Goal: Task Accomplishment & Management: Manage account settings

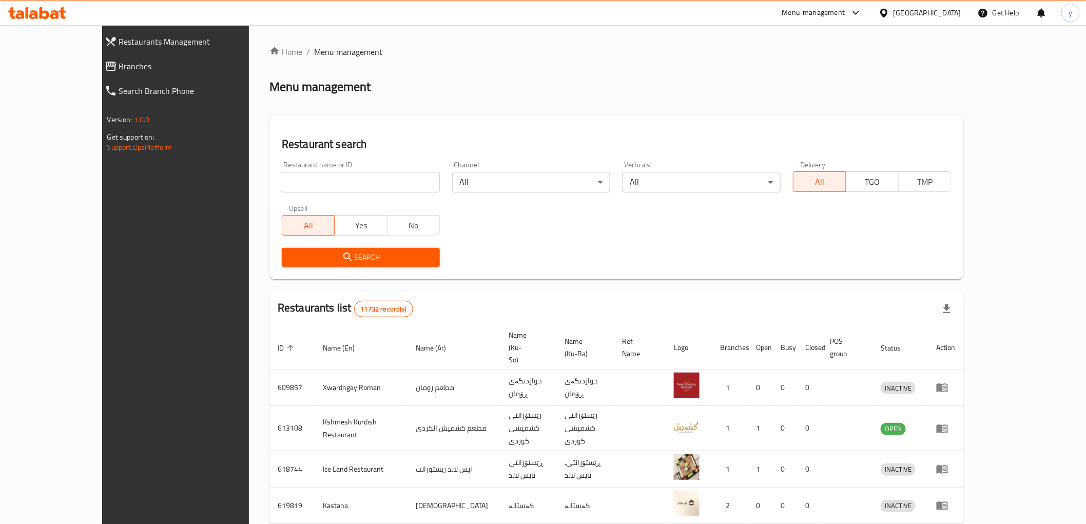
click at [119, 70] on span "Branches" at bounding box center [197, 66] width 156 height 12
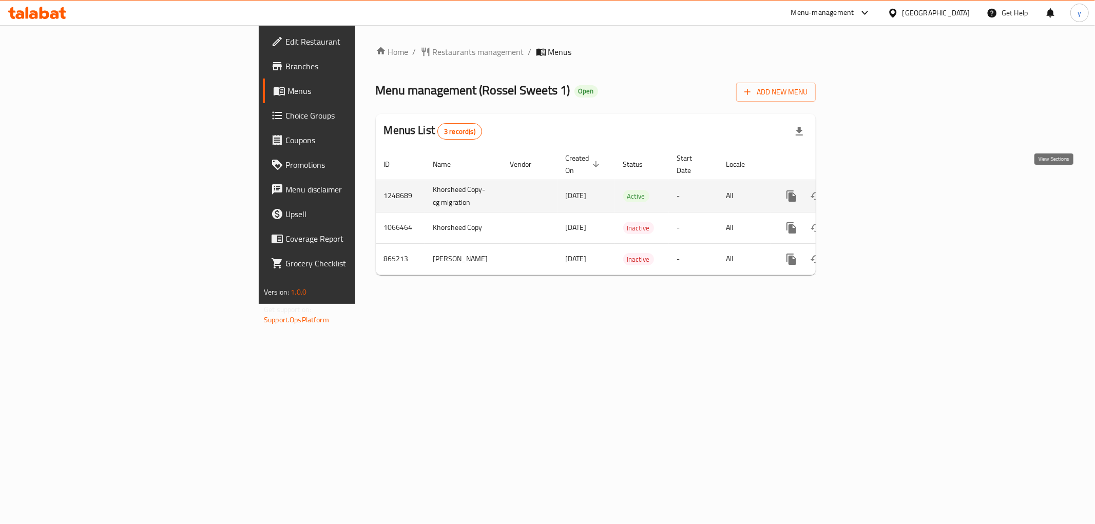
click at [872, 190] on icon "enhanced table" at bounding box center [865, 196] width 12 height 12
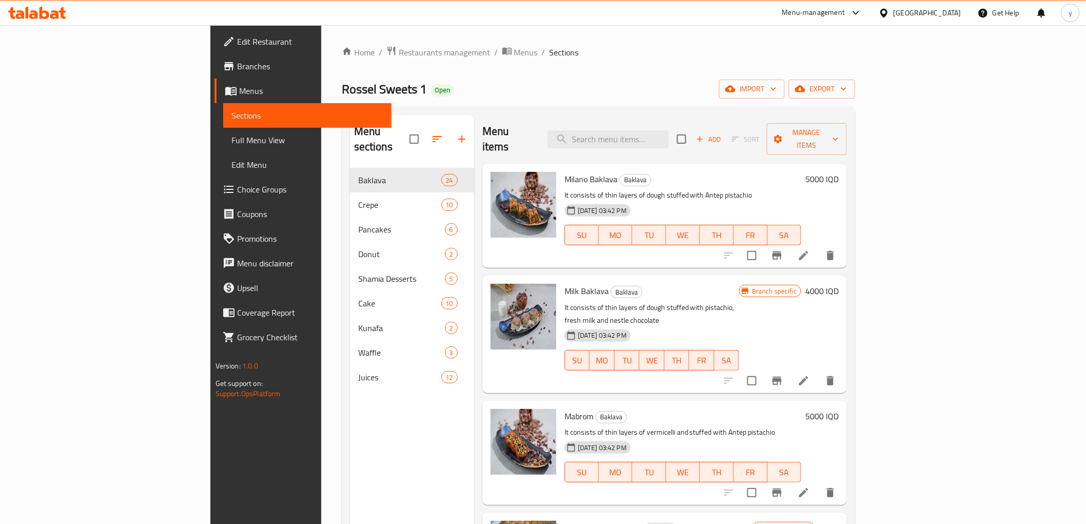
click at [668, 147] on div "Menu items Add Sort Manage items" at bounding box center [665, 139] width 364 height 49
click at [669, 136] on input "search" at bounding box center [608, 139] width 121 height 18
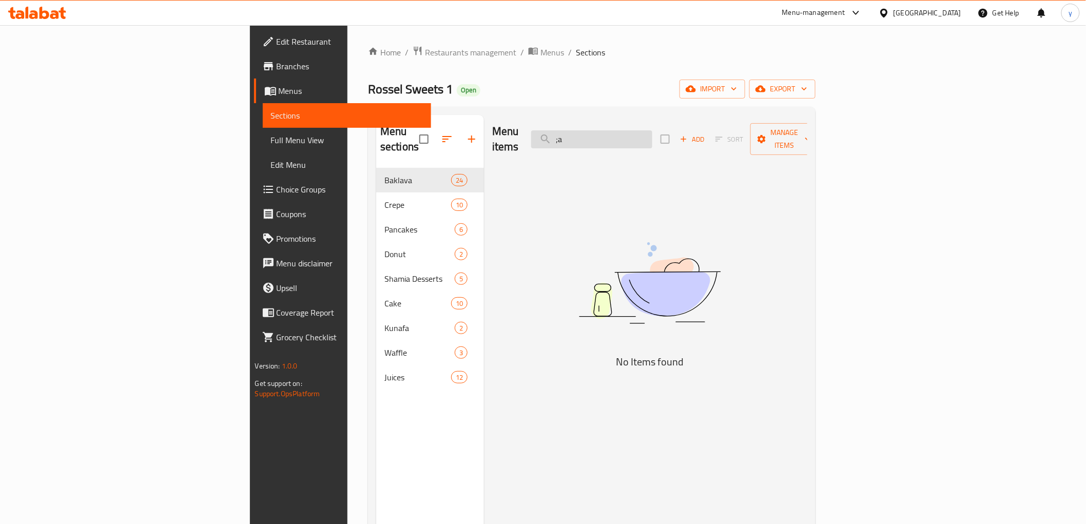
type input ";"
type input "l"
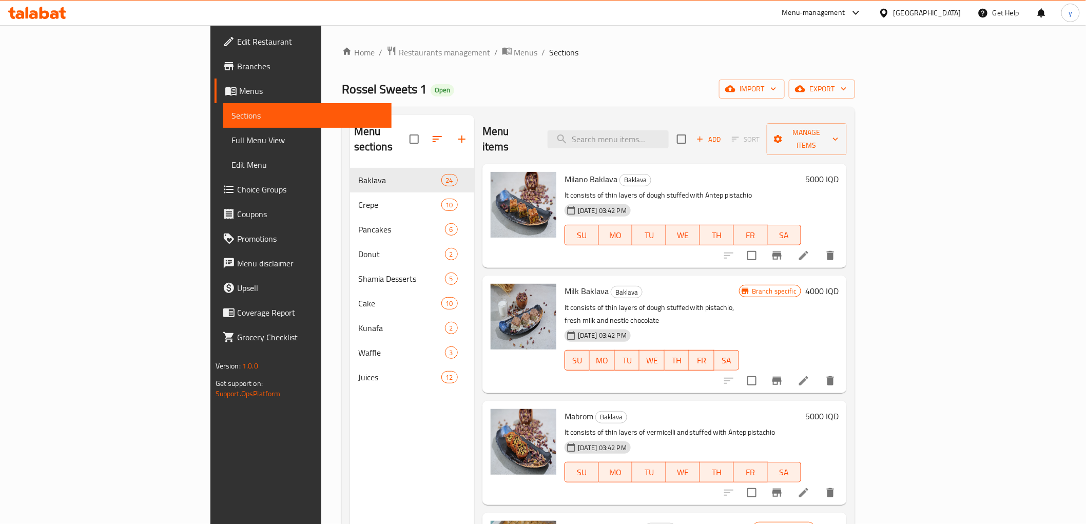
click at [450, 127] on button "button" at bounding box center [462, 139] width 25 height 25
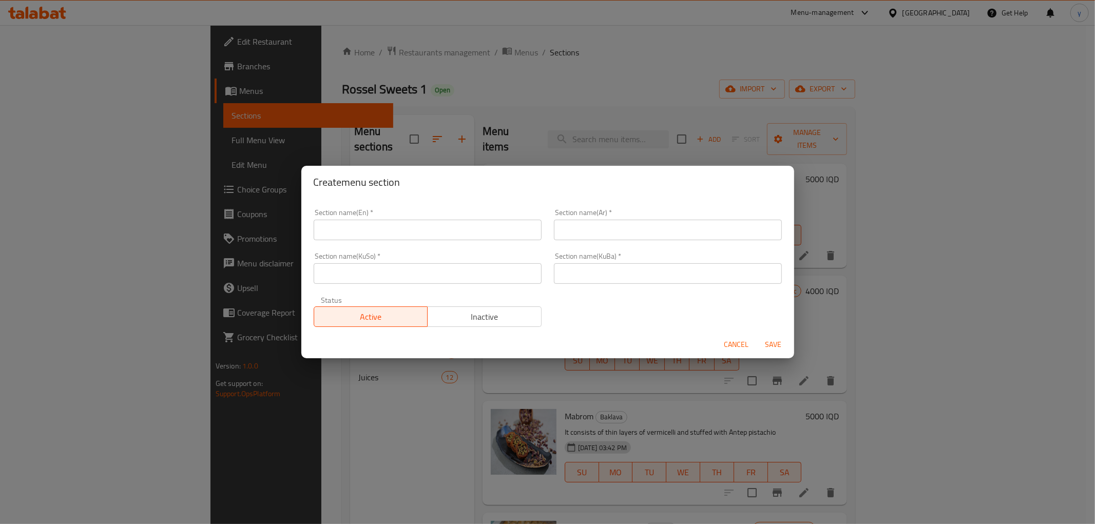
click at [387, 223] on input "text" at bounding box center [428, 230] width 228 height 21
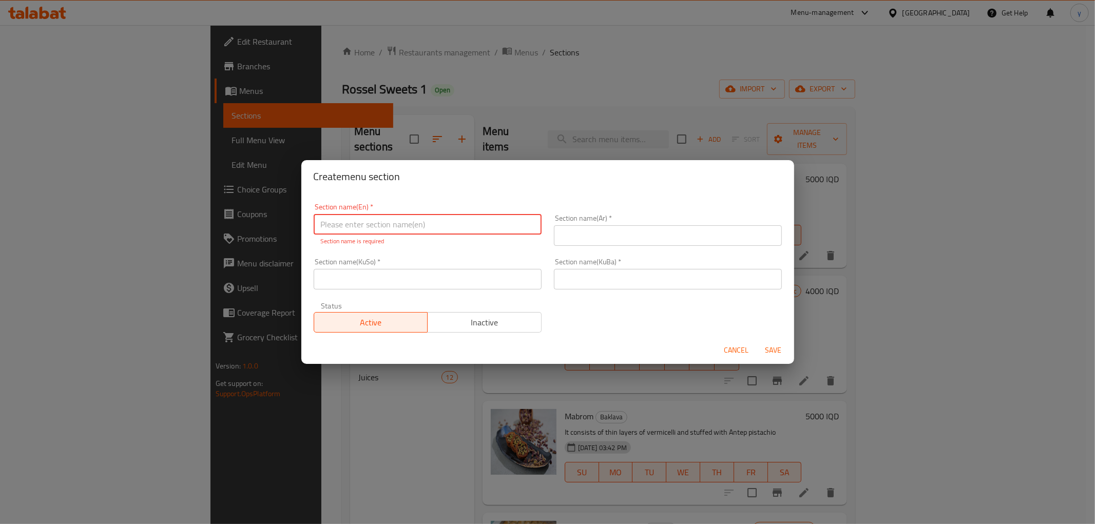
drag, startPoint x: 413, startPoint y: 274, endPoint x: 526, endPoint y: 288, distance: 113.8
click at [413, 274] on input "text" at bounding box center [428, 279] width 228 height 21
paste input "خواردنەوە ساردەکان"
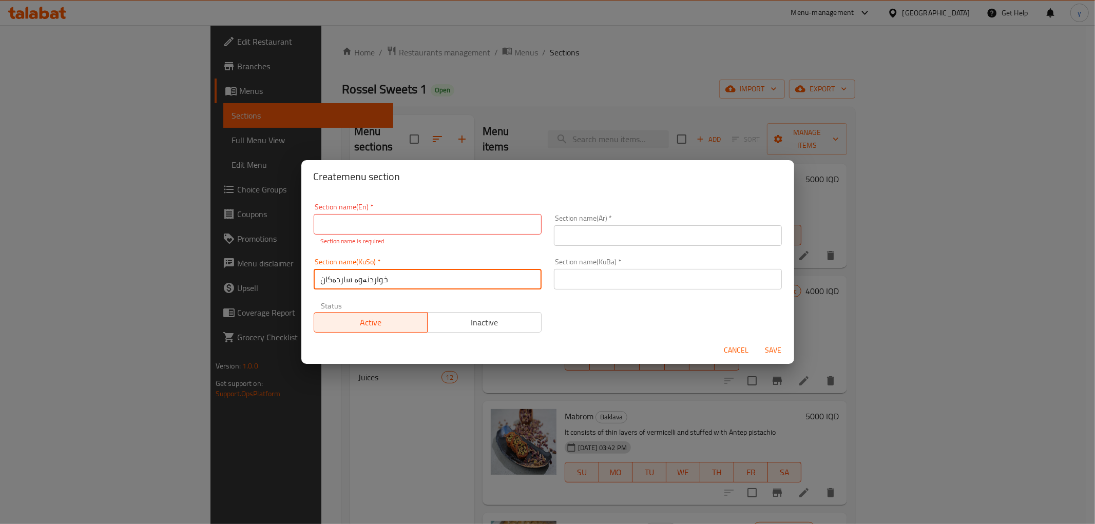
type input "خواردنەوە ساردەکان"
click at [561, 283] on input "text" at bounding box center [668, 279] width 228 height 21
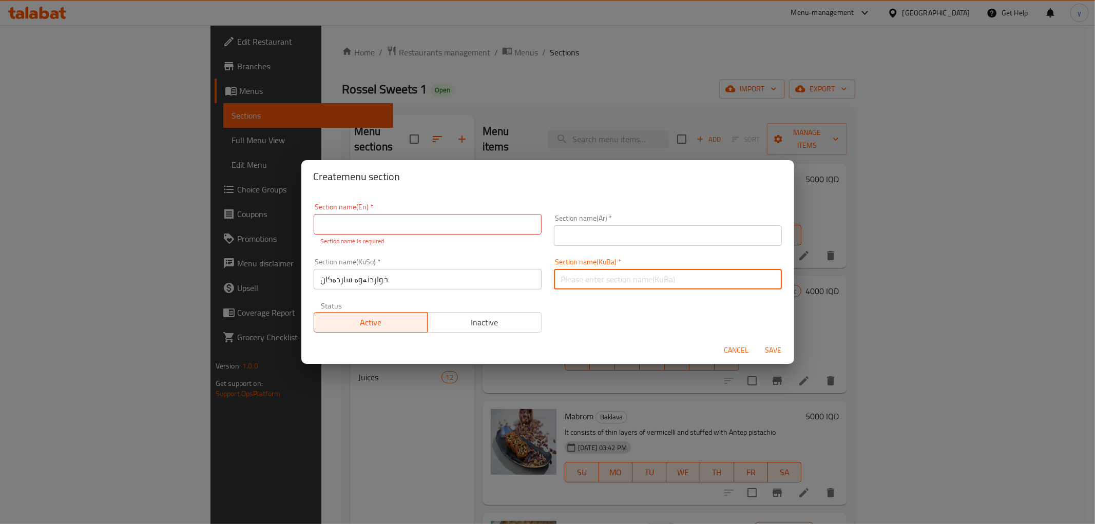
paste input "خواردنەوە ساردەکان"
type input "خواردنەوە ساردەکان"
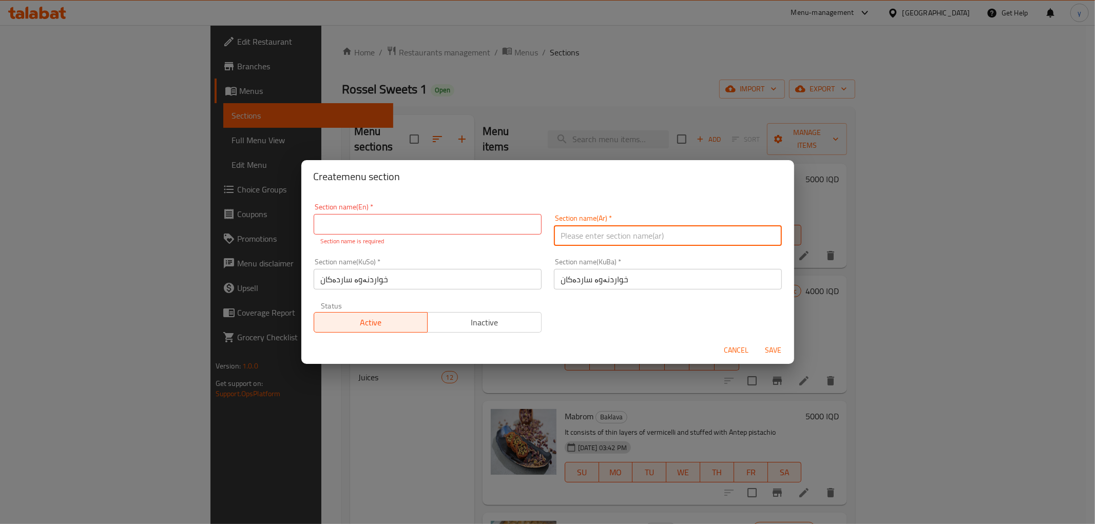
click at [572, 239] on input "text" at bounding box center [668, 235] width 228 height 21
paste input "المشروبات الباردة"
type input "المشروبات الباردة"
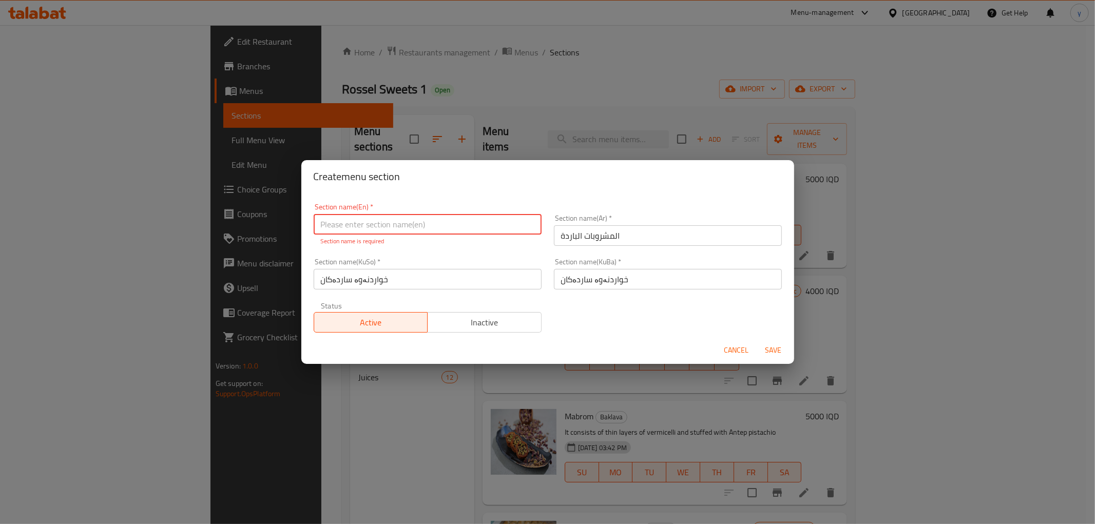
click at [483, 224] on input "text" at bounding box center [428, 224] width 228 height 21
paste input "Cold Drinks"
type input "Cold Drinks"
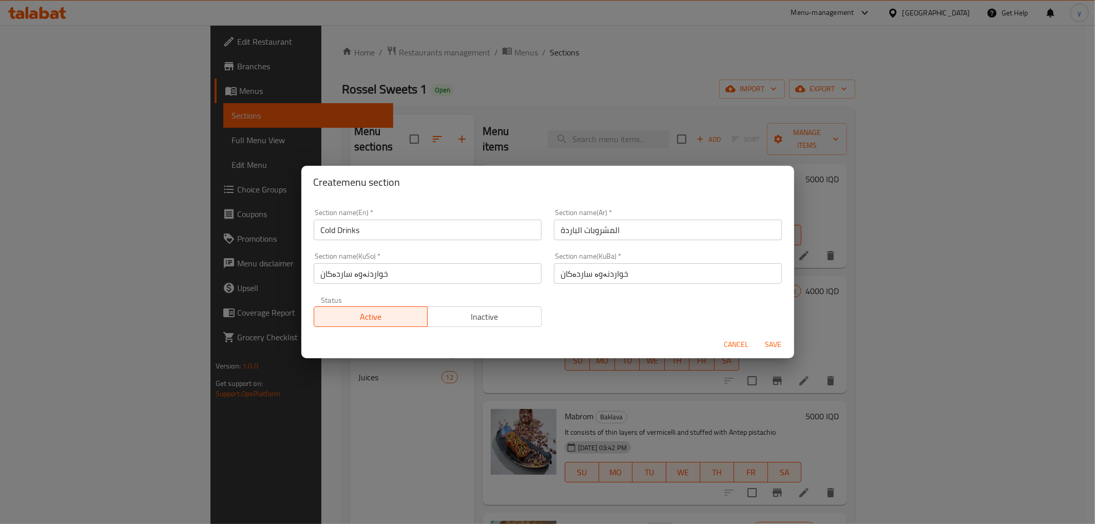
click at [580, 329] on div "Section name(En)   * Cold Drinks Section name(En) * Section name(Ar)   * المشرو…" at bounding box center [547, 268] width 480 height 130
click at [743, 341] on span "Cancel" at bounding box center [736, 344] width 25 height 13
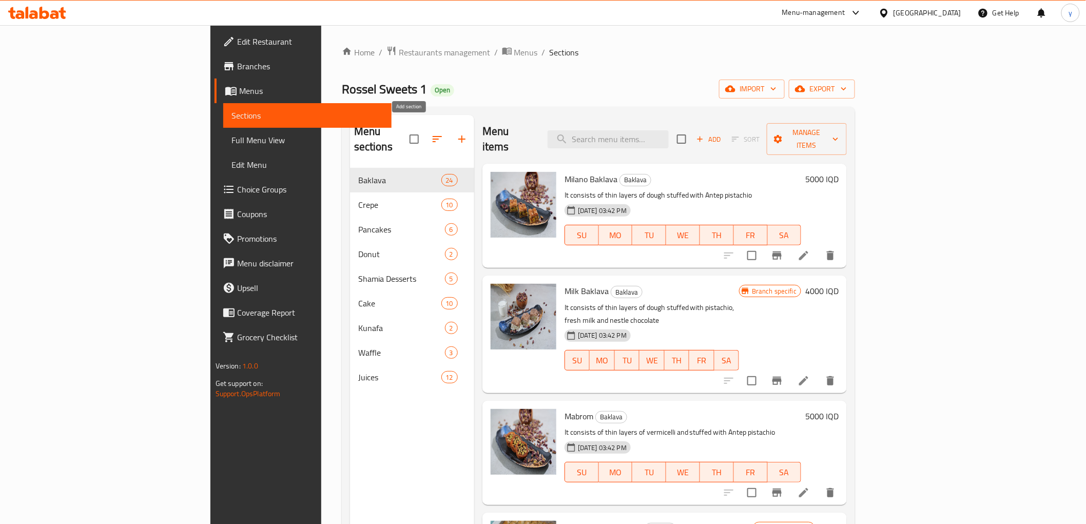
click at [450, 127] on button "button" at bounding box center [462, 139] width 25 height 25
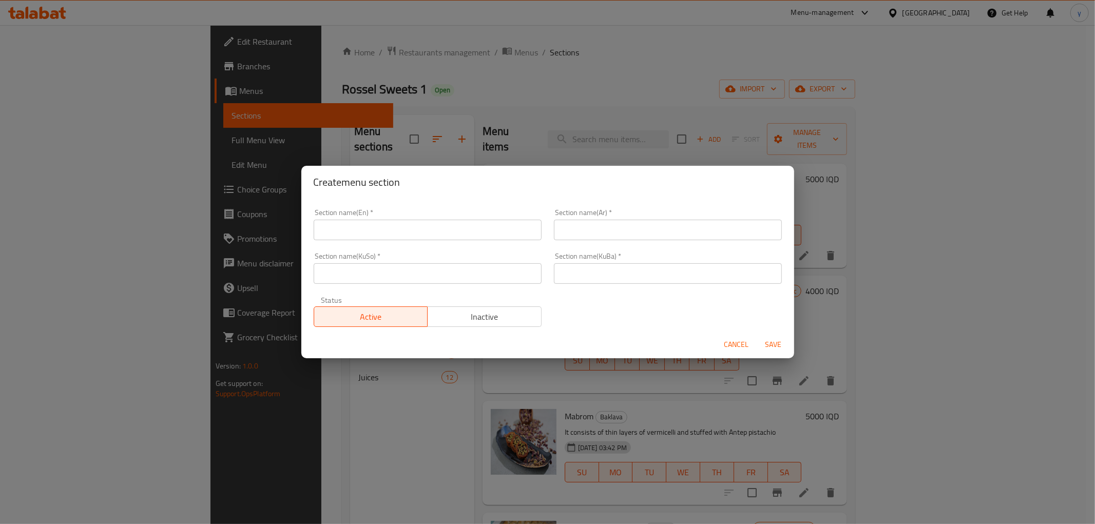
click at [417, 263] on input "text" at bounding box center [428, 273] width 228 height 21
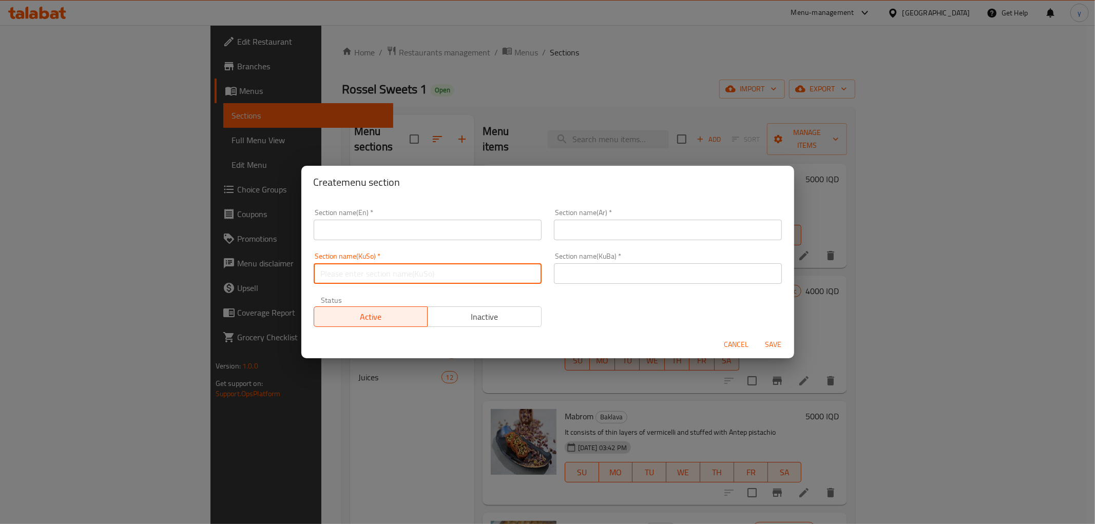
paste input "Cold Drinks"
type input "Cold Drinks"
click at [577, 269] on input "text" at bounding box center [668, 273] width 228 height 21
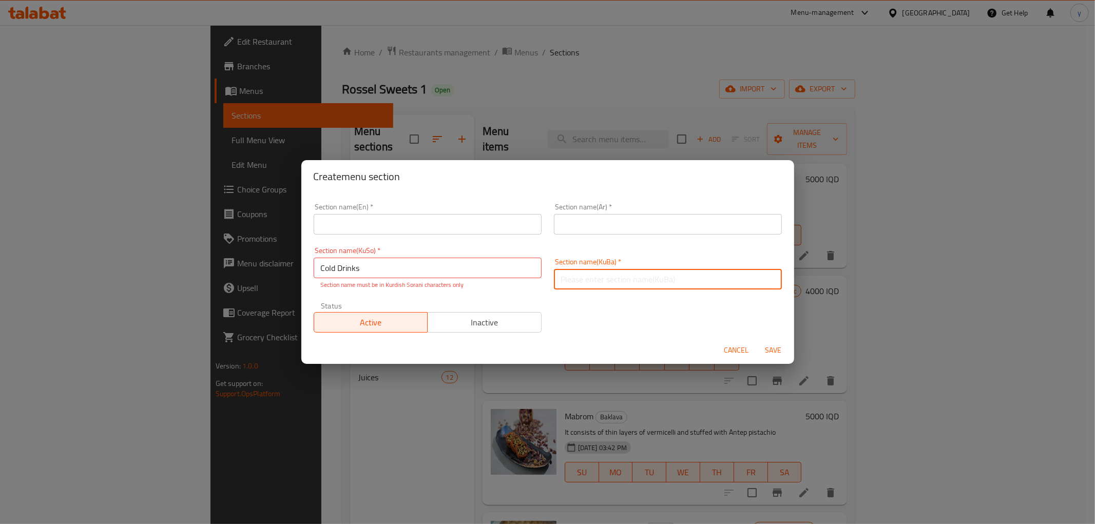
paste input "Cold Drinks"
type input "Cold Drinks"
click at [353, 211] on div "Section name(En)   * Section name(En) *" at bounding box center [428, 218] width 228 height 31
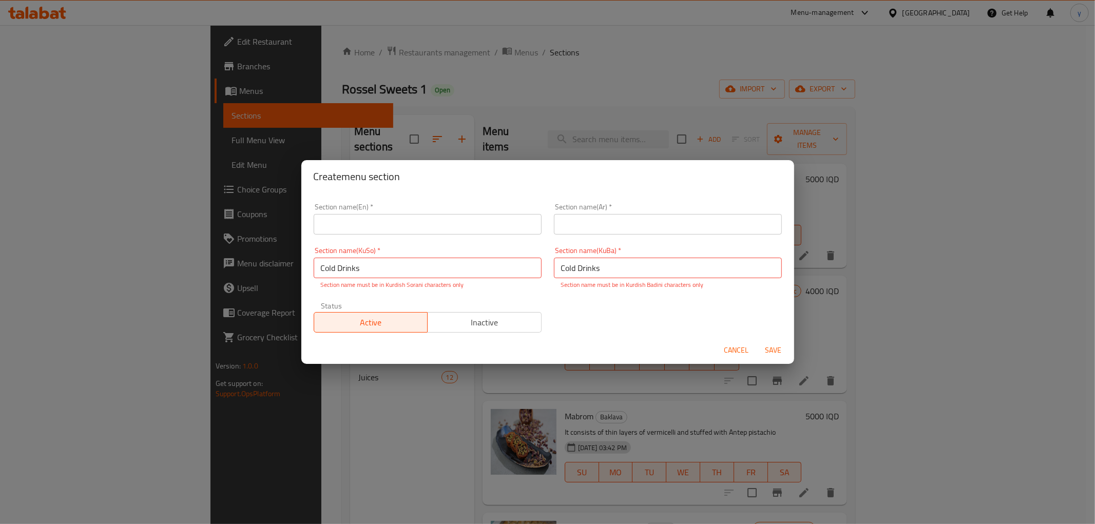
drag, startPoint x: 460, startPoint y: 214, endPoint x: 480, endPoint y: 218, distance: 20.9
click at [460, 214] on input "text" at bounding box center [428, 224] width 228 height 21
paste input "Cold Drinks"
type input "Cold Drinks"
click at [568, 223] on input "text" at bounding box center [668, 224] width 228 height 21
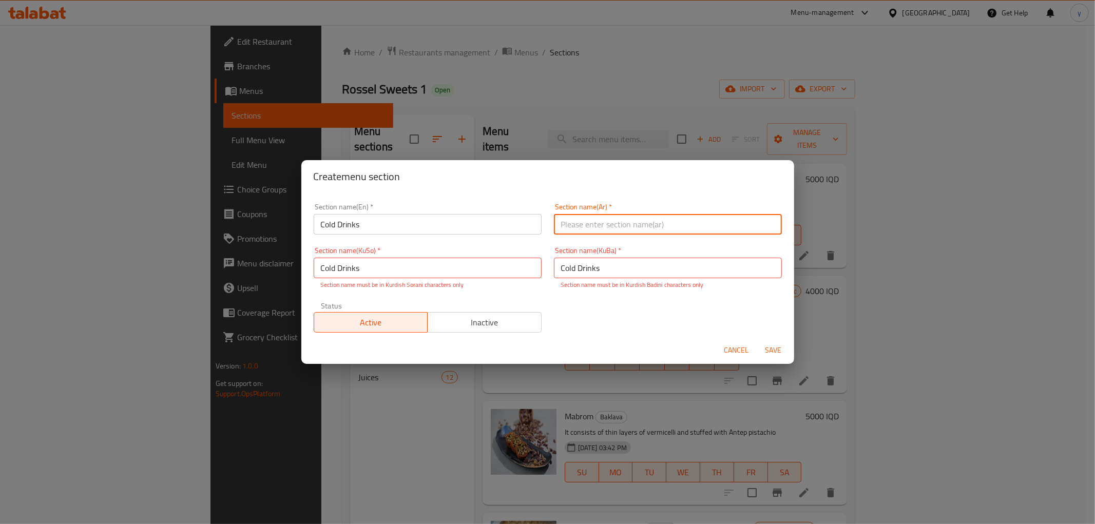
paste input "المشروبات الباردة"
type input "المشروبات الباردة"
click at [593, 273] on input "Cold Drinks" at bounding box center [668, 268] width 228 height 21
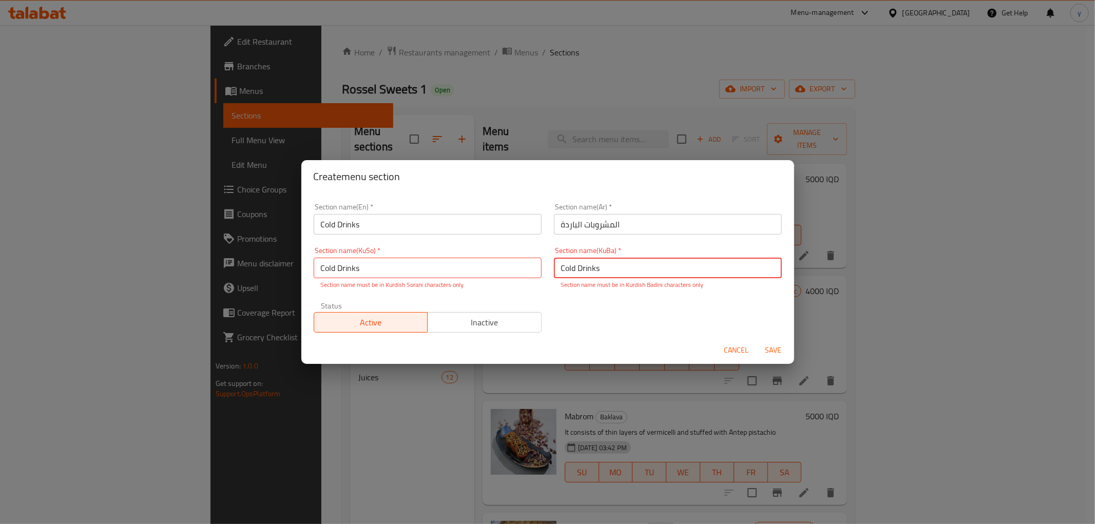
click at [593, 273] on input "Cold Drinks" at bounding box center [668, 268] width 228 height 21
paste input "خواردنەوە ساردەکان"
type input "خواردنەوە ساردەکان"
click at [507, 273] on input "Cold Drinks" at bounding box center [428, 268] width 228 height 21
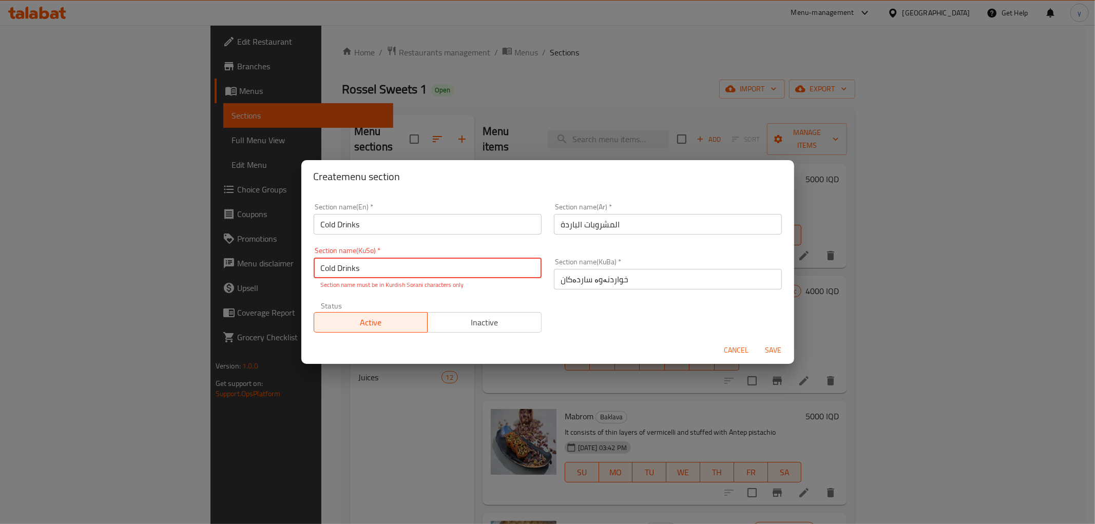
click at [507, 273] on input "Cold Drinks" at bounding box center [428, 268] width 228 height 21
paste input "خواردنەوە ساردەکان"
click at [498, 273] on input "Cold خواردنەوە ساردەکان" at bounding box center [428, 268] width 228 height 21
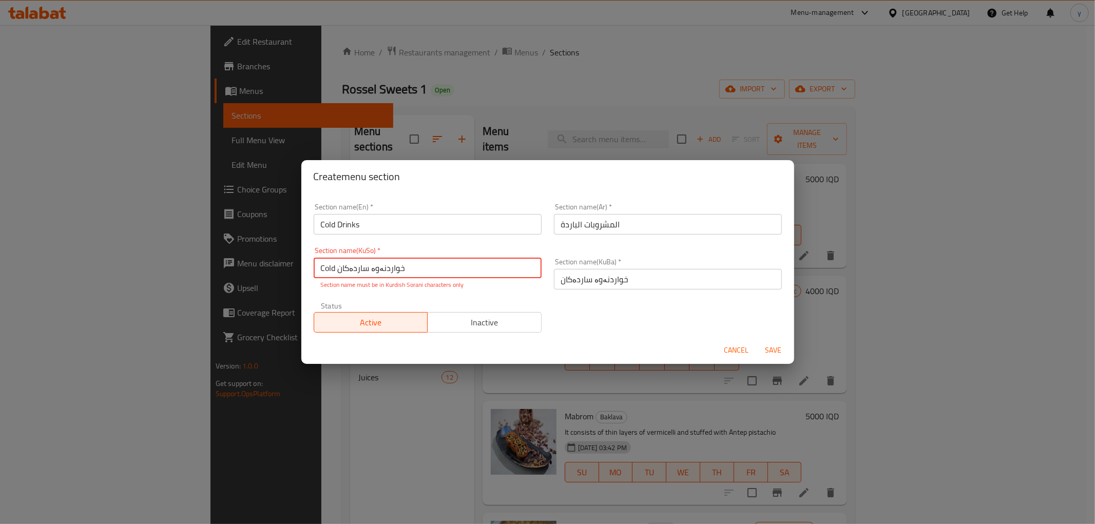
paste input "text"
type input "خواردنەوە ساردەکان"
click at [782, 346] on span "Save" at bounding box center [773, 350] width 25 height 13
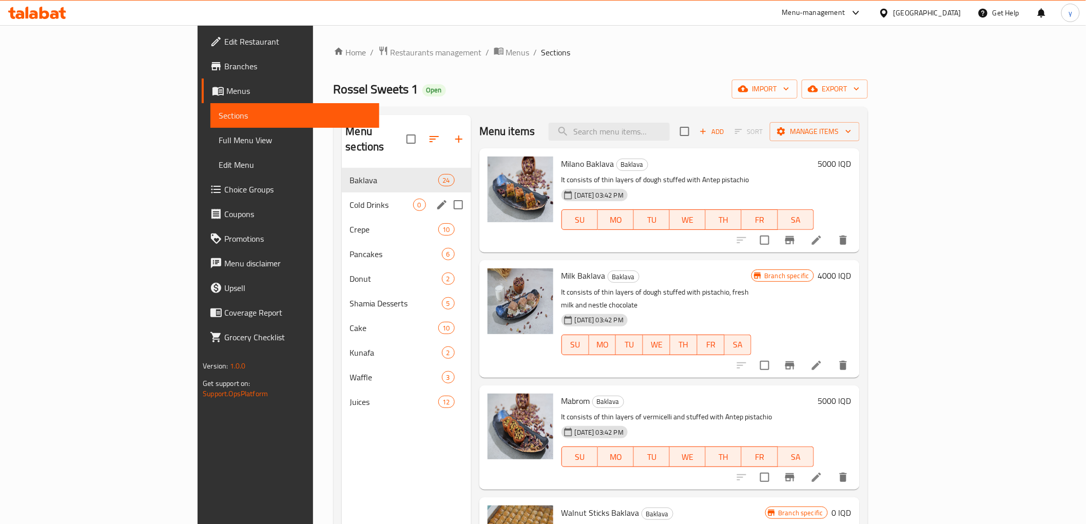
click at [342, 192] on div "Cold Drinks 0" at bounding box center [406, 204] width 129 height 25
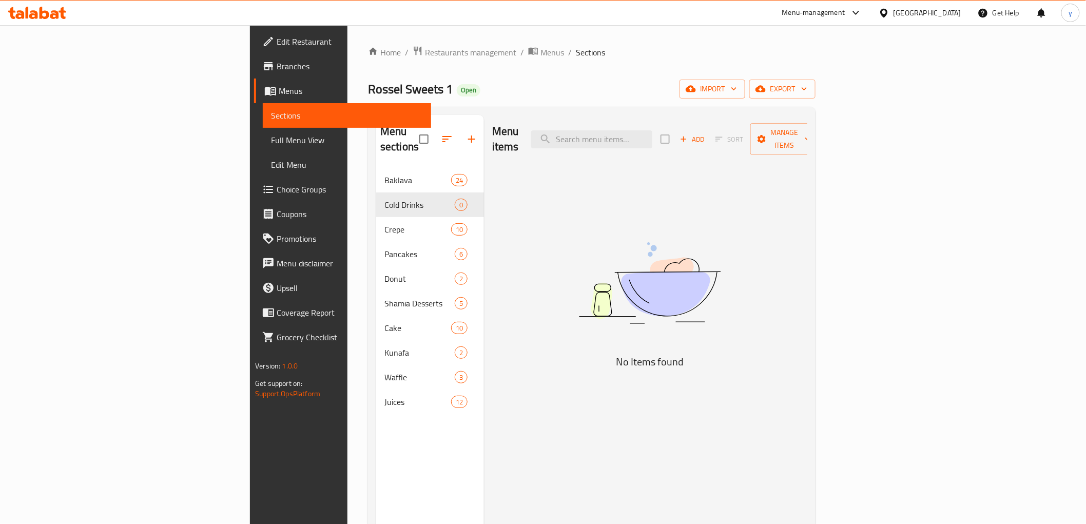
click at [435, 127] on button "button" at bounding box center [447, 139] width 25 height 25
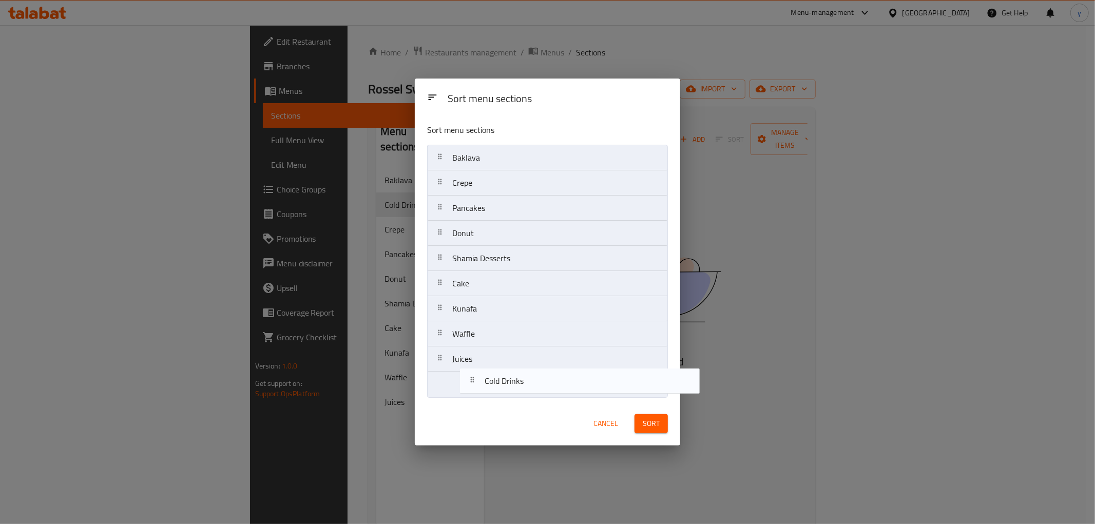
drag, startPoint x: 463, startPoint y: 181, endPoint x: 498, endPoint y: 391, distance: 212.8
click at [498, 391] on nav "Baklava Cold Drinks Crepe Pancakes Donut Shamia Desserts Cake Kunafa Waffle Jui…" at bounding box center [547, 271] width 241 height 253
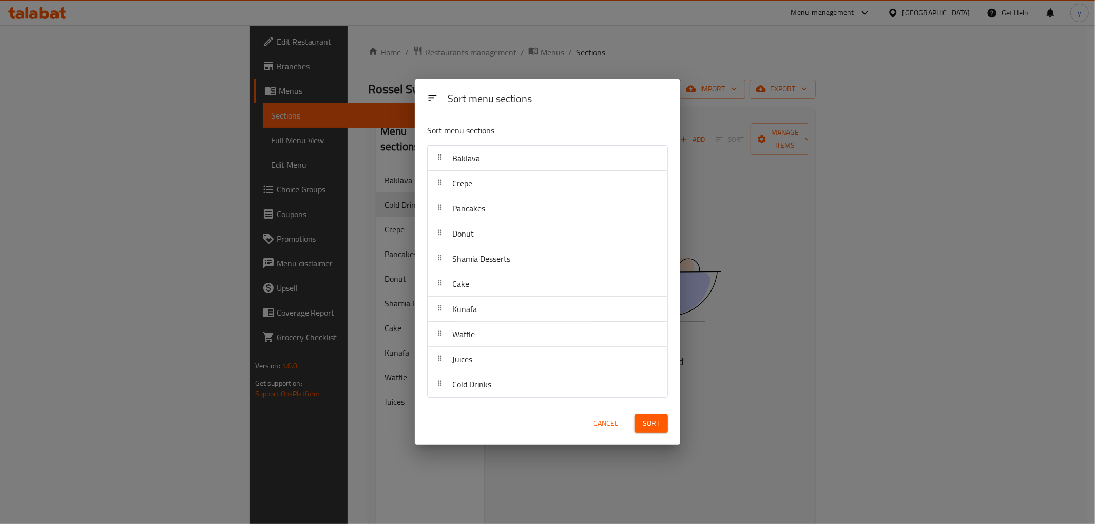
click at [498, 391] on nav "Baklava Crepe Pancakes Donut Shamia Desserts Cake Kunafa Waffle Juices Cold Dri…" at bounding box center [547, 271] width 241 height 253
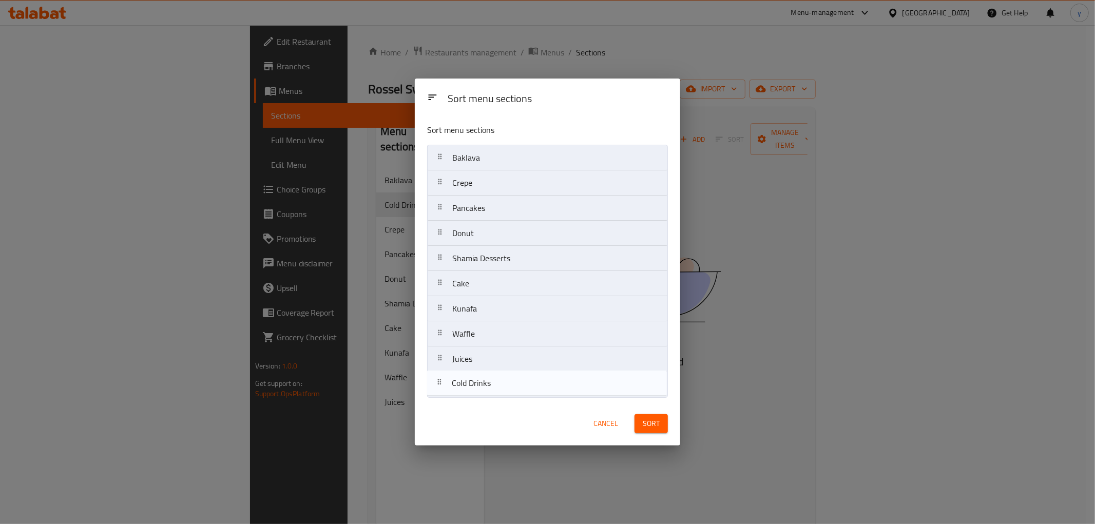
drag, startPoint x: 498, startPoint y: 389, endPoint x: 496, endPoint y: 383, distance: 5.9
click at [496, 383] on nav "Baklava Crepe Pancakes Donut Shamia Desserts Cake Kunafa Waffle Juices Cold Dri…" at bounding box center [547, 271] width 241 height 253
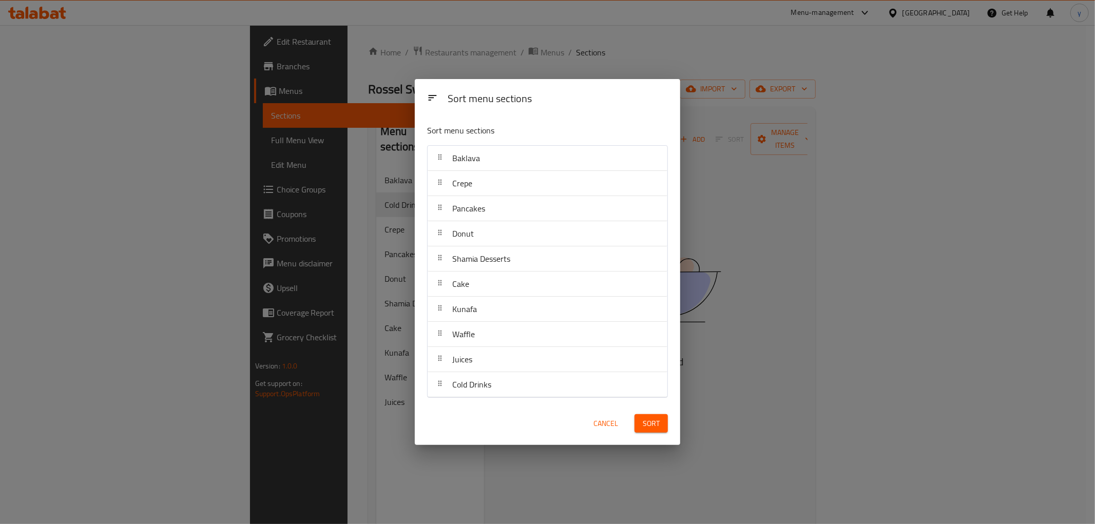
click at [675, 421] on div "Cancel Sort" at bounding box center [547, 424] width 265 height 44
click at [669, 422] on div "Sort" at bounding box center [651, 423] width 46 height 31
click at [659, 423] on span "Sort" at bounding box center [651, 423] width 17 height 13
click at [659, 423] on div at bounding box center [651, 423] width 45 height 29
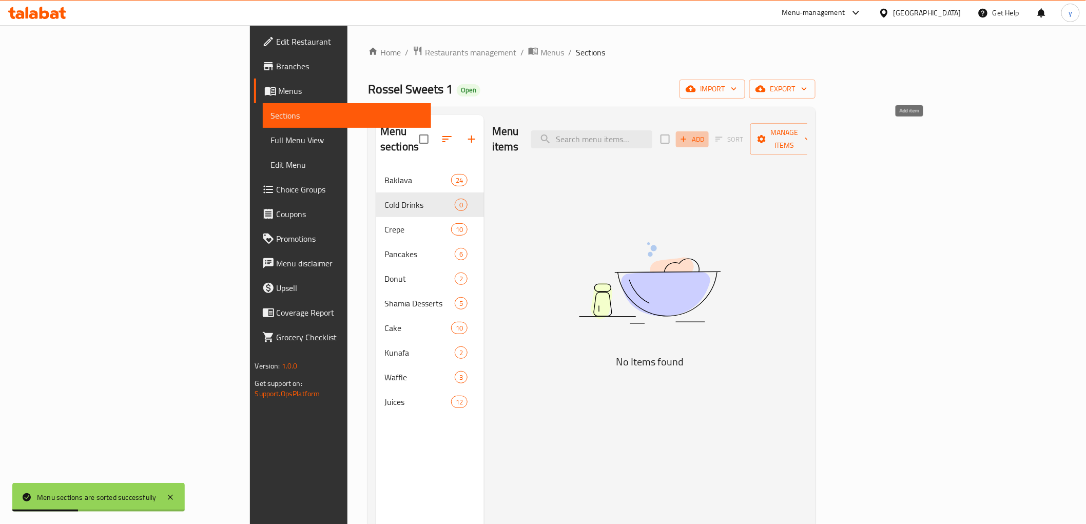
click at [706, 136] on span "Add" at bounding box center [693, 139] width 28 height 12
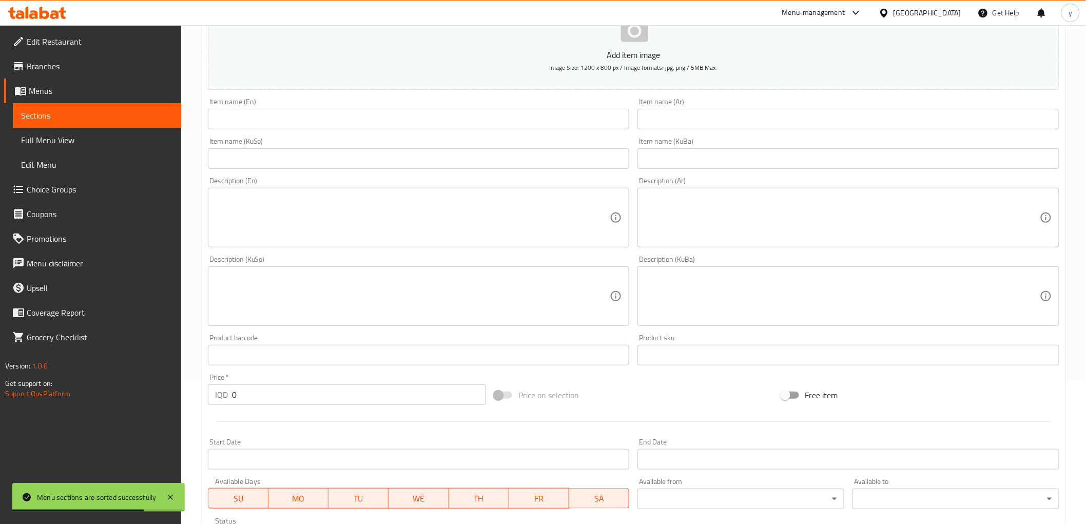
scroll to position [228, 0]
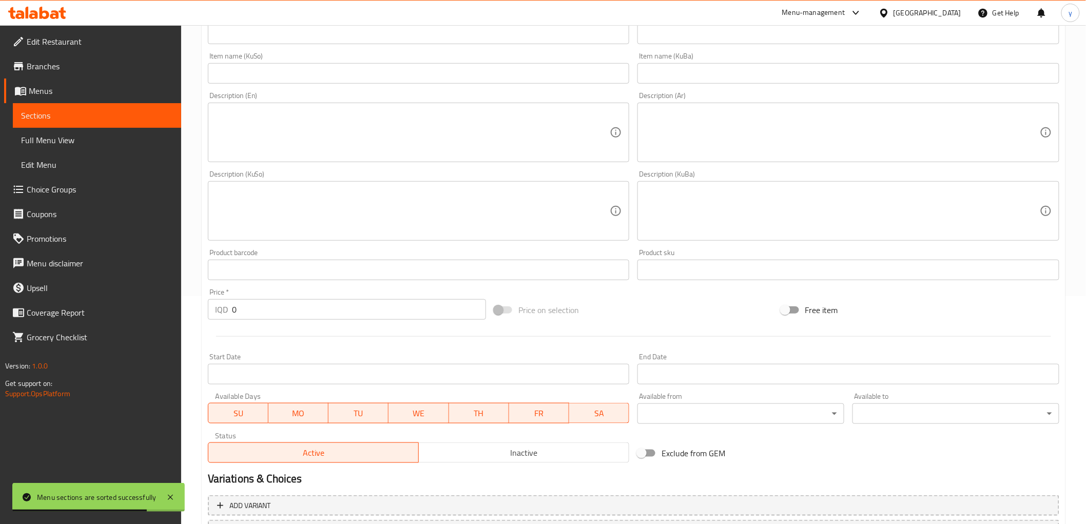
click at [259, 303] on input "0" at bounding box center [359, 309] width 254 height 21
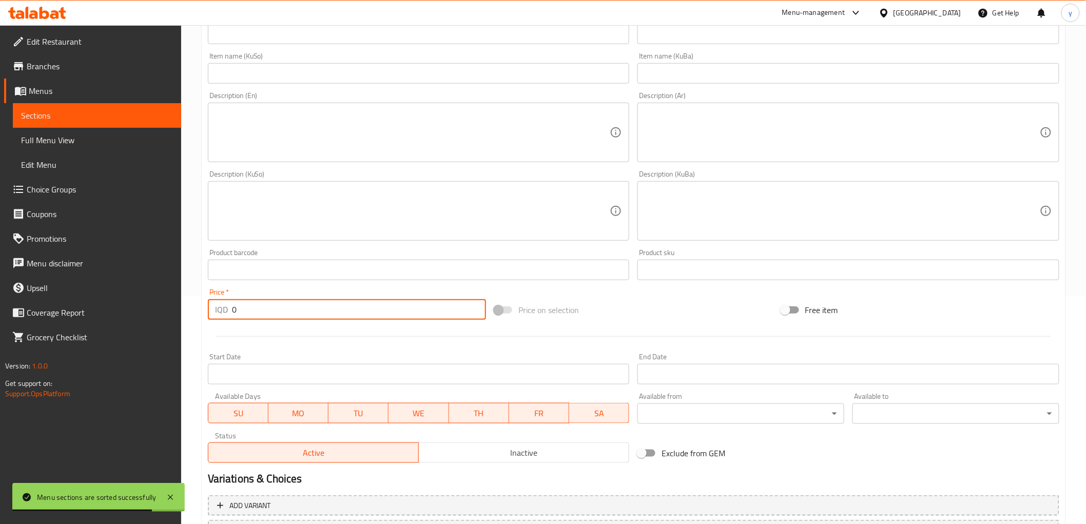
click at [259, 303] on input "0" at bounding box center [359, 309] width 254 height 21
paste input "400"
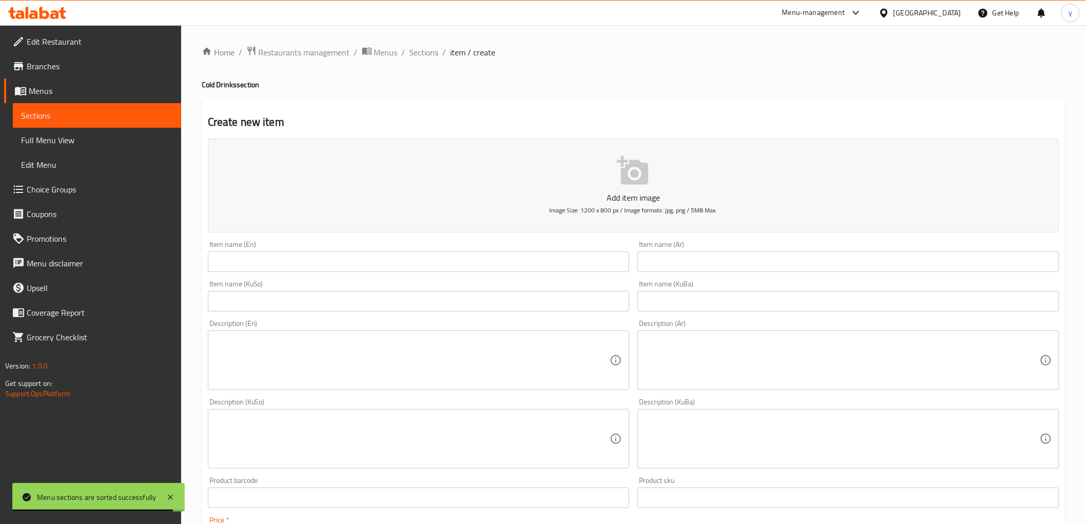
type input "4000"
click at [401, 253] on input "text" at bounding box center [419, 262] width 422 height 21
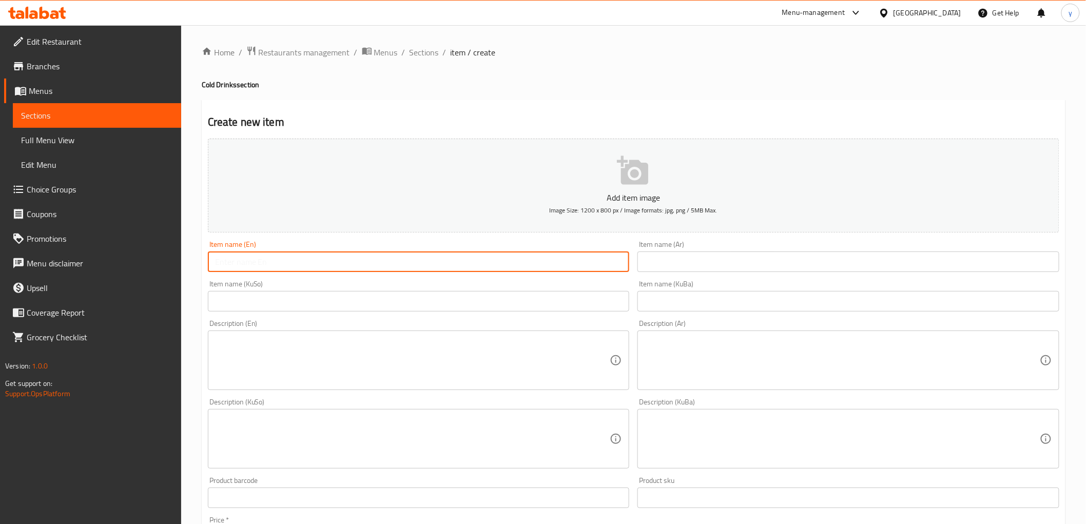
paste input "Ice Lattes"
click at [275, 265] on input "Ice Latte" at bounding box center [419, 262] width 422 height 21
type input "Ice Latte"
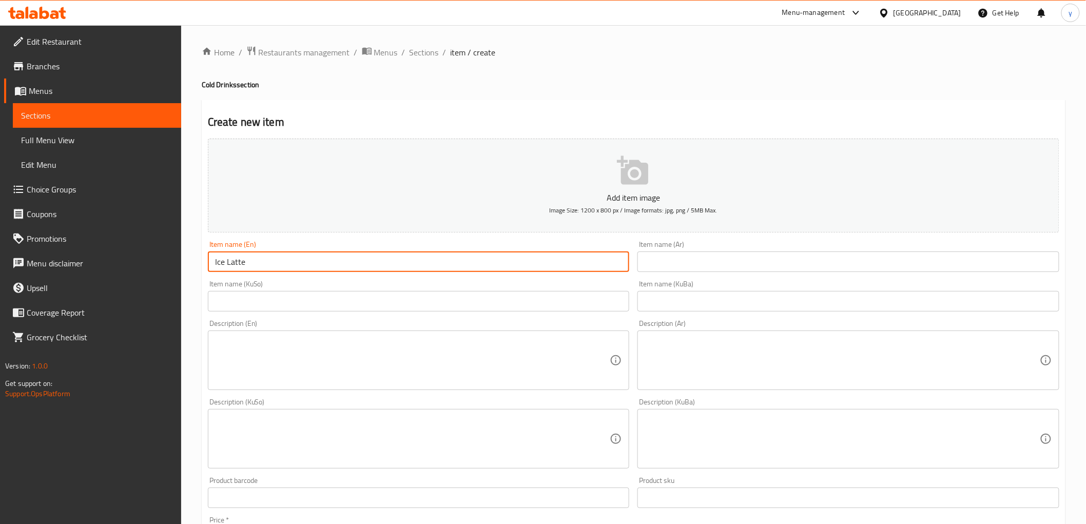
click at [746, 271] on input "text" at bounding box center [849, 262] width 422 height 21
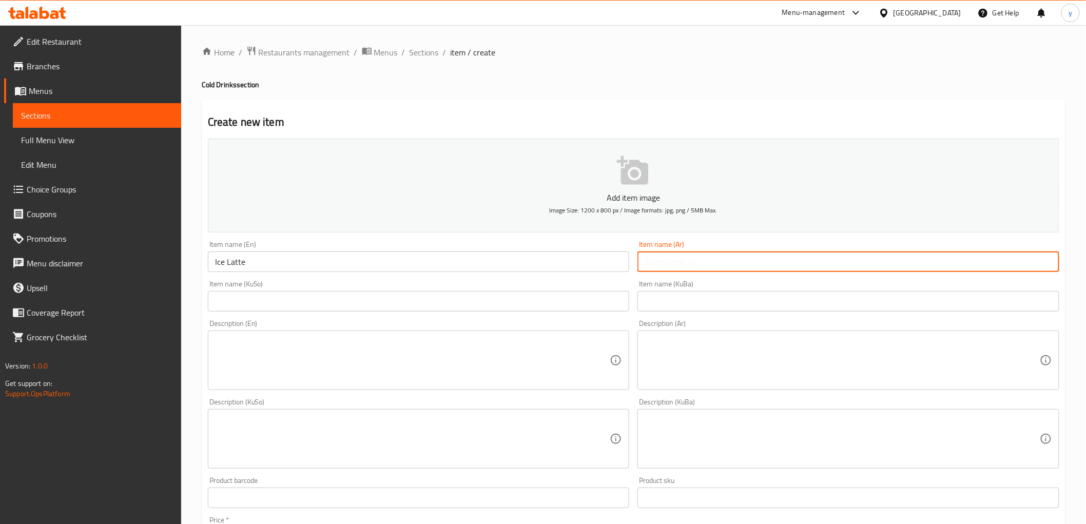
paste input "آيس لاتيه"
type input "آيس لاتيه"
click at [619, 316] on div "Description (En) Description (En)" at bounding box center [419, 355] width 430 height 79
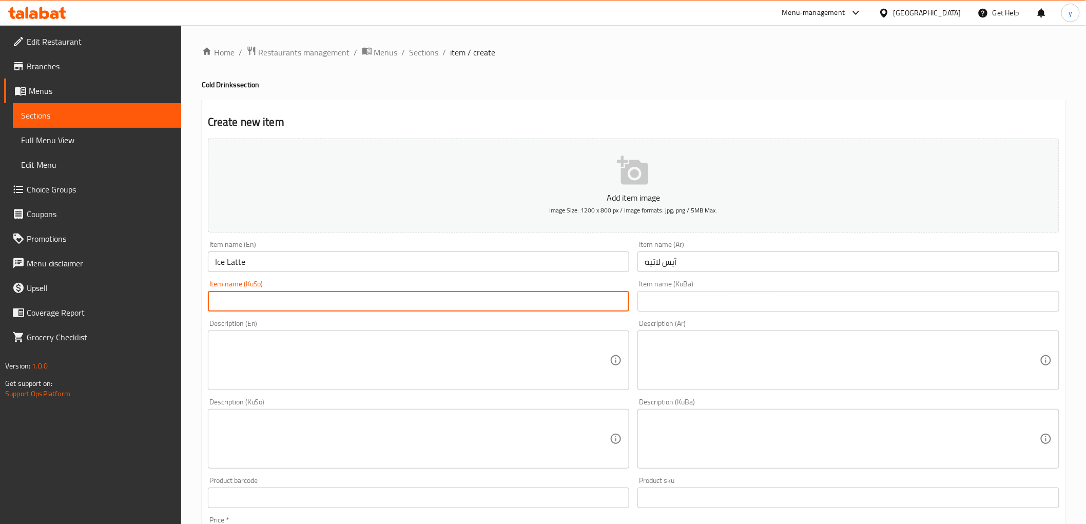
click at [619, 307] on input "text" at bounding box center [419, 301] width 422 height 21
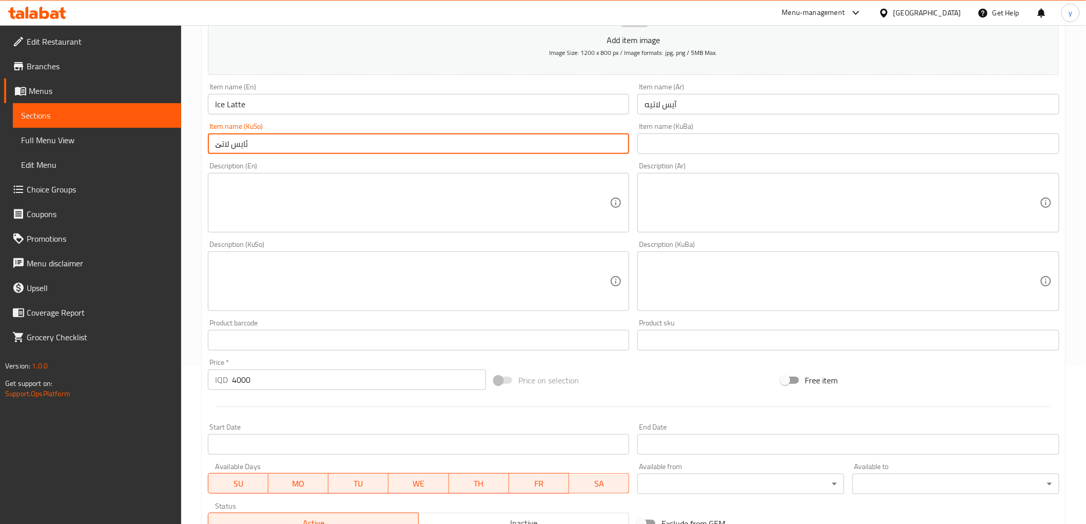
scroll to position [89, 0]
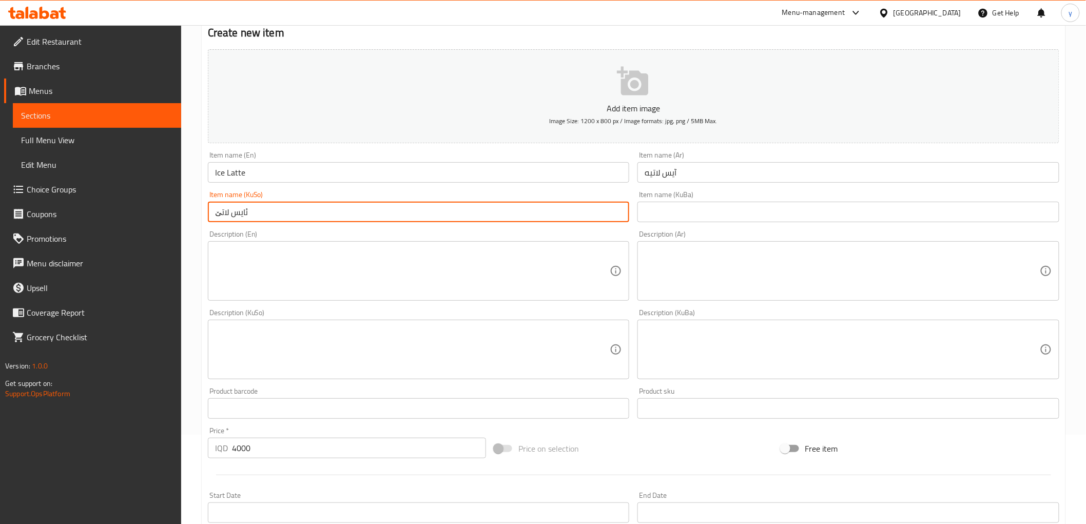
type input "ئایس لاتێ"
click at [555, 276] on textarea at bounding box center [412, 271] width 395 height 49
paste textarea "1 Cup"
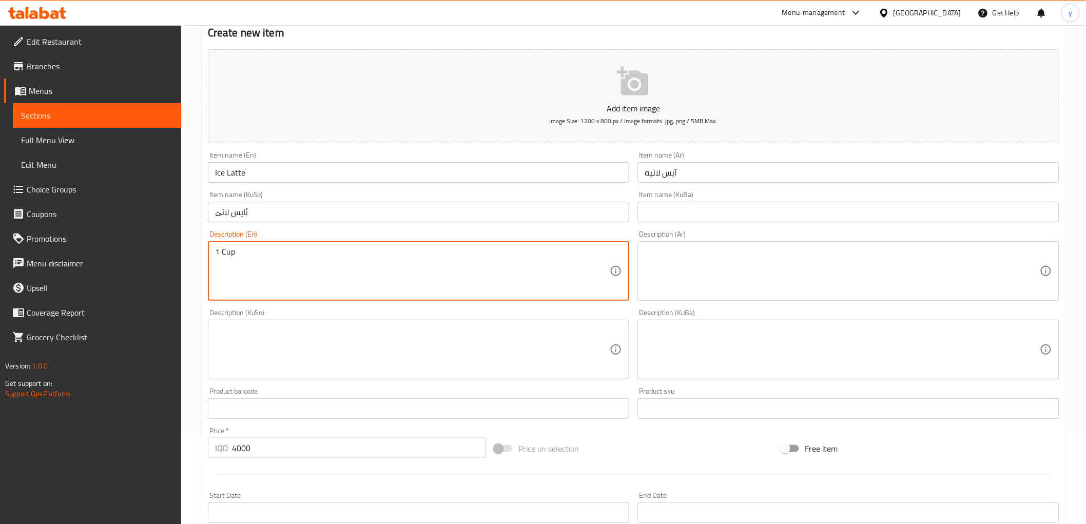
type textarea "1 Cup"
click at [766, 262] on textarea at bounding box center [842, 271] width 395 height 49
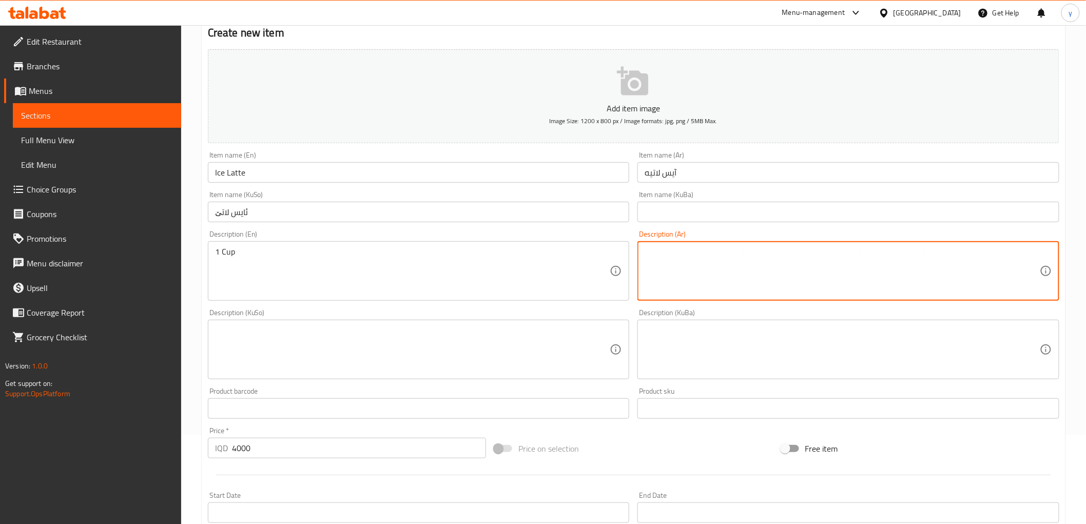
paste textarea "1 كوب"
type textarea "1 كوب"
click at [589, 321] on div "Description (KuSo)" at bounding box center [419, 350] width 422 height 60
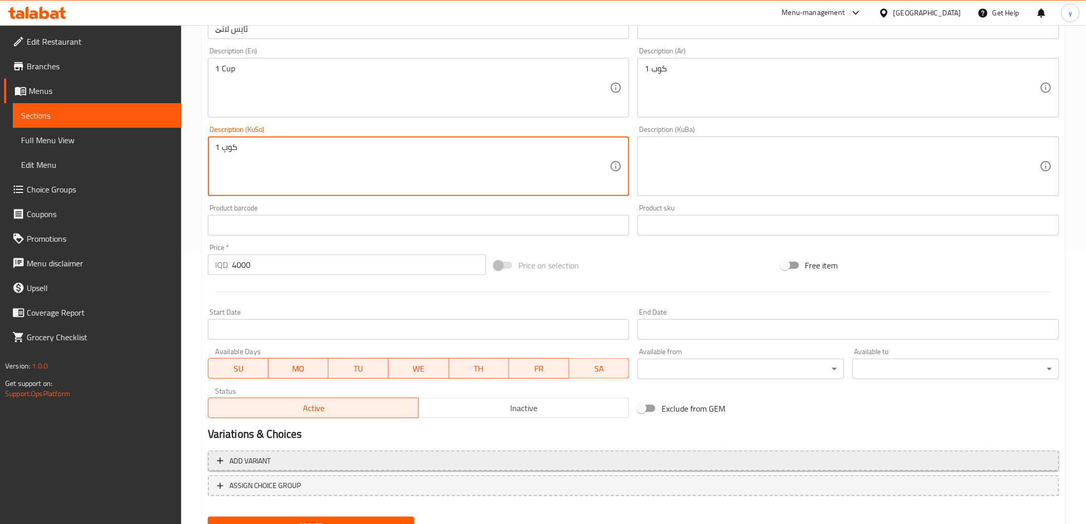
scroll to position [317, 0]
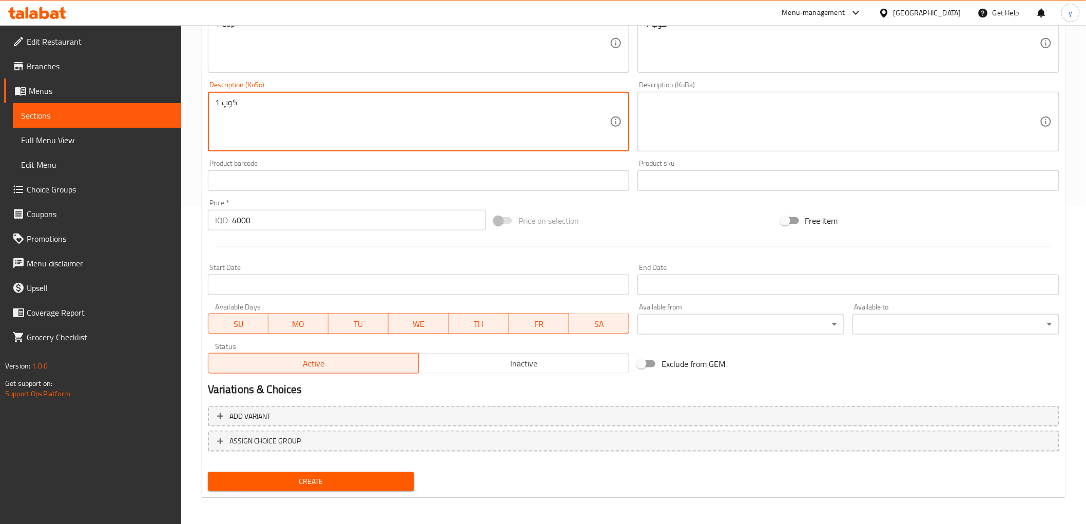
type textarea "1 کوپ"
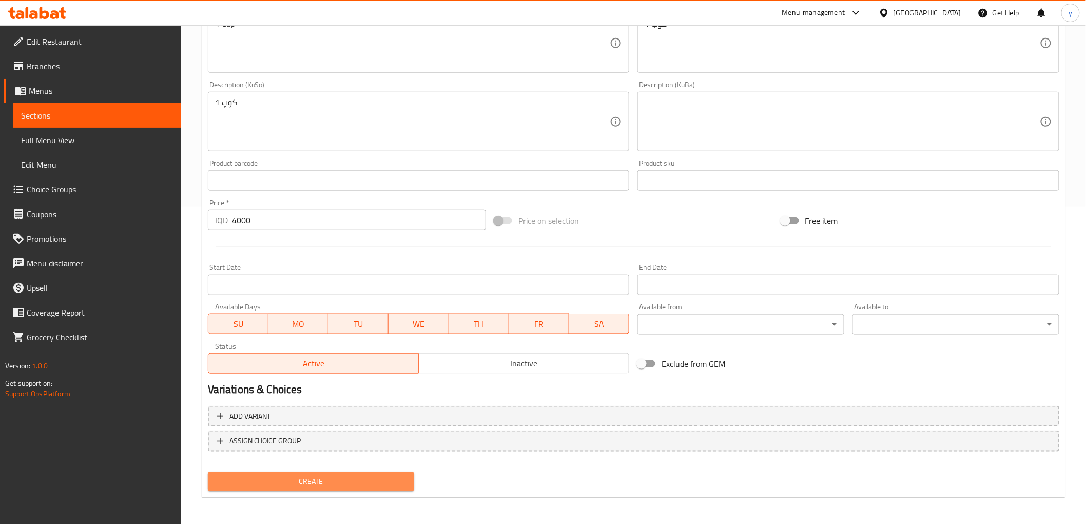
click at [321, 485] on span "Create" at bounding box center [311, 481] width 190 height 13
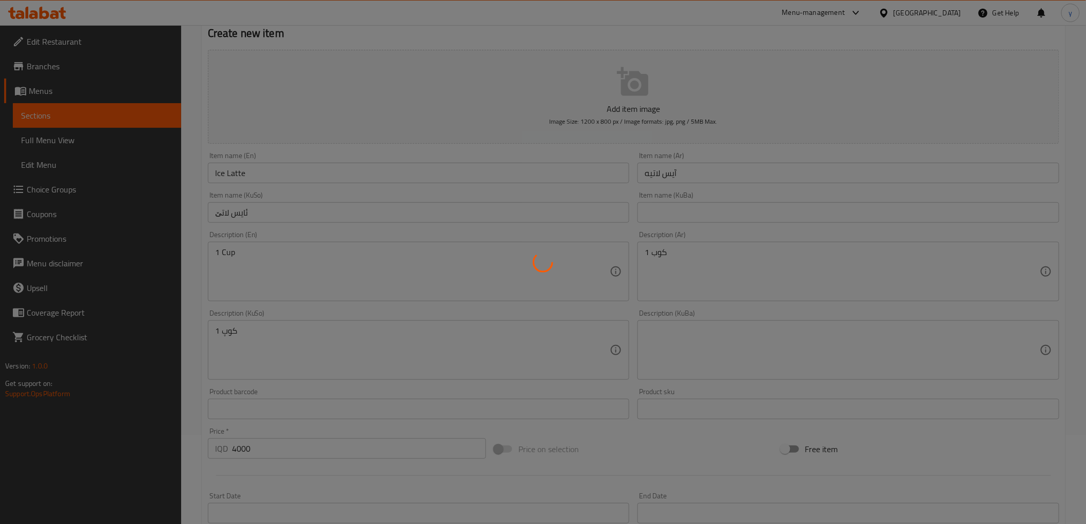
scroll to position [0, 0]
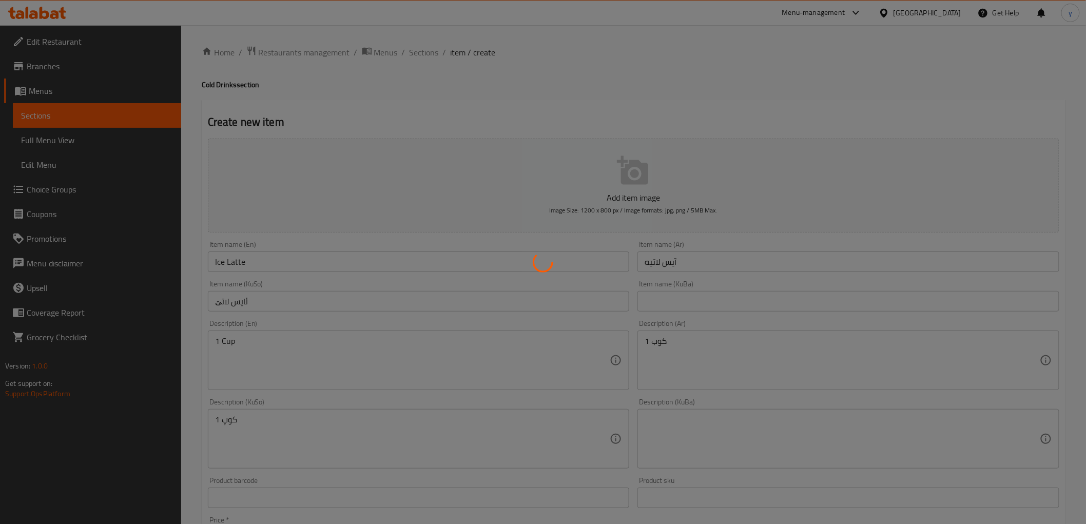
type input "0"
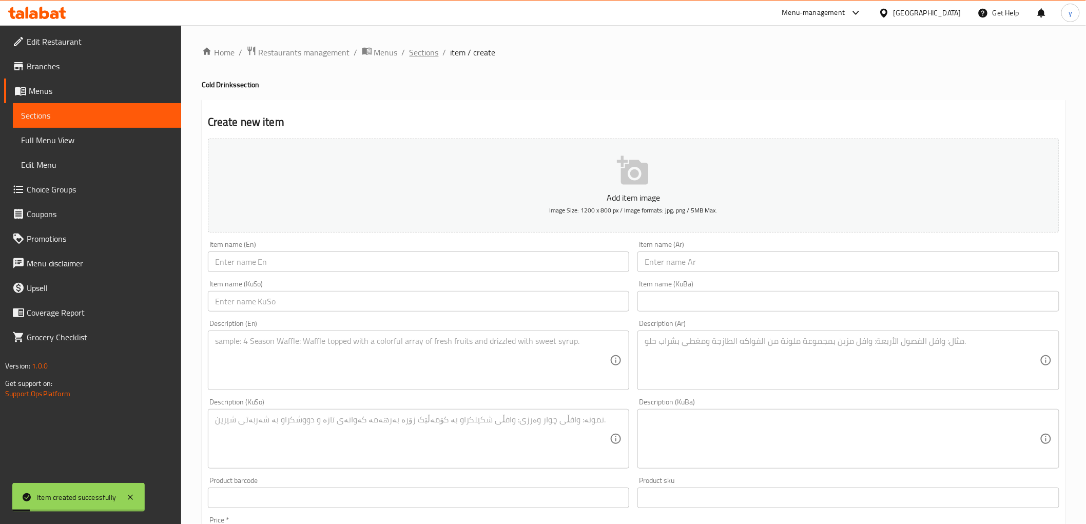
click at [435, 57] on span "Sections" at bounding box center [424, 52] width 29 height 12
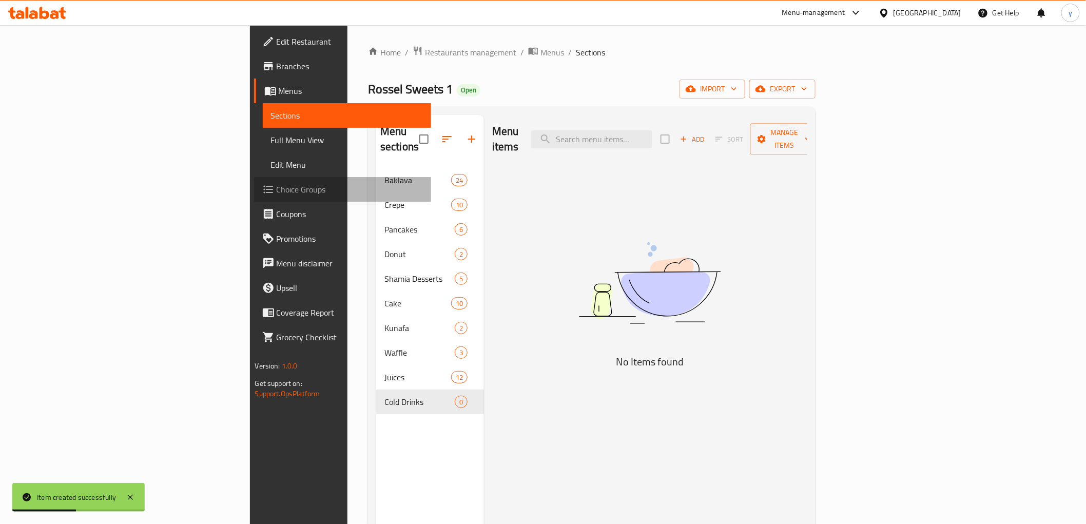
click at [277, 187] on span "Choice Groups" at bounding box center [350, 189] width 146 height 12
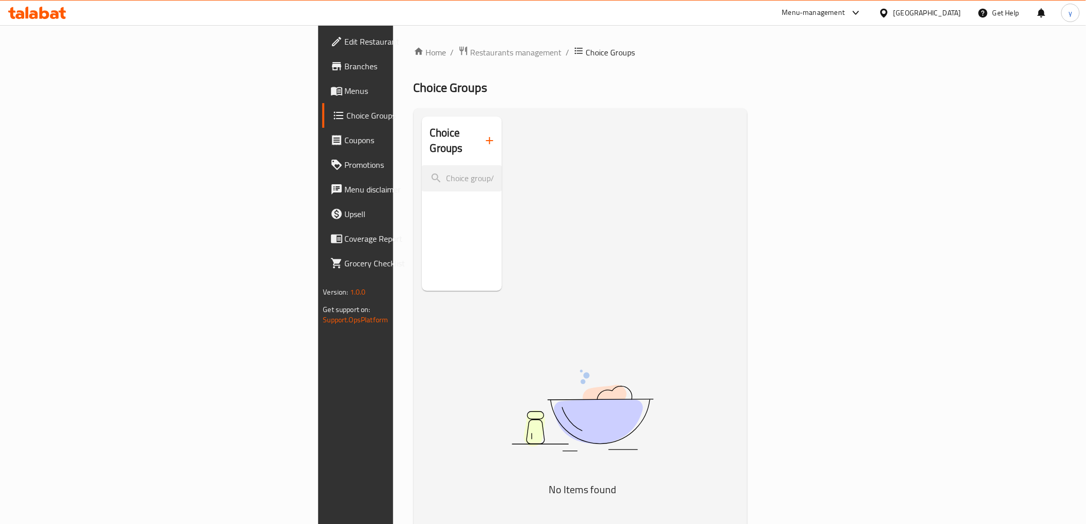
click at [484, 134] on icon "button" at bounding box center [490, 140] width 12 height 12
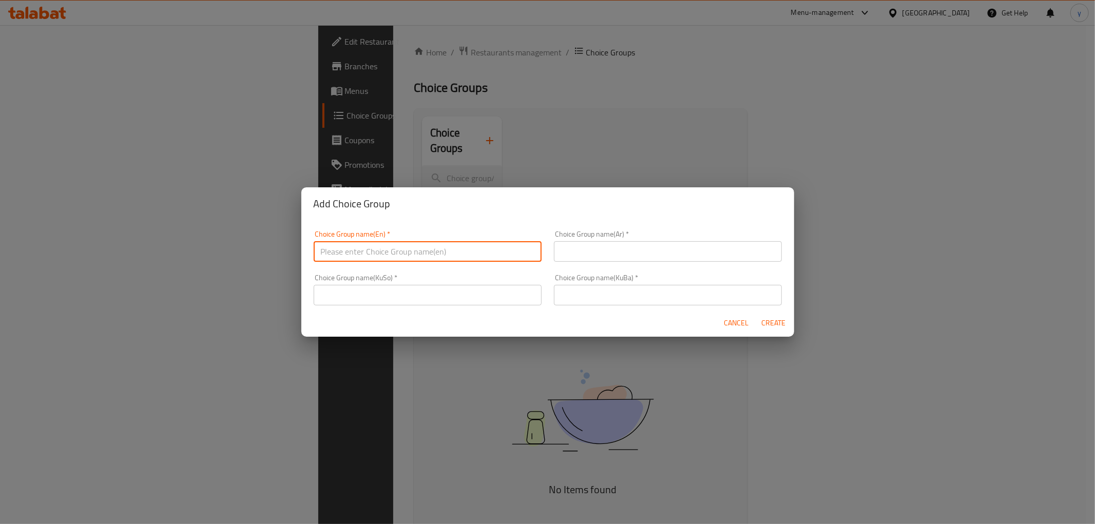
click at [380, 247] on input "text" at bounding box center [428, 251] width 228 height 21
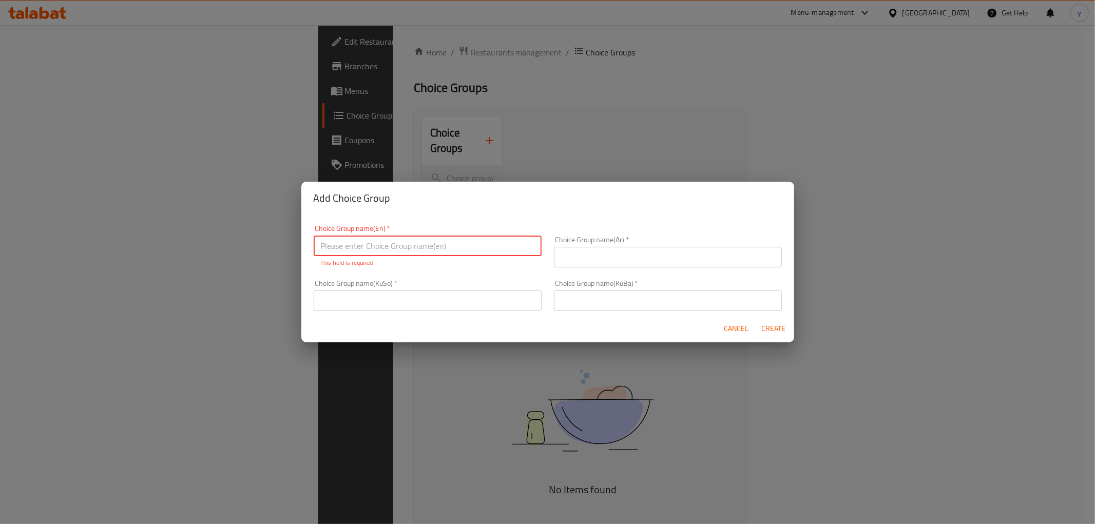
click at [441, 299] on input "text" at bounding box center [428, 301] width 228 height 21
paste input "هەڵبژاردنت لە تام:"
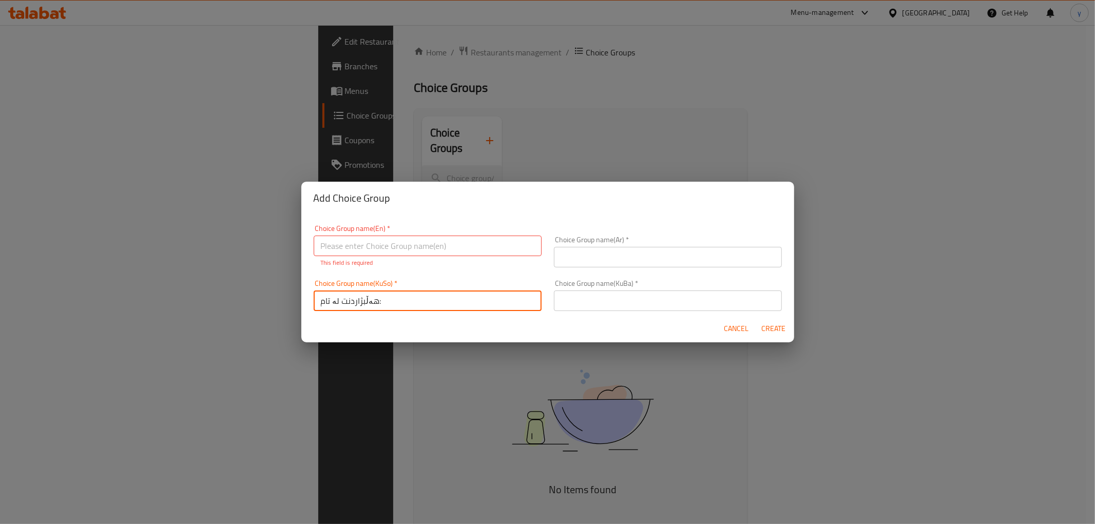
paste input "هەڵبژاردنت لە تام:"
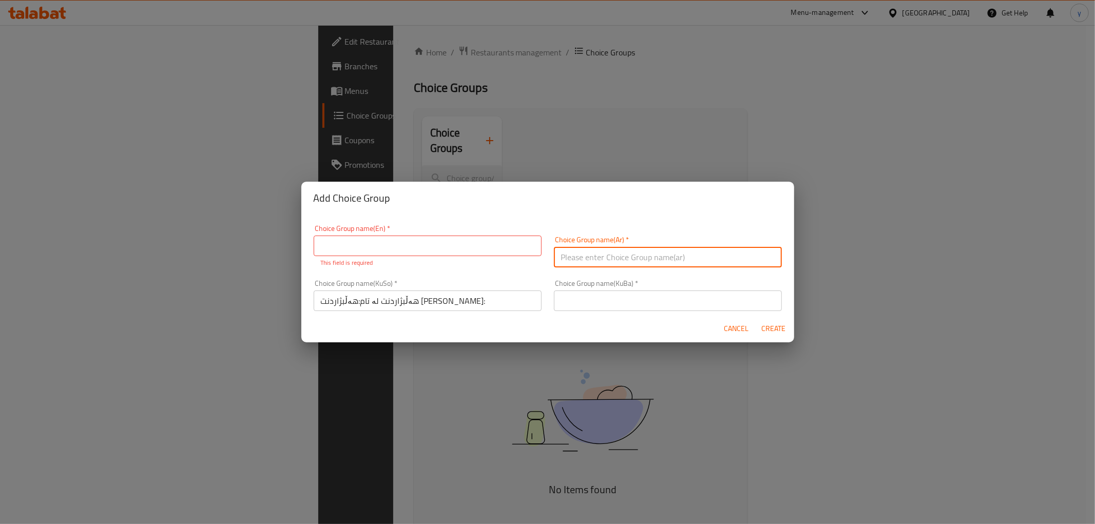
click at [589, 261] on input "text" at bounding box center [668, 257] width 228 height 21
click at [476, 293] on input "هەڵبژاردنت لە تام:هەڵبژاردنت لە تام:" at bounding box center [428, 301] width 228 height 21
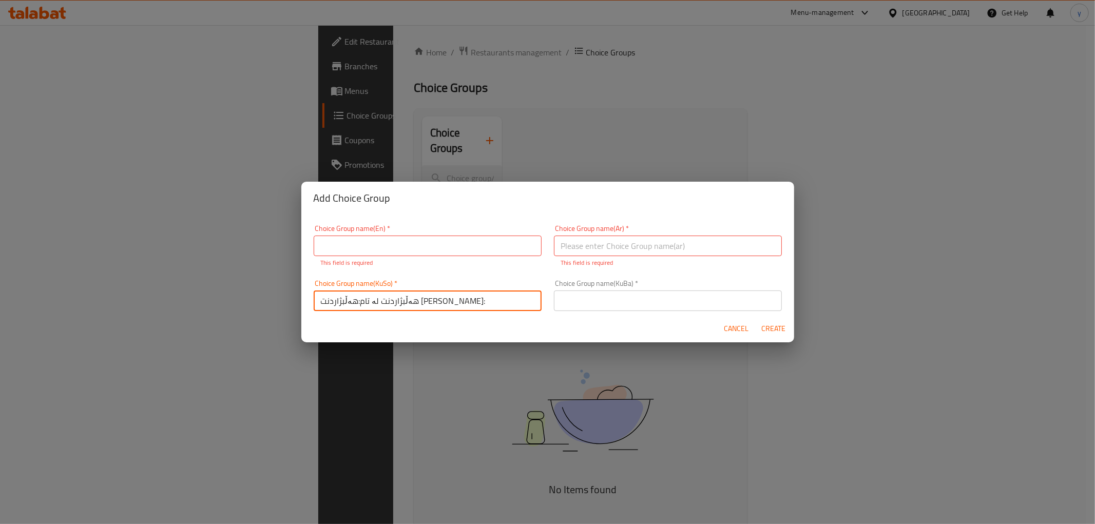
paste input "هەڵبژاردنت لە تام"
click at [484, 296] on input "هەڵبژاردنت لە تام:هەڵبژاردنت لە تامهەڵبژاردنت لە تام:" at bounding box center [428, 301] width 228 height 21
paste input "text"
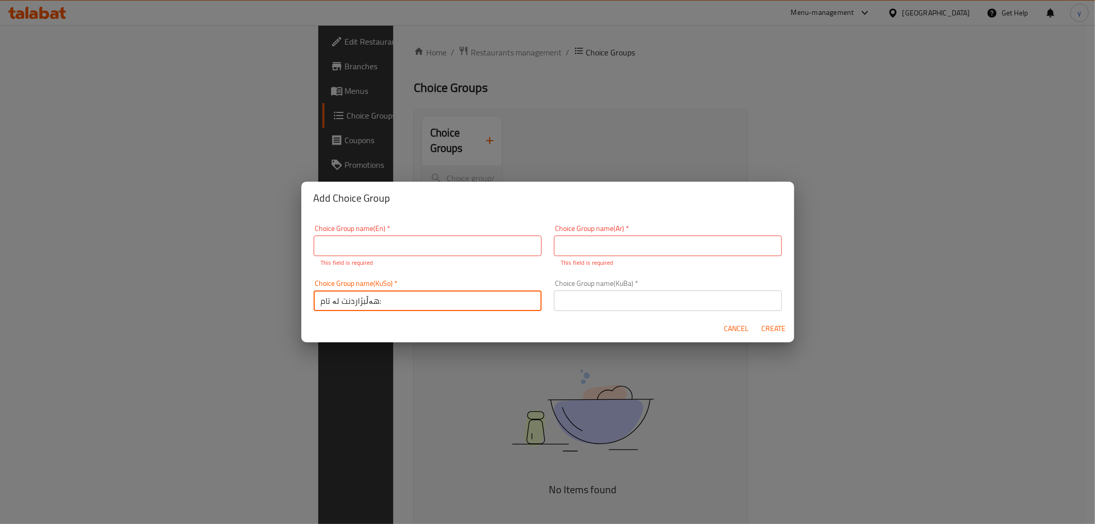
type input "هەڵبژاردنت لە تام:"
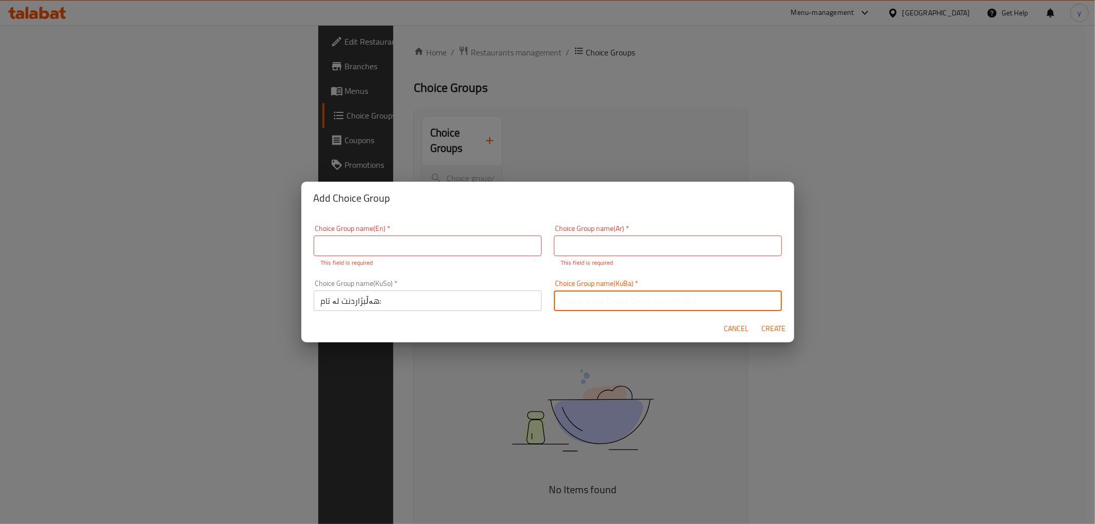
drag, startPoint x: 604, startPoint y: 303, endPoint x: 614, endPoint y: 273, distance: 31.8
click at [604, 303] on input "text" at bounding box center [668, 301] width 228 height 21
paste input "هەڵبژاردنت لە تام:"
type input "هەڵبژاردنت لە تام:"
click at [613, 253] on input "text" at bounding box center [668, 246] width 228 height 21
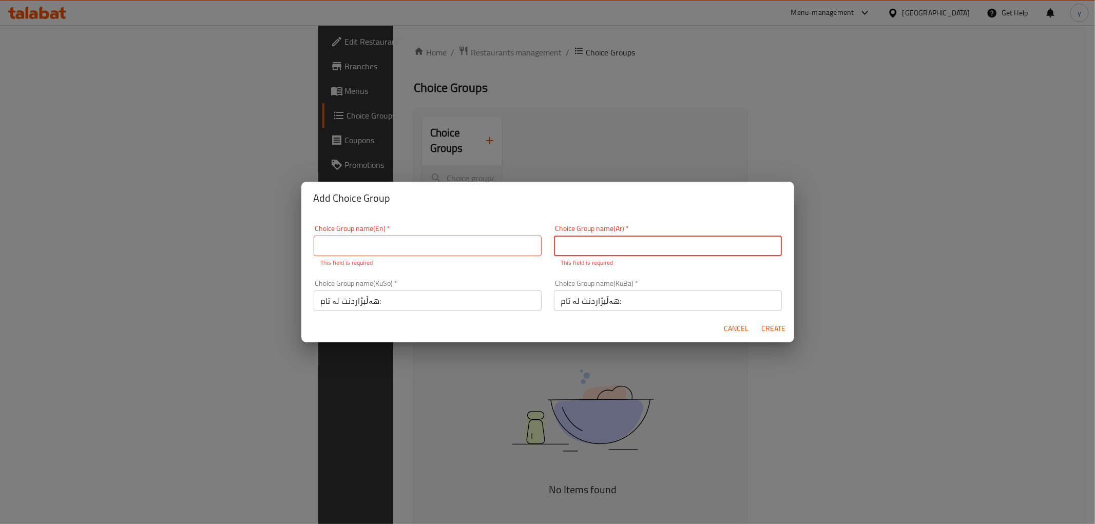
paste input "إختيارك من النكهة:"
type input "إختيارك من النكهة:"
drag, startPoint x: 504, startPoint y: 242, endPoint x: 484, endPoint y: 264, distance: 30.1
click at [504, 242] on input "text" at bounding box center [428, 246] width 228 height 21
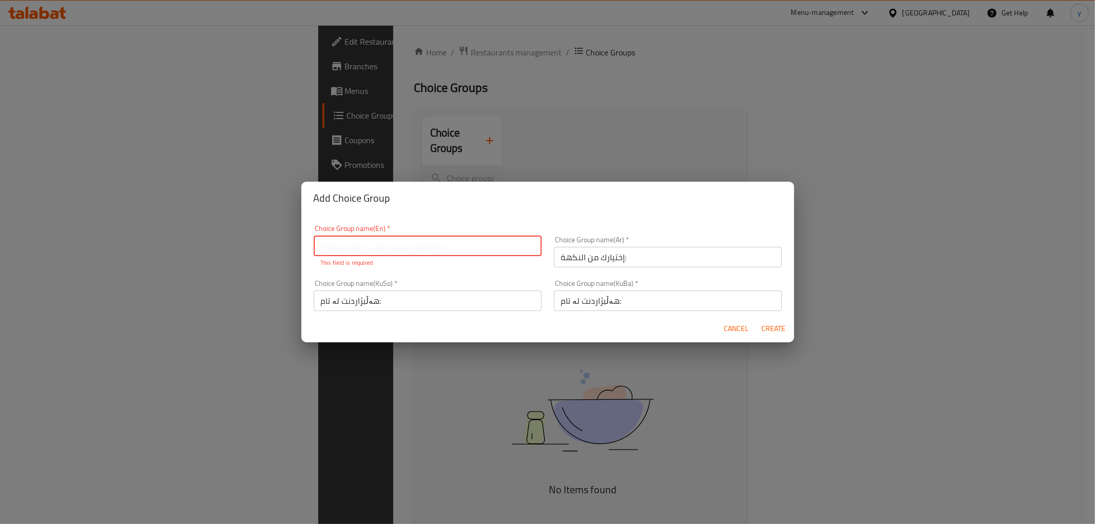
paste input "Your Choice Of Flavor:"
type input "Your Choice Of Flavor:"
click at [628, 333] on div "Cancel Create" at bounding box center [547, 328] width 493 height 27
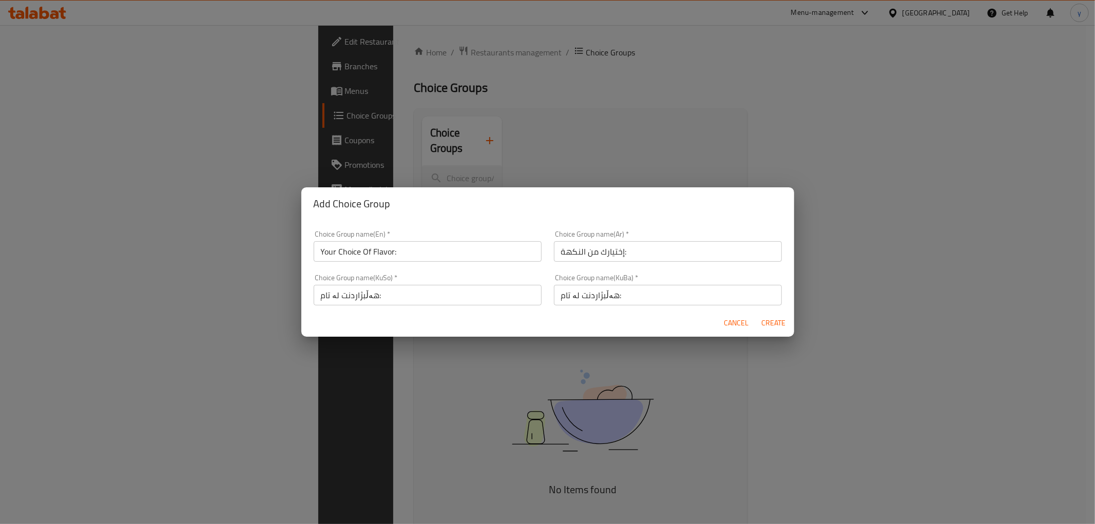
click at [761, 325] on span "Create" at bounding box center [773, 323] width 25 height 13
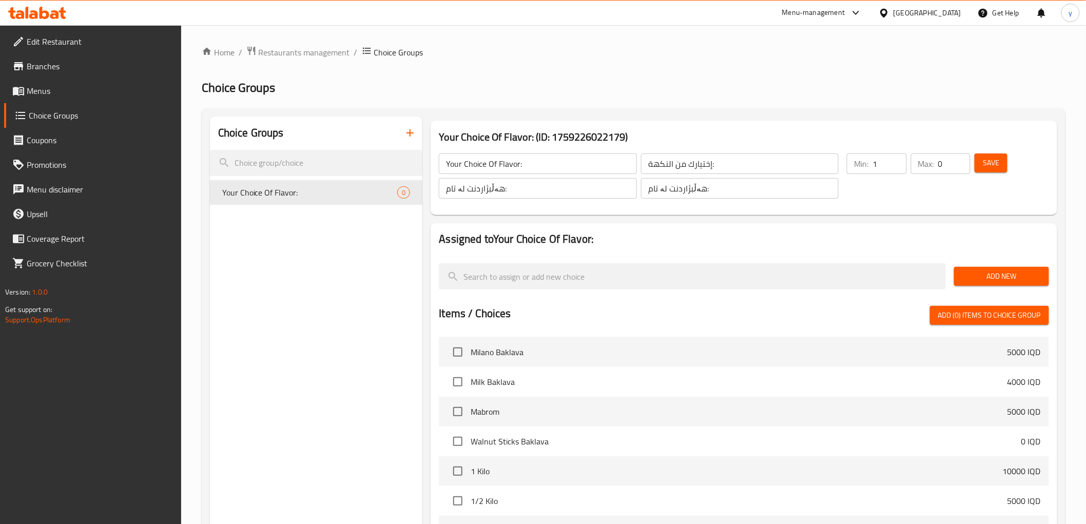
type input "1"
click at [895, 158] on input "1" at bounding box center [890, 163] width 34 height 21
type input "1"
click at [956, 158] on input "1" at bounding box center [954, 163] width 32 height 21
click at [983, 160] on span "Save" at bounding box center [991, 163] width 16 height 13
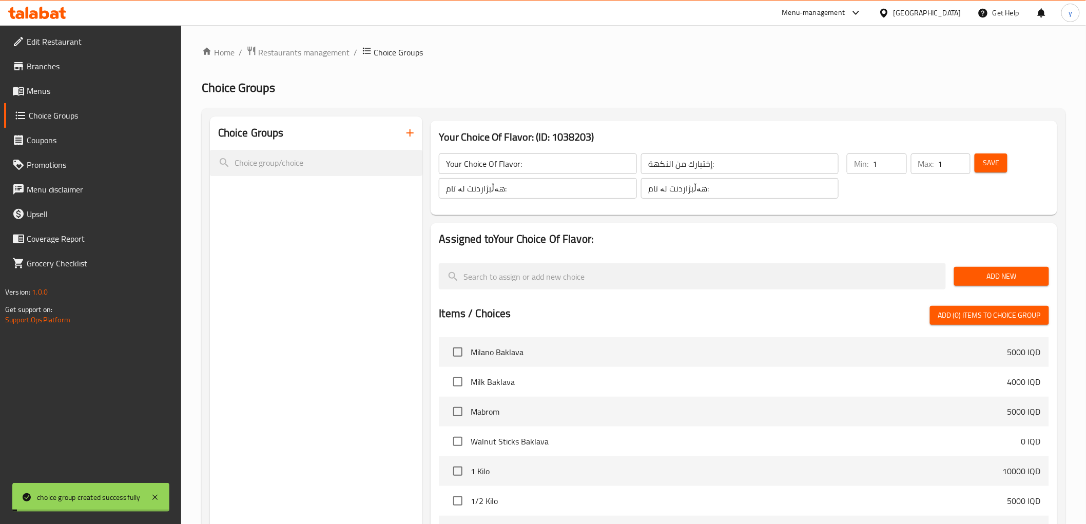
click at [982, 276] on span "Add New" at bounding box center [1001, 276] width 79 height 13
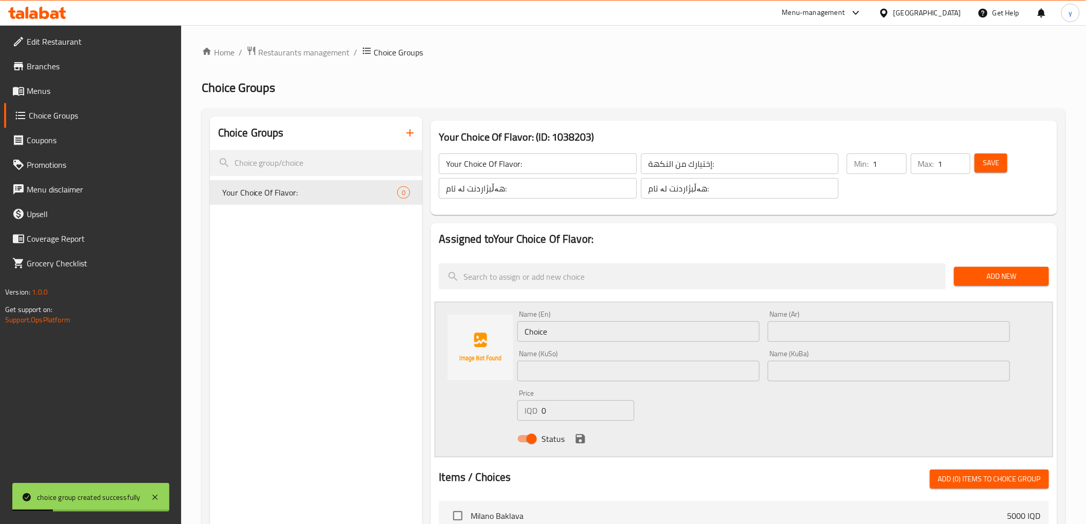
click at [672, 325] on input "Choice" at bounding box center [638, 331] width 242 height 21
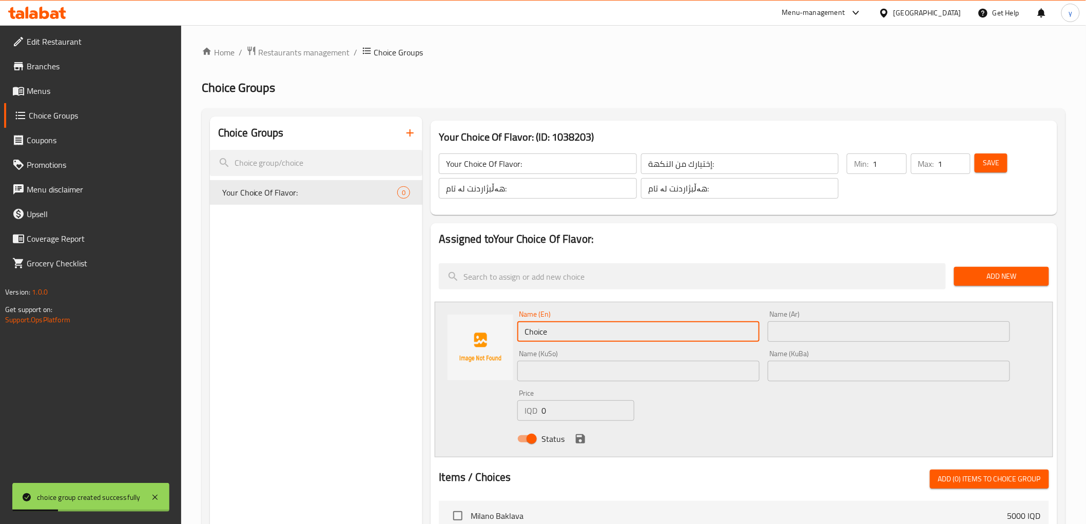
click at [672, 325] on input "Choice" at bounding box center [638, 331] width 242 height 21
paste input "Blue Ice Latt"
type input "Blue Ice Latte"
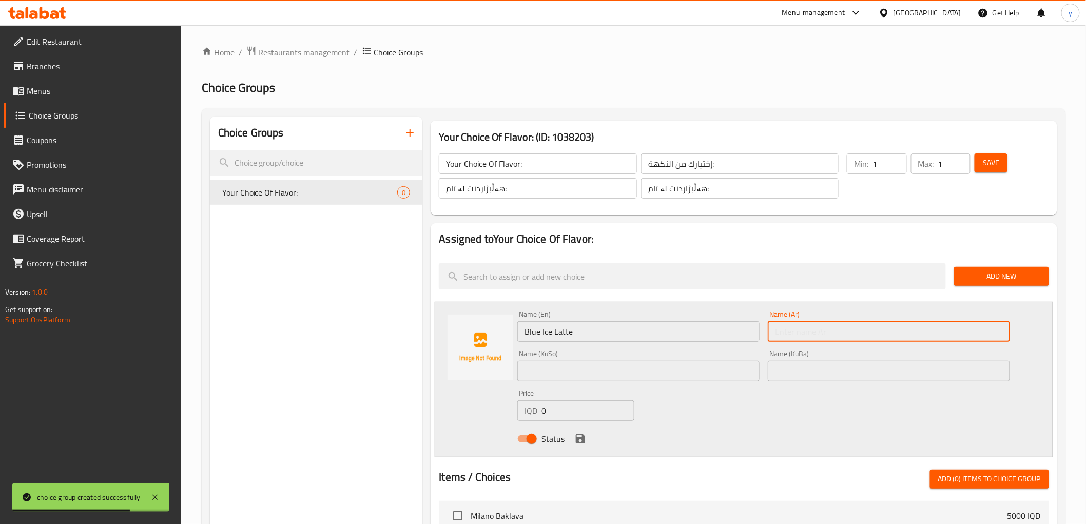
click at [800, 329] on input "text" at bounding box center [889, 331] width 242 height 21
click at [722, 365] on input "text" at bounding box center [638, 371] width 242 height 21
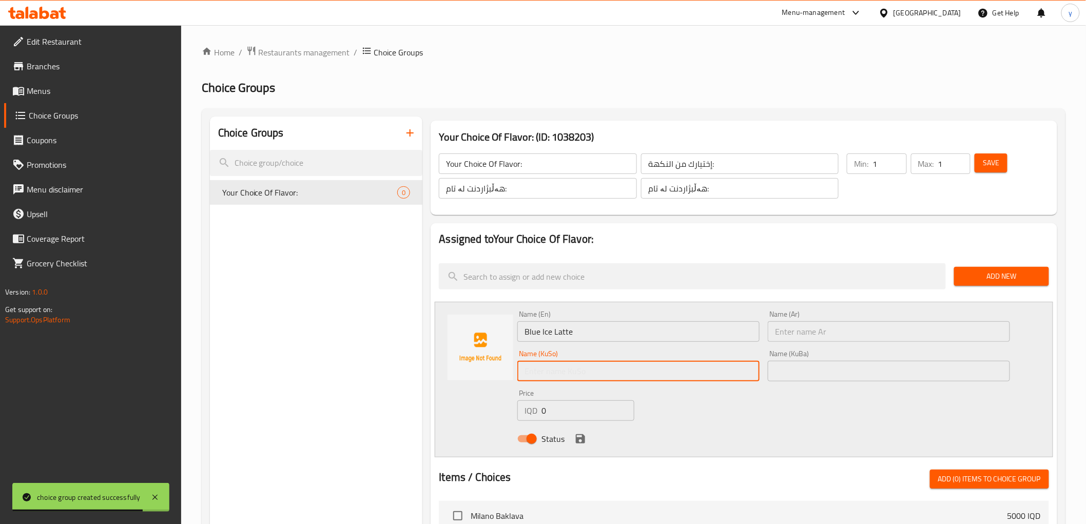
paste input "ئایس لاتێی"
type input "ئایس لاتێی"
click at [789, 337] on input "text" at bounding box center [889, 331] width 242 height 21
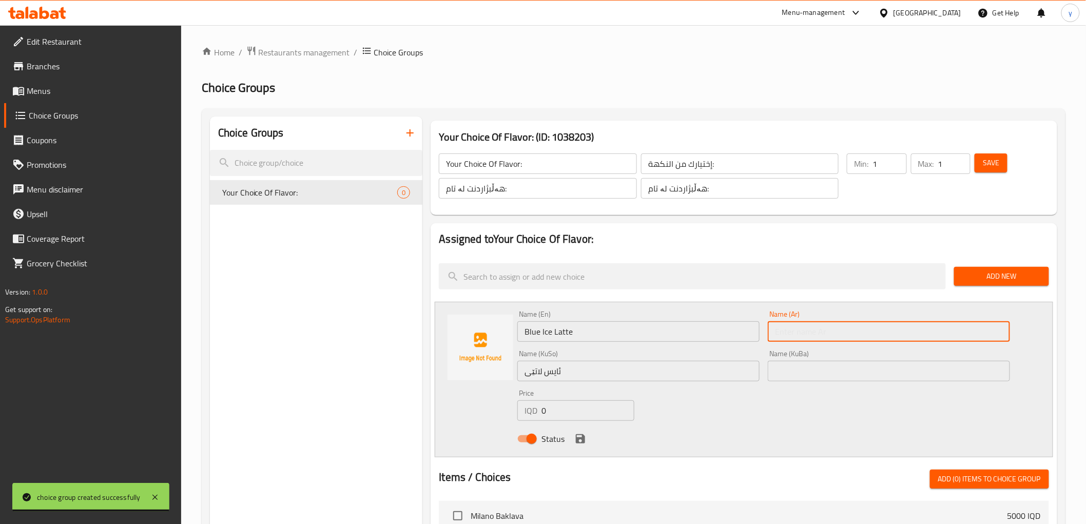
paste input "آيس لاتيه"
type input "آيس لاتيه أزرق"
click at [739, 363] on input "ئایس لاتێی" at bounding box center [638, 371] width 242 height 21
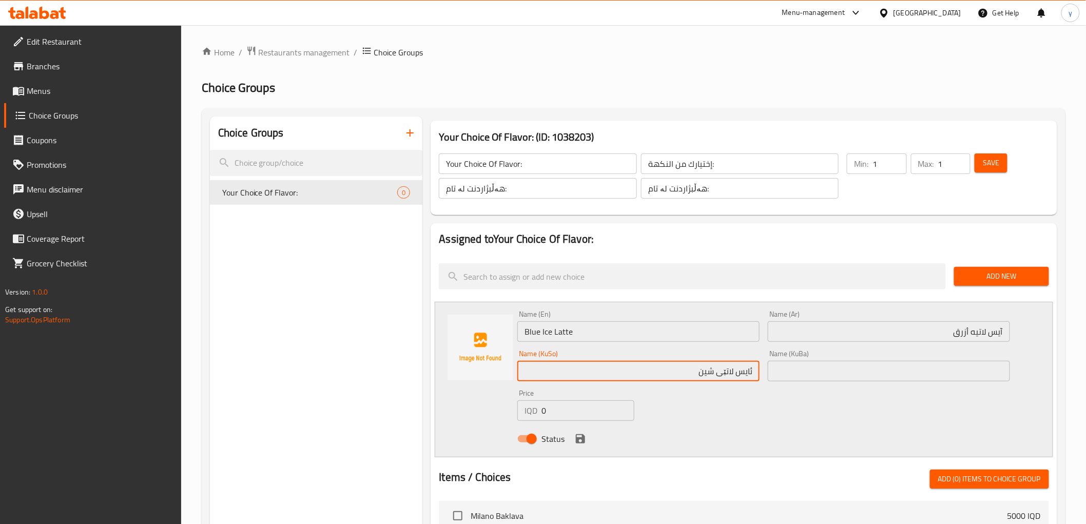
type input "ئایس لاتێی شین"
click at [799, 376] on input "text" at bounding box center [889, 371] width 242 height 21
paste input "ئایس لاتێی شین"
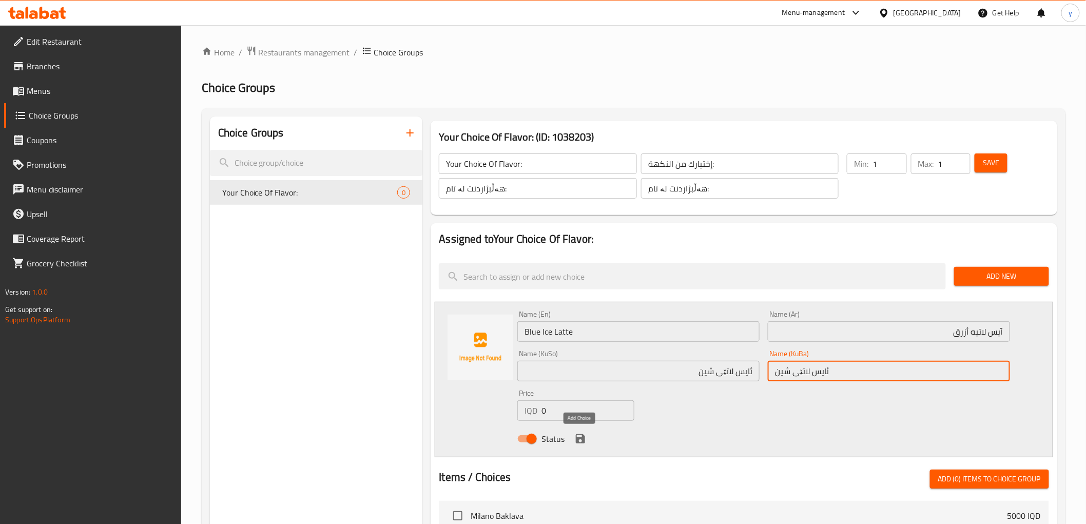
type input "ئایس لاتێی شین"
click at [579, 436] on icon "save" at bounding box center [580, 439] width 12 height 12
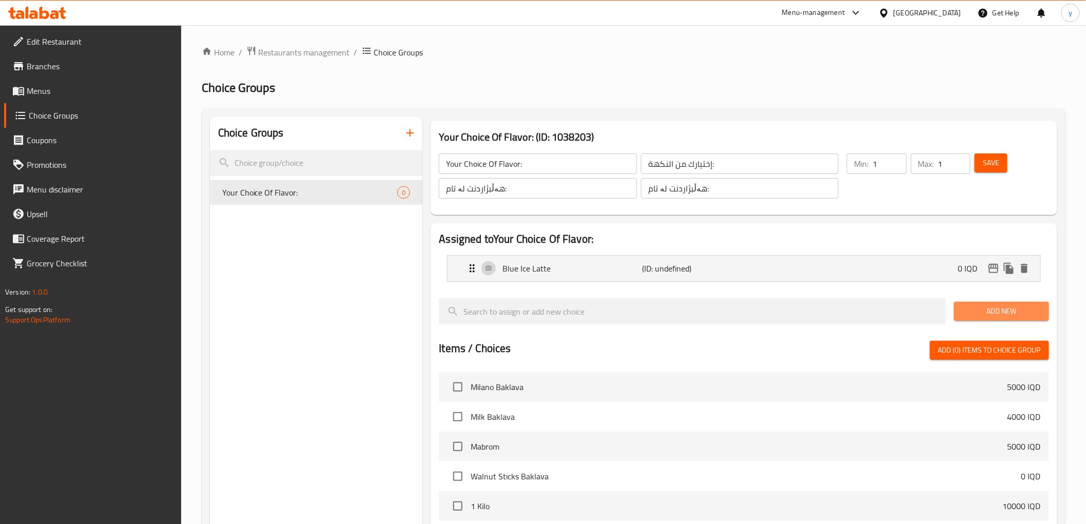
click at [1007, 311] on span "Add New" at bounding box center [1001, 311] width 79 height 13
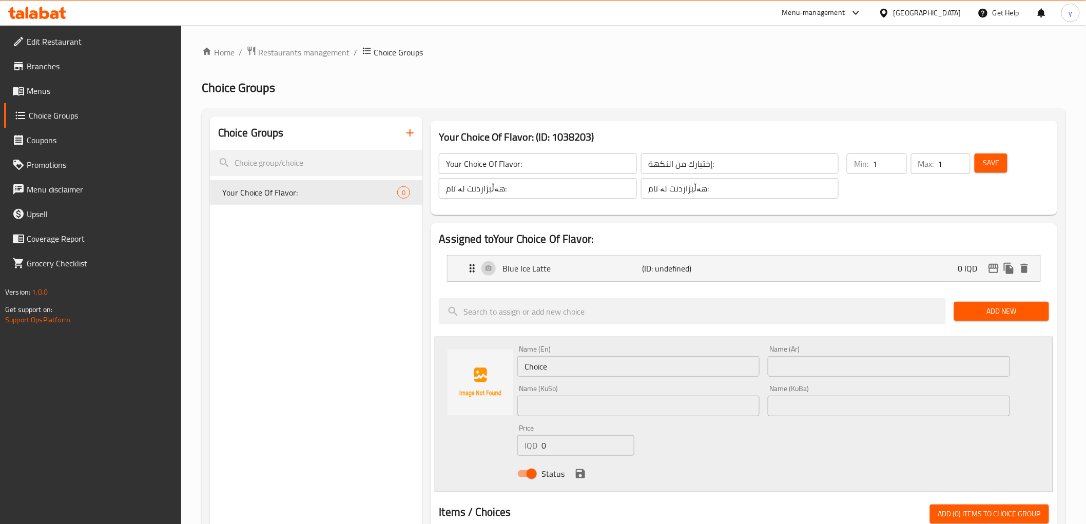
click at [540, 358] on input "Choice" at bounding box center [638, 366] width 242 height 21
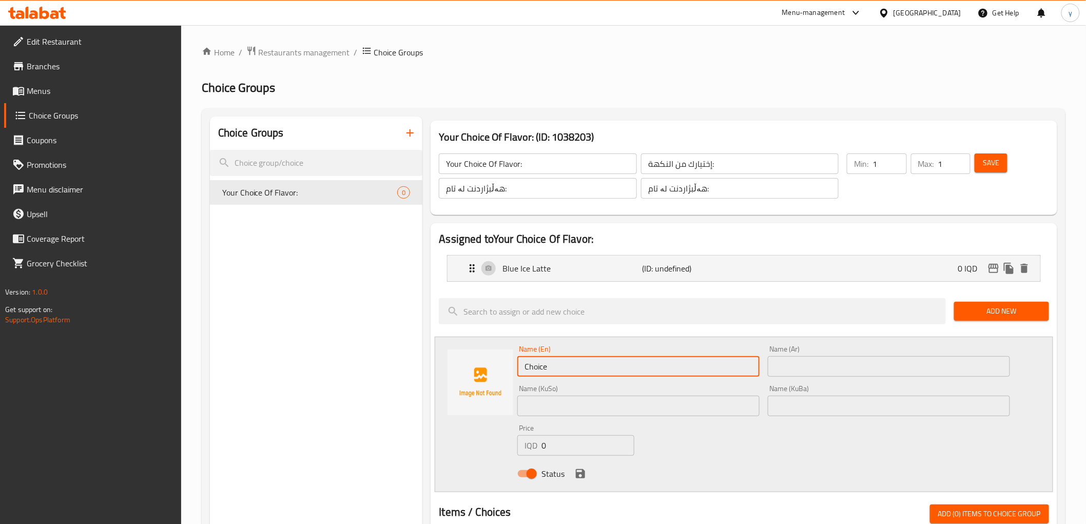
click at [540, 358] on input "Choice" at bounding box center [638, 366] width 242 height 21
paste input "Speculoos Ice Latt"
type input "Speculoos Ice Latte"
drag, startPoint x: 551, startPoint y: 366, endPoint x: 558, endPoint y: 377, distance: 12.7
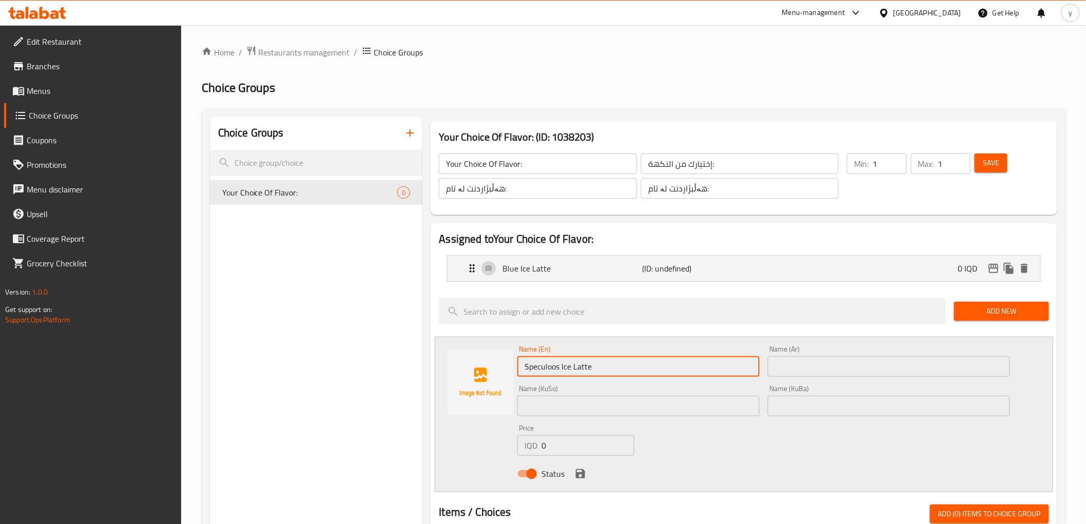
click at [558, 377] on div "Name (En) Speculoos Ice Latte Name (En)" at bounding box center [638, 361] width 251 height 40
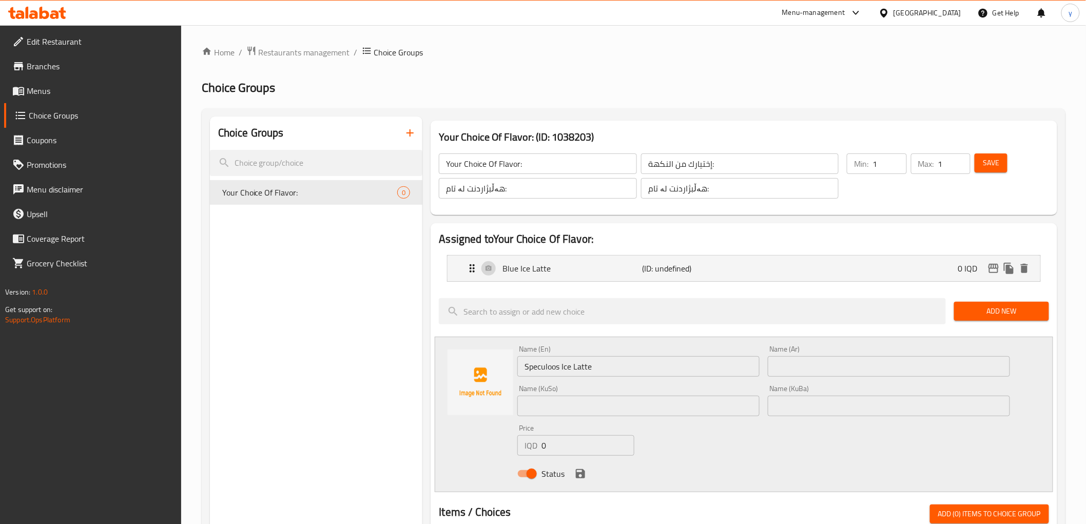
click at [557, 371] on input "Speculoos Ice Latte" at bounding box center [638, 366] width 242 height 21
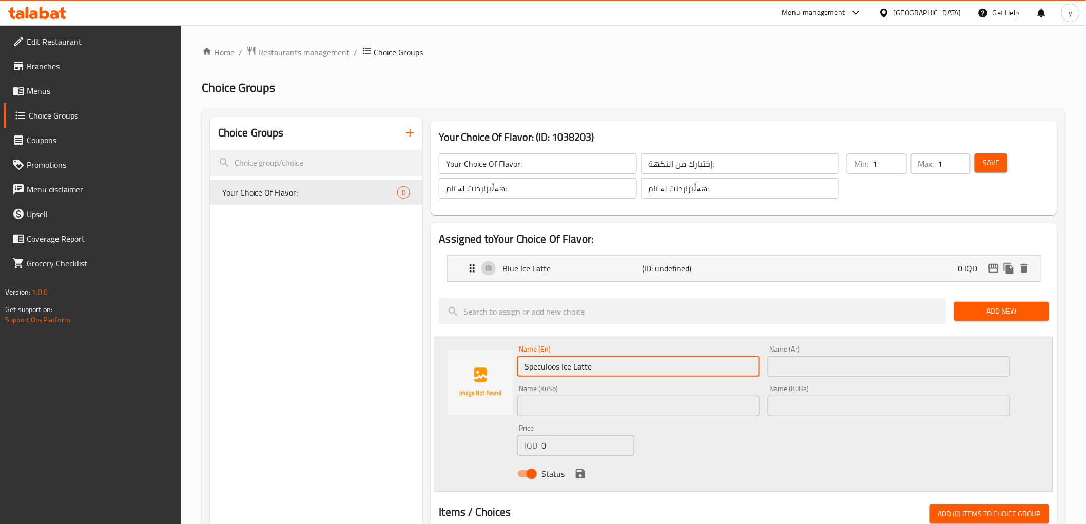
click at [557, 371] on input "Speculoos Ice Latte" at bounding box center [638, 366] width 242 height 21
click at [789, 367] on input "text" at bounding box center [889, 366] width 242 height 21
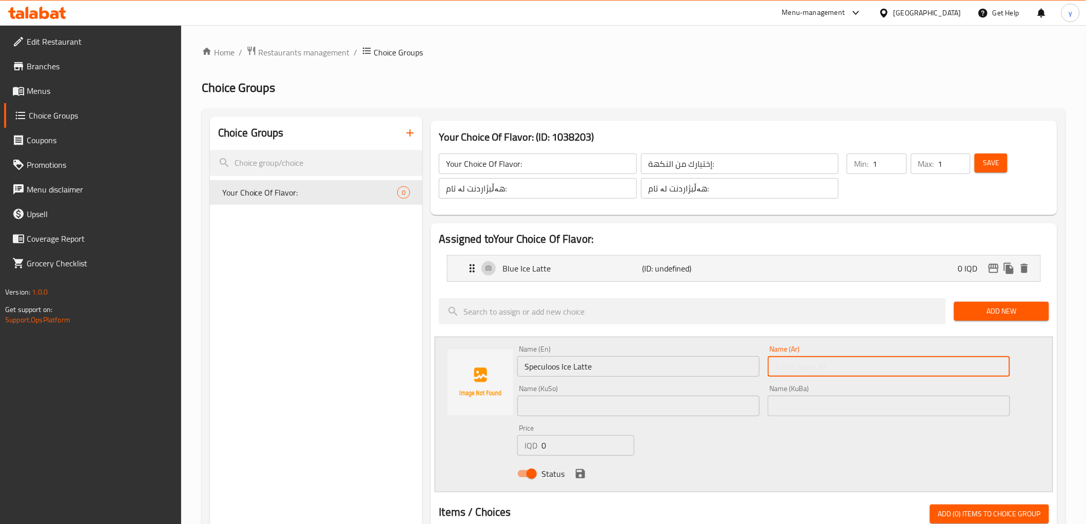
paste input "آيس لاتيه سبيكولوس"
type input "آيس لاتيه سبيكولوس"
drag, startPoint x: 704, startPoint y: 407, endPoint x: 769, endPoint y: 387, distance: 67.7
click at [704, 407] on input "text" at bounding box center [638, 406] width 242 height 21
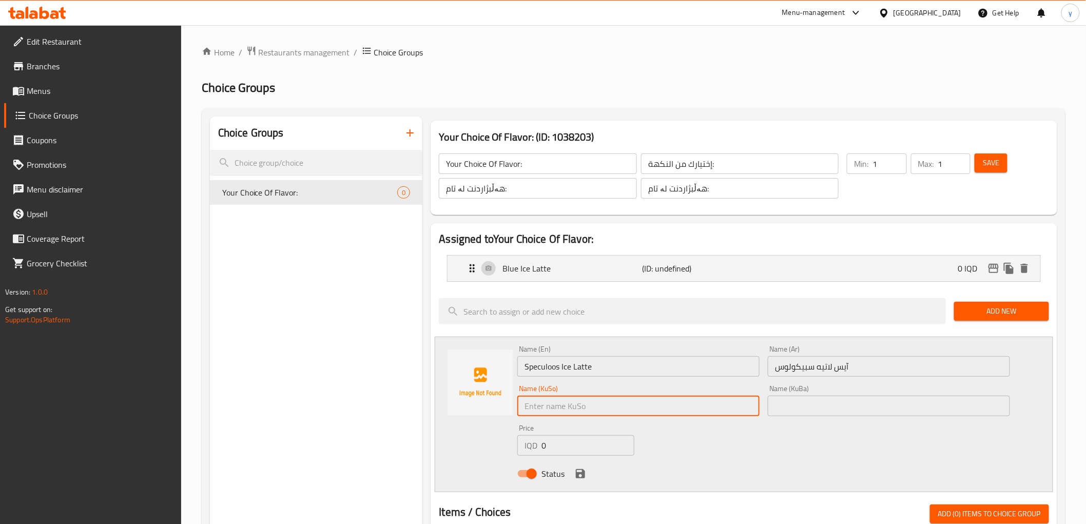
click at [806, 361] on input "آيس لاتيه سبيكولوس" at bounding box center [889, 366] width 242 height 21
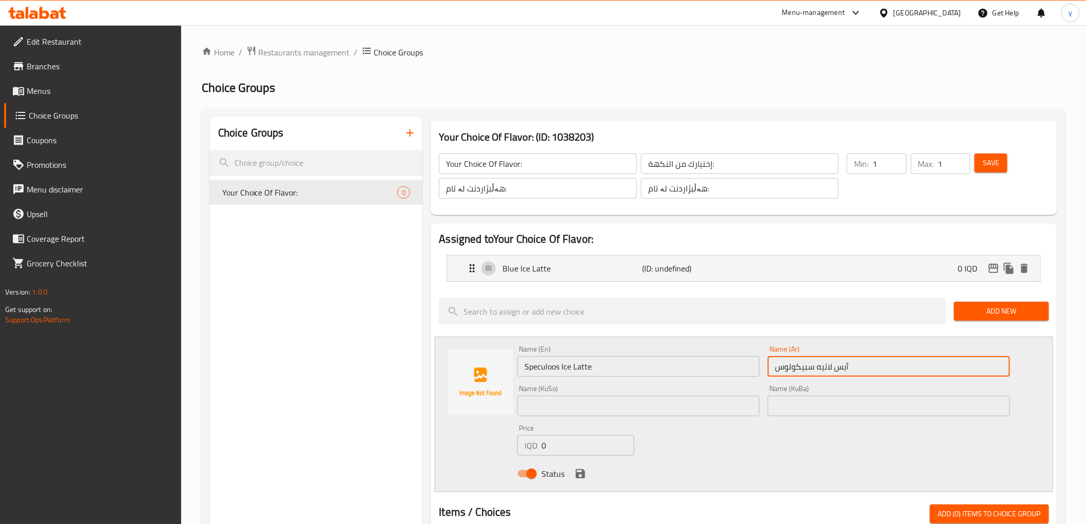
click at [736, 394] on div "Name (KuSo) Name (KuSo)" at bounding box center [638, 400] width 242 height 31
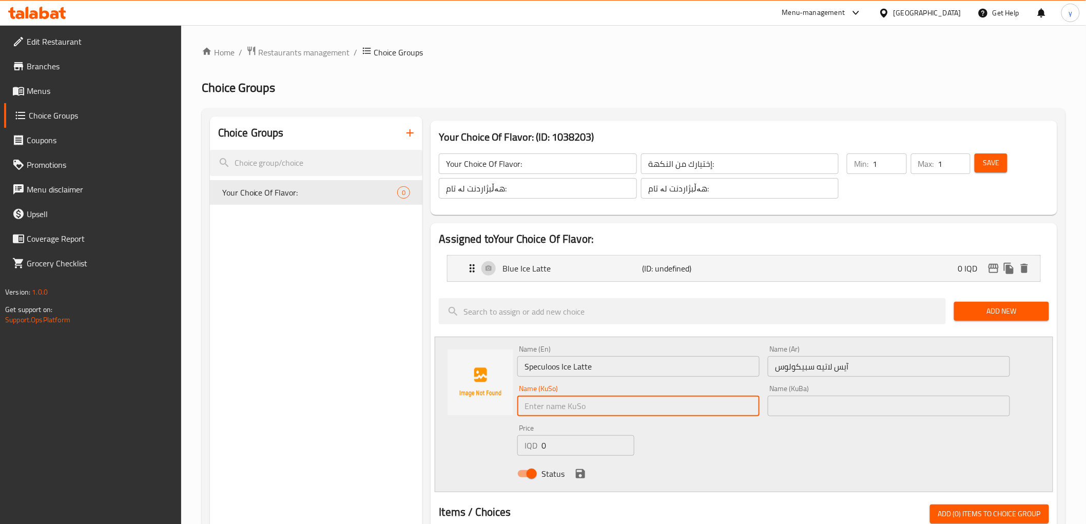
click at [727, 407] on input "text" at bounding box center [638, 406] width 242 height 21
paste input "ئایس لاتێی شین"
click at [710, 412] on input "ئایس لاتێی شین" at bounding box center [638, 406] width 242 height 21
paste input "پێکولوس"
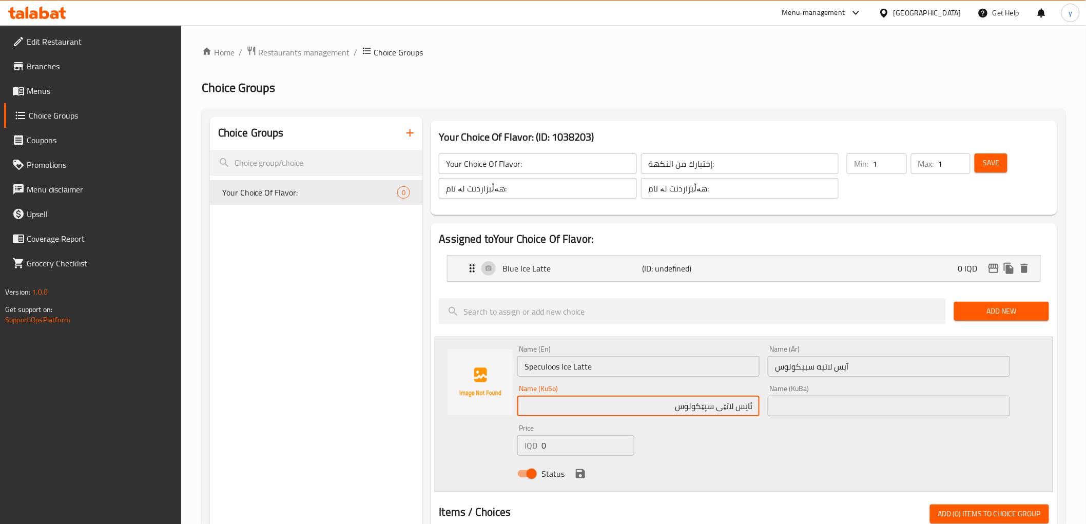
drag, startPoint x: 673, startPoint y: 410, endPoint x: 772, endPoint y: 408, distance: 98.6
click at [772, 408] on div "Name (En) Speculoos Ice Latte Name (En) Name (Ar) آيس لاتيه سبيكولوس Name (Ar) …" at bounding box center [763, 414] width 500 height 146
type input "ئایس لاتێی سپێکولوس"
click at [779, 403] on input "text" at bounding box center [889, 406] width 242 height 21
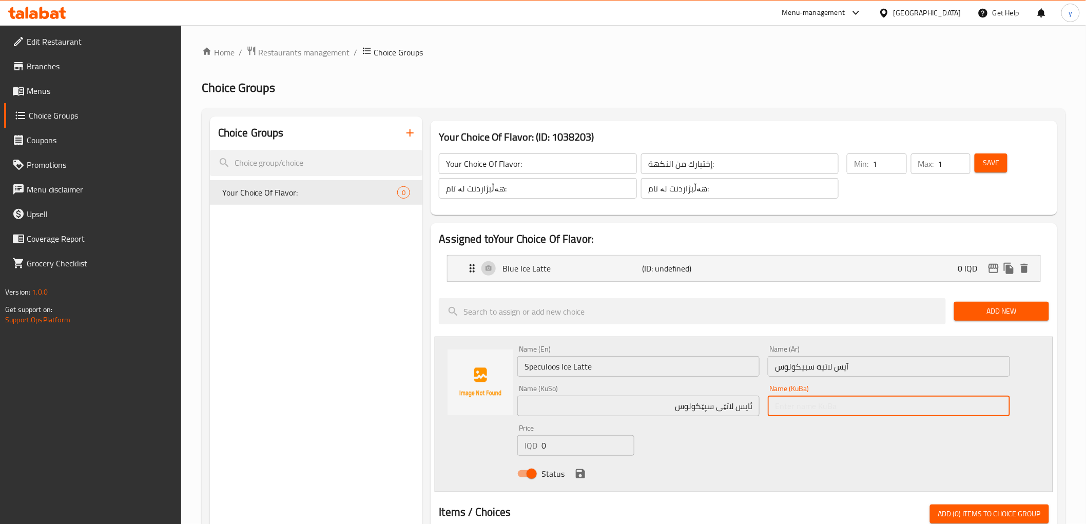
paste input "ئایس لاتێی سپێکولوس"
type input "ئایس لاتێی سپێکولوس"
click at [580, 470] on icon "save" at bounding box center [580, 473] width 9 height 9
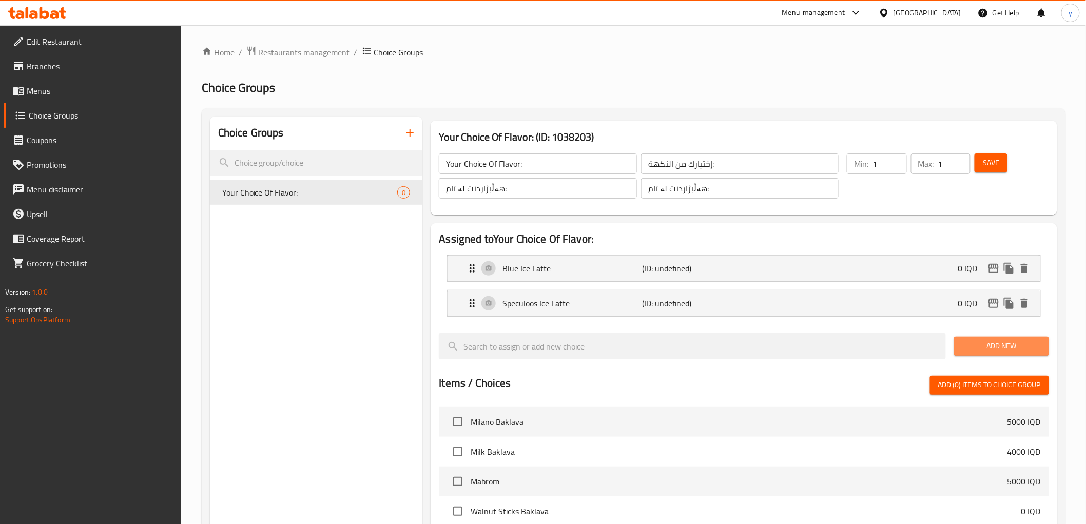
click at [977, 345] on span "Add New" at bounding box center [1001, 346] width 79 height 13
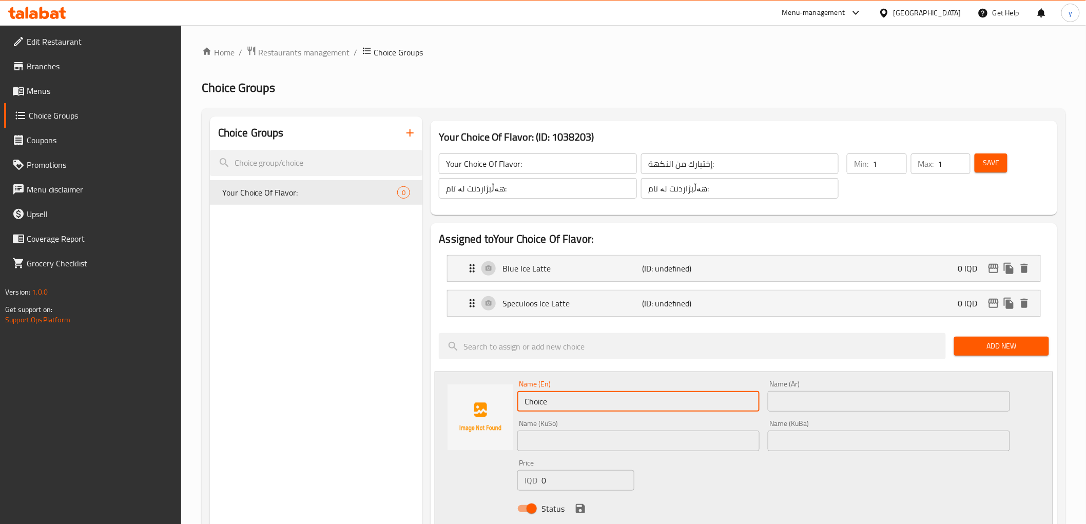
click at [563, 407] on input "Choice" at bounding box center [638, 401] width 242 height 21
paste input "Rose Ice Latt"
type input "Rose Ice Latte"
click at [573, 393] on input "Rose Ice Latte" at bounding box center [638, 401] width 242 height 21
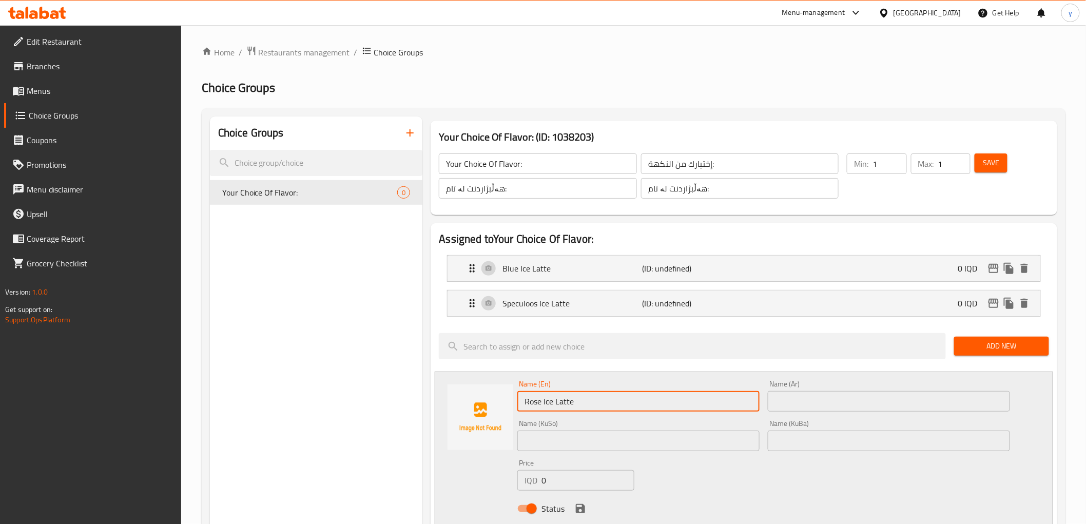
click at [573, 393] on input "Rose Ice Latte" at bounding box center [638, 401] width 242 height 21
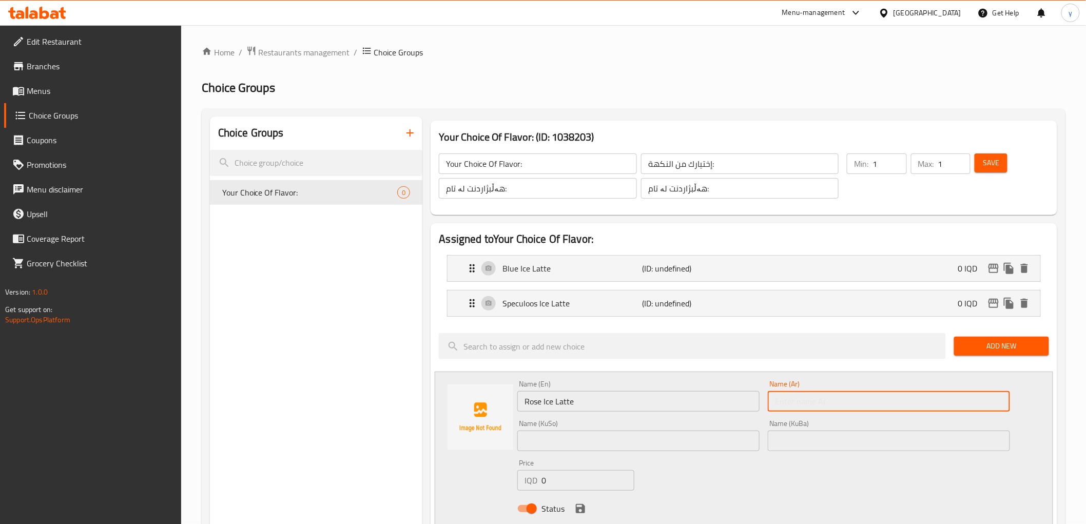
click at [779, 405] on input "text" at bounding box center [889, 401] width 242 height 21
paste input "آيس لاتيه روز"
type input "آيس لاتيه روز"
click at [704, 439] on input "text" at bounding box center [638, 441] width 242 height 21
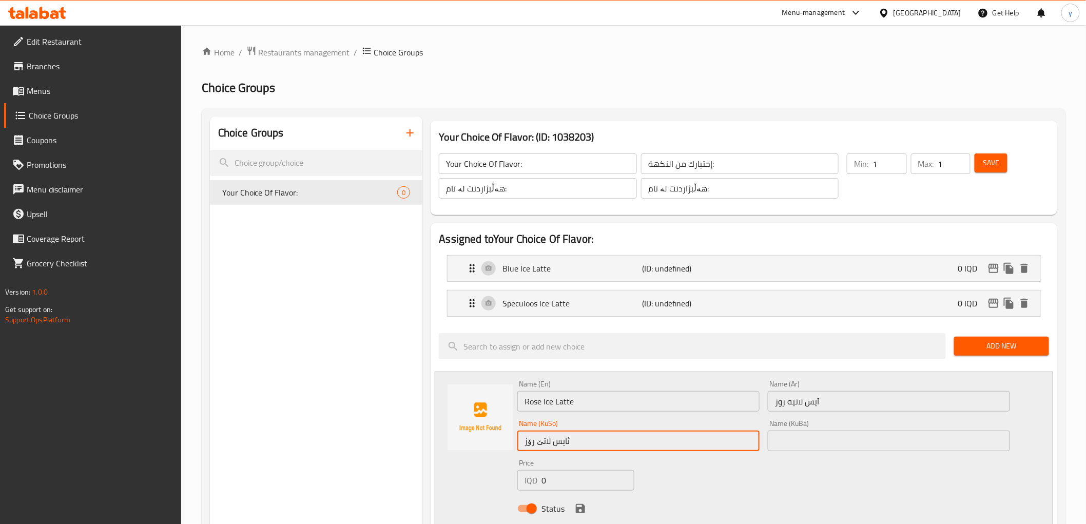
type input "ئایس لاتێ رۆز"
click at [586, 491] on div "Price IQD 0 Price" at bounding box center [575, 475] width 125 height 40
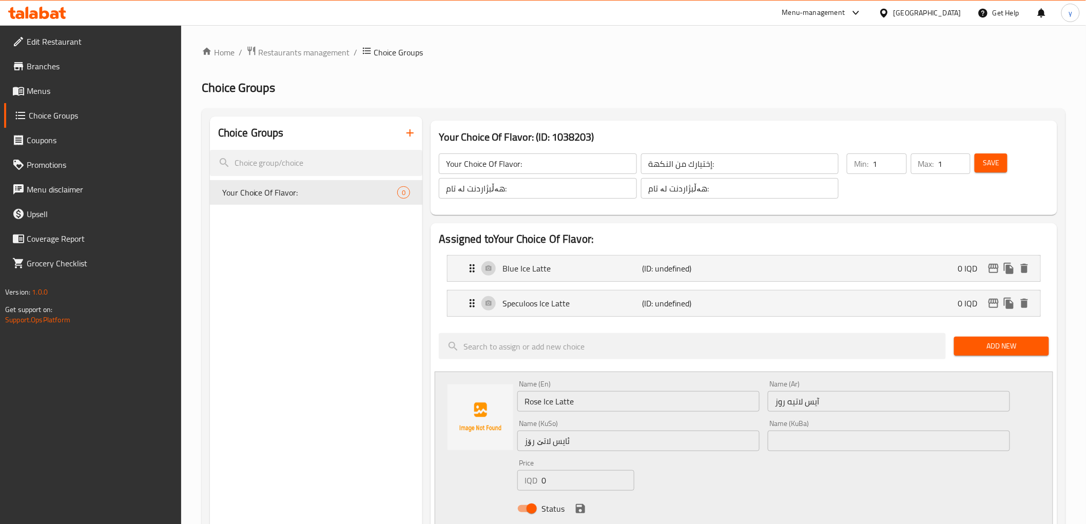
click at [579, 499] on div "Status" at bounding box center [763, 509] width 500 height 28
drag, startPoint x: 583, startPoint y: 504, endPoint x: 642, endPoint y: 451, distance: 79.6
click at [642, 451] on div "Name (En) Rose Ice Latte Name (En) Name (Ar) آيس لاتيه روز Name (Ar) Name (KuSo…" at bounding box center [763, 449] width 500 height 146
click at [616, 439] on input "ئایس لاتێ رۆز" at bounding box center [638, 441] width 242 height 21
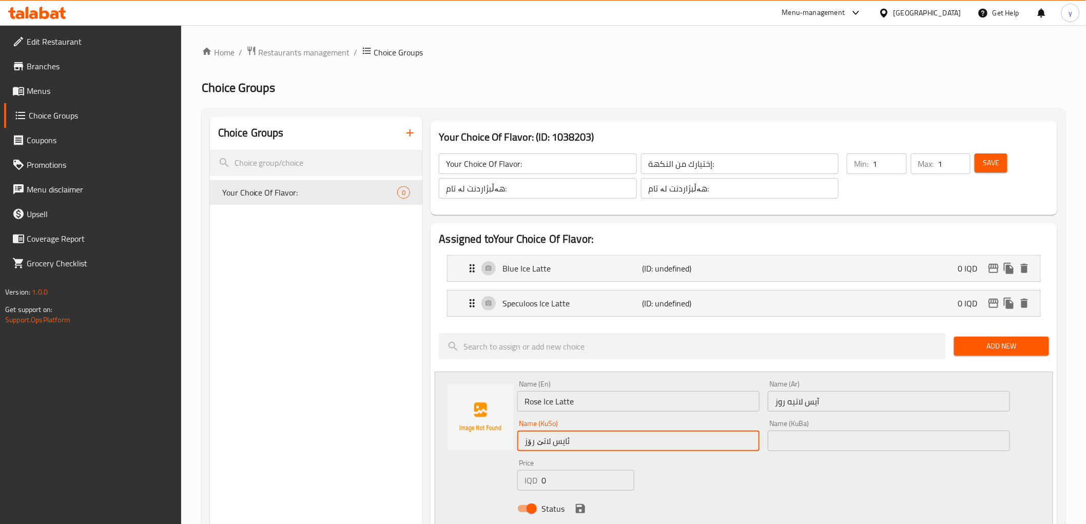
click at [616, 439] on input "ئایس لاتێ رۆز" at bounding box center [638, 441] width 242 height 21
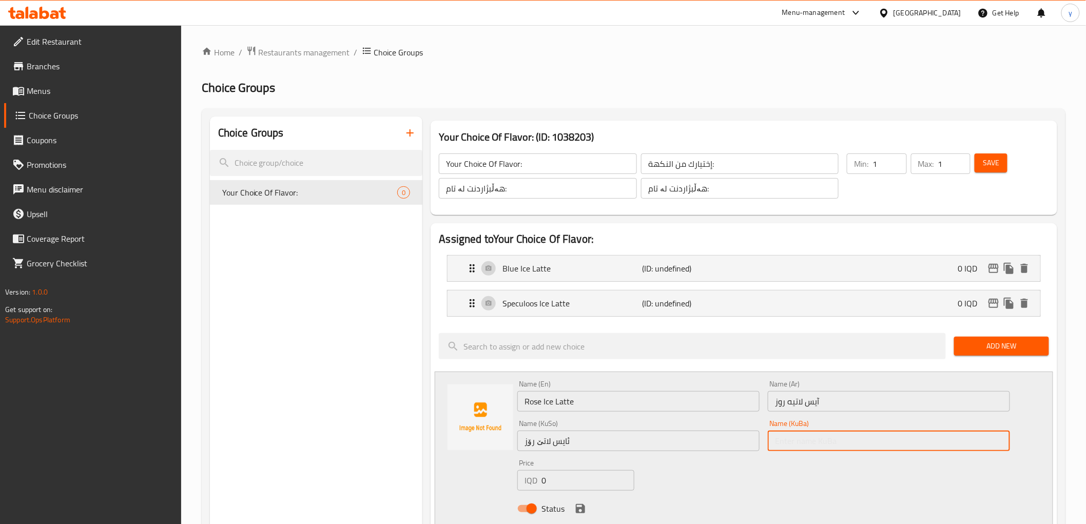
drag, startPoint x: 864, startPoint y: 447, endPoint x: 816, endPoint y: 464, distance: 51.1
click at [864, 447] on input "text" at bounding box center [889, 441] width 242 height 21
paste input "ئایس لاتێ رۆز"
type input "ئایس لاتێ رۆز"
click at [592, 507] on div "Status" at bounding box center [763, 509] width 500 height 28
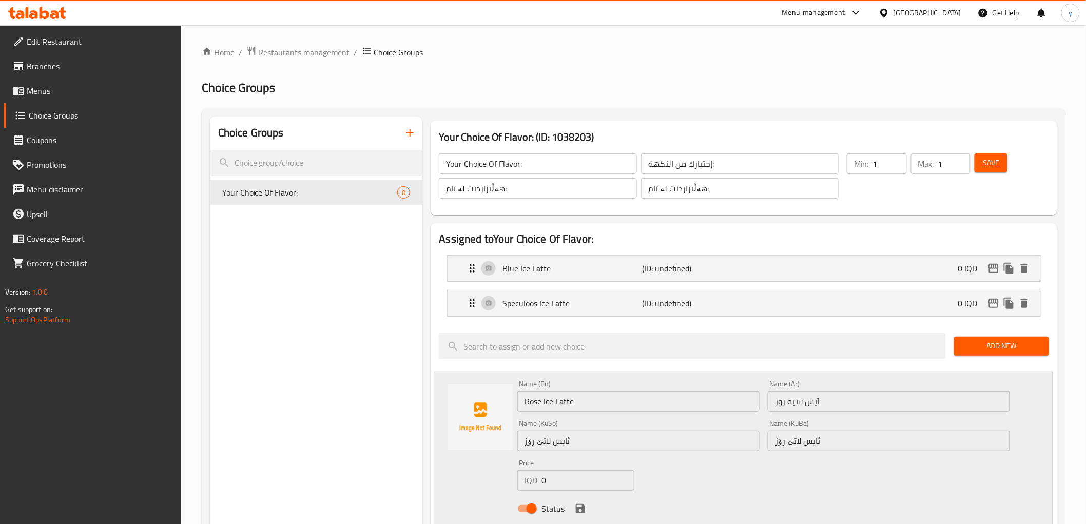
click at [574, 508] on icon "save" at bounding box center [580, 509] width 12 height 12
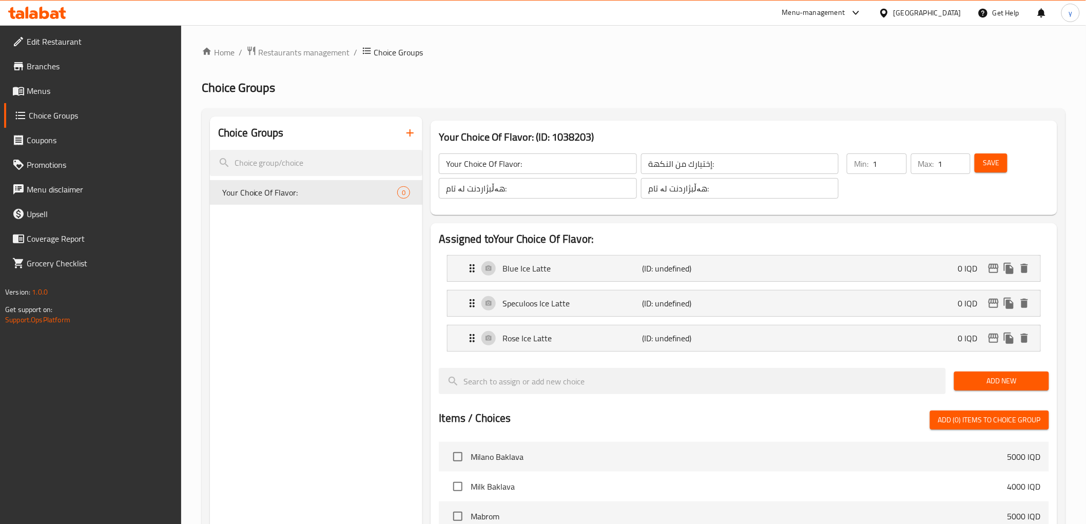
click at [984, 387] on span "Add New" at bounding box center [1001, 381] width 79 height 13
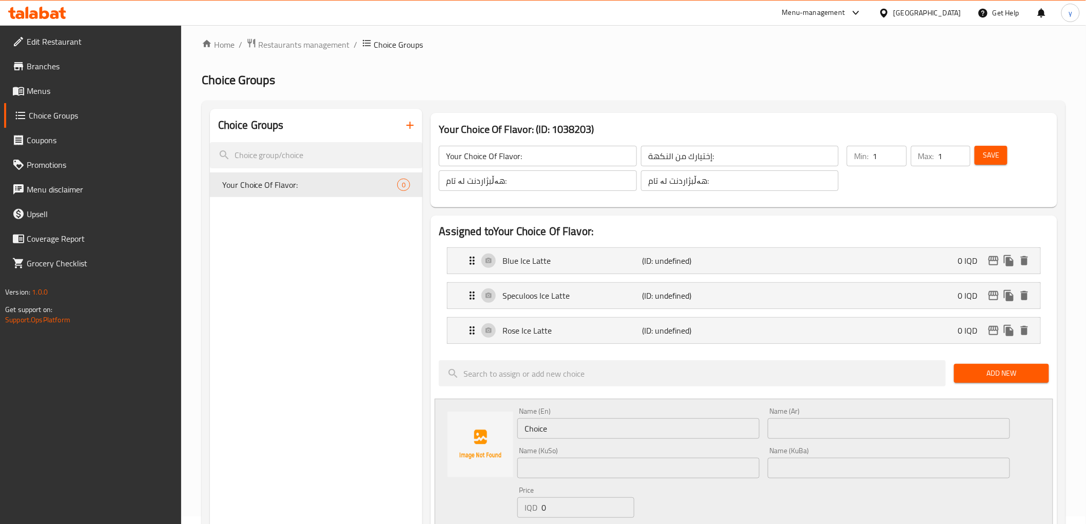
scroll to position [114, 0]
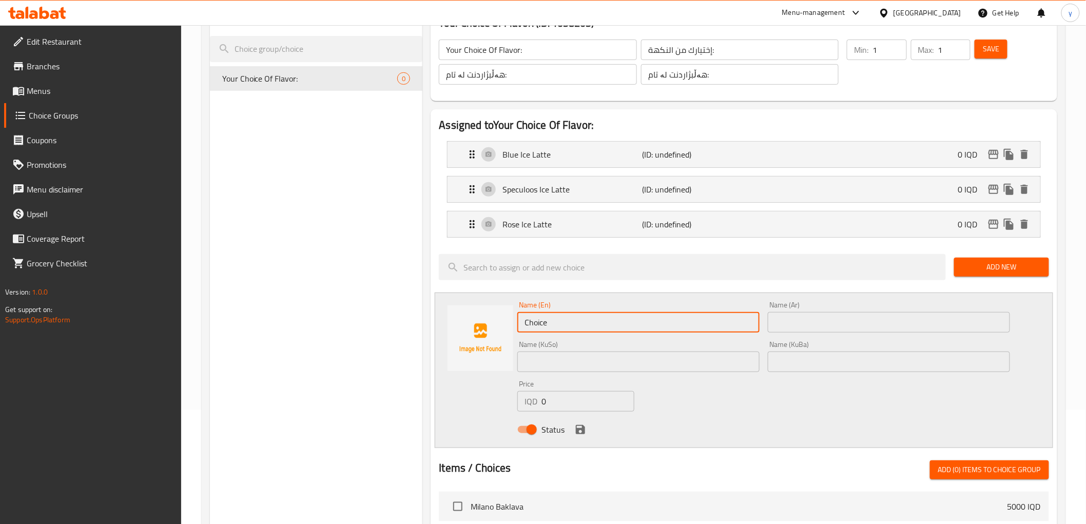
click at [655, 319] on input "Choice" at bounding box center [638, 322] width 242 height 21
paste input "Popcorn Ice Latt"
type input "Popcorn Ice Latte"
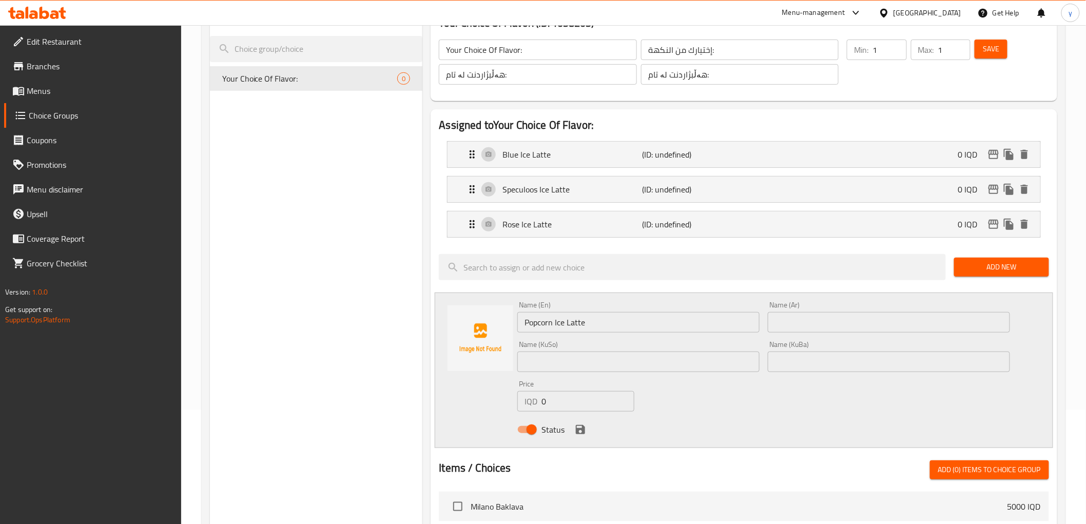
click at [829, 333] on div "Name (Ar) Name (Ar)" at bounding box center [889, 317] width 251 height 40
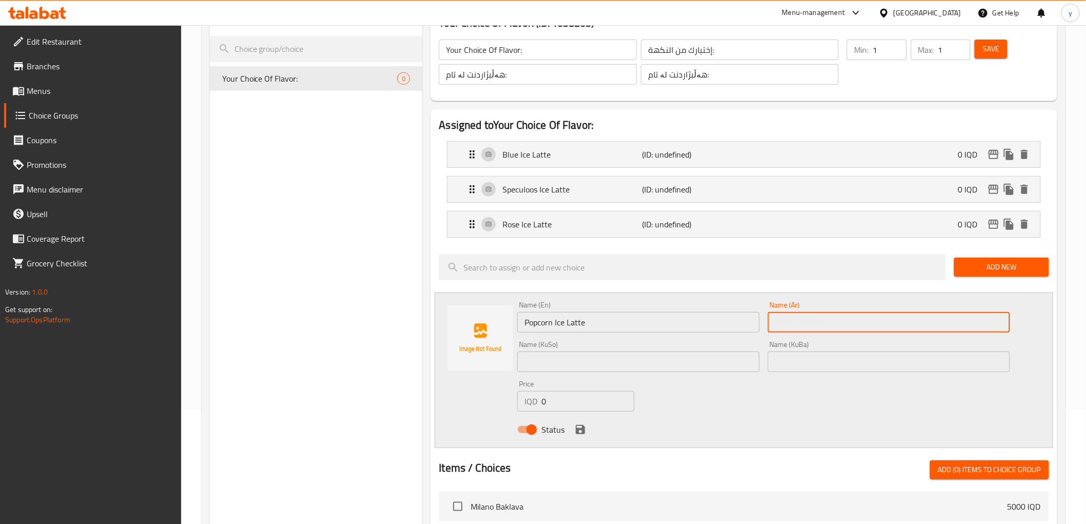
click at [822, 329] on input "text" at bounding box center [889, 322] width 242 height 21
paste input "آيس لاتيه بوب كورن"
type input "آيس لاتيه بوب كورن"
click at [722, 367] on input "text" at bounding box center [638, 362] width 242 height 21
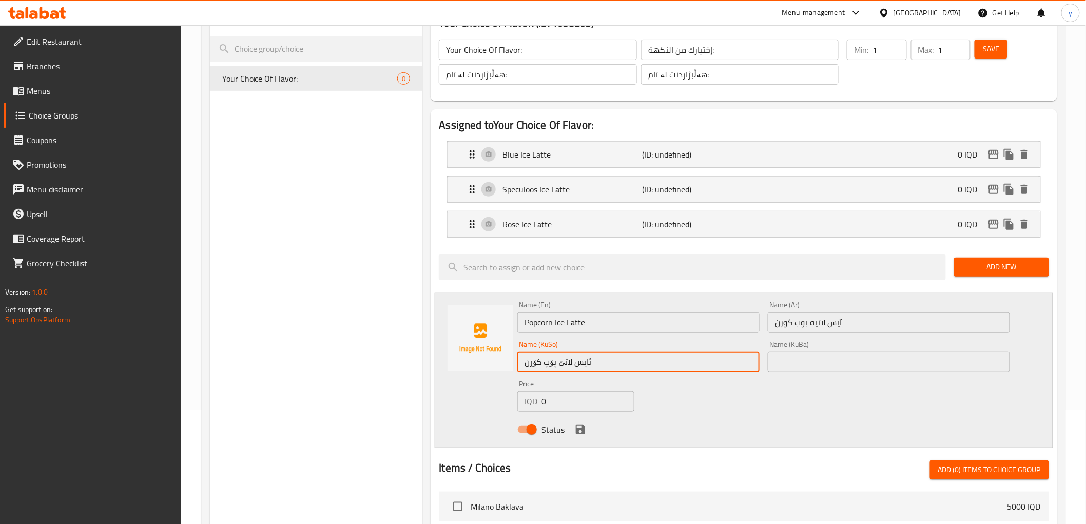
click at [619, 370] on input "ئایس لاتێ پۆپ کۆرن" at bounding box center [638, 362] width 242 height 21
type input "ئایس لاتێ پۆپ کۆرن"
click at [816, 374] on div "Name (KuBa) Name (KuBa)" at bounding box center [889, 357] width 251 height 40
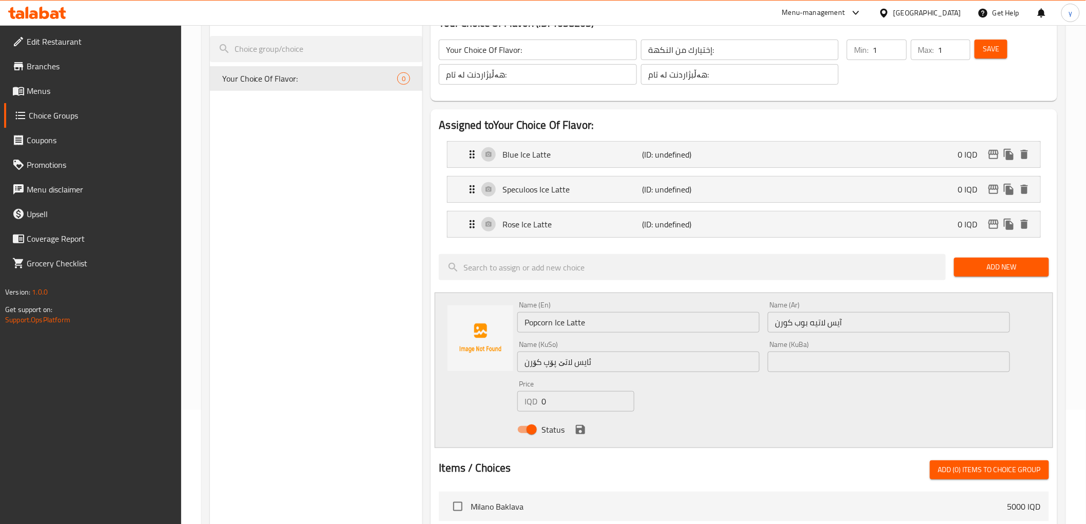
click at [816, 374] on div "Name (KuBa) Name (KuBa)" at bounding box center [889, 357] width 251 height 40
click at [810, 368] on input "text" at bounding box center [889, 362] width 242 height 21
paste input "ئایس لاتێ پۆپ کۆرن"
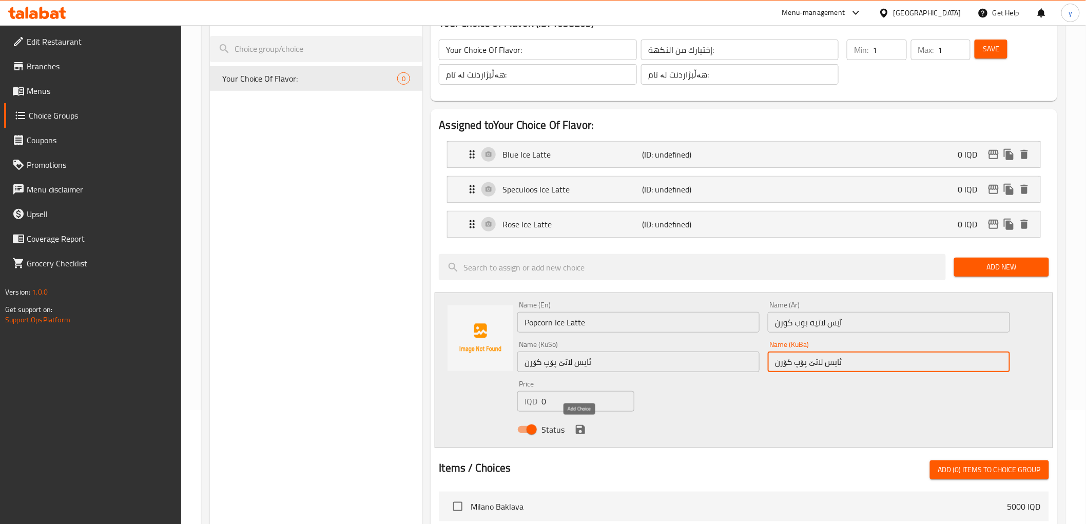
type input "ئایس لاتێ پۆپ کۆرن"
click at [586, 424] on icon "save" at bounding box center [580, 429] width 12 height 12
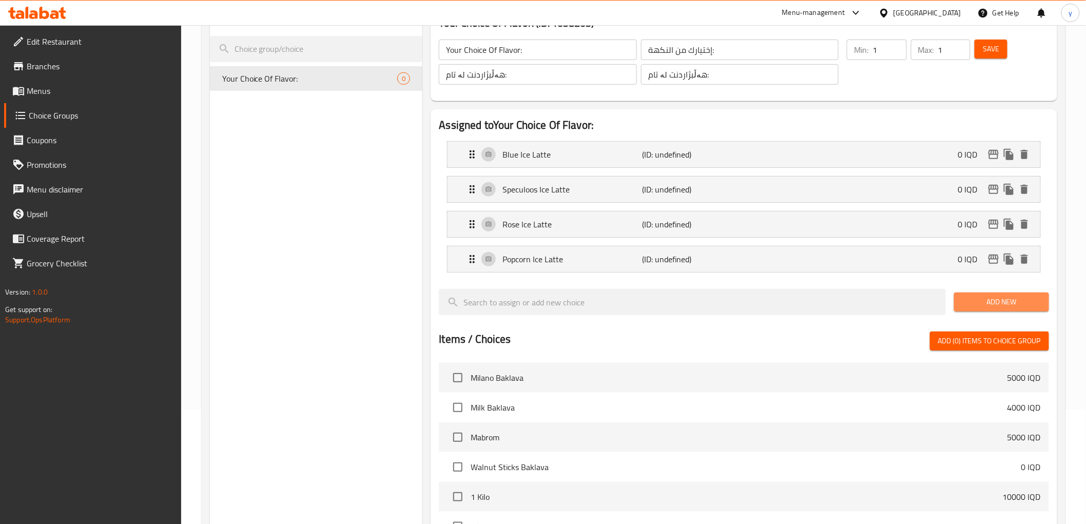
click at [979, 305] on span "Add New" at bounding box center [1001, 302] width 79 height 13
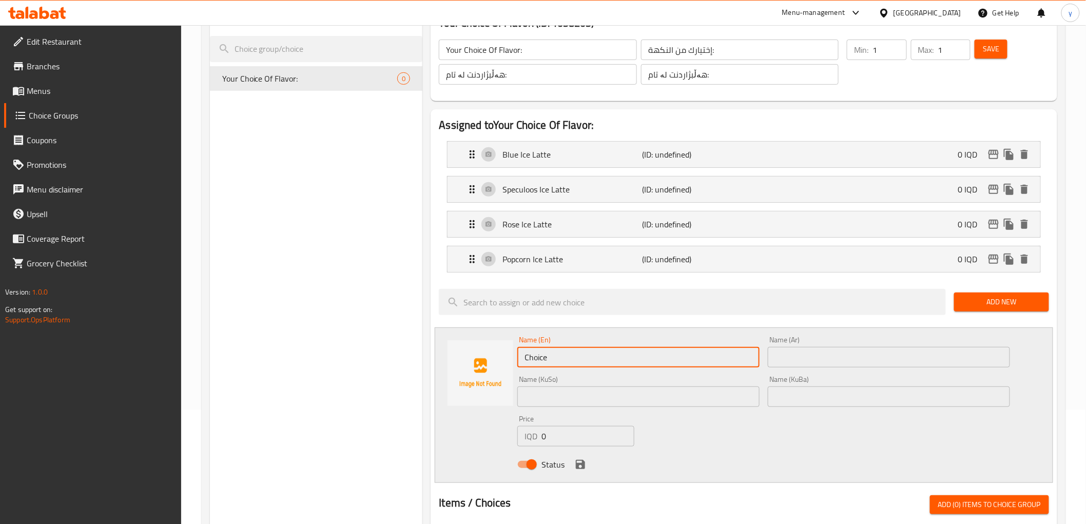
click at [565, 357] on input "Choice" at bounding box center [638, 357] width 242 height 21
paste input "Ice Caramel Latt"
type input "Ice Caramel Latte"
click at [792, 353] on input "text" at bounding box center [889, 357] width 242 height 21
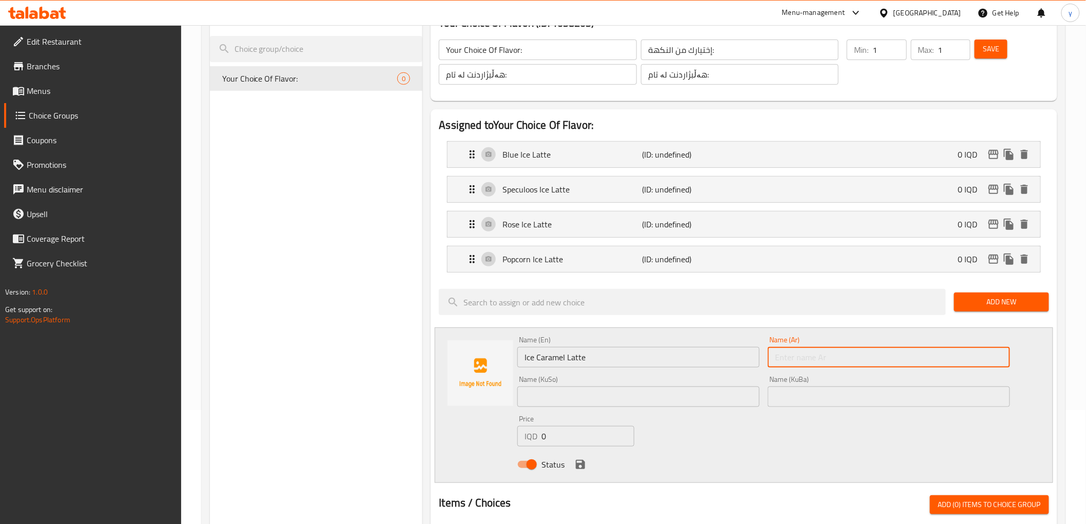
paste input "آيس لاتيه كراميل"
type input "آيس لاتيه كراميل"
click at [705, 388] on input "text" at bounding box center [638, 397] width 242 height 21
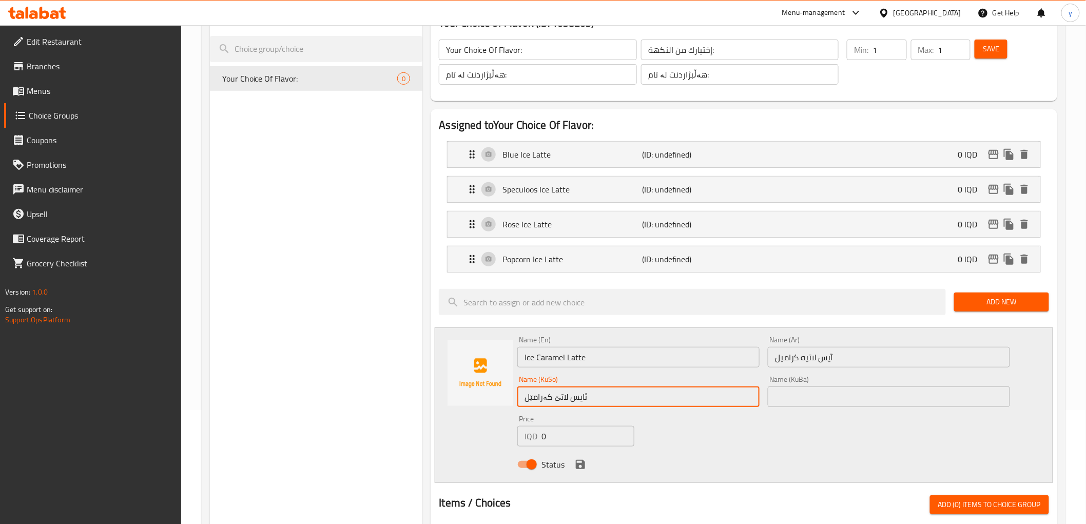
type input "ئایس لاتێ کەرامێل"
click at [856, 401] on input "text" at bounding box center [889, 397] width 242 height 21
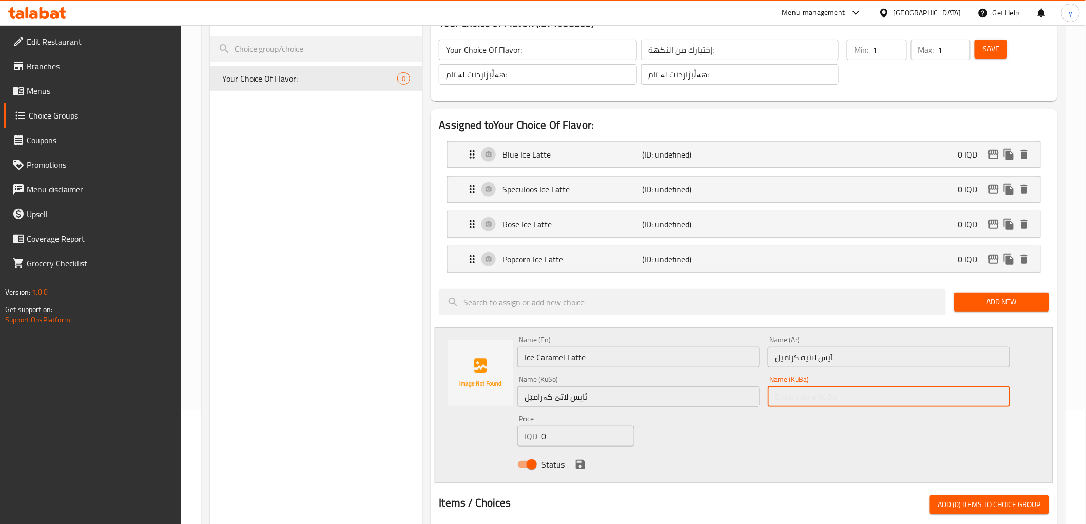
paste input "ئایس لاتێ کەرامێل"
type input "ئایس لاتێ کەرامێل"
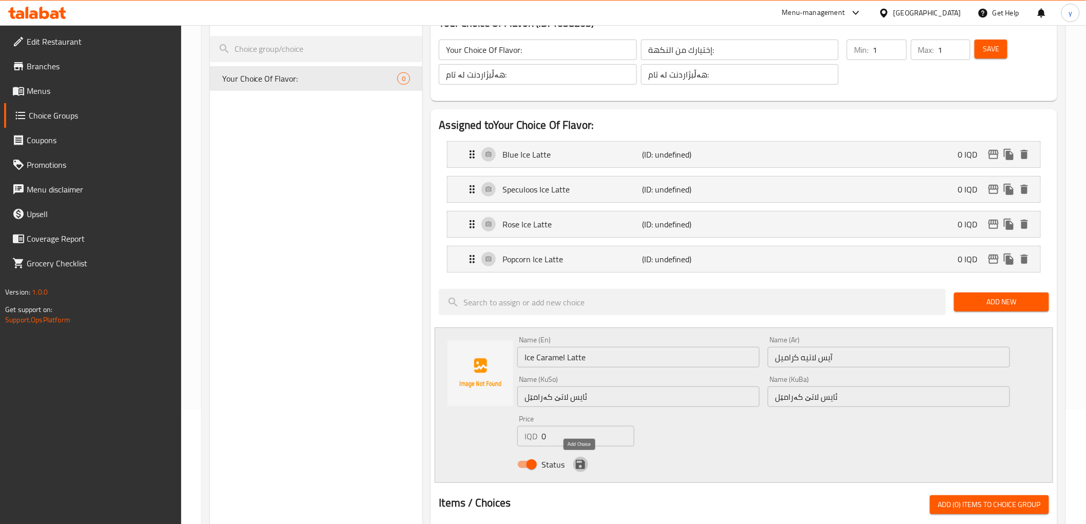
click at [581, 468] on icon "save" at bounding box center [580, 464] width 9 height 9
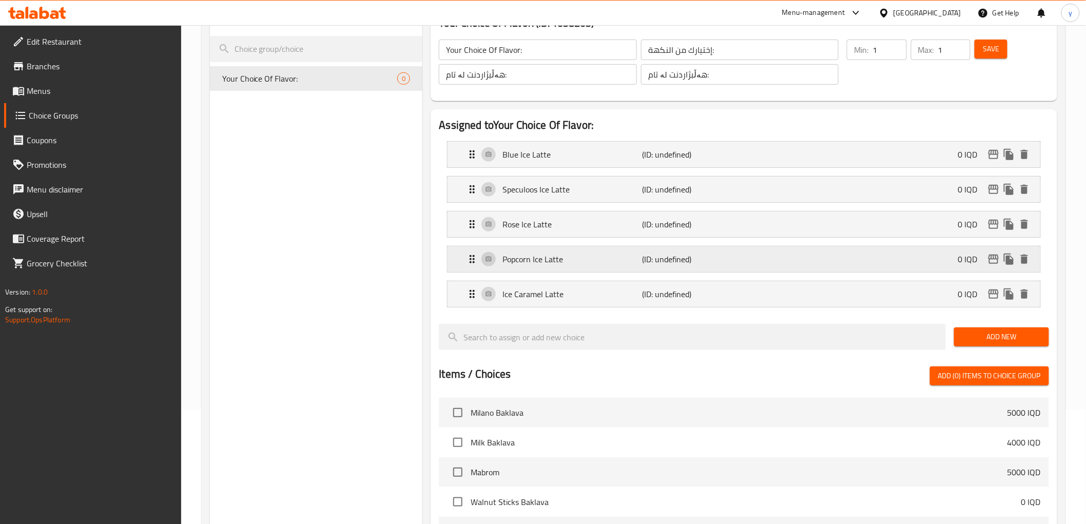
click at [691, 265] on p "(ID: undefined)" at bounding box center [689, 259] width 93 height 12
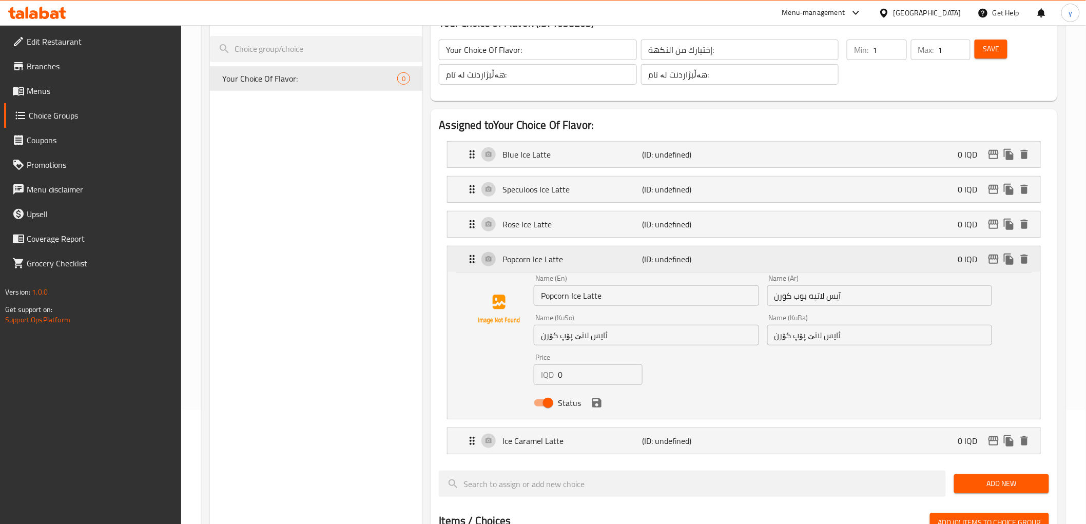
click at [691, 265] on p "(ID: undefined)" at bounding box center [689, 259] width 93 height 12
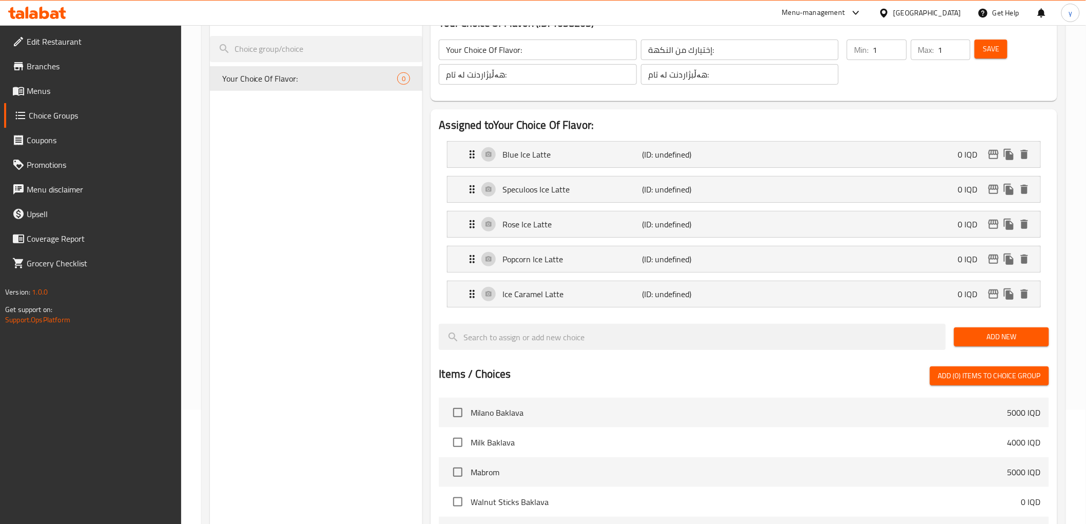
click at [694, 315] on nav "Blue Ice Latte (ID: undefined) 0 IQD Name (En) Blue Ice Latte Name (En) Name (A…" at bounding box center [744, 224] width 610 height 183
click at [703, 297] on p "(ID: undefined)" at bounding box center [689, 294] width 93 height 12
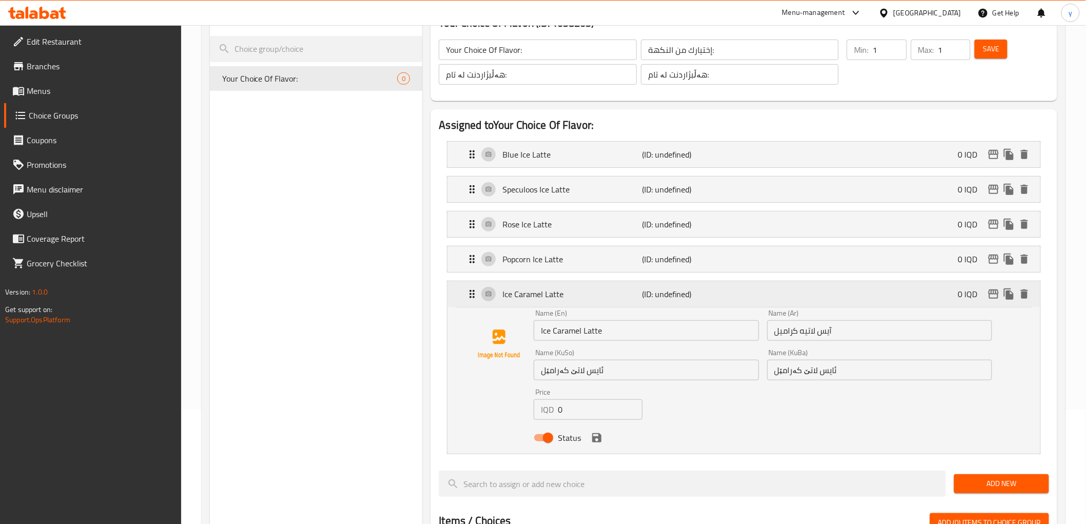
click at [706, 297] on p "(ID: undefined)" at bounding box center [689, 294] width 93 height 12
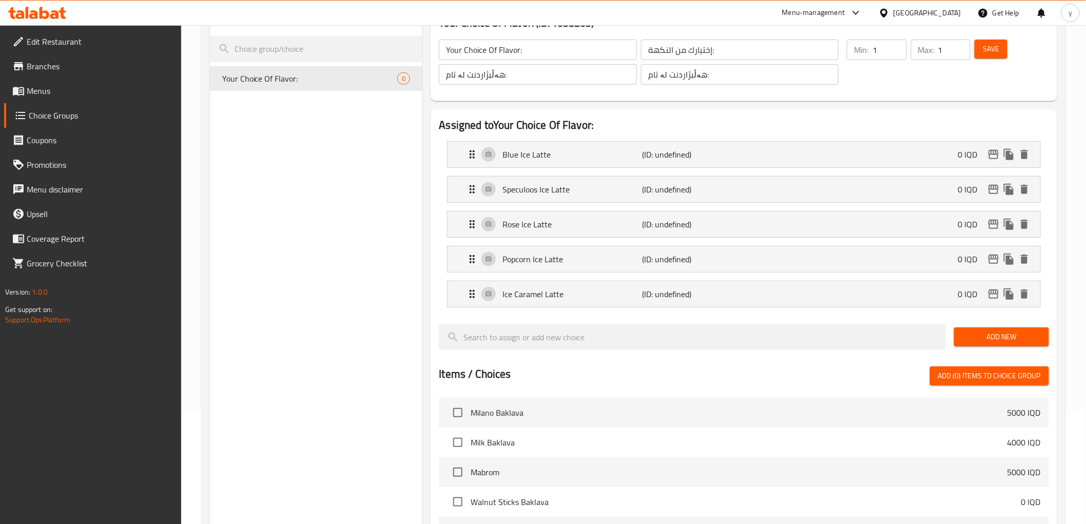
click at [1013, 326] on div "Add New" at bounding box center [1001, 337] width 103 height 34
click at [1011, 331] on span "Add New" at bounding box center [1001, 337] width 79 height 13
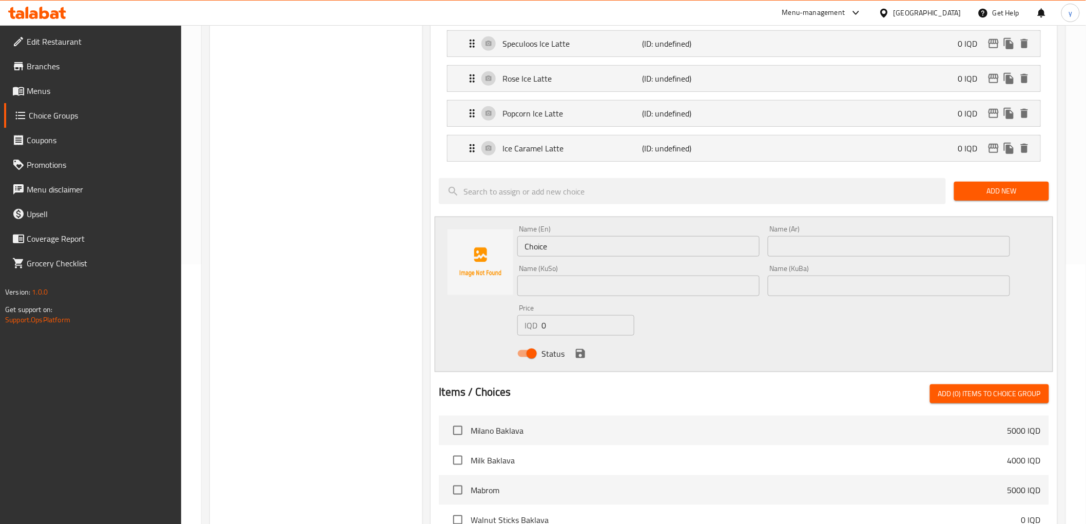
scroll to position [342, 0]
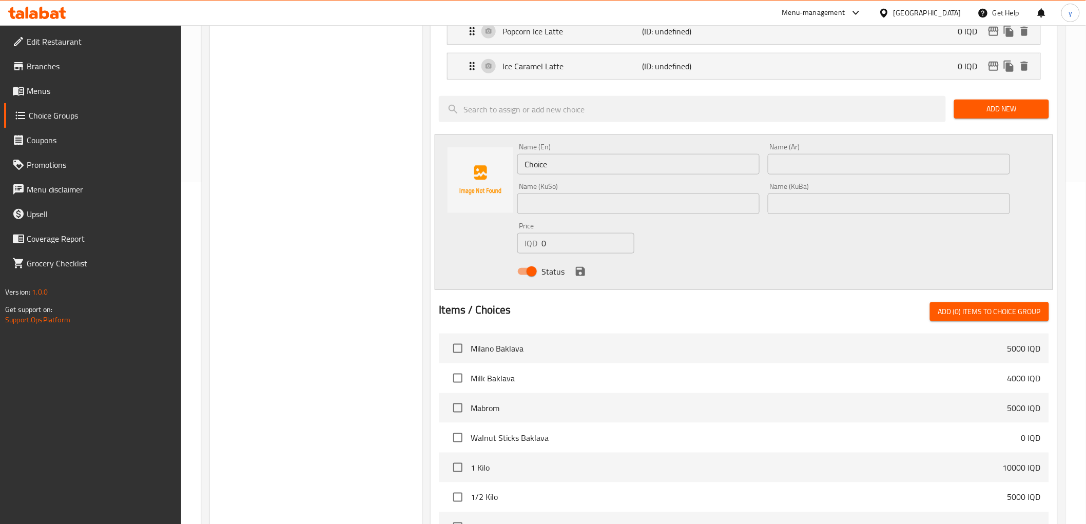
click at [600, 172] on input "Choice" at bounding box center [638, 164] width 242 height 21
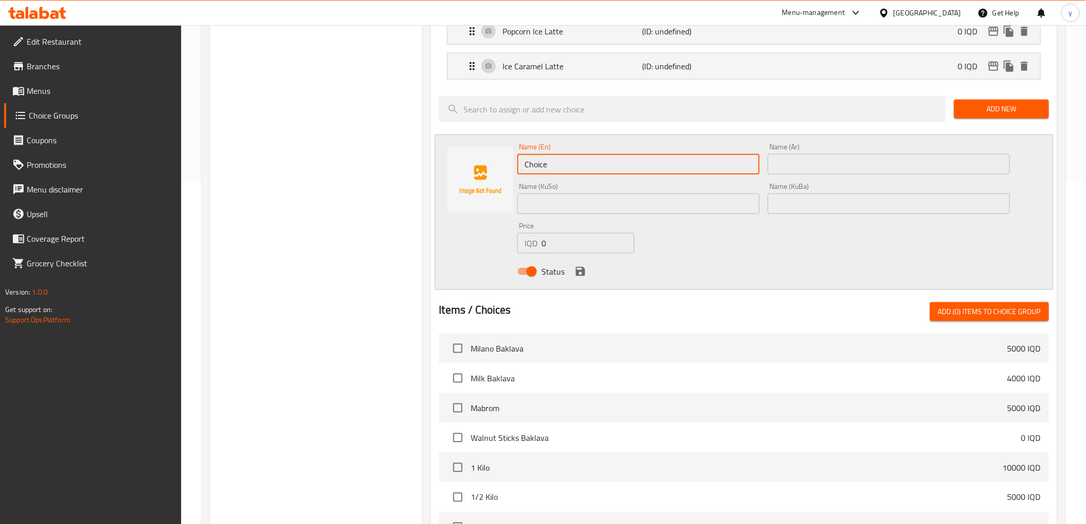
click at [600, 172] on input "Choice" at bounding box center [638, 164] width 242 height 21
paste input "Ice Oreo Dalgona Latt"
type input "Ice Oreo Dalgona Latte"
click at [783, 168] on input "text" at bounding box center [889, 164] width 242 height 21
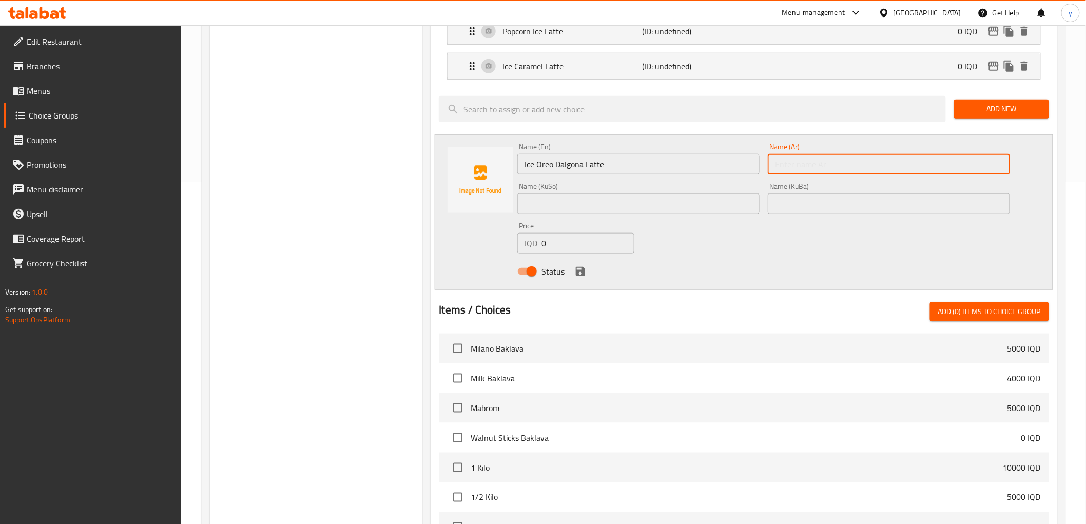
paste input "آيس لاتيه أوريو دالجونا"
type input "آيس لاتيه أوريو دالجونا"
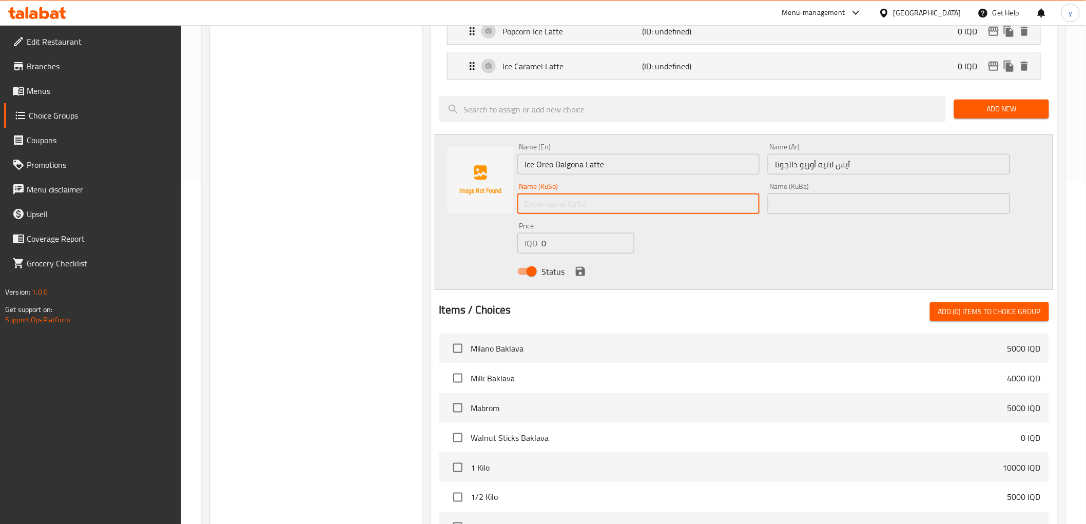
click at [725, 201] on input "text" at bounding box center [638, 204] width 242 height 21
type input "ئایس لاتێ ئۆریۆ دالگۆنا"
drag, startPoint x: 660, startPoint y: 309, endPoint x: 604, endPoint y: 269, distance: 68.8
click at [604, 269] on div "Status" at bounding box center [763, 272] width 500 height 28
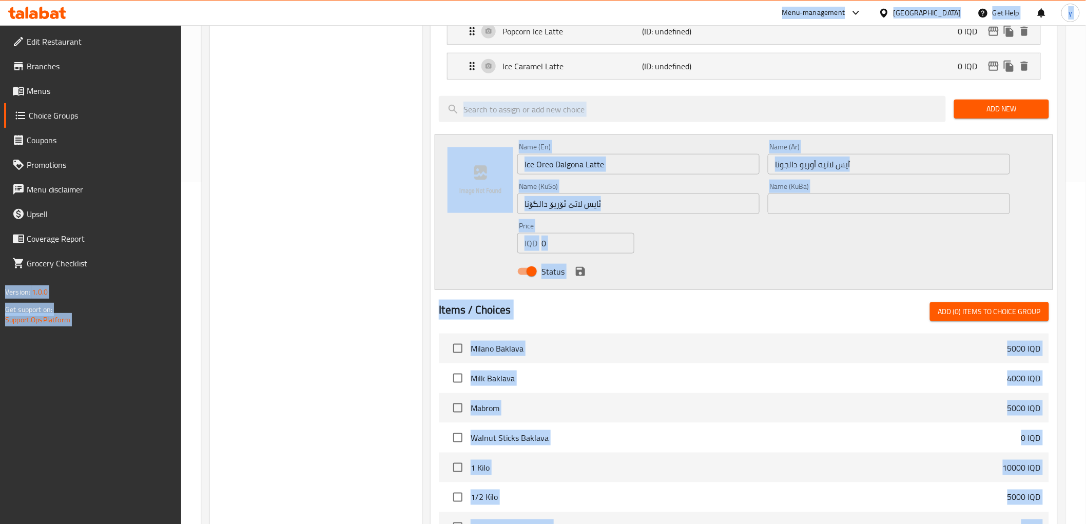
click at [621, 217] on div "Name (KuSo) ئایس لاتێ ئۆریۆ دالگۆنا Name (KuSo)" at bounding box center [638, 199] width 251 height 40
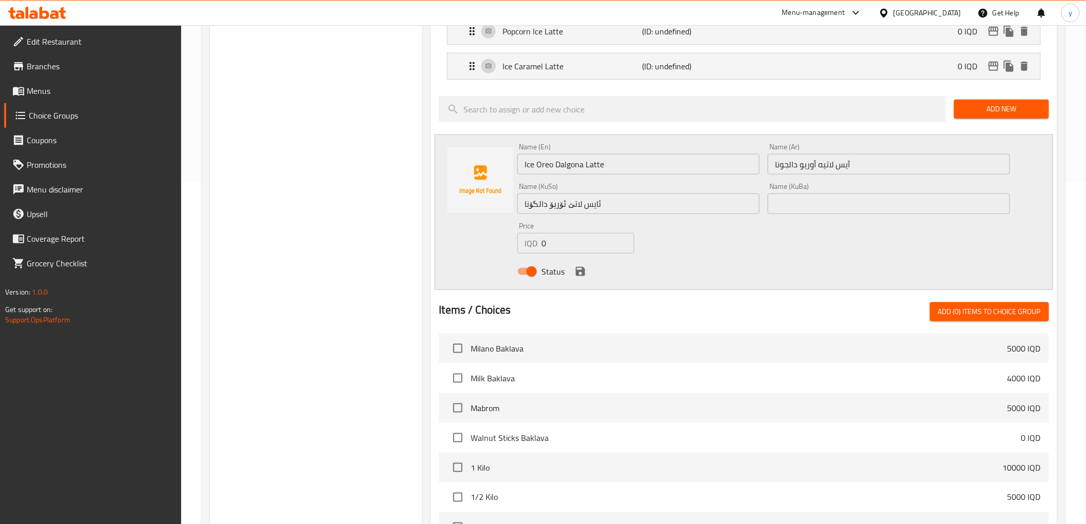
click at [611, 206] on input "ئایس لاتێ ئۆریۆ دالگۆنا" at bounding box center [638, 204] width 242 height 21
click at [799, 211] on input "text" at bounding box center [889, 204] width 242 height 21
paste input "ئایس لاتێ ئۆریۆ دالگۆنا"
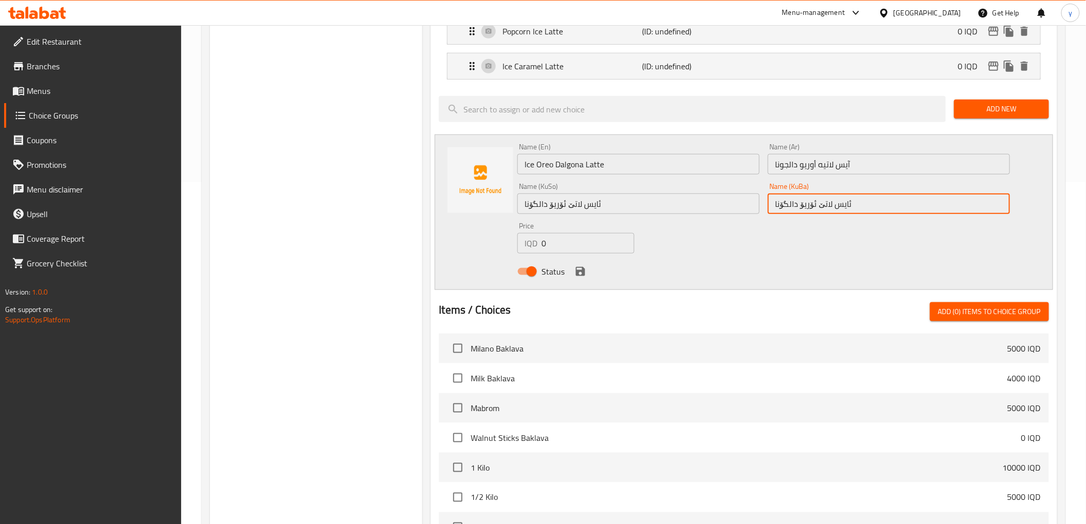
type input "ئایس لاتێ ئۆریۆ دالگۆنا"
click at [577, 267] on icon "save" at bounding box center [580, 271] width 12 height 12
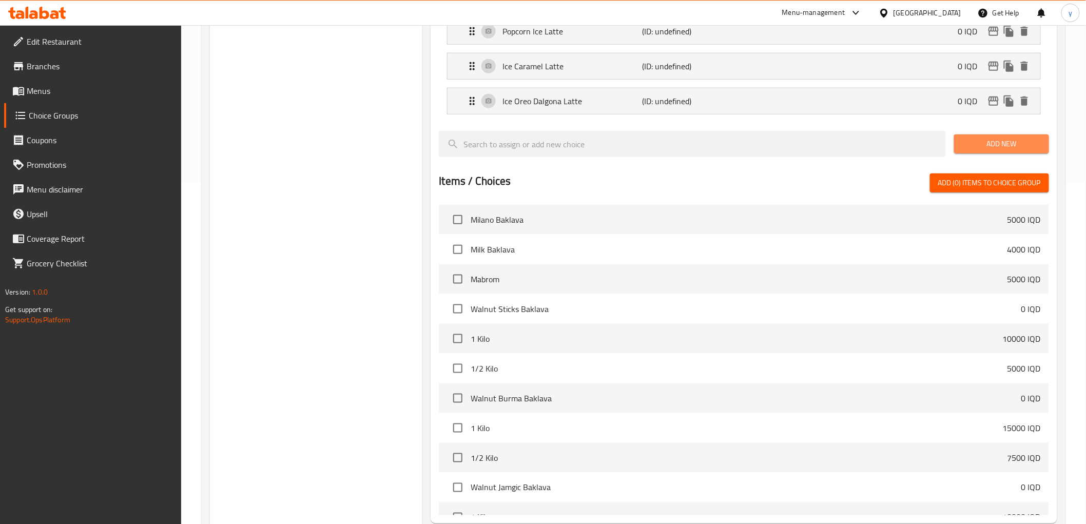
click at [988, 144] on span "Add New" at bounding box center [1001, 144] width 79 height 13
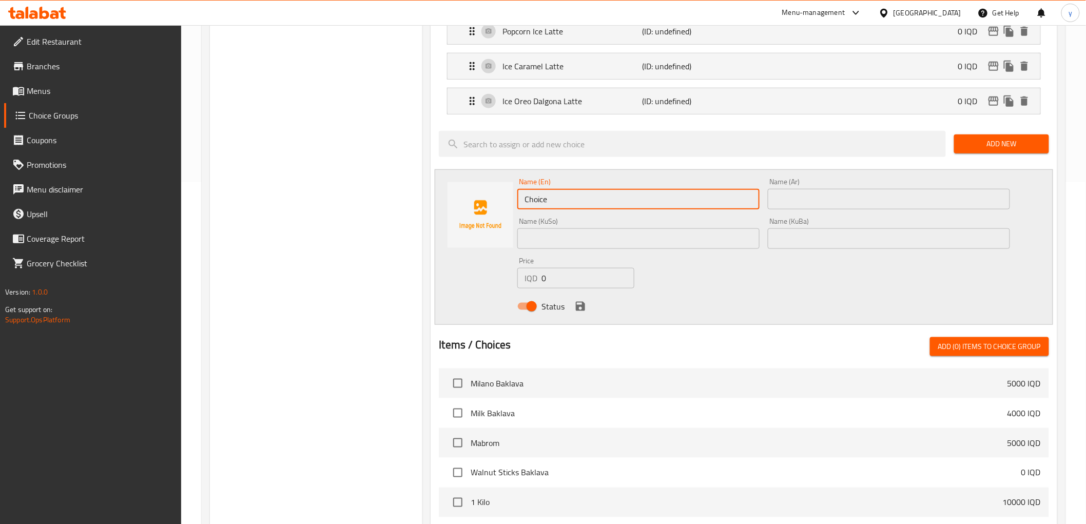
click at [577, 195] on input "Choice" at bounding box center [638, 199] width 242 height 21
paste input "Ice American Sweet"
type input "Ice American Sweet"
click at [818, 197] on input "text" at bounding box center [889, 199] width 242 height 21
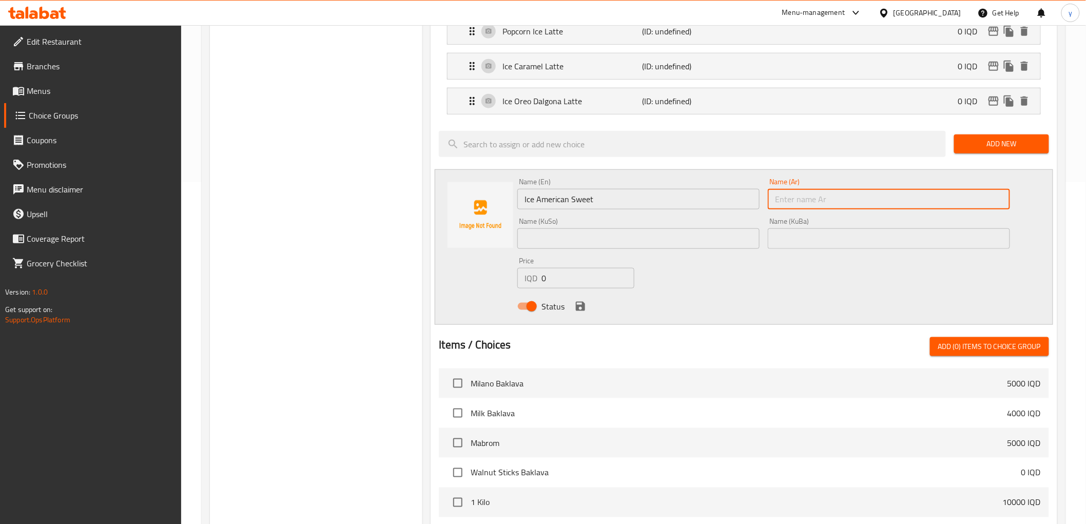
paste input "آيس أمريكان حلو"
type input "آيس أمريكان حلو"
click at [719, 235] on input "text" at bounding box center [638, 238] width 242 height 21
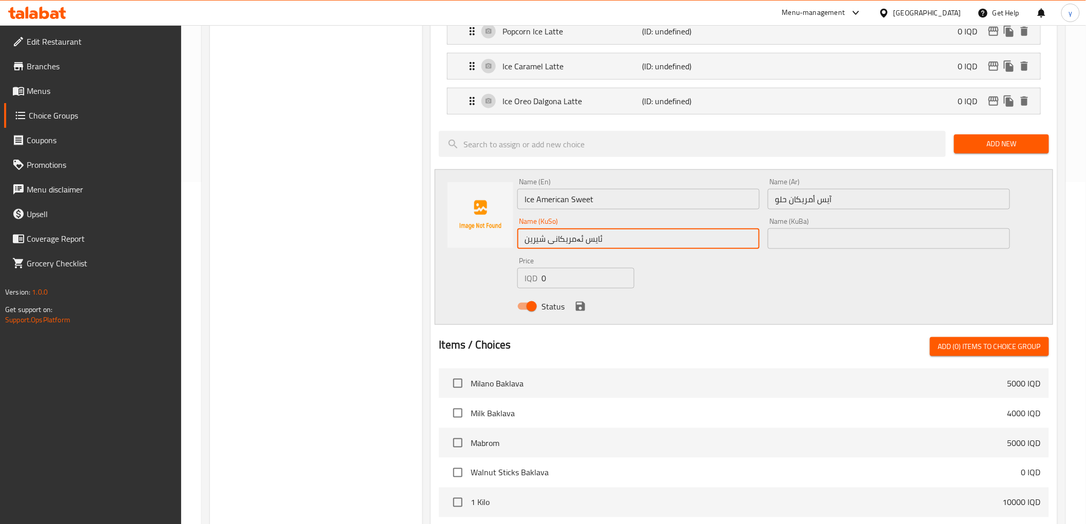
type input "ئایس ئەمریکانی شیرین"
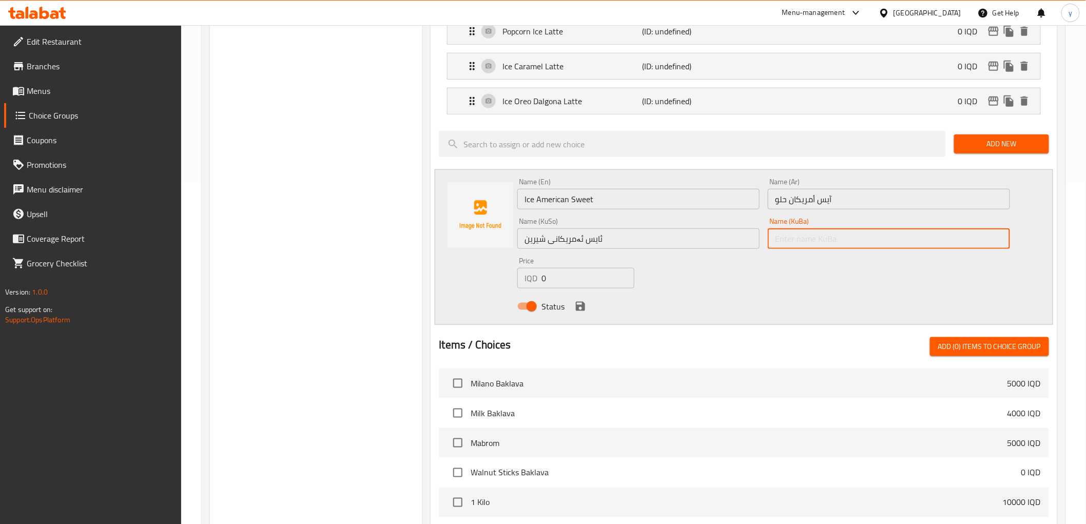
paste input "ئایس ئەمریکانی شیرین"
click at [820, 232] on input "ئایس ئەمریکانی شیرین" at bounding box center [889, 238] width 242 height 21
type input "ئایس ئەمریکانی شیرین"
click at [579, 304] on icon "save" at bounding box center [580, 306] width 12 height 12
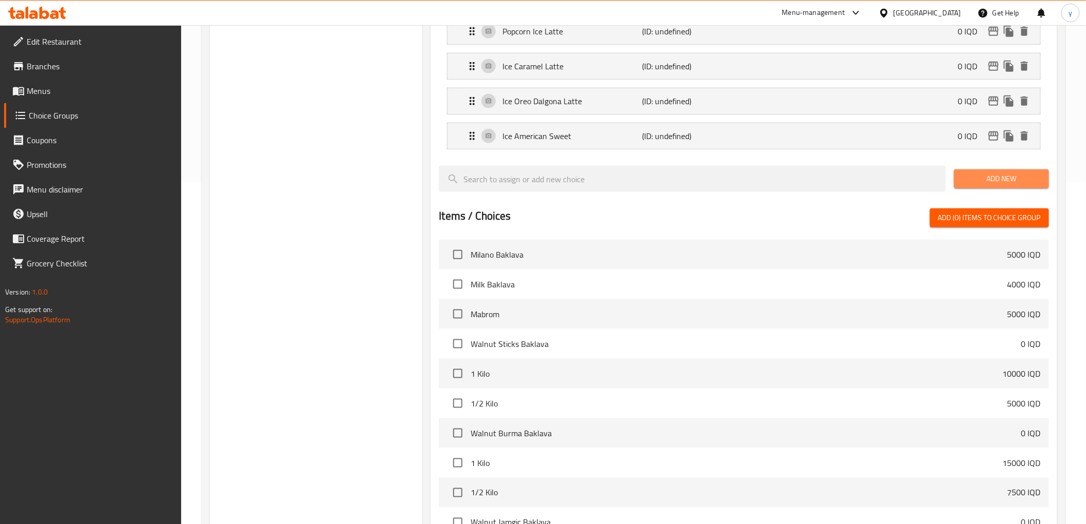
click at [956, 181] on button "Add New" at bounding box center [1001, 178] width 95 height 19
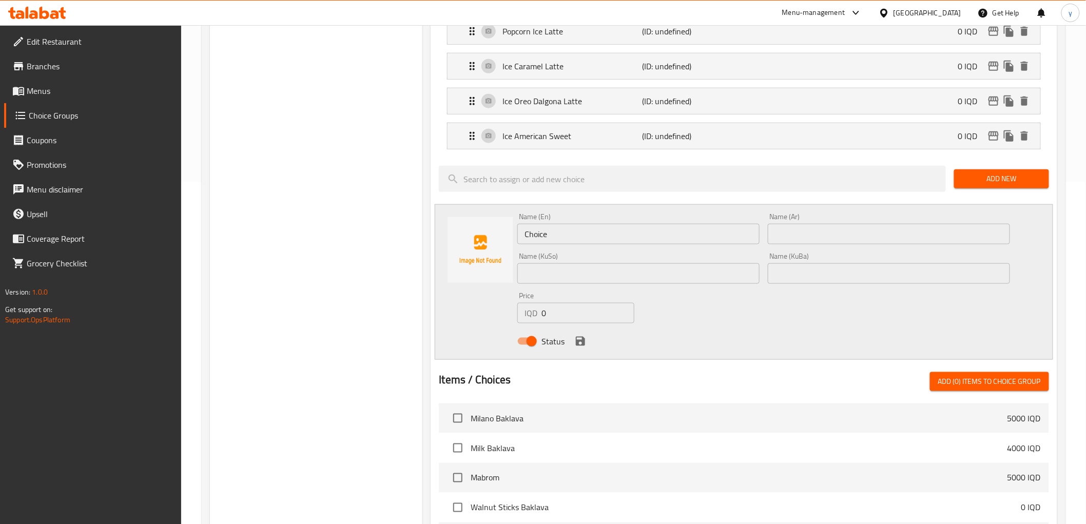
click at [613, 224] on input "Choice" at bounding box center [638, 234] width 242 height 21
paste input "Ice Two Shot Espresso"
type input "Ice Two Shot Espresso"
click at [794, 233] on input "text" at bounding box center [889, 234] width 242 height 21
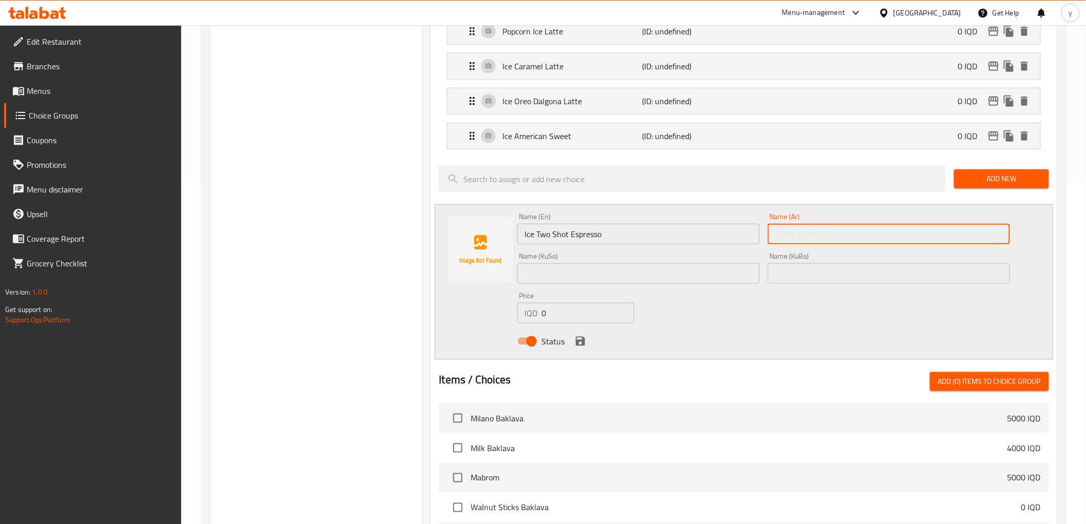
paste input "إيس 2 شوت إسبريسو"
type input "إيس 2 شوت إسبريسو"
click at [762, 263] on div "Name (KuSo) Name (KuSo)" at bounding box center [638, 268] width 251 height 40
click at [734, 279] on input "text" at bounding box center [638, 273] width 242 height 21
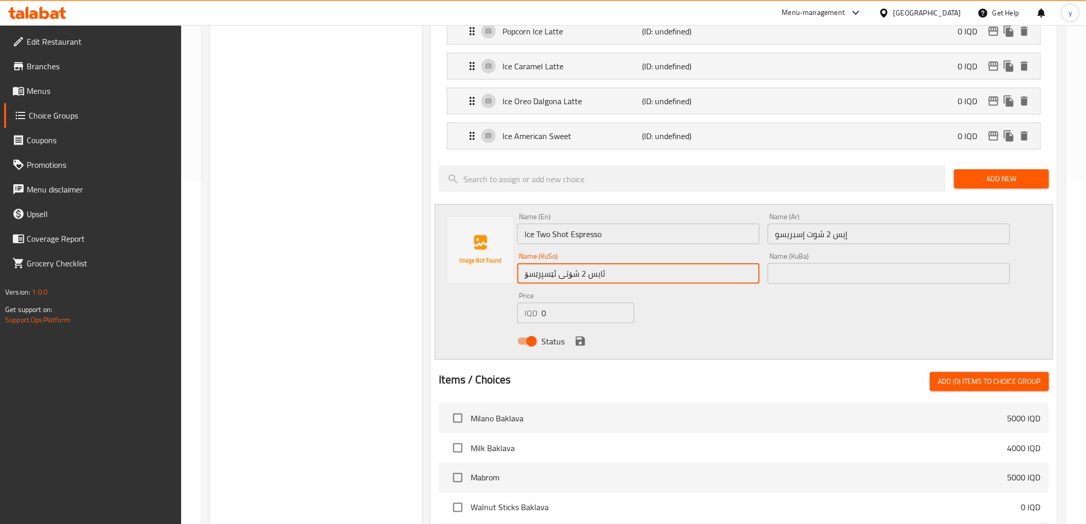
type input "ئایس 2 شۆتی ئێسپرێسۆ"
click at [793, 279] on input "text" at bounding box center [889, 273] width 242 height 21
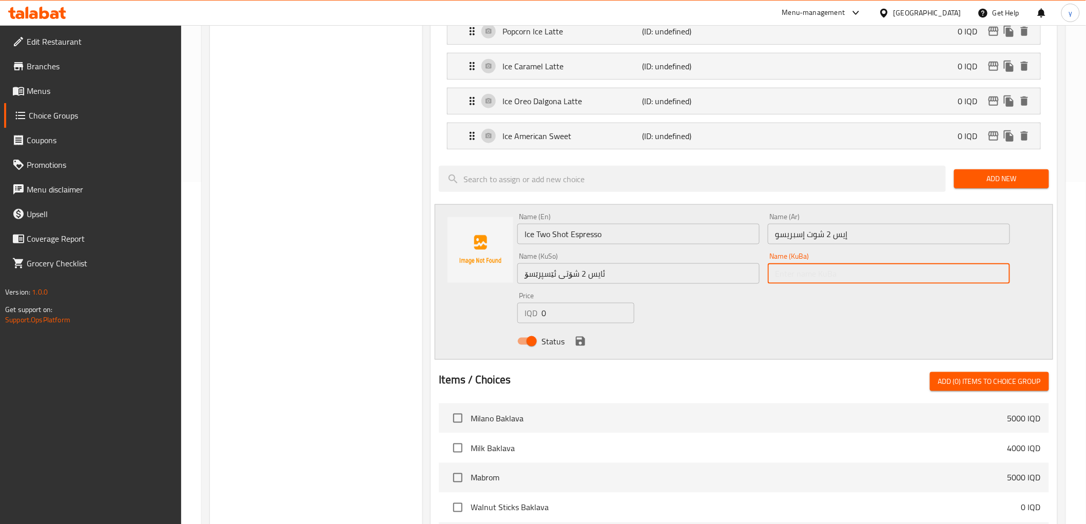
paste input "ئایس 2 شۆتی ئێسپرێسۆ"
type input "ئایس 2 شۆتی ئێسپرێسۆ"
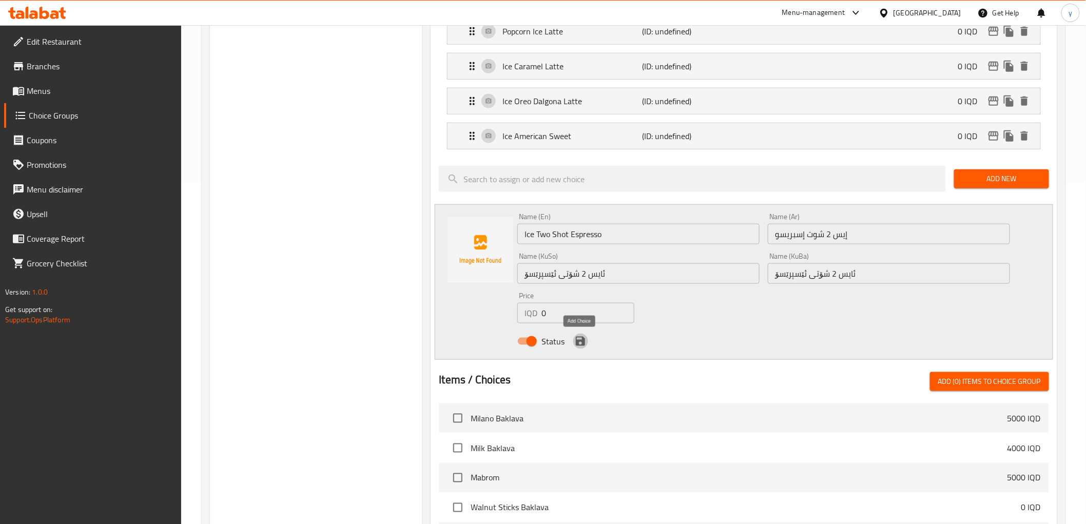
click at [579, 342] on icon "save" at bounding box center [580, 341] width 9 height 9
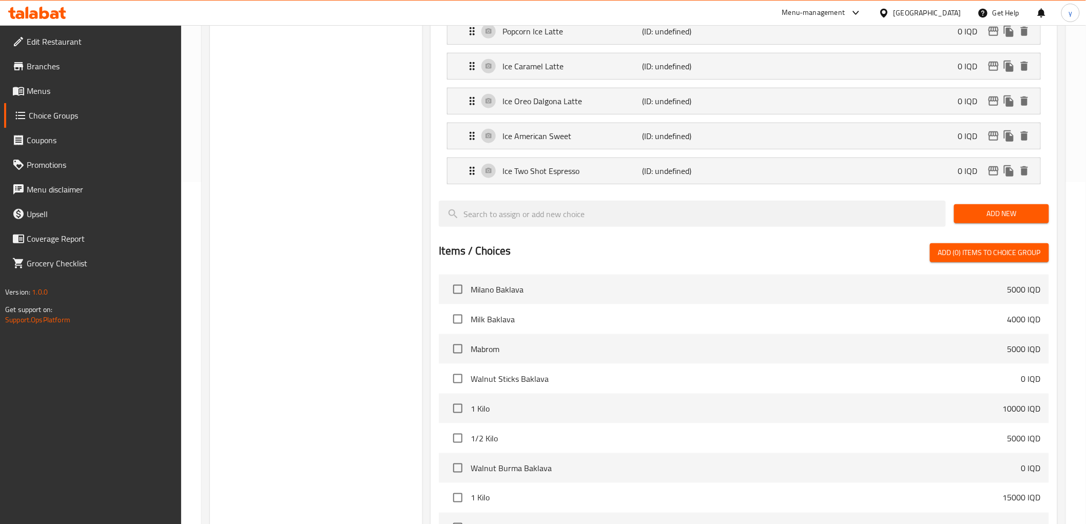
click at [1012, 225] on div "Add New" at bounding box center [1001, 214] width 103 height 34
click at [1012, 223] on button "Add New" at bounding box center [1001, 213] width 95 height 19
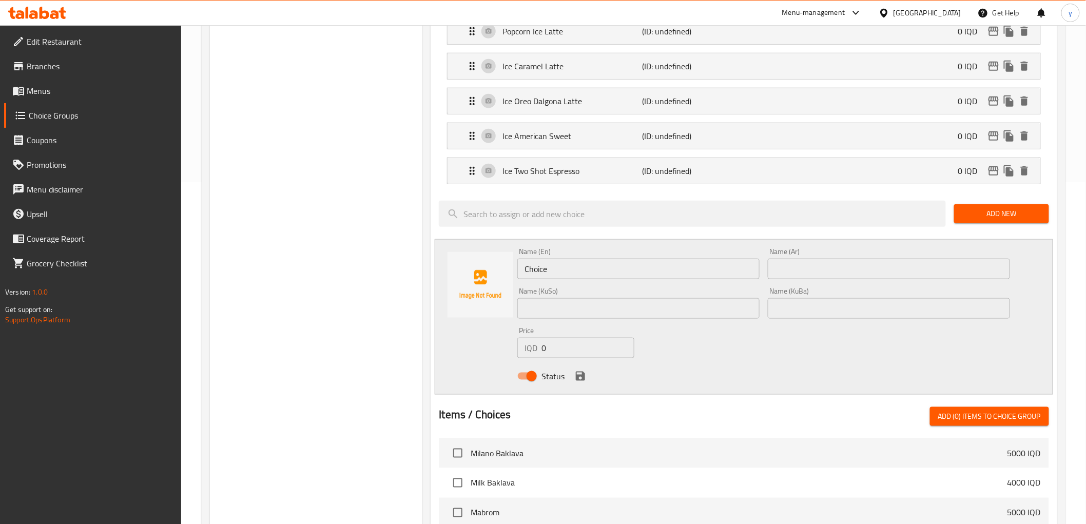
click at [599, 259] on input "Choice" at bounding box center [638, 269] width 242 height 21
paste input "Ice Sheken White Mocha"
type input "Ice Sheken White Mocha"
click at [846, 280] on div "Name (Ar) Name (Ar)" at bounding box center [889, 264] width 251 height 40
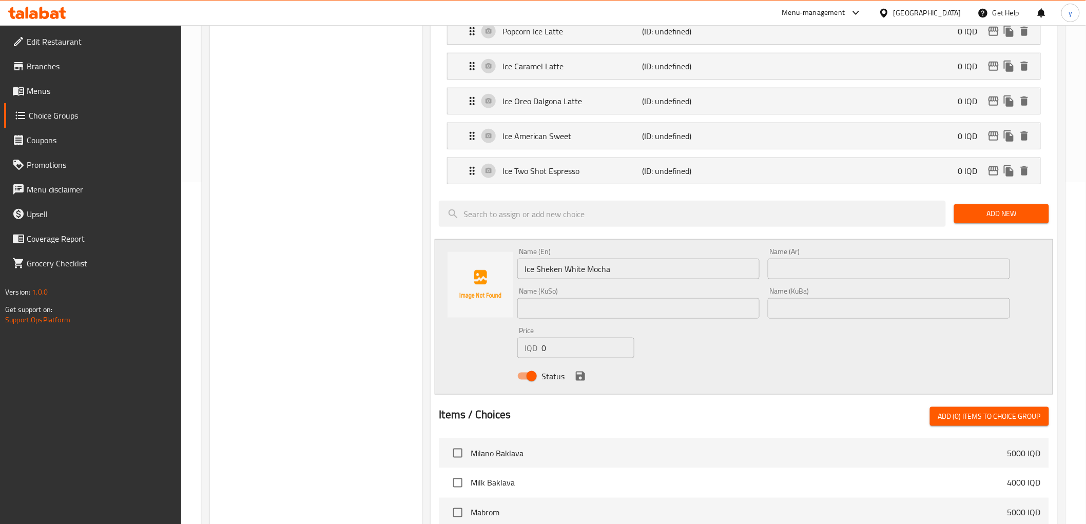
click at [844, 265] on input "text" at bounding box center [889, 269] width 242 height 21
paste input "آيس وايت موكا شيكن"
type input "آيس وايت موكا شيكن"
click at [730, 303] on input "text" at bounding box center [638, 308] width 242 height 21
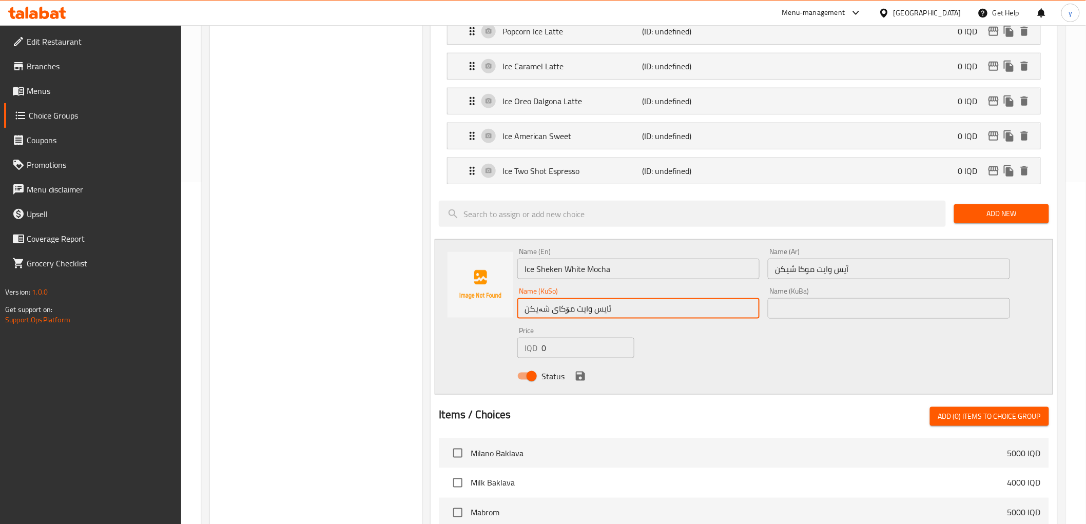
type input "ئایس وایت مۆکای شەیکن"
click at [816, 310] on input "text" at bounding box center [889, 308] width 242 height 21
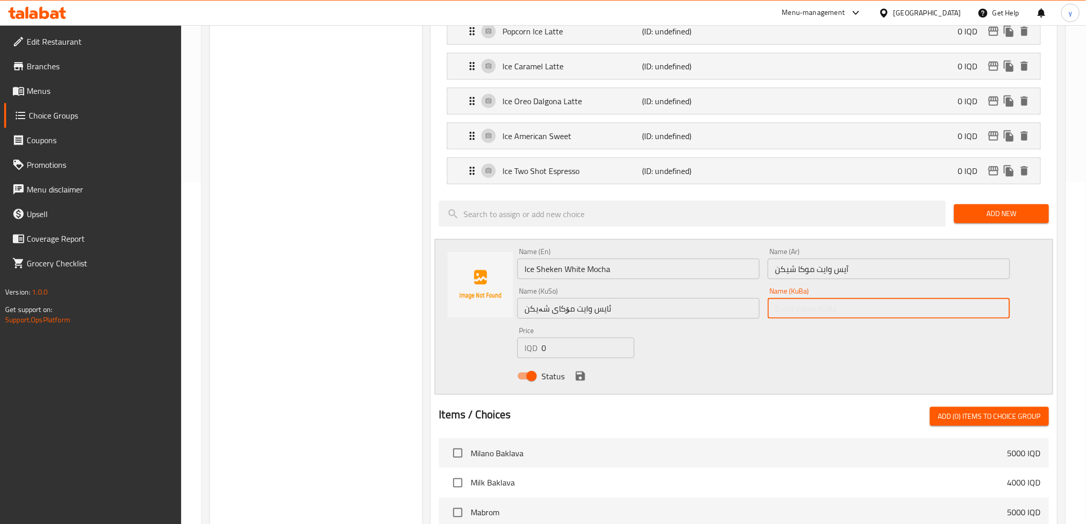
paste input "ئایس وایت مۆکای شەیکن"
type input "ئایس وایت مۆکای شەیکن"
click at [779, 344] on div "Name (En) Ice Sheken White Mocha Name (En) Name (Ar) آيس وايت موكا شيكن Name (A…" at bounding box center [763, 317] width 500 height 146
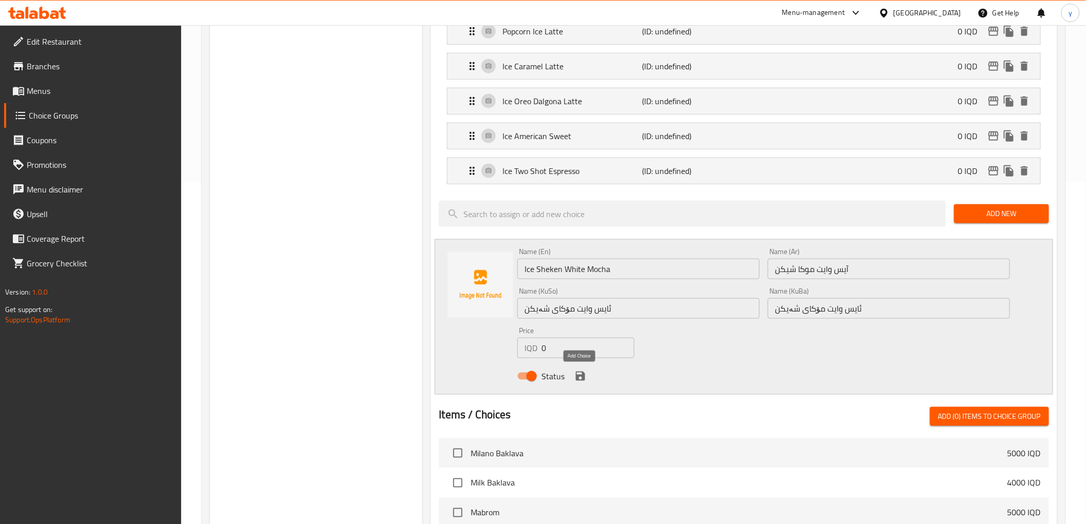
click at [581, 373] on icon "save" at bounding box center [580, 376] width 9 height 9
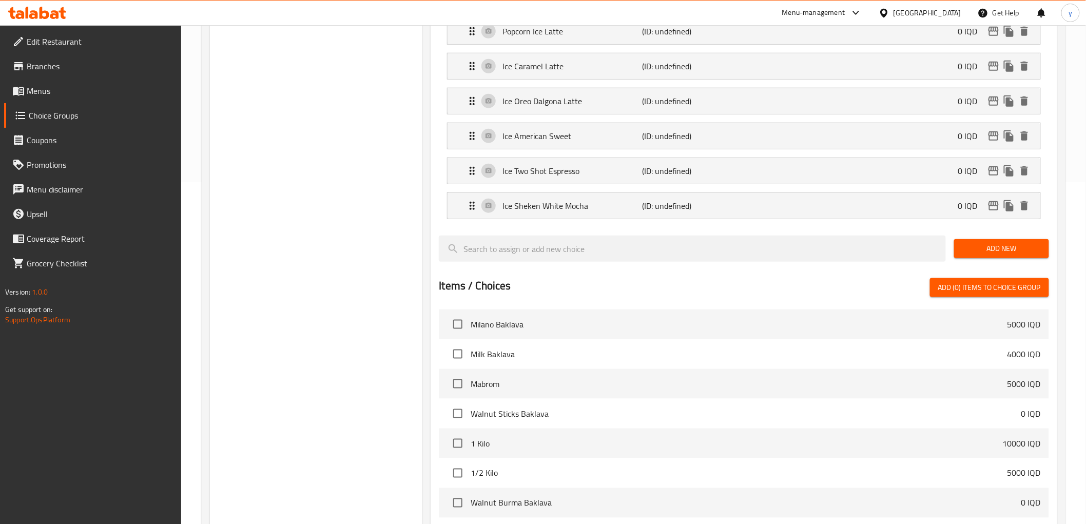
click at [994, 255] on span "Add New" at bounding box center [1001, 248] width 79 height 13
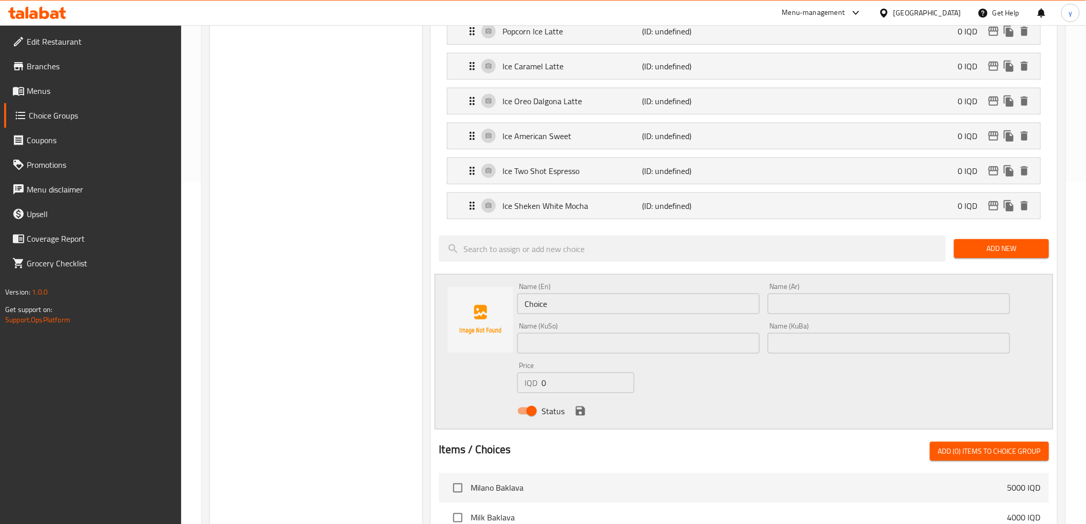
click at [344, 522] on div "Choice Groups Your Choice Of Flavor: 0" at bounding box center [316, 321] width 213 height 1093
click at [593, 297] on input "Choice" at bounding box center [638, 304] width 242 height 21
paste input "Ice Tiramisu Latt"
type input "Ice Tiramisu Latte"
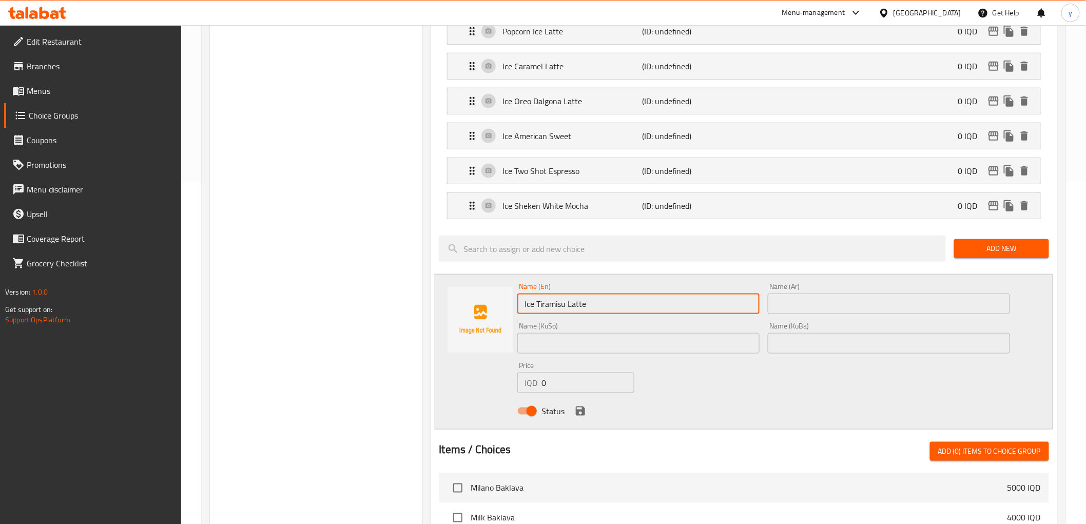
click at [780, 296] on input "text" at bounding box center [889, 304] width 242 height 21
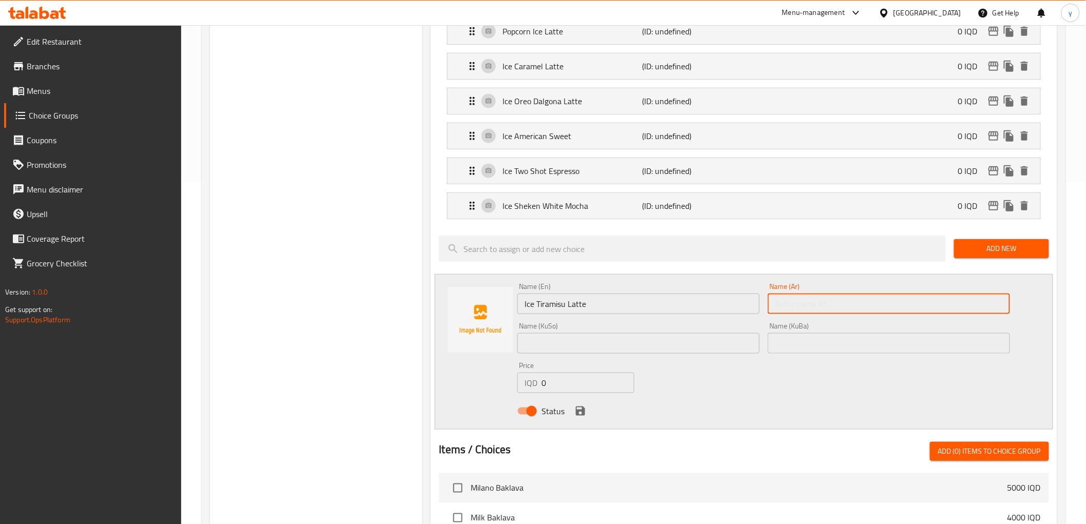
paste input "آيس لاتيه تيراميسو"
type input "آيس لاتيه تيراميسو"
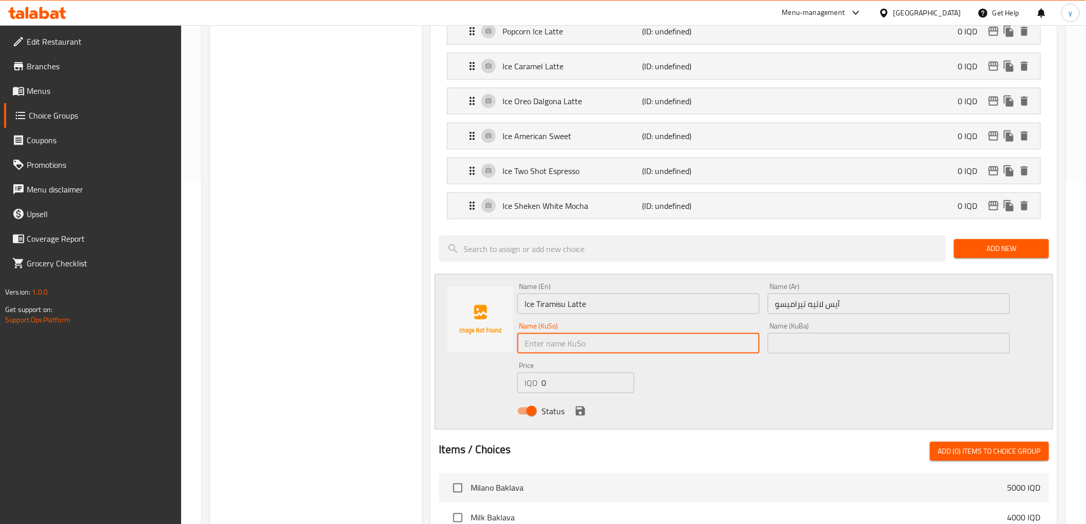
click at [753, 343] on input "text" at bounding box center [638, 343] width 242 height 21
paste input "ترامیسیو"
type input "ئایس لاتێ ترامیسیو"
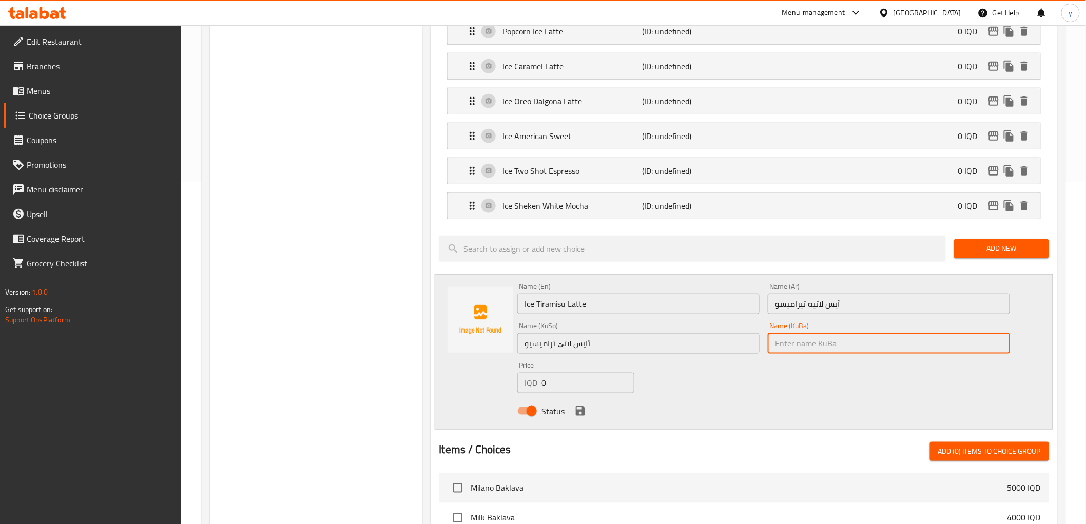
click at [792, 342] on input "text" at bounding box center [889, 343] width 242 height 21
paste input "ئایس لاتێ ترامیسیو"
type input "ئایس لاتێ ترامیسیو"
click at [578, 409] on icon "save" at bounding box center [580, 411] width 12 height 12
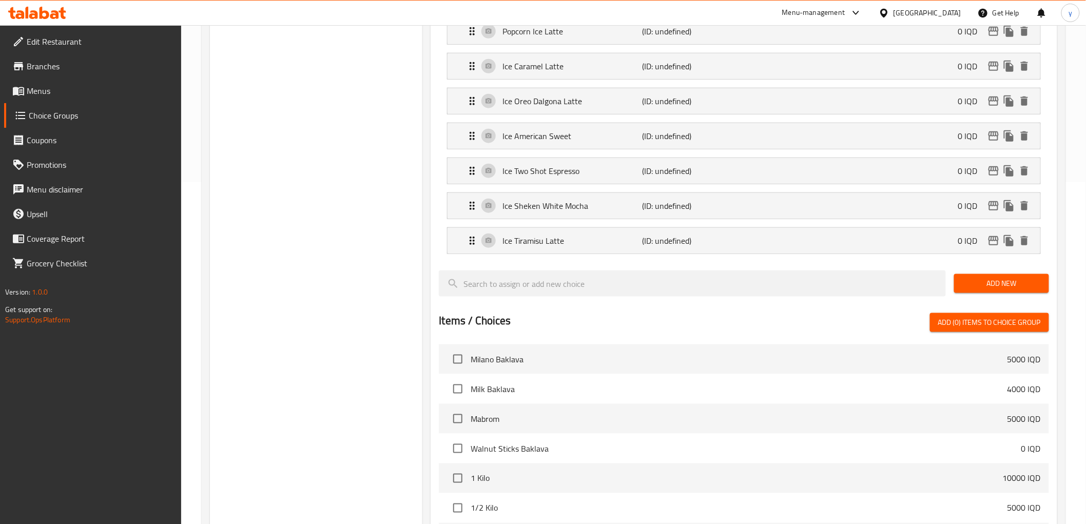
click at [973, 282] on span "Add New" at bounding box center [1001, 283] width 79 height 13
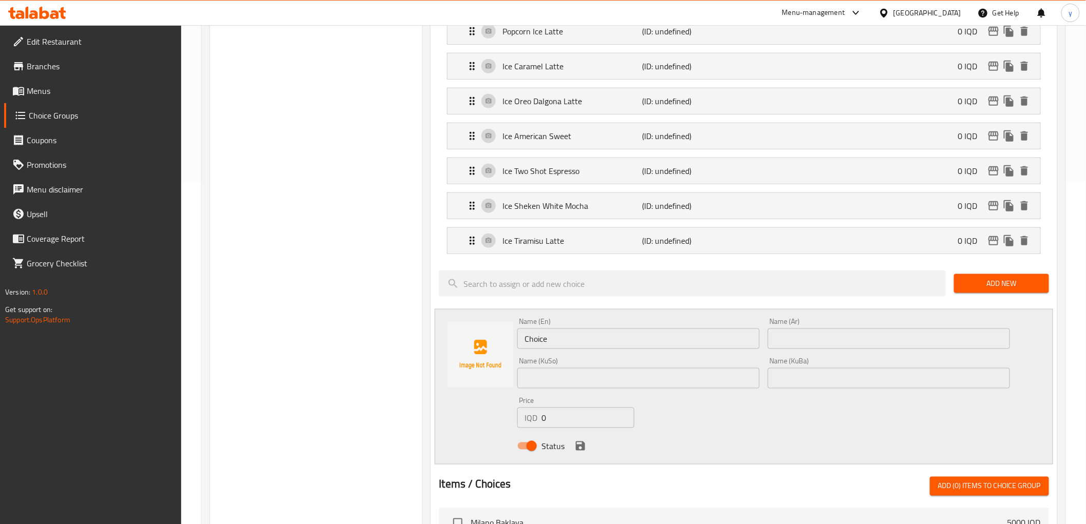
click at [573, 342] on input "Choice" at bounding box center [638, 339] width 242 height 21
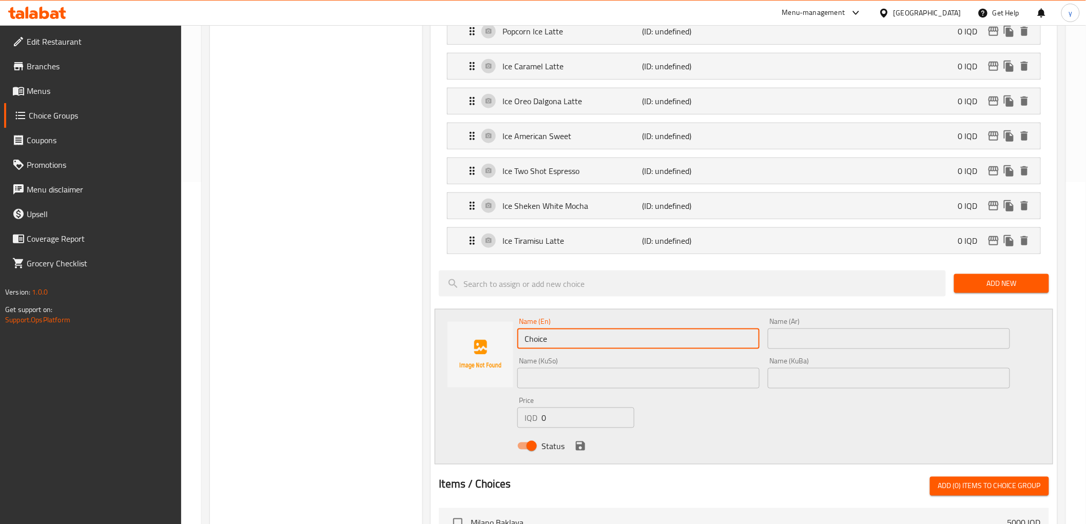
click at [573, 342] on input "Choice" at bounding box center [638, 339] width 242 height 21
paste input "Ice Coconut Latt"
type input "Ice Coconut Latte"
click at [785, 336] on input "text" at bounding box center [889, 339] width 242 height 21
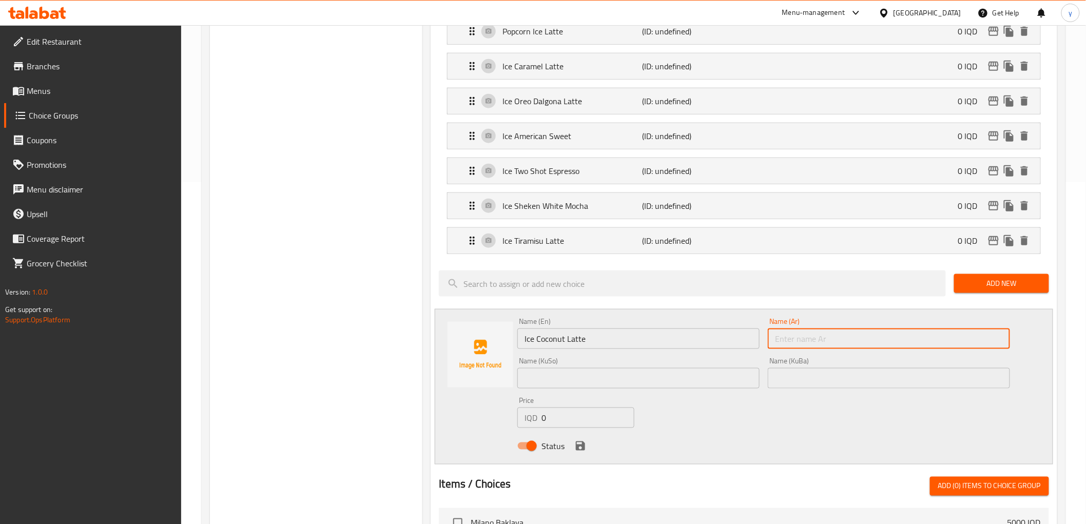
paste input "آيس لاتيه جوز الهند"
type input "آيس لاتيه جوز الهند"
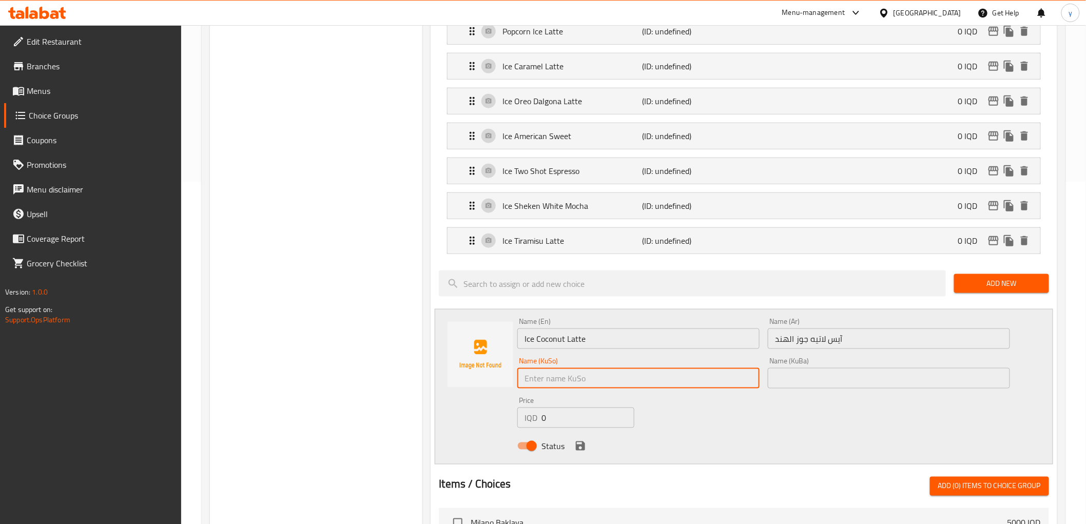
click at [684, 378] on input "text" at bounding box center [638, 378] width 242 height 21
type input "ئایس لاتێ گوێزی هیندی"
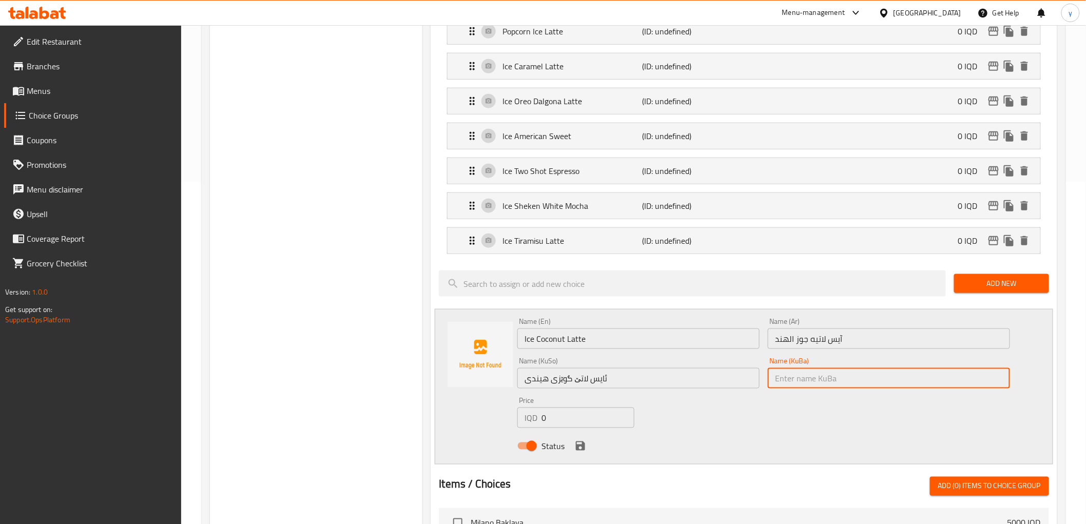
click at [774, 382] on input "text" at bounding box center [889, 378] width 242 height 21
paste input "ئایس لاتێ گوێزی هیندی"
type input "ئایس لاتێ گوێزی هیندی"
click at [579, 449] on icon "save" at bounding box center [580, 446] width 12 height 12
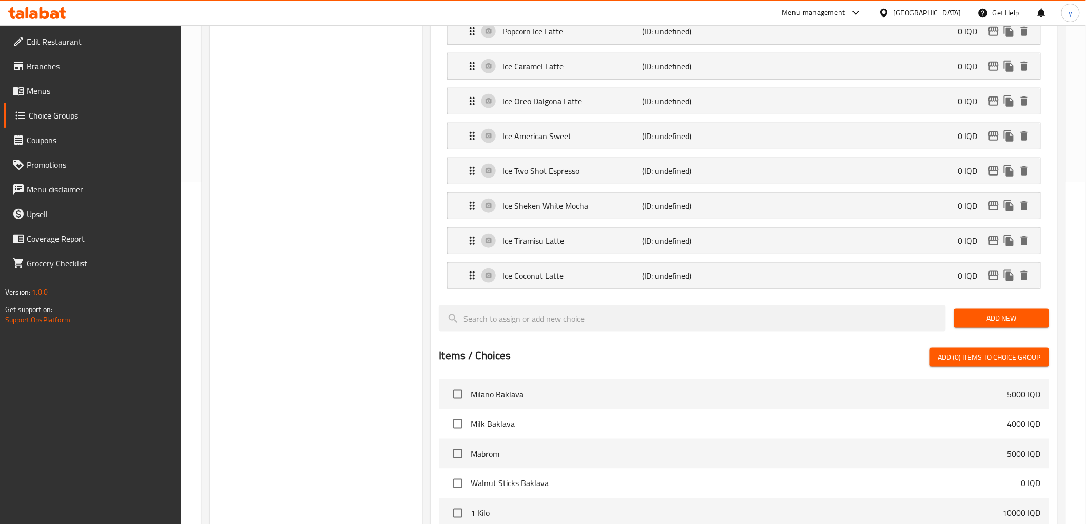
click at [969, 331] on div "Add New" at bounding box center [1001, 318] width 103 height 34
click at [972, 322] on span "Add New" at bounding box center [1001, 318] width 79 height 13
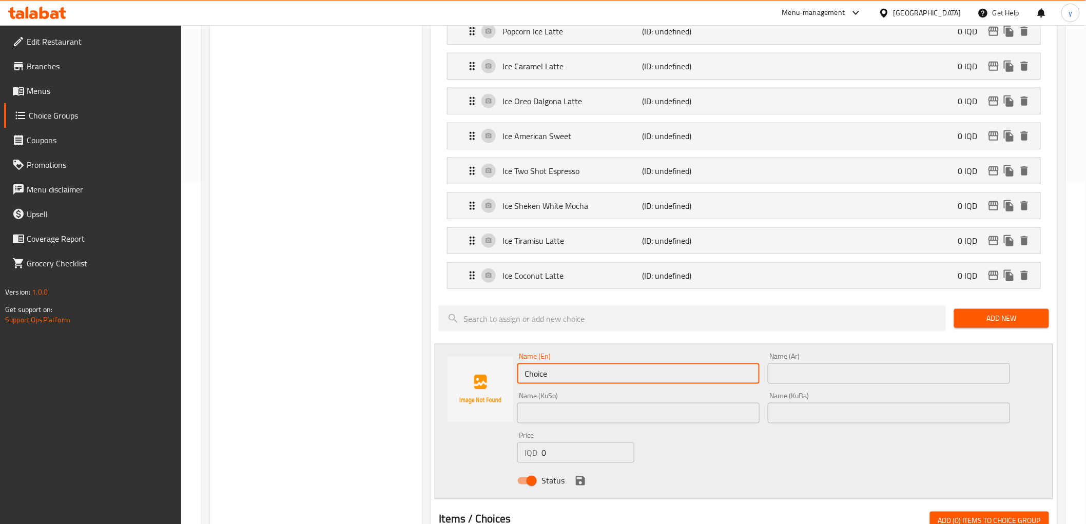
click at [629, 374] on input "Choice" at bounding box center [638, 373] width 242 height 21
paste input "Ice Cold Brew Mocha"
type input "Ice Cold Brew Mocha"
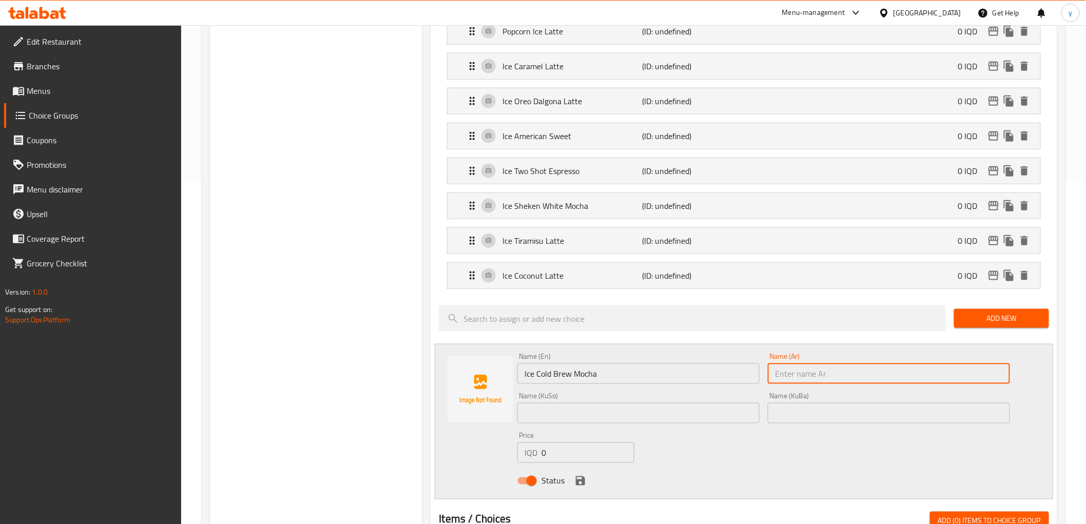
click at [803, 371] on input "text" at bounding box center [889, 373] width 242 height 21
paste input "آيس برو موكا مثلج"
type input "آيس برو موكا مثلج"
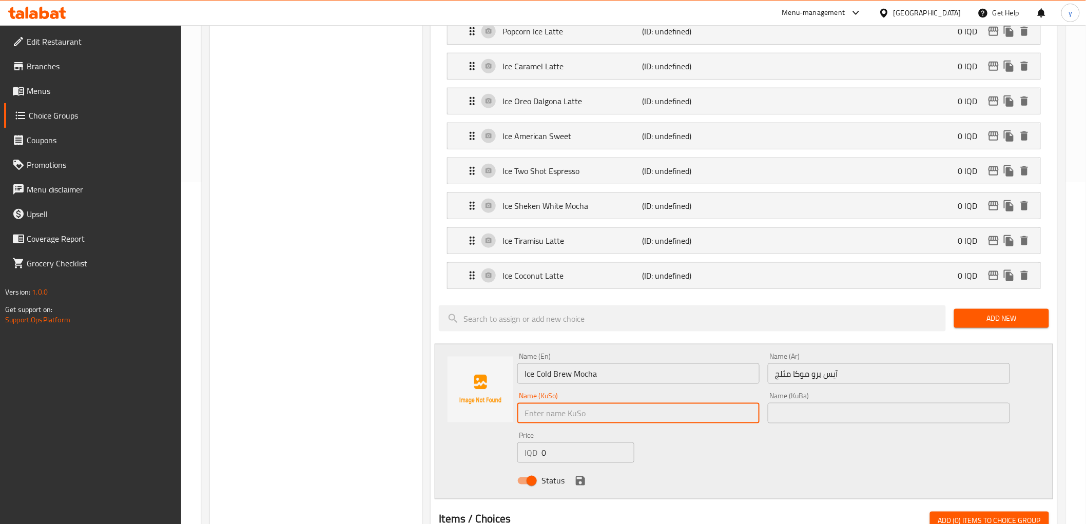
click at [729, 406] on input "text" at bounding box center [638, 413] width 242 height 21
type input "ئایس"
click at [808, 379] on input "آيس برو موكا مثلج" at bounding box center [889, 373] width 242 height 21
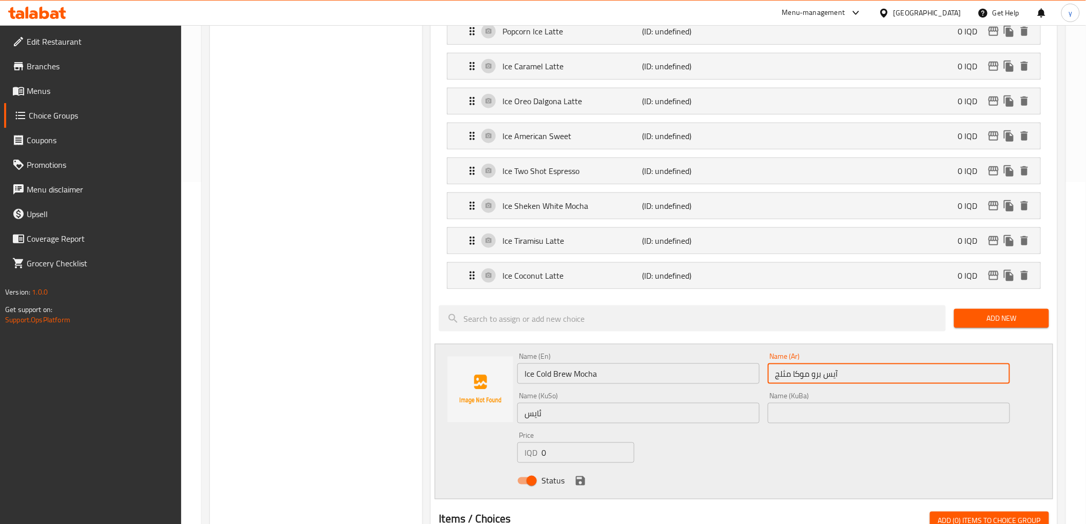
click at [808, 379] on input "آيس برو موكا مثلج" at bounding box center [889, 373] width 242 height 21
click at [806, 373] on input "آيس برو مثلج" at bounding box center [889, 373] width 242 height 21
click at [804, 376] on input "آيس برو مثلج" at bounding box center [889, 373] width 242 height 21
paste input "موكا"
click at [955, 379] on input "آيس موكا برو مثلج" at bounding box center [889, 373] width 242 height 21
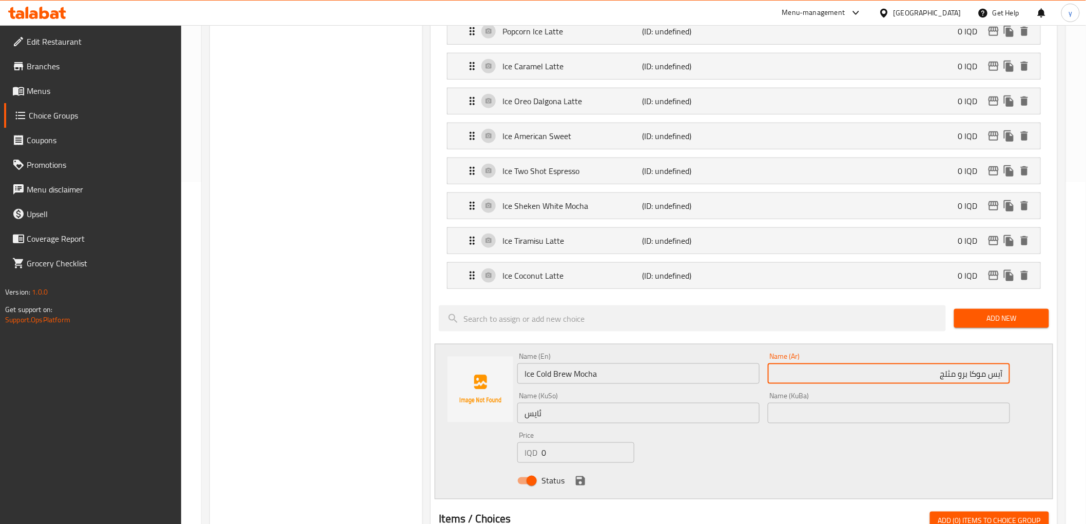
type input "آيس موكا برو مثلج"
click at [650, 408] on input "ئایس" at bounding box center [638, 413] width 242 height 21
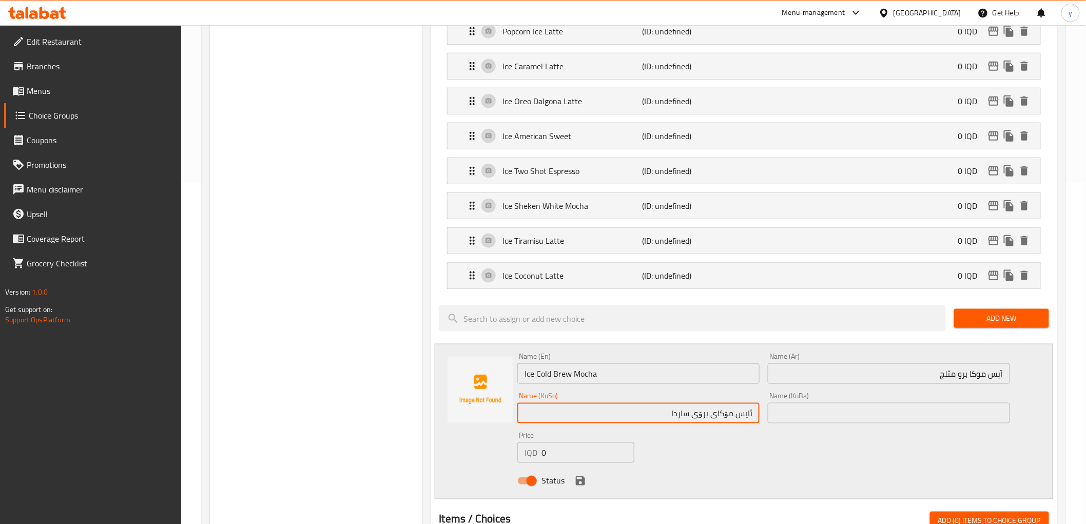
type input "ئایس مۆکای برۆی ساردا"
drag, startPoint x: 834, startPoint y: 419, endPoint x: 797, endPoint y: 428, distance: 38.5
click at [834, 419] on input "text" at bounding box center [889, 413] width 242 height 21
paste input "ئایس مۆکای برۆی ساردا"
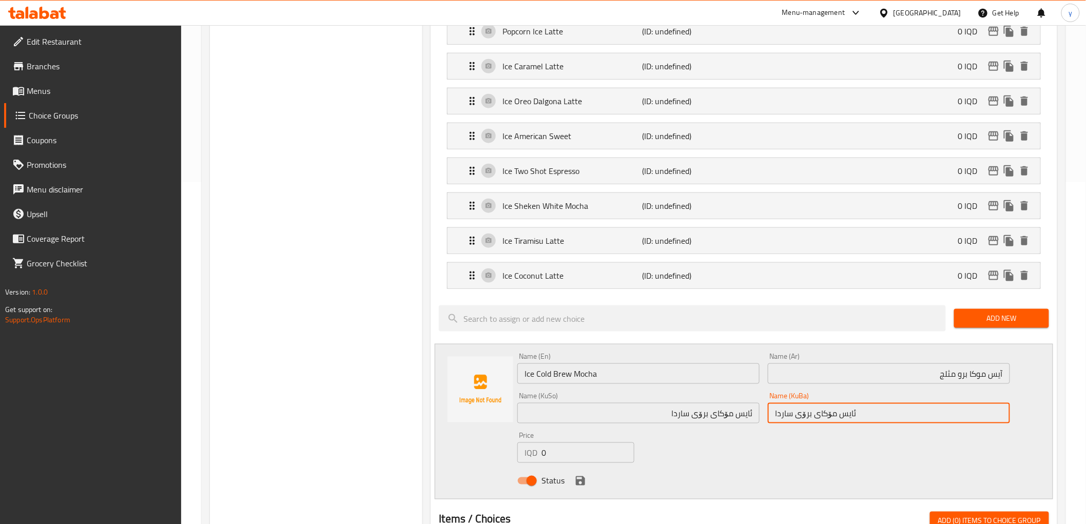
type input "ئایس مۆکای برۆی ساردا"
click at [584, 475] on icon "save" at bounding box center [580, 481] width 12 height 12
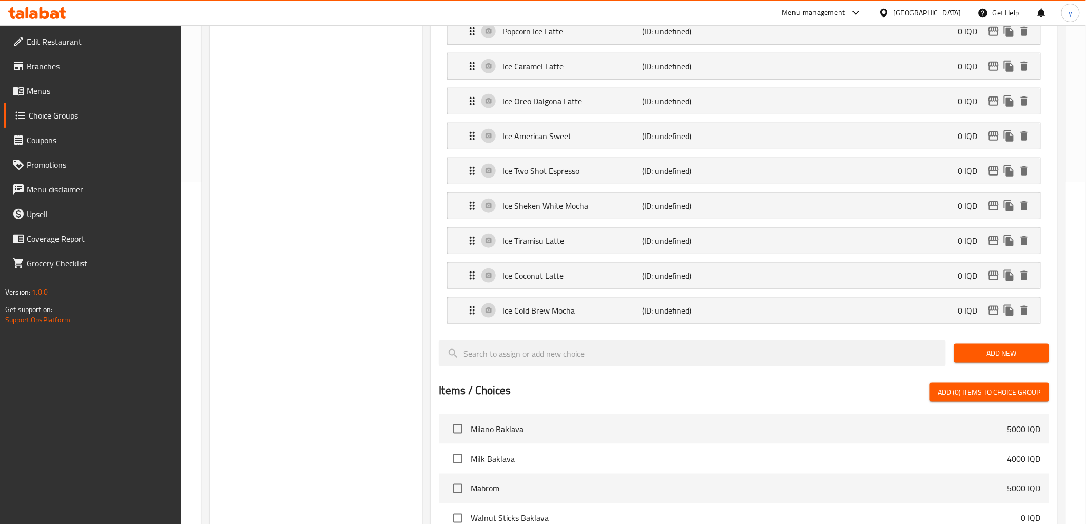
click at [969, 352] on span "Add New" at bounding box center [1001, 353] width 79 height 13
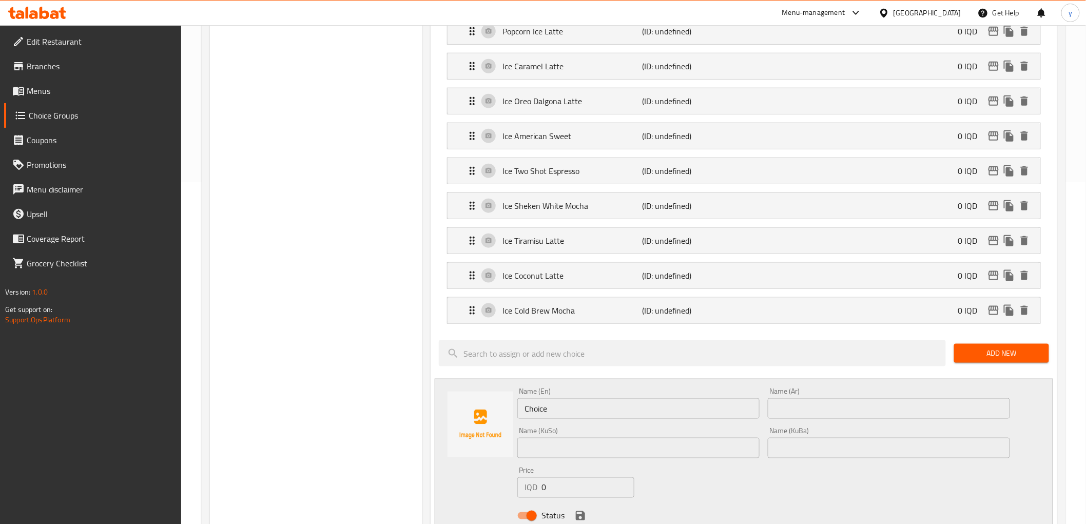
click at [567, 408] on input "Choice" at bounding box center [638, 408] width 242 height 21
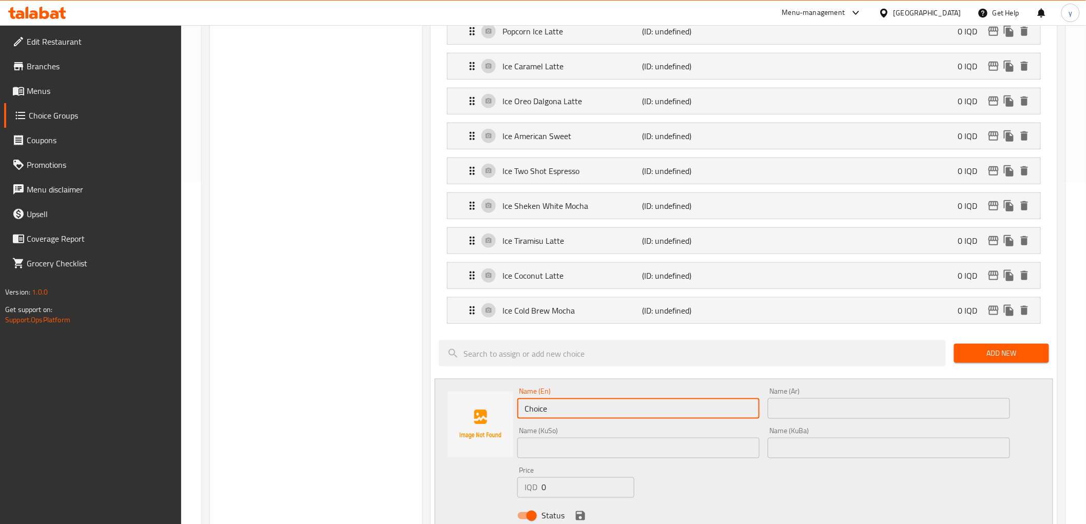
click at [567, 408] on input "Choice" at bounding box center [638, 408] width 242 height 21
paste input "Butter Scotch Cold Brew"
click at [598, 411] on input "Butter Scotch Cold Brew" at bounding box center [638, 408] width 242 height 21
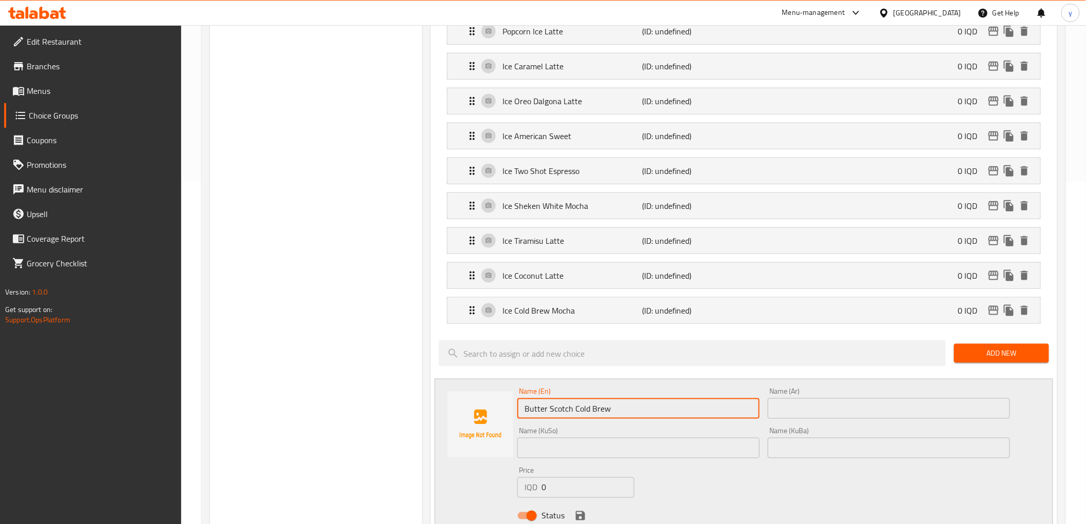
type input "Butter Scotch Cold Brew"
click at [809, 410] on input "text" at bounding box center [889, 408] width 242 height 21
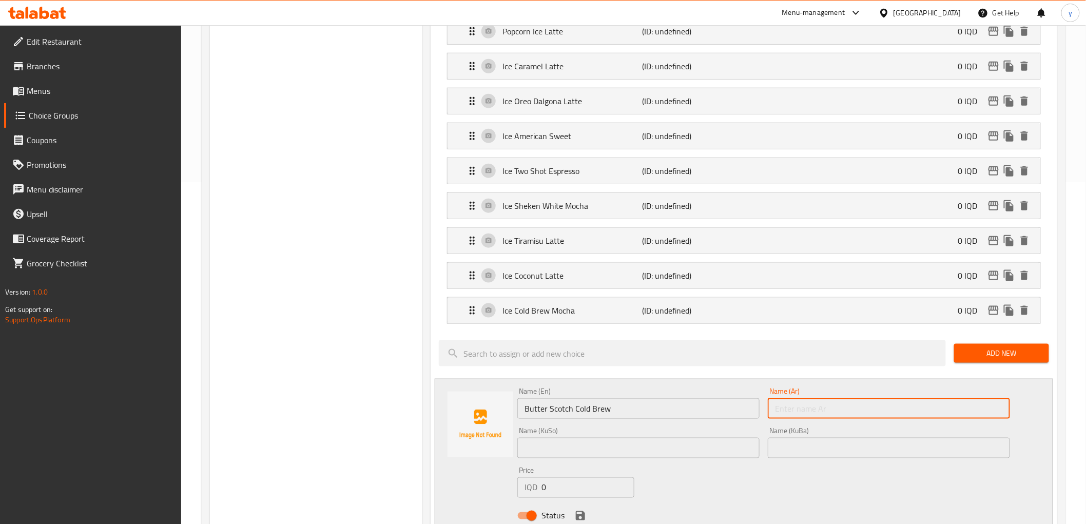
paste input "Butter Scotch Cold Brew"
click at [819, 414] on input "Butter Scotch Cold Brew" at bounding box center [889, 408] width 242 height 21
paste input "سكوتش زبدة برو بارد"
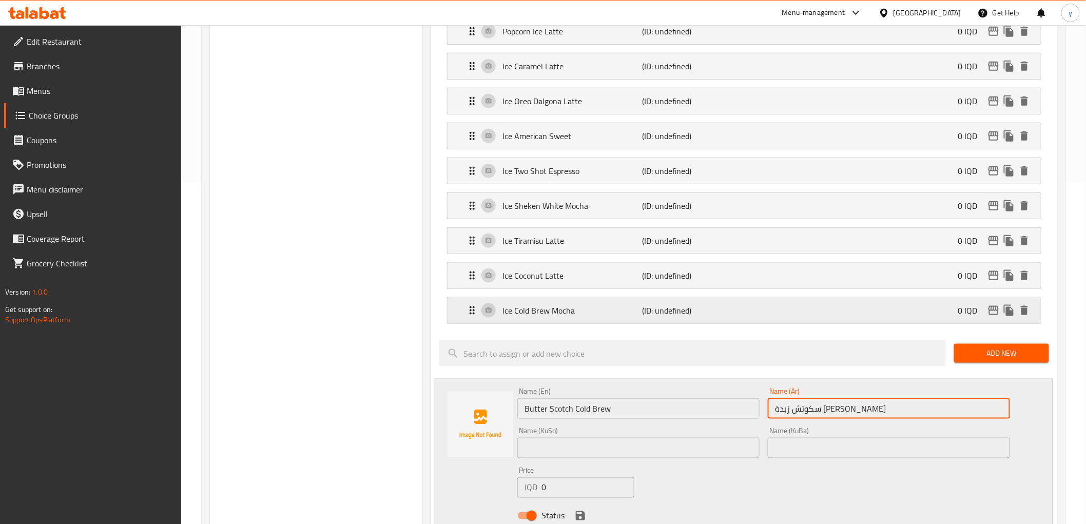
click at [784, 317] on div "Ice Cold Brew Mocha (ID: undefined) 0 IQD" at bounding box center [747, 311] width 562 height 26
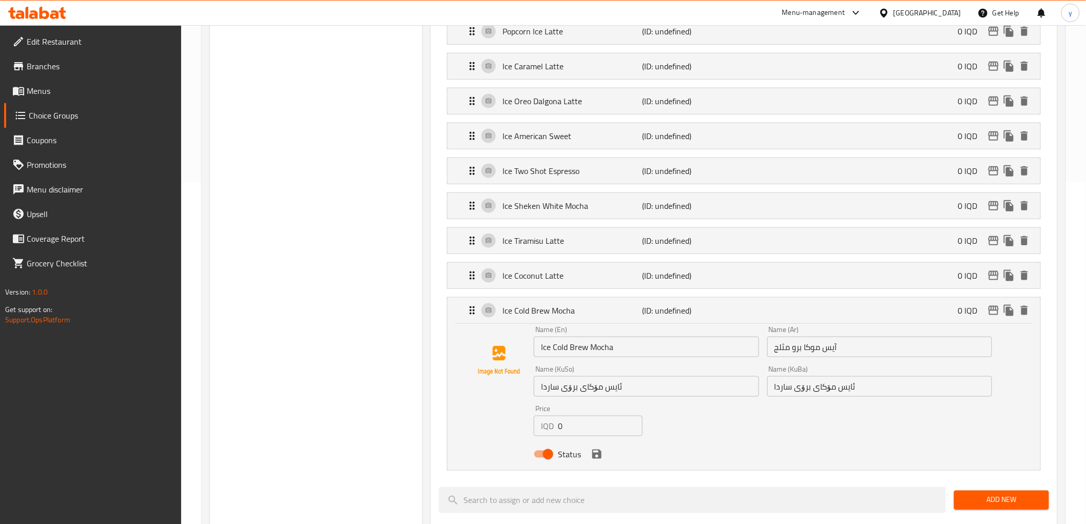
type input "سكوتش زبدة برو بارد"
click at [787, 350] on input "آيس موكا برو مثلج" at bounding box center [879, 347] width 225 height 21
click at [840, 368] on div "Name (KuBa) ئایس مۆکای برۆی ساردا Name (KuBa)" at bounding box center [879, 380] width 225 height 31
click at [826, 322] on div "Ice Cold Brew Mocha (ID: undefined) 0 IQD" at bounding box center [747, 311] width 562 height 26
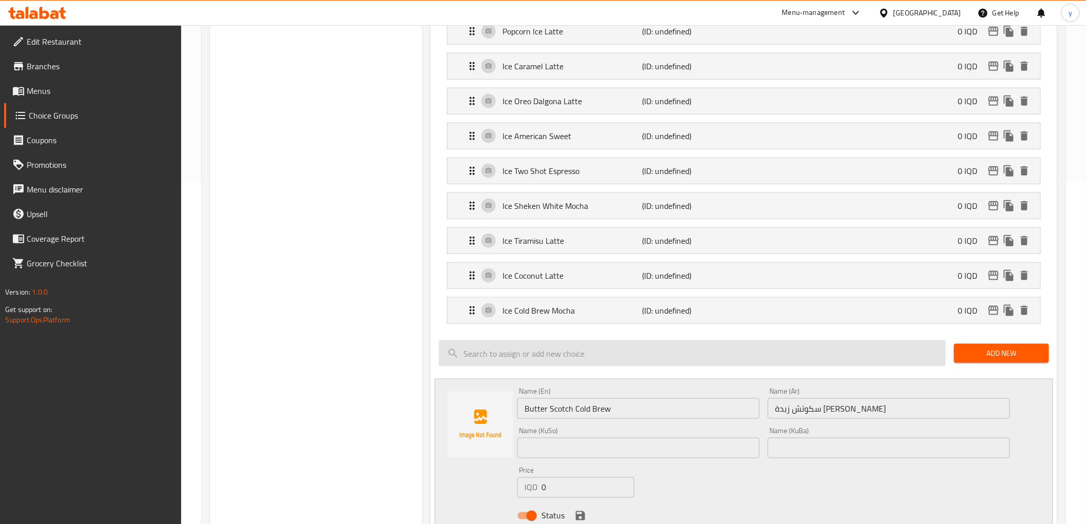
type input "آيس موكا برو بارد"
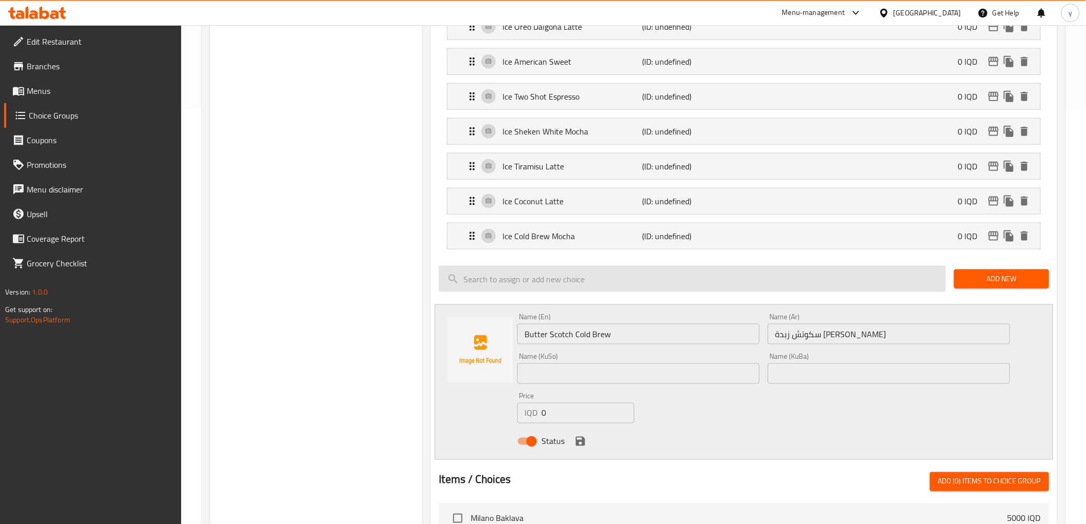
scroll to position [456, 0]
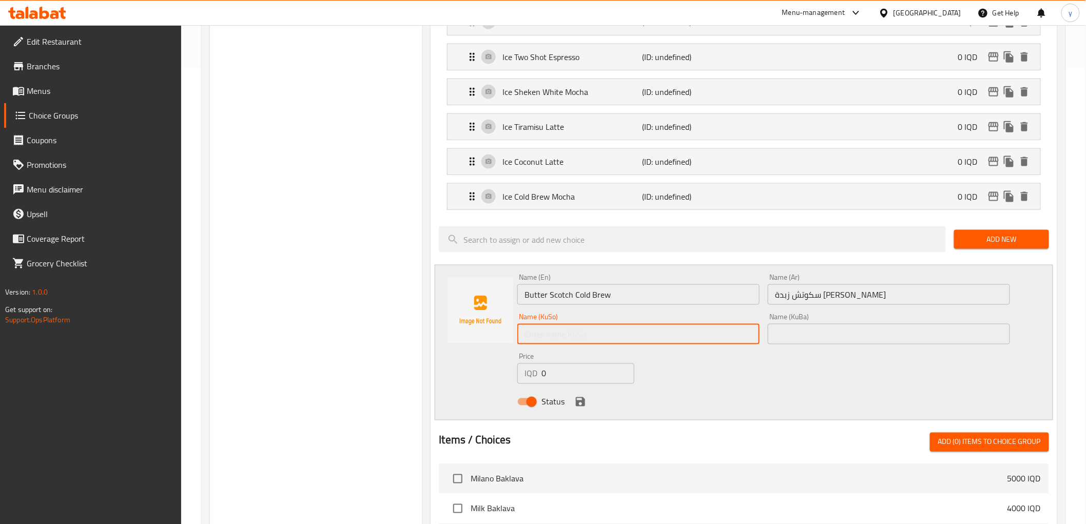
click at [745, 340] on input "text" at bounding box center [638, 334] width 242 height 21
type input "سکۆتچی کەرەی برۆی سارد"
click at [829, 314] on div "Name (KuBa) Name (KuBa)" at bounding box center [889, 328] width 242 height 31
click at [830, 328] on input "text" at bounding box center [889, 334] width 242 height 21
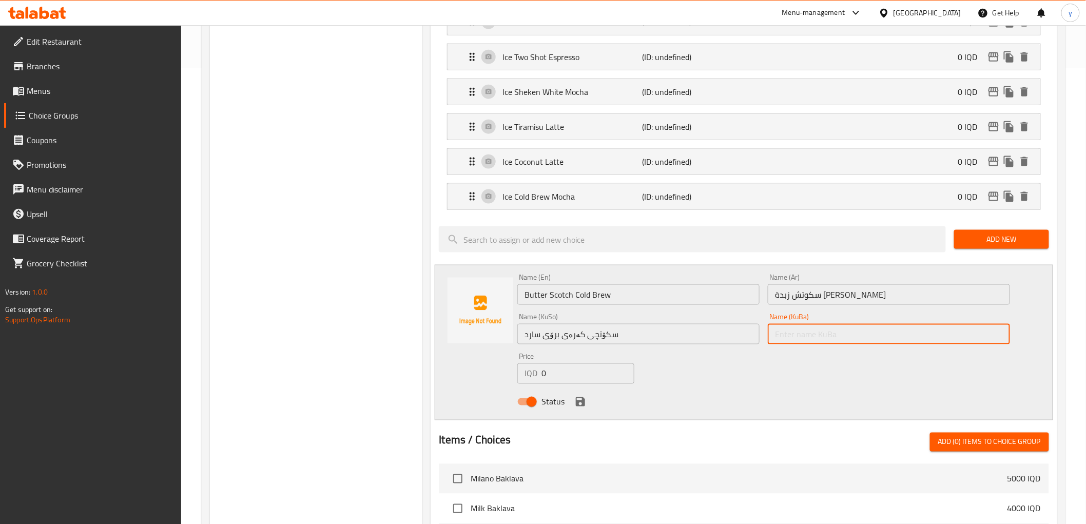
paste input "سکۆتچی کەرەی برۆی سارد"
type input "سکۆتچی کەرەی برۆی سارد"
click at [575, 405] on icon "save" at bounding box center [580, 402] width 12 height 12
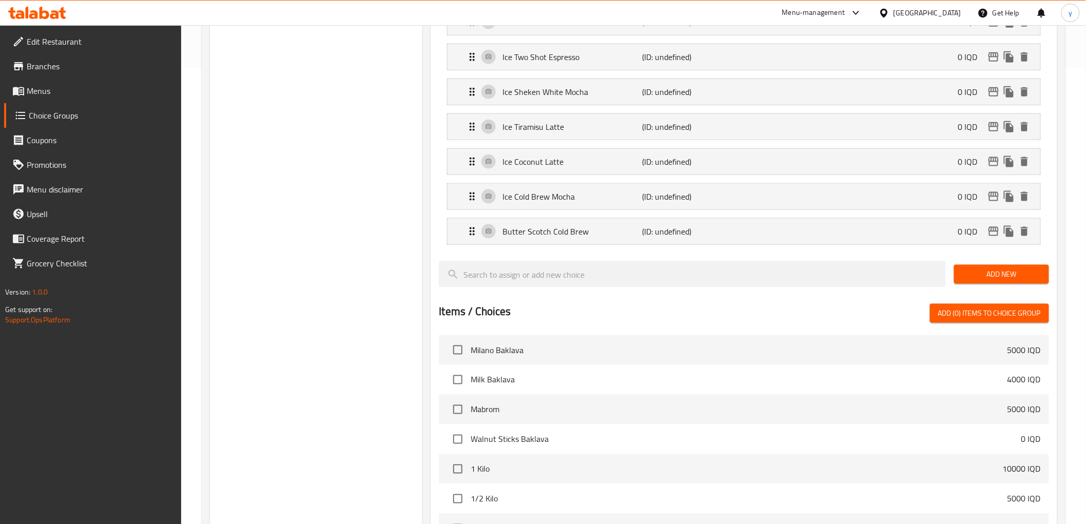
click at [975, 274] on span "Add New" at bounding box center [1001, 274] width 79 height 13
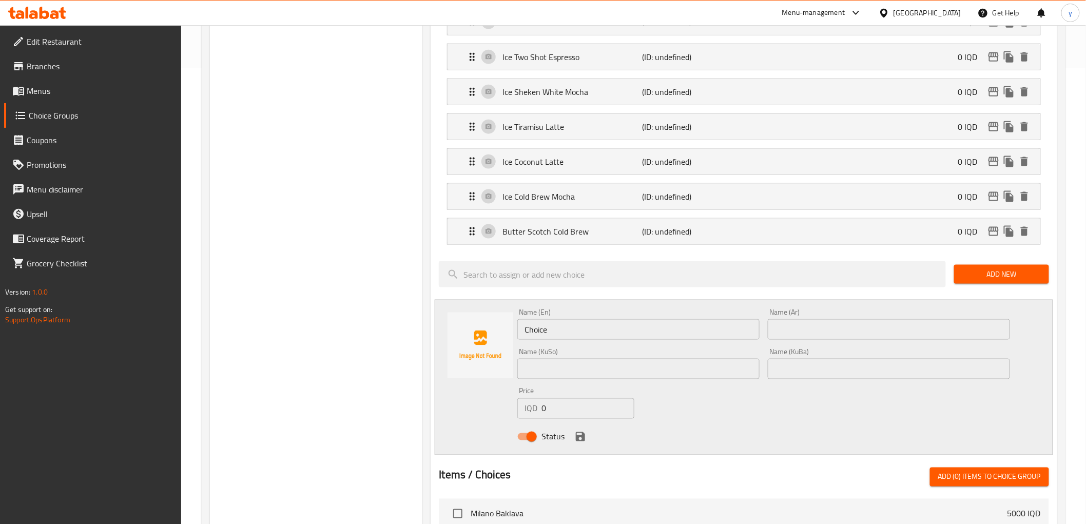
click at [975, 274] on span "Add New" at bounding box center [1001, 274] width 79 height 13
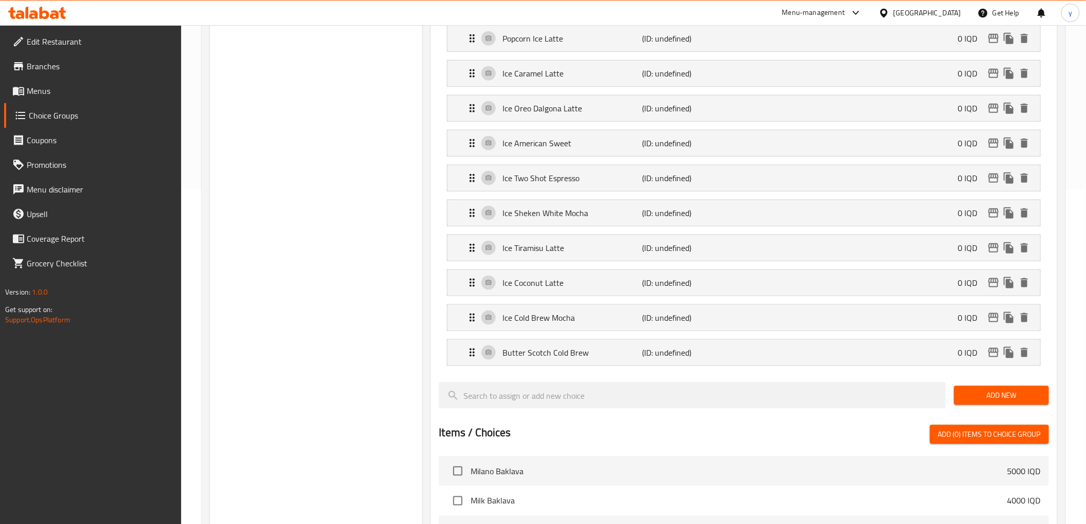
scroll to position [0, 0]
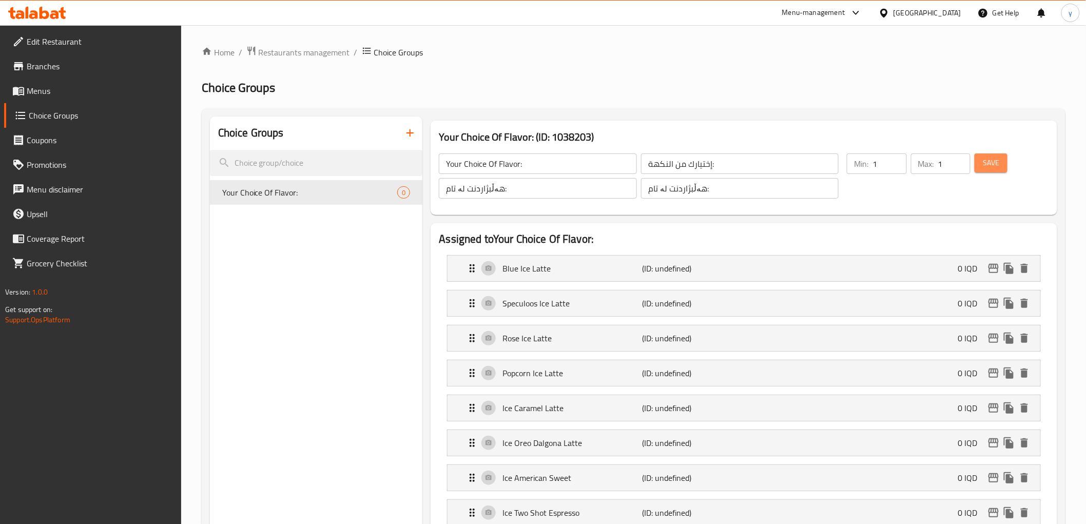
click at [987, 170] on button "Save" at bounding box center [991, 162] width 33 height 19
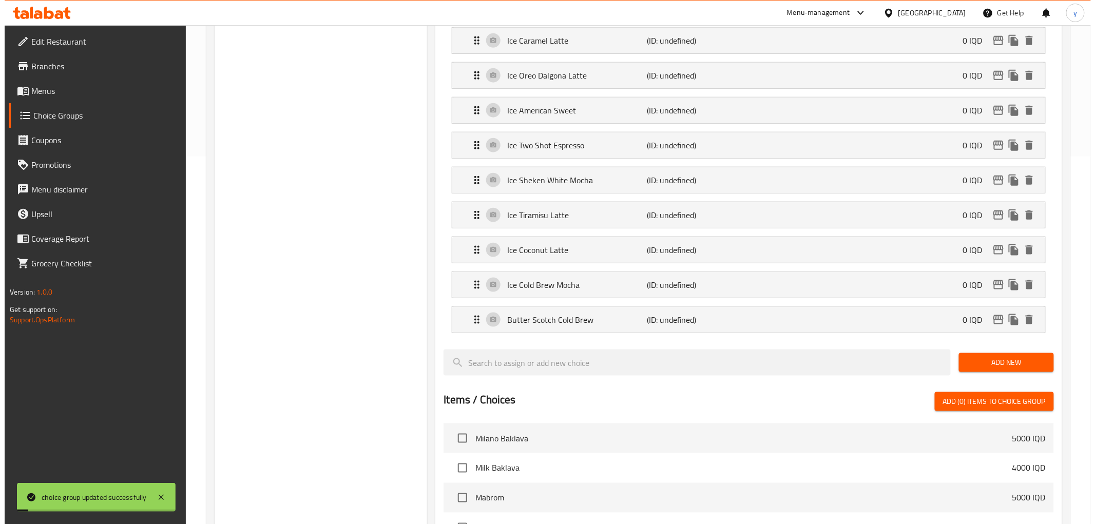
scroll to position [684, 0]
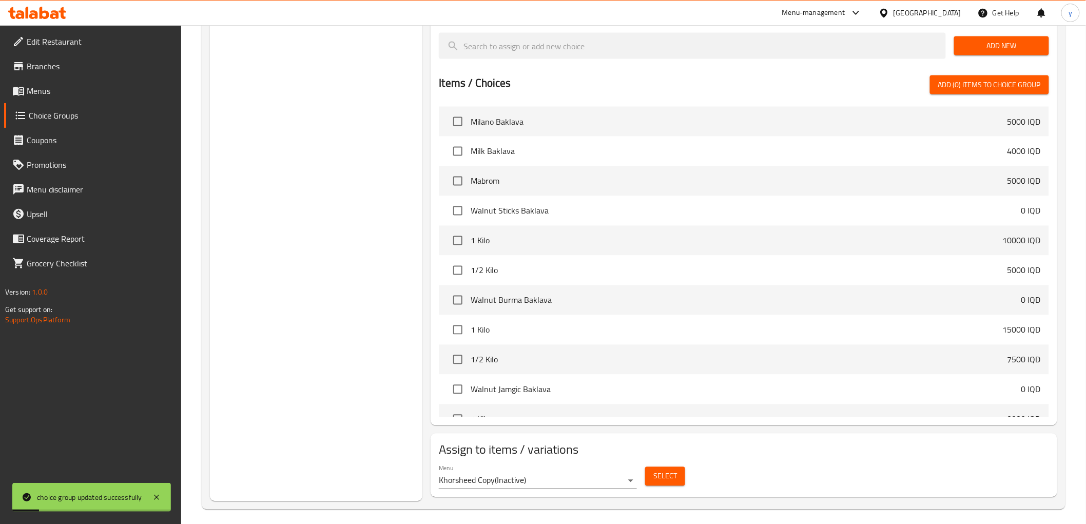
click at [653, 476] on button "Select" at bounding box center [665, 476] width 40 height 19
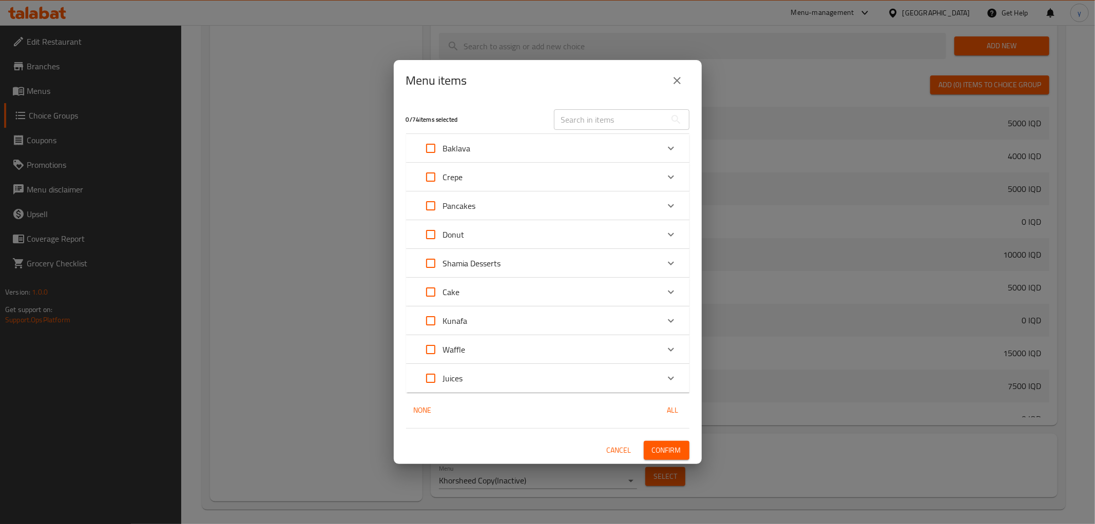
click at [668, 83] on button "close" at bounding box center [677, 80] width 25 height 25
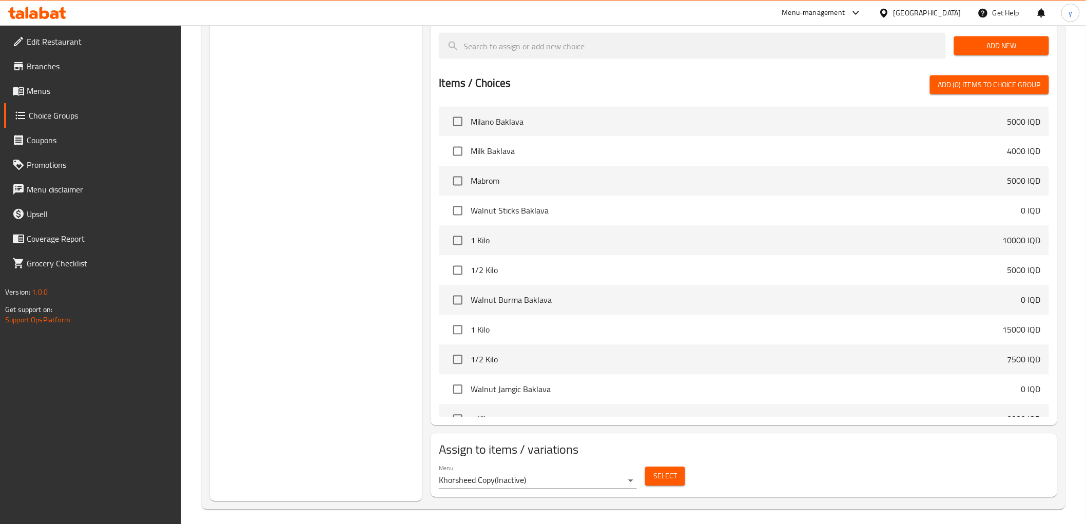
click at [586, 472] on div "Menu Khorsheed Copy ( Inactive )" at bounding box center [538, 477] width 198 height 25
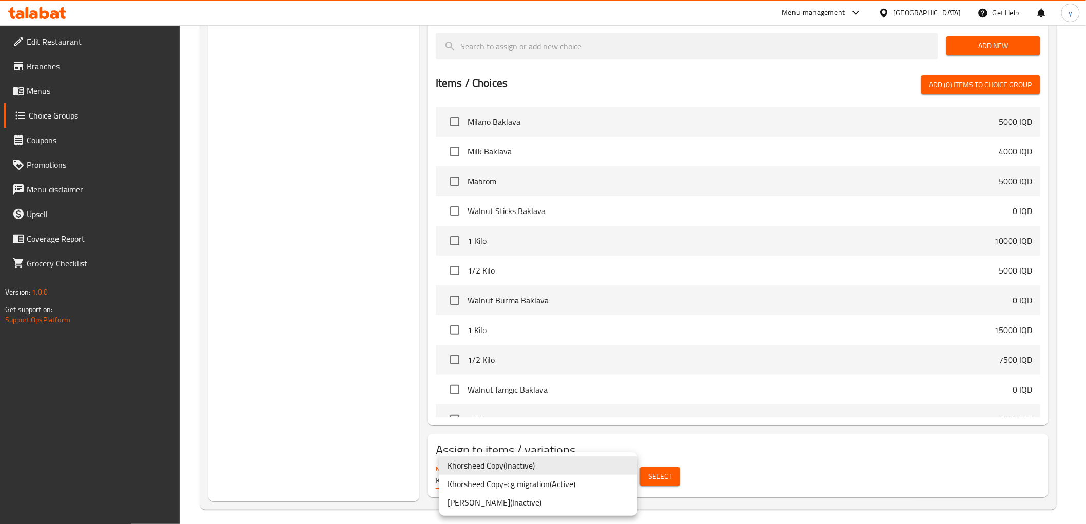
click at [564, 490] on li "Khorsheed Copy-cg migration ( Active )" at bounding box center [538, 484] width 198 height 18
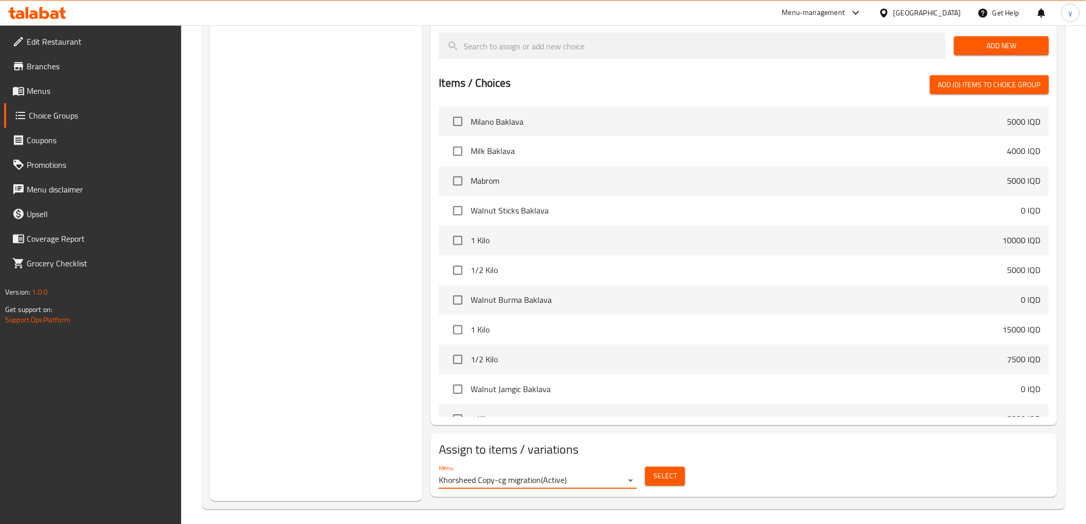
click at [668, 476] on span "Select" at bounding box center [665, 476] width 24 height 13
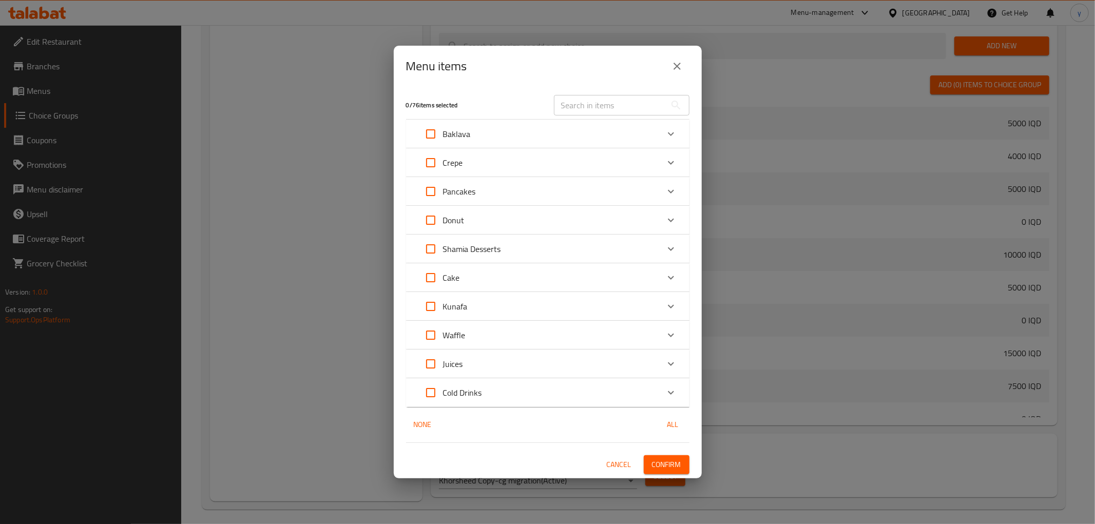
click at [479, 397] on p "Cold Drinks" at bounding box center [462, 393] width 39 height 12
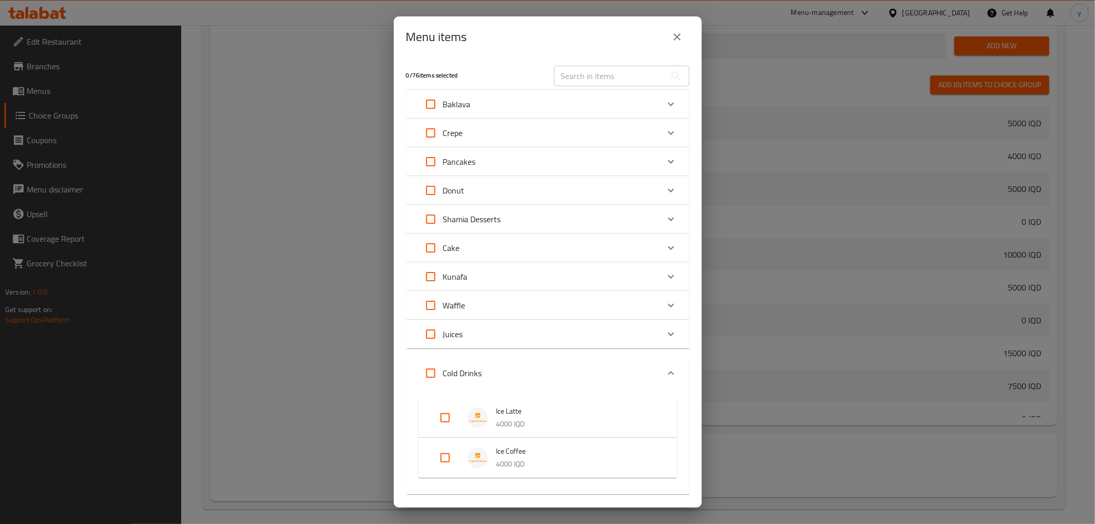
click at [444, 414] on input "Expand" at bounding box center [445, 418] width 25 height 25
checkbox input "true"
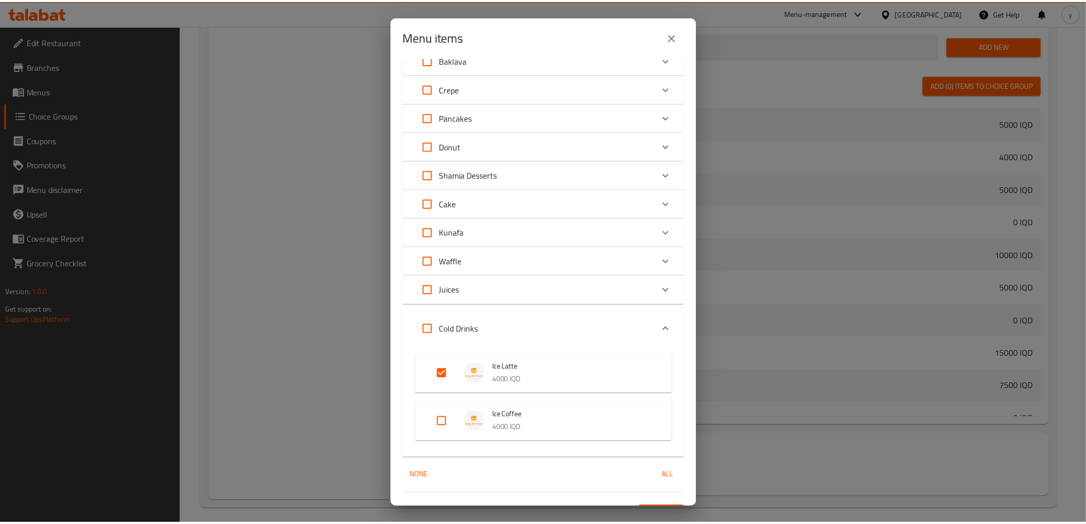
scroll to position [66, 0]
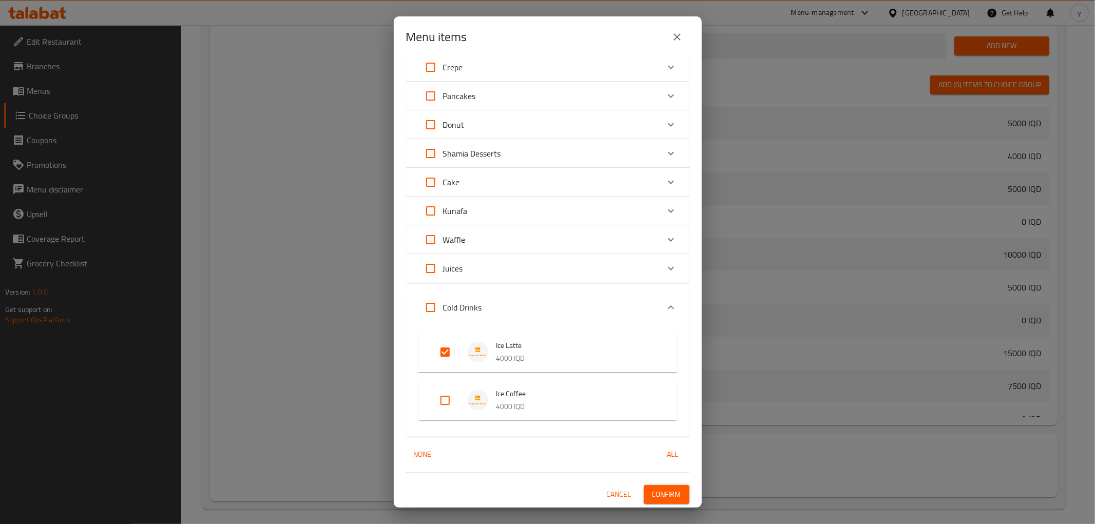
click at [658, 485] on button "Confirm" at bounding box center [667, 494] width 46 height 19
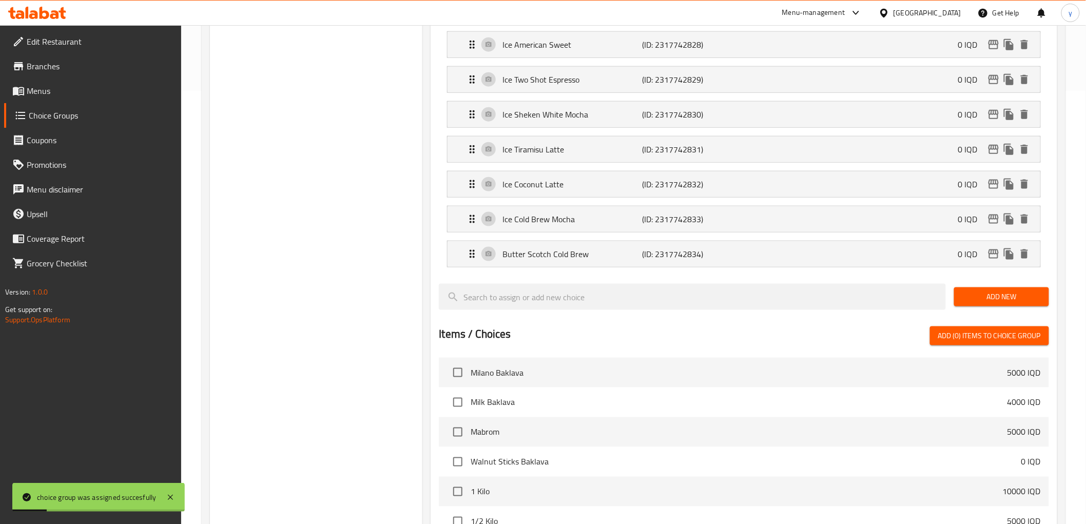
scroll to position [342, 0]
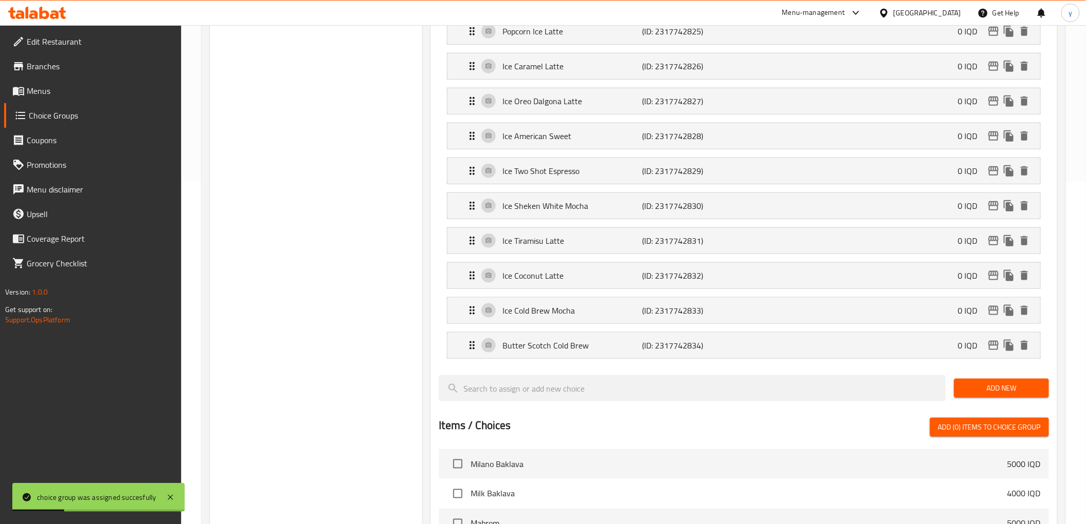
click at [90, 82] on link "Menus" at bounding box center [92, 91] width 177 height 25
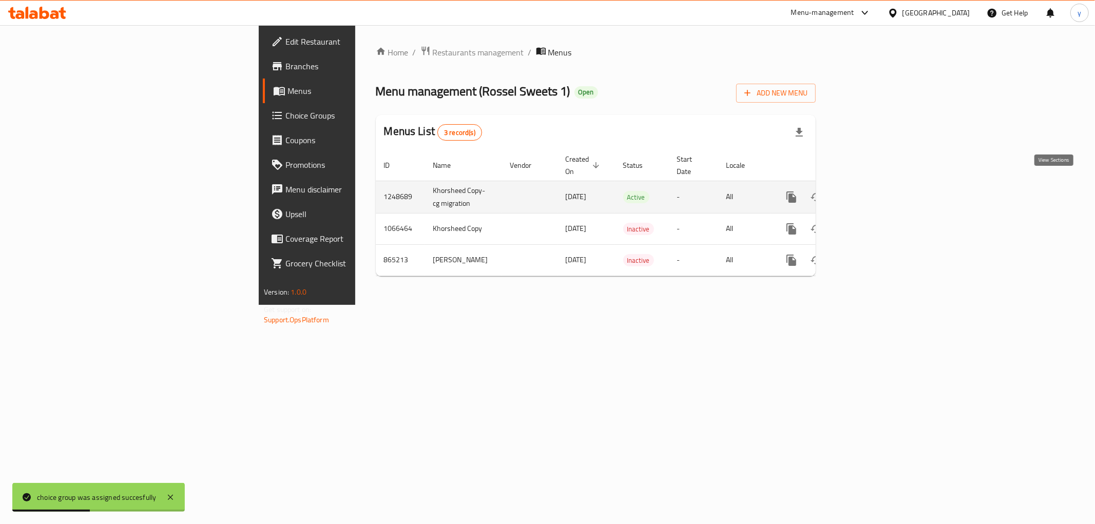
click at [872, 191] on icon "enhanced table" at bounding box center [865, 197] width 12 height 12
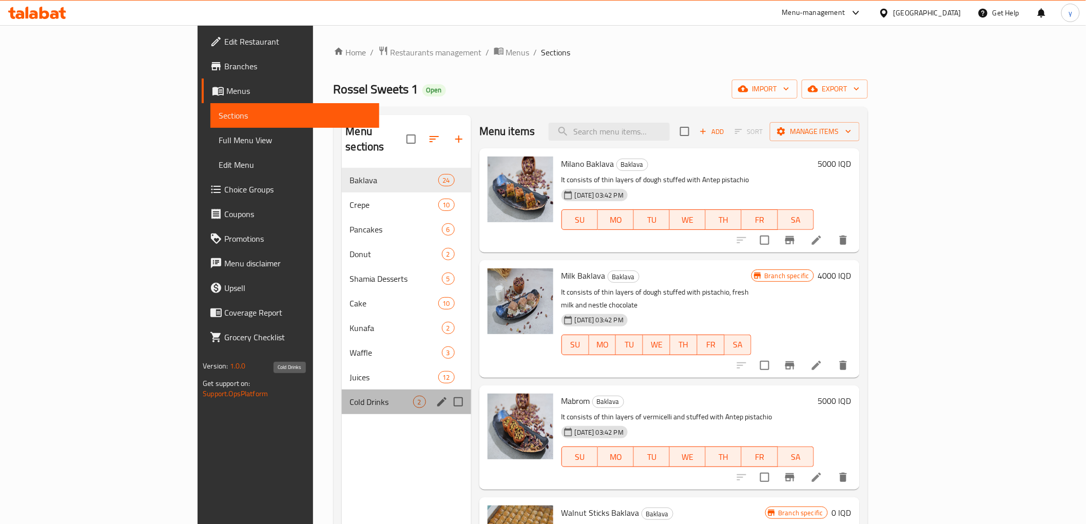
click at [350, 396] on span "Cold Drinks" at bounding box center [381, 402] width 63 height 12
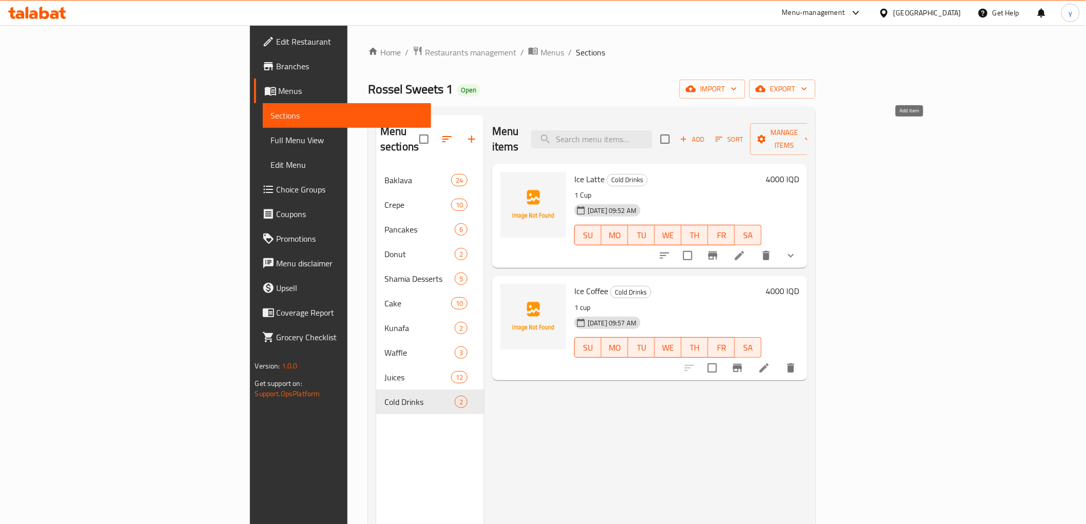
click at [706, 133] on span "Add" at bounding box center [693, 139] width 28 height 12
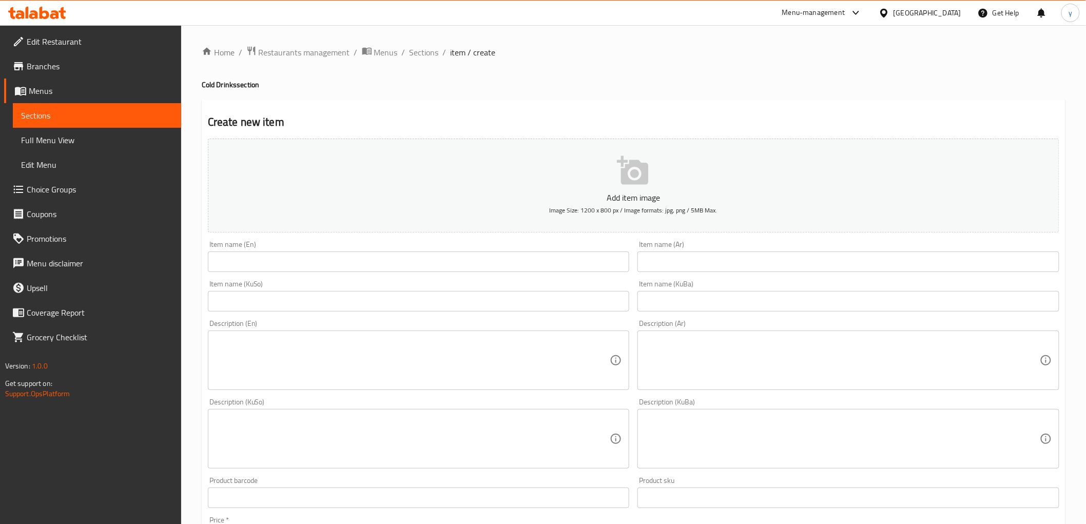
click at [597, 247] on div "Item name (En) Item name (En)" at bounding box center [419, 256] width 422 height 31
click at [599, 255] on input "text" at bounding box center [419, 262] width 422 height 21
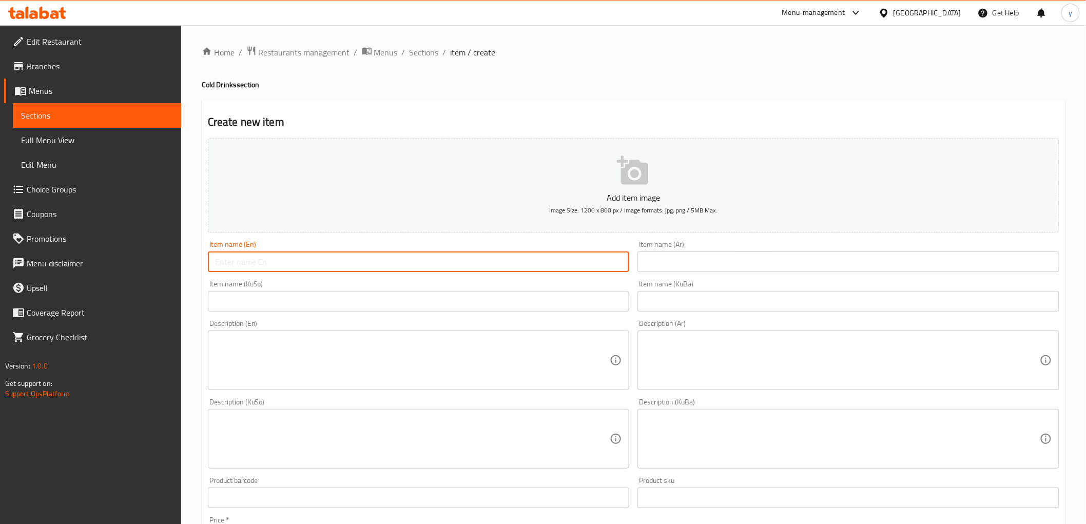
paste input "Frappe"
click at [501, 258] on input "Frappe" at bounding box center [419, 262] width 422 height 21
type input "Frappe"
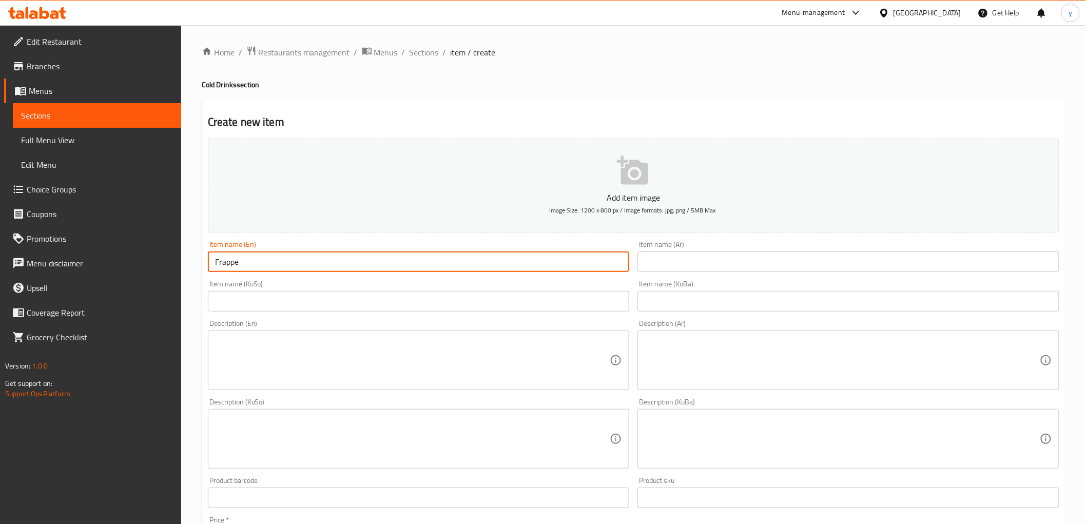
click at [602, 303] on input "text" at bounding box center [419, 301] width 422 height 21
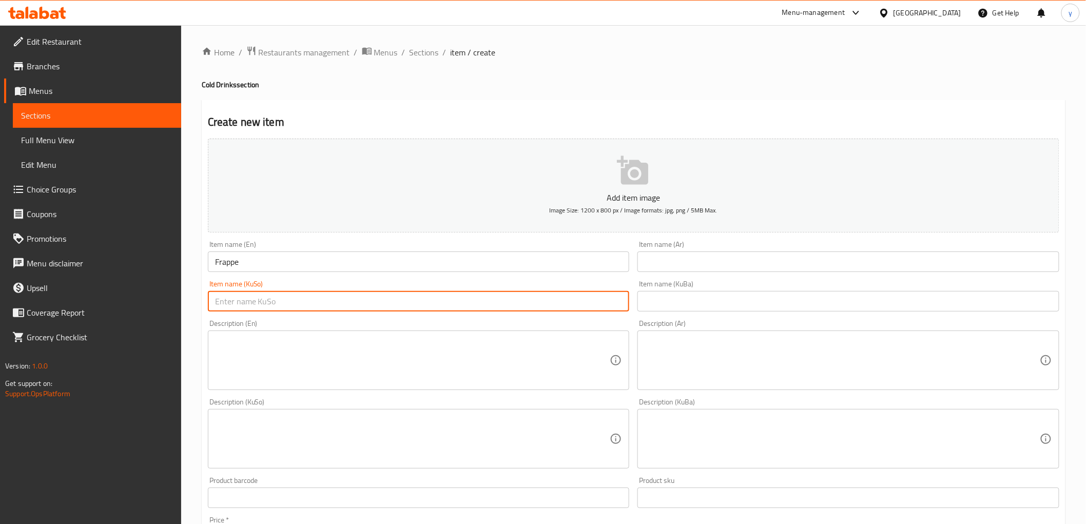
click at [602, 303] on input "text" at bounding box center [419, 301] width 422 height 21
paste input "فرابيه"
type input "فرابيه"
click at [683, 269] on input "text" at bounding box center [849, 262] width 422 height 21
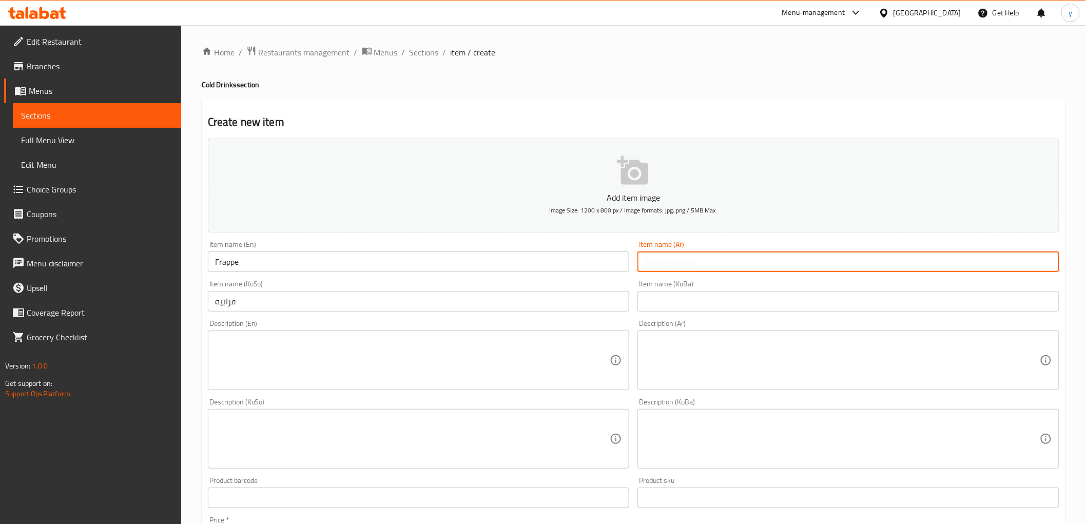
paste input "فرابيە"
click at [583, 307] on input "فرابيه" at bounding box center [419, 301] width 422 height 21
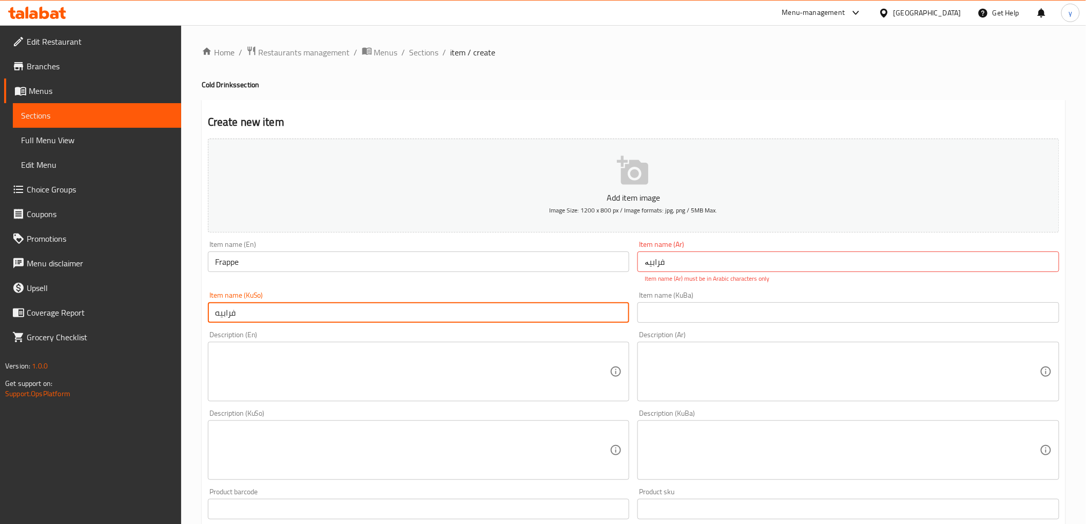
click at [545, 320] on input "فرابيه" at bounding box center [419, 312] width 422 height 21
click at [667, 256] on input "فرابيە" at bounding box center [849, 262] width 422 height 21
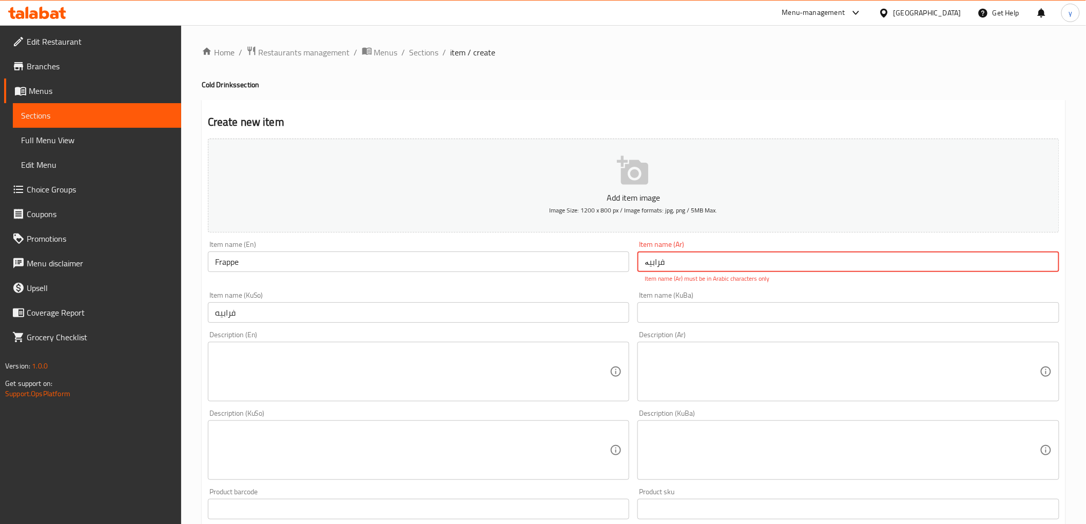
click at [661, 260] on input "فرابيە" at bounding box center [849, 262] width 422 height 21
paste input "ه"
type input "فرابيه"
click at [583, 311] on input "فرابيه" at bounding box center [419, 312] width 422 height 21
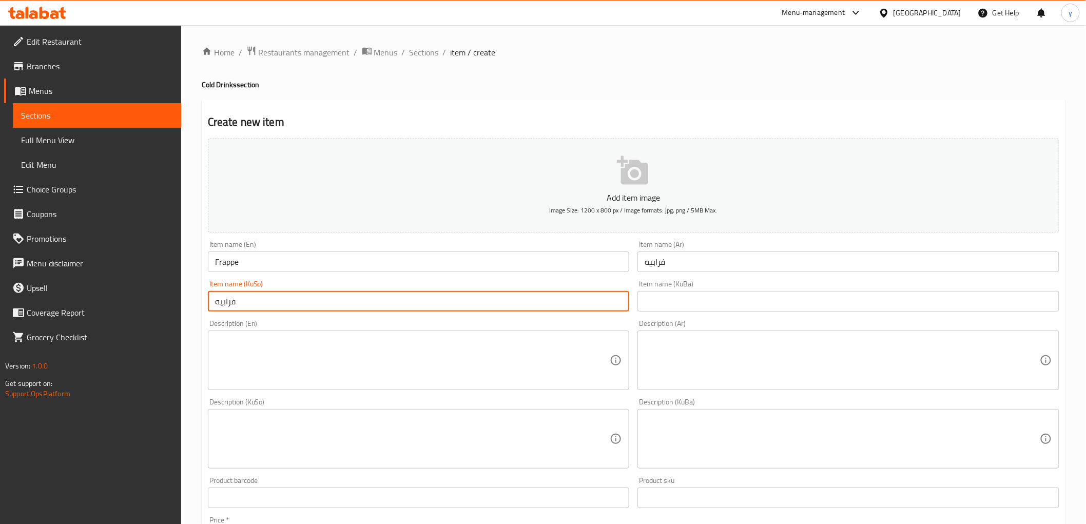
click at [583, 311] on input "فرابيه" at bounding box center [419, 301] width 422 height 21
click at [378, 319] on div "Description (En) Description (En)" at bounding box center [419, 355] width 430 height 79
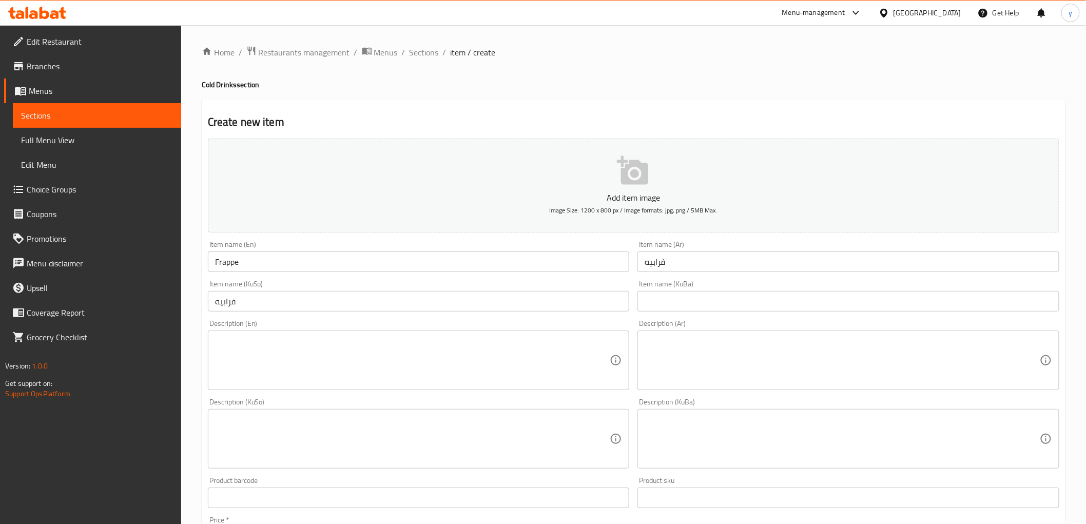
click at [322, 306] on input "فرابيه" at bounding box center [419, 301] width 422 height 21
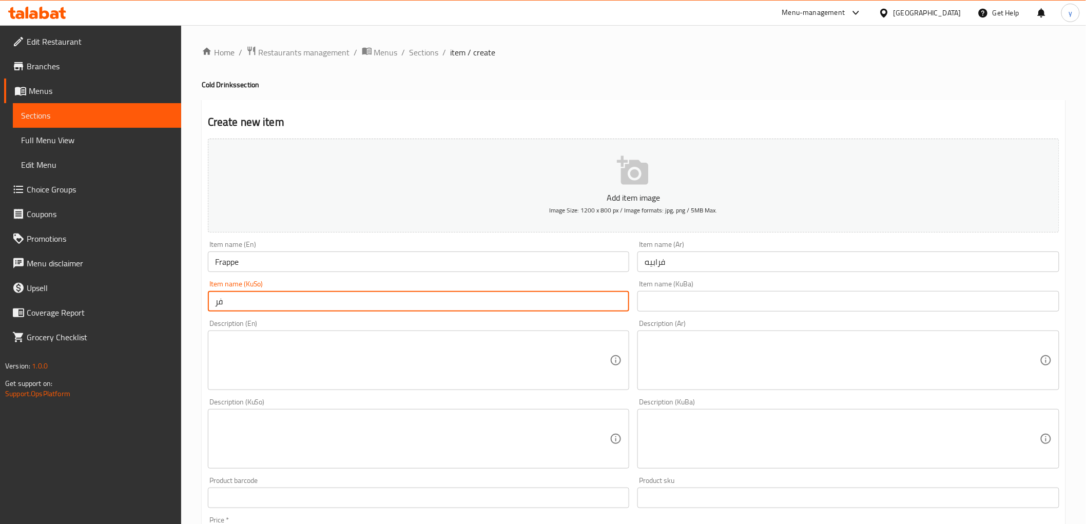
type input "ف"
paste input "فرابيە"
type input "فرابيە"
click at [463, 324] on div "Description (En) Description (En)" at bounding box center [419, 355] width 422 height 70
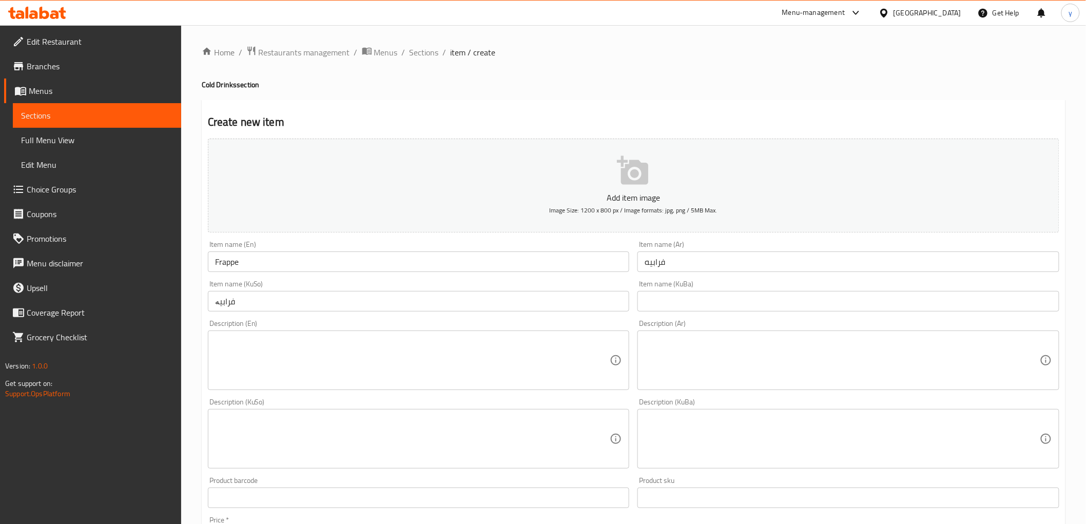
click at [463, 324] on div "Description (En) Description (En)" at bounding box center [419, 355] width 422 height 70
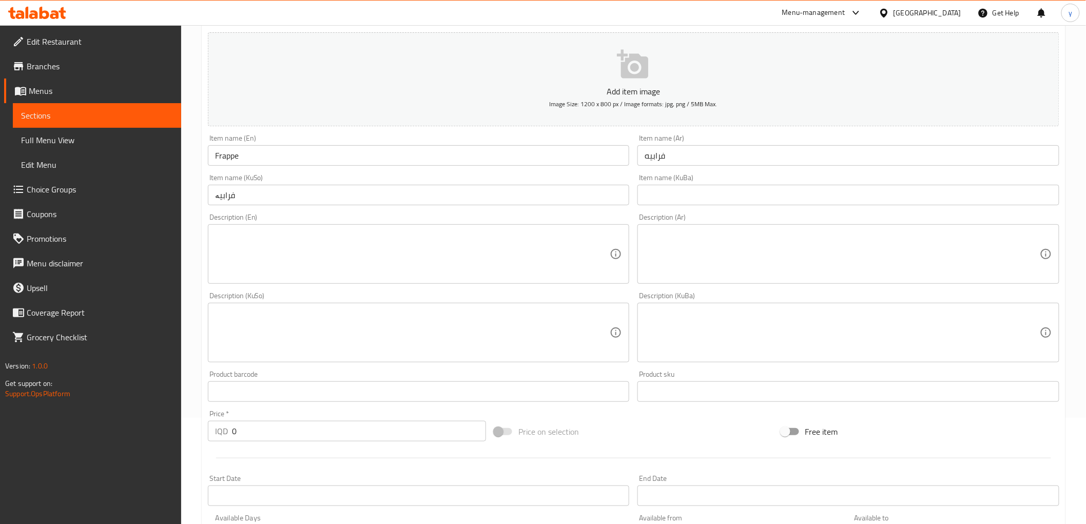
scroll to position [317, 0]
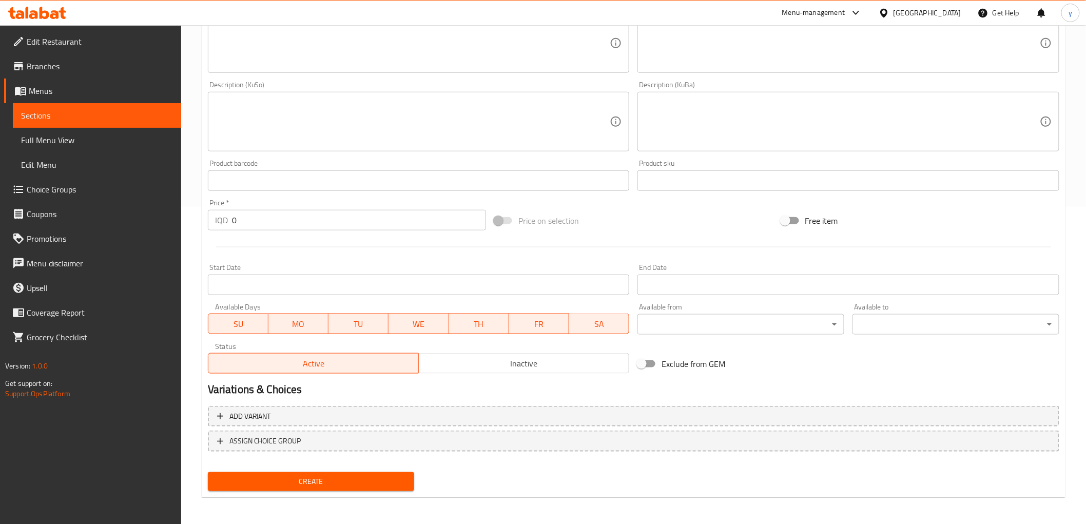
click at [280, 214] on input "0" at bounding box center [359, 220] width 254 height 21
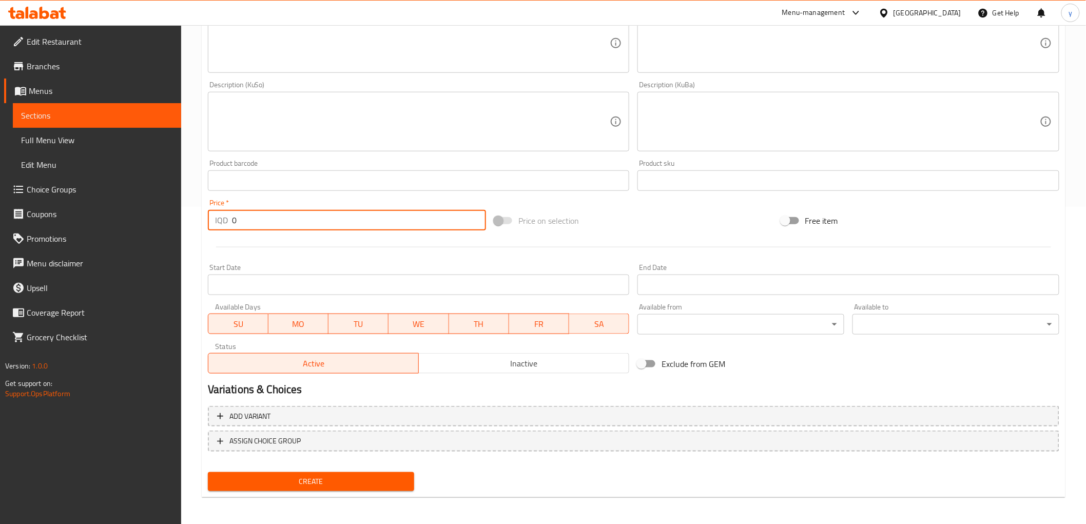
click at [280, 214] on input "0" at bounding box center [359, 220] width 254 height 21
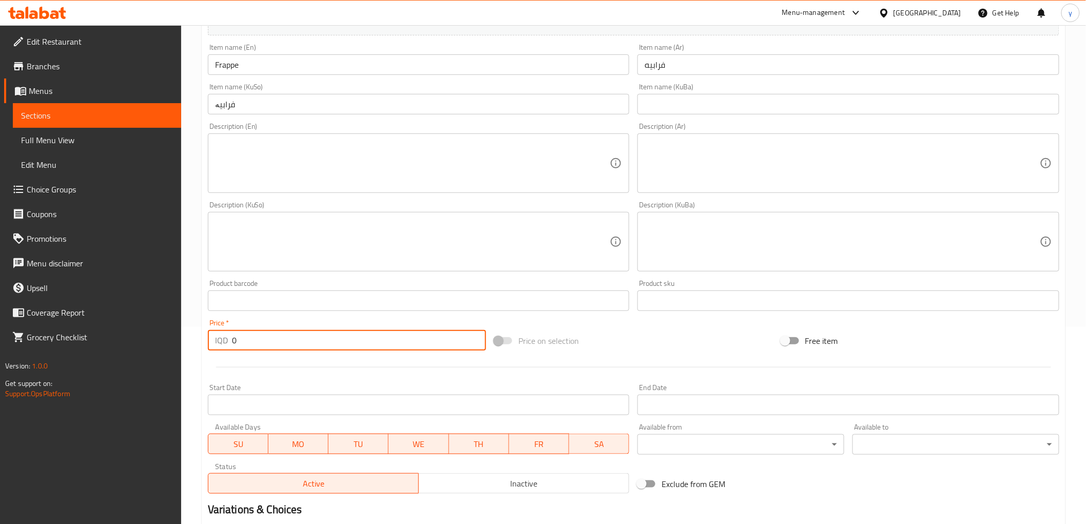
scroll to position [89, 0]
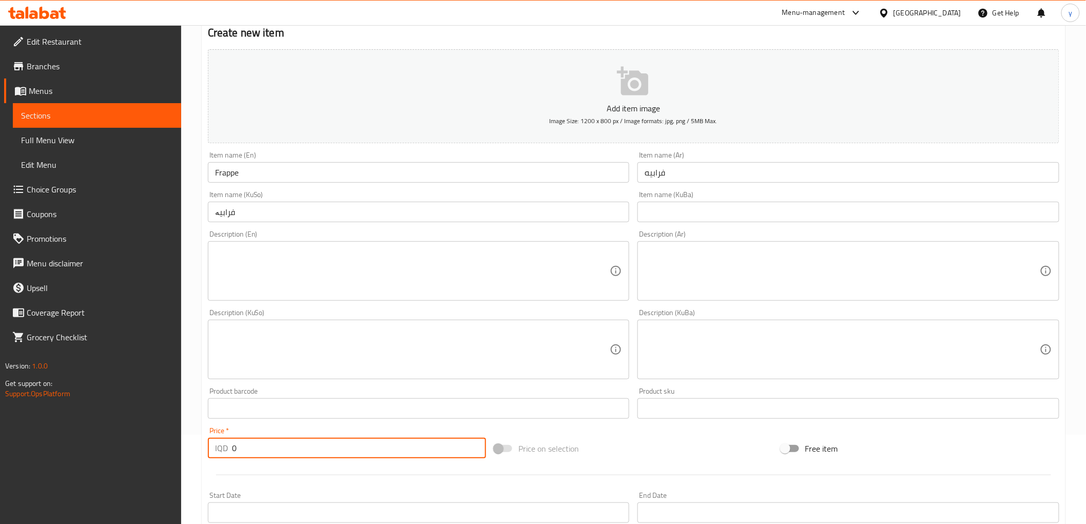
click at [315, 182] on input "Frappe" at bounding box center [419, 172] width 422 height 21
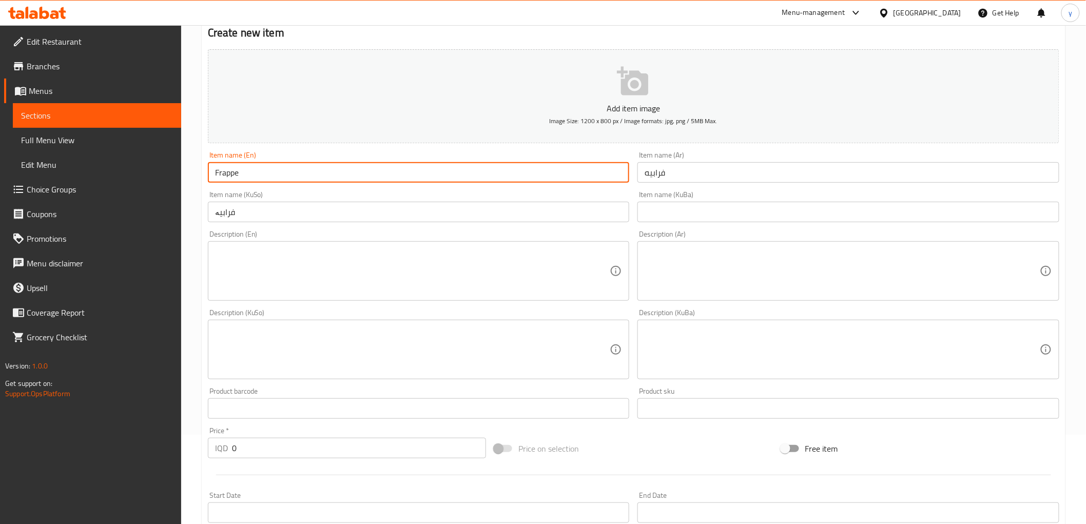
click at [321, 192] on div "Item name (KuSo) فرابيە Item name (KuSo)" at bounding box center [419, 206] width 422 height 31
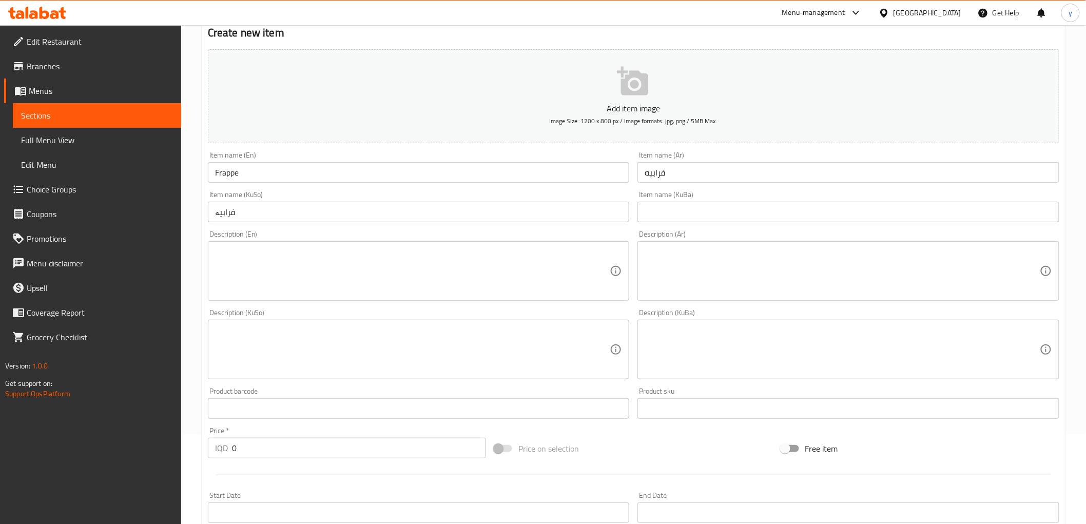
click at [540, 333] on textarea at bounding box center [412, 349] width 395 height 49
paste textarea "1 کوپ"
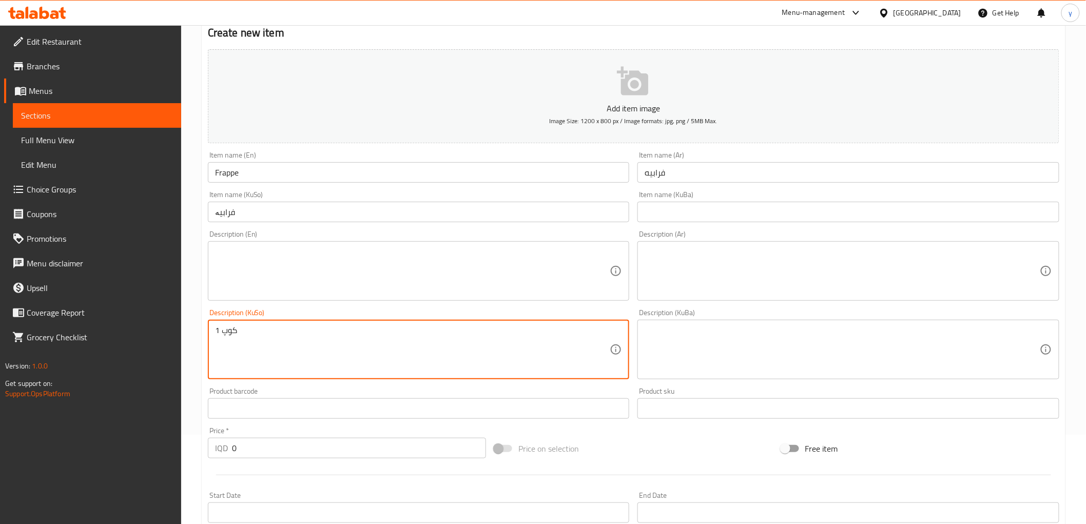
type textarea "1 کوپ"
click at [669, 280] on textarea at bounding box center [842, 271] width 395 height 49
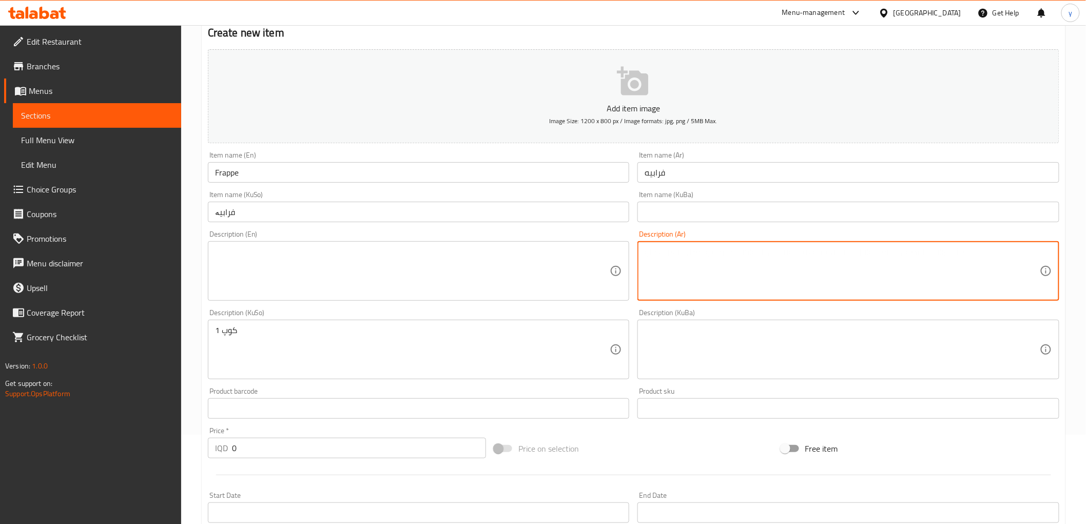
paste textarea "1 كوب"
type textarea "1 كوب"
click at [499, 262] on textarea at bounding box center [412, 271] width 395 height 49
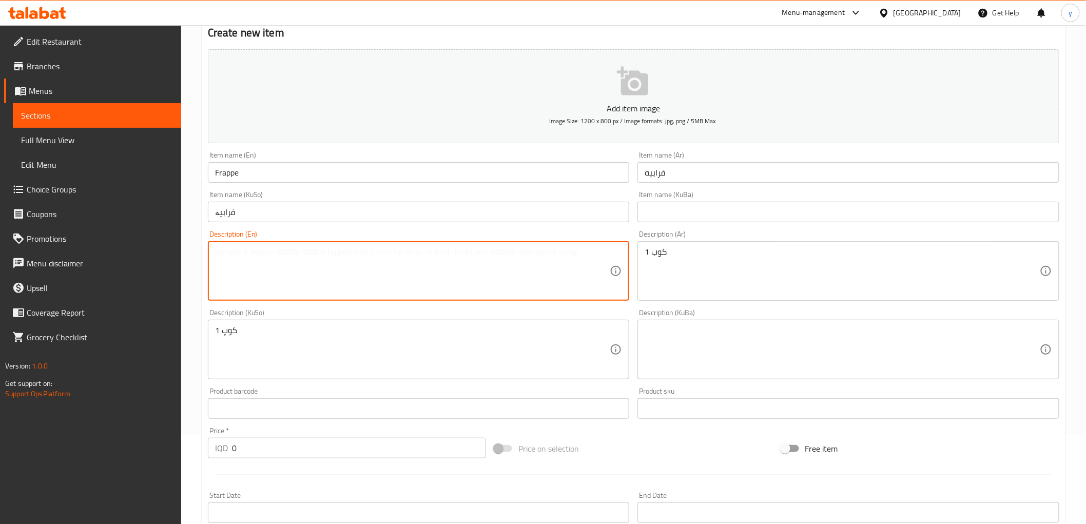
paste textarea "1 Cup"
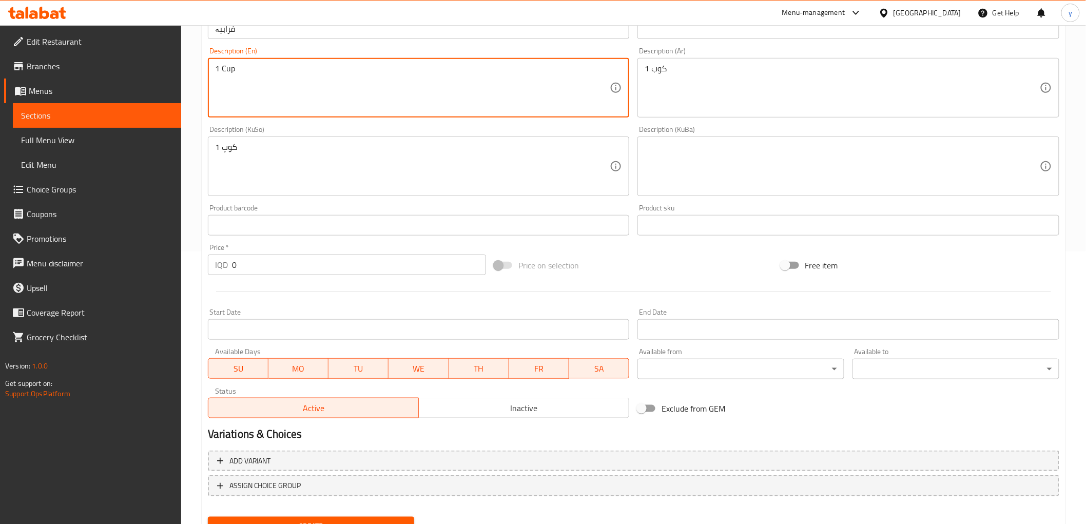
scroll to position [317, 0]
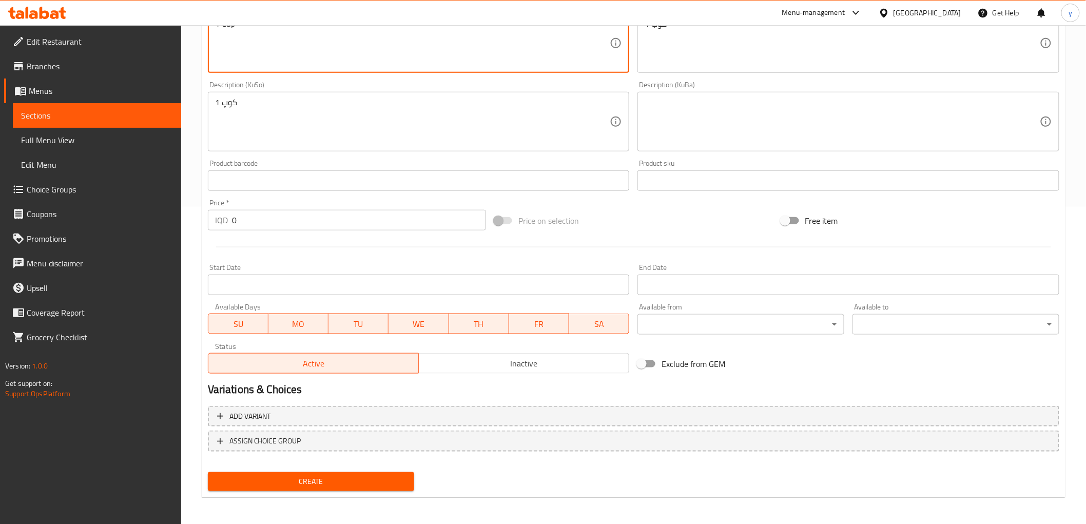
type textarea "1 Cup"
click at [282, 224] on input "0" at bounding box center [359, 220] width 254 height 21
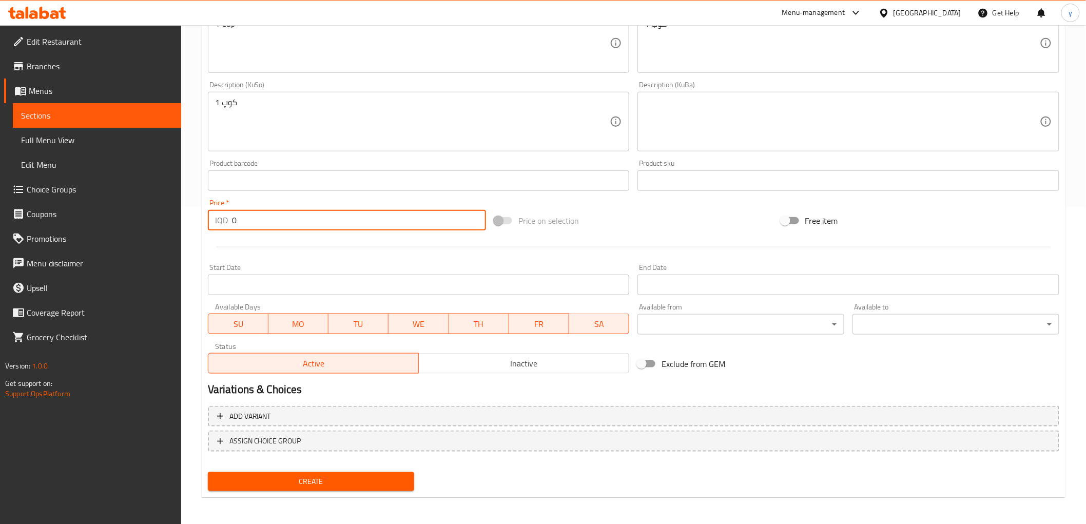
click at [266, 217] on input "0" at bounding box center [359, 220] width 254 height 21
paste input "500"
type input "5000"
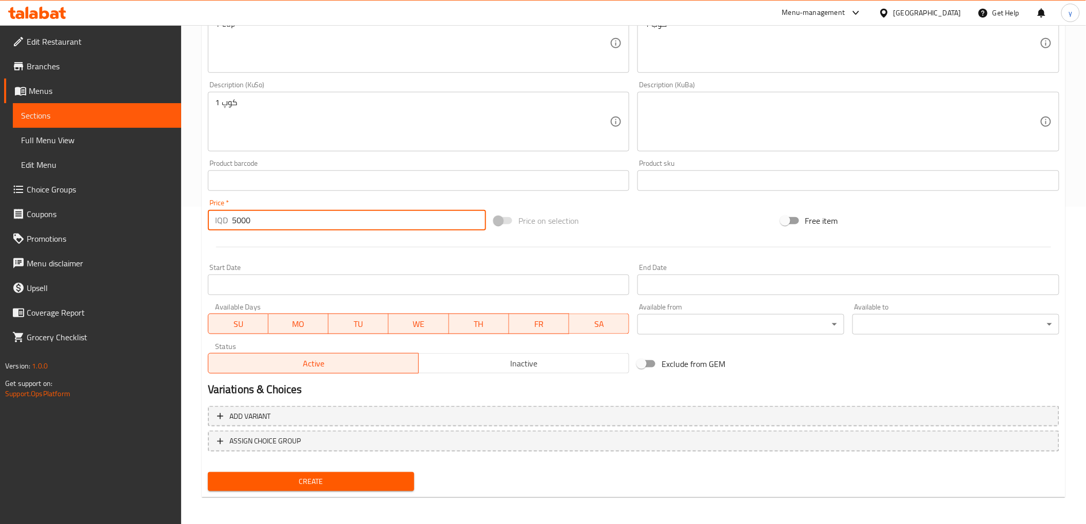
click at [324, 472] on button "Create" at bounding box center [311, 481] width 207 height 19
click at [324, 471] on div at bounding box center [543, 262] width 1086 height 524
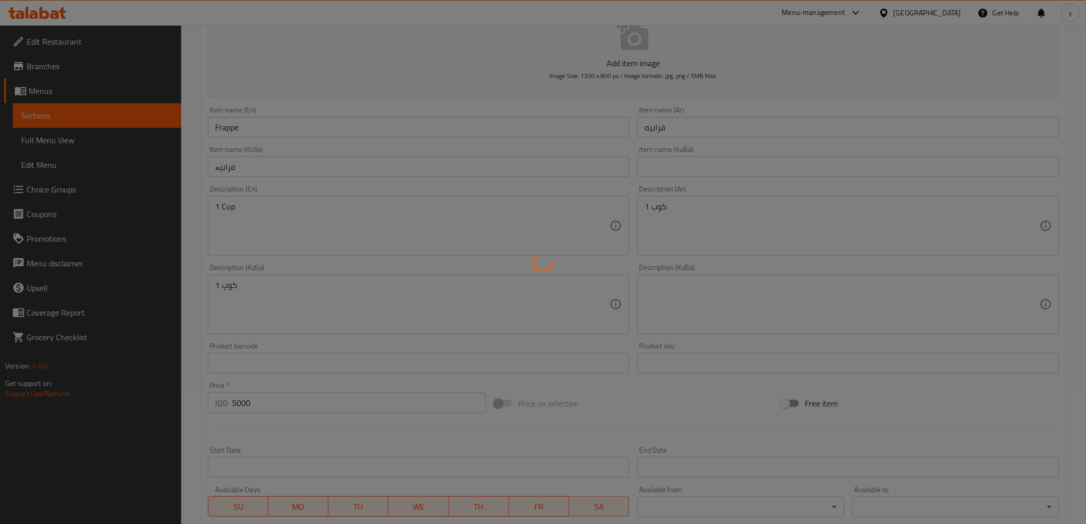
scroll to position [89, 0]
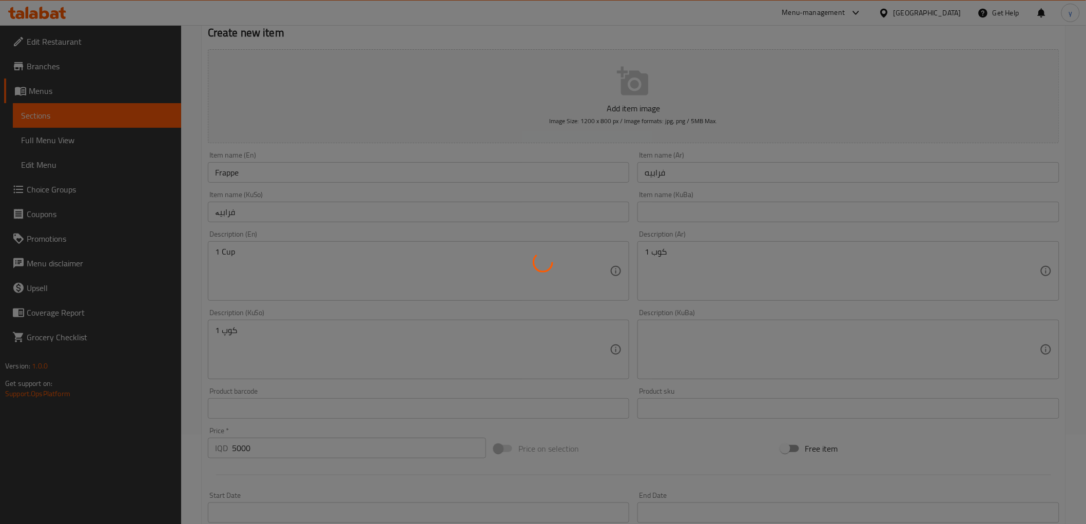
type input "0"
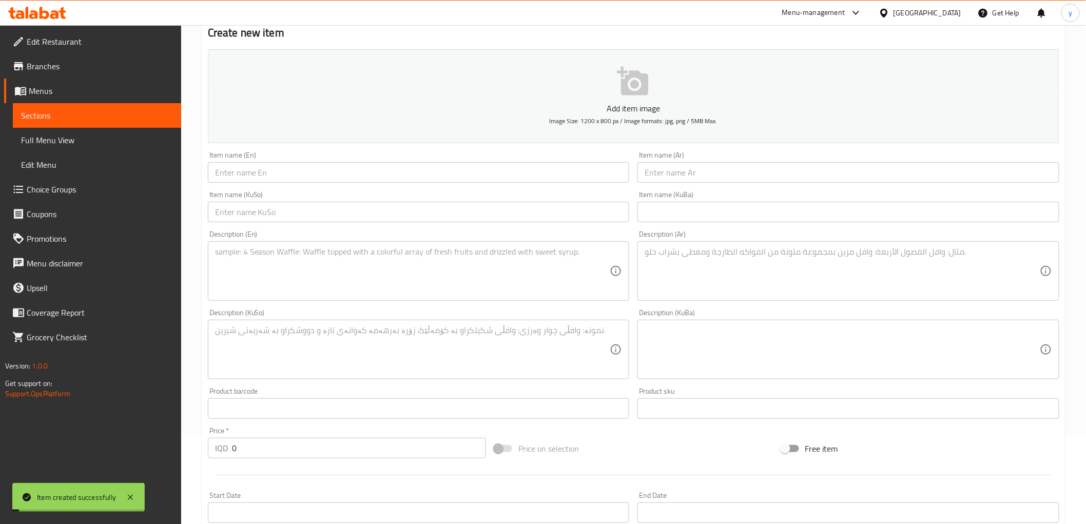
scroll to position [0, 0]
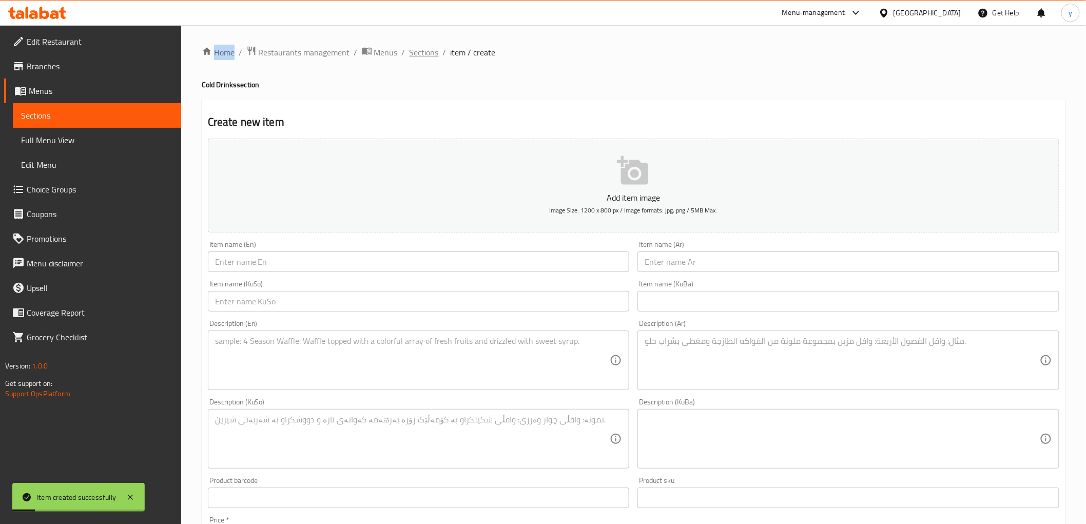
click at [420, 54] on span "Sections" at bounding box center [424, 52] width 29 height 12
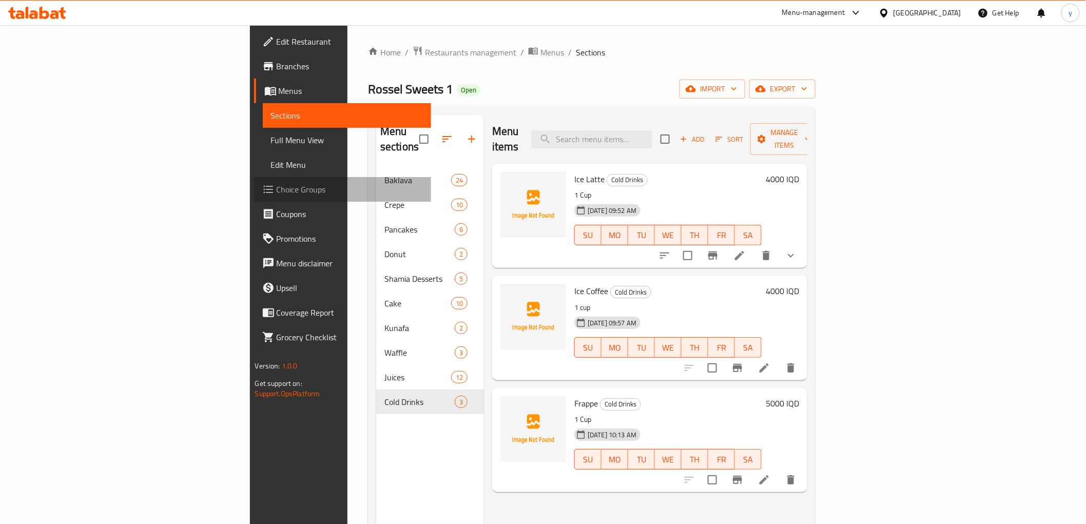
click at [254, 196] on link "Choice Groups" at bounding box center [342, 189] width 177 height 25
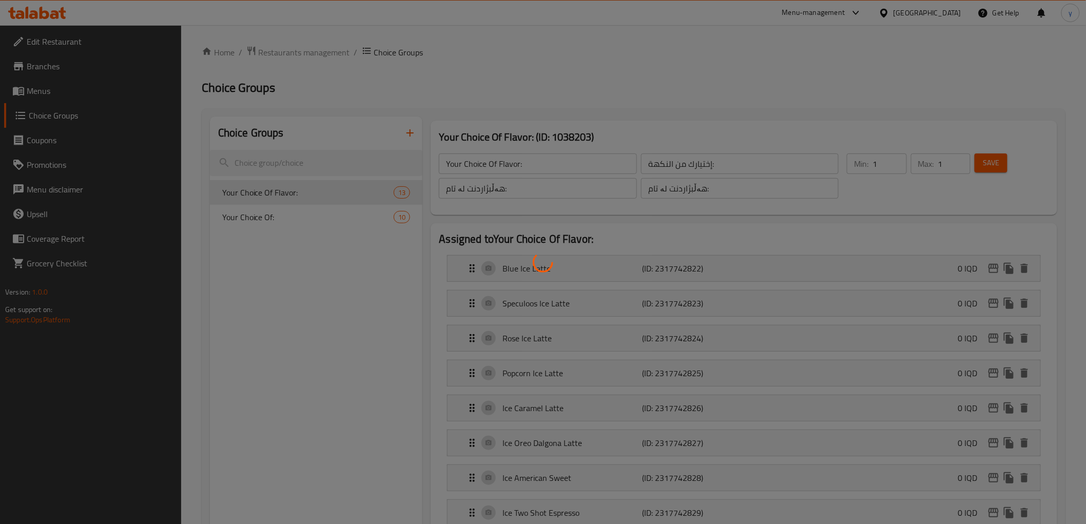
click at [344, 217] on div at bounding box center [543, 262] width 1086 height 524
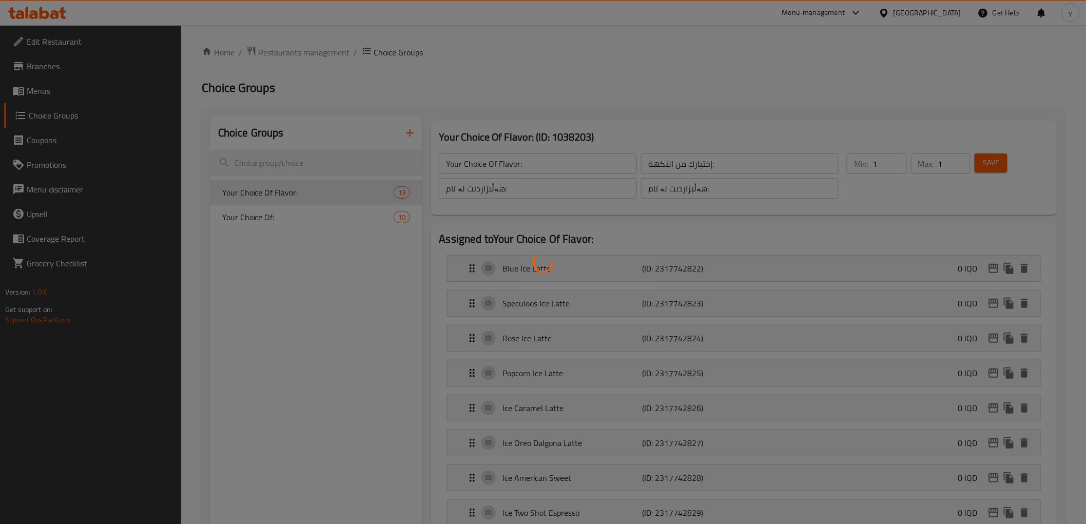
click at [344, 217] on div at bounding box center [543, 262] width 1086 height 524
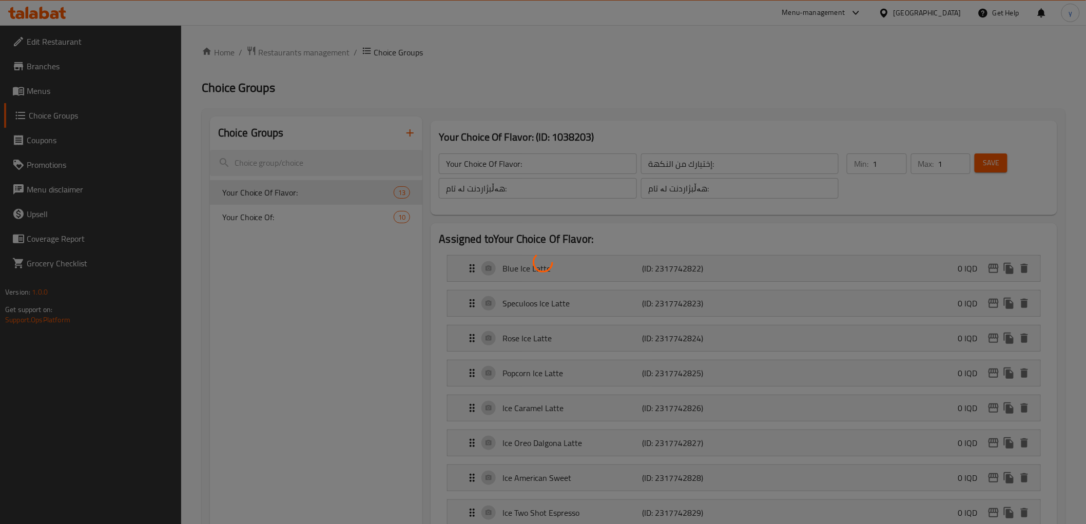
click at [344, 217] on div at bounding box center [543, 262] width 1086 height 524
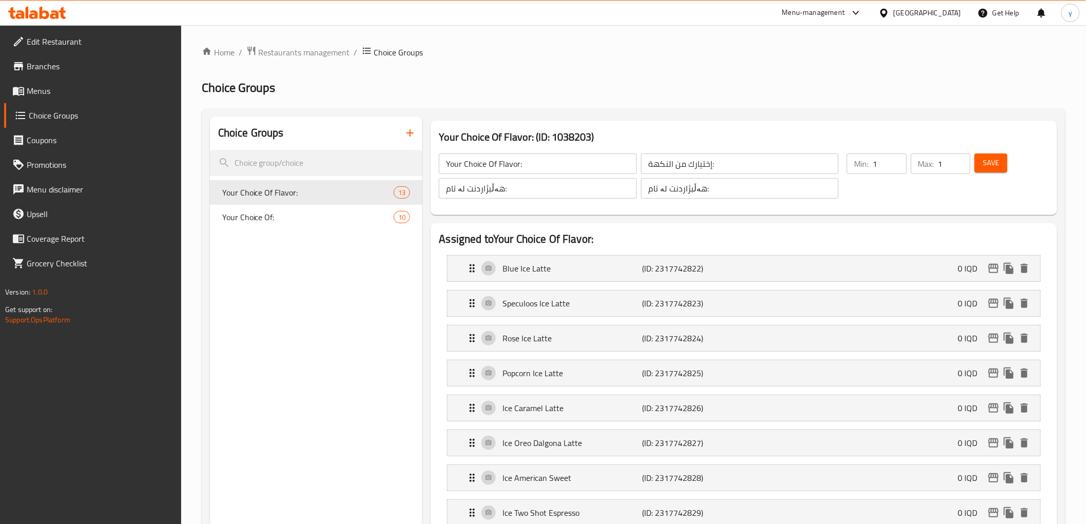
click at [344, 217] on span "Your Choice Of:" at bounding box center [308, 217] width 172 height 12
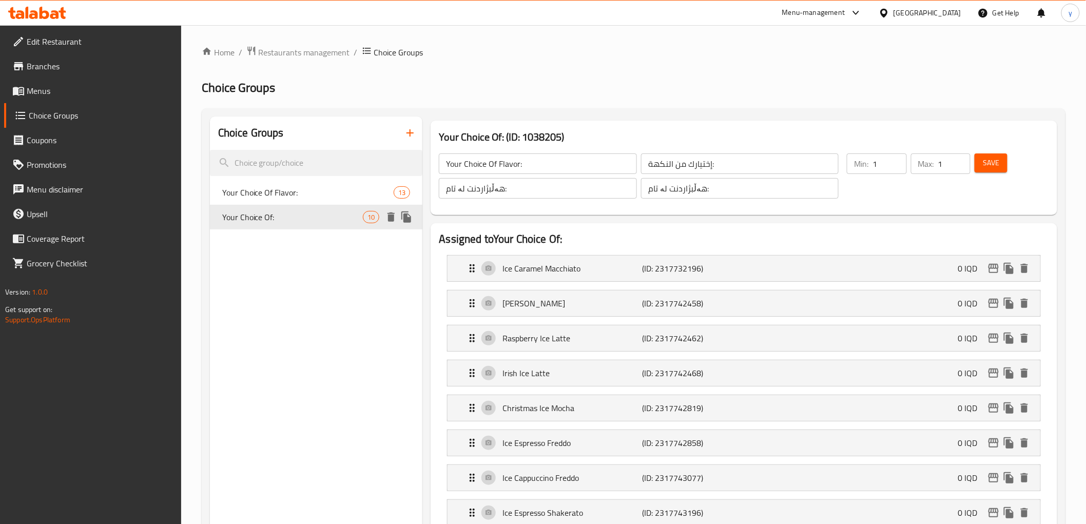
type input "Your Choice Of:"
type input "إختيارك من:"
type input "هەڵبژاردنت لە:"
click at [341, 194] on span "Your Choice Of Flavor:" at bounding box center [292, 192] width 141 height 12
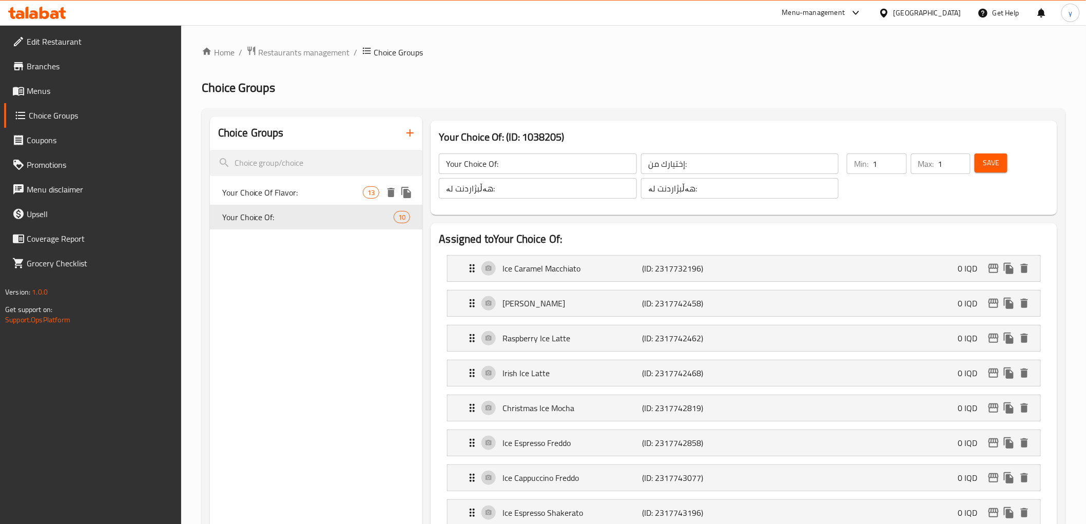
type input "Your Choice Of Flavor:"
type input "إختيارك من النكهة:"
type input "هەڵبژاردنت لە تام:"
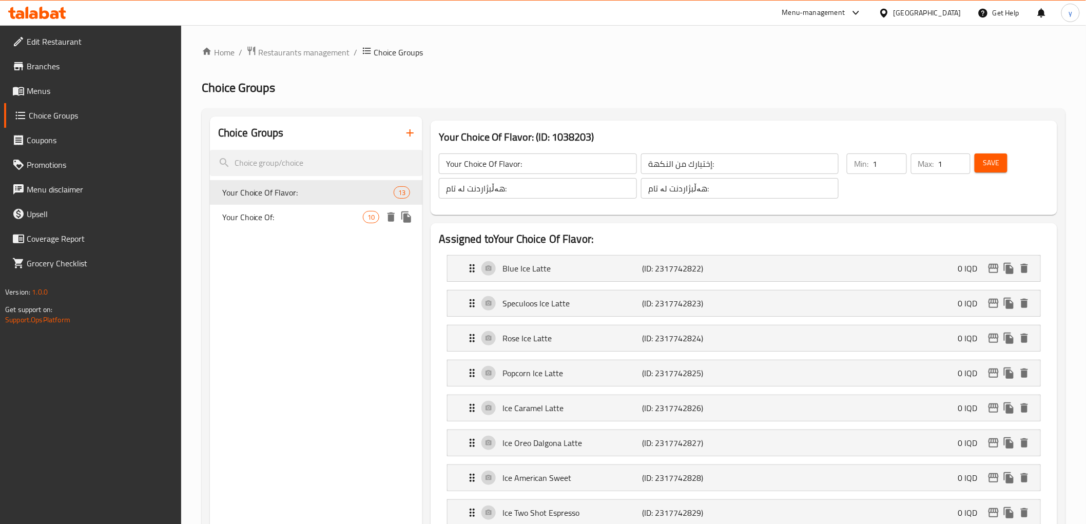
click at [336, 212] on span "Your Choice Of:" at bounding box center [292, 217] width 141 height 12
type input "Your Choice Of:"
type input "إختيارك من:"
type input "هەڵبژاردنت لە:"
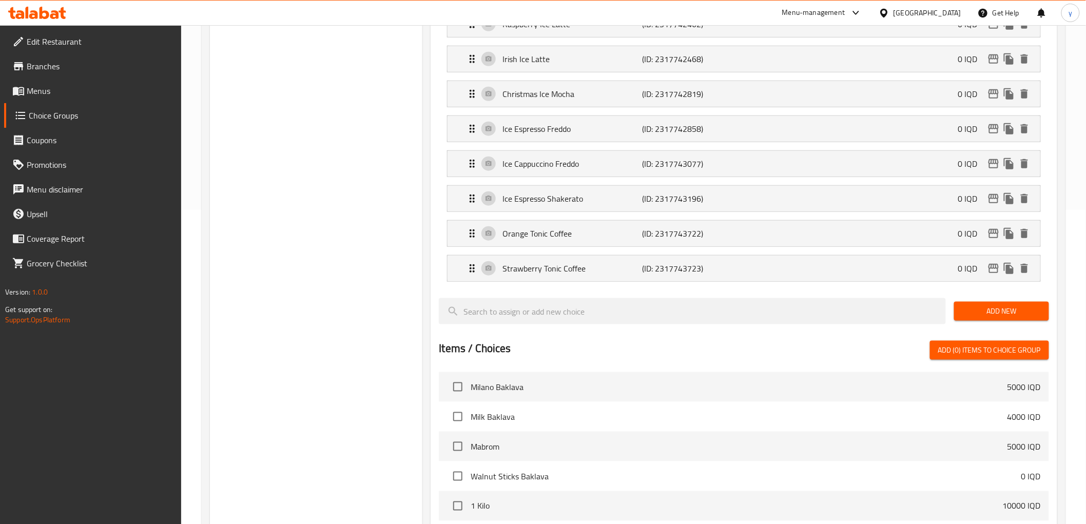
scroll to position [342, 0]
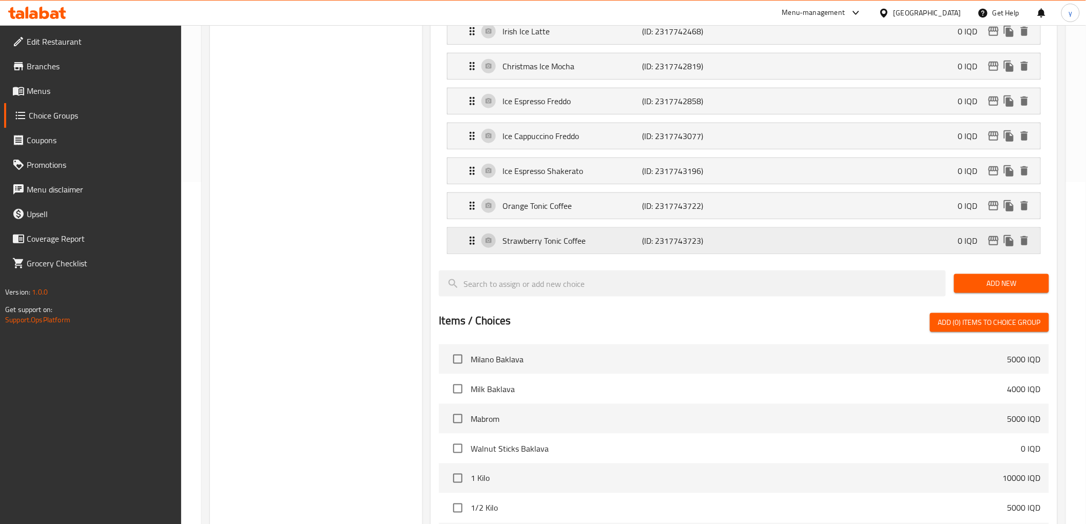
click at [601, 243] on p "Strawberry Tonic Coffee" at bounding box center [573, 241] width 140 height 12
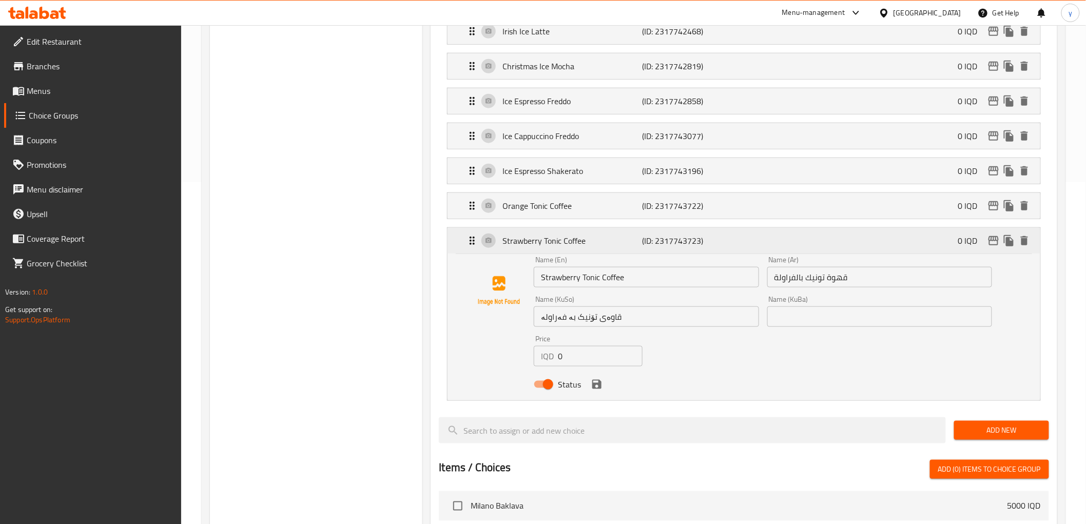
click at [601, 243] on p "Strawberry Tonic Coffee" at bounding box center [573, 241] width 140 height 12
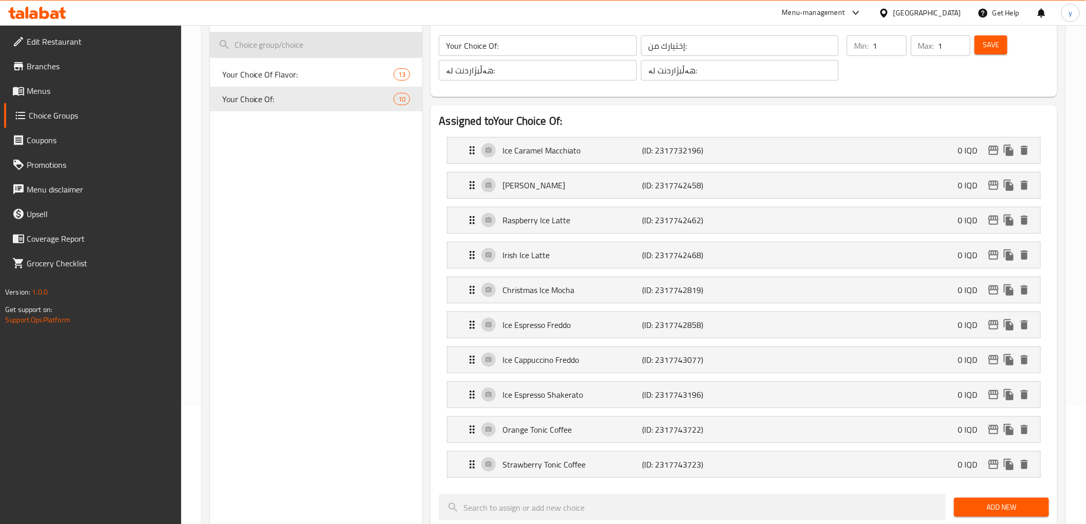
scroll to position [114, 0]
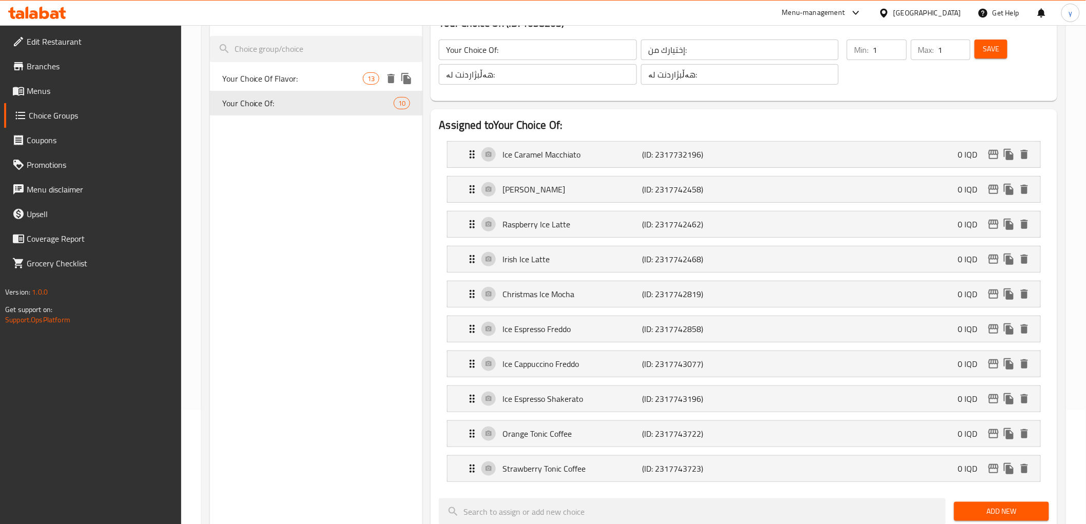
click at [348, 78] on span "Your Choice Of Flavor:" at bounding box center [292, 78] width 141 height 12
type input "Your Choice Of Flavor:"
type input "إختيارك من النكهة:"
type input "هەڵبژاردنت لە تام:"
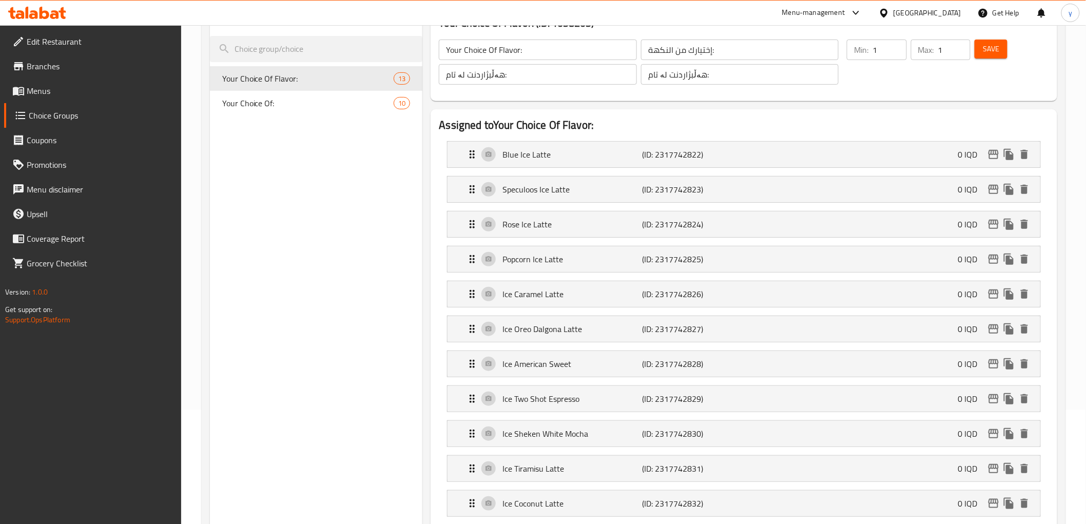
click at [509, 54] on input "Your Choice Of Flavor:" at bounding box center [538, 50] width 198 height 21
click at [511, 44] on input "Your Choice Of Flavor:" at bounding box center [538, 50] width 198 height 21
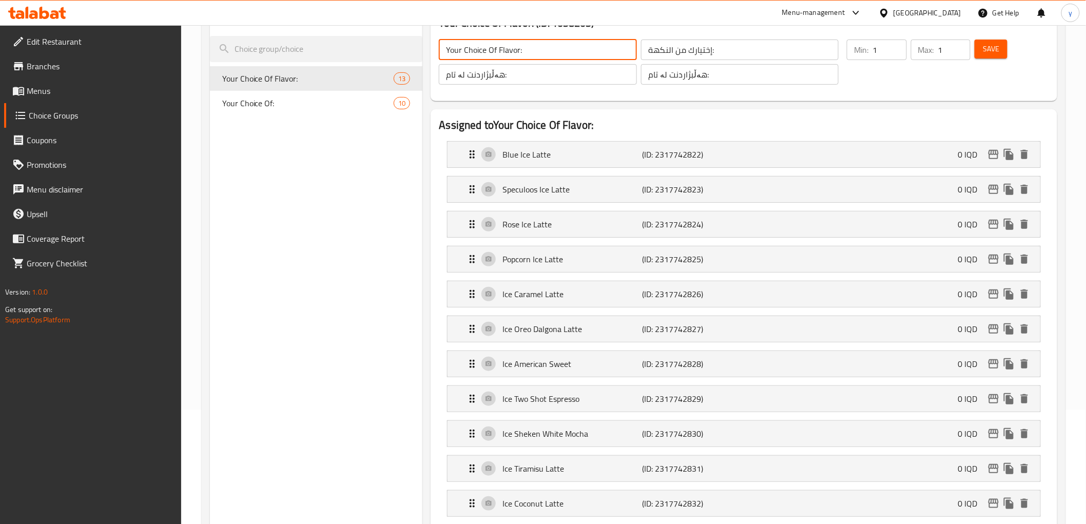
click at [657, 37] on div "إختيارك من النكهة: ​" at bounding box center [740, 49] width 202 height 25
click at [663, 43] on input "إختيارك من النكهة:" at bounding box center [740, 50] width 198 height 21
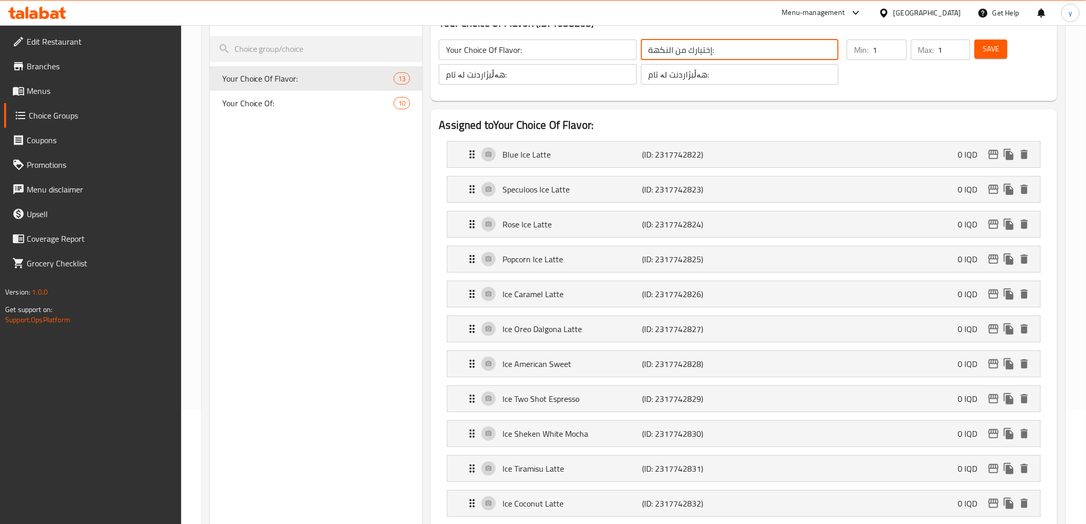
click at [663, 43] on input "إختيارك من النكهة:" at bounding box center [740, 50] width 198 height 21
click at [524, 75] on input "هەڵبژاردنت لە تام:" at bounding box center [538, 74] width 198 height 21
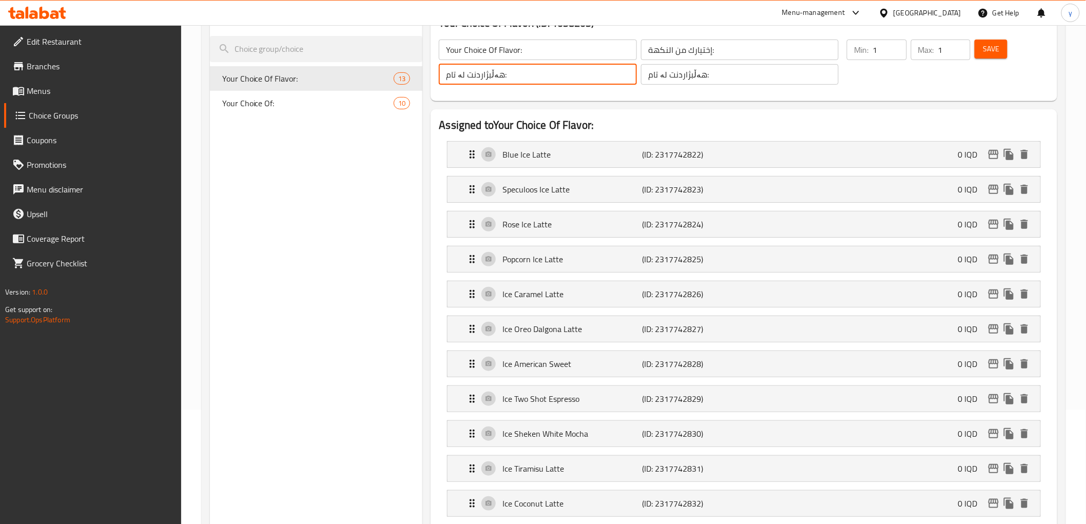
click at [524, 75] on input "هەڵبژاردنت لە تام:" at bounding box center [538, 74] width 198 height 21
click at [989, 53] on span "Save" at bounding box center [991, 49] width 16 height 13
click at [989, 53] on div at bounding box center [543, 262] width 1086 height 524
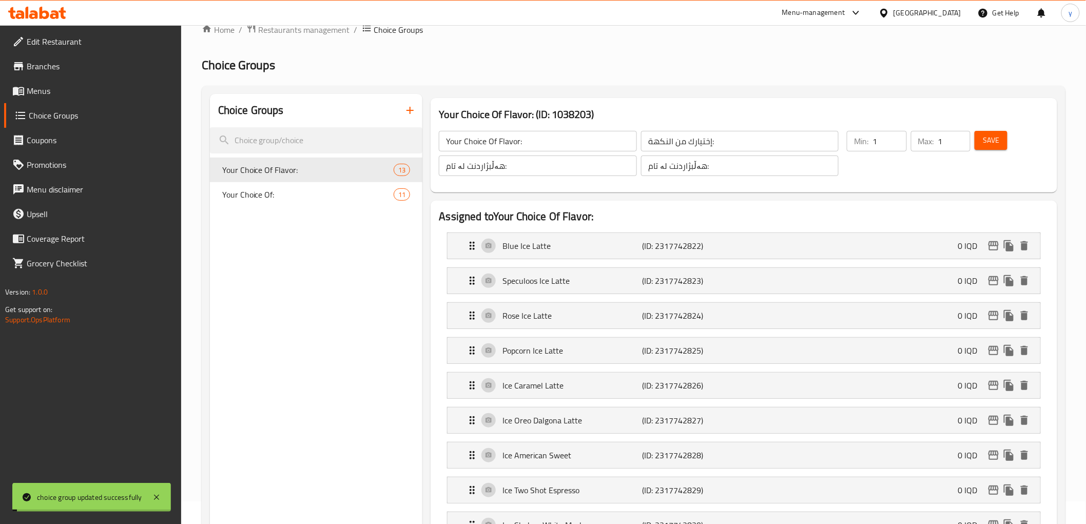
scroll to position [0, 0]
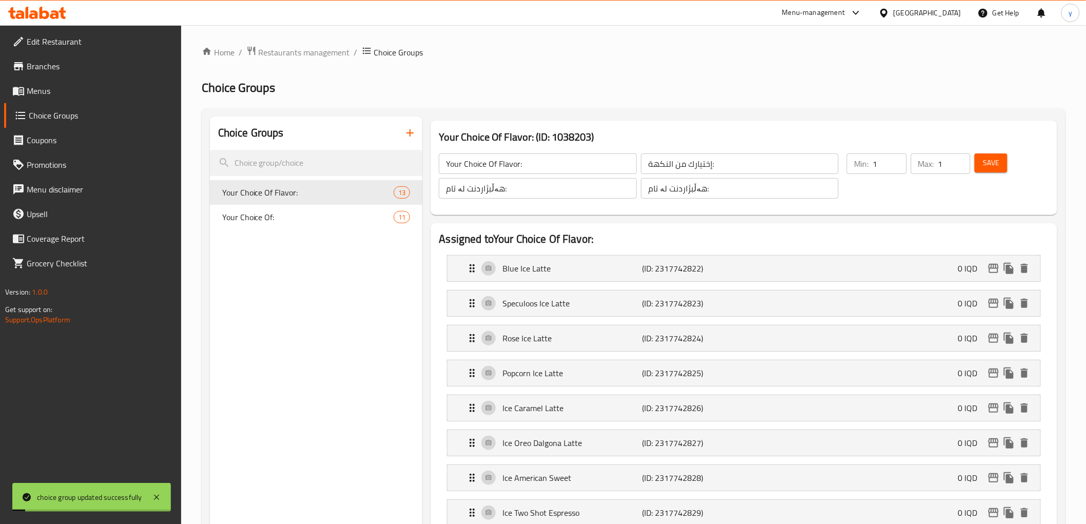
click at [409, 127] on icon "button" at bounding box center [410, 133] width 12 height 12
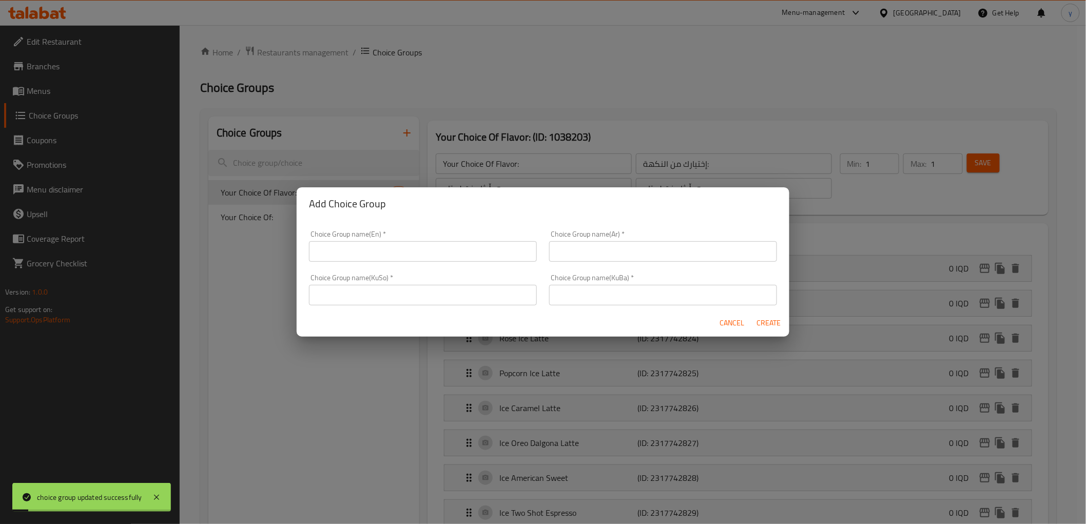
click at [409, 126] on div "Add Choice Group Choice Group name(En)   * Choice Group name(En) * Choice Group…" at bounding box center [543, 262] width 1086 height 524
click at [444, 259] on input "text" at bounding box center [428, 251] width 228 height 21
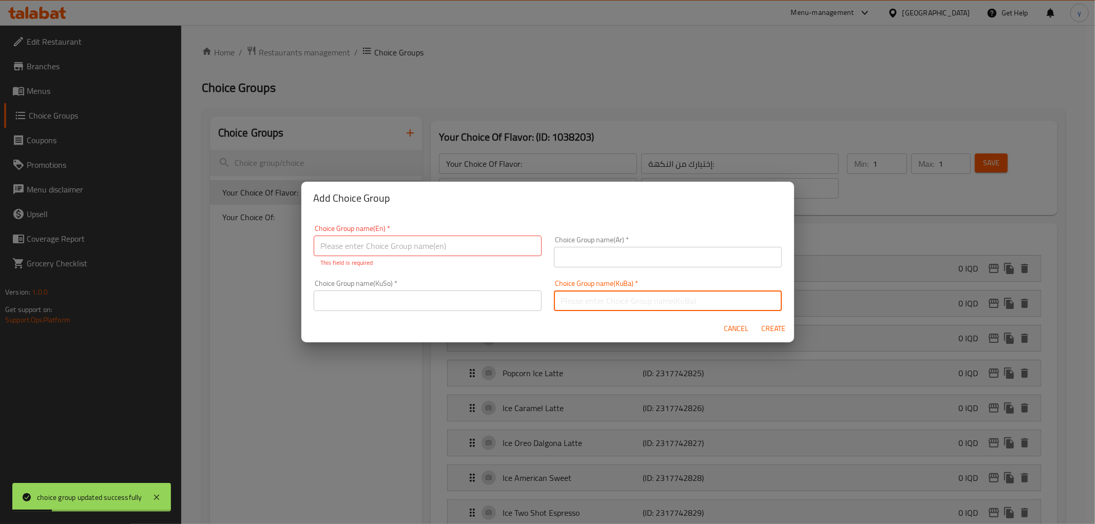
click at [600, 288] on div "Choice Group name(KuBa)   * Choice Group name(KuBa) *" at bounding box center [668, 295] width 228 height 31
paste input "هەڵبژاردنت لە تام:"
type input "هەڵبژاردنت لە تام:"
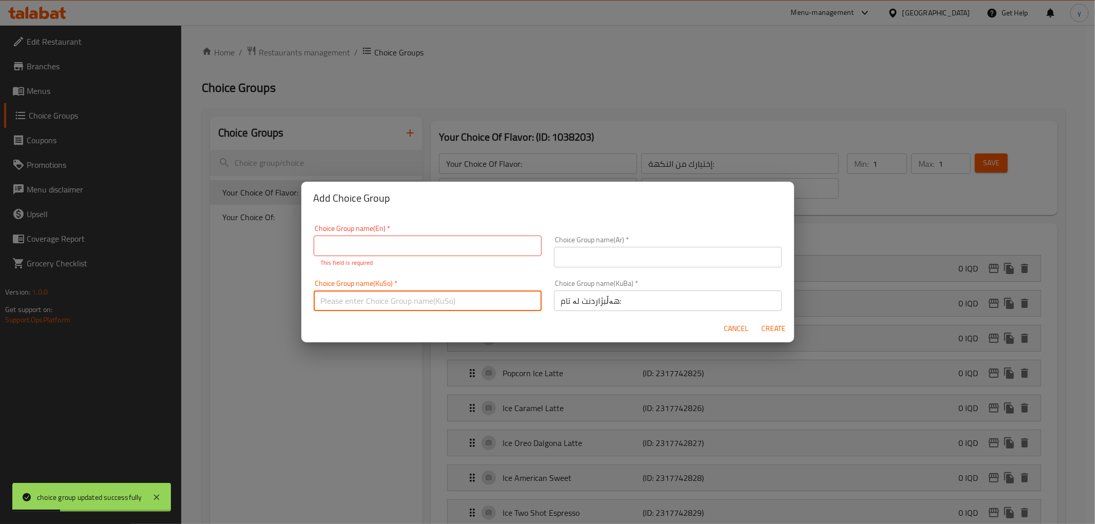
click at [517, 295] on input "text" at bounding box center [428, 301] width 228 height 21
paste input "هەڵبژاردنت لە تام:"
type input "هەڵبژاردنت لە تام:"
click at [569, 258] on input "text" at bounding box center [668, 257] width 228 height 21
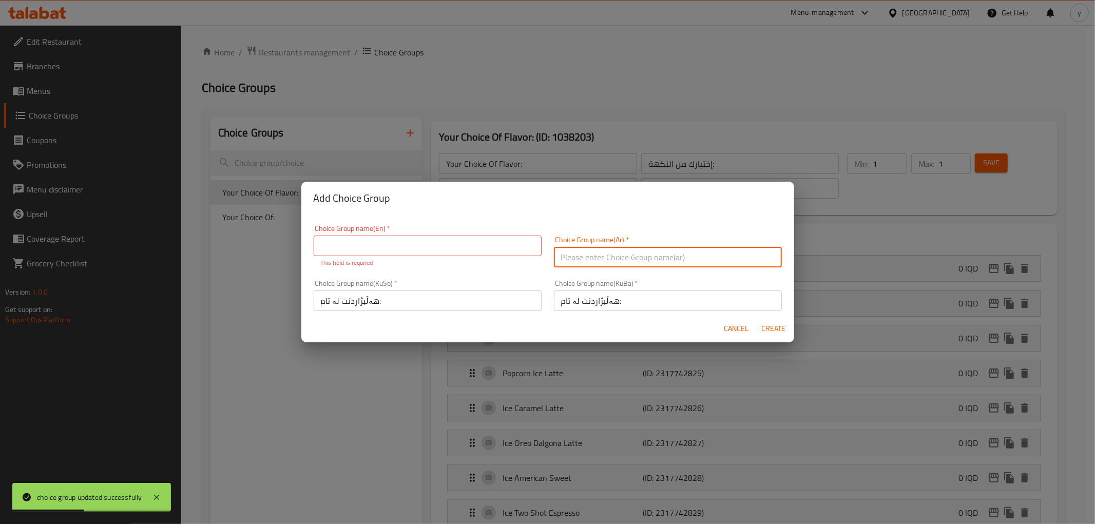
click at [738, 324] on span "Cancel" at bounding box center [736, 328] width 25 height 13
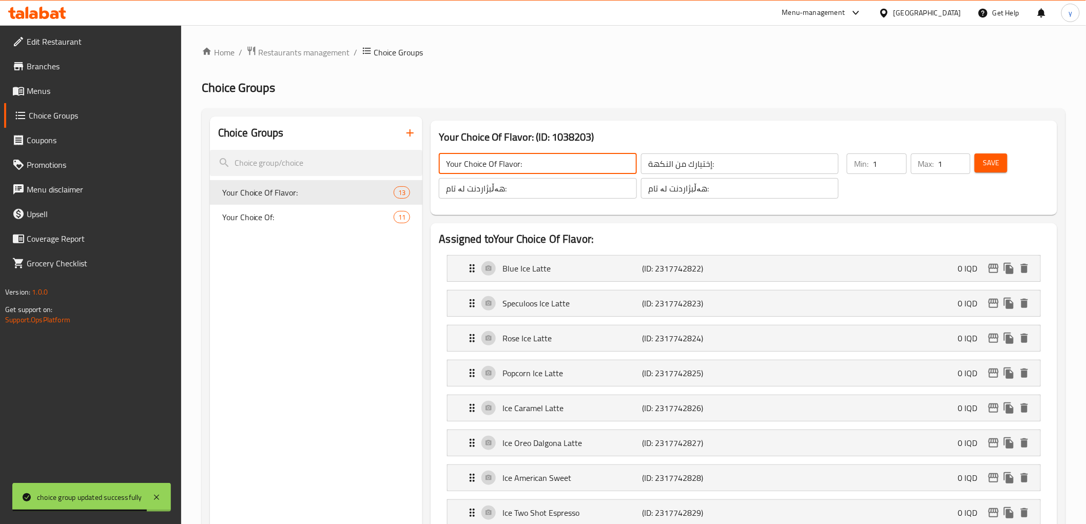
drag, startPoint x: 495, startPoint y: 163, endPoint x: 519, endPoint y: 167, distance: 25.0
click at [519, 167] on input "Your Choice Of Flavor:" at bounding box center [538, 163] width 198 height 21
type input "Your Choice Of:"
click at [661, 164] on input "إختيارك من النكهة:" at bounding box center [740, 163] width 198 height 21
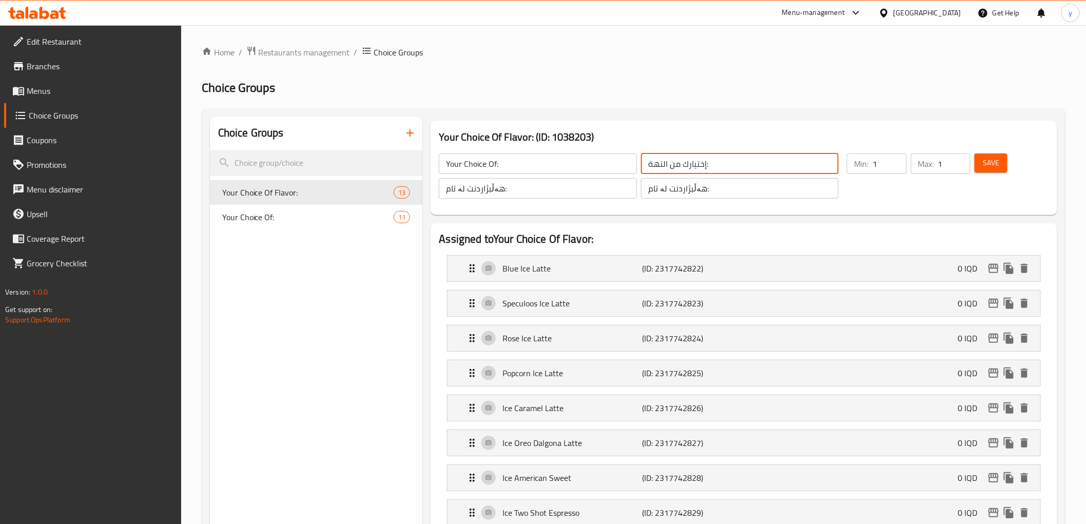
click at [659, 162] on input "إختيارك من النهة:" at bounding box center [740, 163] width 198 height 21
type input "إختيارك من:"
click at [655, 192] on input "هەڵبژاردنت لە تام:" at bounding box center [740, 188] width 198 height 21
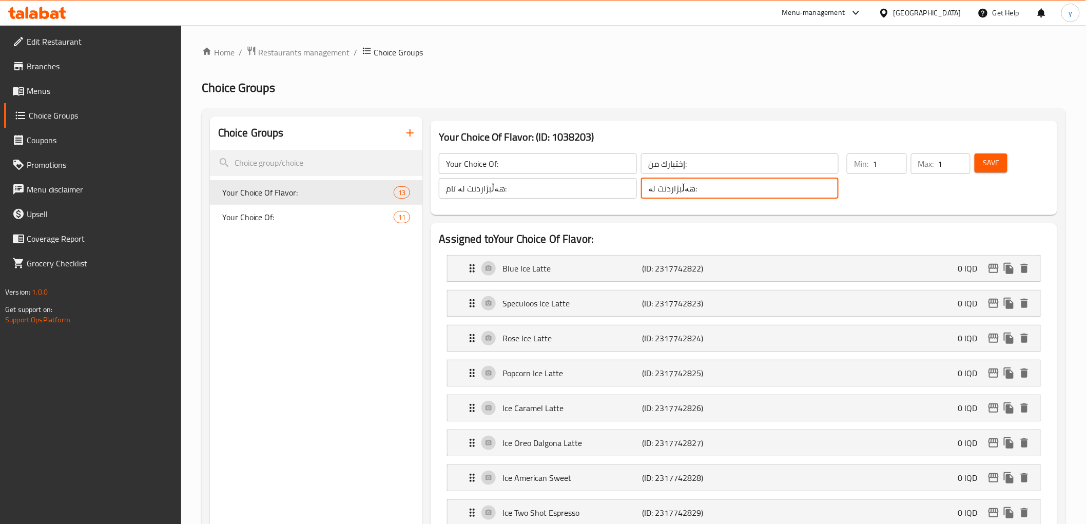
type input "هەڵبژاردنت لە:"
click at [449, 188] on input "هەڵبژاردنت لە تام:" at bounding box center [538, 188] width 198 height 21
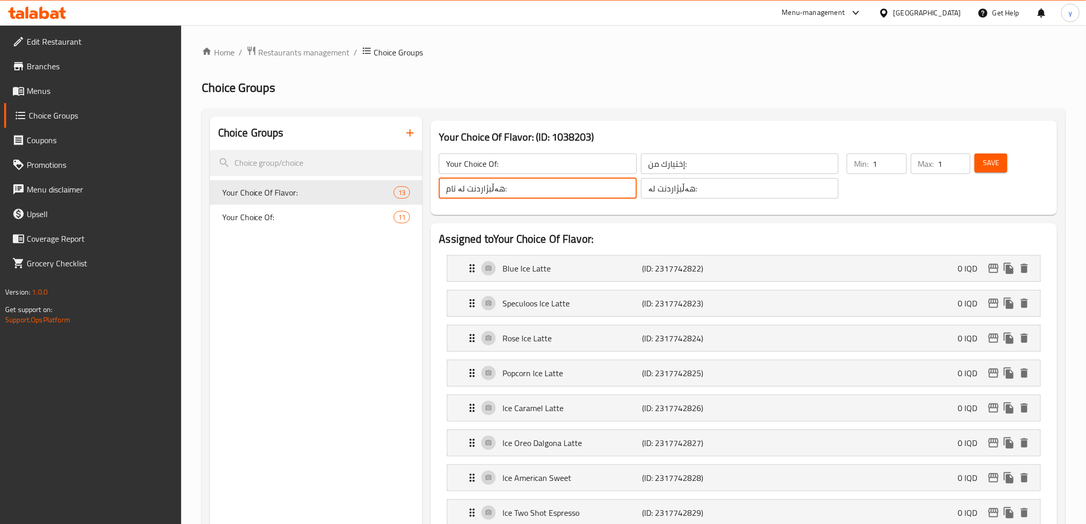
click at [449, 188] on input "هەڵبژاردنت لە تام:" at bounding box center [538, 188] width 198 height 21
click at [455, 187] on input "هەڵبژاردنت لە تام:" at bounding box center [538, 188] width 198 height 21
type input "هەڵبژاردنت لە:"
click at [992, 168] on span "Save" at bounding box center [991, 163] width 16 height 13
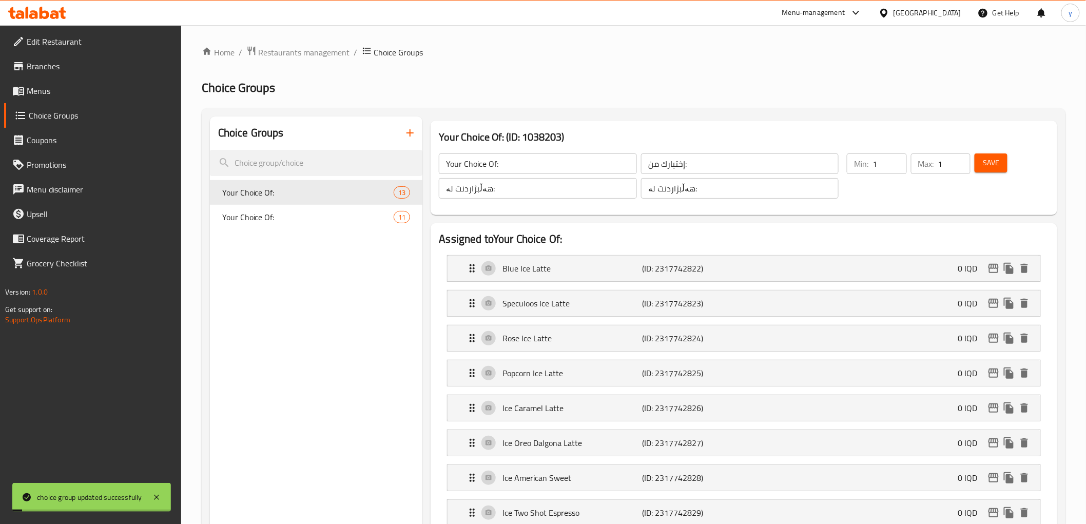
click at [410, 136] on icon "button" at bounding box center [410, 132] width 7 height 7
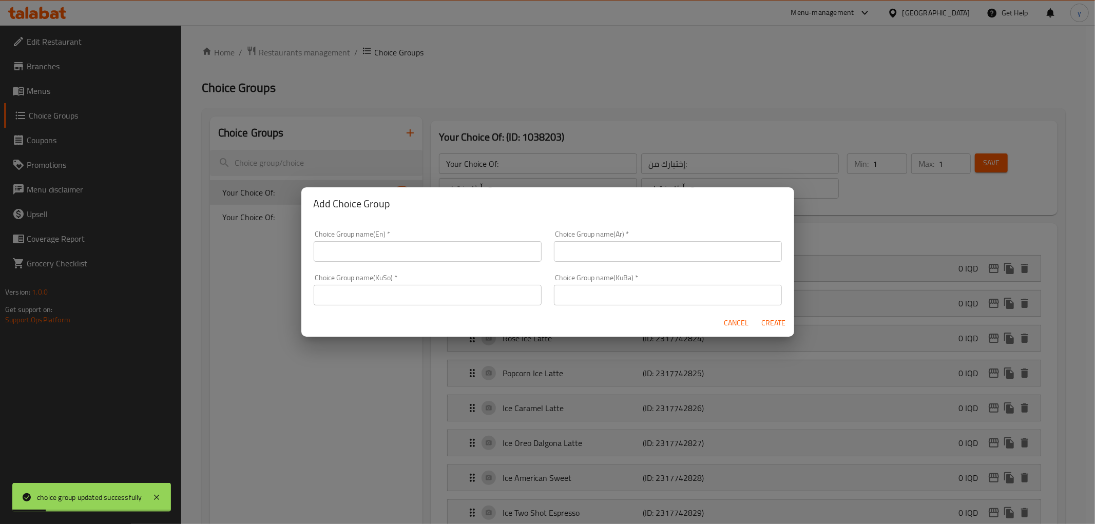
click at [742, 314] on button "Cancel" at bounding box center [736, 323] width 33 height 19
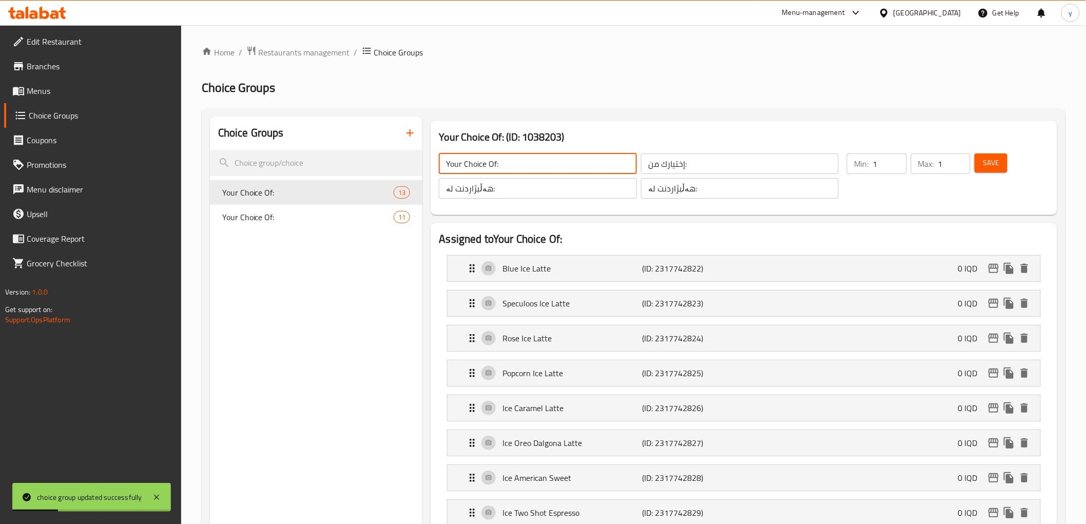
click at [533, 168] on input "Your Choice Of:" at bounding box center [538, 163] width 198 height 21
click at [607, 198] on input "هەڵبژاردنت لە:" at bounding box center [538, 188] width 198 height 21
click at [610, 190] on input "هەڵبژاردنت لە:" at bounding box center [538, 188] width 198 height 21
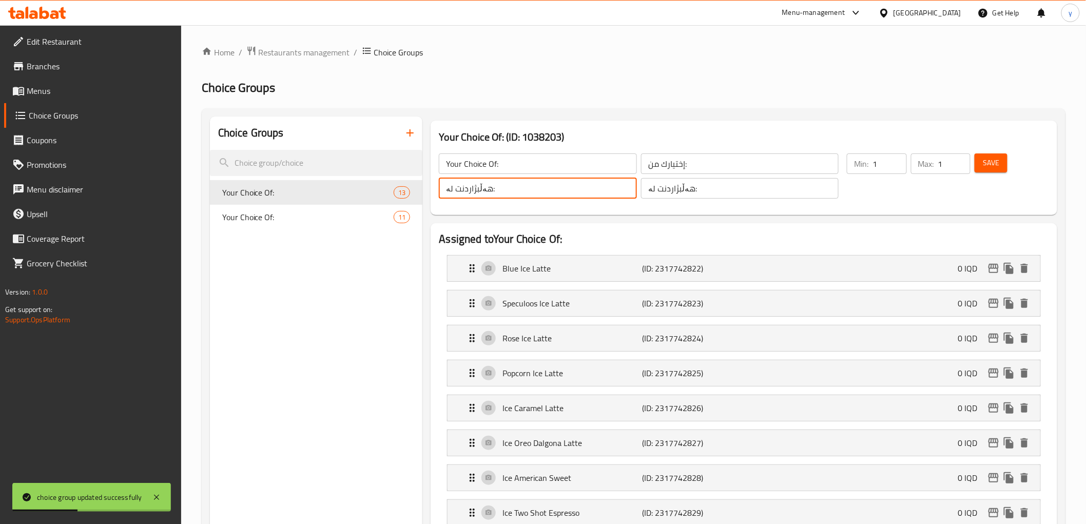
click at [610, 190] on input "هەڵبژاردنت لە:" at bounding box center [538, 188] width 198 height 21
click at [690, 192] on input "هەڵبژاردنت لە:" at bounding box center [740, 188] width 198 height 21
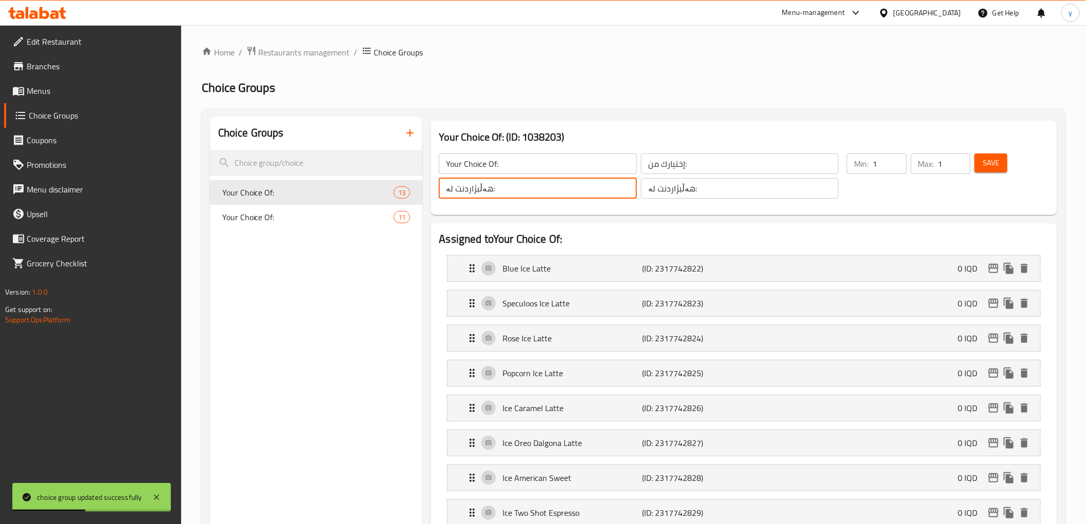
click at [690, 192] on input "هەڵبژاردنت لە:" at bounding box center [740, 188] width 198 height 21
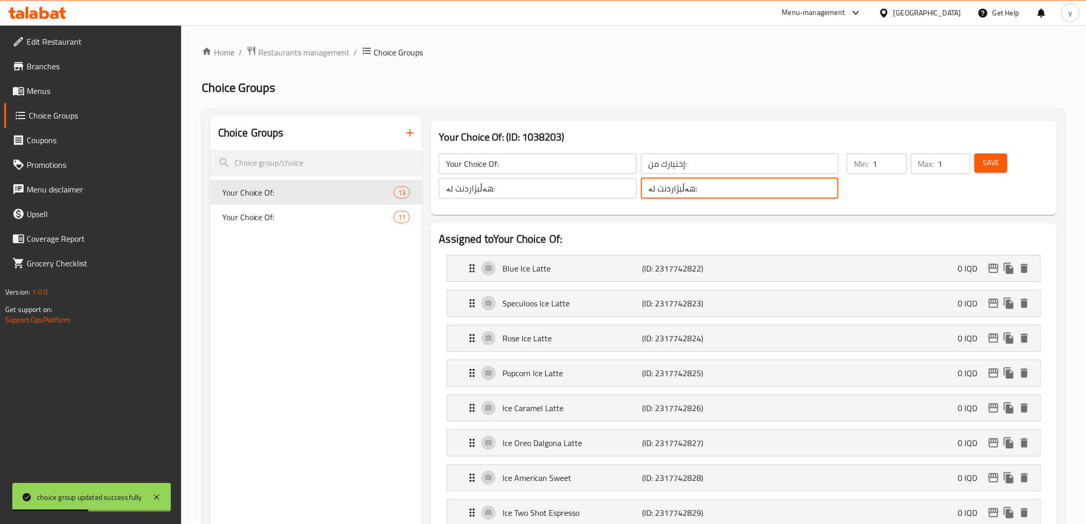
click at [690, 192] on input "هەڵبژاردنت لە:" at bounding box center [740, 188] width 198 height 21
click at [663, 155] on input "إختيارك من:" at bounding box center [740, 163] width 198 height 21
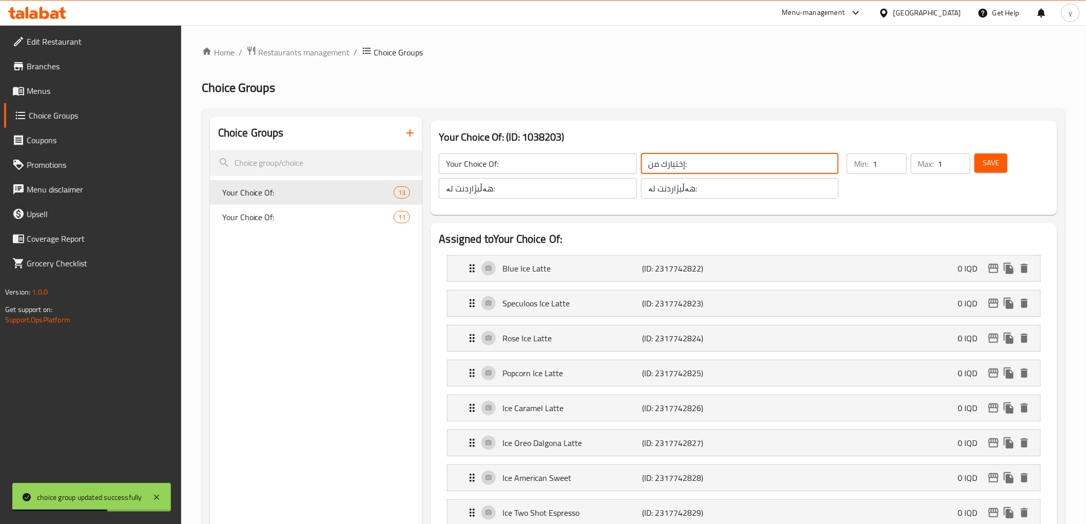
click at [404, 135] on icon "button" at bounding box center [410, 133] width 12 height 12
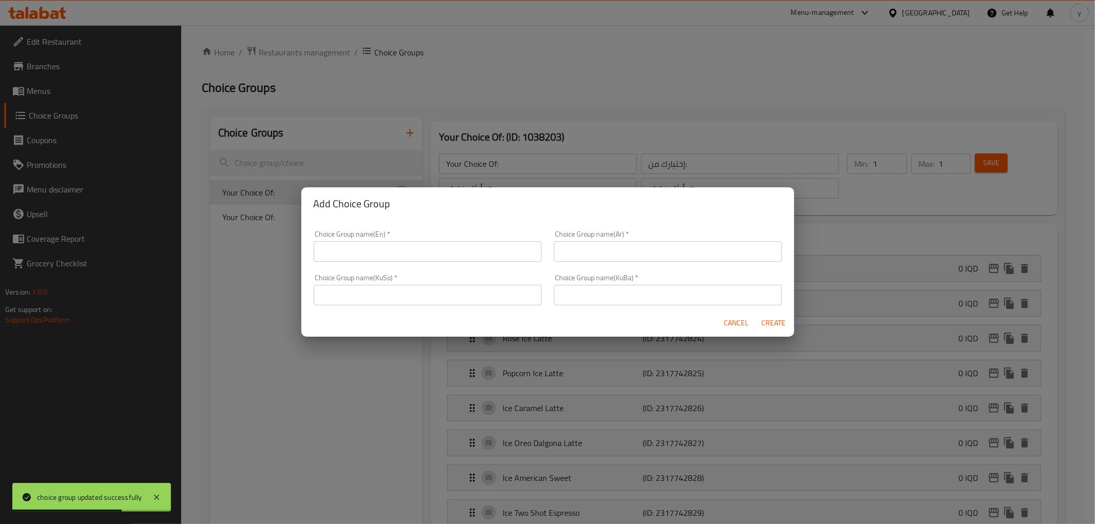
drag, startPoint x: 622, startPoint y: 260, endPoint x: 570, endPoint y: 263, distance: 51.9
click at [622, 260] on input "text" at bounding box center [668, 251] width 228 height 21
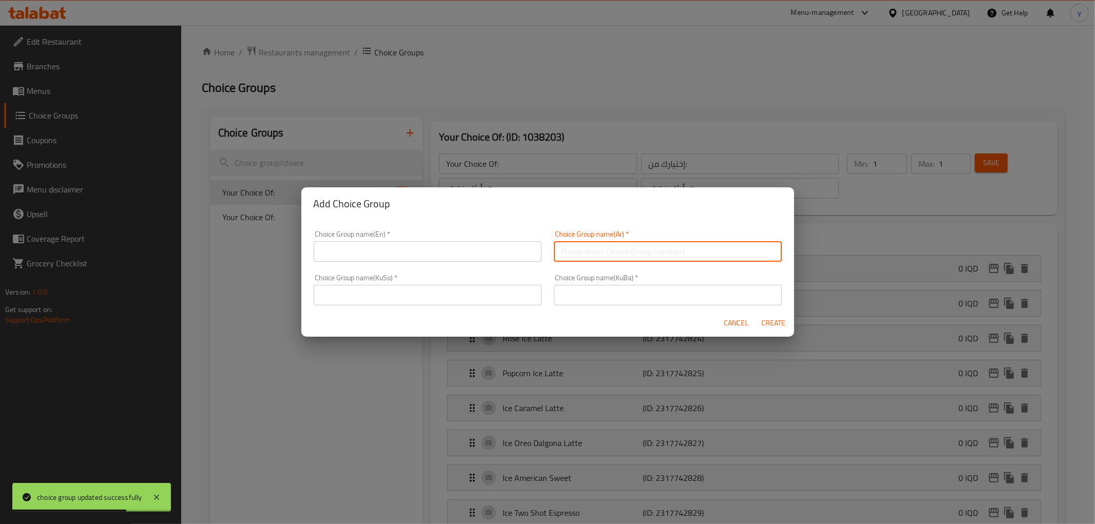
paste input "إختيارك من:"
type input "إختيارك من:"
click at [515, 259] on input "text" at bounding box center [428, 251] width 228 height 21
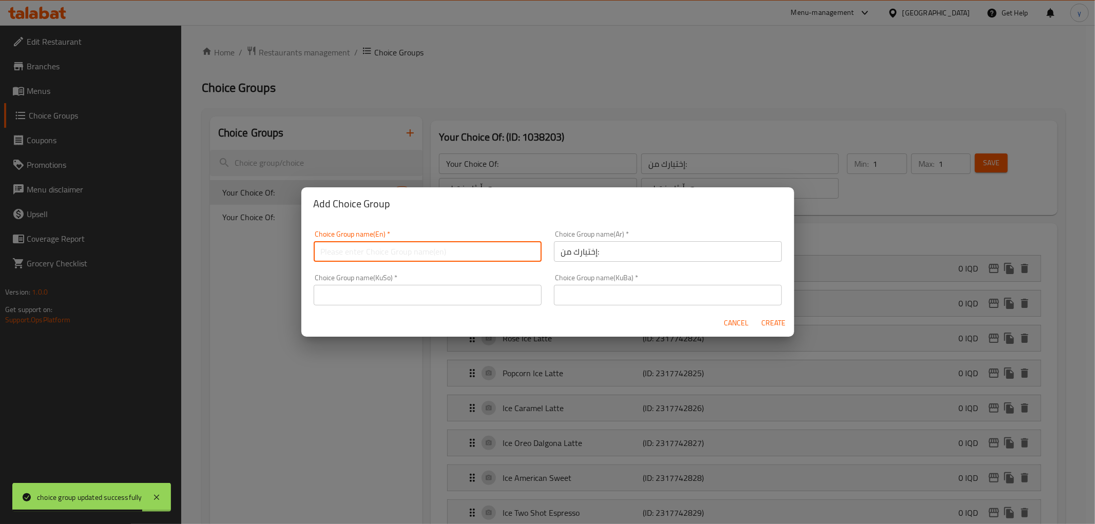
paste input "هەڵبژاردنت لە تام:"
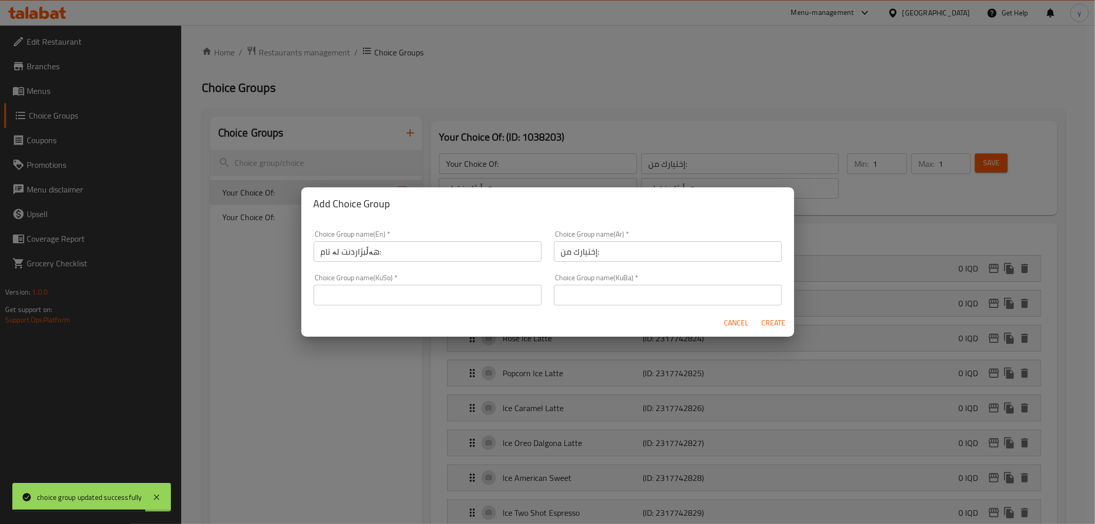
click at [369, 424] on div "Add Choice Group Choice Group name(En)   * هەڵبژاردنت لە تام: Choice Group name…" at bounding box center [547, 262] width 1095 height 524
click at [361, 233] on div "Choice Group name(En)   * هەڵبژاردنت لە تام: Choice Group name(En) *" at bounding box center [428, 245] width 228 height 31
click at [362, 243] on input "هەڵبژاردنت لە تام:" at bounding box center [428, 251] width 228 height 21
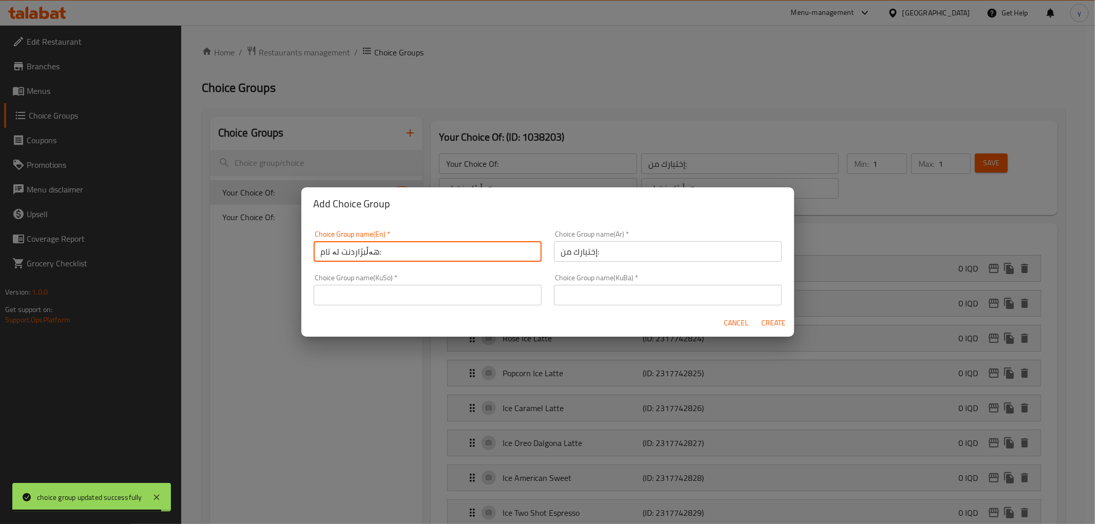
click at [362, 243] on input "هەڵبژاردنت لە تام:" at bounding box center [428, 251] width 228 height 21
paste input "Your Choice Of"
type input "Your Choice Of:"
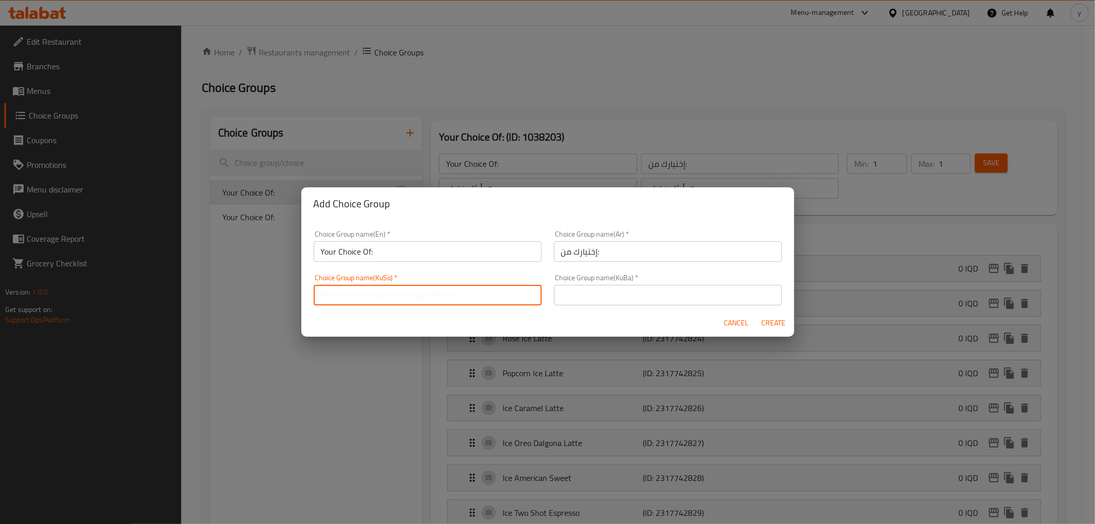
click at [490, 296] on input "text" at bounding box center [428, 295] width 228 height 21
paste input "Your Choice Of:"
click at [416, 295] on input "Your Choice Of:" at bounding box center [428, 295] width 228 height 21
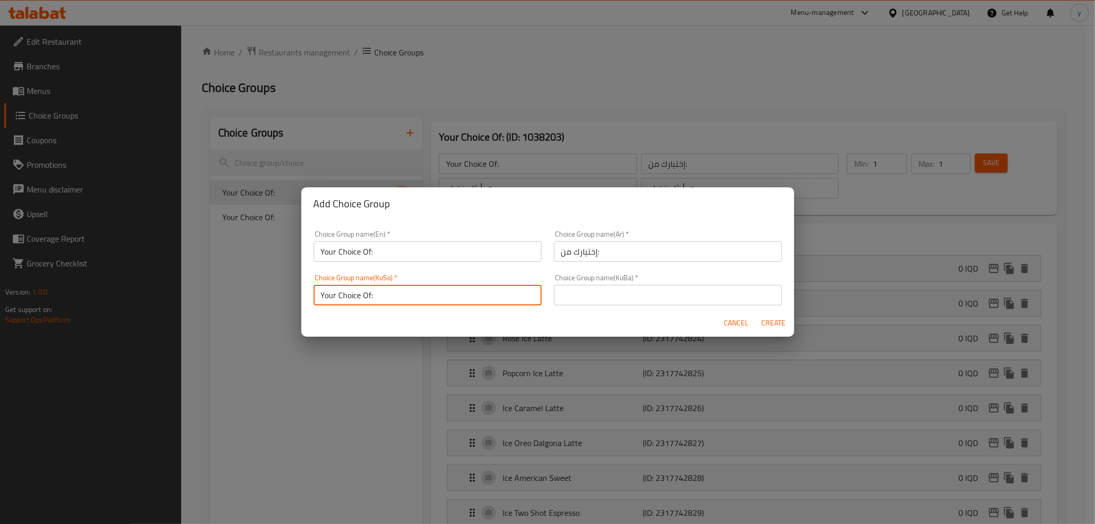
click at [416, 295] on input "Your Choice Of:" at bounding box center [428, 295] width 228 height 21
paste input "هەڵبژاردنت لە"
paste input "هەڵبژاردنت لە:"
type input "هەڵبژاردنت لە:هەڵبژاردنت لە:"
click at [638, 293] on input "text" at bounding box center [668, 295] width 228 height 21
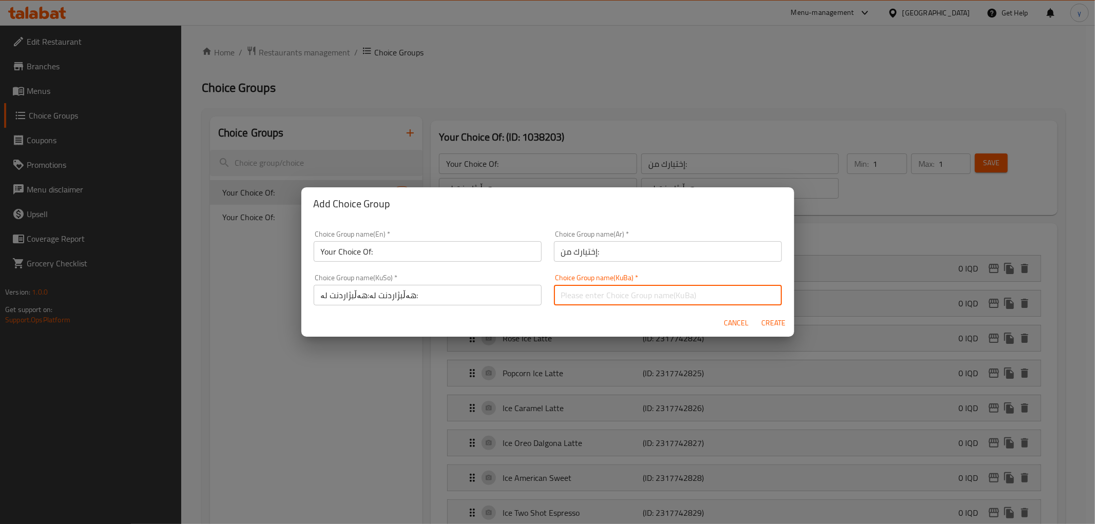
paste input "هەڵبژاردنت لە:"
type input "هەڵبژاردنت لە:"
click at [488, 260] on input "Your Choice Of:" at bounding box center [428, 251] width 228 height 21
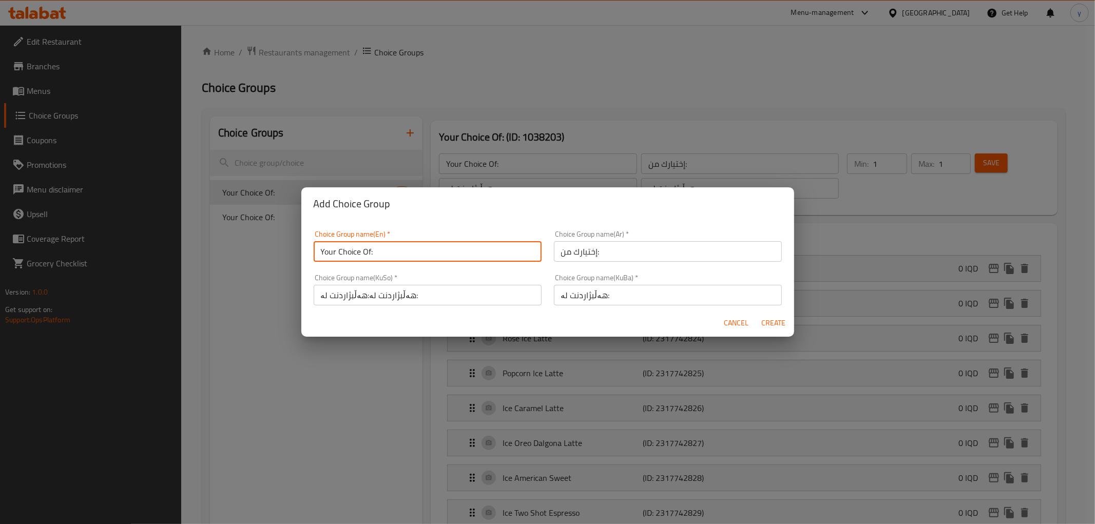
type input "Your Choice Of:"
click at [793, 320] on div "Cancel Create" at bounding box center [547, 323] width 493 height 27
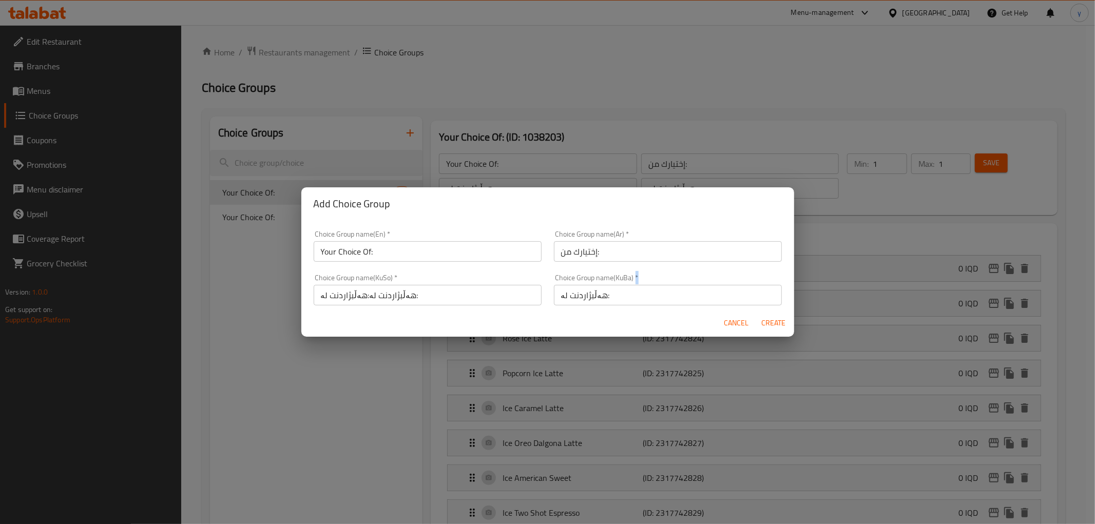
click at [793, 320] on div "Cancel Create" at bounding box center [547, 323] width 493 height 27
click at [778, 324] on span "Create" at bounding box center [773, 323] width 25 height 13
type input "Your Choice Of:"
type input "هەڵبژاردنت لە:هەڵبژاردنت لە:"
type input "0"
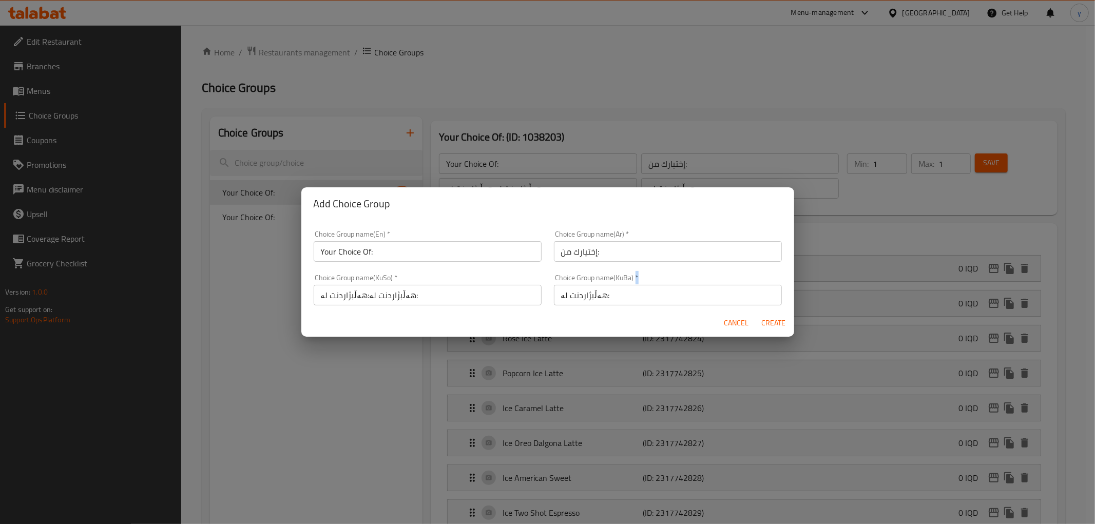
type input "0"
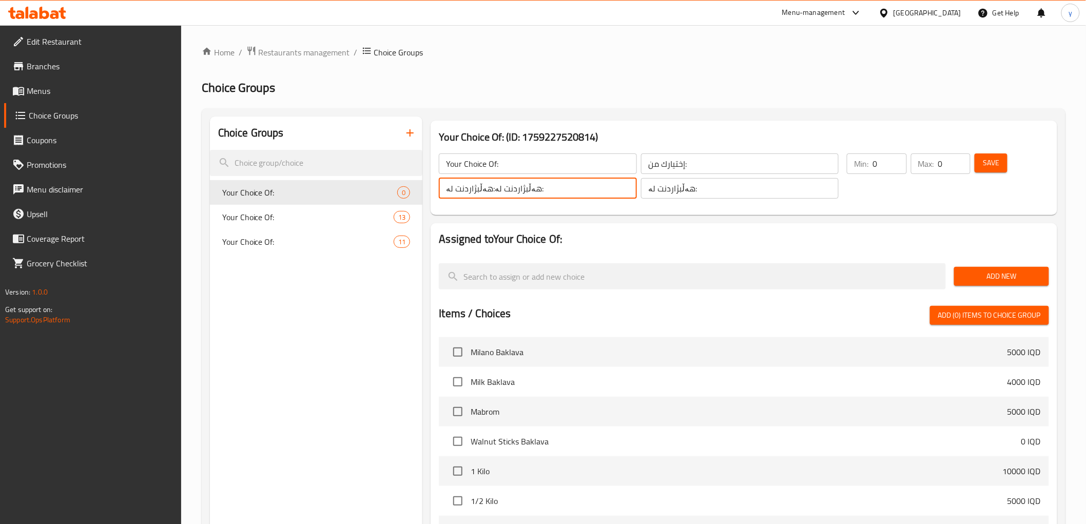
click at [490, 192] on input "هەڵبژاردنت لە:هەڵبژاردنت لە:" at bounding box center [538, 188] width 198 height 21
drag, startPoint x: 488, startPoint y: 192, endPoint x: 444, endPoint y: 192, distance: 44.1
click at [444, 192] on input "هەڵبژاردنت لە:هەڵبژاردنت لە:" at bounding box center [538, 188] width 198 height 21
type input "هەڵبژاردنت لە:"
click at [994, 162] on span "Save" at bounding box center [991, 163] width 16 height 13
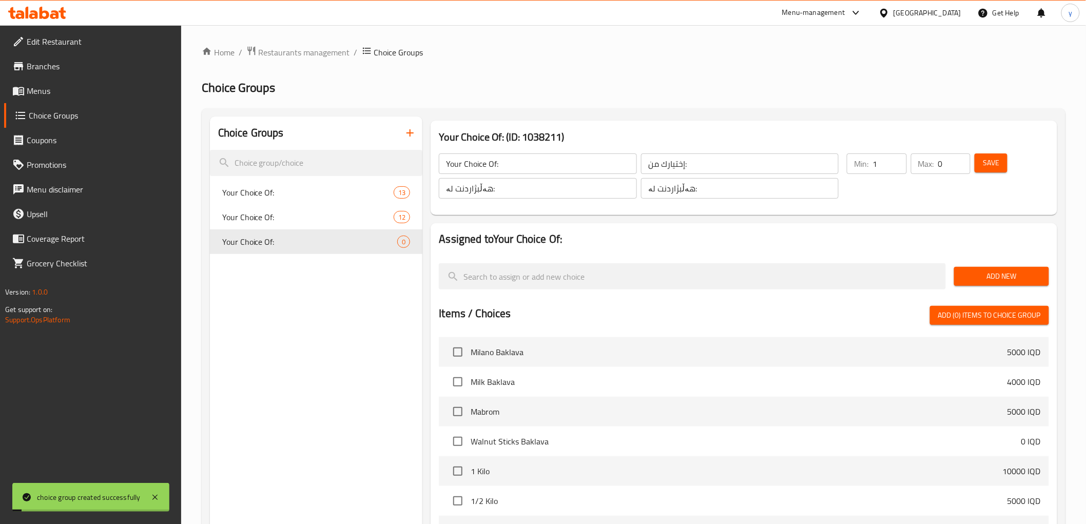
type input "1"
click at [897, 161] on input "1" at bounding box center [890, 163] width 34 height 21
type input "1"
click at [960, 161] on input "1" at bounding box center [954, 163] width 32 height 21
click at [995, 160] on span "Save" at bounding box center [991, 163] width 16 height 13
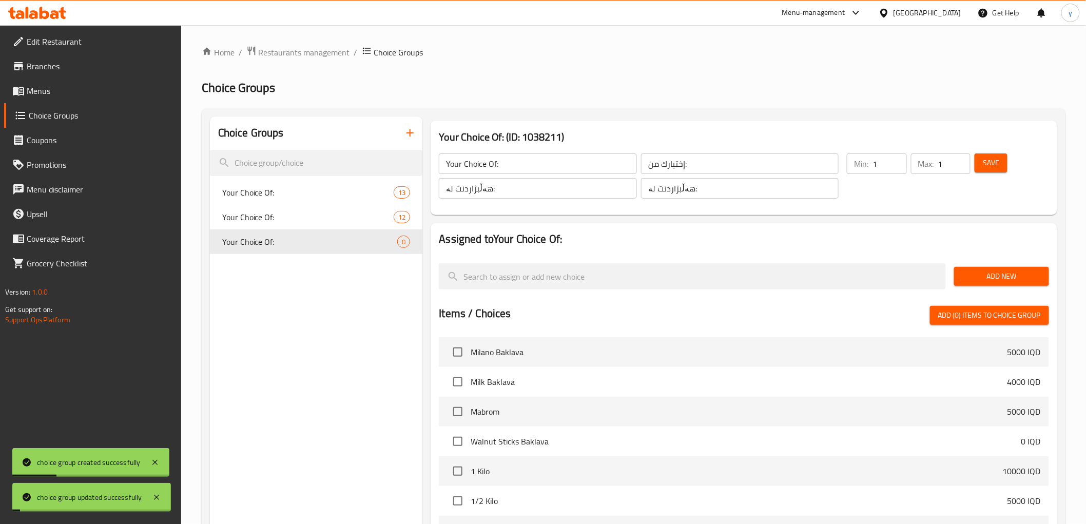
click at [981, 260] on div "Add New" at bounding box center [1001, 276] width 103 height 34
click at [979, 273] on span "Add New" at bounding box center [1001, 276] width 79 height 13
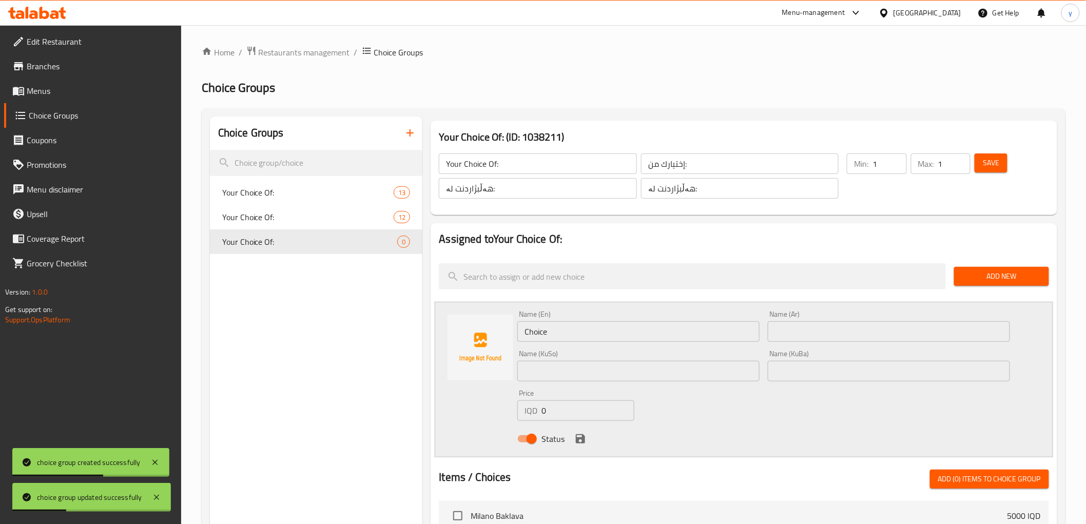
click at [567, 330] on input "Choice" at bounding box center [638, 331] width 242 height 21
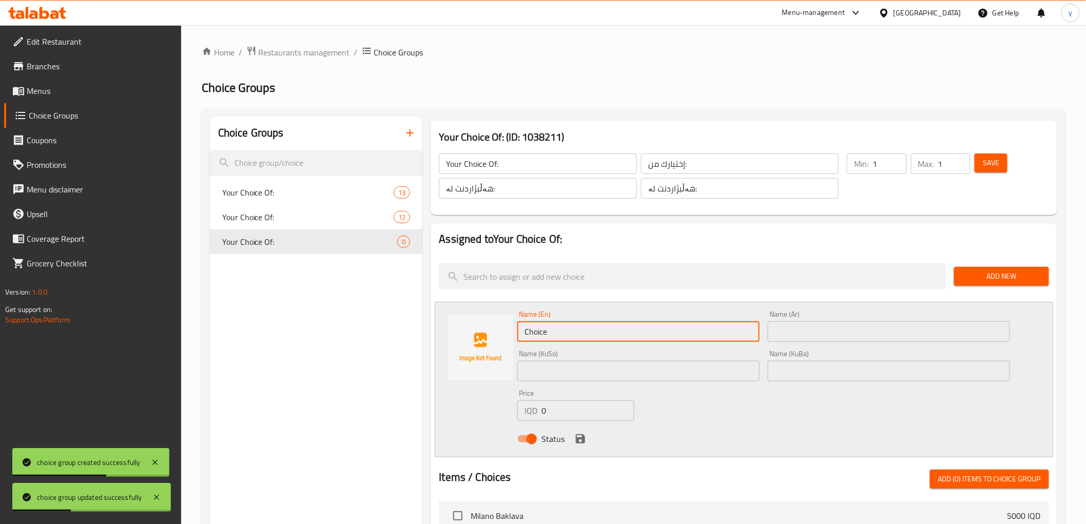
paste input "aramel Frapp"
type input "Caramel Frappe"
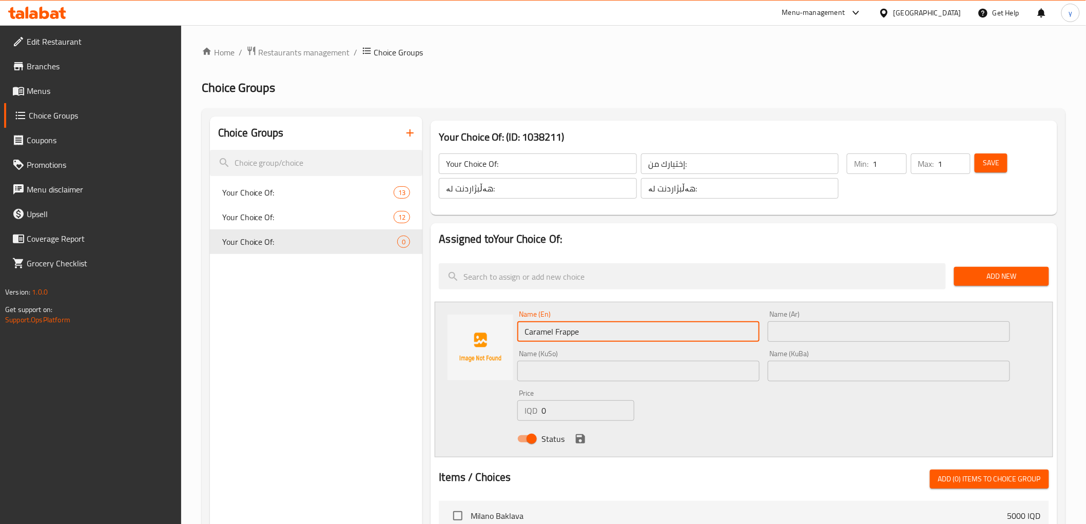
click at [555, 336] on input "Caramel Frappe" at bounding box center [638, 331] width 242 height 21
drag, startPoint x: 574, startPoint y: 376, endPoint x: 730, endPoint y: 373, distance: 156.1
click at [574, 376] on input "text" at bounding box center [638, 371] width 242 height 21
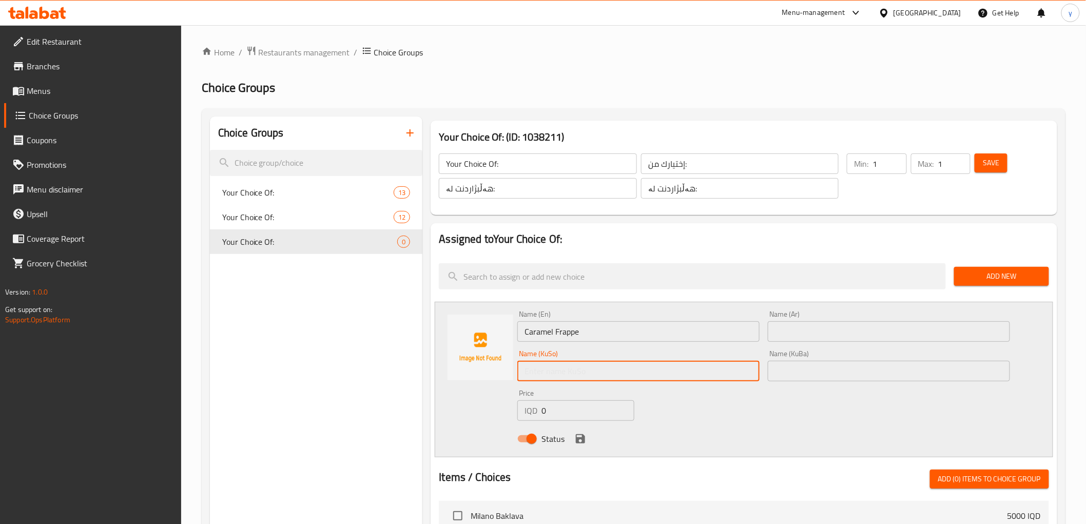
paste input "فرابيە کەرامێڵ"
type input "فرابيە کەرامێڵ"
click at [792, 375] on input "text" at bounding box center [889, 371] width 242 height 21
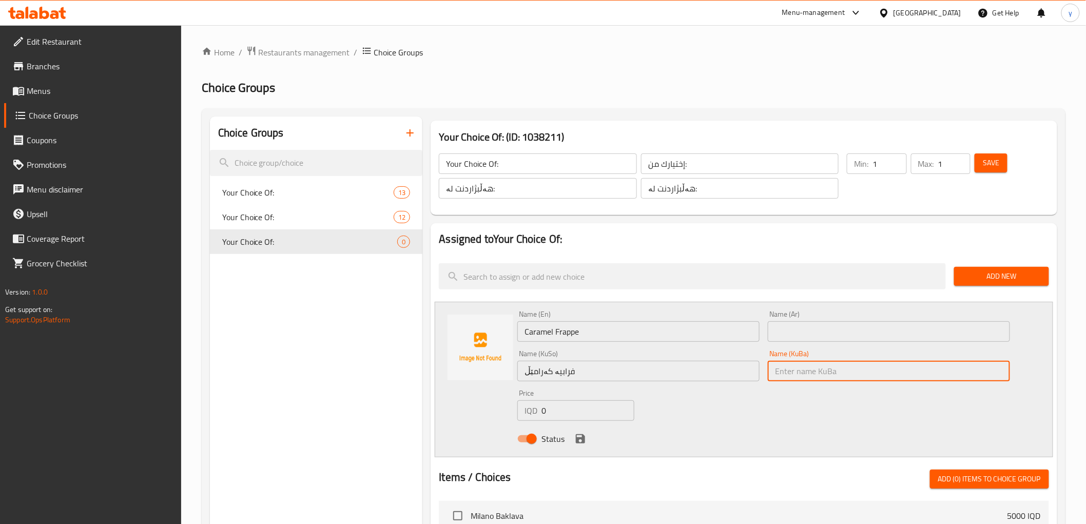
paste input "فرابيە کەرامێڵ"
type input "فرابيە کەرامێڵ"
click at [801, 341] on input "text" at bounding box center [889, 331] width 242 height 21
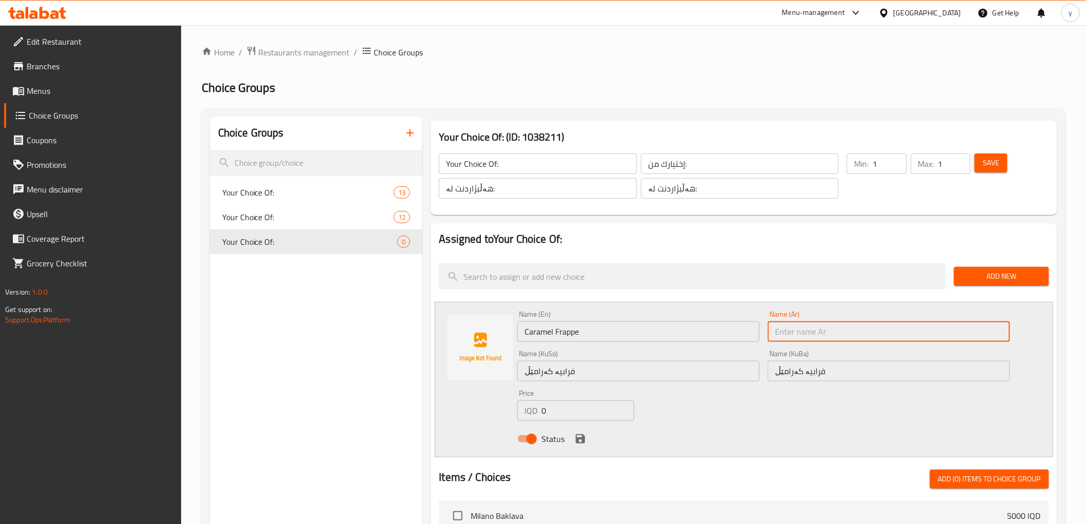
paste input "فرابيه كراميل"
type input "فرابيه كراميل"
drag, startPoint x: 582, startPoint y: 443, endPoint x: 596, endPoint y: 428, distance: 21.1
click at [582, 443] on icon "save" at bounding box center [580, 438] width 9 height 9
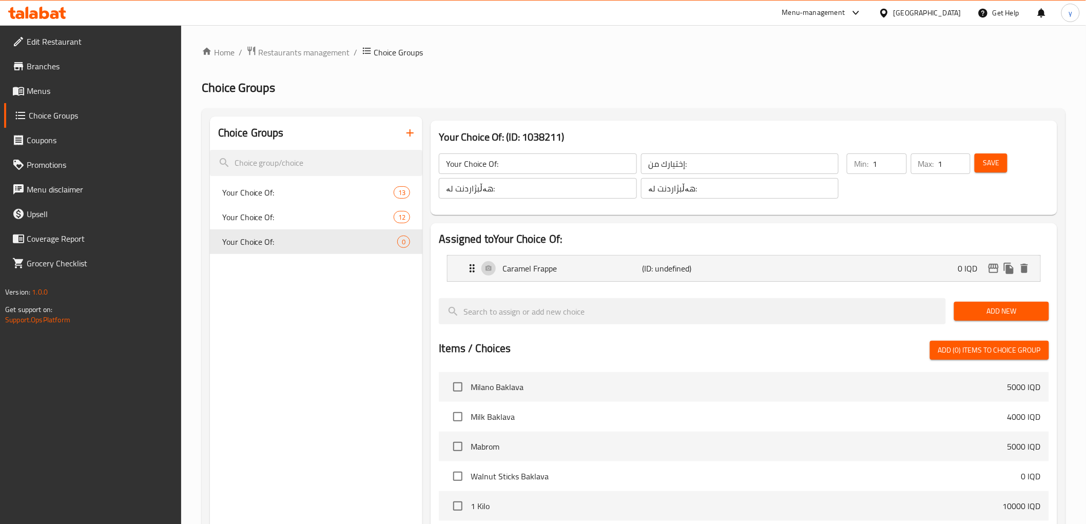
click at [976, 170] on button "Save" at bounding box center [991, 162] width 33 height 19
click at [978, 311] on div "Home / Restaurants management / Choice Groups Choice Groups Choice Groups Your …" at bounding box center [634, 410] width 864 height 729
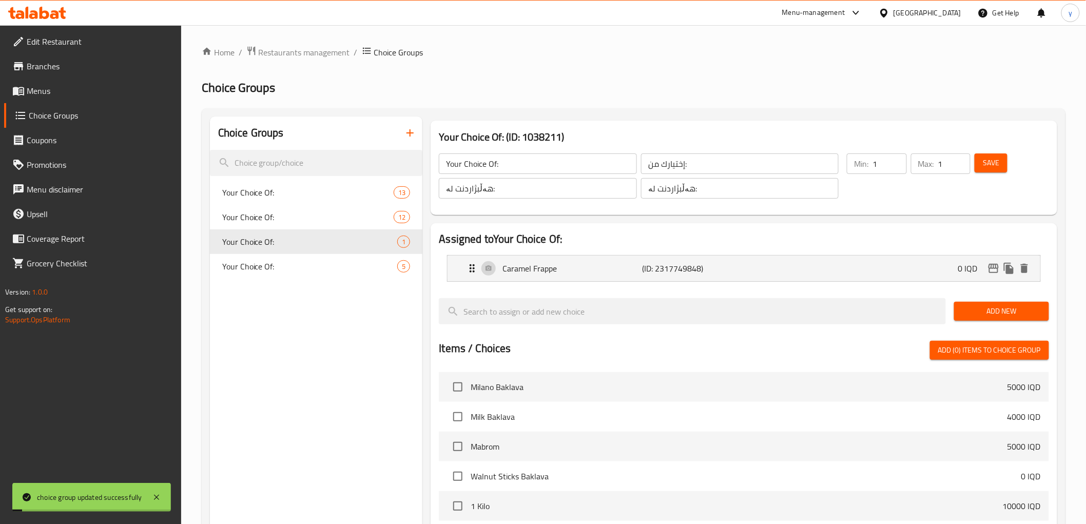
click at [978, 311] on span "Add New" at bounding box center [1001, 311] width 79 height 13
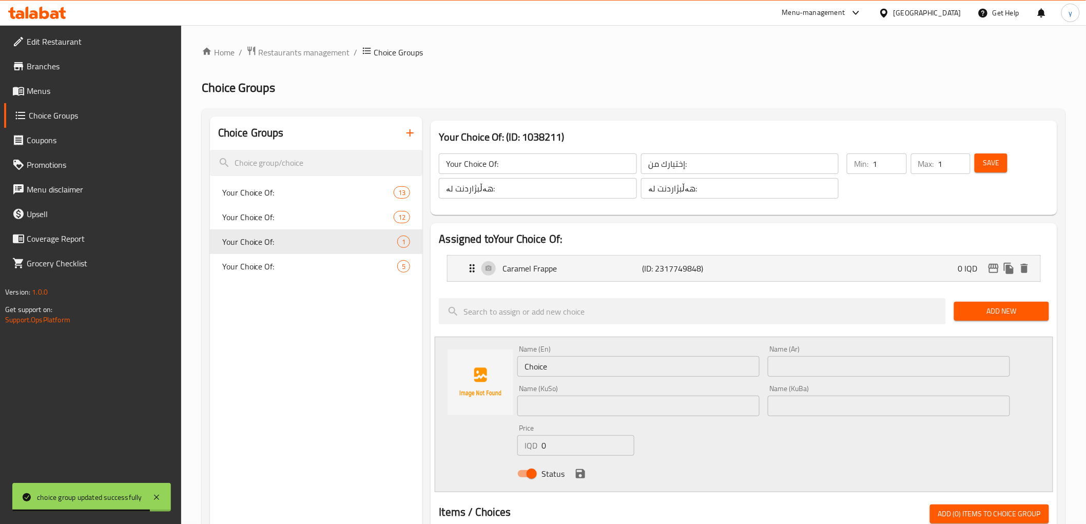
click at [722, 407] on input "text" at bounding box center [638, 406] width 242 height 21
paste input "فرابيە ئۆریۆ"
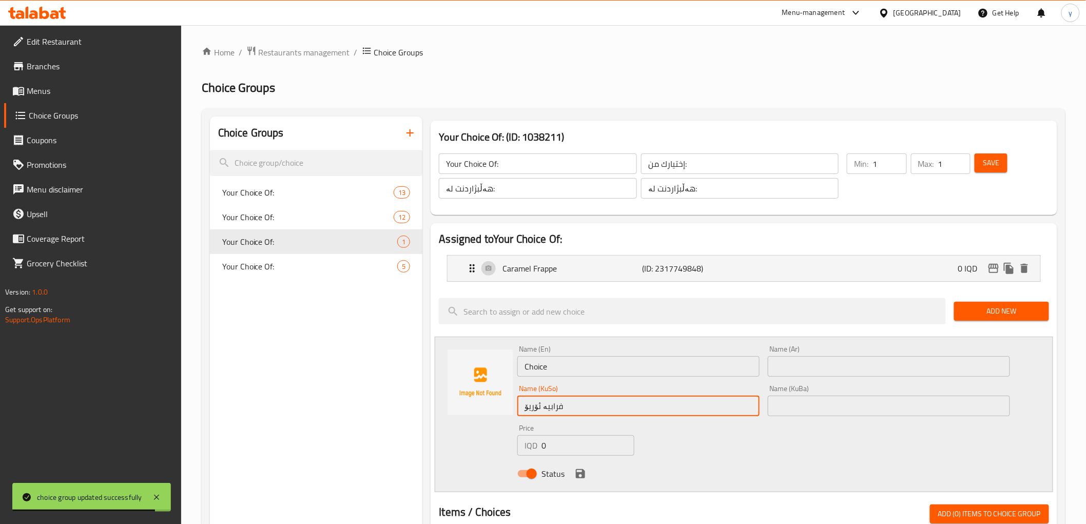
type input "فرابيە ئۆریۆ"
drag, startPoint x: 847, startPoint y: 404, endPoint x: 846, endPoint y: 395, distance: 8.8
click at [847, 404] on input "text" at bounding box center [889, 406] width 242 height 21
paste input "فرابيە ئۆریۆ"
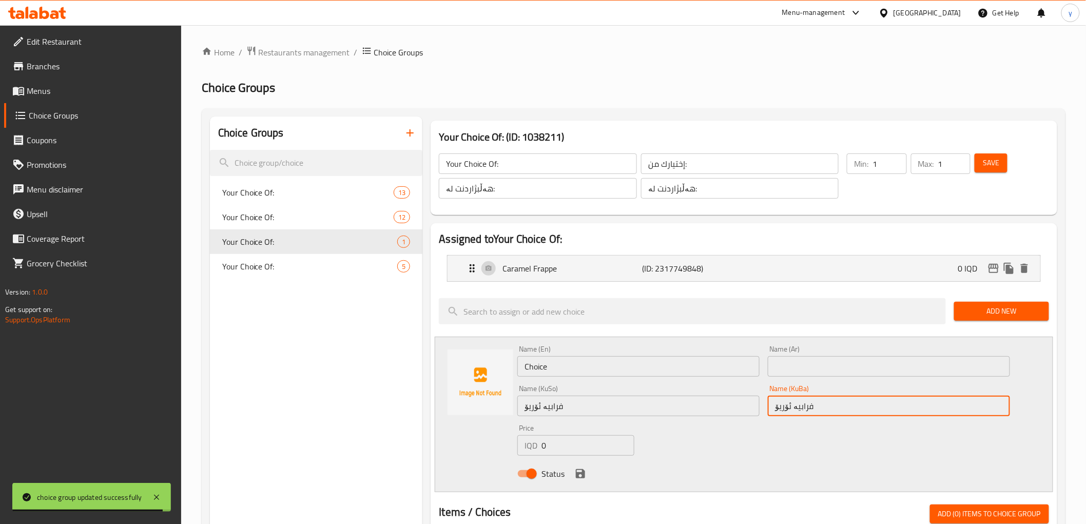
type input "فرابيە ئۆریۆ"
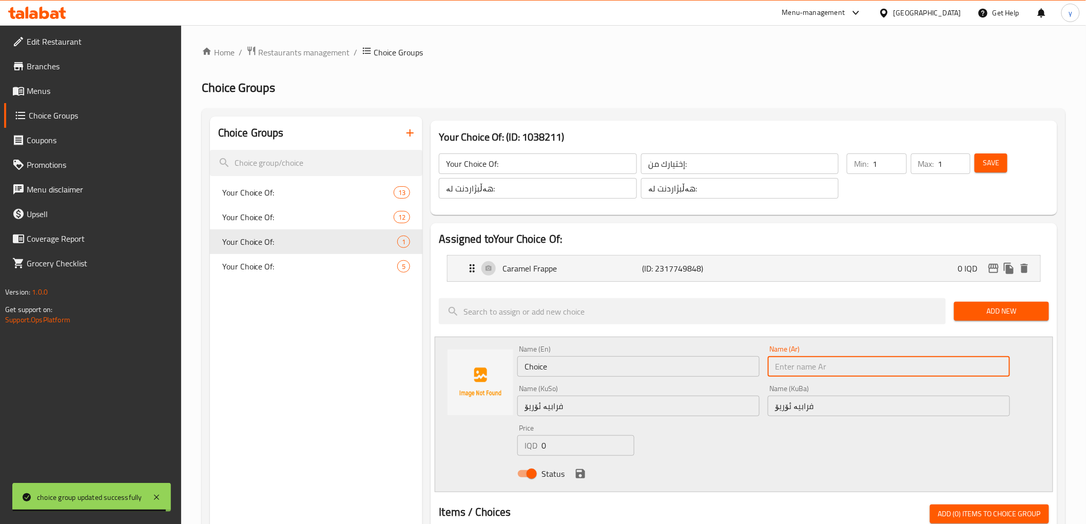
click at [840, 364] on input "text" at bounding box center [889, 366] width 242 height 21
paste input "فرابيه أوريو"
type input "فرابيه أوريو"
click at [573, 471] on button "save" at bounding box center [580, 473] width 15 height 15
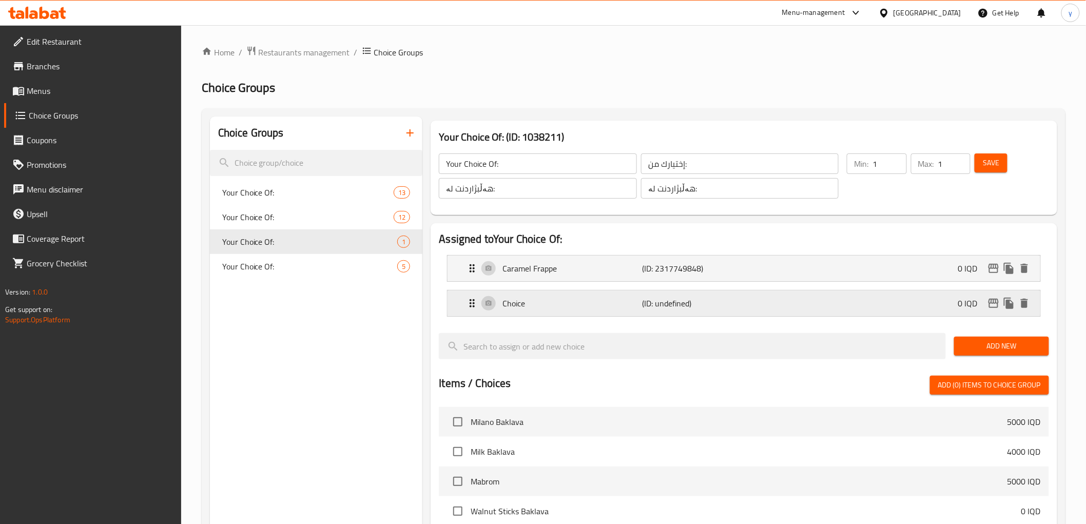
click at [885, 301] on div "Choice (ID: undefined) 0 IQD" at bounding box center [747, 304] width 562 height 26
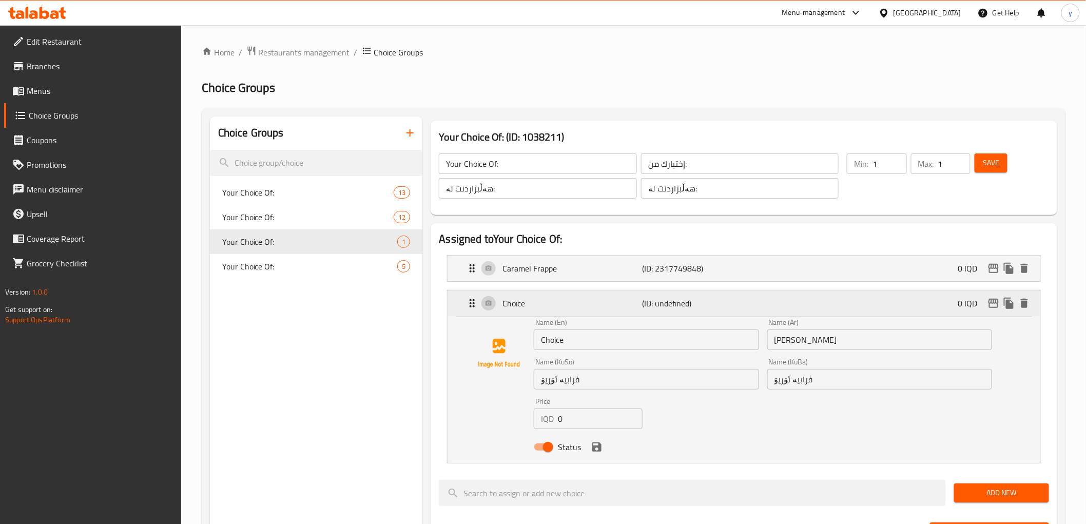
click at [875, 300] on div "Choice (ID: undefined) 0 IQD" at bounding box center [747, 304] width 562 height 26
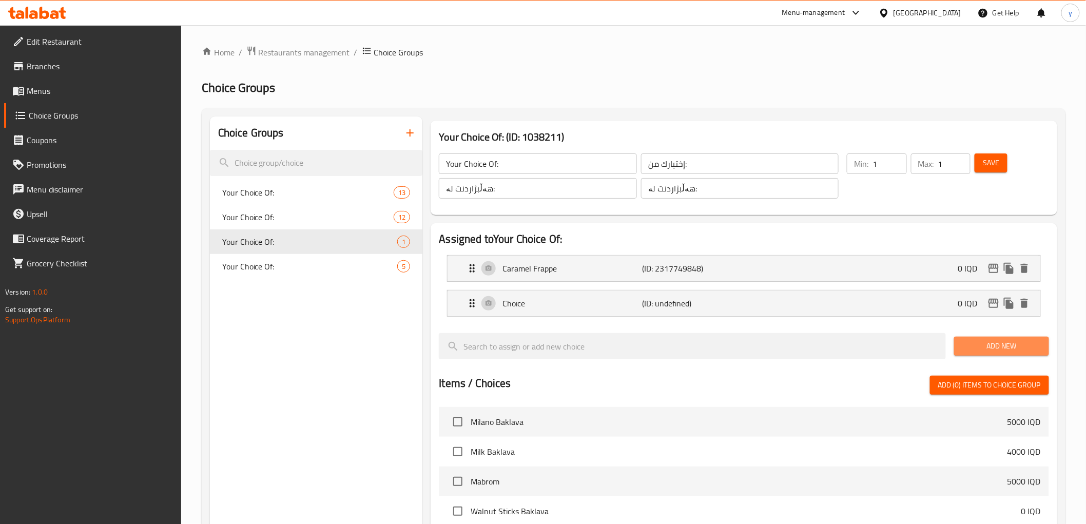
click at [981, 348] on span "Add New" at bounding box center [1001, 346] width 79 height 13
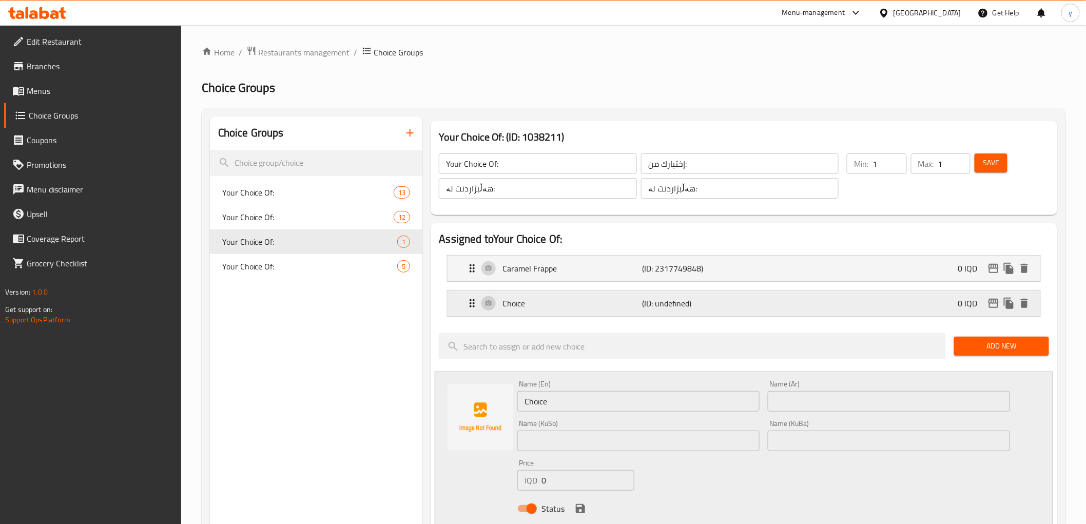
click at [712, 296] on div "Choice (ID: undefined) 0 IQD" at bounding box center [747, 304] width 562 height 26
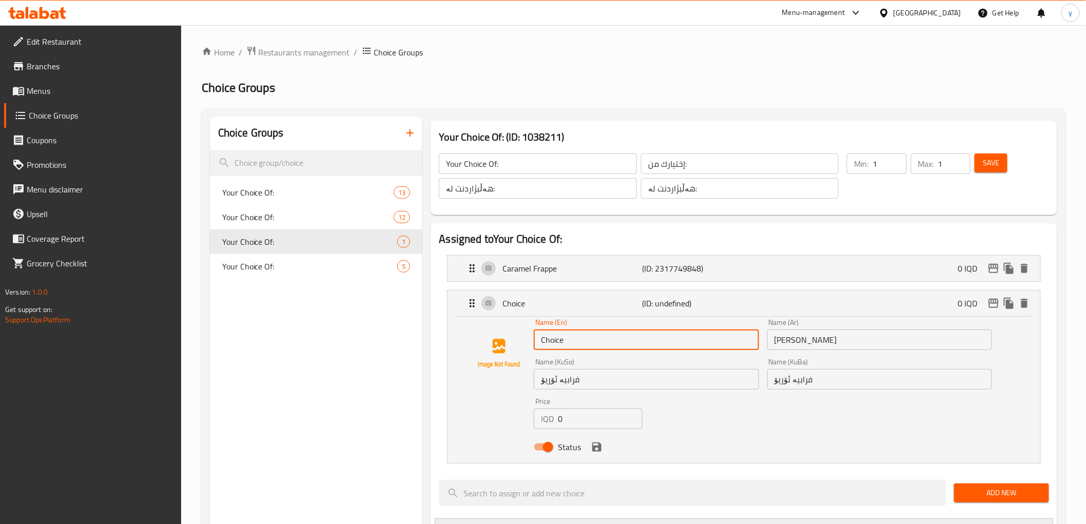
click at [575, 339] on input "Choice" at bounding box center [646, 340] width 225 height 21
paste input "Oreo Frapp"
click at [599, 448] on icon "save" at bounding box center [596, 446] width 9 height 9
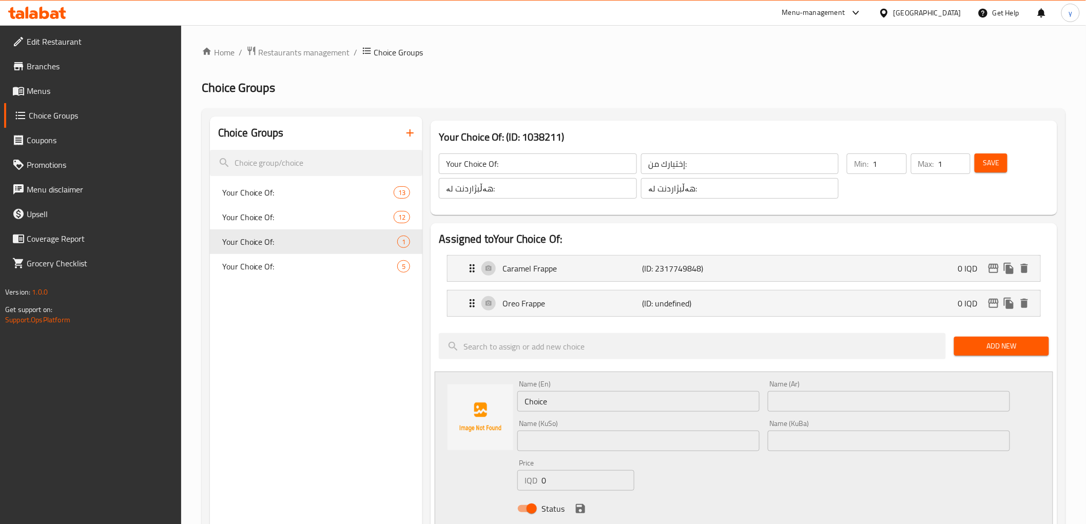
type input "Oreo Frappe"
click at [600, 438] on input "text" at bounding box center [638, 441] width 242 height 21
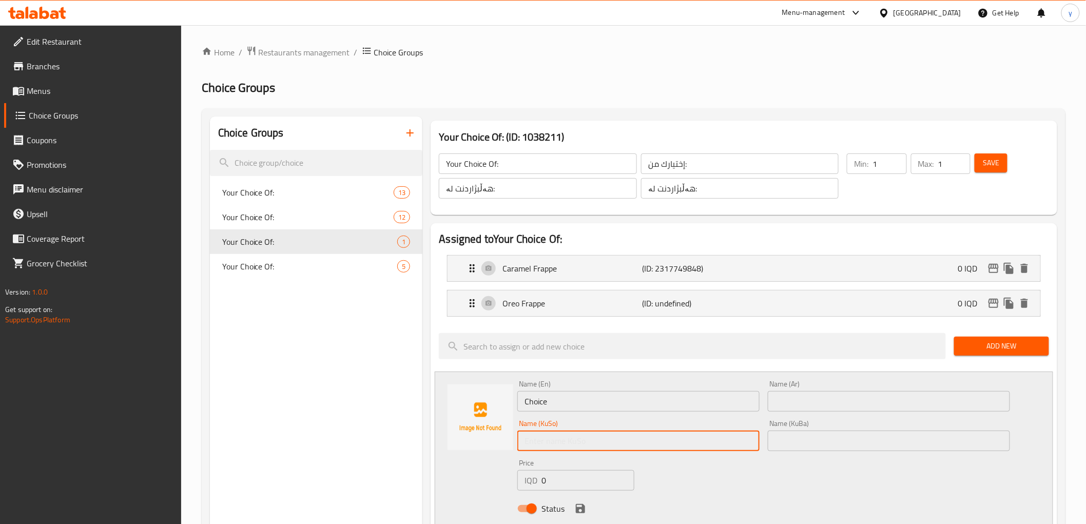
paste input "كافيێ فرابيە"
type input "كافيێ فرابيە"
click at [836, 444] on input "text" at bounding box center [889, 441] width 242 height 21
paste input "كافيێ فرابيە"
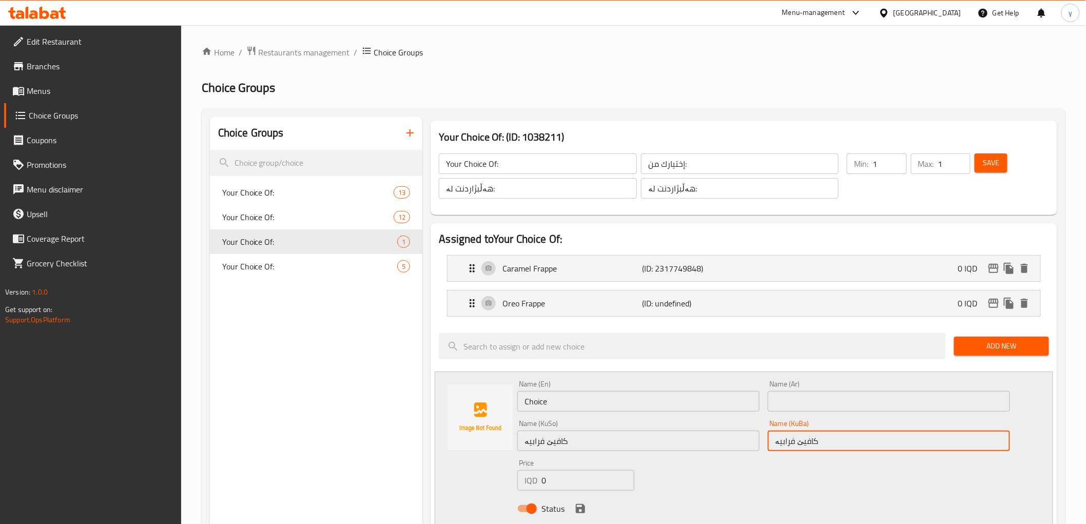
type input "كافيێ فرابيە"
click at [821, 405] on input "text" at bounding box center [889, 401] width 242 height 21
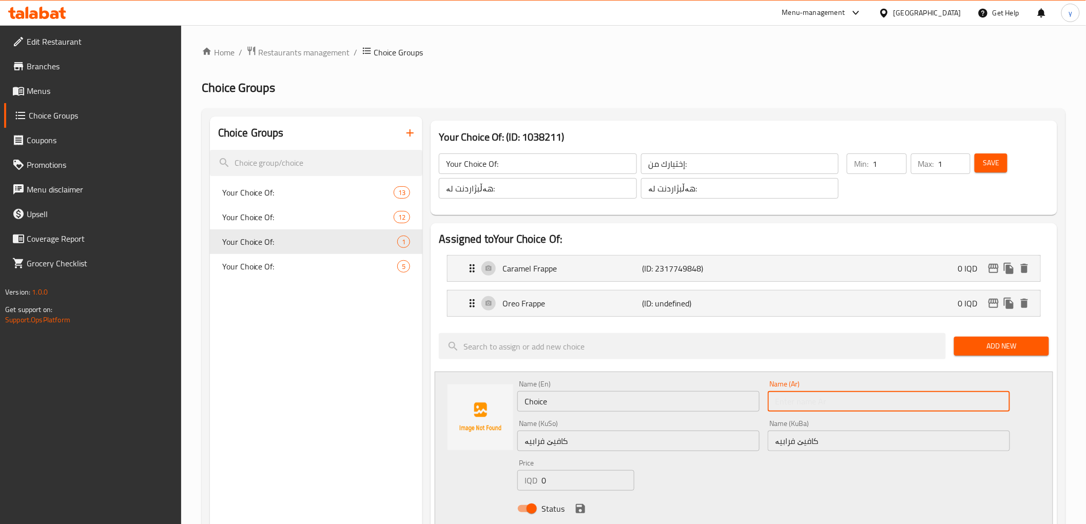
paste input "كافيه فرابيه"
type input "كافيه فرابيه"
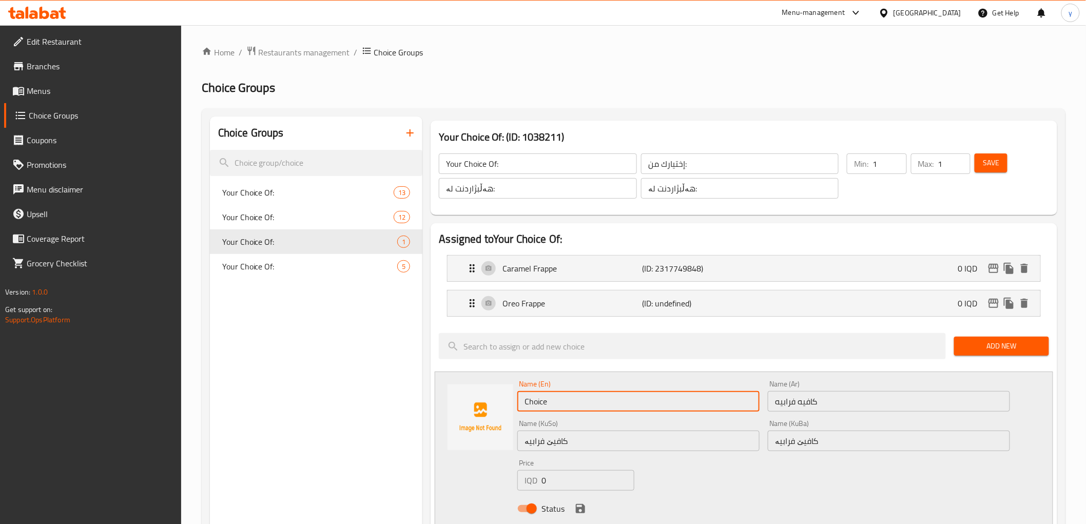
click at [627, 394] on input "Choice" at bounding box center [638, 401] width 242 height 21
paste input "afe Frapp"
type input "Cafe Frappe"
click at [587, 511] on button "save" at bounding box center [580, 508] width 15 height 15
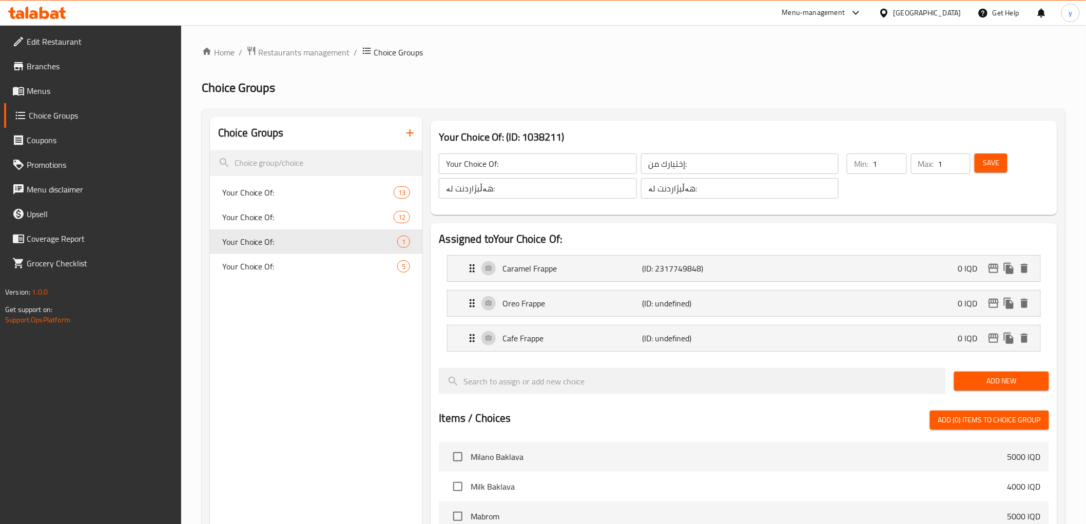
click at [962, 390] on button "Add New" at bounding box center [1001, 381] width 95 height 19
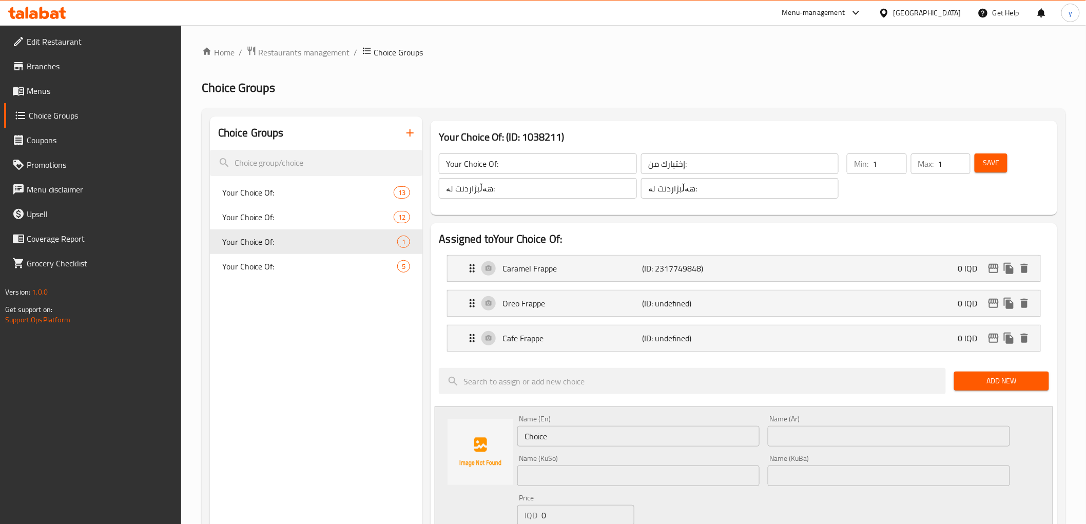
click at [560, 441] on input "Choice" at bounding box center [638, 436] width 242 height 21
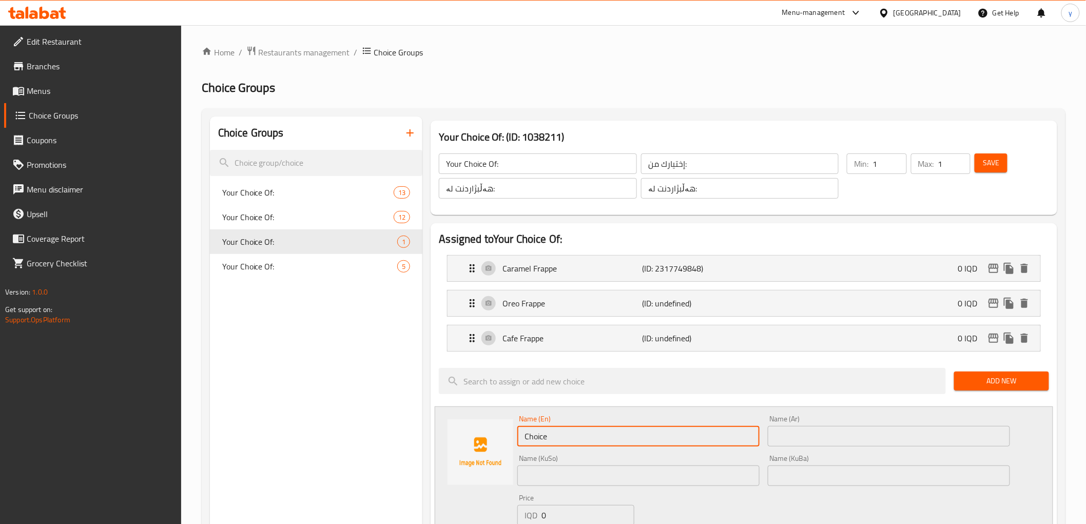
click at [560, 441] on input "Choice" at bounding box center [638, 436] width 242 height 21
paste input "Date and Almond Frapp"
type input "Date and Almond Frappe"
drag, startPoint x: 773, startPoint y: 440, endPoint x: 782, endPoint y: 435, distance: 11.0
click at [773, 440] on input "text" at bounding box center [889, 436] width 242 height 21
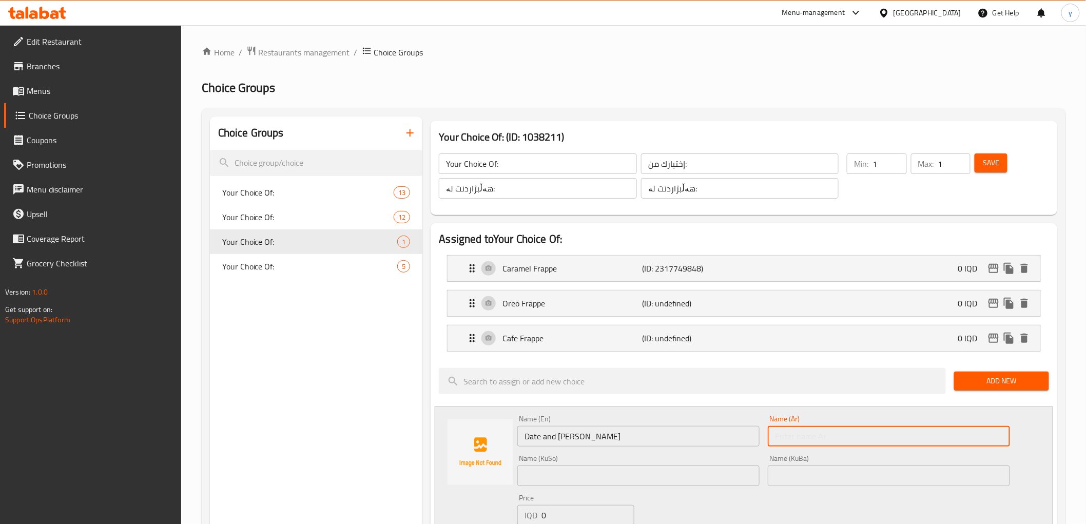
paste input "Almond"
click at [794, 437] on input "Almond" at bounding box center [889, 436] width 242 height 21
paste
type input "فرابيه تمر ولوز"
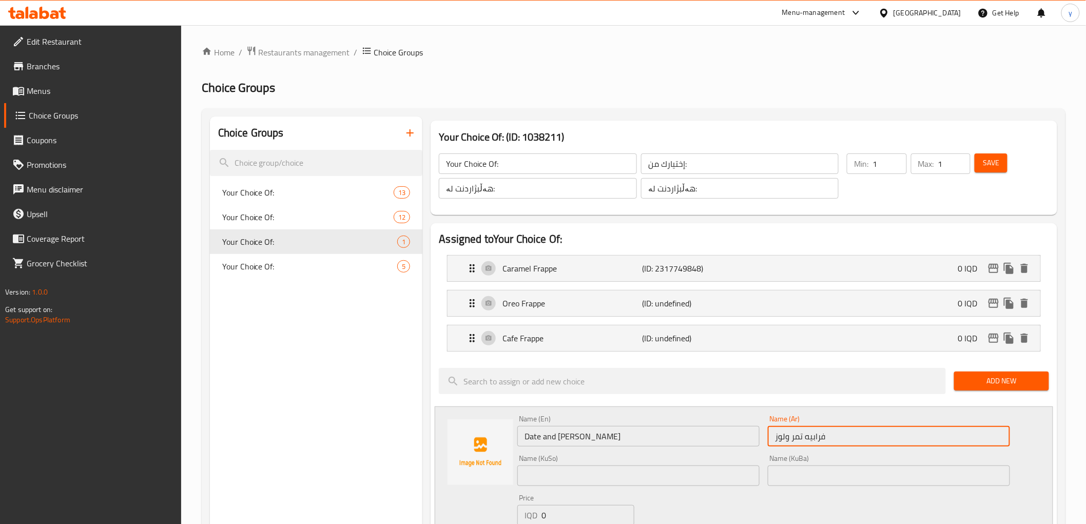
click at [739, 467] on input "text" at bounding box center [638, 476] width 242 height 21
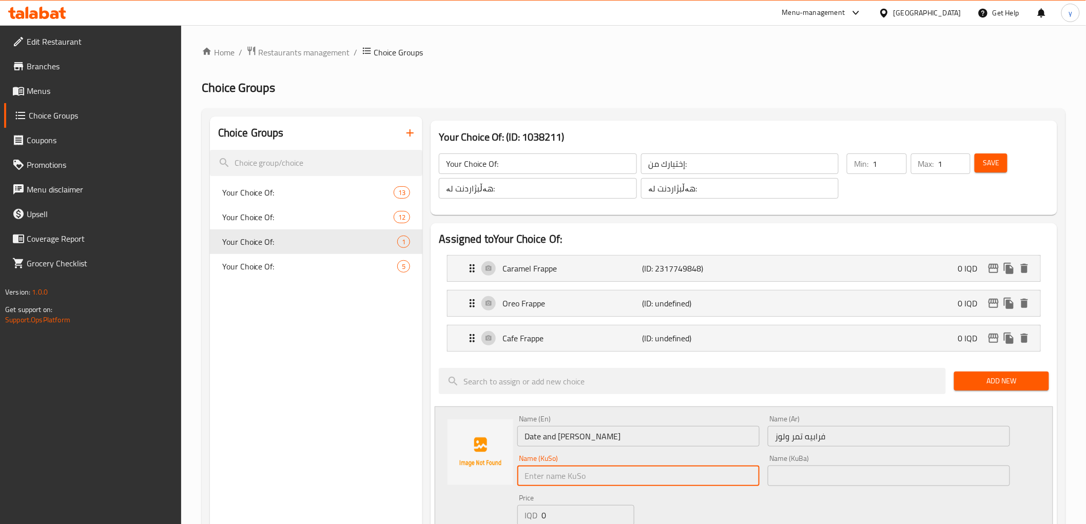
click at [739, 467] on input "text" at bounding box center [638, 476] width 242 height 21
click at [553, 474] on input "فرابیە خورما و بادەم" at bounding box center [638, 476] width 242 height 21
type input "فرابیە خورما و بادەم"
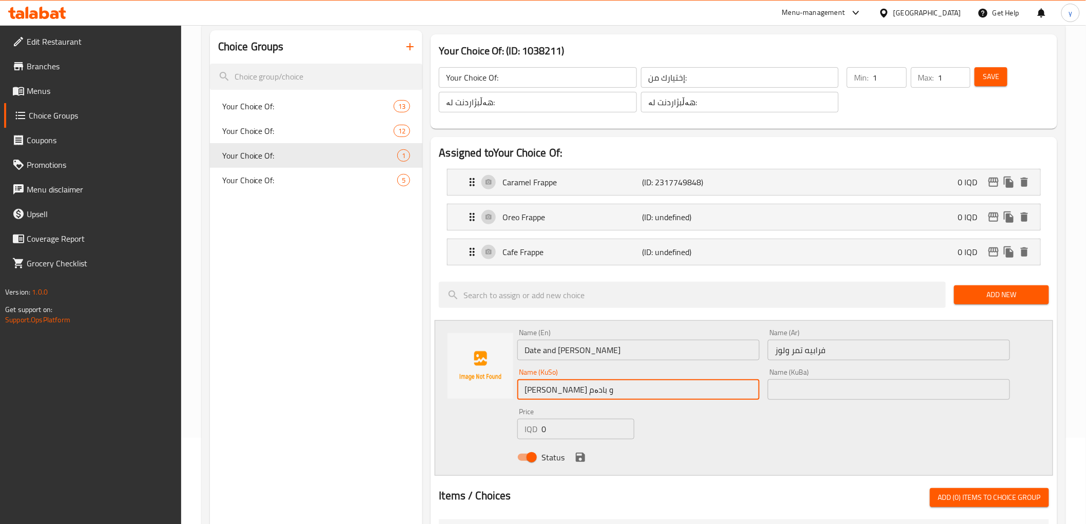
scroll to position [114, 0]
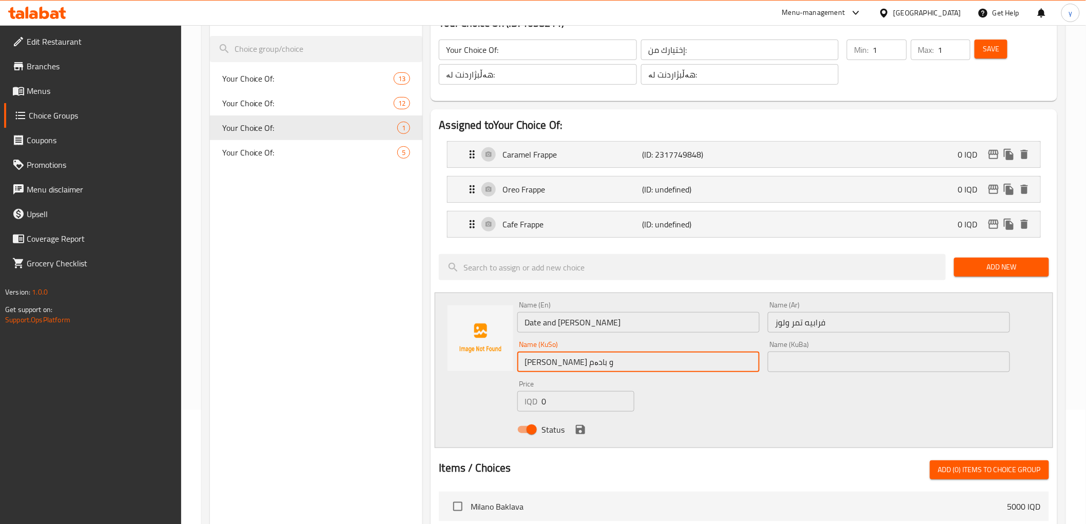
click at [574, 366] on input "فرابیە خورما و بادەم" at bounding box center [638, 362] width 242 height 21
click at [788, 361] on input "text" at bounding box center [889, 362] width 242 height 21
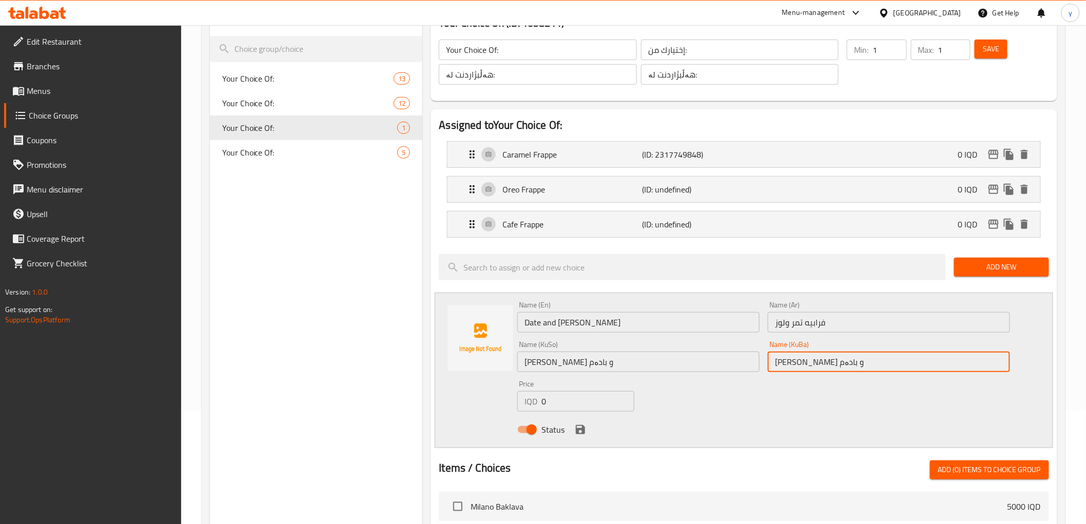
type input "فرابیە خورما و بادەم"
click at [586, 422] on div "Status" at bounding box center [763, 430] width 500 height 28
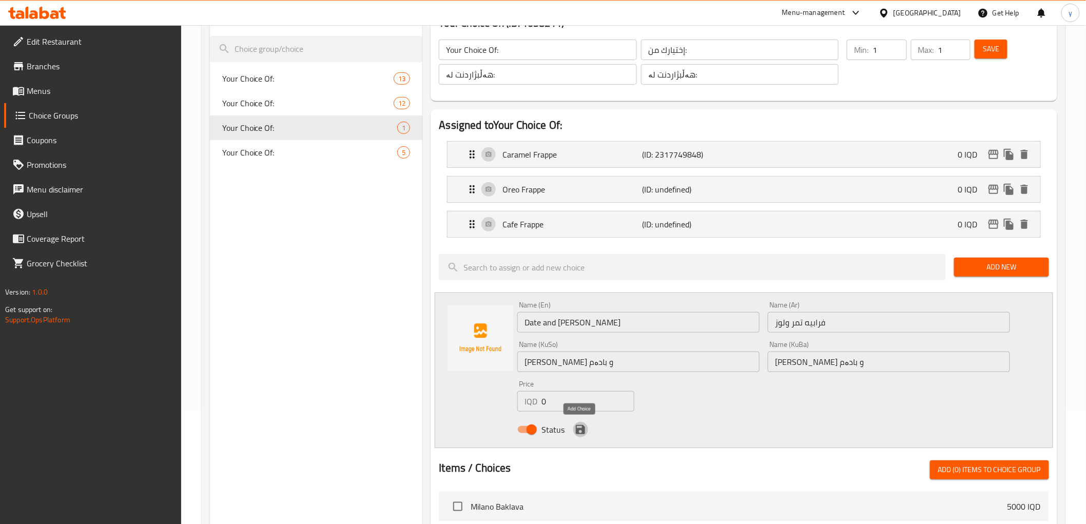
click at [581, 429] on icon "save" at bounding box center [580, 429] width 9 height 9
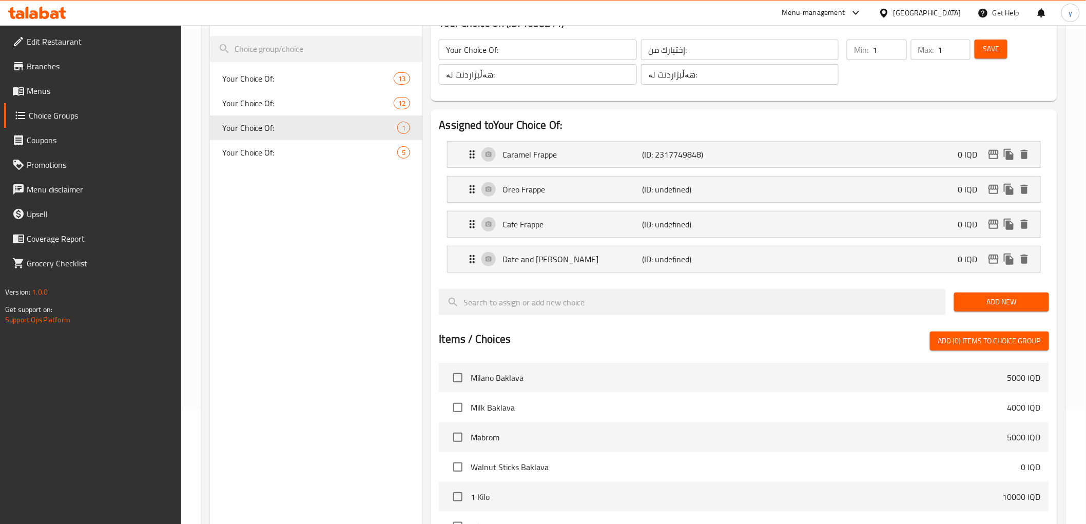
click at [1010, 298] on span "Add New" at bounding box center [1001, 302] width 79 height 13
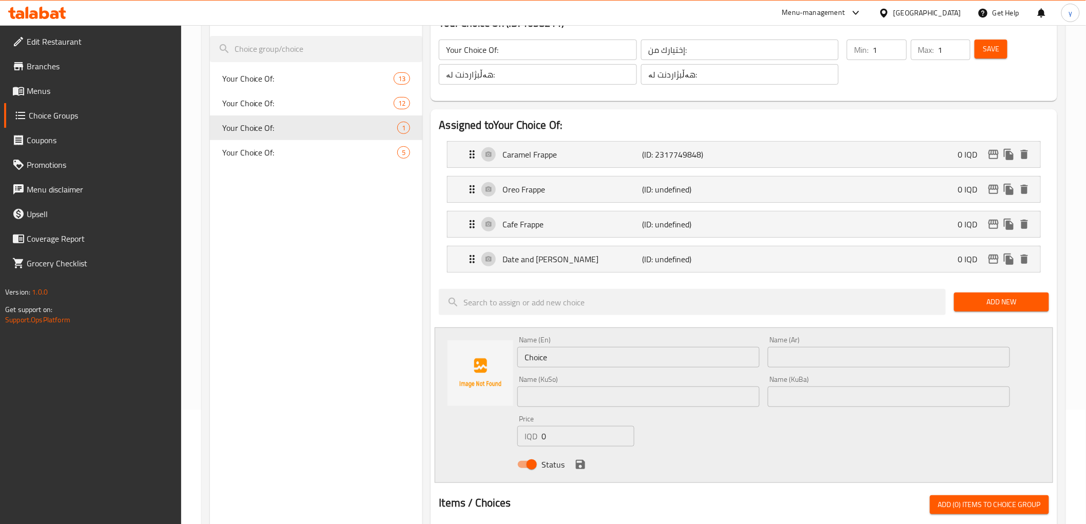
scroll to position [228, 0]
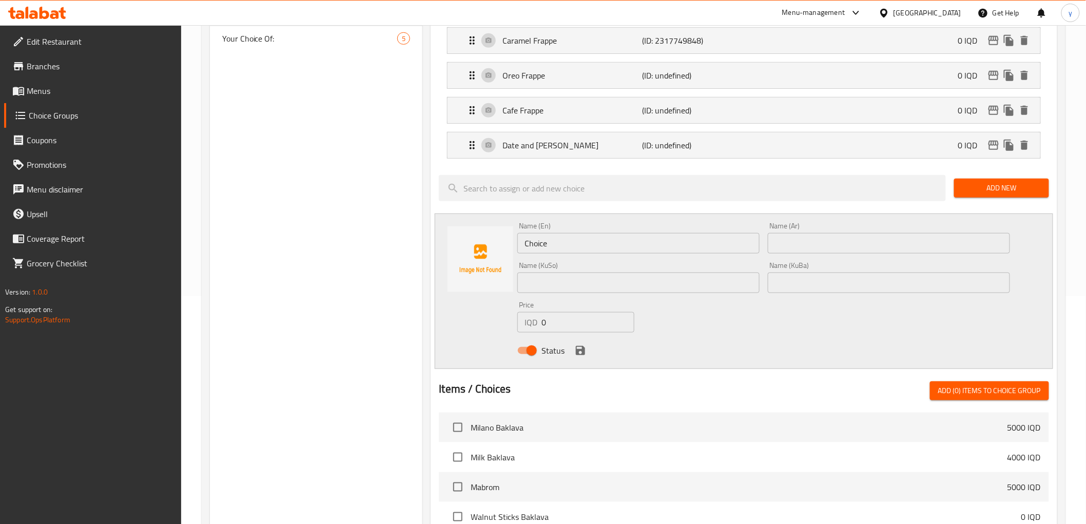
click at [579, 240] on input "Choice" at bounding box center [638, 243] width 242 height 21
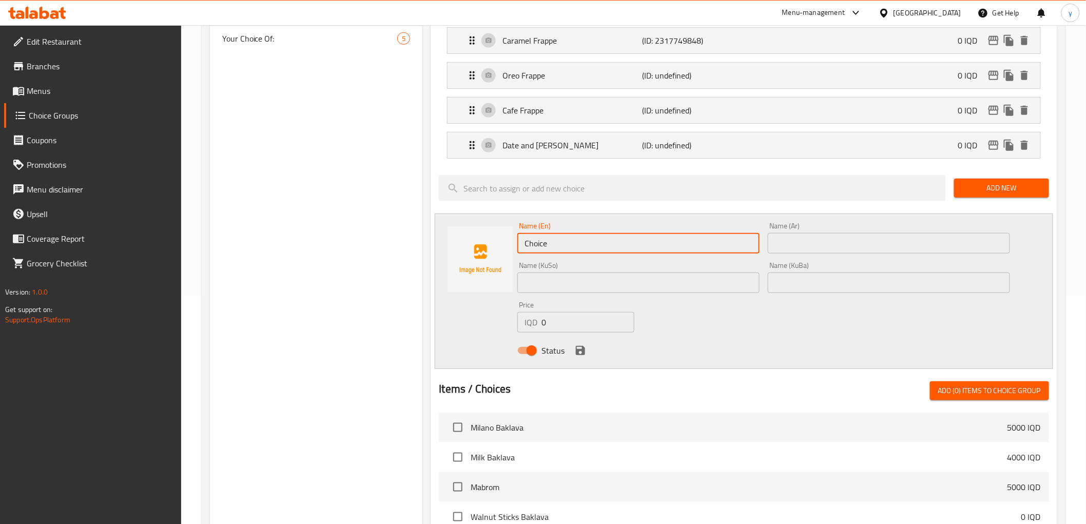
click at [579, 240] on input "Choice" at bounding box center [638, 243] width 242 height 21
type input "Date and Coffee Frappe"
click at [808, 243] on input "text" at bounding box center [889, 243] width 242 height 21
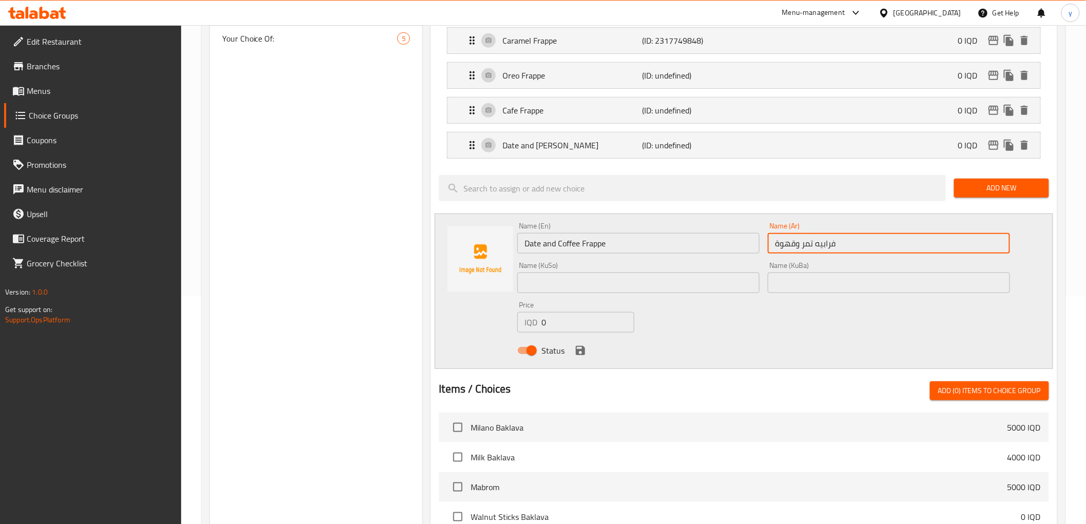
type input "فرابيه تمر وقهوة"
click at [662, 269] on div "Name (KuSo) Name (KuSo)" at bounding box center [638, 277] width 242 height 31
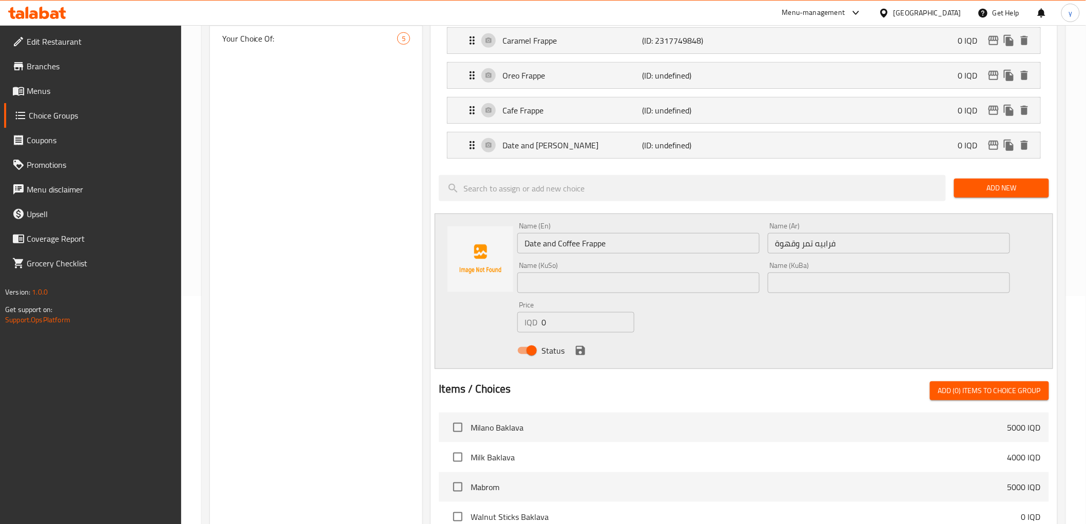
click at [665, 274] on input "text" at bounding box center [638, 283] width 242 height 21
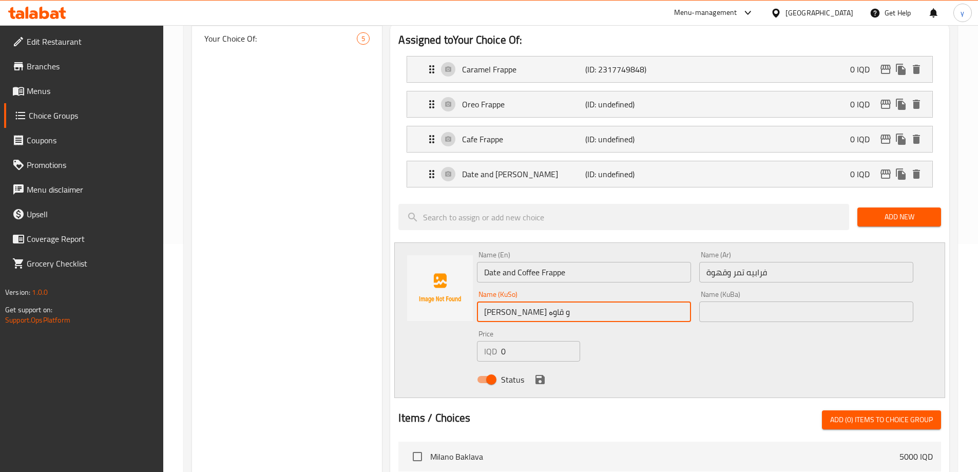
type input "فرابیە خورما و قاوە"
click at [722, 301] on input "text" at bounding box center [806, 311] width 214 height 21
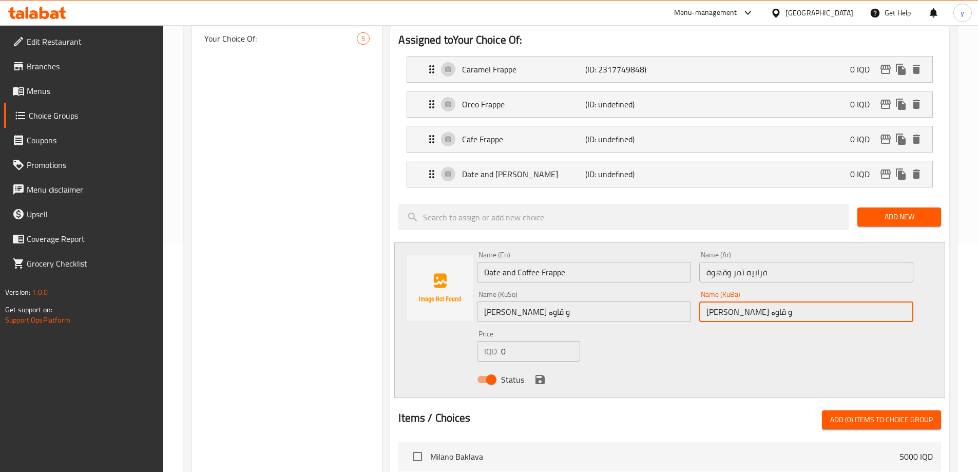
type input "فرابیە خورما و قاوە"
click at [537, 375] on icon "save" at bounding box center [539, 379] width 9 height 9
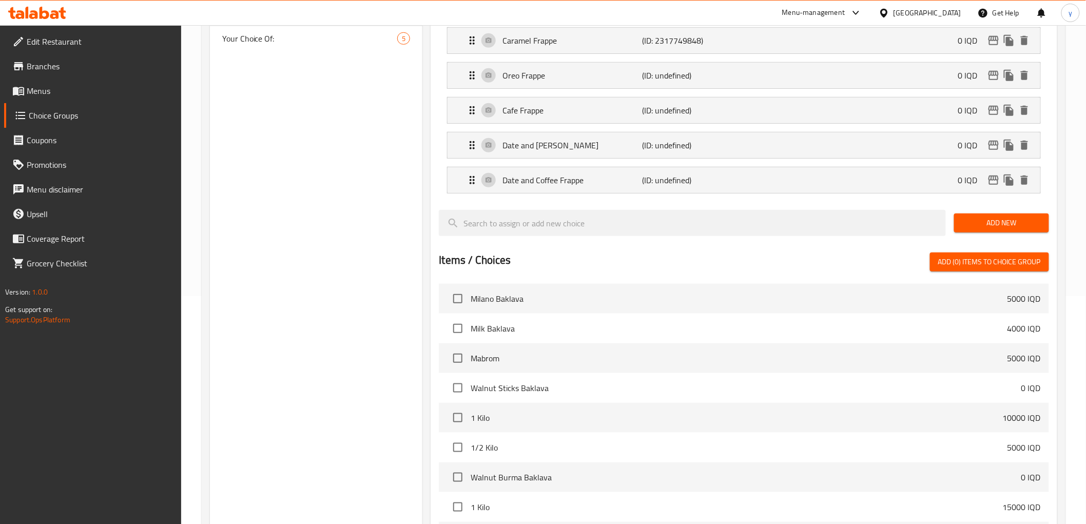
click at [1015, 222] on span "Add New" at bounding box center [1001, 223] width 79 height 13
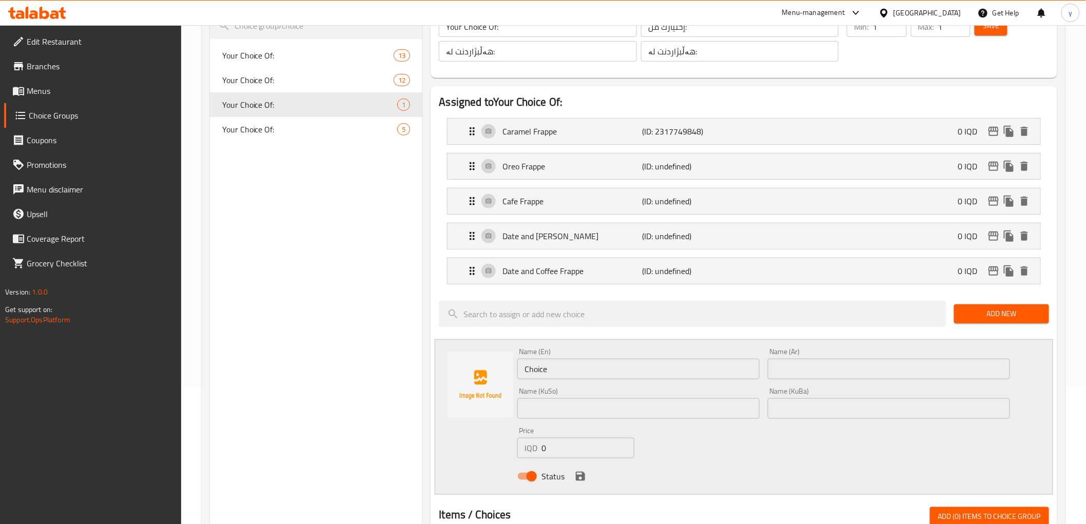
scroll to position [114, 0]
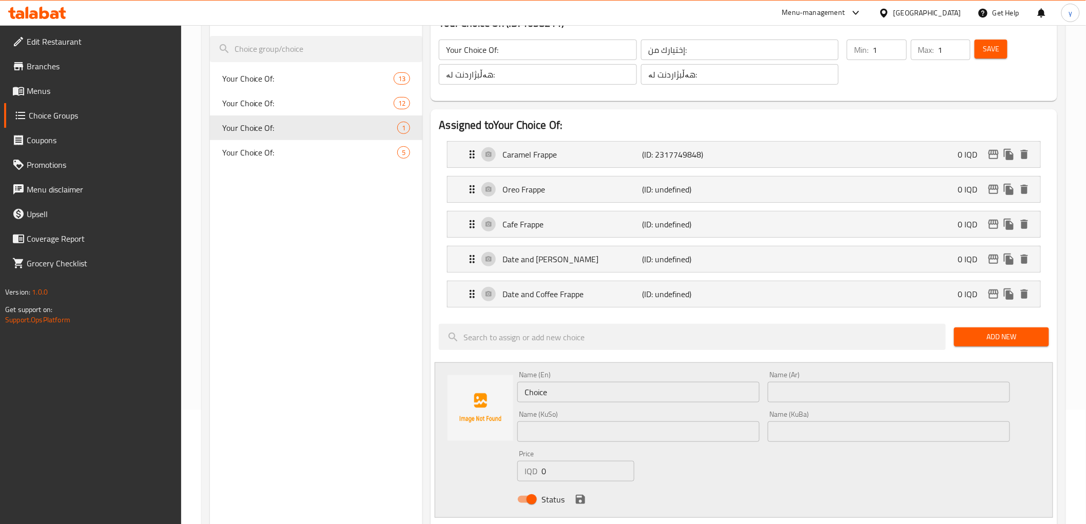
click at [607, 406] on div "Name (En) Choice Name (En)" at bounding box center [638, 387] width 251 height 40
click at [607, 394] on input "Choice" at bounding box center [638, 392] width 242 height 21
type input "Rocky Road Frappe"
click at [795, 392] on input "text" at bounding box center [889, 392] width 242 height 21
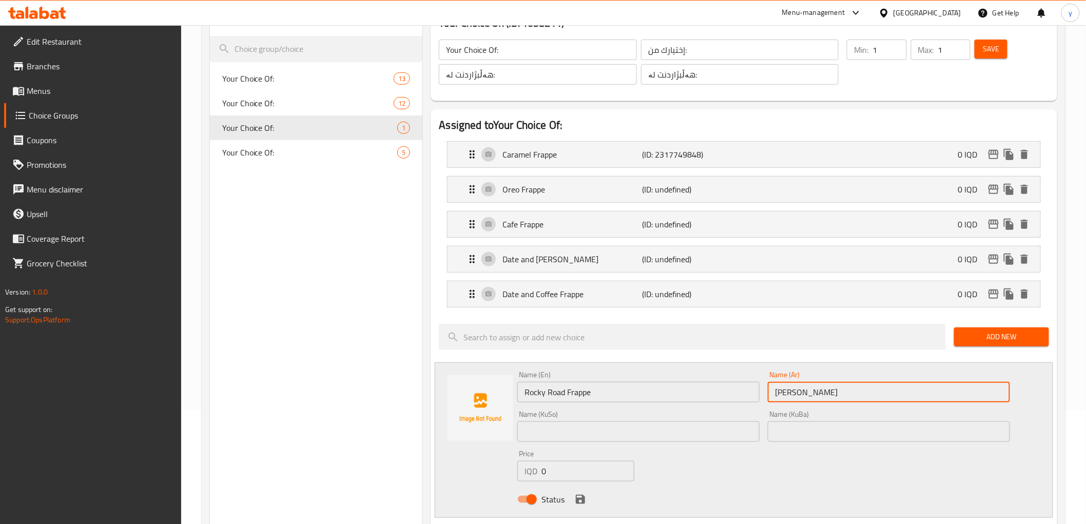
type input "فرابيه روكي رود"
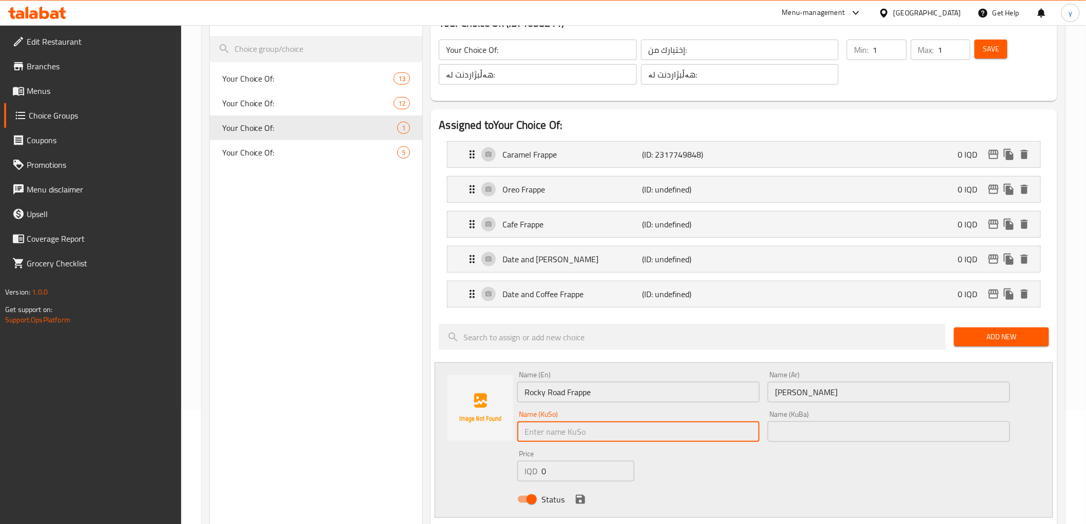
click at [736, 423] on input "text" at bounding box center [638, 431] width 242 height 21
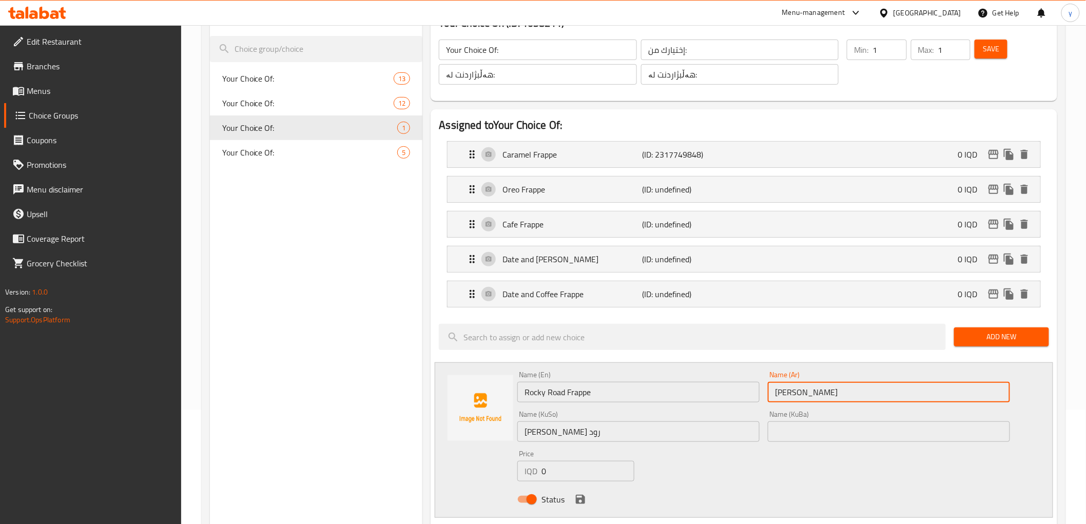
click at [809, 394] on input "فرابيه روكي رود" at bounding box center [889, 392] width 242 height 21
drag, startPoint x: 808, startPoint y: 395, endPoint x: 772, endPoint y: 396, distance: 36.5
click at [772, 396] on input "فرابيه روكي رود" at bounding box center [889, 392] width 242 height 21
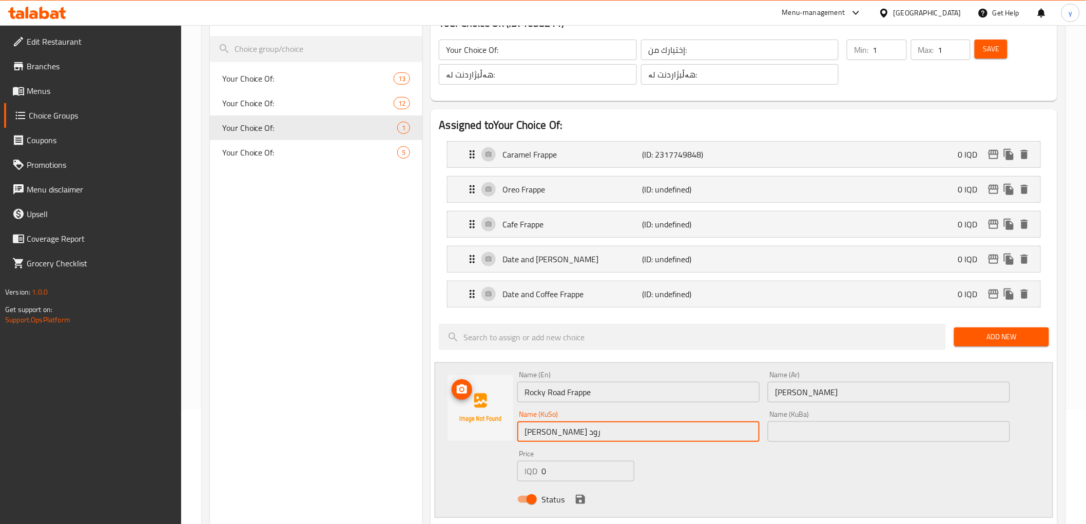
drag, startPoint x: 556, startPoint y: 433, endPoint x: 494, endPoint y: 428, distance: 61.8
click at [495, 428] on div "Name (En) Rocky Road Frappe Name (En) Name (Ar) فرابيه روكي رود Name (Ar) Name …" at bounding box center [744, 440] width 618 height 156
click at [584, 433] on input "فرابیە ڕۆکی ڕۆد" at bounding box center [638, 431] width 242 height 21
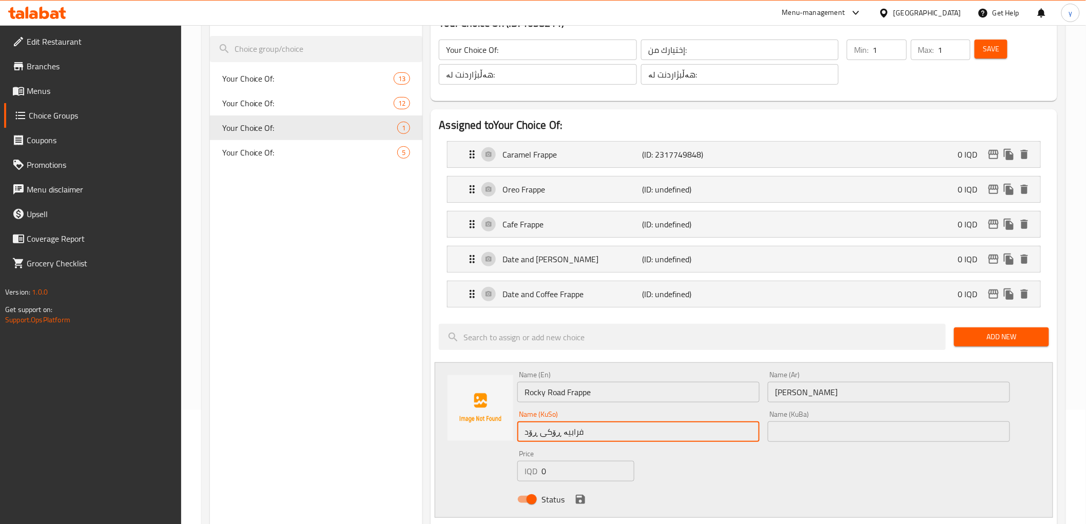
type input "فرابیە ڕۆکی ڕۆد"
drag, startPoint x: 796, startPoint y: 433, endPoint x: 639, endPoint y: 440, distance: 157.2
click at [796, 433] on input "text" at bounding box center [889, 431] width 242 height 21
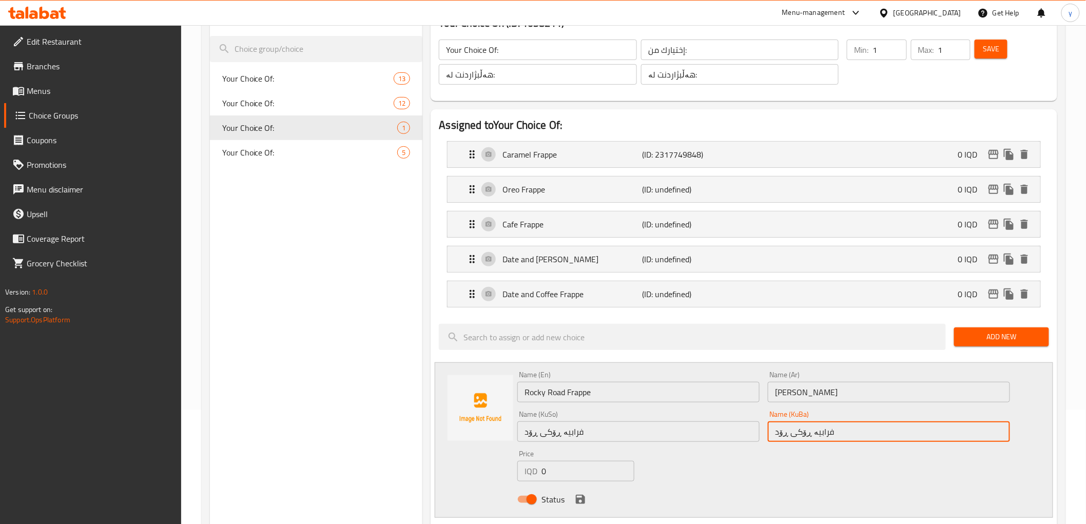
type input "فرابیە ڕۆکی ڕۆد"
click at [580, 496] on icon "save" at bounding box center [580, 499] width 12 height 12
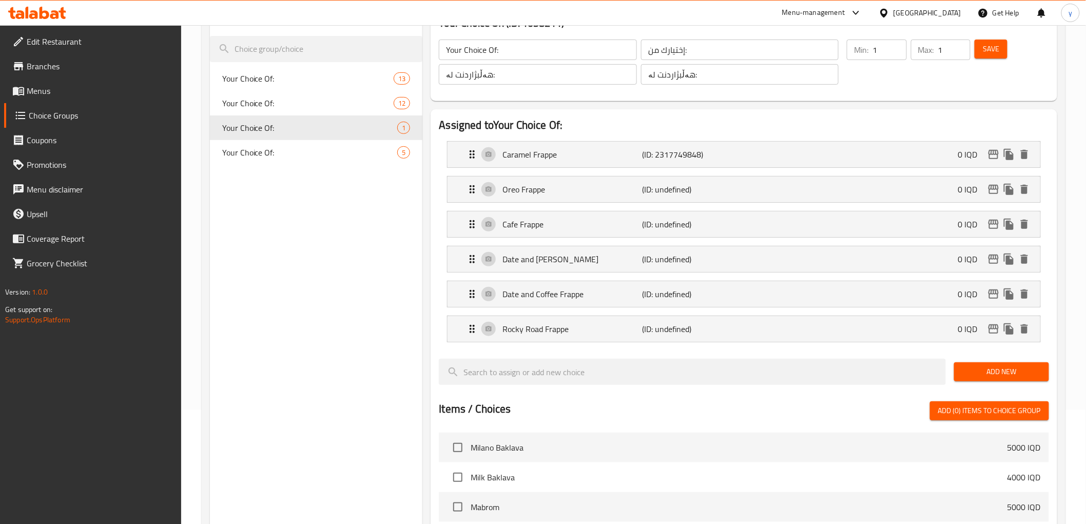
click at [1024, 380] on button "Add New" at bounding box center [1001, 371] width 95 height 19
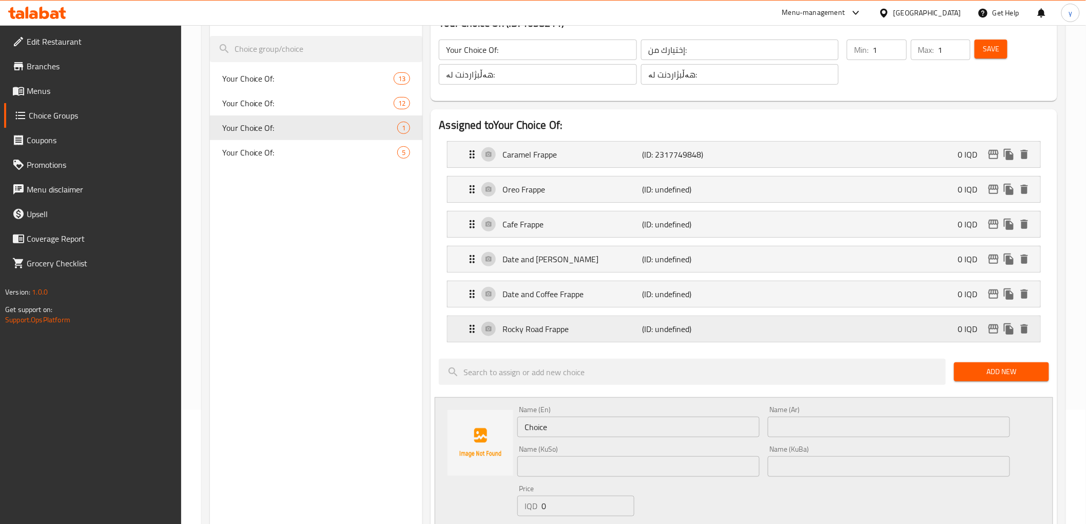
click at [600, 331] on p "Rocky Road Frappe" at bounding box center [573, 329] width 140 height 12
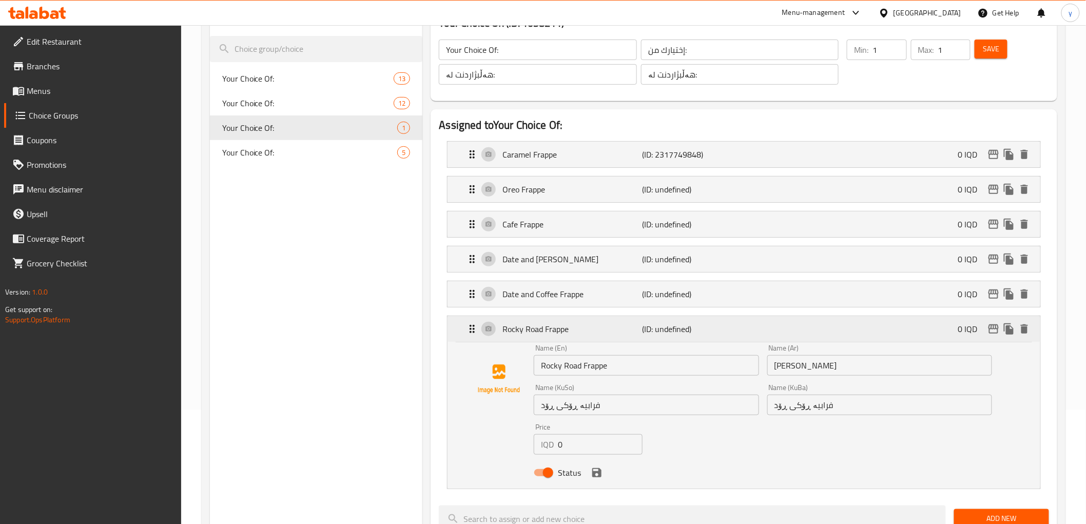
click at [613, 331] on p "Rocky Road Frappe" at bounding box center [573, 329] width 140 height 12
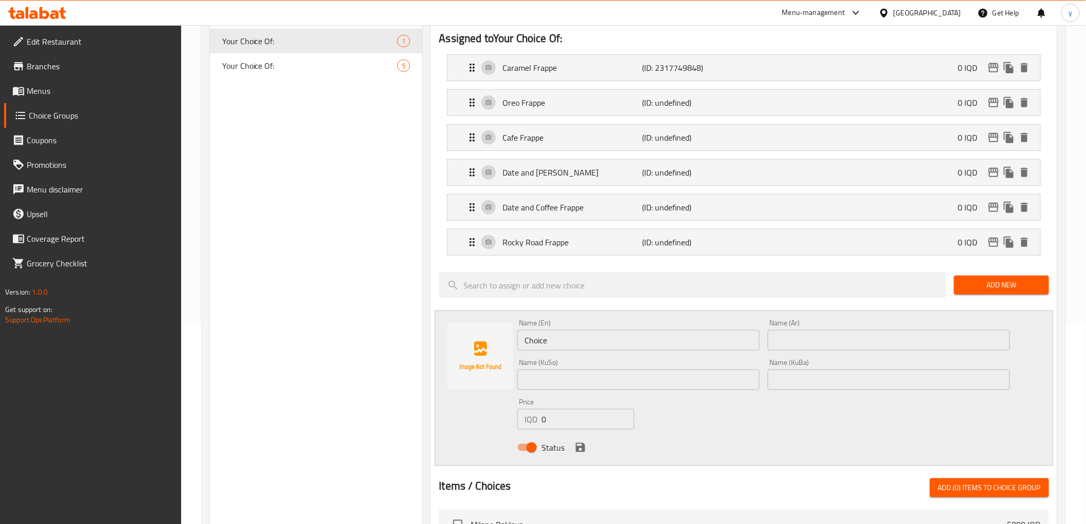
scroll to position [228, 0]
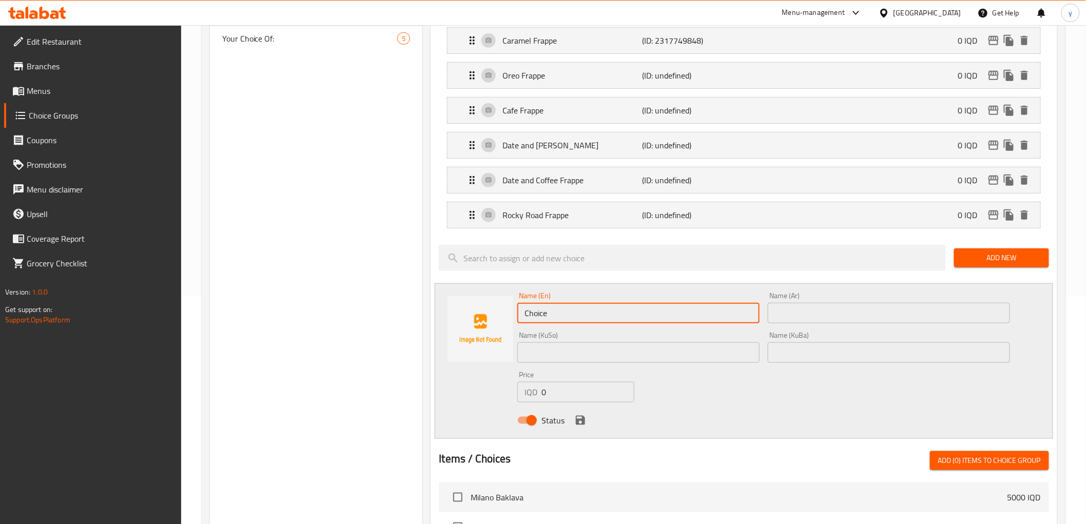
click at [575, 317] on input "Choice" at bounding box center [638, 313] width 242 height 21
click at [612, 313] on input "Caramel Cookies FrappeCaramel Cookies Frappe" at bounding box center [638, 313] width 242 height 21
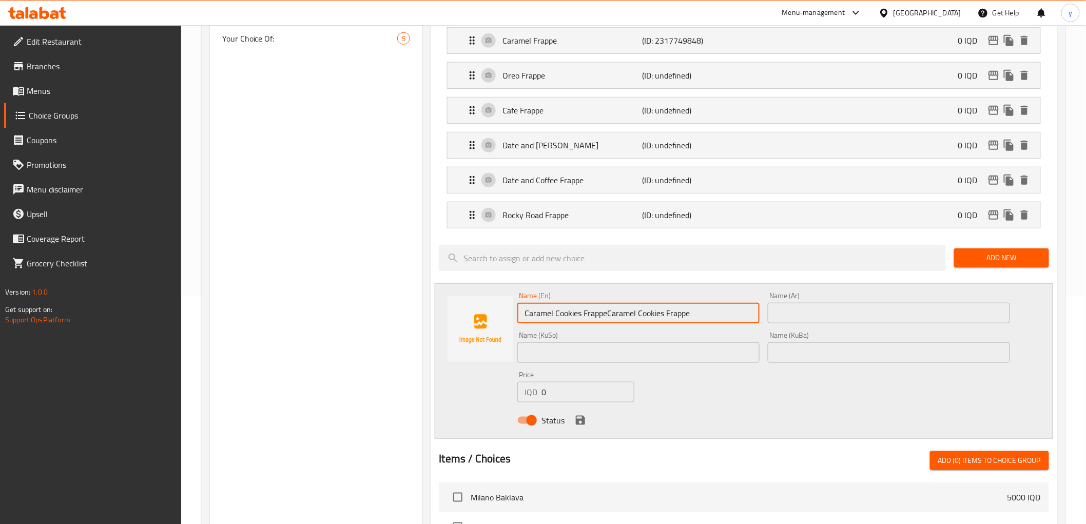
type input "Caramel Cookies Frappe"
click at [781, 312] on input "text" at bounding box center [889, 313] width 242 height 21
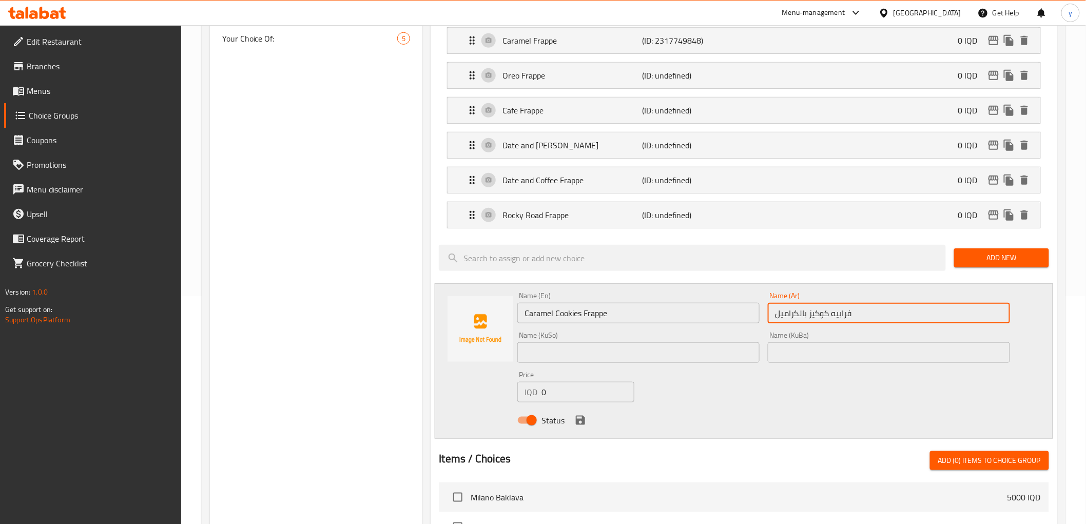
type input "فرابيه كوكيز بالكراميل"
click at [707, 360] on input "text" at bounding box center [638, 352] width 242 height 21
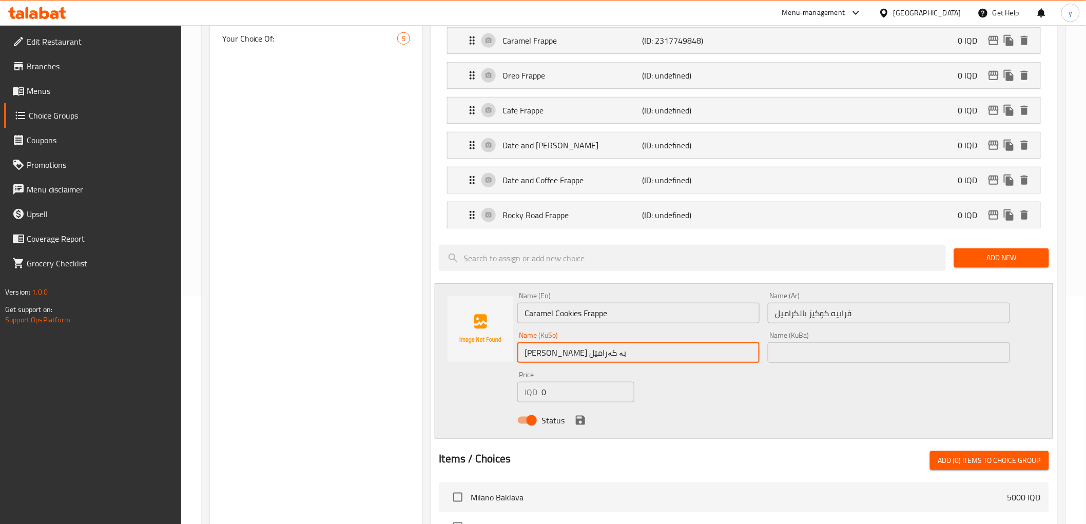
type input "فرابیە کوکیز بە کەرامێل"
click at [789, 355] on input "text" at bounding box center [889, 352] width 242 height 21
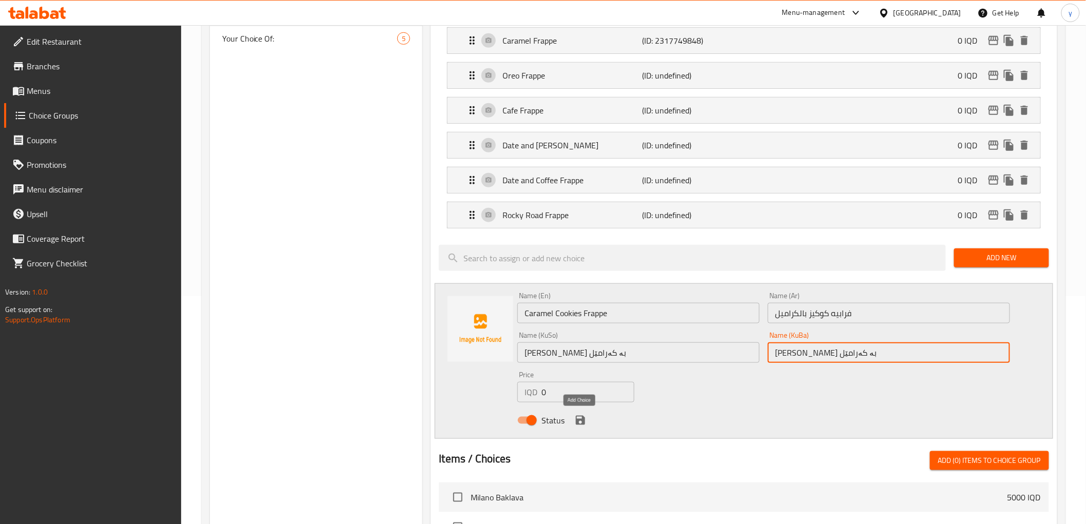
type input "فرابیە کوکیز بە کەرامێل"
click at [575, 419] on icon "save" at bounding box center [580, 420] width 12 height 12
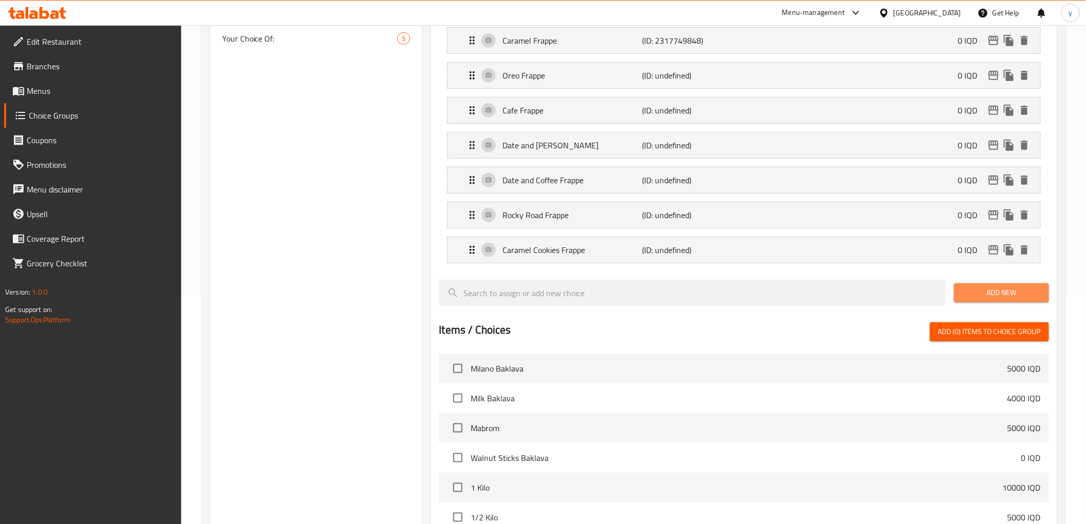
click at [959, 298] on button "Add New" at bounding box center [1001, 292] width 95 height 19
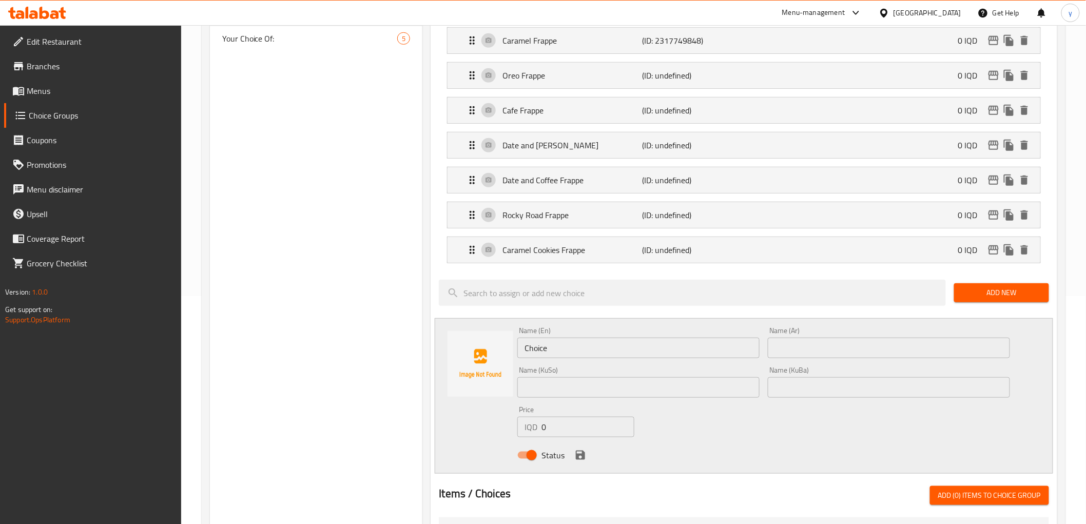
click at [537, 336] on div "Name (En) Choice Name (En)" at bounding box center [638, 342] width 242 height 31
click at [537, 341] on input "Choice" at bounding box center [638, 348] width 242 height 21
type input "Nutella Frappe"
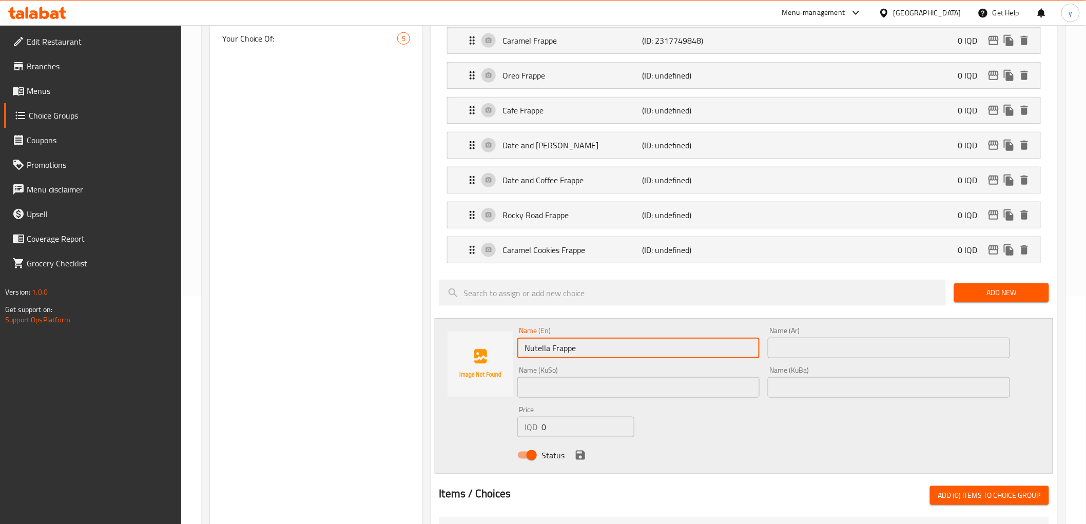
click at [794, 340] on input "text" at bounding box center [889, 348] width 242 height 21
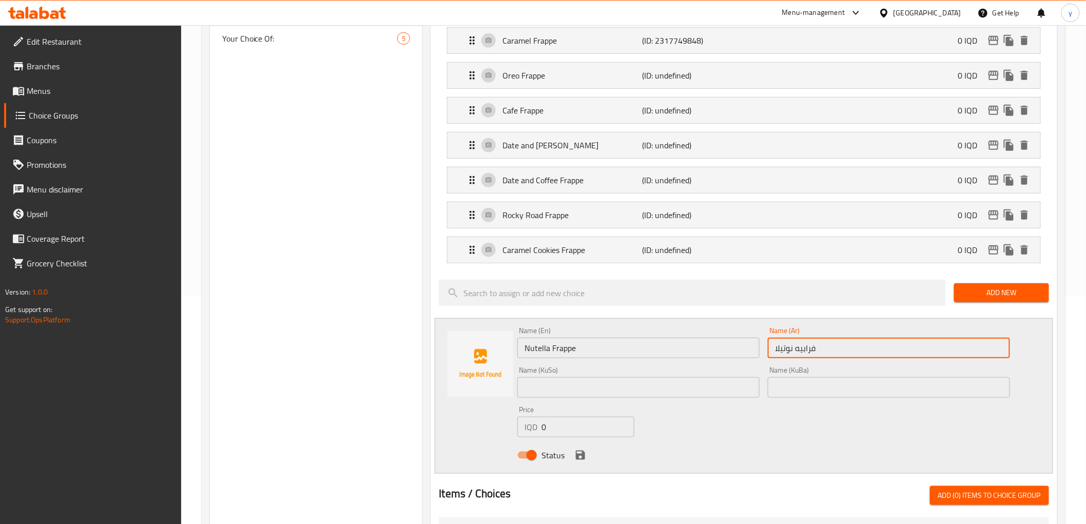
type input "فرابيه نوتيلا"
click at [730, 389] on input "text" at bounding box center [638, 387] width 242 height 21
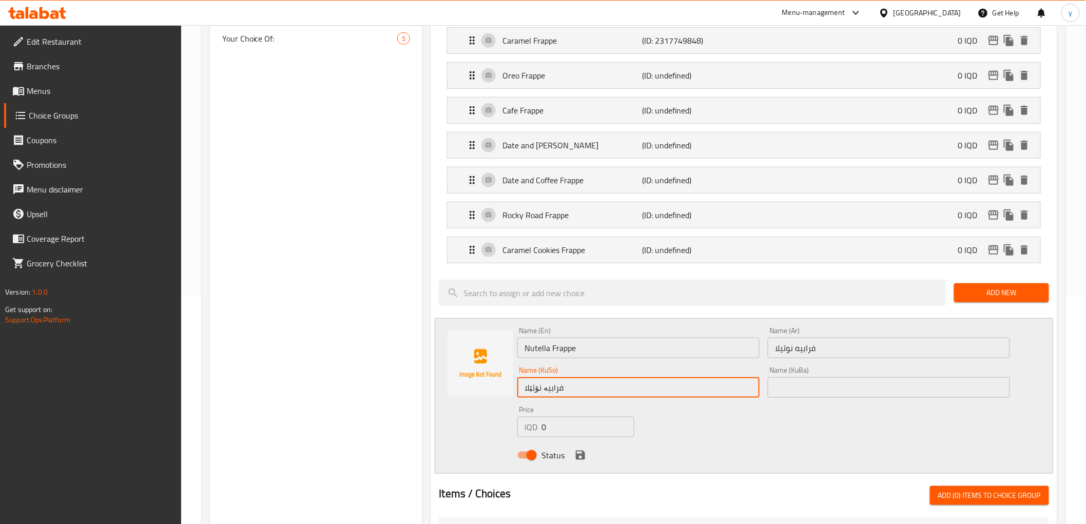
type input "فرابیە نۆتێلا"
click at [777, 386] on input "text" at bounding box center [889, 387] width 242 height 21
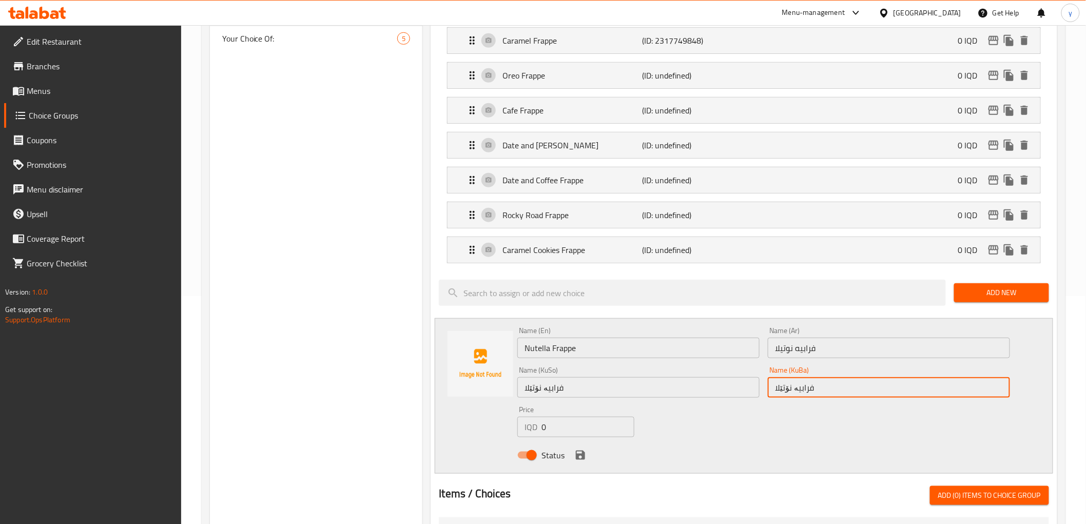
type input "فرابیە نۆتێلا"
click at [596, 428] on input "0" at bounding box center [588, 427] width 93 height 21
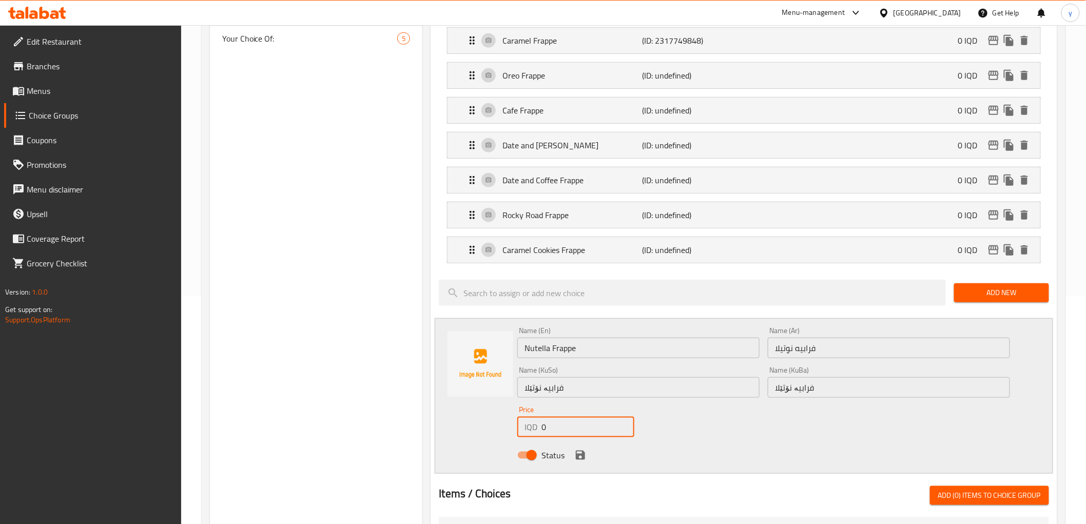
click at [596, 428] on input "0" at bounding box center [588, 427] width 93 height 21
click at [583, 453] on icon "save" at bounding box center [580, 455] width 9 height 9
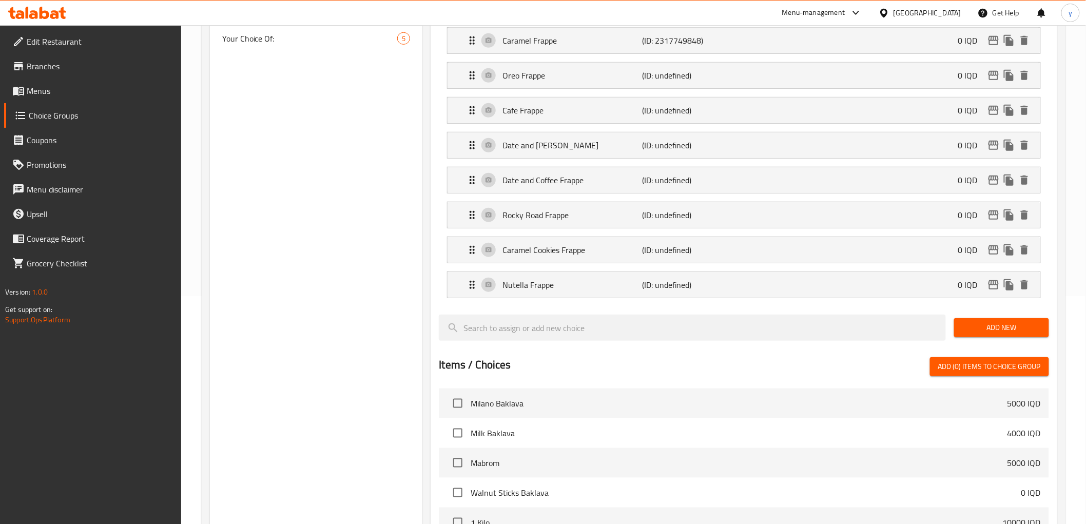
click at [988, 325] on span "Add New" at bounding box center [1001, 327] width 79 height 13
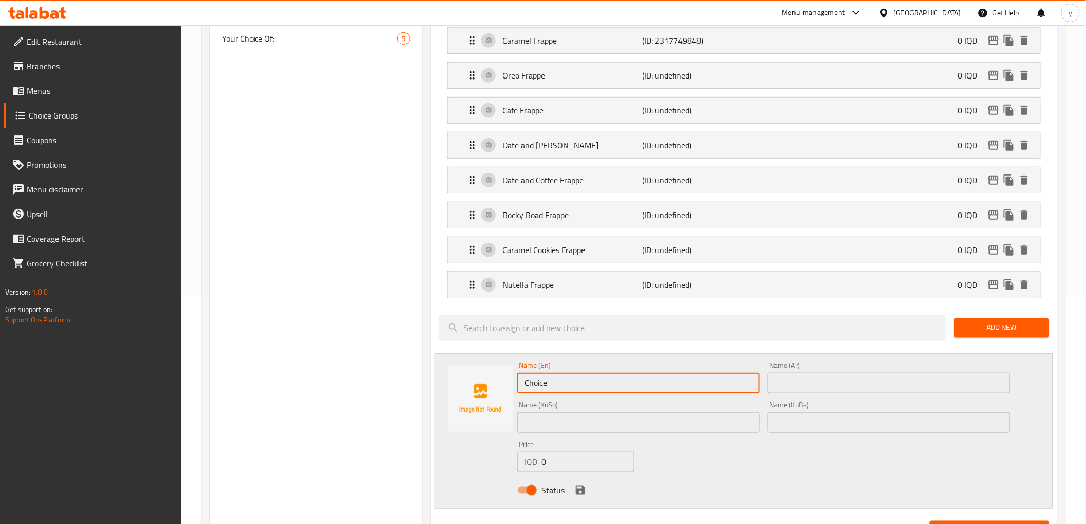
click at [566, 378] on input "Choice" at bounding box center [638, 383] width 242 height 21
type input "Cinnamon Frappe"
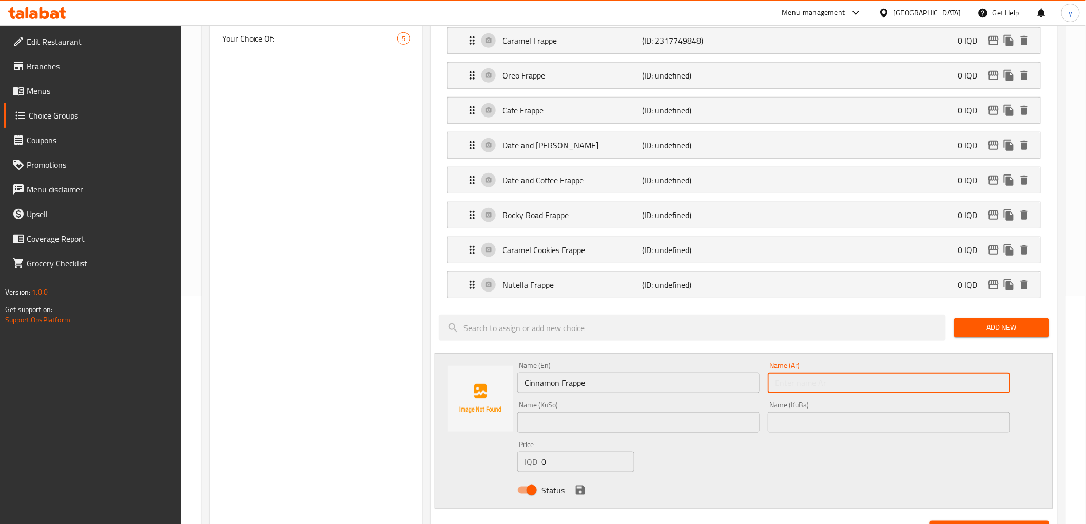
click at [799, 378] on input "text" at bounding box center [889, 383] width 242 height 21
type input "فرابيه قرفة"
click at [705, 417] on input "text" at bounding box center [638, 422] width 242 height 21
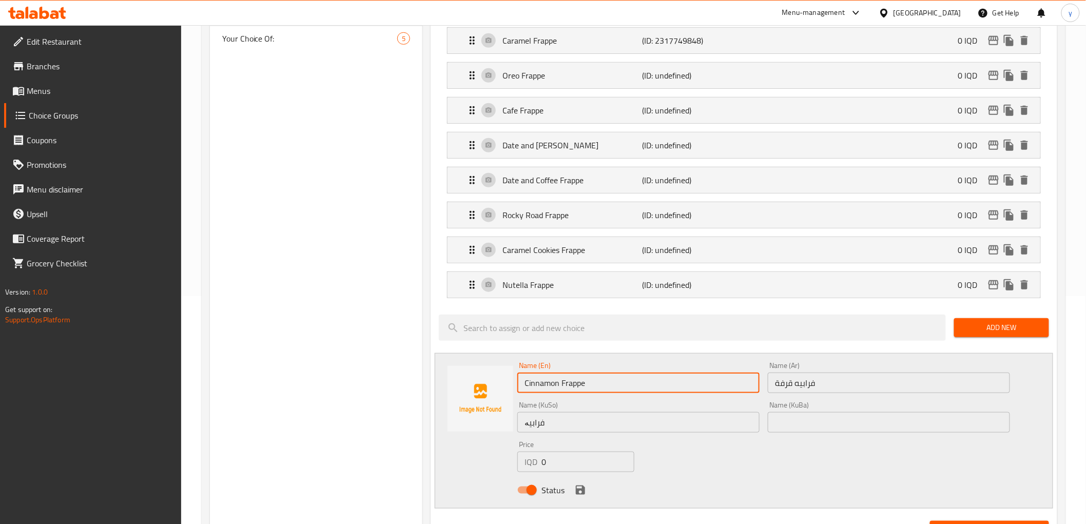
click at [545, 391] on input "Cinnamon Frappe" at bounding box center [638, 383] width 242 height 21
click at [564, 428] on input "فرابیە" at bounding box center [638, 422] width 242 height 21
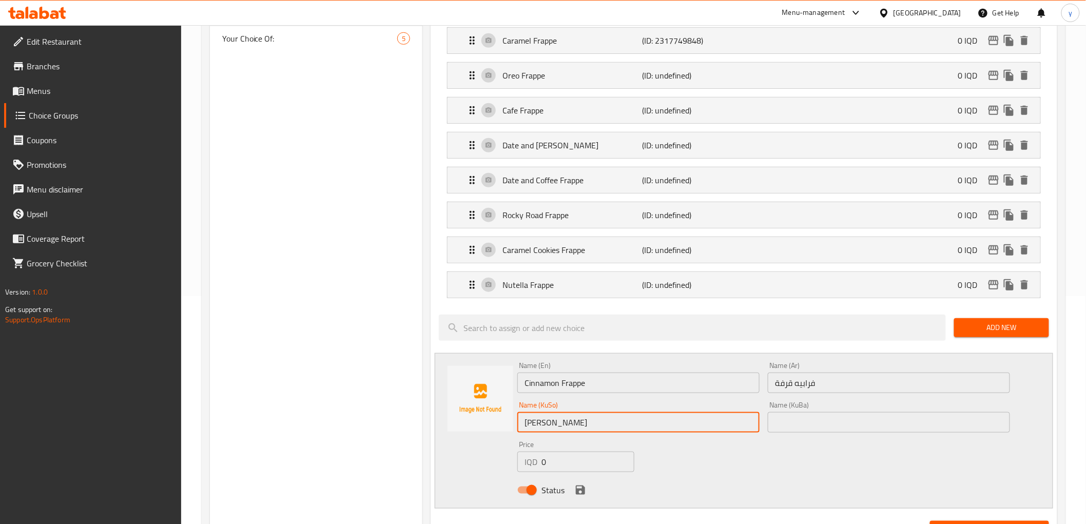
click at [576, 421] on input "فرابیە دارچین" at bounding box center [638, 422] width 242 height 21
type input "فرابیە دارچین"
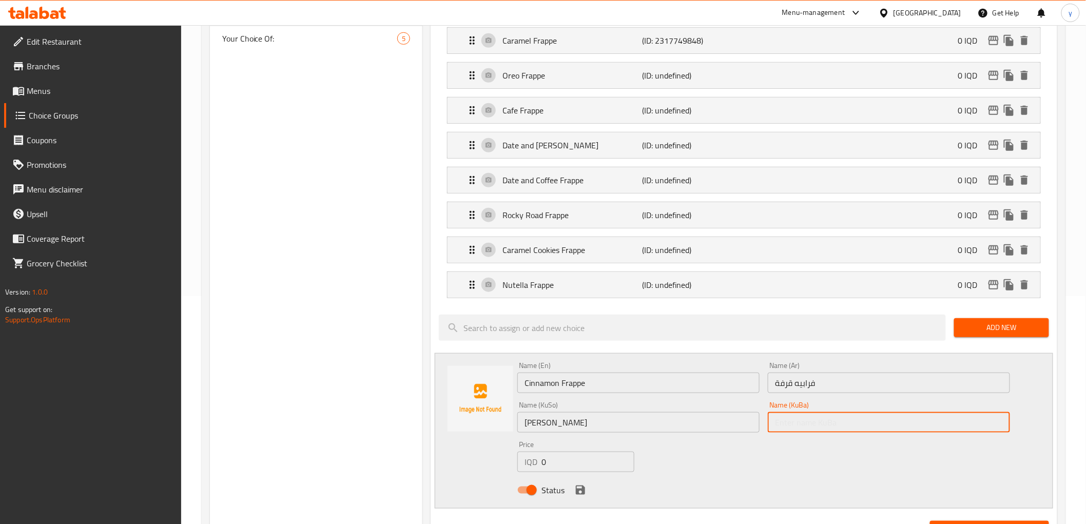
click at [781, 425] on input "text" at bounding box center [889, 422] width 242 height 21
type input "فرابیە دارچین"
click at [576, 490] on icon "save" at bounding box center [580, 490] width 9 height 9
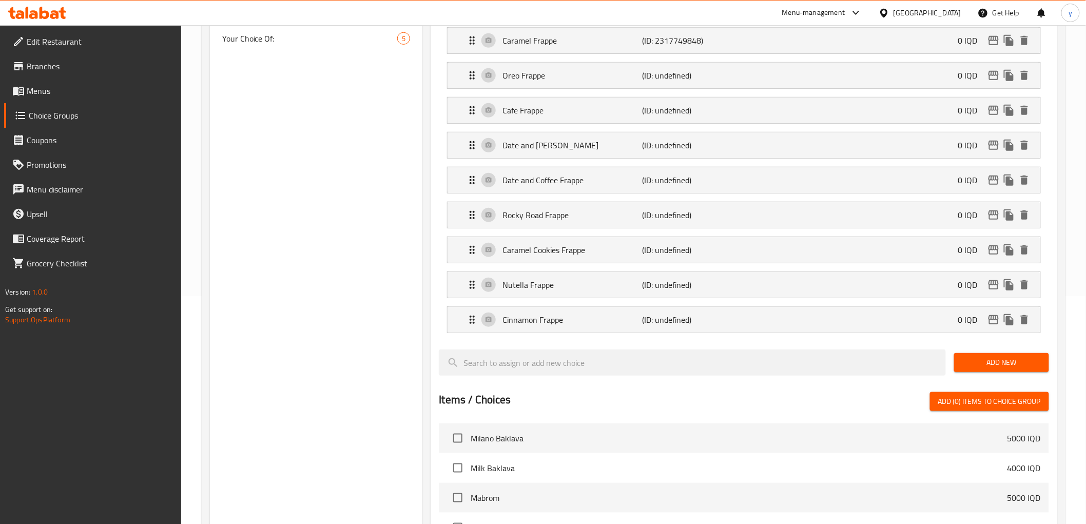
click at [1000, 350] on div "Add New" at bounding box center [1001, 362] width 103 height 34
click at [999, 353] on button "Add New" at bounding box center [1001, 362] width 95 height 19
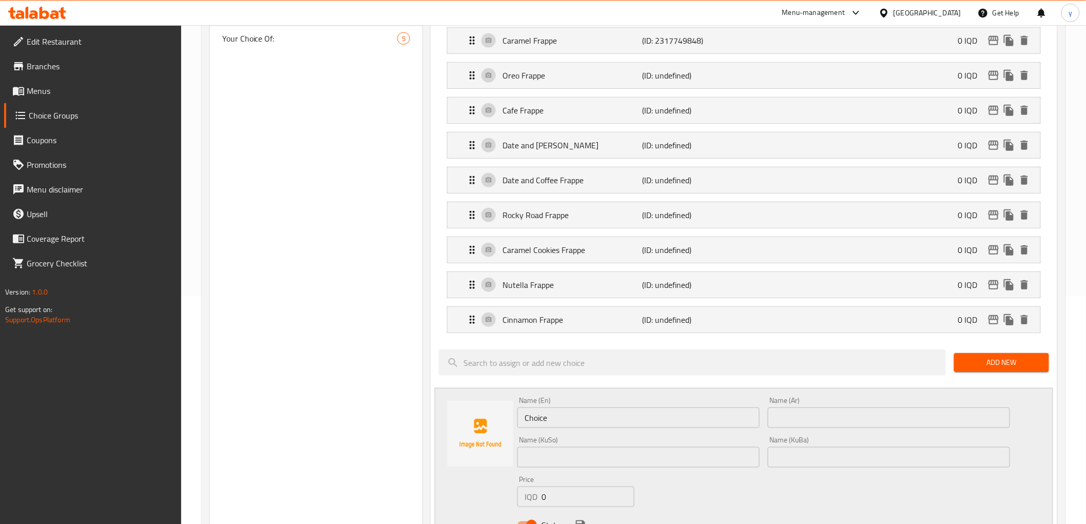
click at [565, 409] on input "Choice" at bounding box center [638, 418] width 242 height 21
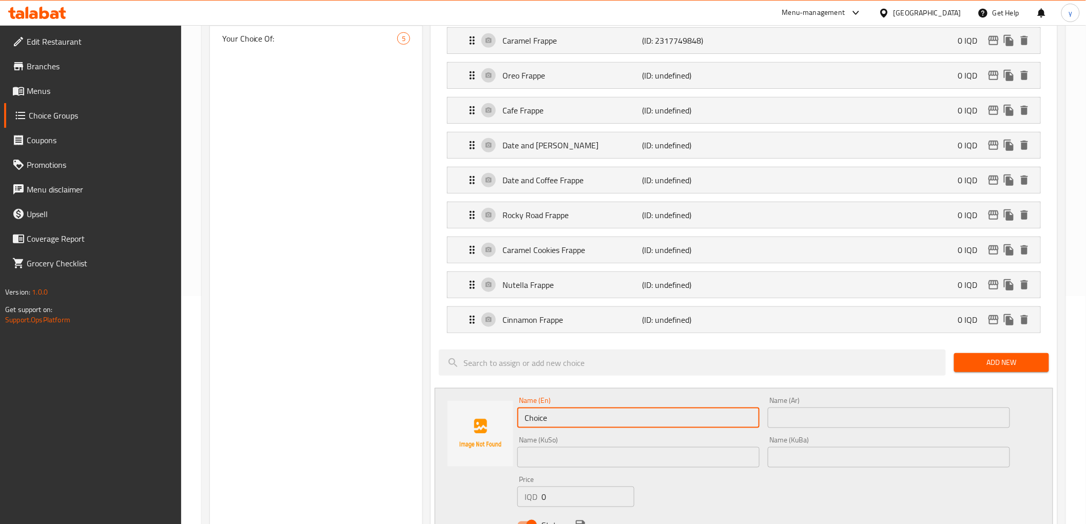
click at [565, 409] on input "Choice" at bounding box center [638, 418] width 242 height 21
type input "Coconut Toasted Frappe"
click at [766, 421] on div "Name (Ar) Name (Ar)" at bounding box center [889, 413] width 251 height 40
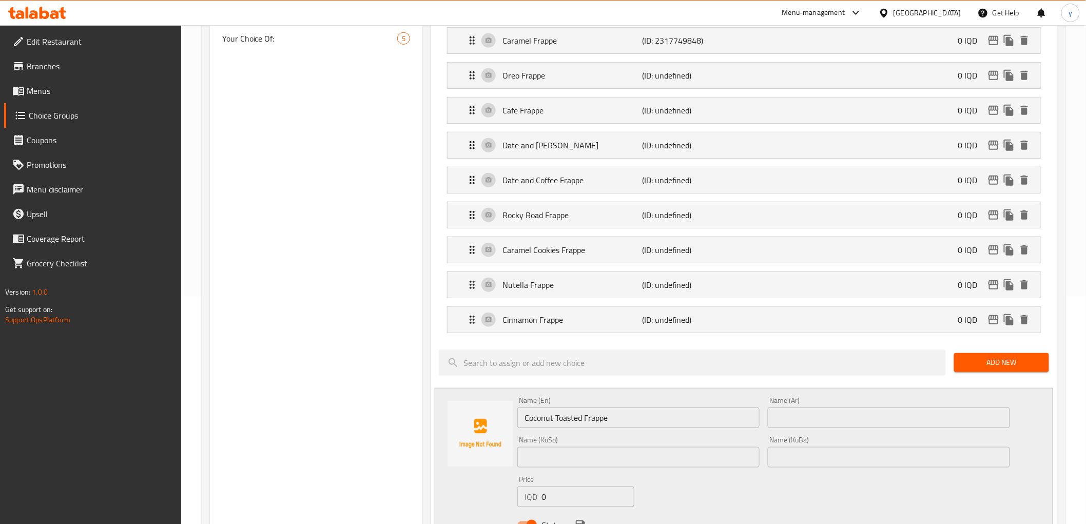
click at [796, 407] on div "Name (Ar) Name (Ar)" at bounding box center [889, 412] width 242 height 31
click at [818, 422] on input "text" at bounding box center [889, 418] width 242 height 21
type input "فرابيه جوز الهند محمص"
click at [716, 448] on input "text" at bounding box center [638, 457] width 242 height 21
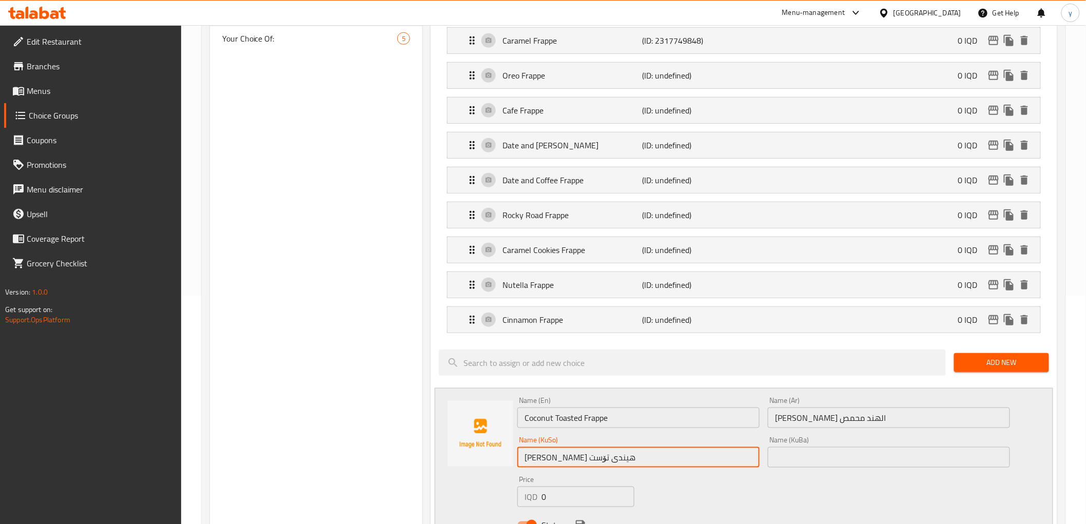
type input "فرابیە گوێزی هیندی تۆست"
click at [813, 466] on input "text" at bounding box center [889, 457] width 242 height 21
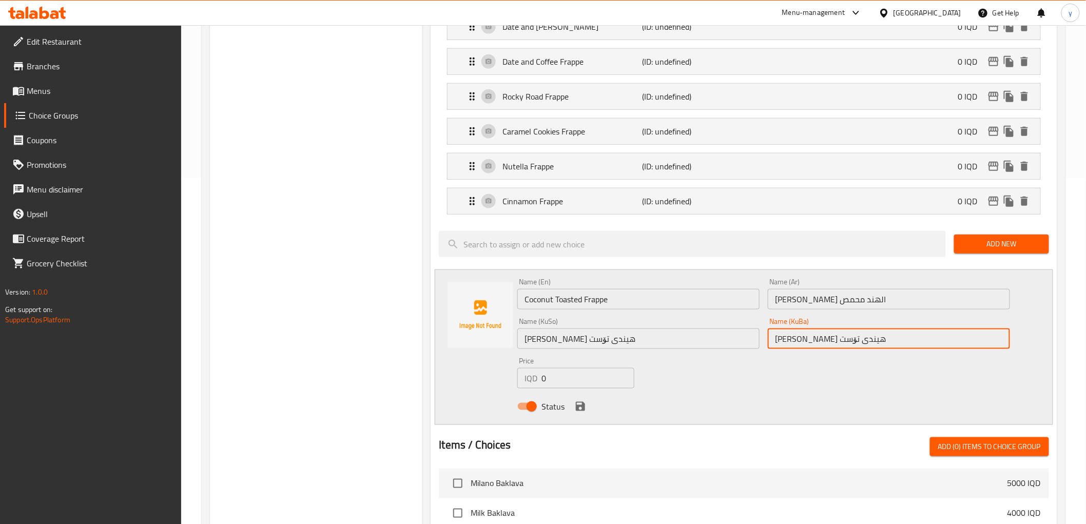
scroll to position [456, 0]
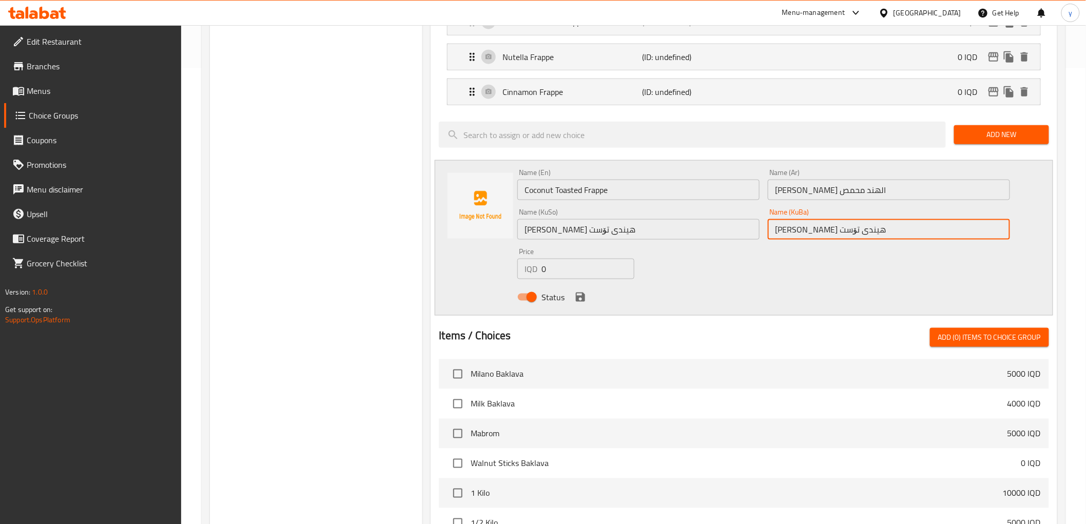
type input "فرابیە گوێزی هیندی تۆست"
click at [585, 304] on div "Status" at bounding box center [763, 297] width 500 height 28
click at [584, 301] on icon "save" at bounding box center [580, 297] width 9 height 9
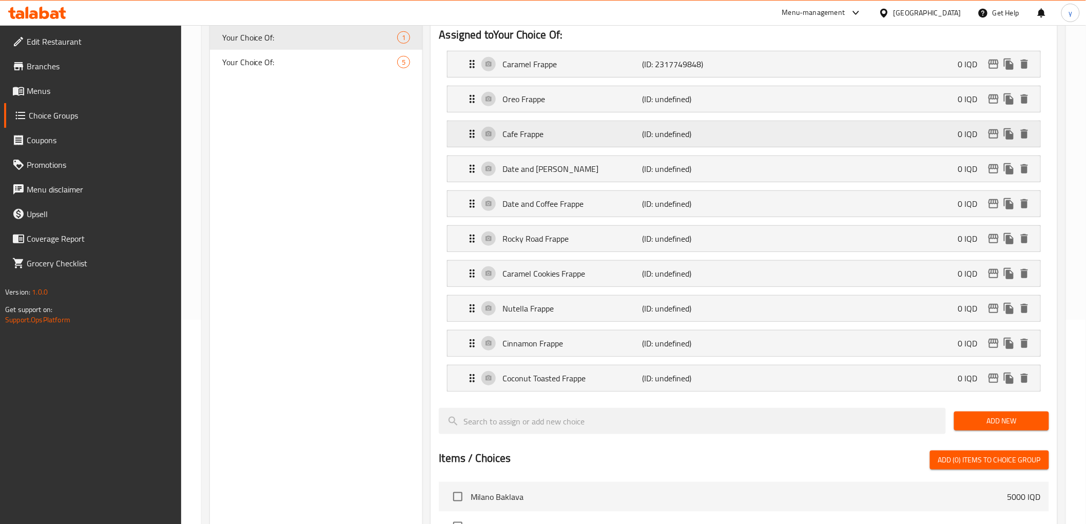
scroll to position [114, 0]
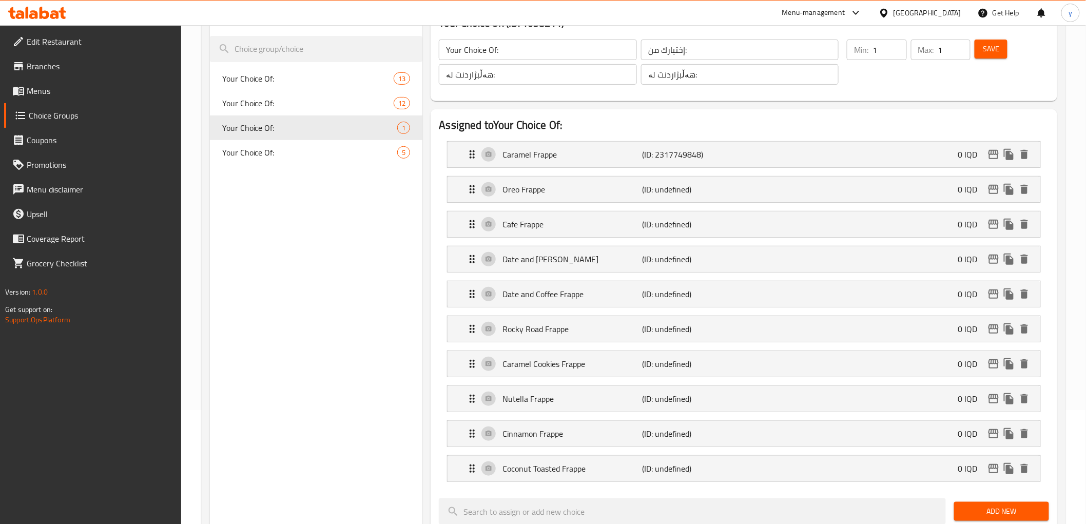
click at [987, 40] on button "Save" at bounding box center [991, 49] width 33 height 19
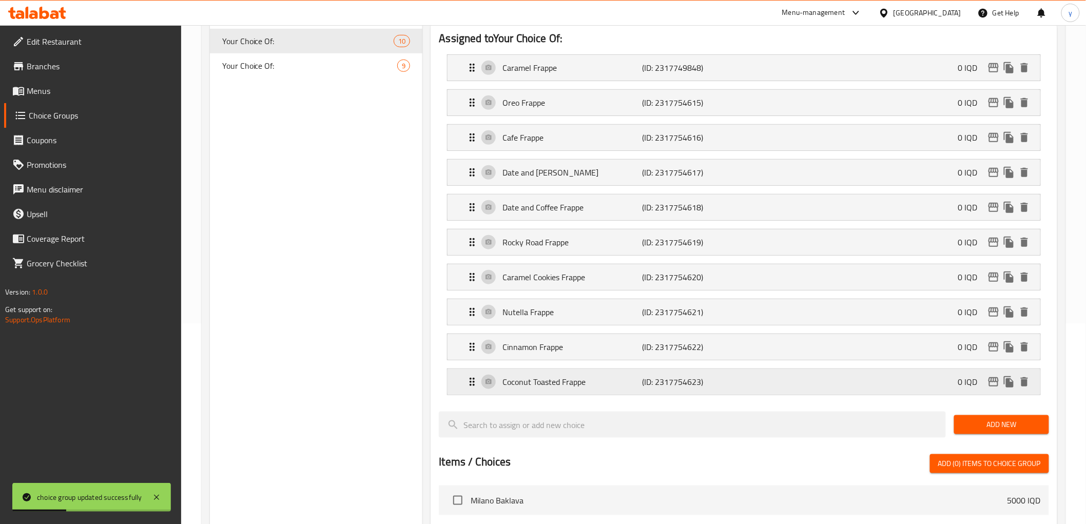
scroll to position [228, 0]
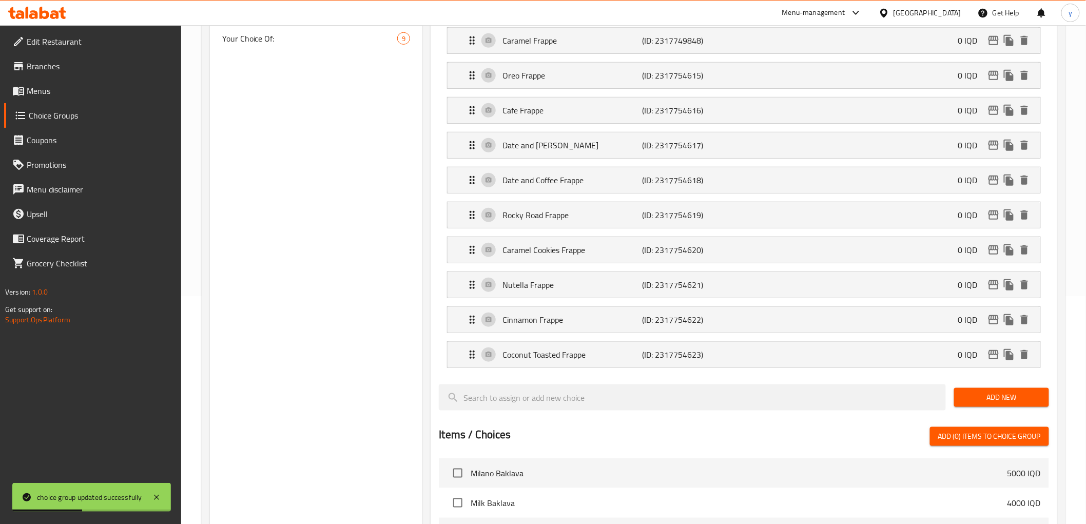
click at [983, 407] on button "Add New" at bounding box center [1001, 397] width 95 height 19
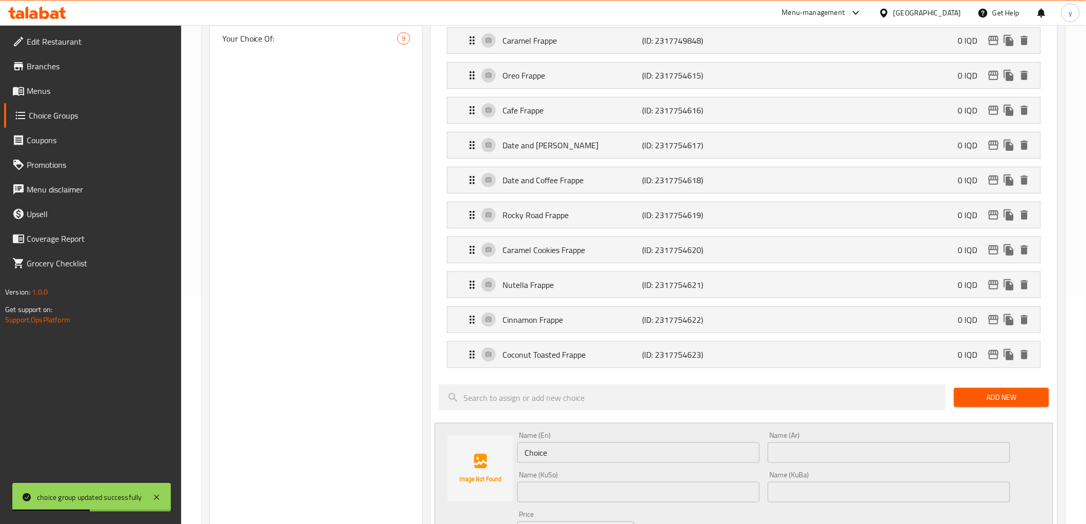
scroll to position [342, 0]
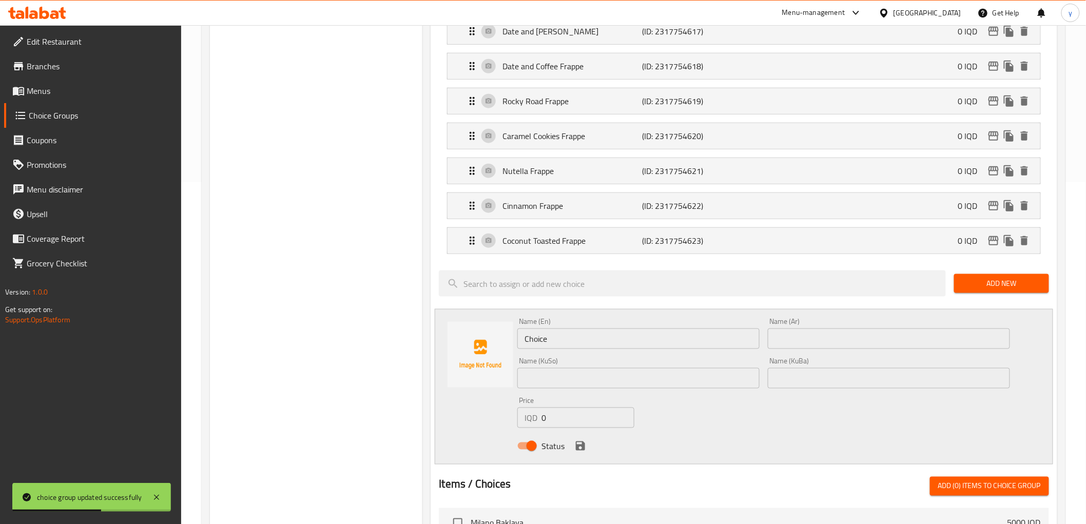
click at [606, 337] on input "Choice" at bounding box center [638, 339] width 242 height 21
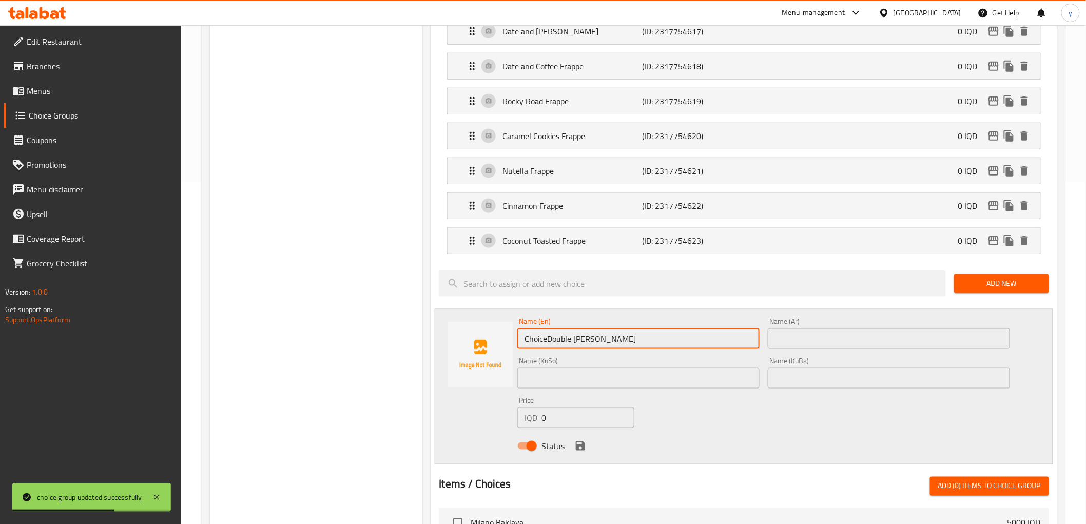
click at [605, 337] on input "ChoiceDouble Mocha Frappe" at bounding box center [638, 339] width 242 height 21
click at [605, 337] on input "ChoiceDouble Mocha Double Mocha Frappe" at bounding box center [638, 339] width 242 height 21
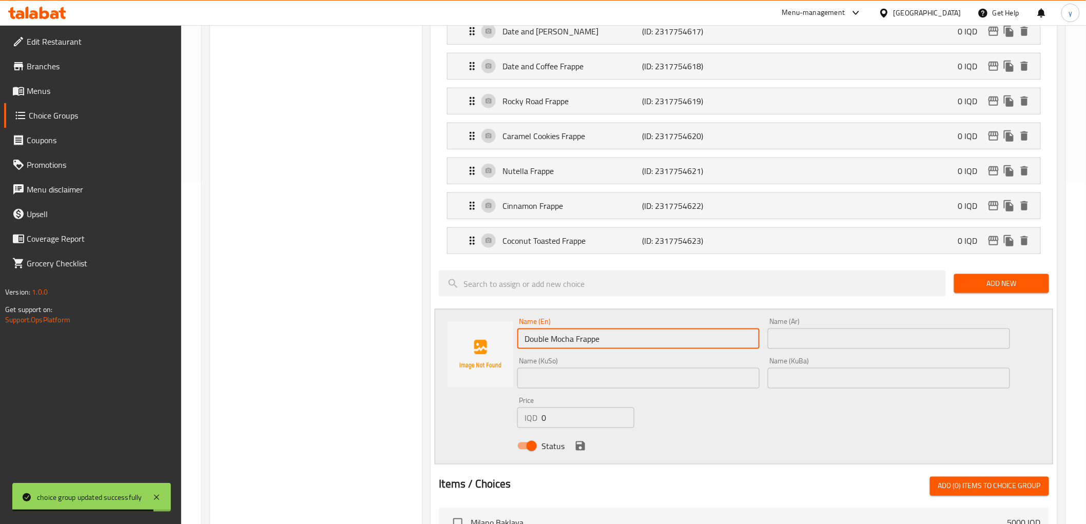
type input "Double Mocha Frappe"
click at [609, 342] on input "Double Mocha Frappe" at bounding box center [638, 339] width 242 height 21
click at [817, 345] on input "text" at bounding box center [889, 339] width 242 height 21
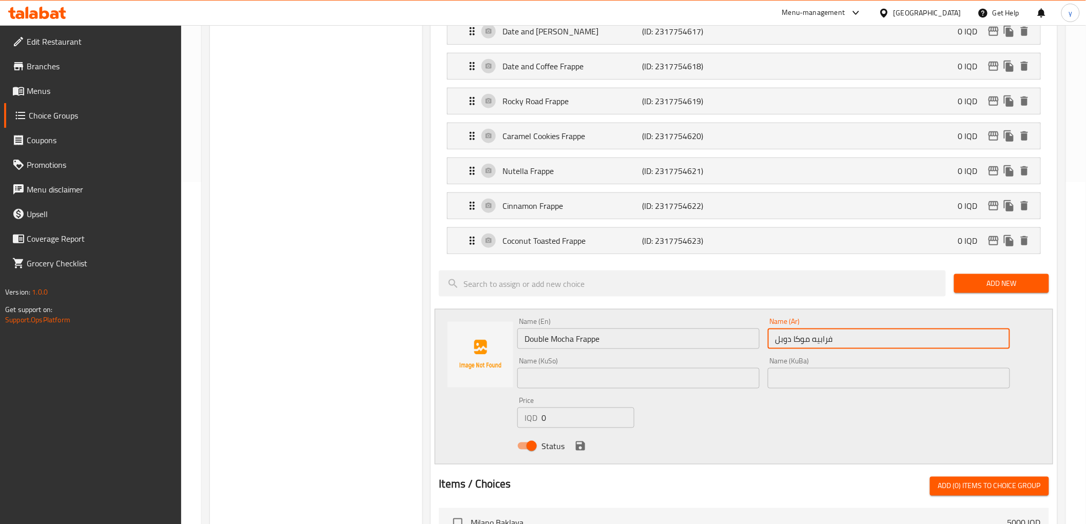
type input "فرابيه موكا دوبل"
click at [719, 375] on input "text" at bounding box center [638, 378] width 242 height 21
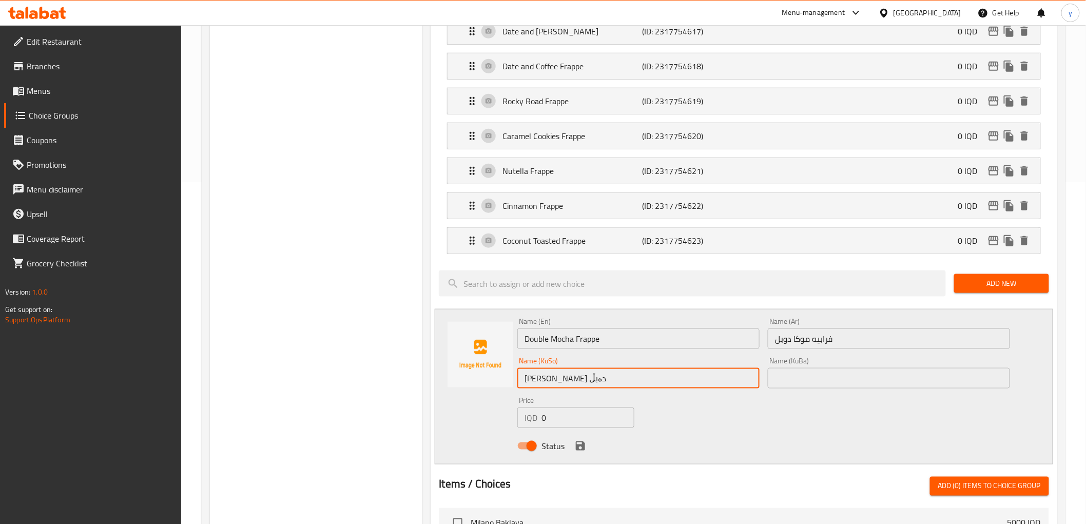
type input "فرابیە مۆکای دەبڵ"
click at [815, 368] on input "text" at bounding box center [889, 378] width 242 height 21
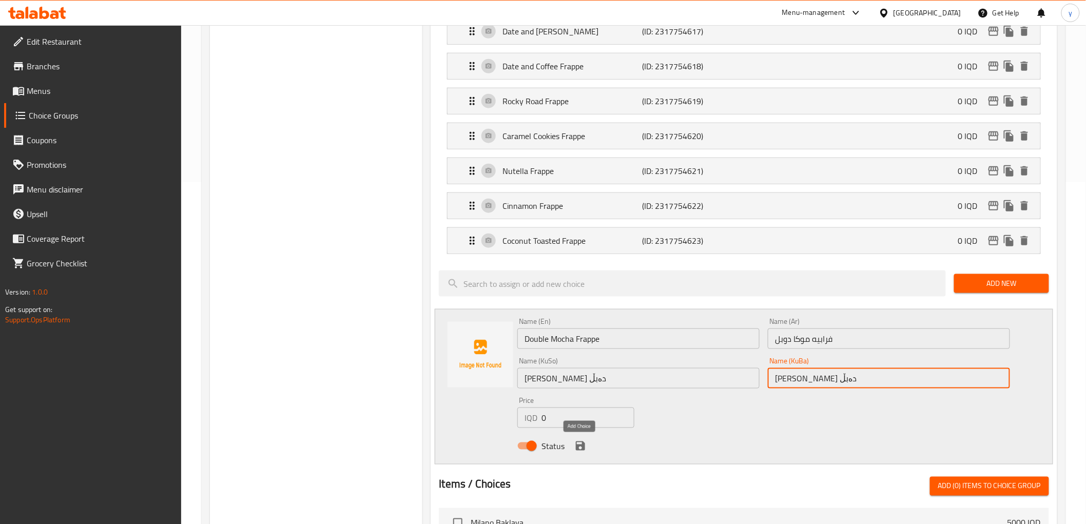
type input "فرابیە مۆکای دەبڵ"
click at [575, 448] on icon "save" at bounding box center [580, 446] width 12 height 12
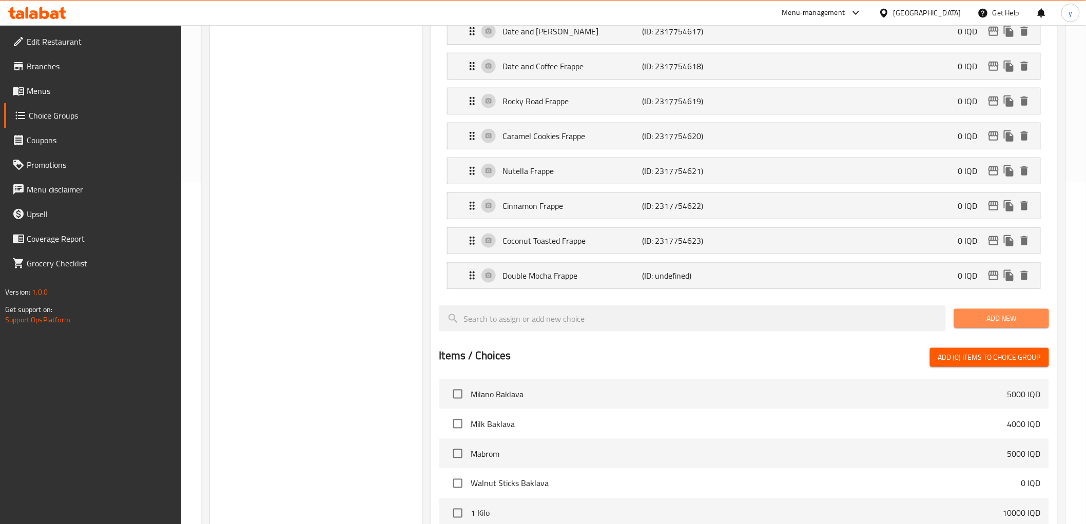
click at [976, 311] on button "Add New" at bounding box center [1001, 318] width 95 height 19
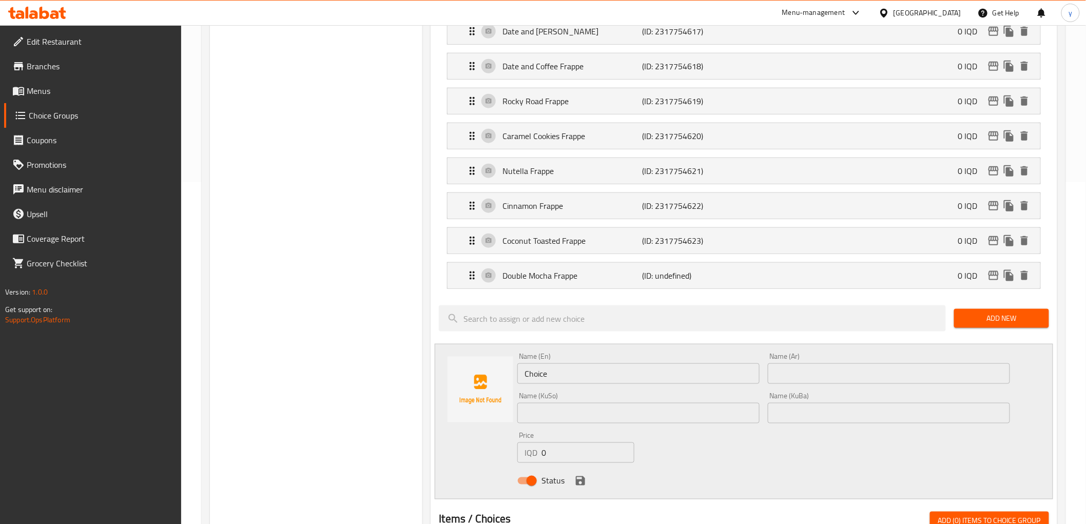
click at [617, 370] on input "Choice" at bounding box center [638, 373] width 242 height 21
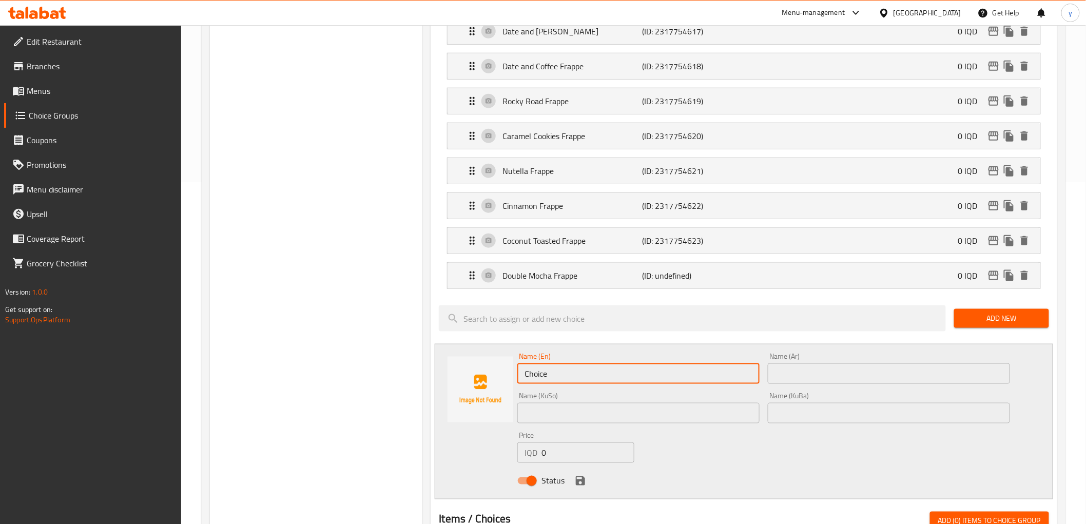
click at [617, 370] on input "Choice" at bounding box center [638, 373] width 242 height 21
type input "Marshmallow Toasted Frappe"
click at [876, 380] on input "text" at bounding box center [889, 373] width 242 height 21
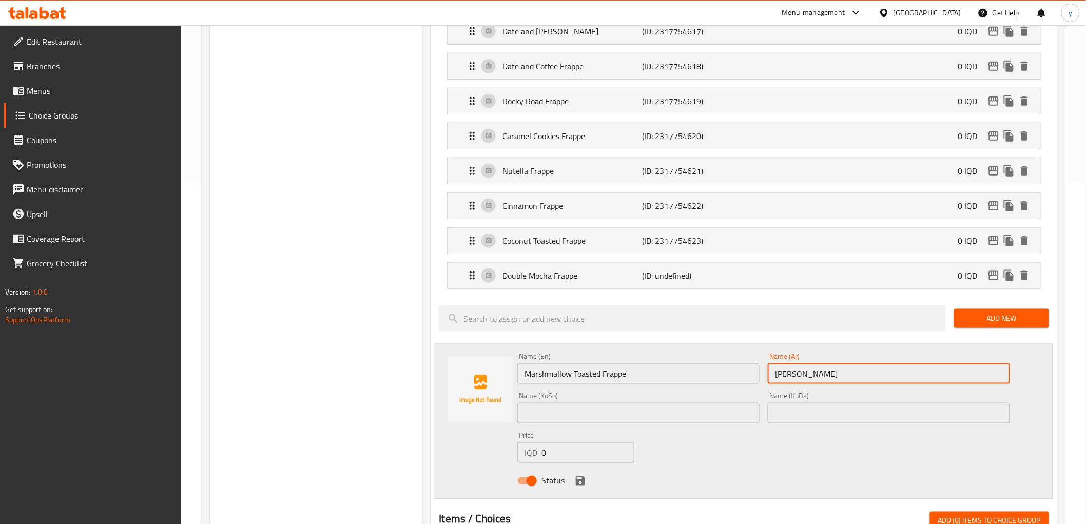
type input "فرابيه مارشميلو محمص"
click at [550, 374] on input "Marshmallow Toasted Frappe" at bounding box center [638, 373] width 242 height 21
click at [827, 380] on input "فرابيه مارشميلو محمص" at bounding box center [889, 373] width 242 height 21
click at [726, 428] on div "Name (KuSo) Name (KuSo)" at bounding box center [638, 408] width 251 height 40
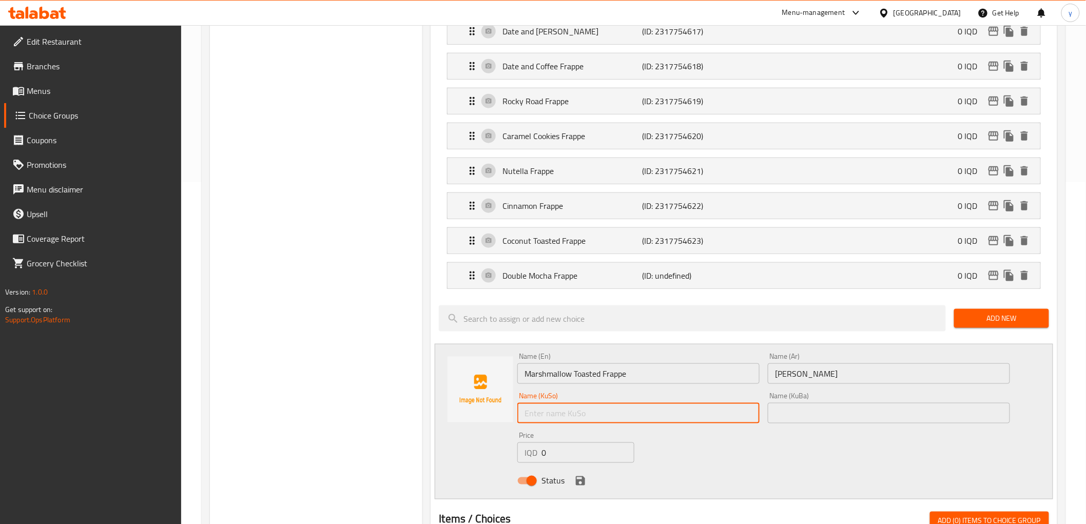
click at [722, 417] on input "text" at bounding box center [638, 413] width 242 height 21
type input "فرابیە مارشمێلۆ تۆست"
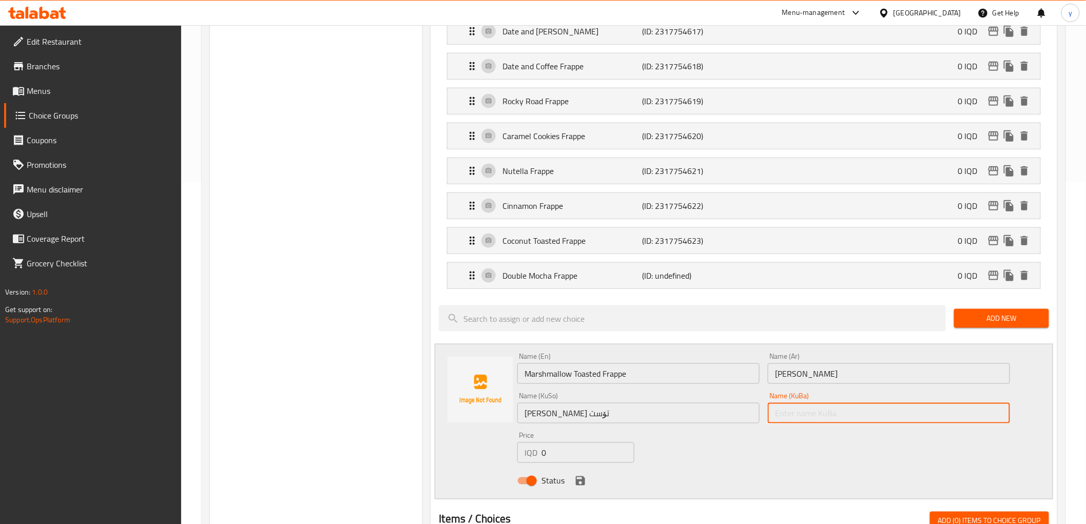
click at [843, 409] on input "text" at bounding box center [889, 413] width 242 height 21
type input "فرابیە مارشمێلۆ تۆست"
click at [547, 413] on input "فرابیە مارشمێلۆ تۆست" at bounding box center [638, 413] width 242 height 21
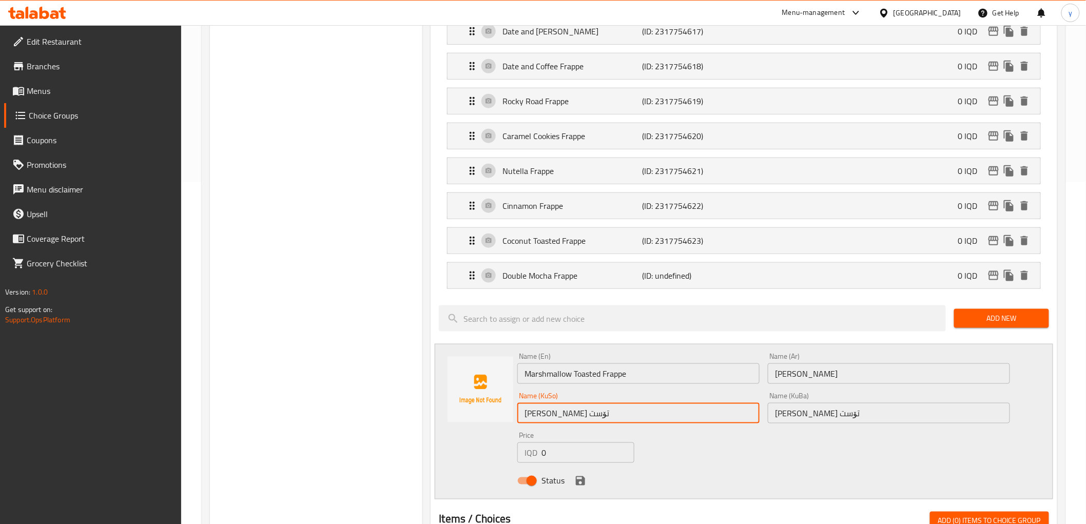
type input "فرابیە مارشمێلۆی تۆست"
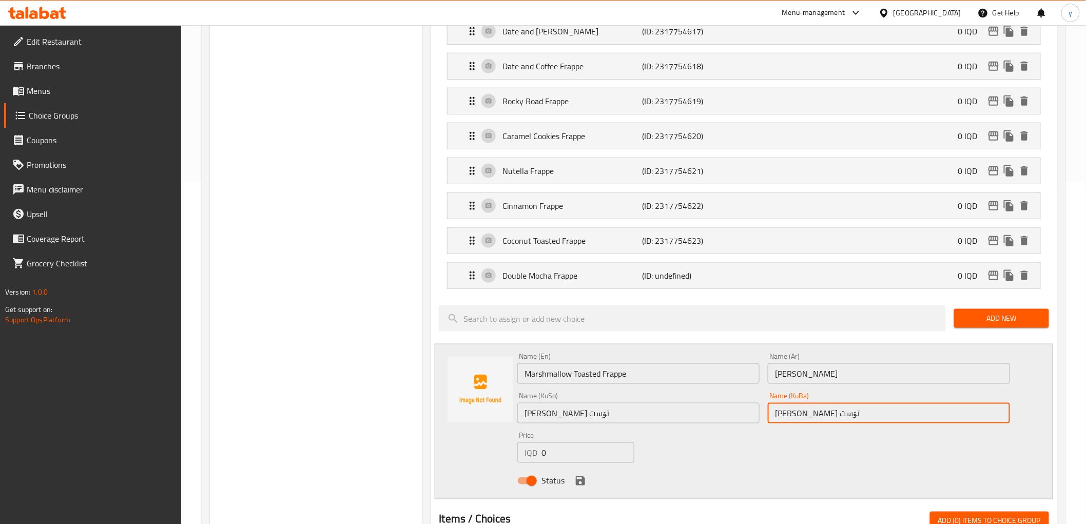
click at [797, 417] on input "فرابیە مارشمێلۆ تۆست" at bounding box center [889, 413] width 242 height 21
type input "فرابیە مارشمێلۆی تۆست"
click at [583, 477] on icon "save" at bounding box center [580, 481] width 12 height 12
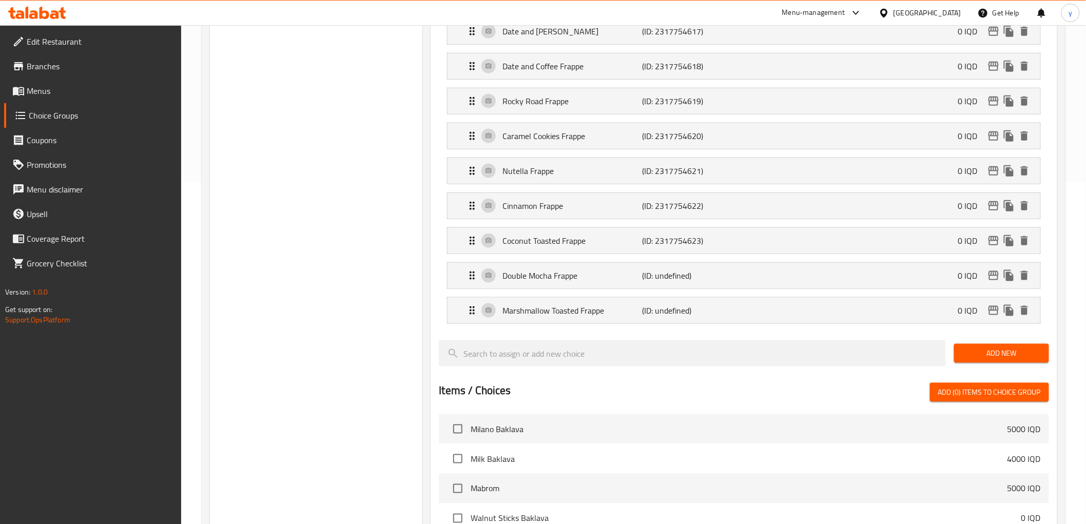
click at [988, 358] on span "Add New" at bounding box center [1001, 353] width 79 height 13
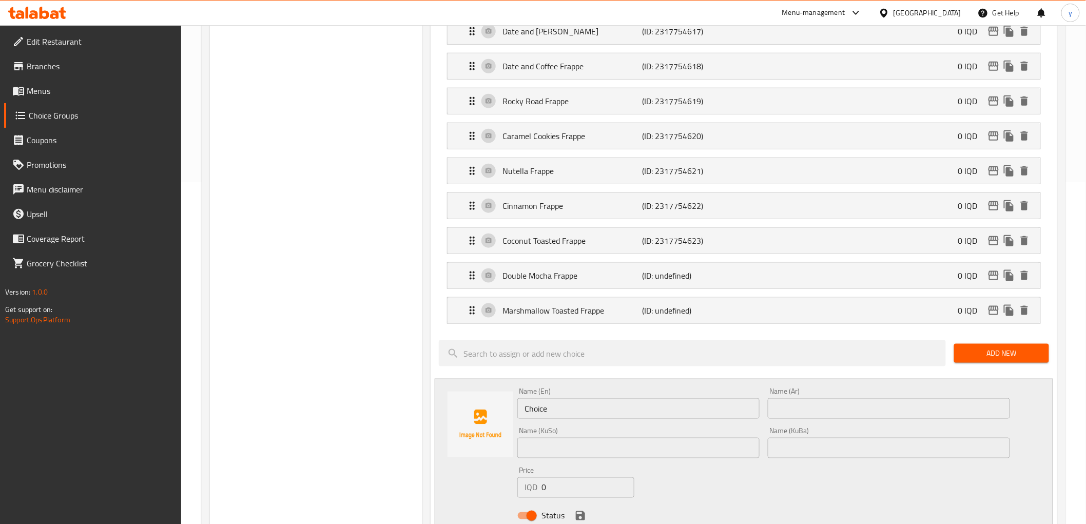
click at [606, 407] on input "Choice" at bounding box center [638, 408] width 242 height 21
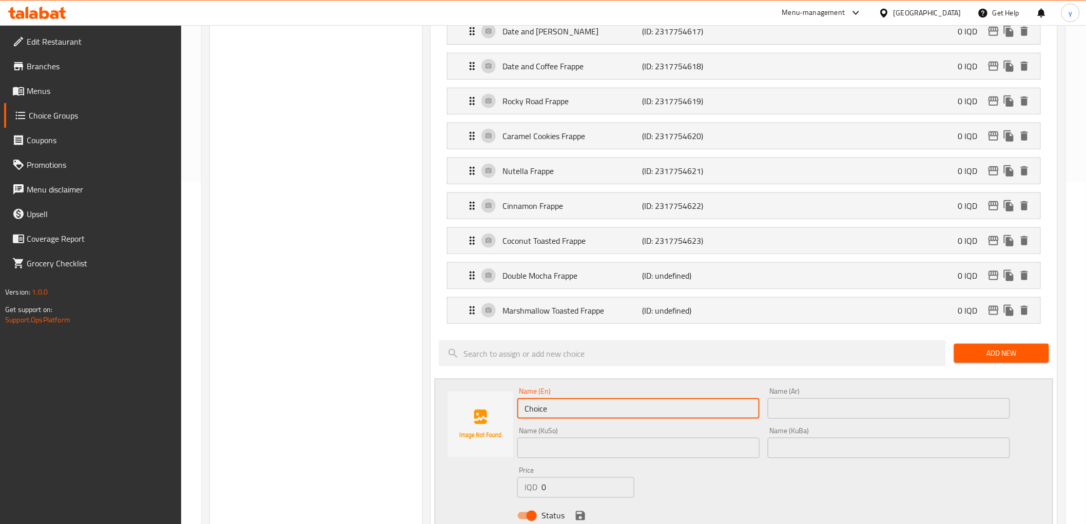
click at [606, 407] on input "Choice" at bounding box center [638, 408] width 242 height 21
type input "Pretzel Caramel Frappe"
click at [771, 396] on div "Name (Ar) Name (Ar)" at bounding box center [889, 403] width 242 height 31
click at [778, 407] on input "text" at bounding box center [889, 408] width 242 height 21
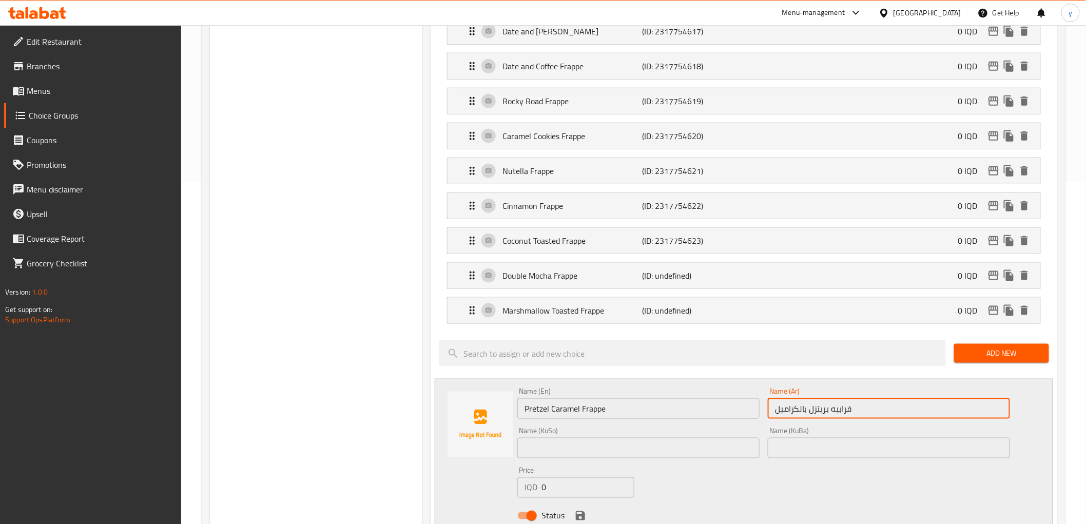
type input "فرابيه بريتزل بالكراميل"
click at [712, 458] on input "text" at bounding box center [638, 448] width 242 height 21
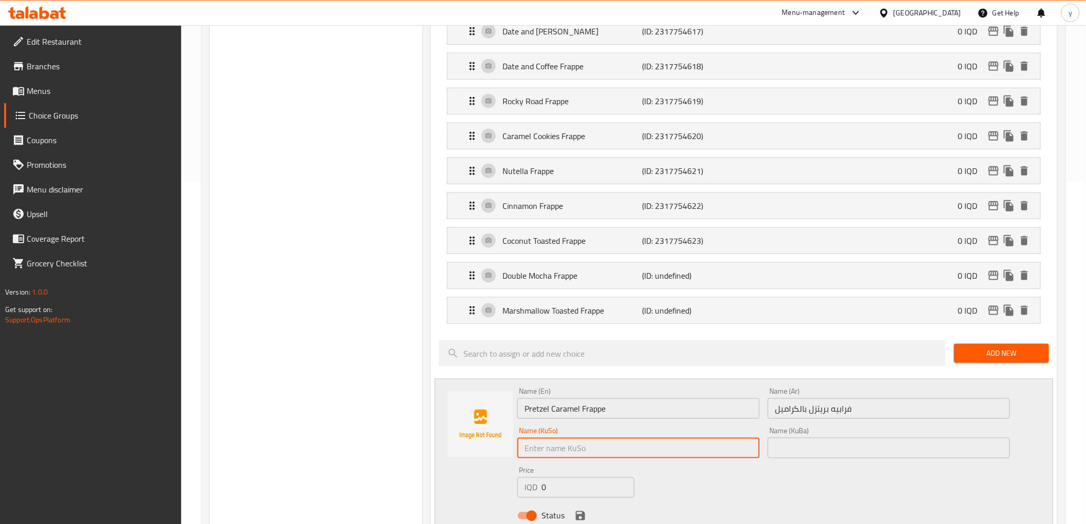
click at [824, 415] on input "فرابيه بريتزل بالكراميل" at bounding box center [889, 408] width 242 height 21
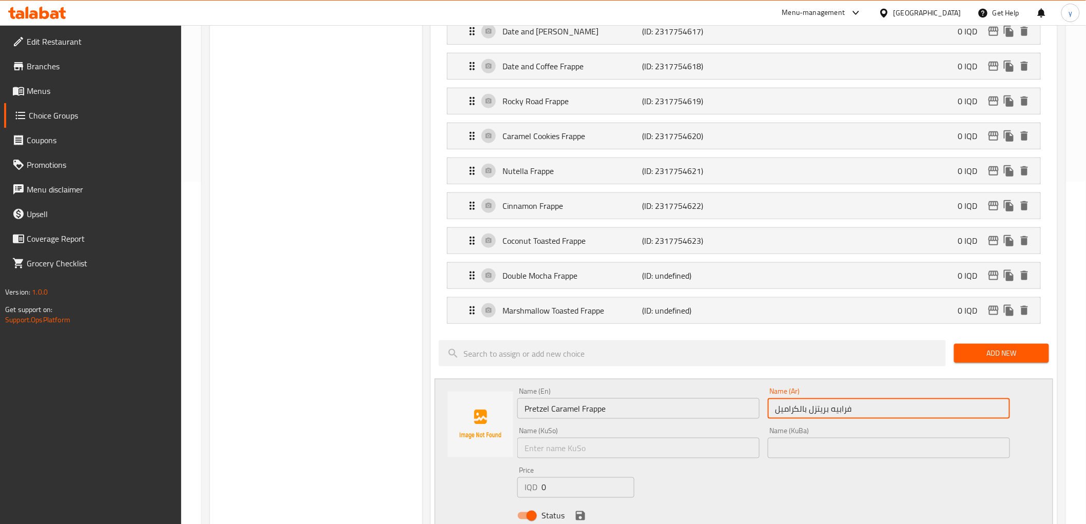
click at [816, 412] on input "فرابيه بريتزل بالكراميل" at bounding box center [889, 408] width 242 height 21
click at [664, 447] on input "text" at bounding box center [638, 448] width 242 height 21
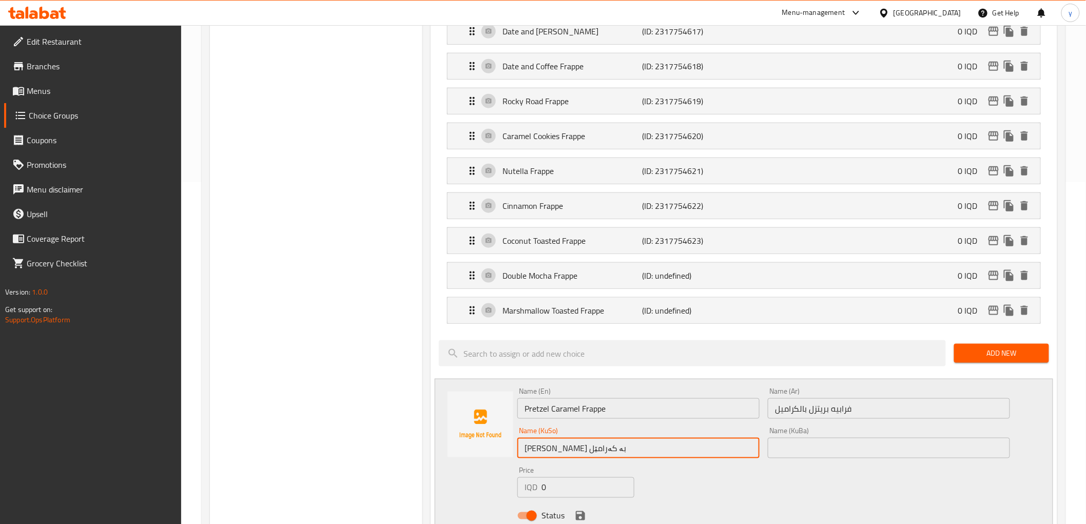
click at [642, 446] on input "فرابیە پریتزل بە کەرامێل" at bounding box center [638, 448] width 242 height 21
type input "فرابیە پریتزل بە کەرامێل"
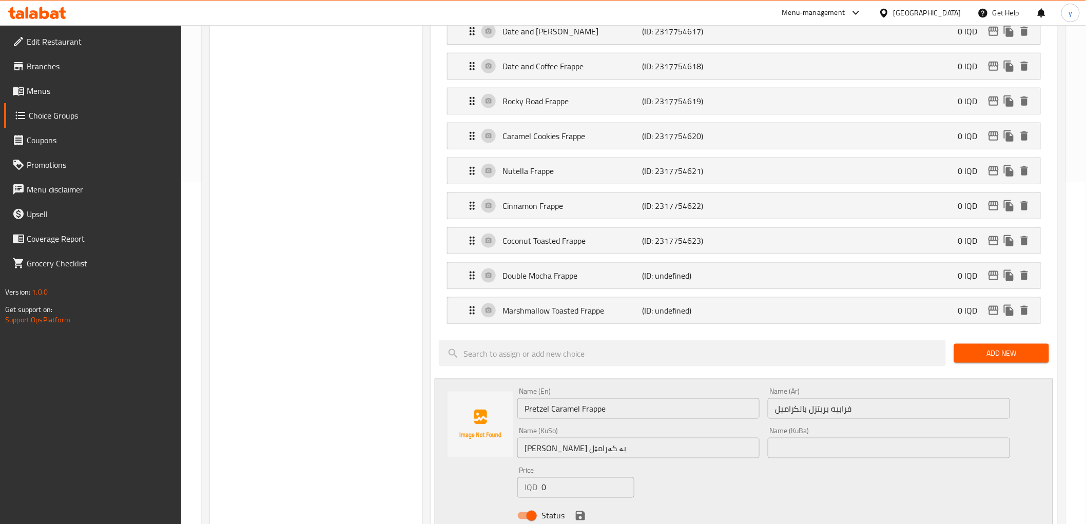
click at [764, 444] on div "Name (KuBa) Name (KuBa)" at bounding box center [889, 443] width 251 height 40
drag, startPoint x: 778, startPoint y: 446, endPoint x: 743, endPoint y: 466, distance: 40.2
click at [778, 446] on input "text" at bounding box center [889, 448] width 242 height 21
type input "فرابیە پریتزل بە کەرامێل"
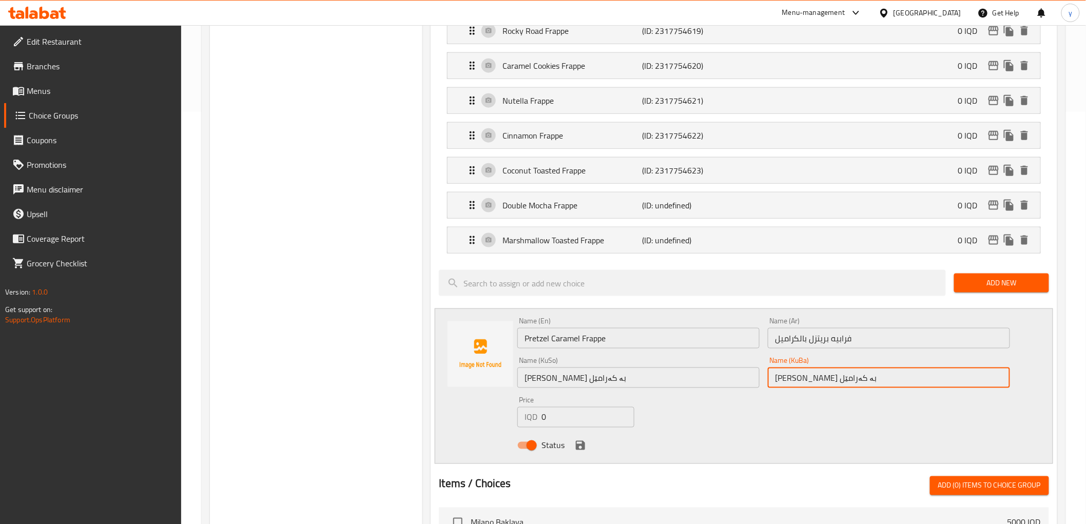
scroll to position [456, 0]
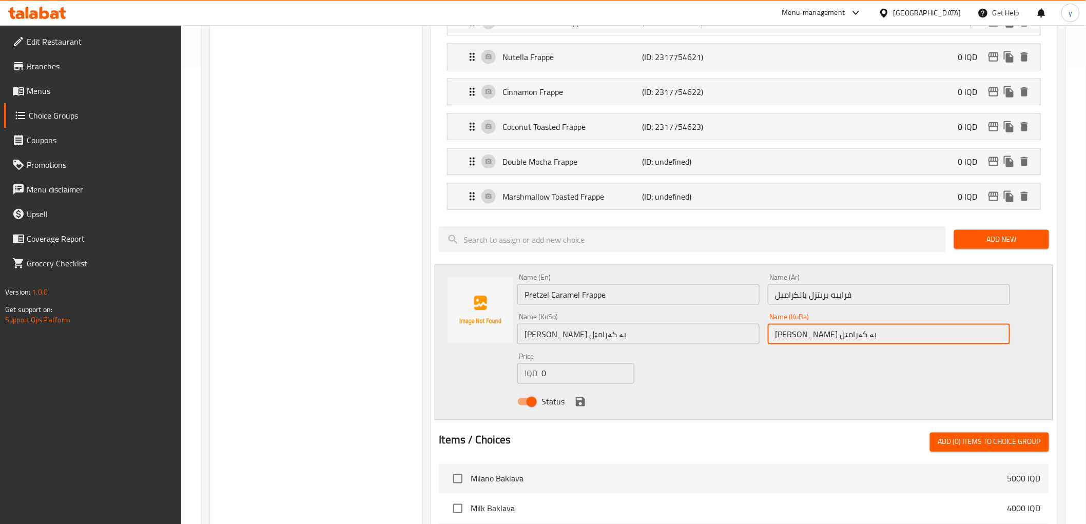
click at [582, 406] on icon "save" at bounding box center [580, 401] width 9 height 9
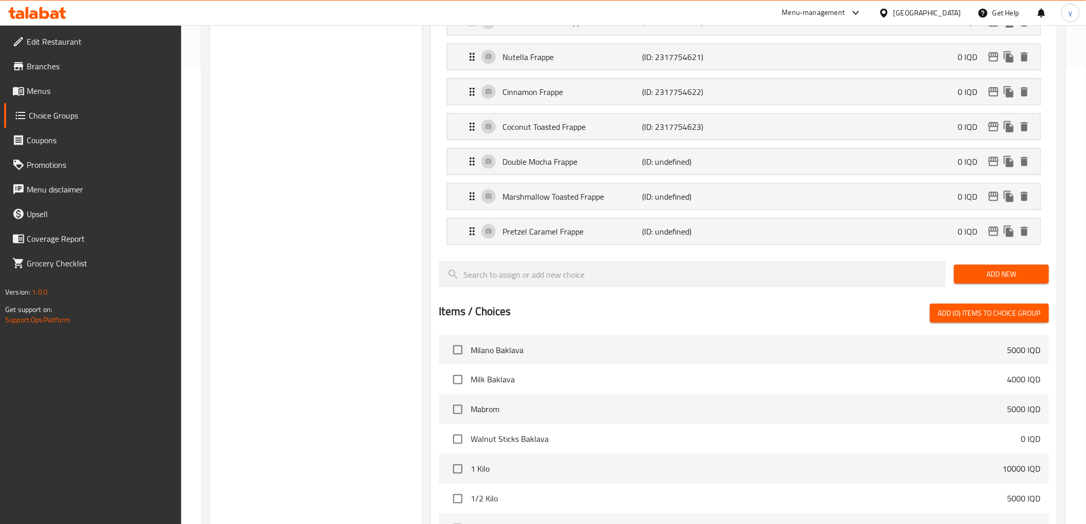
click at [978, 278] on span "Add New" at bounding box center [1001, 274] width 79 height 13
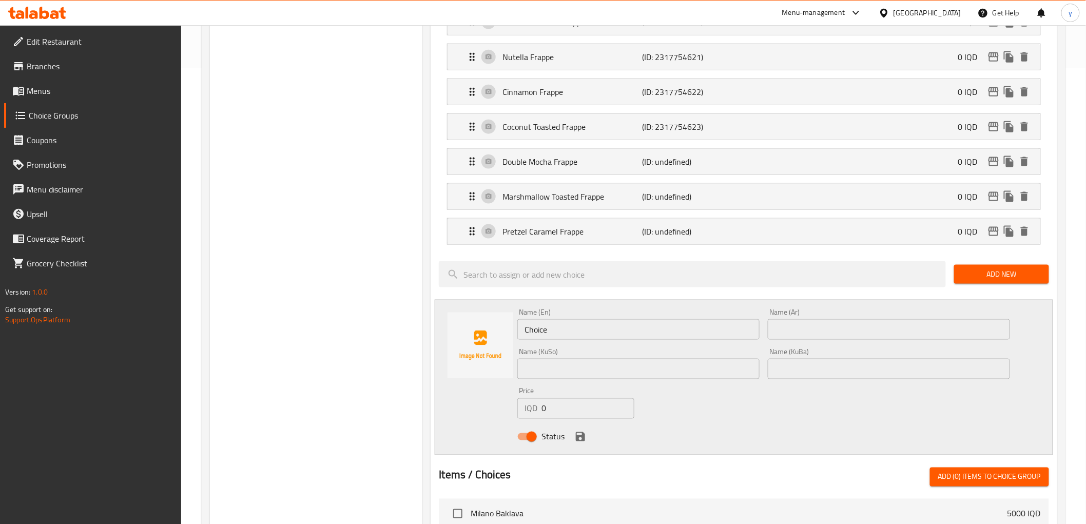
click at [620, 331] on input "Choice" at bounding box center [638, 329] width 242 height 21
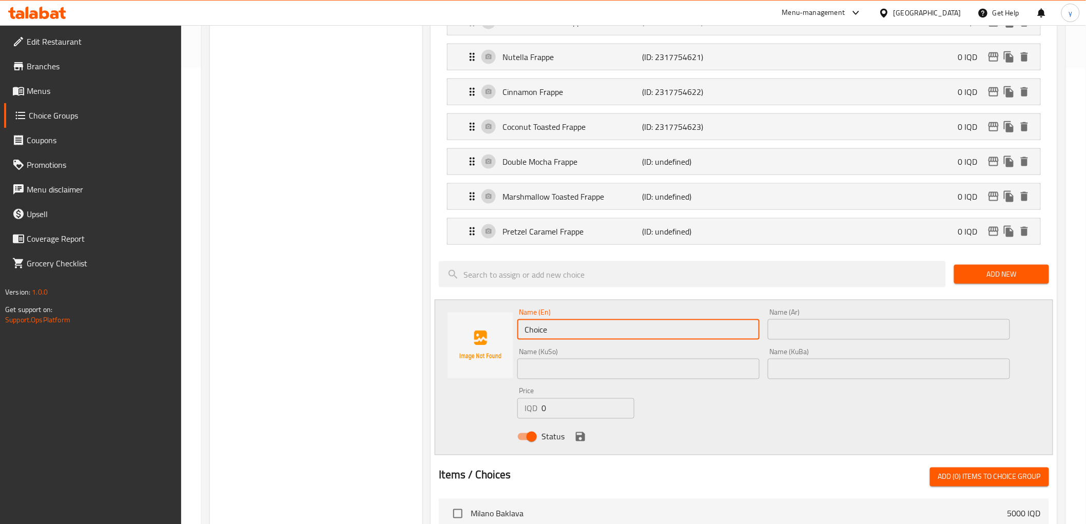
click at [620, 331] on input "Choice" at bounding box center [638, 329] width 242 height 21
type input "Lotus Caramel Frappe"
click at [822, 325] on input "text" at bounding box center [889, 329] width 242 height 21
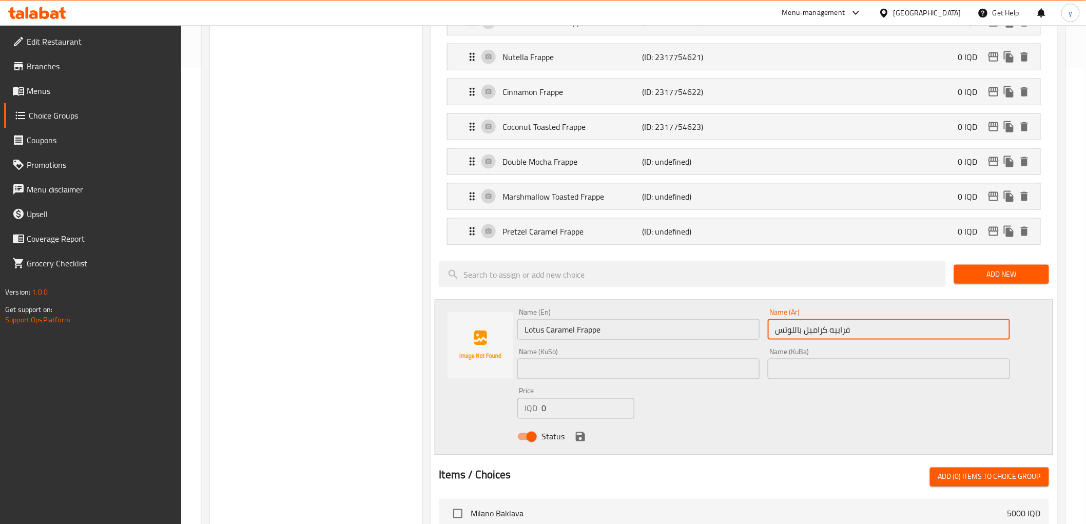
type input "فرابيه كراميل باللوتس"
click at [733, 370] on input "text" at bounding box center [638, 369] width 242 height 21
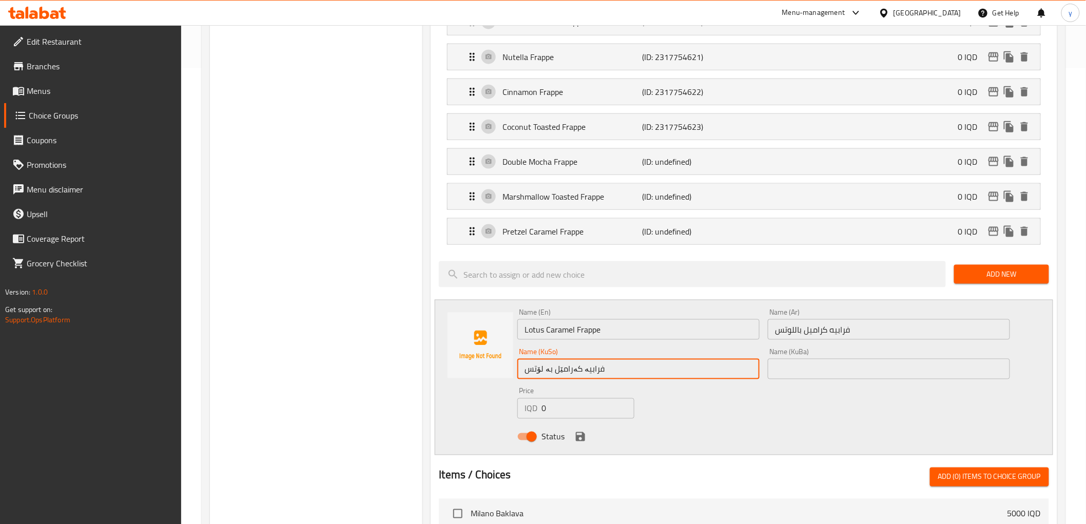
type input "فرابیە کەرامێل بە لۆتس"
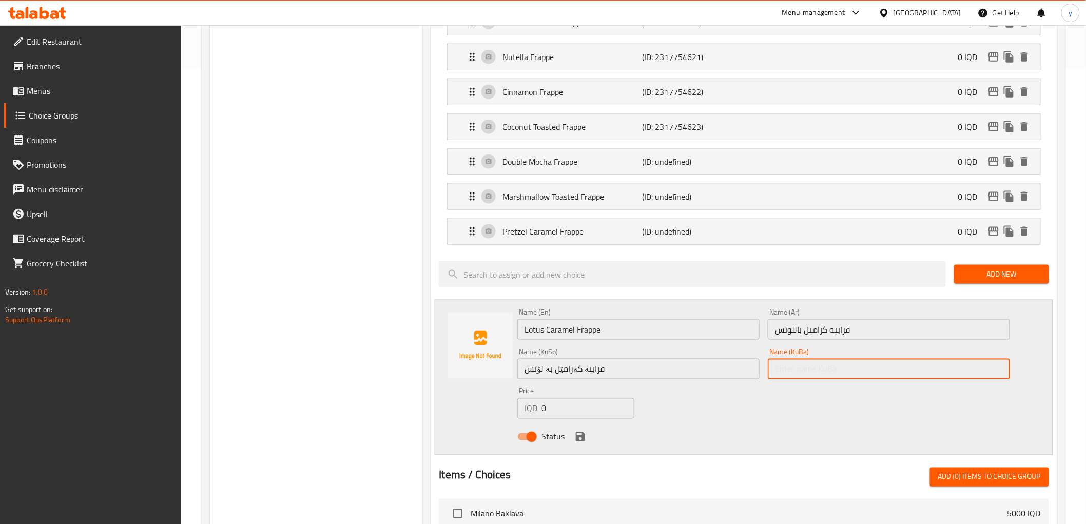
click at [838, 373] on input "text" at bounding box center [889, 369] width 242 height 21
click at [581, 433] on icon "save" at bounding box center [580, 437] width 12 height 12
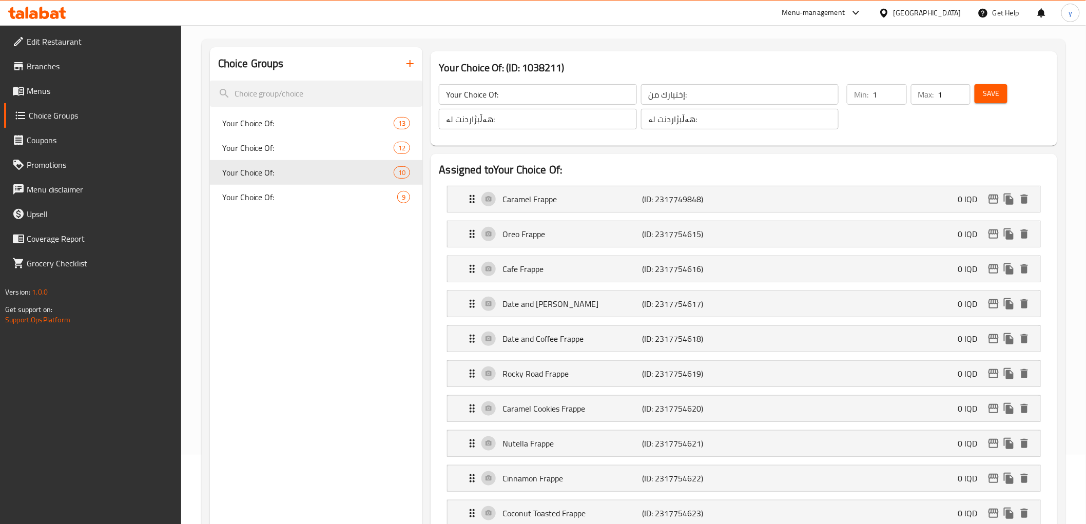
scroll to position [0, 0]
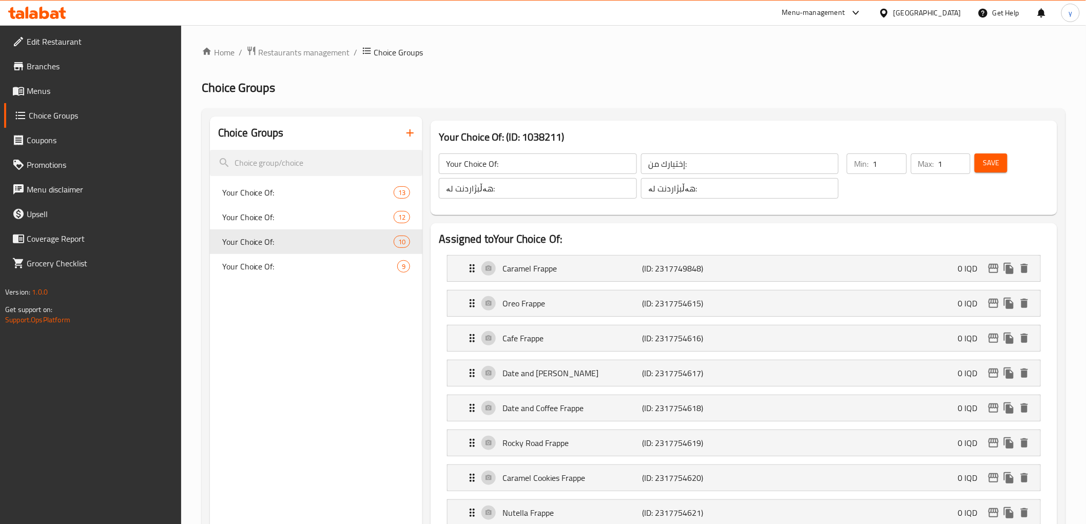
click at [993, 174] on div "Save" at bounding box center [1006, 175] width 66 height 49
click at [994, 160] on span "Save" at bounding box center [991, 163] width 16 height 13
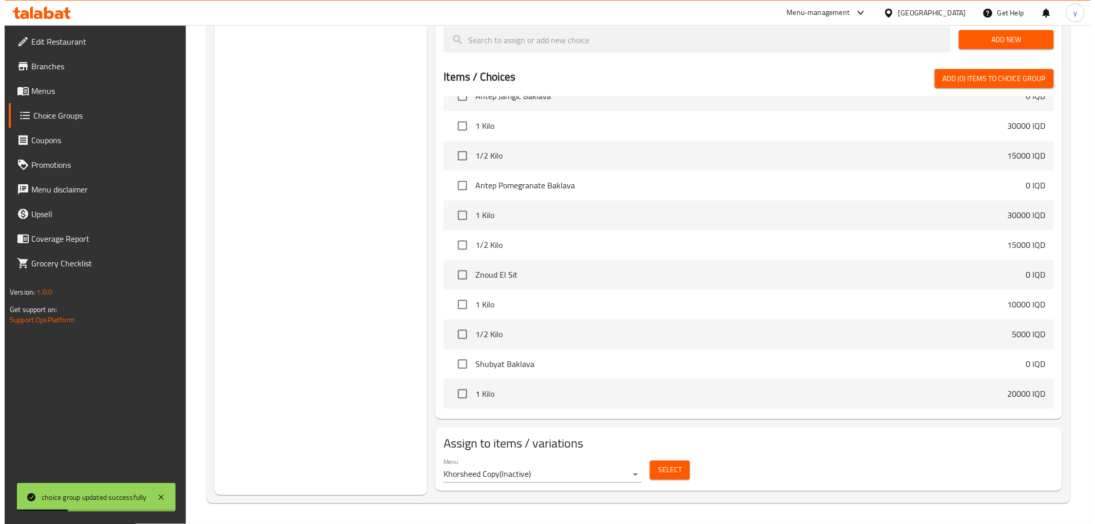
scroll to position [726, 0]
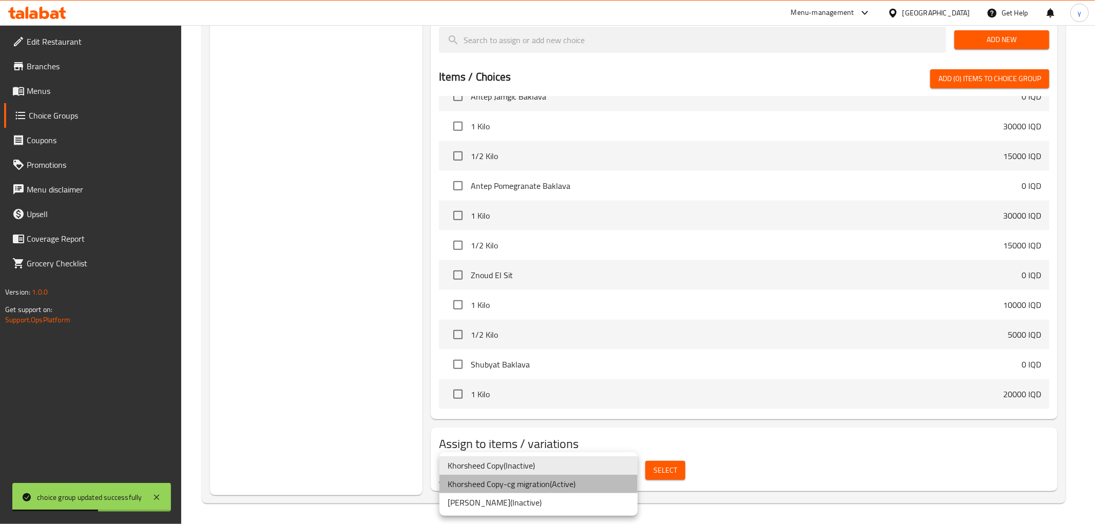
click at [530, 488] on li "Khorsheed Copy-cg migration ( Active )" at bounding box center [538, 484] width 198 height 18
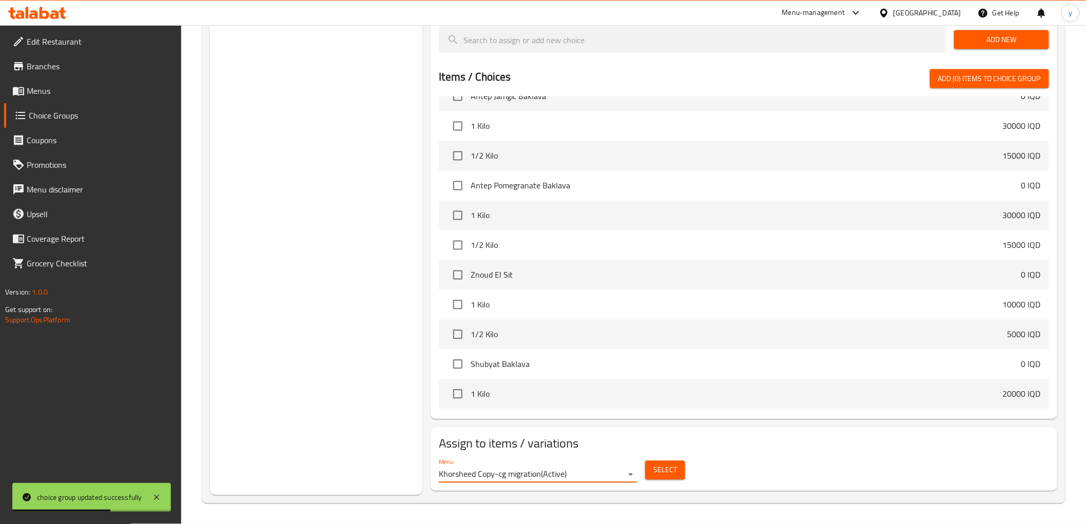
click at [654, 473] on span "Select" at bounding box center [665, 470] width 24 height 13
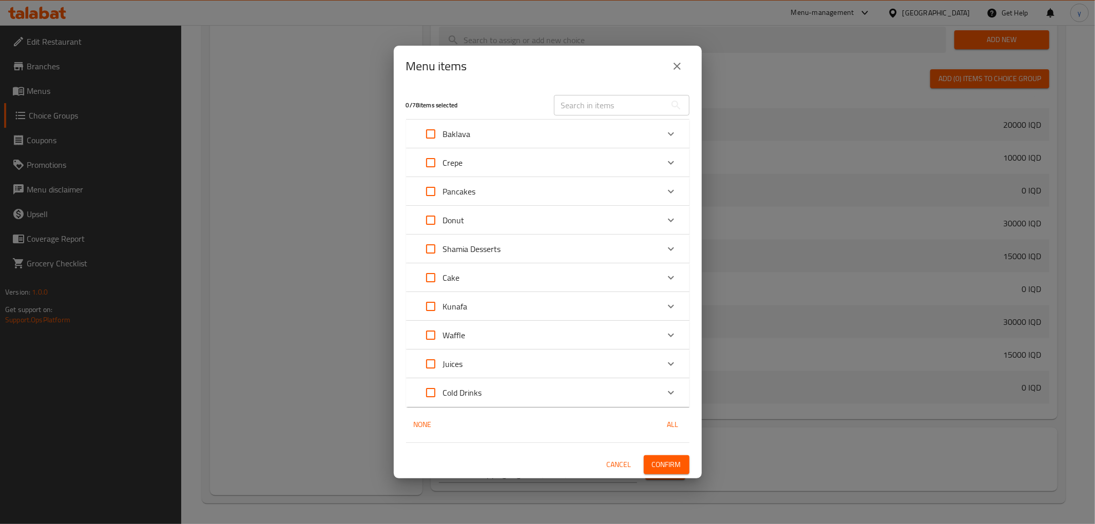
click at [521, 390] on div "Cold Drinks" at bounding box center [538, 392] width 240 height 25
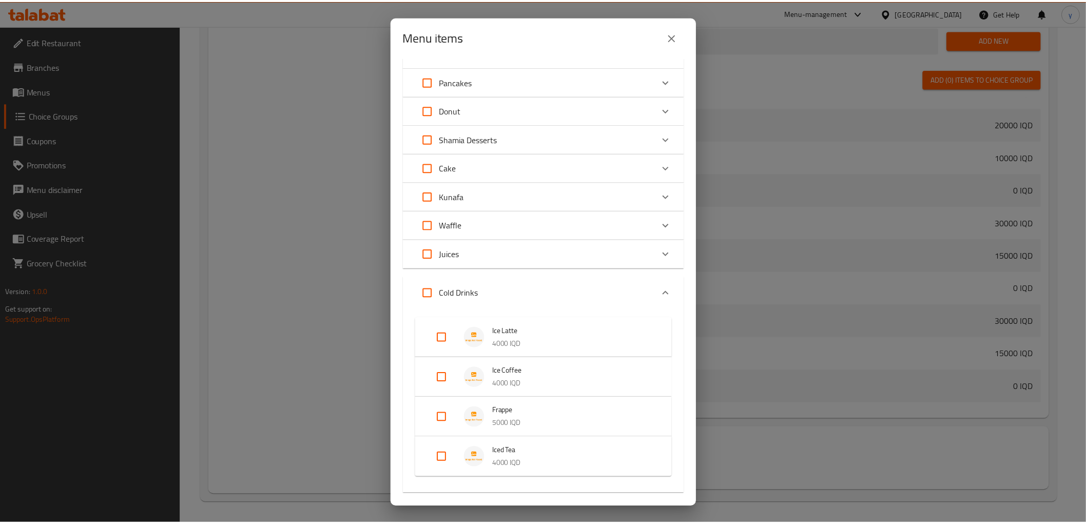
scroll to position [138, 0]
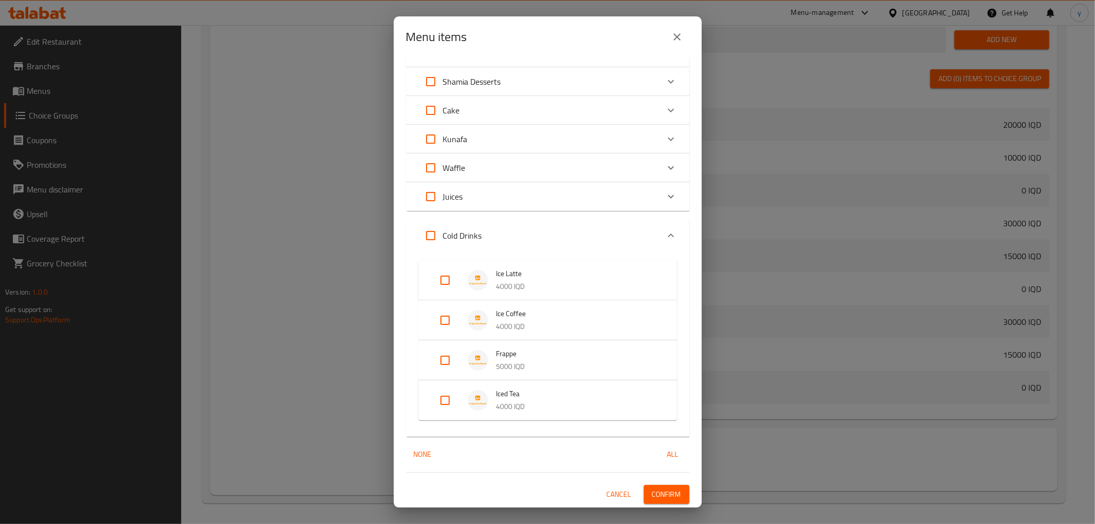
click at [442, 355] on input "Expand" at bounding box center [445, 360] width 25 height 25
click at [652, 499] on div "1 / 78 items selected ​ Baklava Milano Baklava 5000 IQD Milk Baklava 4000 IQD M…" at bounding box center [548, 282] width 308 height 450
click at [653, 505] on span "Confirm" at bounding box center [666, 511] width 29 height 13
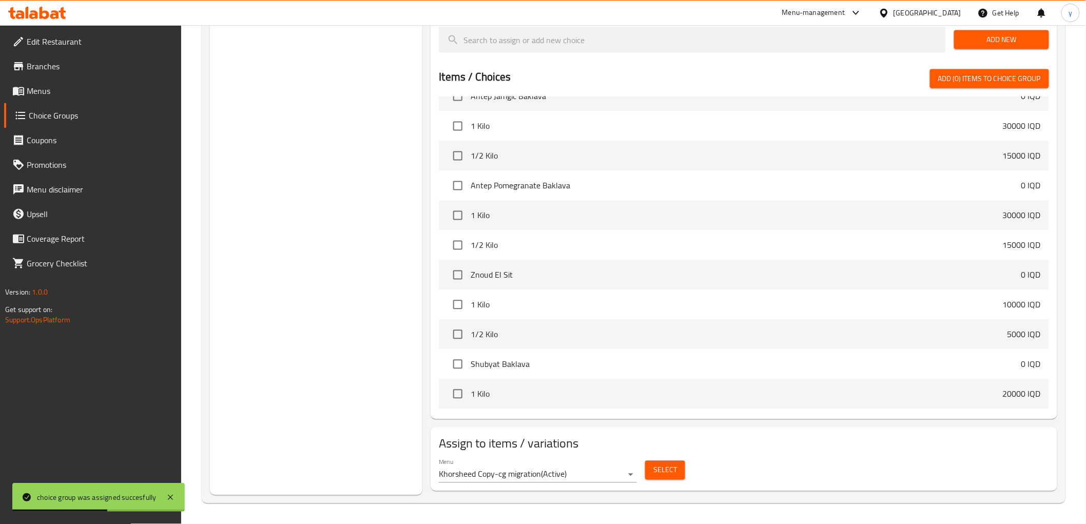
click at [142, 98] on link "Menus" at bounding box center [92, 91] width 177 height 25
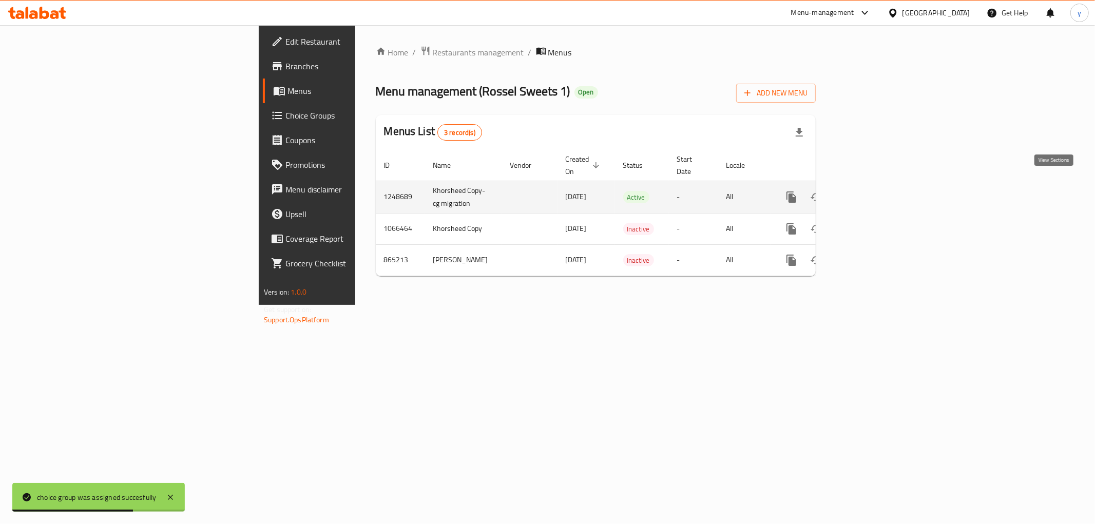
click at [872, 191] on icon "enhanced table" at bounding box center [865, 197] width 12 height 12
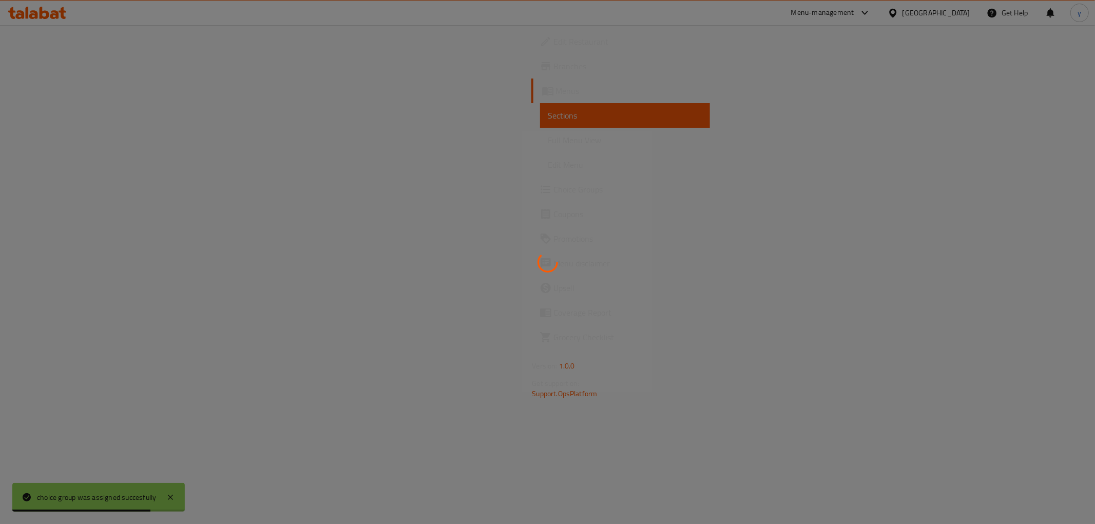
click at [152, 142] on div at bounding box center [547, 262] width 1095 height 524
click at [548, 142] on span "Full Menu View" at bounding box center [624, 140] width 153 height 12
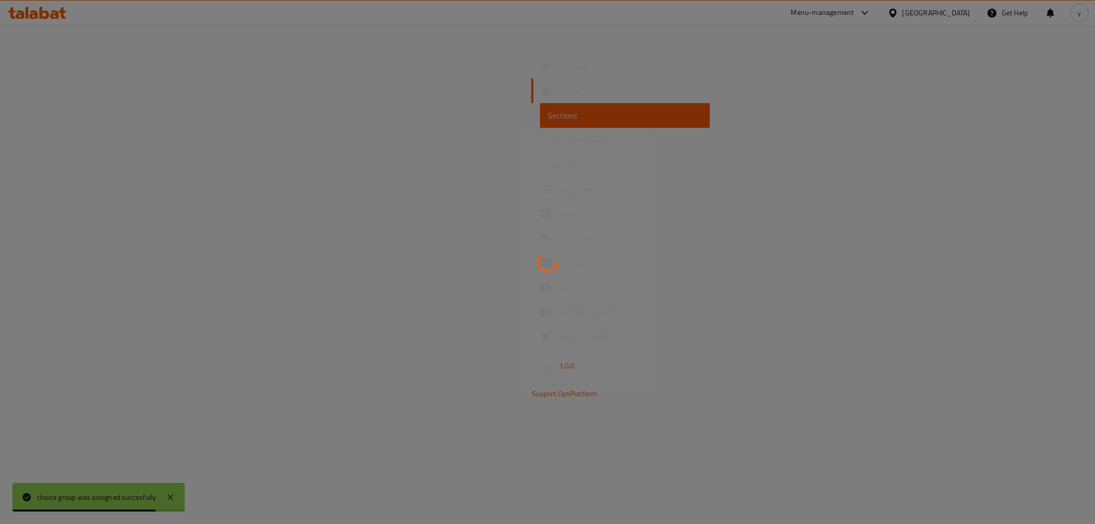
click at [548, 142] on span "Full Menu View" at bounding box center [624, 140] width 153 height 12
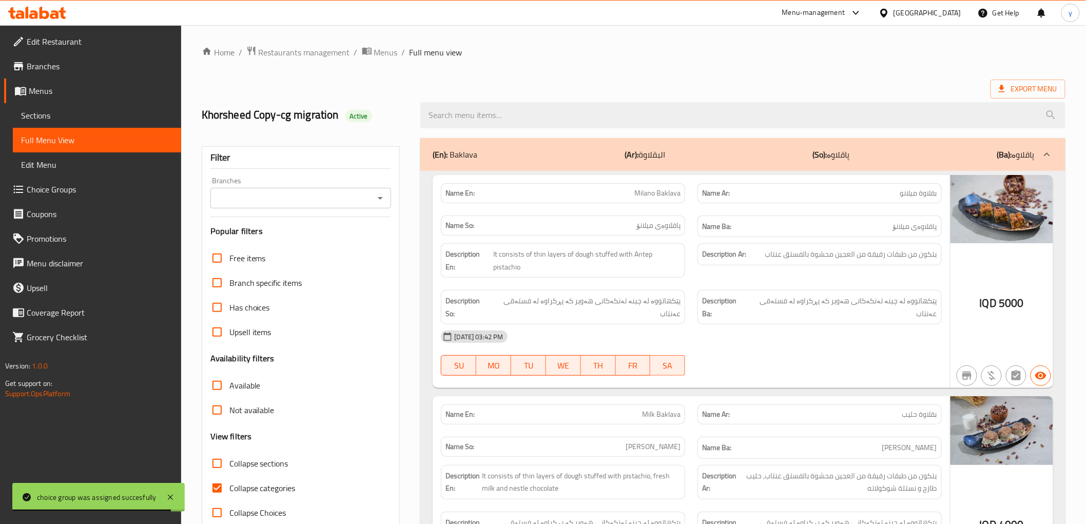
click at [372, 199] on div "Branches" at bounding box center [300, 198] width 181 height 21
click at [378, 201] on icon "Open" at bounding box center [380, 198] width 12 height 12
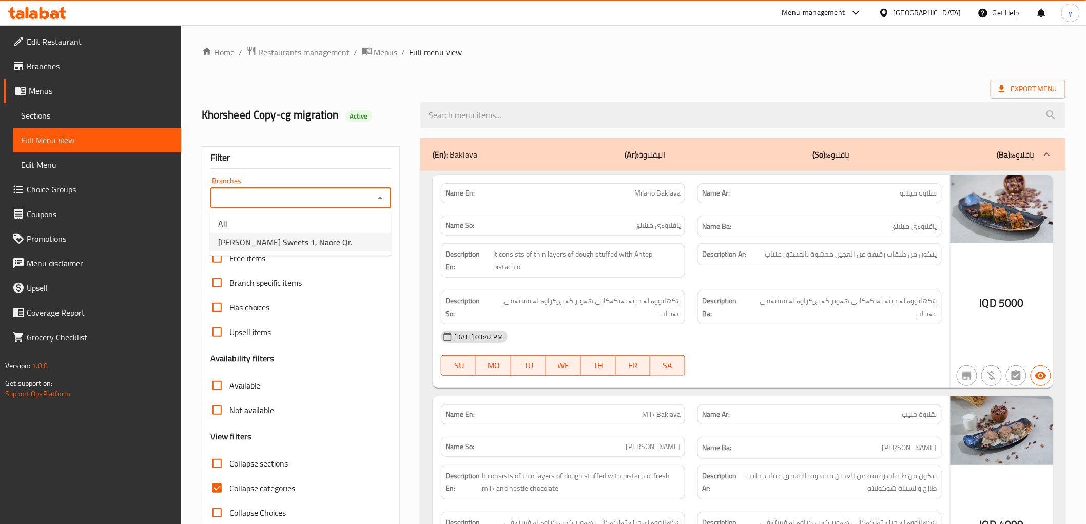
click at [337, 235] on li "Rossel Sweets 1, Naore Qr." at bounding box center [300, 242] width 181 height 18
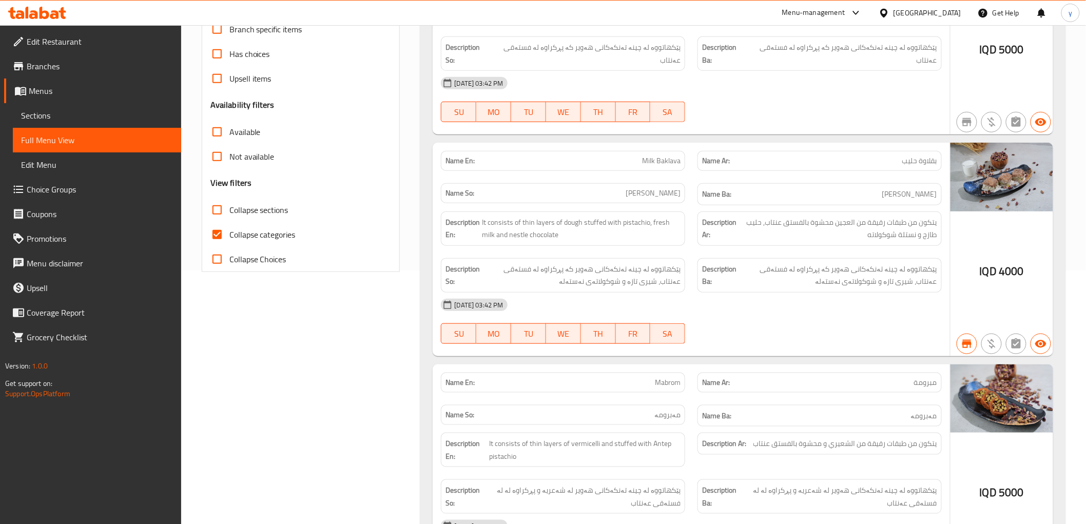
scroll to position [342, 0]
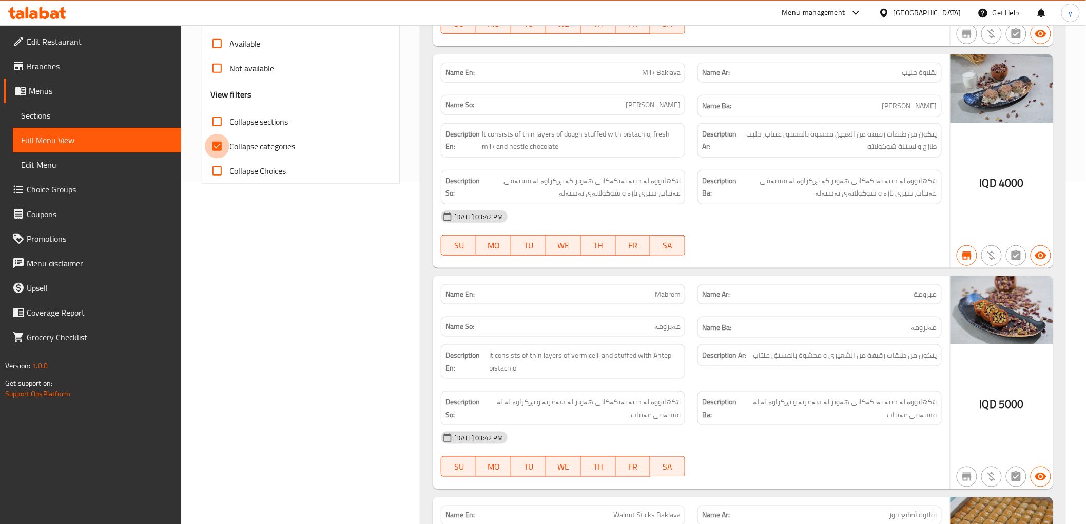
click at [211, 145] on input "Collapse categories" at bounding box center [217, 146] width 25 height 25
click at [217, 125] on input "Collapse sections" at bounding box center [217, 121] width 25 height 25
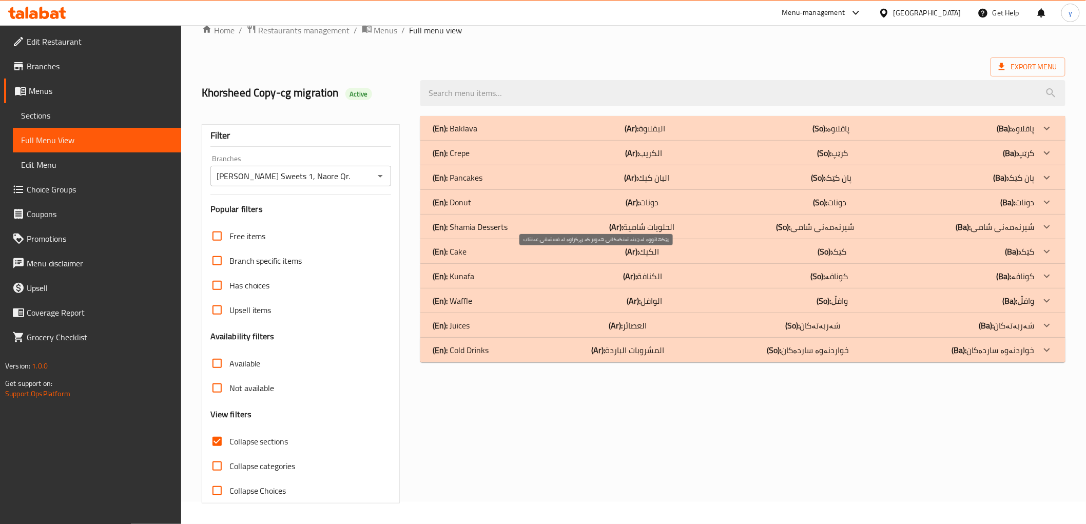
scroll to position [22, 0]
click at [622, 341] on div "(En): Cold Drinks (Ar): المشروبات الباردة (So): خواردنەوە ساردەکان (Ba): خواردن…" at bounding box center [742, 350] width 645 height 25
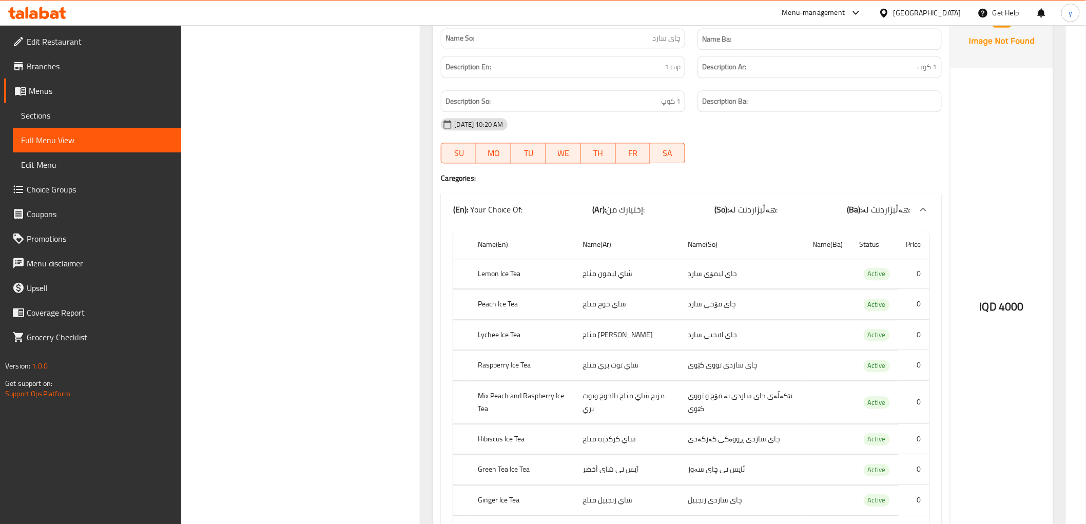
scroll to position [2632, 0]
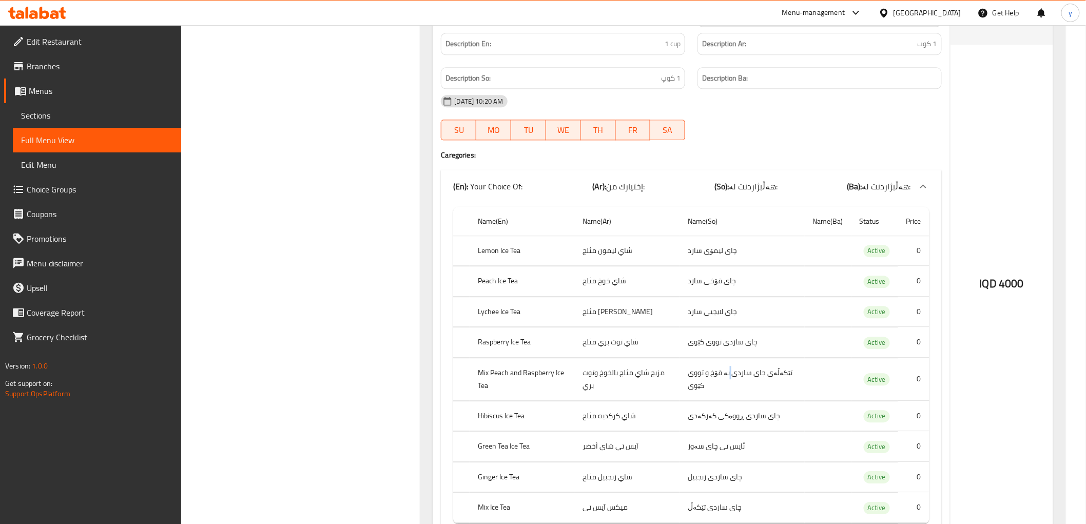
drag, startPoint x: 735, startPoint y: 311, endPoint x: 730, endPoint y: 314, distance: 5.3
click at [730, 358] on td "تێکەڵەی چای ساردی بە قۆخ و تووی کێوی" at bounding box center [742, 379] width 125 height 43
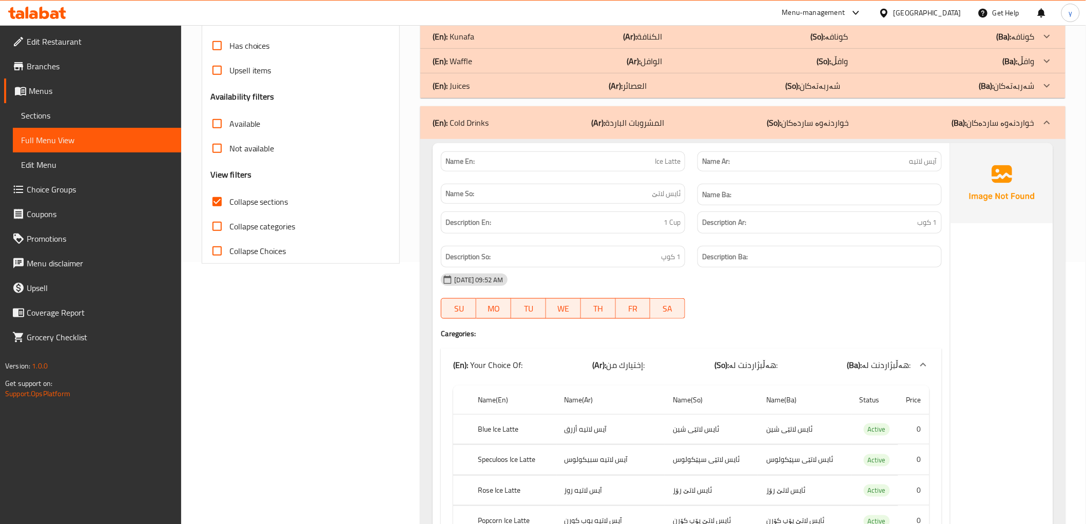
scroll to position [98, 0]
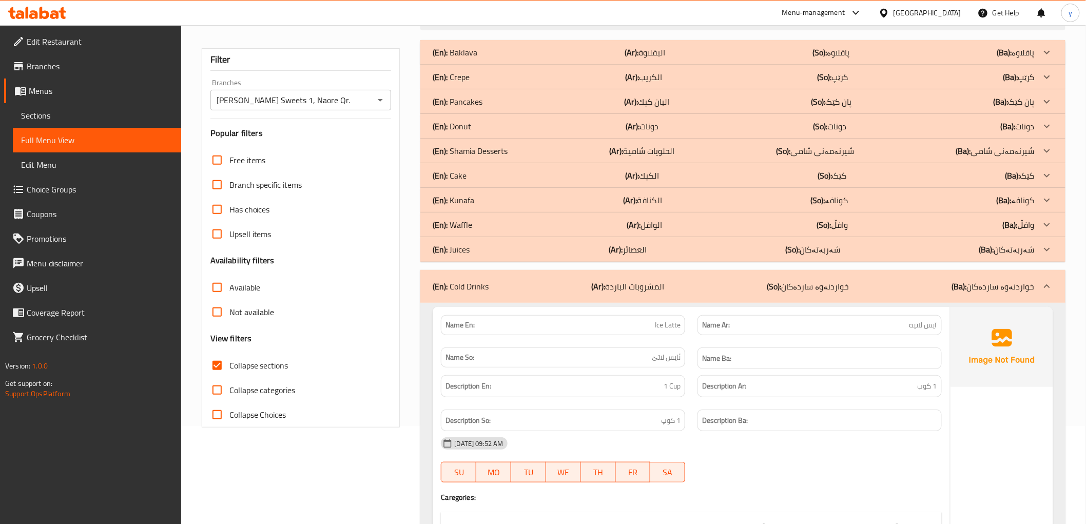
click at [62, 62] on span "Branches" at bounding box center [100, 66] width 146 height 12
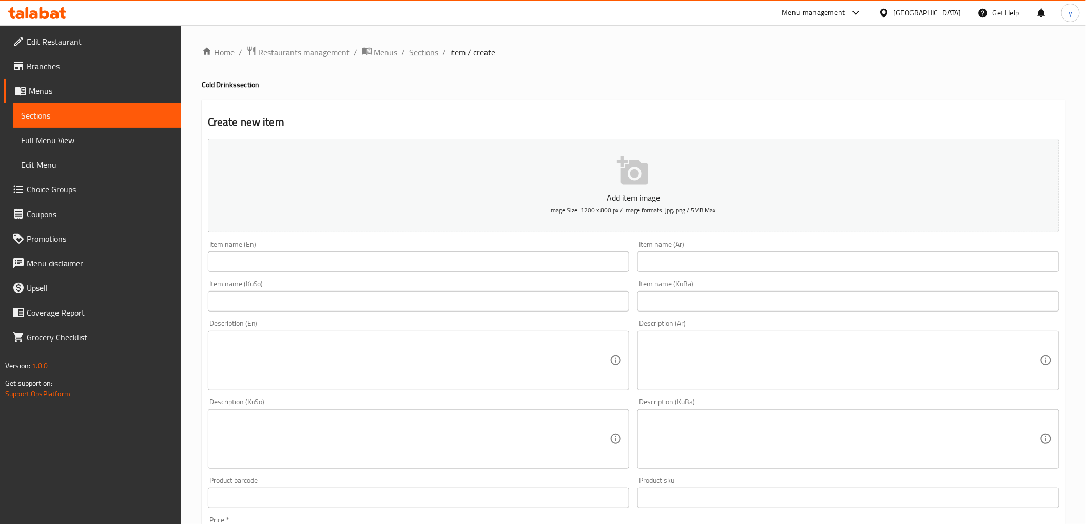
click at [423, 50] on span "Sections" at bounding box center [424, 52] width 29 height 12
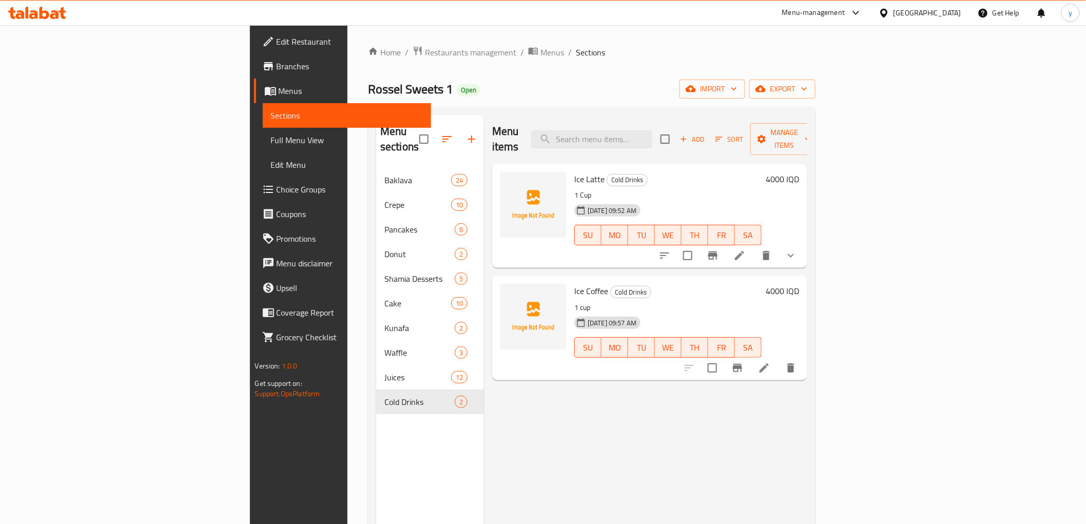
click at [754, 246] on li at bounding box center [739, 255] width 29 height 18
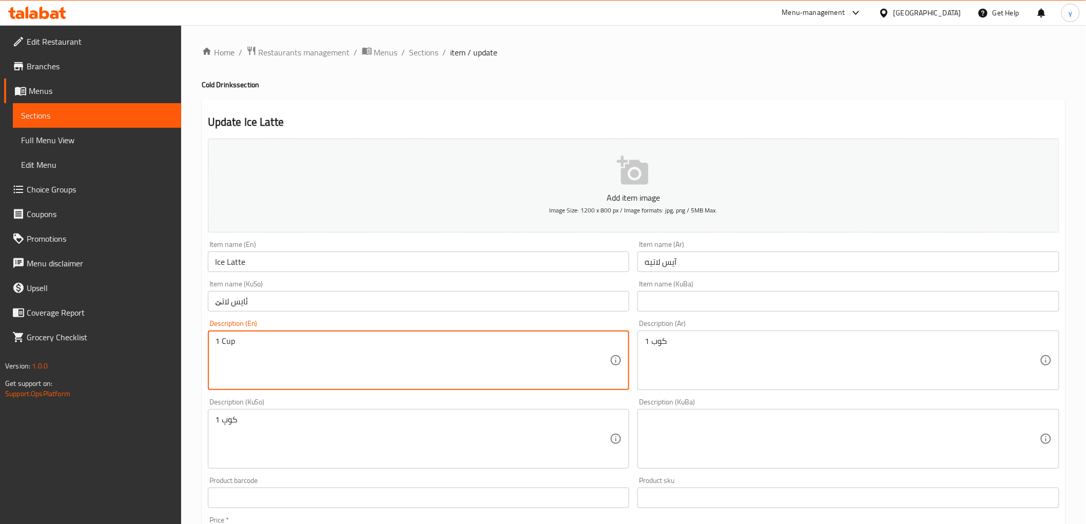
click at [501, 351] on textarea "1 Cup" at bounding box center [412, 360] width 395 height 49
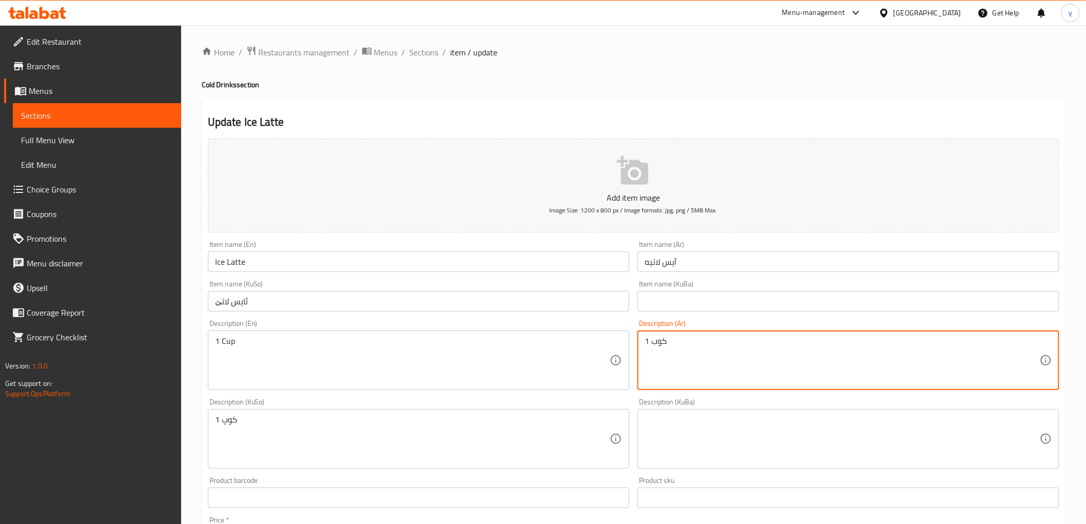
click at [665, 346] on textarea "1 كوب" at bounding box center [842, 360] width 395 height 49
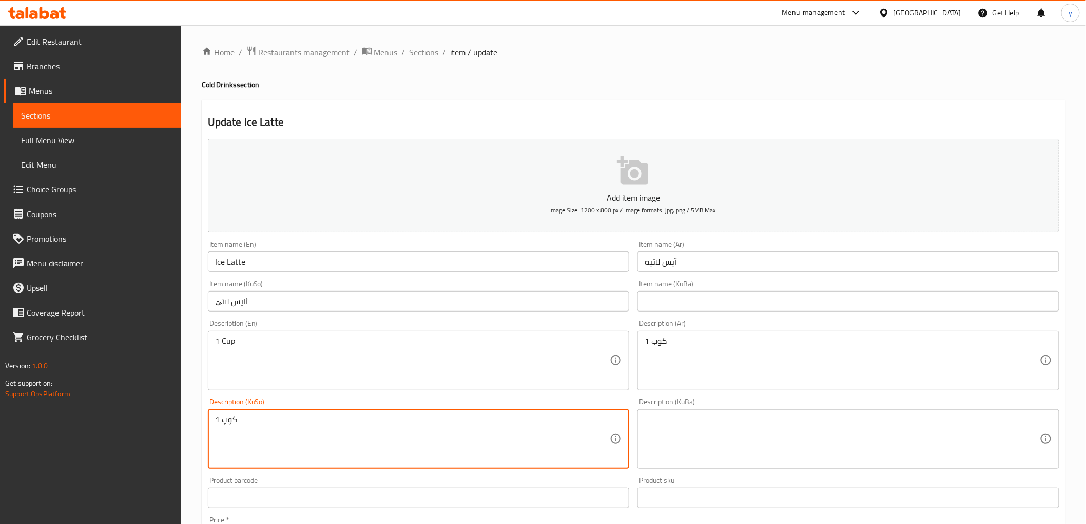
click at [439, 426] on textarea "1 کوپ" at bounding box center [412, 439] width 395 height 49
click at [422, 52] on span "Sections" at bounding box center [424, 52] width 29 height 12
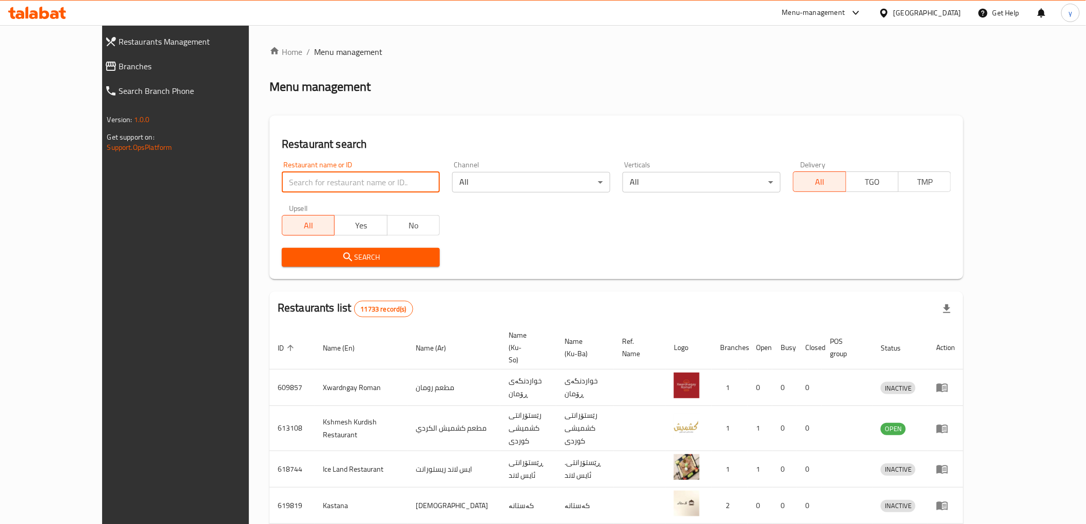
click at [377, 188] on input "search" at bounding box center [361, 182] width 158 height 21
paste input "Hanna Restaurant"
type input "Hanna Restaurant"
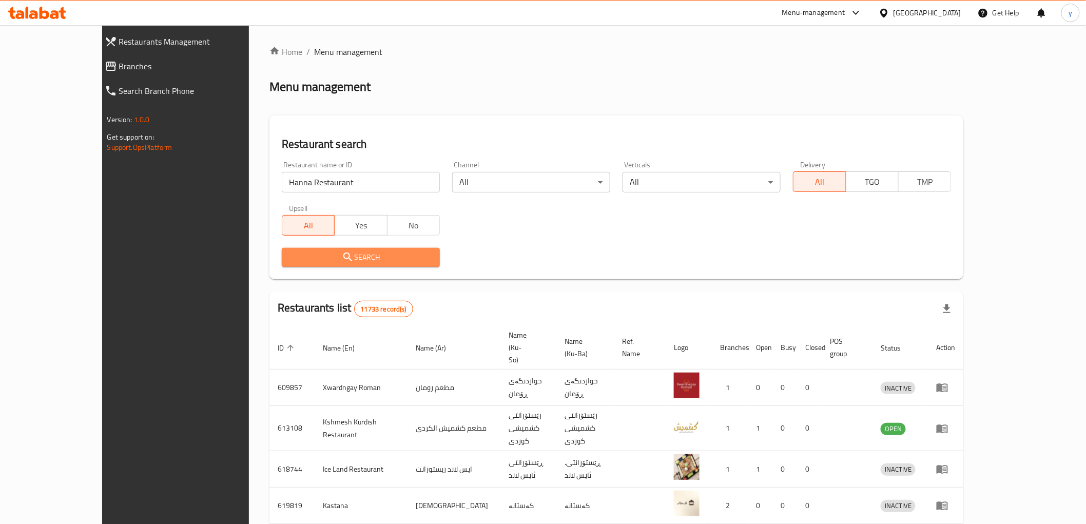
click at [362, 255] on span "Search" at bounding box center [361, 257] width 142 height 13
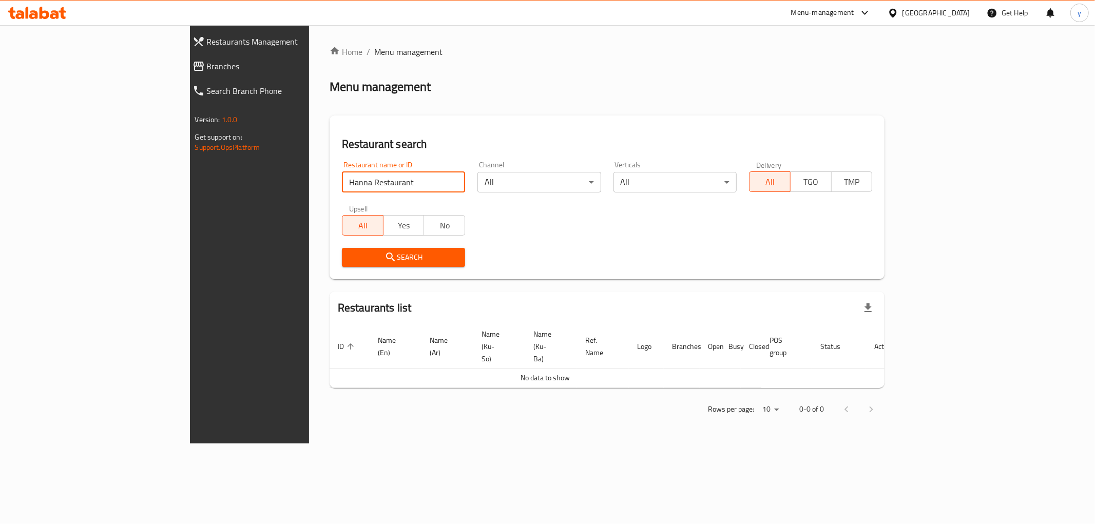
click at [342, 182] on input "Hanna Restaurant" at bounding box center [403, 182] width 123 height 21
click at [184, 73] on link "Branches" at bounding box center [278, 66] width 188 height 25
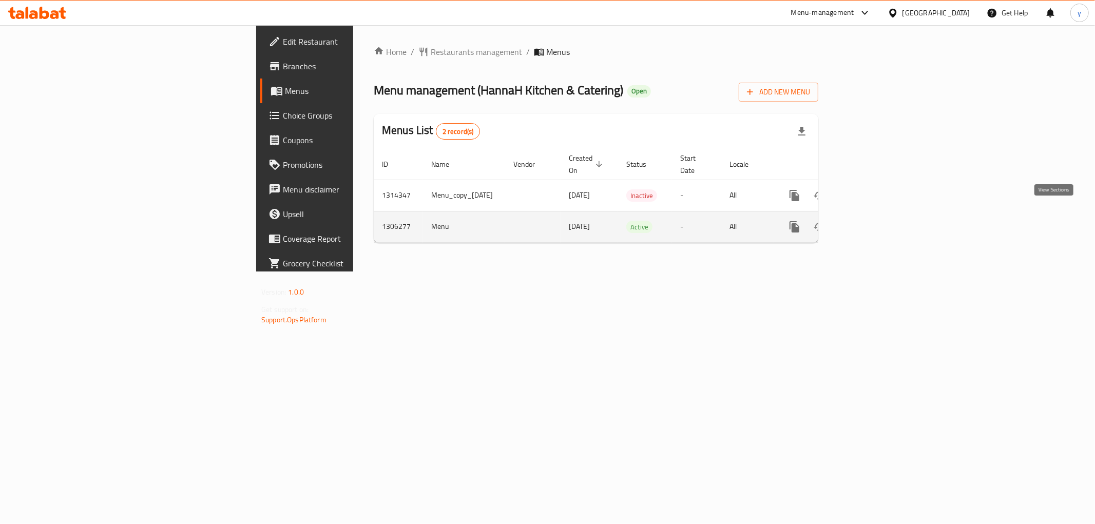
click at [875, 221] on icon "enhanced table" at bounding box center [868, 227] width 12 height 12
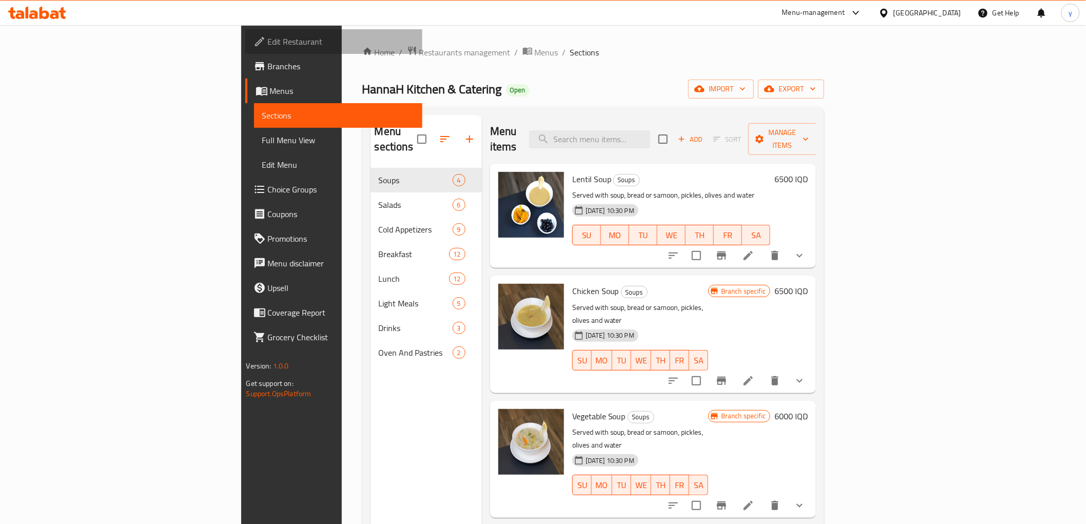
click at [268, 42] on span "Edit Restaurant" at bounding box center [341, 41] width 146 height 12
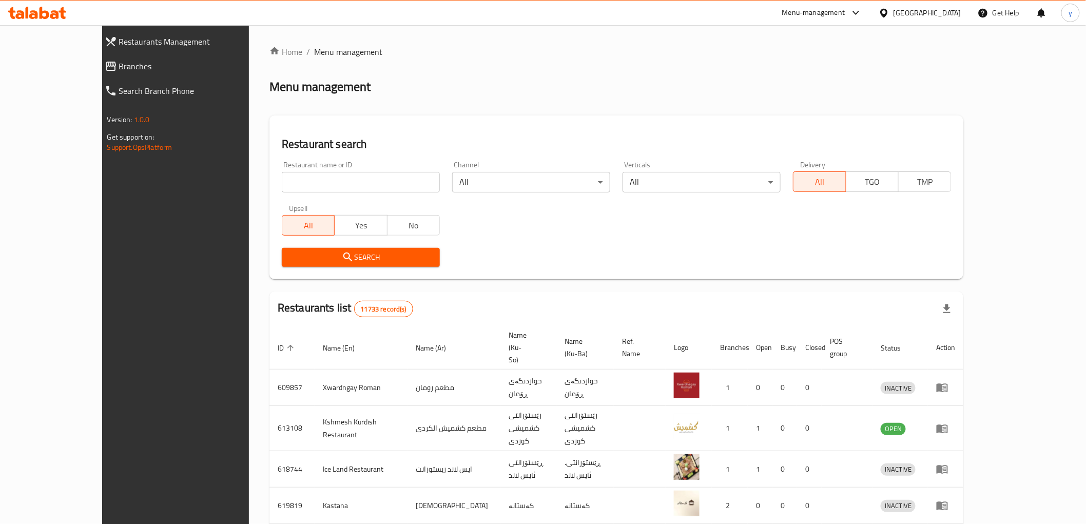
click at [119, 71] on span "Branches" at bounding box center [197, 66] width 156 height 12
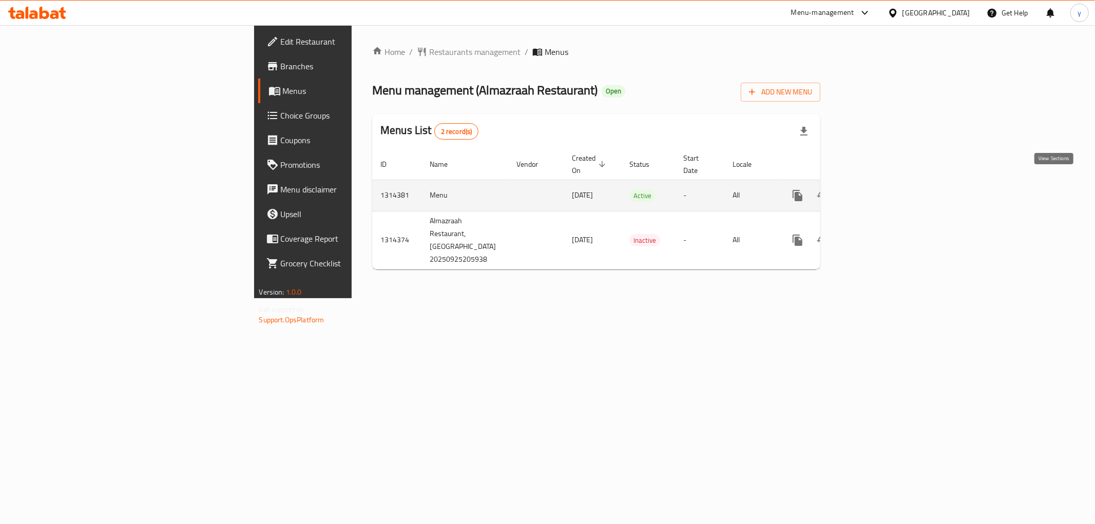
click at [884, 183] on link "enhanced table" at bounding box center [871, 195] width 25 height 25
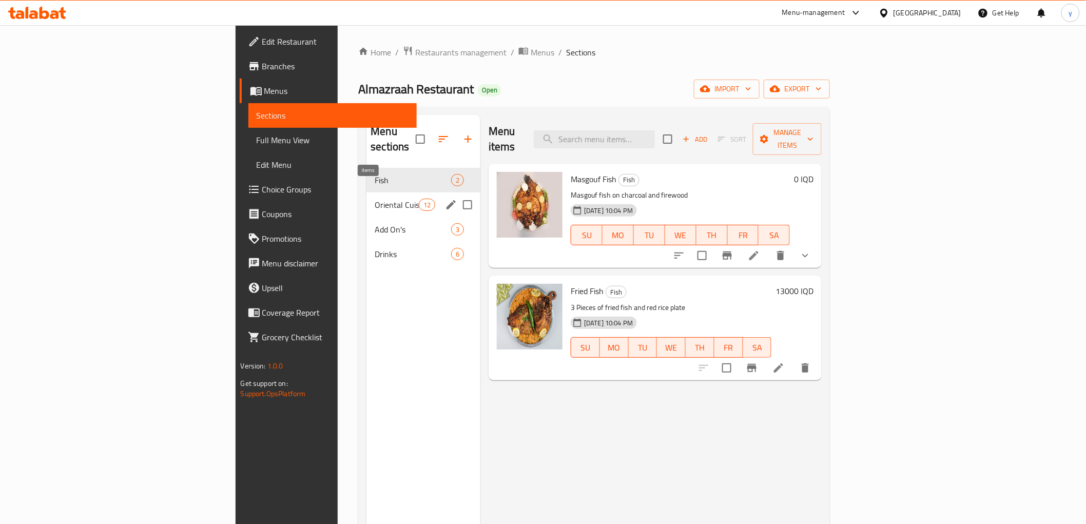
click at [419, 200] on span "12" at bounding box center [426, 205] width 15 height 10
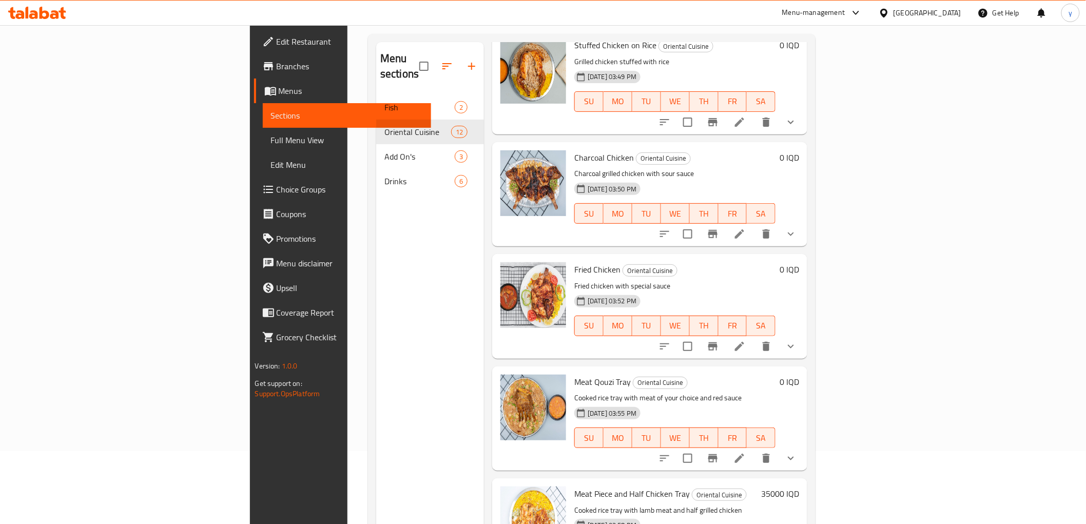
scroll to position [144, 0]
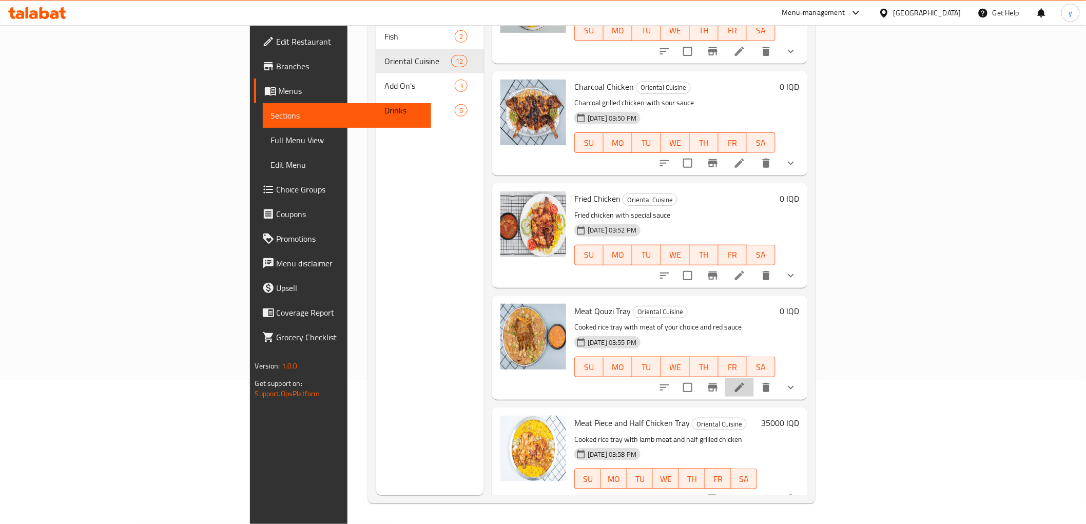
click at [754, 378] on li at bounding box center [739, 387] width 29 height 18
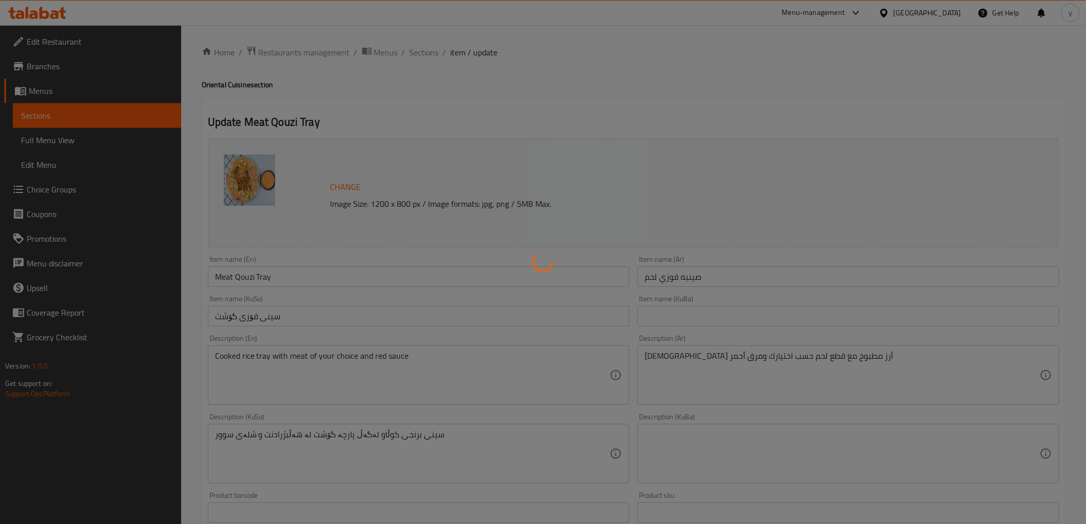
type input "إختيارك من الوزن:"
type input "هەڵبژاردنت لە کێش:"
type input "1"
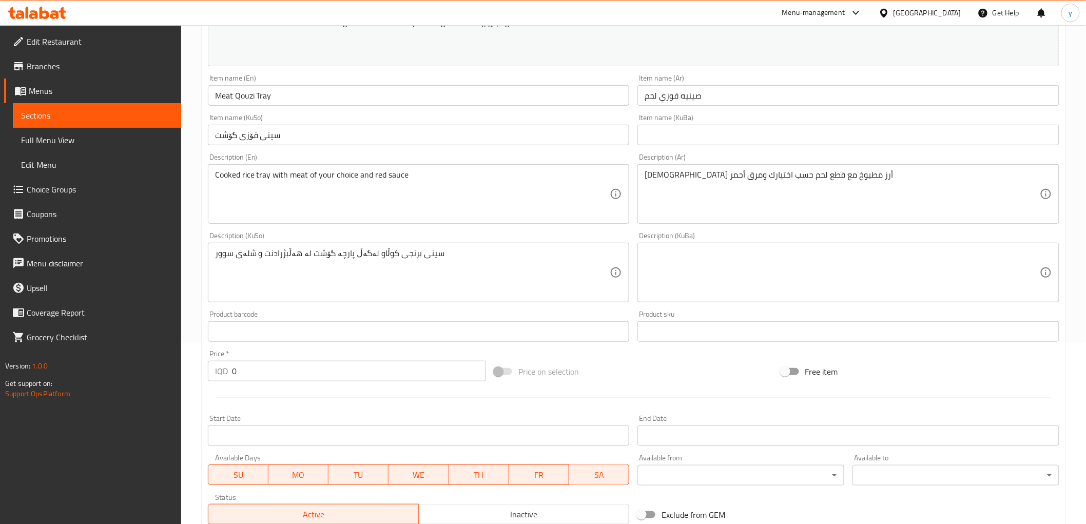
scroll to position [228, 0]
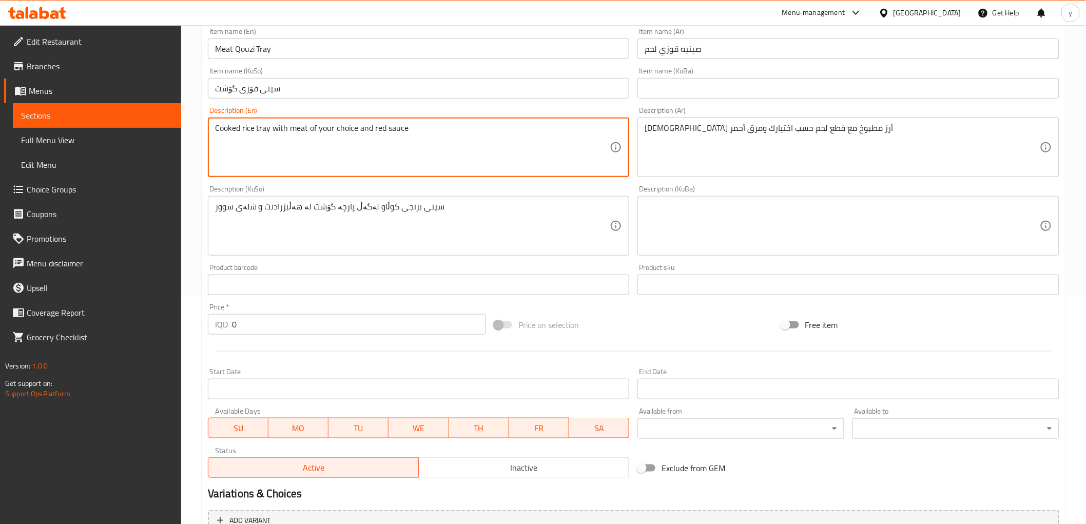
drag, startPoint x: 374, startPoint y: 130, endPoint x: 435, endPoint y: 132, distance: 61.1
click at [401, 131] on textarea "Cooked rice tray with meat of your choice and red sauce" at bounding box center [412, 147] width 395 height 49
click at [391, 132] on textarea "Cooked rice tray with meat of your choice and red sauce" at bounding box center [412, 147] width 395 height 49
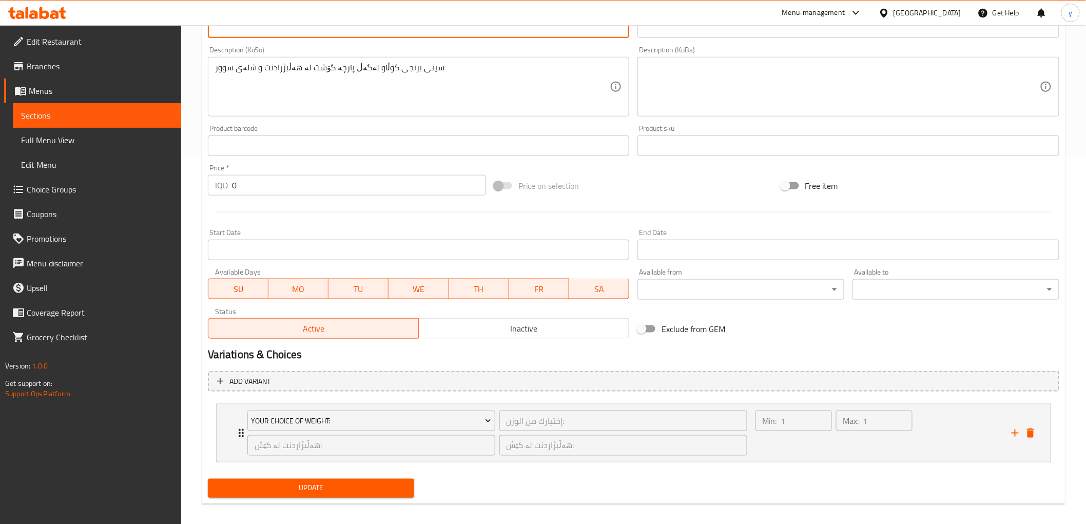
scroll to position [375, 0]
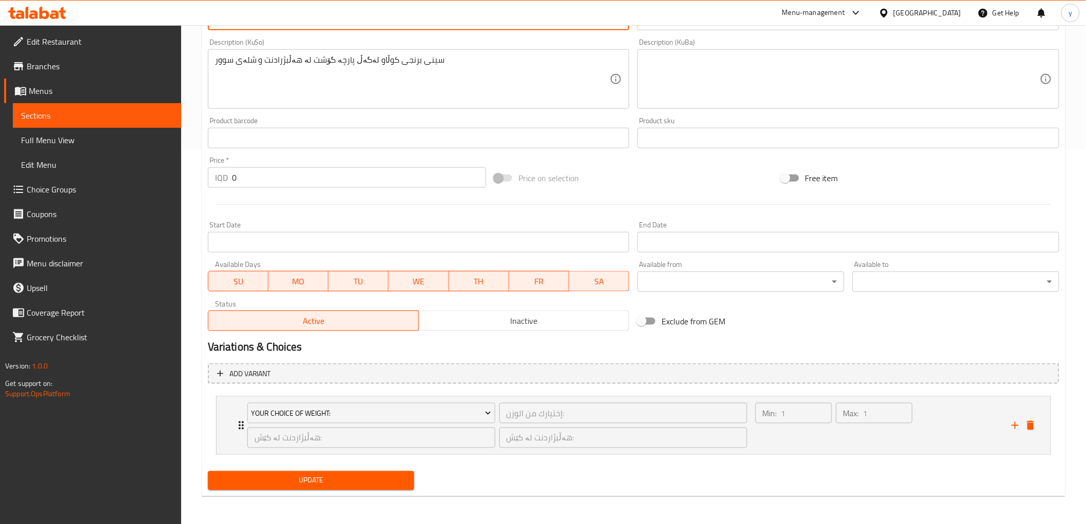
type textarea "Cooked rice tray with meat of your choice and red broth"
click at [363, 475] on span "Update" at bounding box center [311, 480] width 190 height 13
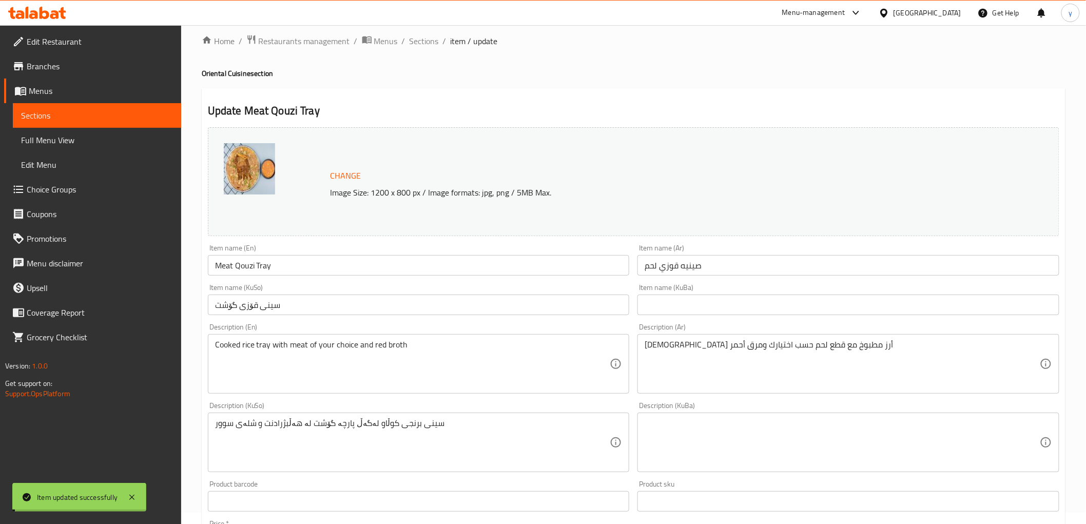
scroll to position [0, 0]
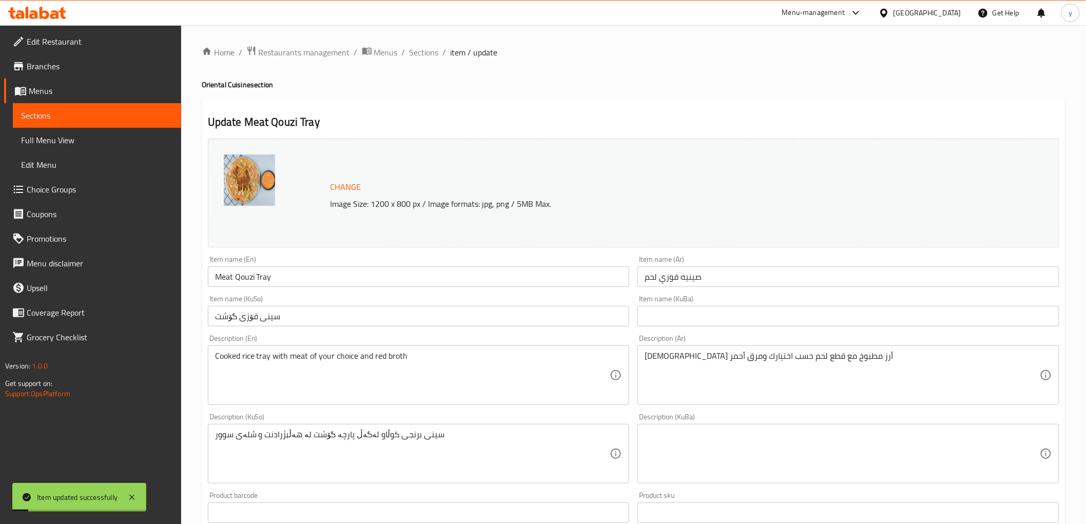
click at [432, 49] on span "Sections" at bounding box center [424, 52] width 29 height 12
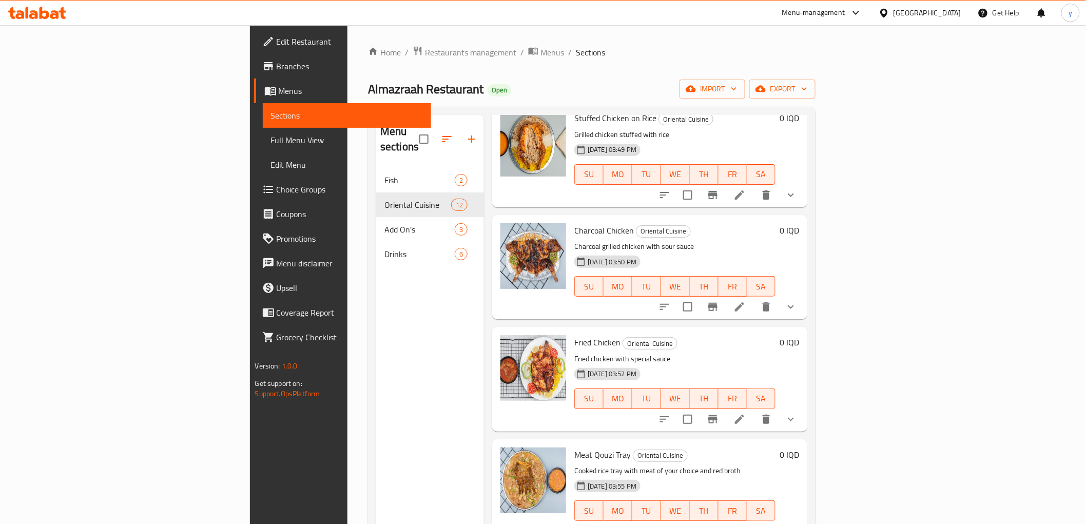
click at [52, 13] on icon at bounding box center [54, 14] width 9 height 9
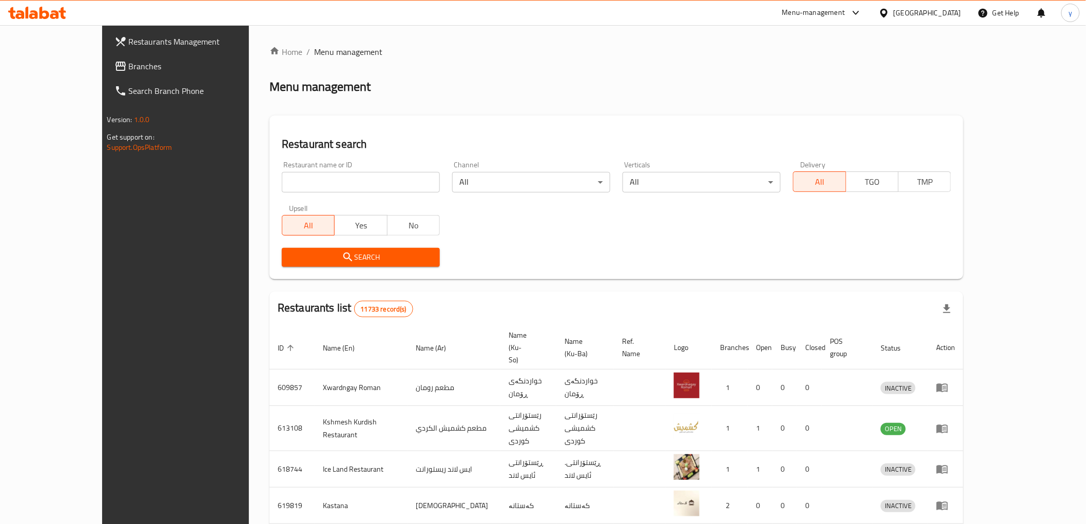
click at [370, 172] on input "search" at bounding box center [361, 182] width 158 height 21
paste input "627056"
type input "627056"
click at [377, 248] on button "Search" at bounding box center [361, 257] width 158 height 19
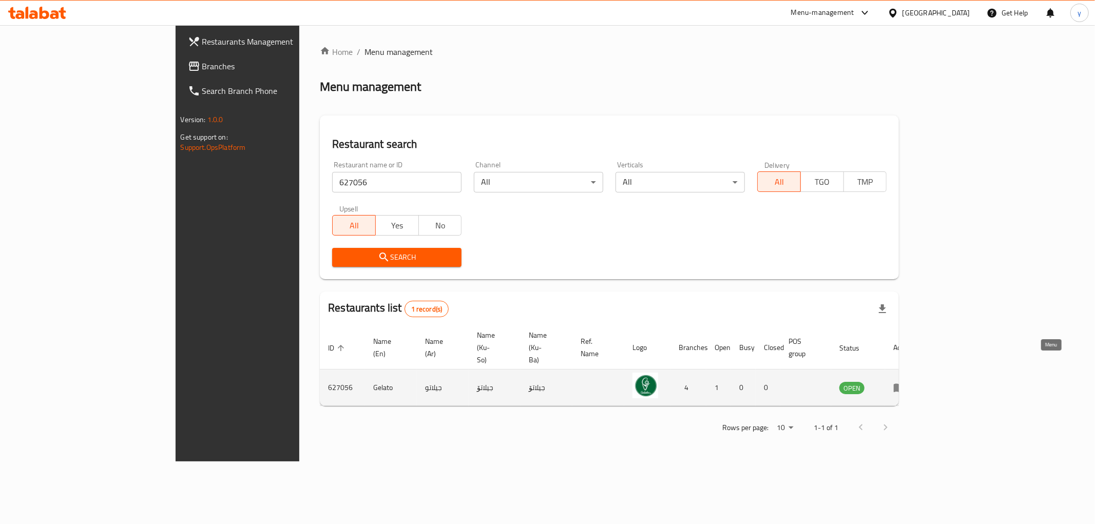
click at [906, 381] on icon "enhanced table" at bounding box center [899, 387] width 12 height 12
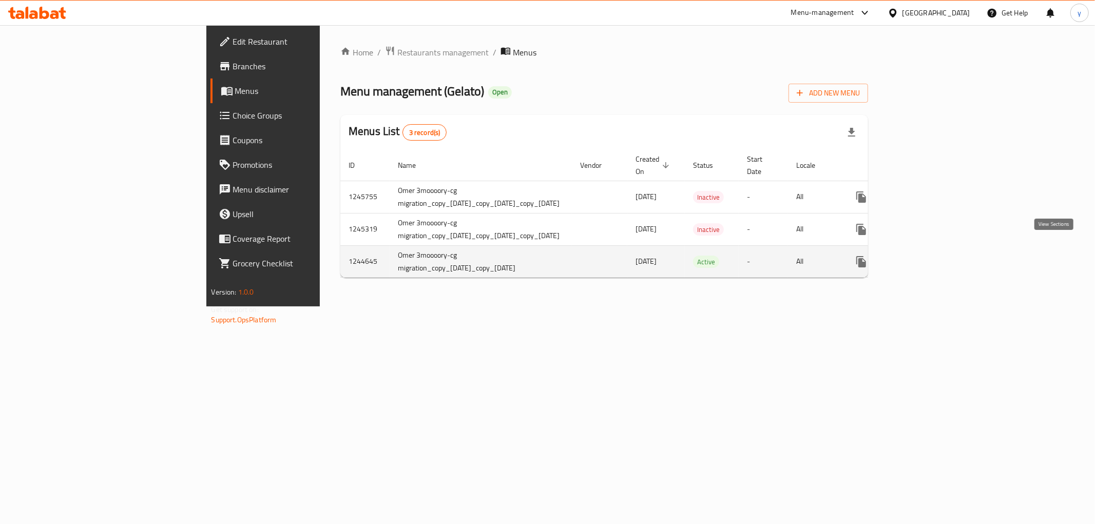
click at [948, 254] on link "enhanced table" at bounding box center [935, 261] width 25 height 25
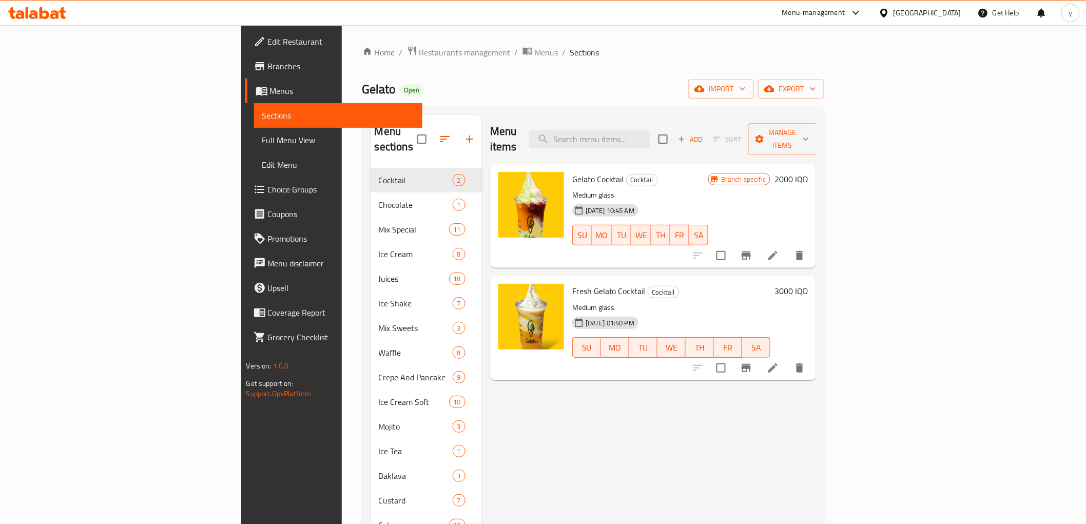
click at [695, 120] on div "Menu items Add Sort Manage items" at bounding box center [653, 139] width 326 height 49
click at [650, 130] on input "search" at bounding box center [589, 139] width 121 height 18
click at [650, 132] on input "search" at bounding box center [589, 139] width 121 height 18
paste input "Lotus cake"
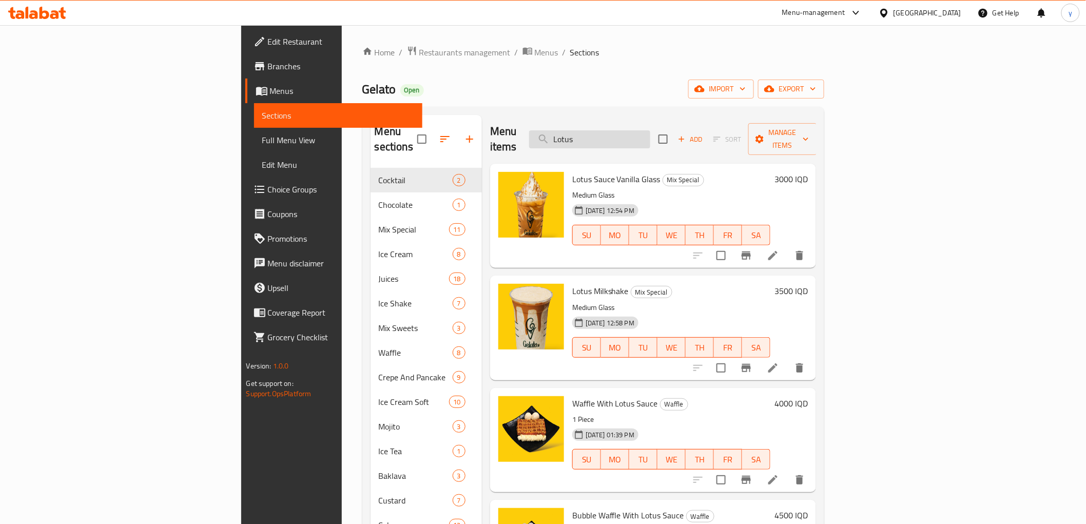
click at [650, 135] on input "Lotus" at bounding box center [589, 139] width 121 height 18
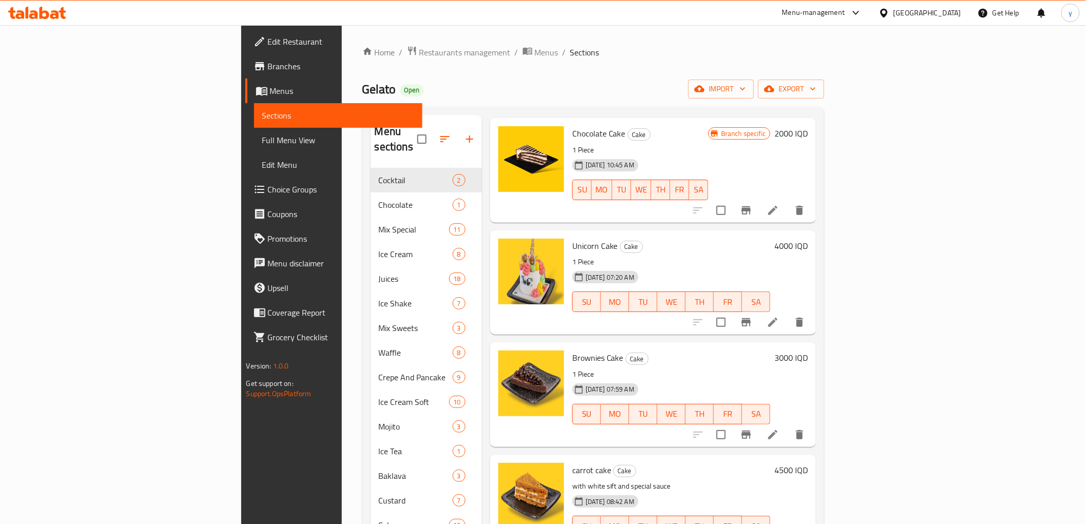
type input "Cake"
click at [245, 57] on link "Branches" at bounding box center [333, 66] width 177 height 25
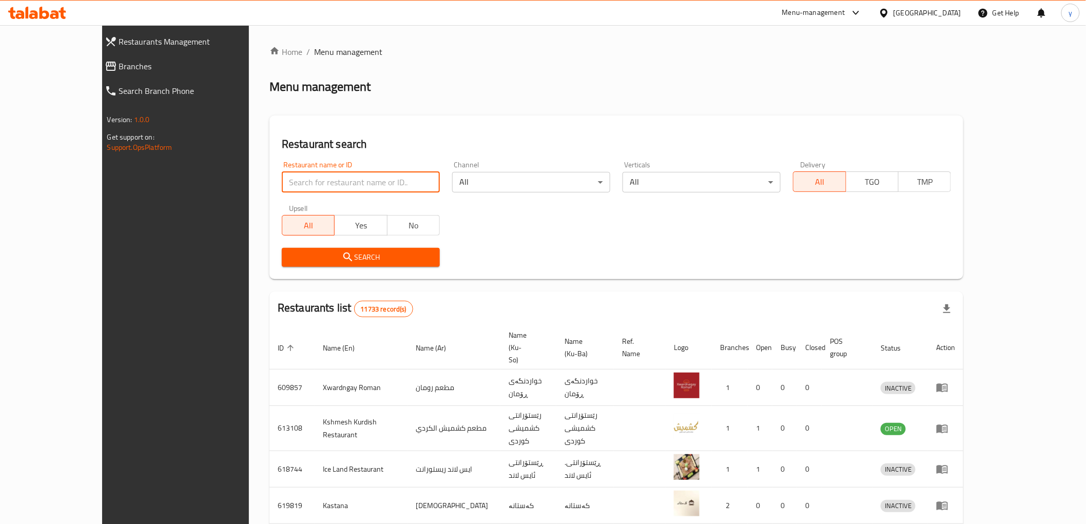
click at [322, 178] on input "search" at bounding box center [361, 182] width 158 height 21
paste input "675504"
type input "675504"
click at [334, 258] on span "Search" at bounding box center [361, 257] width 142 height 13
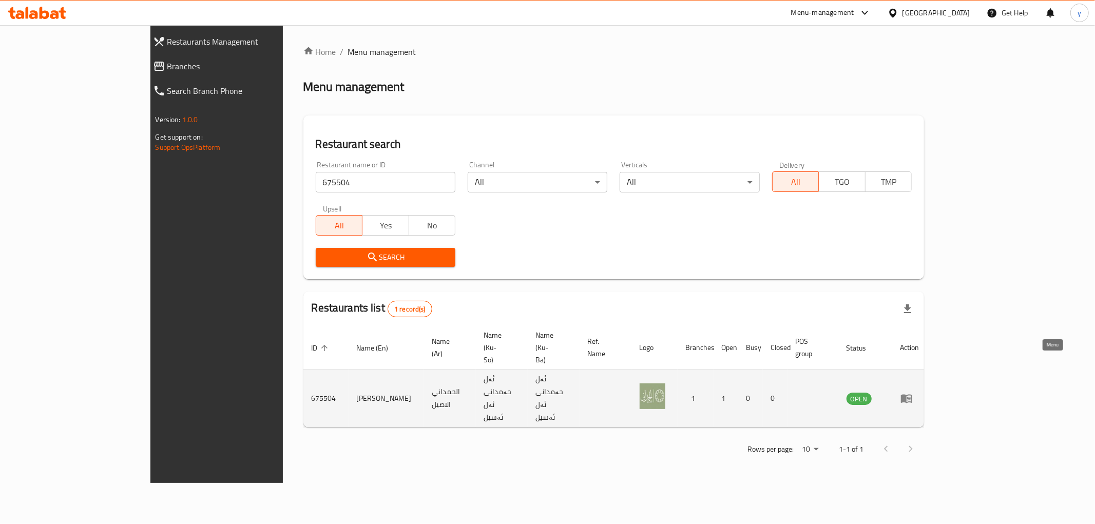
click at [913, 392] on icon "enhanced table" at bounding box center [906, 398] width 12 height 12
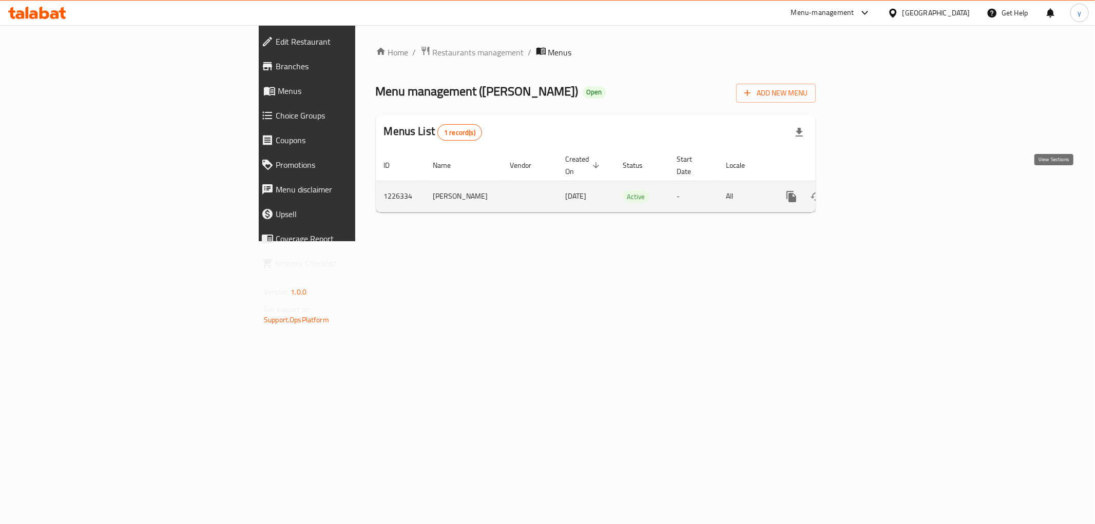
click at [878, 194] on link "enhanced table" at bounding box center [865, 196] width 25 height 25
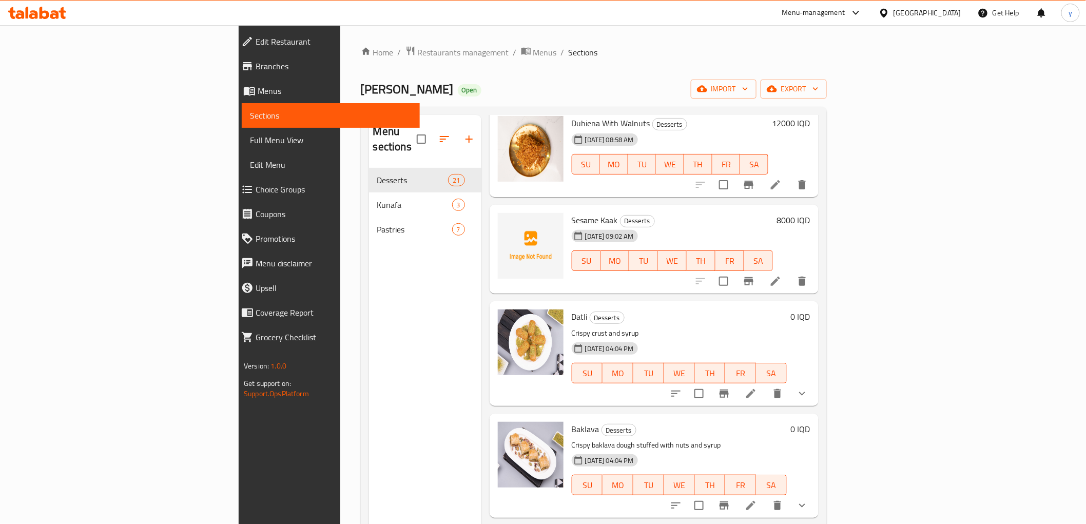
scroll to position [456, 0]
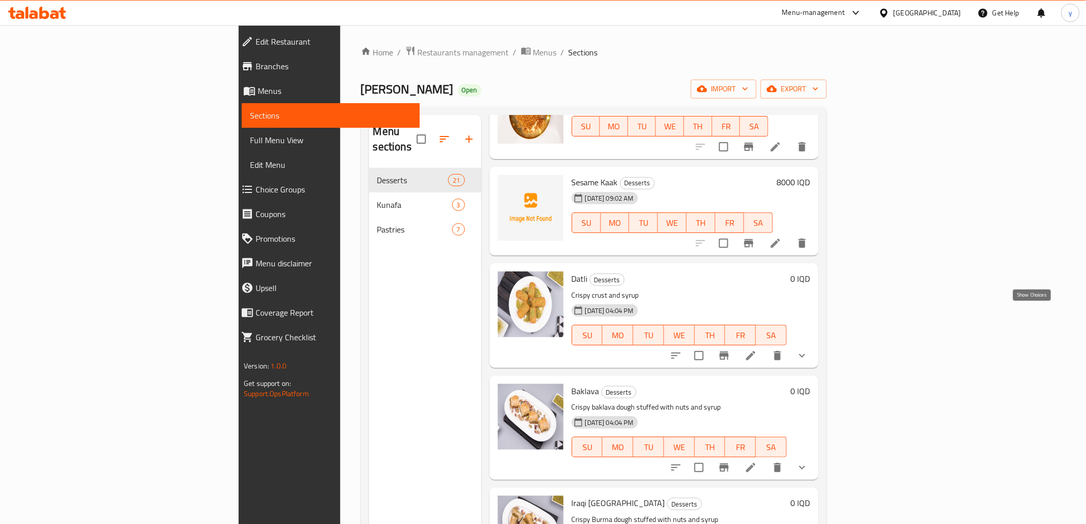
click at [808, 350] on icon "show more" at bounding box center [802, 356] width 12 height 12
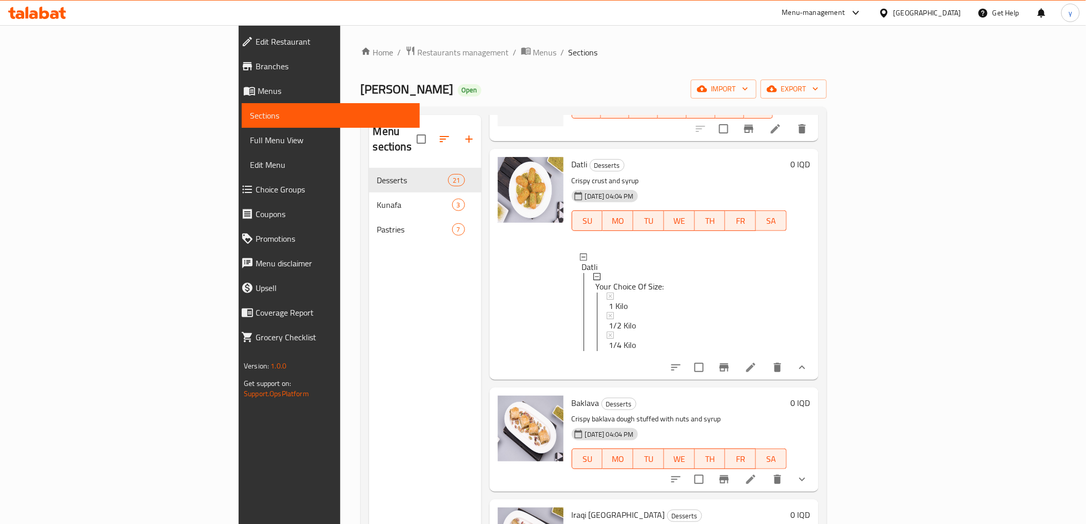
scroll to position [1, 0]
click at [815, 467] on button "show more" at bounding box center [802, 479] width 25 height 25
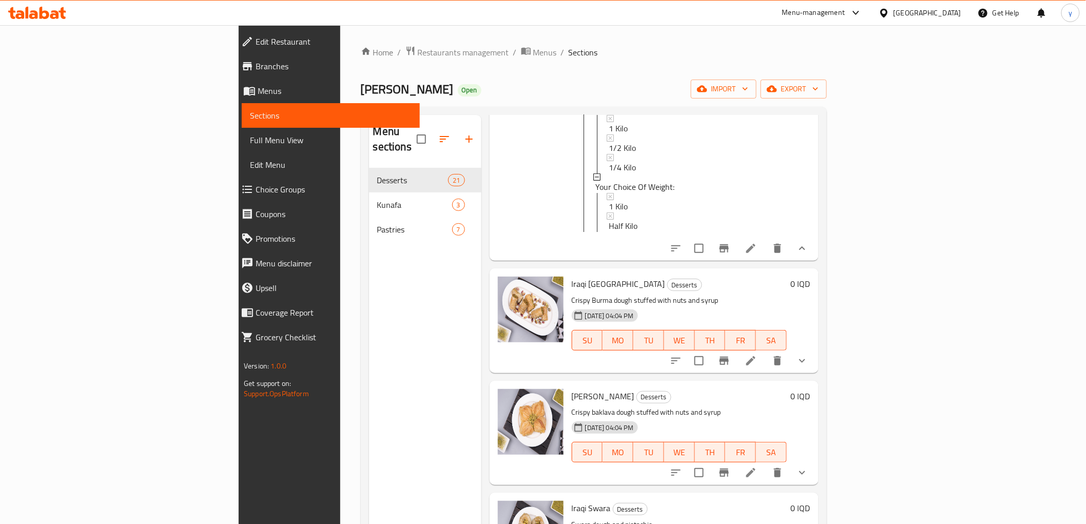
scroll to position [1027, 0]
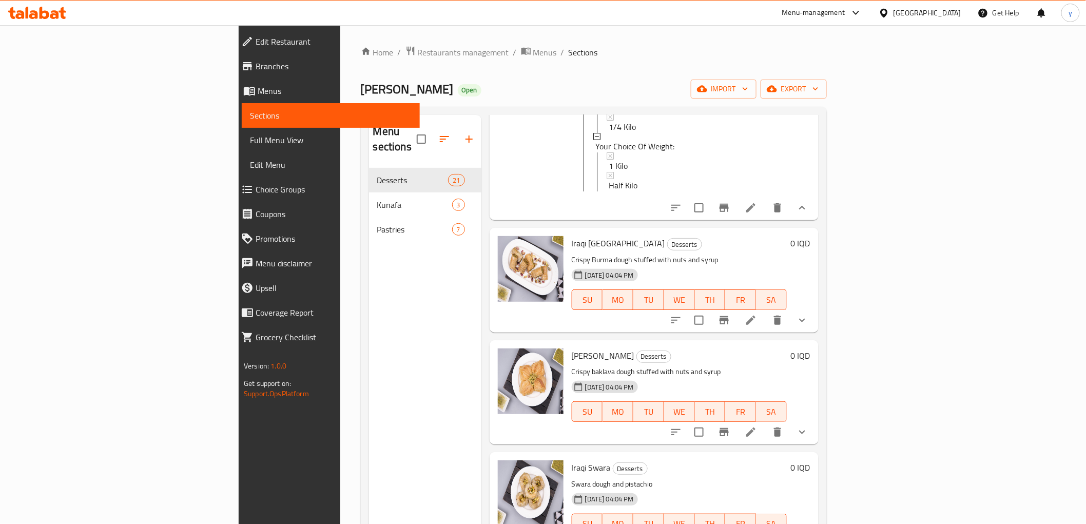
click at [815, 308] on button "show more" at bounding box center [802, 320] width 25 height 25
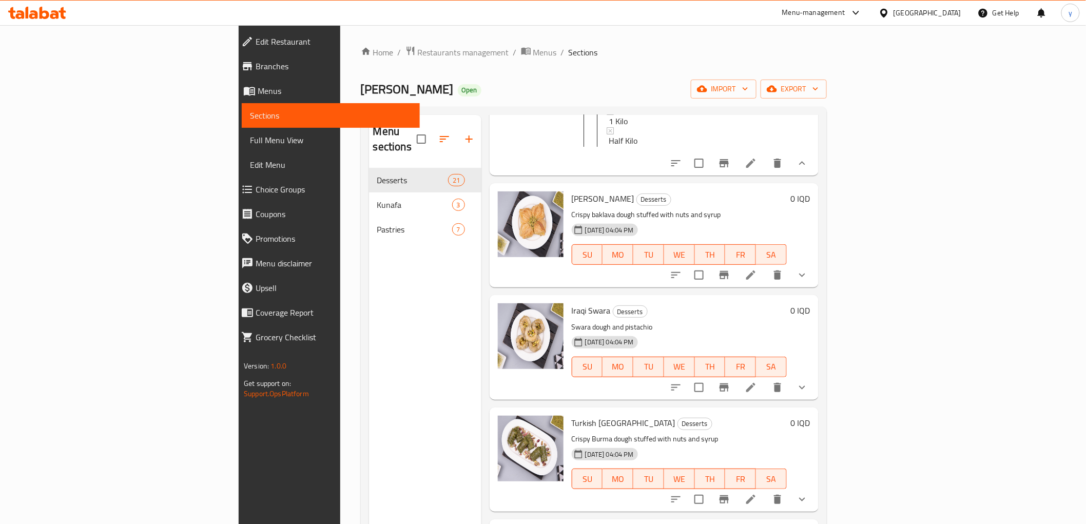
scroll to position [1141, 0]
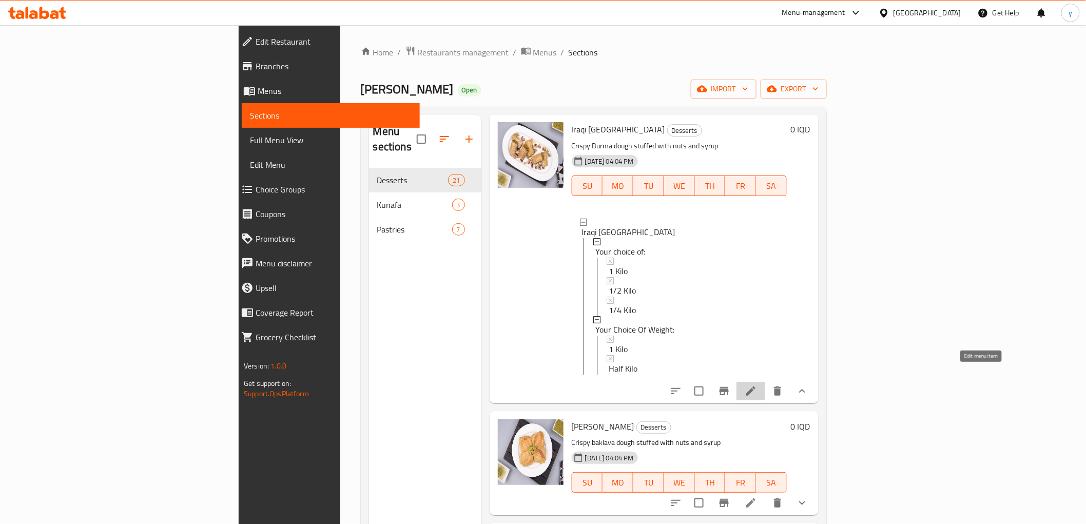
click at [757, 385] on icon at bounding box center [751, 391] width 12 height 12
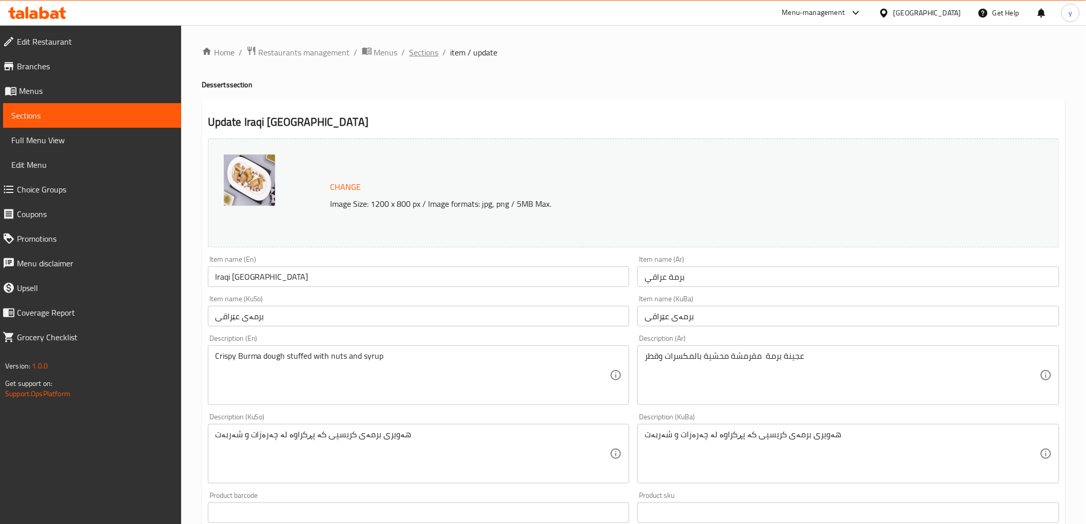
click at [422, 51] on span "Sections" at bounding box center [424, 52] width 29 height 12
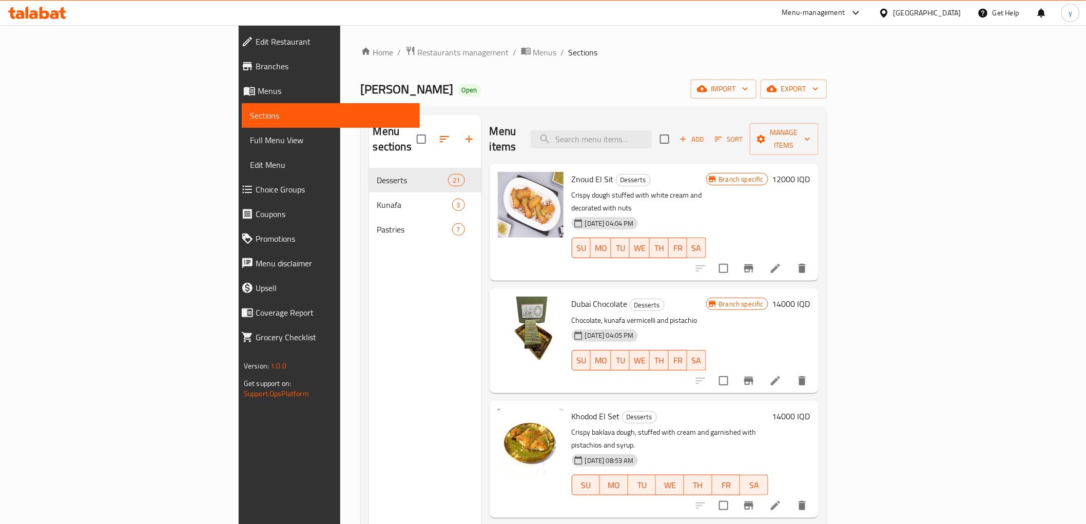
click at [250, 138] on span "Full Menu View" at bounding box center [331, 140] width 162 height 12
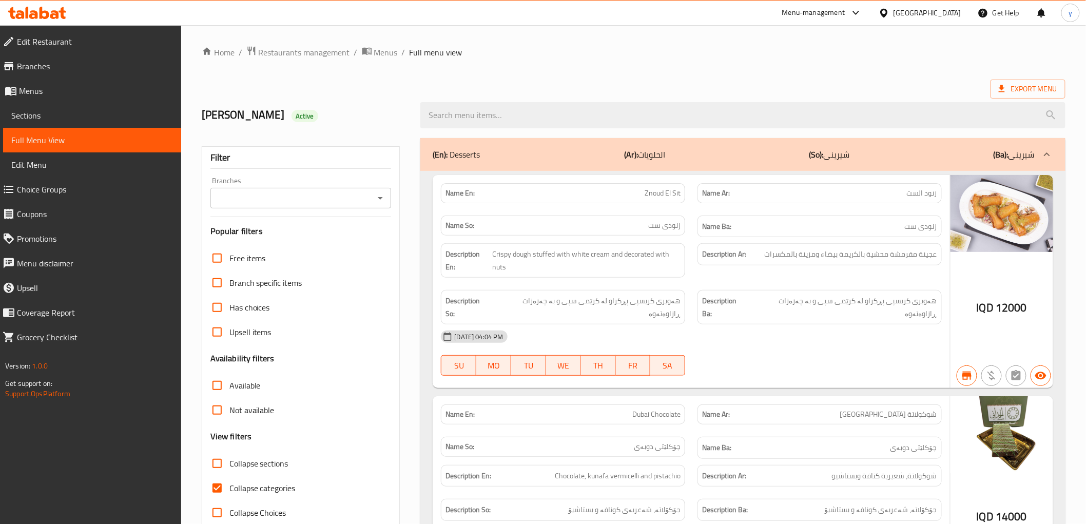
click at [375, 201] on icon "Open" at bounding box center [380, 198] width 12 height 12
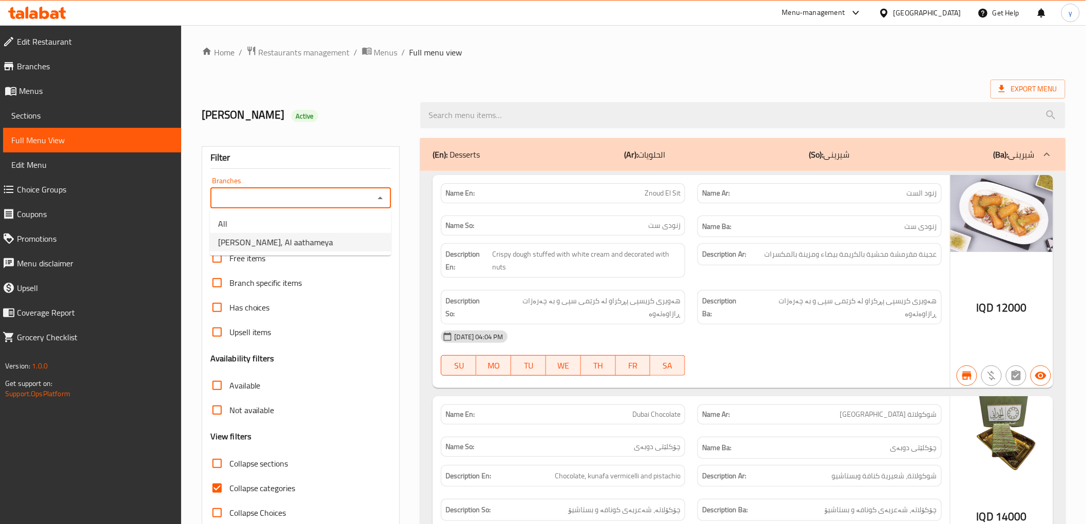
click at [354, 235] on li "[PERSON_NAME], Al aathameya" at bounding box center [300, 242] width 181 height 18
type input "[PERSON_NAME], Al aathameya"
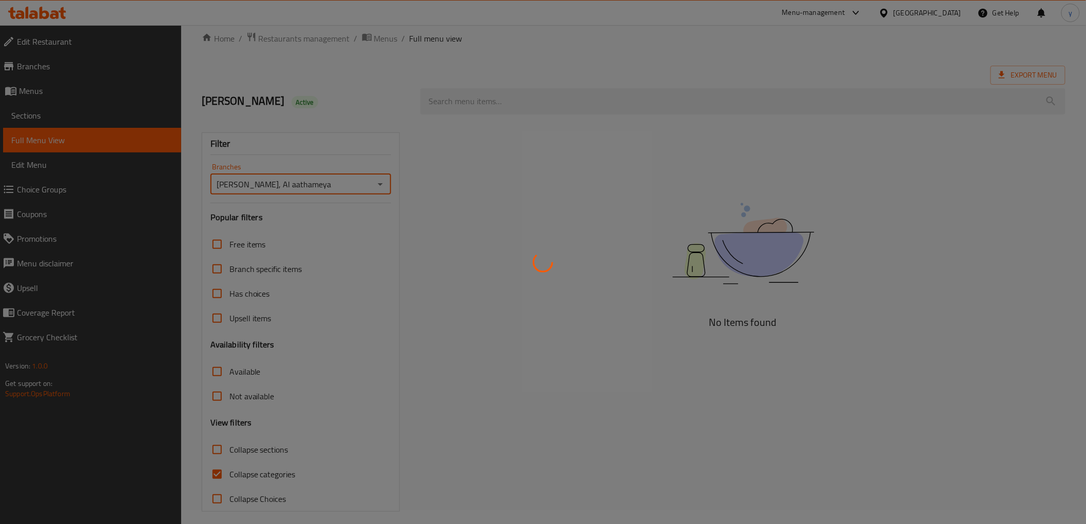
scroll to position [22, 0]
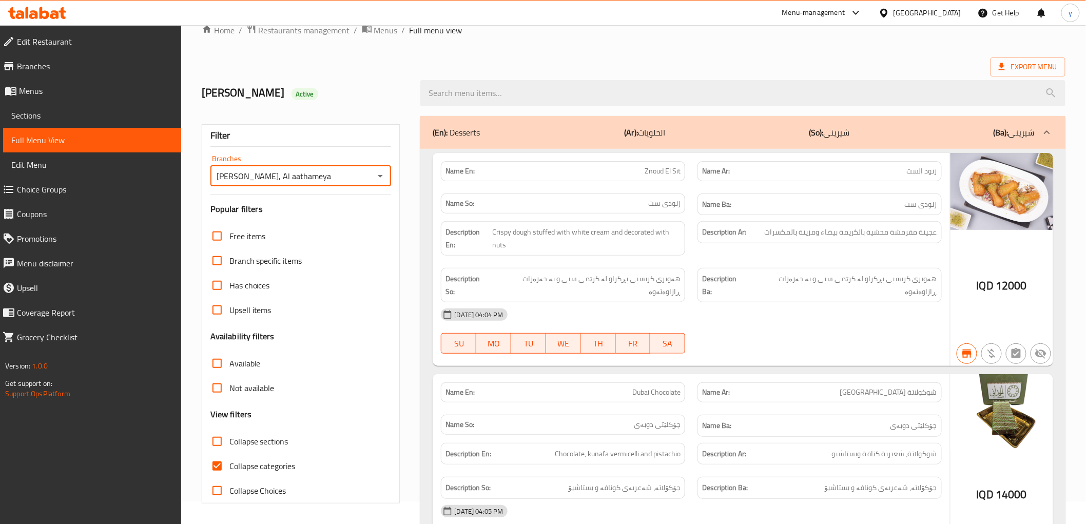
click at [219, 475] on input "Collapse categories" at bounding box center [217, 466] width 25 height 25
checkbox input "false"
click at [225, 437] on input "Collapse sections" at bounding box center [217, 441] width 25 height 25
checkbox input "true"
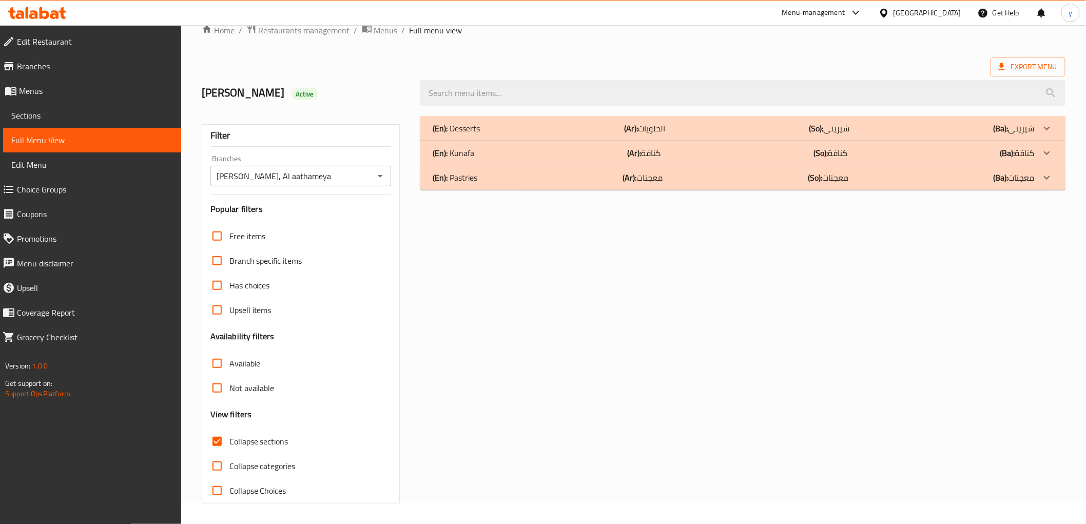
click at [642, 126] on p "(Ar): الحلويات" at bounding box center [644, 128] width 41 height 12
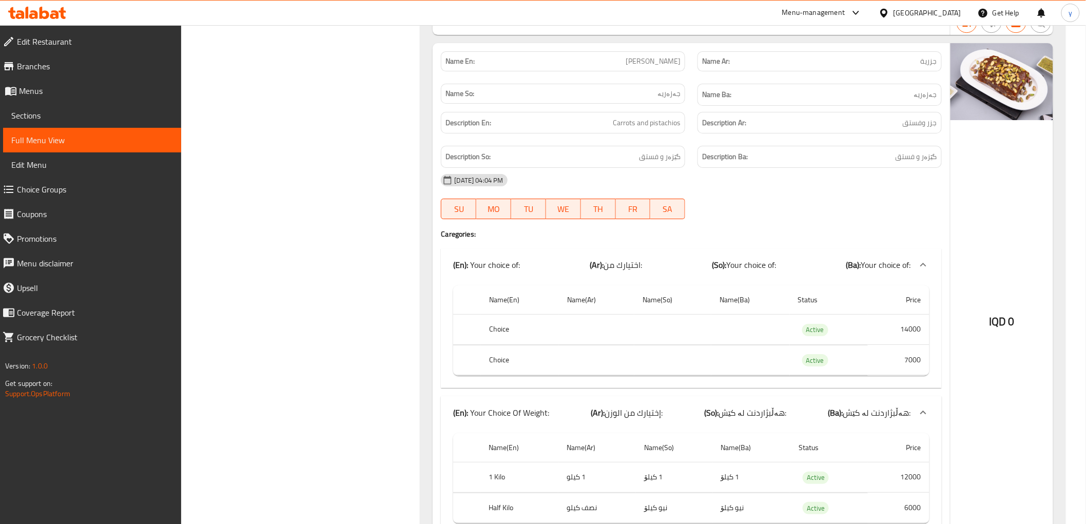
scroll to position [8007, 0]
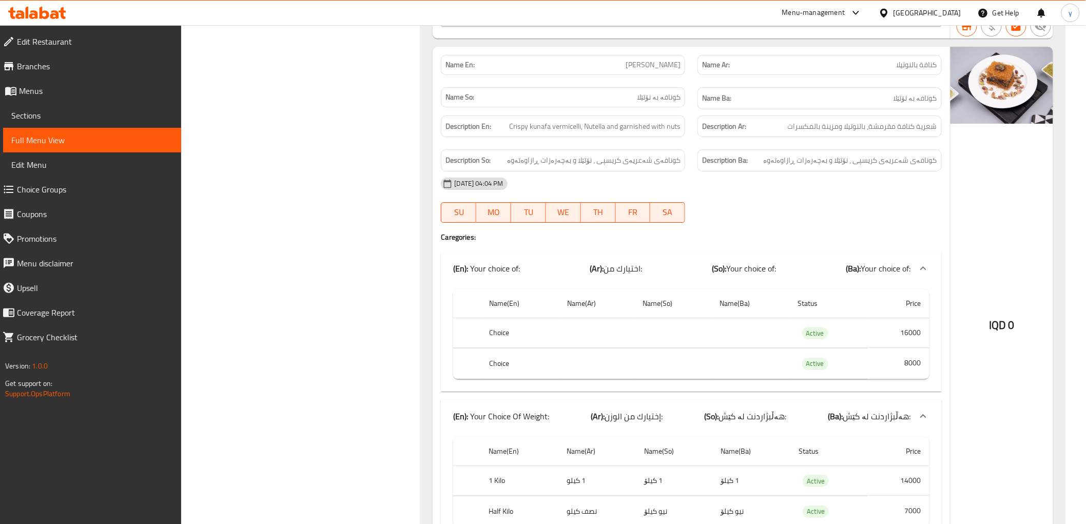
scroll to position [9580, 0]
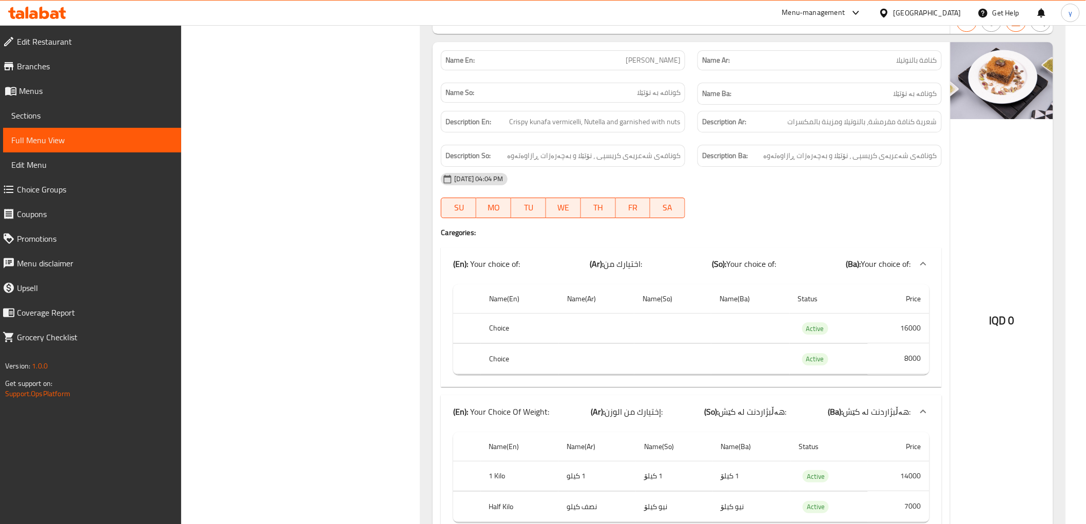
drag, startPoint x: 816, startPoint y: 486, endPoint x: 818, endPoint y: 469, distance: 16.5
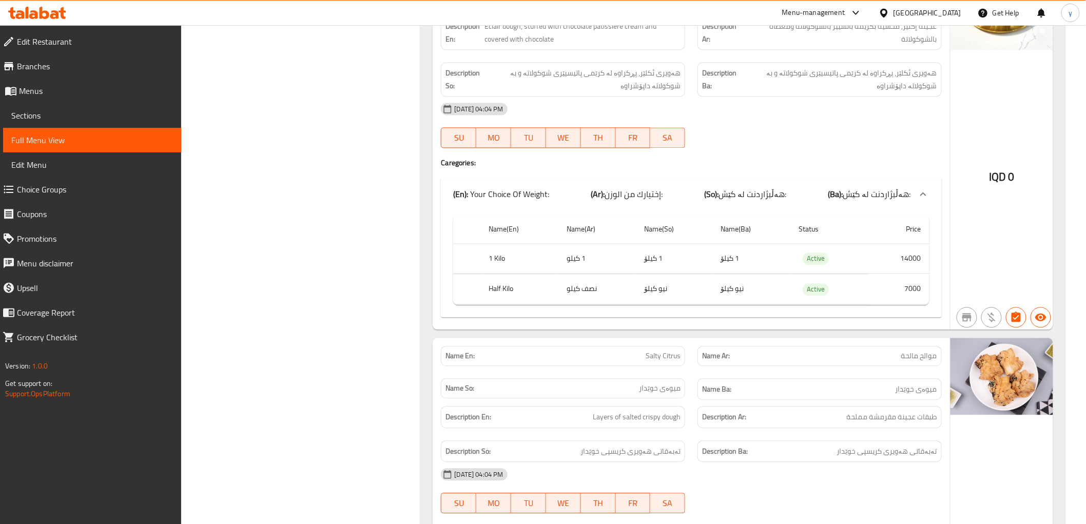
scroll to position [11972, 0]
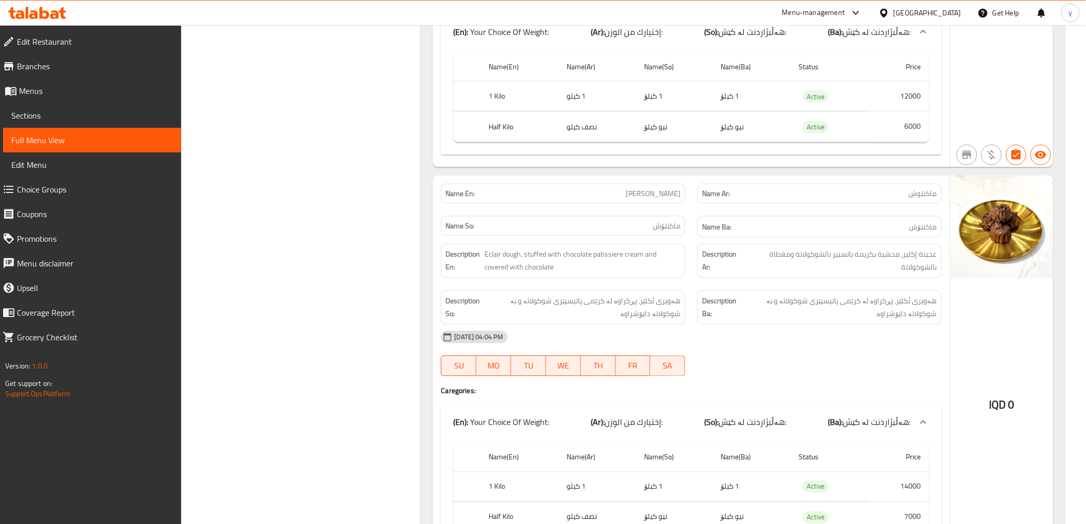
click at [138, 184] on span "Choice Groups" at bounding box center [95, 189] width 156 height 12
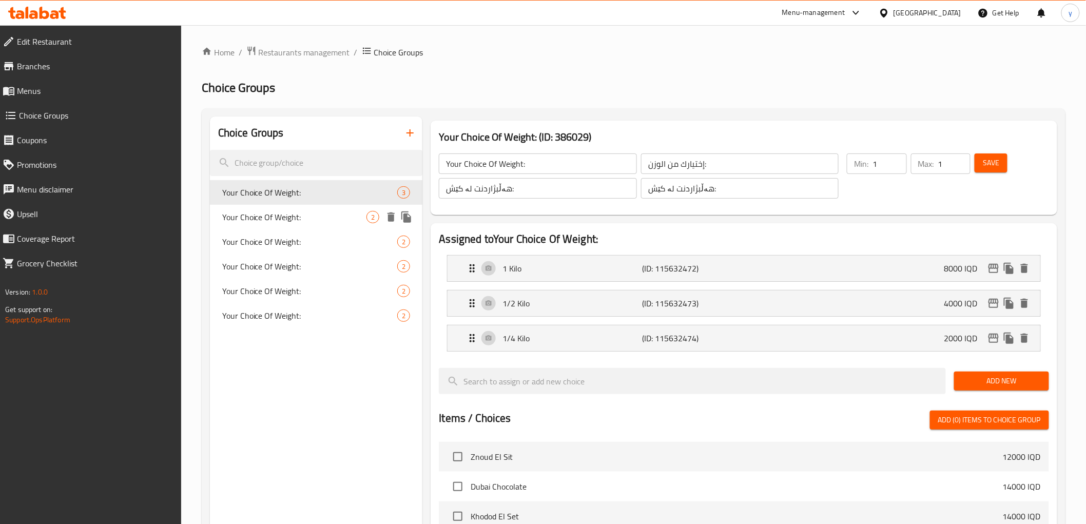
click at [296, 218] on span "Your Choice Of Weight:" at bounding box center [294, 217] width 145 height 12
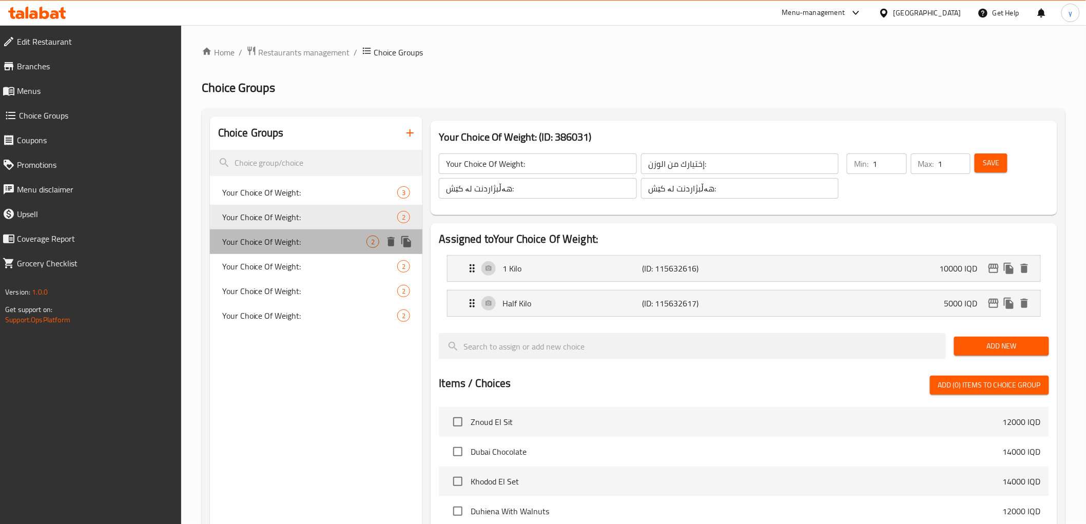
click at [293, 237] on span "Your Choice Of Weight:" at bounding box center [294, 242] width 145 height 12
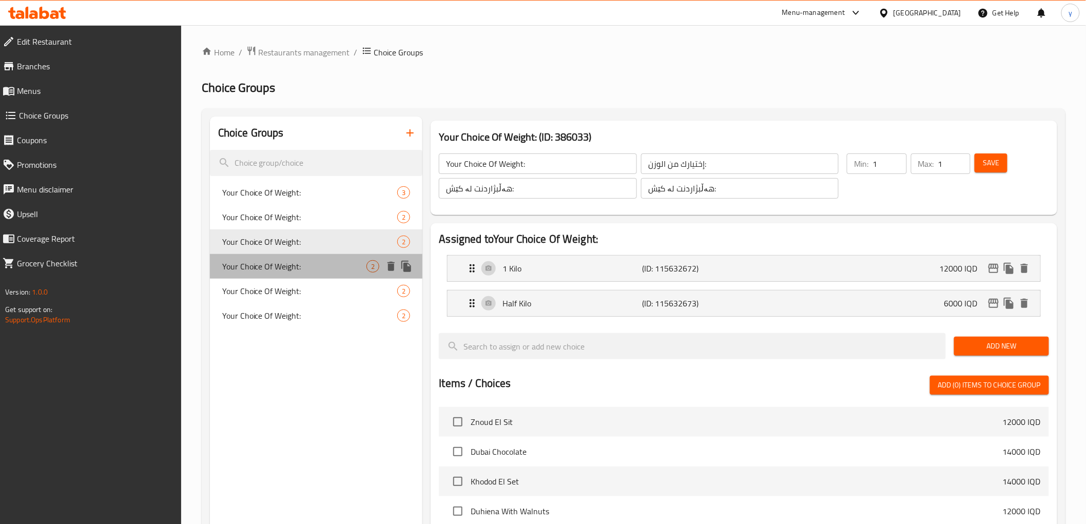
click at [290, 256] on div "Your Choice Of Weight: 2" at bounding box center [316, 266] width 213 height 25
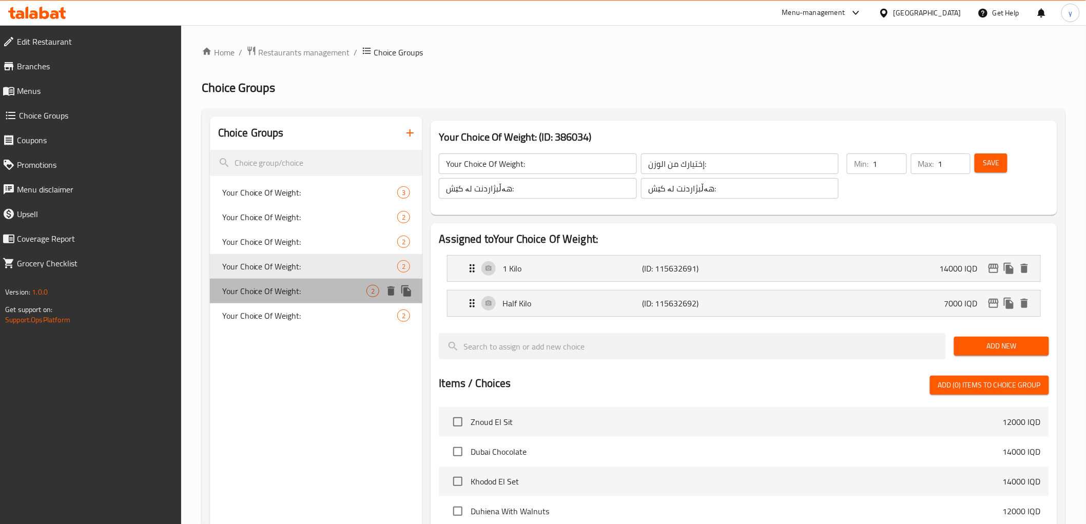
click at [284, 285] on span "Your Choice Of Weight:" at bounding box center [294, 291] width 145 height 12
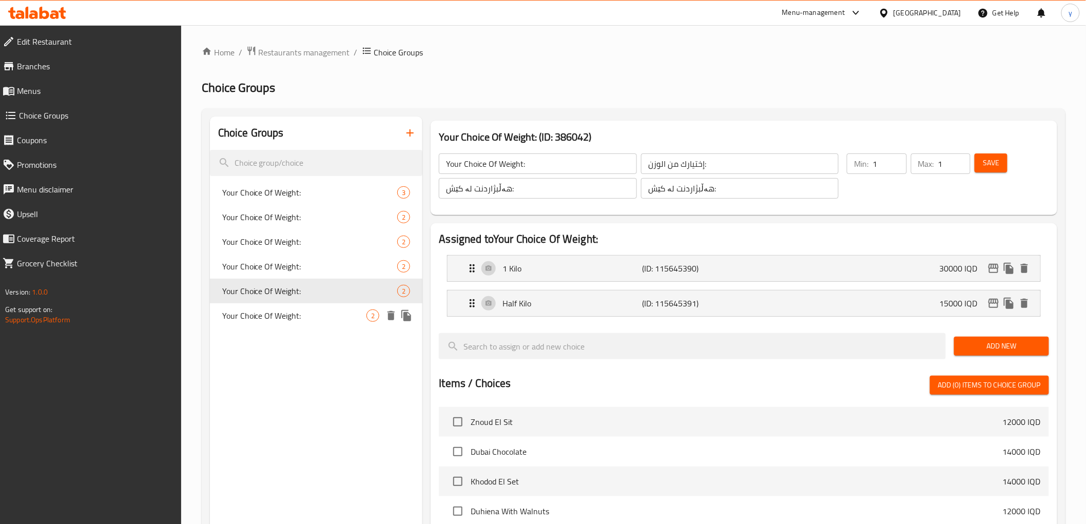
click at [283, 313] on span "Your Choice Of Weight:" at bounding box center [294, 316] width 145 height 12
type input "Your Choice Of Weight:"
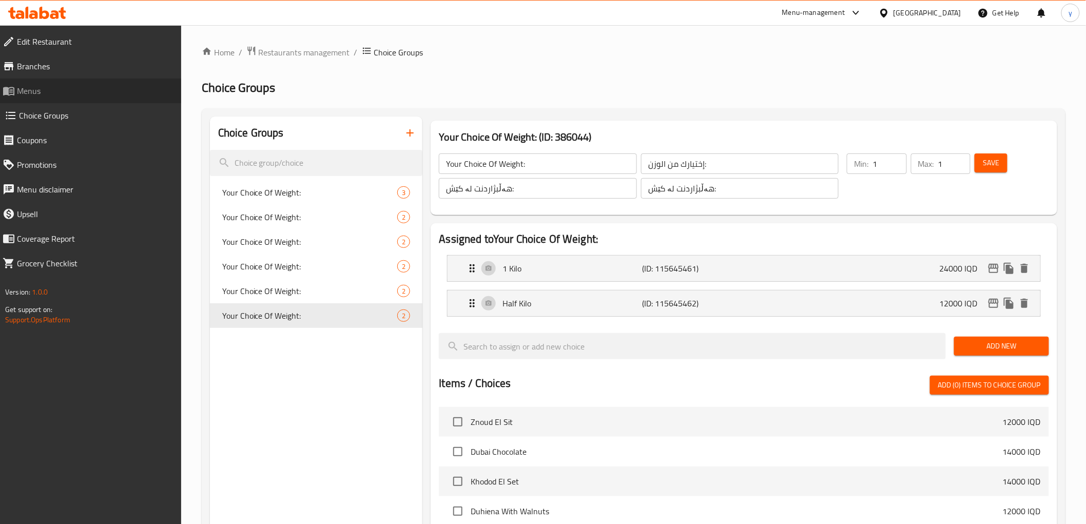
click at [90, 100] on link "Menus" at bounding box center [87, 91] width 187 height 25
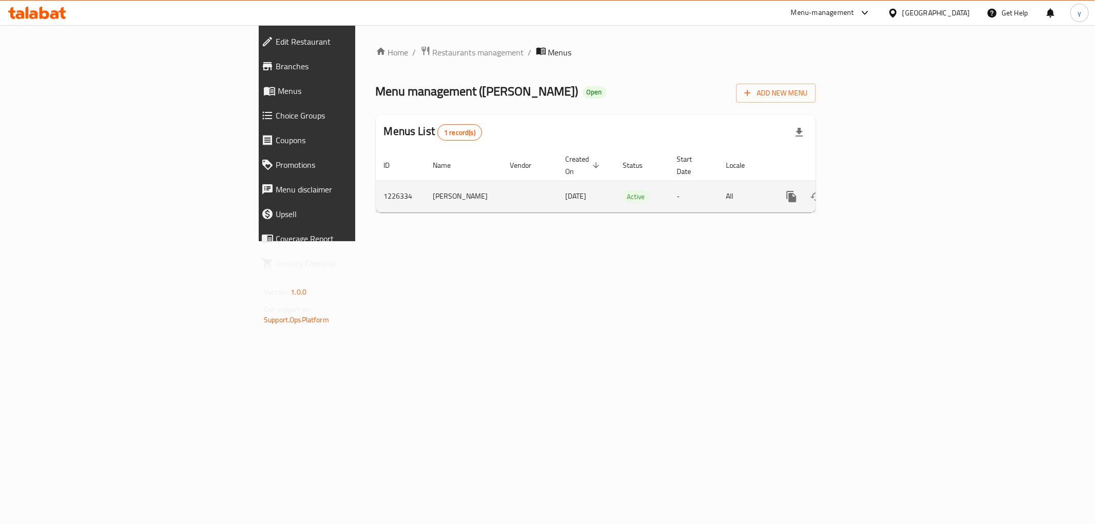
click at [878, 195] on div "enhanced table" at bounding box center [828, 196] width 99 height 25
click at [872, 190] on icon "enhanced table" at bounding box center [865, 196] width 12 height 12
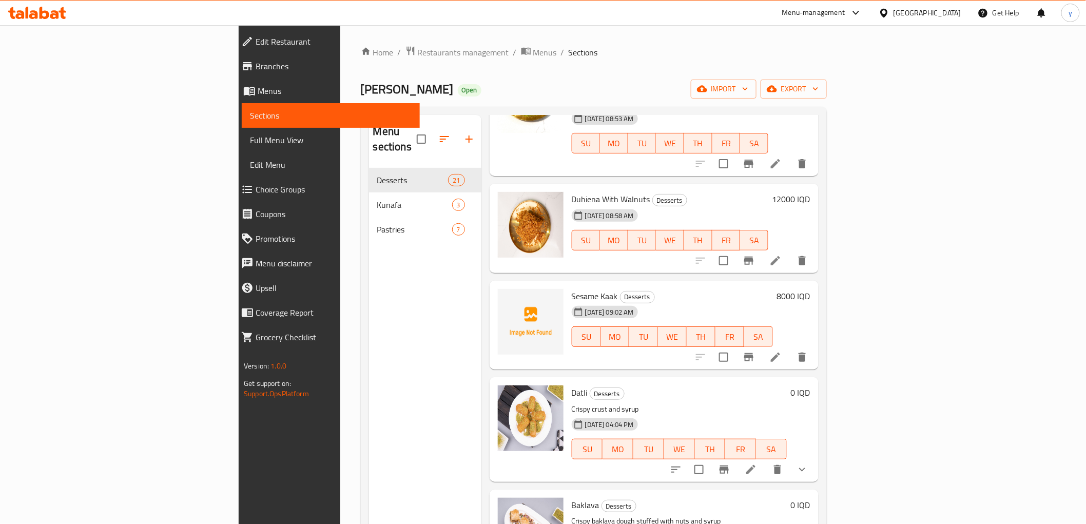
scroll to position [456, 0]
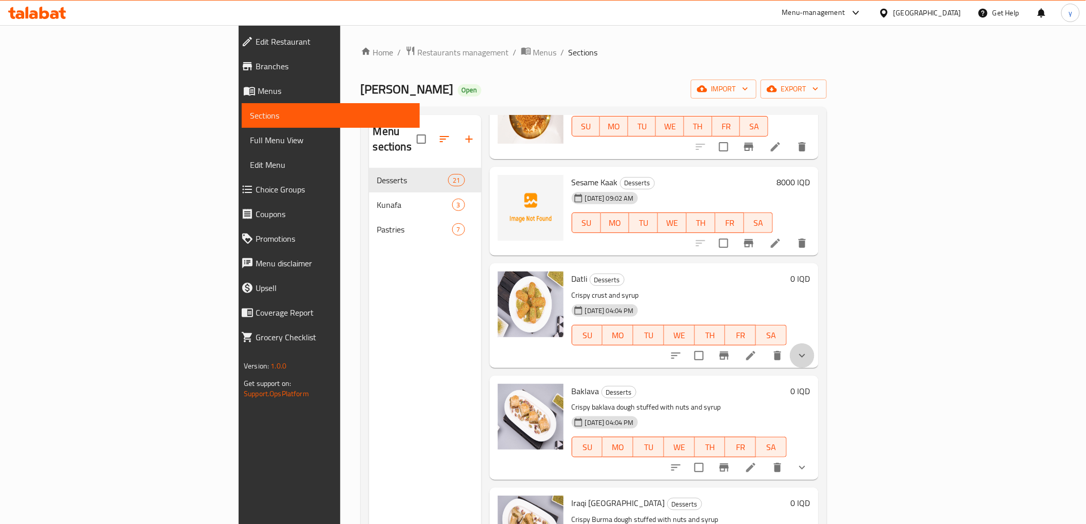
click at [815, 343] on button "show more" at bounding box center [802, 355] width 25 height 25
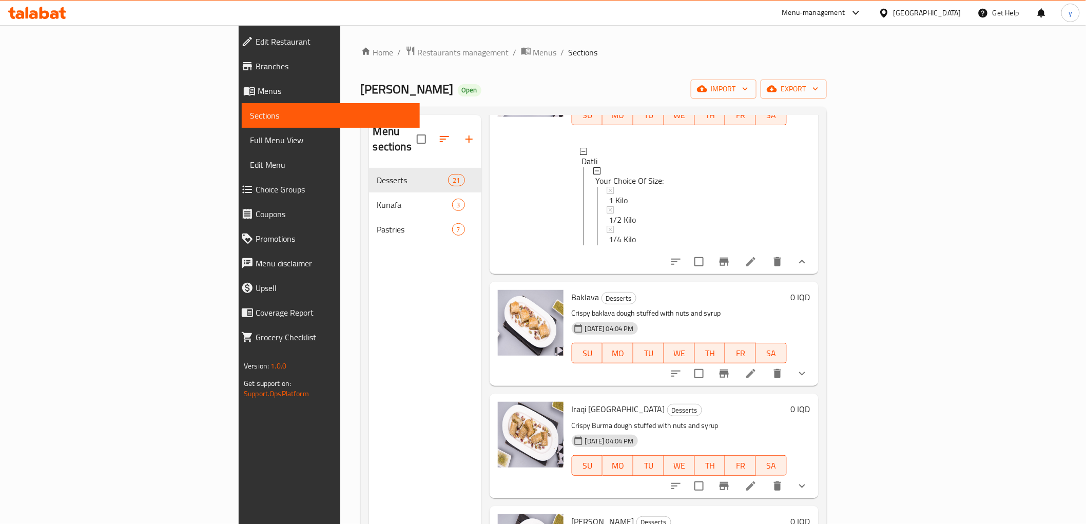
scroll to position [684, 0]
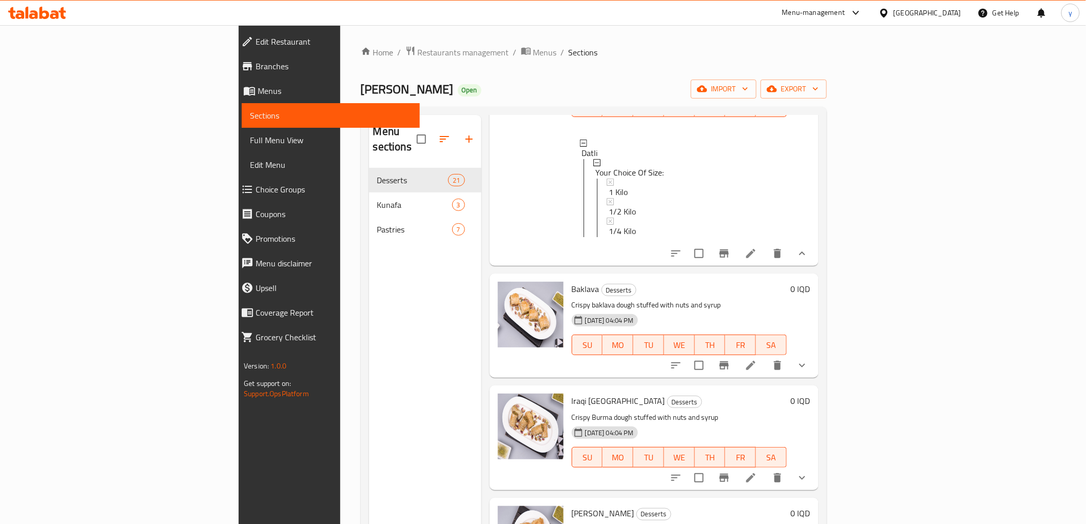
click at [815, 353] on button "show more" at bounding box center [802, 365] width 25 height 25
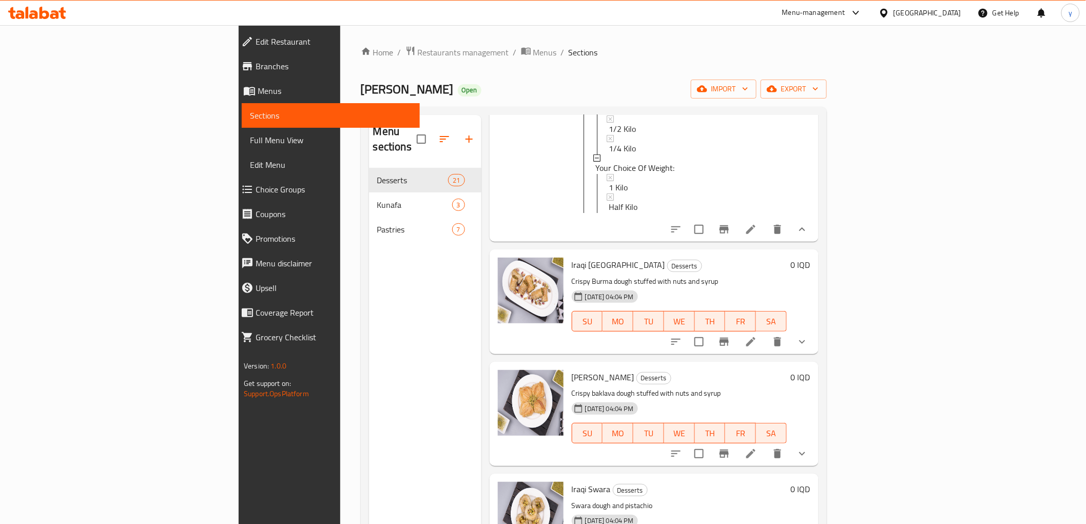
scroll to position [1027, 0]
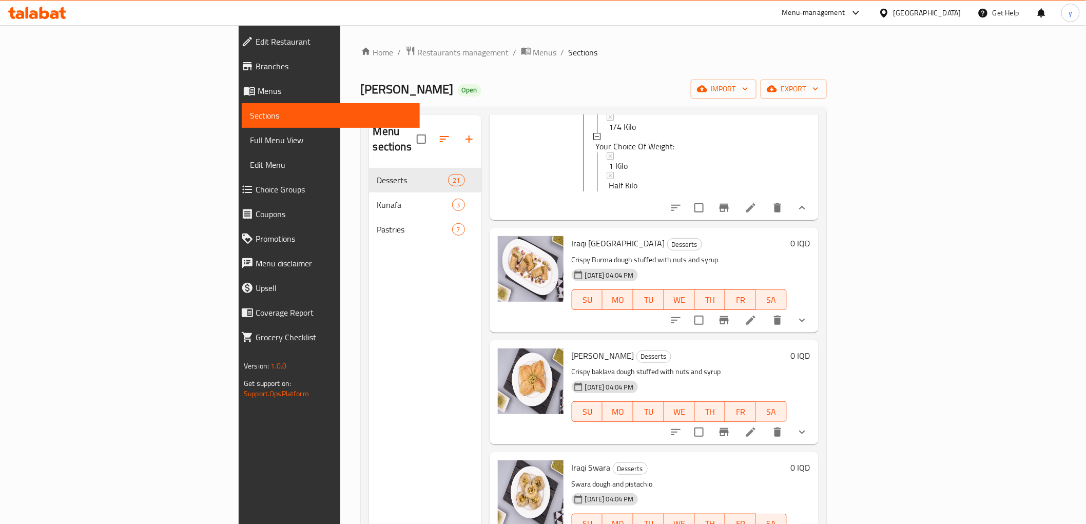
click at [815, 308] on button "show more" at bounding box center [802, 320] width 25 height 25
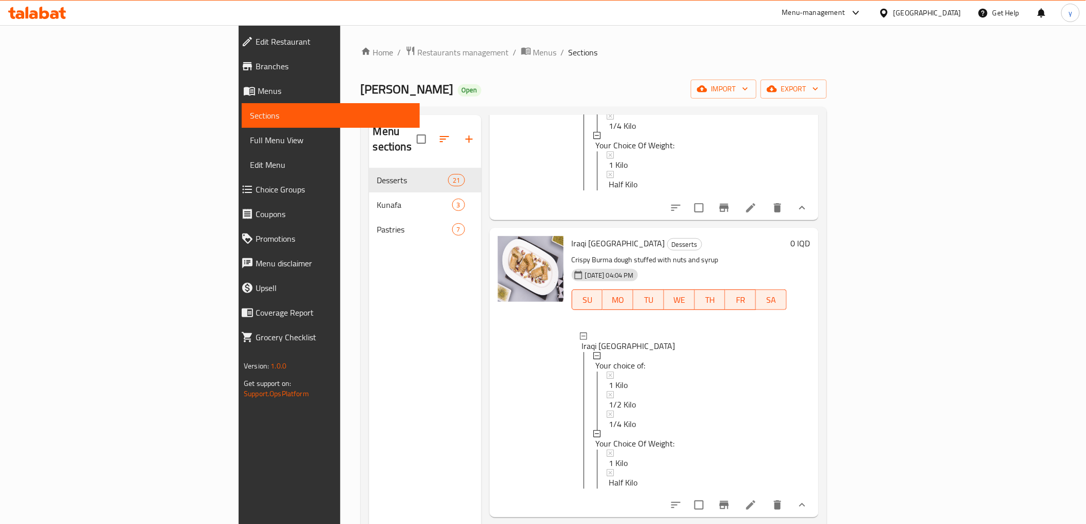
scroll to position [1141, 0]
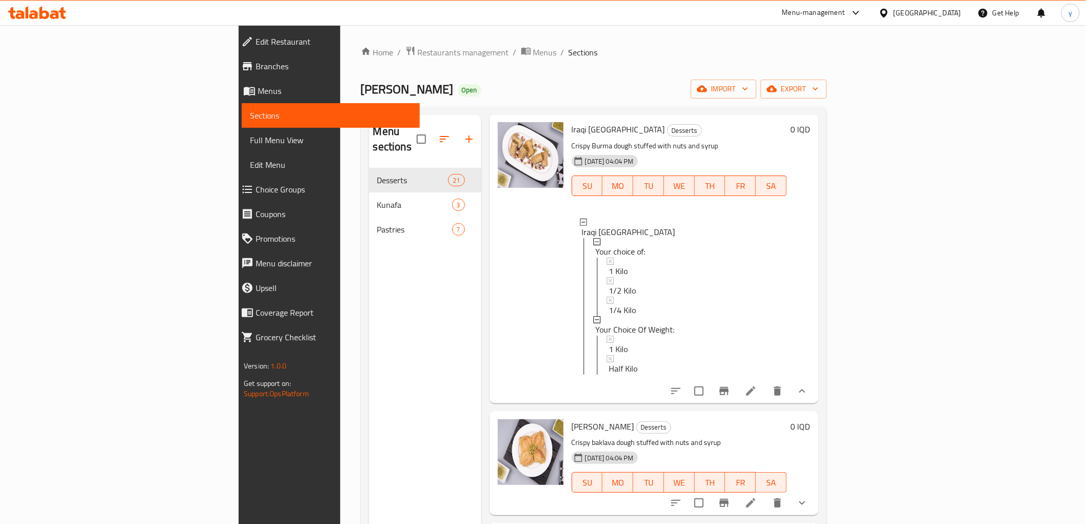
click at [815, 379] on div at bounding box center [739, 391] width 151 height 25
click at [757, 385] on icon at bounding box center [751, 391] width 12 height 12
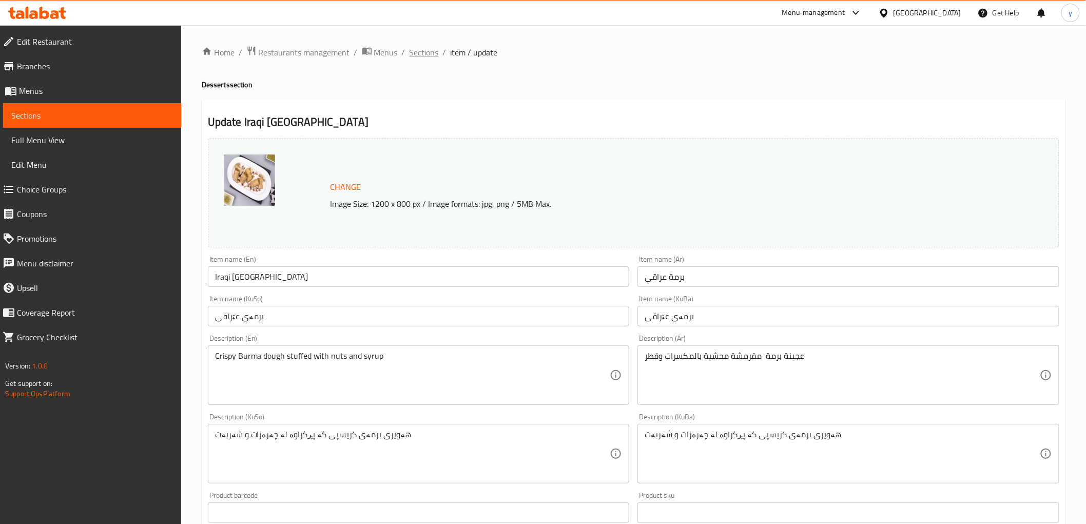
click at [414, 48] on span "Sections" at bounding box center [424, 52] width 29 height 12
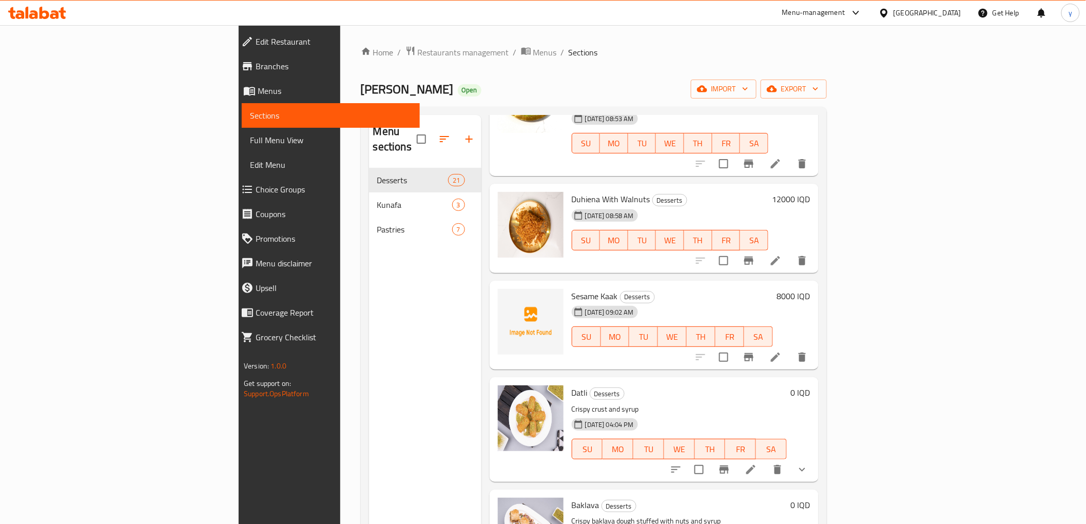
scroll to position [456, 0]
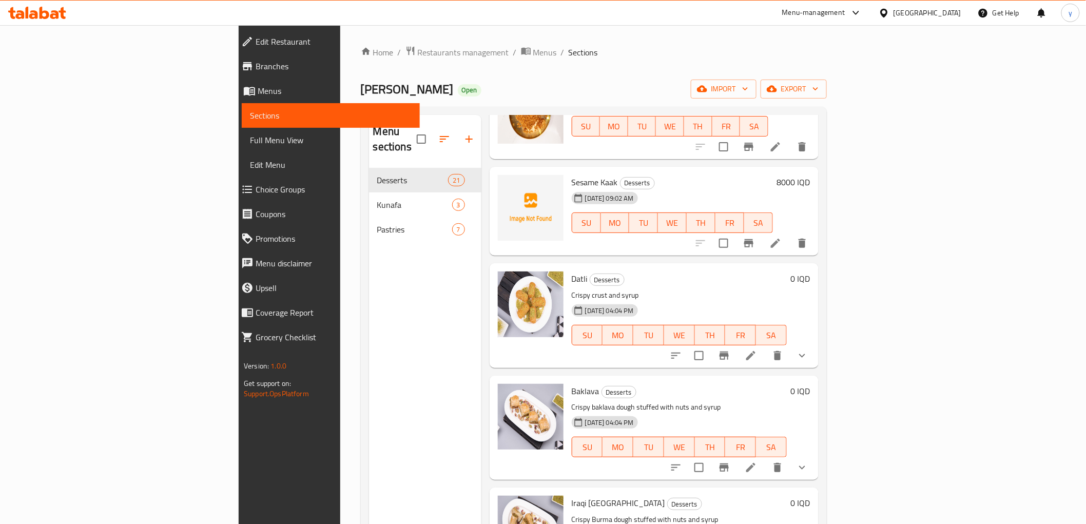
click at [808, 350] on icon "show more" at bounding box center [802, 356] width 12 height 12
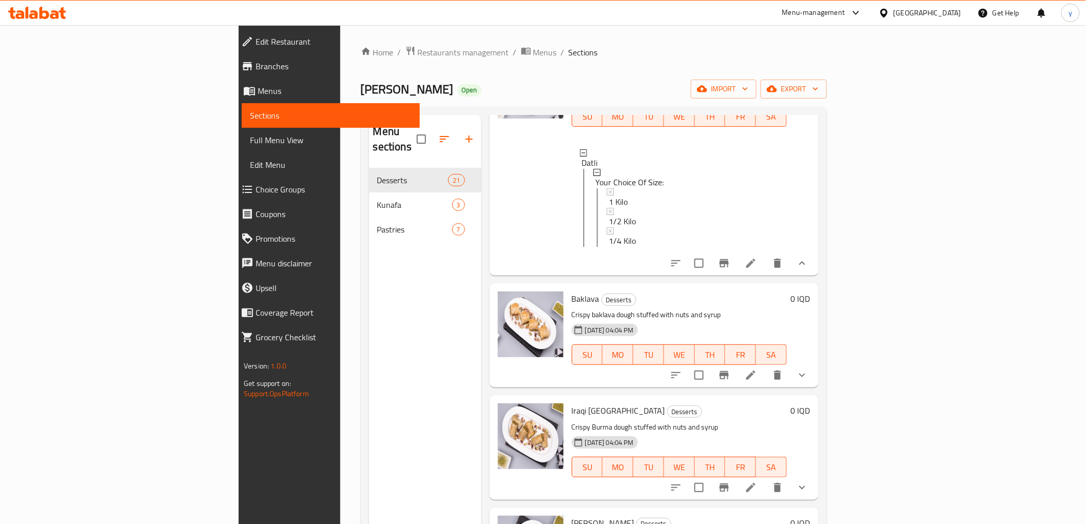
scroll to position [684, 0]
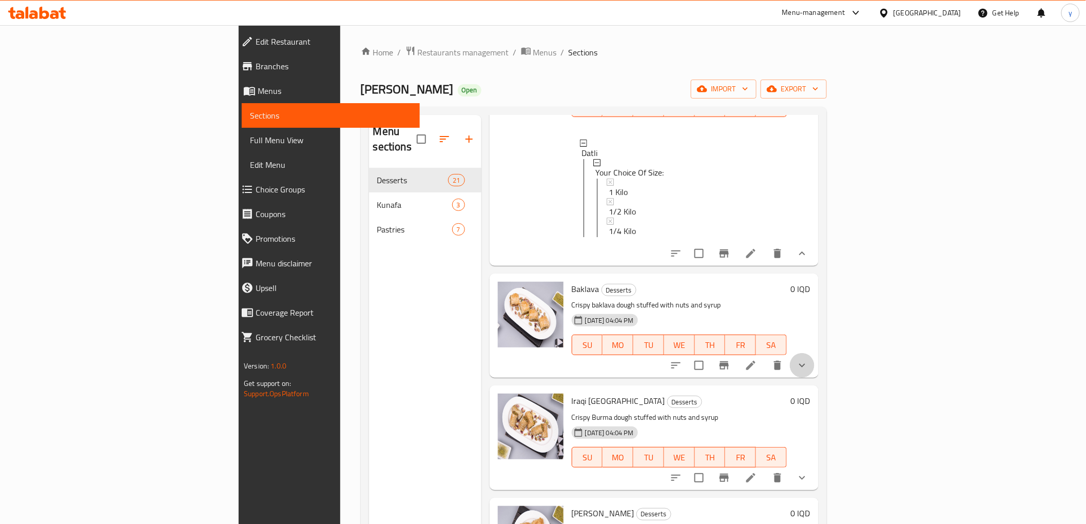
click at [815, 353] on button "show more" at bounding box center [802, 365] width 25 height 25
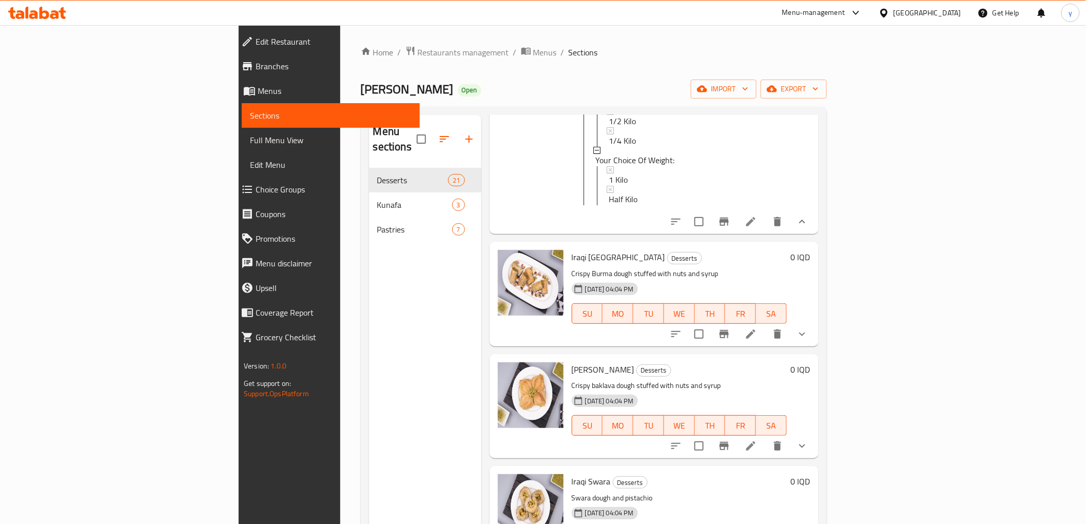
scroll to position [1027, 0]
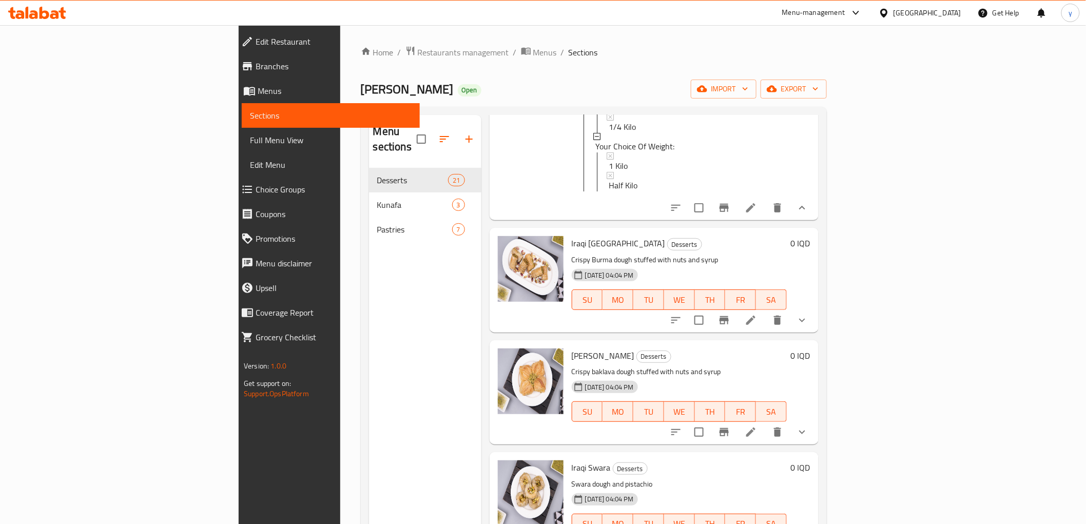
click at [808, 314] on icon "show more" at bounding box center [802, 320] width 12 height 12
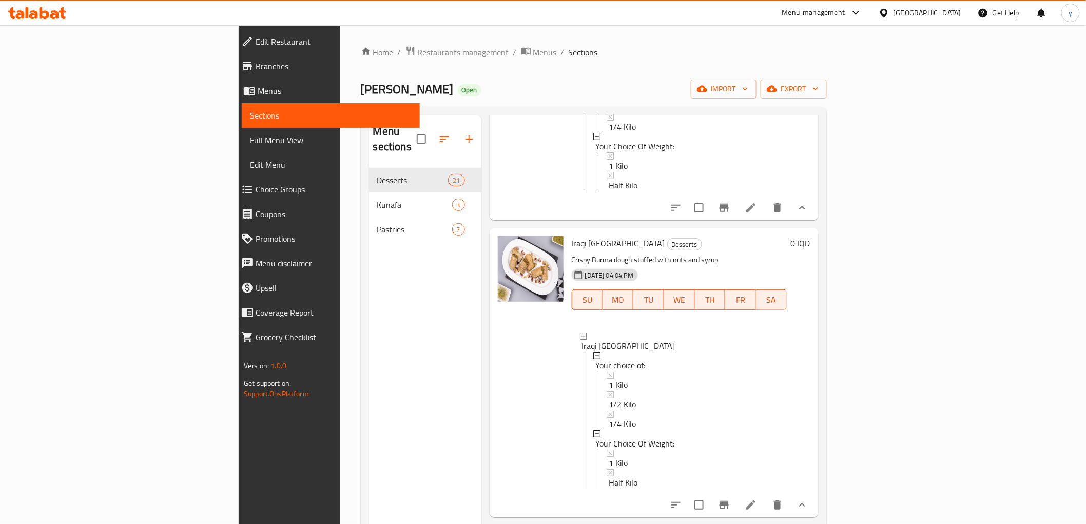
click at [572, 236] on span "Iraqi [GEOGRAPHIC_DATA]" at bounding box center [618, 243] width 93 height 15
copy h6 "Iraqi [GEOGRAPHIC_DATA]"
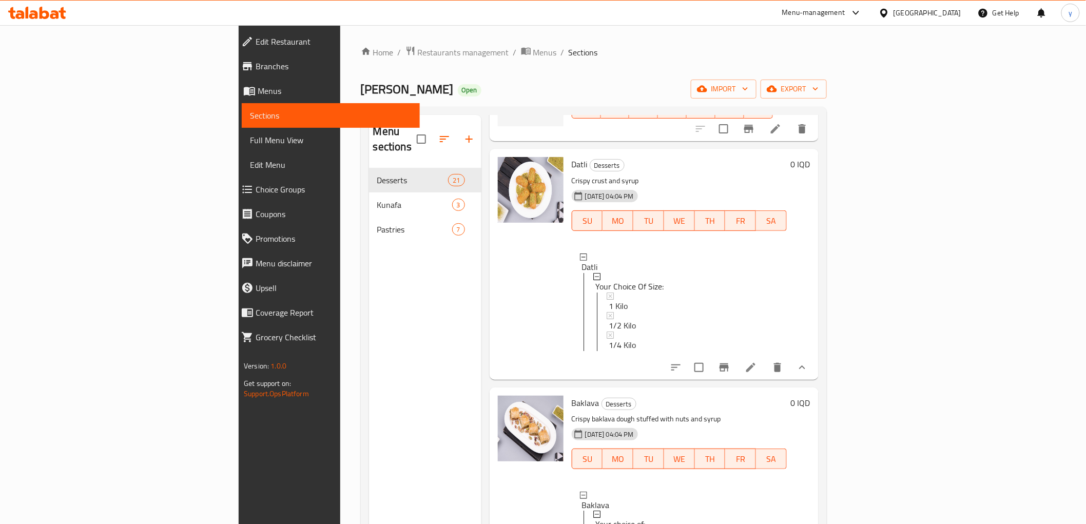
scroll to position [684, 0]
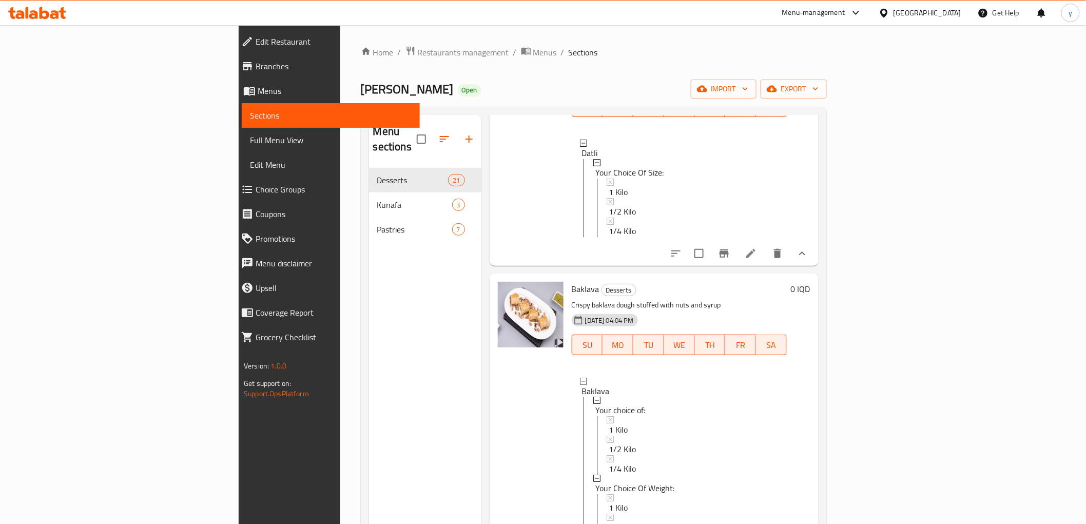
click at [572, 281] on span "Baklava" at bounding box center [586, 288] width 28 height 15
copy h6 "Baklava"
click at [653, 299] on p "Crispy baklava dough stuffed with nuts and syrup" at bounding box center [679, 305] width 215 height 13
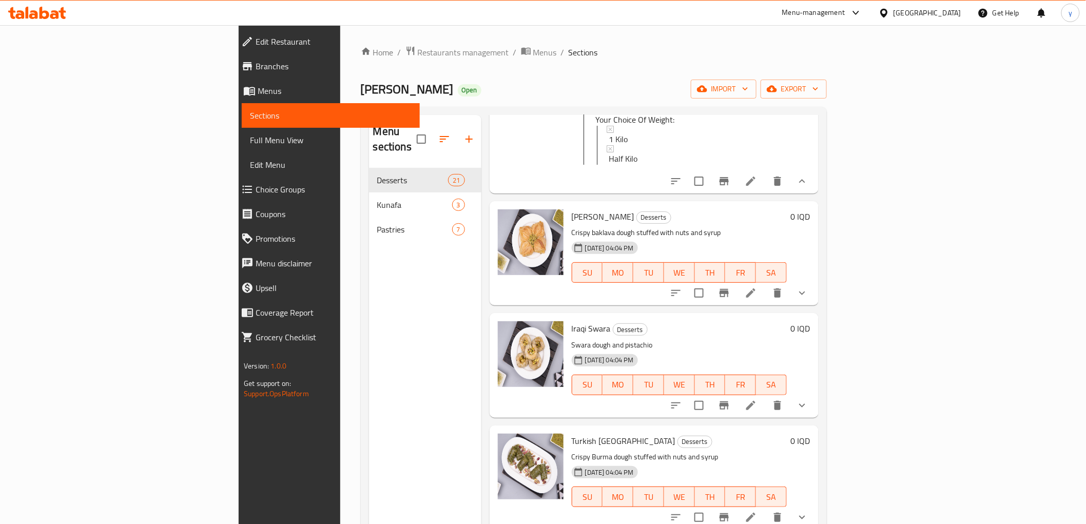
scroll to position [1369, 0]
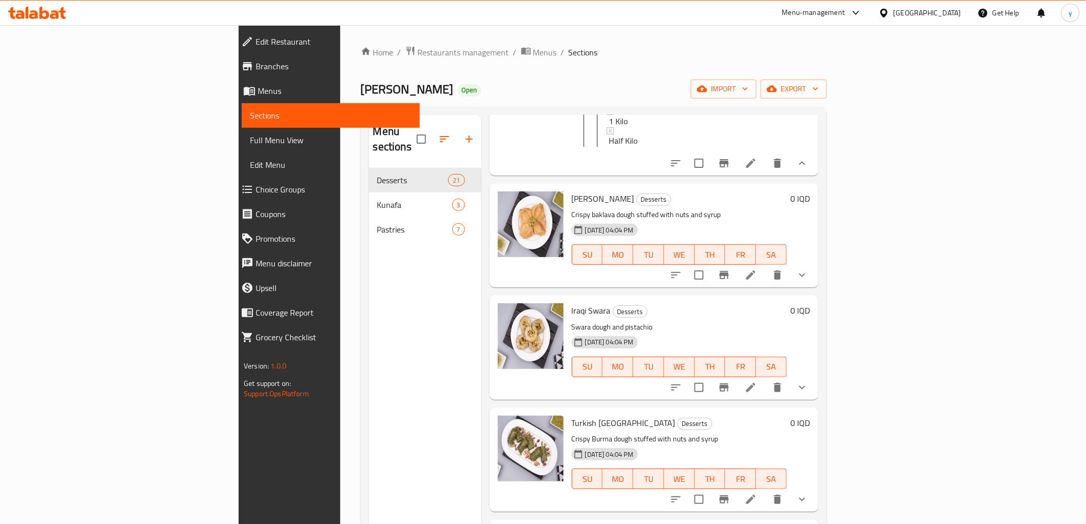
click at [815, 269] on button "show more" at bounding box center [802, 275] width 25 height 25
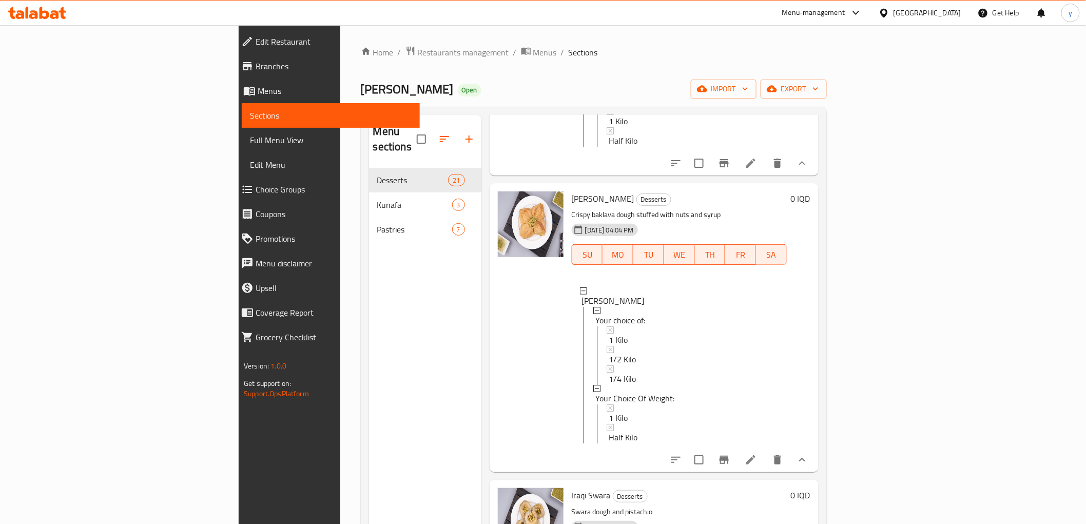
click at [572, 191] on span "[PERSON_NAME]" at bounding box center [603, 198] width 63 height 15
copy h6 "[PERSON_NAME]"
click at [811, 313] on div "0 IQD" at bounding box center [799, 327] width 24 height 273
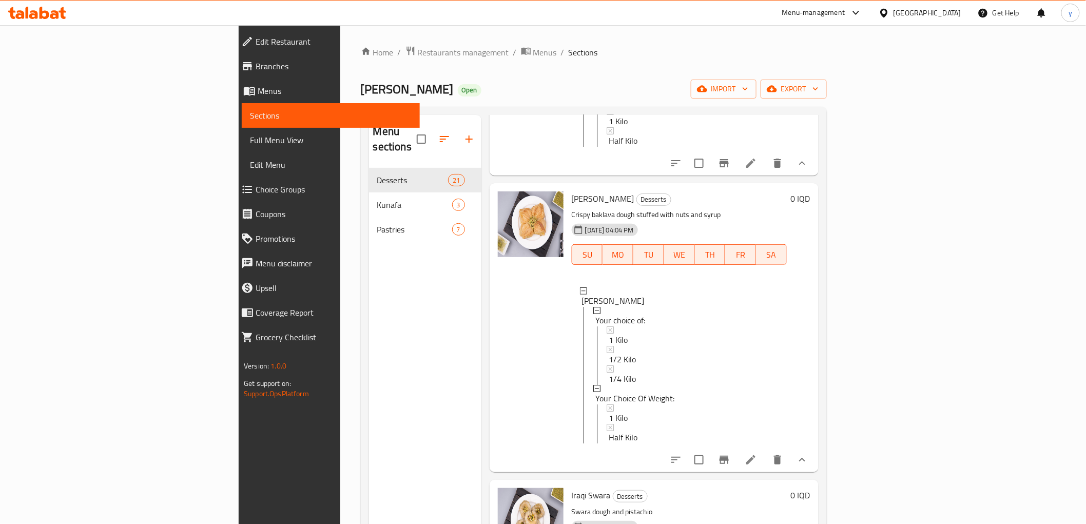
click at [811, 313] on div "0 IQD" at bounding box center [799, 327] width 24 height 273
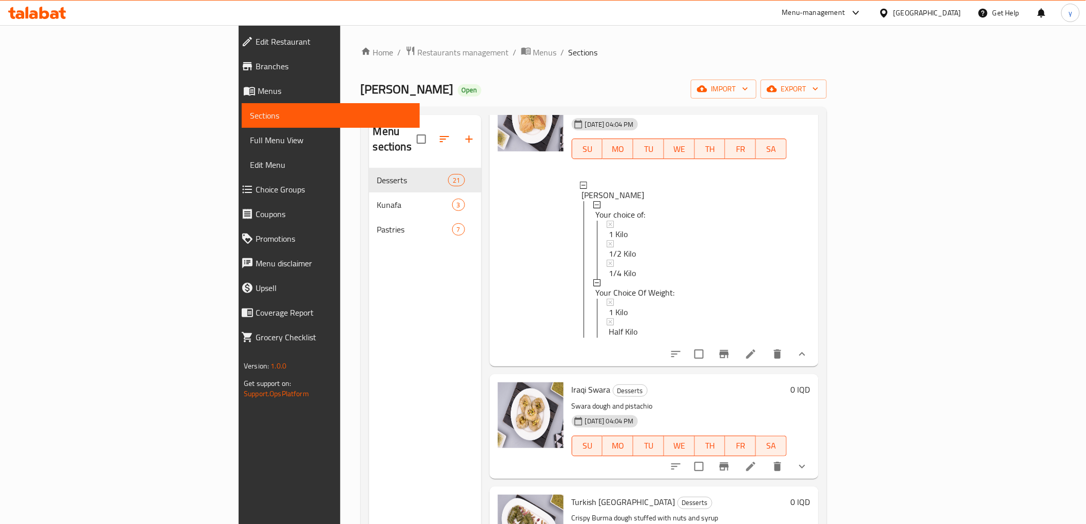
scroll to position [1597, 0]
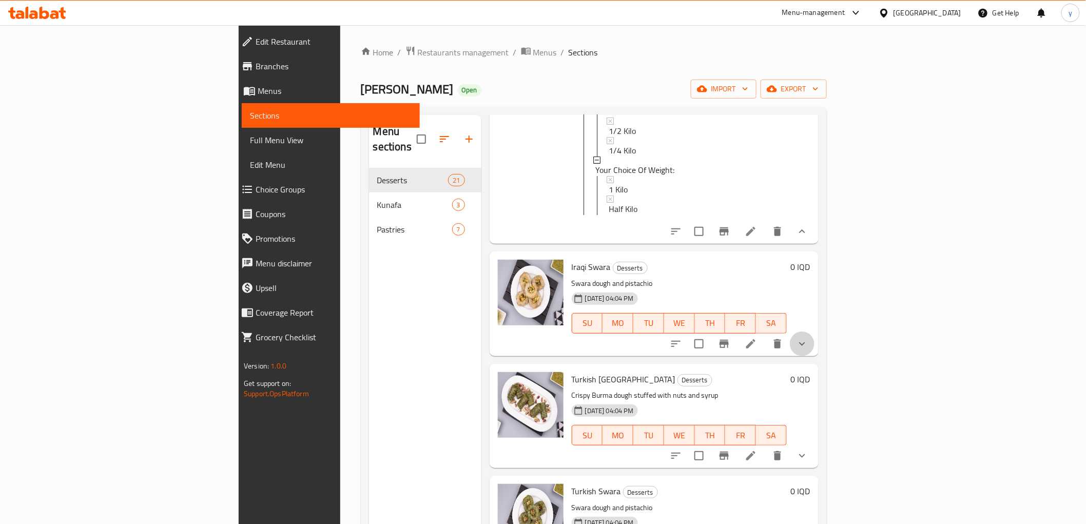
click at [815, 332] on button "show more" at bounding box center [802, 344] width 25 height 25
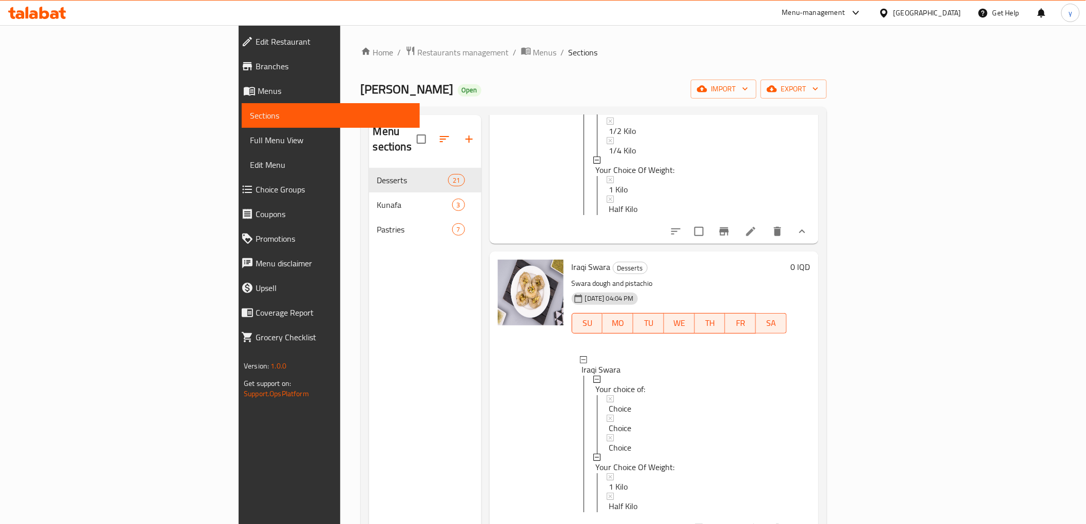
click at [572, 264] on span "Iraqi Swara" at bounding box center [591, 266] width 39 height 15
copy h6 "Iraqi Swara"
click at [848, 335] on div "Home / Restaurants management / Menus / Sections Alhamdani Alaseel Open import …" at bounding box center [593, 346] width 507 height 643
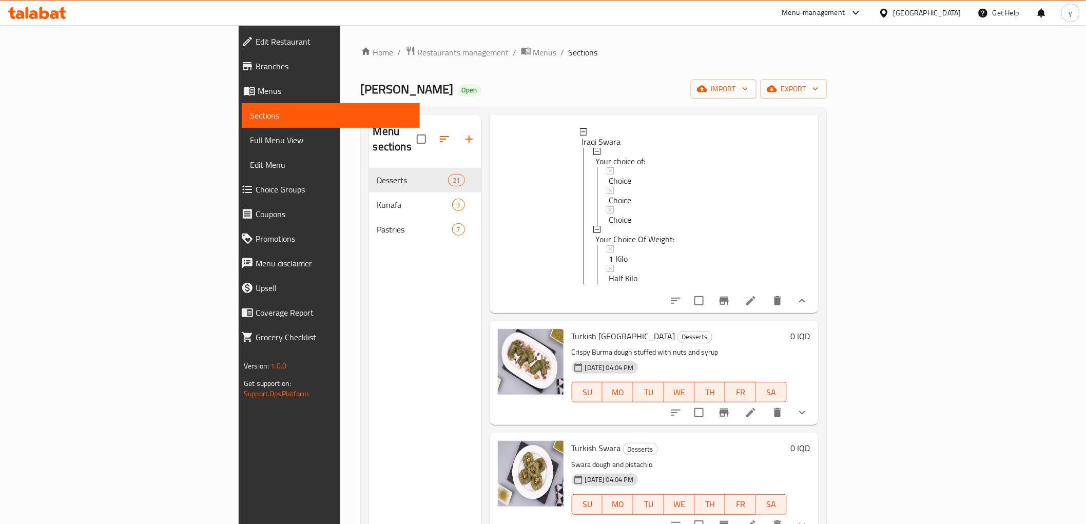
scroll to position [1939, 0]
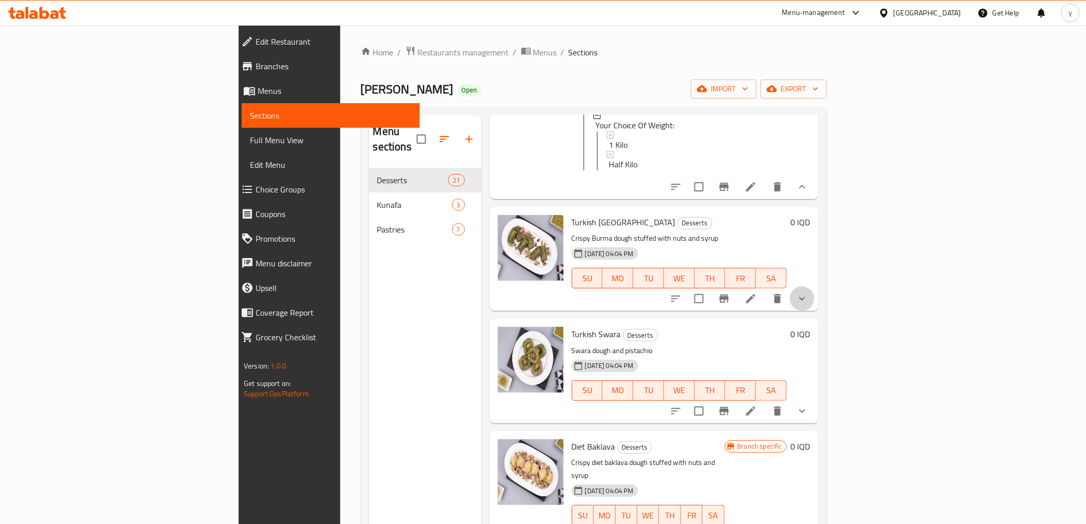
click at [815, 299] on button "show more" at bounding box center [802, 298] width 25 height 25
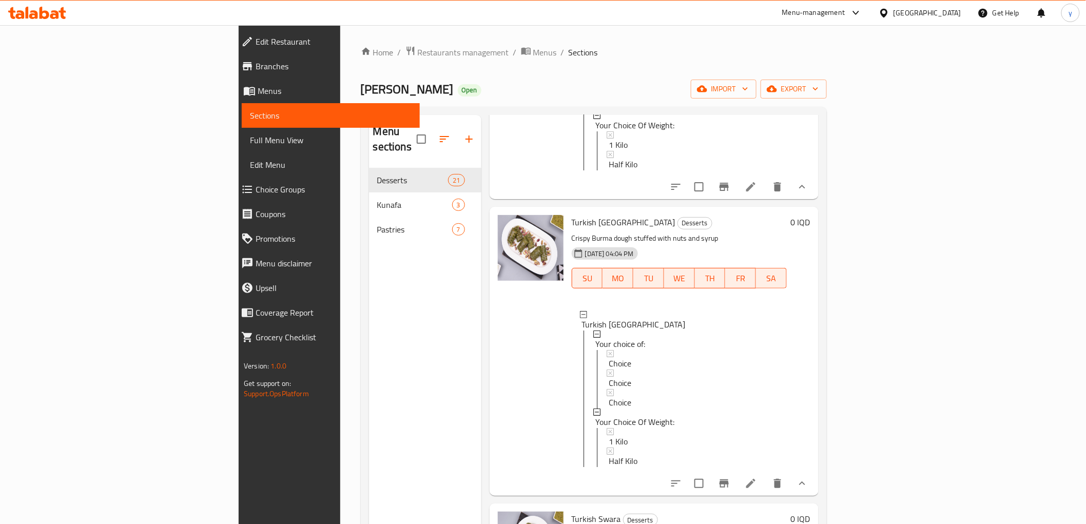
click at [572, 227] on span "Turkish [GEOGRAPHIC_DATA]" at bounding box center [624, 222] width 104 height 15
copy h6 "Turkish [GEOGRAPHIC_DATA]"
click at [827, 336] on div "Menu sections Desserts 21 Kunafa 3 Pastries 7 Menu items Add Sort Manage items …" at bounding box center [594, 377] width 466 height 541
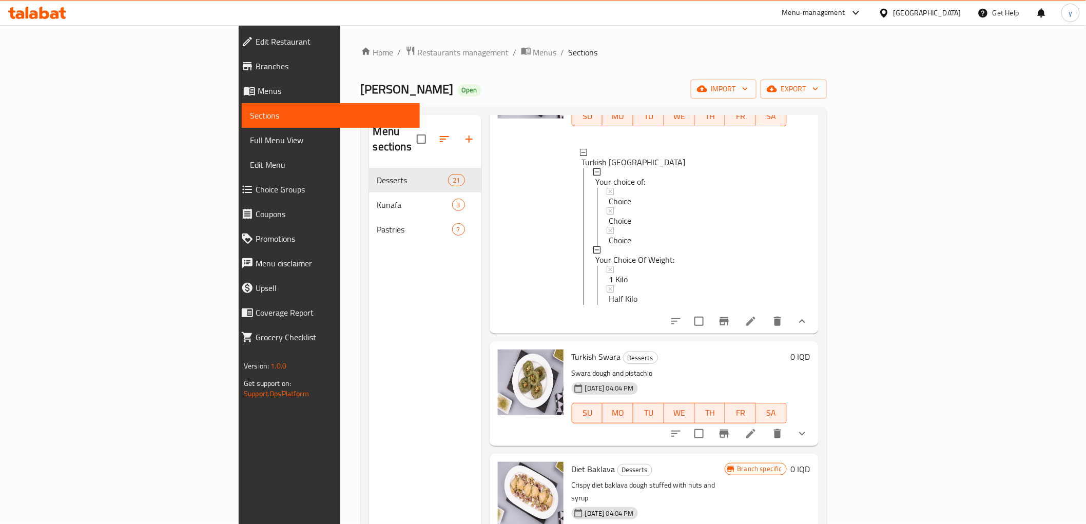
scroll to position [2167, 0]
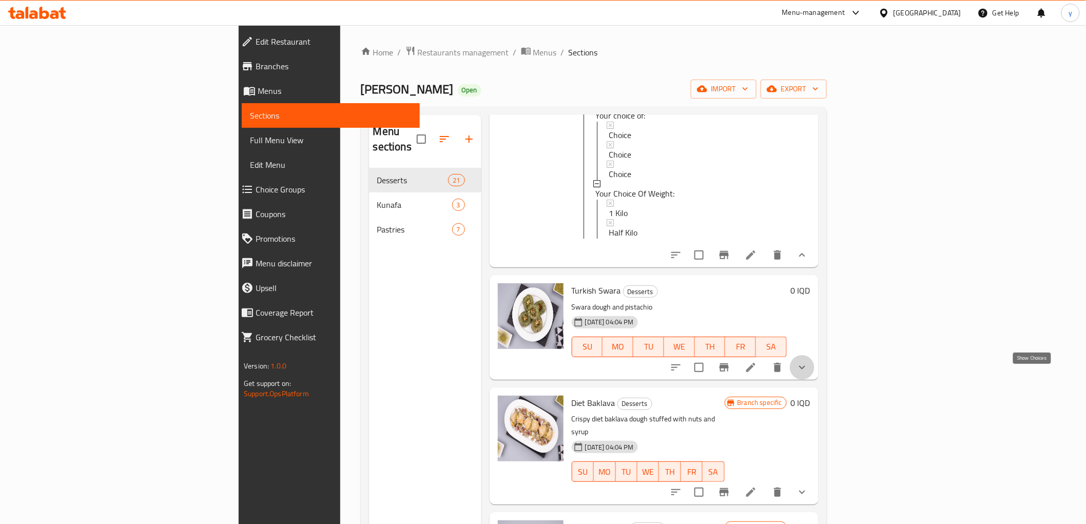
click at [808, 374] on icon "show more" at bounding box center [802, 367] width 12 height 12
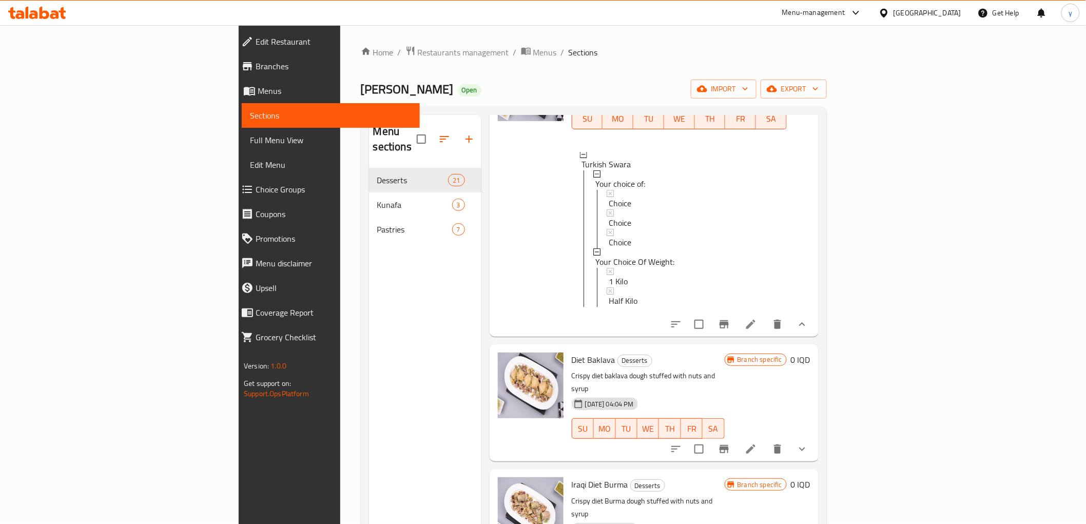
scroll to position [2509, 0]
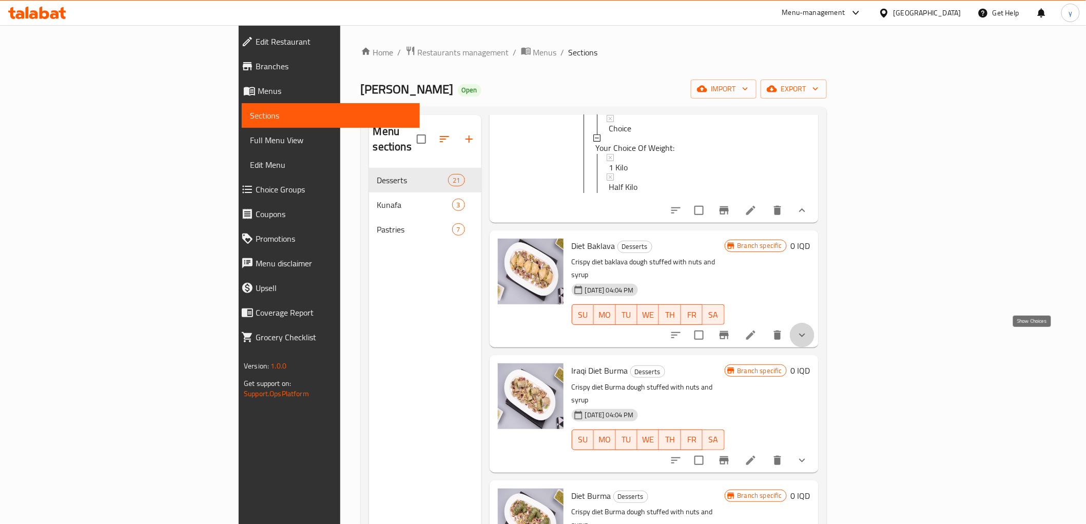
click at [808, 341] on icon "show more" at bounding box center [802, 335] width 12 height 12
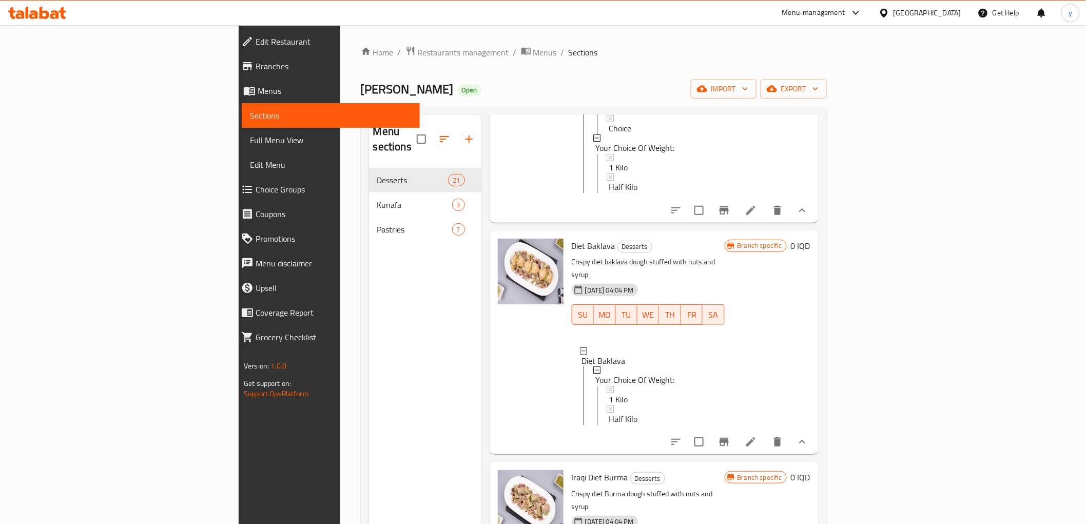
click at [572, 254] on span "Diet Baklava" at bounding box center [594, 245] width 44 height 15
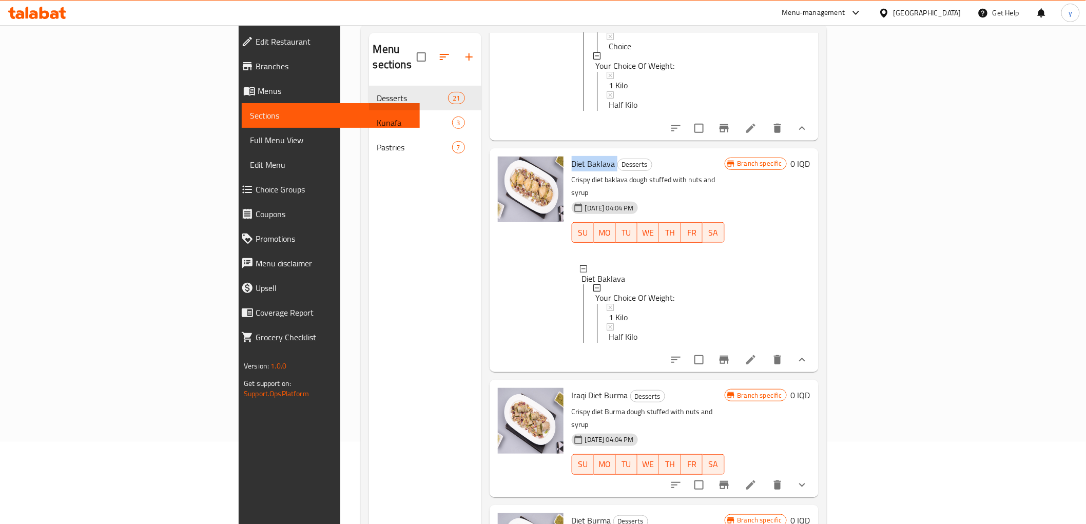
scroll to position [144, 0]
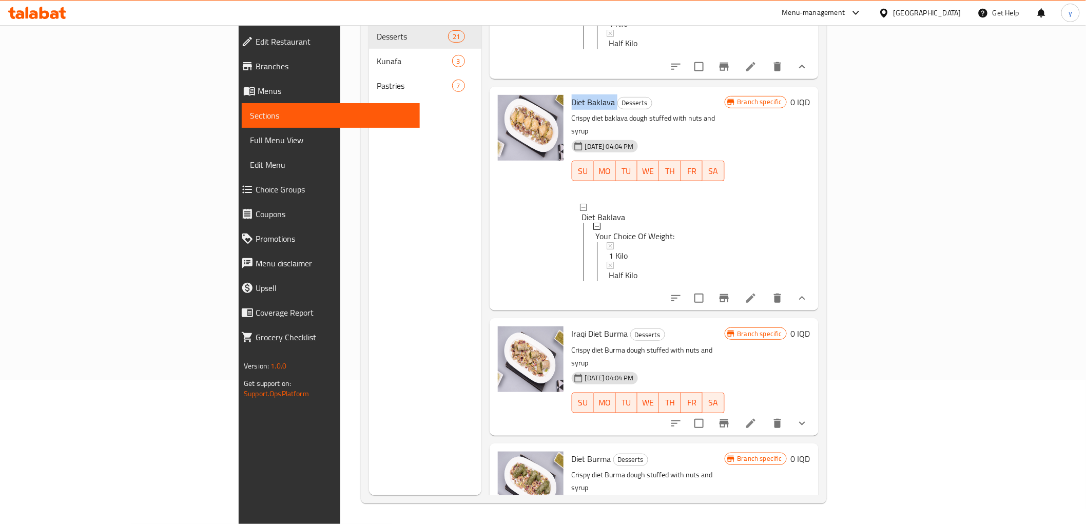
click at [815, 422] on button "show more" at bounding box center [802, 423] width 25 height 25
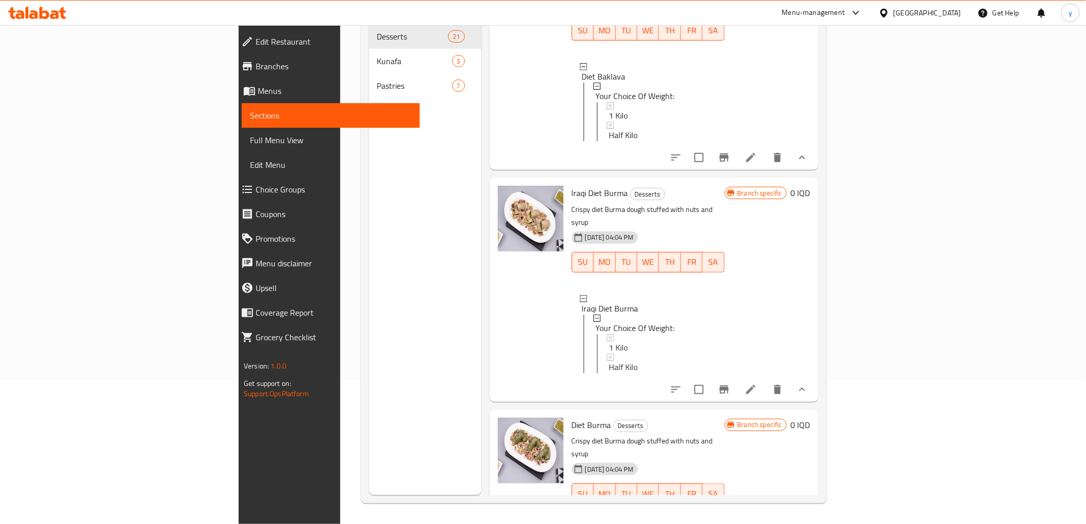
scroll to position [2738, 0]
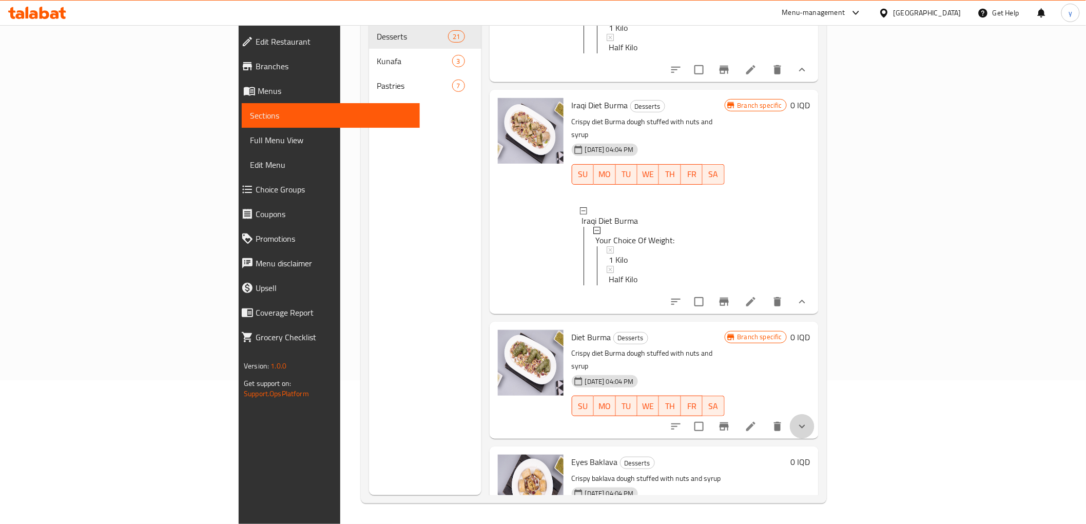
click at [815, 415] on button "show more" at bounding box center [802, 426] width 25 height 25
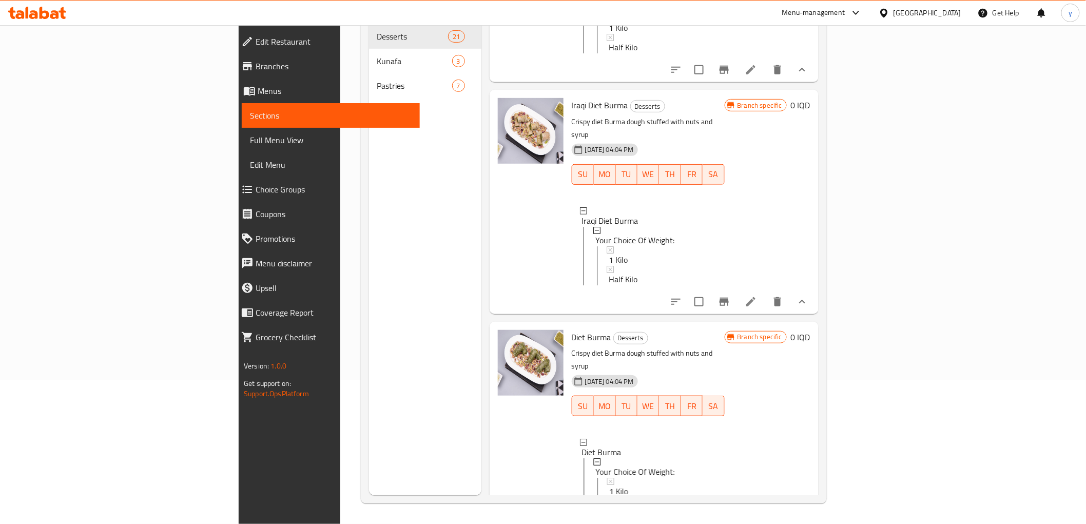
scroll to position [2965, 0]
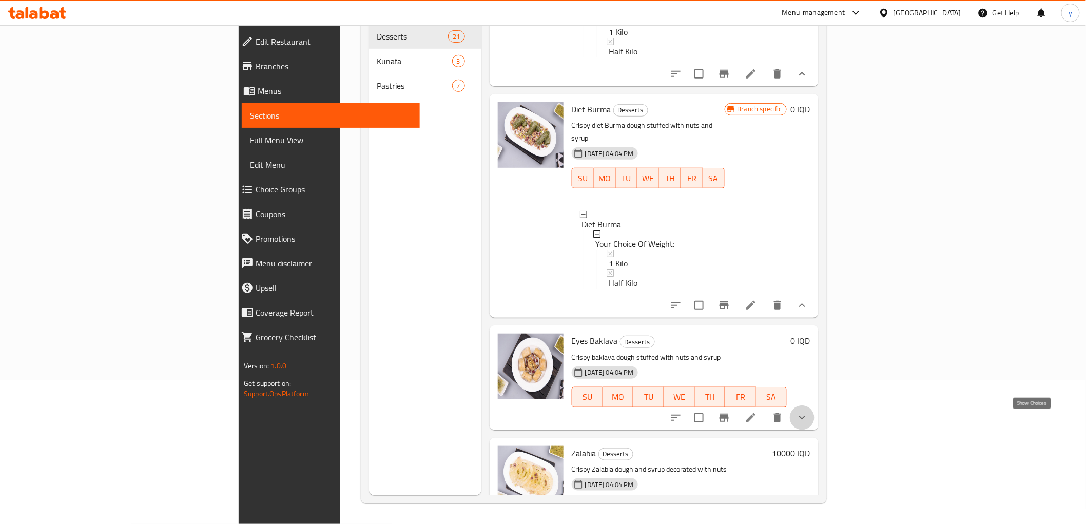
click at [808, 424] on icon "show more" at bounding box center [802, 418] width 12 height 12
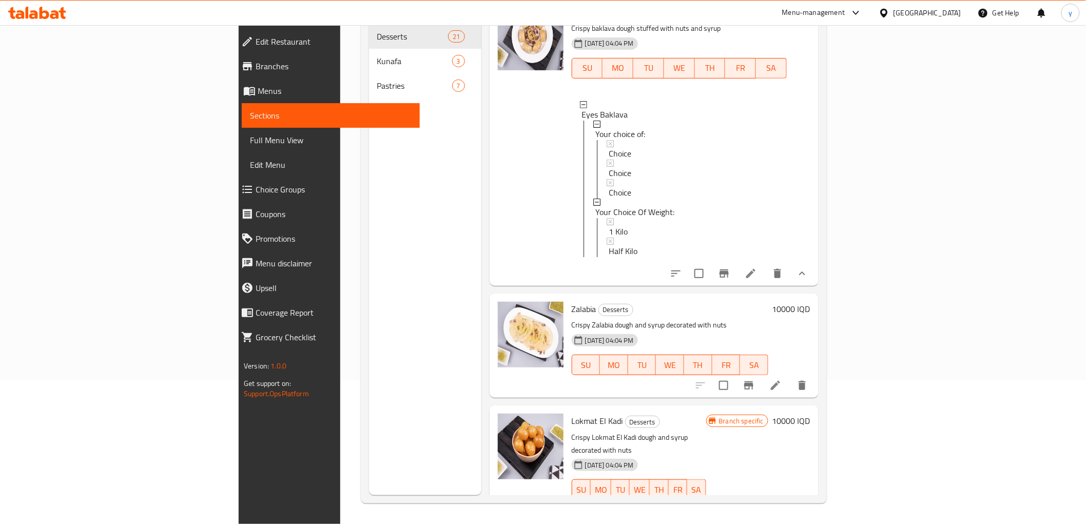
scroll to position [3202, 0]
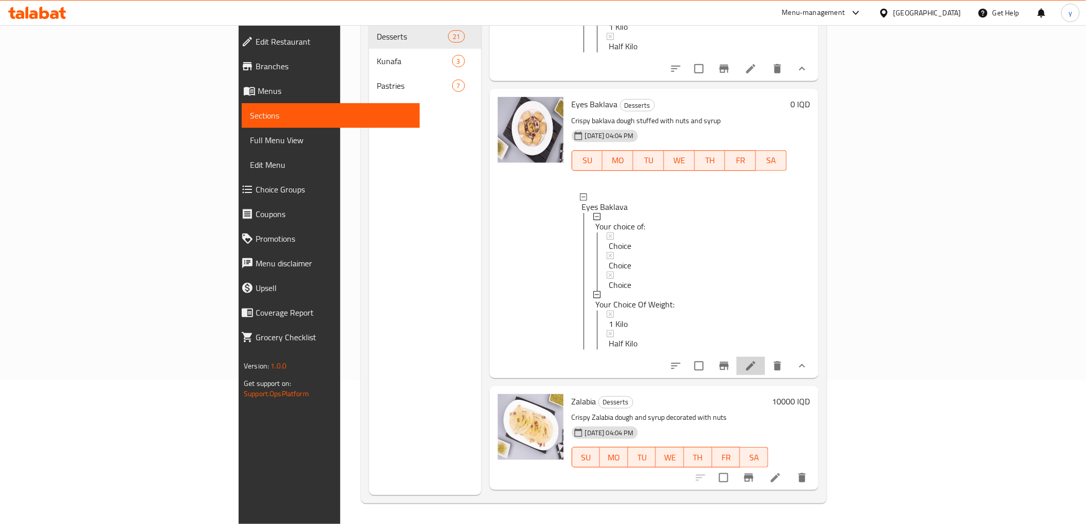
click at [765, 370] on li at bounding box center [751, 366] width 29 height 18
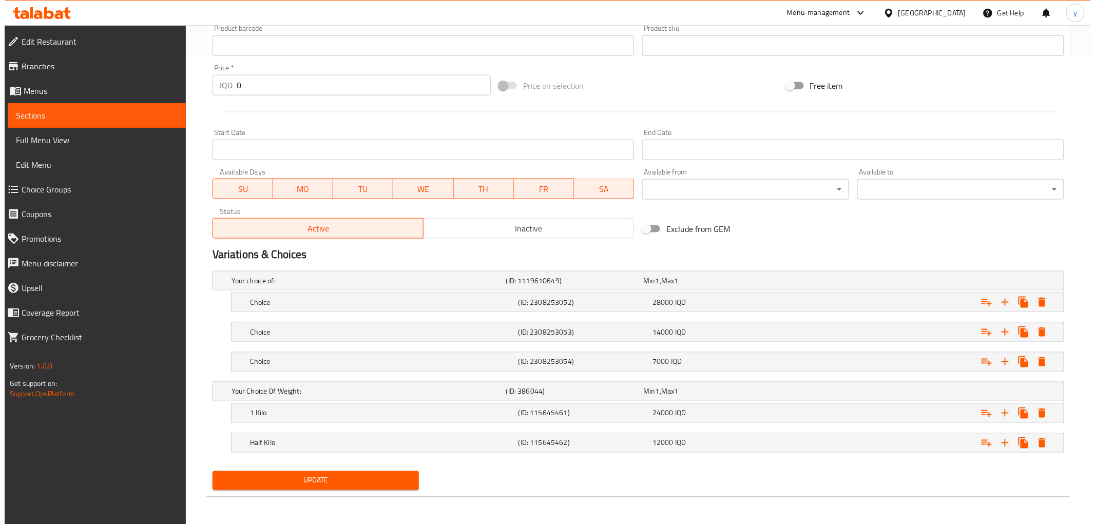
scroll to position [468, 0]
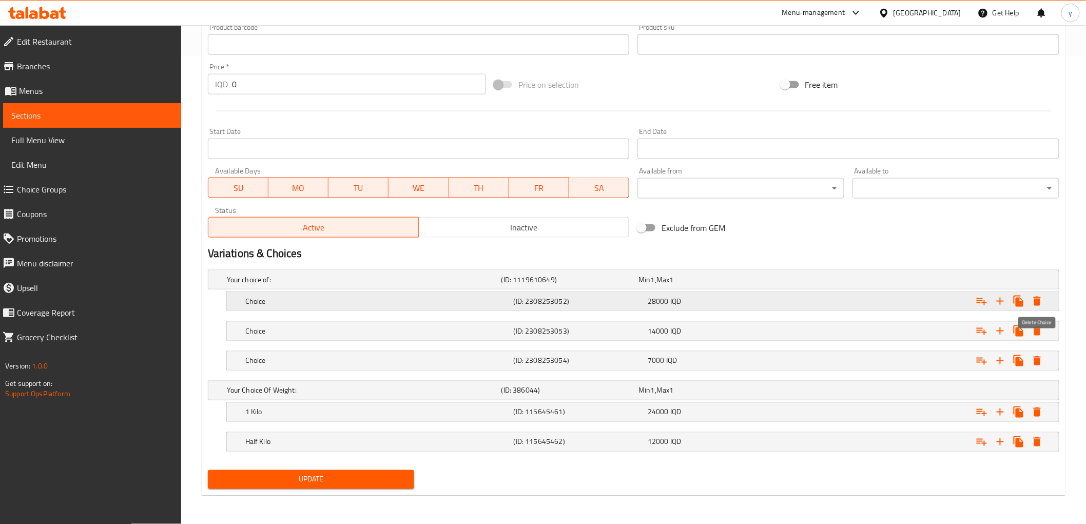
click at [1039, 299] on icon "Expand" at bounding box center [1037, 301] width 7 height 9
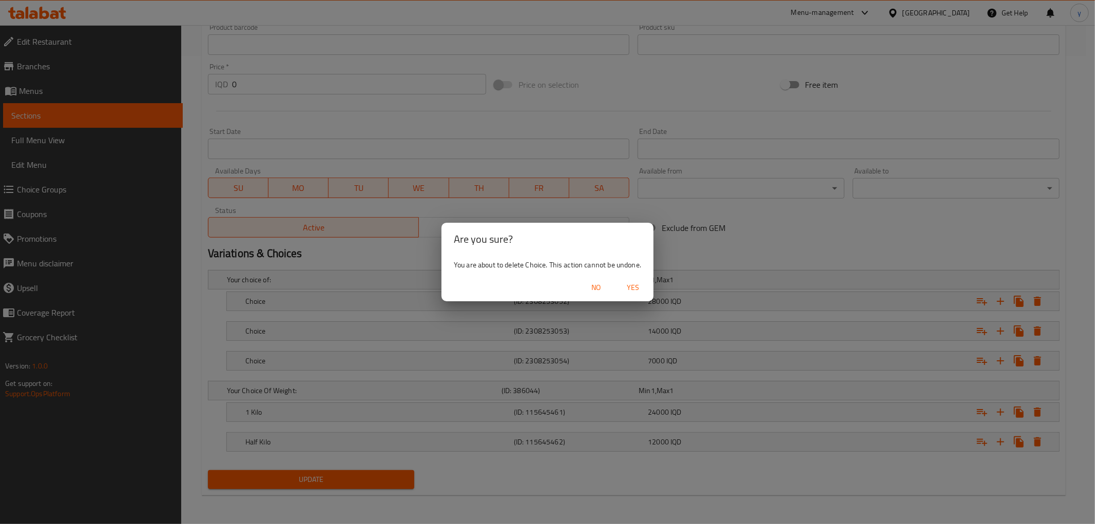
click at [645, 293] on span "Yes" at bounding box center [633, 287] width 25 height 13
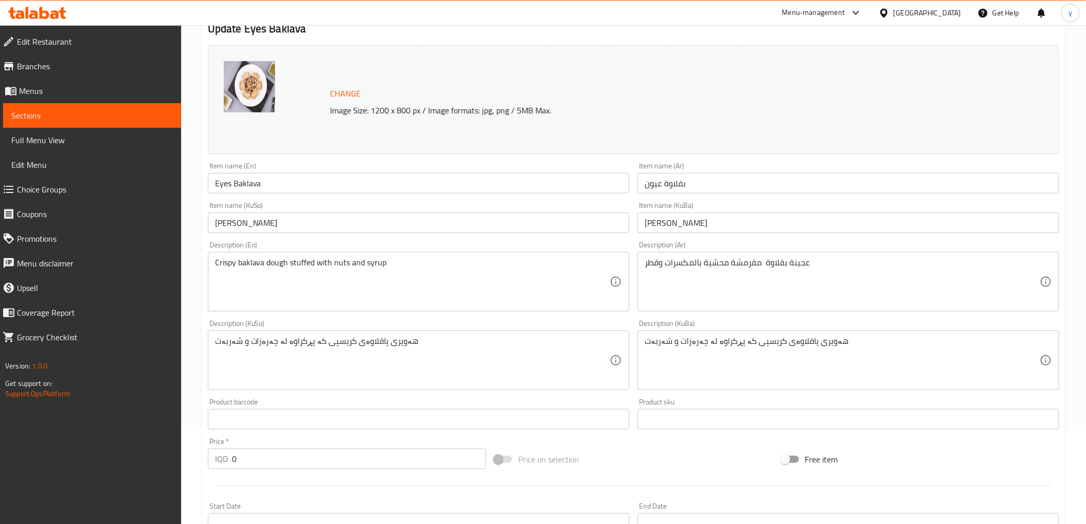
scroll to position [0, 0]
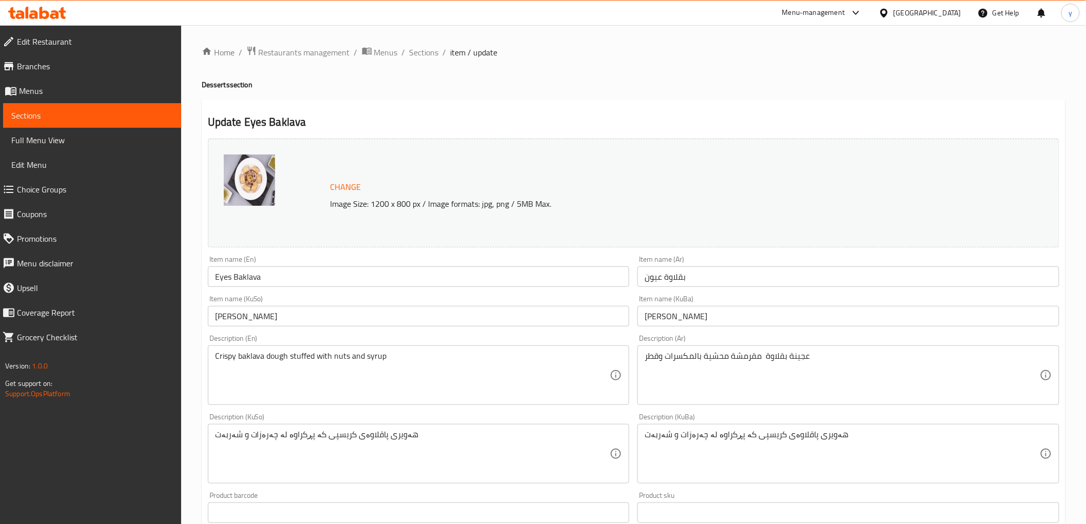
click at [424, 60] on div "Home / Restaurants management / Menus / Sections / item / update Desserts secti…" at bounding box center [634, 494] width 864 height 896
click at [428, 55] on span "Sections" at bounding box center [424, 52] width 29 height 12
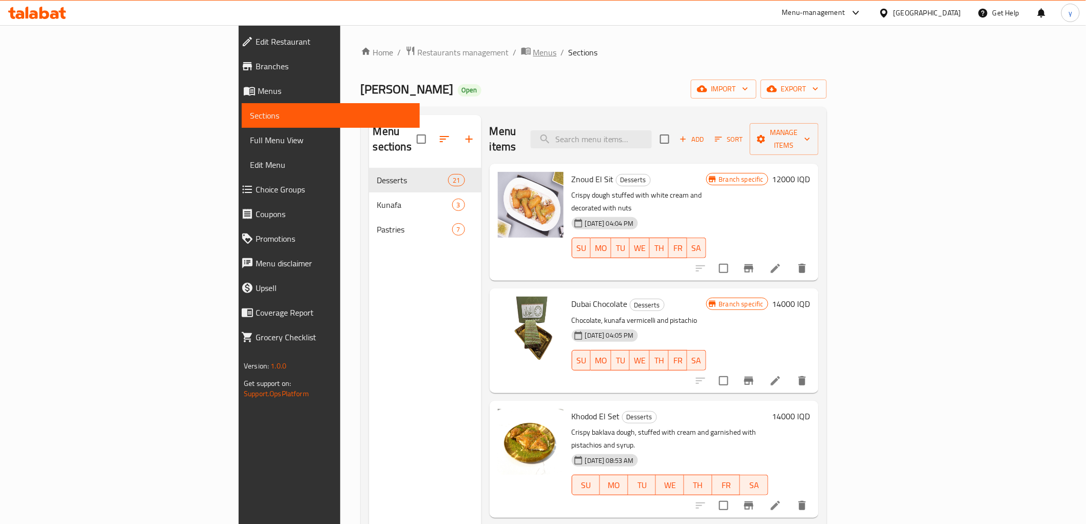
click at [533, 56] on span "Menus" at bounding box center [545, 52] width 24 height 12
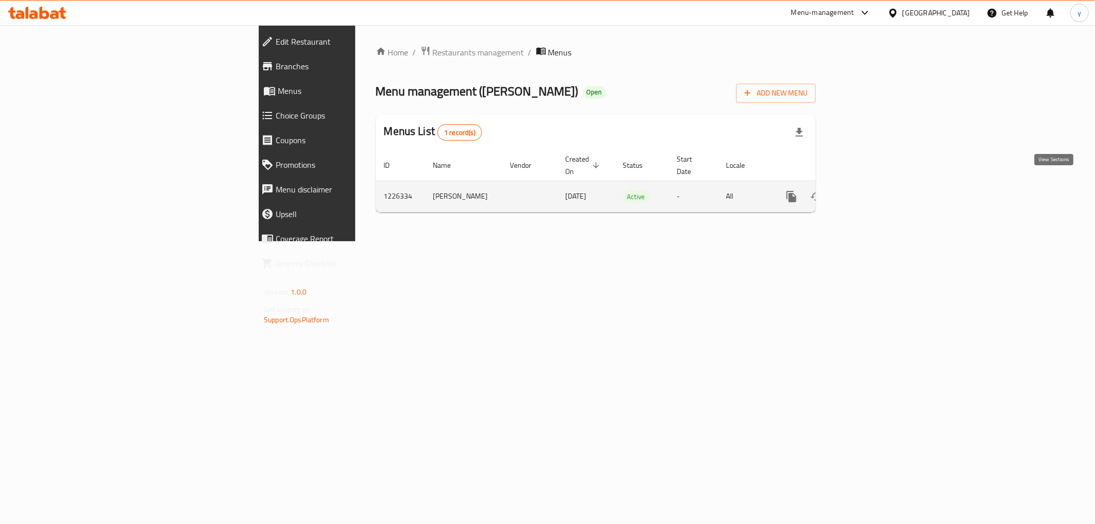
click at [872, 190] on icon "enhanced table" at bounding box center [865, 196] width 12 height 12
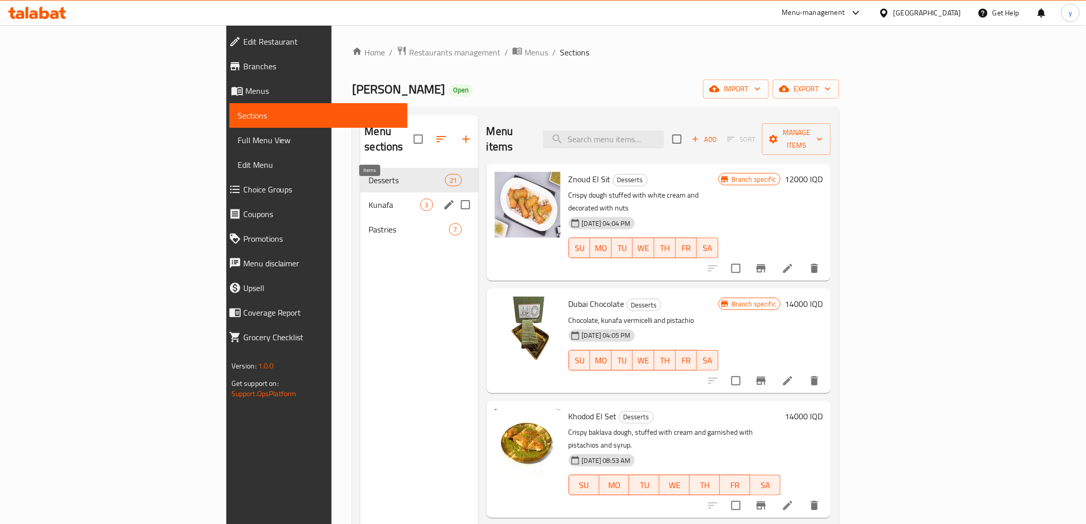
click at [421, 200] on span "3" at bounding box center [427, 205] width 12 height 10
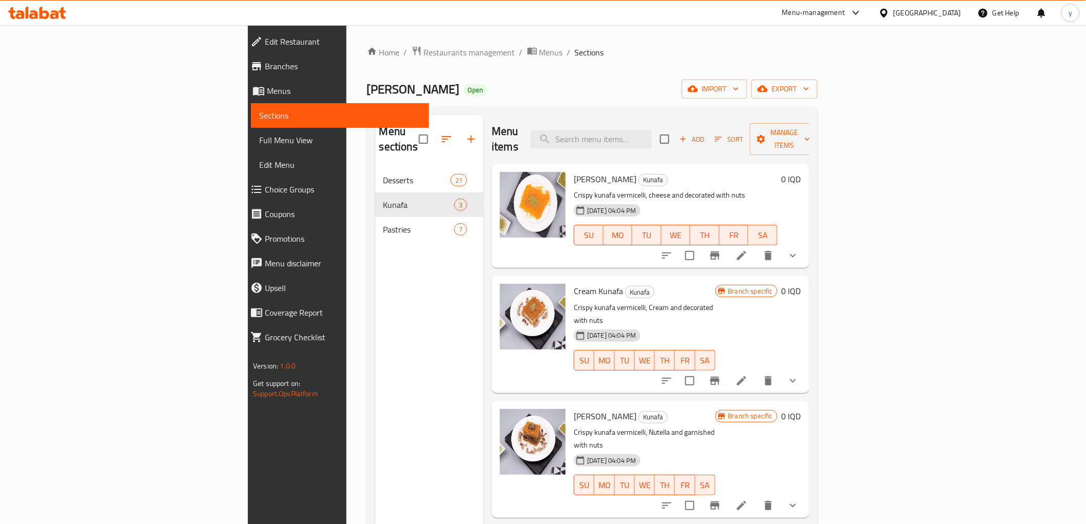
click at [805, 250] on button "show more" at bounding box center [793, 255] width 25 height 25
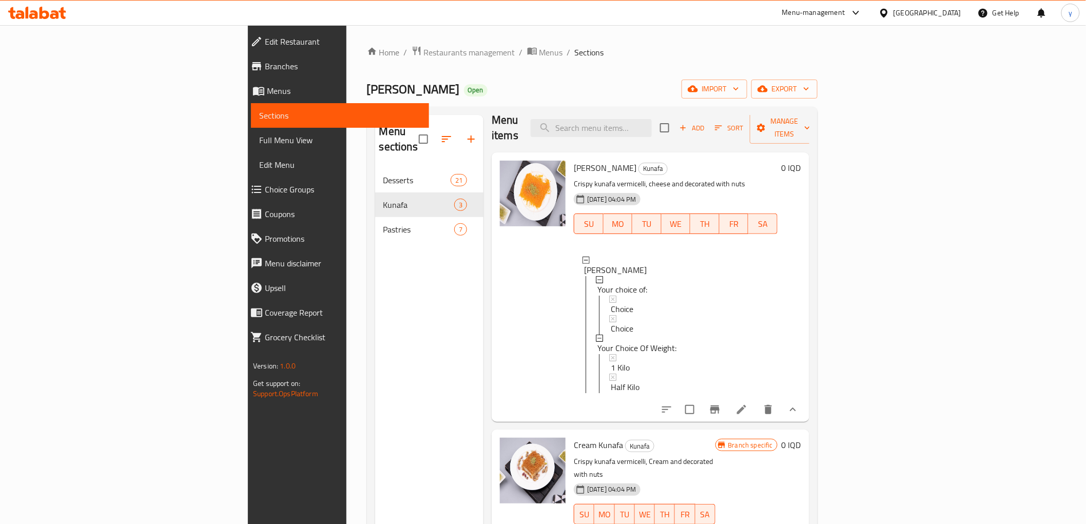
scroll to position [144, 0]
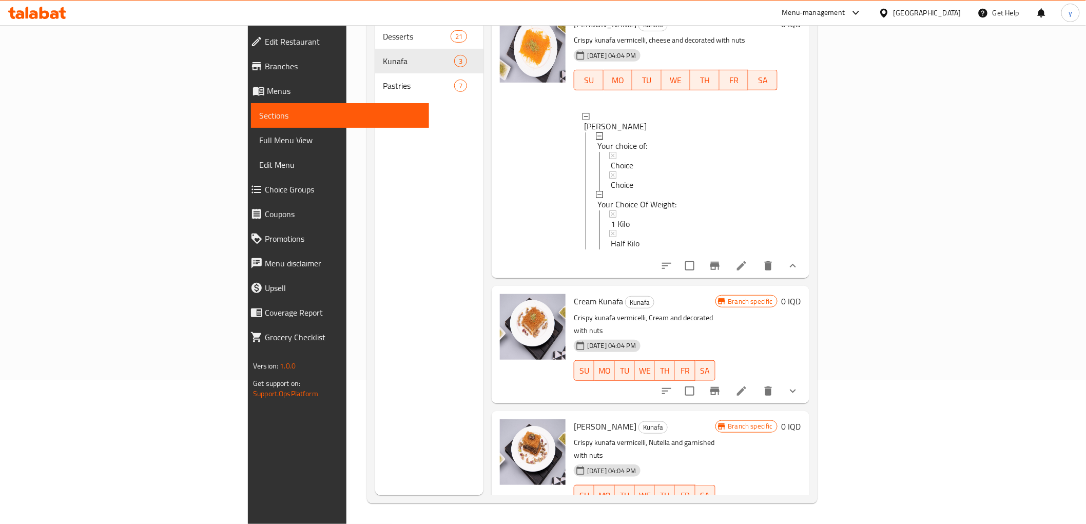
click at [799, 385] on icon "show more" at bounding box center [793, 391] width 12 height 12
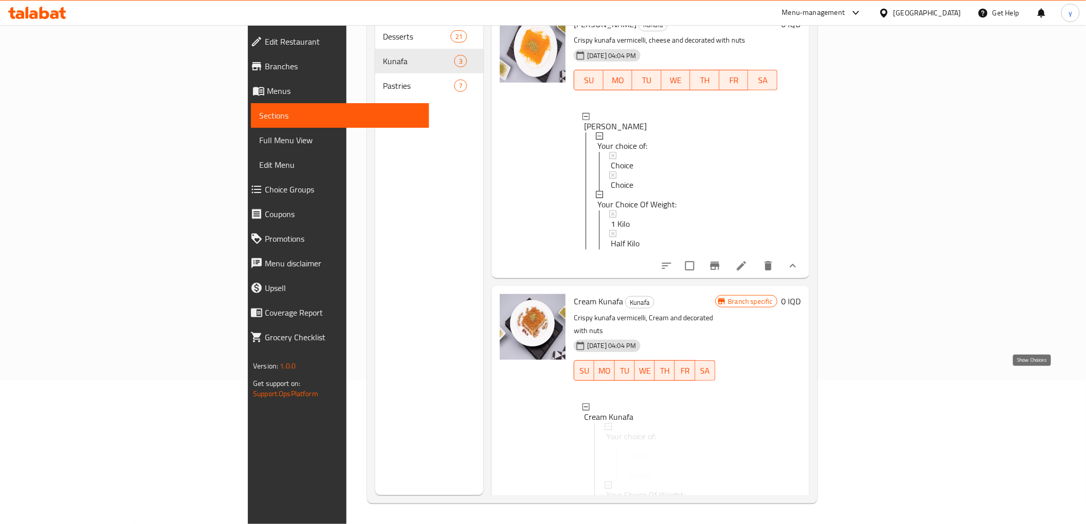
click at [805, 376] on div "Cream Kunafa Kunafa Crispy kunafa vermicelli, Cream and decorated with nuts 14-…" at bounding box center [688, 431] width 236 height 283
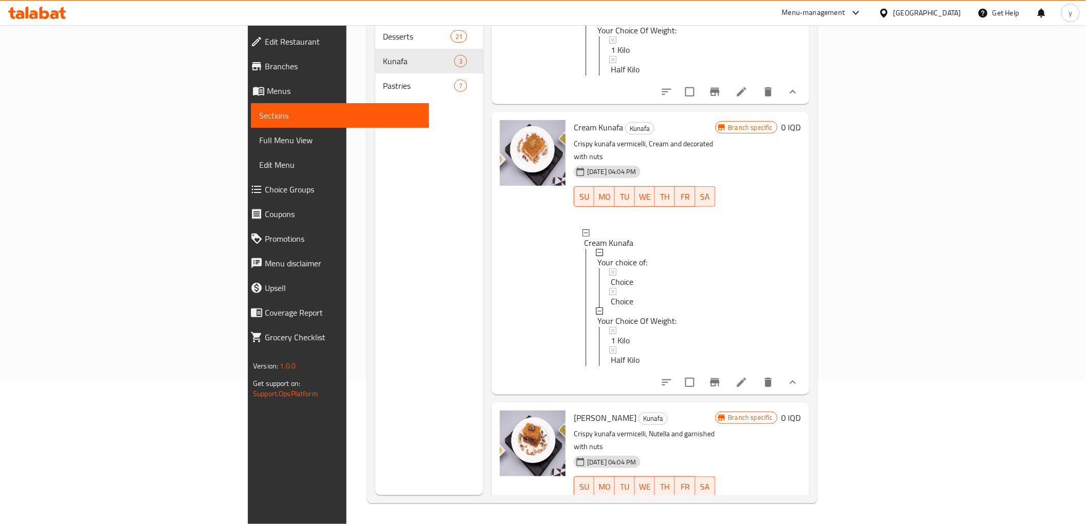
click at [805, 495] on button "show more" at bounding box center [793, 507] width 25 height 25
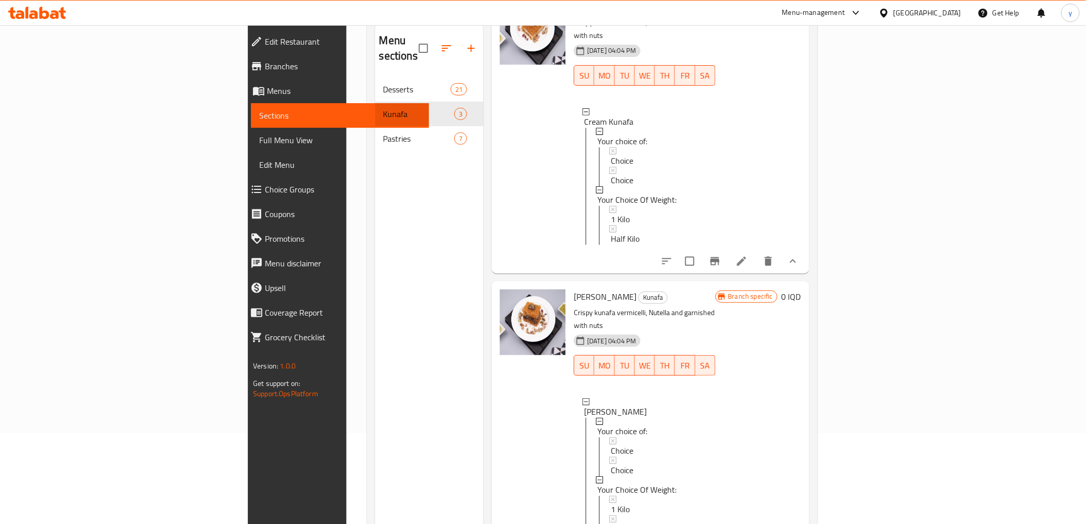
scroll to position [29, 0]
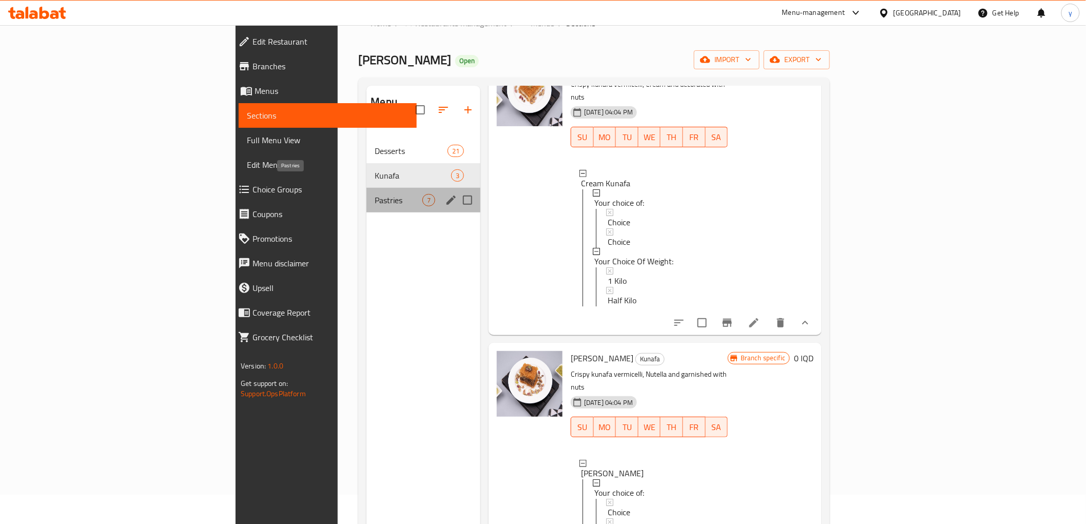
click at [375, 194] on span "Pastries" at bounding box center [399, 200] width 48 height 12
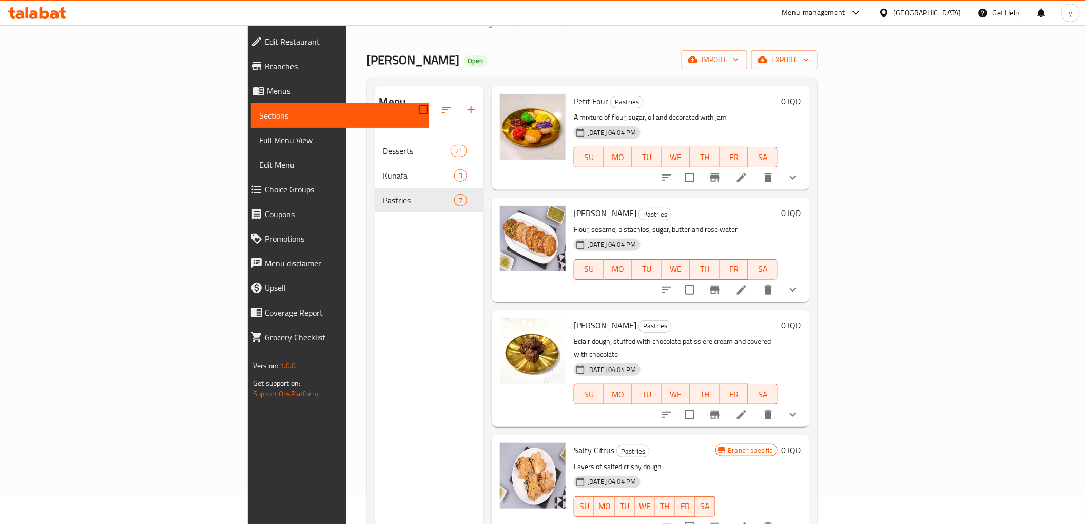
click at [805, 165] on button "show more" at bounding box center [793, 177] width 25 height 25
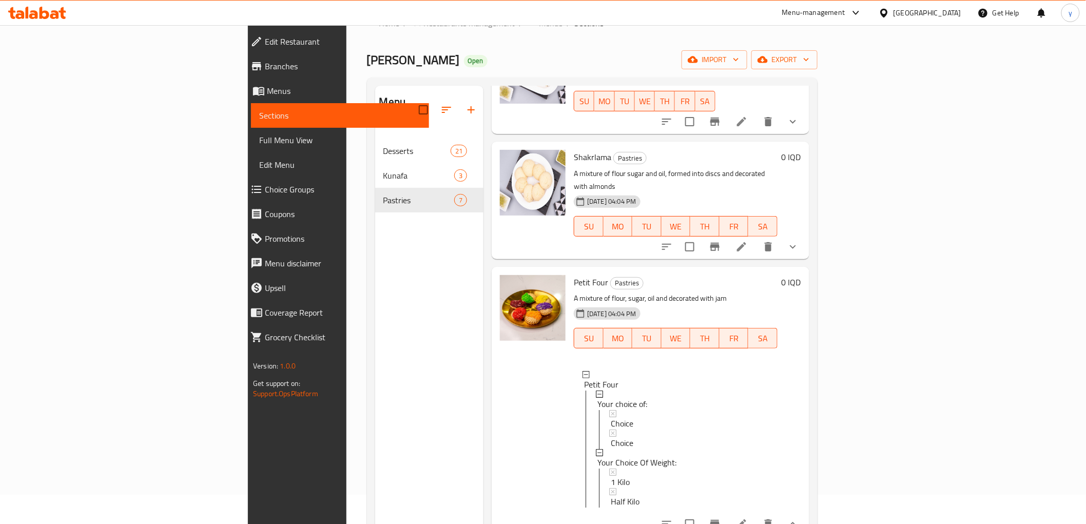
scroll to position [0, 0]
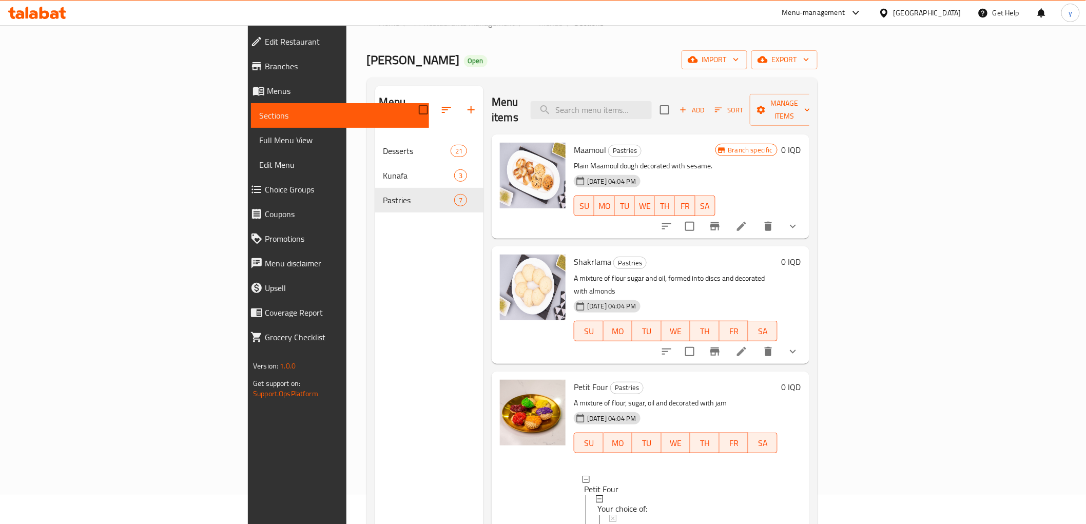
click at [799, 220] on icon "show more" at bounding box center [793, 226] width 12 height 12
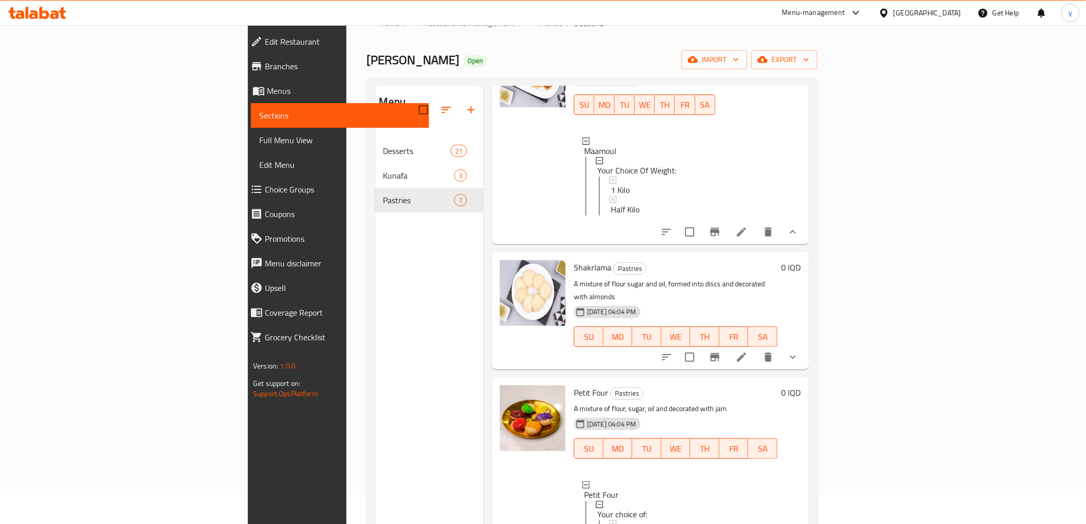
scroll to position [228, 0]
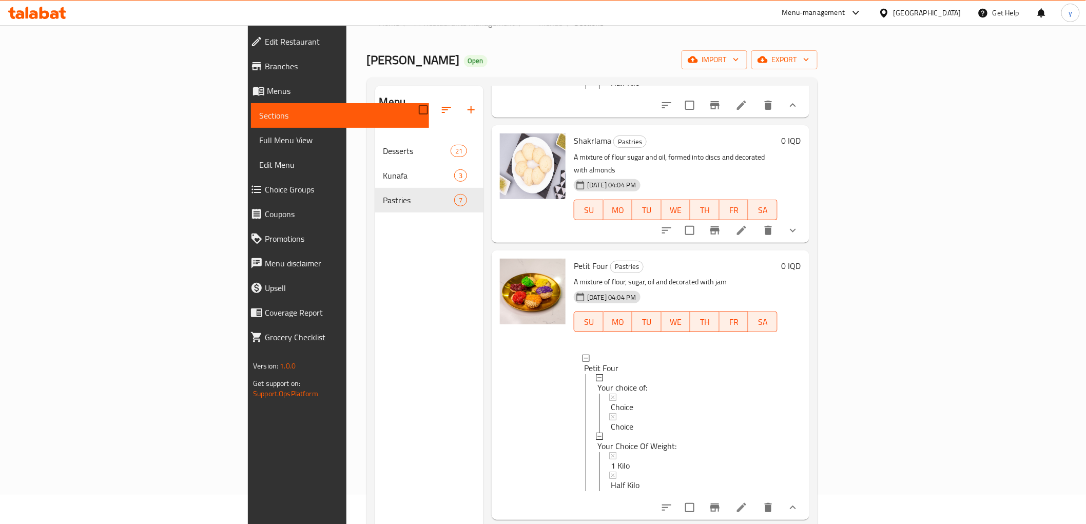
click at [805, 218] on button "show more" at bounding box center [793, 230] width 25 height 25
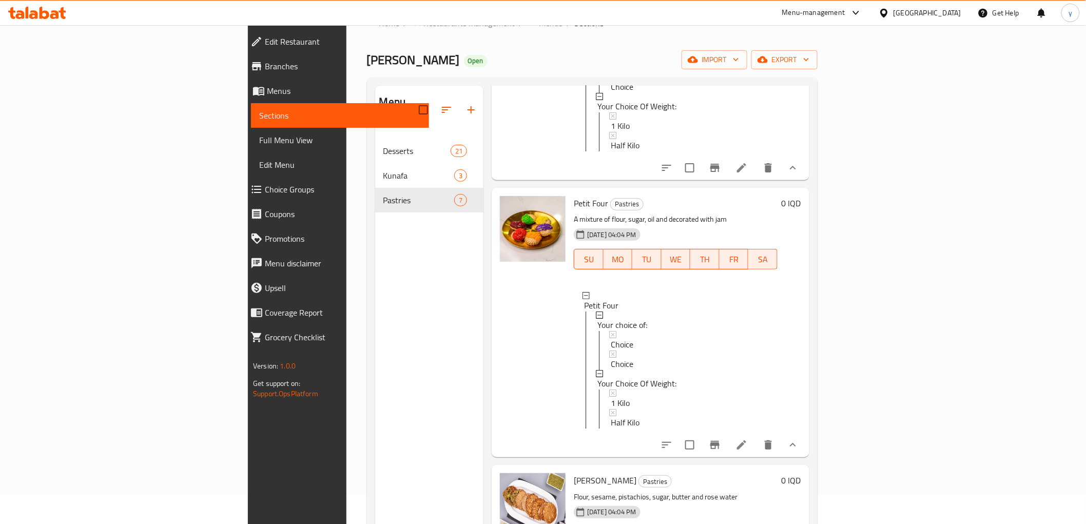
scroll to position [570, 0]
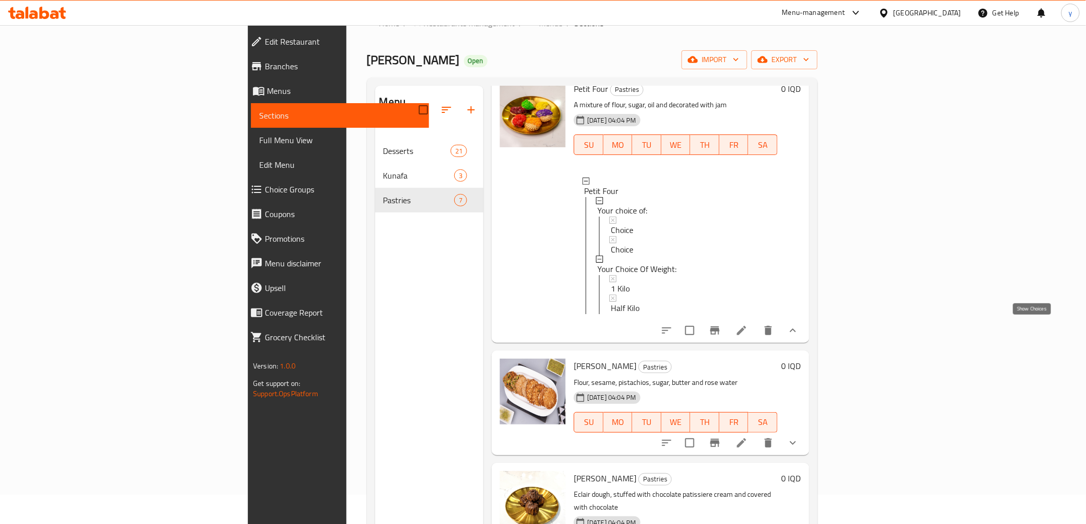
click at [796, 329] on icon "show more" at bounding box center [793, 331] width 6 height 4
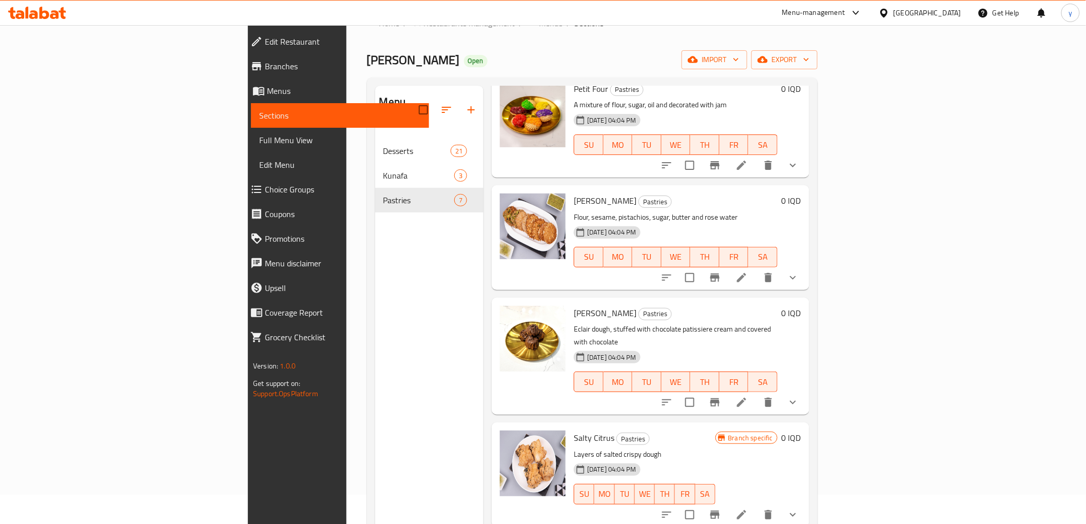
click at [805, 390] on button "show more" at bounding box center [793, 402] width 25 height 25
click at [801, 370] on div "0 IQD" at bounding box center [790, 356] width 24 height 101
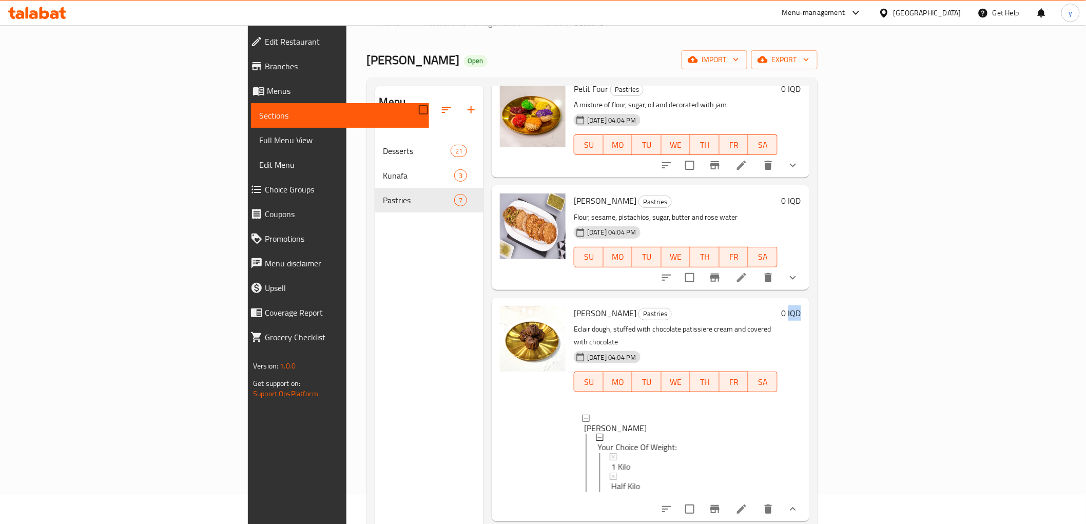
scroll to position [690, 0]
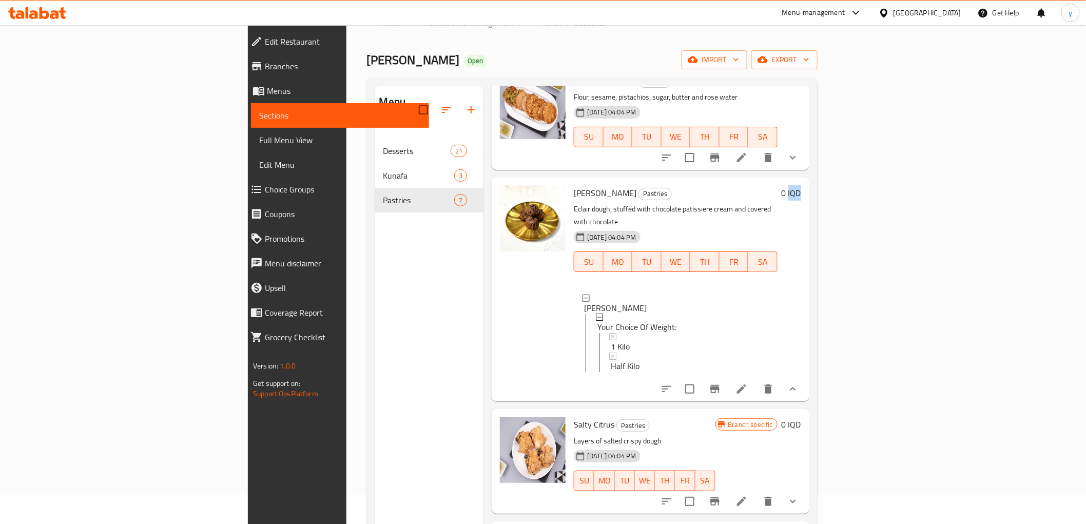
click at [805, 492] on button "show more" at bounding box center [793, 501] width 25 height 25
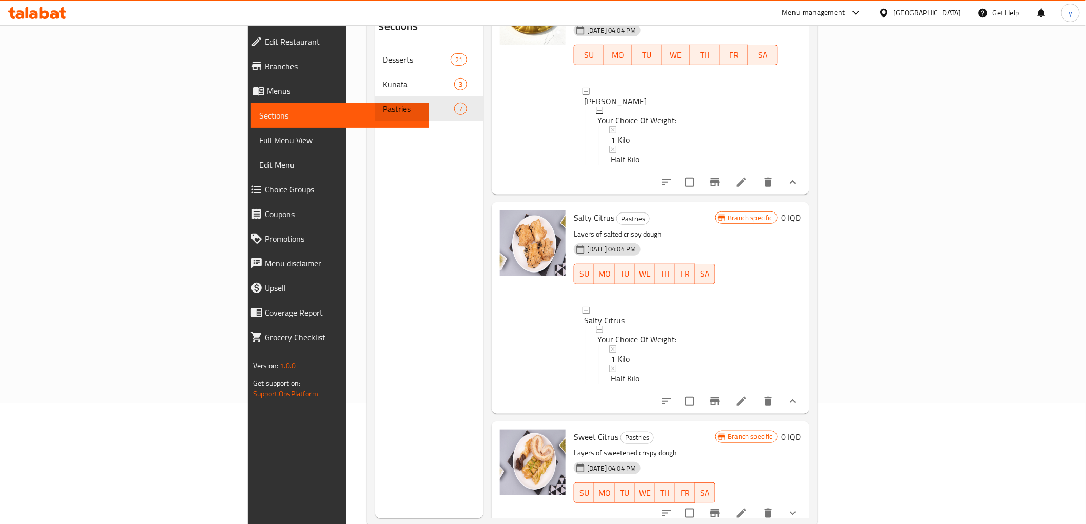
scroll to position [144, 0]
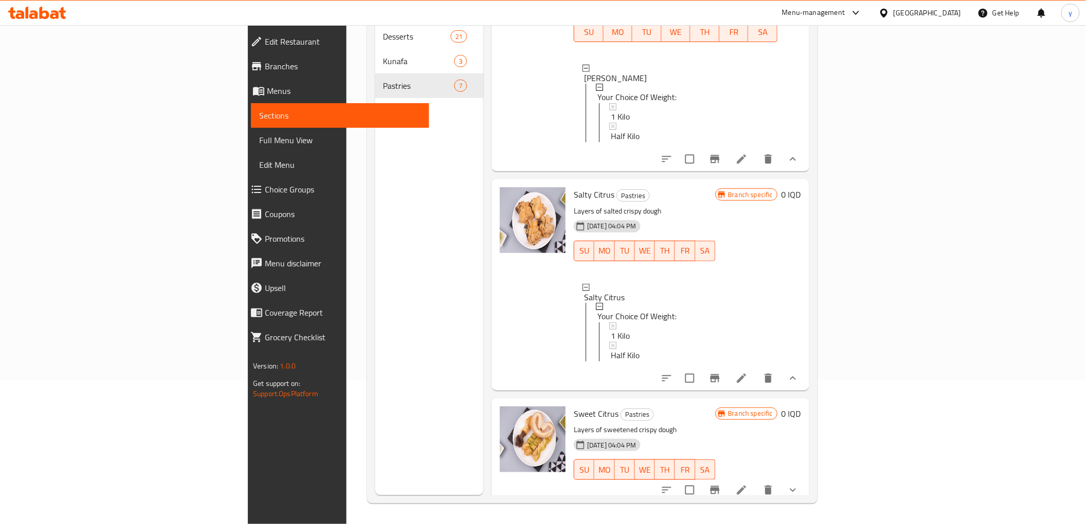
click at [799, 484] on icon "show more" at bounding box center [793, 490] width 12 height 12
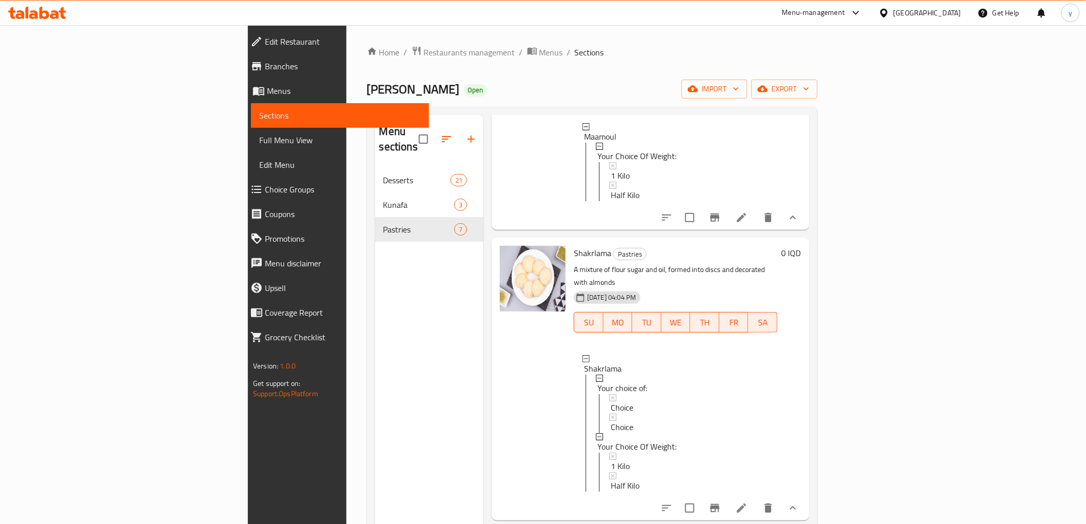
scroll to position [122, 0]
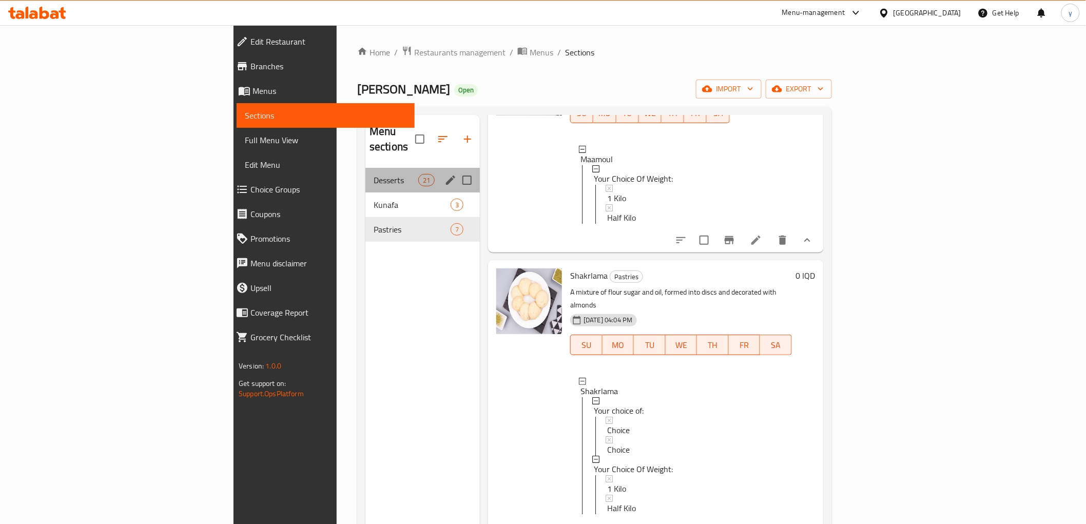
click at [365, 172] on div "Desserts 21" at bounding box center [422, 180] width 114 height 25
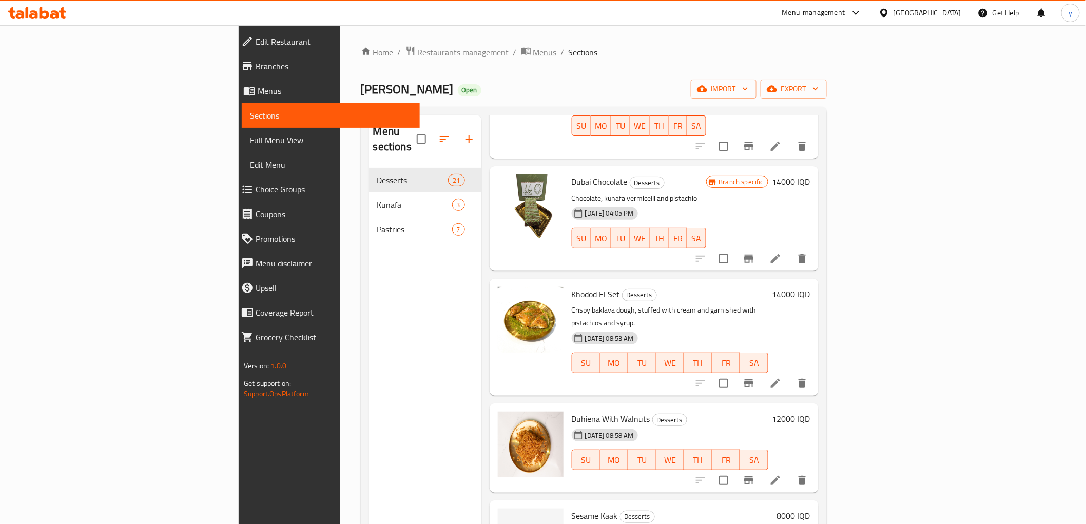
click at [533, 49] on span "Menus" at bounding box center [545, 52] width 24 height 12
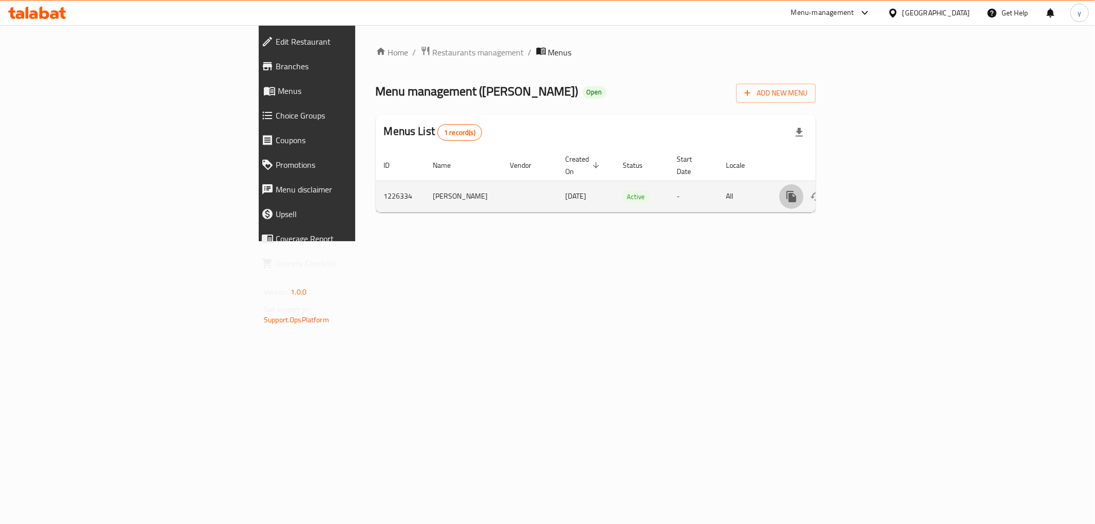
click at [798, 190] on icon "more" at bounding box center [791, 196] width 12 height 12
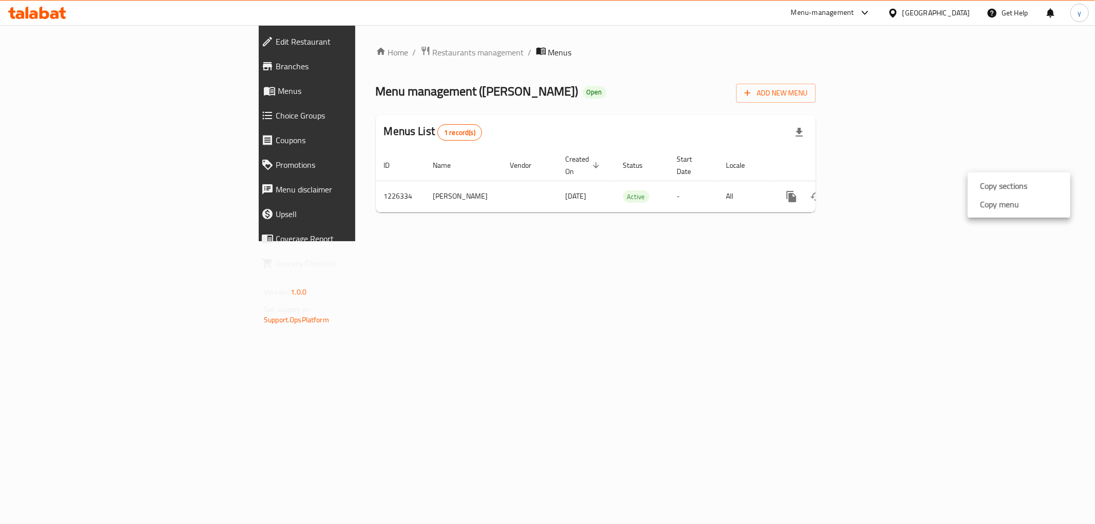
click at [869, 252] on div at bounding box center [547, 262] width 1095 height 524
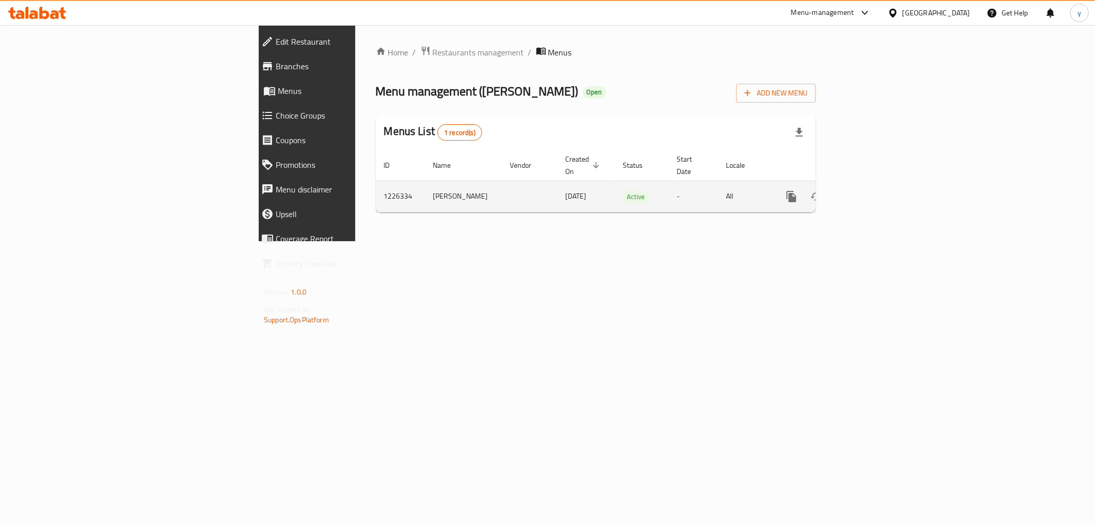
click at [796, 191] on icon "more" at bounding box center [791, 196] width 10 height 11
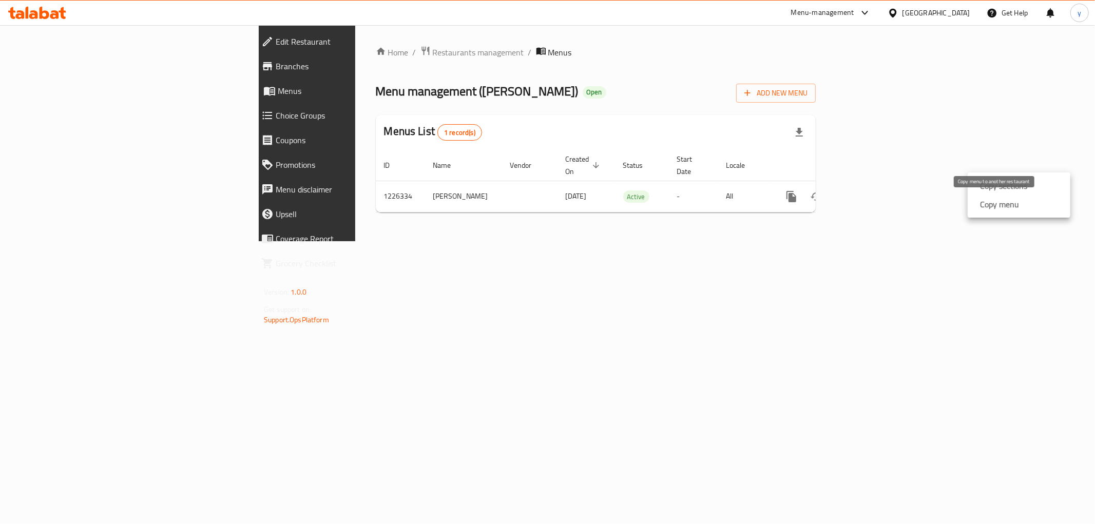
click at [1005, 207] on strong "Copy menu" at bounding box center [999, 204] width 39 height 12
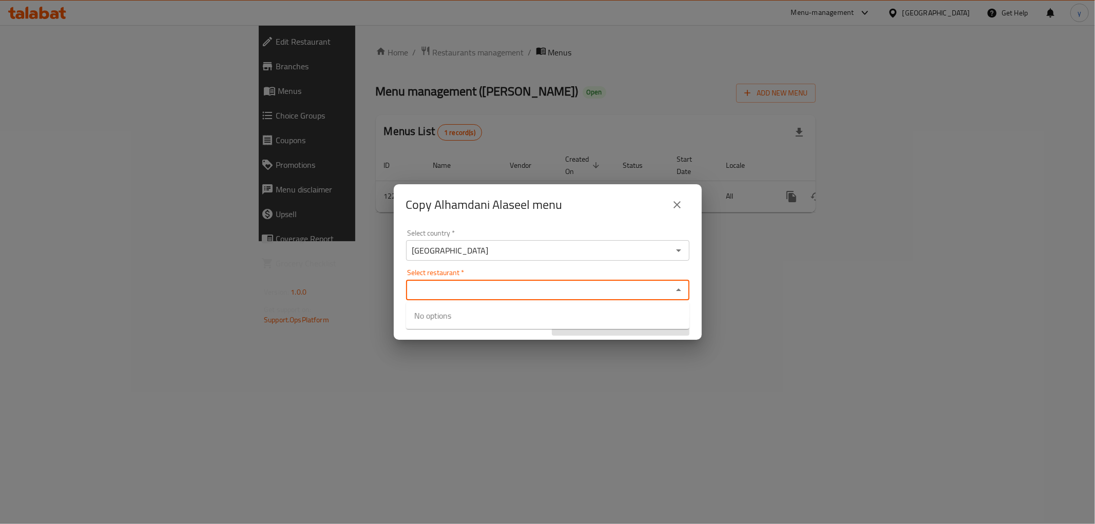
click at [619, 286] on input "Select restaurant   *" at bounding box center [539, 290] width 260 height 14
paste input "675504"
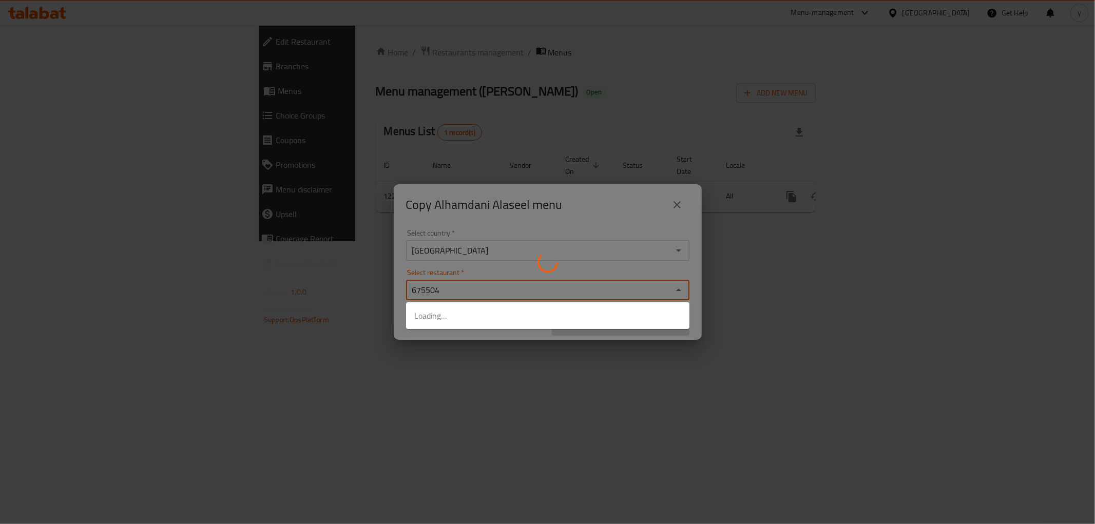
type input "675504"
click at [586, 354] on div at bounding box center [547, 262] width 1095 height 524
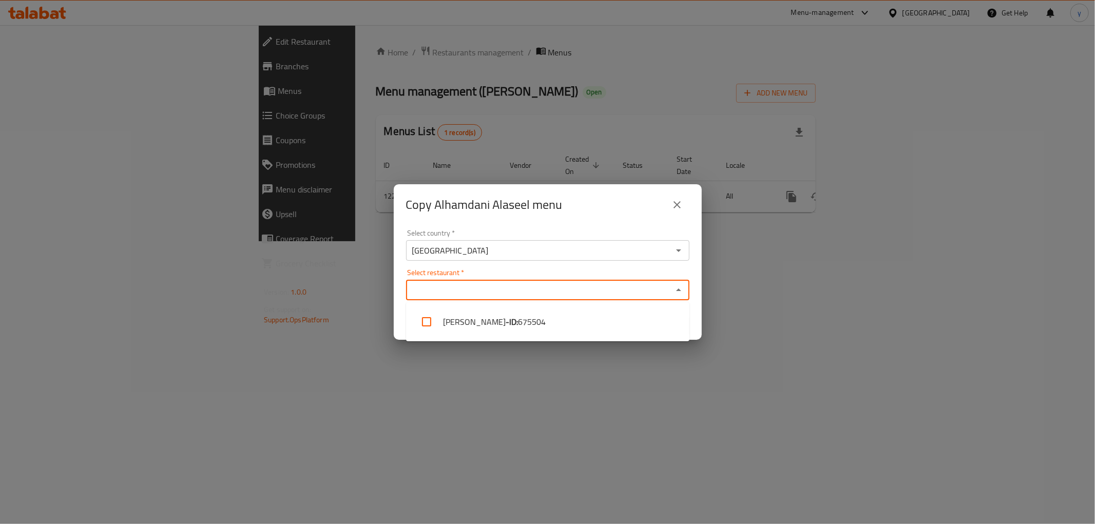
click at [588, 283] on input "Select restaurant   *" at bounding box center [539, 290] width 260 height 14
click at [608, 326] on li "Alhamdani Alaseel - ID: 675504" at bounding box center [547, 321] width 283 height 31
checkbox input "true"
click at [605, 363] on div "Copy Alhamdani Alaseel menu Select country   * Iraq Select country * Select res…" at bounding box center [547, 262] width 1095 height 524
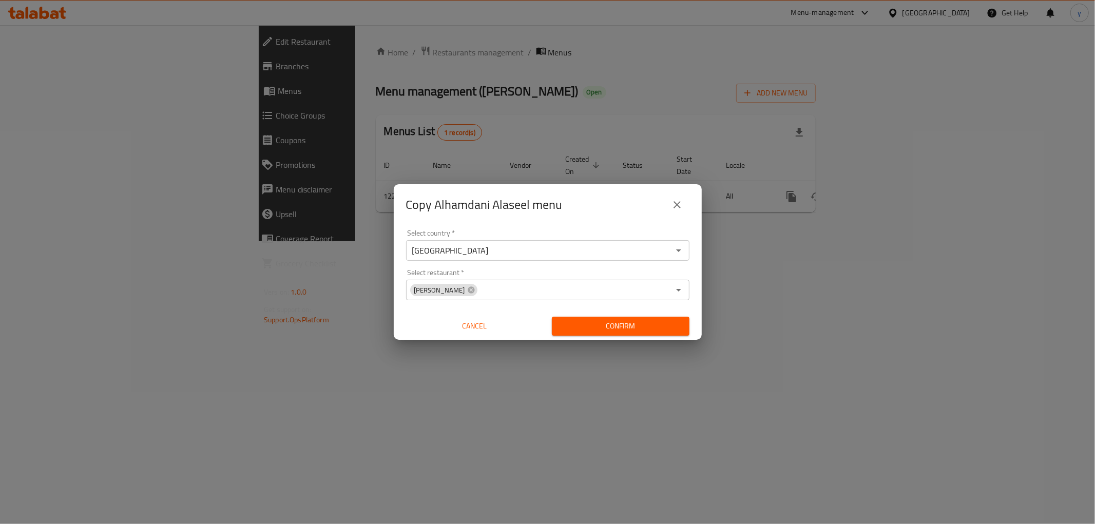
click at [625, 314] on div "Confirm" at bounding box center [621, 326] width 146 height 27
click at [629, 320] on span "Confirm" at bounding box center [620, 326] width 121 height 13
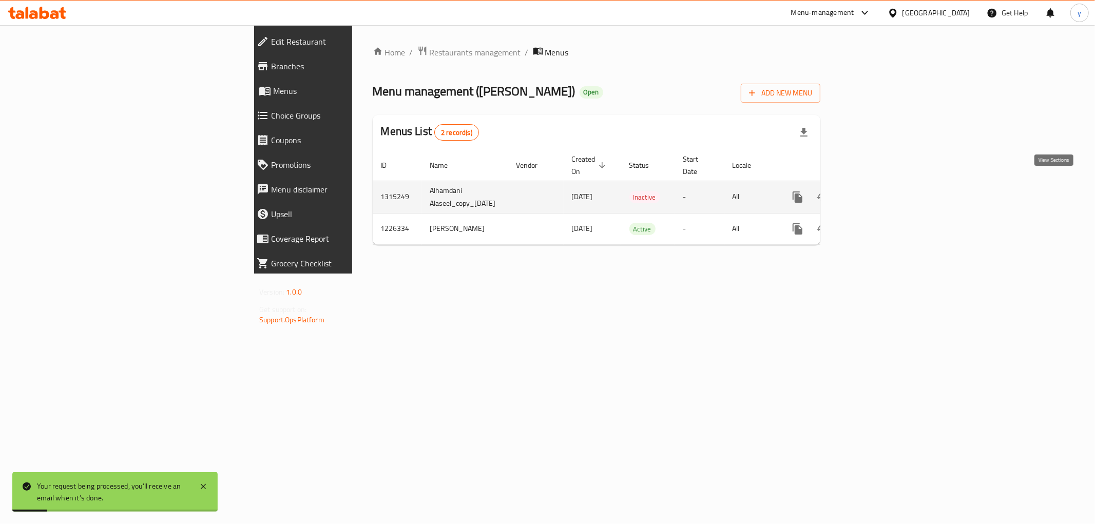
click at [878, 191] on icon "enhanced table" at bounding box center [871, 197] width 12 height 12
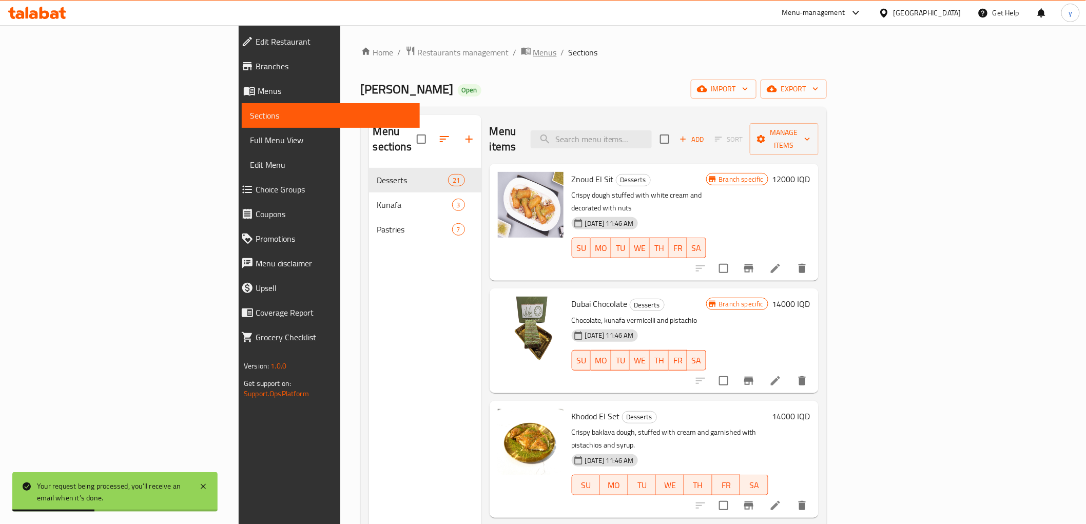
click at [533, 46] on span "Menus" at bounding box center [545, 52] width 24 height 12
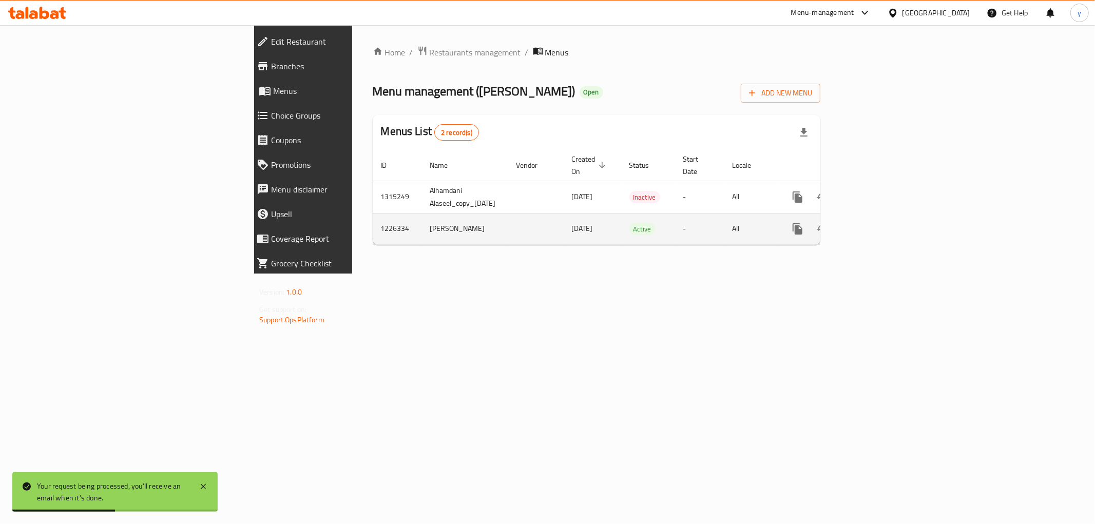
click at [878, 223] on icon "enhanced table" at bounding box center [871, 229] width 12 height 12
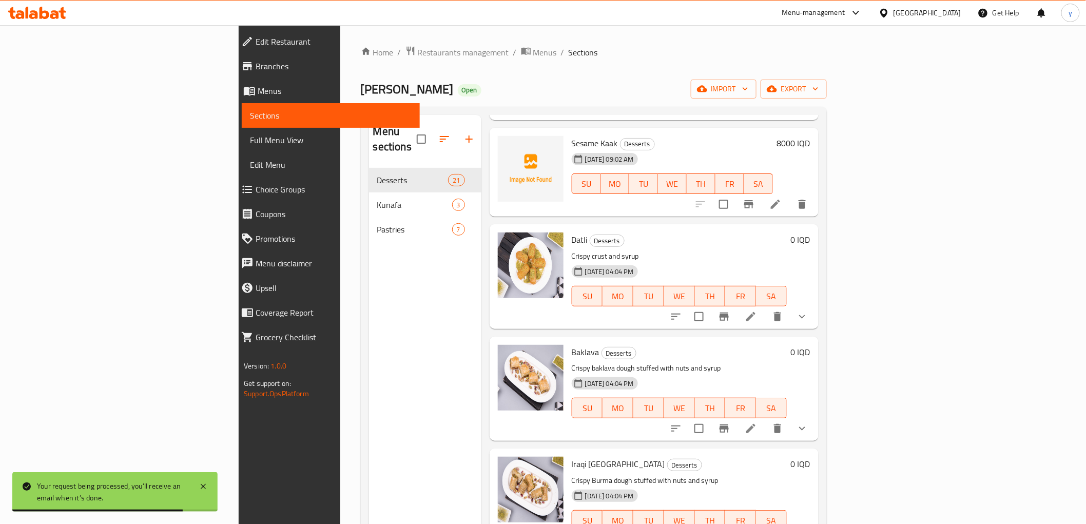
scroll to position [570, 0]
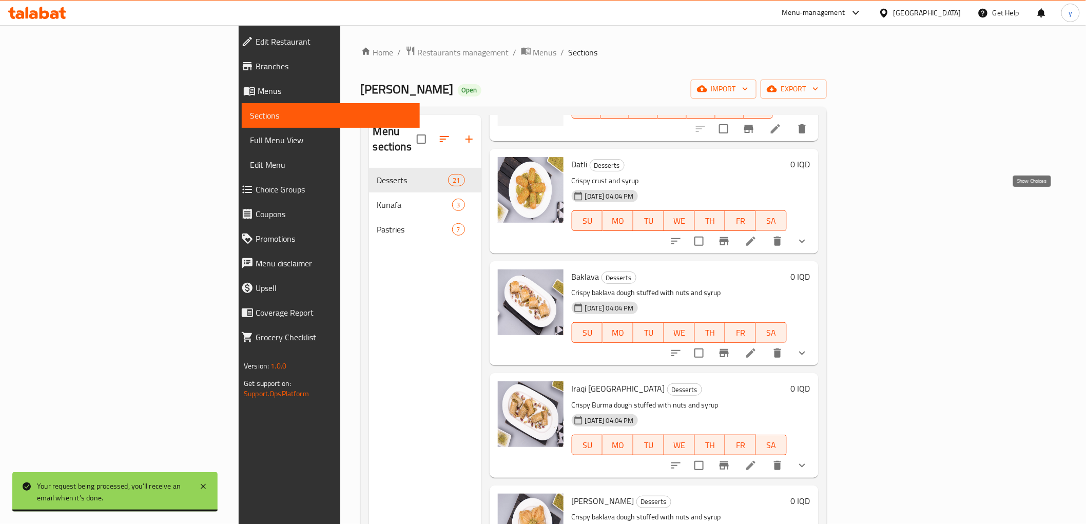
click at [808, 235] on icon "show more" at bounding box center [802, 241] width 12 height 12
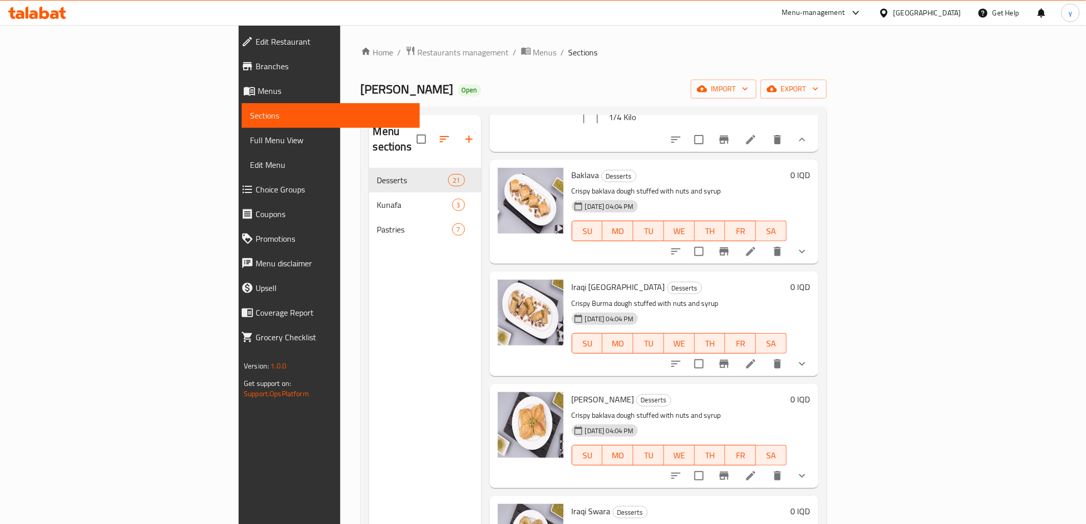
click at [815, 239] on button "show more" at bounding box center [802, 251] width 25 height 25
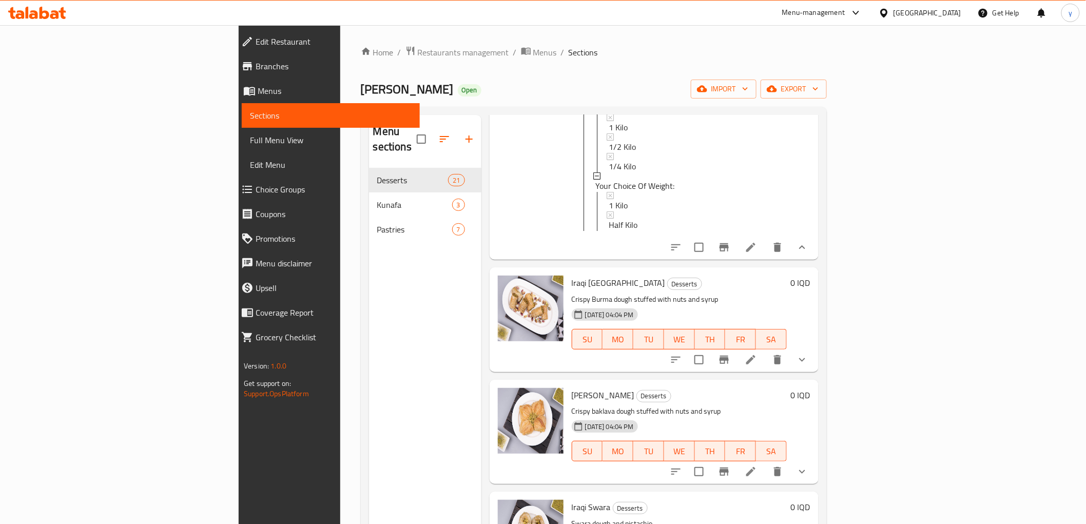
scroll to position [1027, 0]
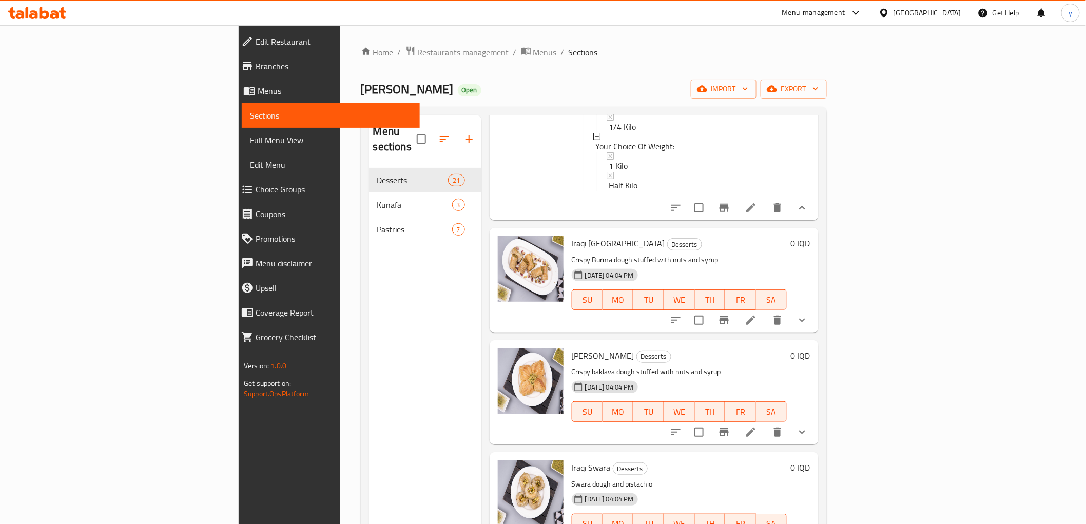
click at [815, 308] on button "show more" at bounding box center [802, 320] width 25 height 25
click at [815, 295] on div "Iraqi Burma Desserts Crispy Burma dough stuffed with nuts and syrup 14-03-2024 …" at bounding box center [691, 280] width 247 height 96
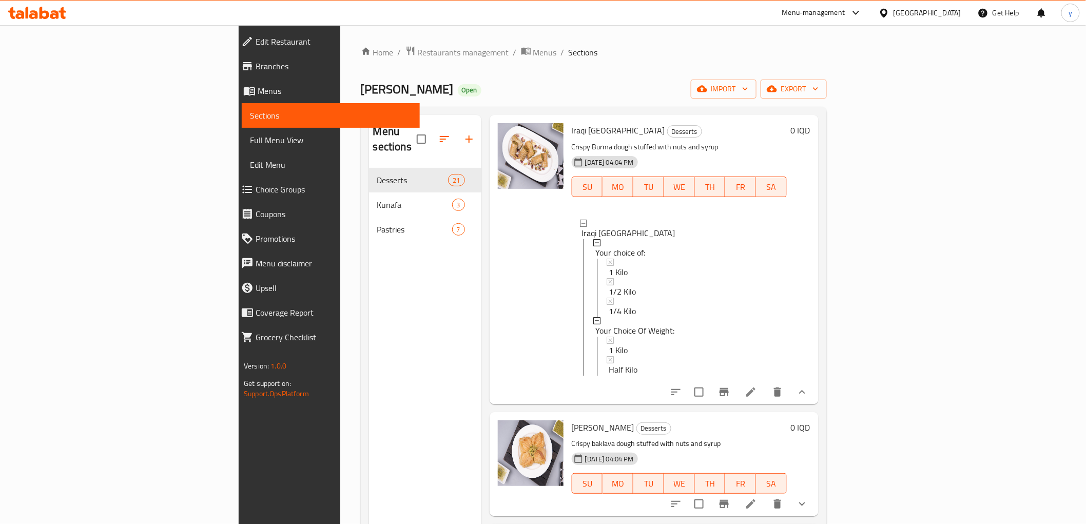
scroll to position [1369, 0]
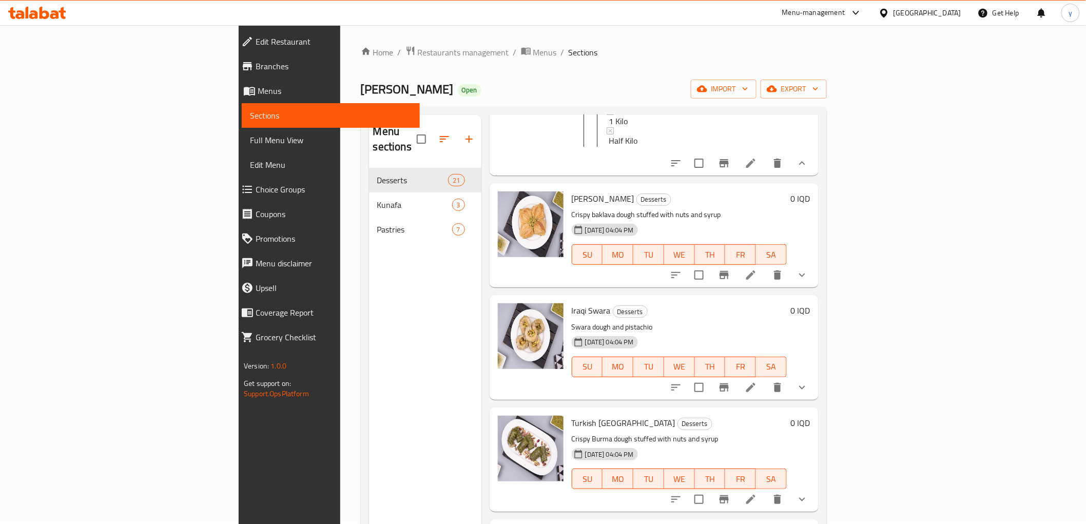
click at [808, 381] on icon "show more" at bounding box center [802, 387] width 12 height 12
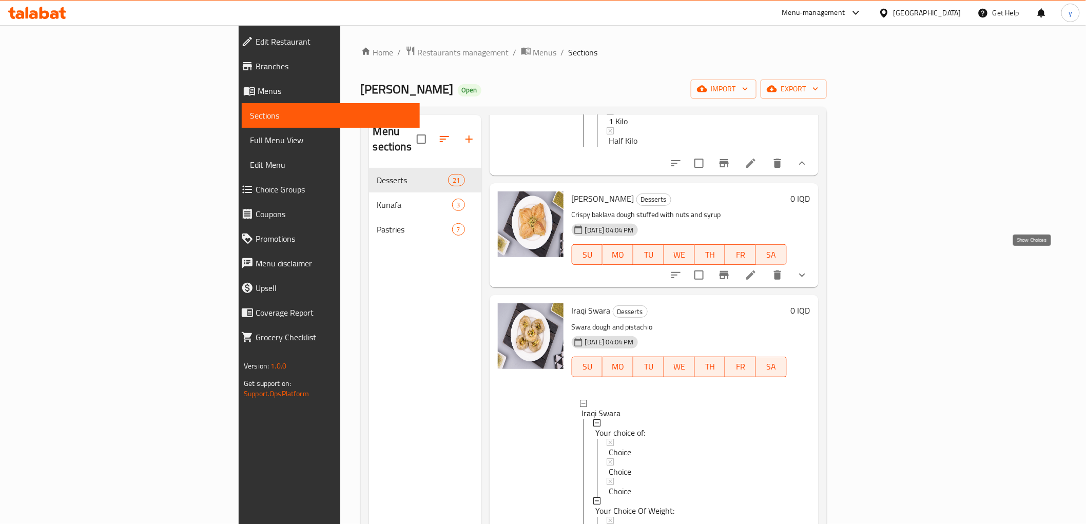
click at [815, 263] on button "show more" at bounding box center [802, 275] width 25 height 25
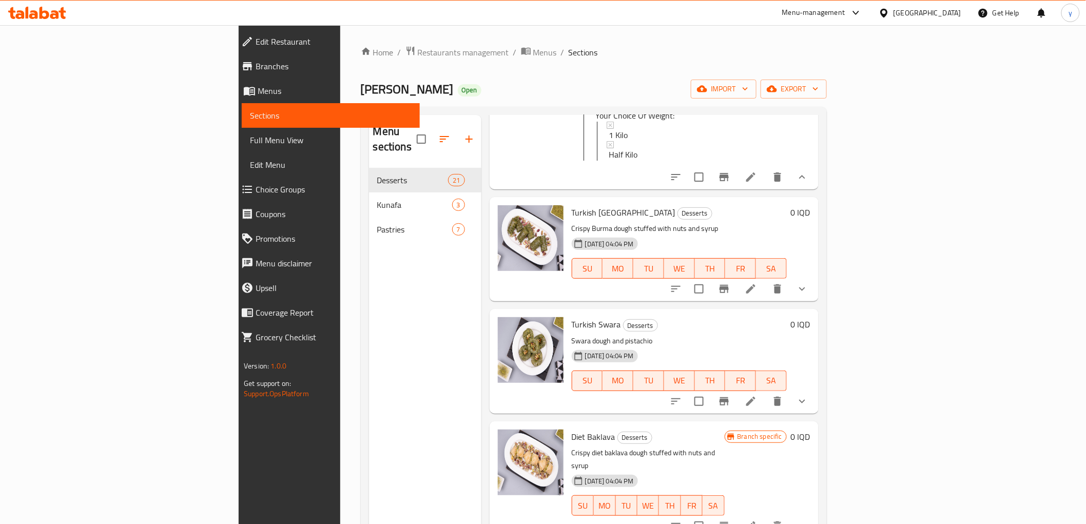
scroll to position [2053, 0]
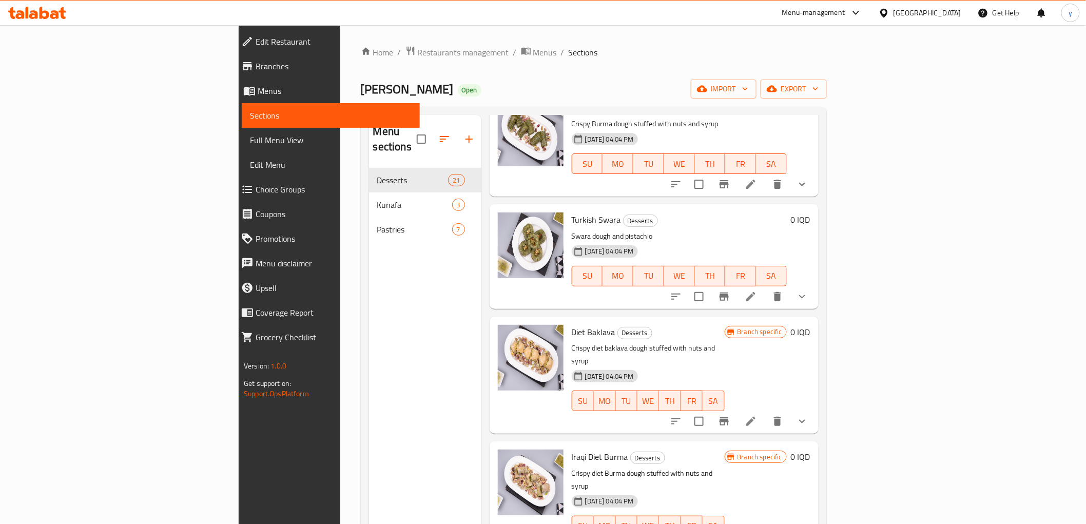
click at [815, 181] on button "show more" at bounding box center [802, 184] width 25 height 25
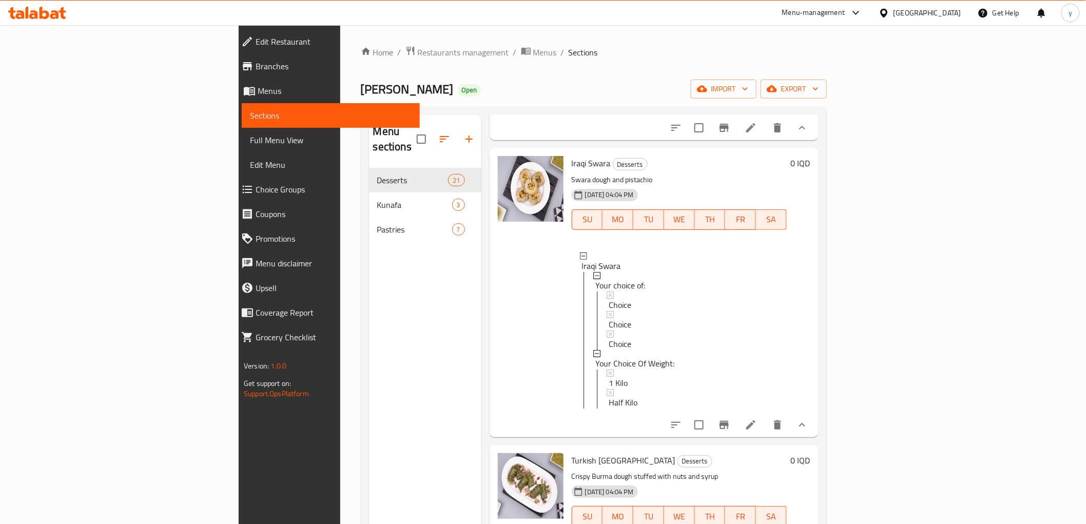
scroll to position [1711, 0]
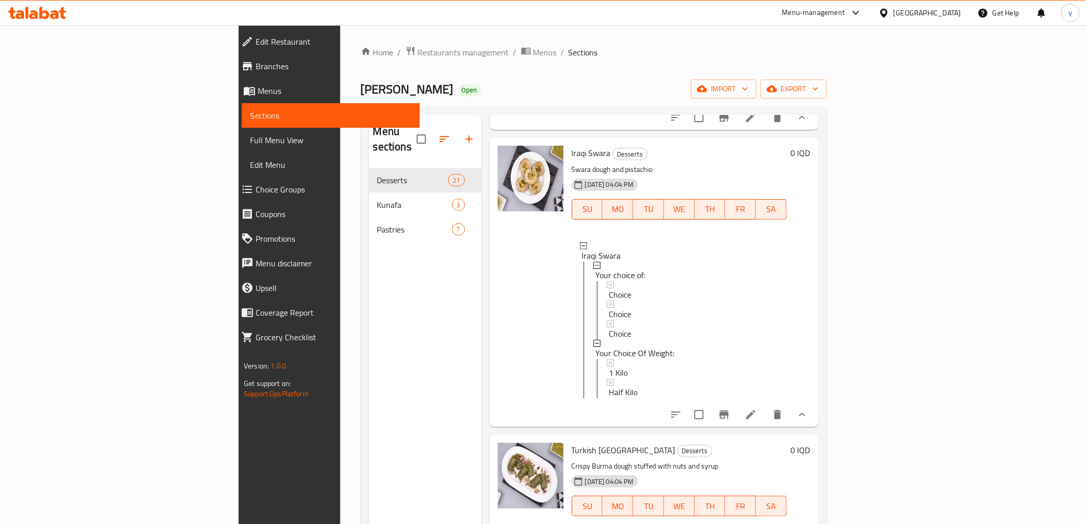
click at [765, 409] on li at bounding box center [751, 415] width 29 height 18
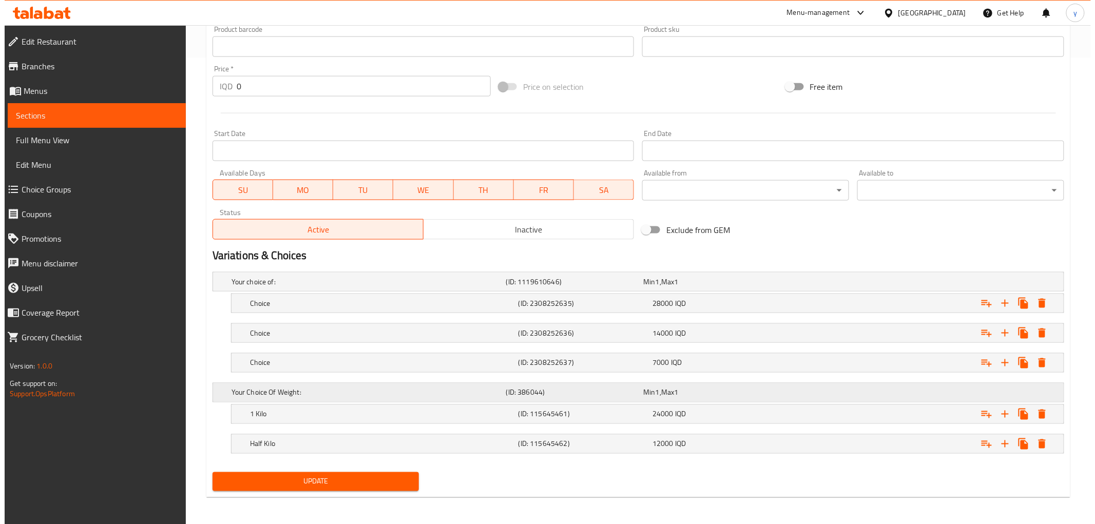
scroll to position [468, 0]
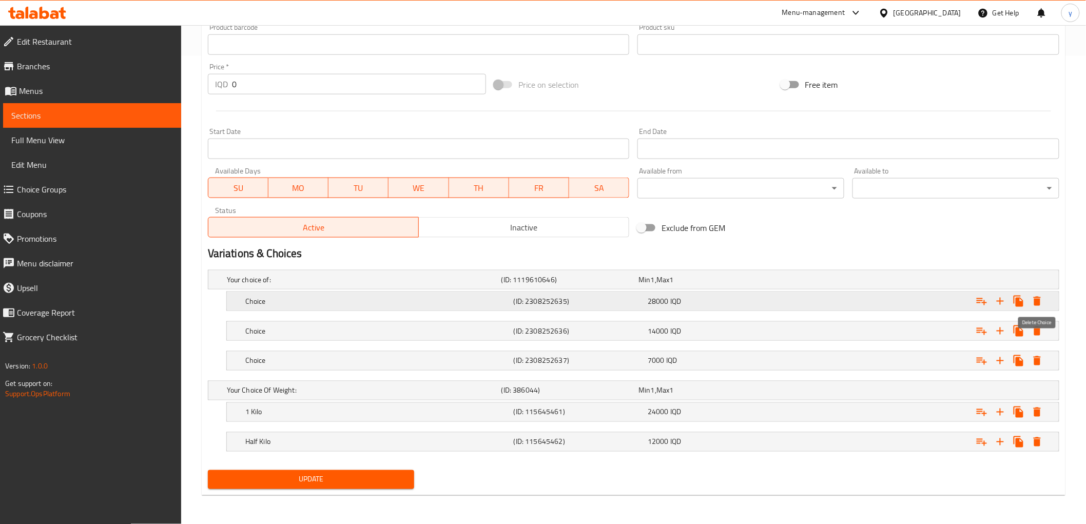
click at [1029, 300] on button "Expand" at bounding box center [1037, 301] width 18 height 18
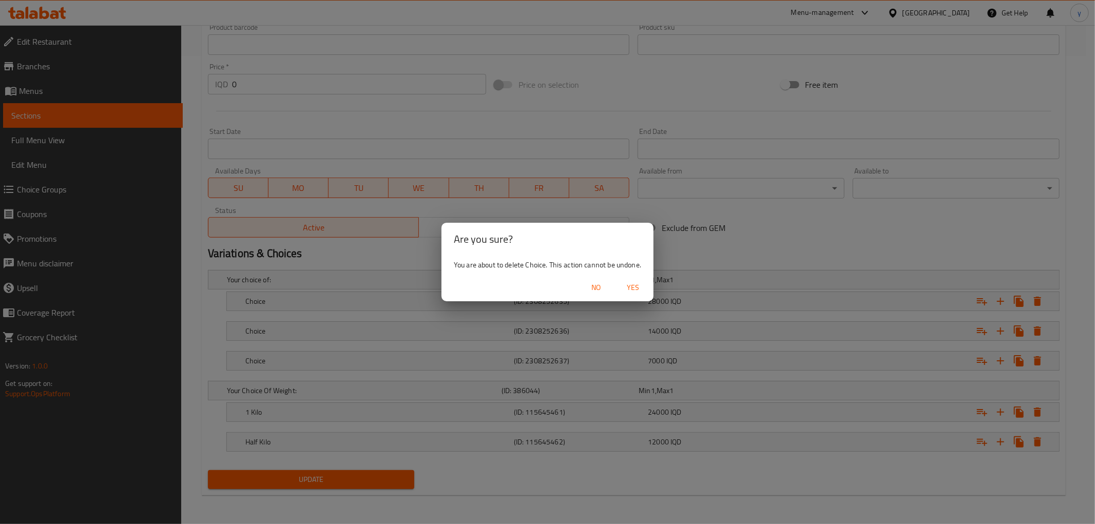
drag, startPoint x: 624, startPoint y: 281, endPoint x: 653, endPoint y: 285, distance: 29.5
click at [628, 284] on span "Yes" at bounding box center [633, 287] width 25 height 13
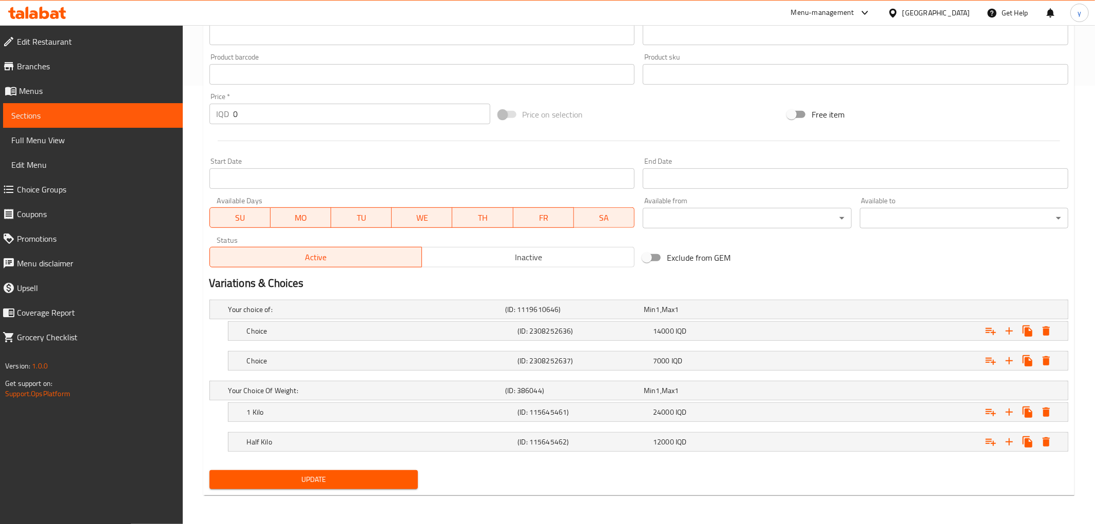
scroll to position [438, 0]
click at [1040, 335] on icon "Expand" at bounding box center [1037, 330] width 7 height 9
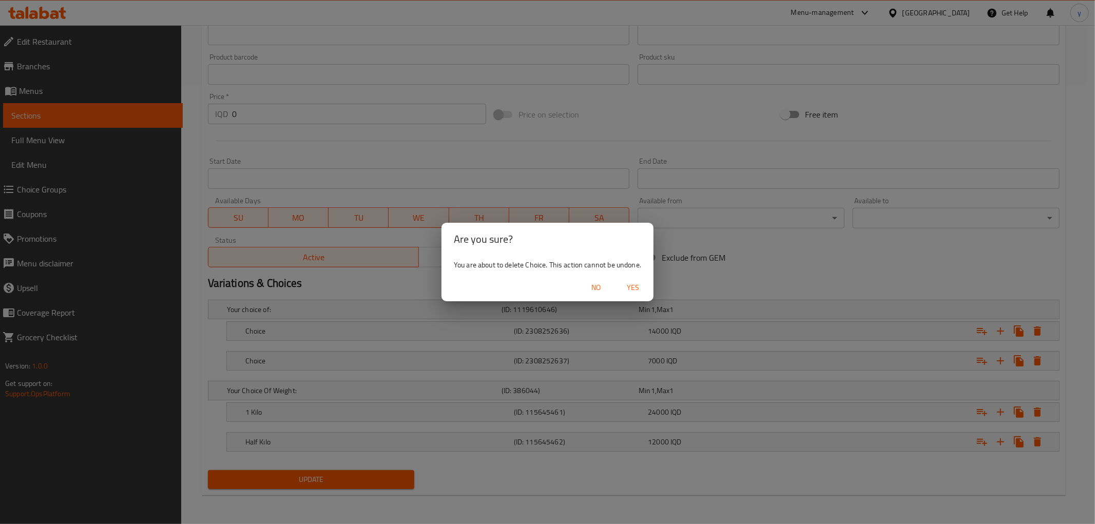
click at [638, 292] on span "Yes" at bounding box center [633, 287] width 25 height 13
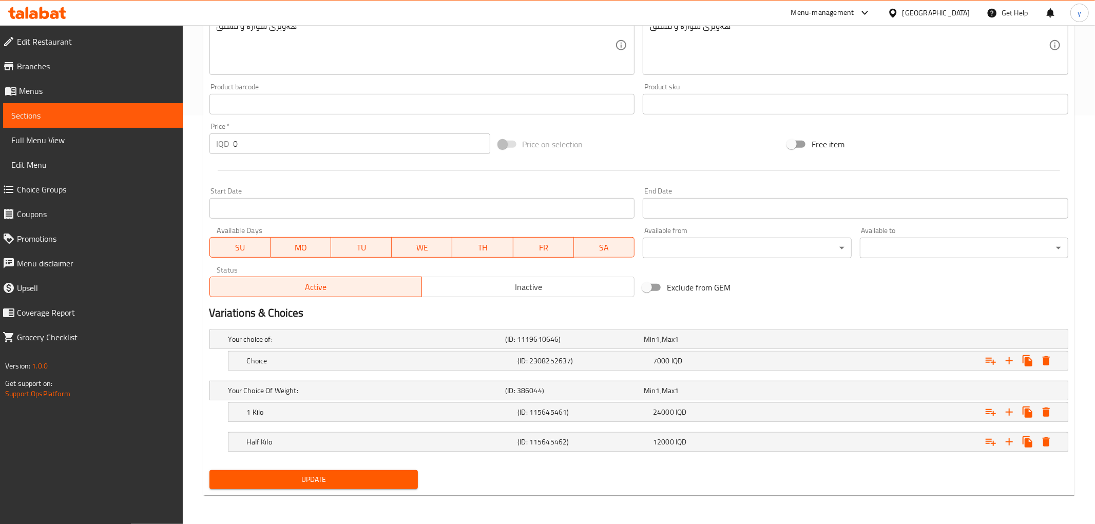
scroll to position [408, 0]
click at [1042, 363] on icon "Expand" at bounding box center [1037, 361] width 12 height 12
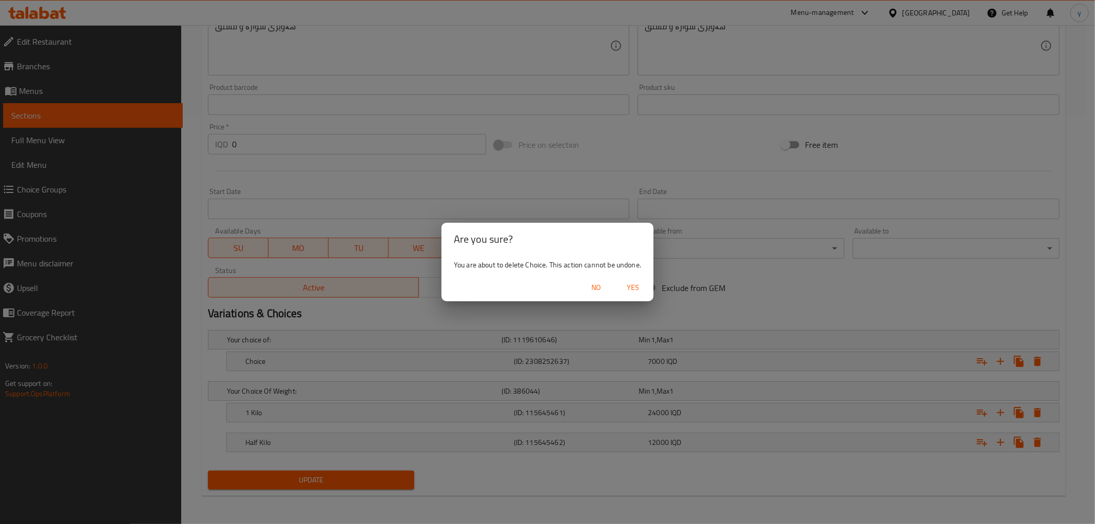
click at [635, 291] on span "Yes" at bounding box center [633, 287] width 25 height 13
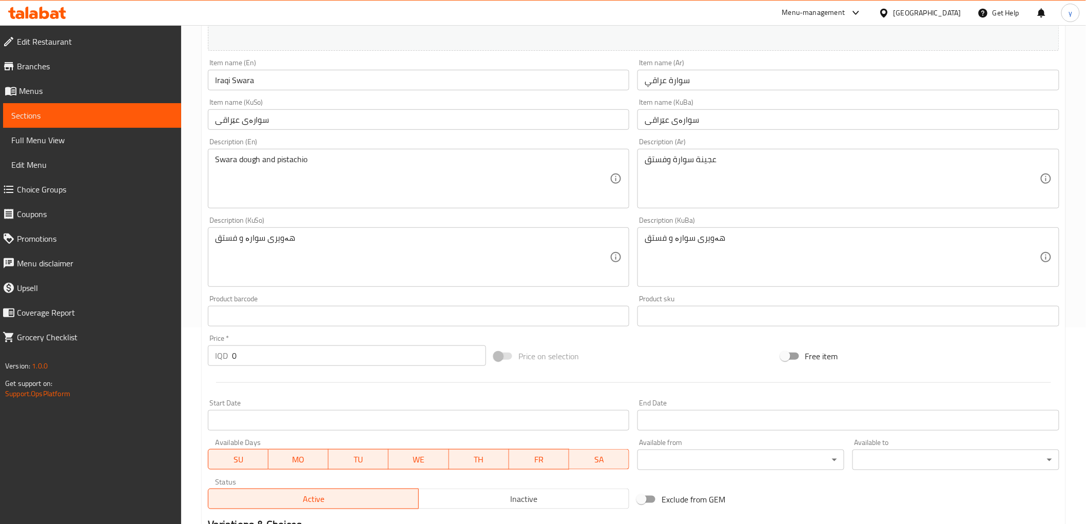
scroll to position [0, 0]
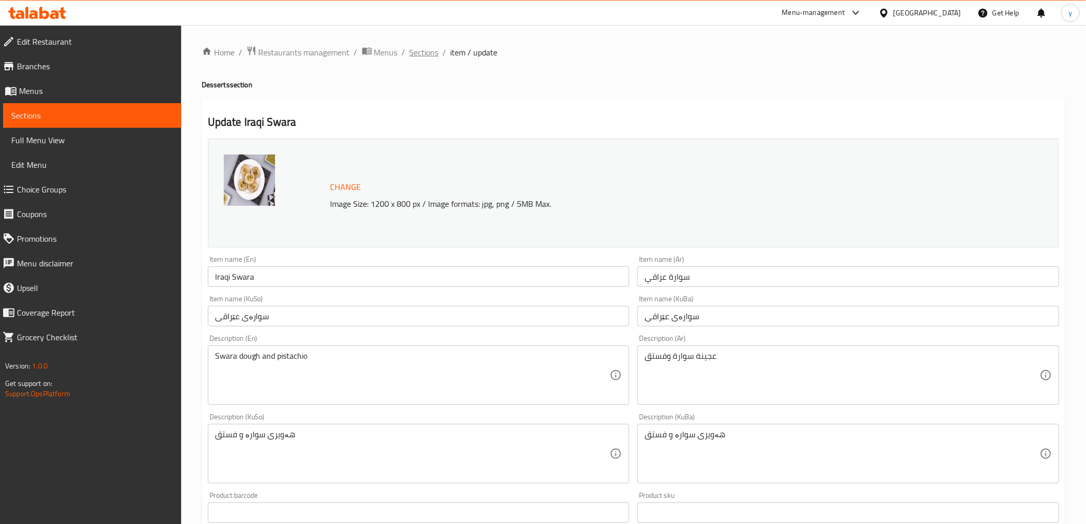
click at [423, 57] on span "Sections" at bounding box center [424, 52] width 29 height 12
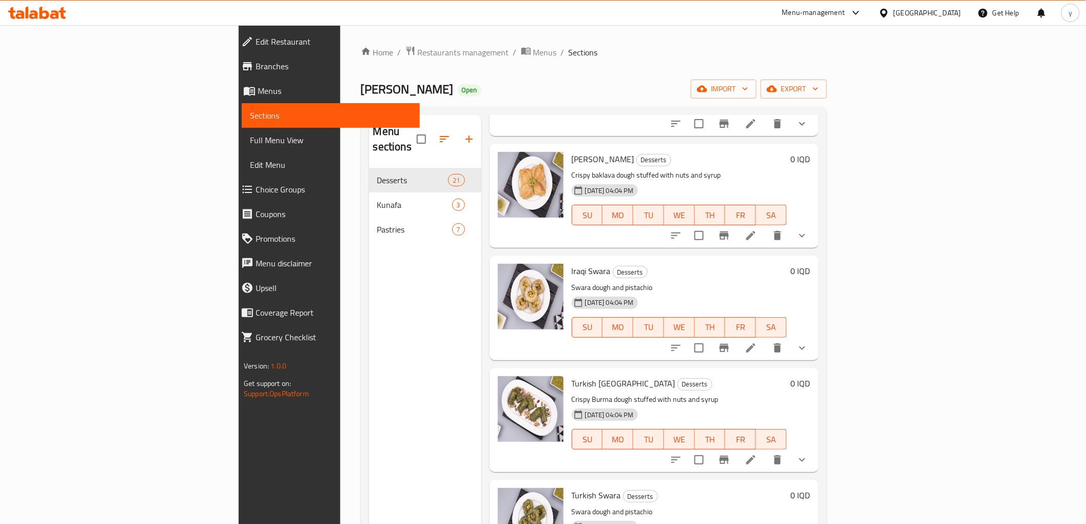
scroll to position [798, 0]
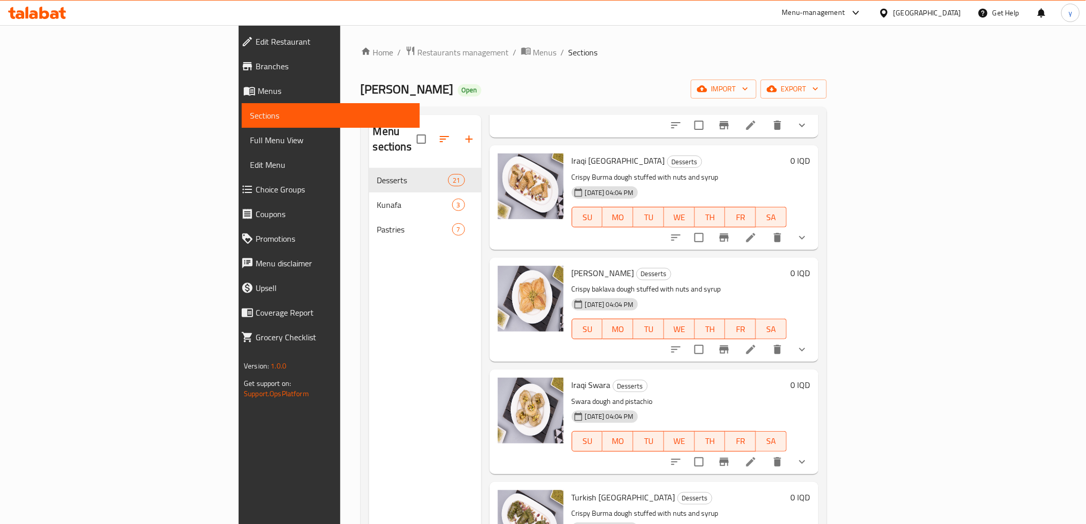
click at [808, 343] on icon "show more" at bounding box center [802, 349] width 12 height 12
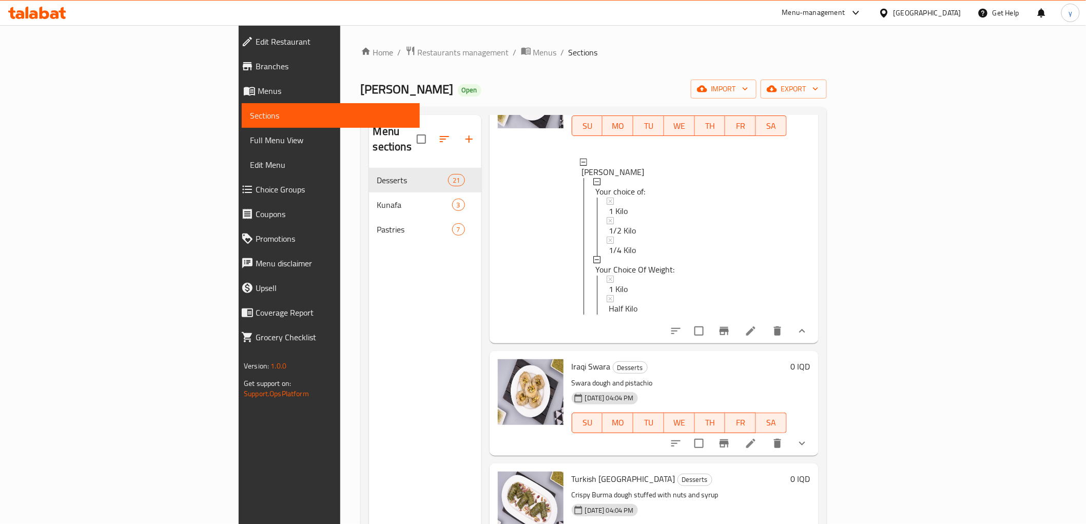
scroll to position [1027, 0]
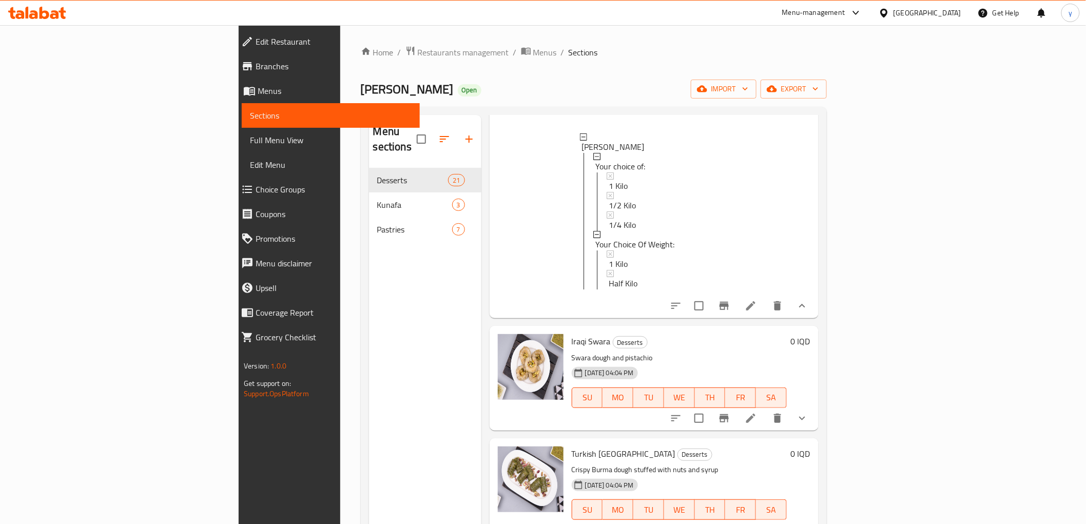
click at [815, 406] on button "show more" at bounding box center [802, 418] width 25 height 25
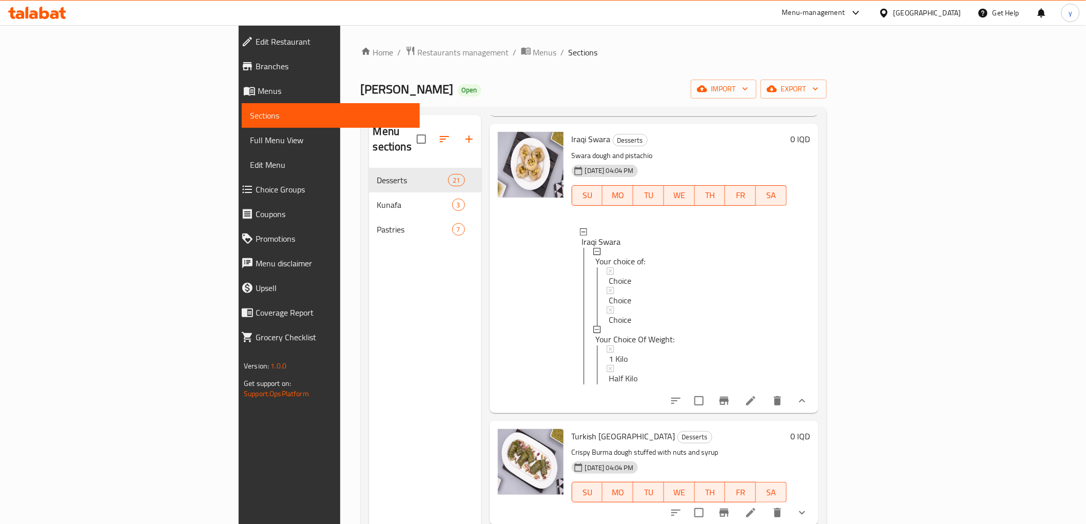
scroll to position [1255, 0]
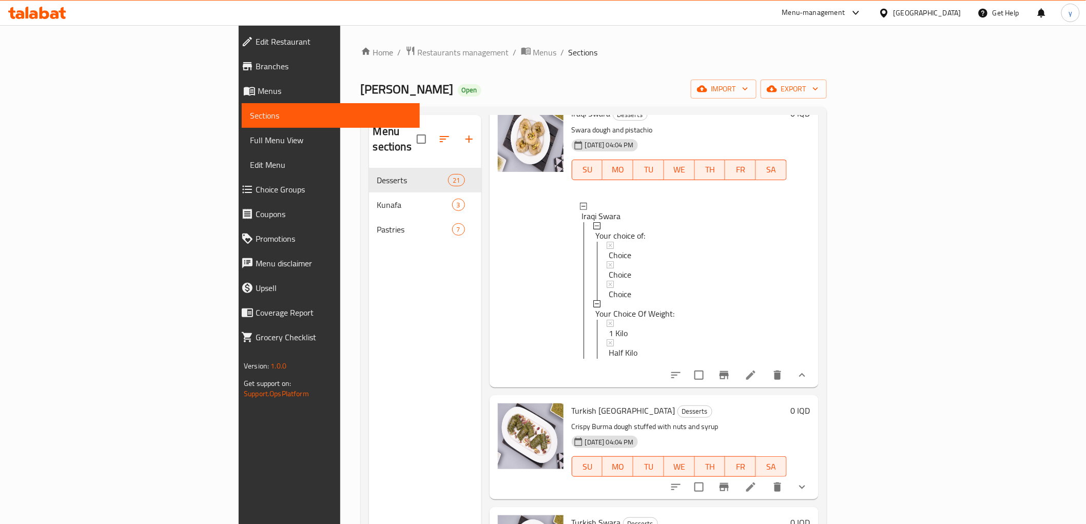
click at [765, 366] on li at bounding box center [751, 375] width 29 height 18
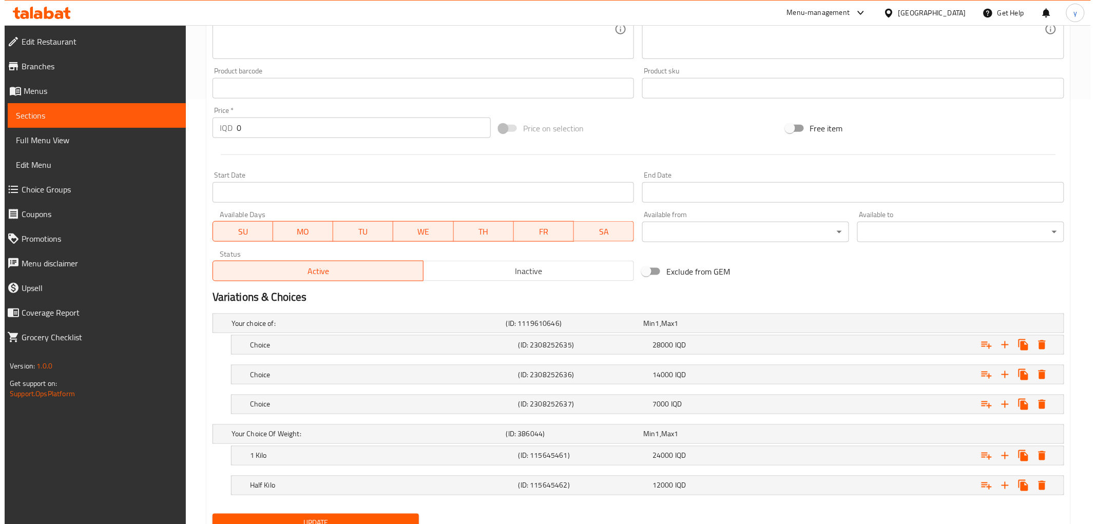
scroll to position [456, 0]
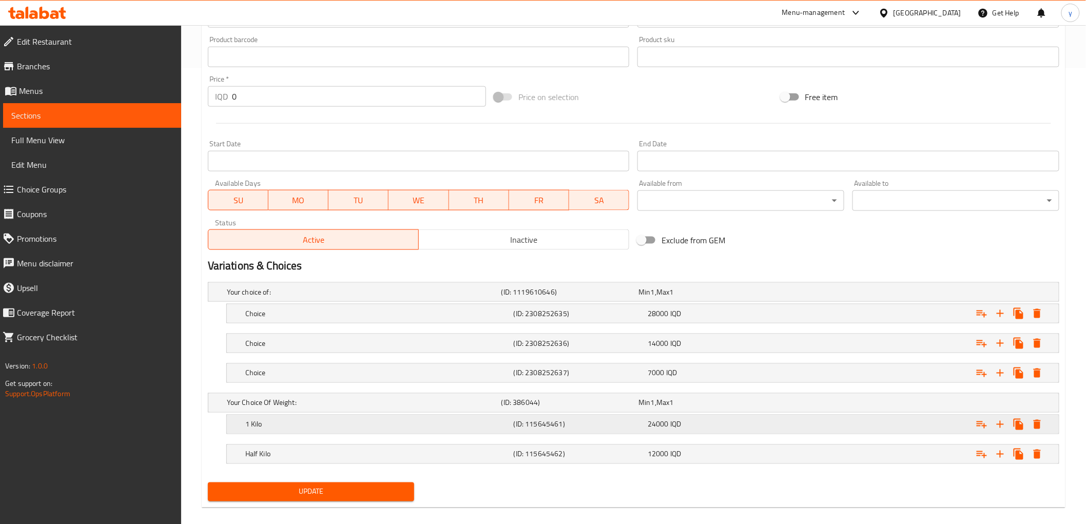
drag, startPoint x: 836, startPoint y: 399, endPoint x: 832, endPoint y: 433, distance: 34.1
click at [832, 433] on div "Your choice of: (ID: 1119610646) Min 1 , Max 1 Name (En) Your choice of: Name (…" at bounding box center [634, 378] width 860 height 200
click at [1038, 373] on icon "Expand" at bounding box center [1037, 373] width 7 height 9
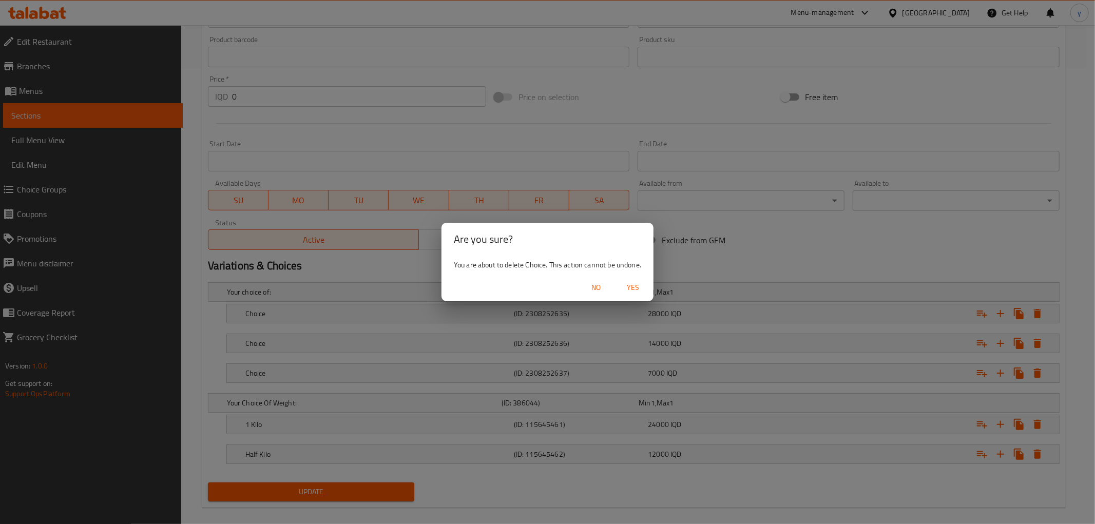
click at [656, 288] on div "Are you sure? You are about to delete Choice. This action cannot be undone. No …" at bounding box center [547, 262] width 1095 height 524
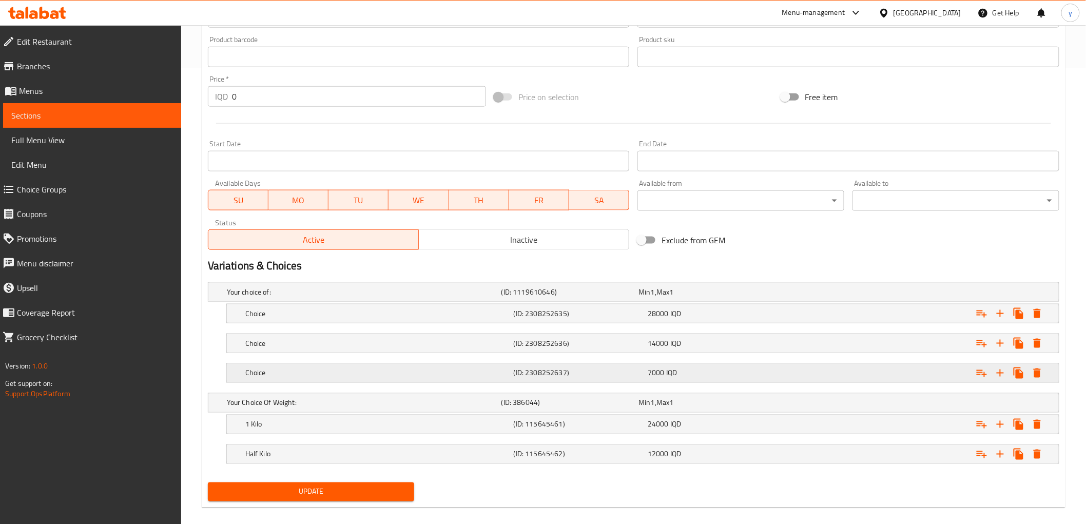
click at [1031, 367] on icon "Expand" at bounding box center [1037, 373] width 12 height 12
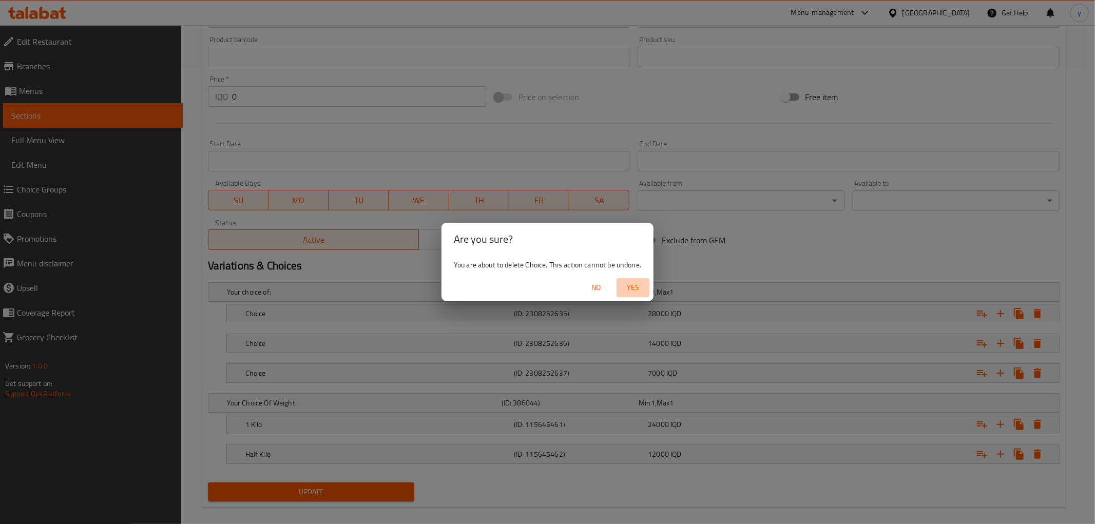
click at [622, 279] on button "Yes" at bounding box center [633, 287] width 33 height 19
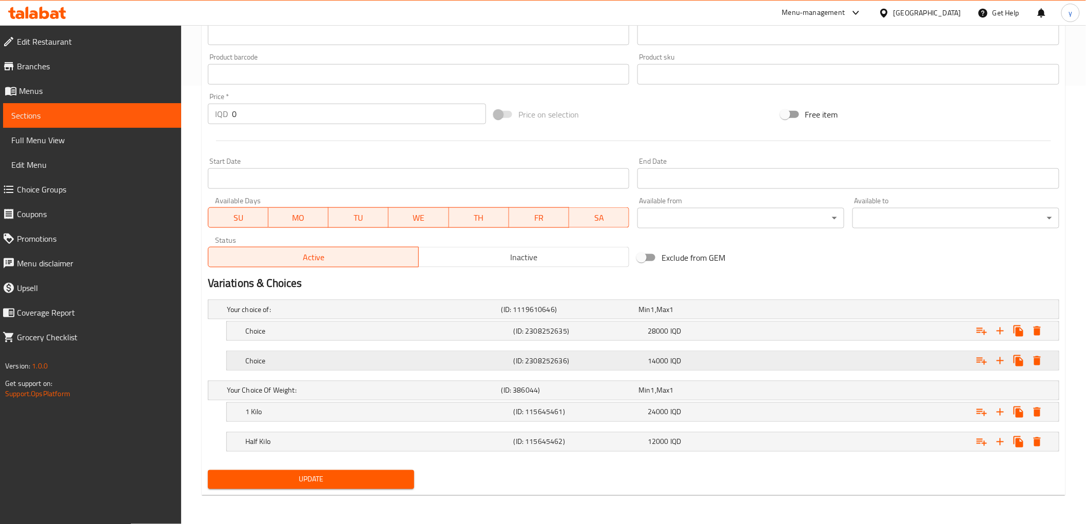
click at [1033, 353] on button "Expand" at bounding box center [1037, 361] width 18 height 18
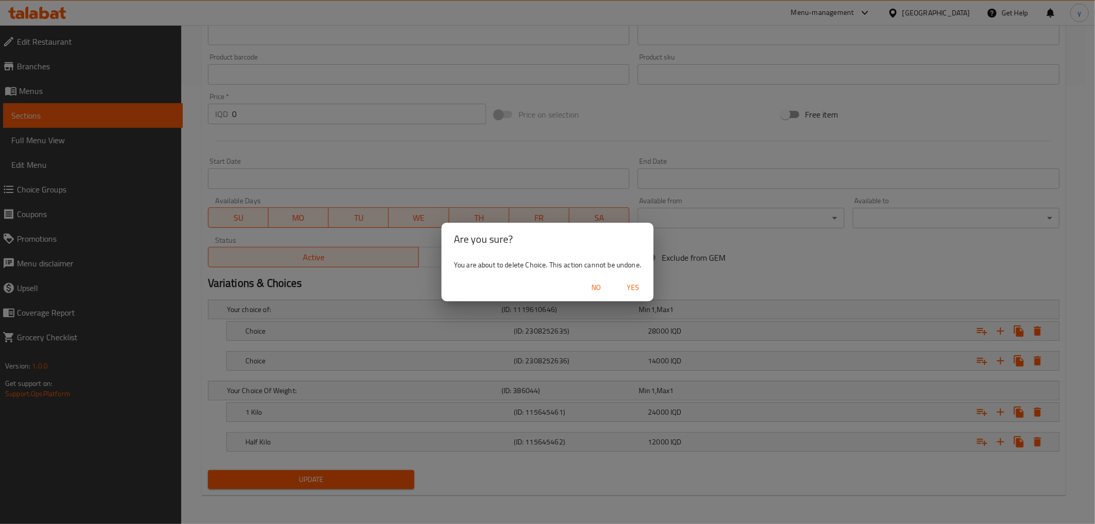
click at [627, 286] on span "Yes" at bounding box center [633, 287] width 25 height 13
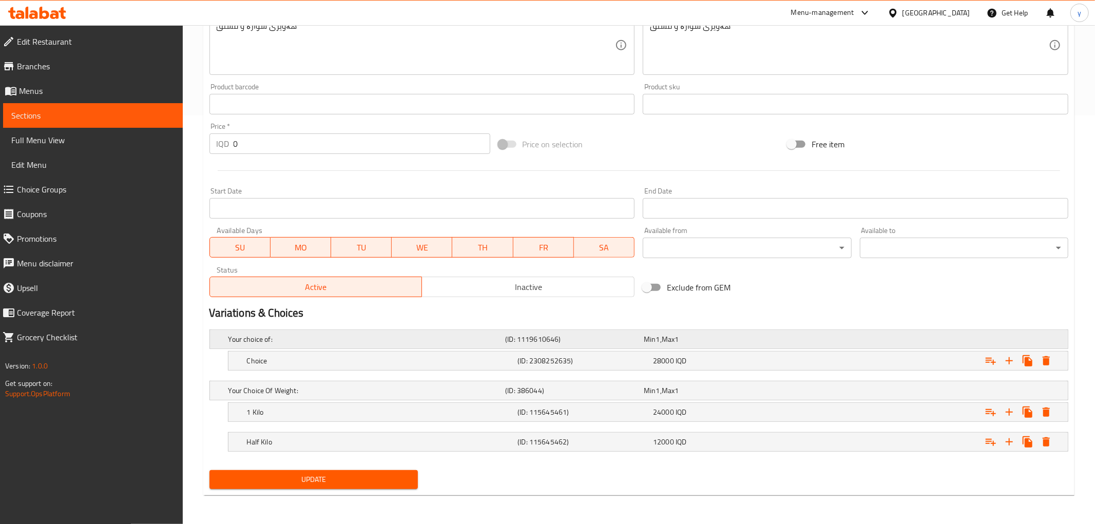
scroll to position [408, 0]
click at [1046, 362] on button "Expand" at bounding box center [1037, 361] width 18 height 18
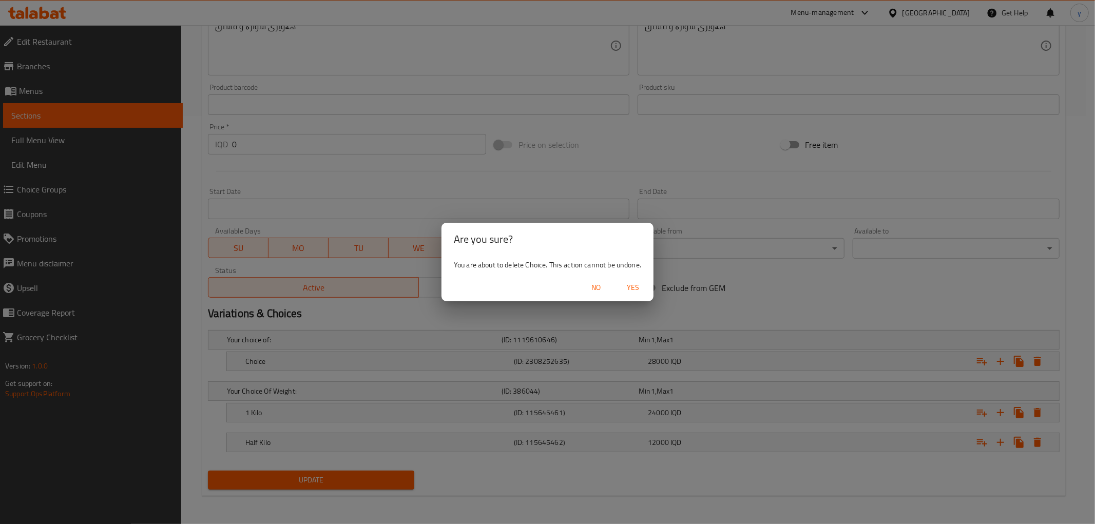
click at [643, 294] on button "Yes" at bounding box center [633, 287] width 33 height 19
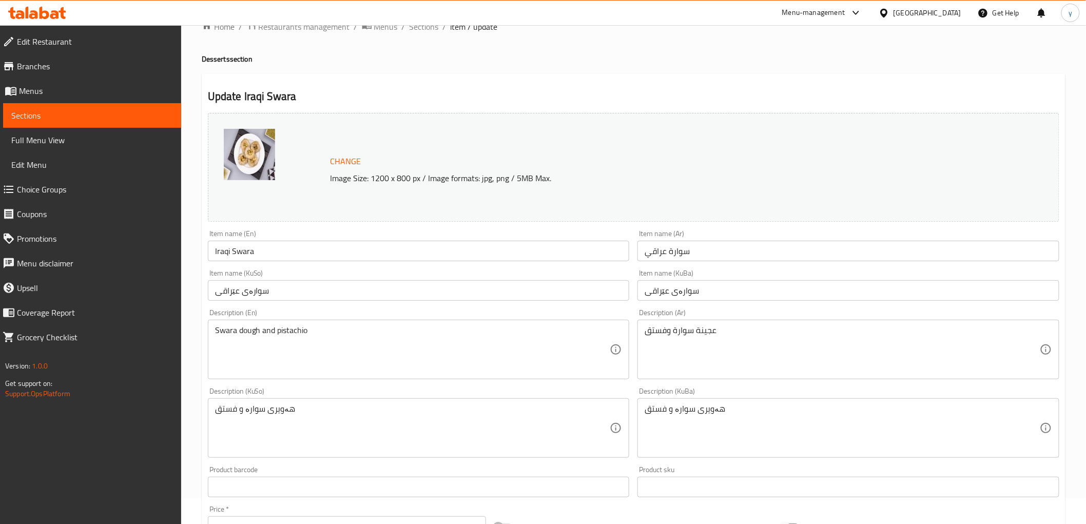
scroll to position [0, 0]
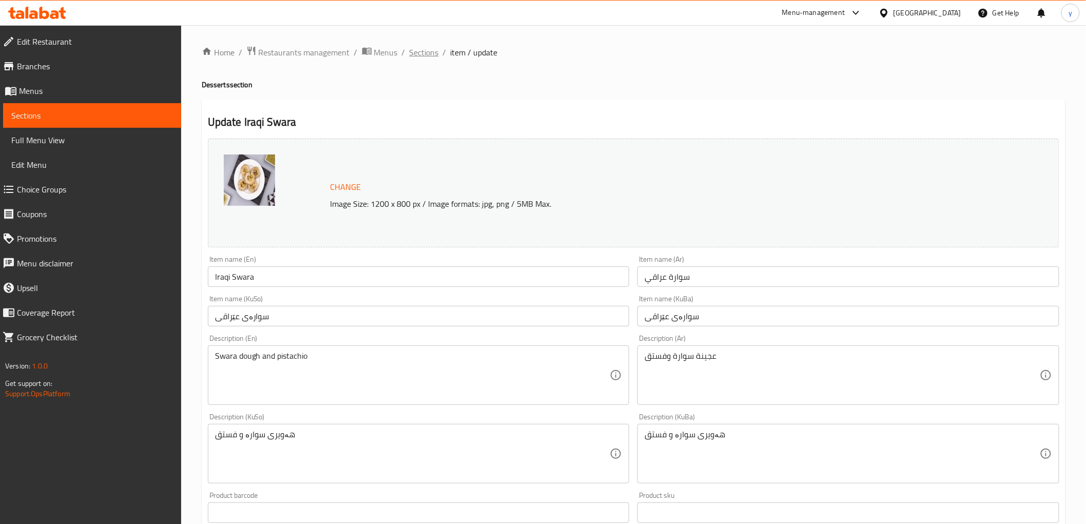
click at [435, 57] on span "Sections" at bounding box center [424, 52] width 29 height 12
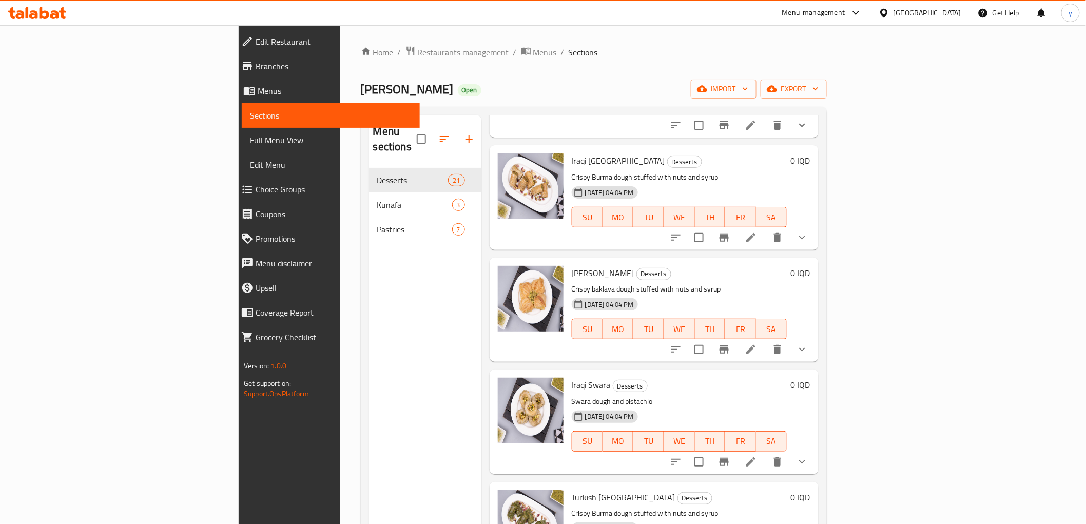
scroll to position [912, 0]
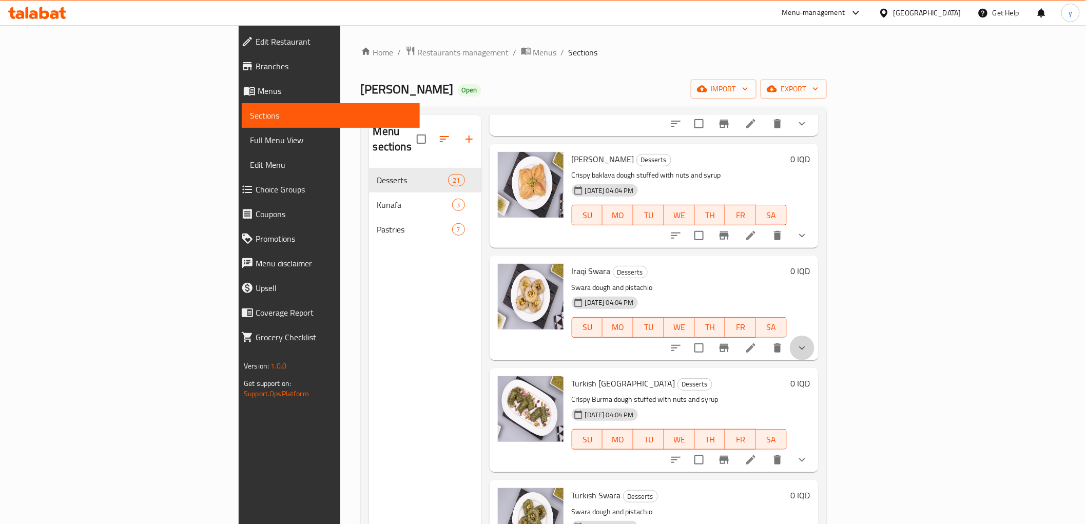
click at [815, 336] on button "show more" at bounding box center [802, 348] width 25 height 25
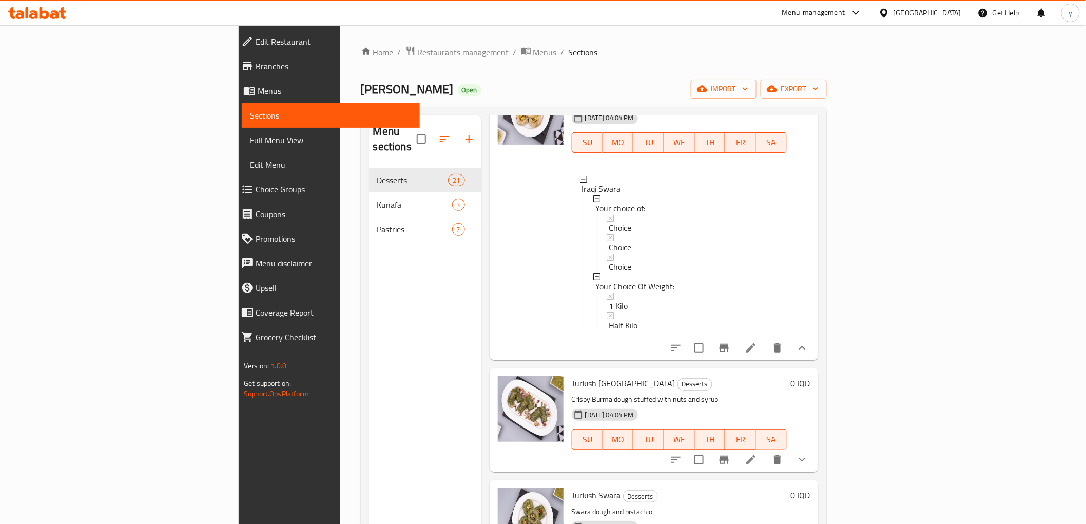
scroll to position [1141, 0]
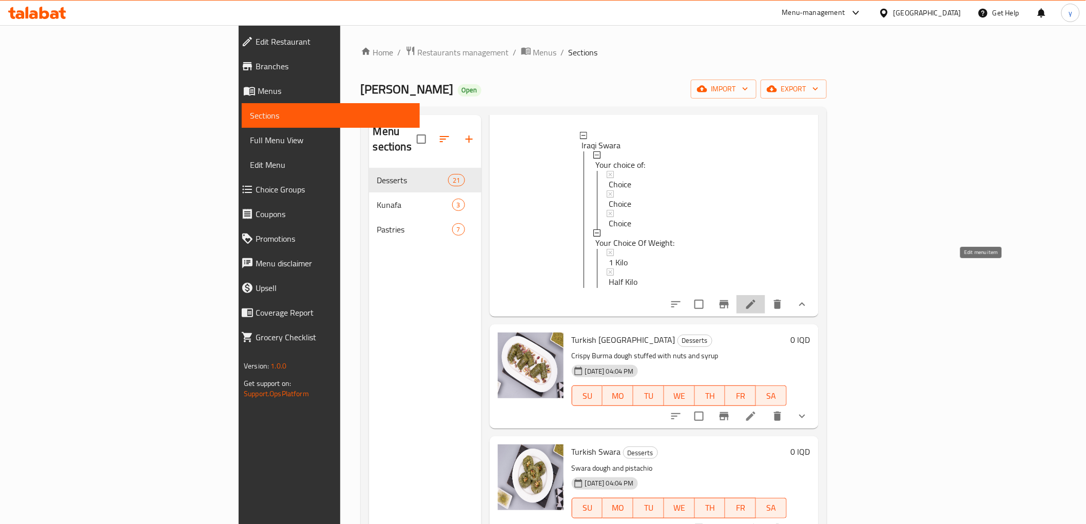
click at [757, 298] on icon at bounding box center [751, 304] width 12 height 12
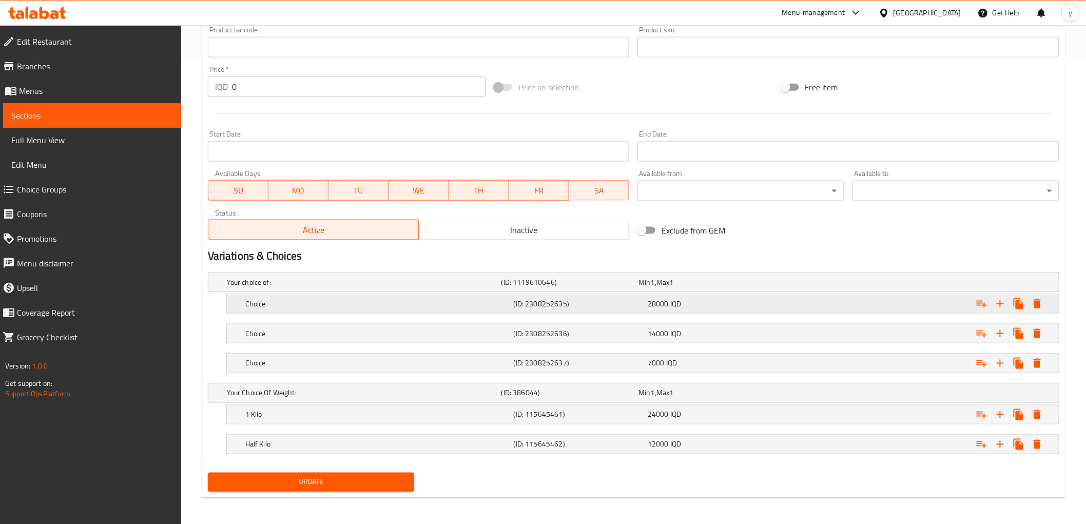
scroll to position [468, 0]
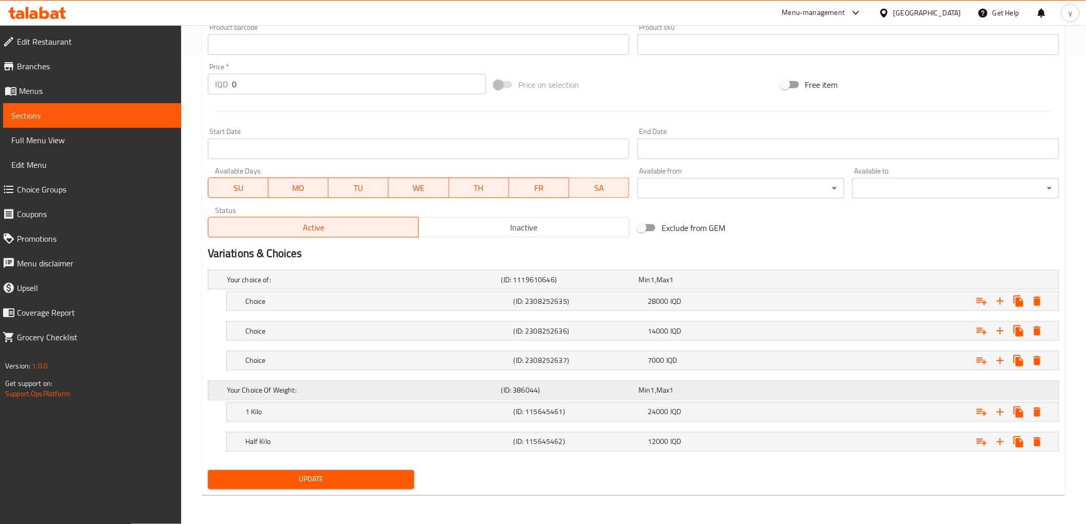
click at [1014, 389] on div "Expand" at bounding box center [911, 391] width 275 height 4
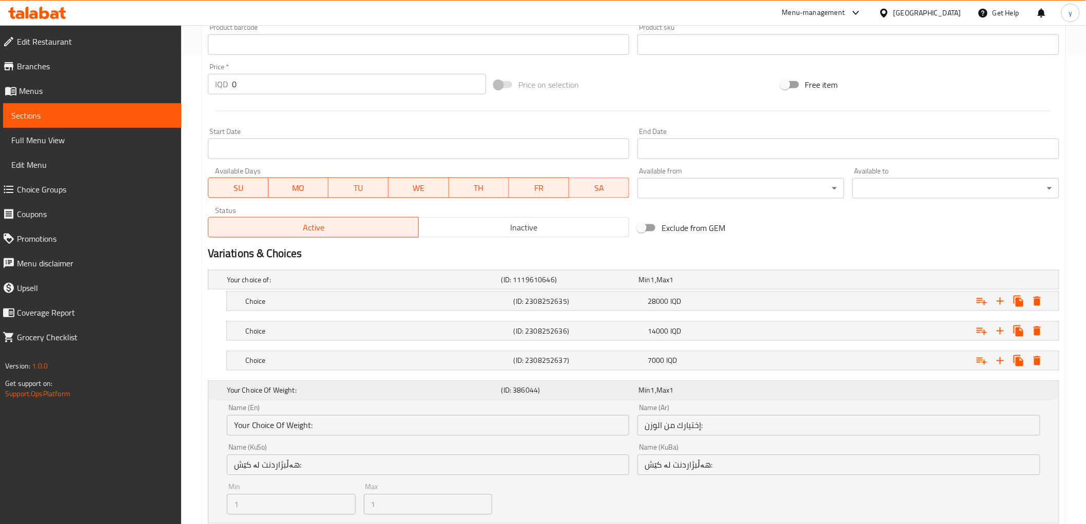
click at [1013, 389] on div "Expand" at bounding box center [911, 391] width 275 height 4
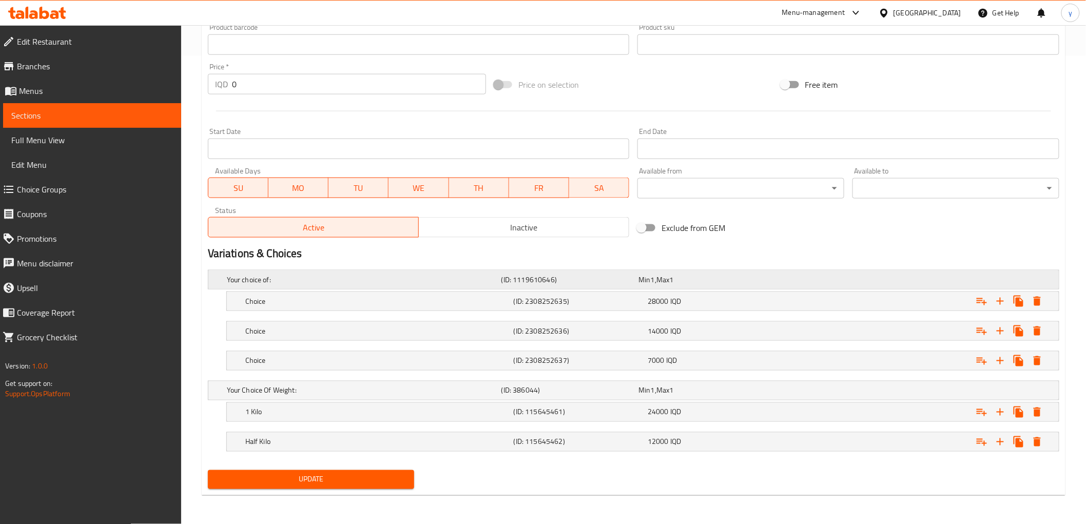
drag, startPoint x: 405, startPoint y: 382, endPoint x: 423, endPoint y: 268, distance: 115.5
click at [422, 274] on div "Your choice of: (ID: 1119610646) Min 1 , Max 1 Name (En) Your choice of: Name (…" at bounding box center [634, 366] width 860 height 200
click at [425, 267] on div "Change Image Size: 1200 x 800 px / Image formats: jpg, png / 5MB Max. Item name…" at bounding box center [634, 79] width 860 height 826
drag, startPoint x: 579, startPoint y: 387, endPoint x: 587, endPoint y: 267, distance: 119.4
click at [587, 267] on div "Your choice of: (ID: 1119610646) Min 1 , Max 1 Name (En) Your choice of: Name (…" at bounding box center [634, 366] width 860 height 200
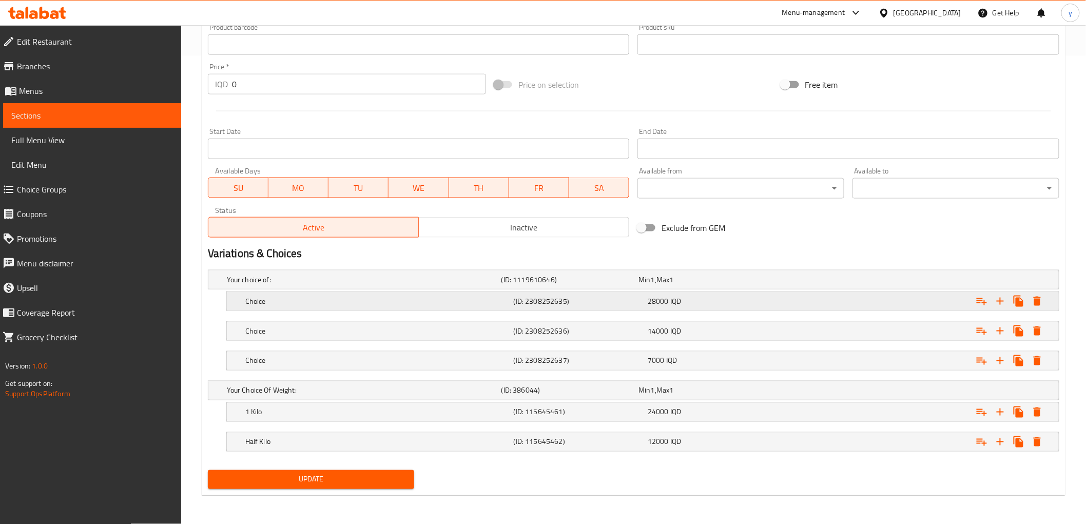
drag, startPoint x: 541, startPoint y: 392, endPoint x: 567, endPoint y: 291, distance: 104.3
click at [557, 299] on div "Your choice of: (ID: 1119610646) Min 1 , Max 1 Name (En) Your choice of: Name (…" at bounding box center [634, 366] width 860 height 200
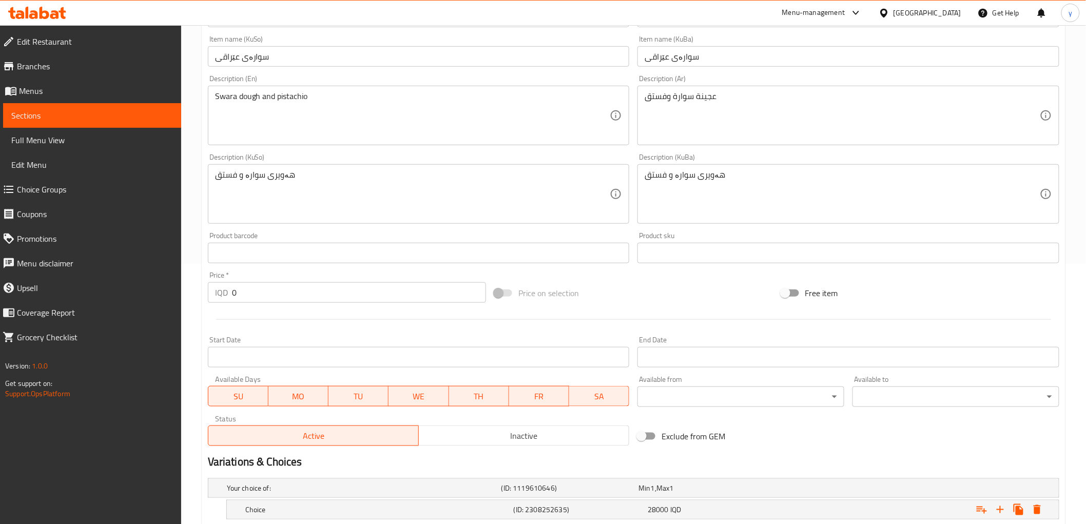
scroll to position [12, 0]
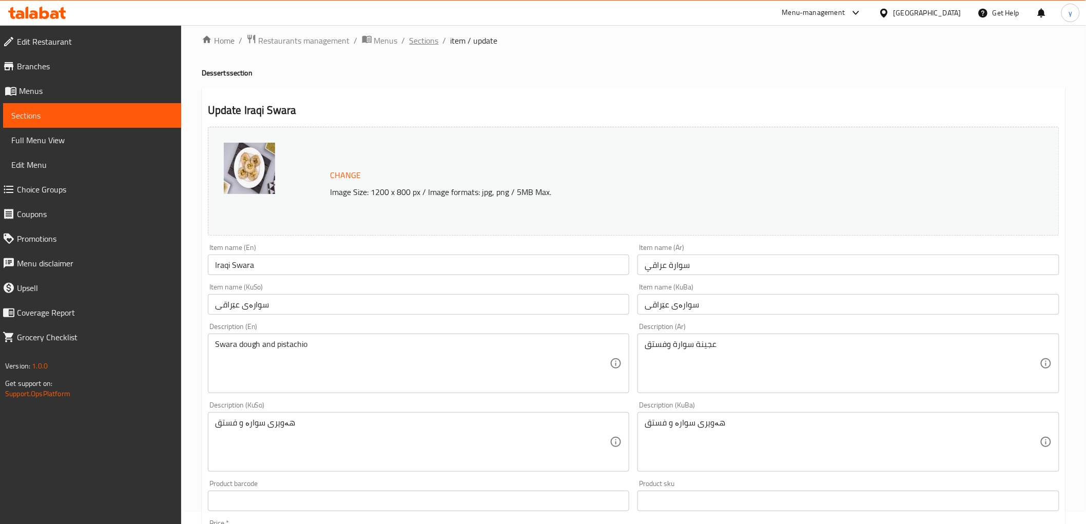
click at [432, 46] on span "Sections" at bounding box center [424, 40] width 29 height 12
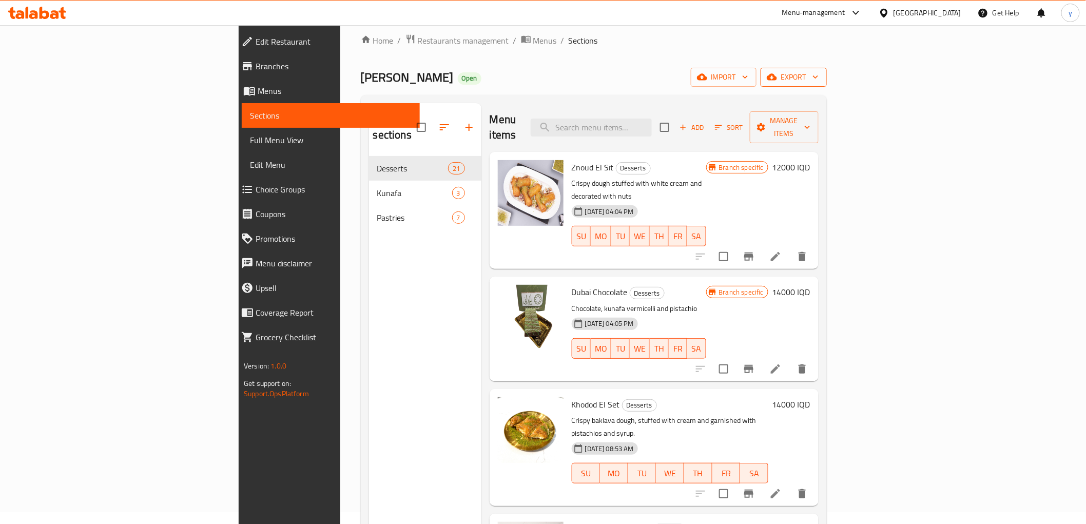
click at [819, 71] on span "export" at bounding box center [794, 77] width 50 height 13
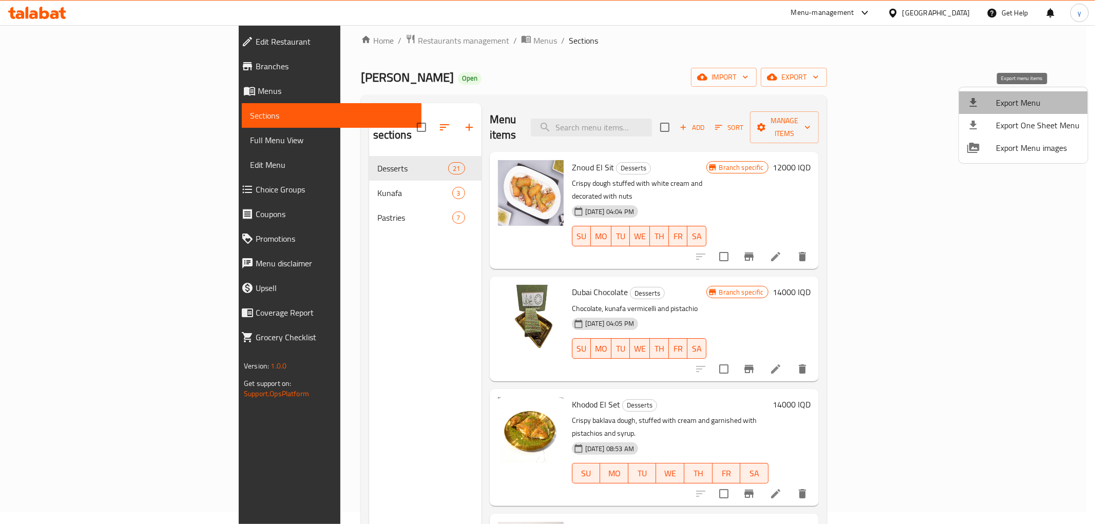
click at [1029, 109] on span "Export Menu" at bounding box center [1038, 103] width 84 height 12
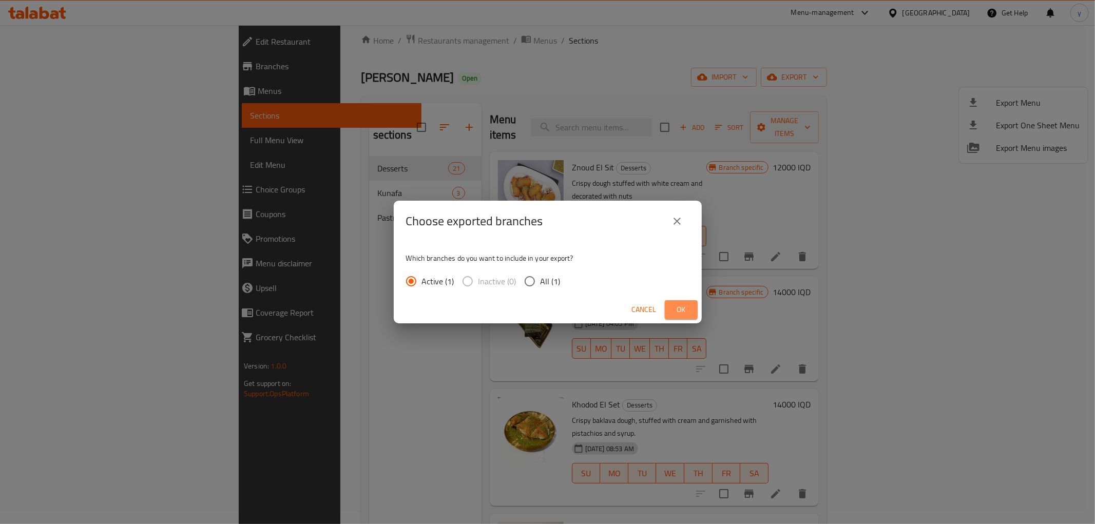
click at [665, 310] on button "Ok" at bounding box center [681, 309] width 33 height 19
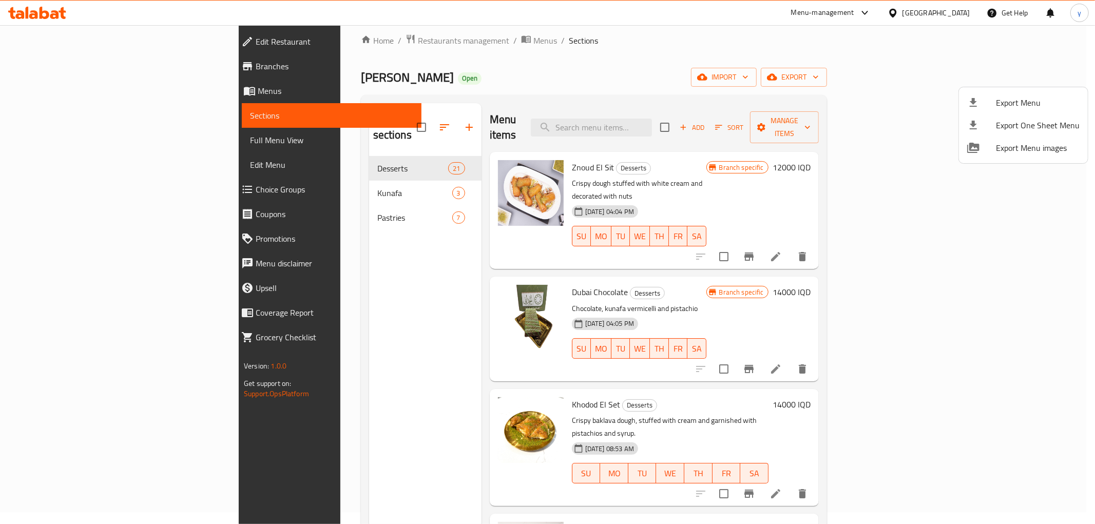
click at [592, 285] on div at bounding box center [547, 262] width 1095 height 524
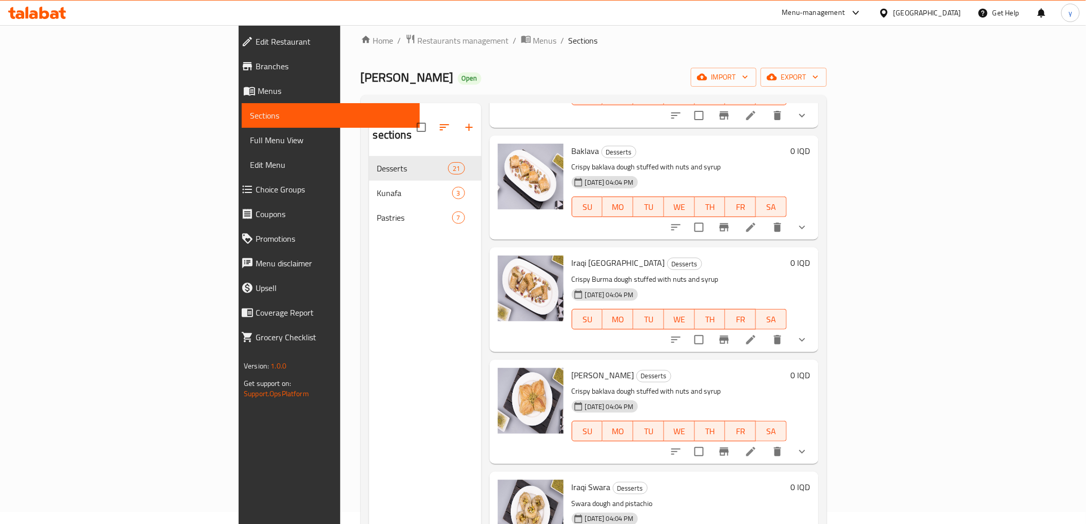
scroll to position [798, 0]
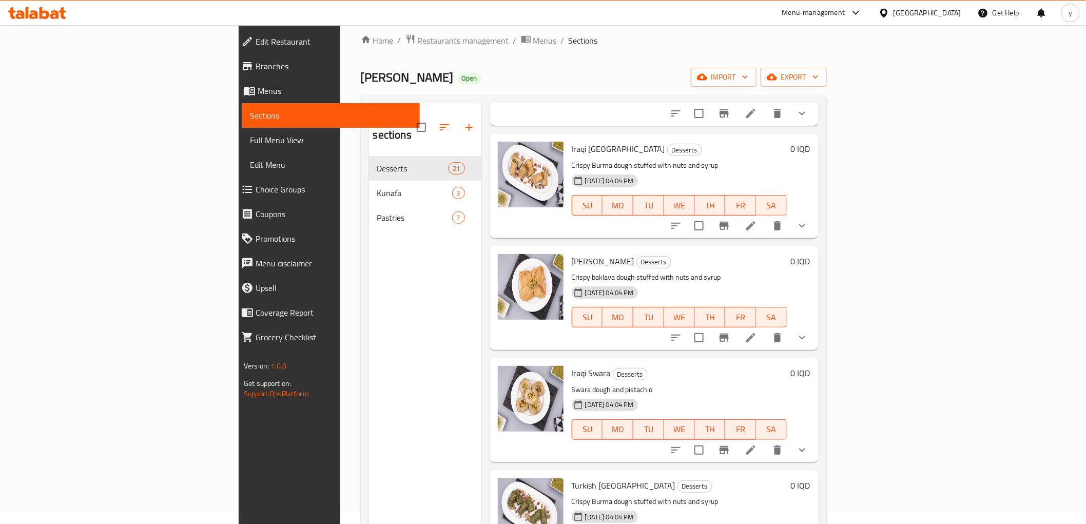
click at [815, 438] on button "show more" at bounding box center [802, 450] width 25 height 25
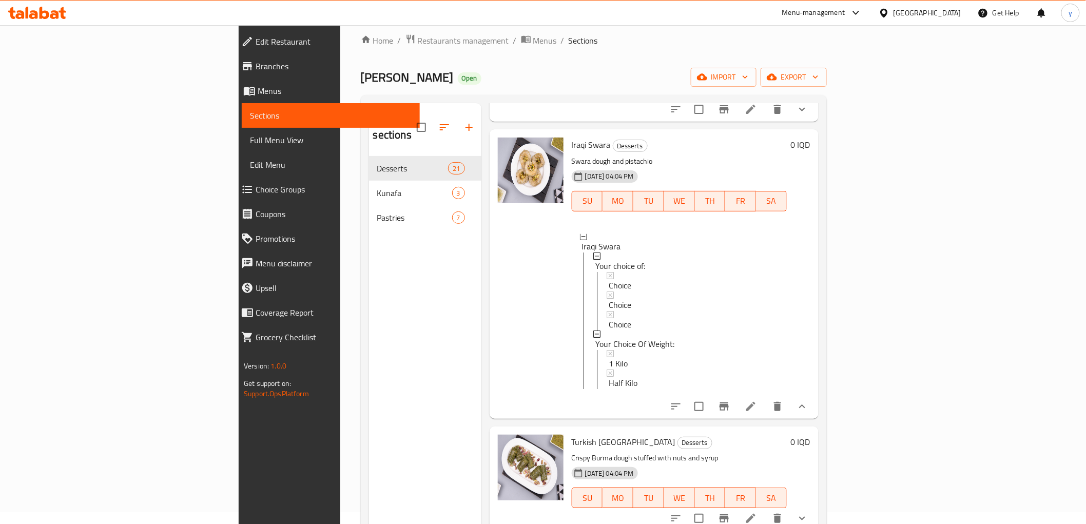
scroll to position [1141, 0]
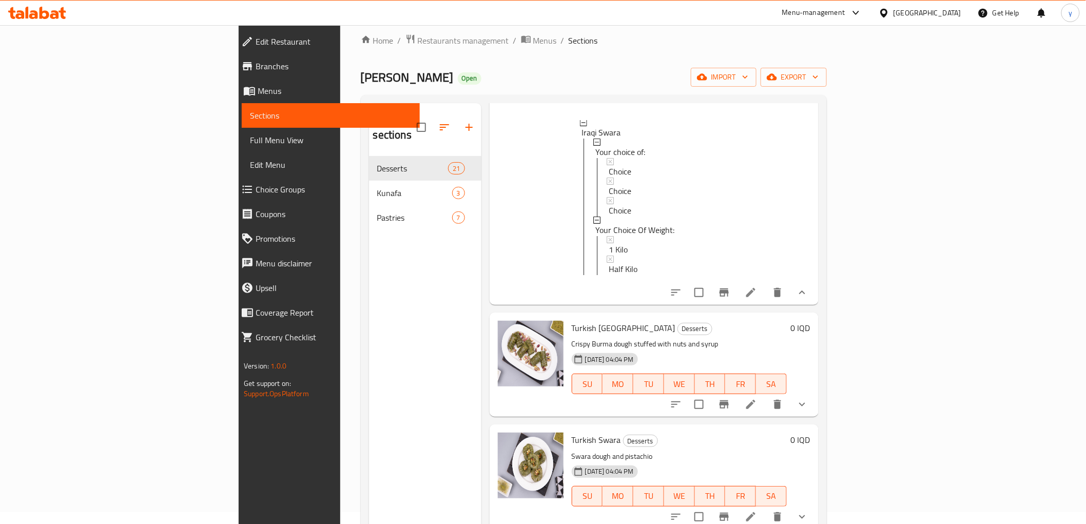
click at [808, 398] on icon "show more" at bounding box center [802, 404] width 12 height 12
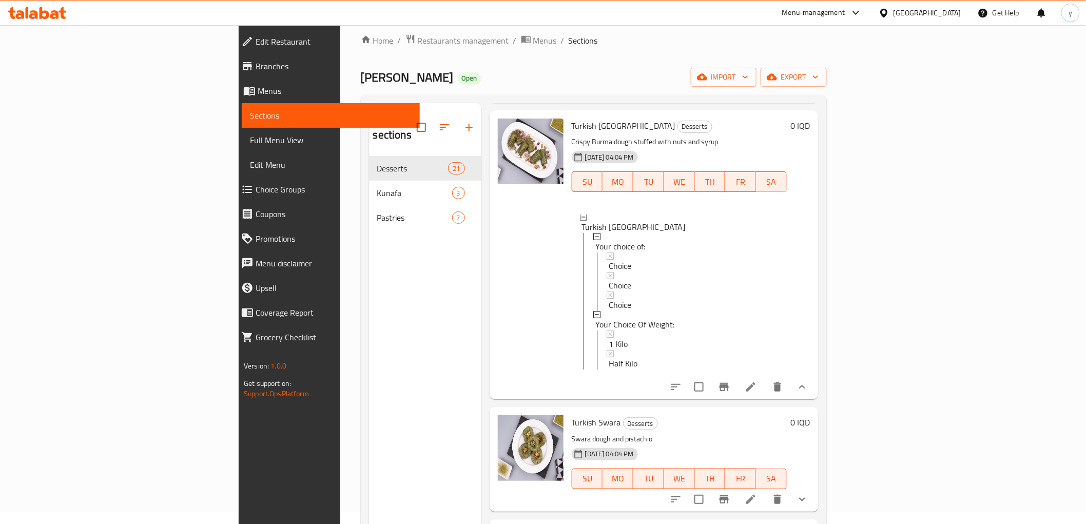
scroll to position [1482, 0]
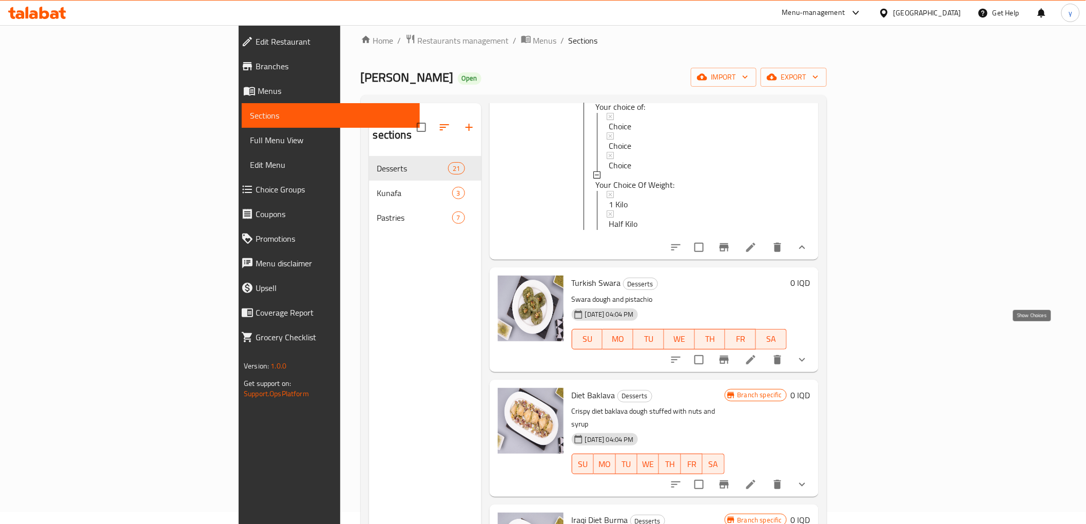
click at [808, 354] on icon "show more" at bounding box center [802, 360] width 12 height 12
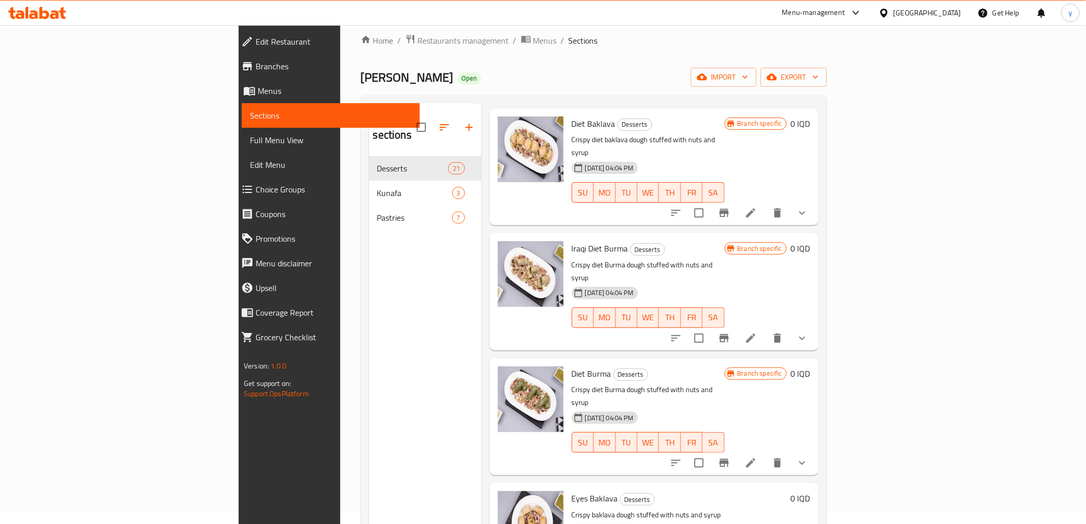
scroll to position [1825, 0]
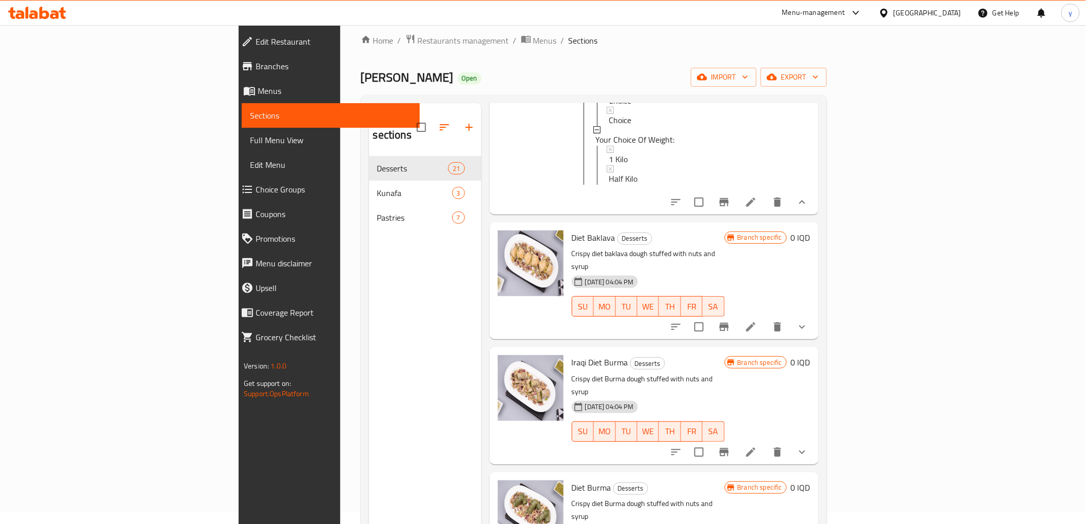
click at [815, 315] on button "show more" at bounding box center [802, 327] width 25 height 25
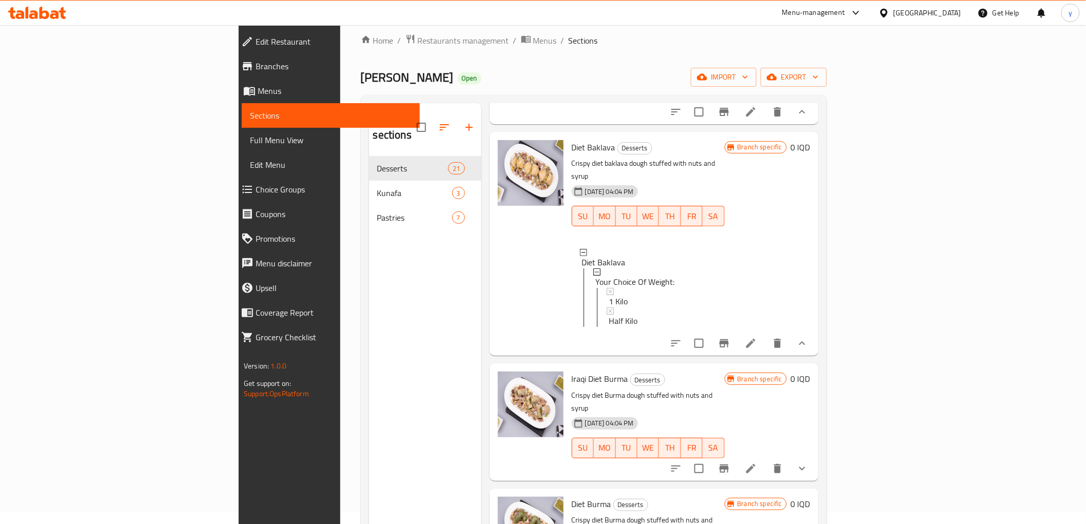
scroll to position [1939, 0]
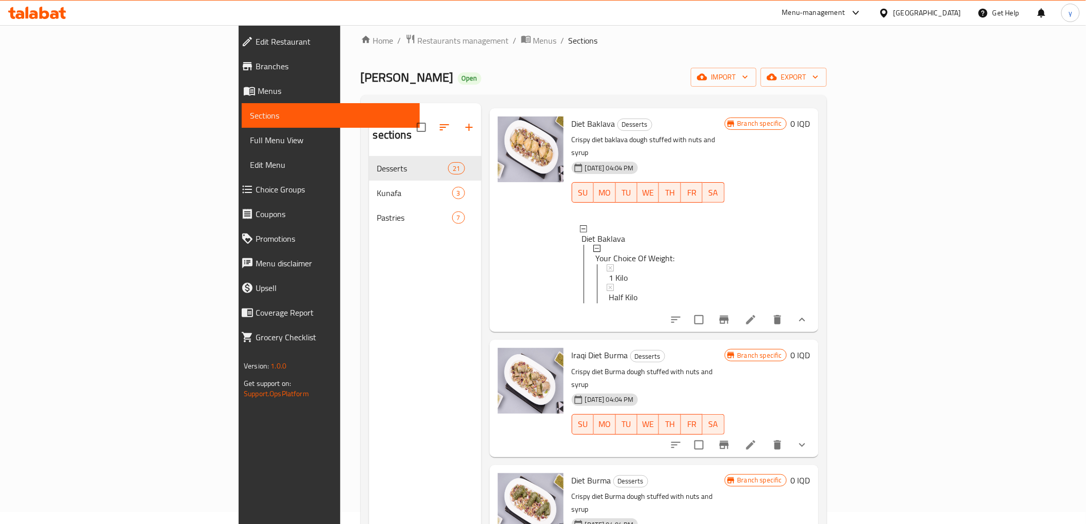
click at [805, 443] on icon "show more" at bounding box center [802, 445] width 6 height 4
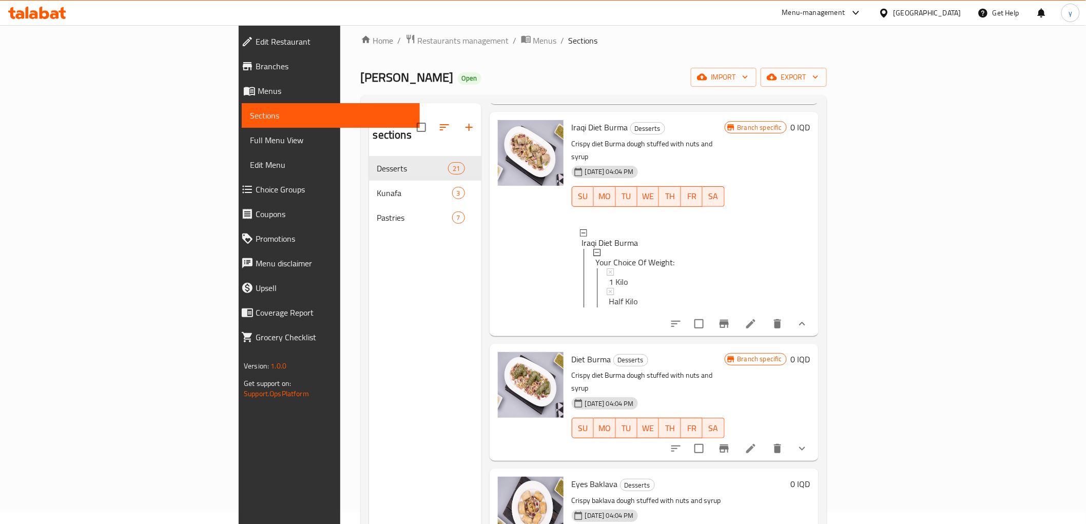
scroll to position [2167, 0]
click at [815, 436] on button "show more" at bounding box center [802, 448] width 25 height 25
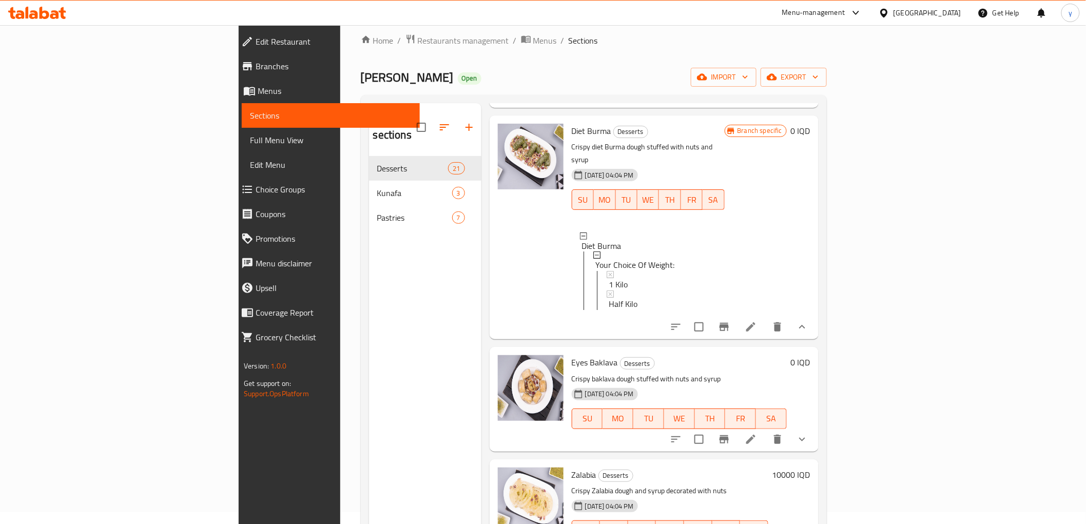
scroll to position [2509, 0]
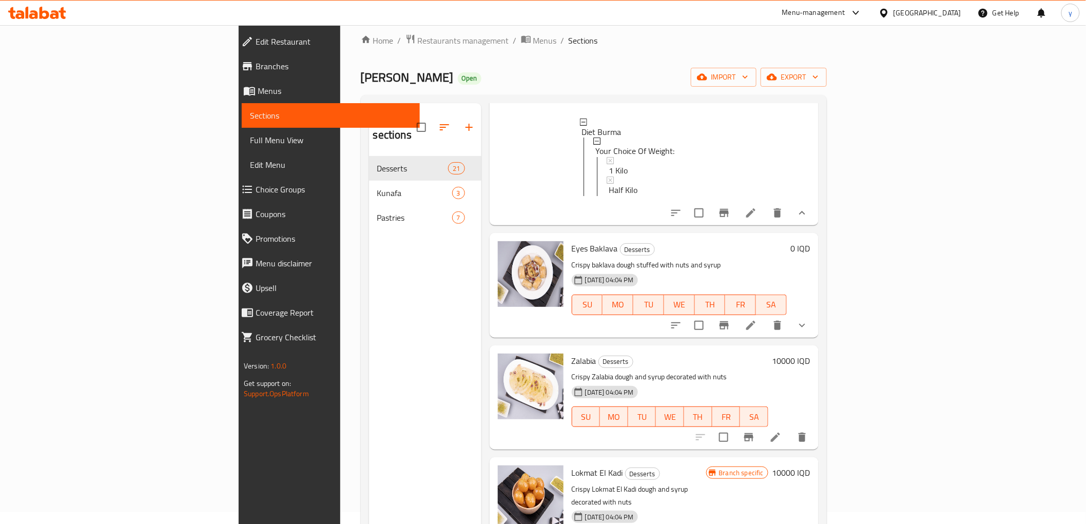
click at [819, 309] on div "Menu items Add Sort Manage items Znoud El Sit Desserts Crispy dough stuffed wit…" at bounding box center [650, 365] width 337 height 524
click at [815, 313] on button "show more" at bounding box center [802, 325] width 25 height 25
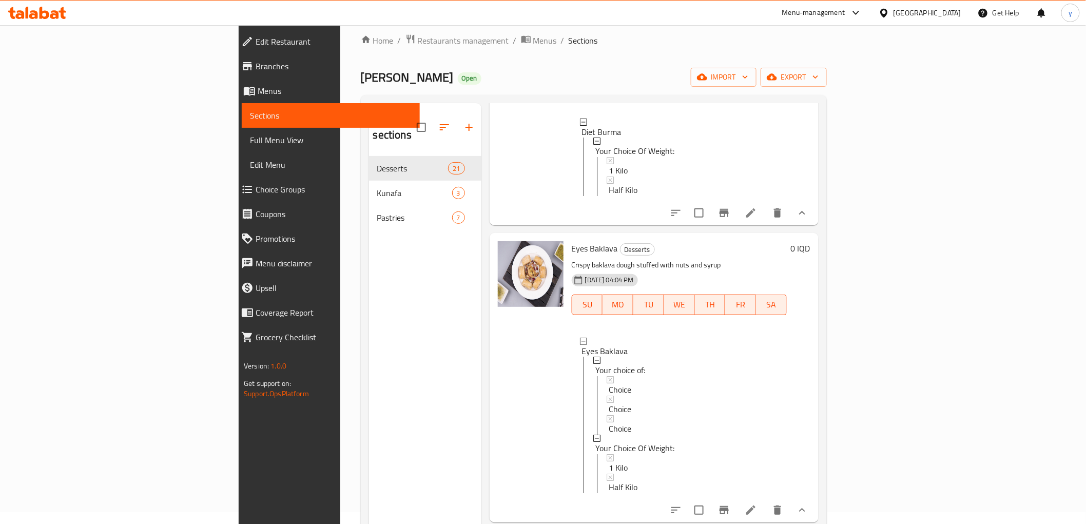
click at [572, 241] on span "Eyes Baklava" at bounding box center [595, 248] width 46 height 15
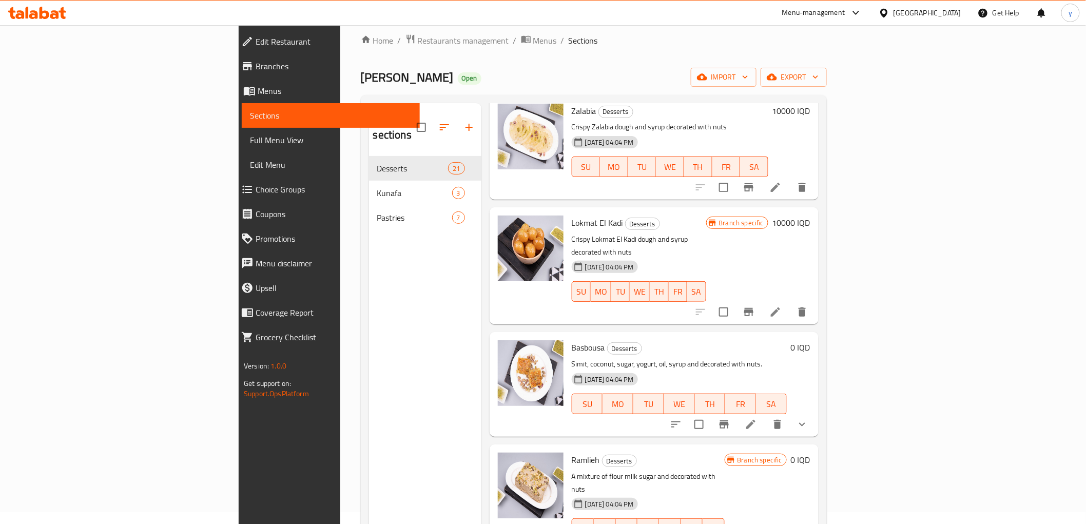
scroll to position [144, 0]
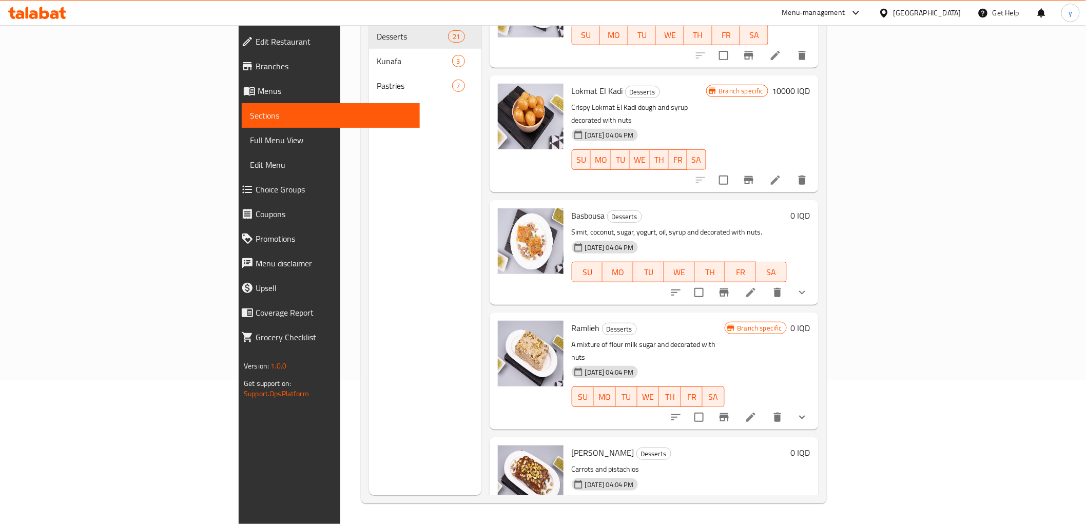
click at [805, 291] on icon "show more" at bounding box center [802, 293] width 6 height 4
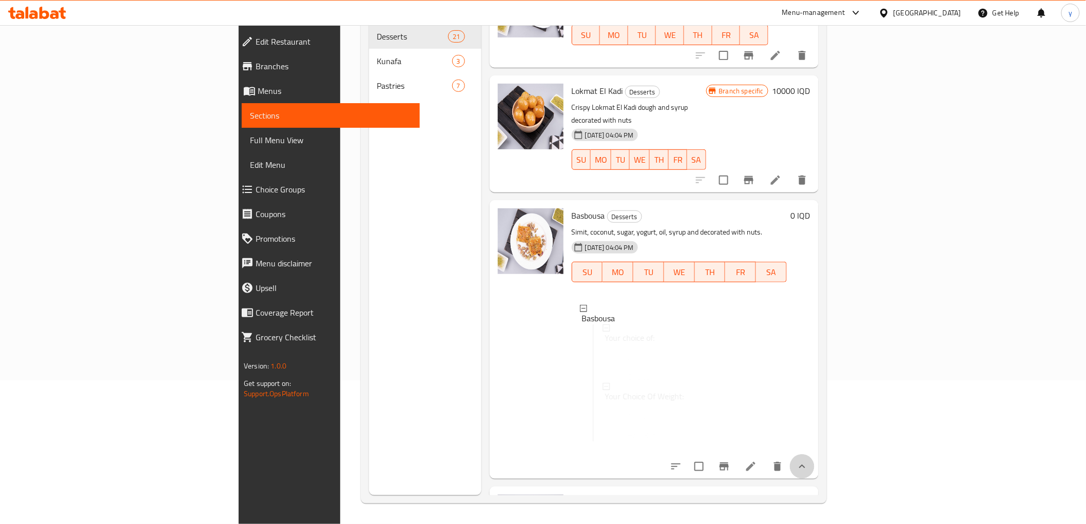
click at [815, 259] on div "Basbousa Desserts Simit, coconut, sugar, yogurt, oil, syrup and decorated with …" at bounding box center [691, 339] width 247 height 270
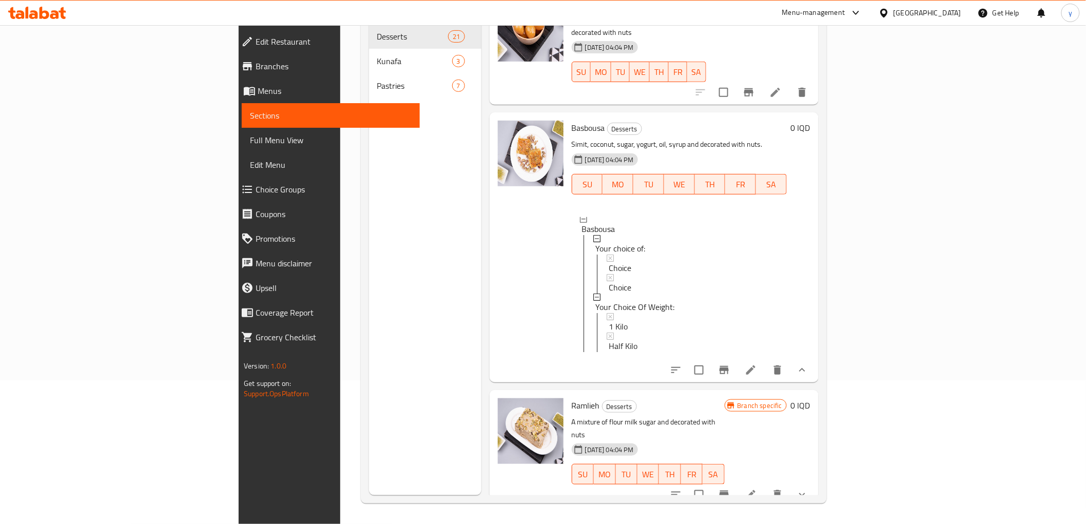
scroll to position [3118, 0]
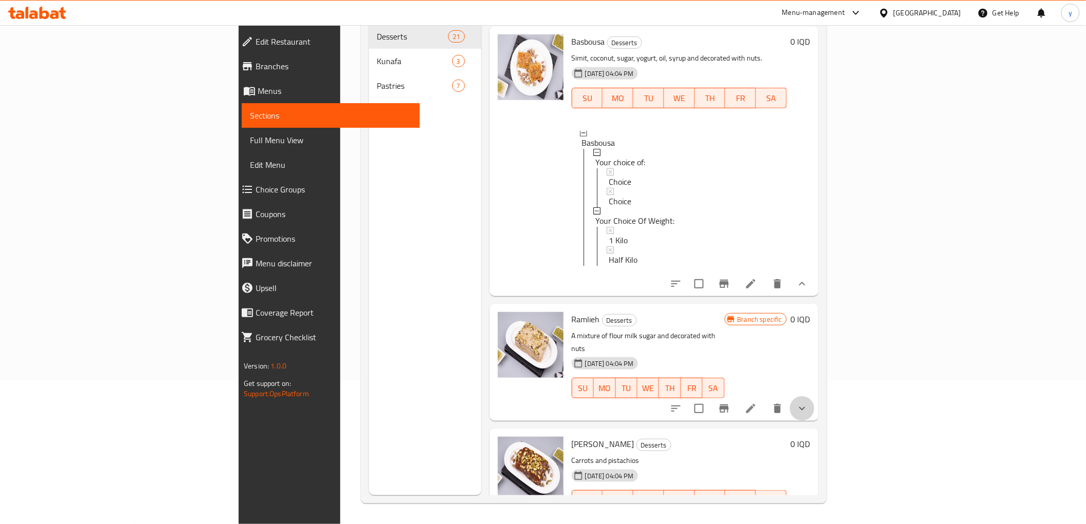
click at [815, 396] on button "show more" at bounding box center [802, 408] width 25 height 25
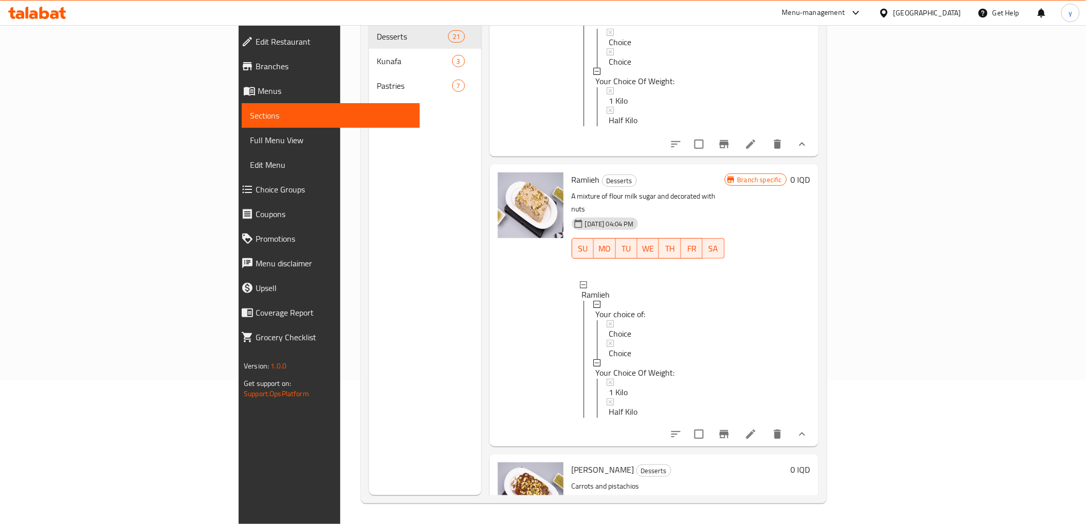
scroll to position [3291, 0]
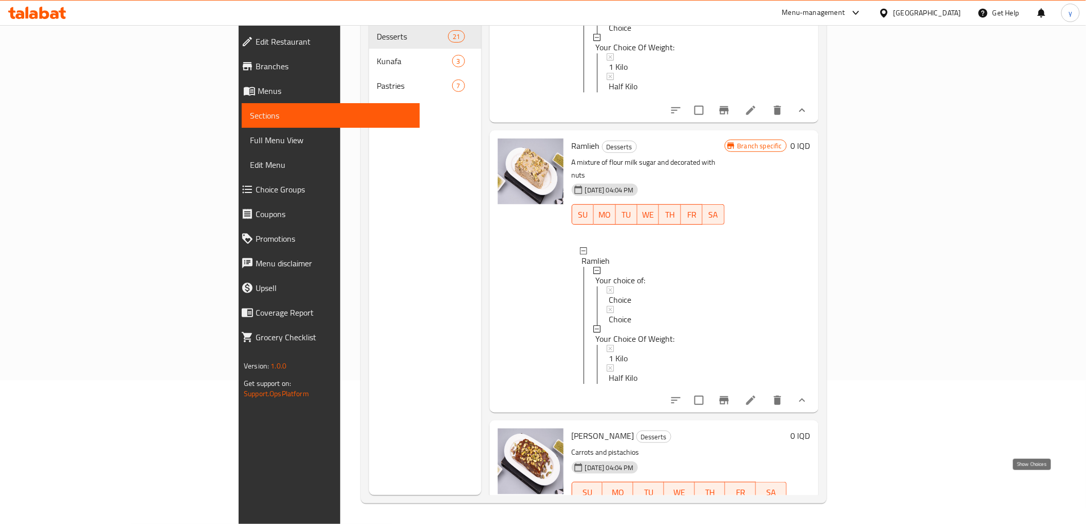
click at [815, 500] on button "show more" at bounding box center [802, 512] width 25 height 25
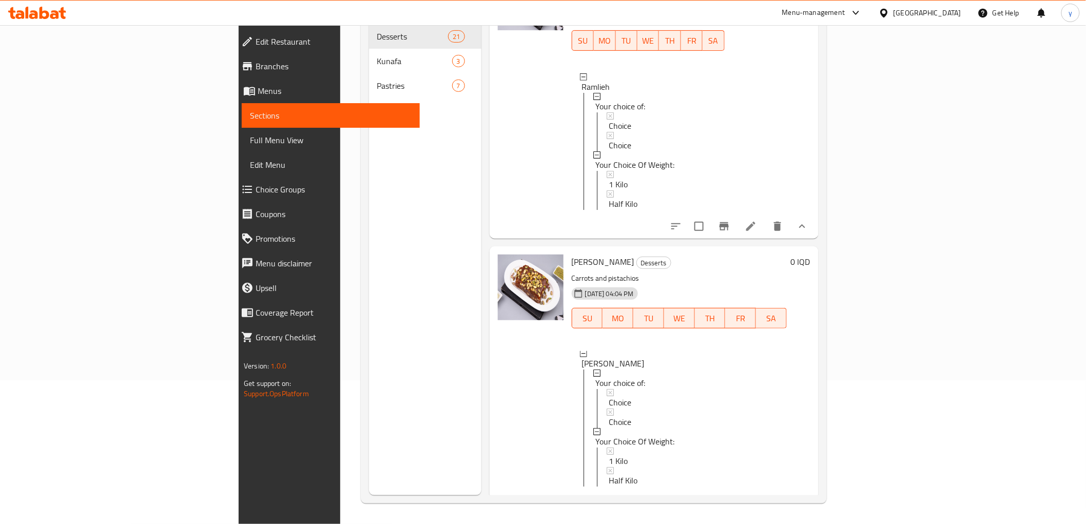
scroll to position [0, 0]
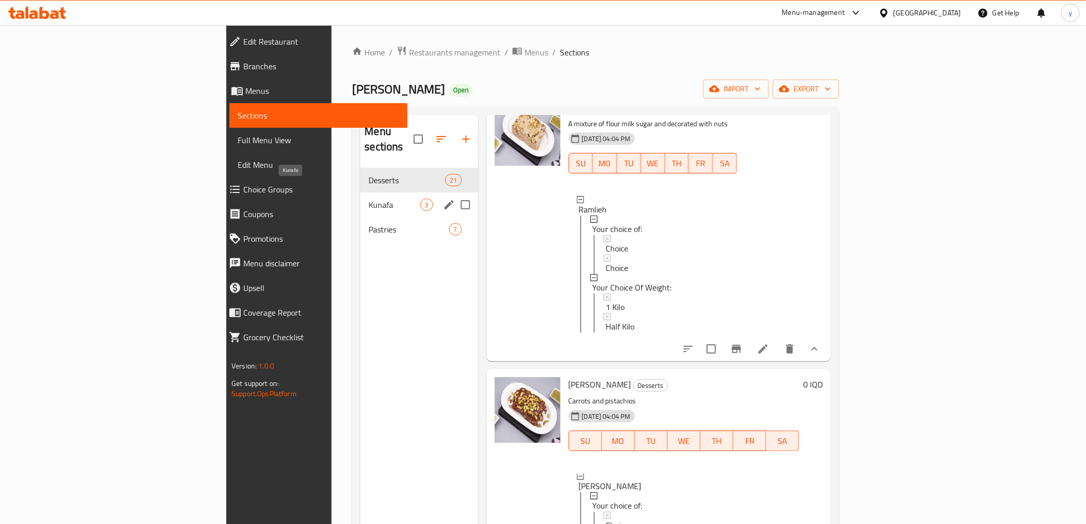
click at [369, 199] on span "Kunafa" at bounding box center [394, 205] width 51 height 12
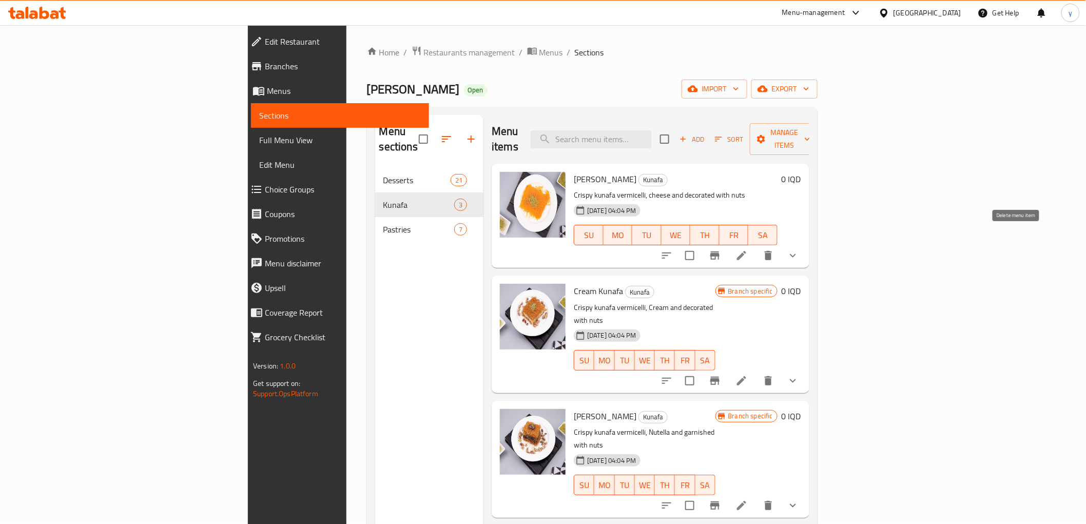
click at [799, 249] on icon "show more" at bounding box center [793, 255] width 12 height 12
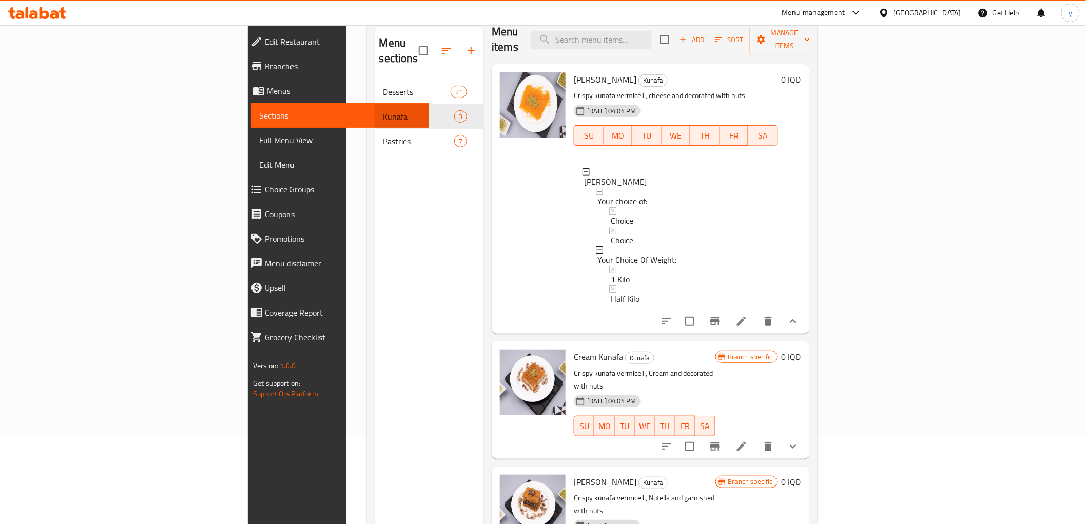
scroll to position [144, 0]
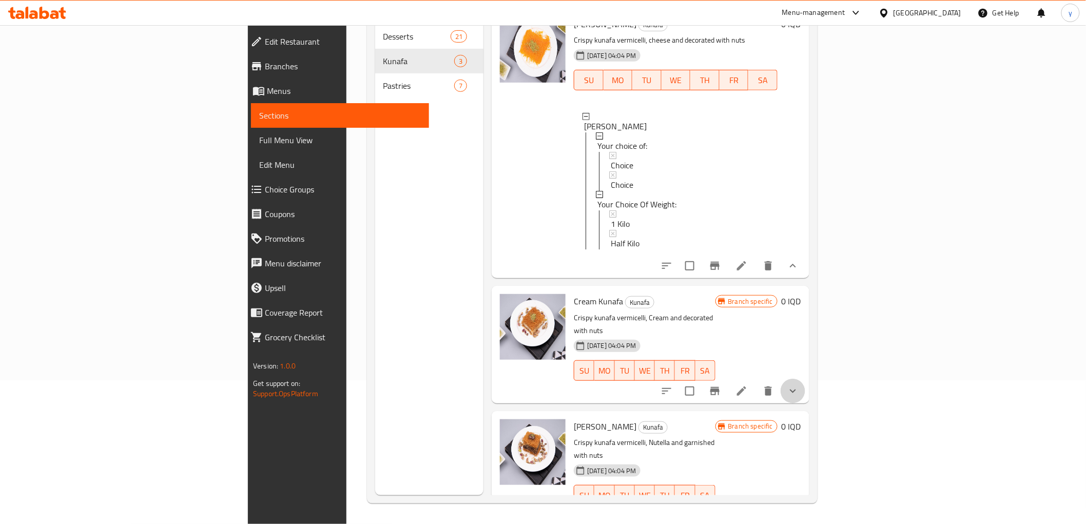
click at [805, 379] on button "show more" at bounding box center [793, 391] width 25 height 25
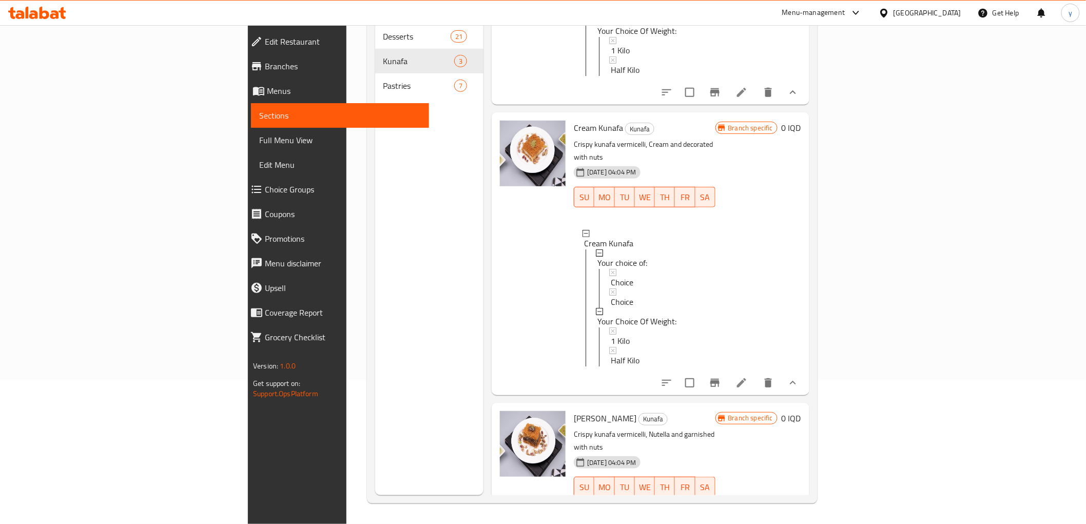
scroll to position [185, 0]
click at [574, 122] on span "Cream Kunafa" at bounding box center [598, 127] width 49 height 15
click at [799, 501] on icon "show more" at bounding box center [793, 507] width 12 height 12
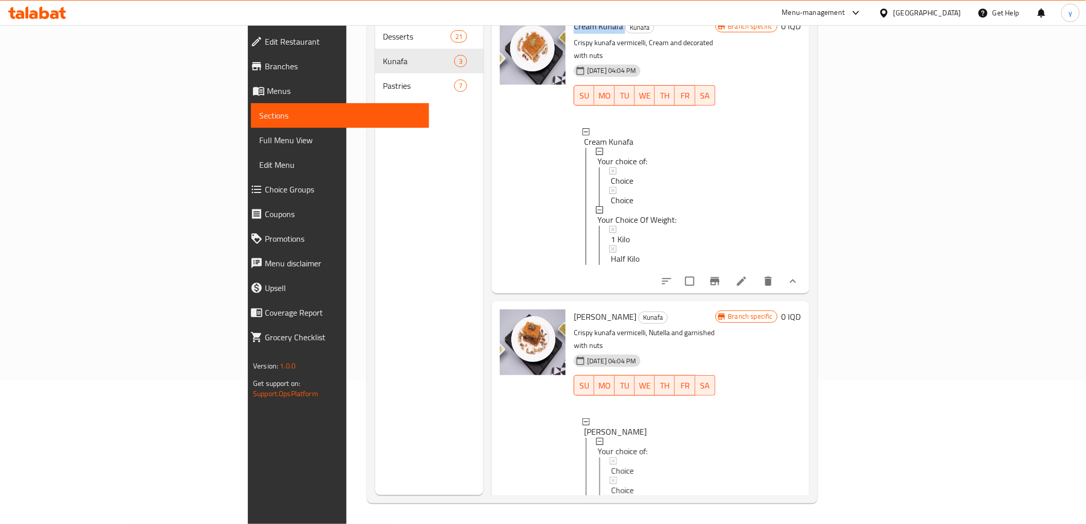
scroll to position [359, 0]
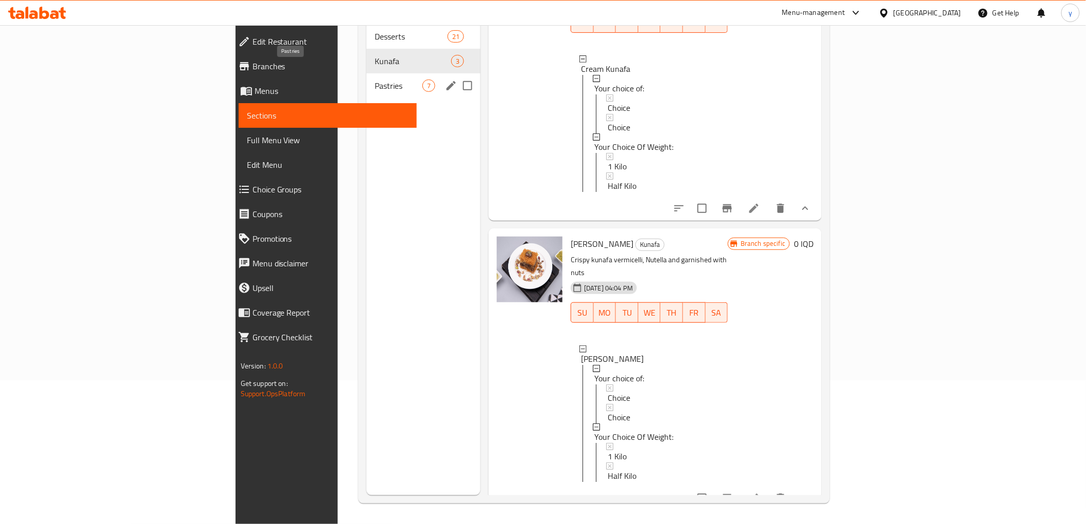
click at [375, 80] on span "Pastries" at bounding box center [399, 86] width 48 height 12
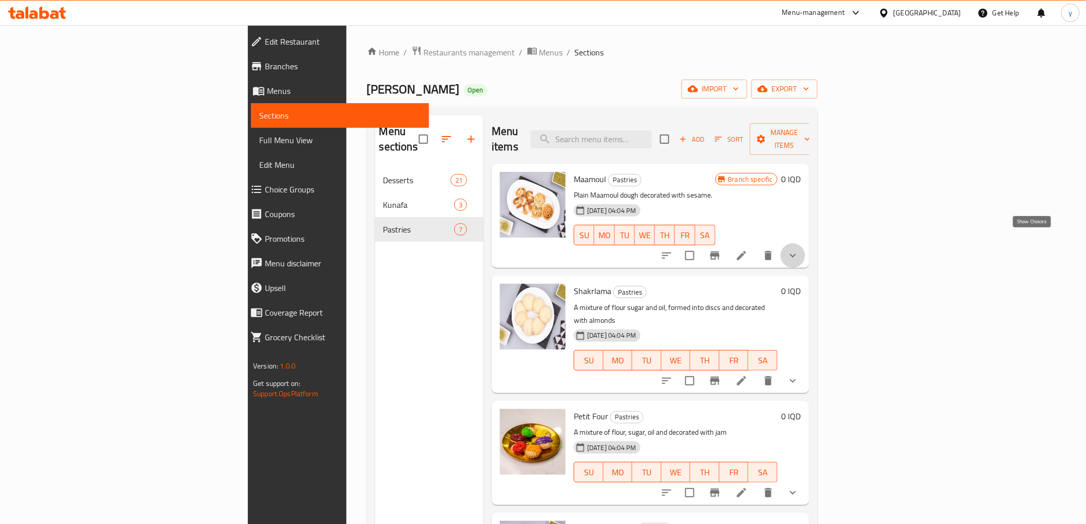
click at [799, 249] on icon "show more" at bounding box center [793, 255] width 12 height 12
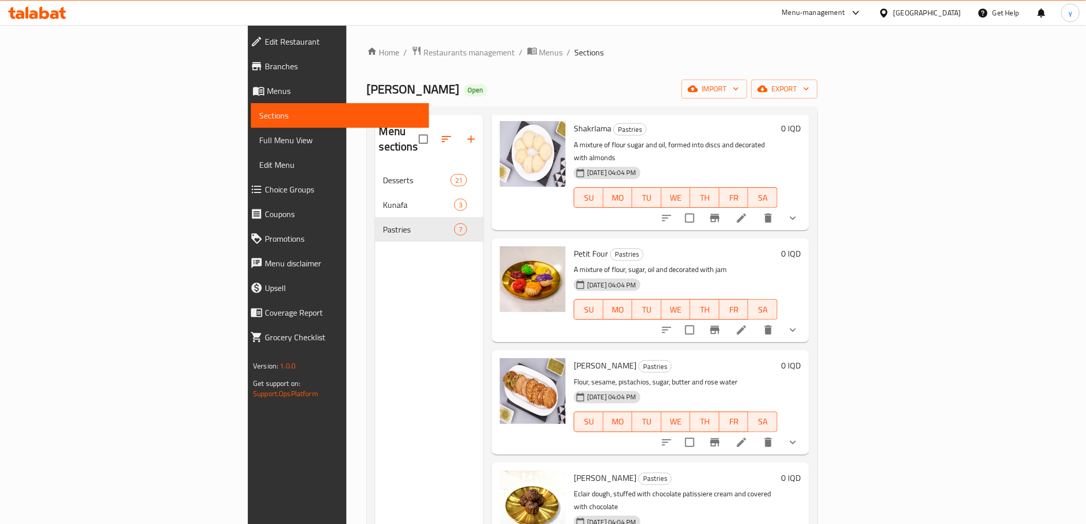
scroll to position [228, 0]
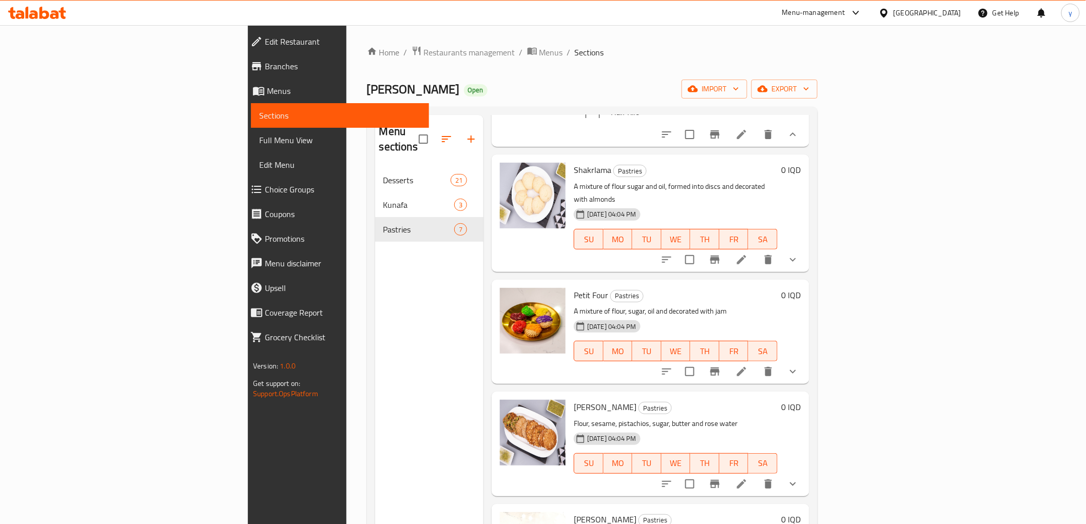
click at [805, 247] on button "show more" at bounding box center [793, 259] width 25 height 25
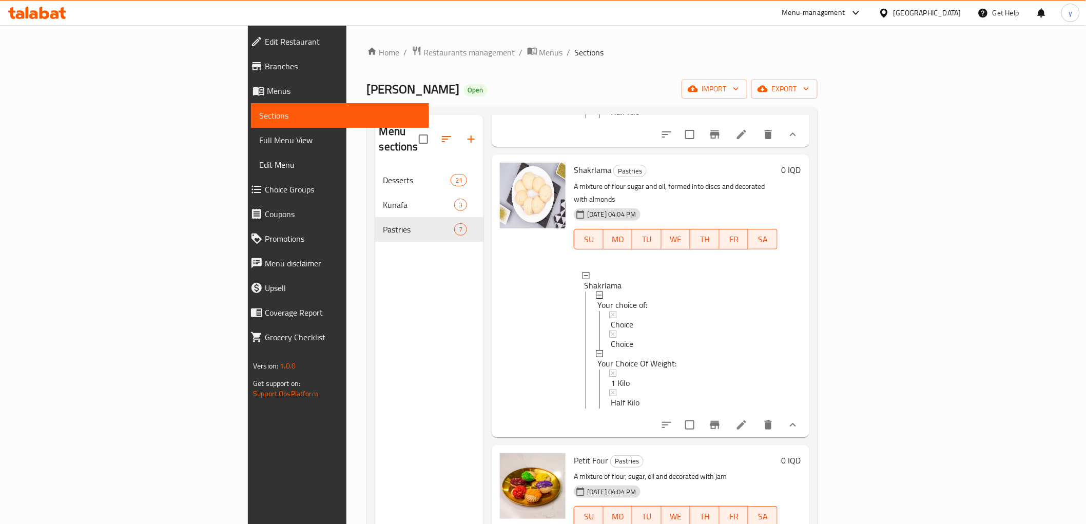
click at [574, 162] on span "Shakrlama" at bounding box center [592, 169] width 37 height 15
copy h6 "Shakrlama"
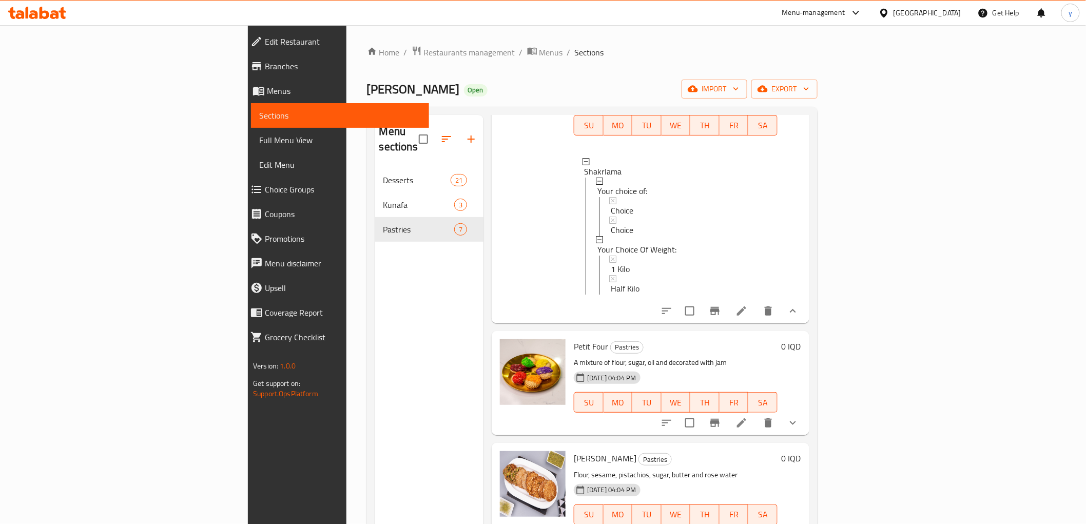
click at [799, 417] on icon "show more" at bounding box center [793, 423] width 12 height 12
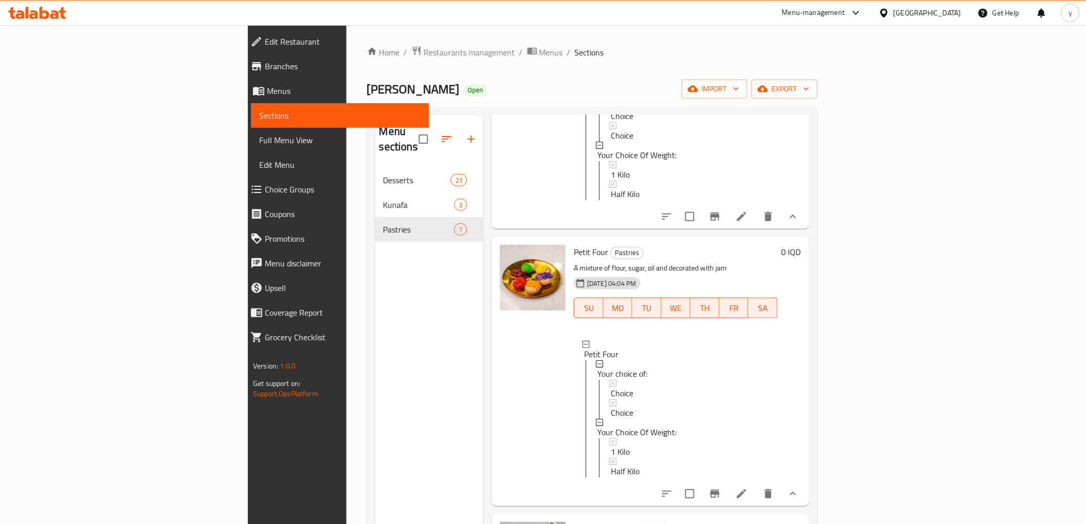
scroll to position [456, 0]
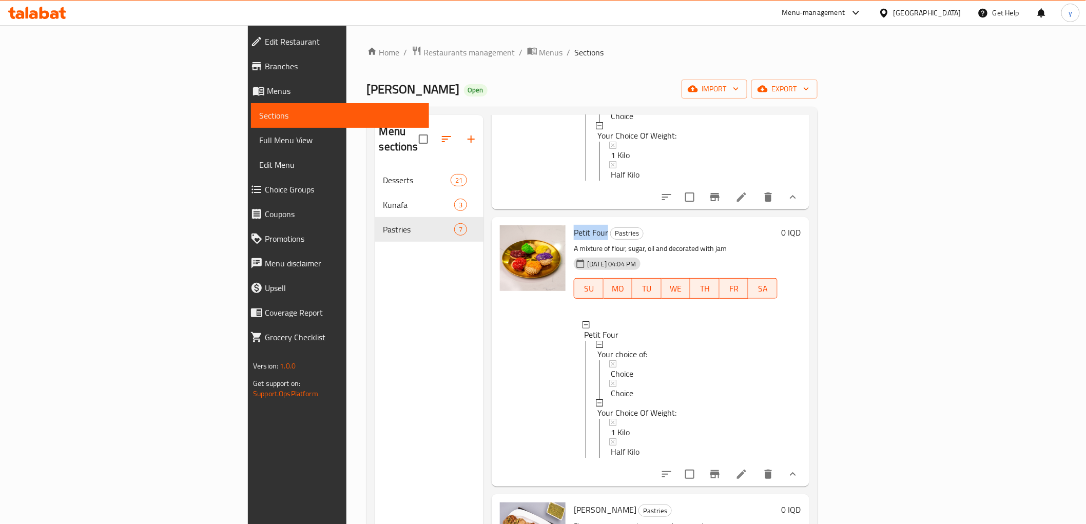
drag, startPoint x: 545, startPoint y: 221, endPoint x: 514, endPoint y: 219, distance: 30.4
click at [574, 225] on span "Petit Four" at bounding box center [591, 232] width 34 height 15
copy span "Petit Four"
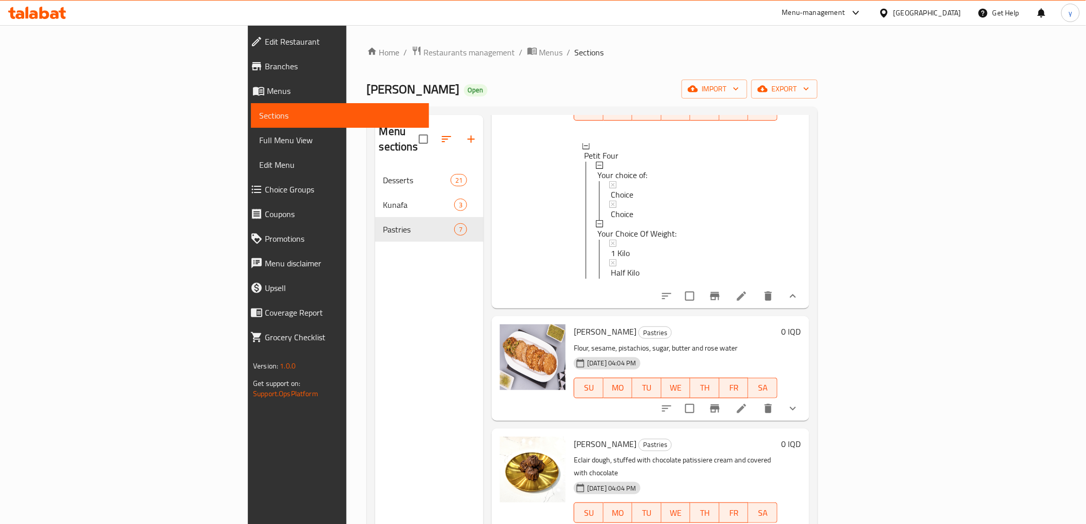
scroll to position [748, 0]
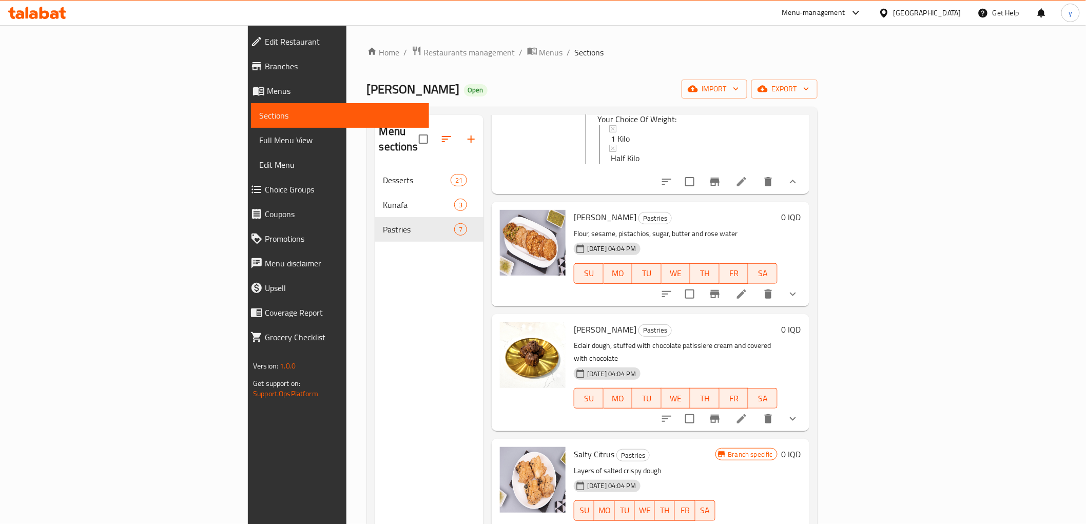
click at [805, 291] on button "show more" at bounding box center [793, 294] width 25 height 25
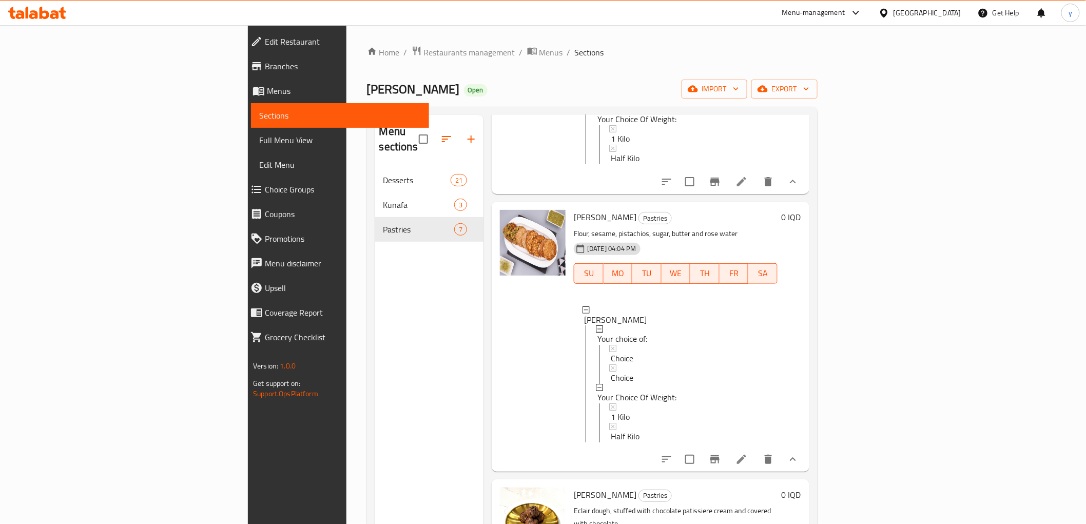
click at [574, 216] on span "[PERSON_NAME]" at bounding box center [605, 216] width 63 height 15
copy h6 "[PERSON_NAME]"
click at [540, 56] on span "Menus" at bounding box center [552, 52] width 24 height 12
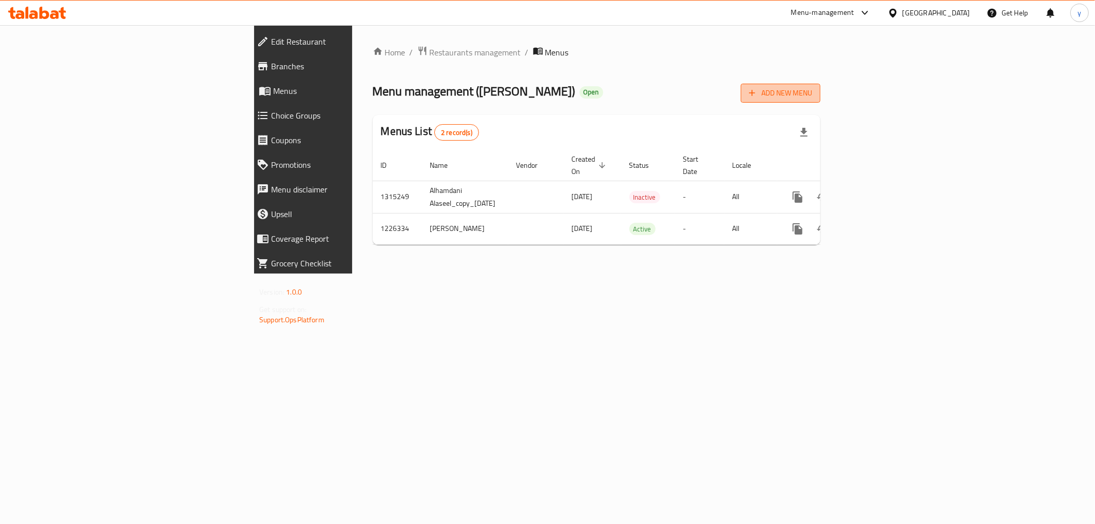
click at [757, 95] on icon "button" at bounding box center [752, 93] width 10 height 10
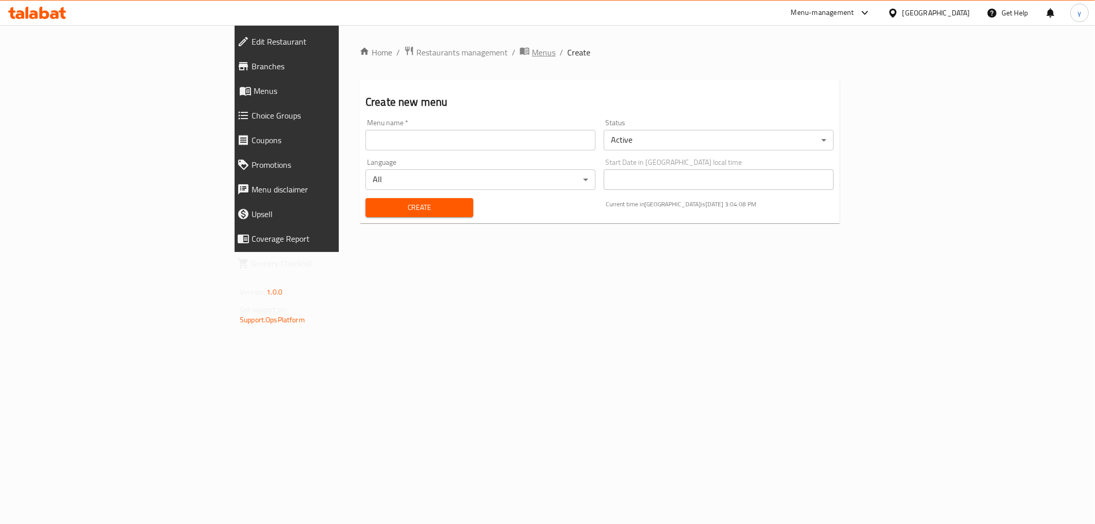
click at [532, 49] on span "Menus" at bounding box center [544, 52] width 24 height 12
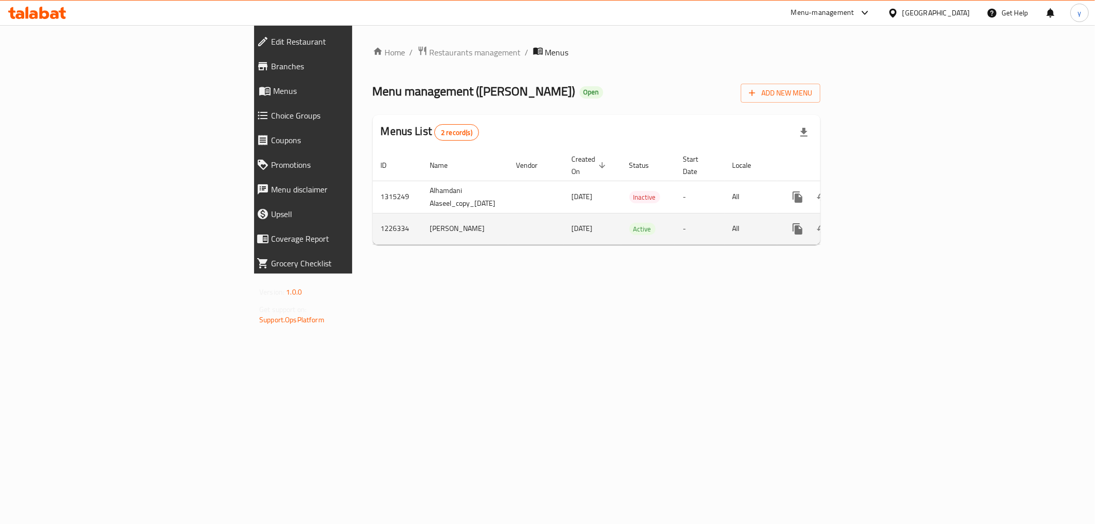
drag, startPoint x: 317, startPoint y: 213, endPoint x: 255, endPoint y: 208, distance: 62.3
click at [422, 213] on td "[PERSON_NAME]" at bounding box center [465, 228] width 86 height 31
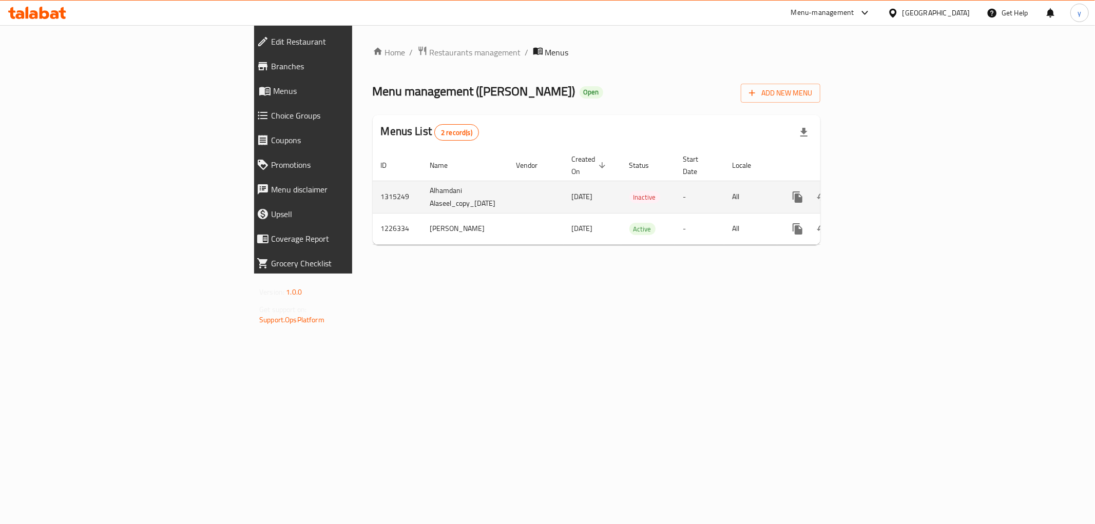
copy td "[PERSON_NAME]"
drag, startPoint x: 987, startPoint y: 86, endPoint x: 998, endPoint y: 89, distance: 12.2
click at [820, 86] on div "Menu management ( Alhamdani Alaseel ) Open Add New Menu" at bounding box center [597, 91] width 448 height 23
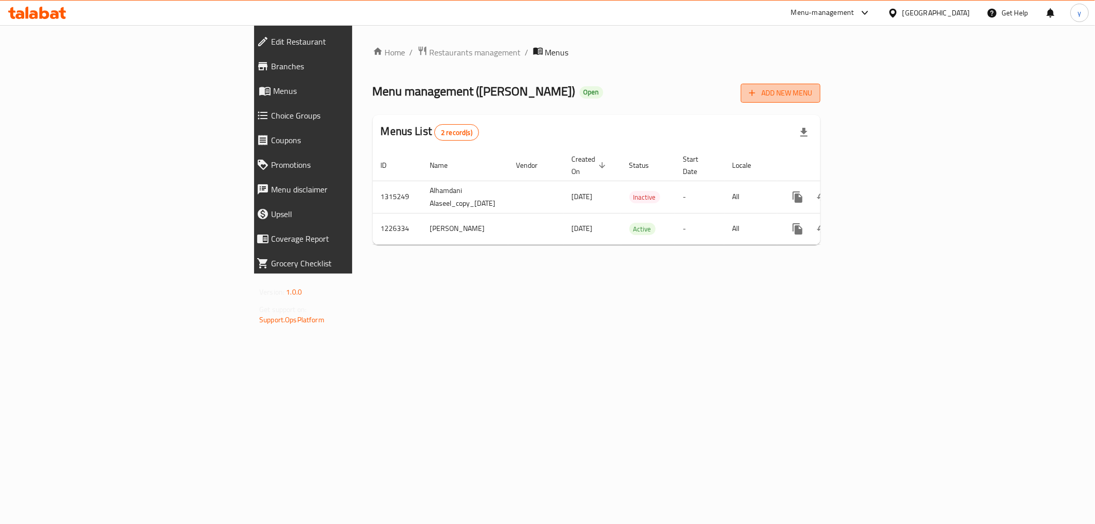
click at [820, 89] on button "Add New Menu" at bounding box center [781, 93] width 80 height 19
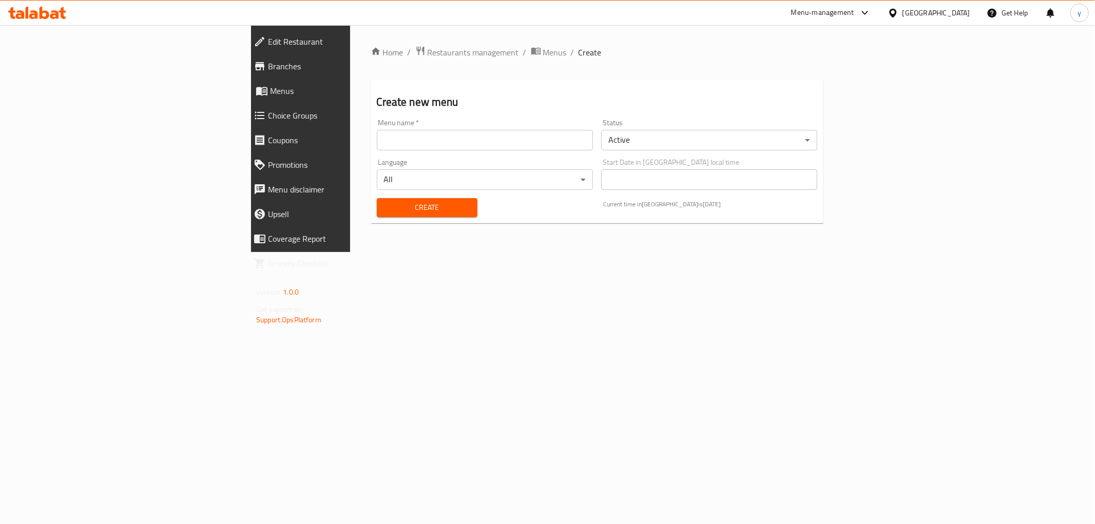
click at [529, 140] on input "text" at bounding box center [485, 140] width 216 height 21
paste input "[PERSON_NAME]"
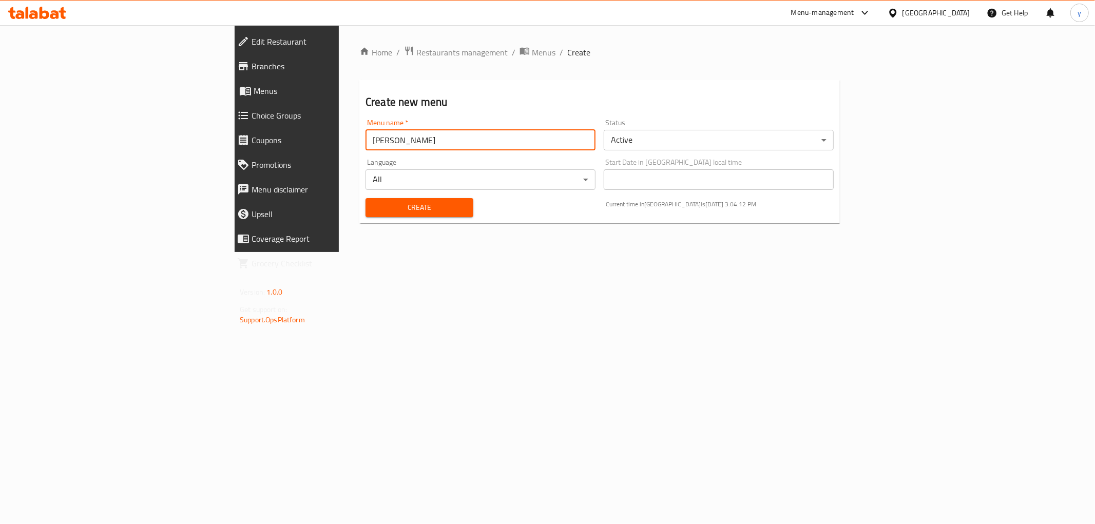
type input "[PERSON_NAME]"
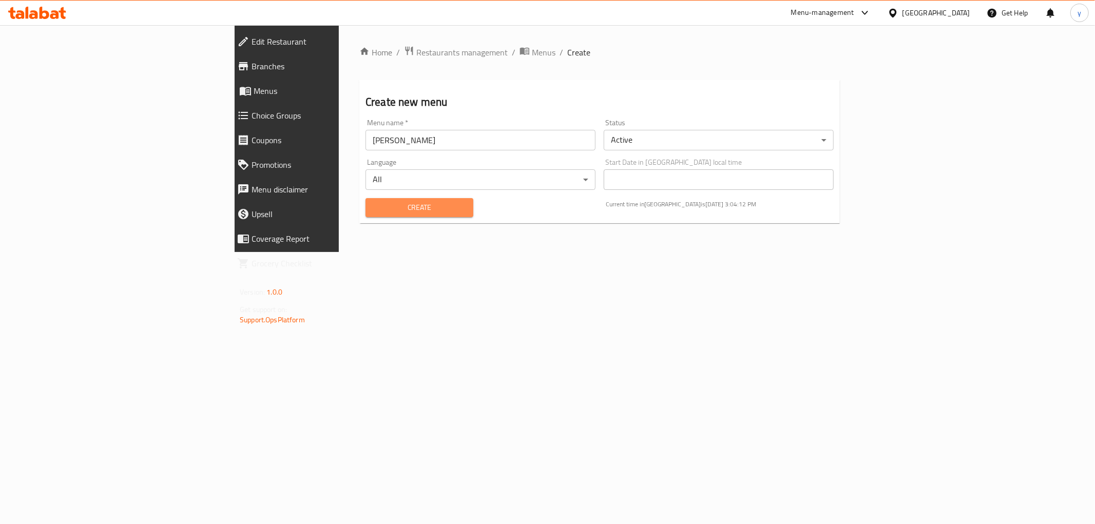
click at [386, 208] on span "Create" at bounding box center [419, 207] width 91 height 13
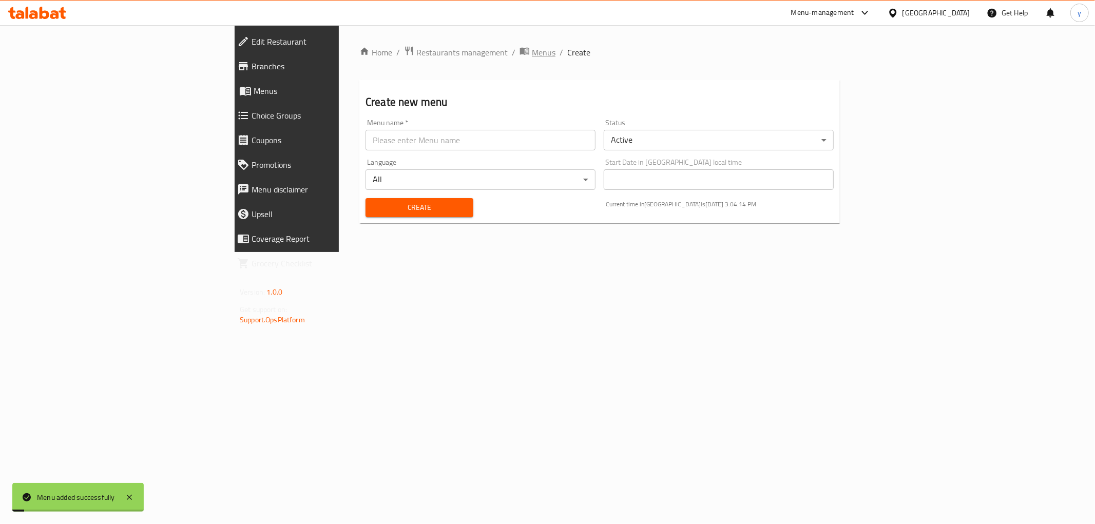
click at [519, 47] on span "breadcrumb" at bounding box center [525, 52] width 12 height 13
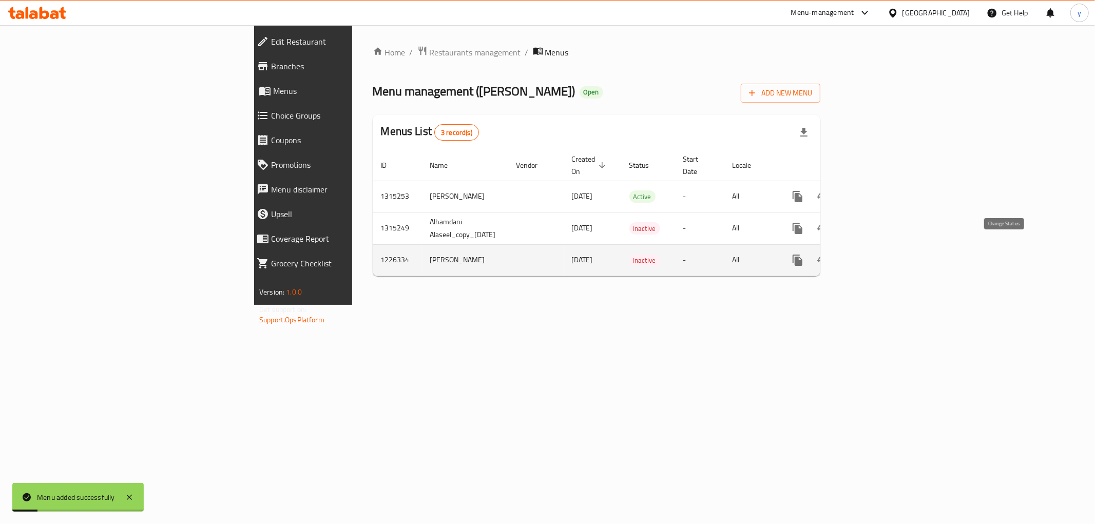
click at [835, 255] on button "enhanced table" at bounding box center [822, 260] width 25 height 25
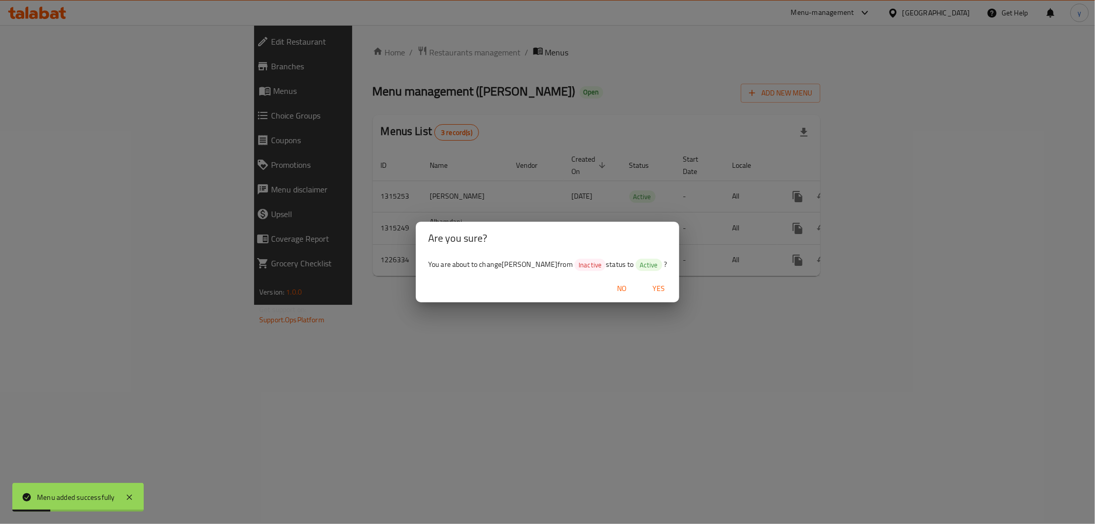
click at [672, 299] on div "No Yes" at bounding box center [547, 288] width 263 height 27
click at [668, 294] on span "Yes" at bounding box center [658, 288] width 25 height 13
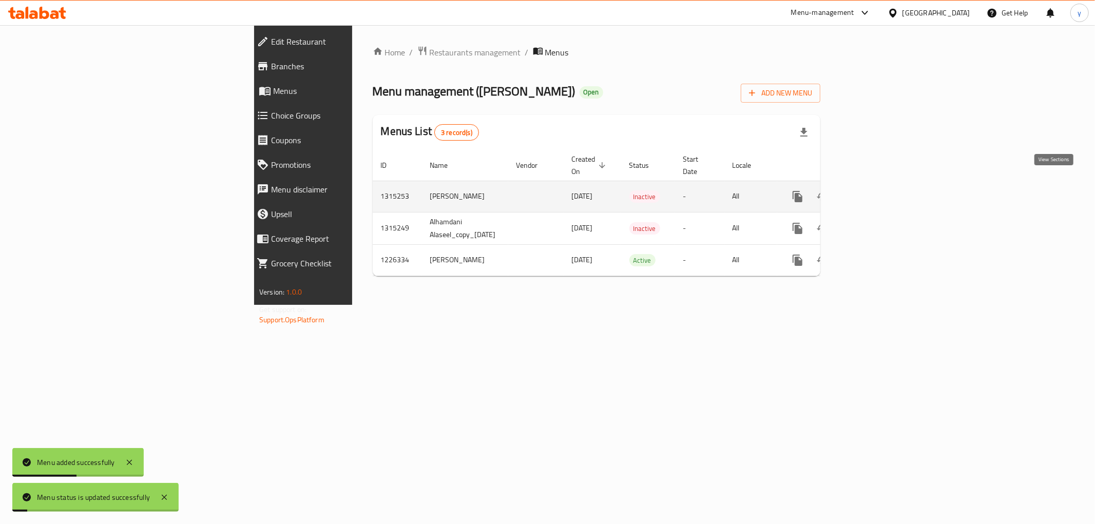
click at [884, 191] on link "enhanced table" at bounding box center [871, 196] width 25 height 25
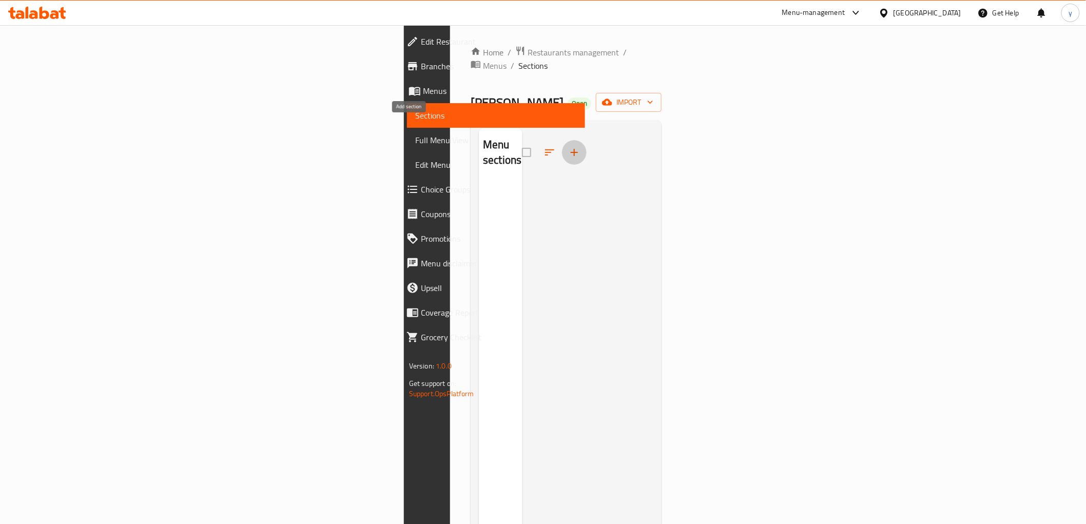
click at [562, 140] on button "button" at bounding box center [574, 152] width 25 height 25
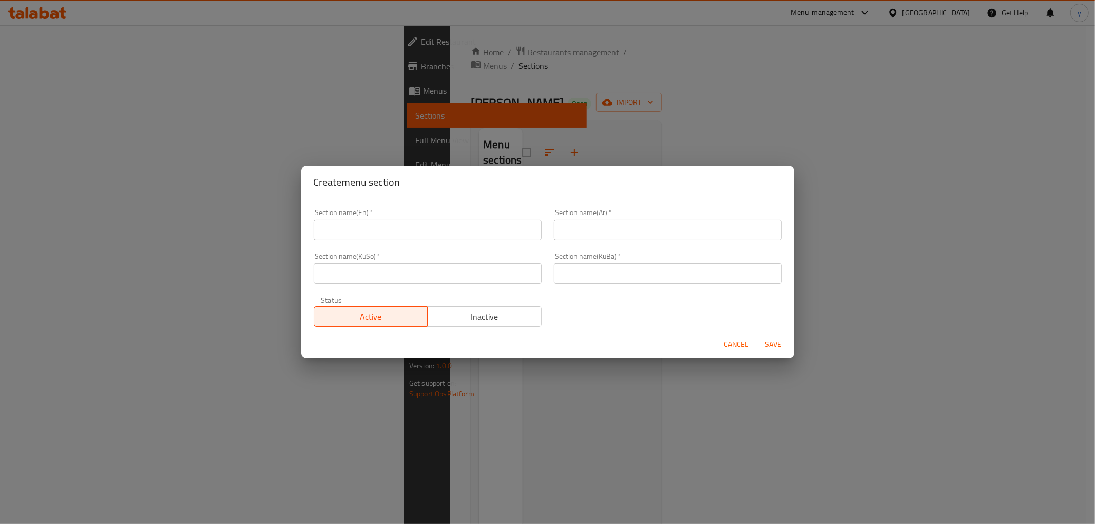
click at [430, 237] on input "text" at bounding box center [428, 230] width 228 height 21
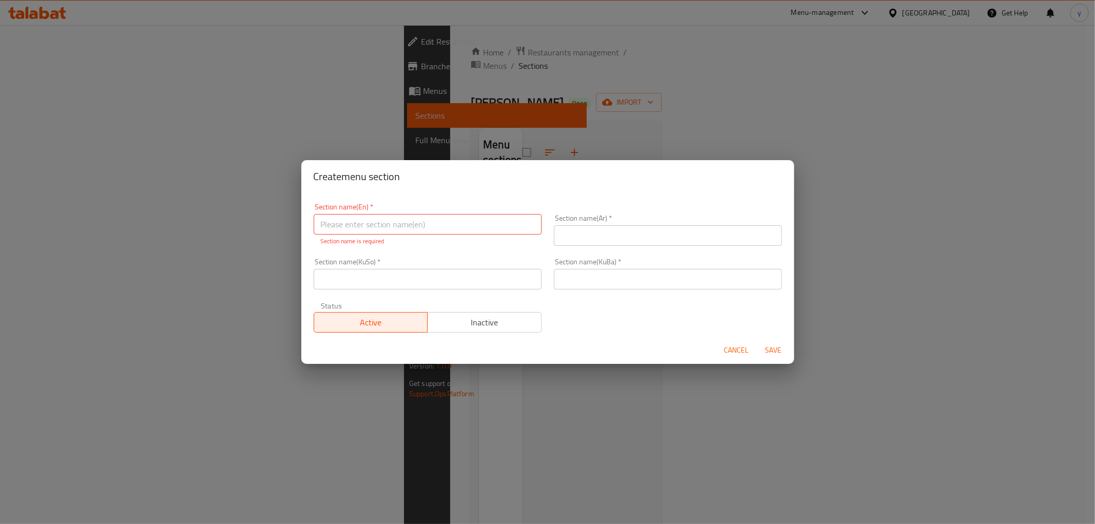
drag, startPoint x: 748, startPoint y: 336, endPoint x: 743, endPoint y: 337, distance: 5.7
click at [748, 337] on div "Cancel Save" at bounding box center [547, 350] width 493 height 27
click at [737, 345] on span "Cancel" at bounding box center [736, 350] width 25 height 13
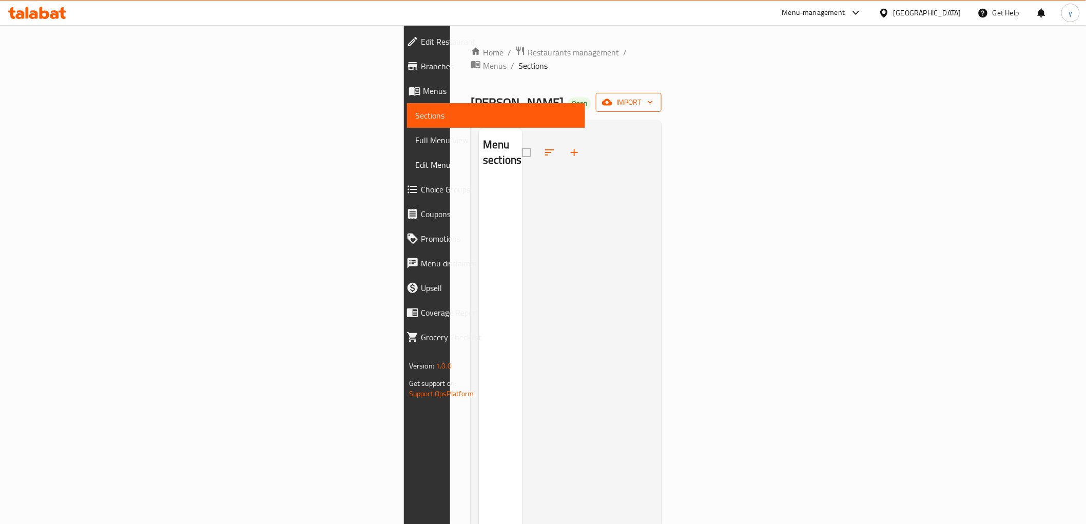
click at [653, 96] on span "import" at bounding box center [628, 102] width 49 height 13
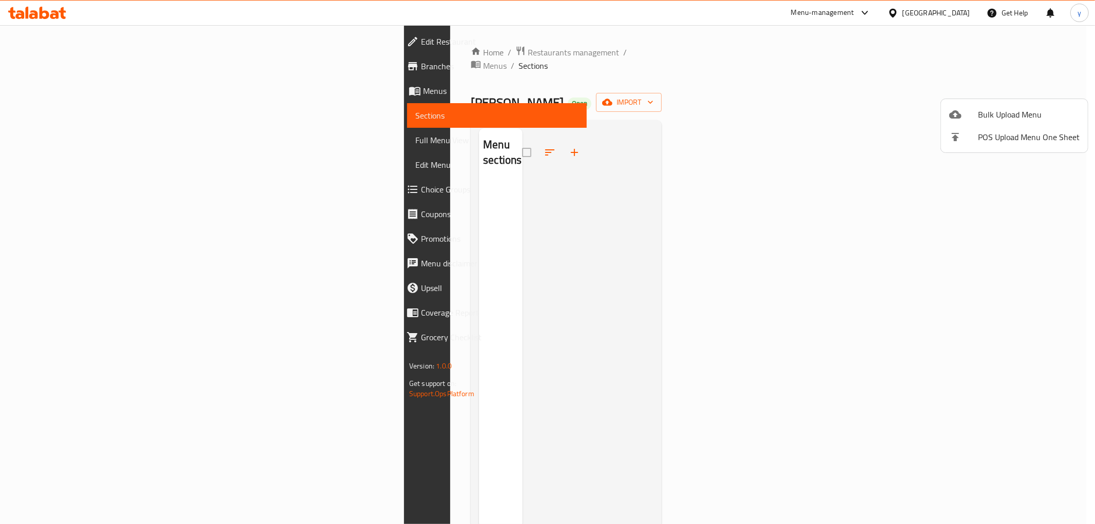
click at [1033, 113] on span "Bulk Upload Menu" at bounding box center [1029, 114] width 102 height 12
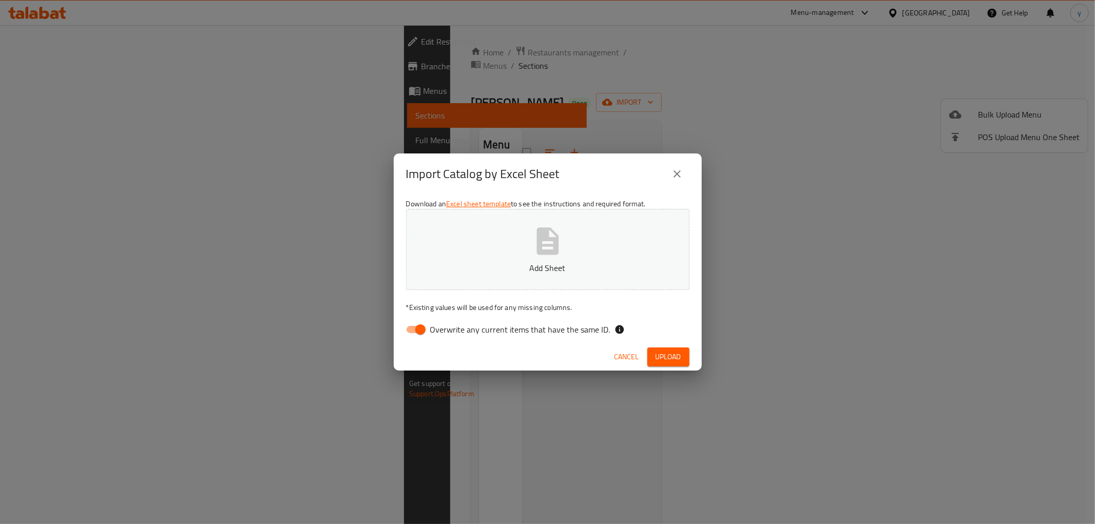
click at [422, 333] on input "Overwrite any current items that have the same ID." at bounding box center [420, 330] width 59 height 20
checkbox input "false"
click at [476, 277] on button "Add Sheet" at bounding box center [547, 249] width 283 height 81
click at [681, 355] on button "Upload" at bounding box center [668, 357] width 42 height 19
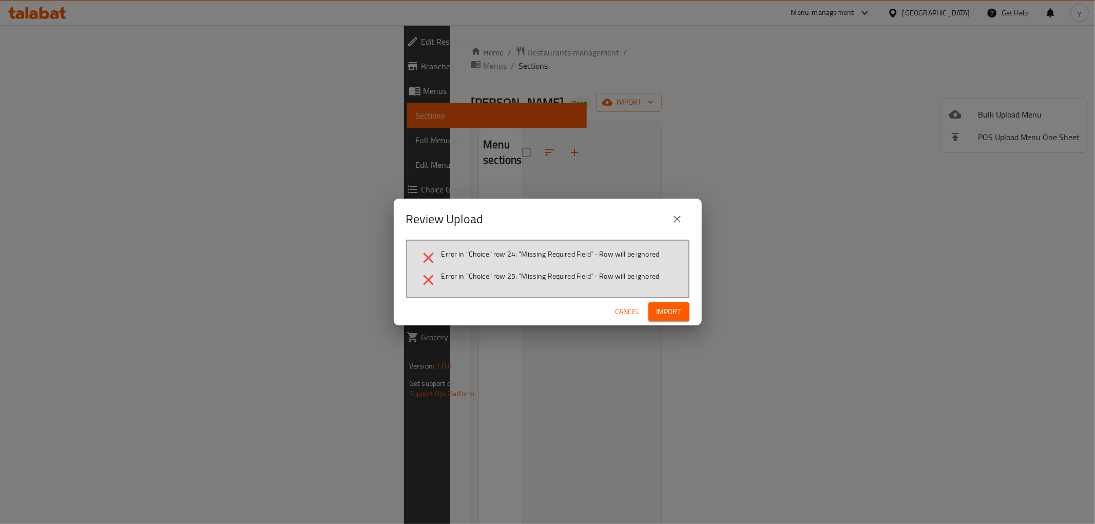
click at [678, 215] on icon "close" at bounding box center [677, 219] width 12 height 12
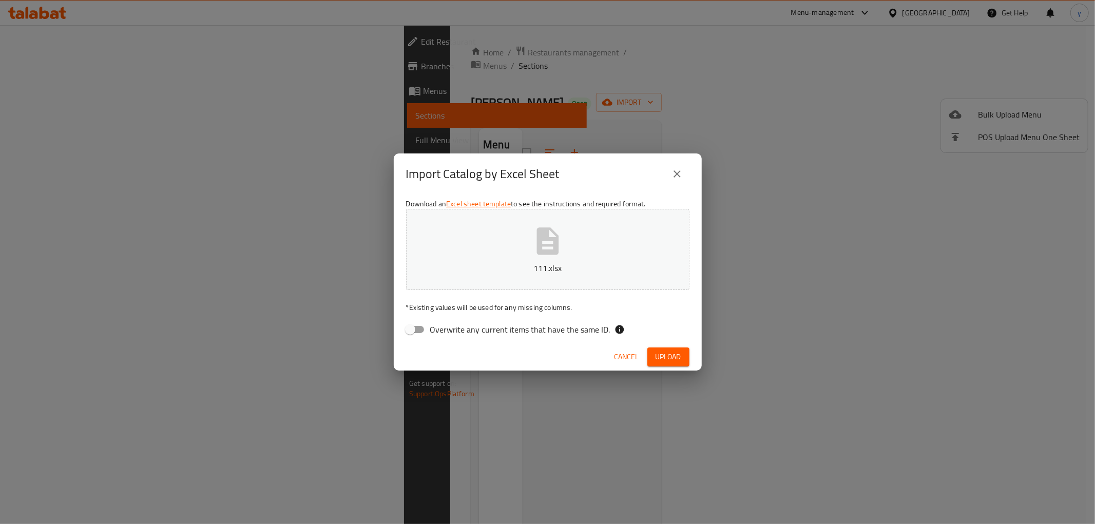
click at [575, 246] on button "111.xlsx" at bounding box center [547, 249] width 283 height 81
click at [672, 354] on span "Upload" at bounding box center [669, 357] width 26 height 13
click at [680, 174] on icon "close" at bounding box center [677, 174] width 12 height 12
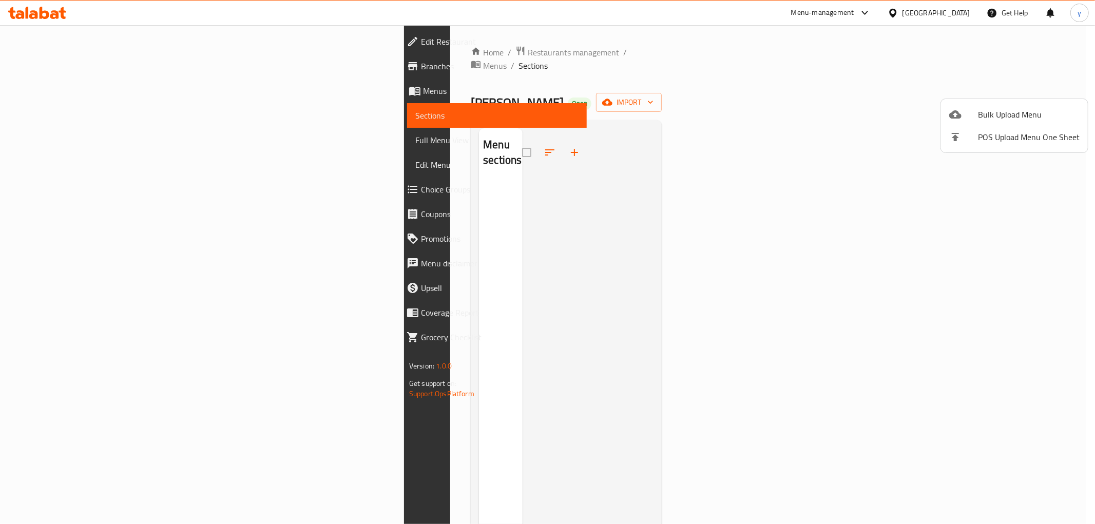
click at [956, 110] on icon at bounding box center [955, 114] width 12 height 8
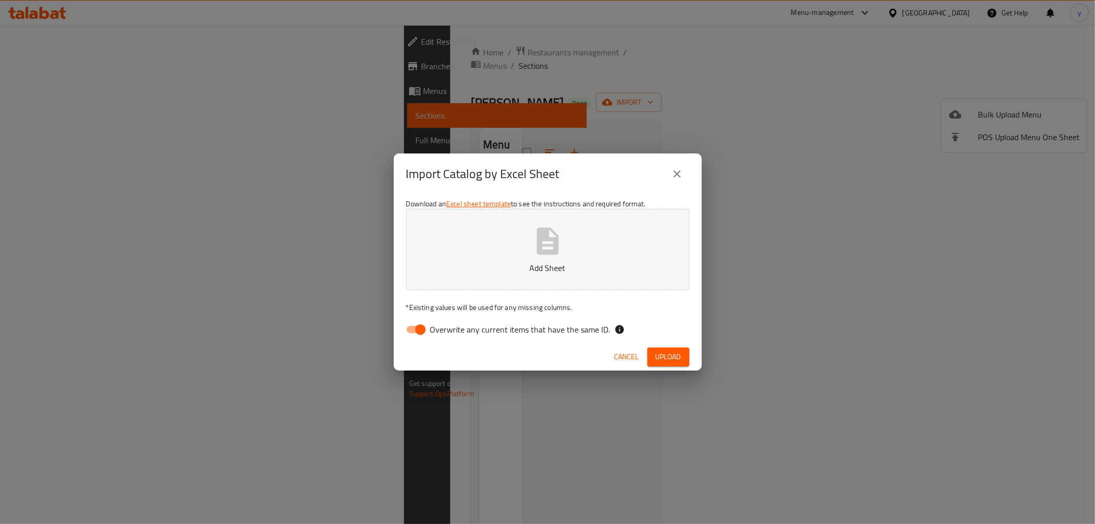
click at [431, 320] on label "Overwrite any current items that have the same ID." at bounding box center [505, 330] width 210 height 20
click at [431, 320] on input "Overwrite any current items that have the same ID." at bounding box center [420, 330] width 59 height 20
checkbox input "false"
click at [472, 270] on p "Add Sheet" at bounding box center [548, 268] width 252 height 12
click at [665, 358] on span "Upload" at bounding box center [669, 357] width 26 height 13
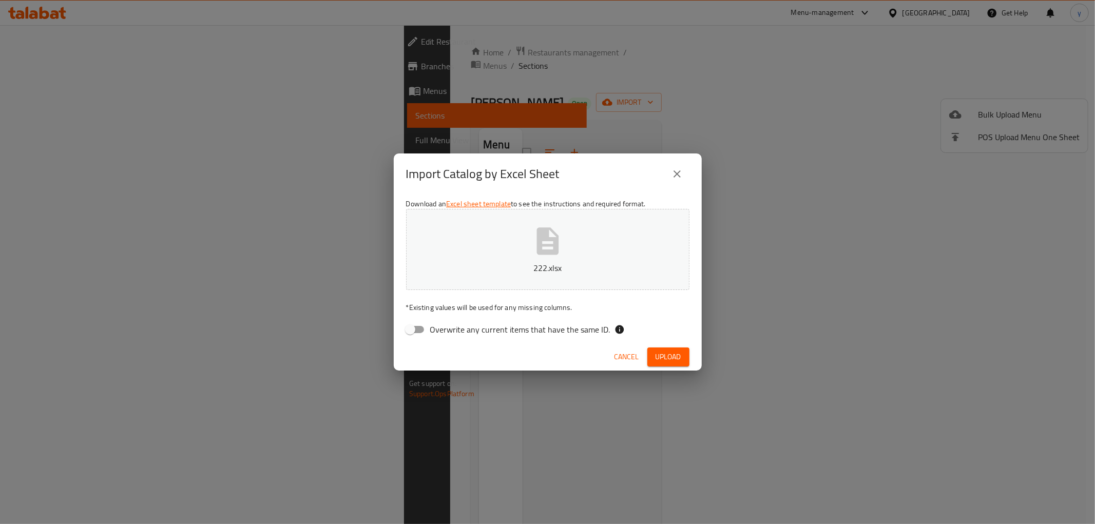
click at [665, 358] on span "Upload" at bounding box center [669, 357] width 26 height 13
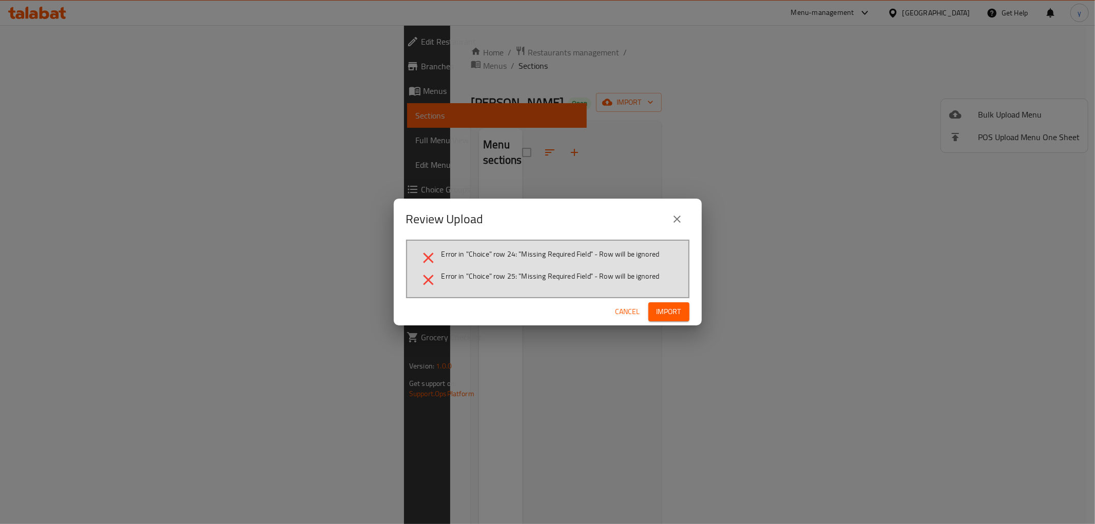
click at [623, 314] on span "Cancel" at bounding box center [627, 311] width 25 height 13
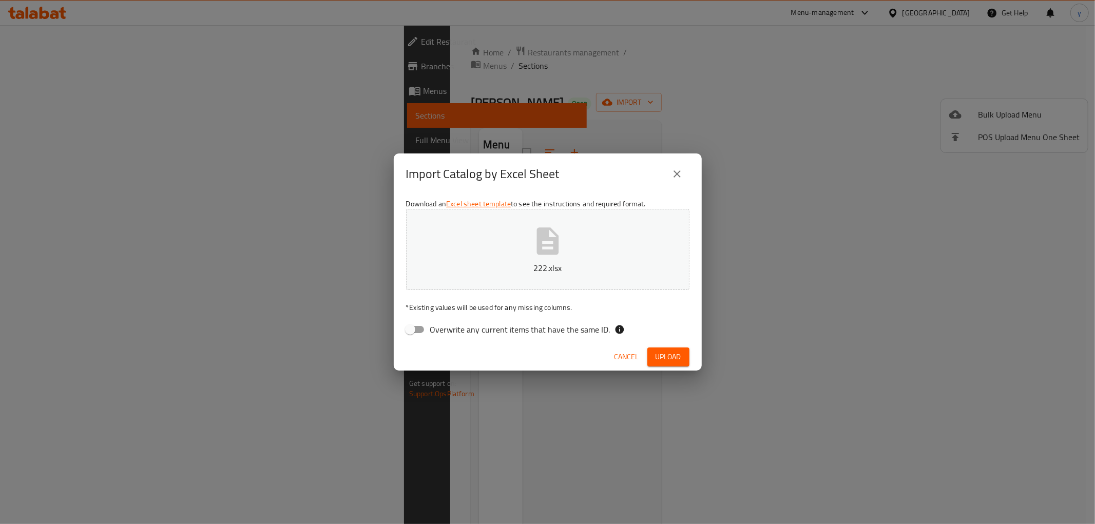
click at [681, 175] on icon "close" at bounding box center [677, 174] width 12 height 12
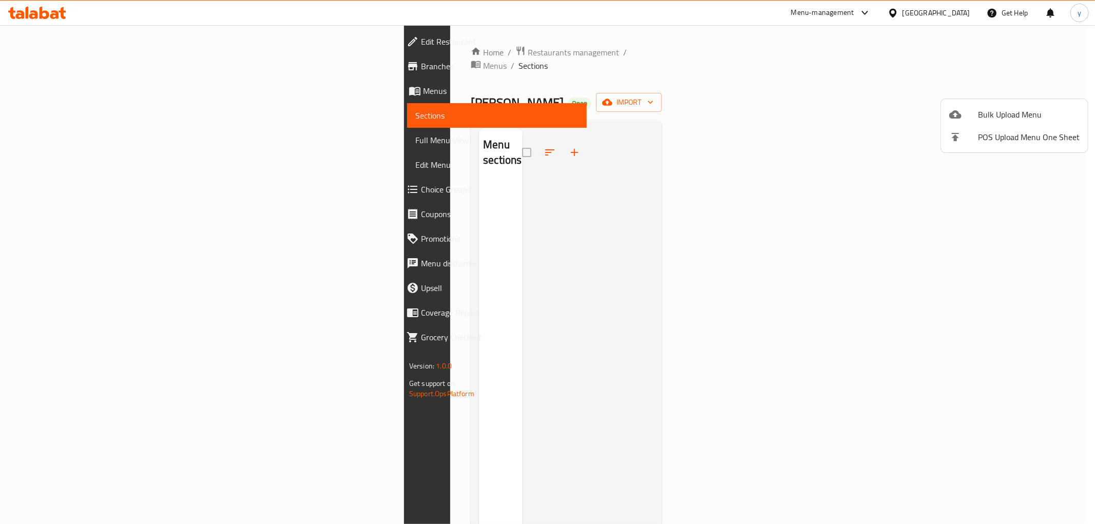
click at [378, 52] on div at bounding box center [547, 262] width 1095 height 524
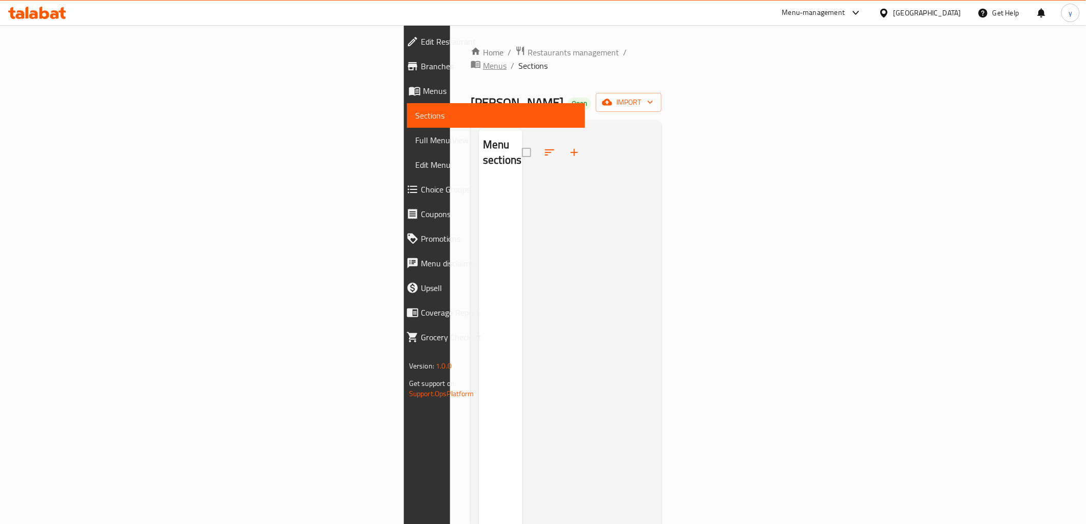
click at [483, 60] on span "Menus" at bounding box center [495, 66] width 24 height 12
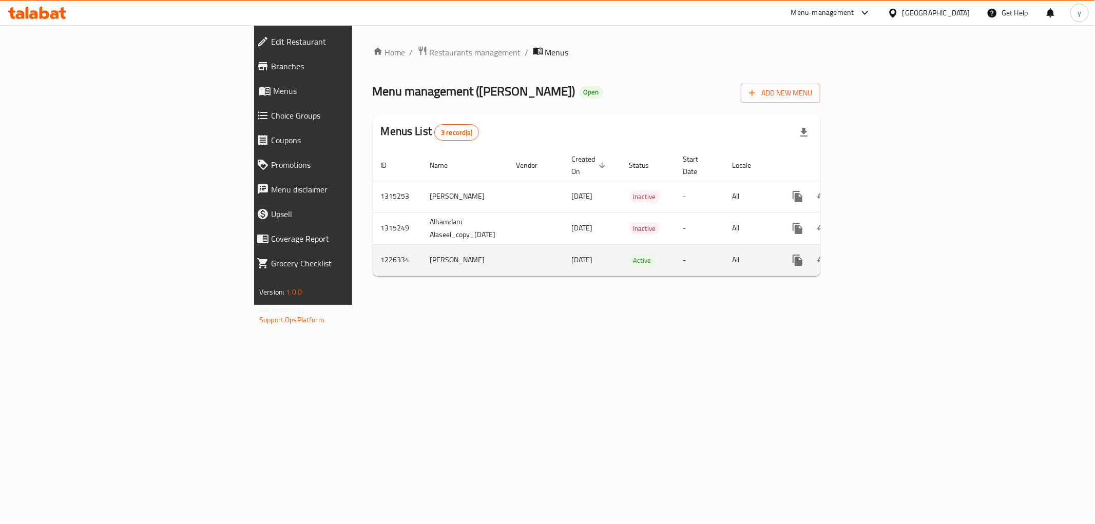
click at [884, 252] on link "enhanced table" at bounding box center [871, 260] width 25 height 25
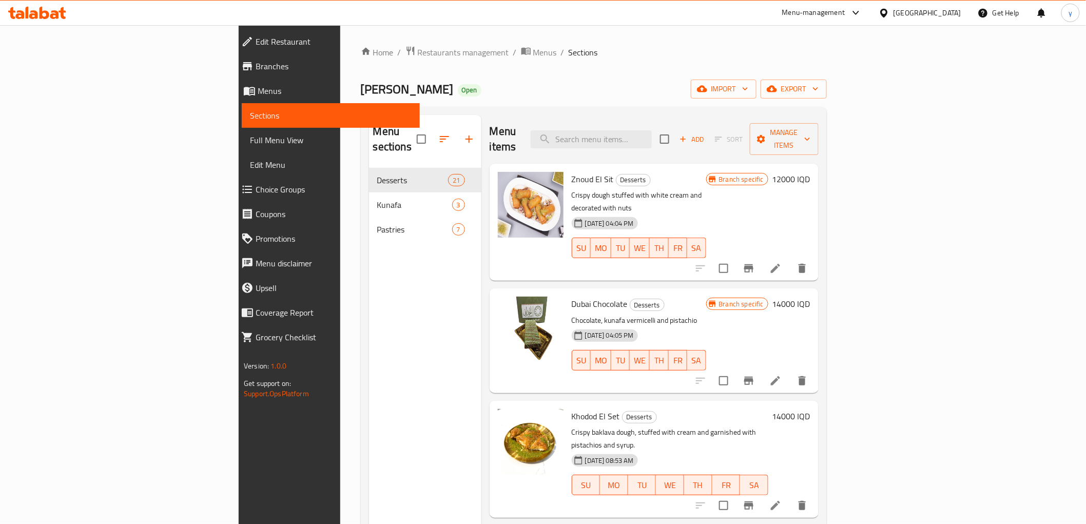
click at [811, 310] on div "Branch specific 14000 IQD" at bounding box center [758, 341] width 104 height 88
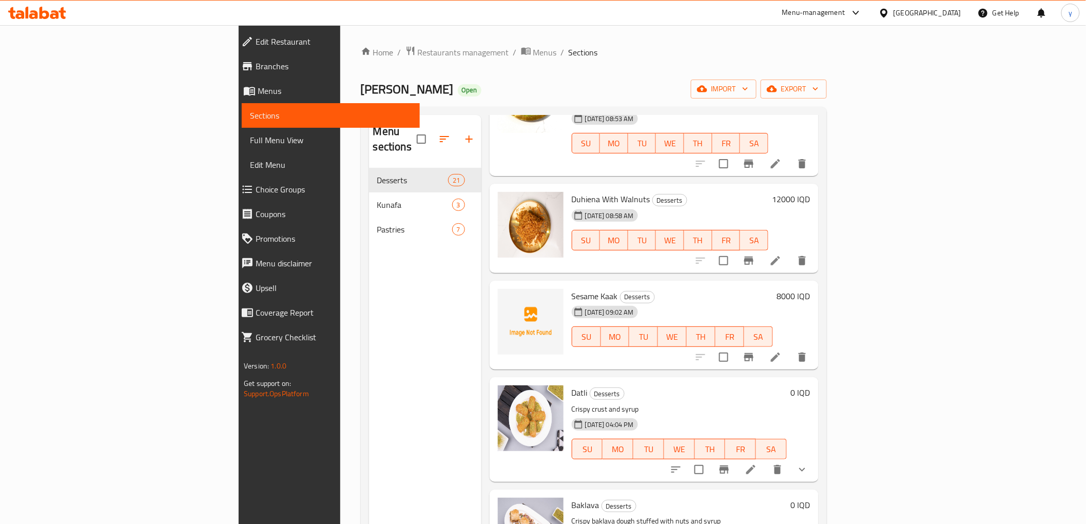
scroll to position [570, 0]
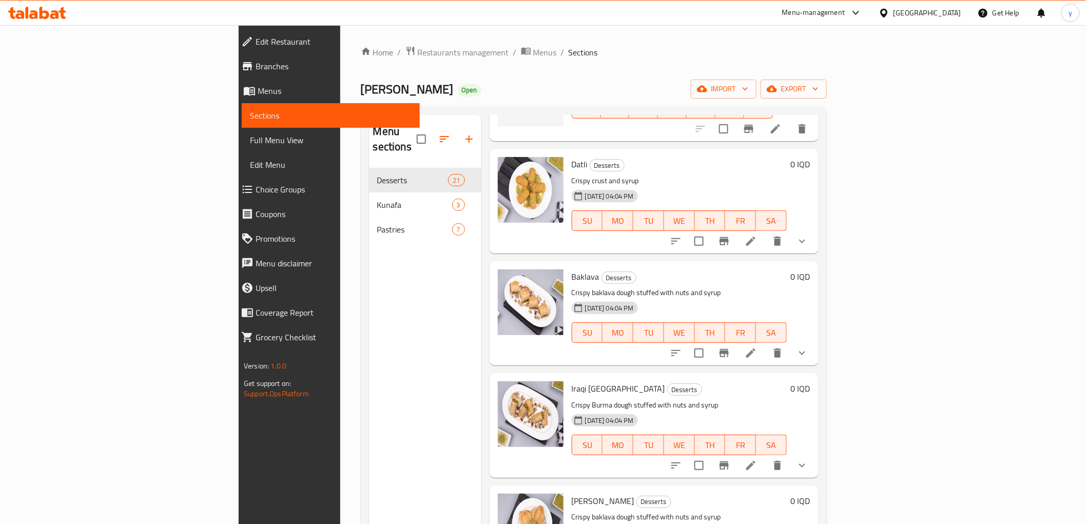
click at [815, 229] on button "show more" at bounding box center [802, 241] width 25 height 25
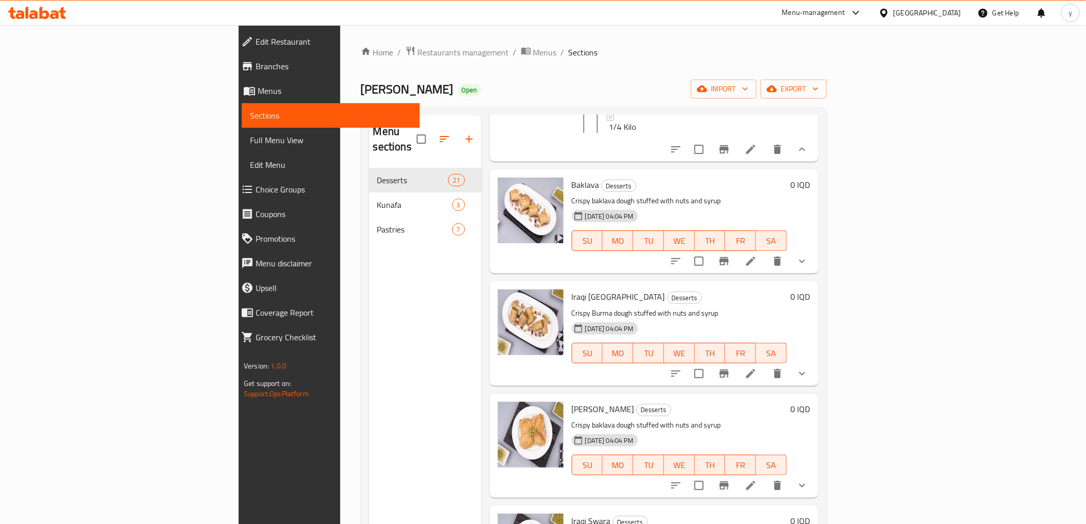
scroll to position [798, 0]
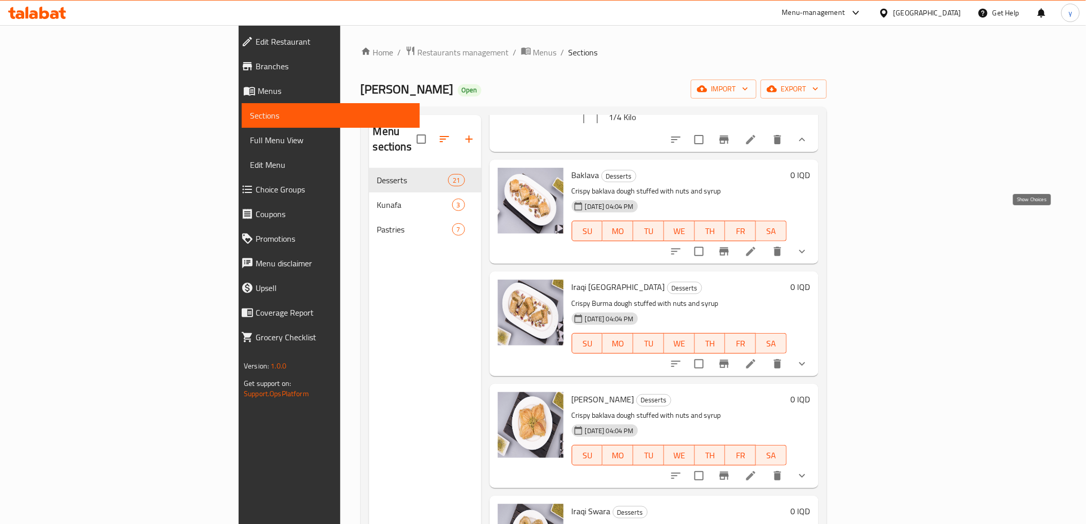
click at [808, 245] on icon "show more" at bounding box center [802, 251] width 12 height 12
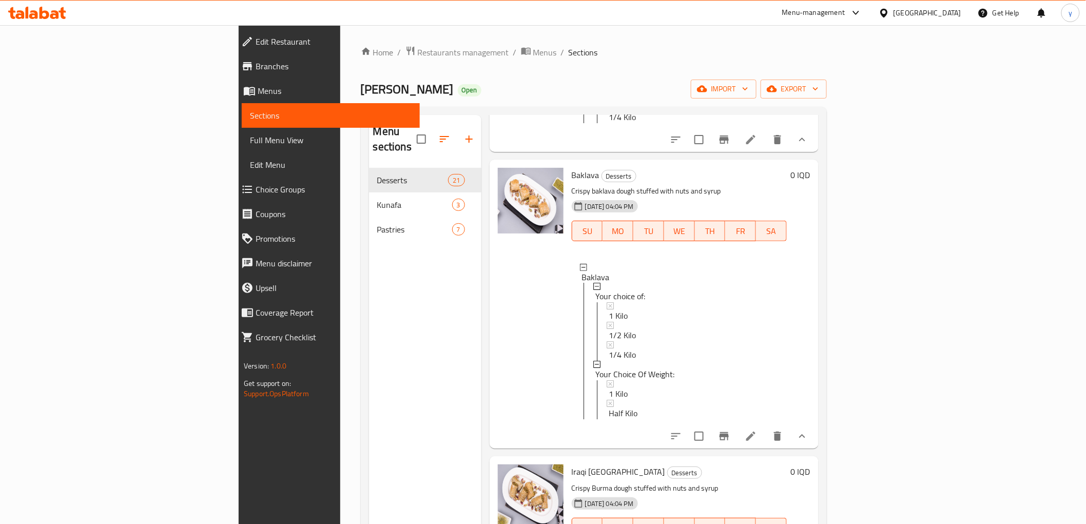
click at [765, 427] on li at bounding box center [751, 436] width 29 height 18
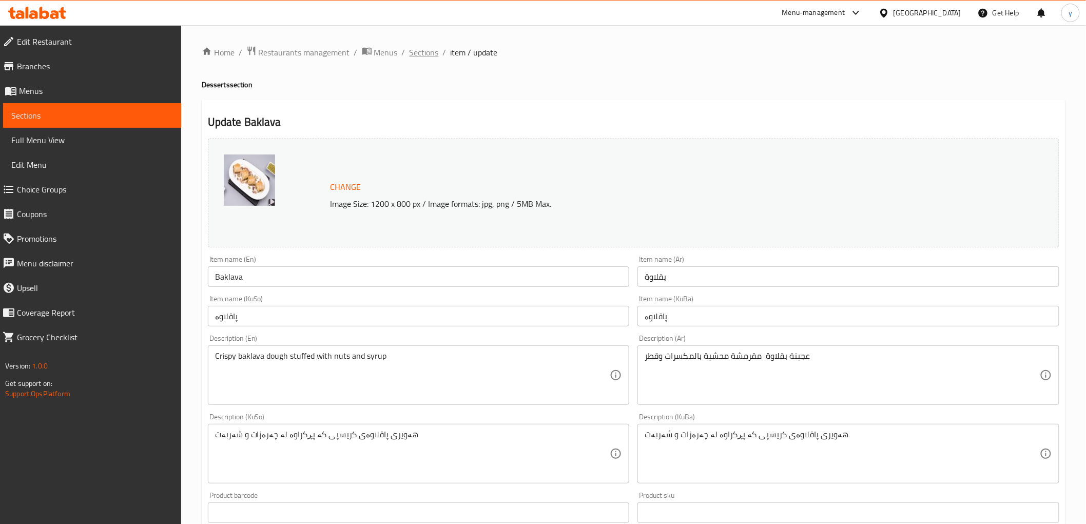
click at [412, 49] on span "Sections" at bounding box center [424, 52] width 29 height 12
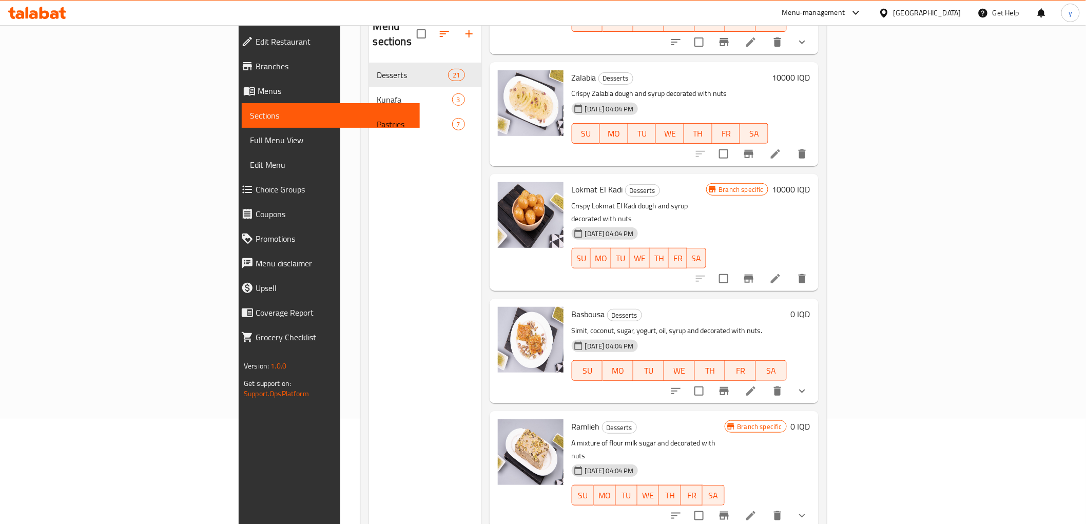
scroll to position [144, 0]
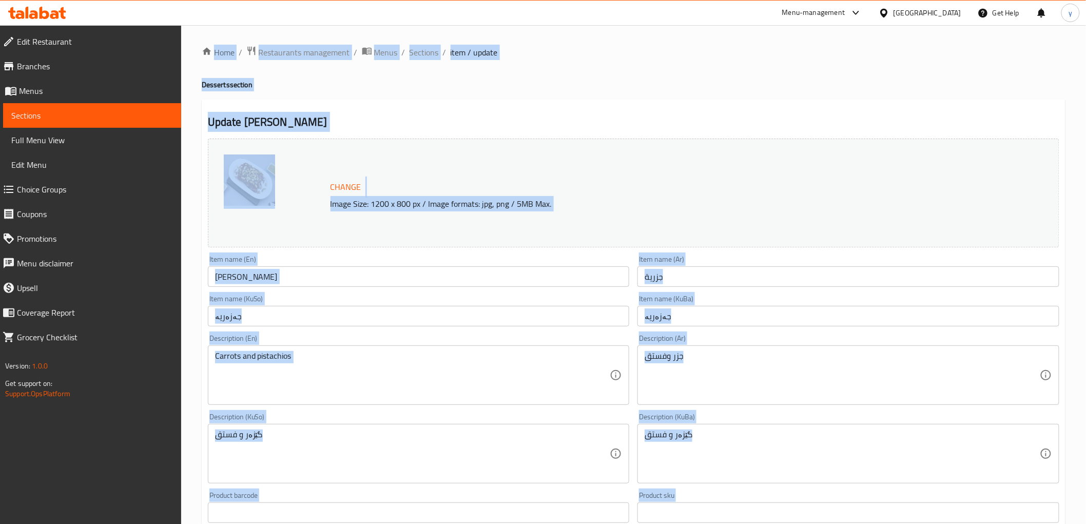
click at [577, 104] on div "Update Jazarieh Change Image Size: 1200 x 800 px / Image formats: jpg, png / 5M…" at bounding box center [634, 517] width 864 height 834
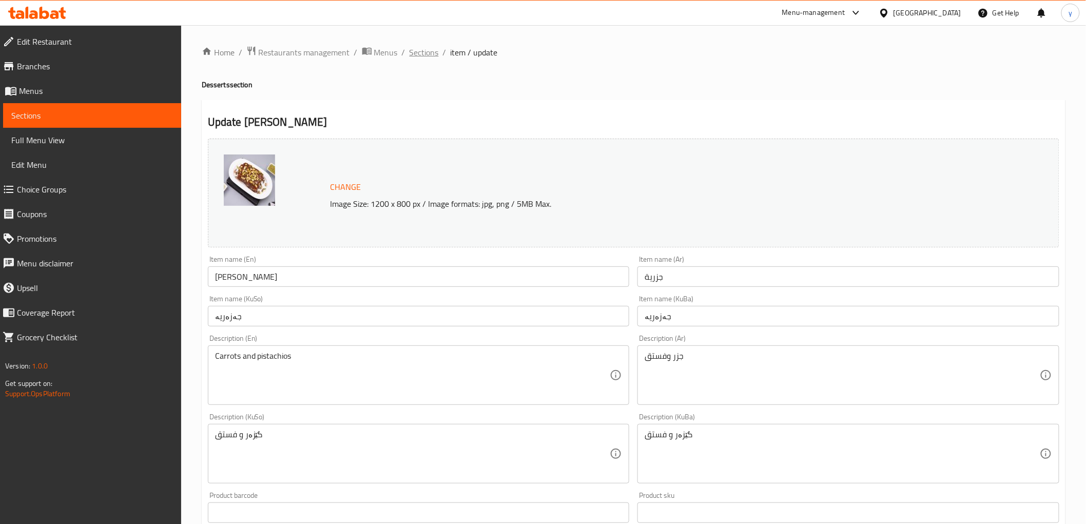
click at [417, 57] on span "Sections" at bounding box center [424, 52] width 29 height 12
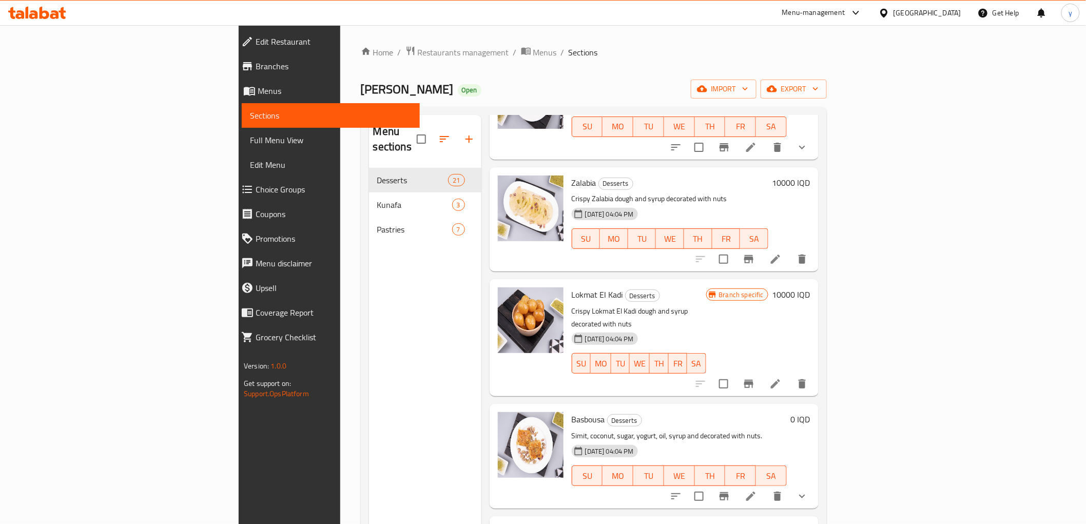
scroll to position [144, 0]
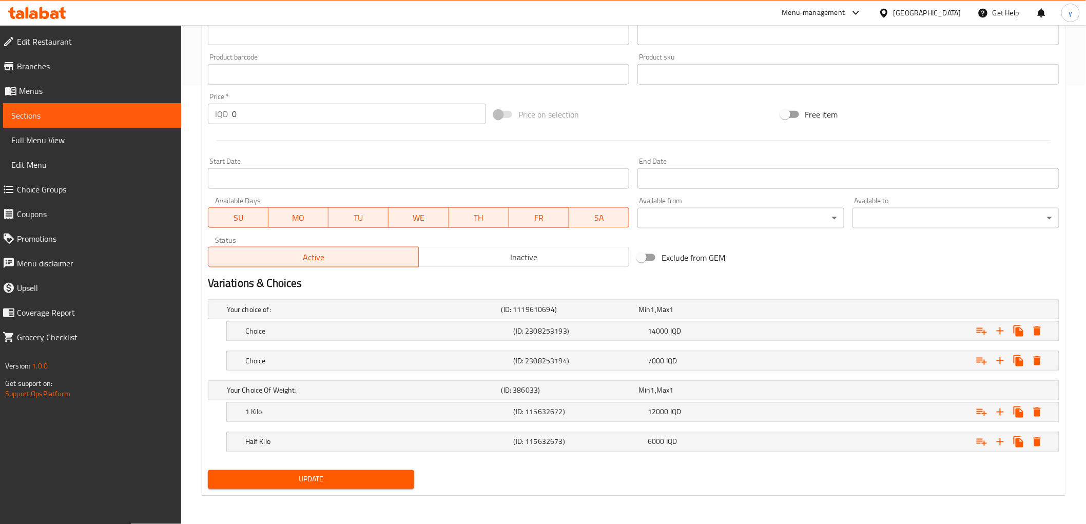
scroll to position [210, 0]
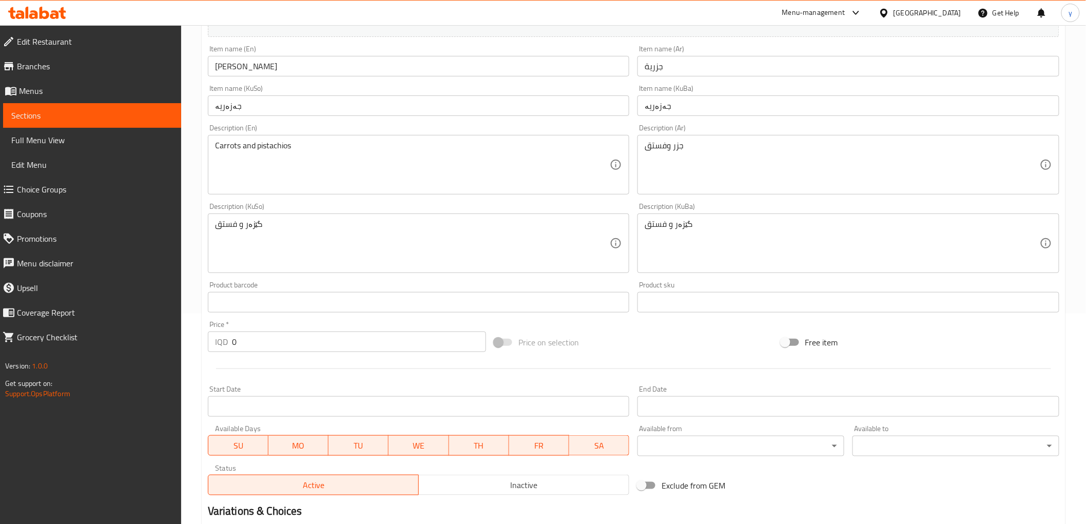
click at [119, 134] on span "Full Menu View" at bounding box center [92, 140] width 162 height 12
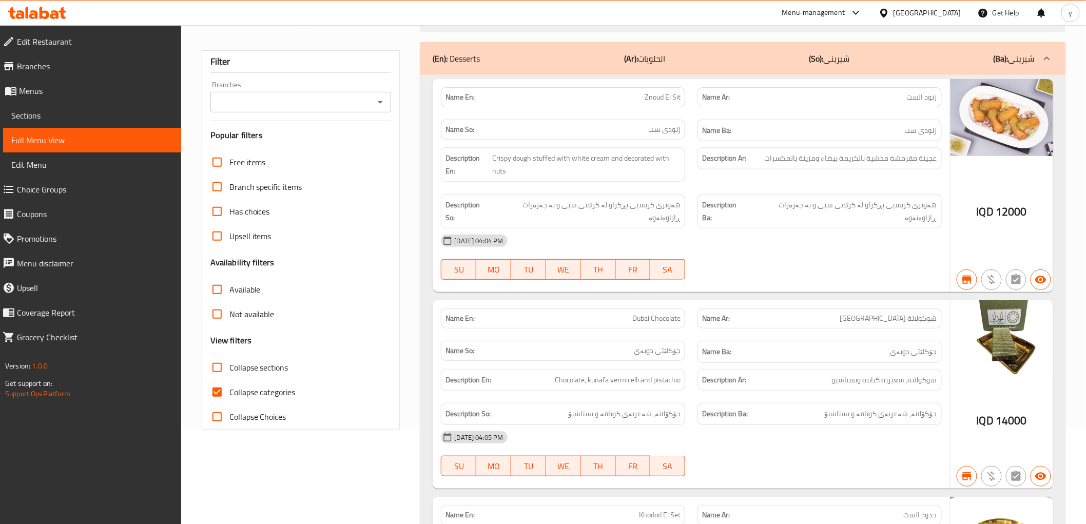
click at [376, 105] on icon "Open" at bounding box center [380, 102] width 12 height 12
click at [331, 147] on span "Alhamdani Alaseel, Al aathameya" at bounding box center [275, 146] width 115 height 12
type input "Alhamdani Alaseel, Al aathameya"
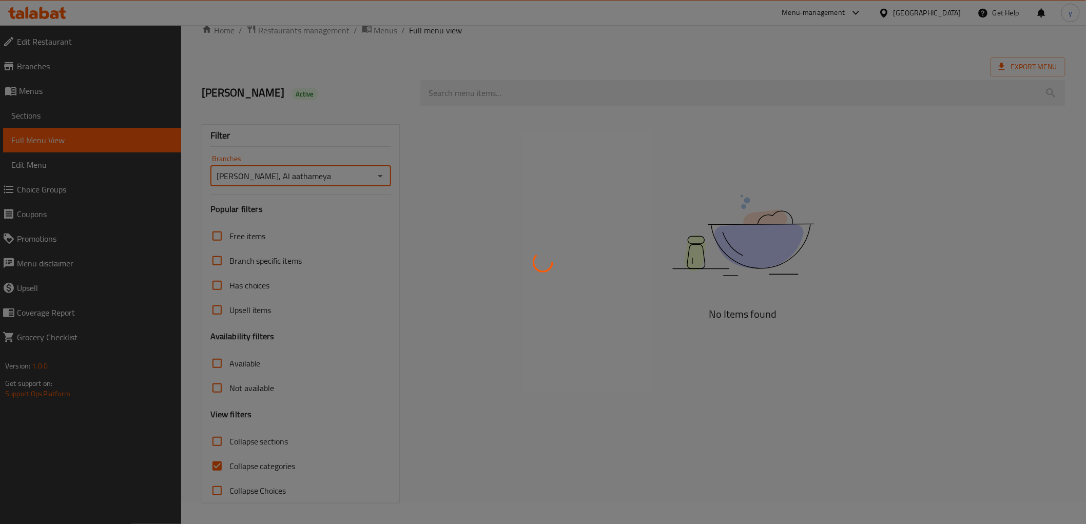
scroll to position [22, 0]
click at [224, 464] on div at bounding box center [543, 262] width 1086 height 524
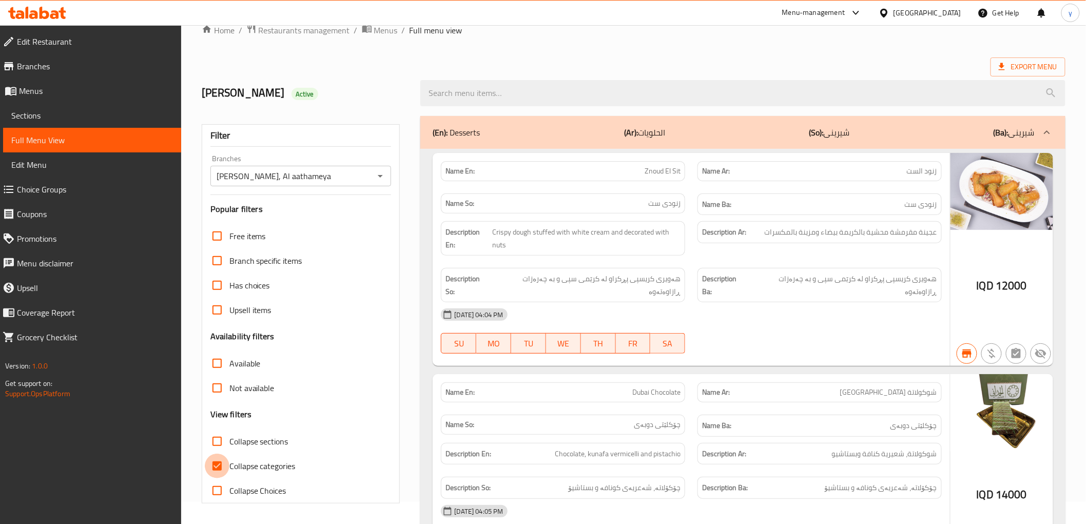
click at [214, 456] on input "Collapse categories" at bounding box center [217, 466] width 25 height 25
checkbox input "false"
click at [217, 445] on input "Collapse sections" at bounding box center [217, 441] width 25 height 25
checkbox input "true"
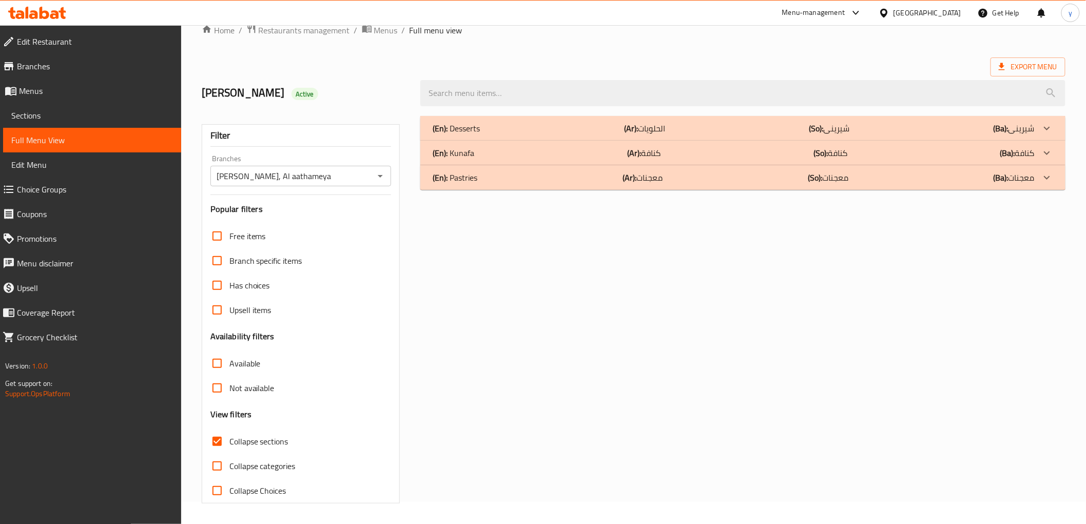
click at [504, 134] on div "(En): Desserts (Ar): الحلويات (So): شیرینی (Ba): شیرینی" at bounding box center [742, 128] width 645 height 25
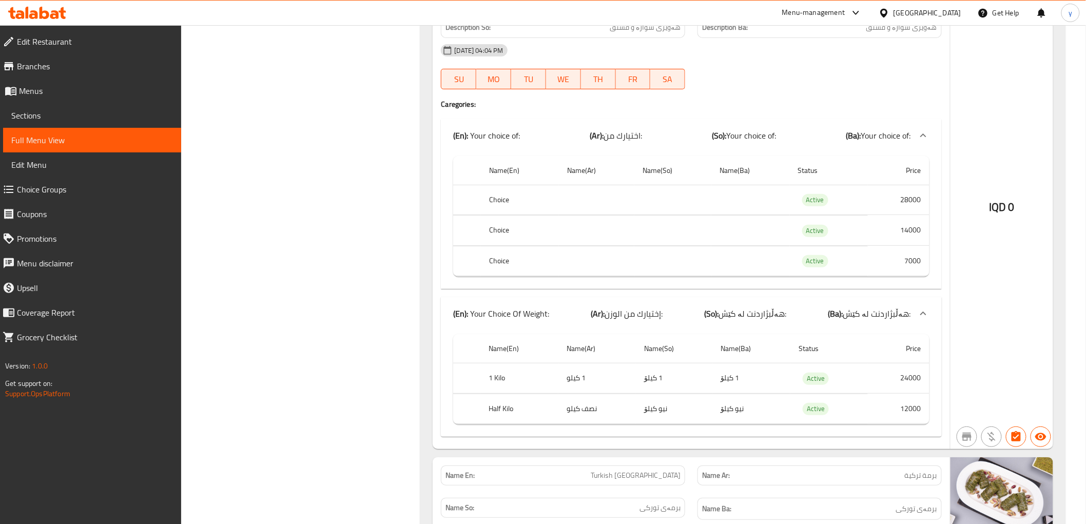
scroll to position [3080, 0]
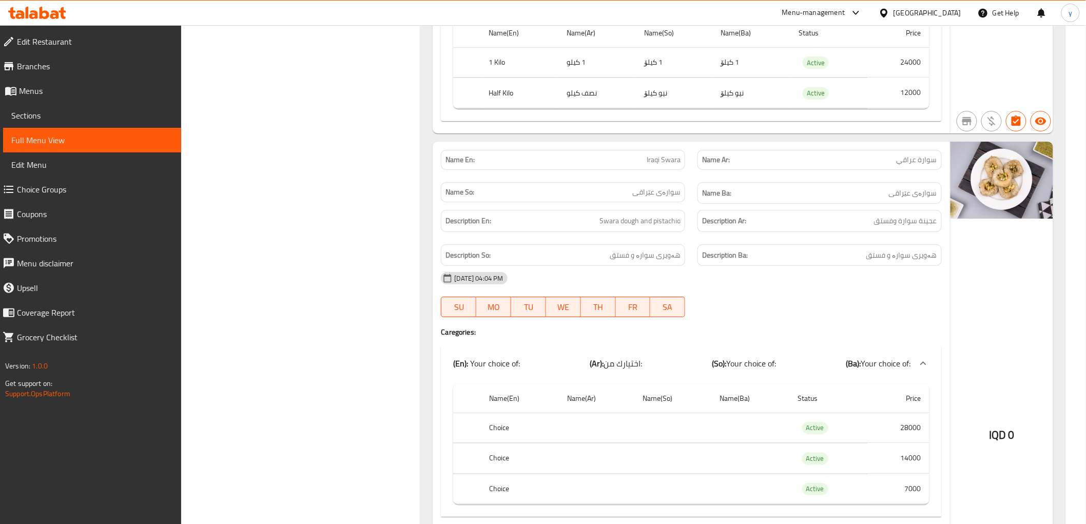
click at [146, 120] on span "Sections" at bounding box center [92, 115] width 162 height 12
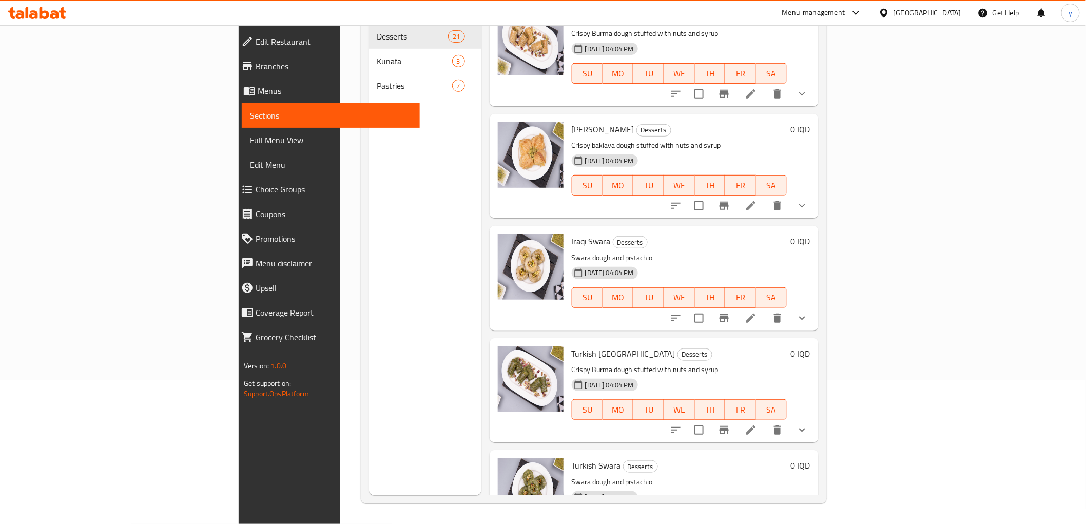
scroll to position [912, 0]
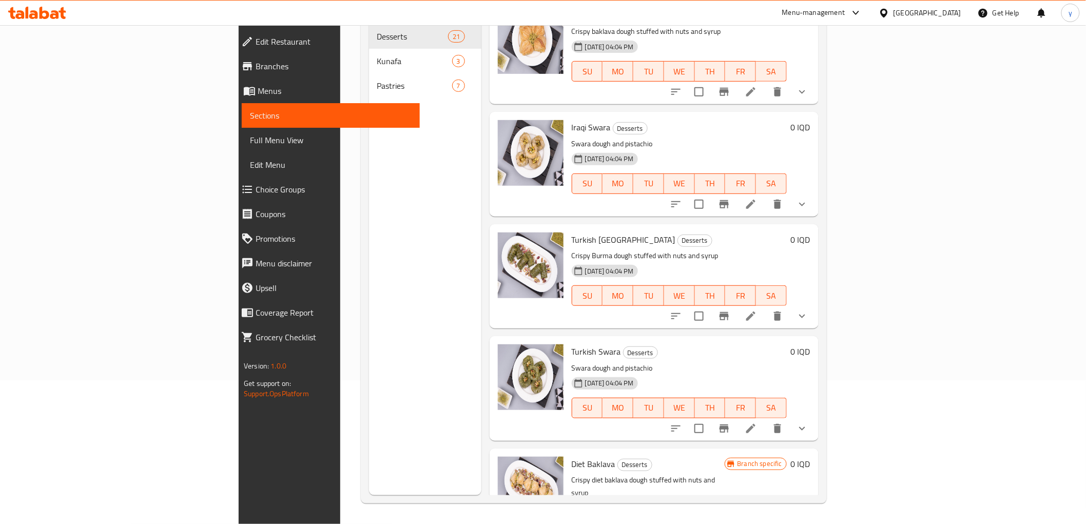
click at [765, 195] on li at bounding box center [751, 204] width 29 height 18
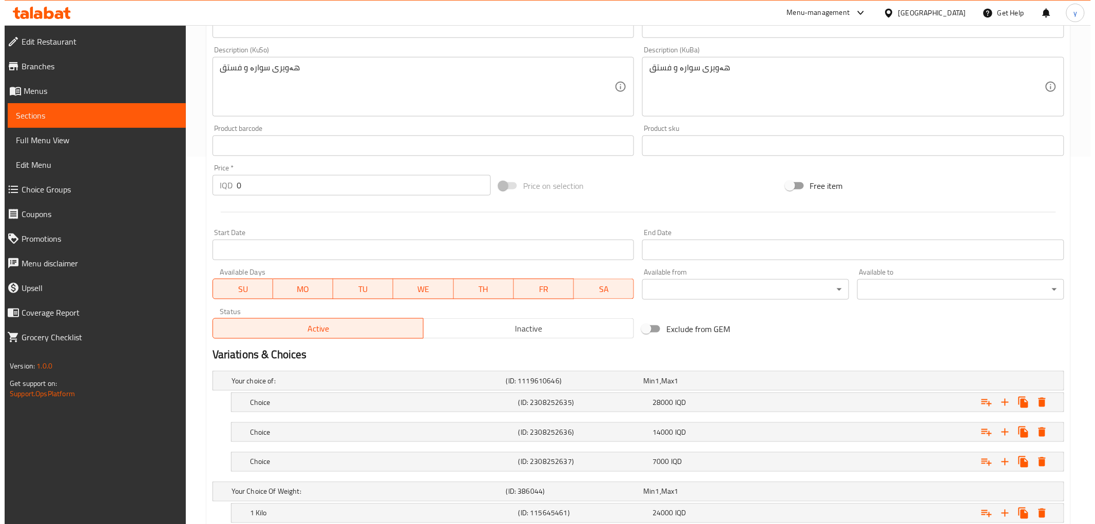
scroll to position [456, 0]
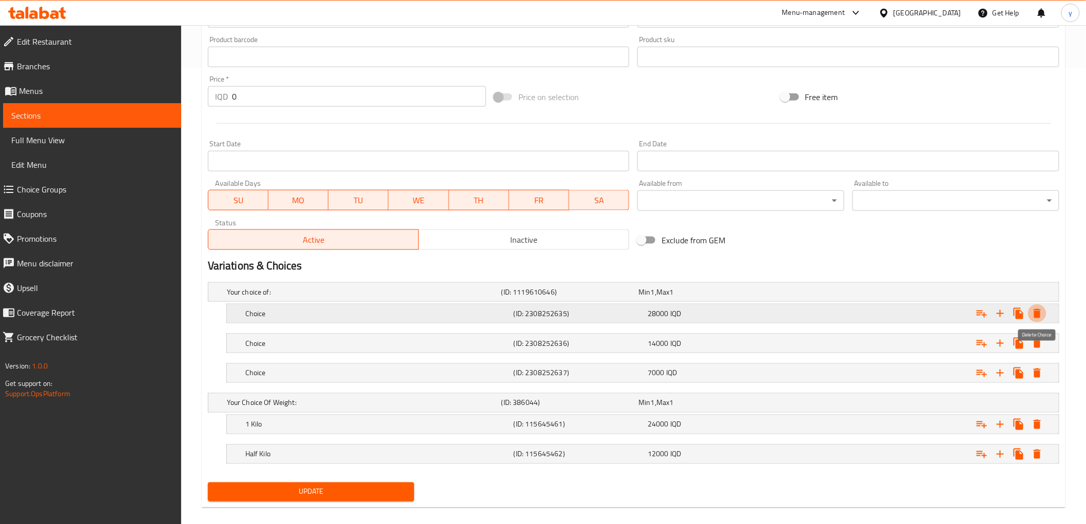
click at [1043, 312] on icon "Expand" at bounding box center [1037, 313] width 12 height 12
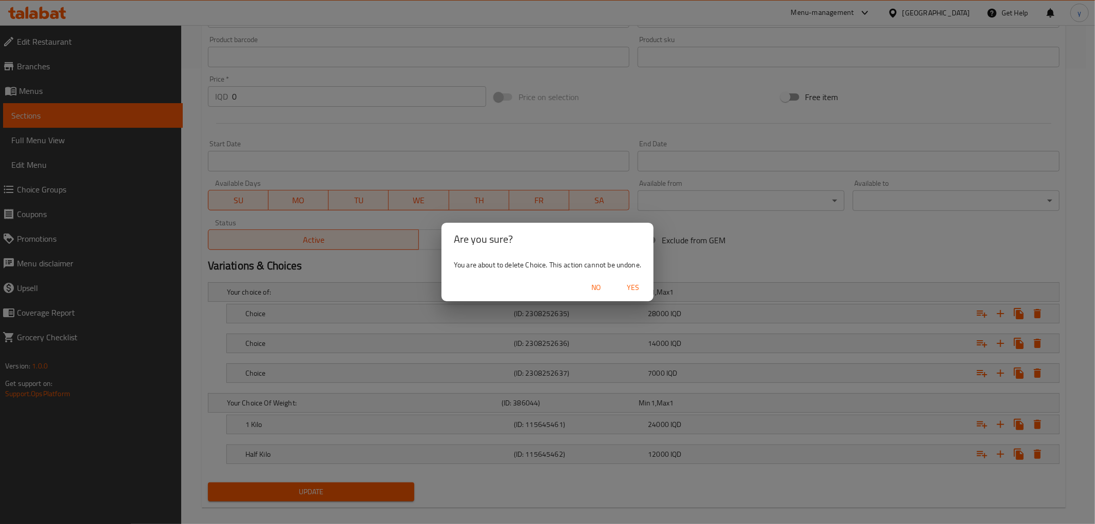
click at [645, 288] on span "Yes" at bounding box center [633, 287] width 25 height 13
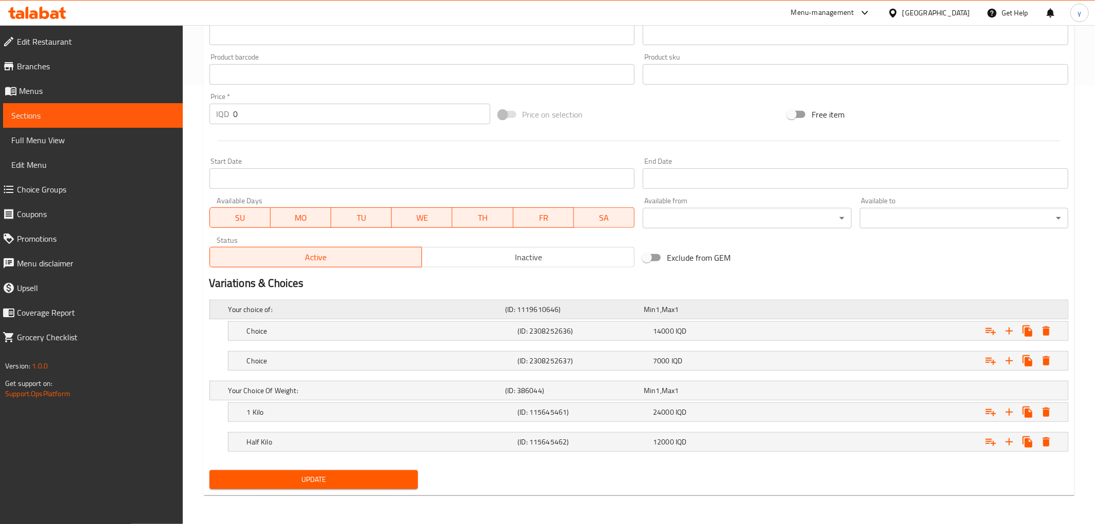
scroll to position [438, 0]
click at [1039, 332] on icon "Expand" at bounding box center [1037, 330] width 7 height 9
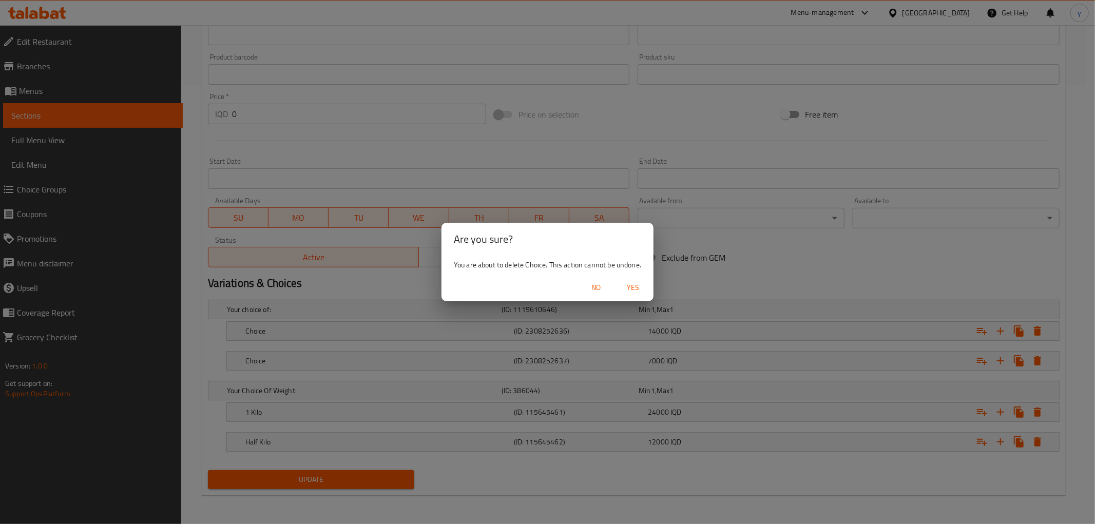
click at [635, 279] on button "Yes" at bounding box center [633, 287] width 33 height 19
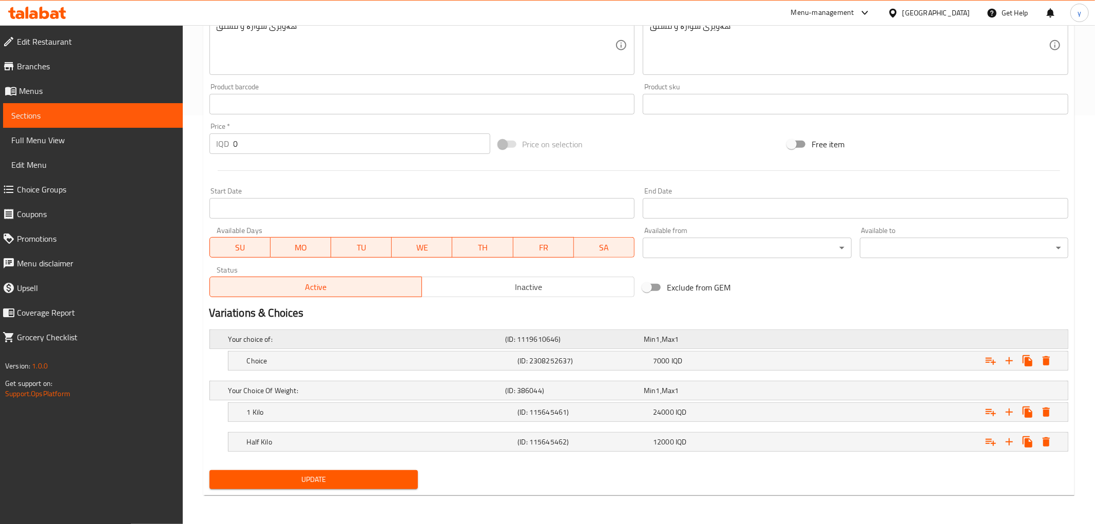
scroll to position [408, 0]
click at [1038, 359] on icon "Expand" at bounding box center [1037, 361] width 7 height 9
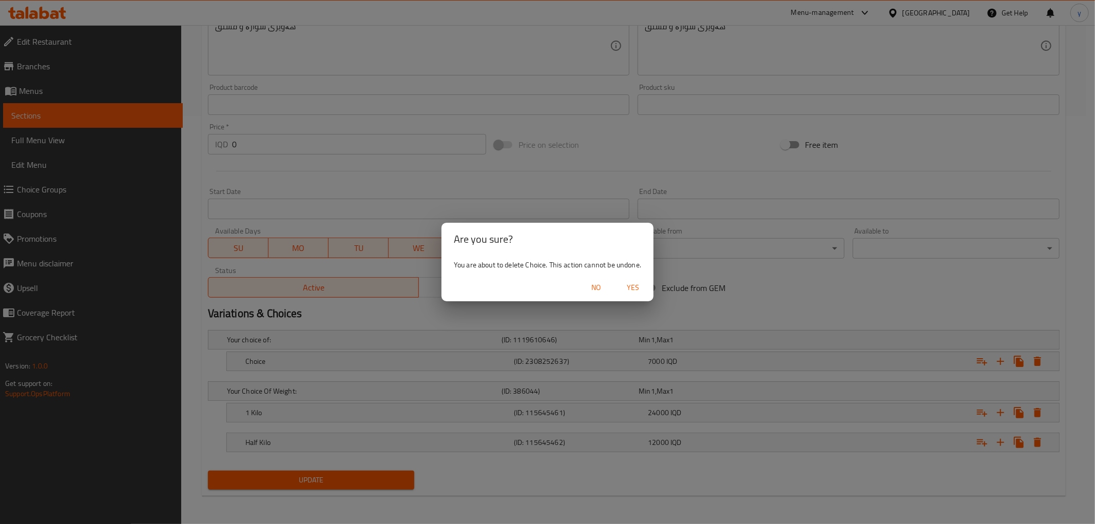
click at [638, 285] on span "Yes" at bounding box center [633, 287] width 25 height 13
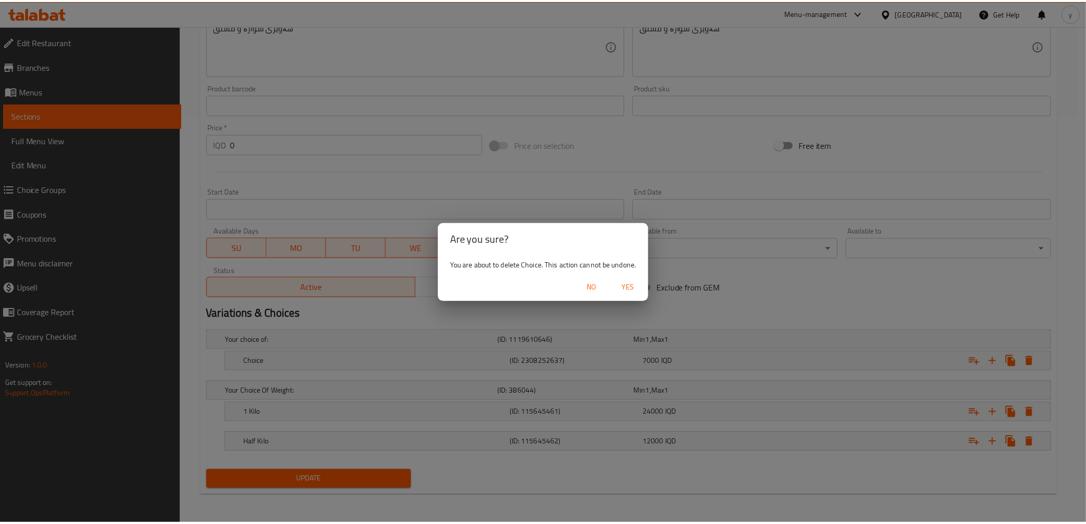
scroll to position [332, 0]
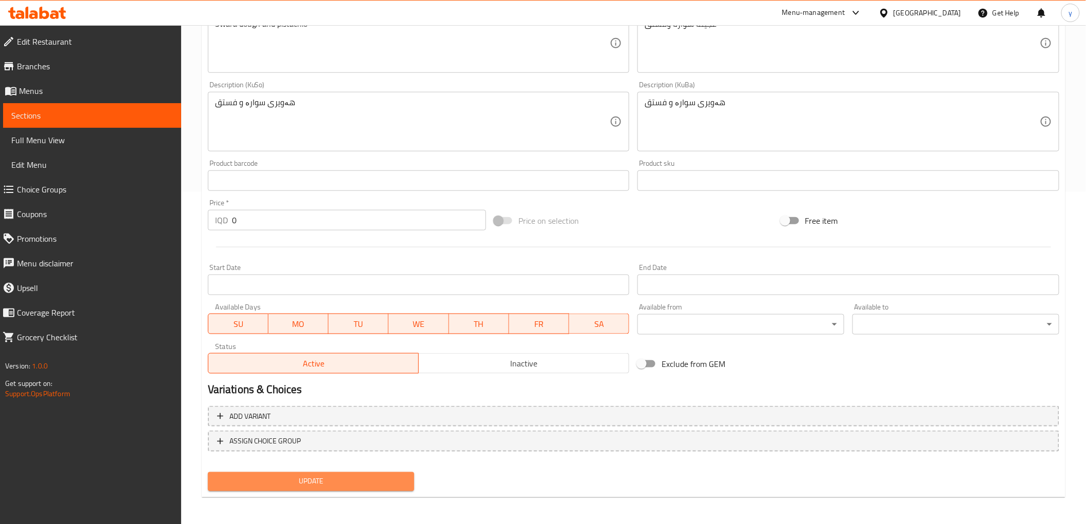
click at [376, 472] on button "Update" at bounding box center [311, 481] width 207 height 19
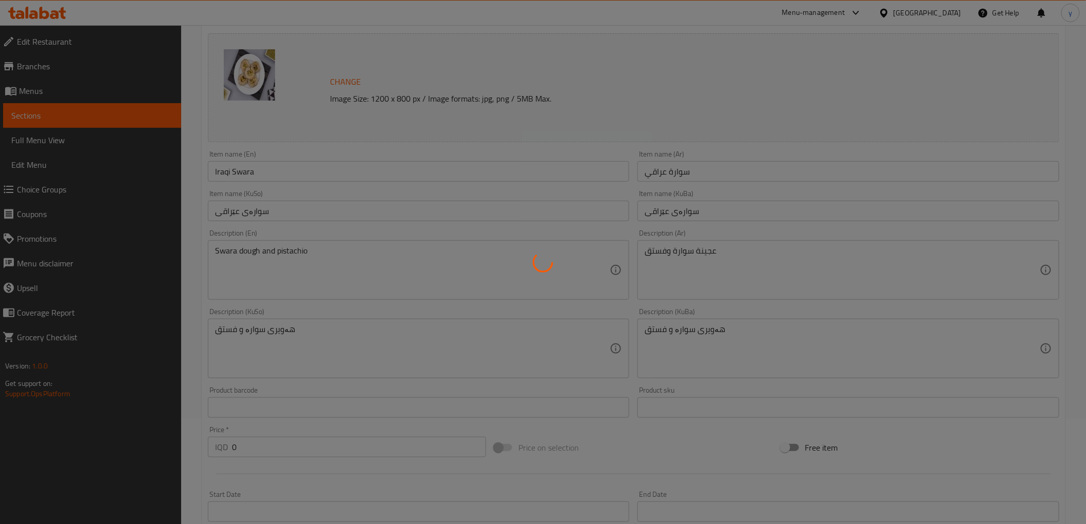
scroll to position [0, 0]
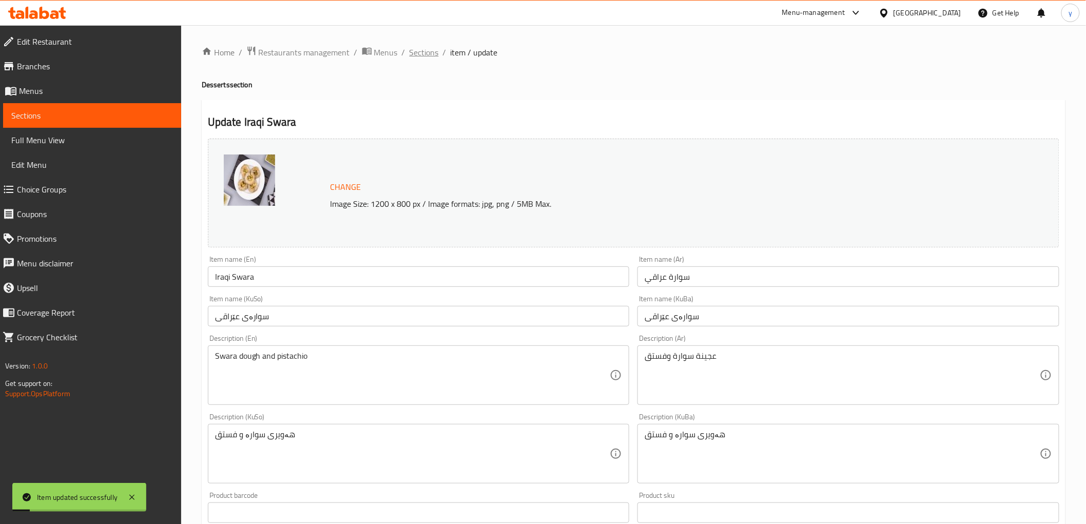
click at [411, 53] on span "Sections" at bounding box center [424, 52] width 29 height 12
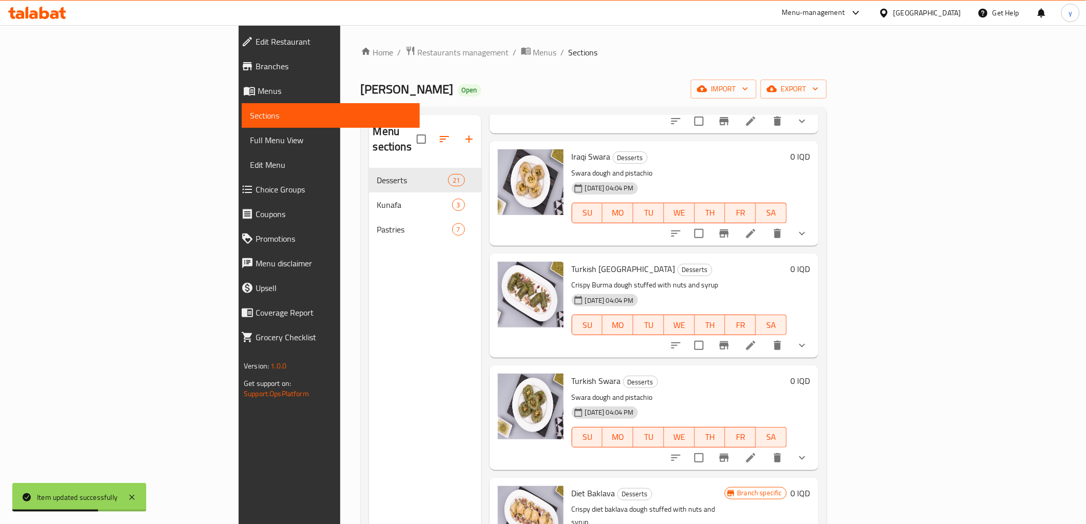
scroll to position [798, 0]
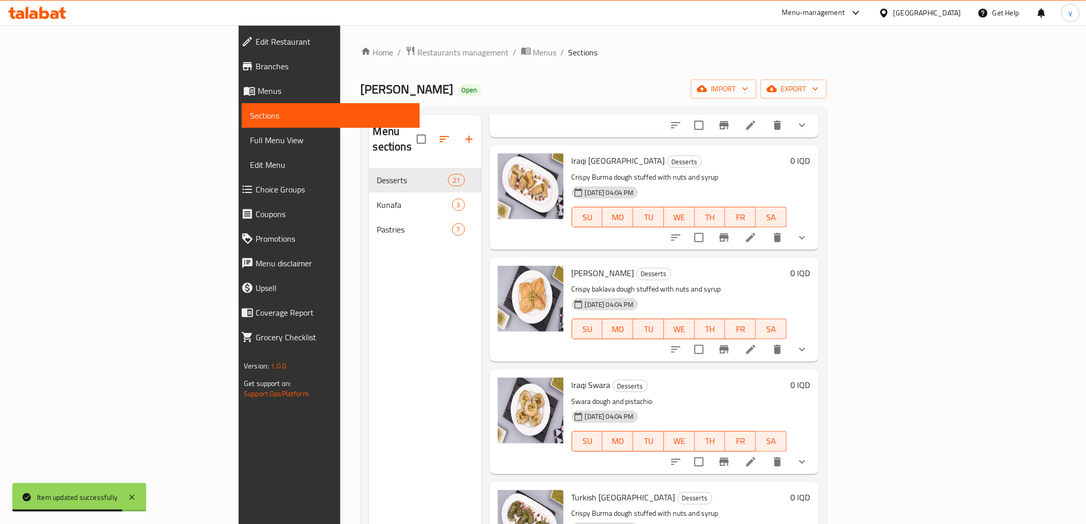
click at [815, 450] on div at bounding box center [739, 462] width 151 height 25
click at [808, 456] on icon "show more" at bounding box center [802, 462] width 12 height 12
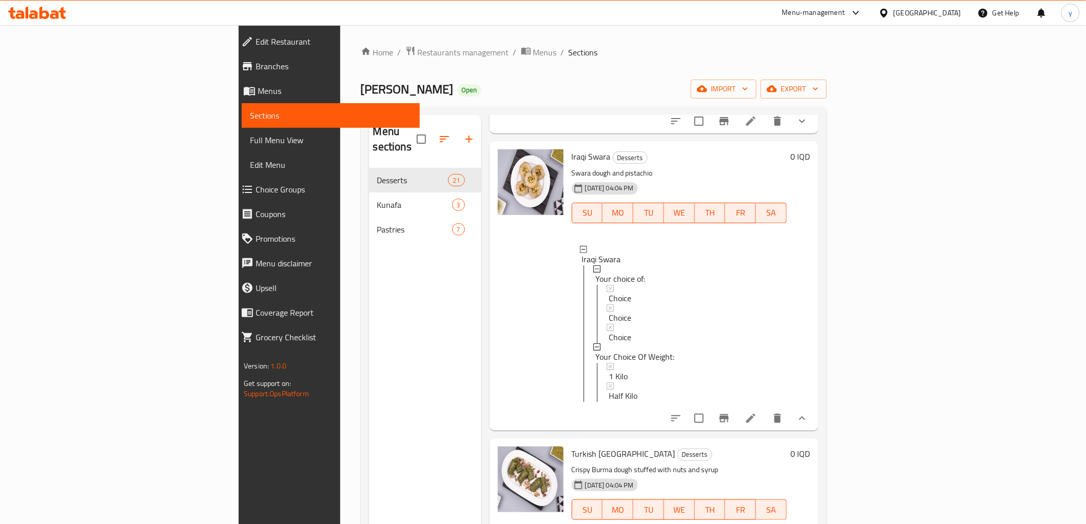
scroll to position [912, 0]
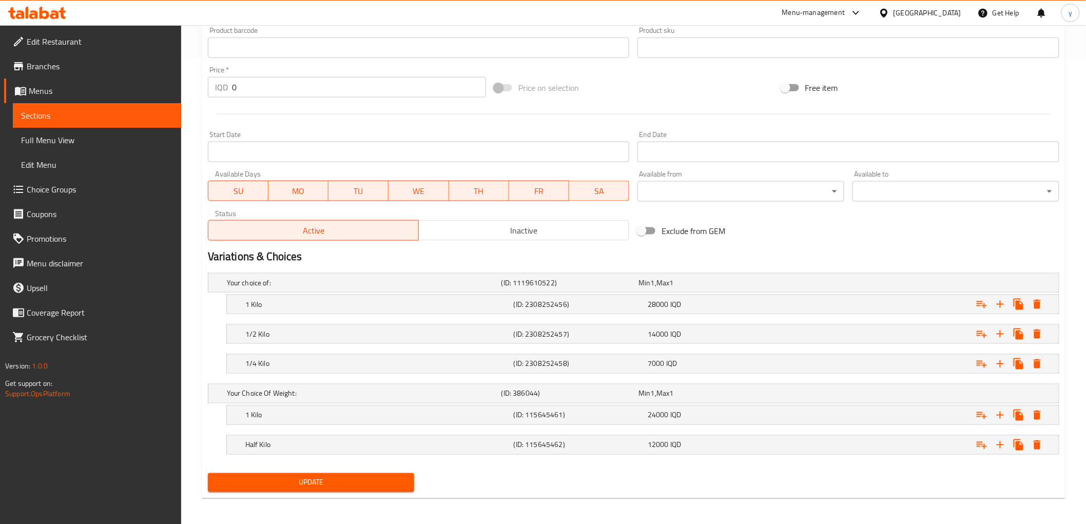
scroll to position [468, 0]
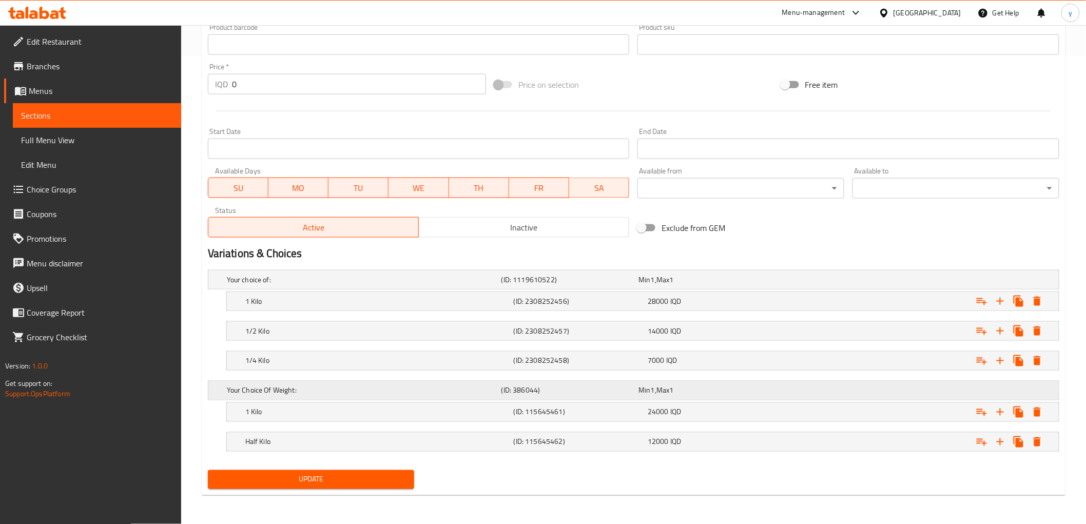
click at [598, 389] on h5 "(ID: 386044)" at bounding box center [568, 391] width 133 height 10
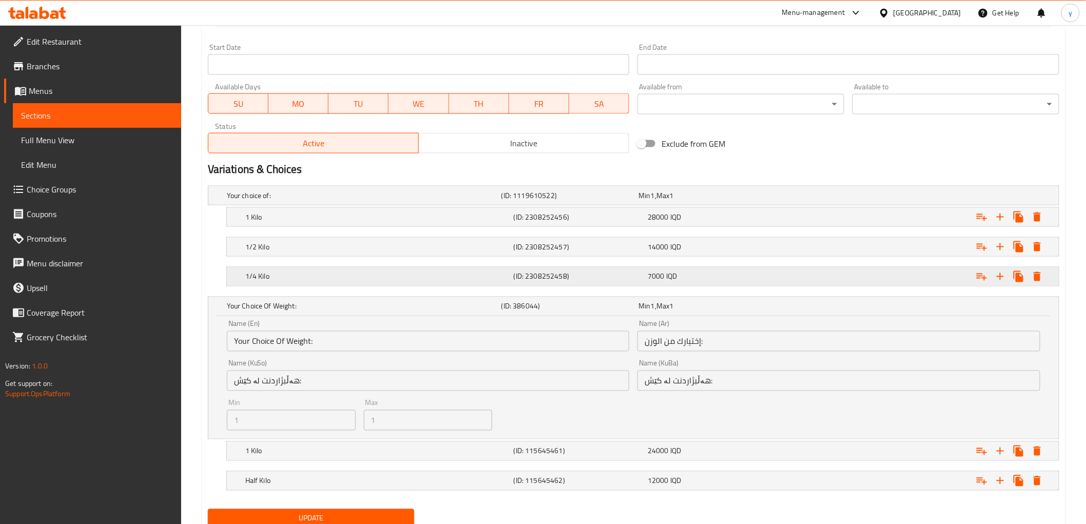
scroll to position [591, 0]
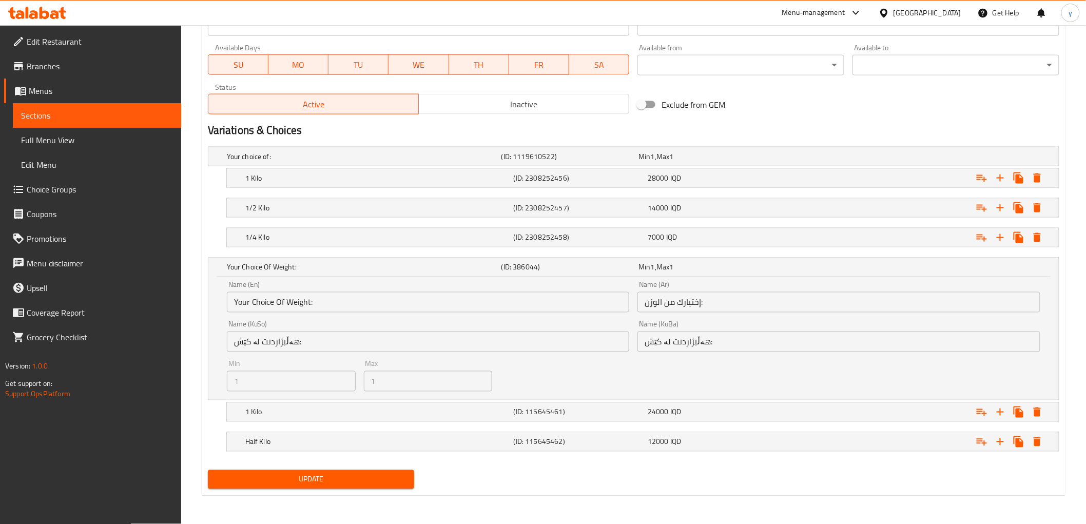
click at [462, 299] on input "Your Choice Of Weight:" at bounding box center [428, 302] width 403 height 21
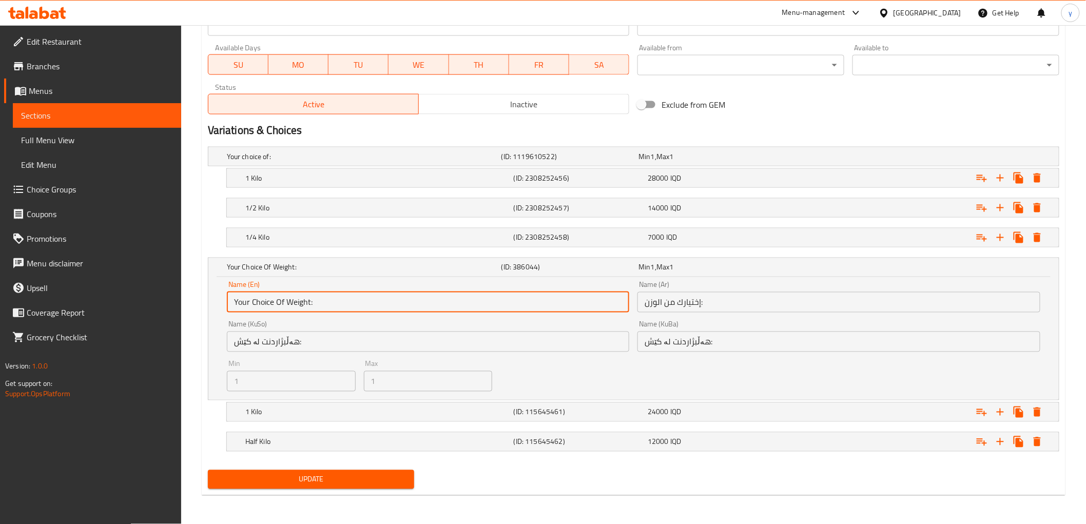
click at [462, 299] on input "Your Choice Of Weight:" at bounding box center [428, 302] width 403 height 21
click at [511, 334] on input "هەڵبژاردنت لە کێش:" at bounding box center [428, 342] width 403 height 21
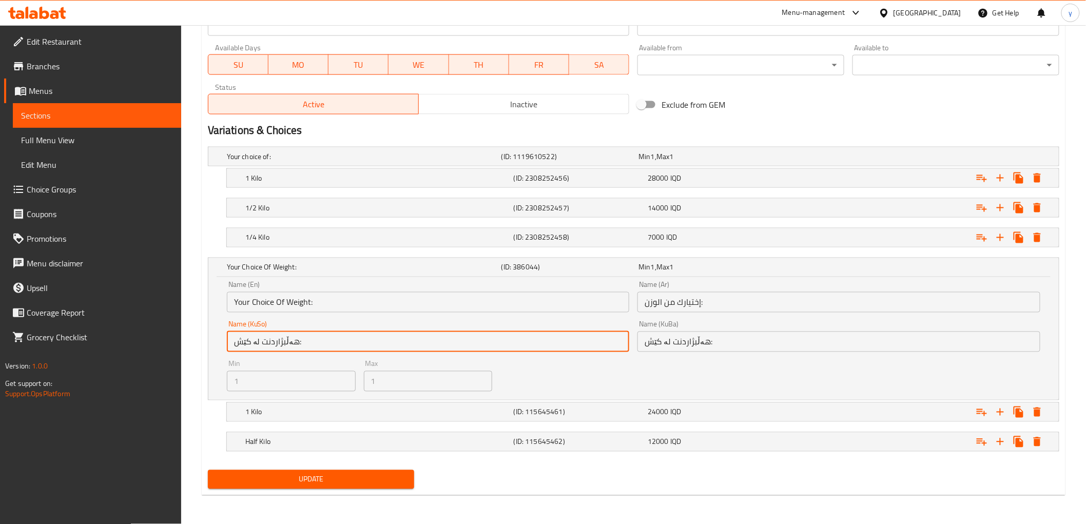
click at [511, 334] on input "هەڵبژاردنت لە کێش:" at bounding box center [428, 342] width 403 height 21
click at [659, 311] on input "إختيارك من الوزن:" at bounding box center [839, 302] width 403 height 21
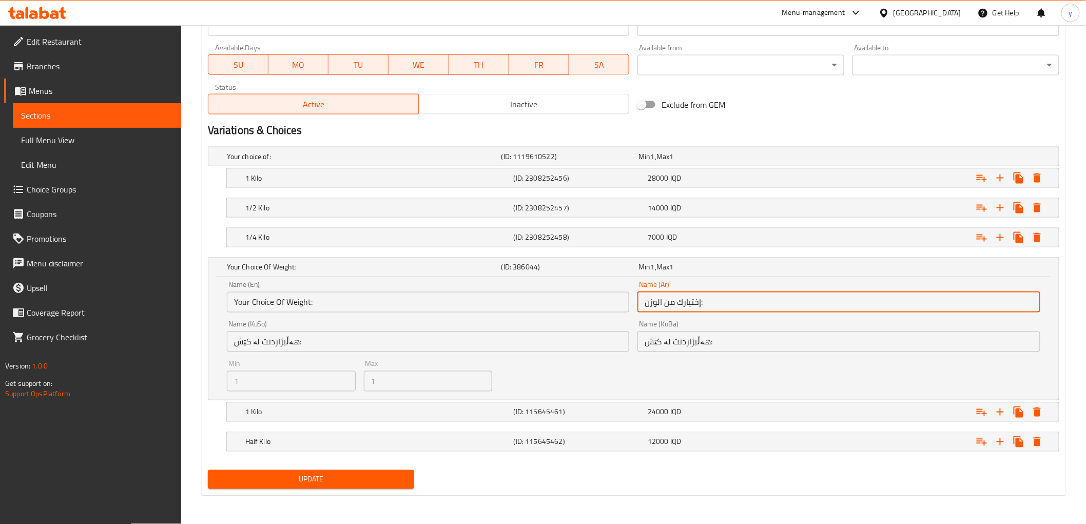
click at [659, 311] on input "إختيارك من الوزن:" at bounding box center [839, 302] width 403 height 21
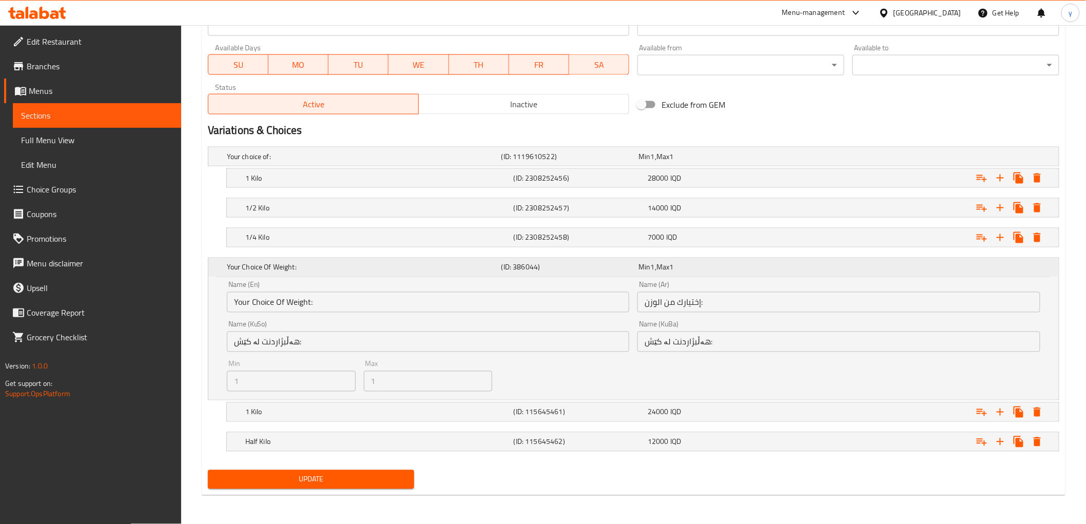
click at [675, 274] on div "Min 1 , Max 1" at bounding box center [706, 267] width 138 height 14
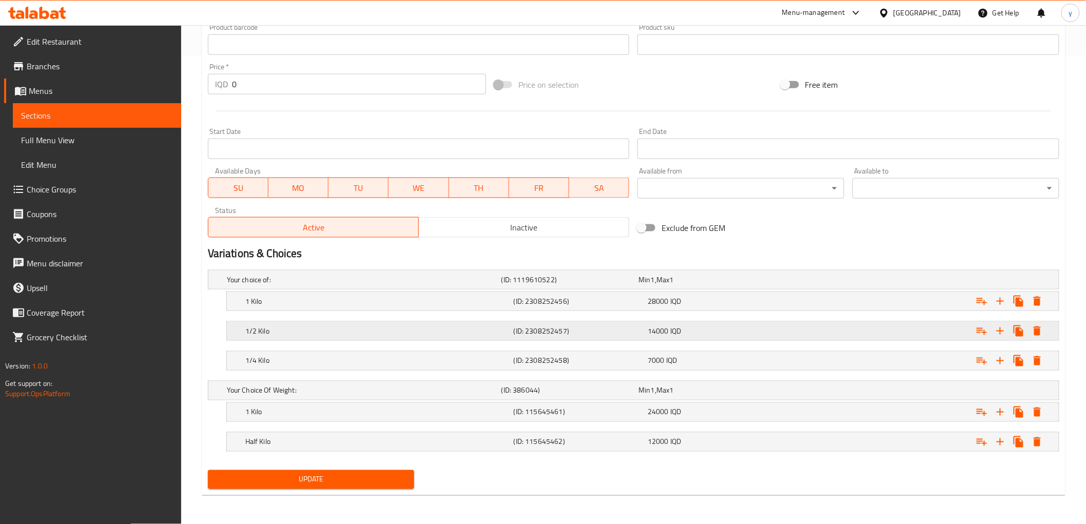
scroll to position [468, 0]
click at [557, 407] on h5 "(ID: 115645461)" at bounding box center [579, 412] width 130 height 10
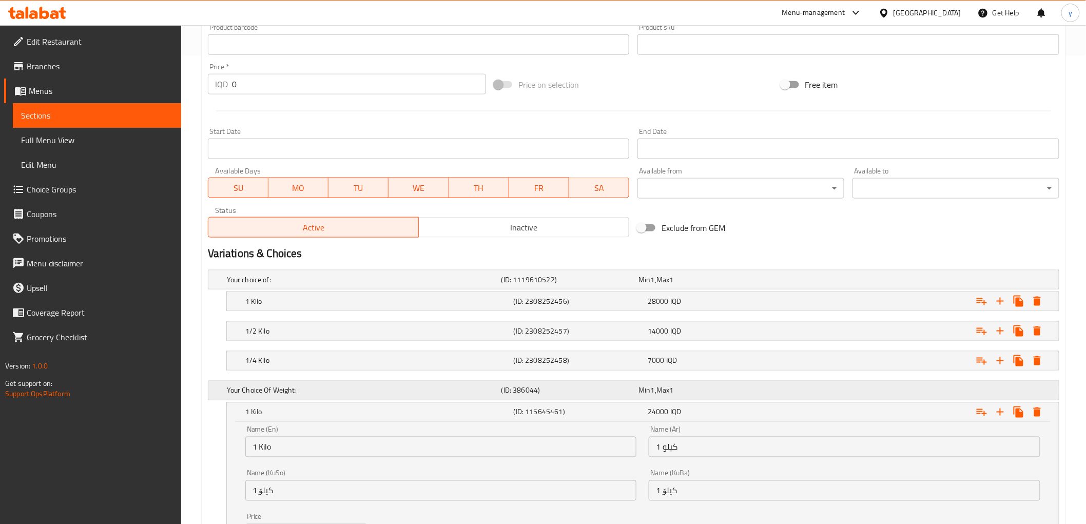
scroll to position [599, 0]
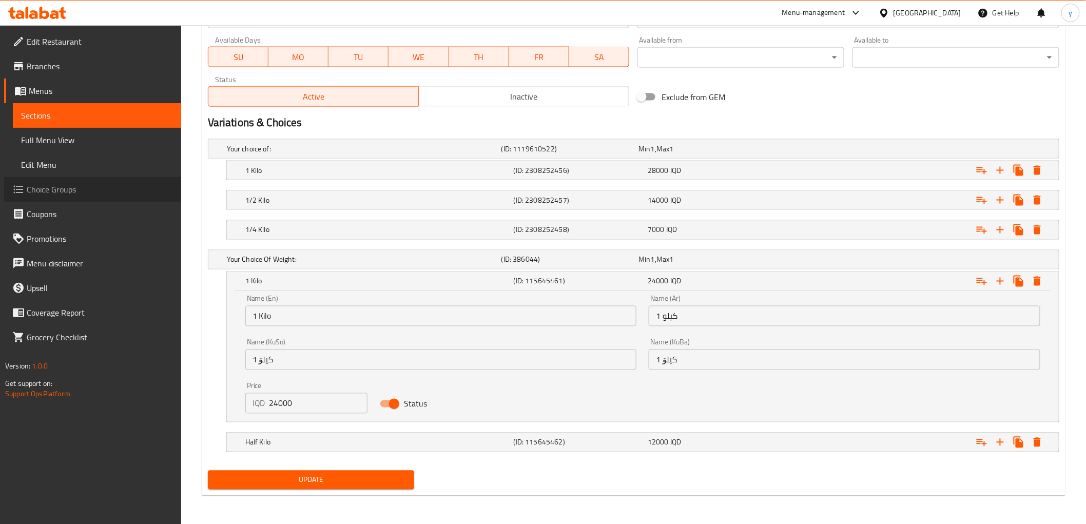
click at [94, 191] on span "Choice Groups" at bounding box center [100, 189] width 146 height 12
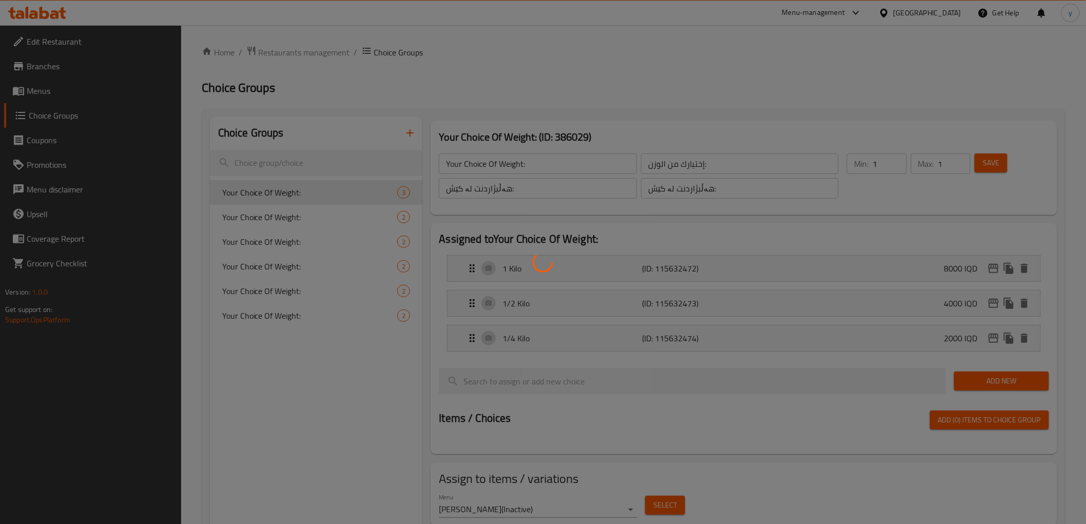
click at [353, 206] on div at bounding box center [543, 262] width 1086 height 524
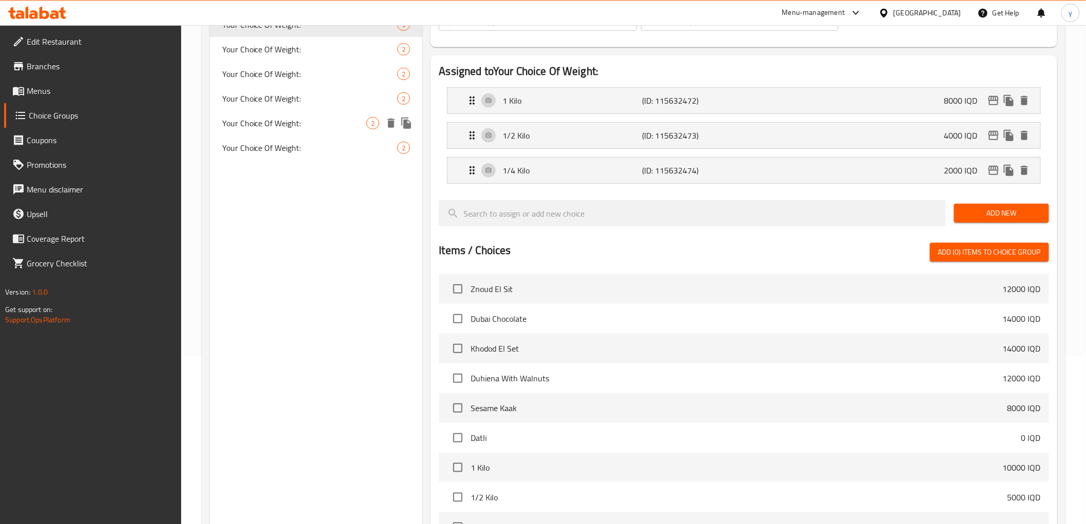
scroll to position [341, 0]
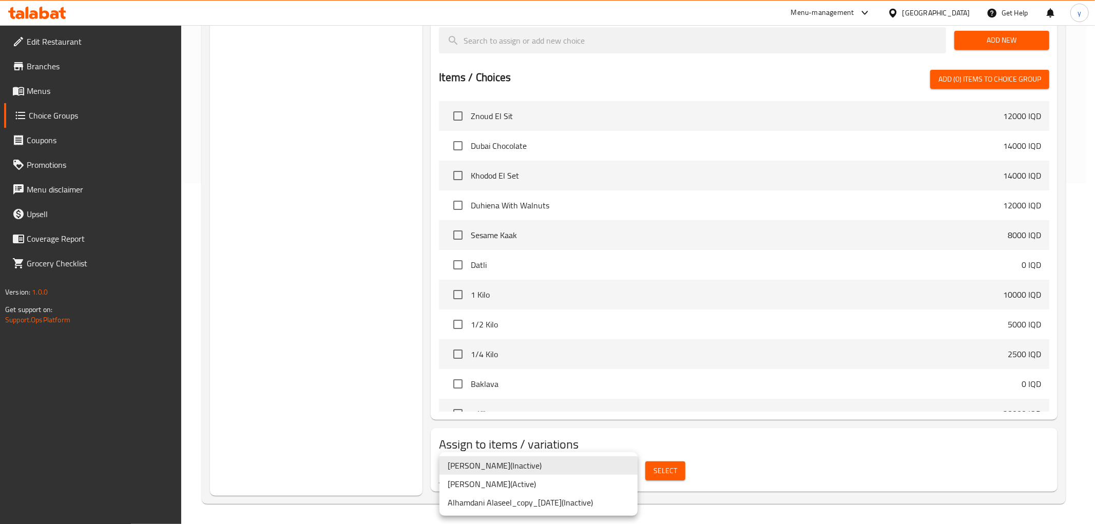
click at [573, 485] on li "[PERSON_NAME] ( Active )" at bounding box center [538, 484] width 198 height 18
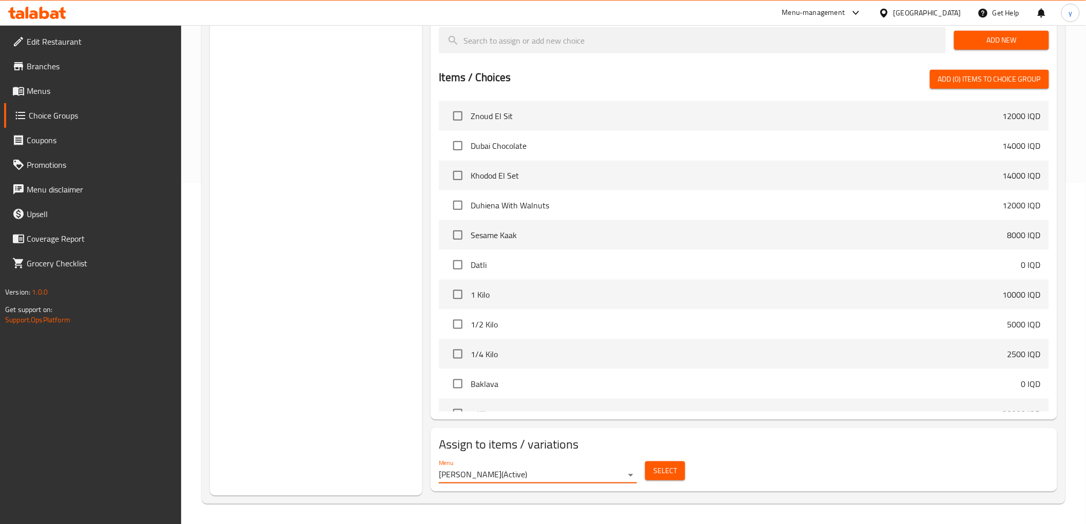
click at [665, 480] on div "Select" at bounding box center [665, 470] width 48 height 27
click at [668, 475] on span "Select" at bounding box center [665, 471] width 24 height 13
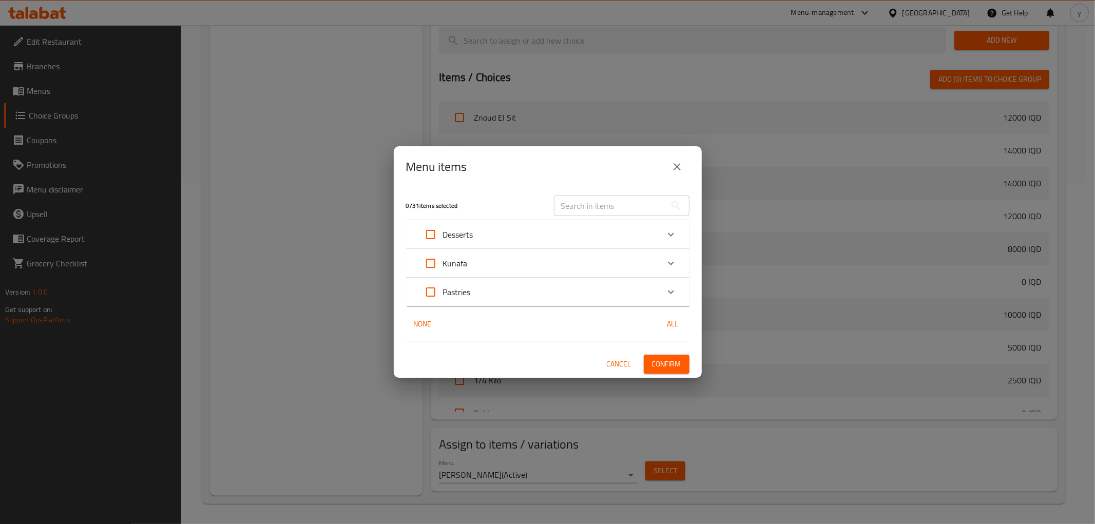
click at [680, 185] on div "Menu items" at bounding box center [548, 166] width 308 height 41
click at [676, 171] on icon "close" at bounding box center [677, 167] width 12 height 12
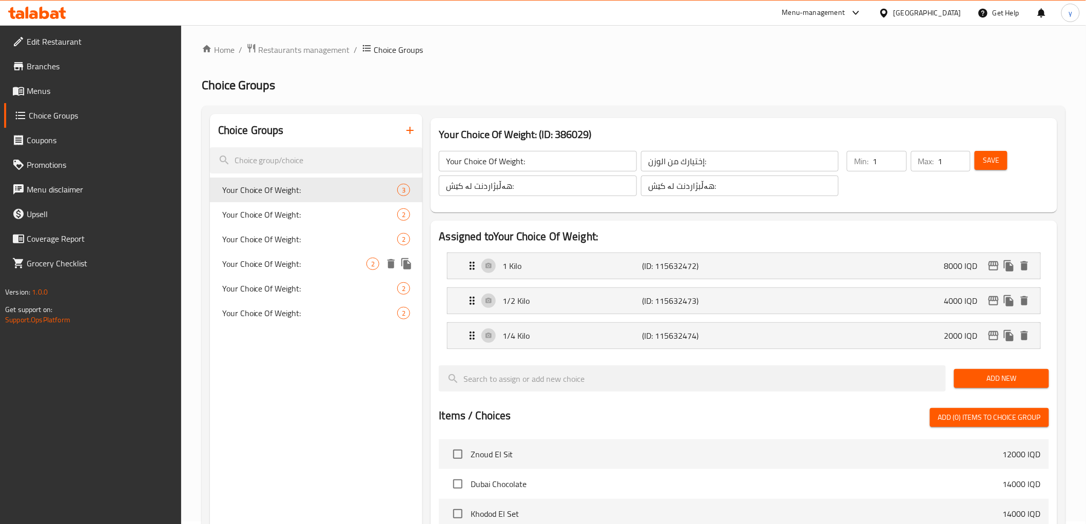
scroll to position [0, 0]
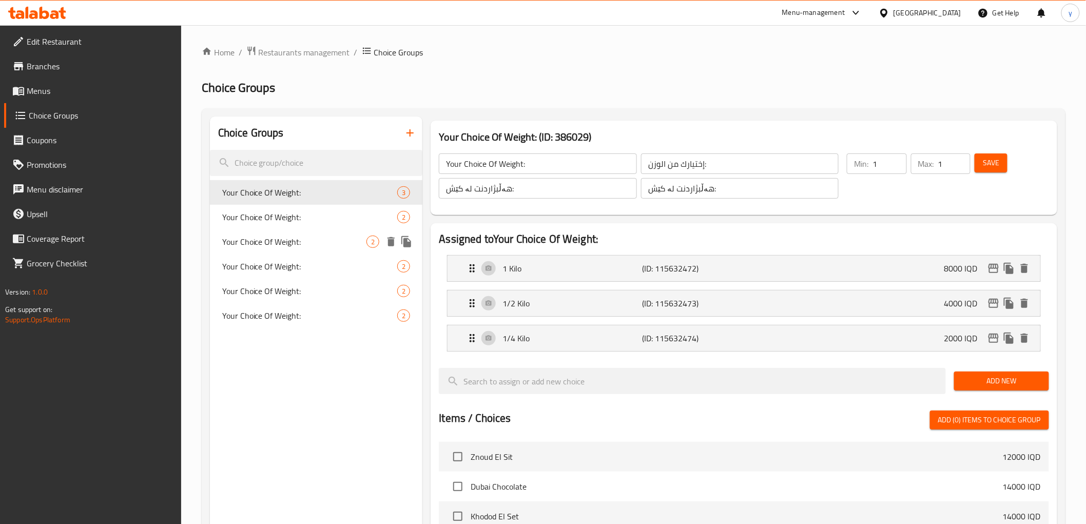
click at [301, 233] on div "Your Choice Of Weight: 2" at bounding box center [316, 241] width 213 height 25
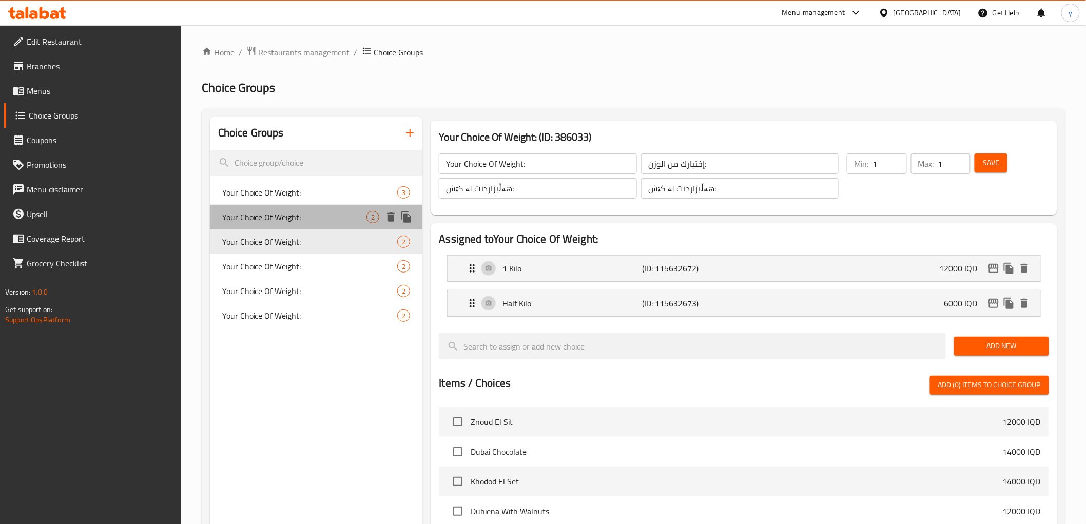
click at [309, 224] on div "Your Choice Of Weight: 2" at bounding box center [316, 217] width 213 height 25
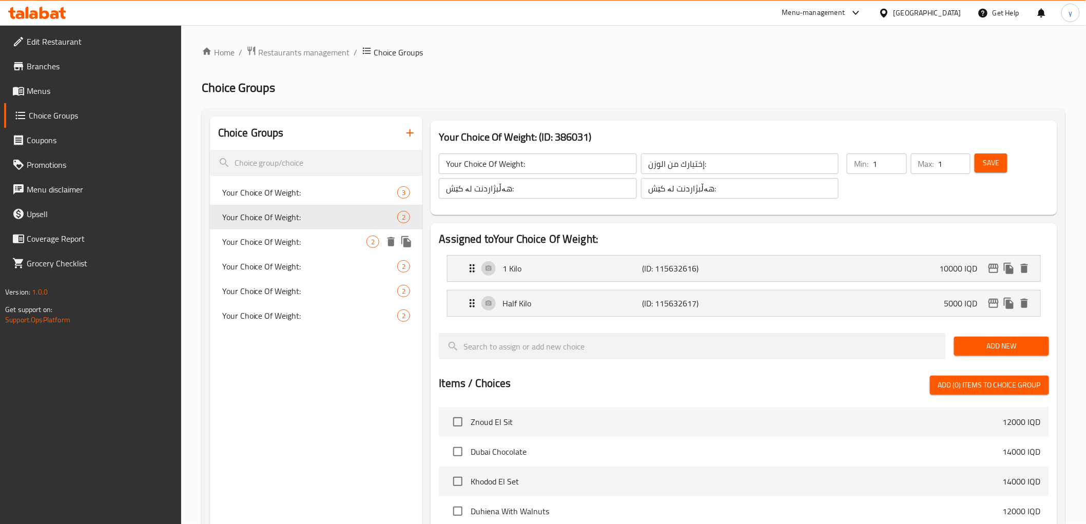
click at [304, 248] on div "Your Choice Of Weight: 2" at bounding box center [316, 241] width 213 height 25
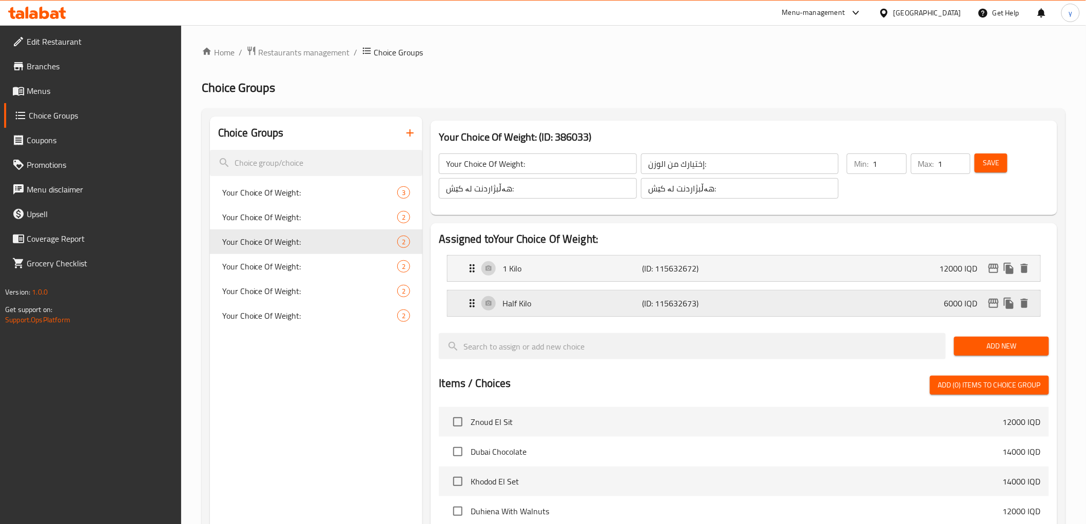
click at [557, 303] on p "Half Kilo" at bounding box center [573, 303] width 140 height 12
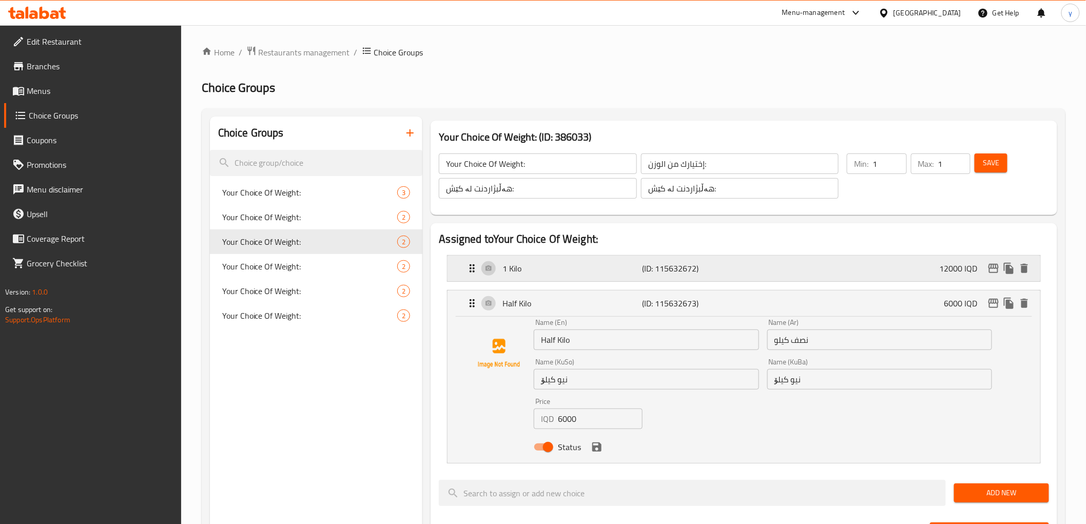
click at [596, 268] on p "1 Kilo" at bounding box center [573, 268] width 140 height 12
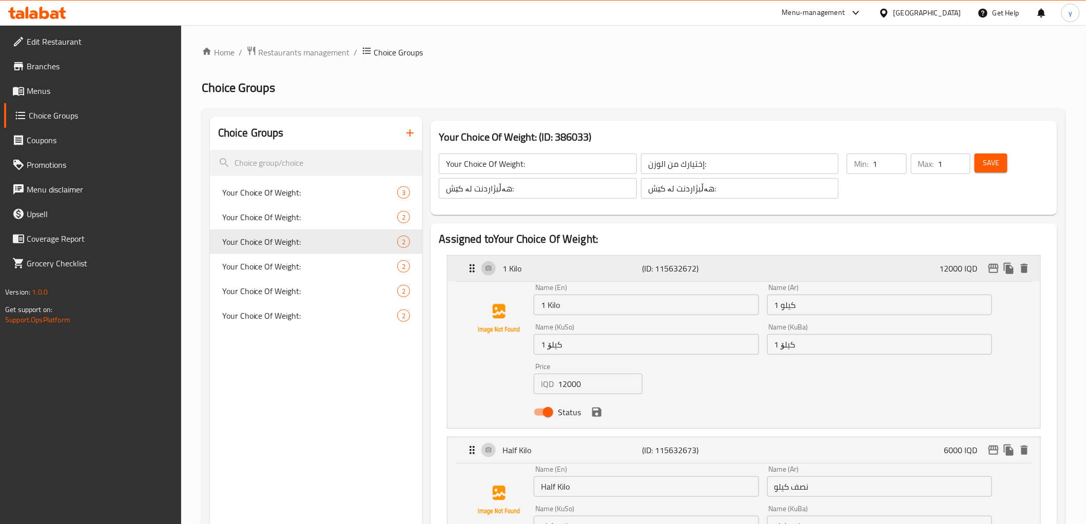
click at [596, 268] on p "1 Kilo" at bounding box center [573, 268] width 140 height 12
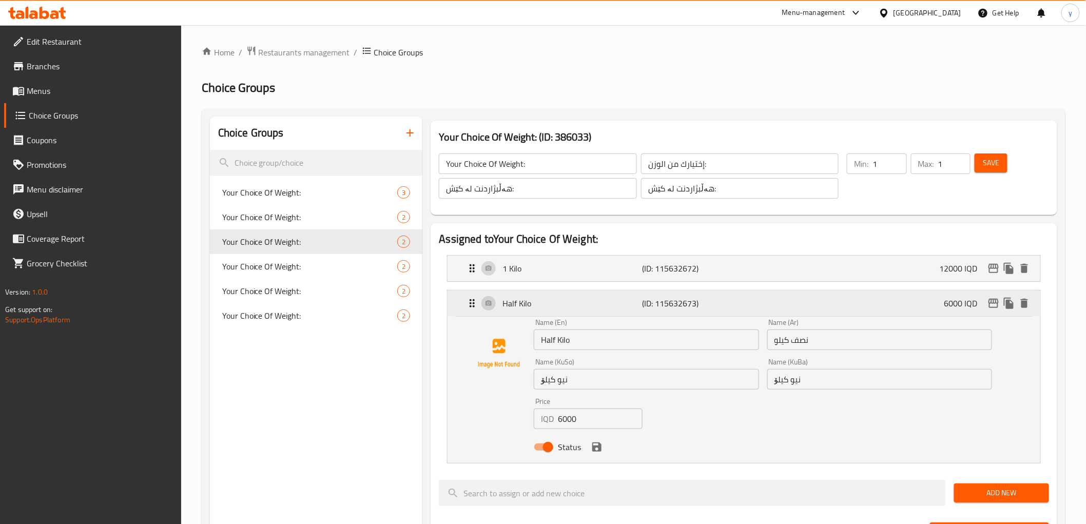
click at [581, 291] on div "Half Kilo (ID: 115632673) 6000 IQD" at bounding box center [747, 304] width 562 height 26
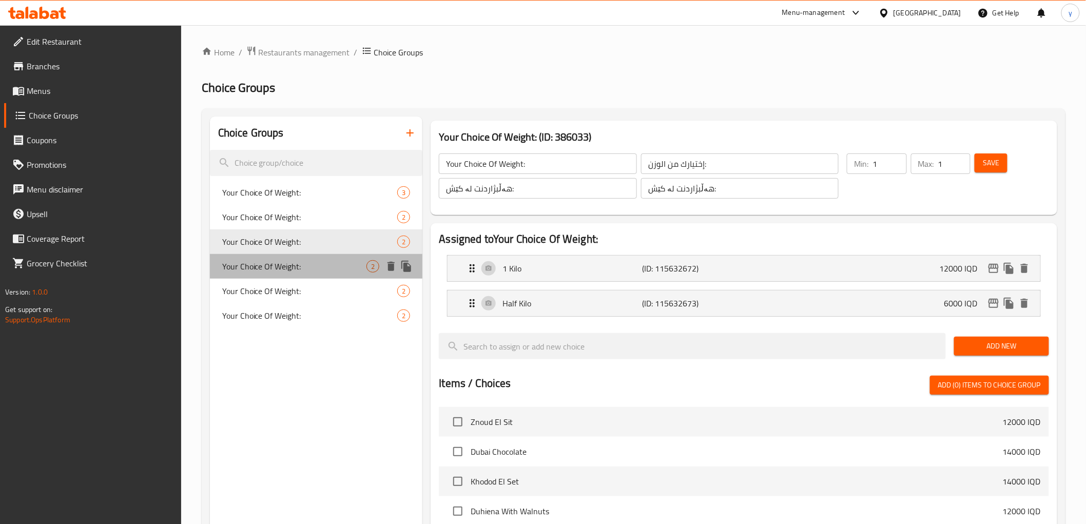
click at [293, 267] on span "Your Choice Of Weight:" at bounding box center [294, 266] width 145 height 12
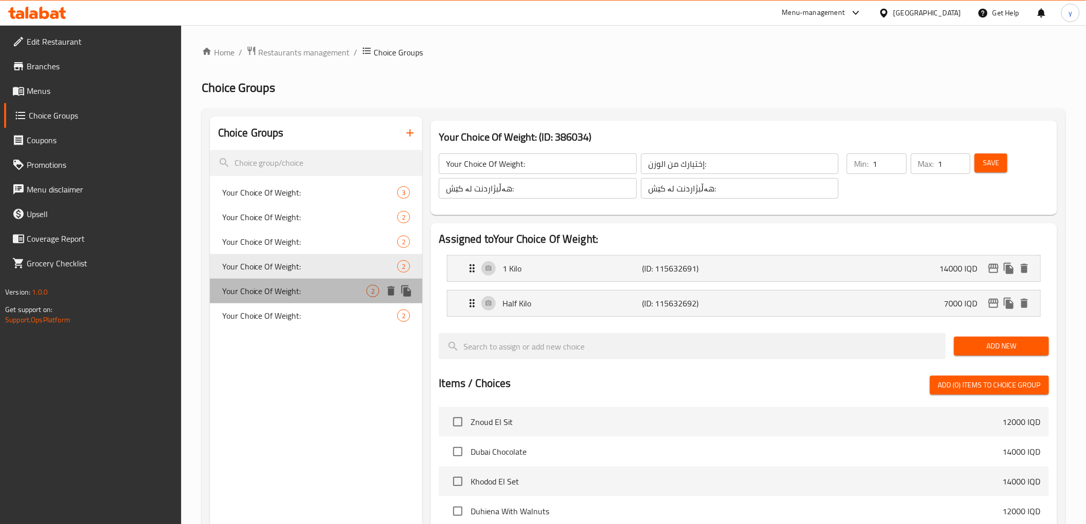
click at [300, 284] on div "Your Choice Of Weight: 2" at bounding box center [316, 291] width 213 height 25
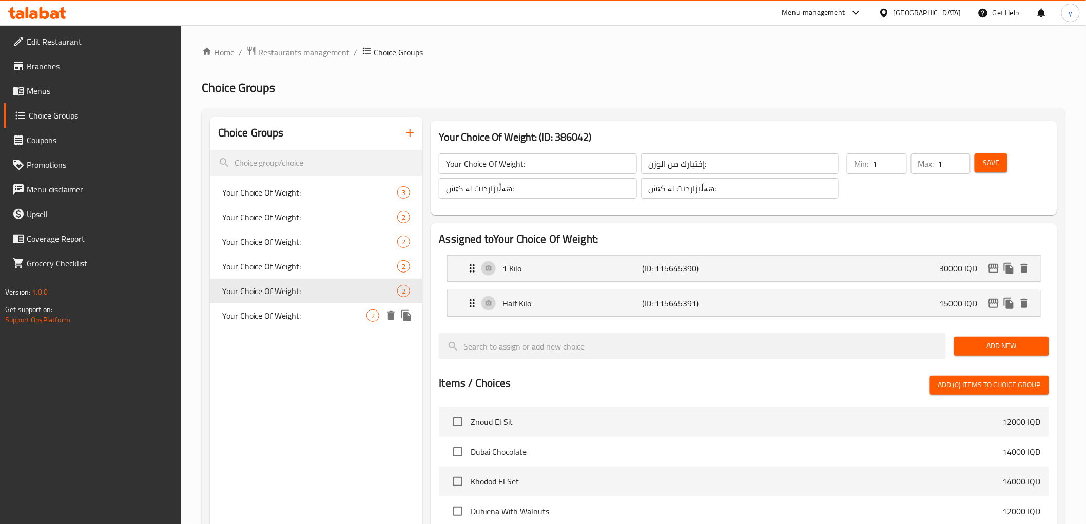
click at [300, 307] on div "Your Choice Of Weight: 2" at bounding box center [316, 315] width 213 height 25
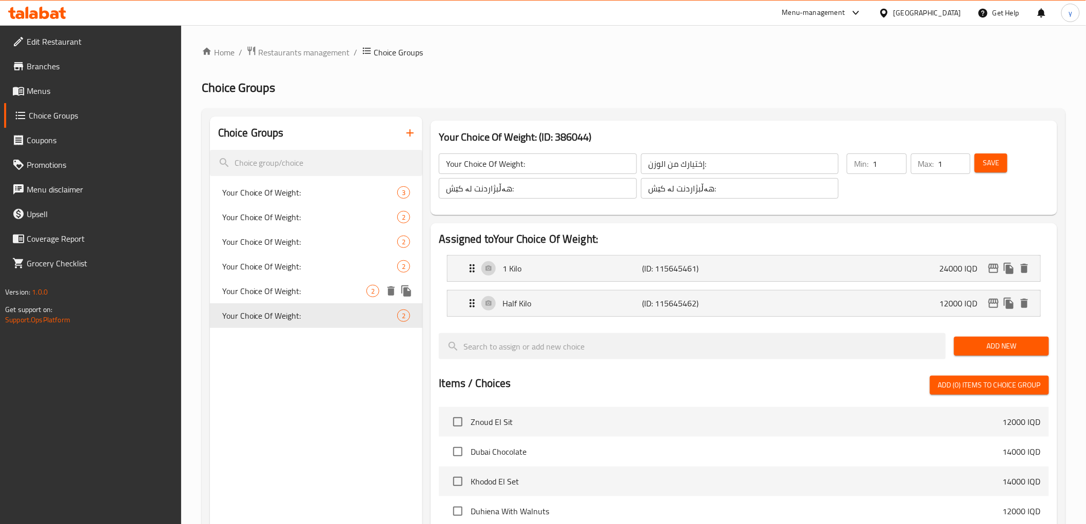
click at [305, 285] on span "Your Choice Of Weight:" at bounding box center [294, 291] width 145 height 12
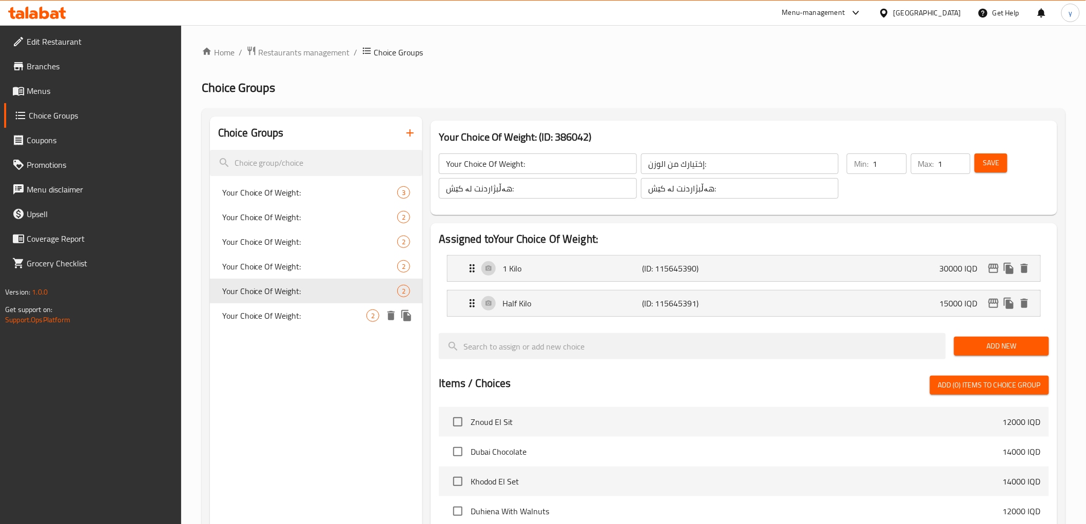
click at [301, 308] on div "Your Choice Of Weight: 2" at bounding box center [316, 315] width 213 height 25
type input "Your Choice Of Weight:"
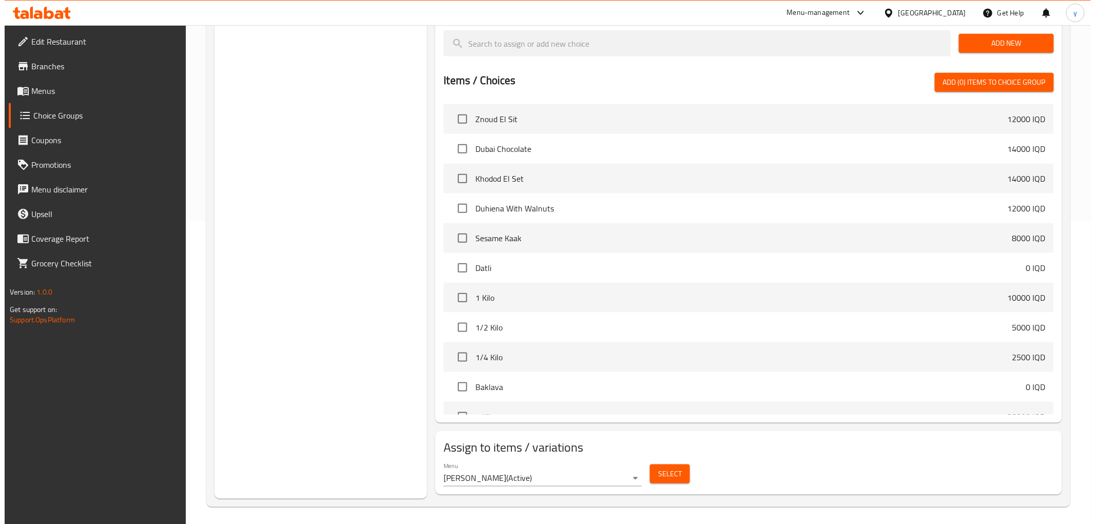
scroll to position [306, 0]
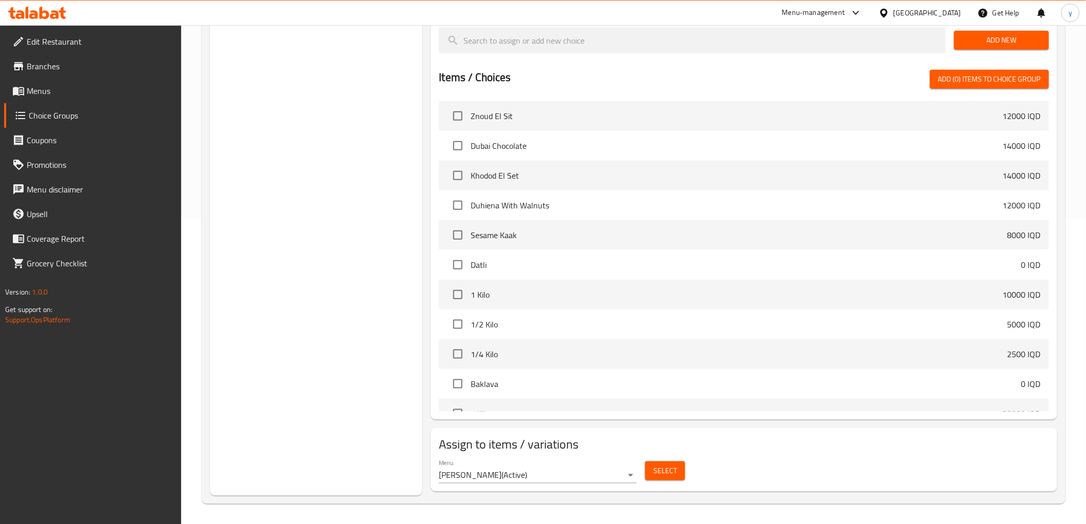
click at [668, 482] on div "Select" at bounding box center [665, 470] width 48 height 27
click at [668, 473] on span "Select" at bounding box center [665, 471] width 24 height 13
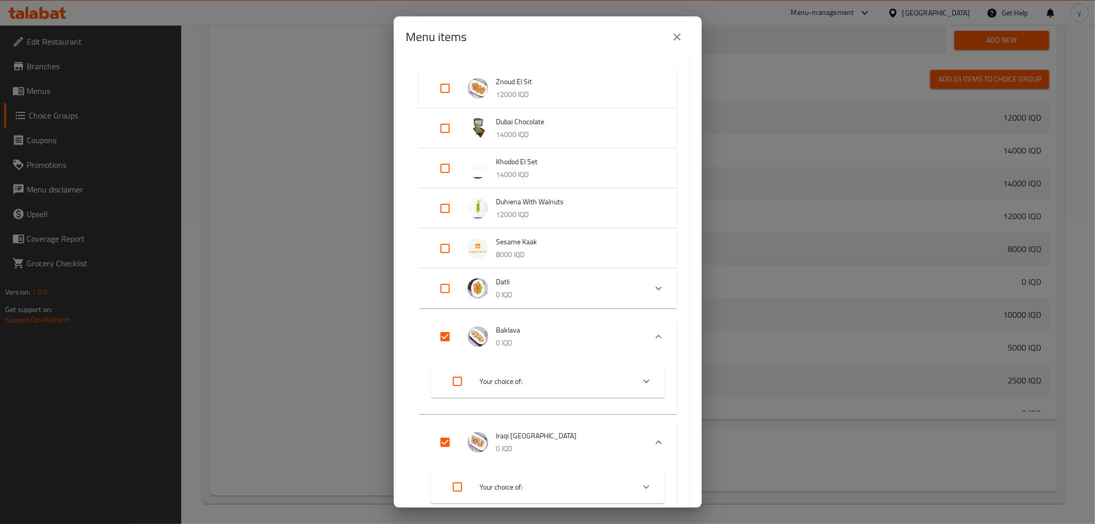
scroll to position [114, 0]
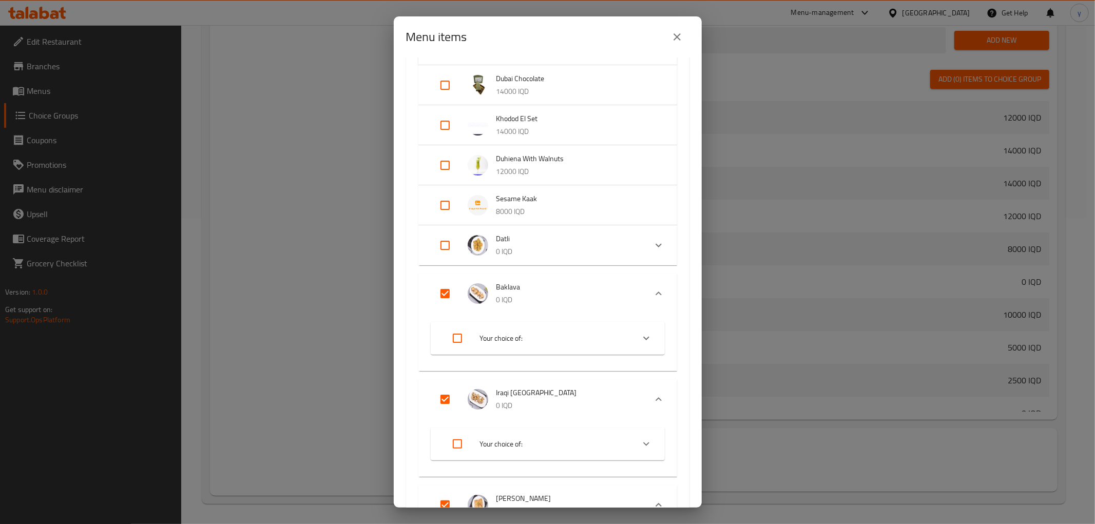
click at [445, 294] on input "Expand" at bounding box center [445, 293] width 25 height 25
checkbox input "true"
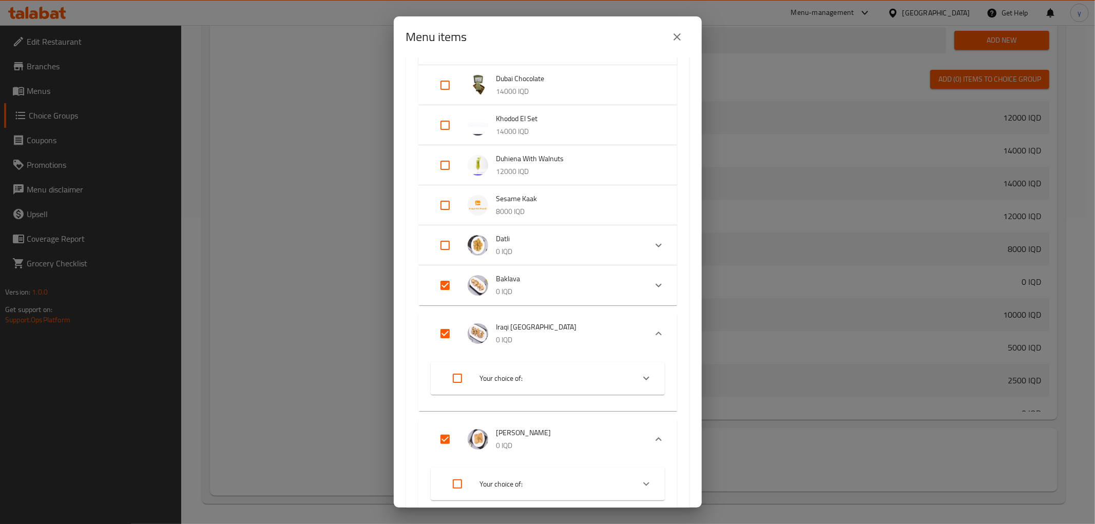
click at [448, 322] on input "Expand" at bounding box center [445, 333] width 25 height 25
checkbox input "true"
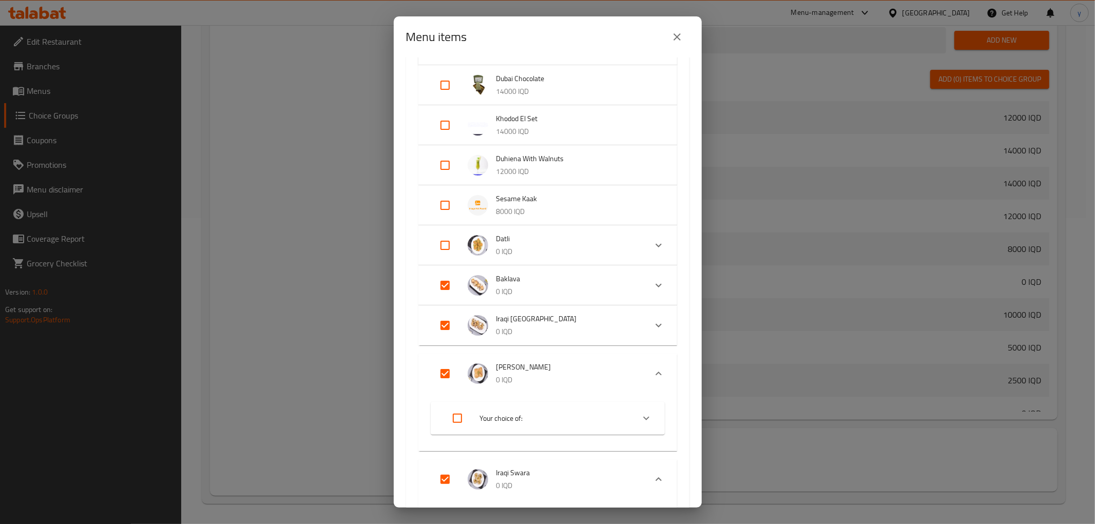
click at [486, 370] on img "Expand" at bounding box center [478, 373] width 21 height 21
click at [495, 400] on li "Iraqi Swara 0 IQD" at bounding box center [539, 414] width 216 height 36
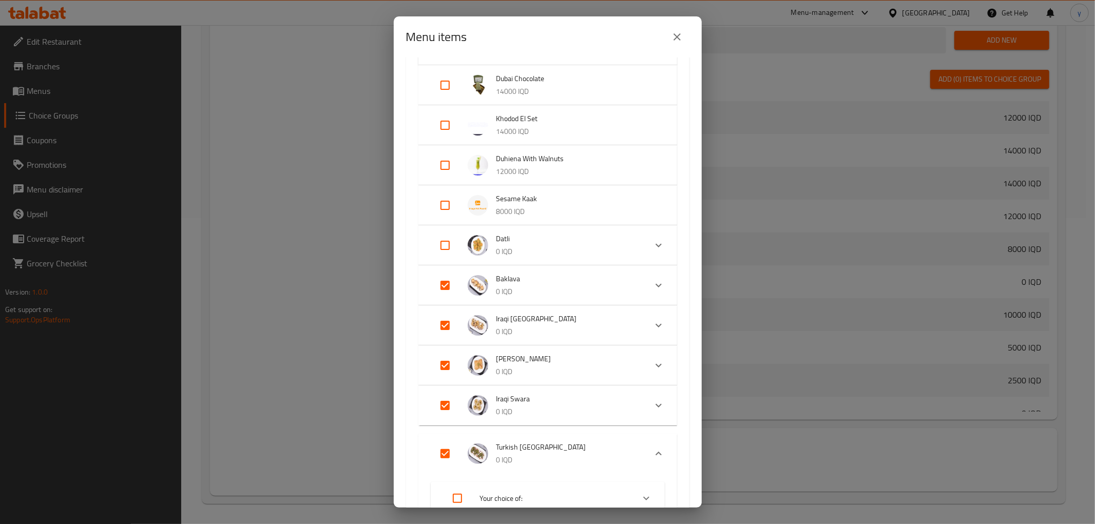
click at [529, 448] on span "Turkish [GEOGRAPHIC_DATA]" at bounding box center [567, 447] width 142 height 13
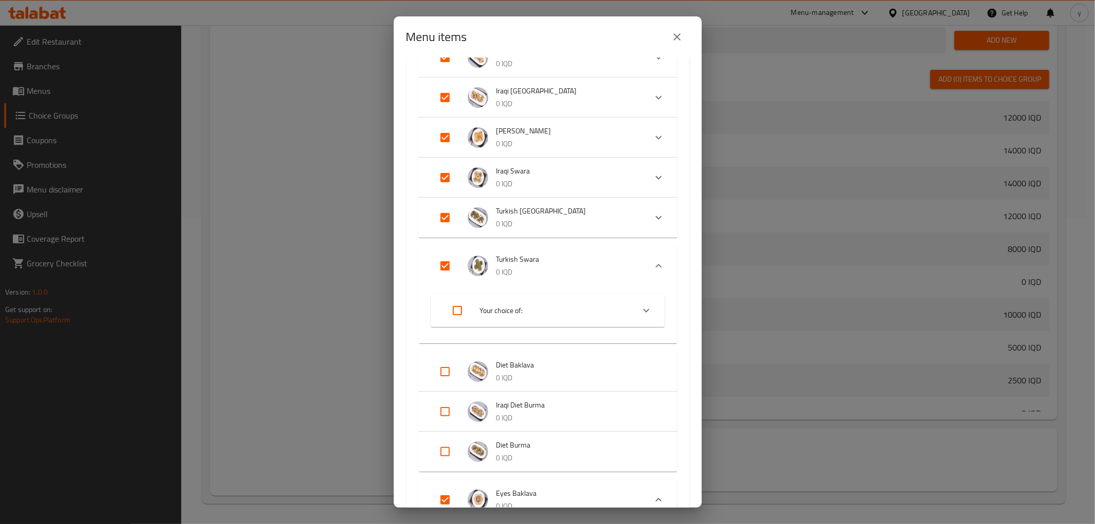
scroll to position [570, 0]
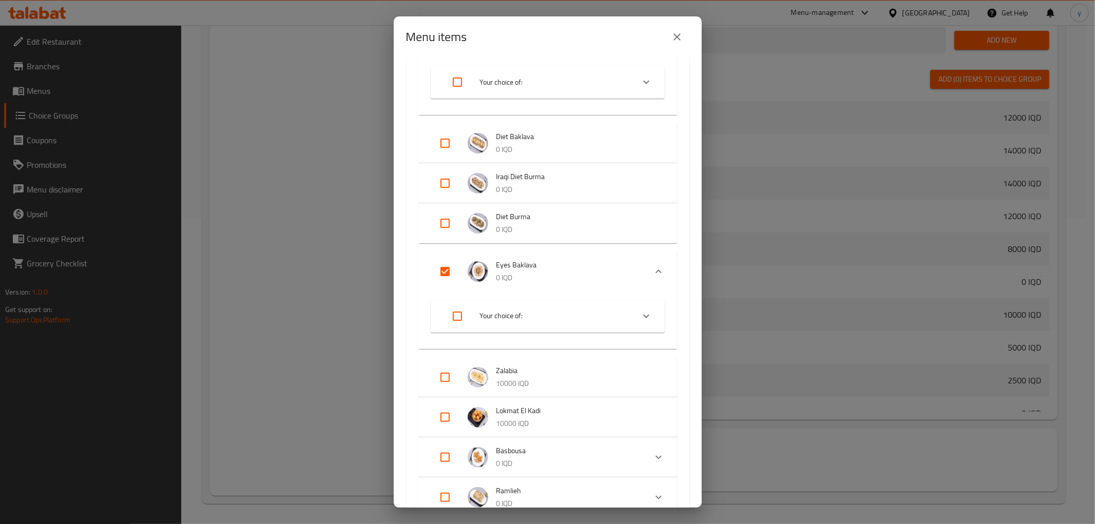
click at [573, 272] on p "0 IQD" at bounding box center [567, 278] width 142 height 13
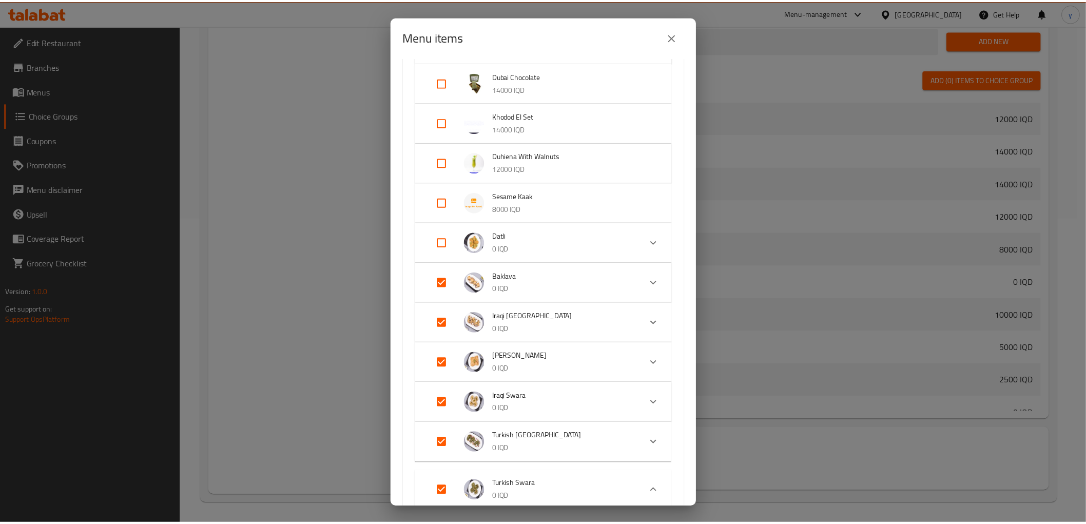
scroll to position [114, 0]
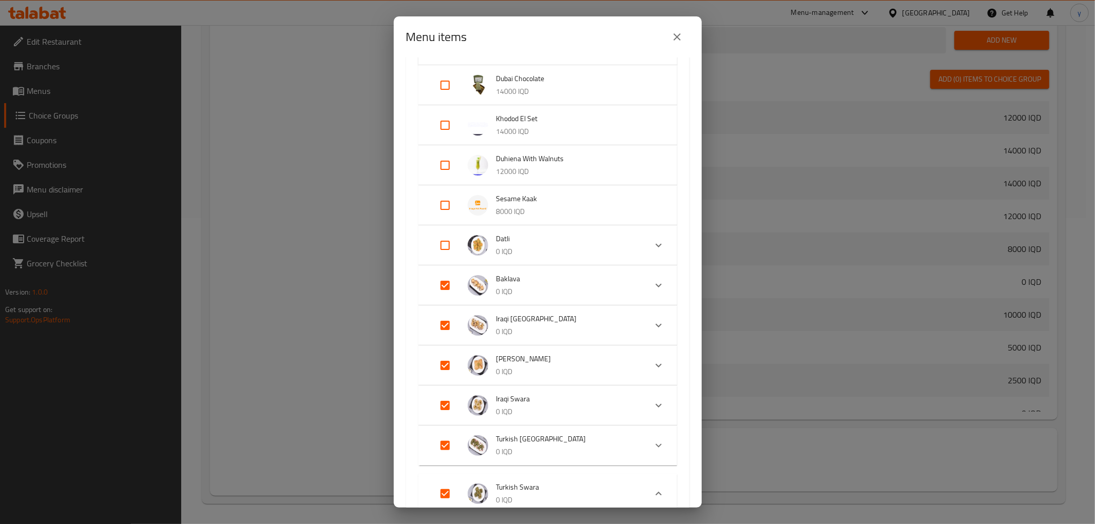
click at [322, 188] on div "Menu items 7 / 31 items selected ​ Desserts Znoud El Sit 12000 IQD Dubai Chocol…" at bounding box center [547, 262] width 1095 height 524
click at [672, 37] on icon "close" at bounding box center [677, 37] width 12 height 12
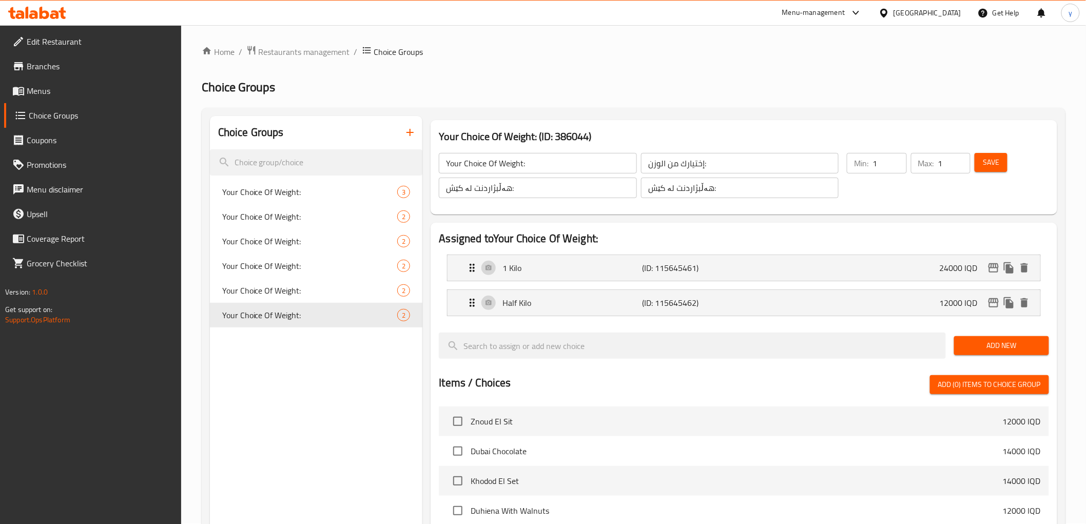
scroll to position [0, 0]
click at [152, 91] on span "Menus" at bounding box center [100, 91] width 146 height 12
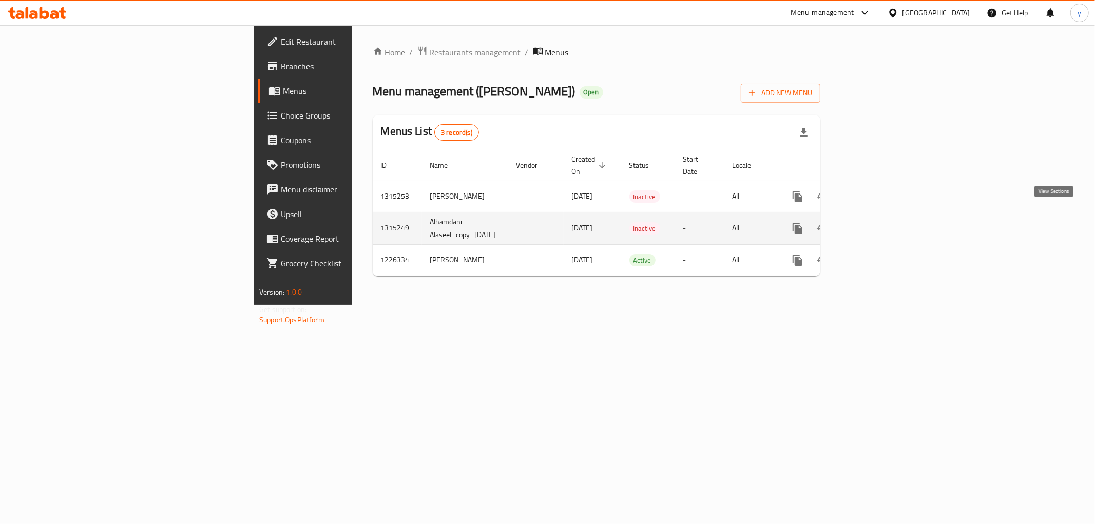
click at [884, 216] on link "enhanced table" at bounding box center [871, 228] width 25 height 25
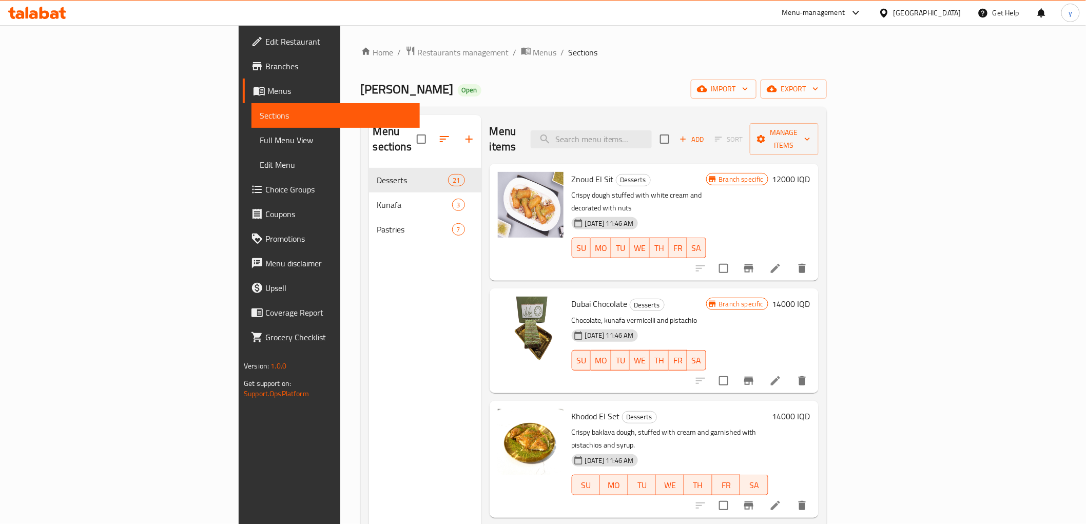
click at [400, 267] on div "Menu sections Desserts 21 Kunafa 3 Pastries 7" at bounding box center [425, 377] width 112 height 524
click at [260, 142] on span "Full Menu View" at bounding box center [336, 140] width 152 height 12
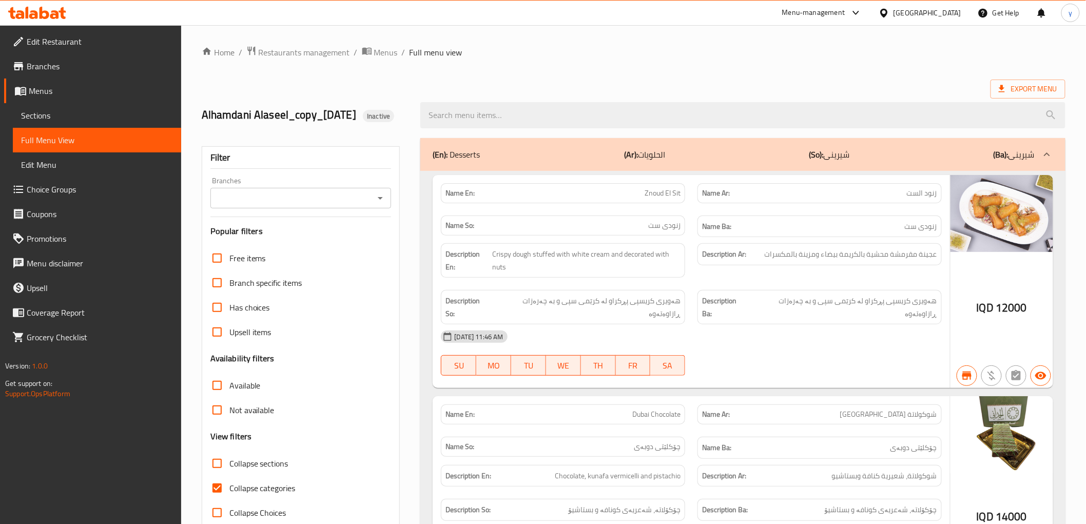
click at [381, 204] on icon "Open" at bounding box center [380, 198] width 12 height 12
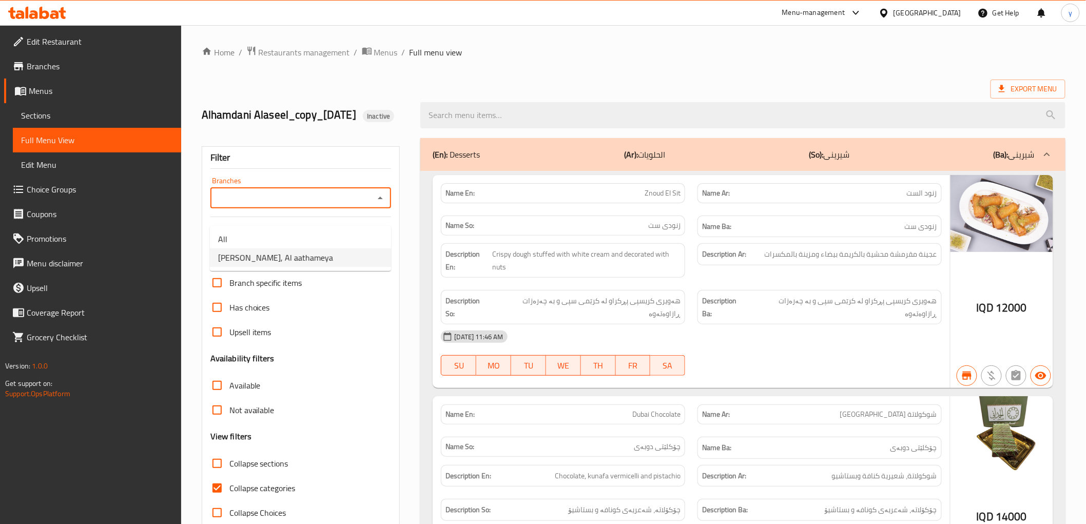
click at [331, 255] on span "Alhamdani Alaseel, Al aathameya" at bounding box center [275, 258] width 115 height 12
type input "Alhamdani Alaseel, Al aathameya"
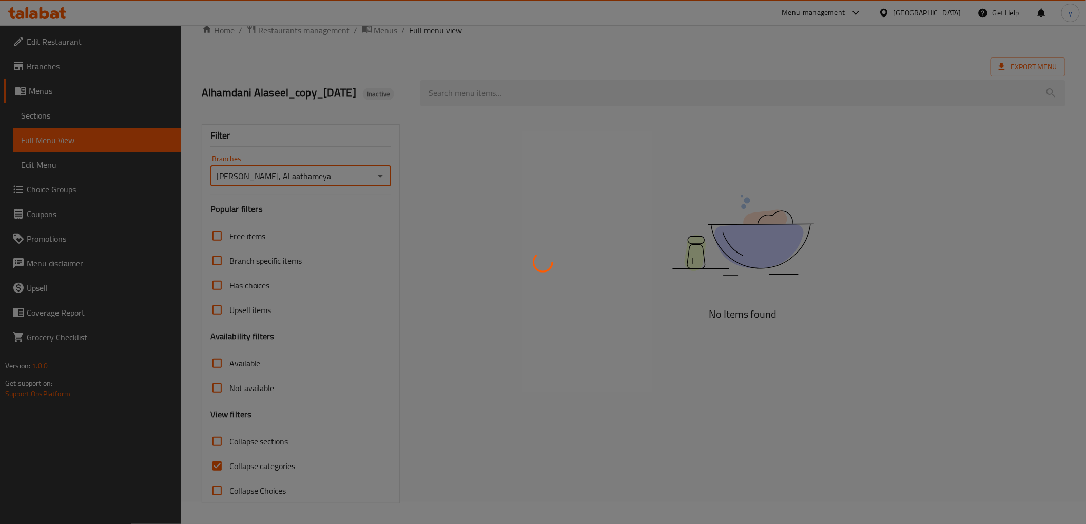
scroll to position [37, 0]
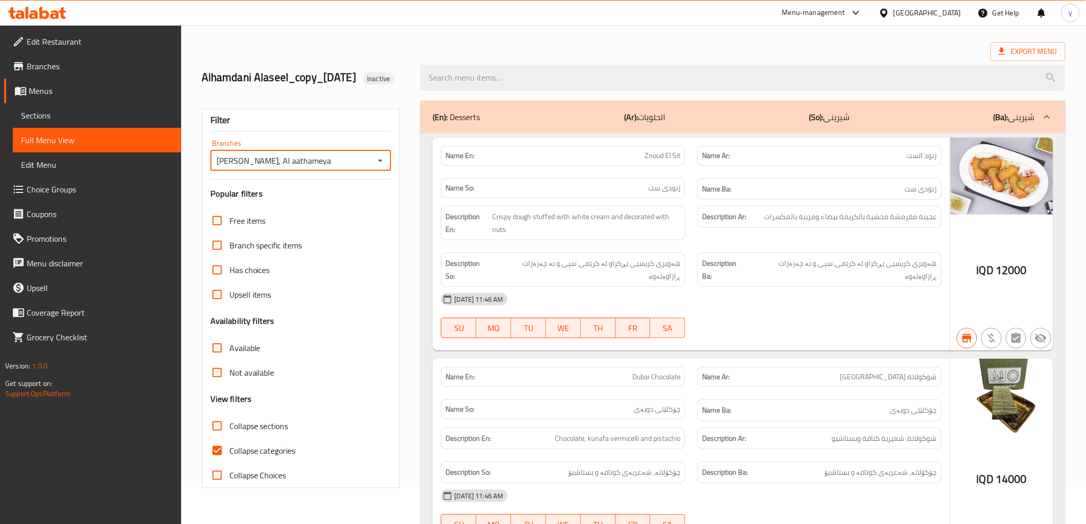
click at [218, 463] on input "Collapse categories" at bounding box center [217, 450] width 25 height 25
click at [214, 460] on input "Collapse categories" at bounding box center [217, 450] width 25 height 25
checkbox input "false"
click at [220, 438] on input "Collapse sections" at bounding box center [217, 426] width 25 height 25
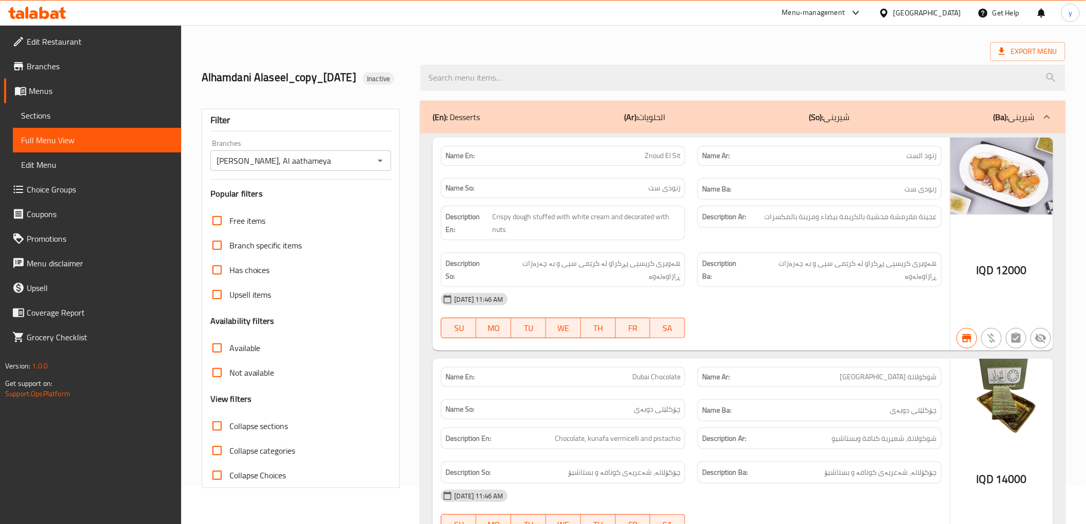
checkbox input "true"
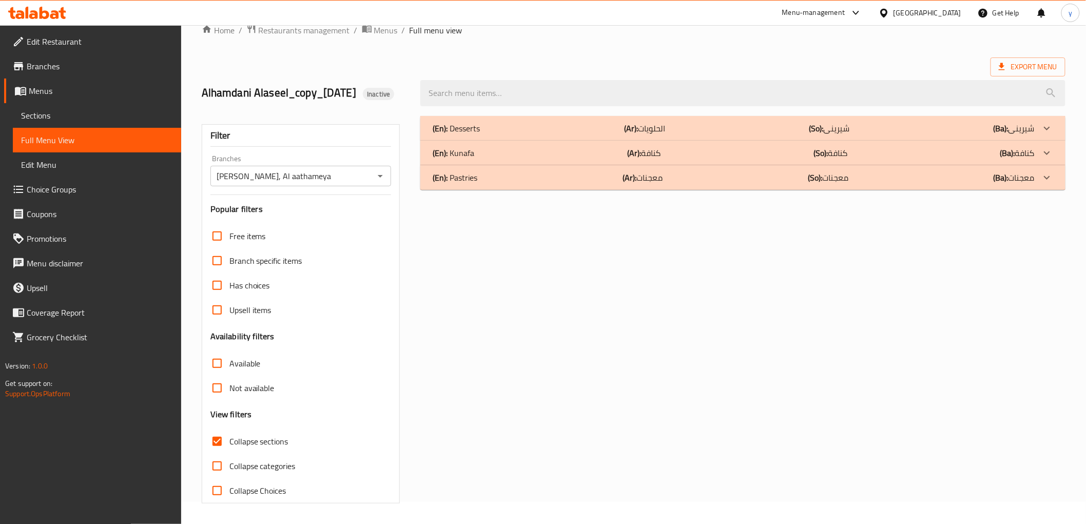
click at [654, 129] on p "(Ar): الحلويات" at bounding box center [644, 128] width 41 height 12
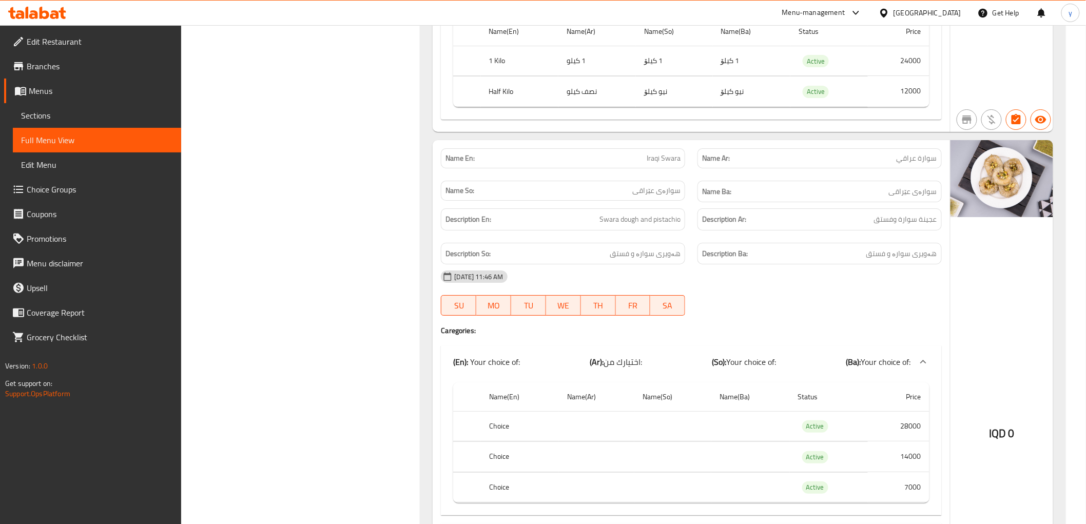
scroll to position [3049, 0]
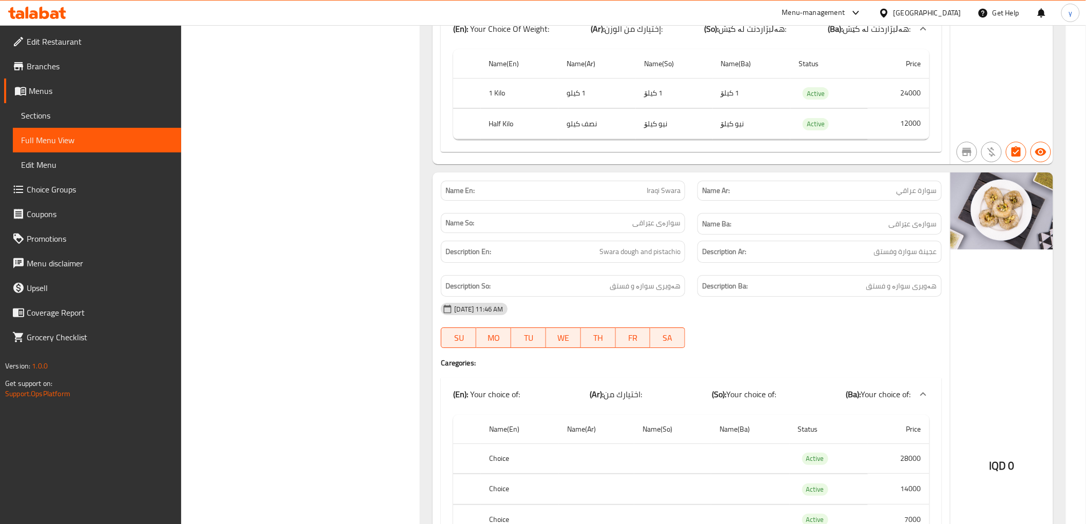
click at [659, 194] on span "Iraqi Swara" at bounding box center [664, 190] width 34 height 11
copy span "Iraqi Swara"
click at [807, 280] on div "Description Ba: هەویری سوارە و فستق" at bounding box center [820, 286] width 244 height 22
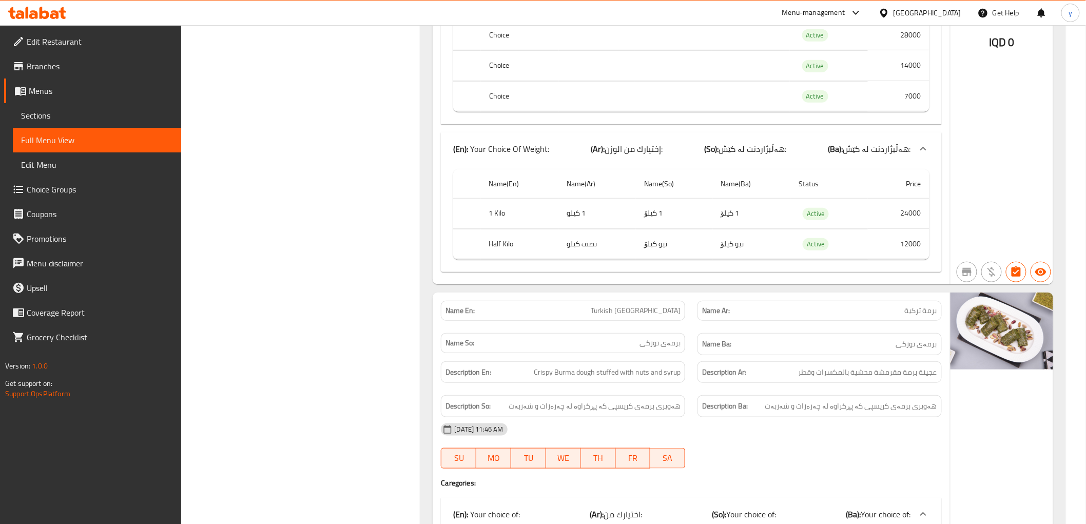
scroll to position [3505, 0]
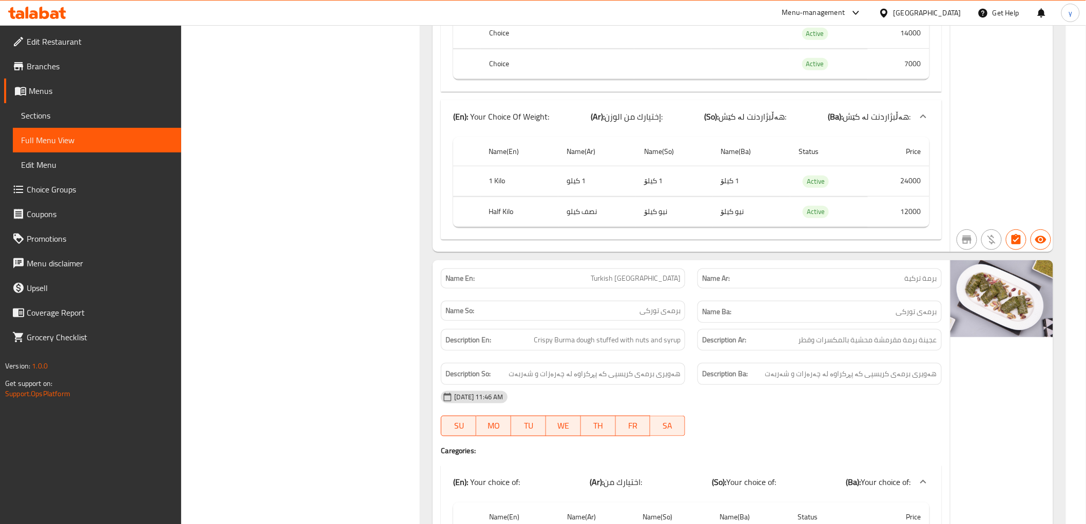
click at [658, 284] on span "Turkish [GEOGRAPHIC_DATA]" at bounding box center [636, 278] width 90 height 11
copy span "Turkish [GEOGRAPHIC_DATA]"
click at [532, 226] on th "Half Kilo" at bounding box center [520, 212] width 78 height 30
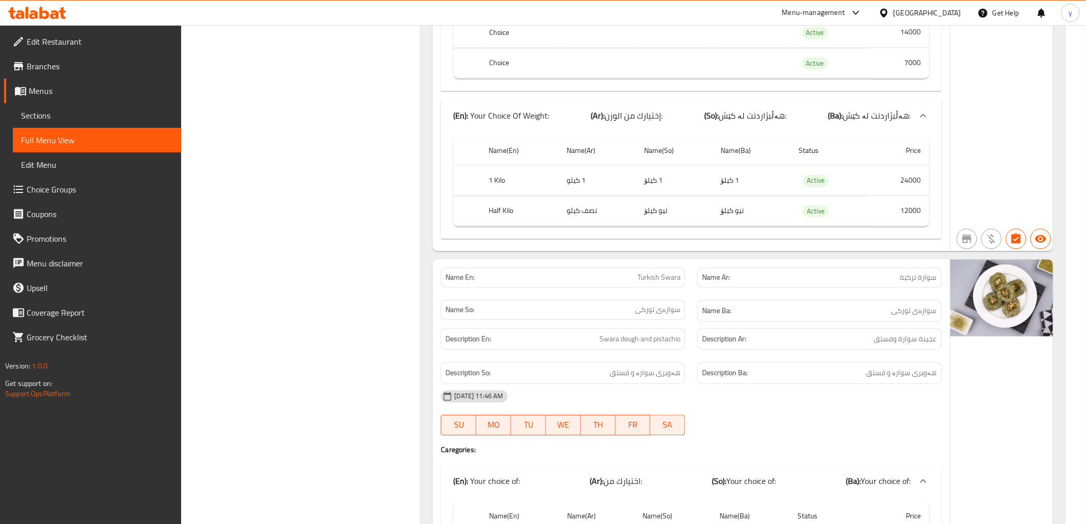
scroll to position [4076, 0]
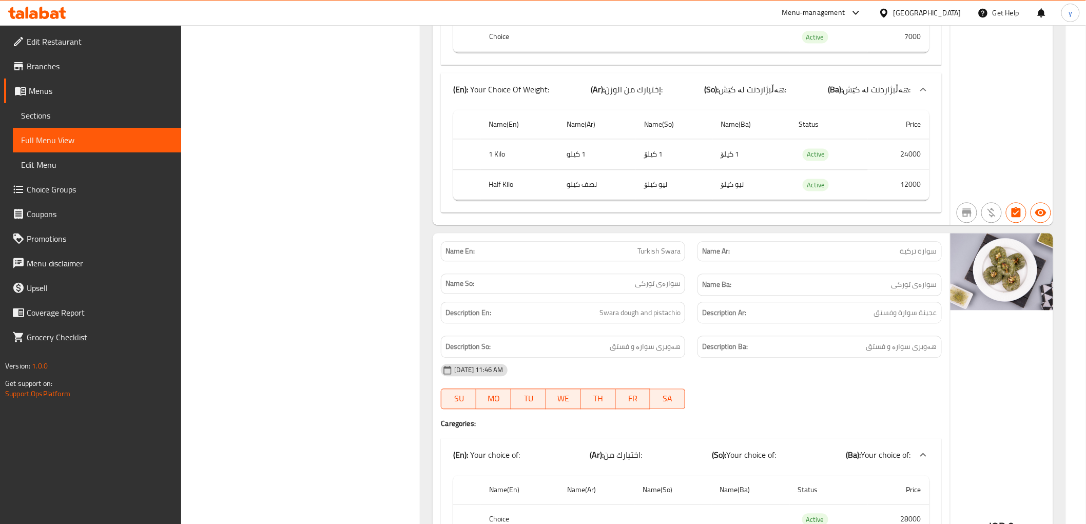
click at [663, 257] on span "Turkish Swara" at bounding box center [659, 251] width 43 height 11
copy span "Turkish Swara"
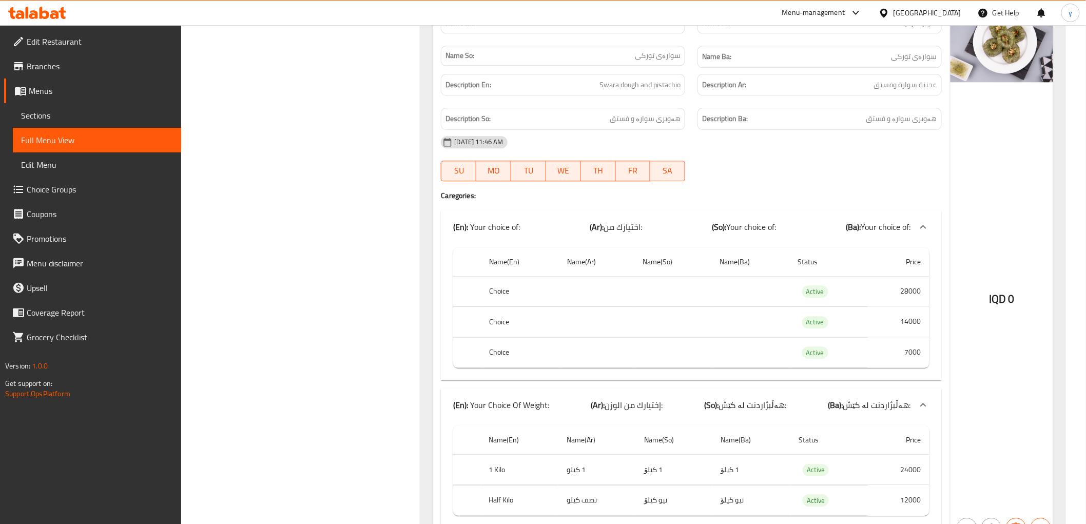
click at [736, 291] on td "choices table" at bounding box center [750, 291] width 78 height 30
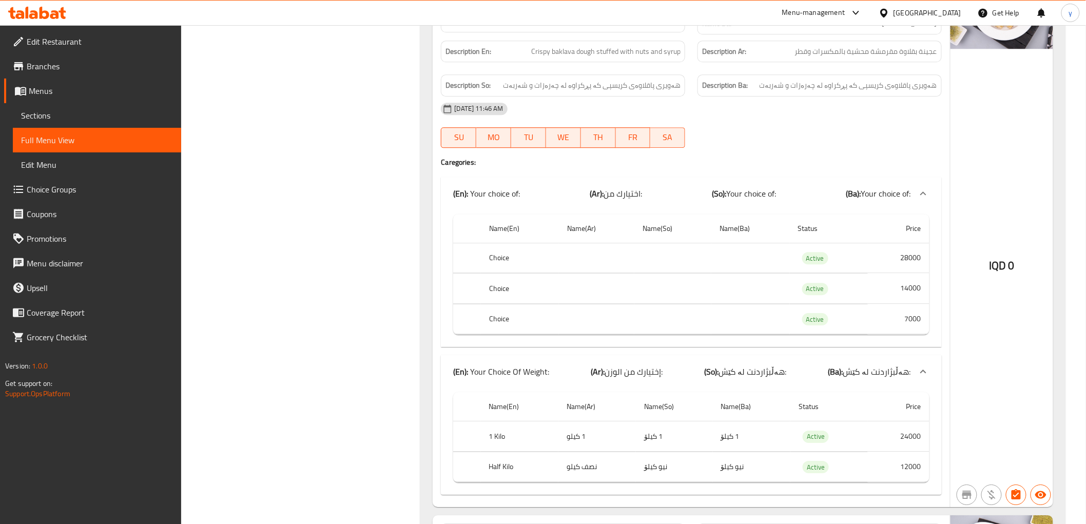
scroll to position [5787, 0]
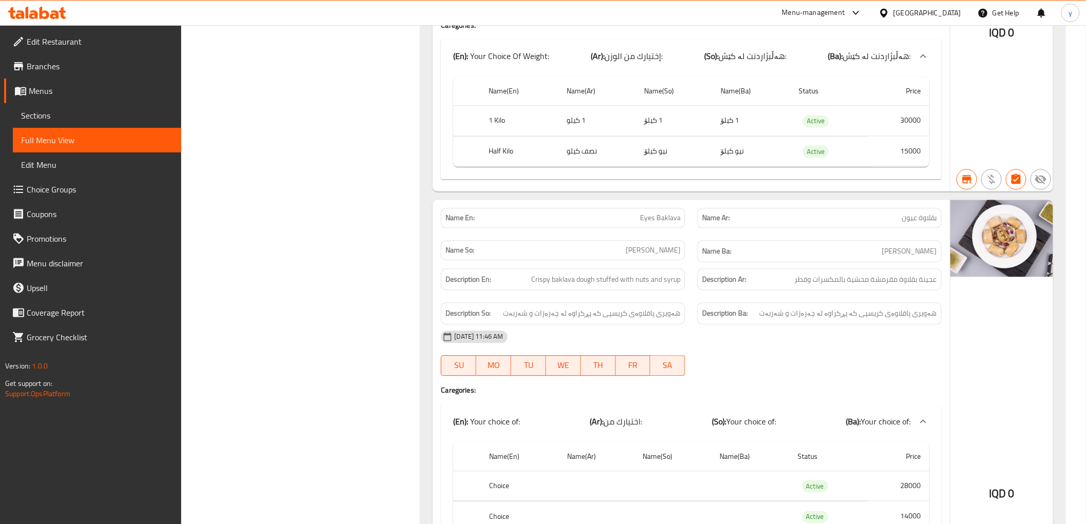
click at [663, 208] on div "Name En: Eyes Baklava" at bounding box center [563, 218] width 244 height 20
copy span "Eyes Baklava"
click at [691, 296] on div "Description Ba: هەویری پاقلاوەی کریسپی کە پڕکراوە لە چەرەزات و شەربەت" at bounding box center [819, 313] width 257 height 34
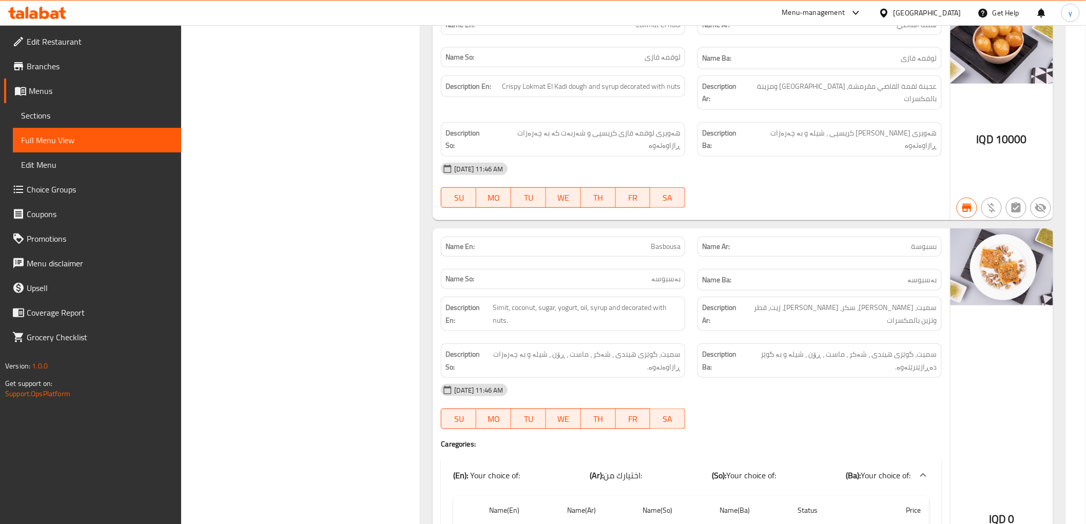
scroll to position [6813, 0]
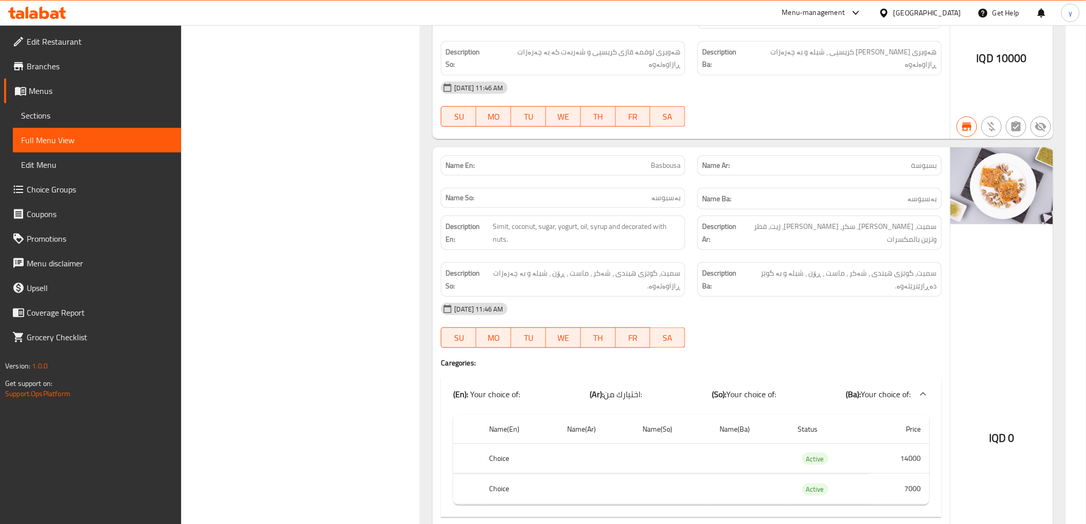
click at [666, 149] on div "Name En: Basbousa" at bounding box center [563, 165] width 257 height 32
click at [667, 156] on div "Name En: Basbousa" at bounding box center [563, 166] width 244 height 20
click at [670, 160] on span "Basbousa" at bounding box center [666, 165] width 30 height 11
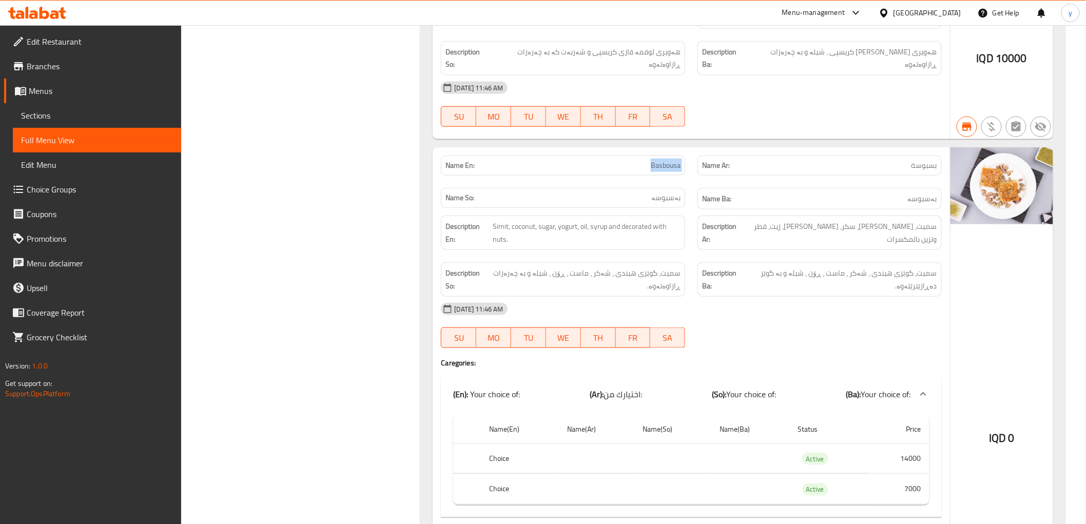
copy span "Basbousa"
click at [824, 301] on div "Name En: Basbousa Name Ar: بسبوسة Name So: بەسبوسە Name Ba: بەسبوسە Description…" at bounding box center [691, 412] width 517 height 530
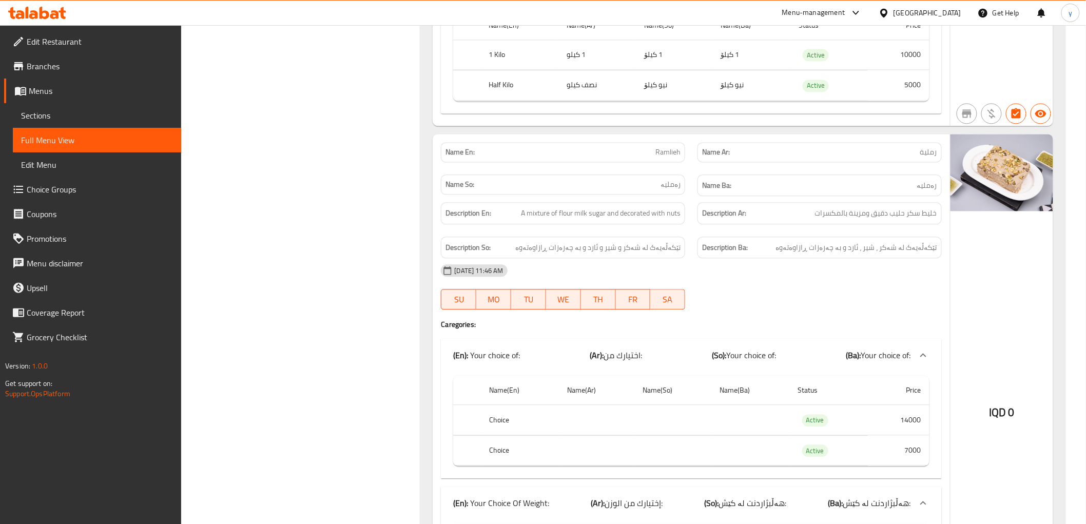
scroll to position [7384, 0]
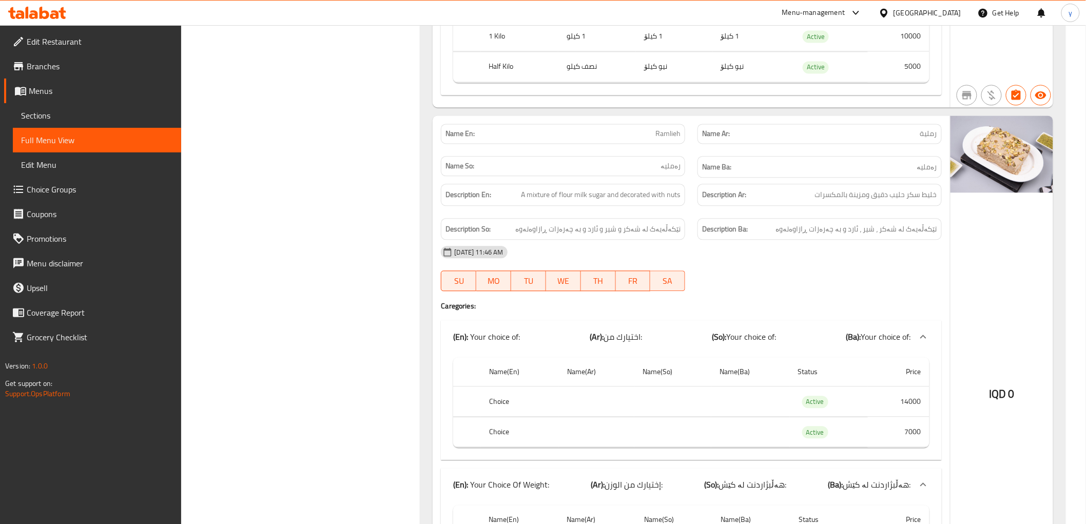
click at [666, 128] on span "Ramlieh" at bounding box center [668, 133] width 25 height 11
copy span "Ramlieh"
click at [620, 320] on div "(En): Your choice of: (Ar): اختيارك من: (So): Your choice of: (Ba): Your choice…" at bounding box center [691, 336] width 500 height 33
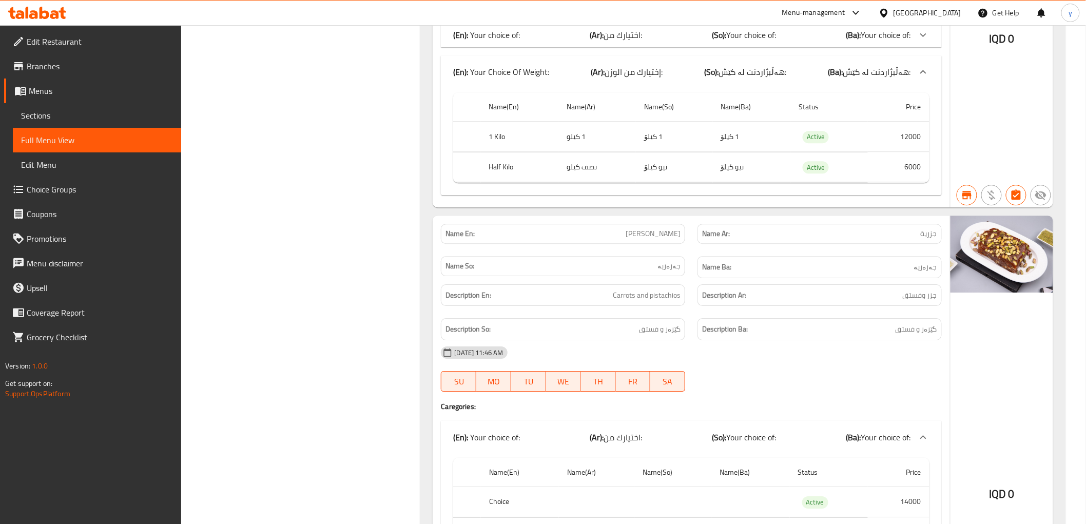
scroll to position [7726, 0]
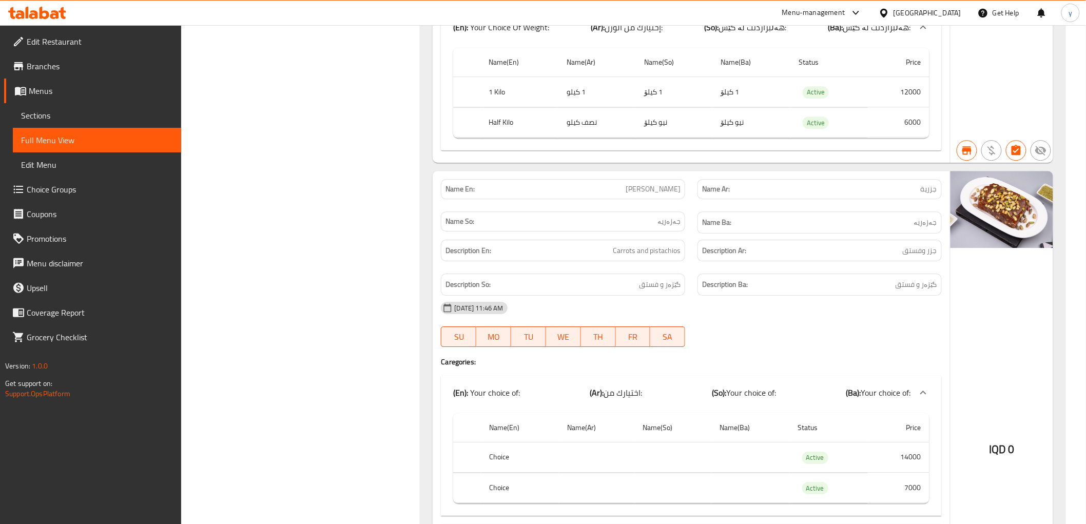
click at [668, 184] on span "[PERSON_NAME]" at bounding box center [653, 189] width 55 height 11
copy span "[PERSON_NAME]"
click at [707, 305] on div "Name En: Jazarieh Name Ar: جزرية Name So: جەزەریە Name Ba: جەزەریە Description …" at bounding box center [691, 423] width 517 height 505
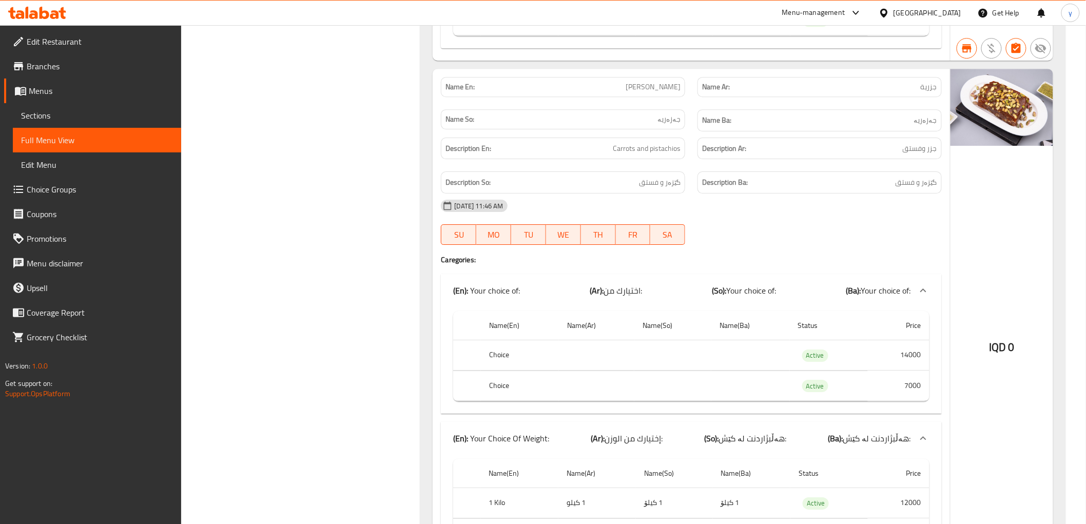
scroll to position [7908, 0]
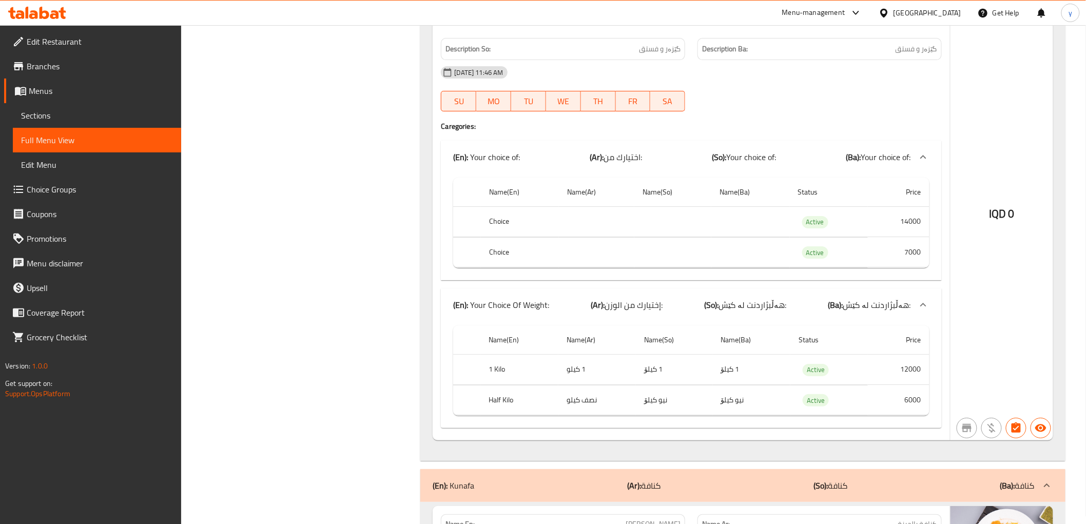
scroll to position [8332, 0]
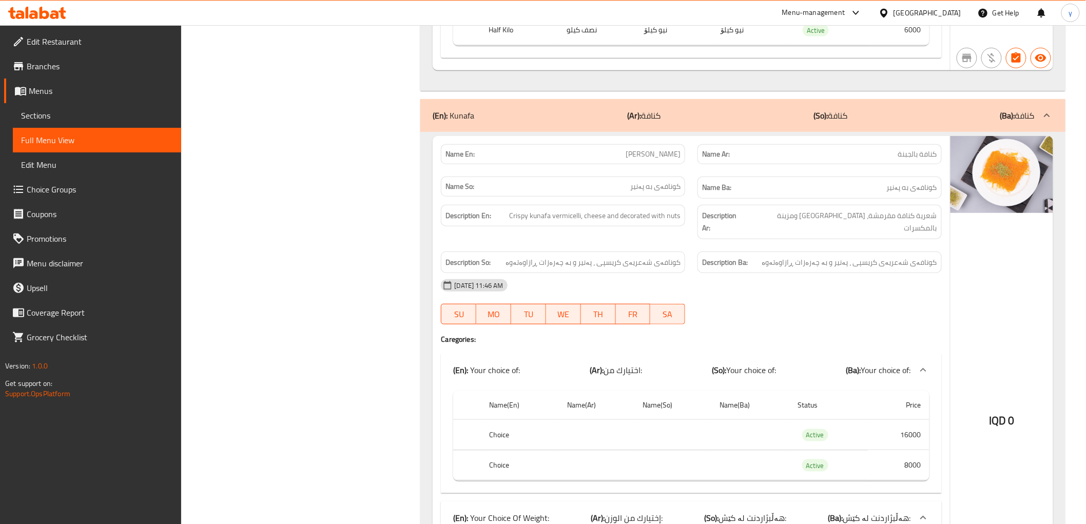
click at [664, 149] on span "Cheese Kunafa" at bounding box center [653, 154] width 55 height 11
copy span "Cheese Kunafa"
click at [882, 391] on th "Price" at bounding box center [899, 405] width 62 height 29
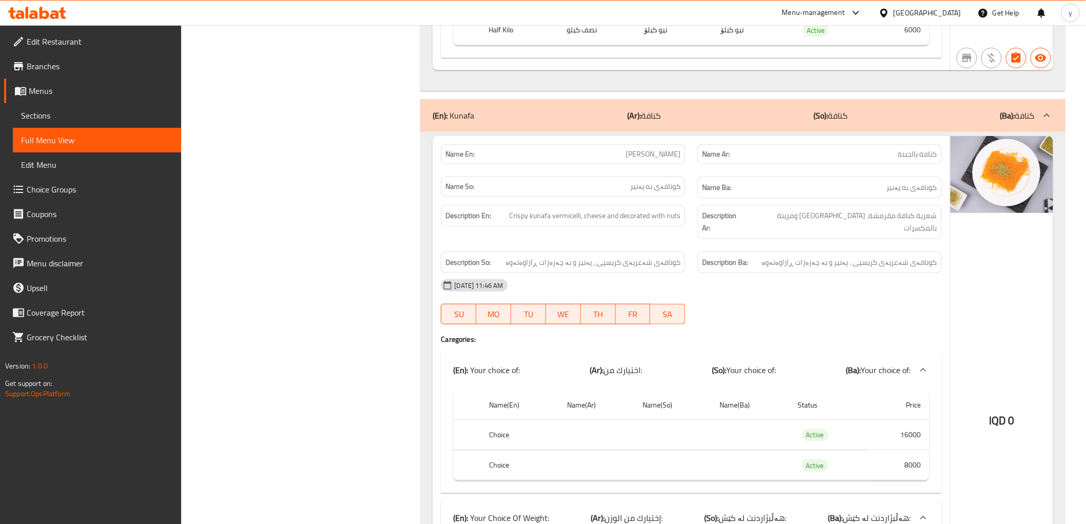
scroll to position [8674, 0]
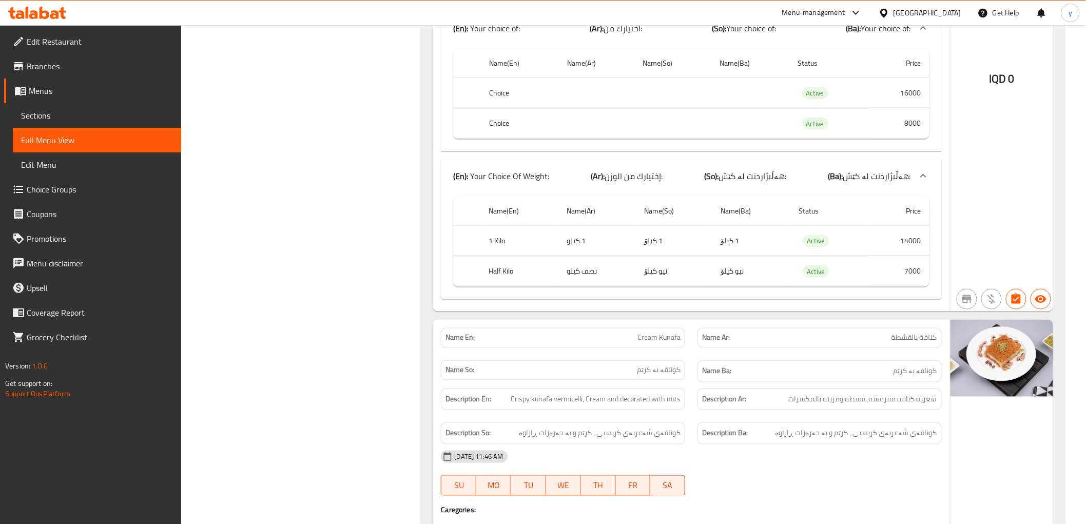
click at [668, 333] on span "Cream Kunafa" at bounding box center [659, 338] width 43 height 11
copy span "Cream Kunafa"
click at [695, 354] on div "Name Ba: کونافە بە کرێم" at bounding box center [819, 371] width 257 height 34
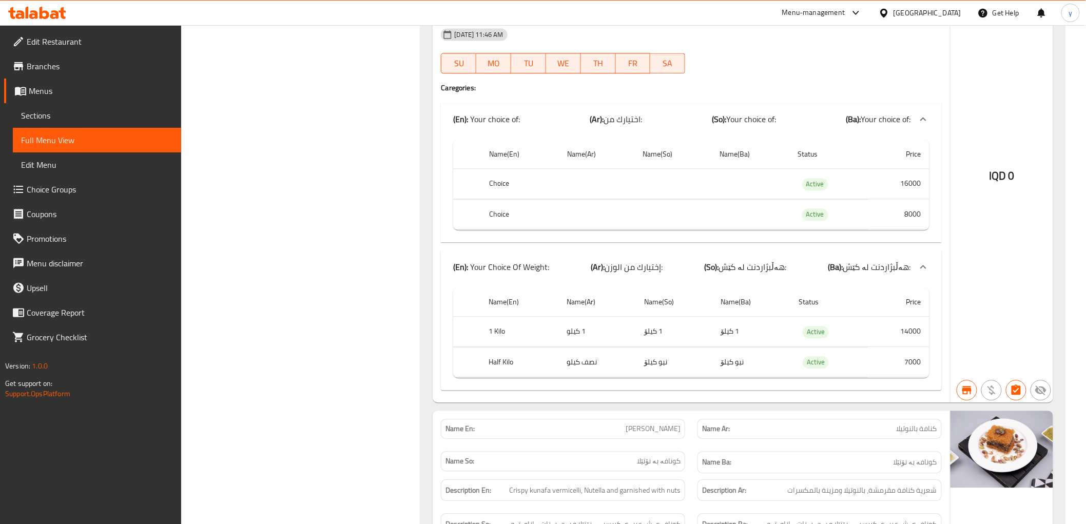
scroll to position [9244, 0]
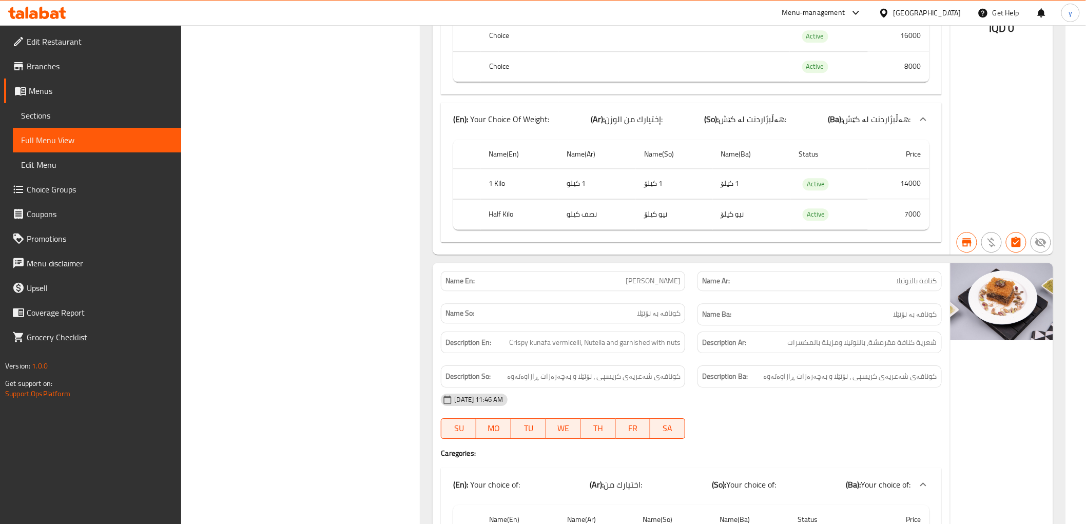
click at [662, 276] on span "Nutella Kunafa" at bounding box center [653, 281] width 55 height 11
copy span "Nutella Kunafa"
click at [572, 370] on span "کونافەی شەعریەی کریسپی ، نۆتێلا و بەچەرەزات ڕازاوەتەوە" at bounding box center [594, 376] width 174 height 13
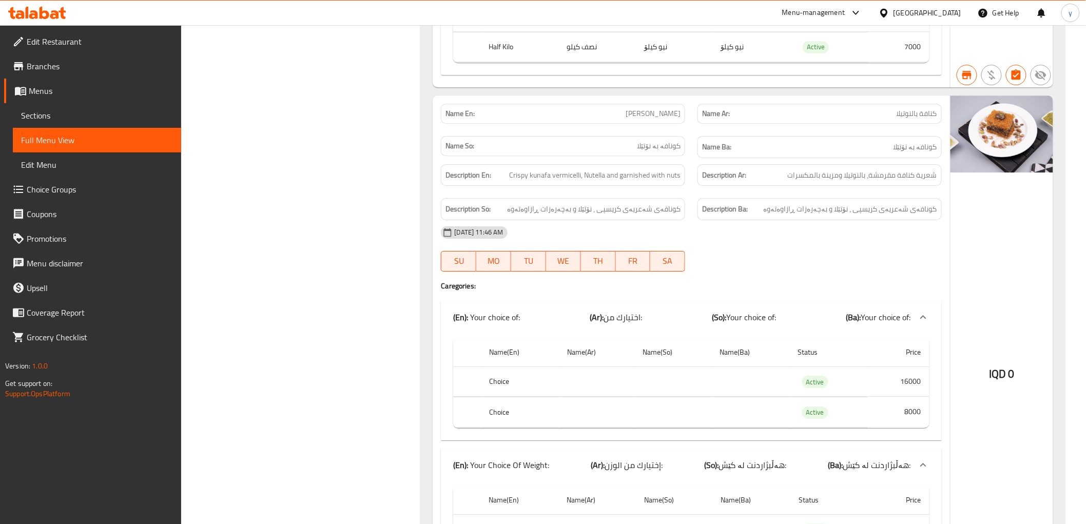
scroll to position [9480, 0]
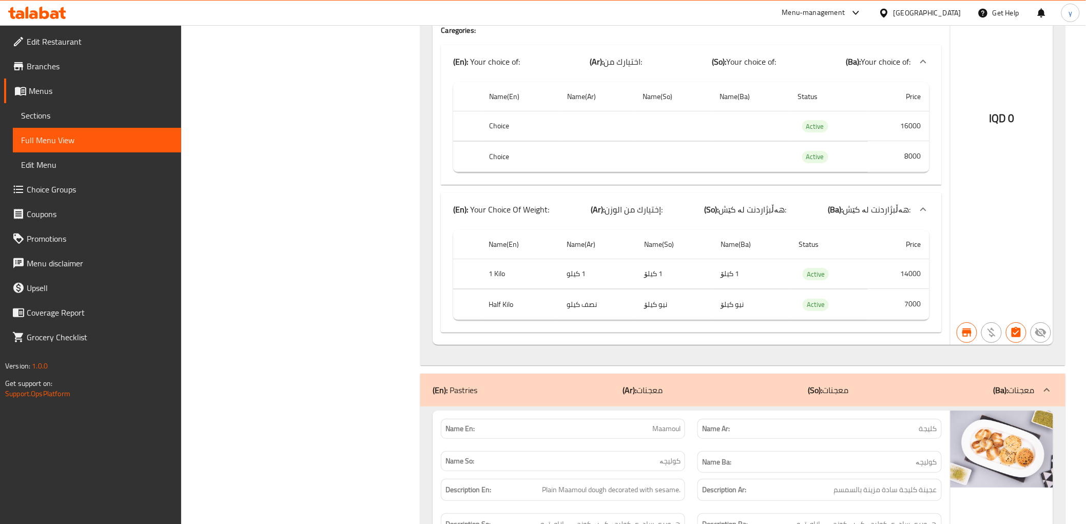
click at [663, 423] on span "Maamoul" at bounding box center [666, 428] width 28 height 11
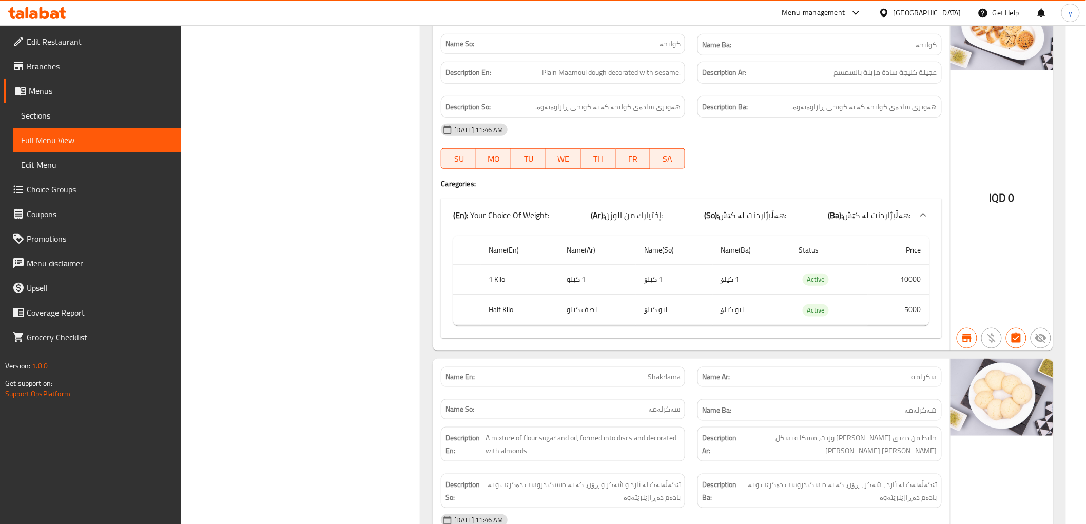
scroll to position [10237, 0]
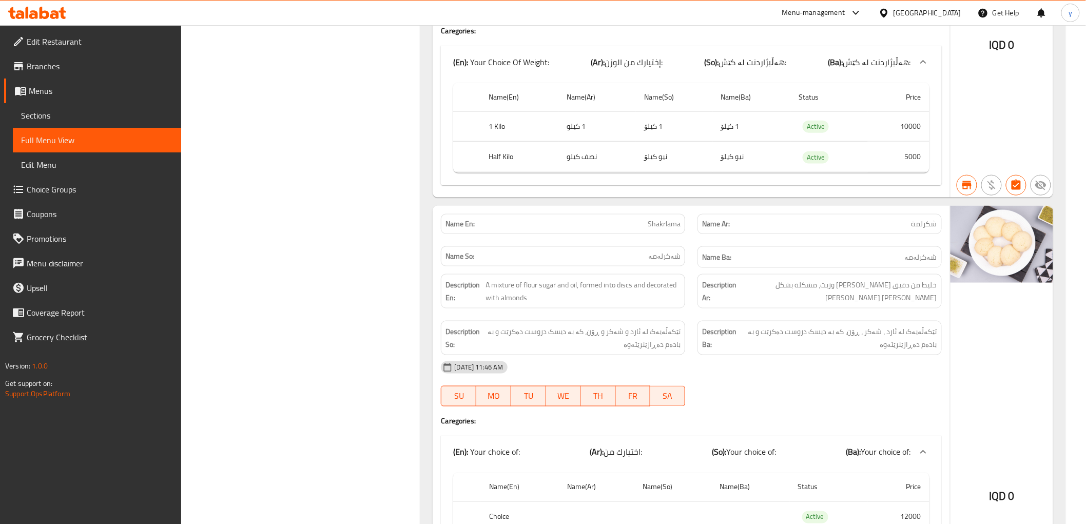
click at [663, 219] on span "Shakrlama" at bounding box center [664, 224] width 33 height 11
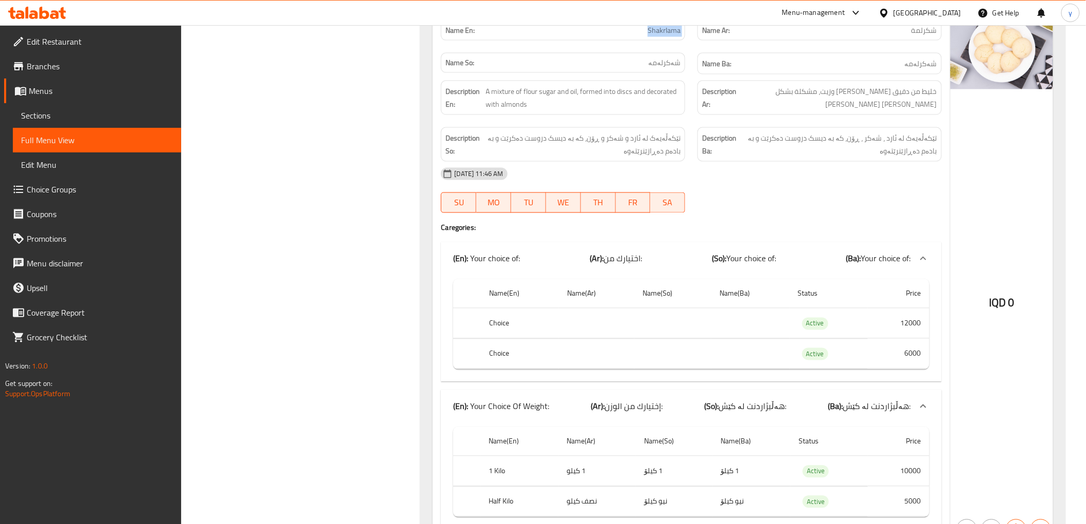
scroll to position [10465, 0]
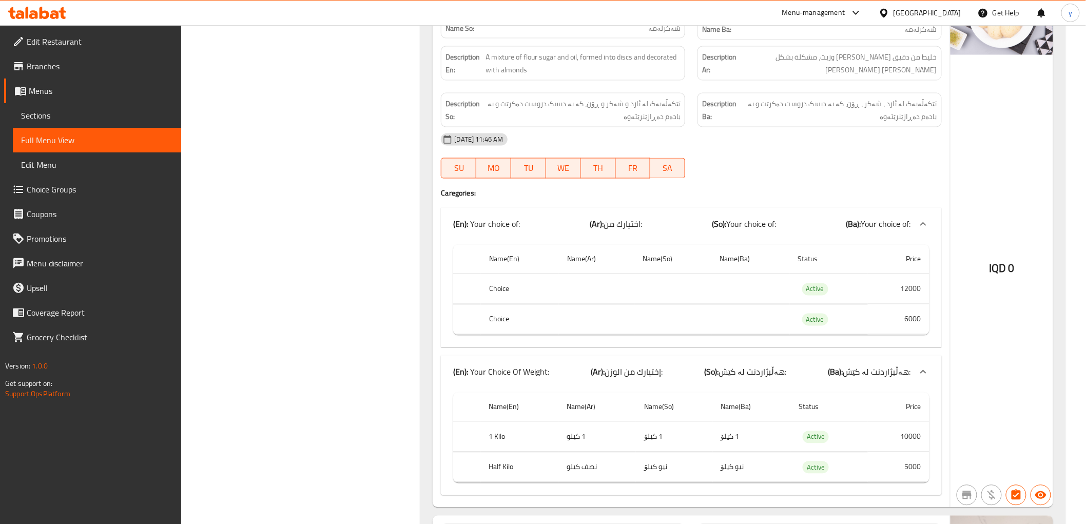
click at [606, 273] on div "Name En: Shakrlama Name Ar: شكرلمة Name So: شەکرلەمە Name Ba: شەکرلەمە Descript…" at bounding box center [691, 243] width 517 height 530
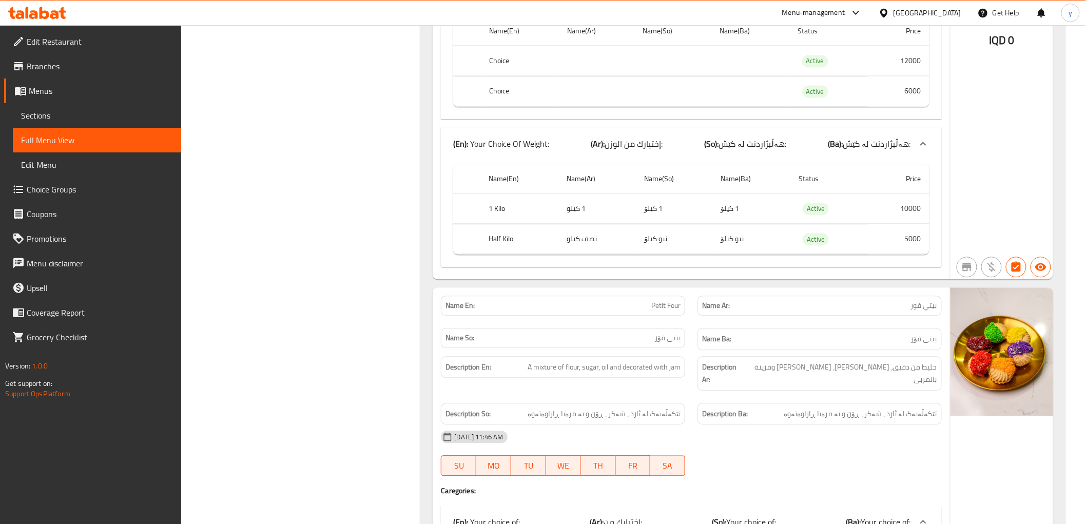
click at [672, 296] on div "Name En: Petit Four" at bounding box center [563, 306] width 244 height 20
click at [671, 300] on span "Petit Four" at bounding box center [665, 305] width 29 height 11
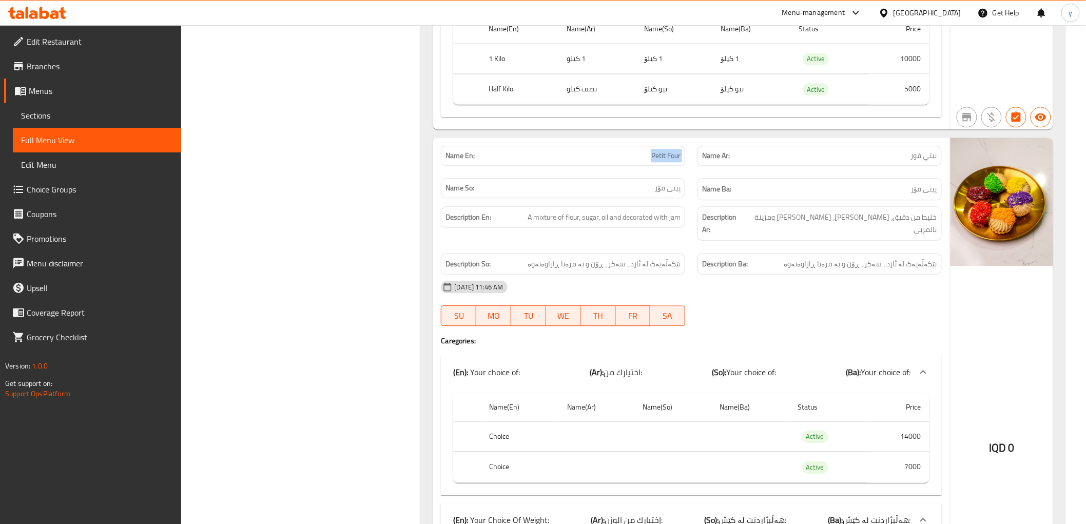
scroll to position [10922, 0]
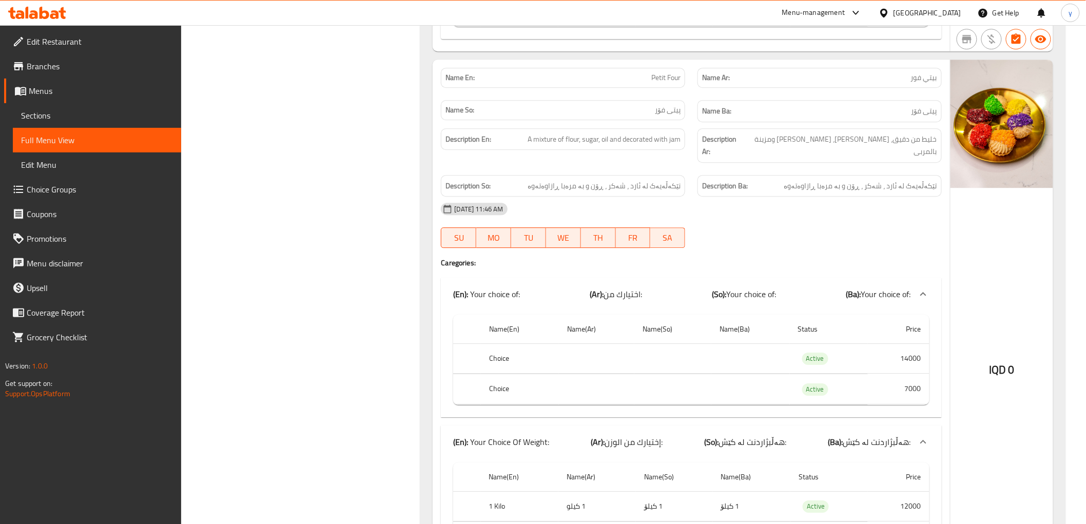
click at [615, 343] on td "choices table" at bounding box center [596, 358] width 75 height 30
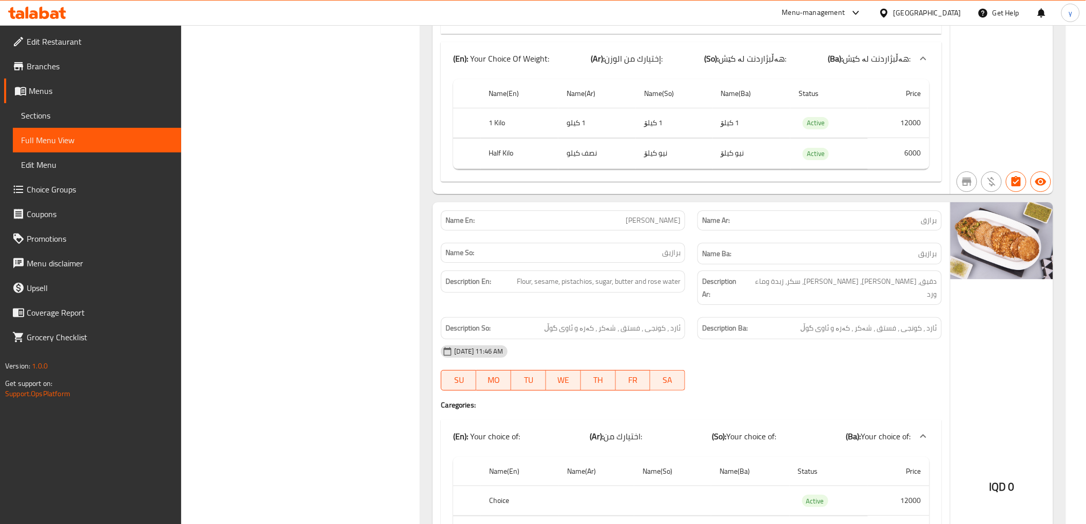
scroll to position [11264, 0]
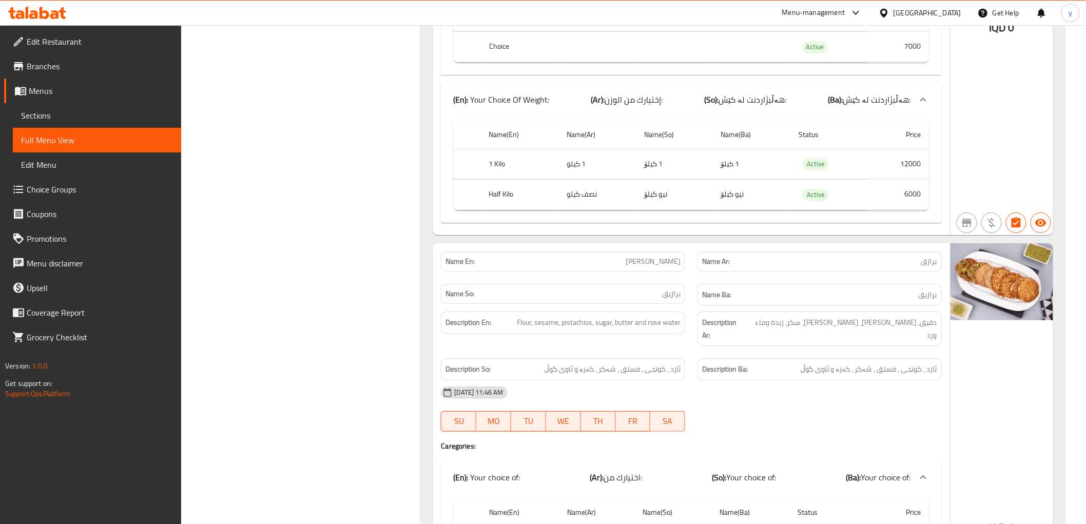
click at [681, 252] on div "Name En: Barazek" at bounding box center [563, 262] width 244 height 20
click at [679, 363] on span "ئارد ، کونجی ، فستق ، شەکر ، کەرە و ئاوی گوڵ" at bounding box center [612, 369] width 137 height 13
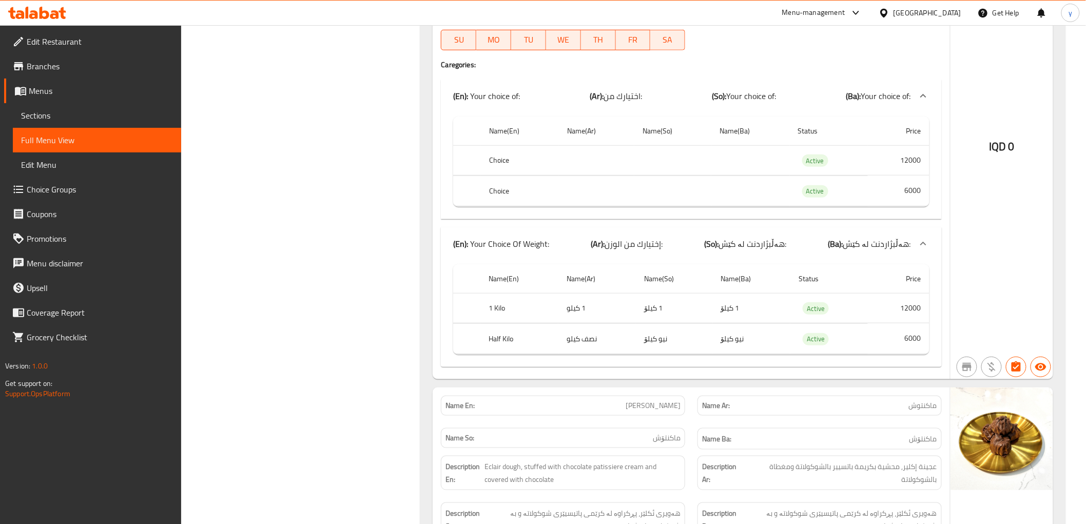
scroll to position [11720, 0]
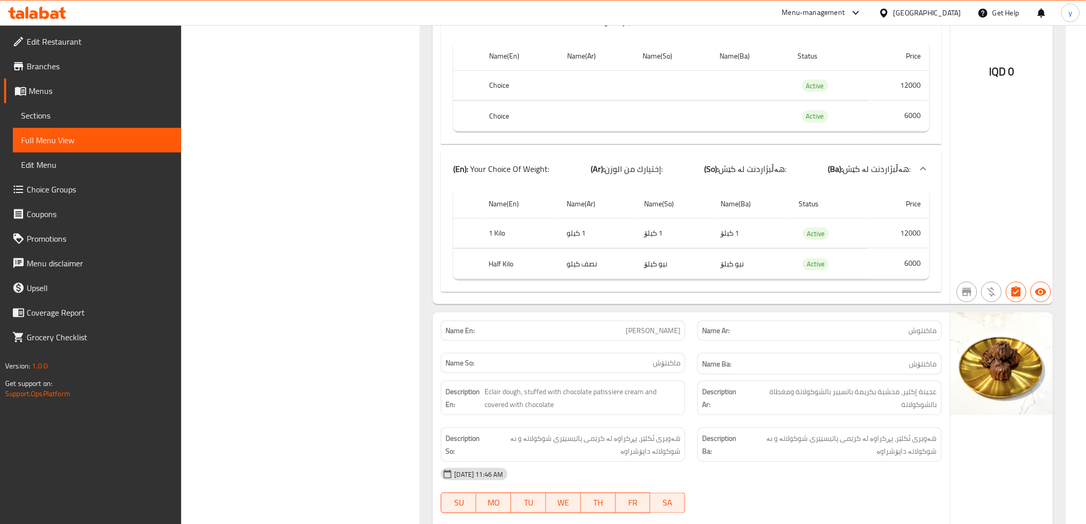
click at [666, 325] on span "[PERSON_NAME]" at bounding box center [653, 330] width 55 height 11
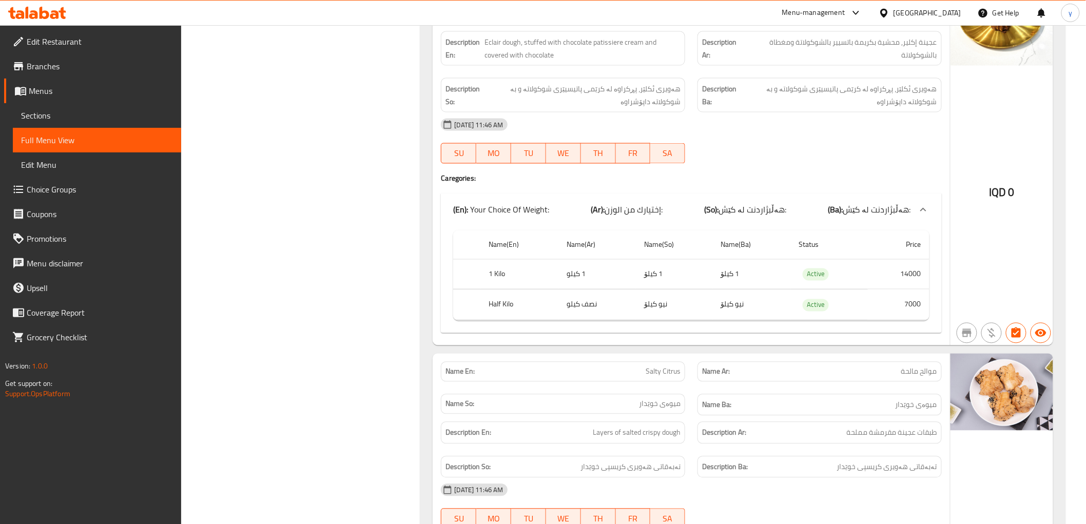
scroll to position [12177, 0]
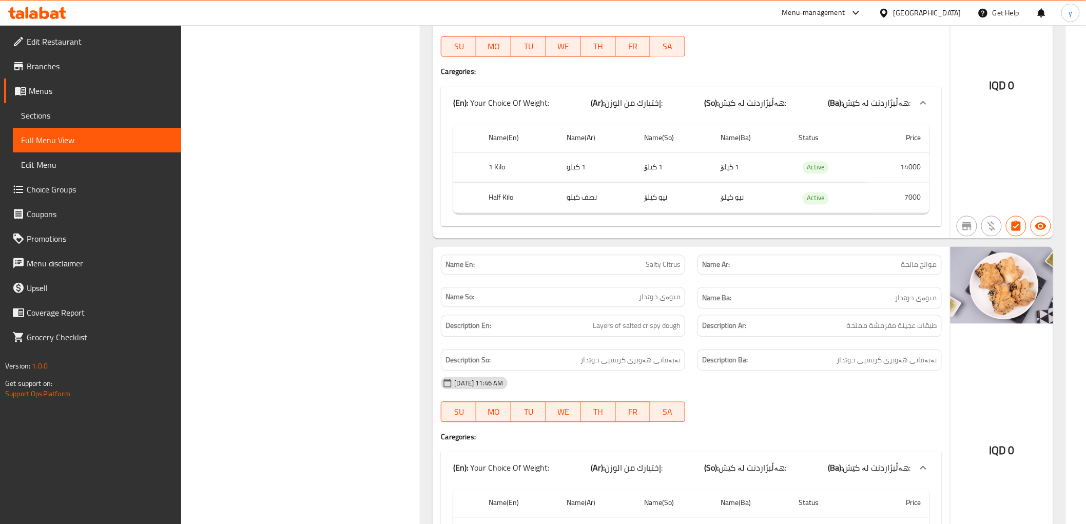
click at [663, 260] on span "Salty Citrus" at bounding box center [663, 265] width 35 height 11
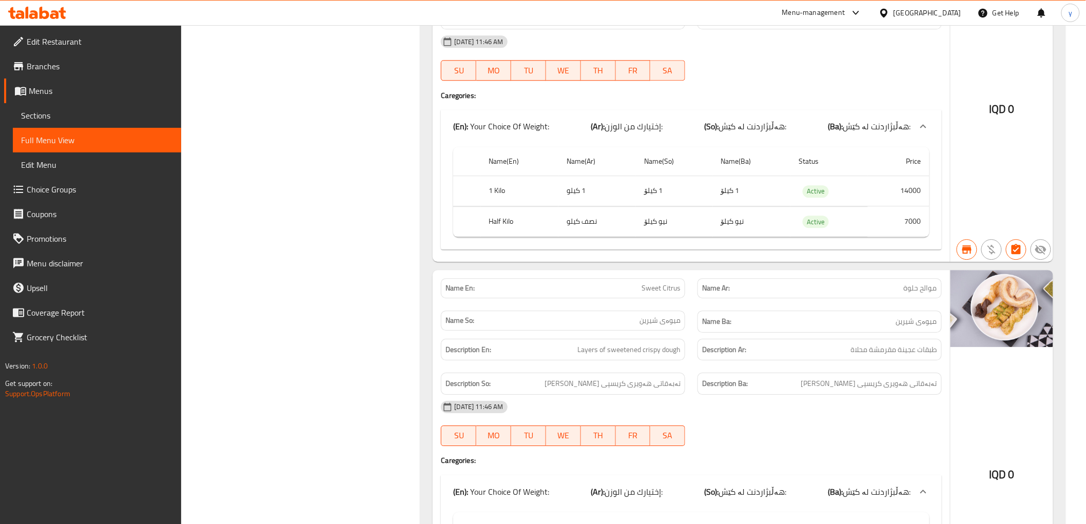
scroll to position [12558, 0]
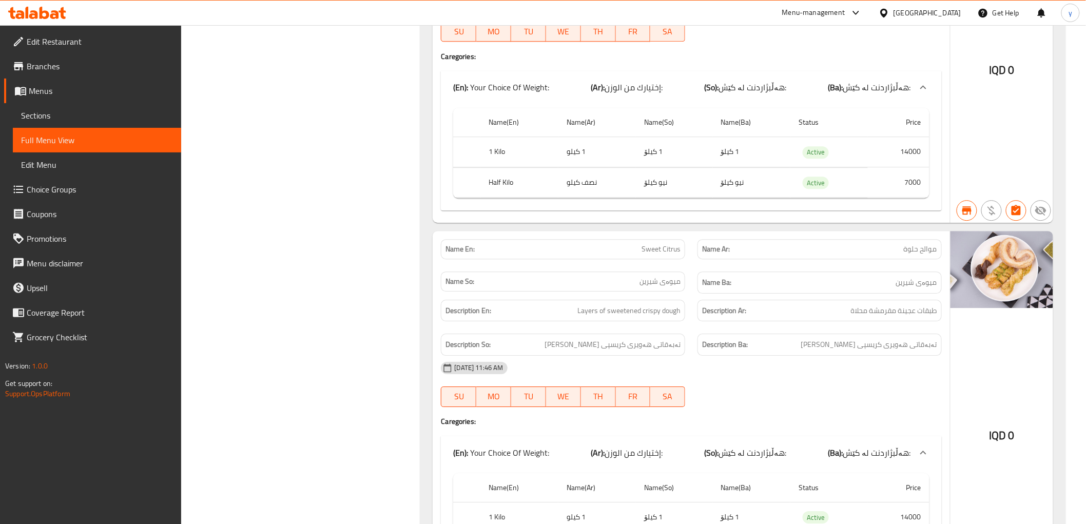
click at [622, 356] on div "30-09-2025 11:46 AM" at bounding box center [691, 368] width 513 height 25
click at [58, 114] on span "Sections" at bounding box center [97, 115] width 152 height 12
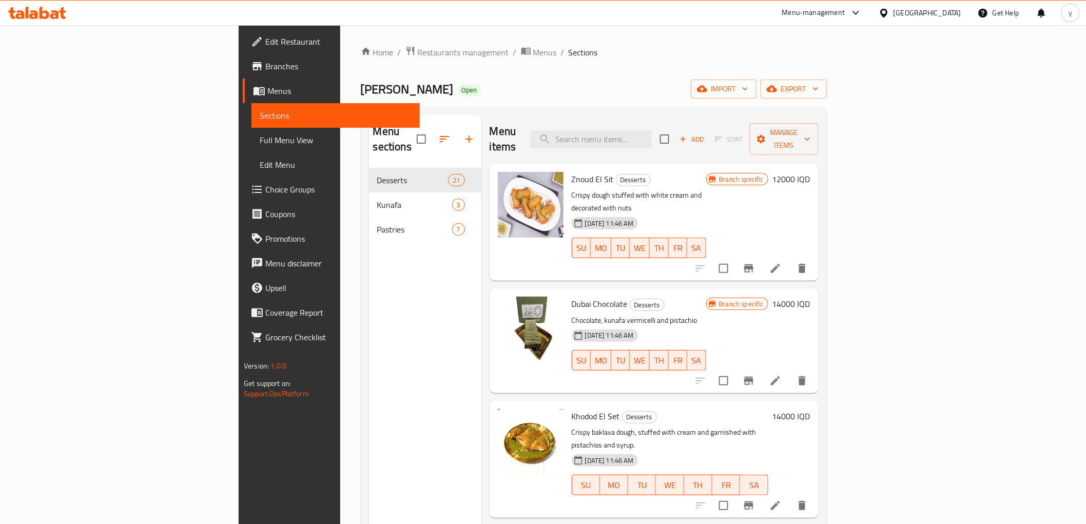
click at [260, 144] on span "Full Menu View" at bounding box center [336, 140] width 152 height 12
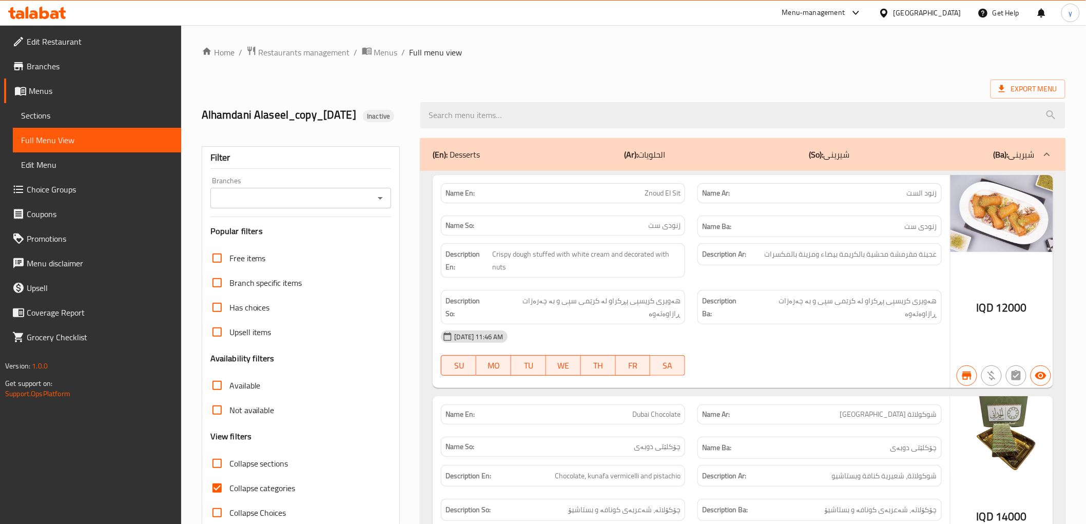
click at [388, 208] on div "Branches" at bounding box center [300, 198] width 181 height 21
click at [382, 204] on icon "Open" at bounding box center [380, 198] width 12 height 12
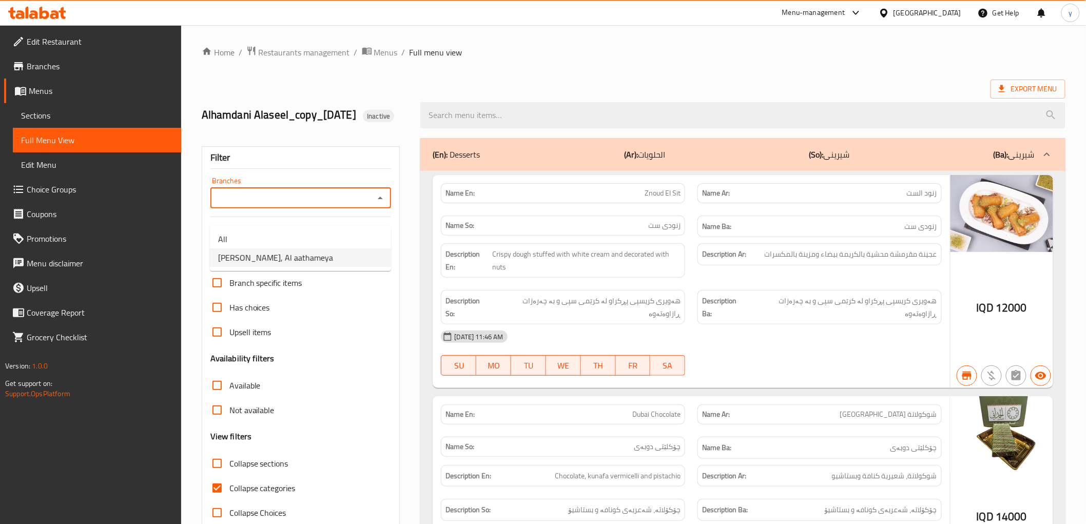
click at [350, 255] on li "[PERSON_NAME], Al aathameya" at bounding box center [300, 257] width 181 height 18
type input "[PERSON_NAME], Al aathameya"
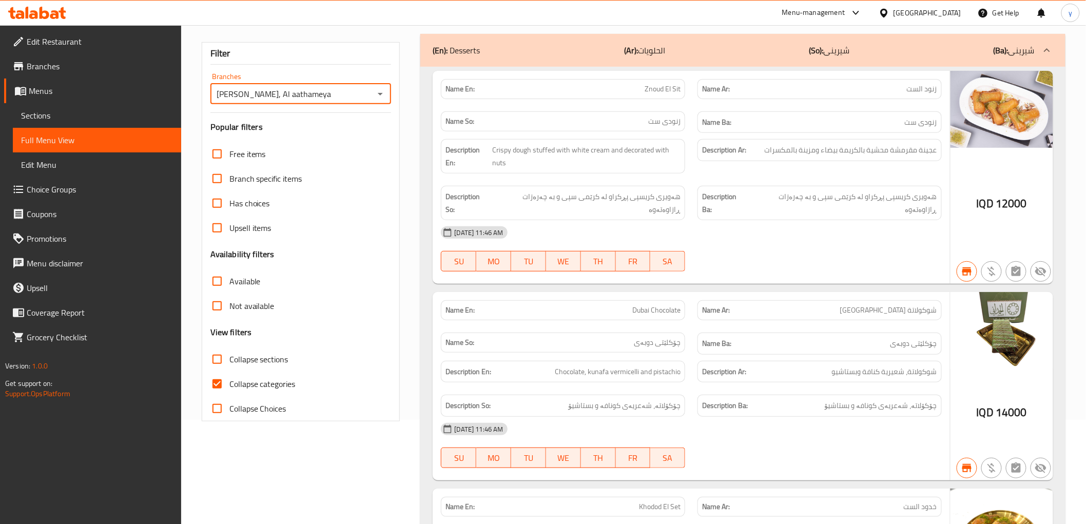
scroll to position [228, 0]
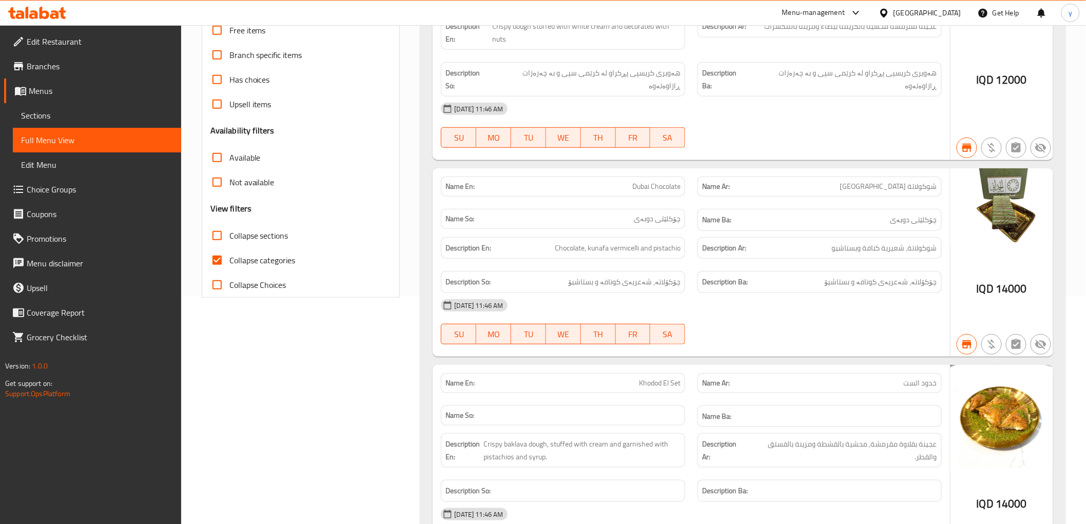
click at [220, 273] on input "Collapse categories" at bounding box center [217, 260] width 25 height 25
checkbox input "false"
click at [221, 248] on input "Collapse sections" at bounding box center [217, 235] width 25 height 25
checkbox input "true"
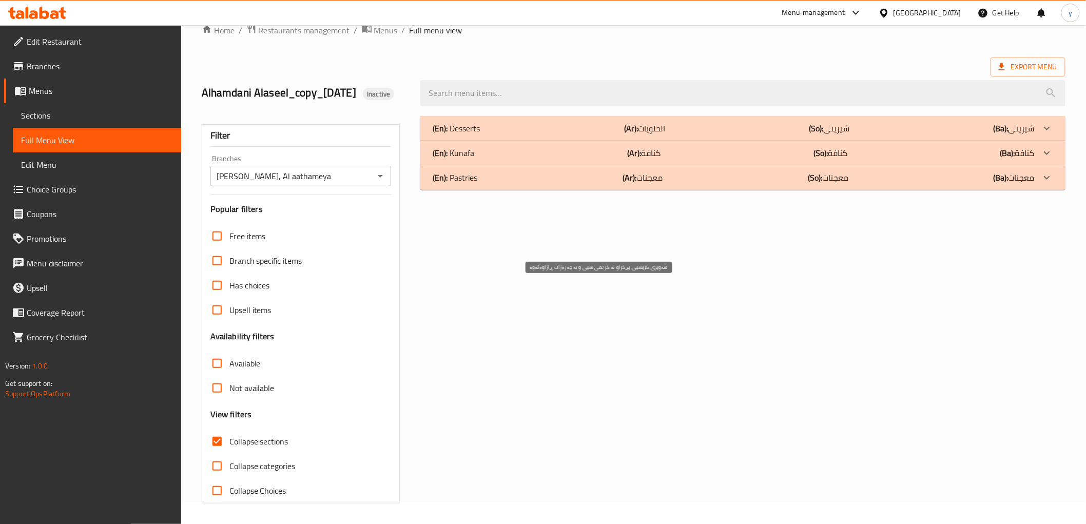
scroll to position [37, 0]
click at [599, 117] on div "(En): Desserts (Ar): الحلويات (So): شیرینی (Ba): شیرینی" at bounding box center [742, 128] width 645 height 25
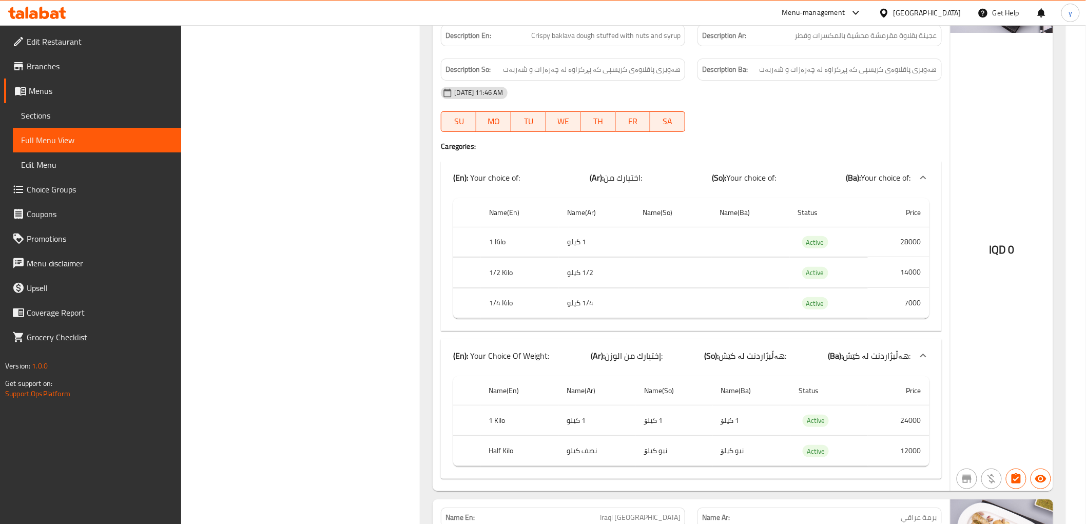
scroll to position [1520, 0]
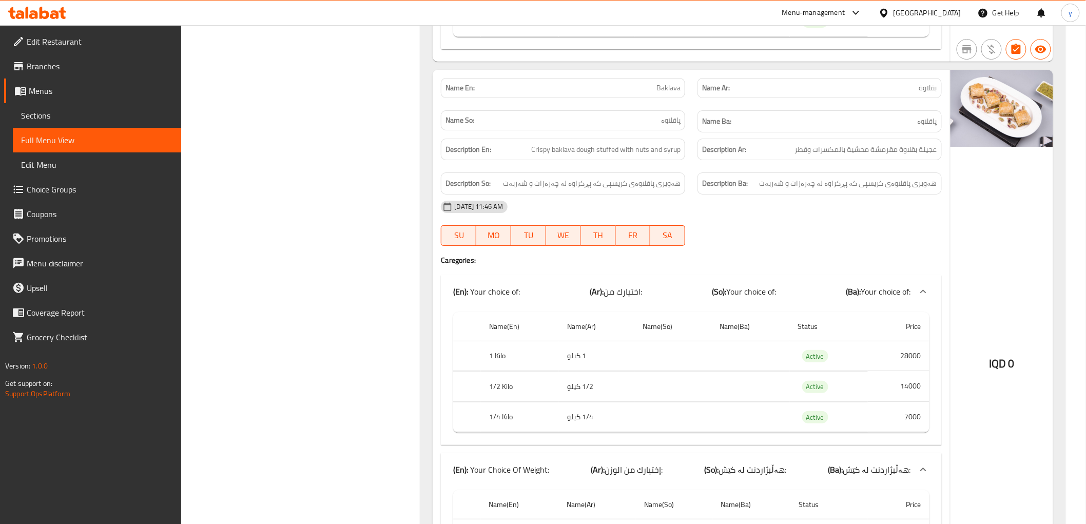
click at [661, 88] on span "Baklava" at bounding box center [669, 88] width 24 height 11
click at [740, 321] on th "Name(Ba)" at bounding box center [750, 326] width 78 height 29
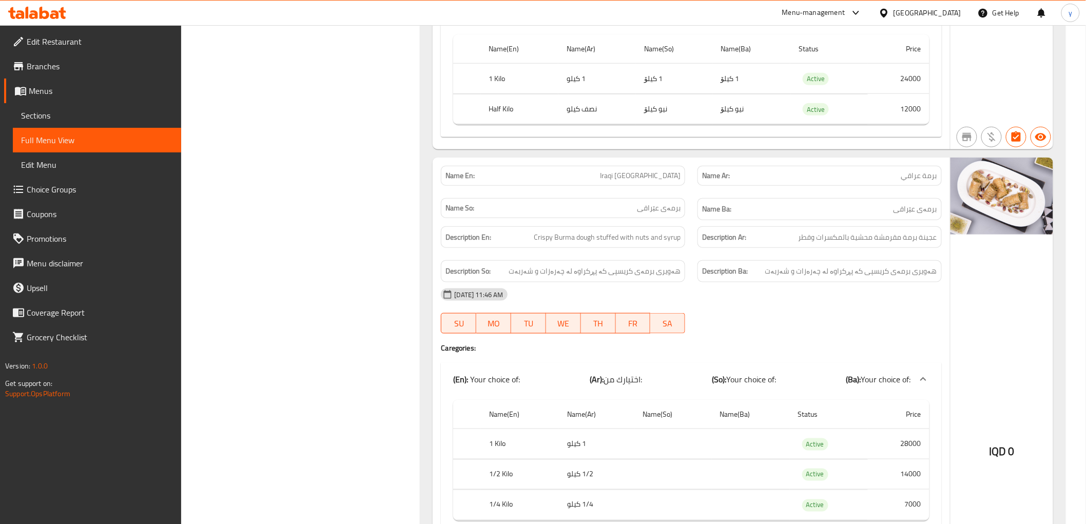
scroll to position [1977, 0]
click at [651, 181] on span "Iraqi [GEOGRAPHIC_DATA]" at bounding box center [640, 175] width 81 height 11
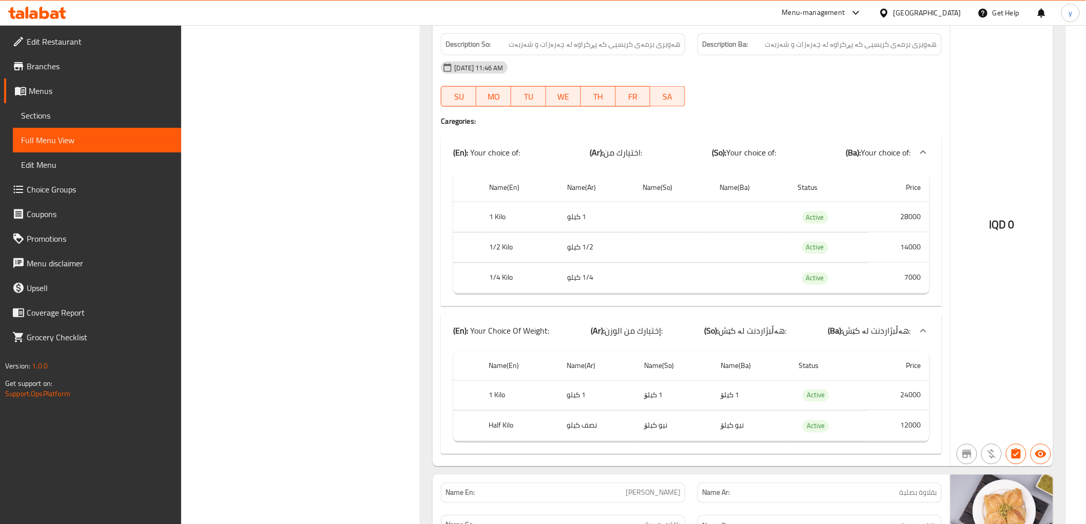
scroll to position [2205, 0]
click at [629, 316] on div "Name En: Iraqi Burma Name Ar: برمة عراقي Name So: برمەی عێراقی Name Ba: برمەی ع…" at bounding box center [691, 196] width 517 height 535
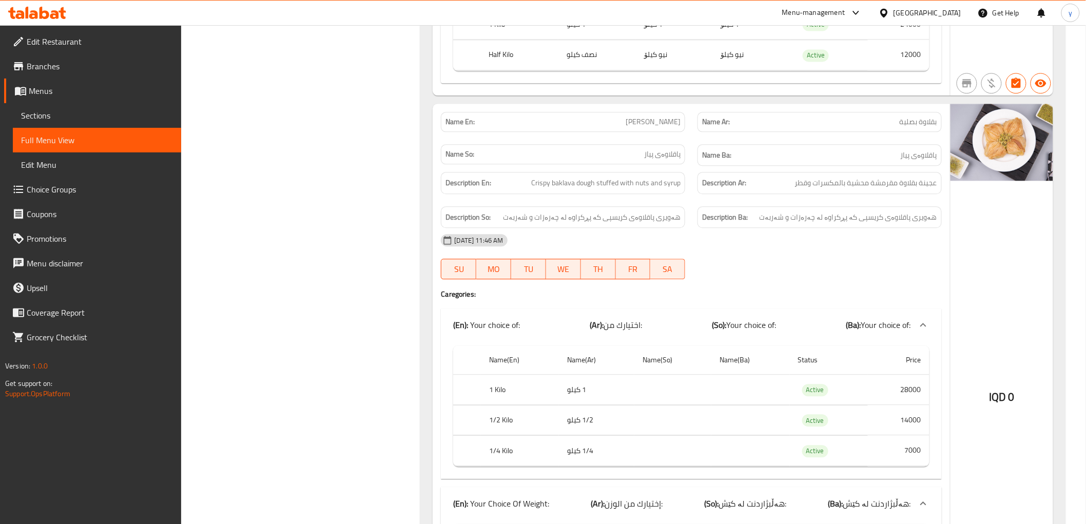
scroll to position [2547, 0]
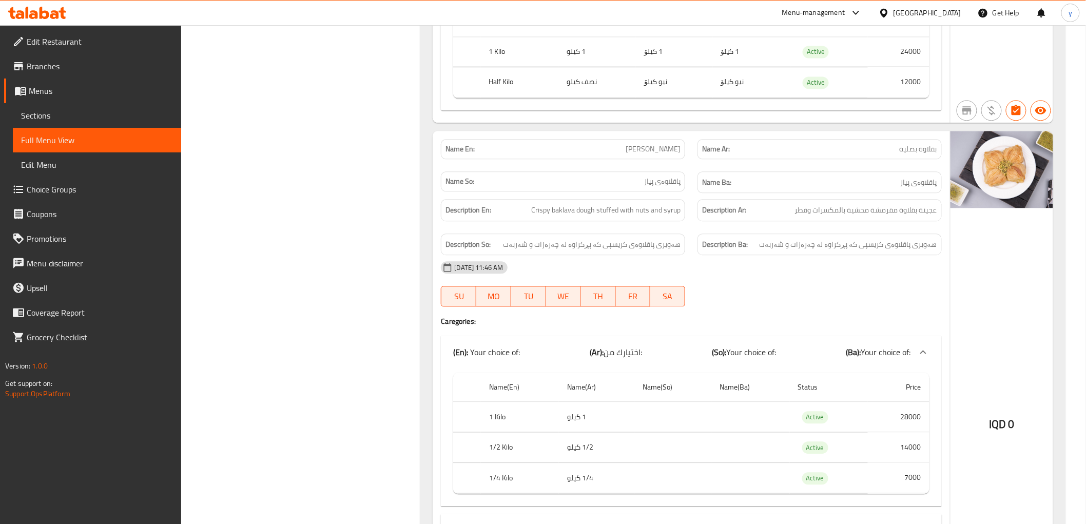
click at [659, 159] on div "Name En: Basalia Baklava" at bounding box center [563, 149] width 244 height 20
click at [661, 155] on span "[PERSON_NAME]" at bounding box center [653, 149] width 55 height 11
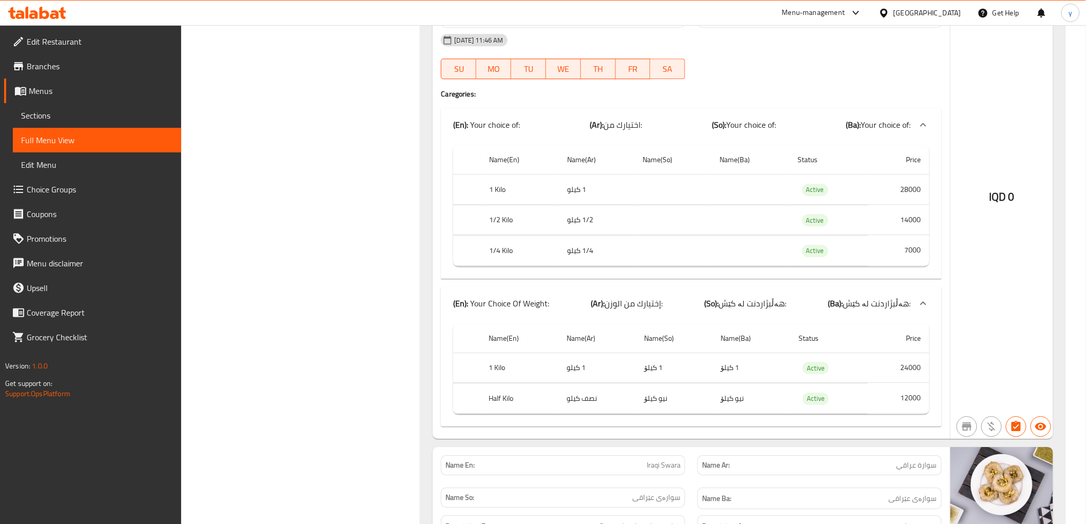
scroll to position [2775, 0]
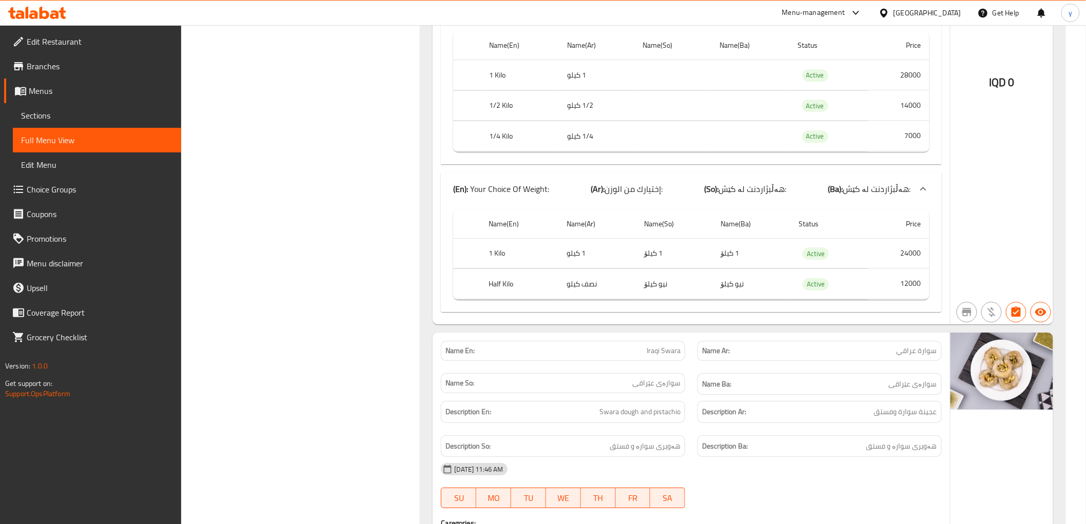
click at [722, 308] on div "Name(En) Name(Ar) Name(So) Name(Ba) Status Price 1 Kilo 1 كيلو 1 کیلۆ 1 کیلۆ Ac…" at bounding box center [691, 258] width 500 height 107
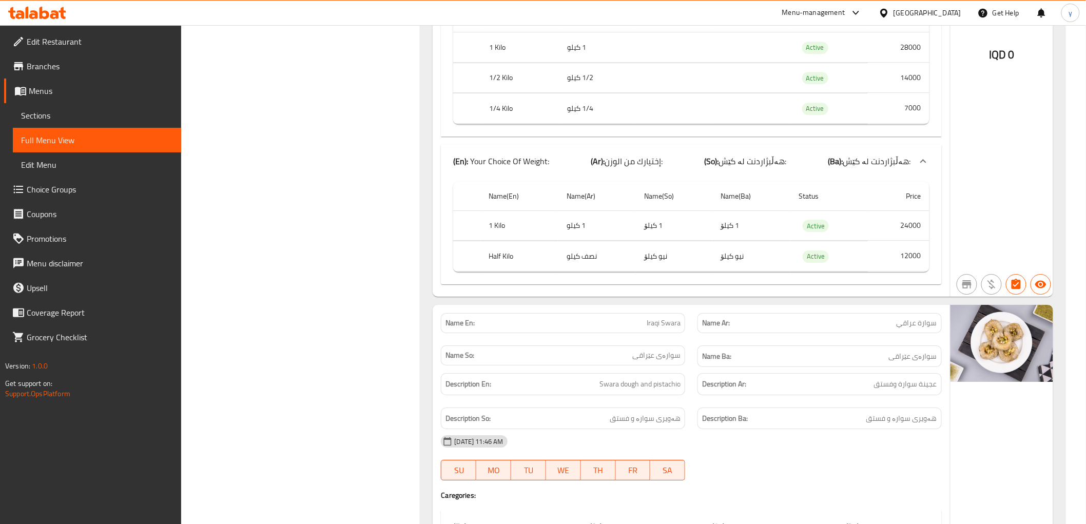
scroll to position [2889, 0]
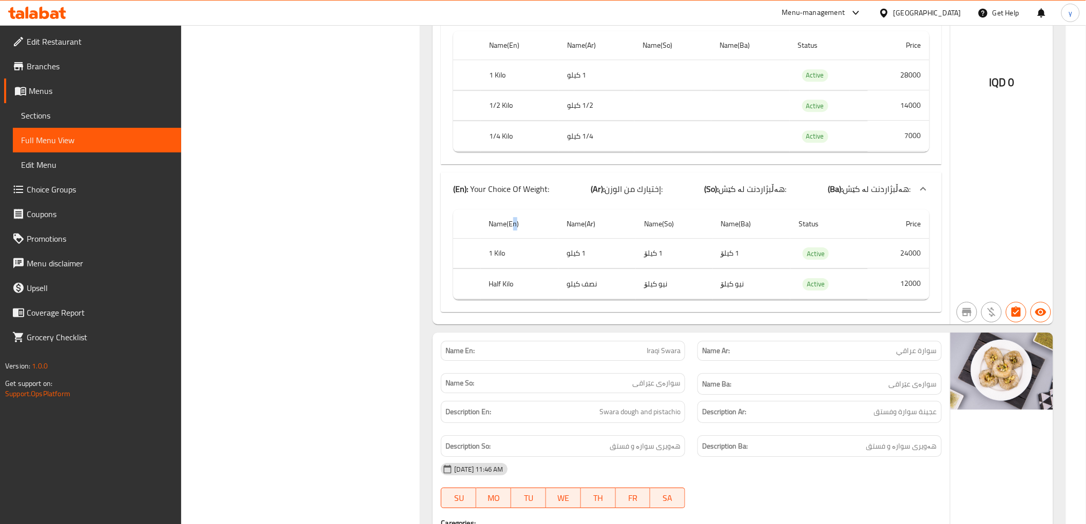
click at [515, 228] on th "Name(En)" at bounding box center [520, 223] width 78 height 29
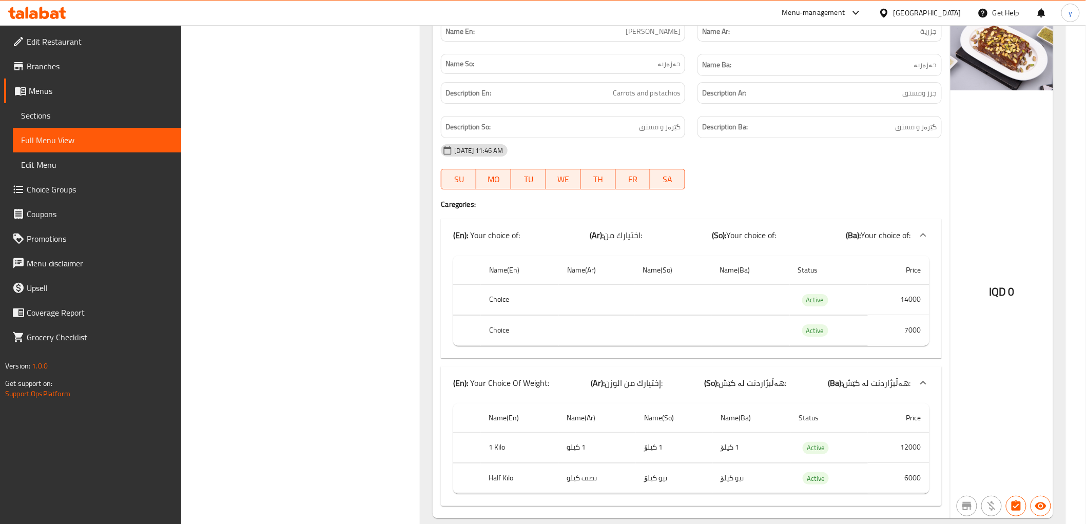
scroll to position [8022, 0]
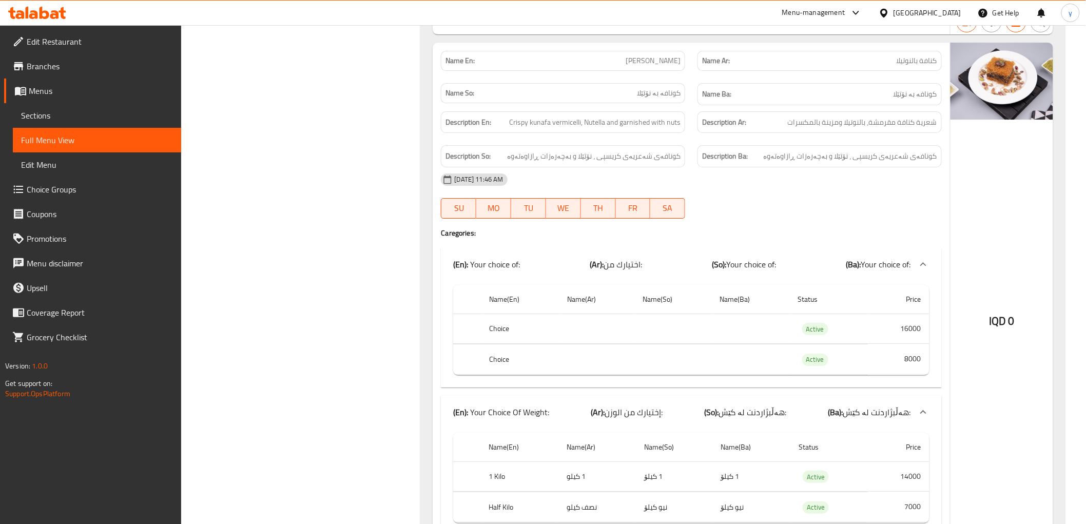
scroll to position [9595, 0]
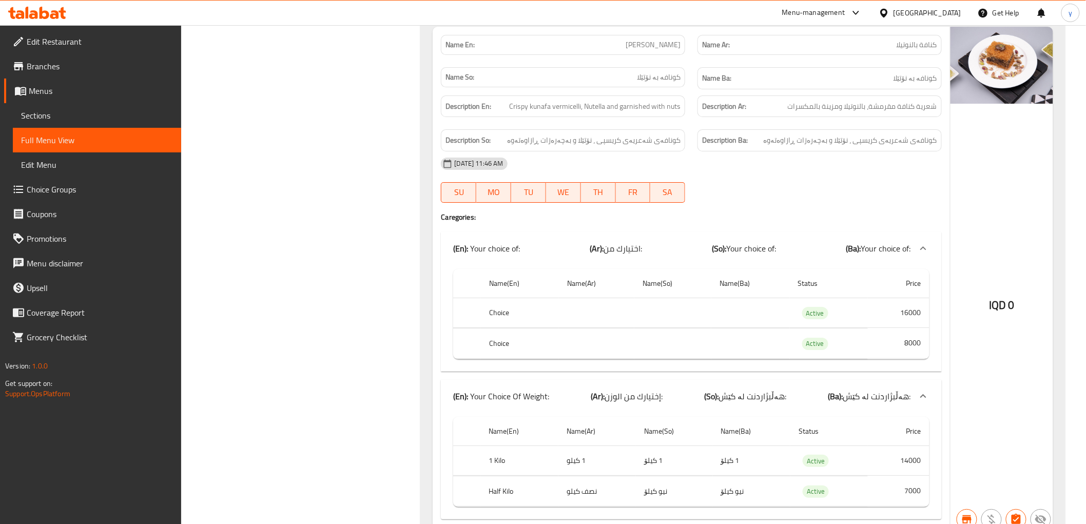
drag, startPoint x: 708, startPoint y: 485, endPoint x: 709, endPoint y: 470, distance: 15.4
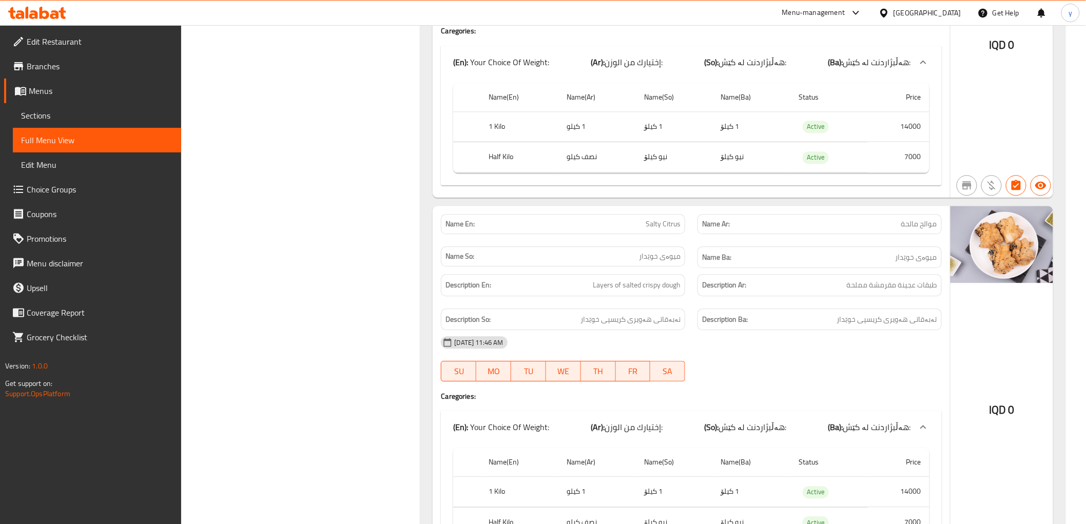
scroll to position [12672, 0]
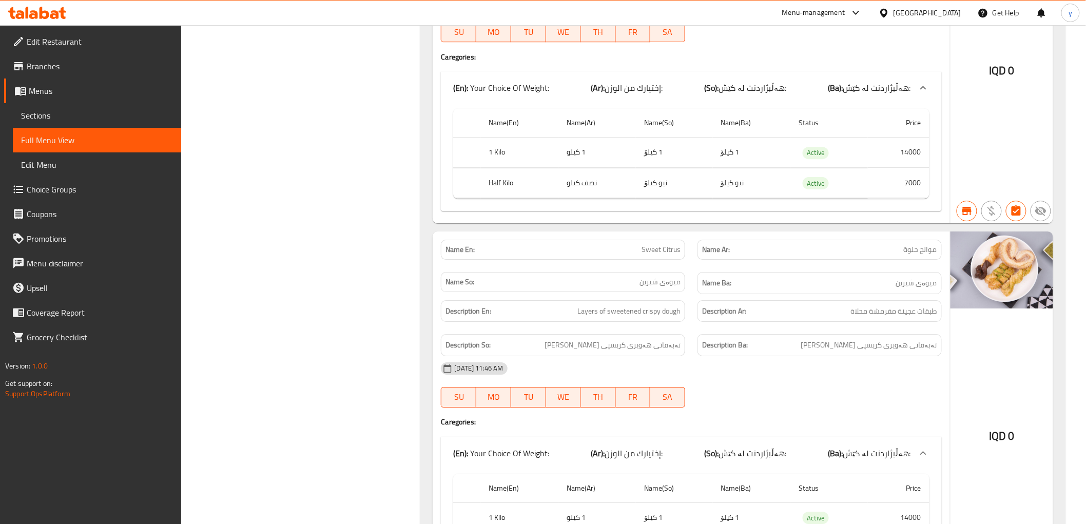
click at [63, 15] on icon at bounding box center [62, 13] width 7 height 12
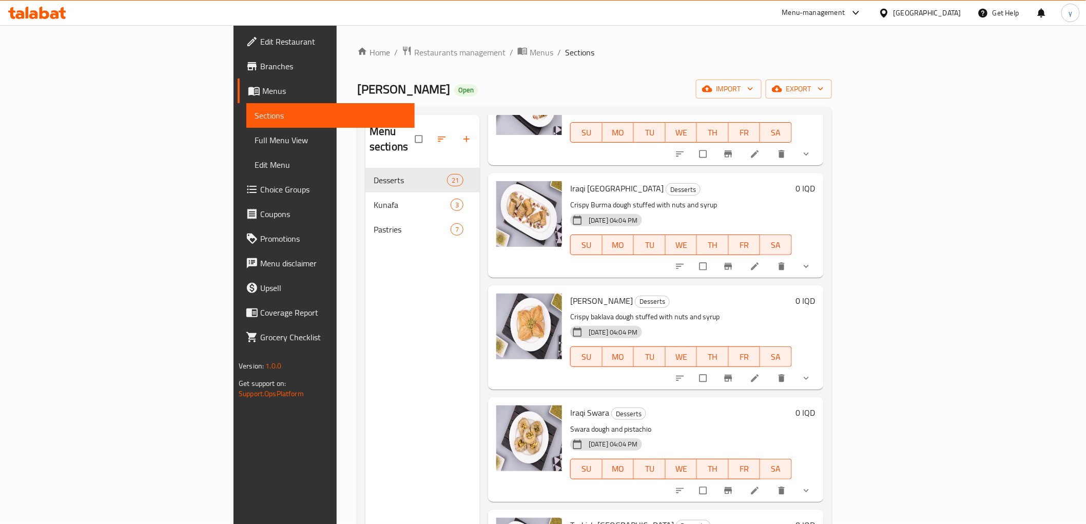
scroll to position [798, 0]
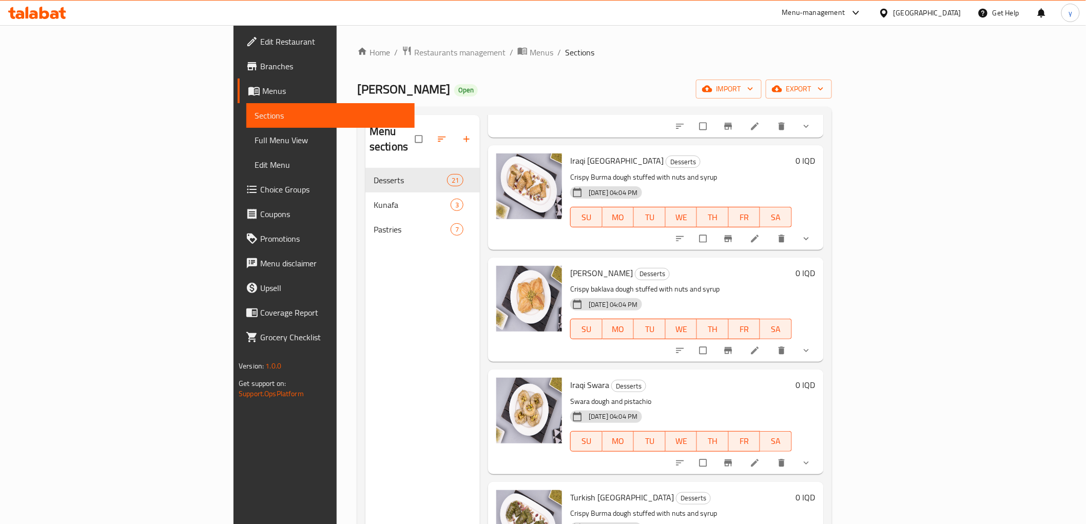
click at [820, 452] on button "show more" at bounding box center [807, 463] width 25 height 23
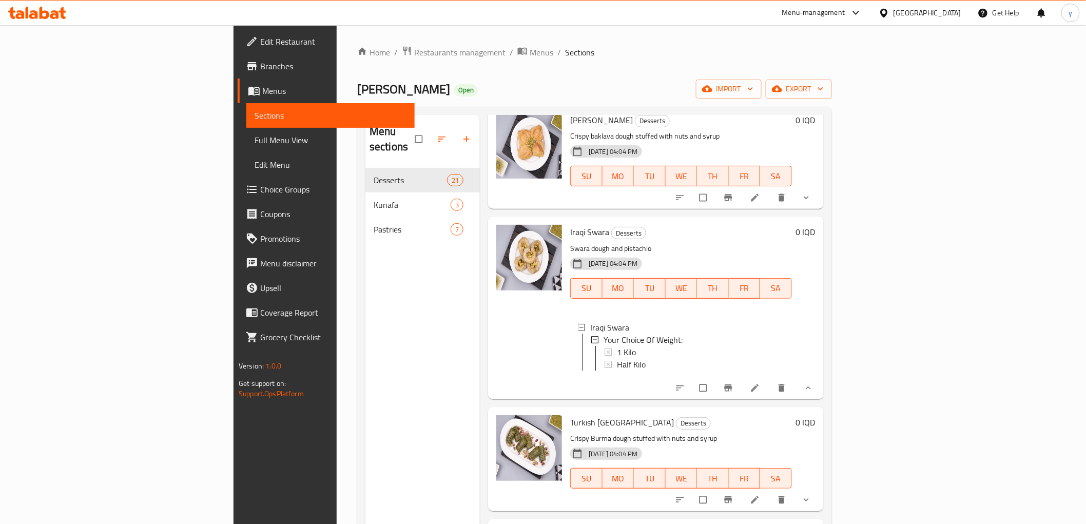
scroll to position [1027, 0]
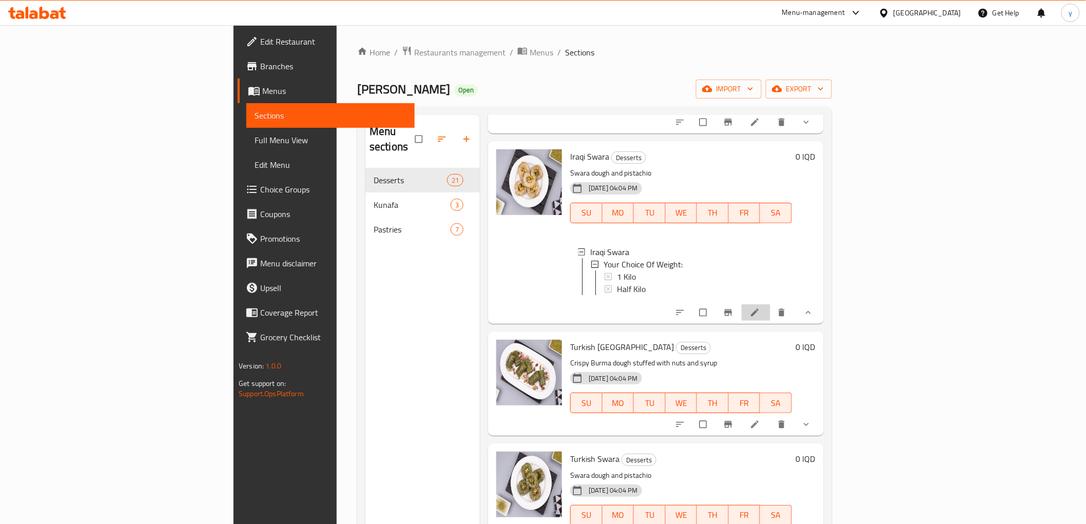
click at [760, 307] on icon at bounding box center [755, 312] width 10 height 10
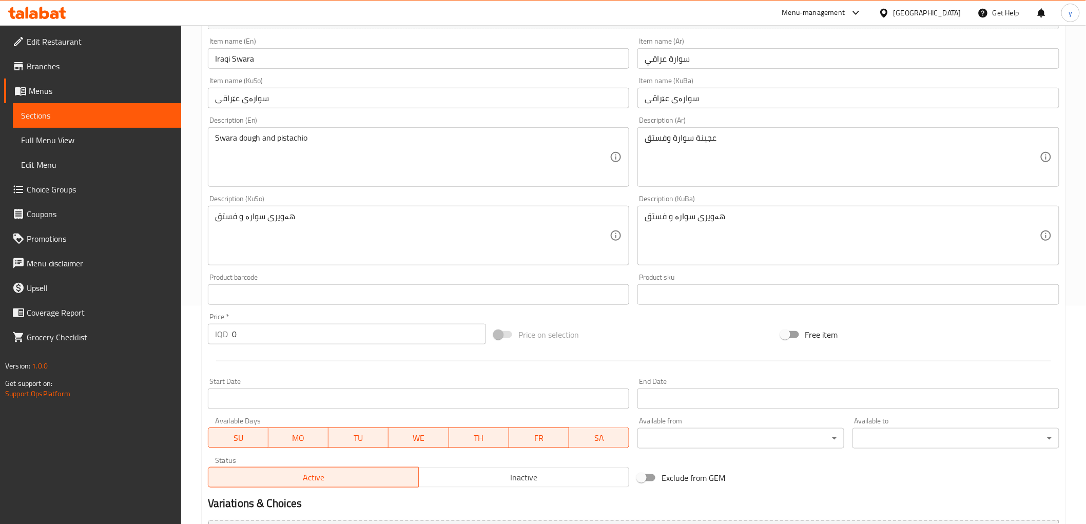
scroll to position [375, 0]
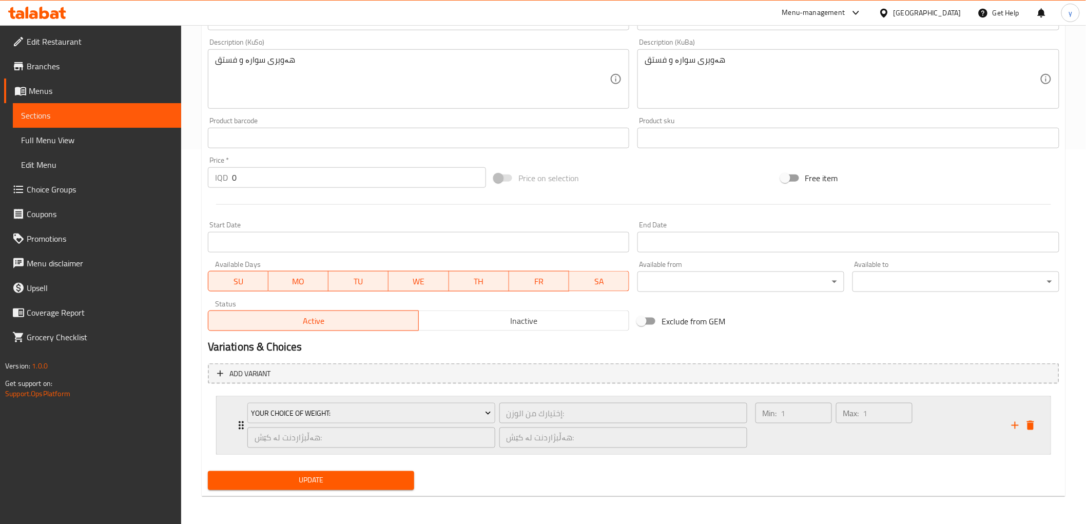
click at [836, 421] on div "Max: 1 ​" at bounding box center [874, 413] width 76 height 21
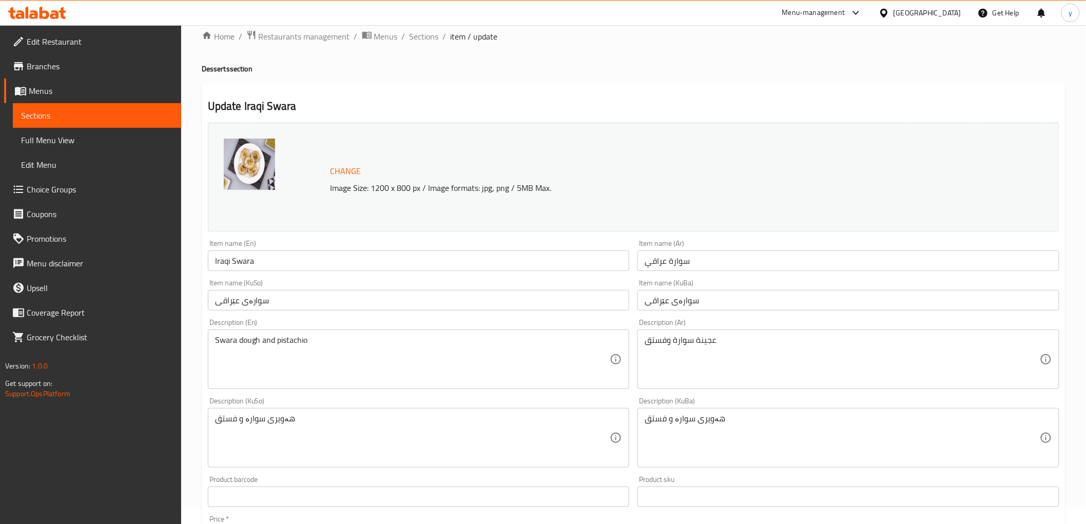
scroll to position [9, 0]
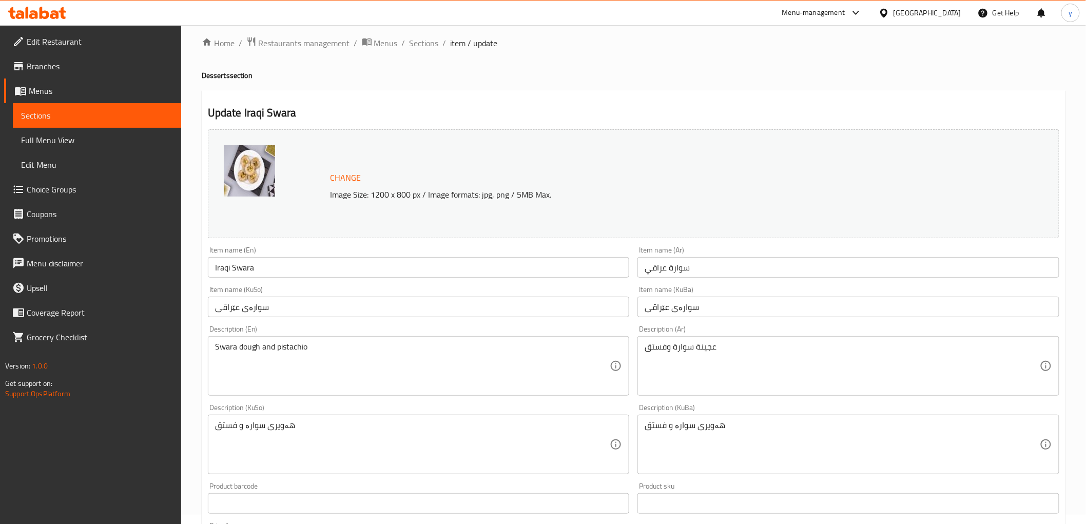
click at [413, 50] on div "Home / Restaurants management / Menus / Sections / item / update Desserts secti…" at bounding box center [634, 498] width 864 height 925
click at [421, 47] on span "Sections" at bounding box center [424, 43] width 29 height 12
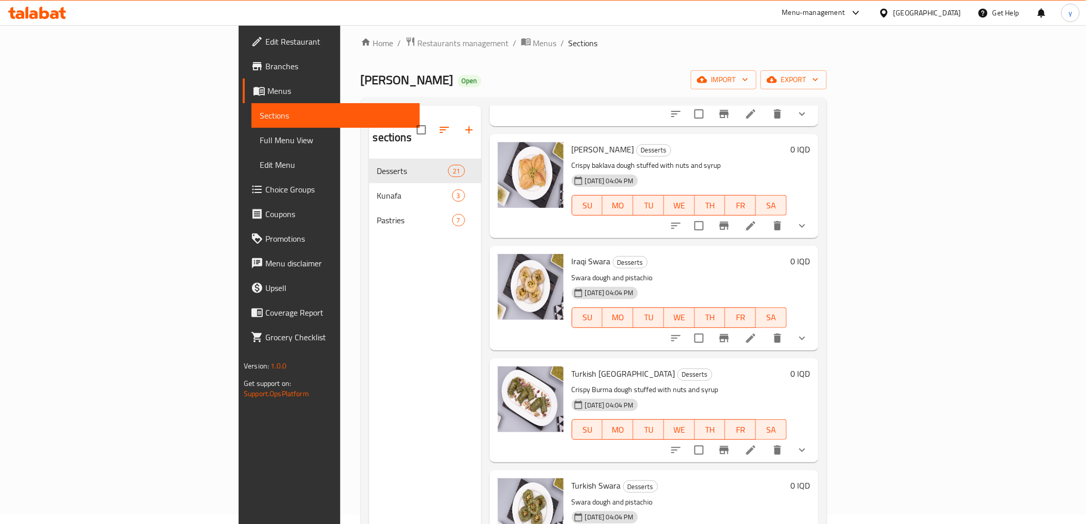
scroll to position [912, 0]
click at [815, 438] on div at bounding box center [739, 450] width 151 height 25
click at [815, 438] on button "show more" at bounding box center [802, 450] width 25 height 25
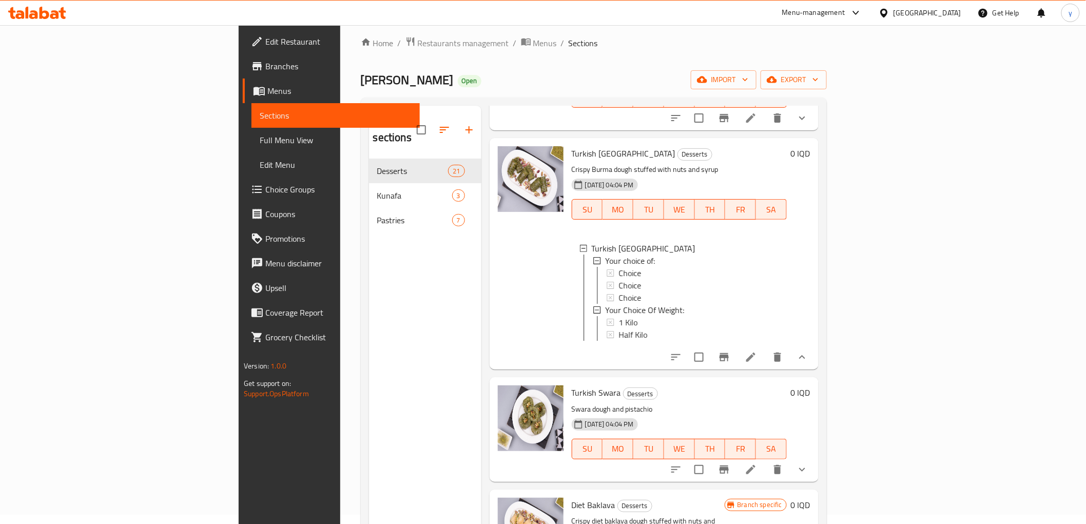
scroll to position [1141, 0]
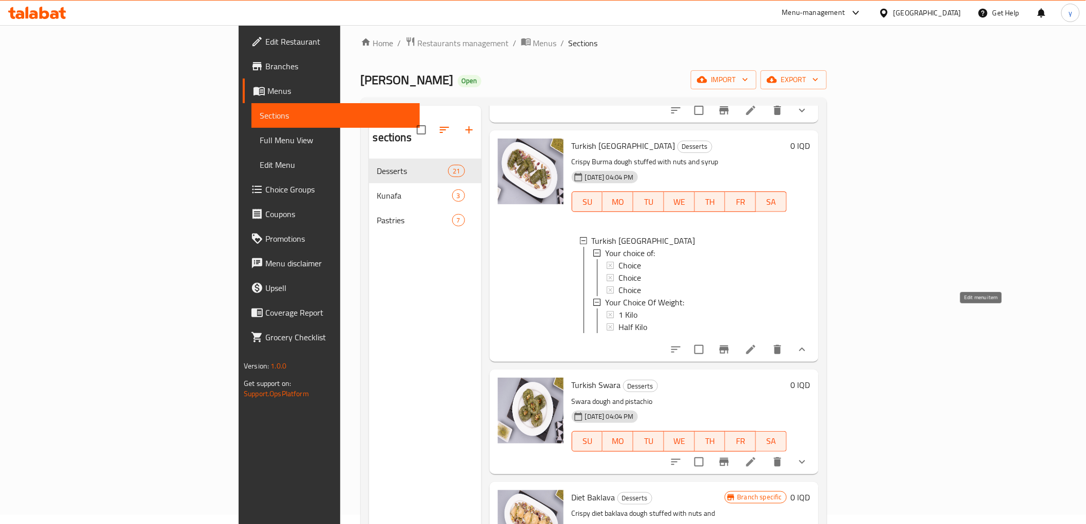
click at [757, 343] on icon at bounding box center [751, 349] width 12 height 12
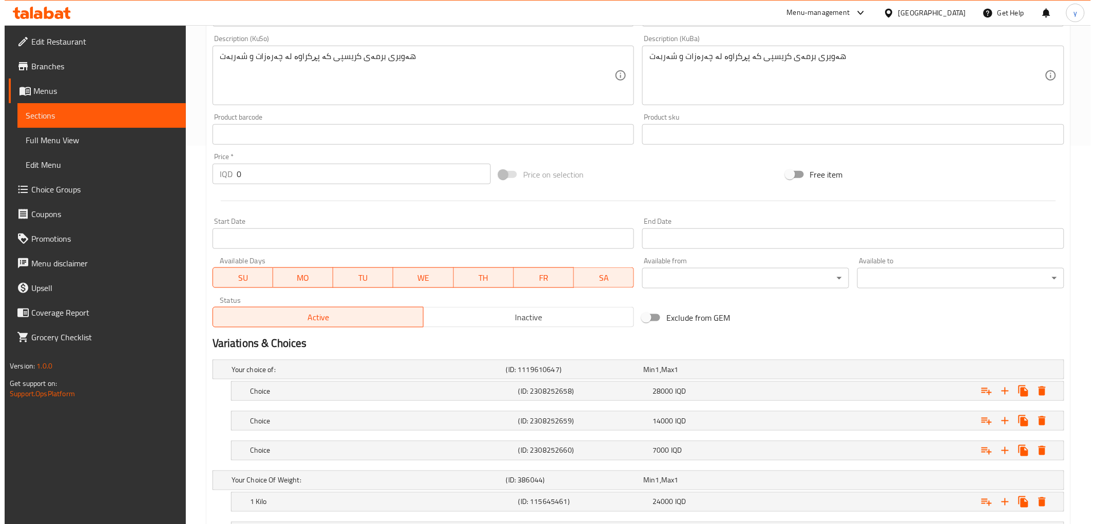
scroll to position [456, 0]
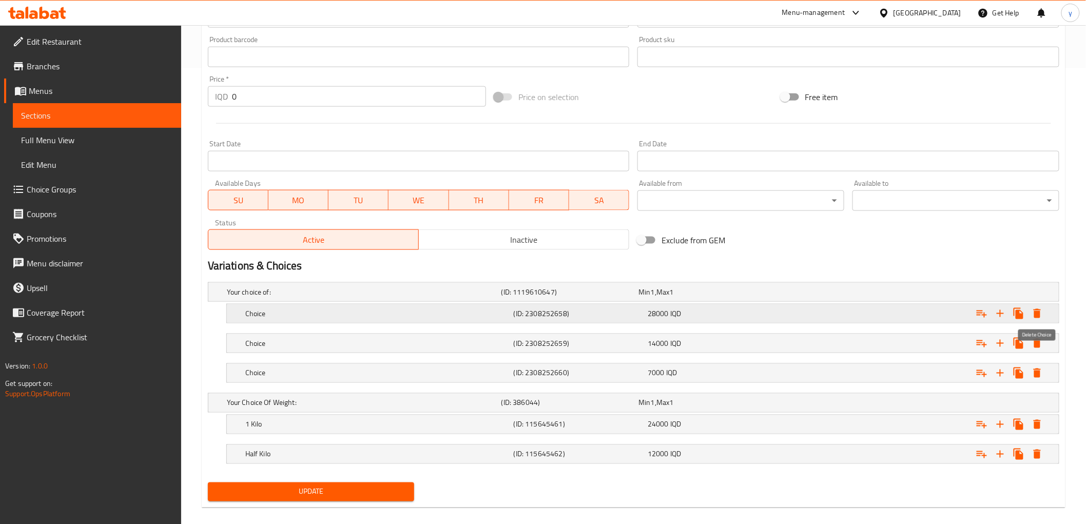
click at [1039, 313] on icon "Expand" at bounding box center [1037, 313] width 7 height 9
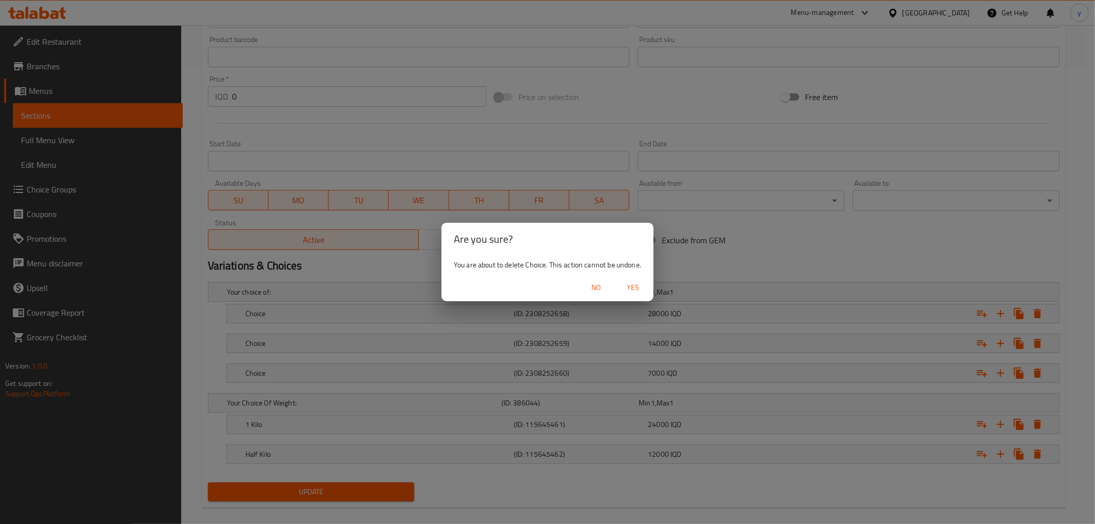
click at [648, 290] on button "Yes" at bounding box center [633, 287] width 33 height 19
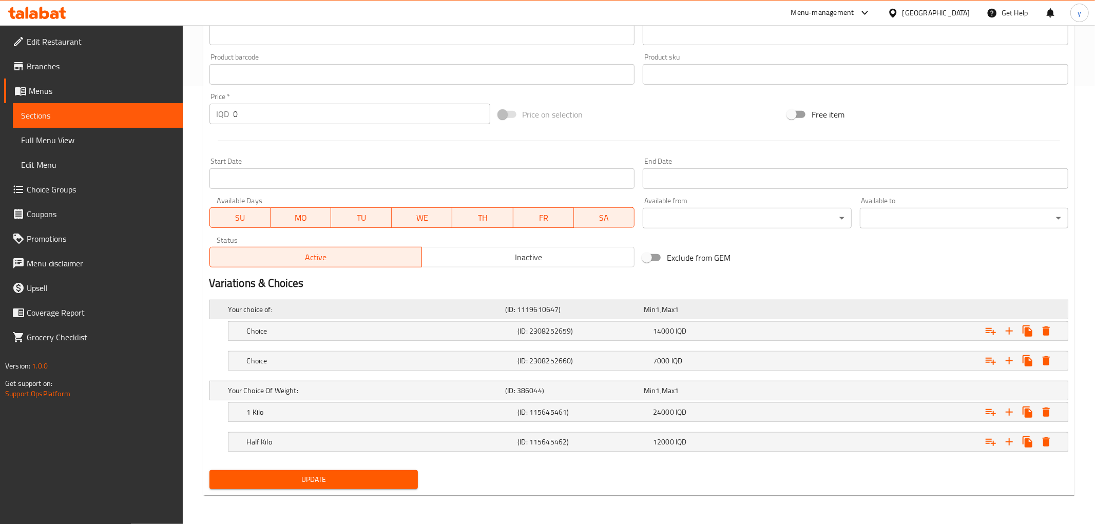
scroll to position [438, 0]
click at [1039, 322] on button "Expand" at bounding box center [1037, 331] width 18 height 18
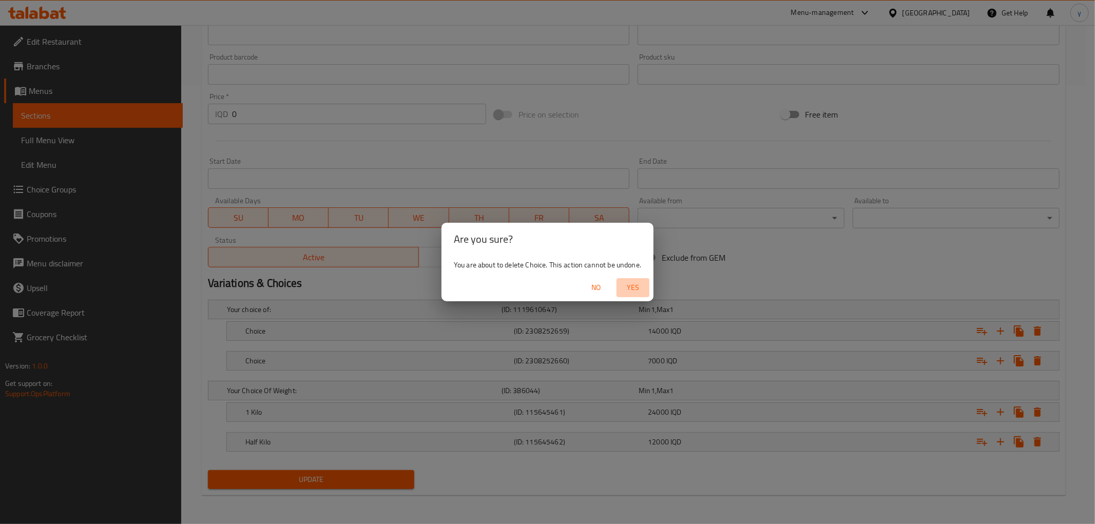
click at [634, 279] on button "Yes" at bounding box center [633, 287] width 33 height 19
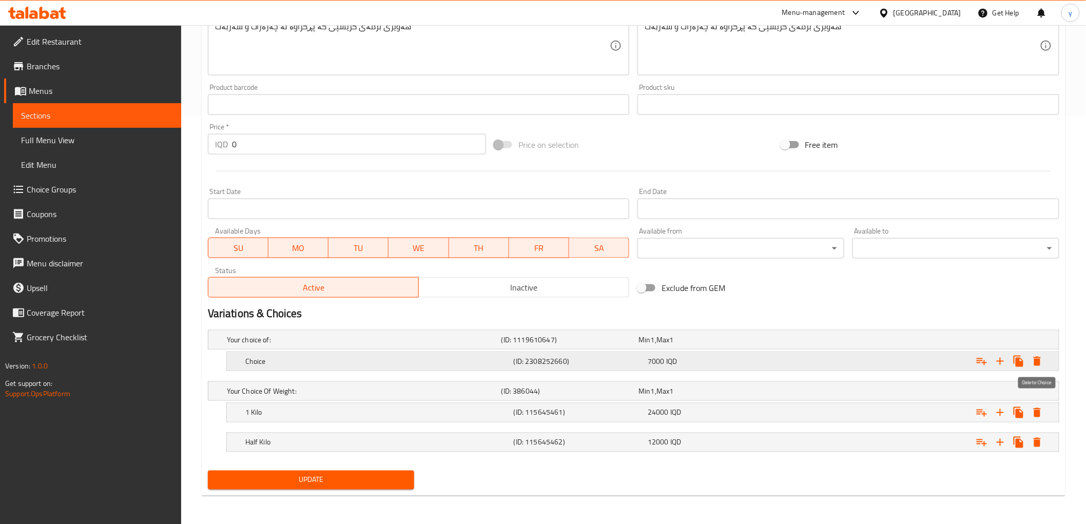
click at [1035, 356] on icon "Expand" at bounding box center [1037, 361] width 12 height 12
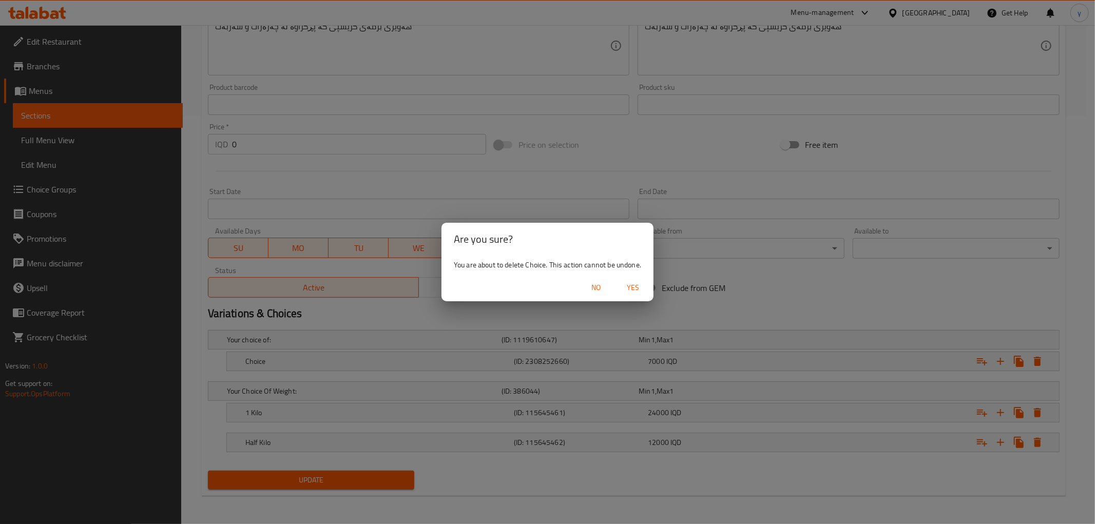
click at [619, 283] on button "Yes" at bounding box center [633, 287] width 33 height 19
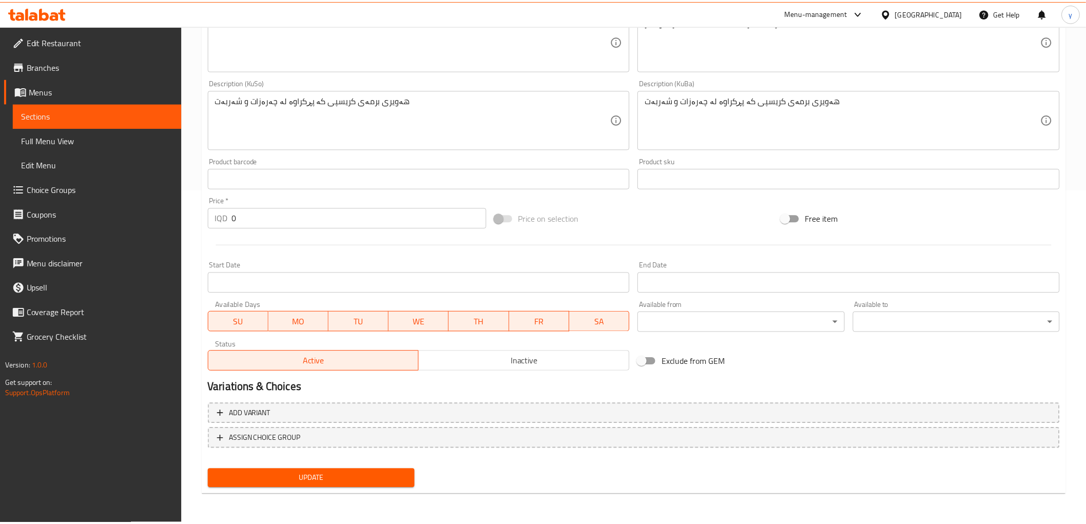
scroll to position [332, 0]
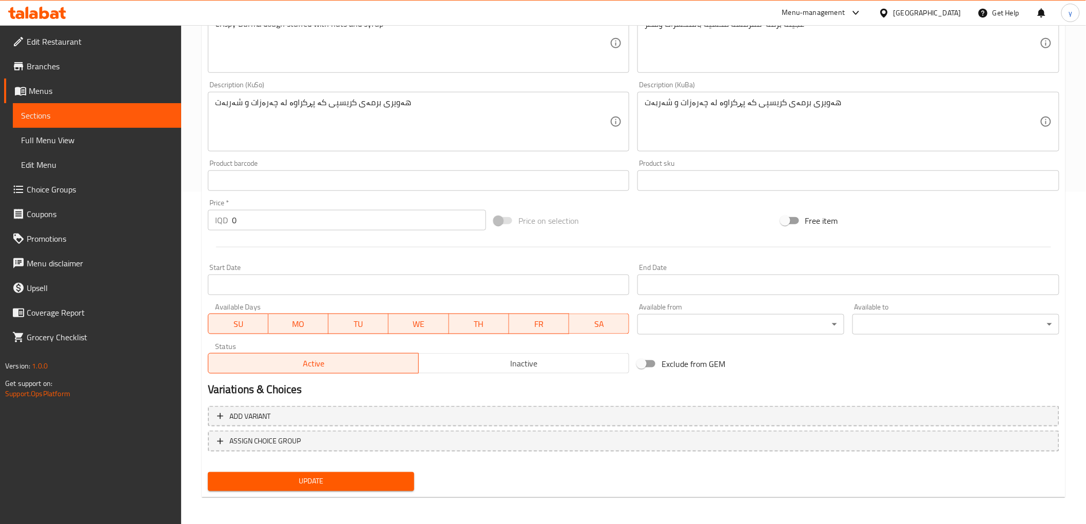
click at [380, 483] on span "Update" at bounding box center [311, 481] width 190 height 13
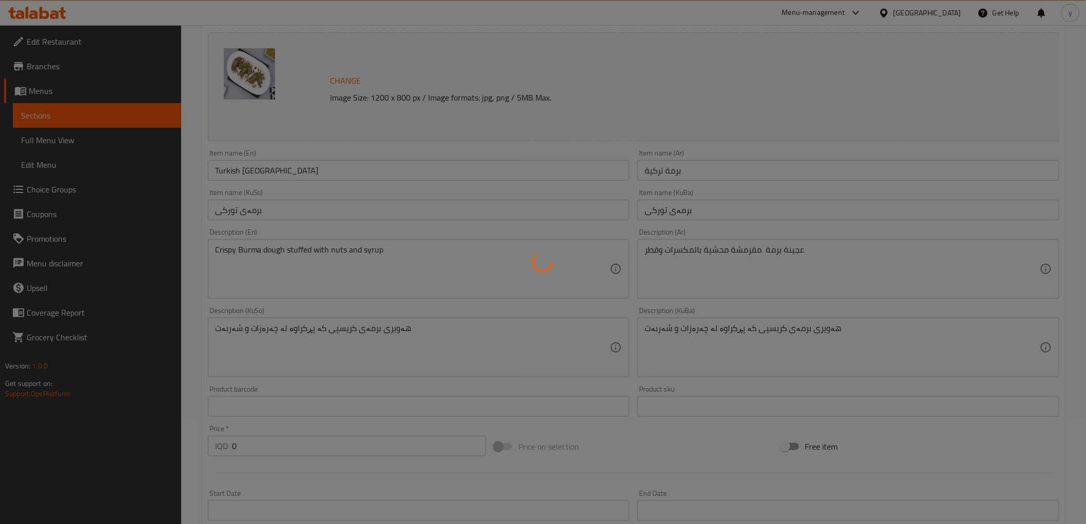
scroll to position [0, 0]
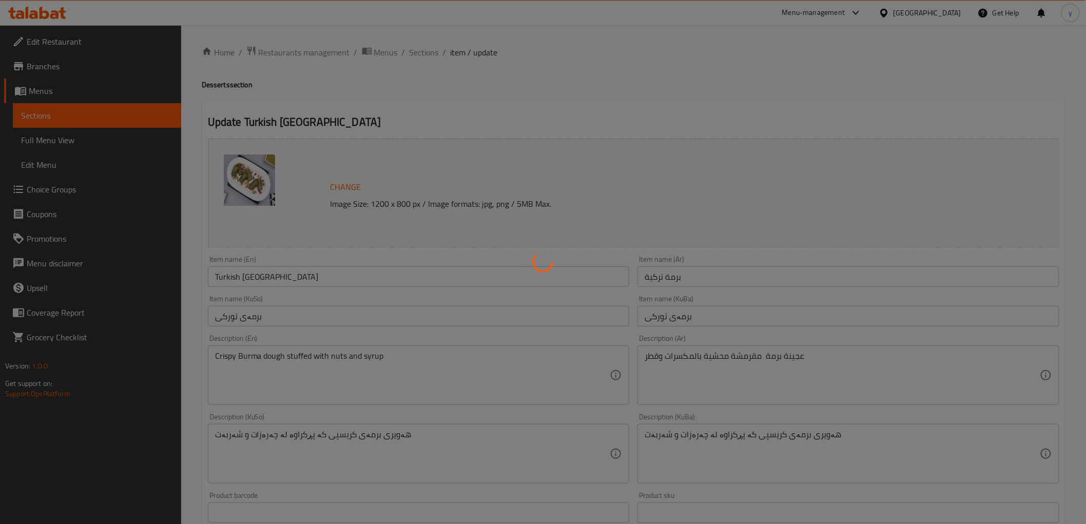
click at [427, 52] on div at bounding box center [543, 262] width 1086 height 524
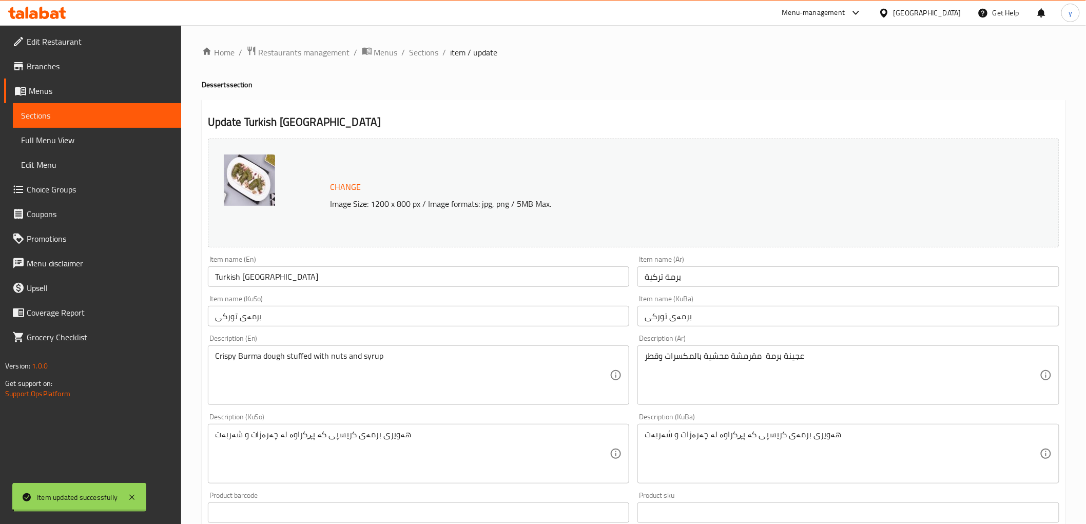
click at [427, 52] on span "Sections" at bounding box center [424, 52] width 29 height 12
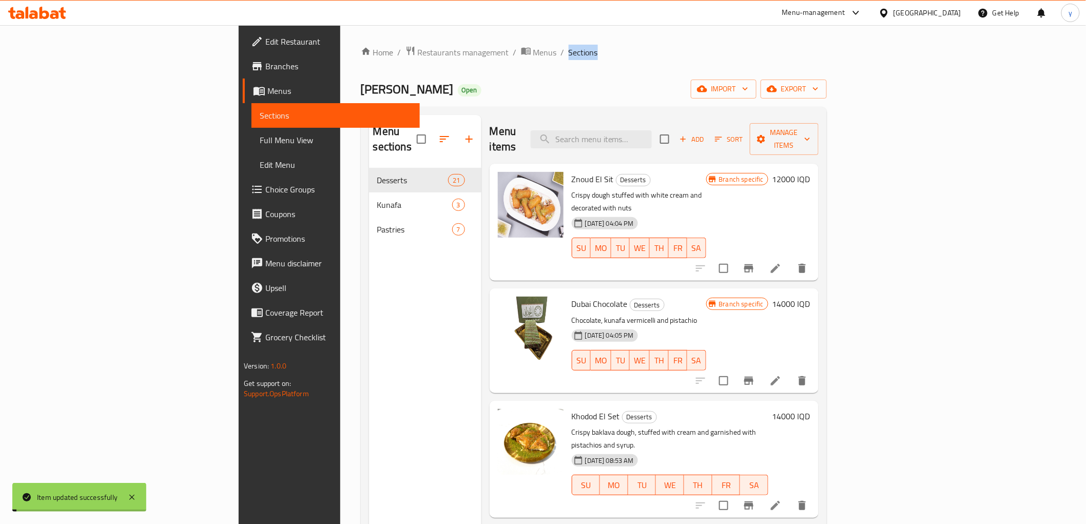
click at [569, 52] on span "Sections" at bounding box center [583, 52] width 29 height 12
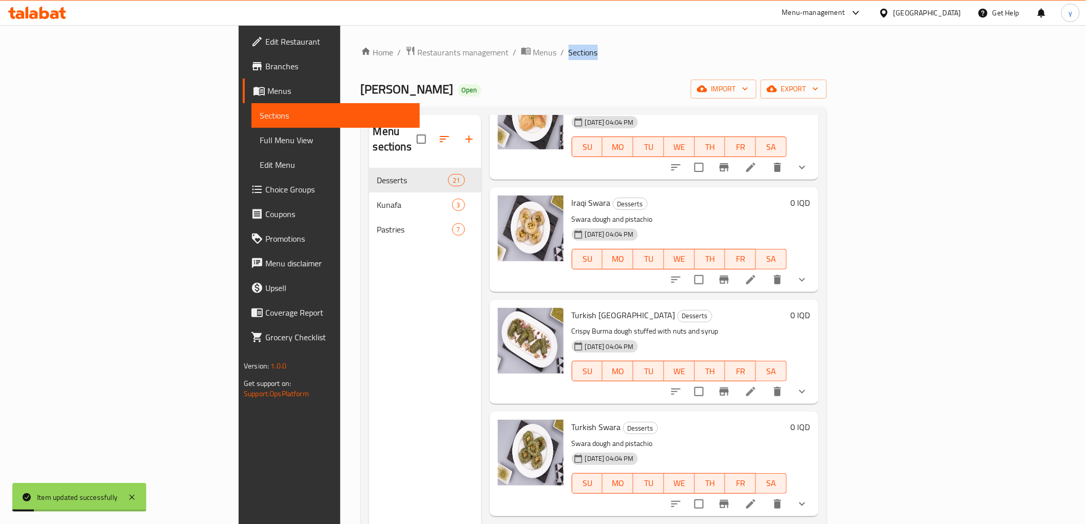
scroll to position [1027, 0]
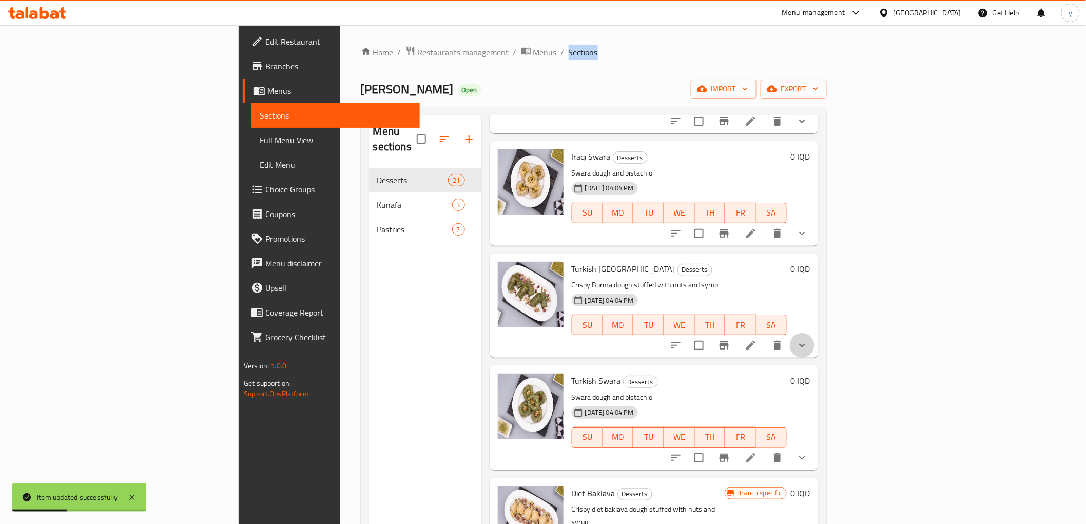
click at [815, 333] on button "show more" at bounding box center [802, 345] width 25 height 25
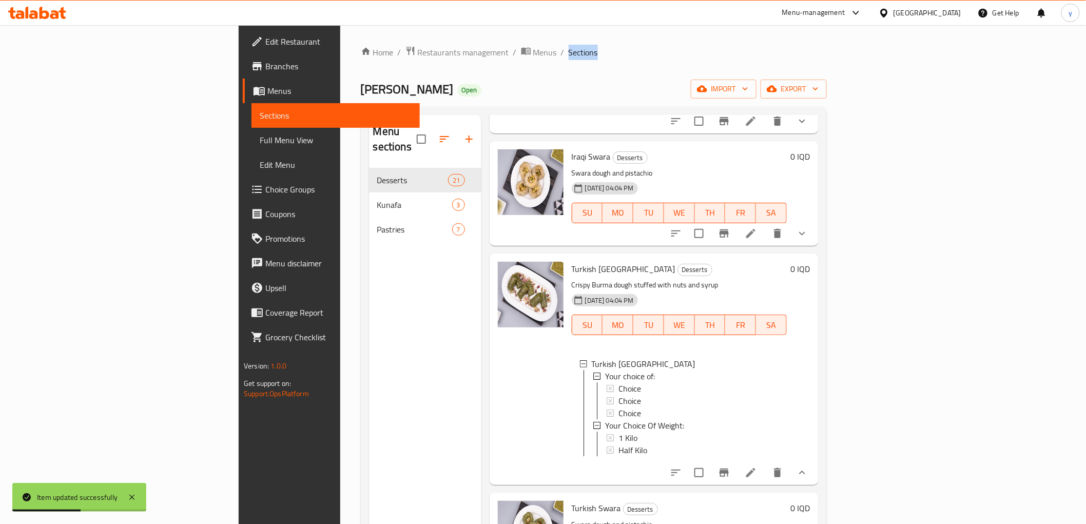
scroll to position [1141, 0]
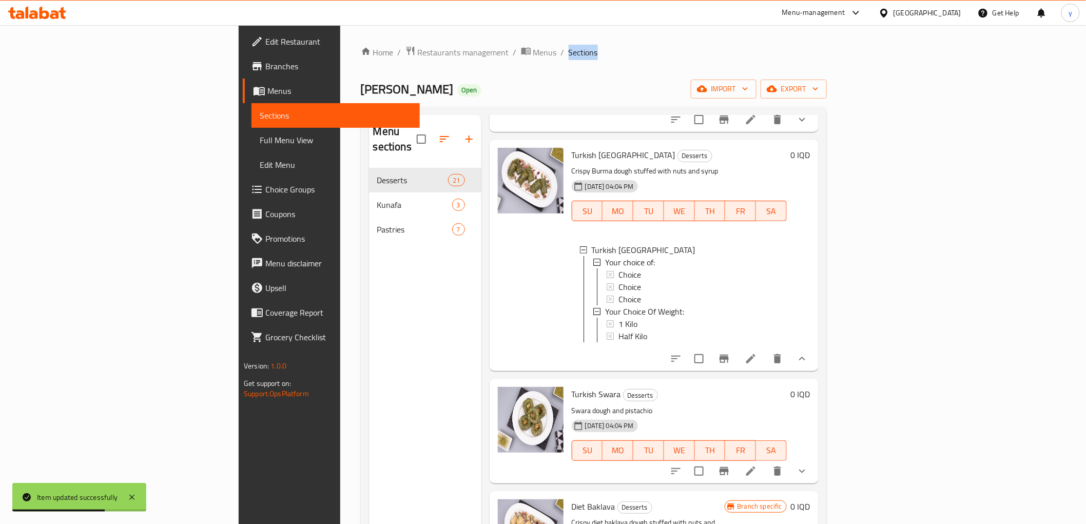
click at [815, 459] on button "show more" at bounding box center [802, 471] width 25 height 25
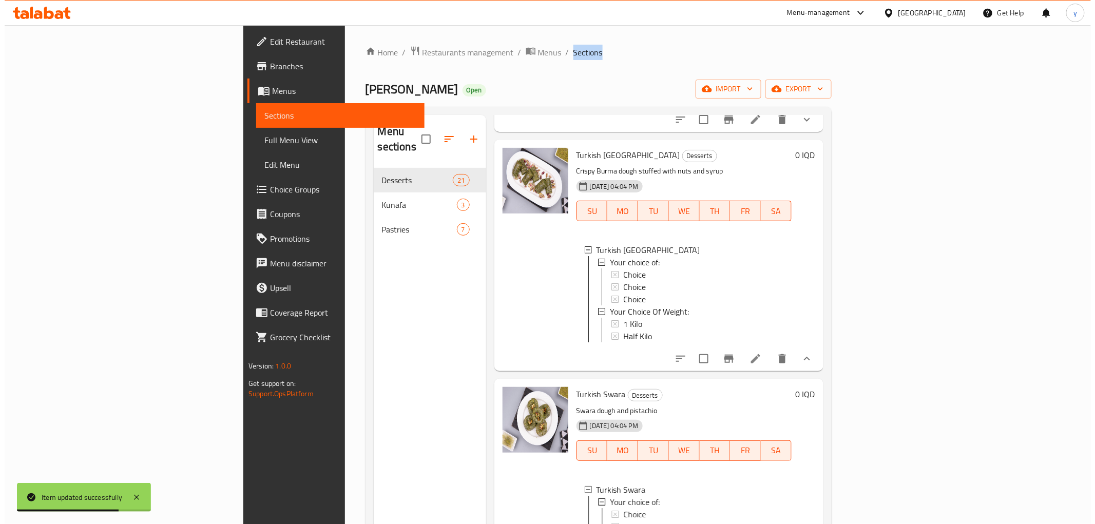
scroll to position [1369, 0]
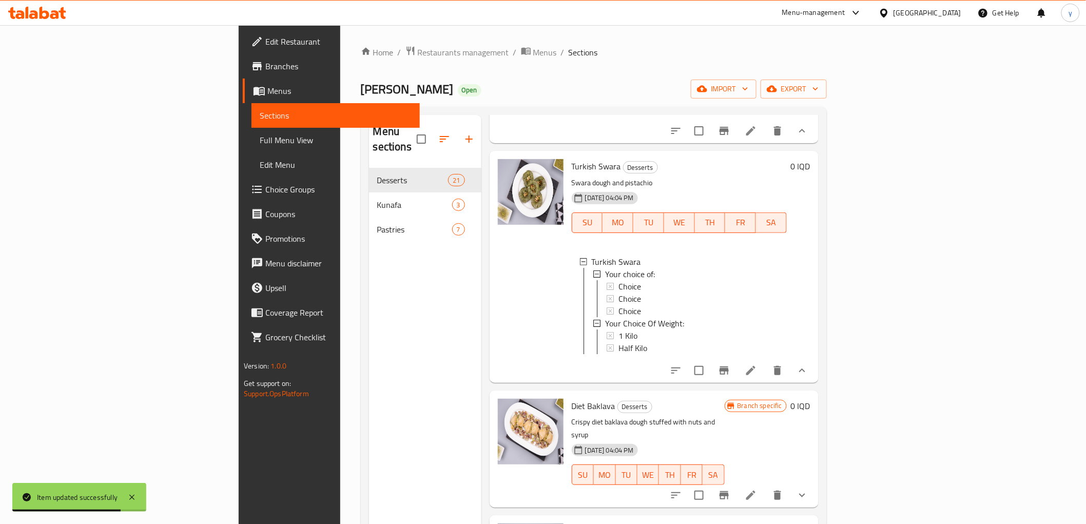
click at [815, 358] on div at bounding box center [739, 370] width 151 height 25
click at [765, 361] on li at bounding box center [751, 370] width 29 height 18
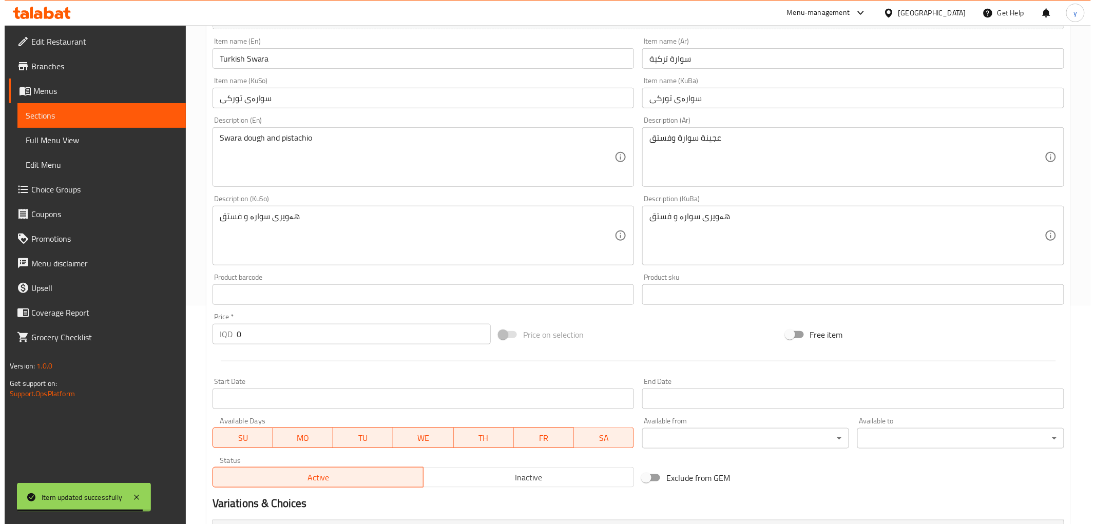
scroll to position [468, 0]
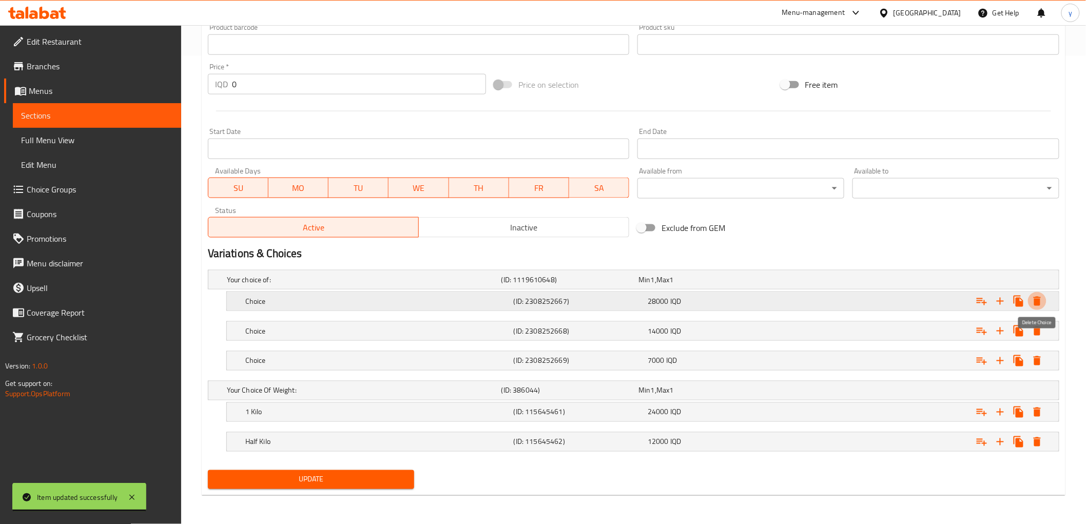
click at [1037, 303] on icon "Expand" at bounding box center [1037, 301] width 7 height 9
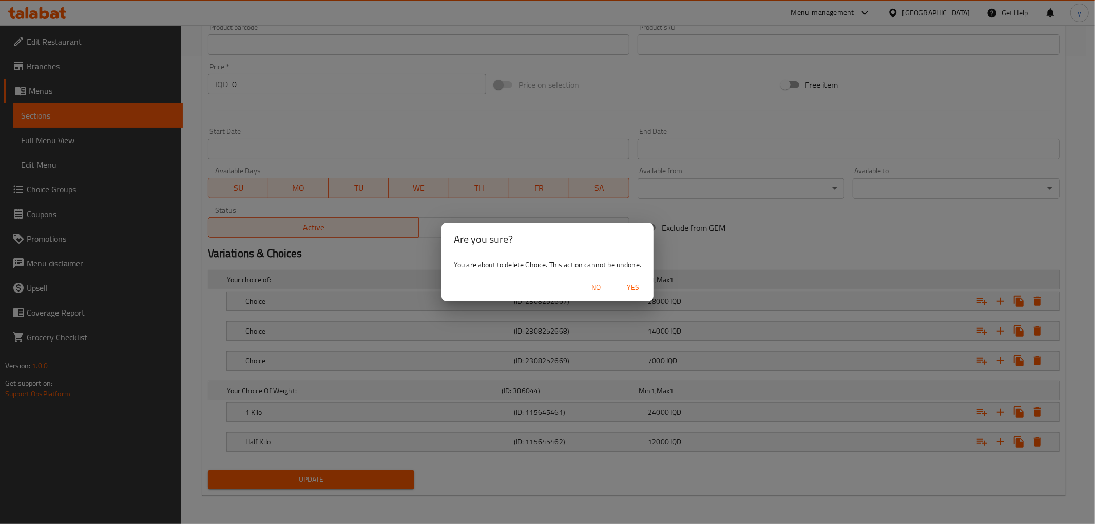
click at [635, 286] on span "Yes" at bounding box center [633, 287] width 25 height 13
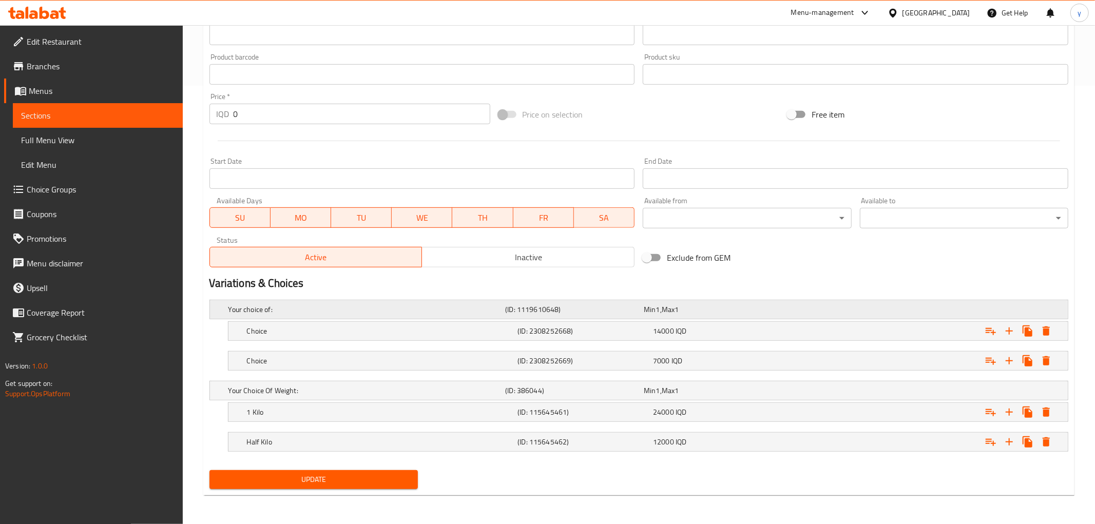
scroll to position [438, 0]
click at [1041, 335] on icon "Expand" at bounding box center [1037, 331] width 12 height 12
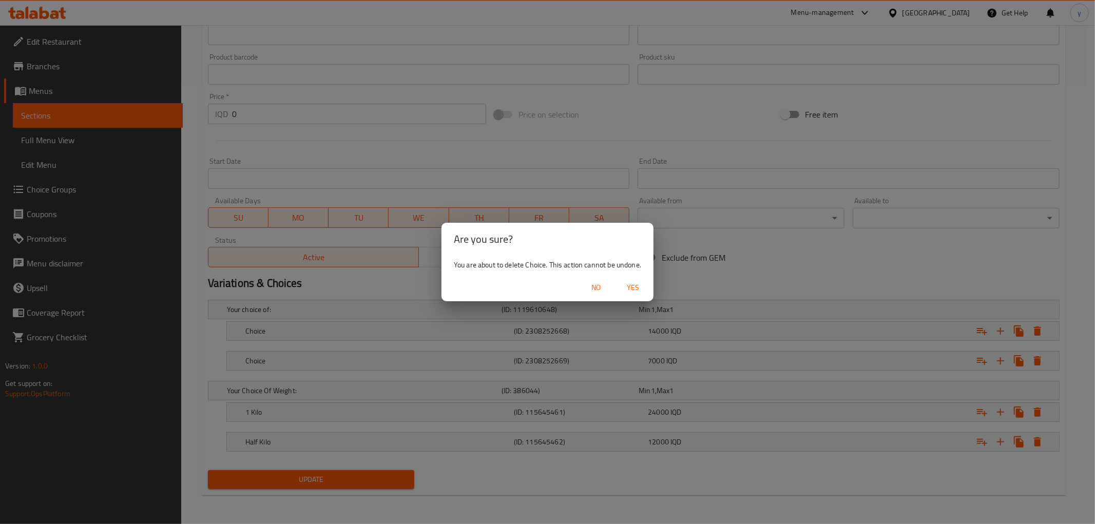
click at [642, 281] on span "Yes" at bounding box center [633, 287] width 25 height 13
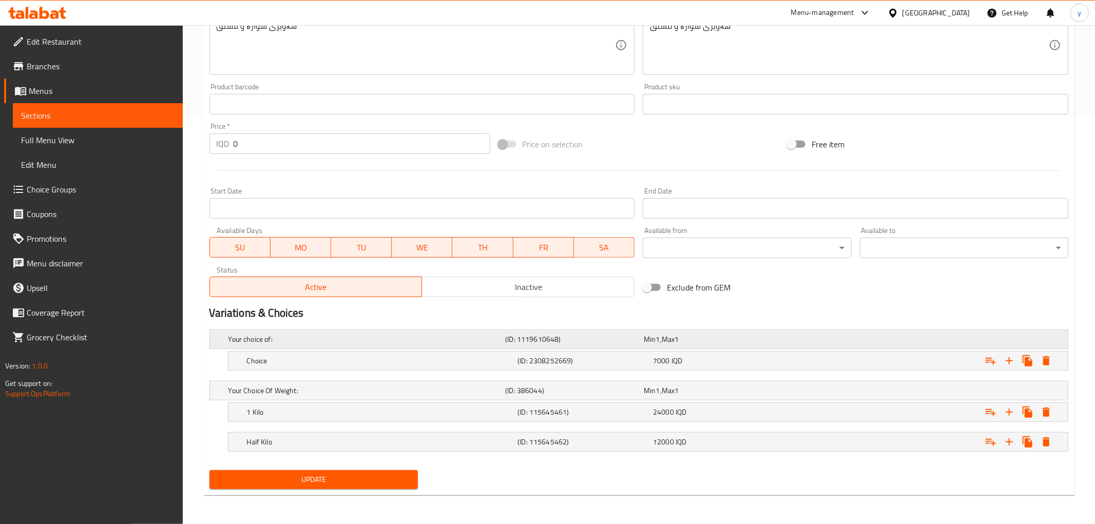
scroll to position [408, 0]
click at [1044, 352] on div "Expand" at bounding box center [1010, 361] width 74 height 18
click at [1041, 355] on icon "Expand" at bounding box center [1037, 361] width 12 height 12
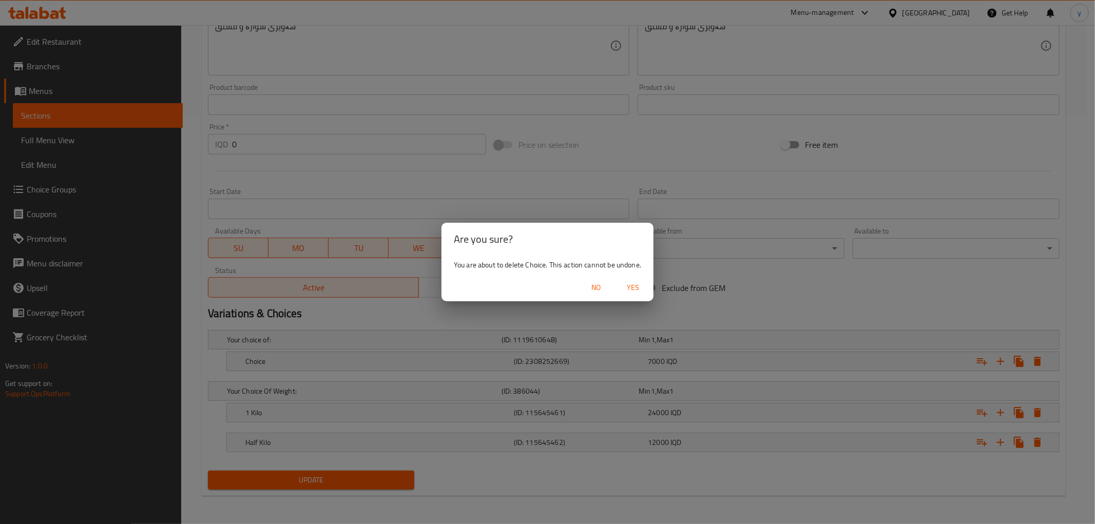
click at [629, 290] on span "Yes" at bounding box center [633, 287] width 25 height 13
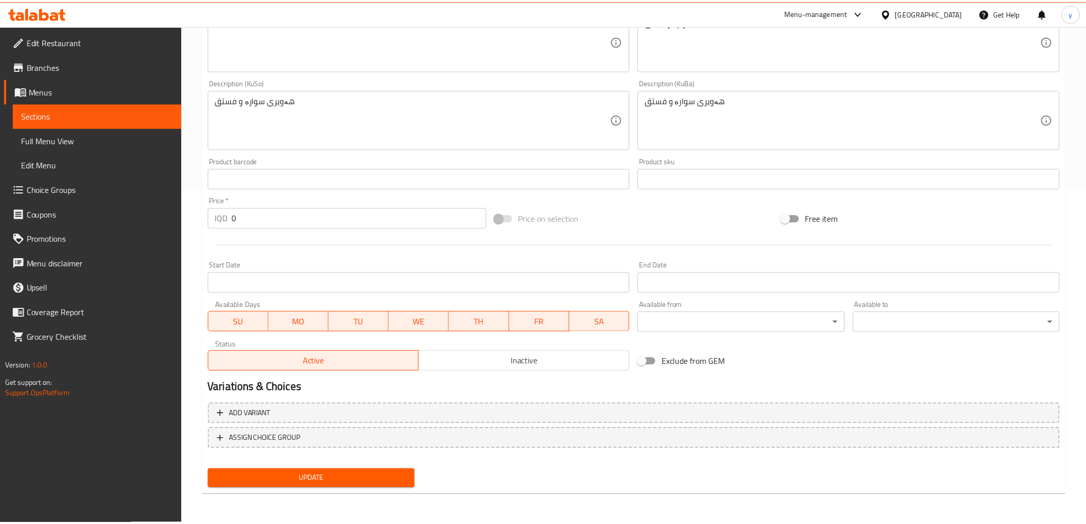
scroll to position [332, 0]
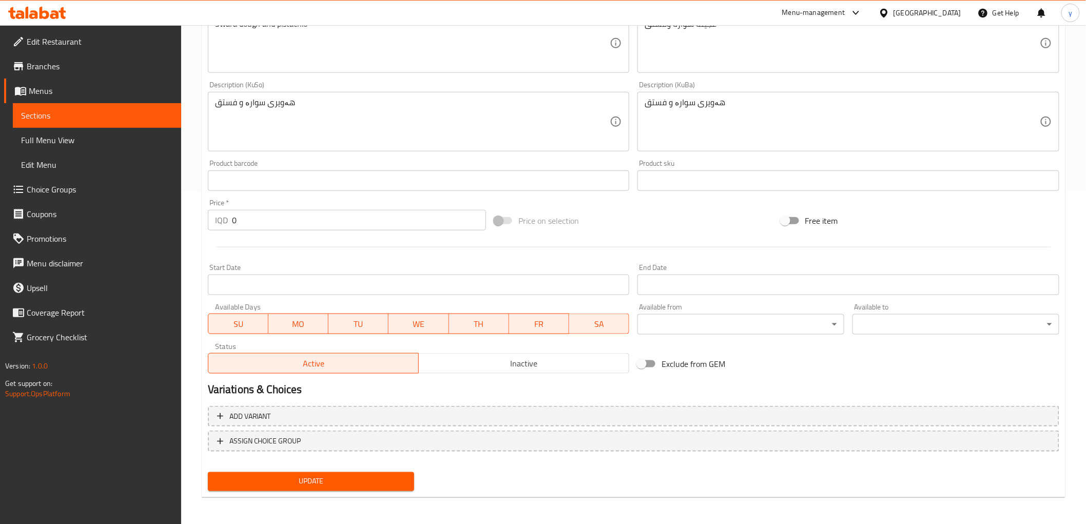
click at [396, 475] on span "Update" at bounding box center [311, 481] width 190 height 13
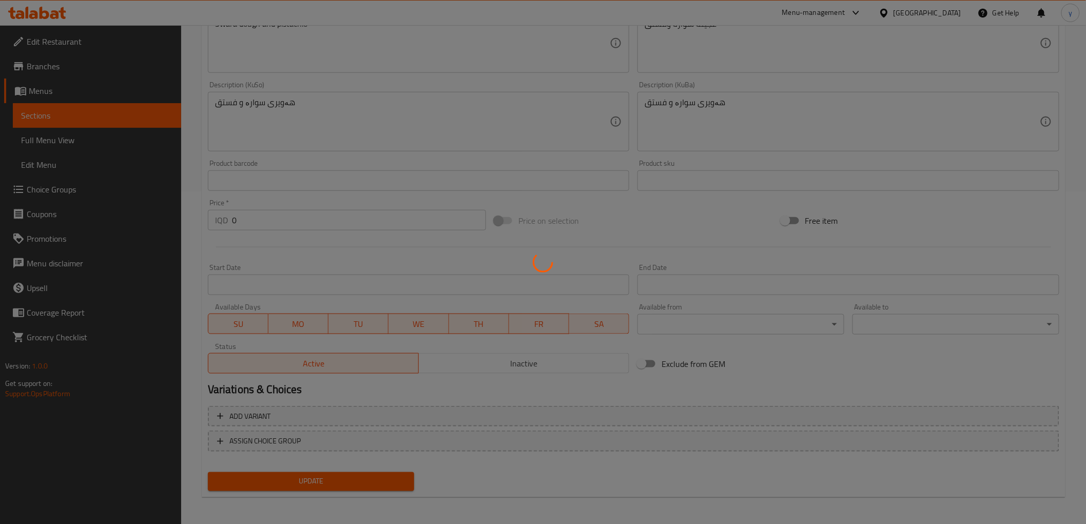
scroll to position [0, 0]
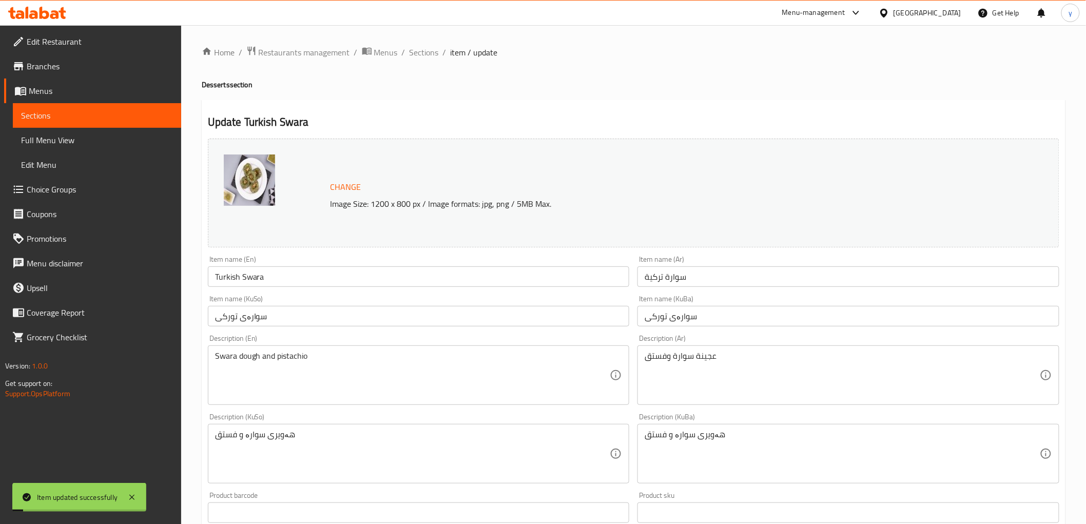
click at [419, 54] on span "Sections" at bounding box center [424, 52] width 29 height 12
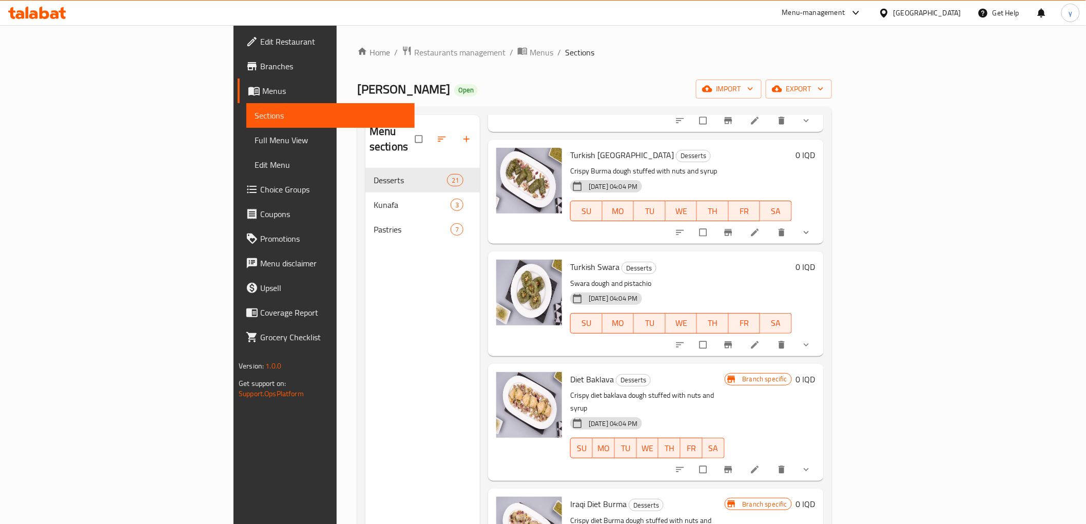
scroll to position [1027, 0]
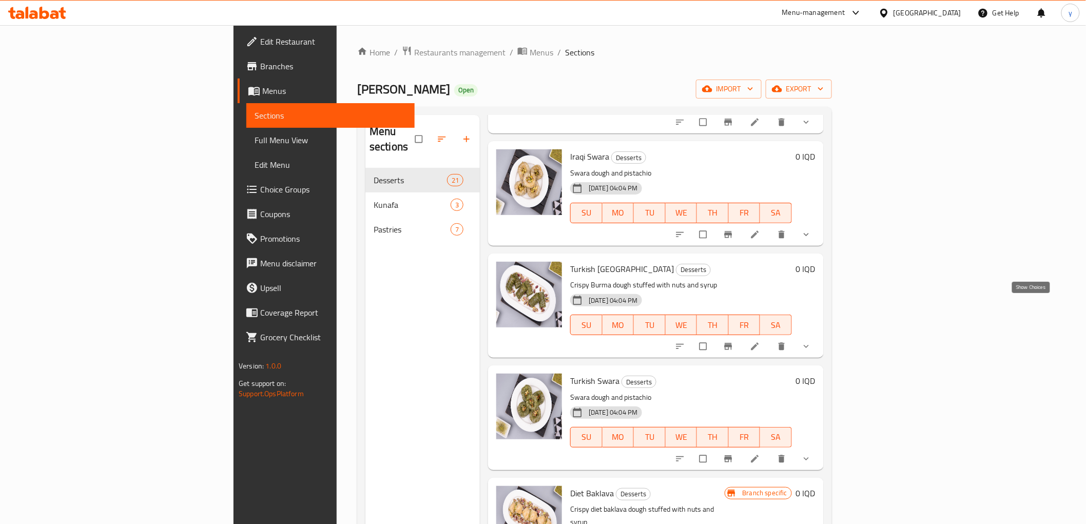
click at [812, 341] on icon "show more" at bounding box center [806, 346] width 10 height 10
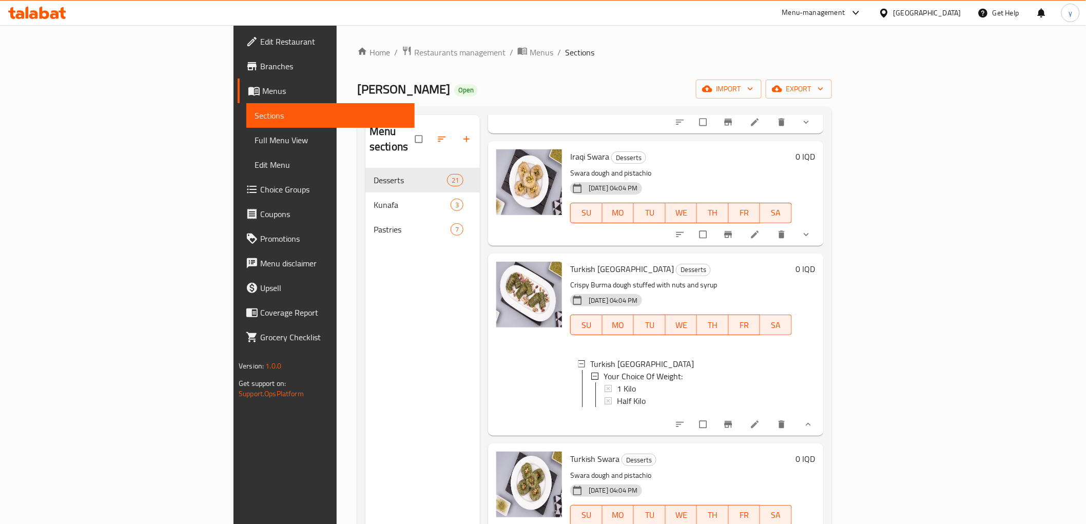
scroll to position [1255, 0]
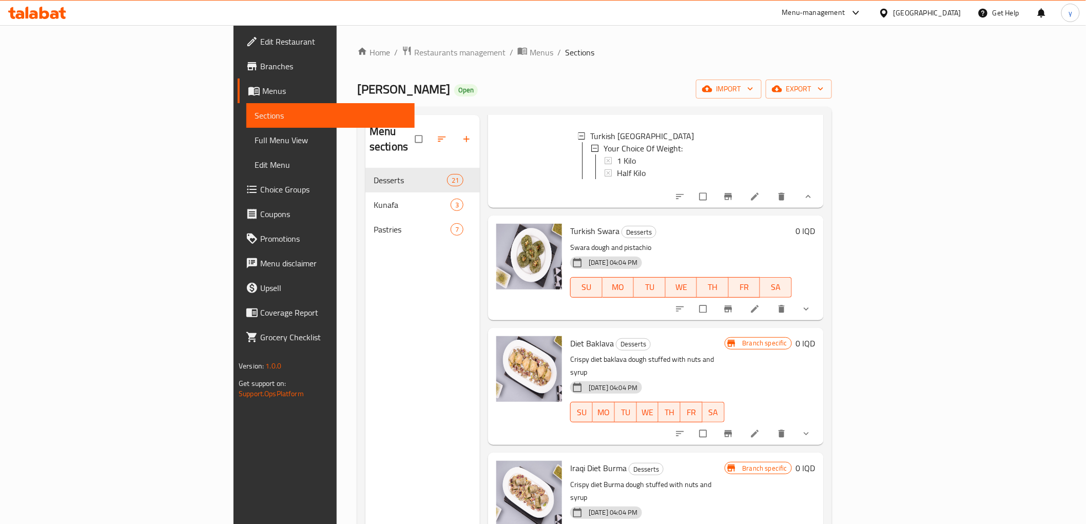
click at [771, 301] on li at bounding box center [756, 309] width 29 height 16
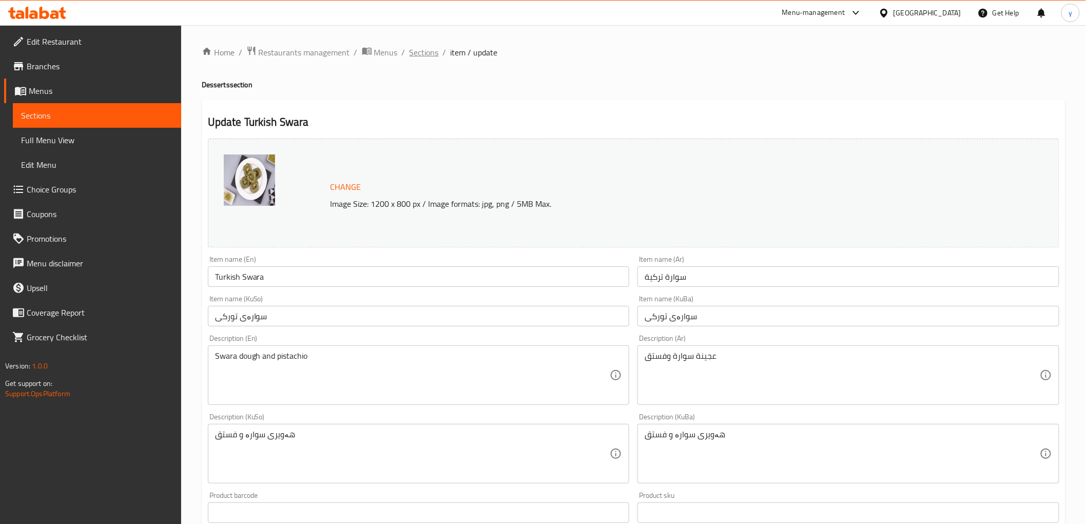
click at [430, 52] on span "Sections" at bounding box center [424, 52] width 29 height 12
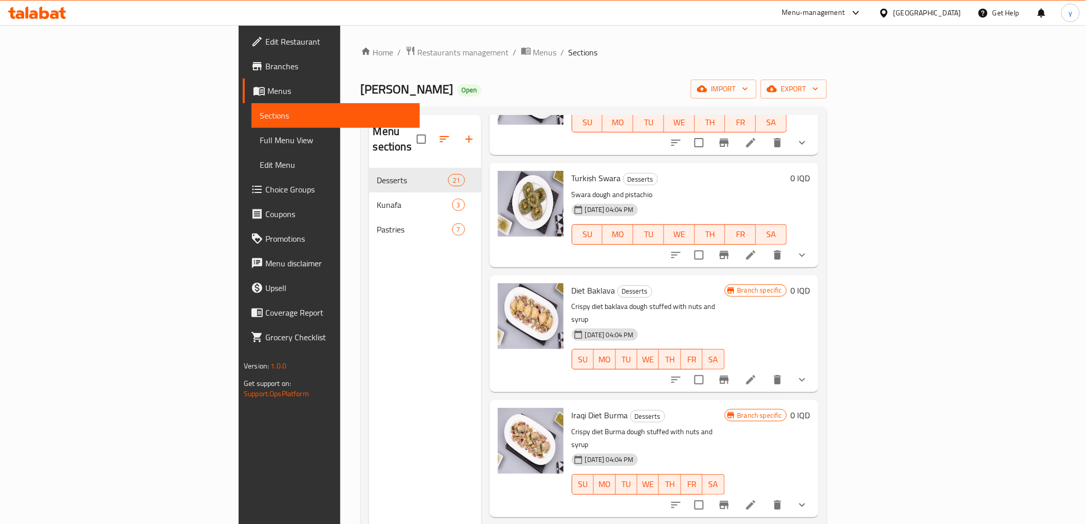
scroll to position [1255, 0]
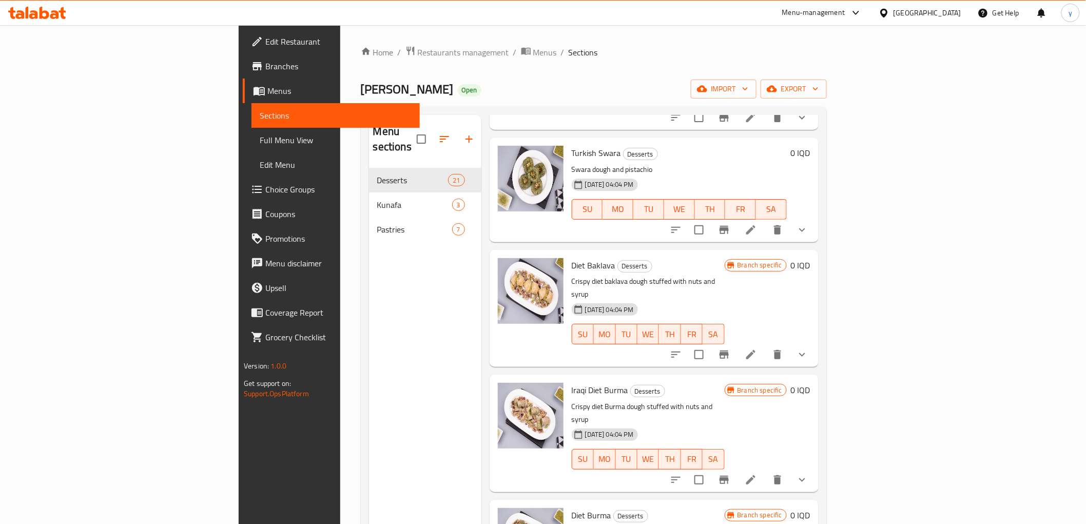
click at [815, 342] on button "show more" at bounding box center [802, 354] width 25 height 25
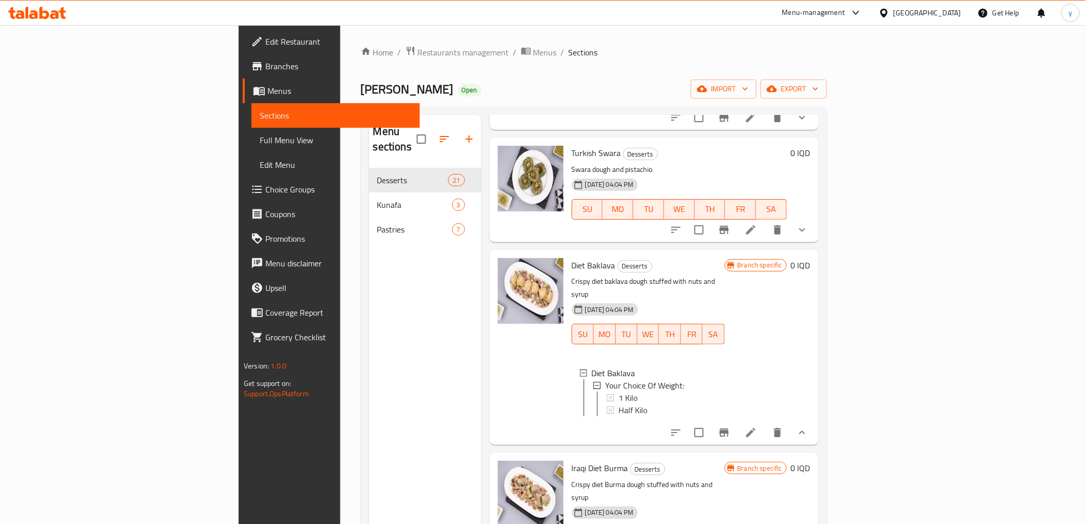
scroll to position [1369, 0]
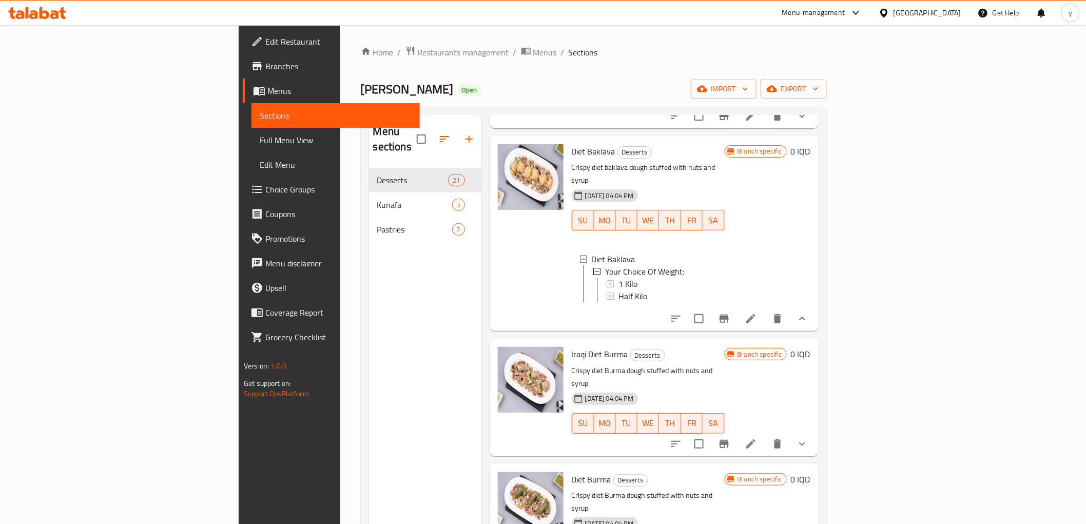
click at [815, 432] on button "show more" at bounding box center [802, 444] width 25 height 25
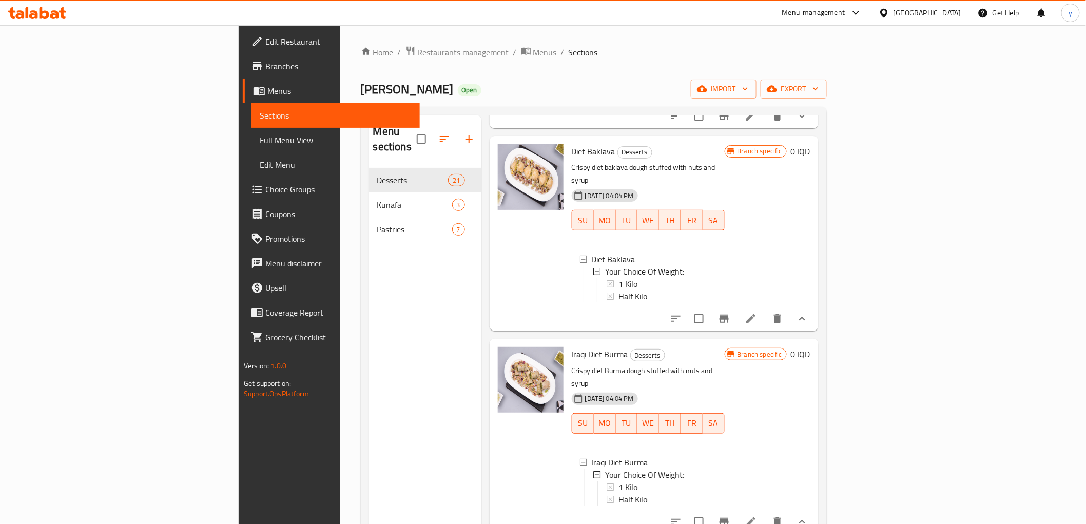
scroll to position [1597, 0]
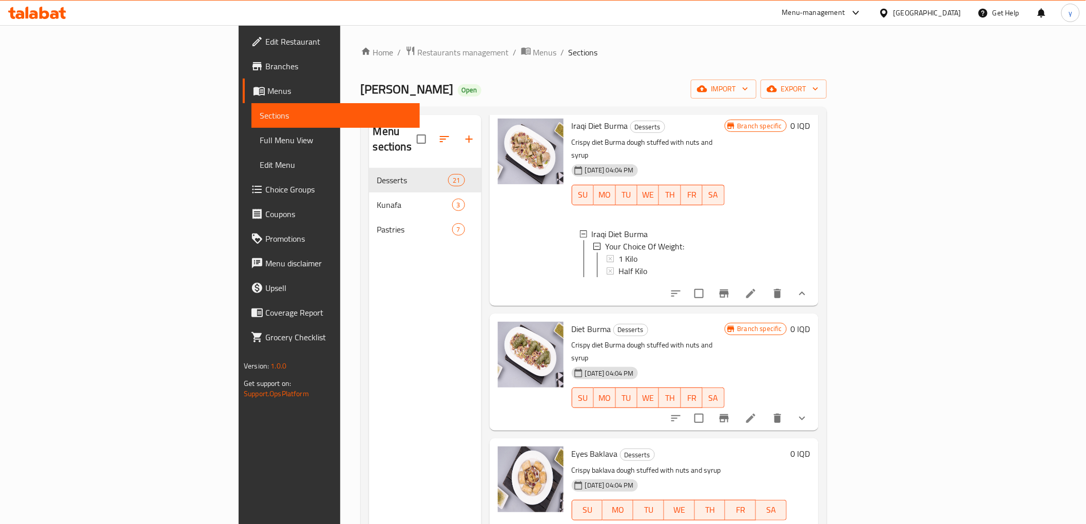
click at [815, 406] on button "show more" at bounding box center [802, 418] width 25 height 25
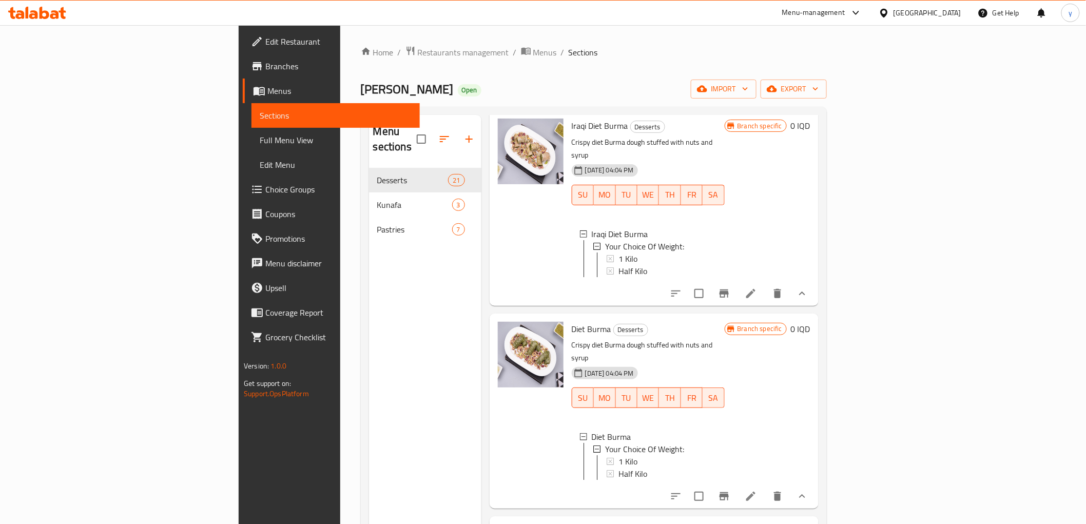
scroll to position [1825, 0]
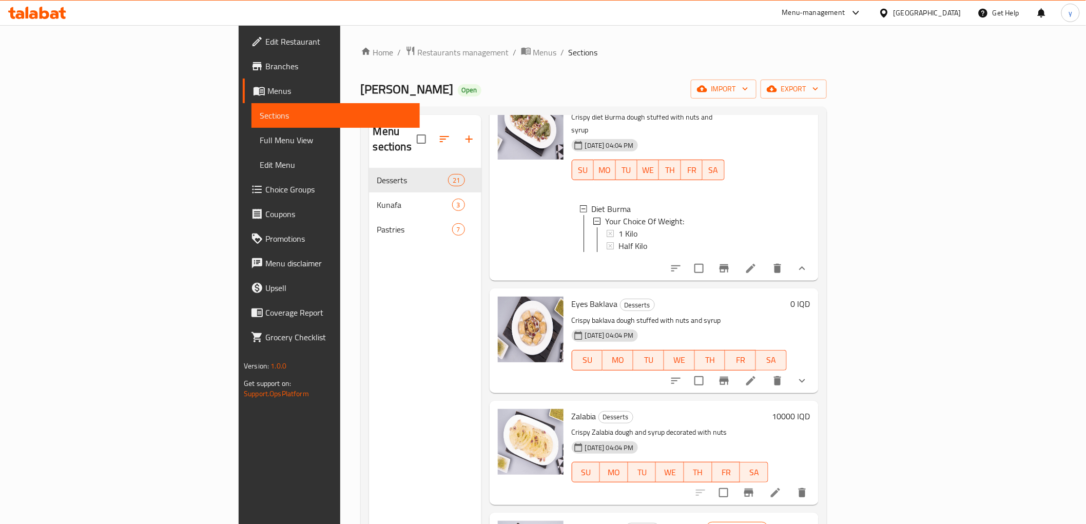
click at [815, 369] on button "show more" at bounding box center [802, 381] width 25 height 25
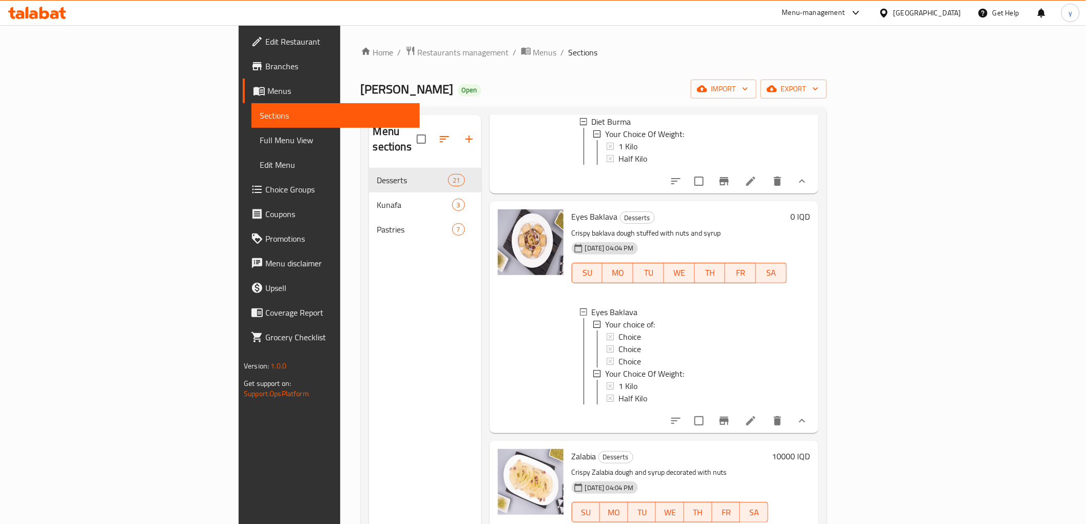
scroll to position [1939, 0]
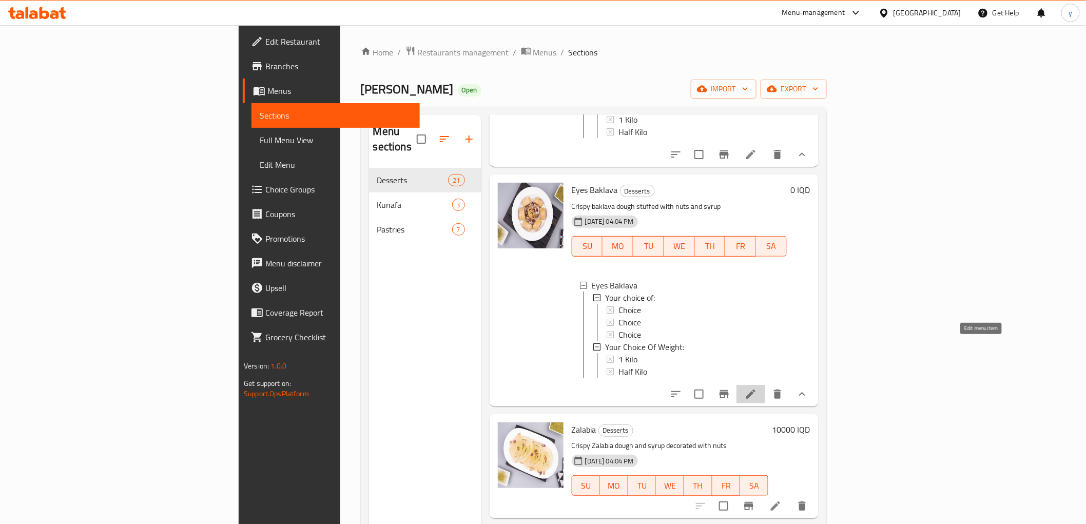
click at [757, 388] on icon at bounding box center [751, 394] width 12 height 12
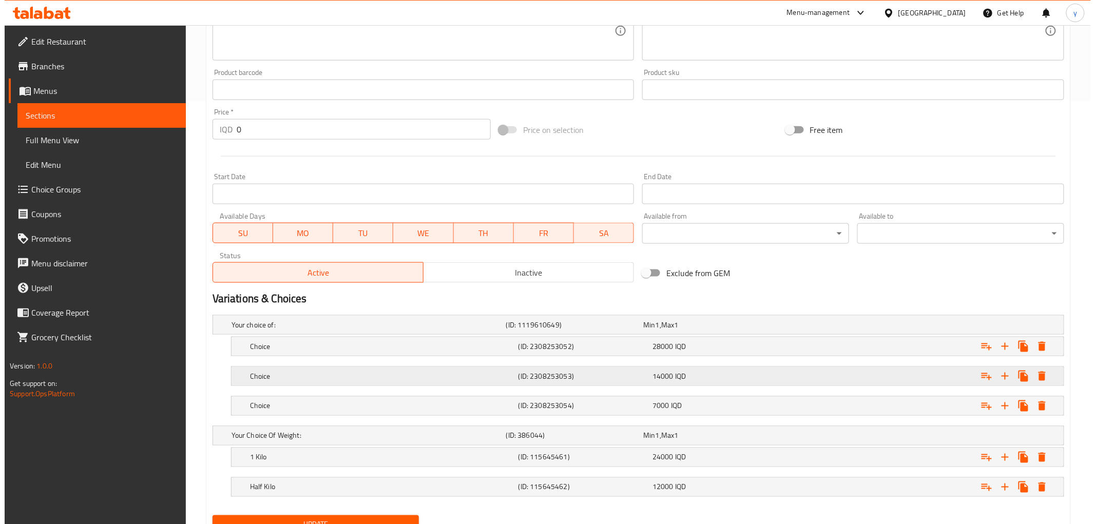
scroll to position [468, 0]
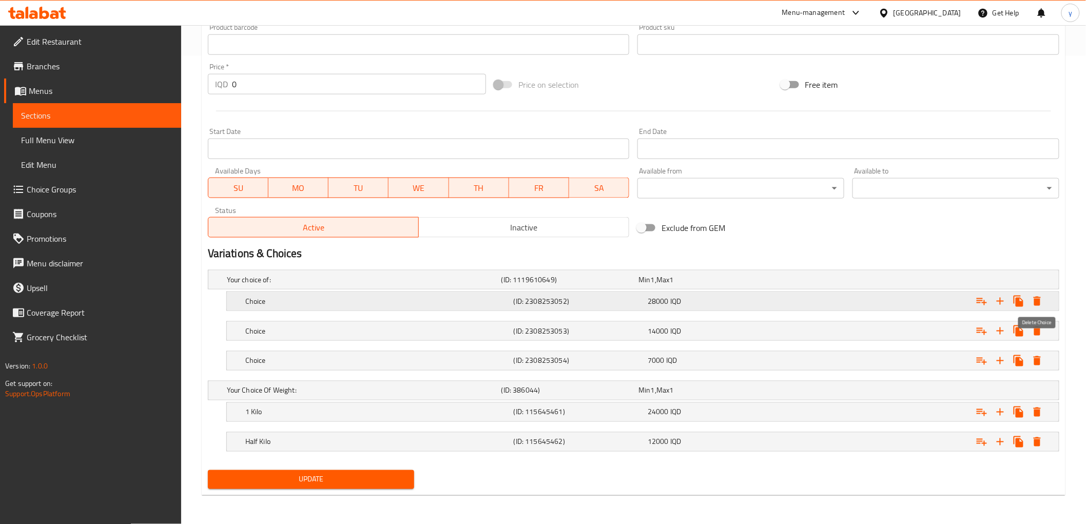
click at [1044, 307] on button "Expand" at bounding box center [1037, 301] width 18 height 18
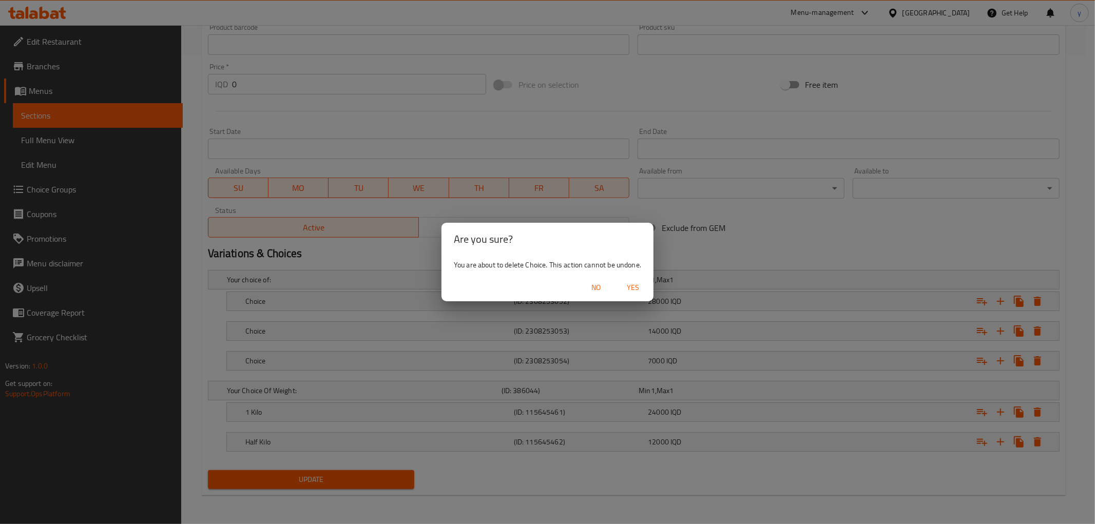
click at [635, 285] on span "Yes" at bounding box center [633, 287] width 25 height 13
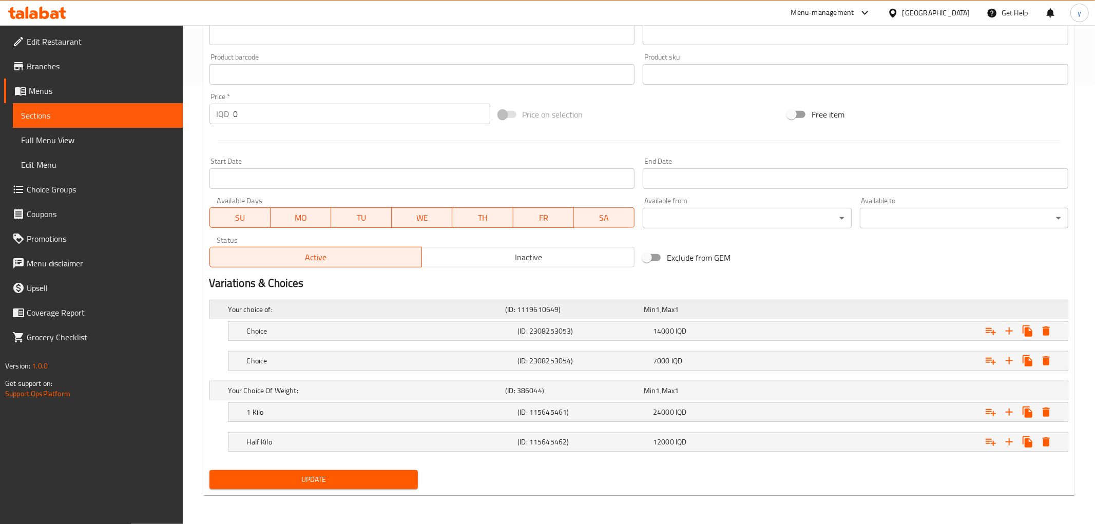
scroll to position [438, 0]
click at [1033, 331] on icon "Expand" at bounding box center [1037, 331] width 12 height 12
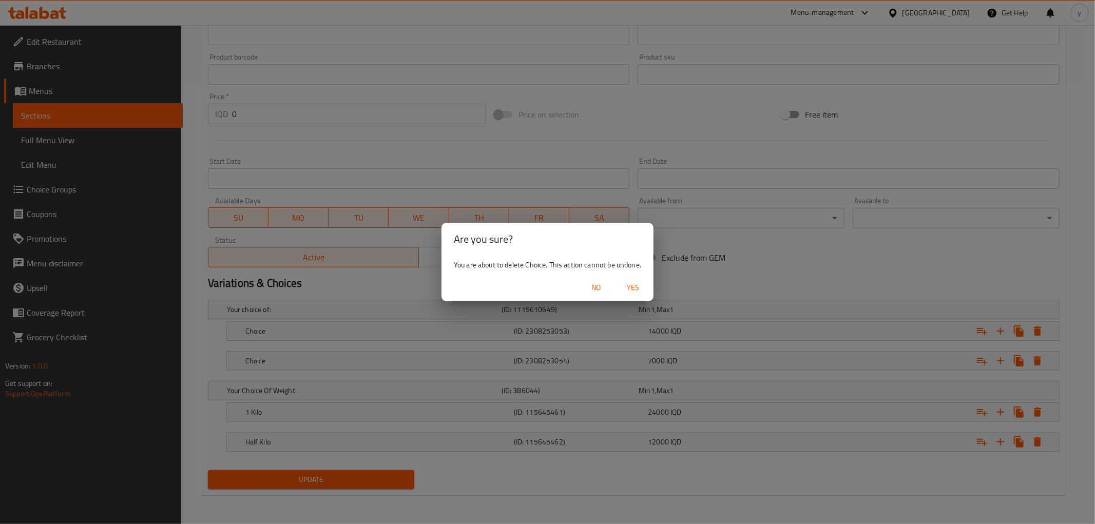
click at [648, 291] on button "Yes" at bounding box center [633, 287] width 33 height 19
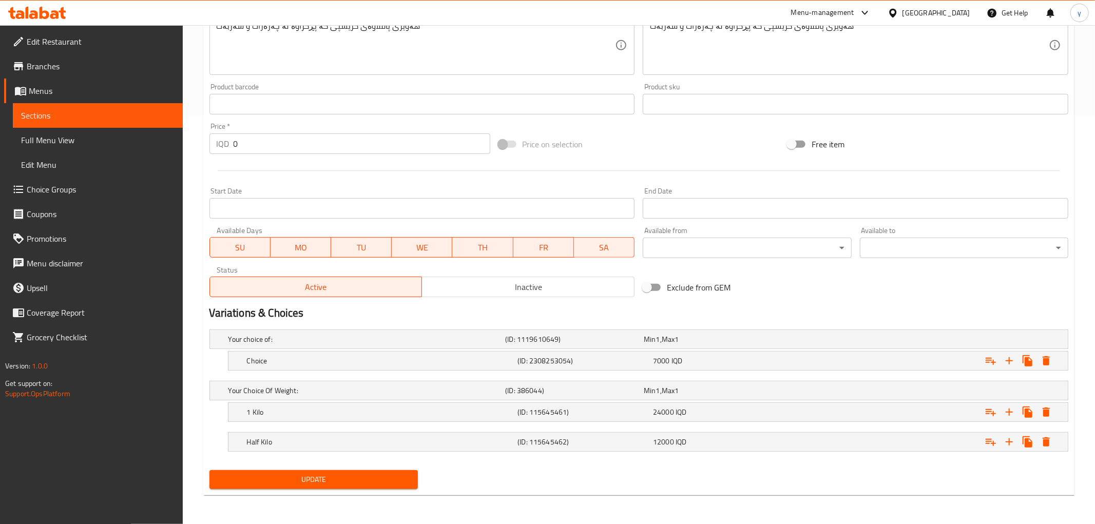
scroll to position [408, 0]
click at [1029, 359] on button "Expand" at bounding box center [1037, 361] width 18 height 18
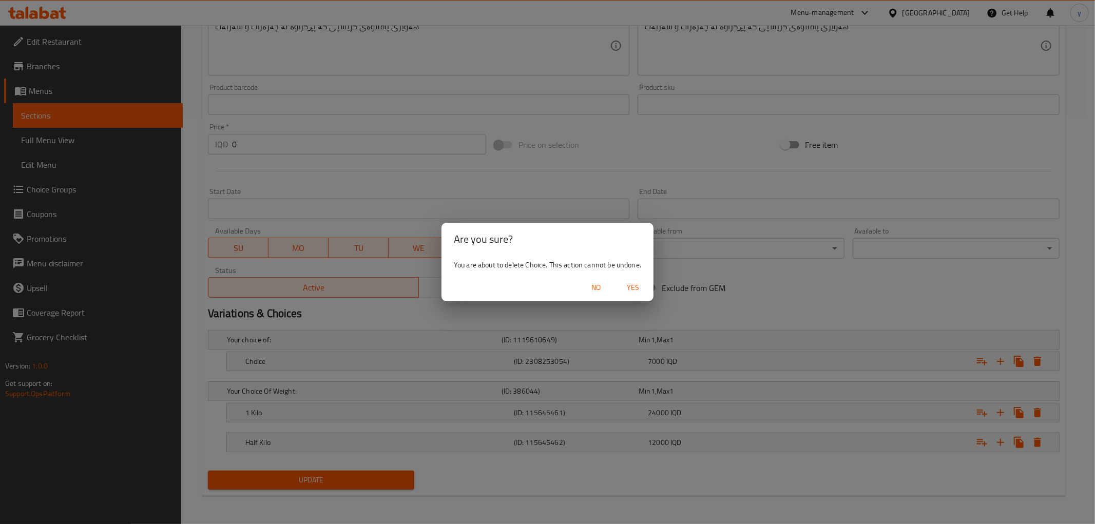
click at [633, 298] on div "No Yes" at bounding box center [547, 287] width 212 height 27
click at [632, 290] on span "Yes" at bounding box center [633, 287] width 25 height 13
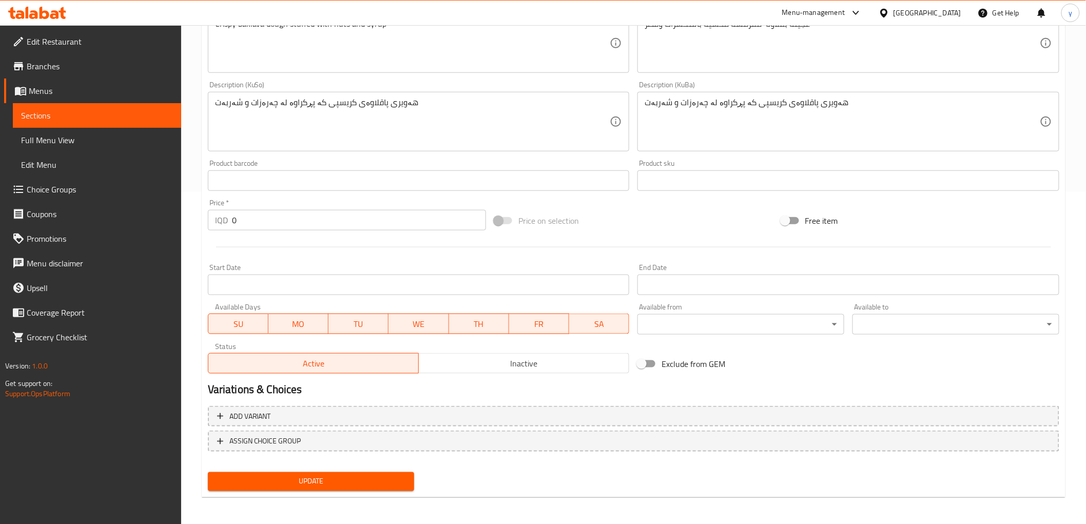
click at [389, 476] on span "Update" at bounding box center [311, 481] width 190 height 13
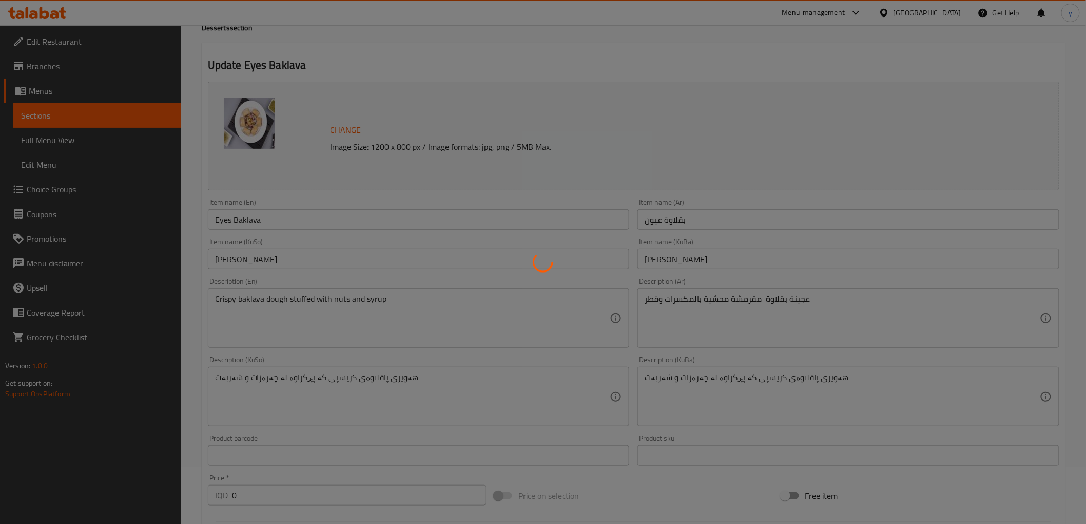
scroll to position [0, 0]
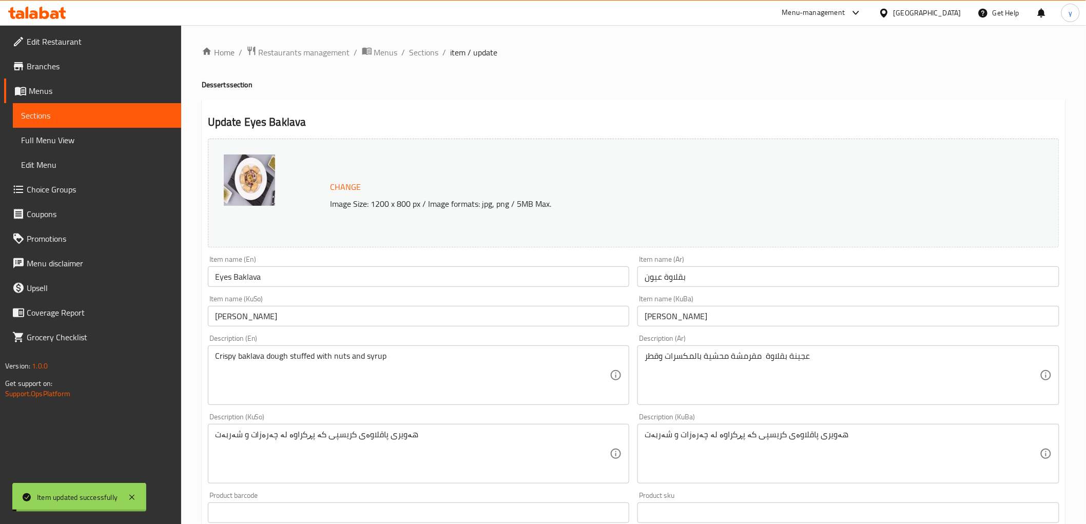
click at [419, 51] on span "Sections" at bounding box center [424, 52] width 29 height 12
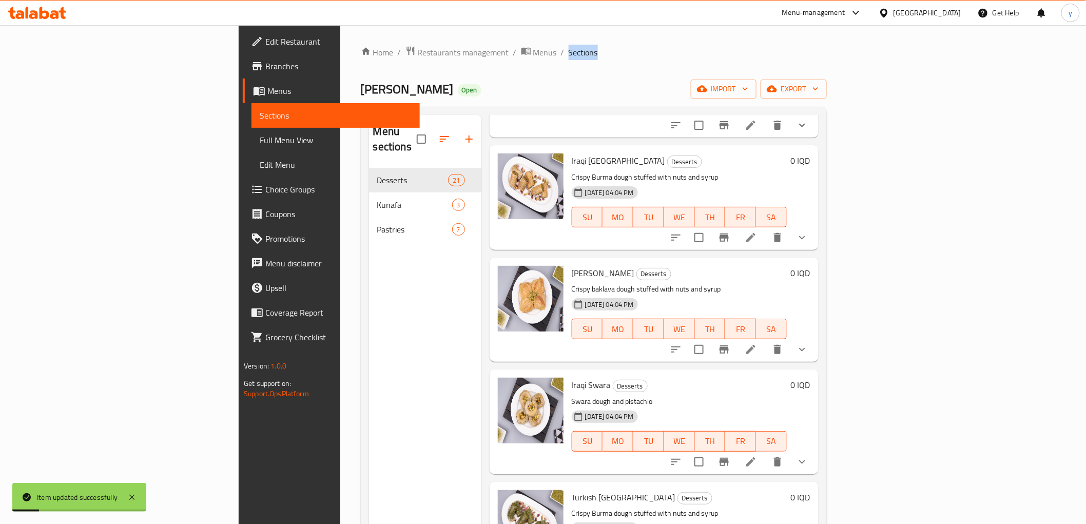
scroll to position [1027, 0]
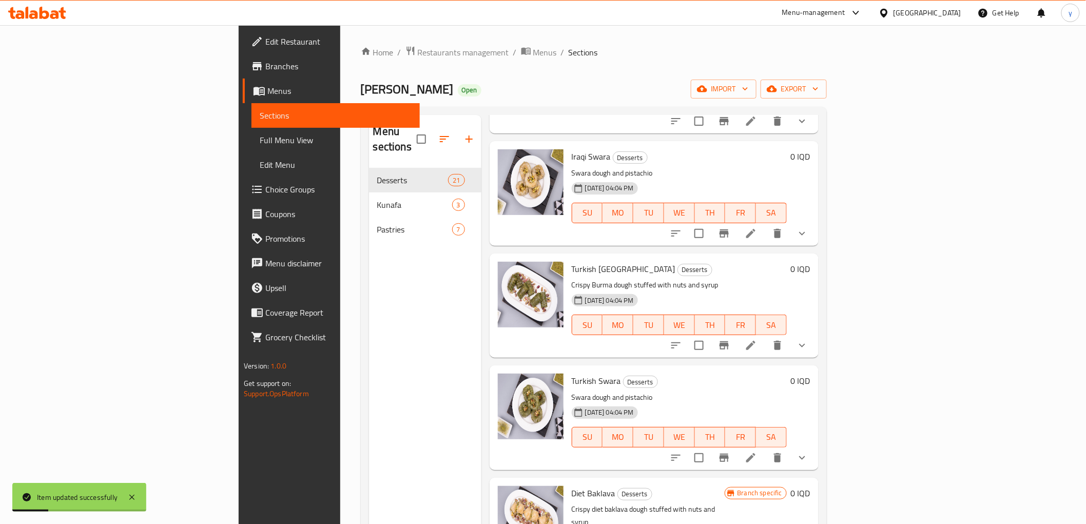
click at [712, 391] on p "Swara dough and pistachio" at bounding box center [679, 397] width 215 height 13
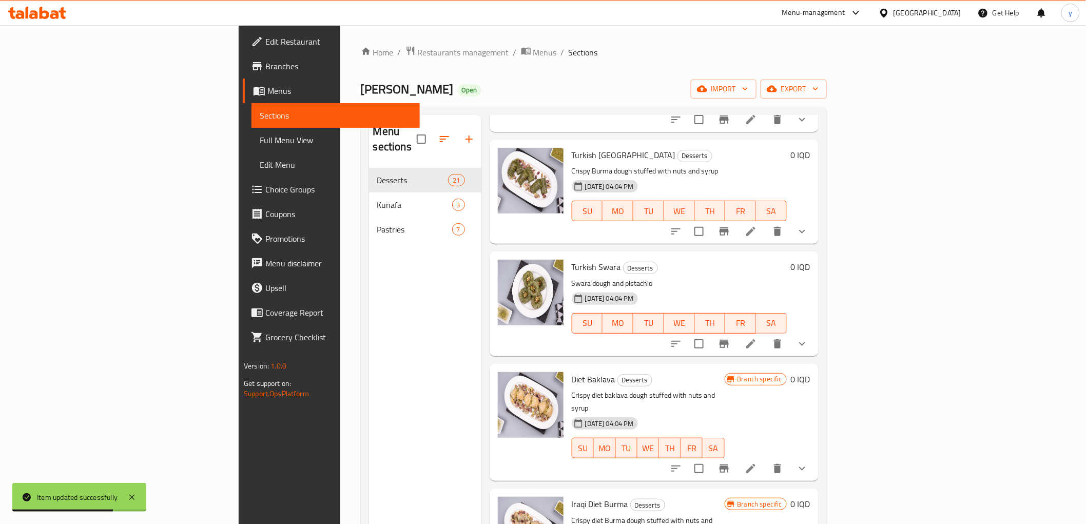
scroll to position [1255, 0]
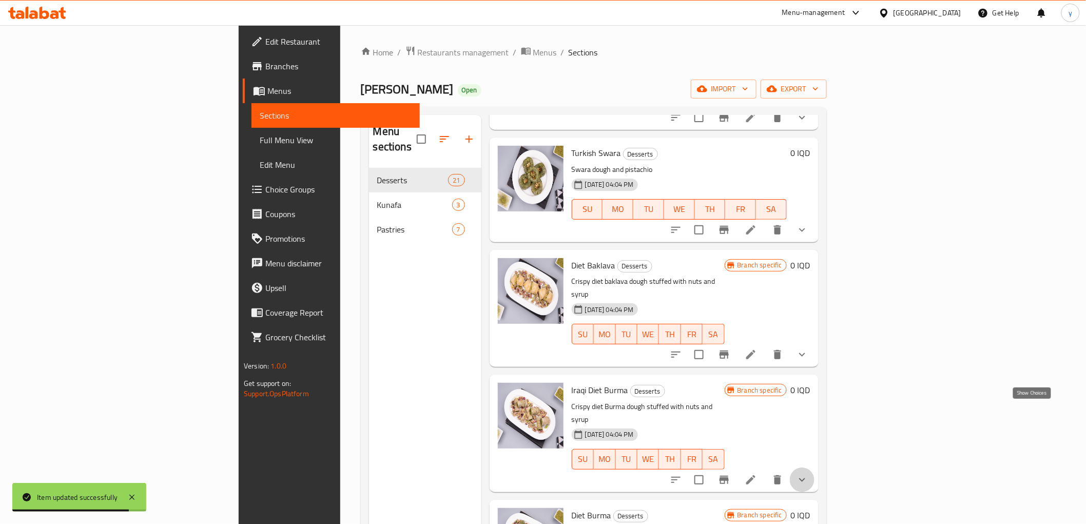
click at [808, 474] on icon "show more" at bounding box center [802, 480] width 12 height 12
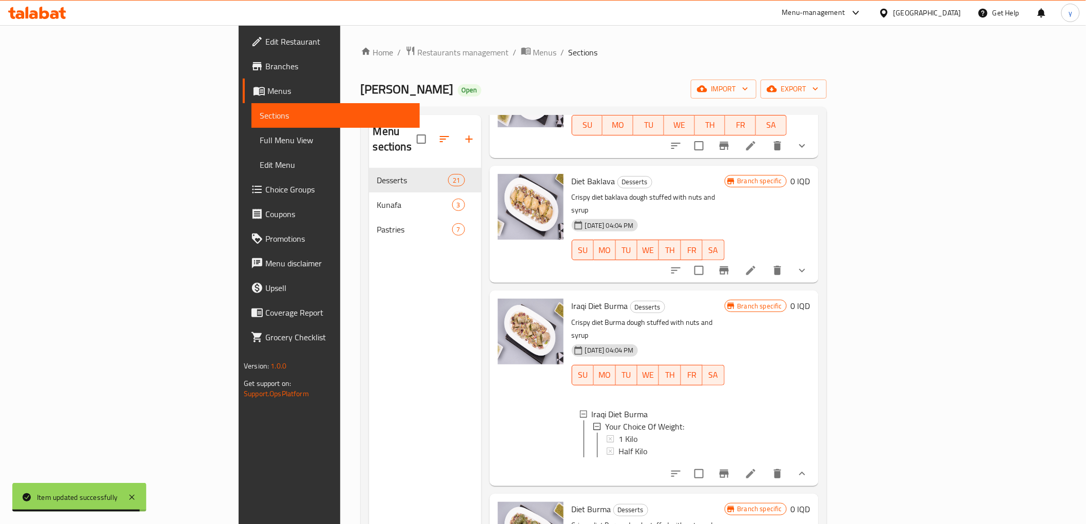
scroll to position [1482, 0]
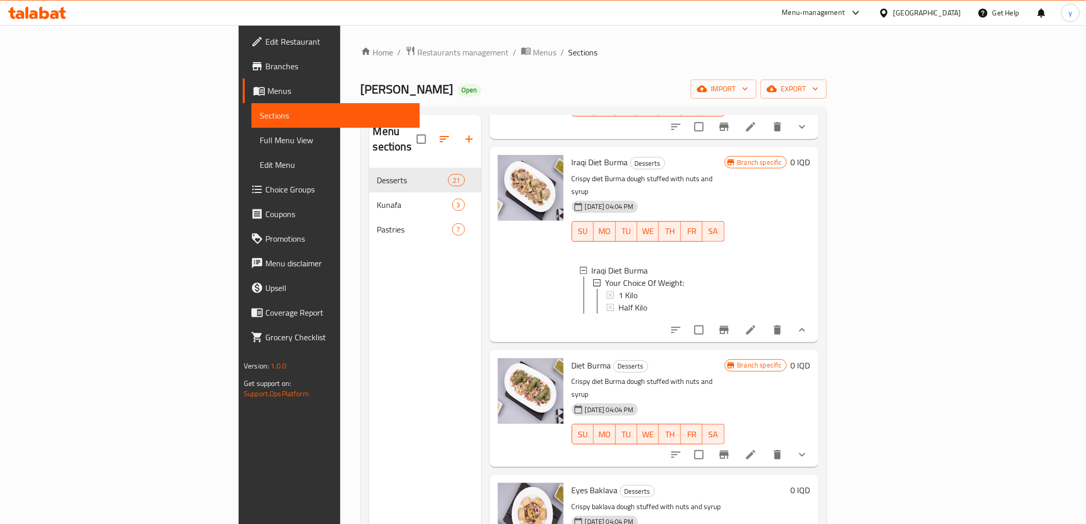
click at [815, 442] on button "show more" at bounding box center [802, 454] width 25 height 25
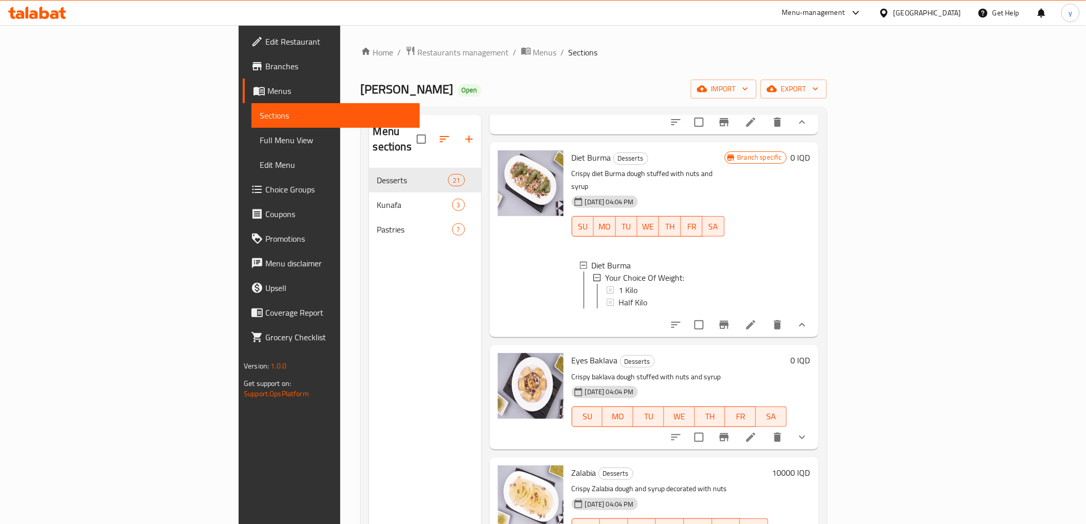
scroll to position [1711, 0]
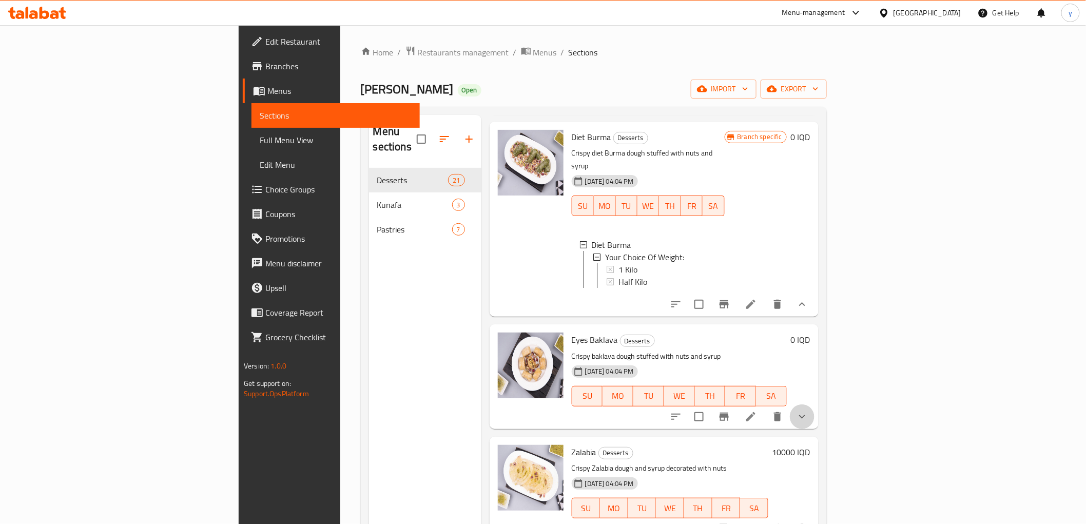
click at [805, 415] on icon "show more" at bounding box center [802, 417] width 6 height 4
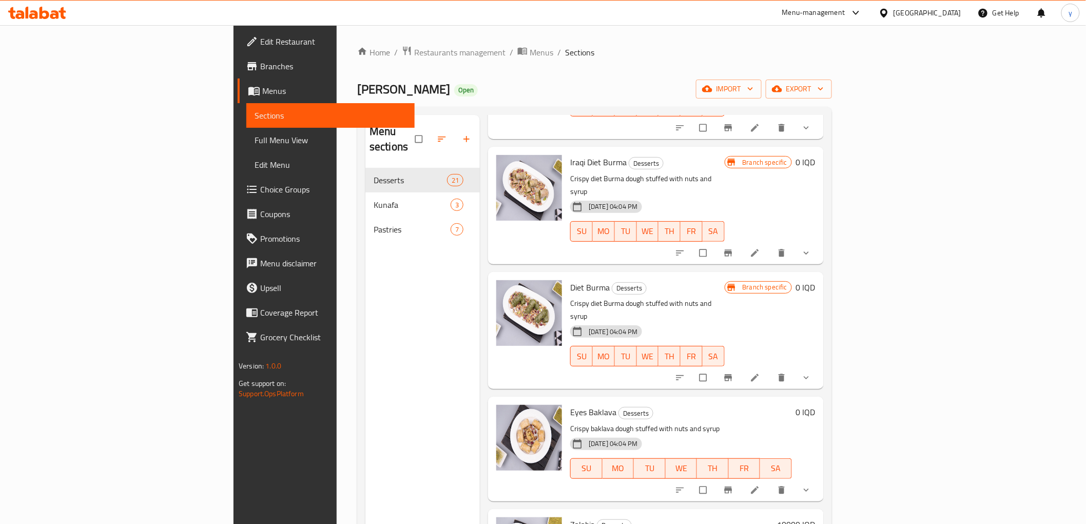
scroll to position [1597, 0]
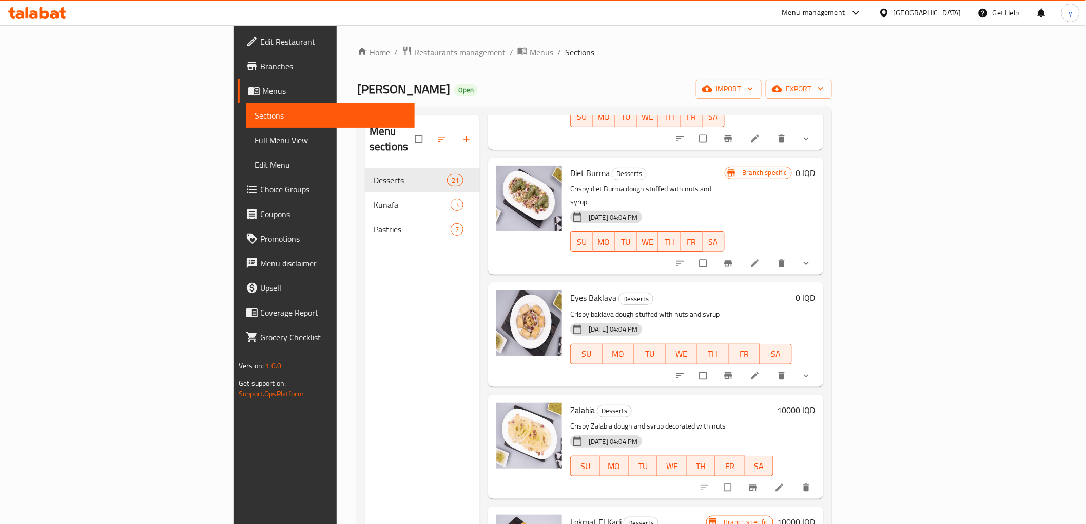
click at [820, 364] on button "show more" at bounding box center [807, 375] width 25 height 23
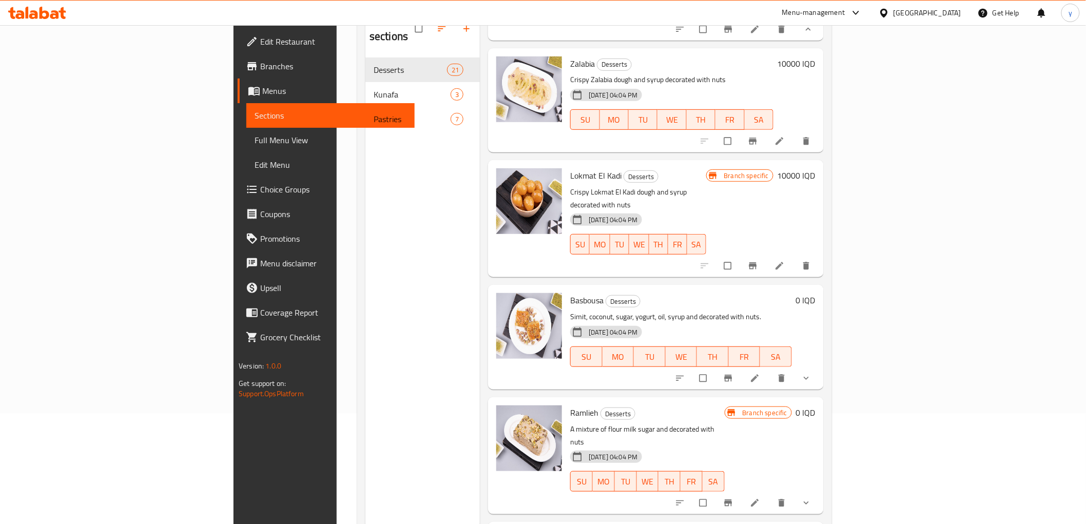
scroll to position [144, 0]
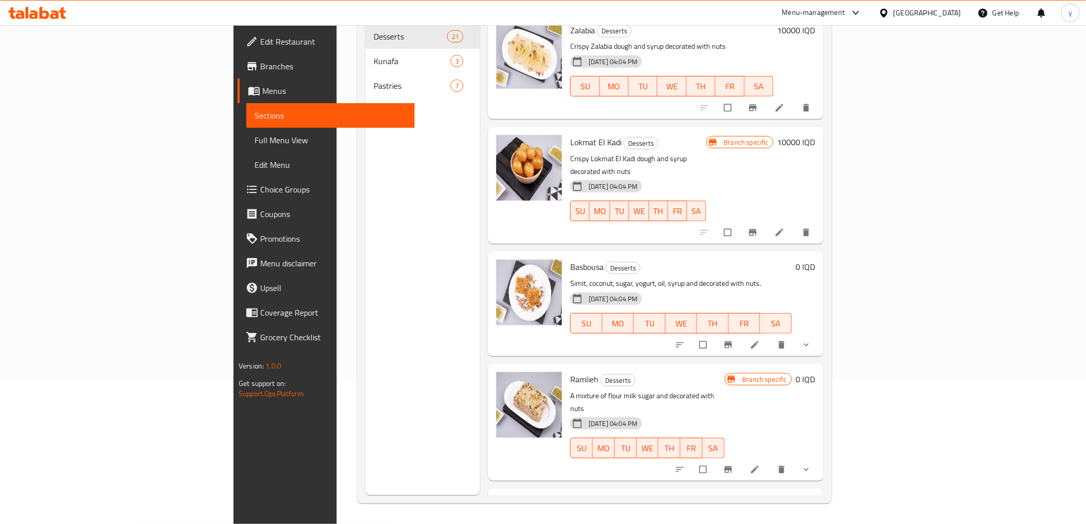
click at [812, 340] on icon "show more" at bounding box center [806, 345] width 10 height 10
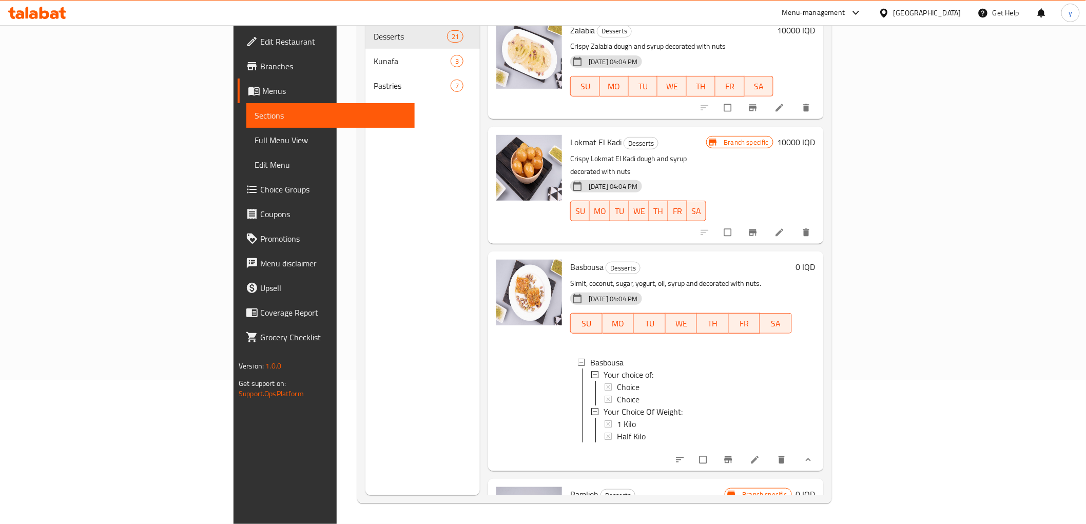
click at [820, 449] on div at bounding box center [744, 460] width 151 height 23
click at [759, 456] on icon at bounding box center [755, 460] width 8 height 8
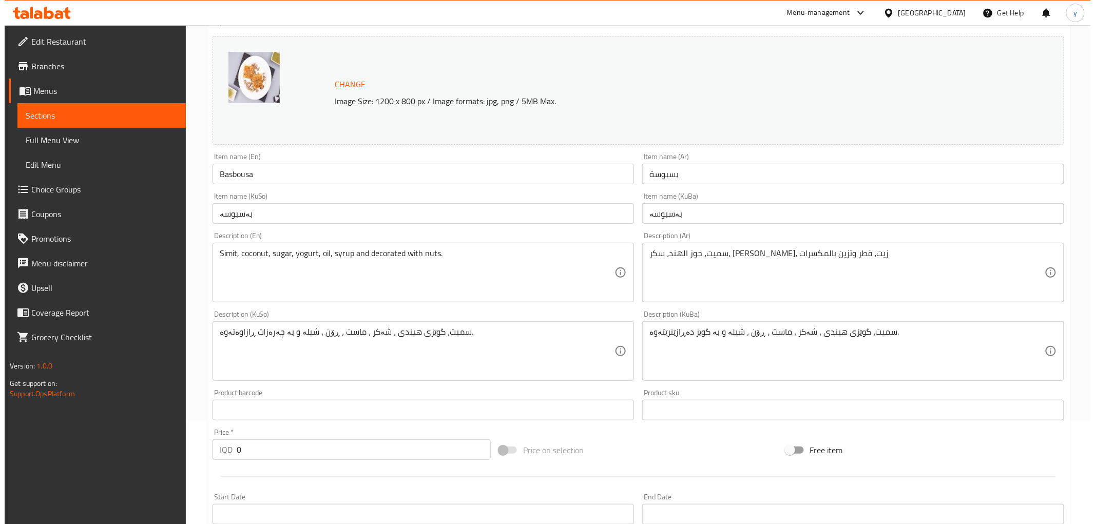
scroll to position [438, 0]
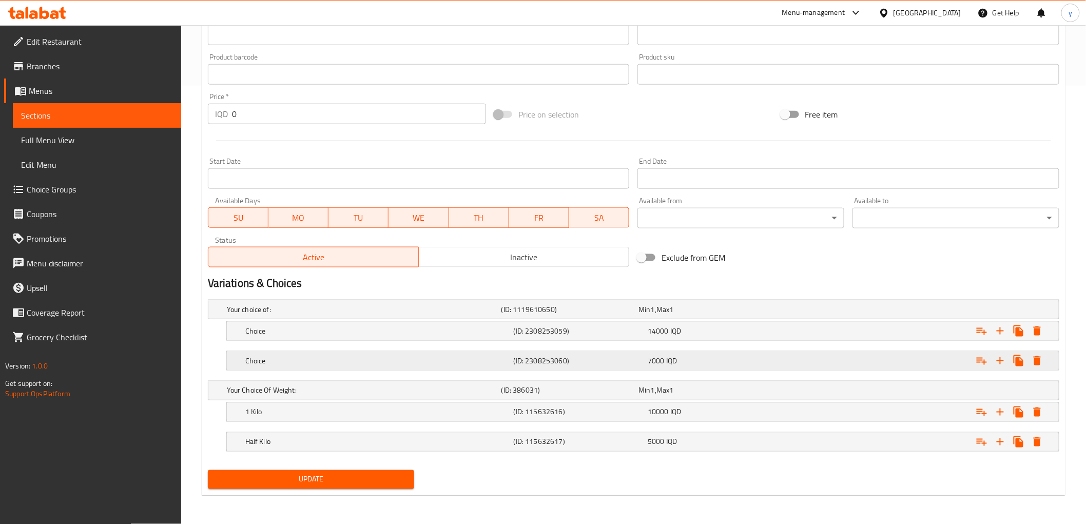
click at [1043, 356] on icon "Expand" at bounding box center [1037, 361] width 12 height 12
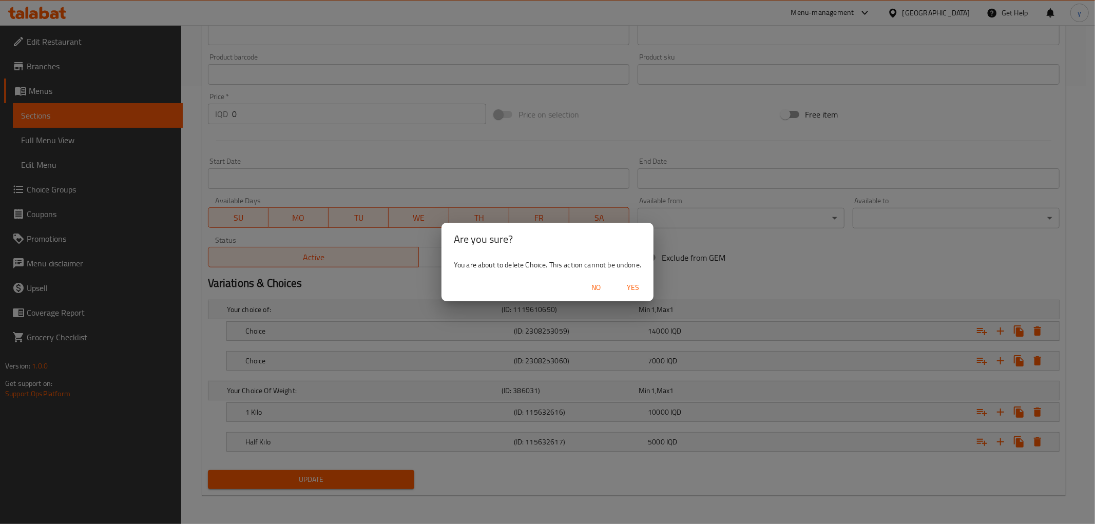
click at [637, 290] on span "Yes" at bounding box center [633, 287] width 25 height 13
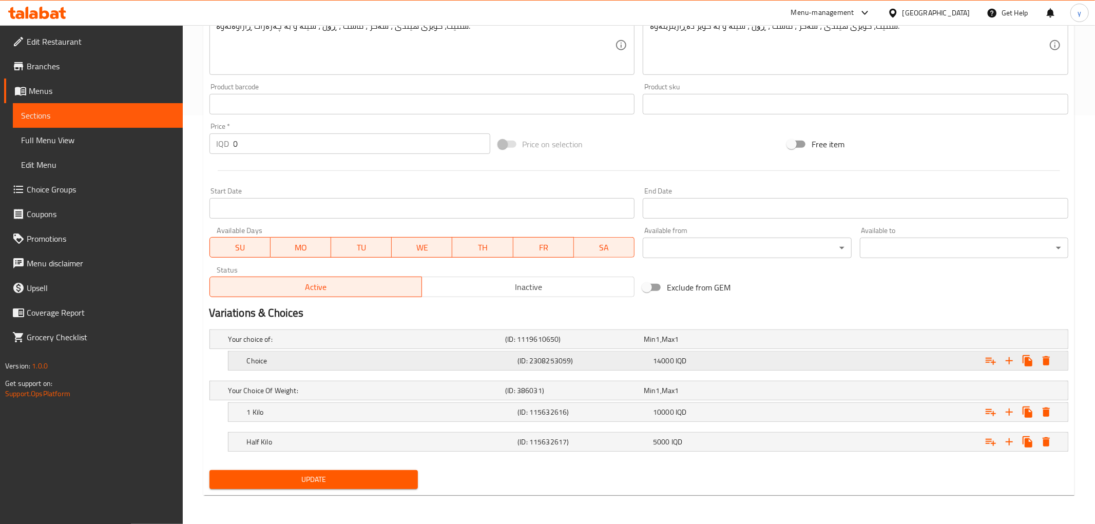
scroll to position [408, 0]
click at [1038, 360] on icon "Expand" at bounding box center [1037, 361] width 7 height 9
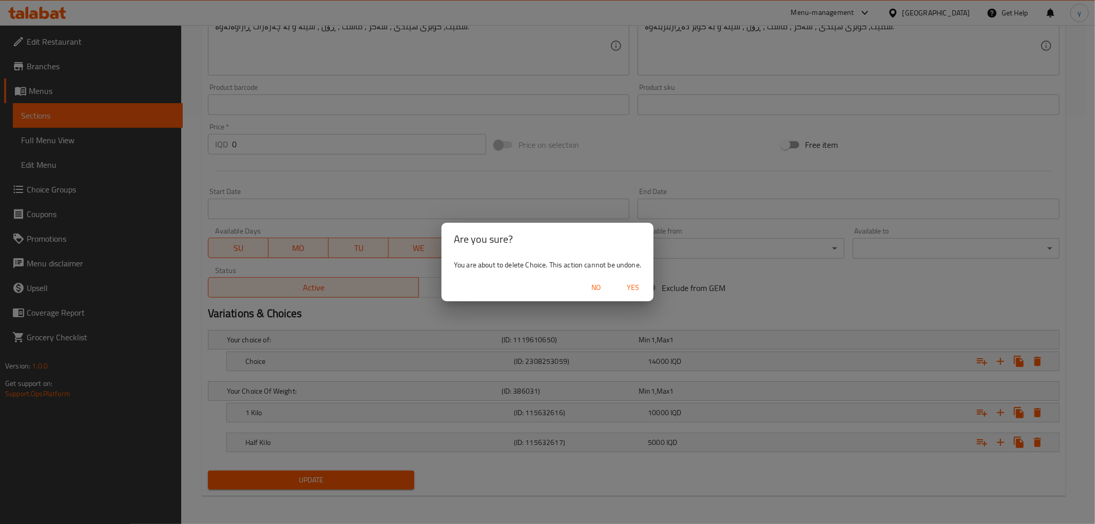
click at [616, 285] on div "No Yes" at bounding box center [547, 287] width 212 height 27
click at [628, 290] on span "Yes" at bounding box center [633, 287] width 25 height 13
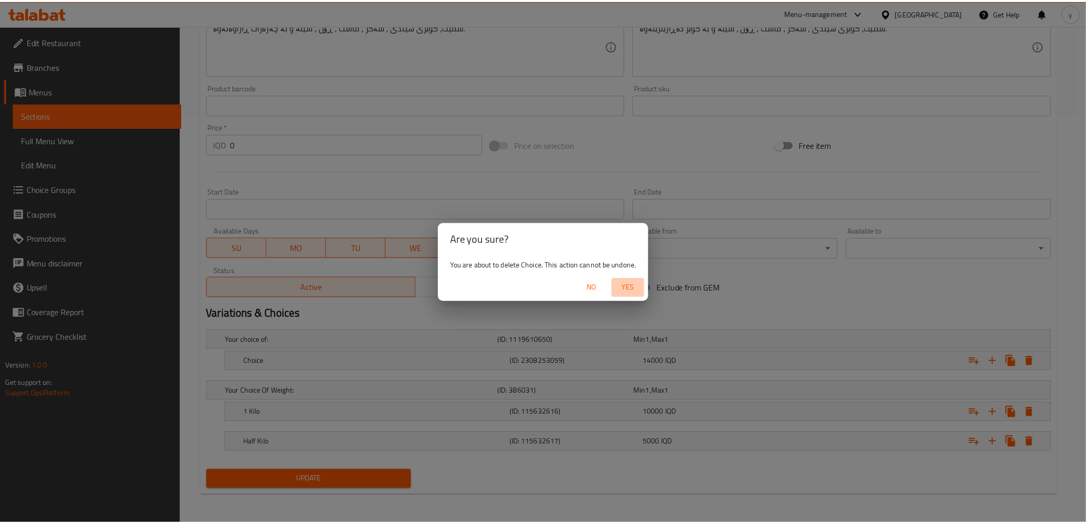
scroll to position [332, 0]
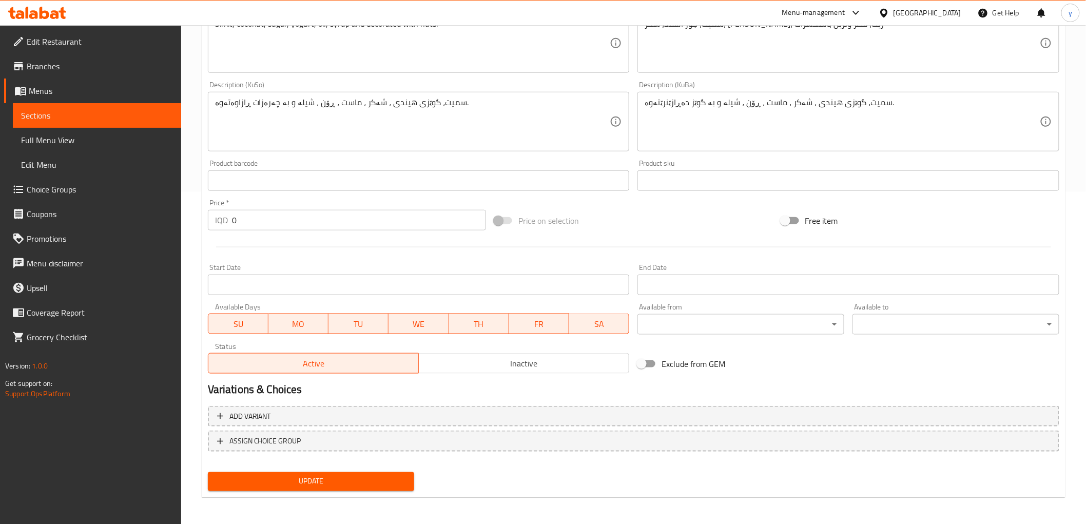
click at [365, 485] on span "Update" at bounding box center [311, 481] width 190 height 13
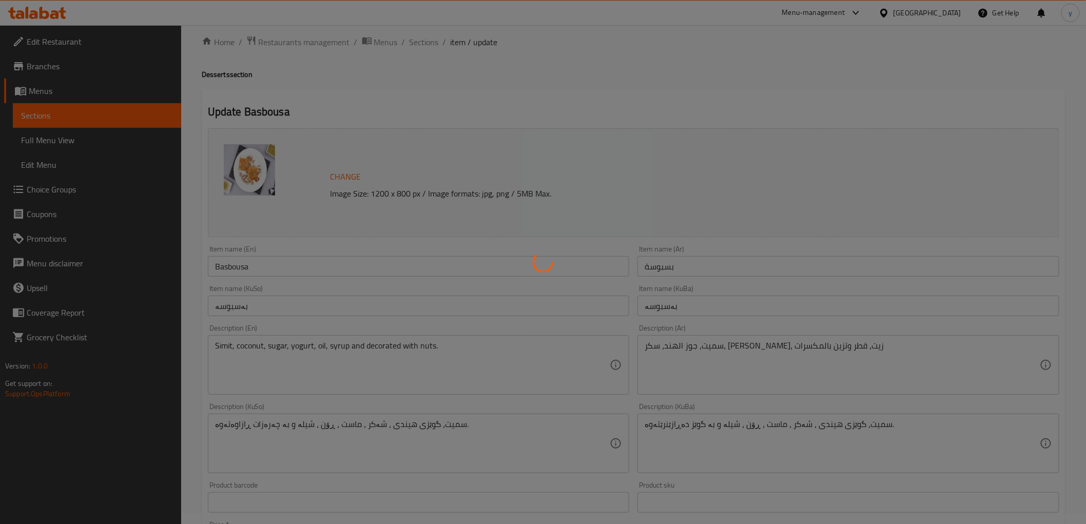
scroll to position [0, 0]
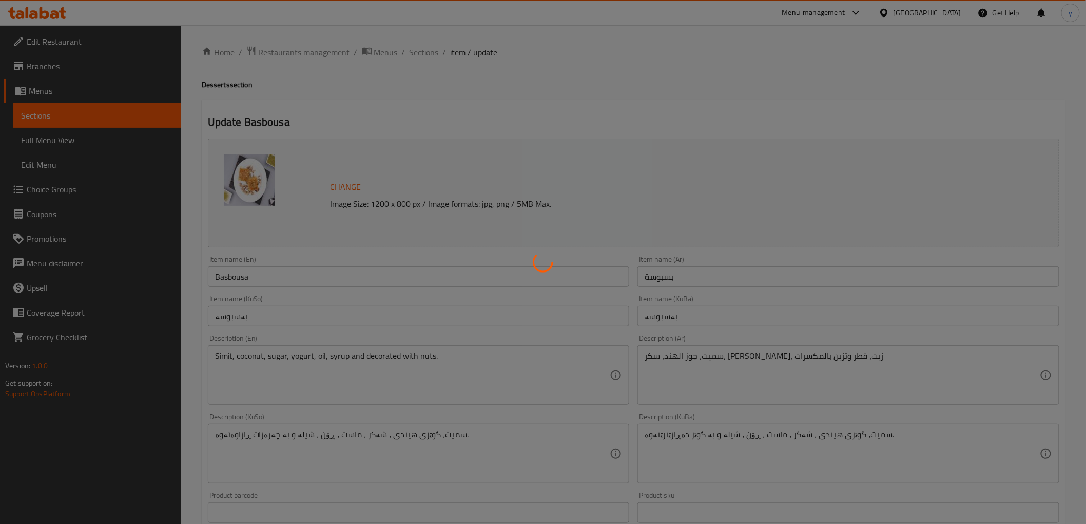
click at [421, 54] on div at bounding box center [543, 262] width 1086 height 524
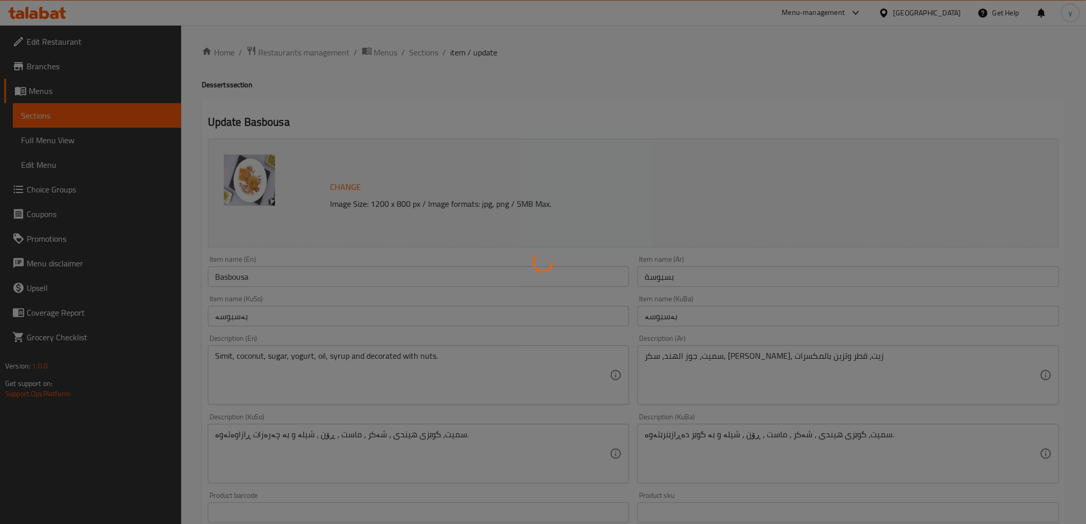
click at [421, 54] on div at bounding box center [543, 262] width 1086 height 524
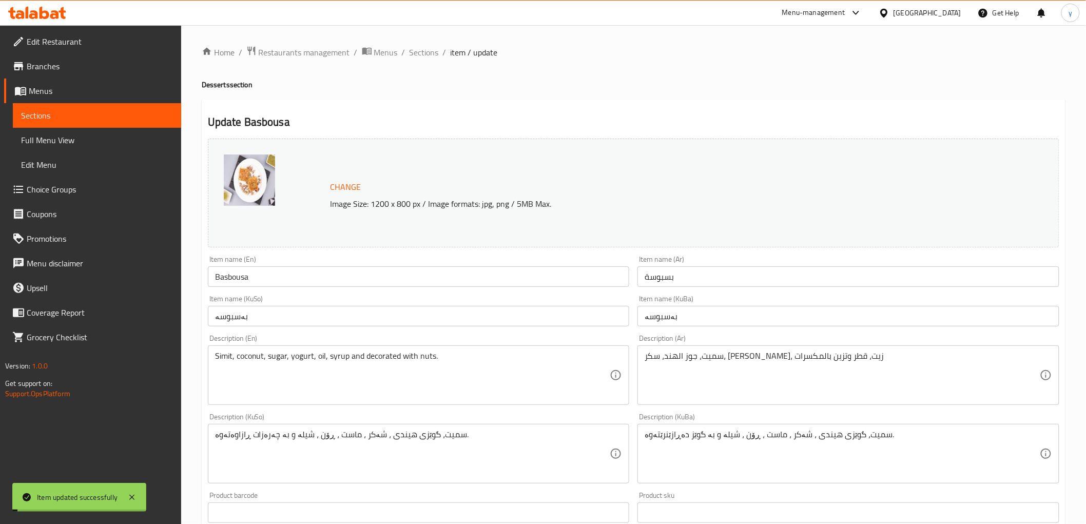
click at [421, 54] on span "Sections" at bounding box center [424, 52] width 29 height 12
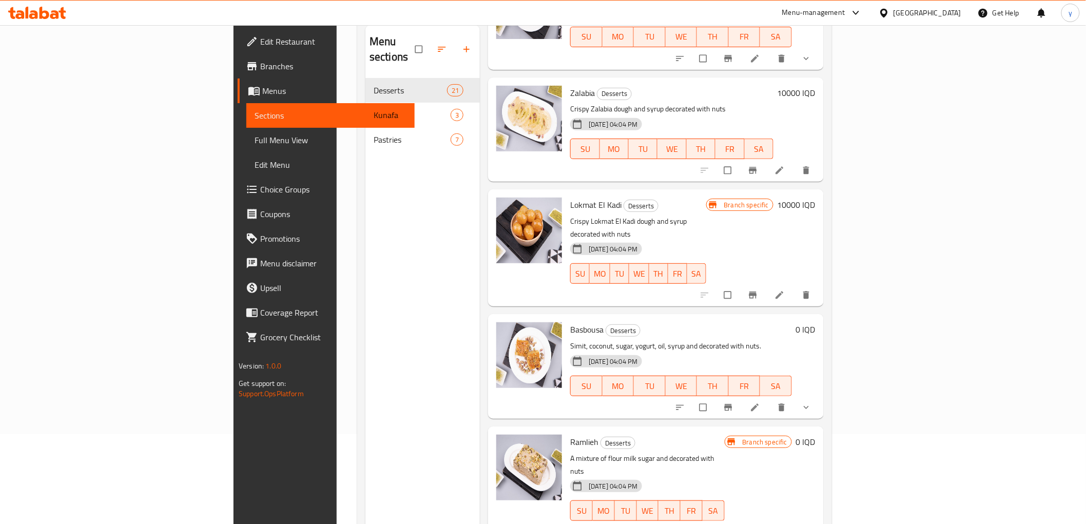
scroll to position [144, 0]
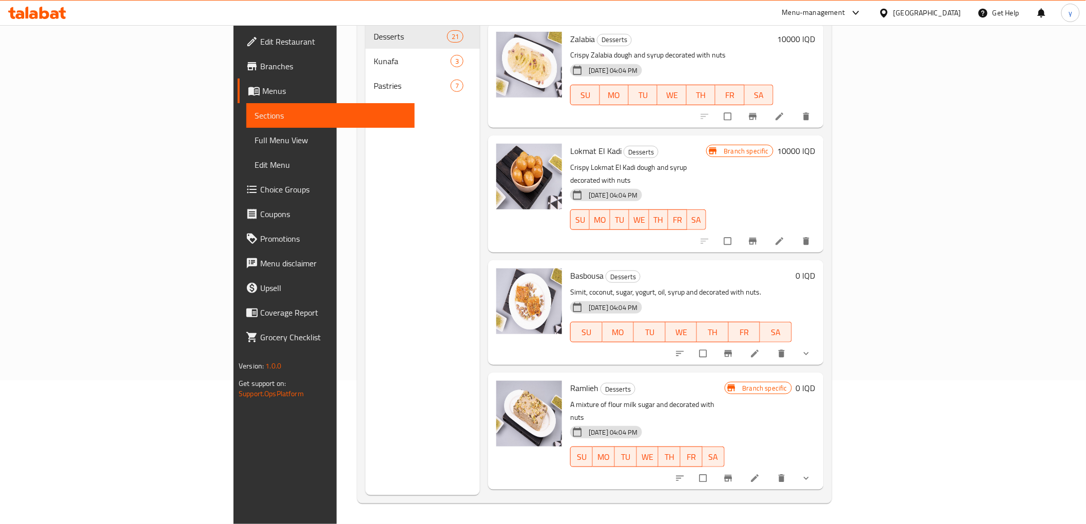
click at [824, 275] on div "Menu items Add Sort Manage items Znoud El Sit Desserts Crispy dough stuffed wit…" at bounding box center [652, 233] width 344 height 524
click at [809, 352] on icon "show more" at bounding box center [806, 353] width 5 height 3
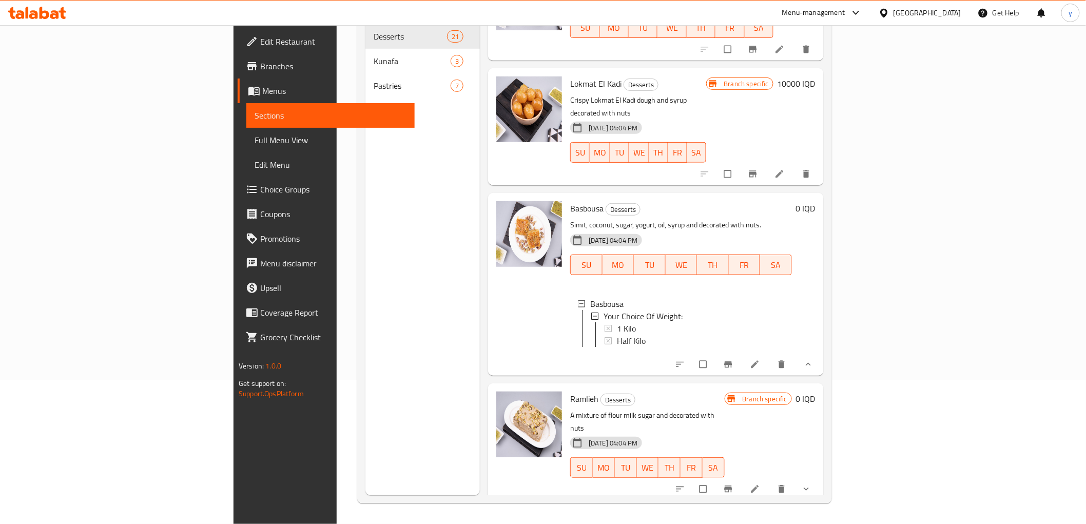
scroll to position [1911, 0]
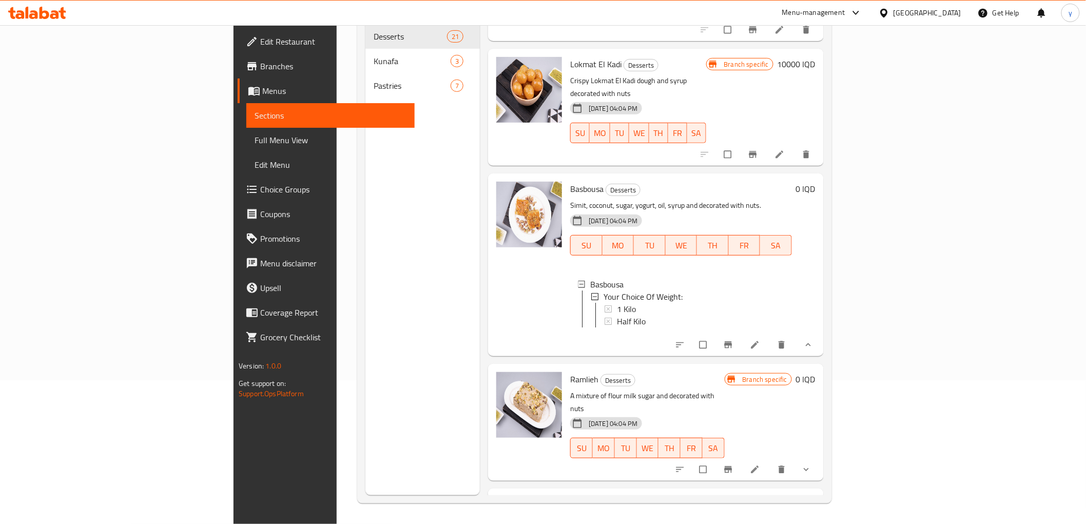
click at [759, 466] on icon at bounding box center [755, 470] width 8 height 8
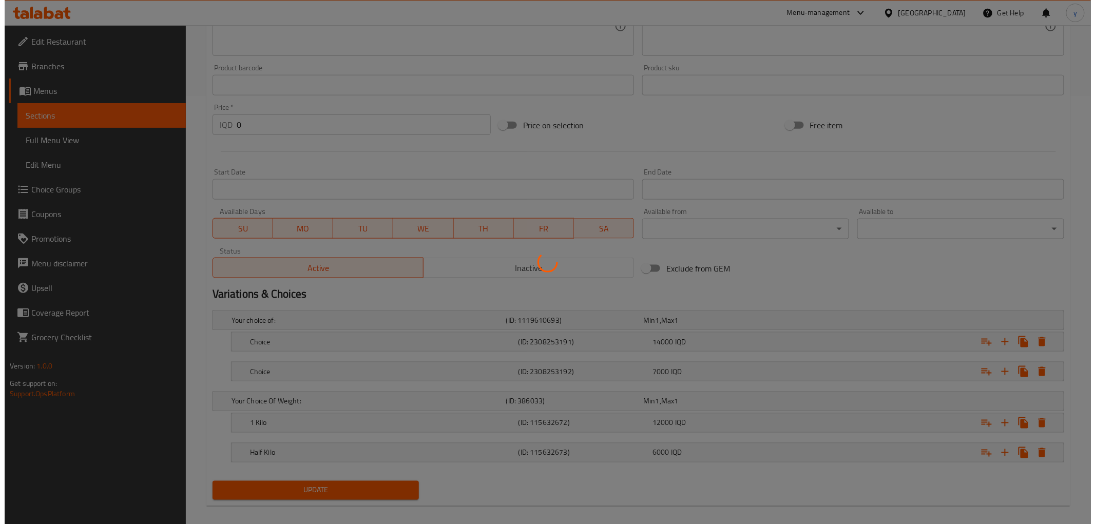
scroll to position [438, 0]
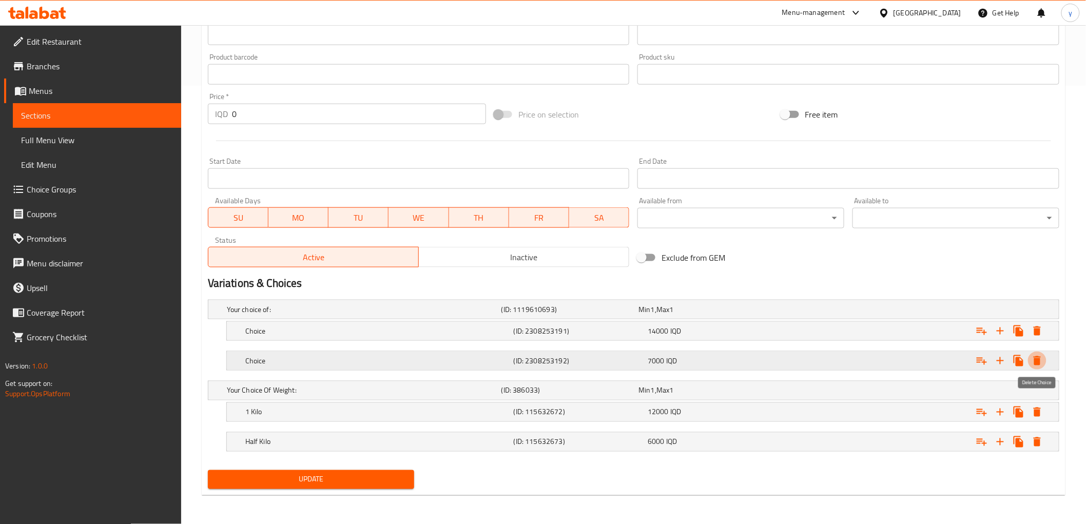
click at [1032, 358] on icon "Expand" at bounding box center [1037, 361] width 12 height 12
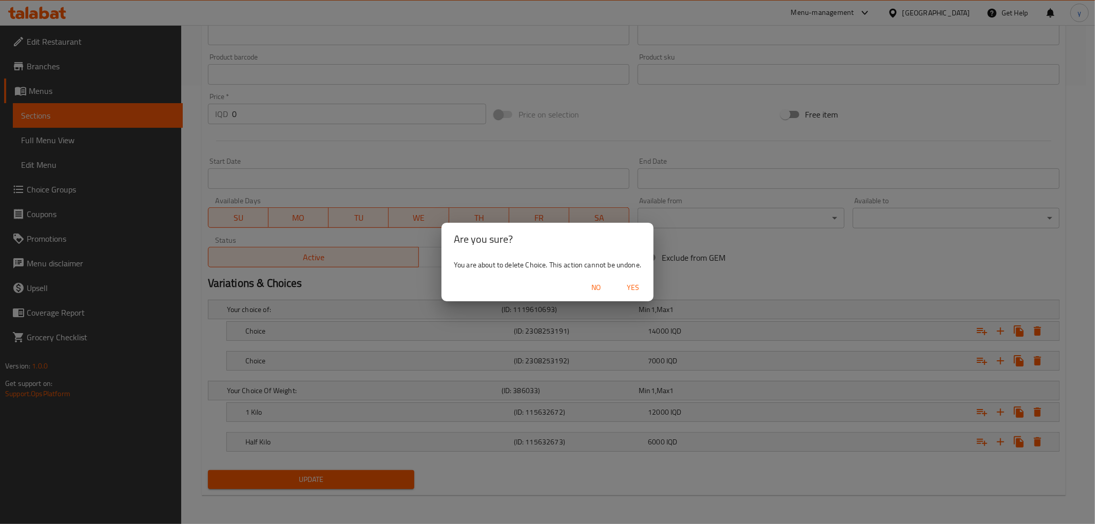
click at [651, 289] on div "No Yes" at bounding box center [547, 287] width 212 height 27
click at [643, 291] on span "Yes" at bounding box center [633, 287] width 25 height 13
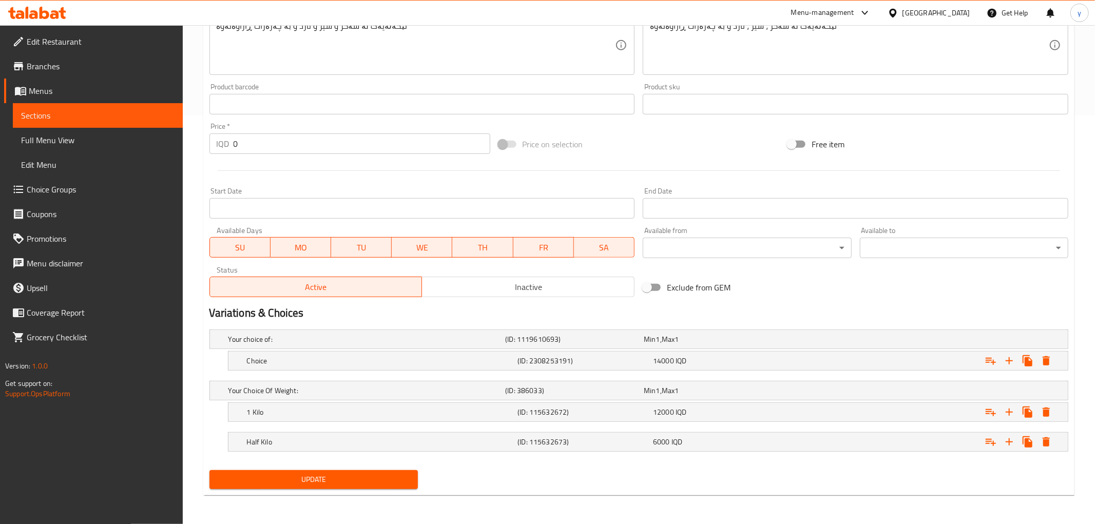
scroll to position [408, 0]
click at [1030, 358] on button "Expand" at bounding box center [1037, 361] width 18 height 18
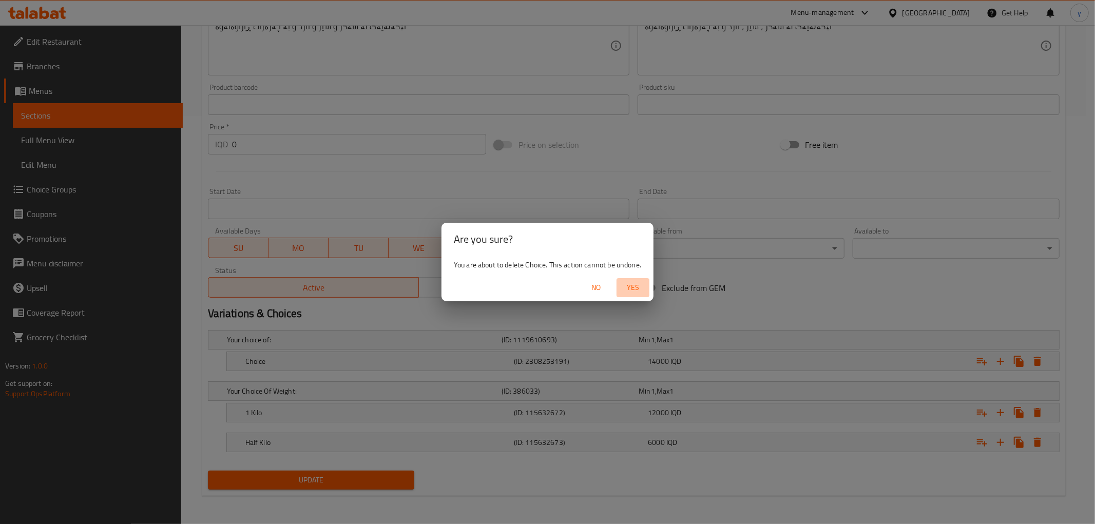
click at [638, 281] on span "Yes" at bounding box center [633, 287] width 25 height 13
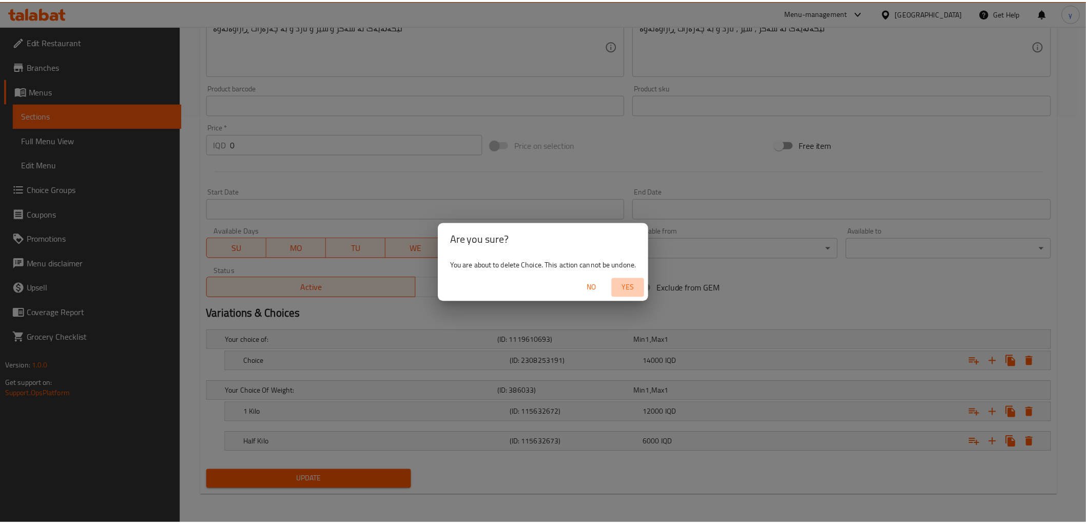
scroll to position [332, 0]
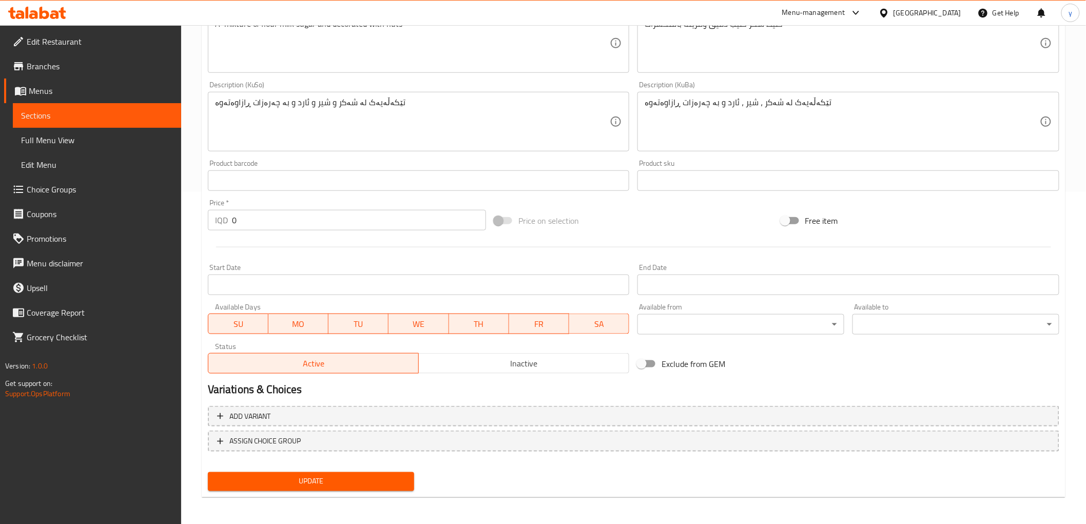
click at [355, 469] on div "Update" at bounding box center [311, 481] width 215 height 27
click at [355, 472] on button "Update" at bounding box center [311, 481] width 207 height 19
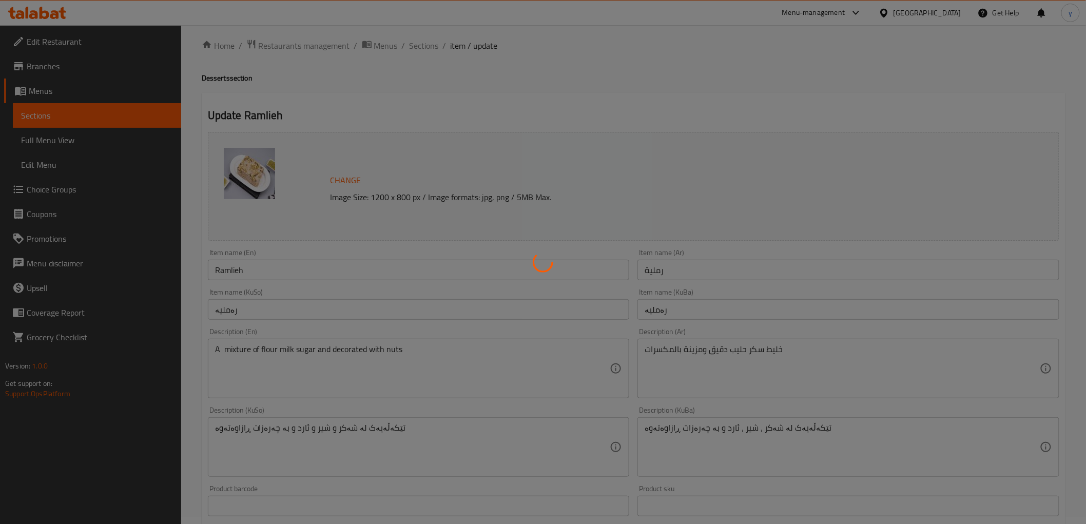
scroll to position [0, 0]
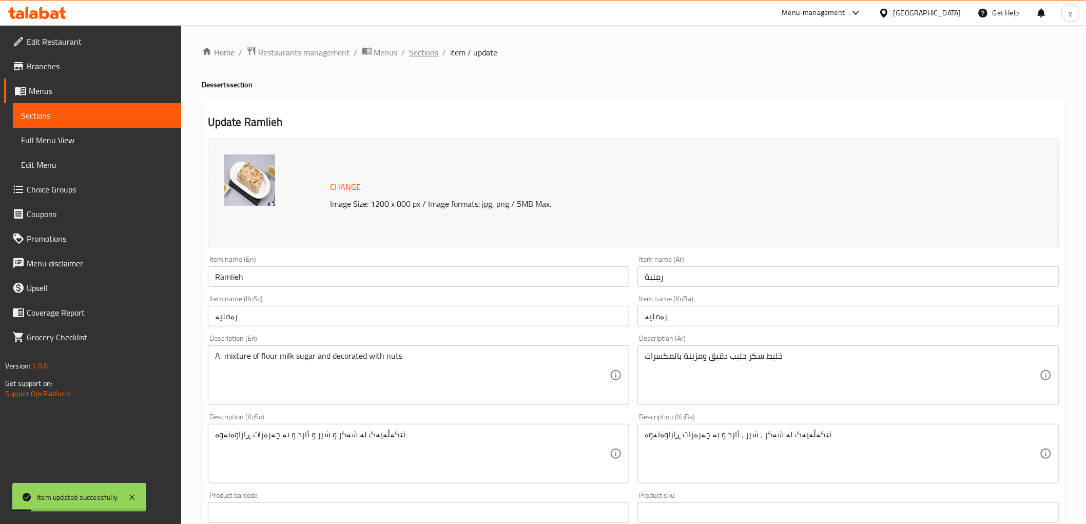
click at [416, 55] on span "Sections" at bounding box center [424, 52] width 29 height 12
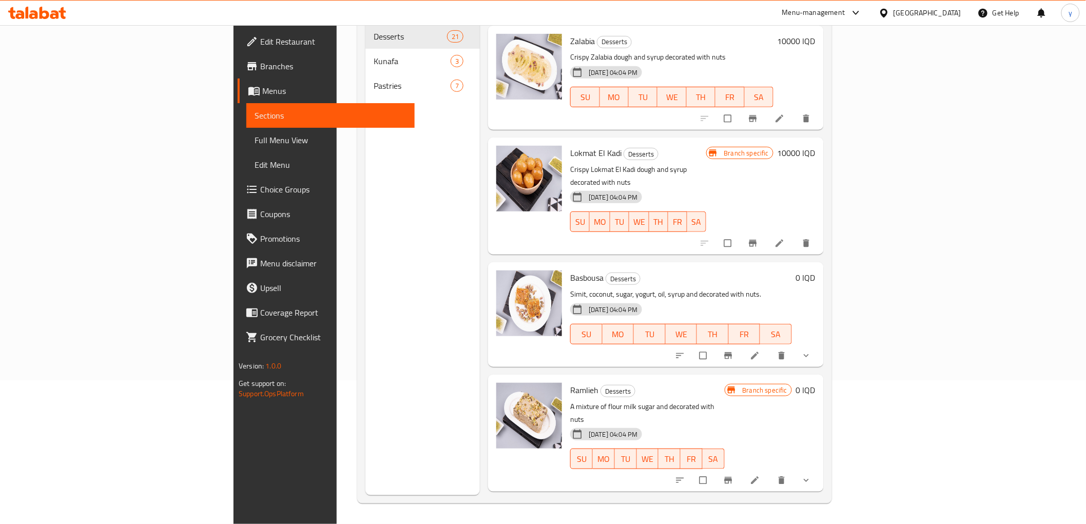
scroll to position [1824, 0]
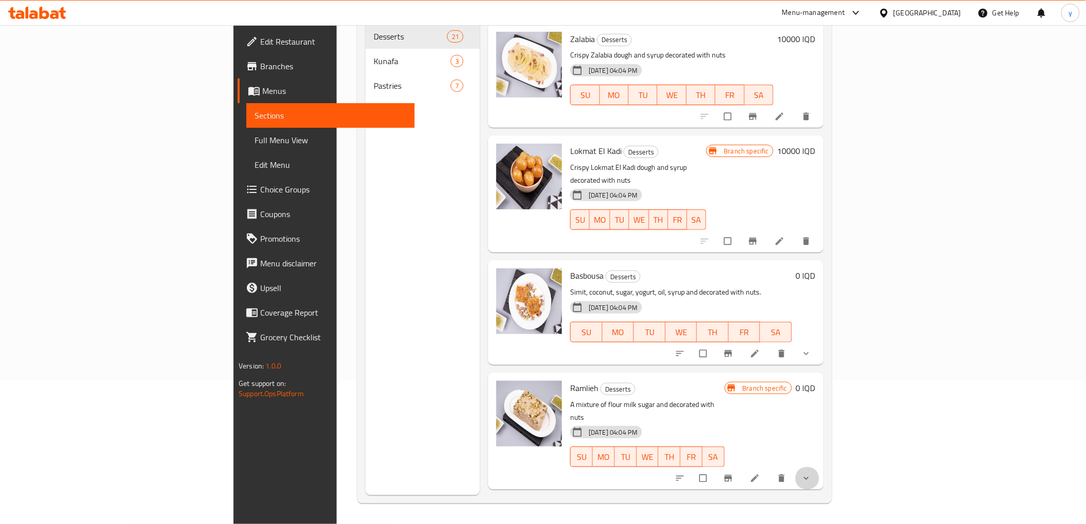
click at [820, 467] on button "show more" at bounding box center [807, 478] width 25 height 23
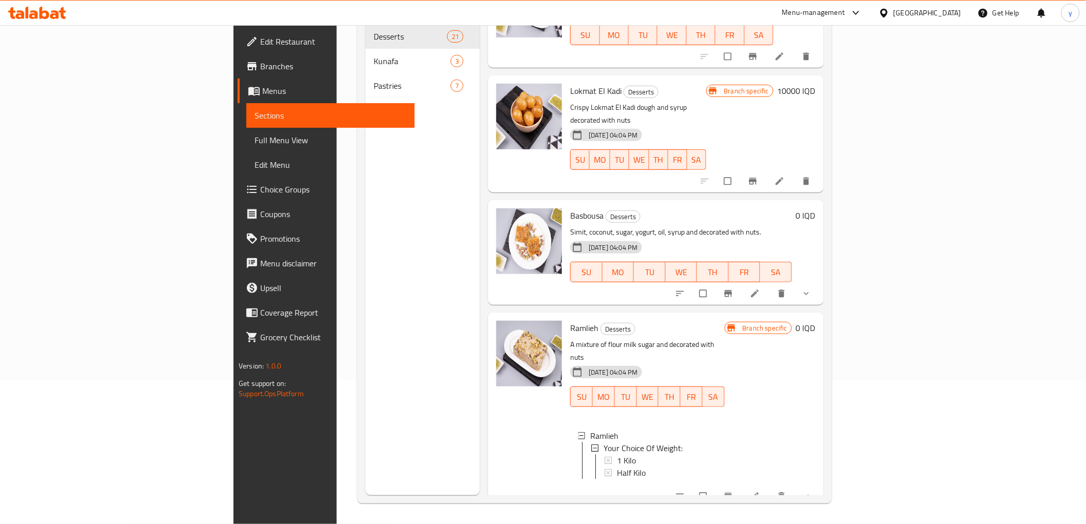
scroll to position [1911, 0]
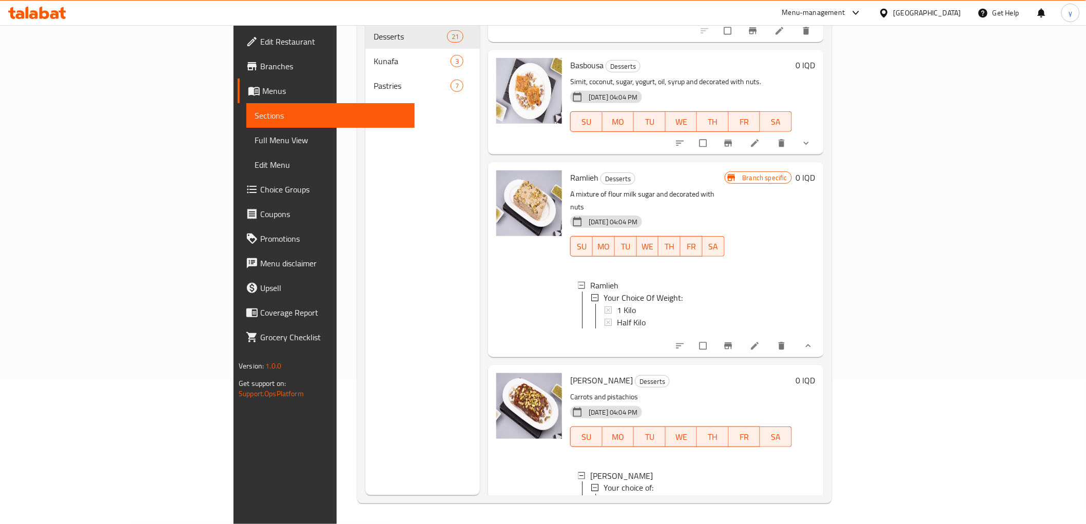
scroll to position [2, 0]
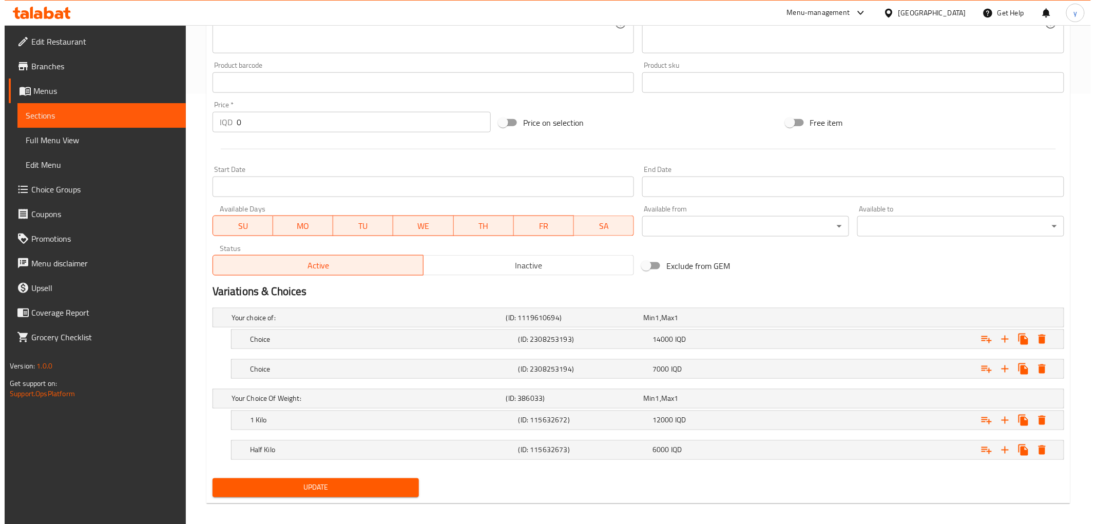
scroll to position [438, 0]
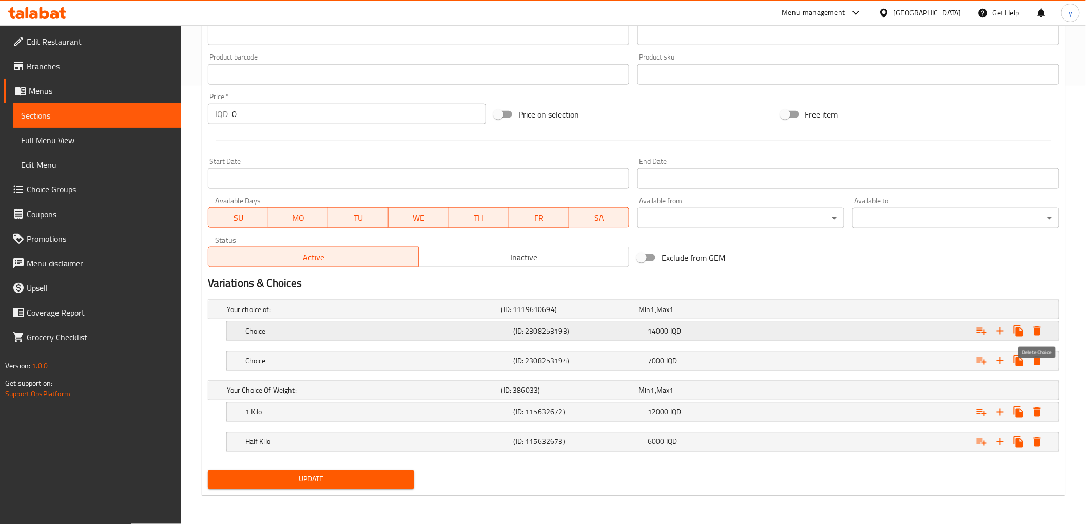
click at [1040, 336] on icon "Expand" at bounding box center [1037, 331] width 12 height 12
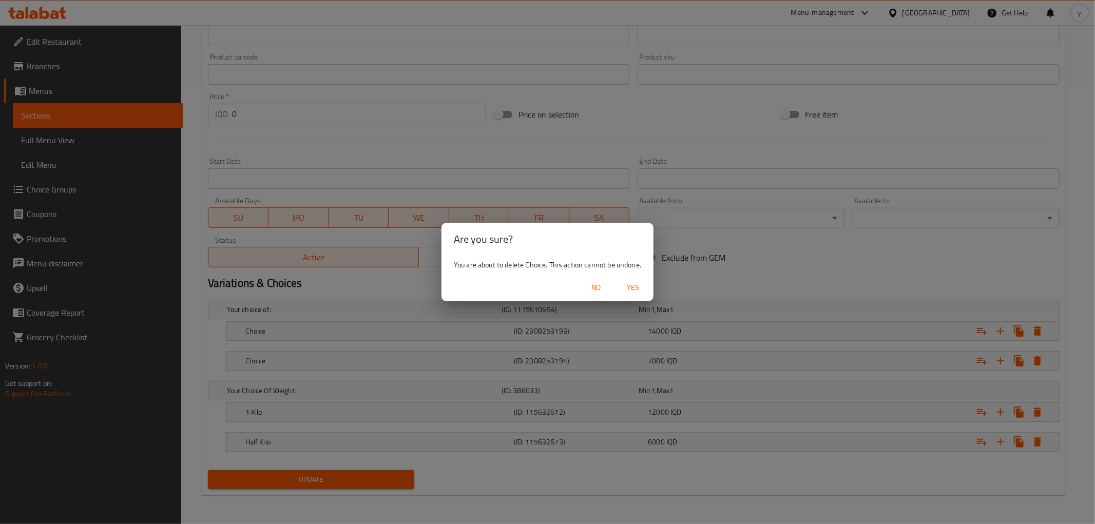
click at [638, 285] on span "Yes" at bounding box center [633, 287] width 25 height 13
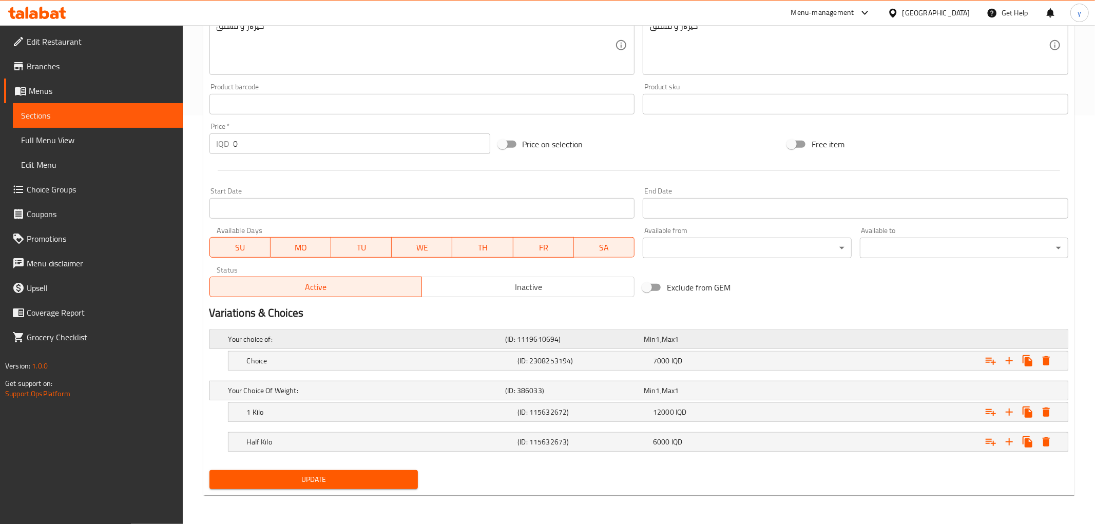
scroll to position [408, 0]
click at [1048, 358] on div "Expand" at bounding box center [914, 361] width 268 height 23
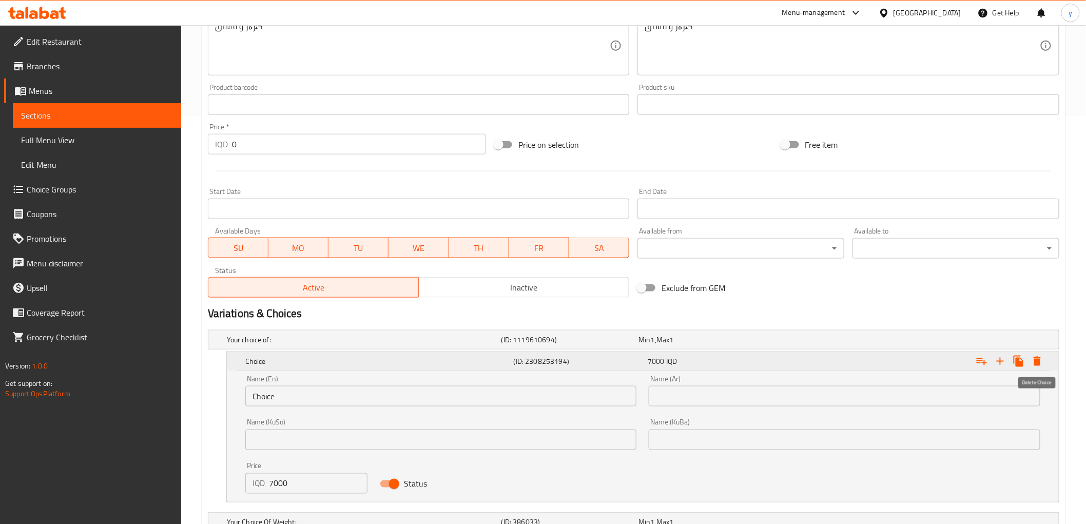
click at [1044, 360] on button "Expand" at bounding box center [1037, 361] width 18 height 18
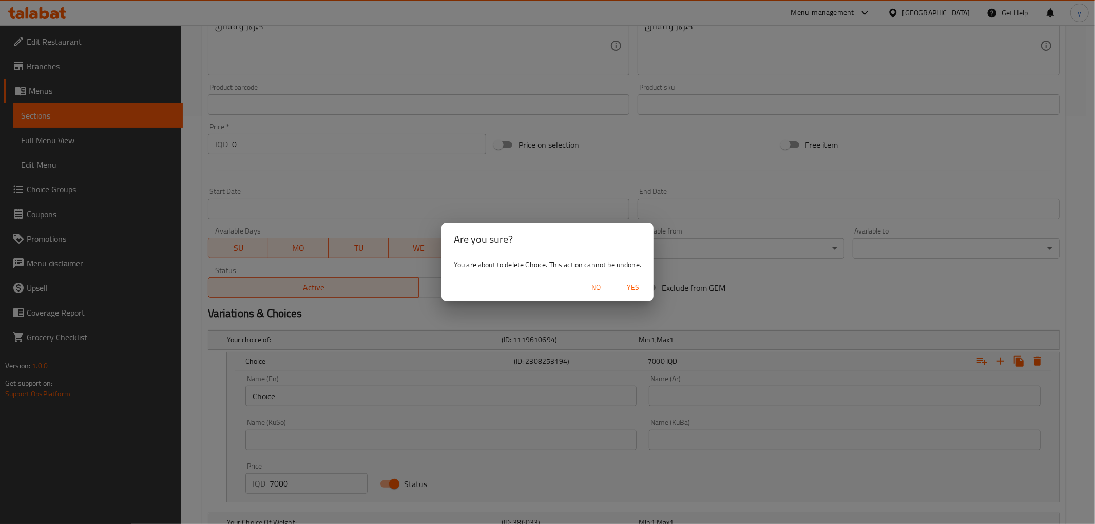
click at [649, 290] on button "Yes" at bounding box center [633, 287] width 33 height 19
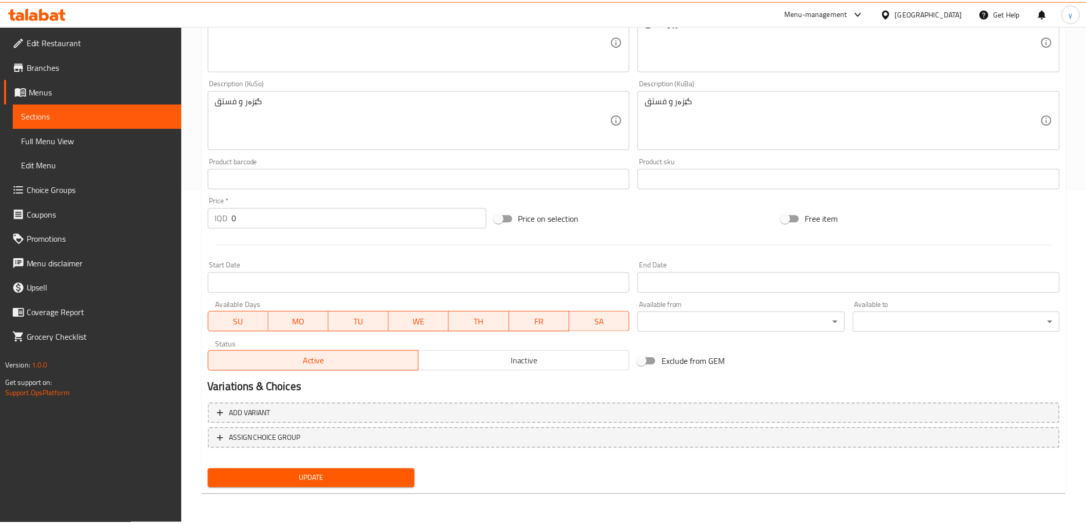
scroll to position [332, 0]
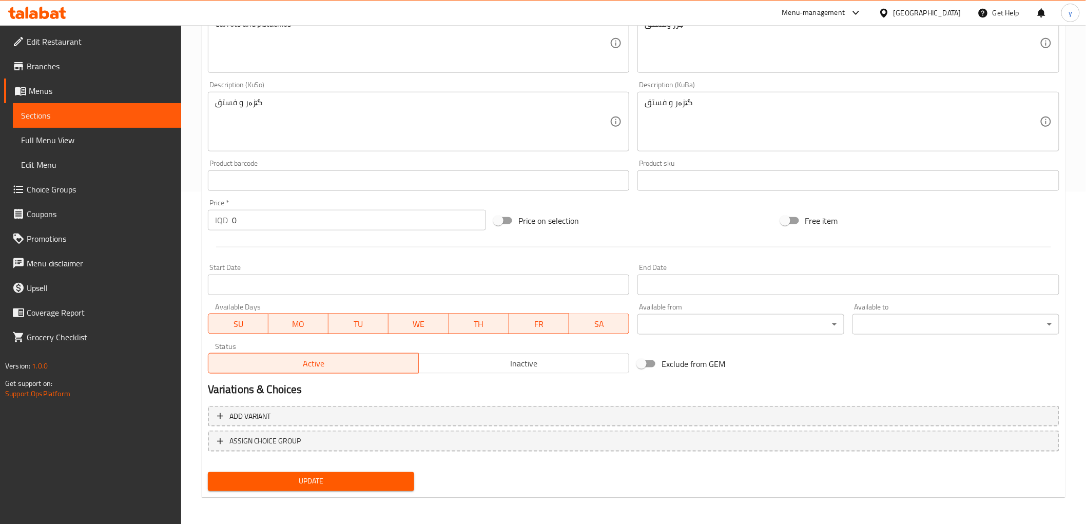
click at [378, 472] on button "Update" at bounding box center [311, 481] width 207 height 19
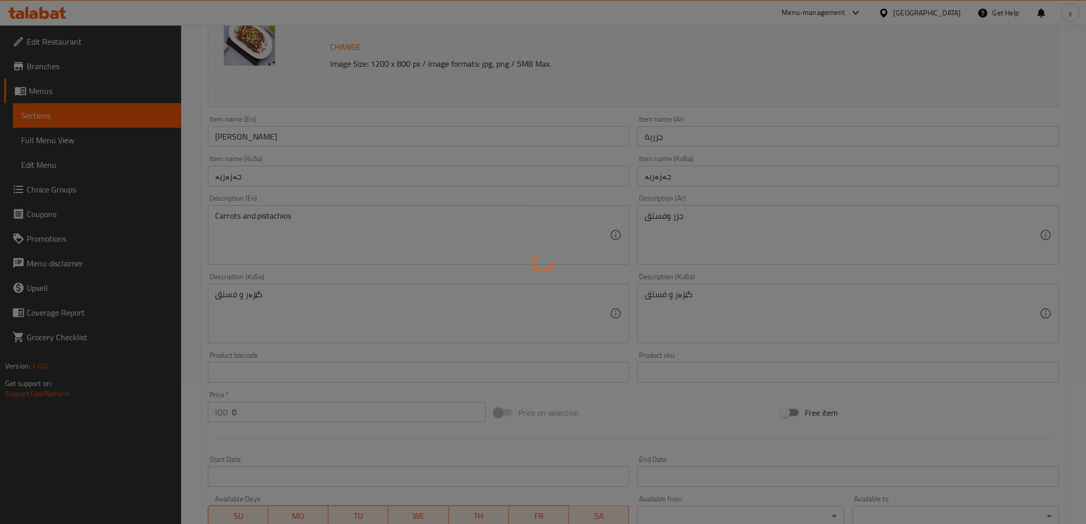
scroll to position [0, 0]
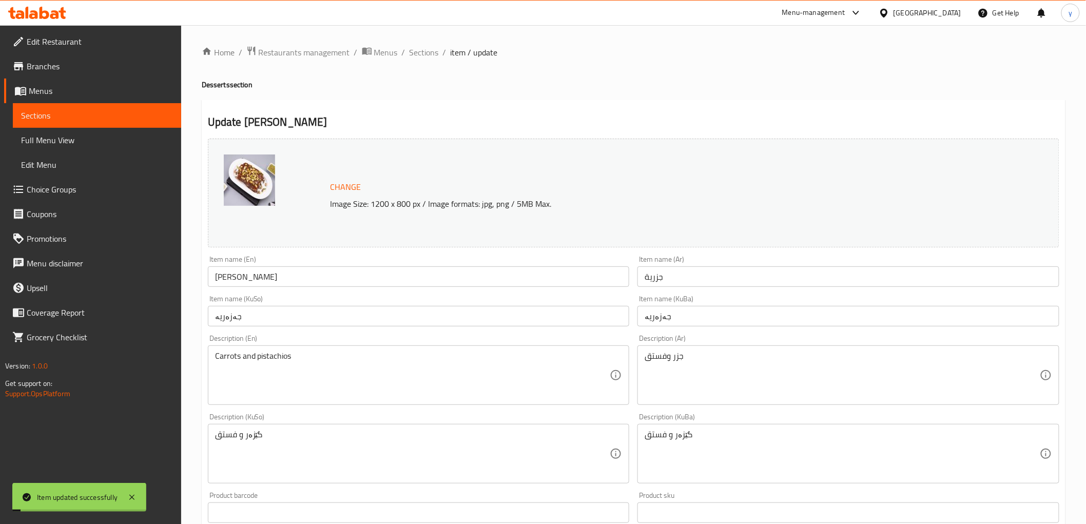
click at [420, 53] on span "Sections" at bounding box center [424, 52] width 29 height 12
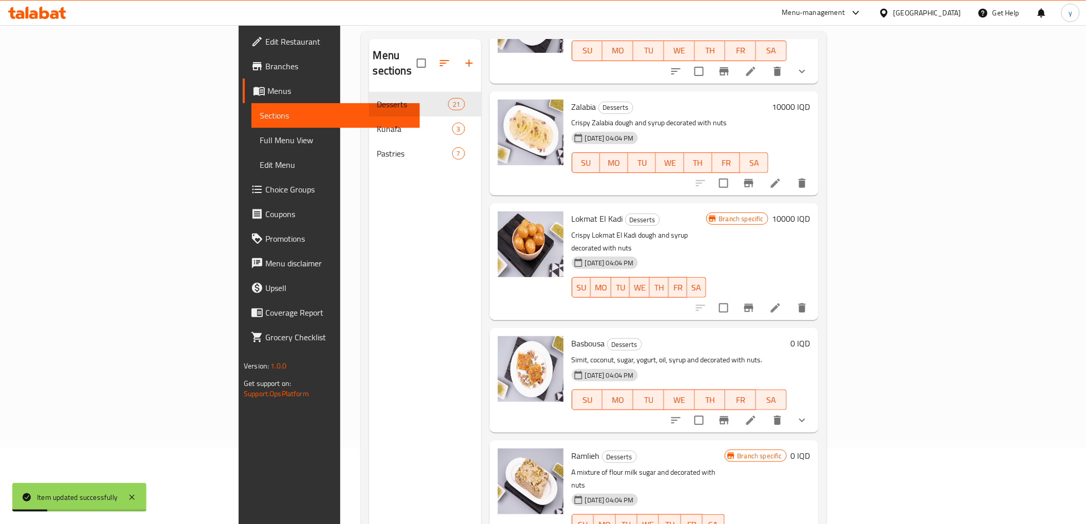
scroll to position [144, 0]
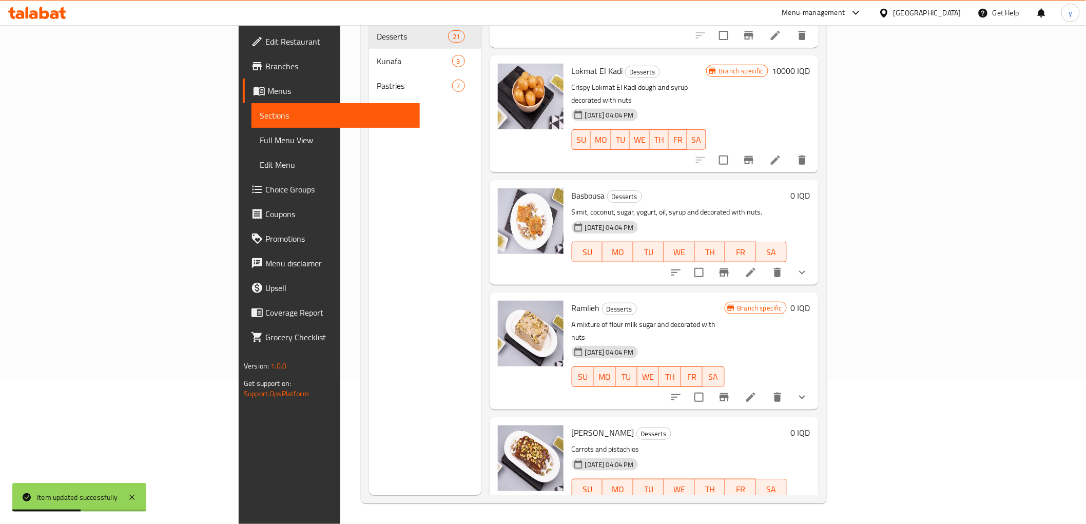
scroll to position [1948, 0]
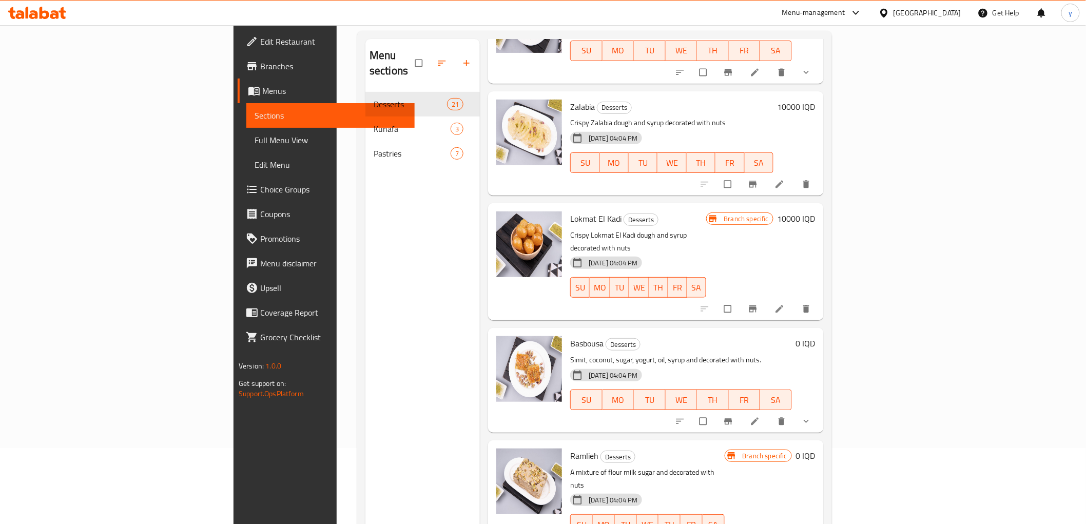
scroll to position [144, 0]
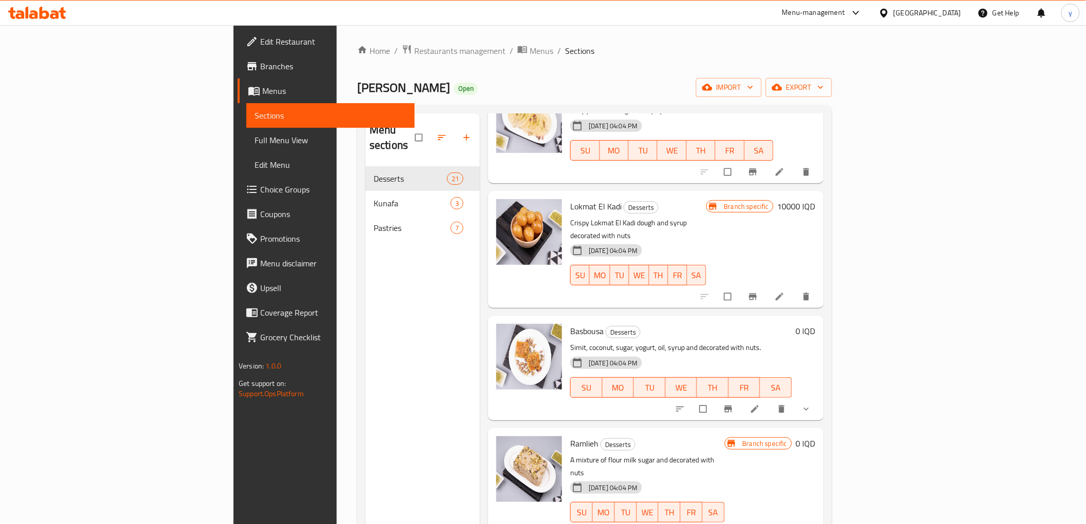
scroll to position [0, 0]
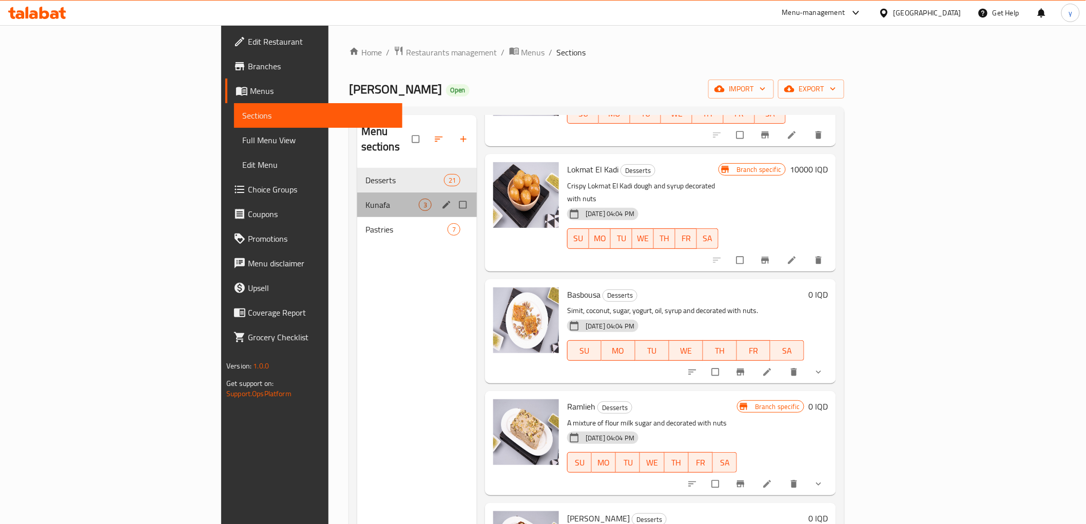
click at [357, 197] on div "Kunafa 3" at bounding box center [417, 204] width 120 height 25
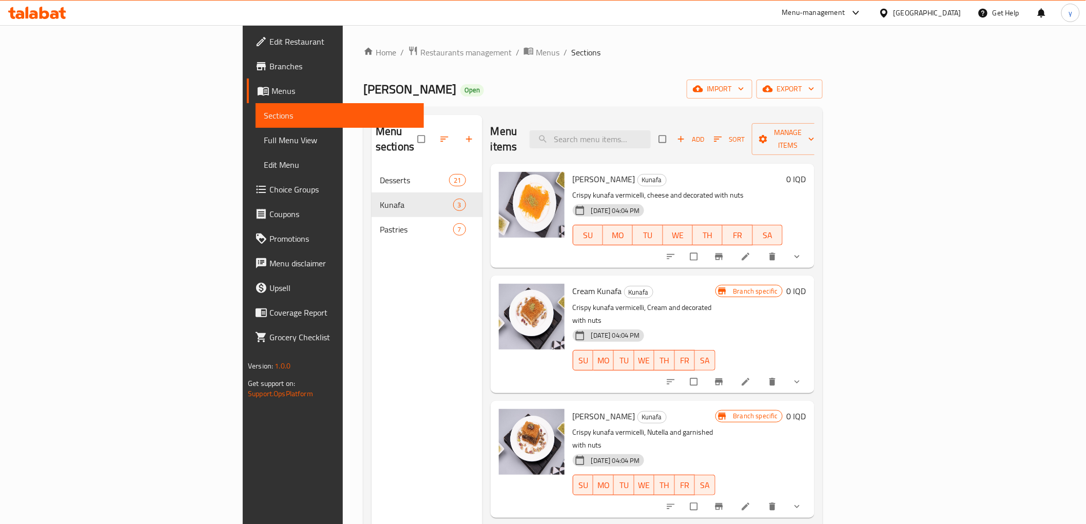
click at [802, 252] on icon "show more" at bounding box center [797, 257] width 10 height 10
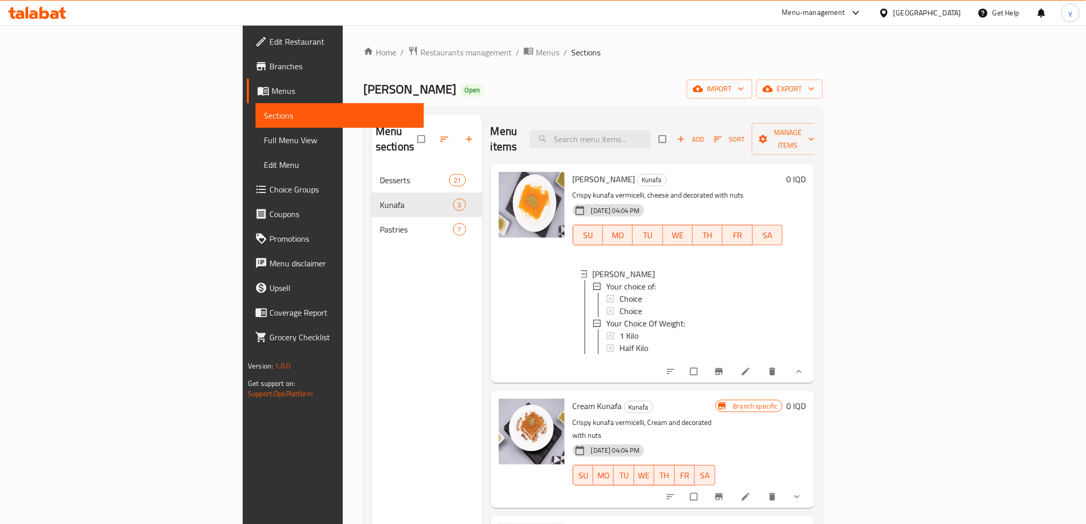
click at [761, 363] on li at bounding box center [747, 371] width 29 height 16
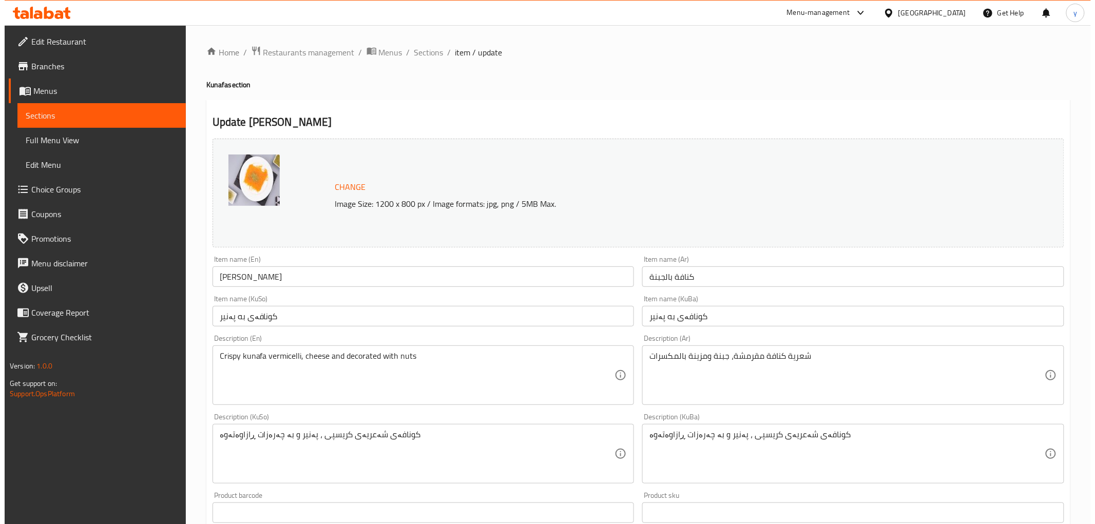
scroll to position [438, 0]
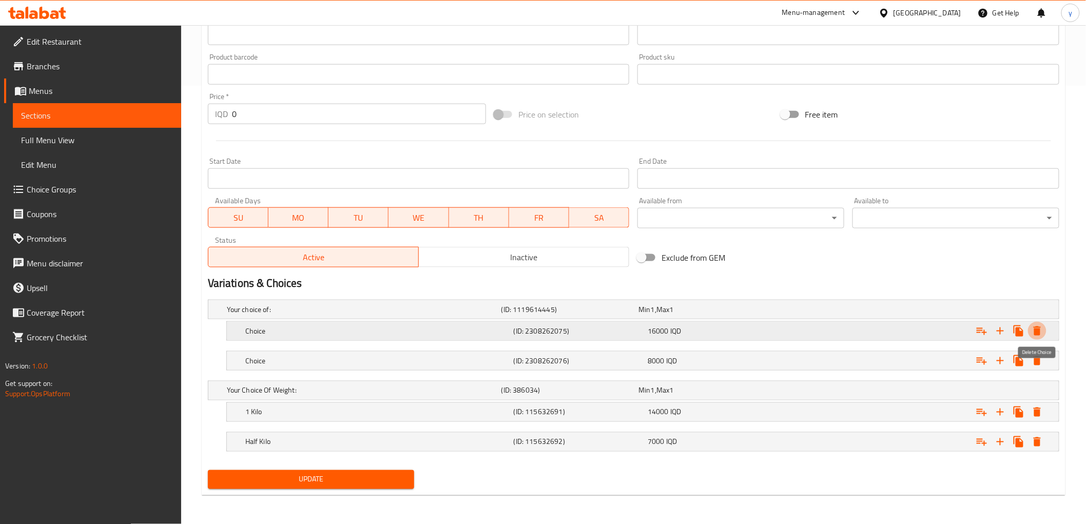
click at [1039, 332] on icon "Expand" at bounding box center [1037, 330] width 7 height 9
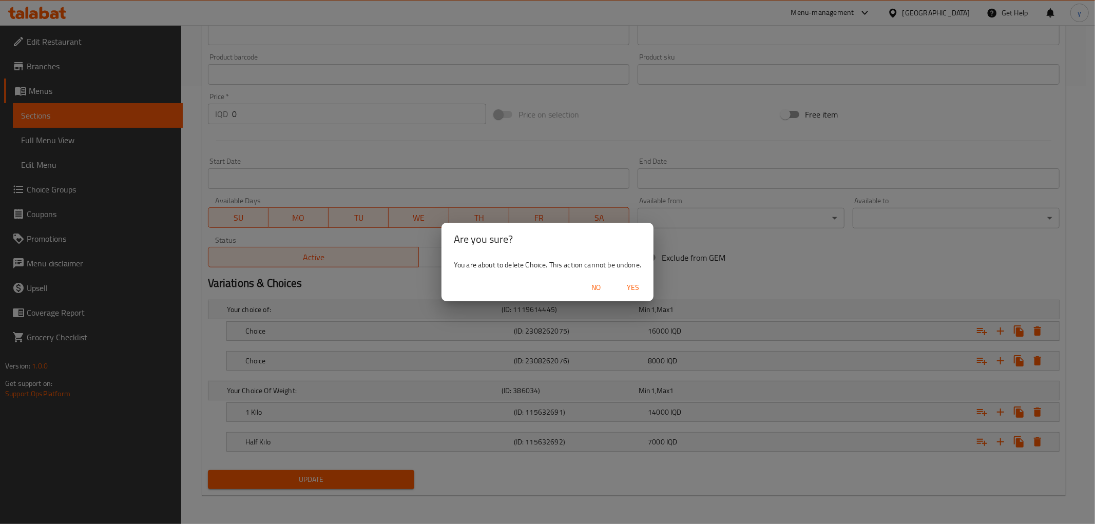
click at [638, 287] on span "Yes" at bounding box center [633, 287] width 25 height 13
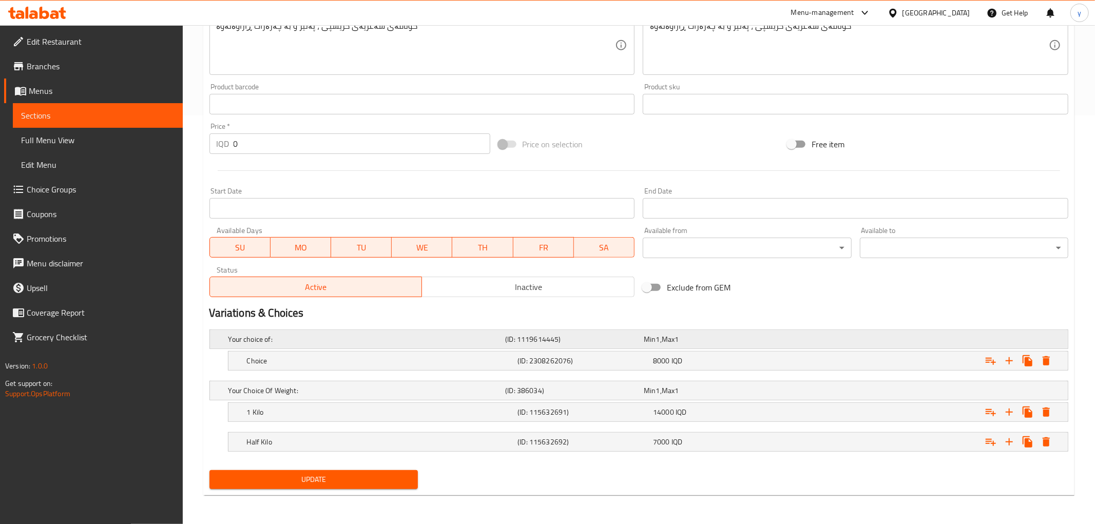
scroll to position [408, 0]
click at [1040, 366] on icon "Expand" at bounding box center [1037, 361] width 12 height 12
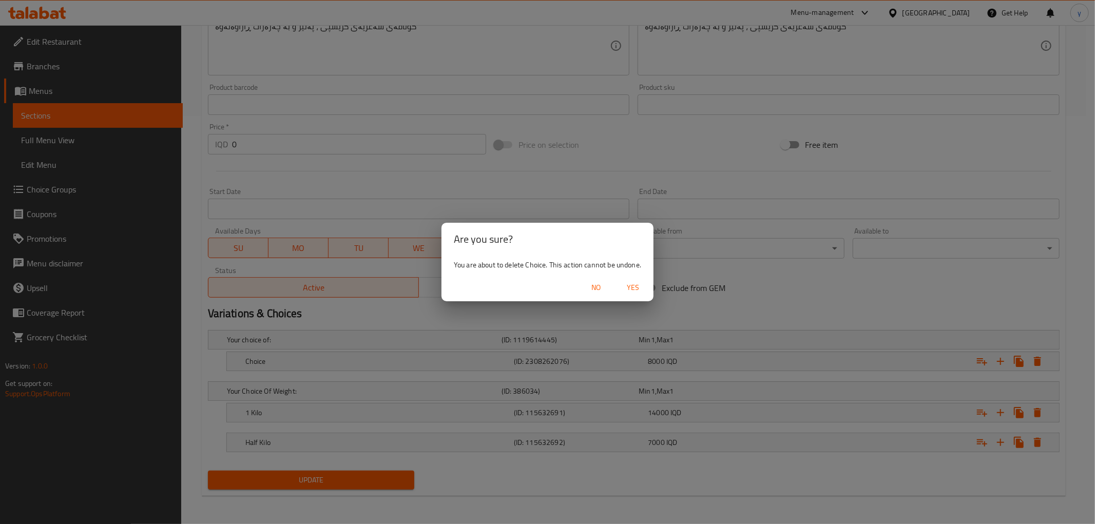
click at [634, 296] on button "Yes" at bounding box center [633, 287] width 33 height 19
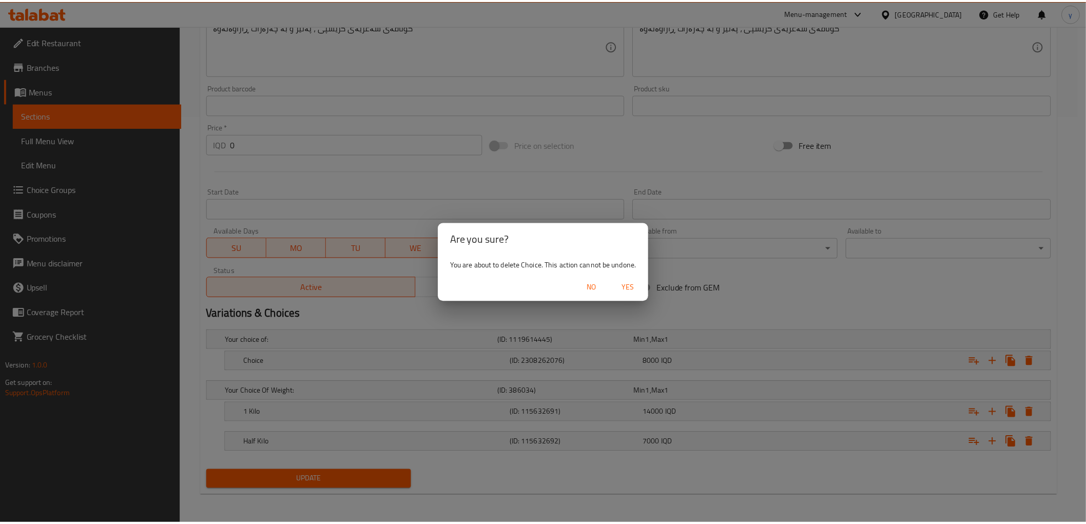
scroll to position [332, 0]
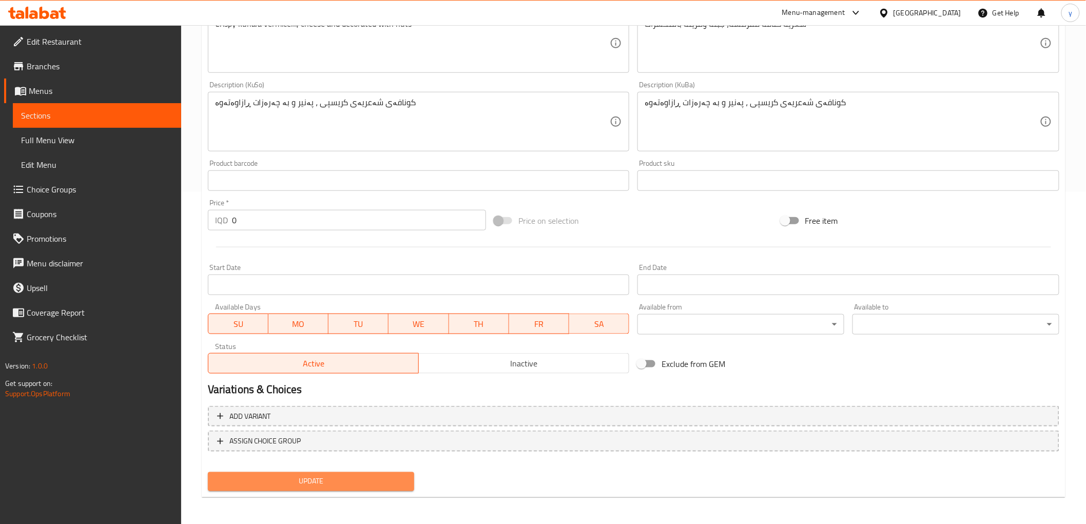
click at [367, 475] on span "Update" at bounding box center [311, 481] width 190 height 13
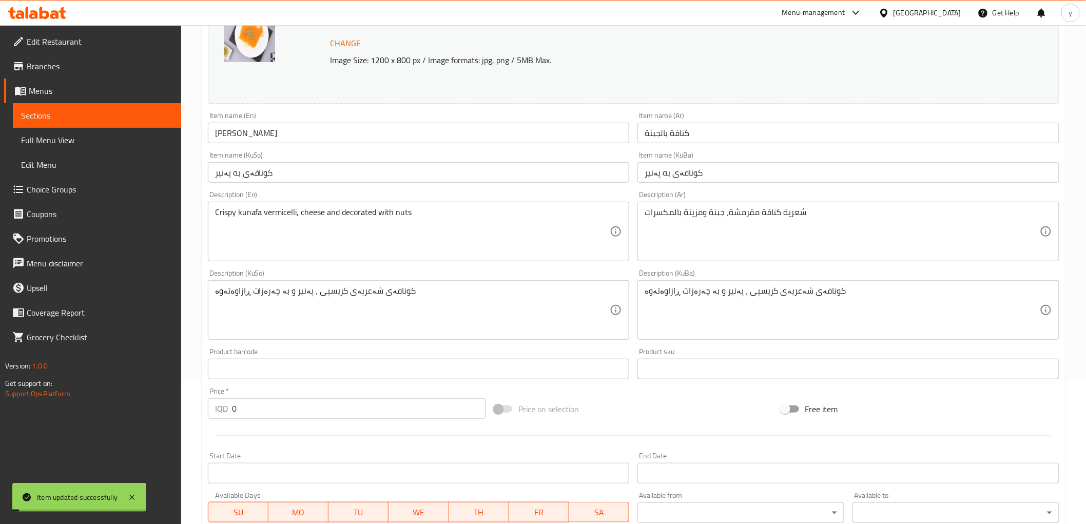
scroll to position [0, 0]
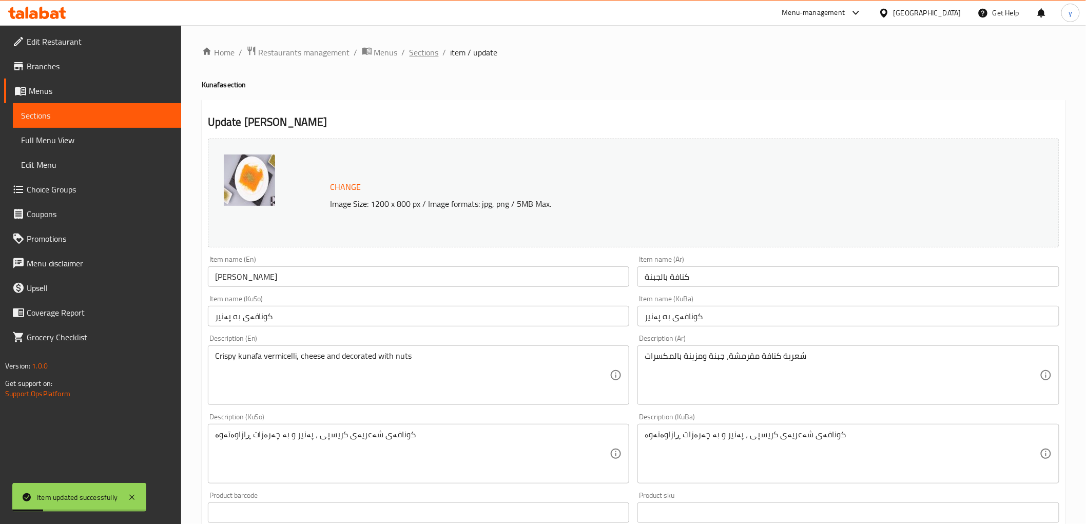
click at [418, 51] on span "Sections" at bounding box center [424, 52] width 29 height 12
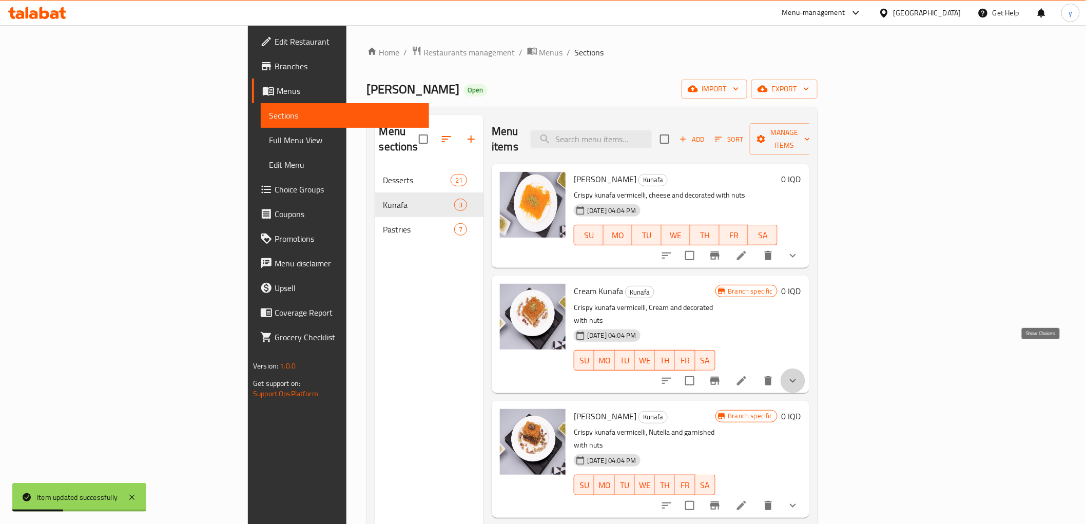
click at [799, 375] on icon "show more" at bounding box center [793, 381] width 12 height 12
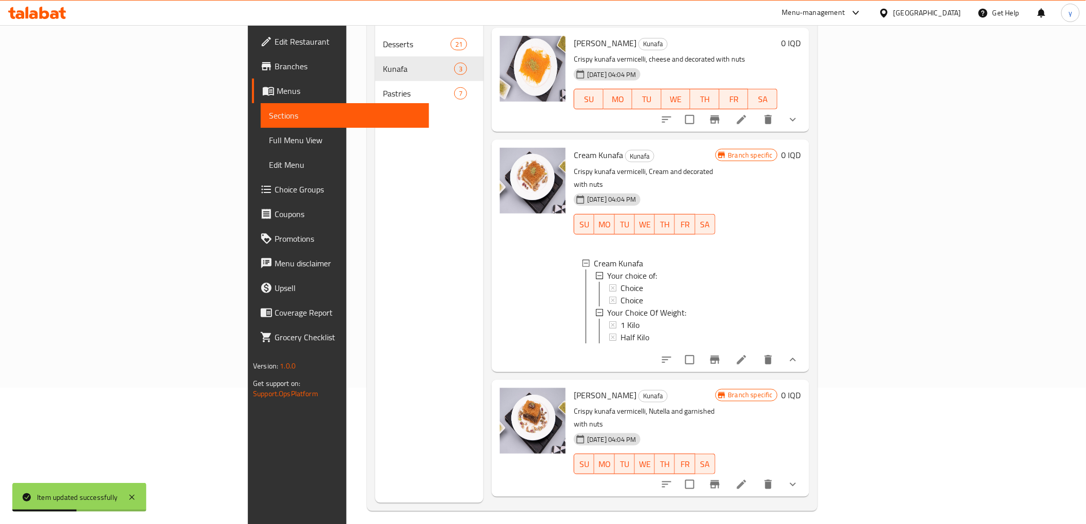
scroll to position [144, 0]
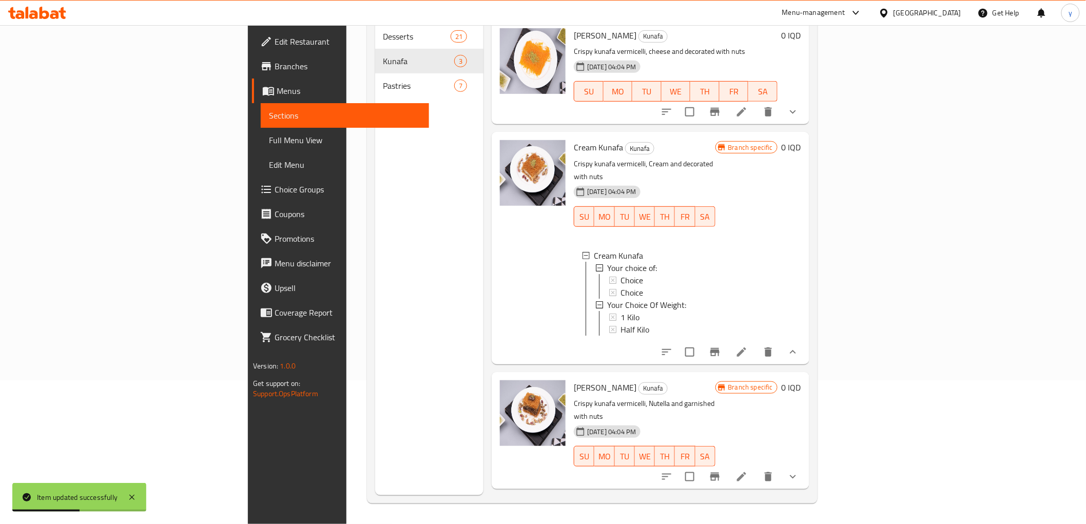
click at [748, 346] on icon at bounding box center [742, 352] width 12 height 12
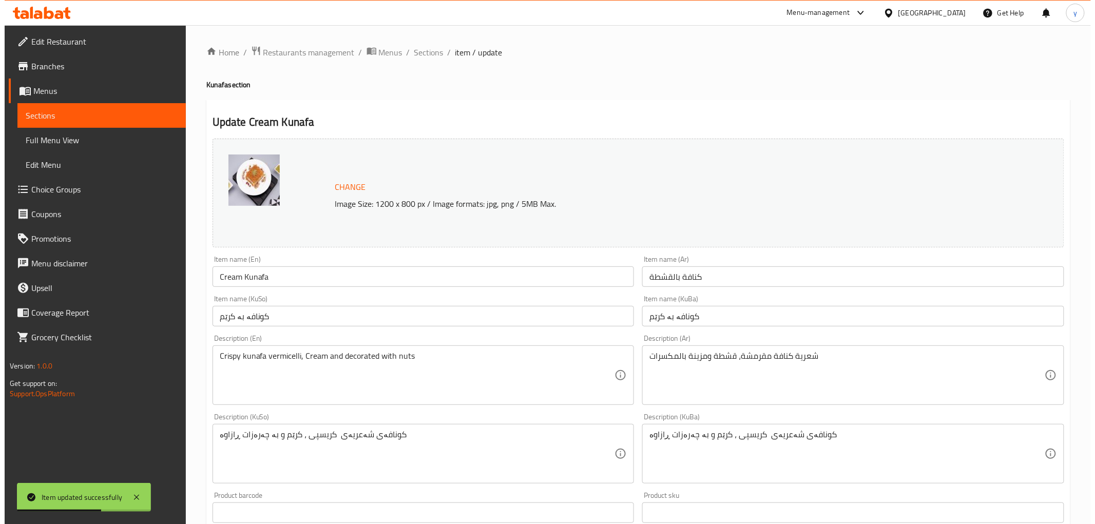
scroll to position [438, 0]
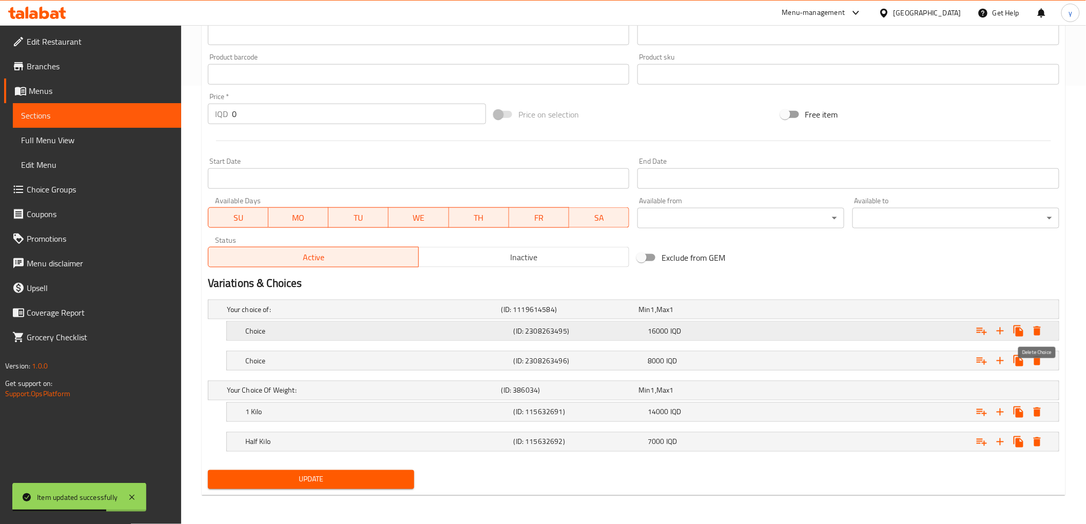
click at [1035, 335] on icon "Expand" at bounding box center [1037, 330] width 7 height 9
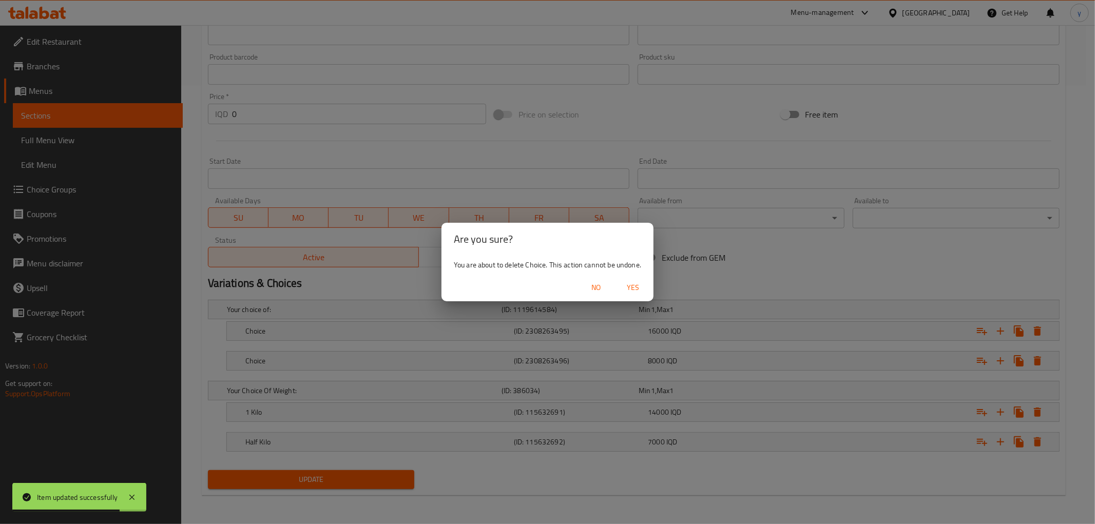
click at [624, 281] on span "Yes" at bounding box center [633, 287] width 25 height 13
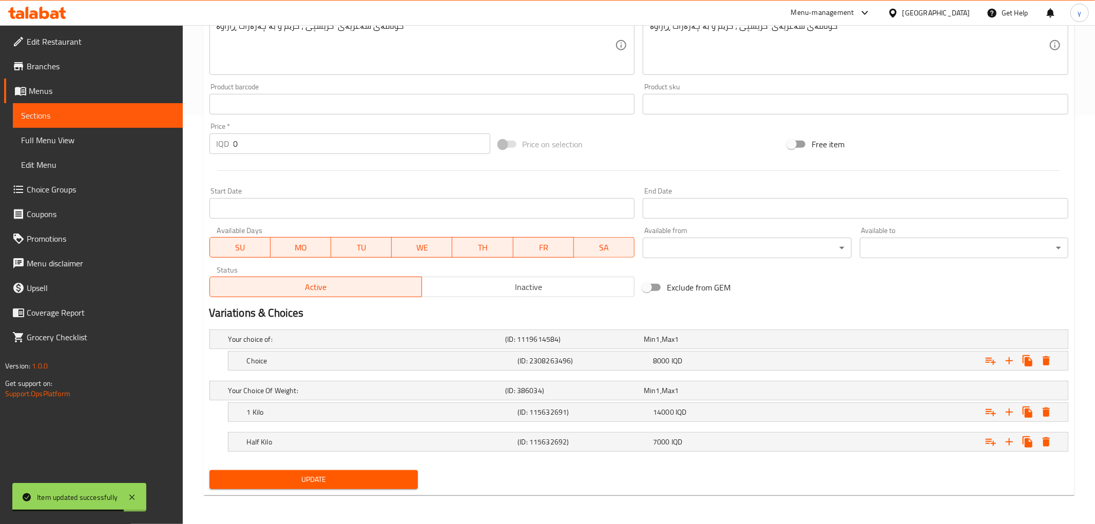
scroll to position [408, 0]
click at [1045, 361] on button "Expand" at bounding box center [1037, 361] width 18 height 18
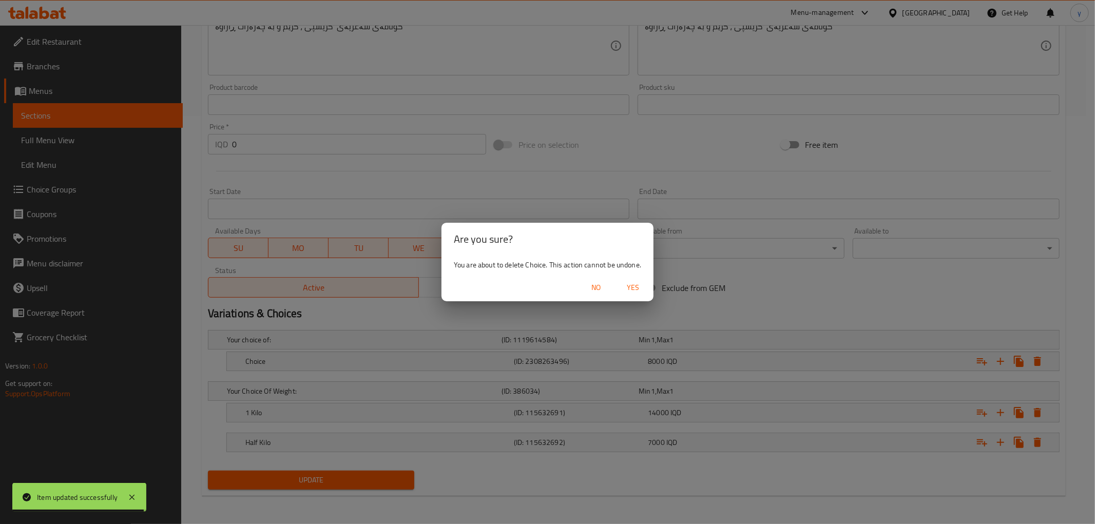
click at [635, 288] on span "Yes" at bounding box center [633, 287] width 25 height 13
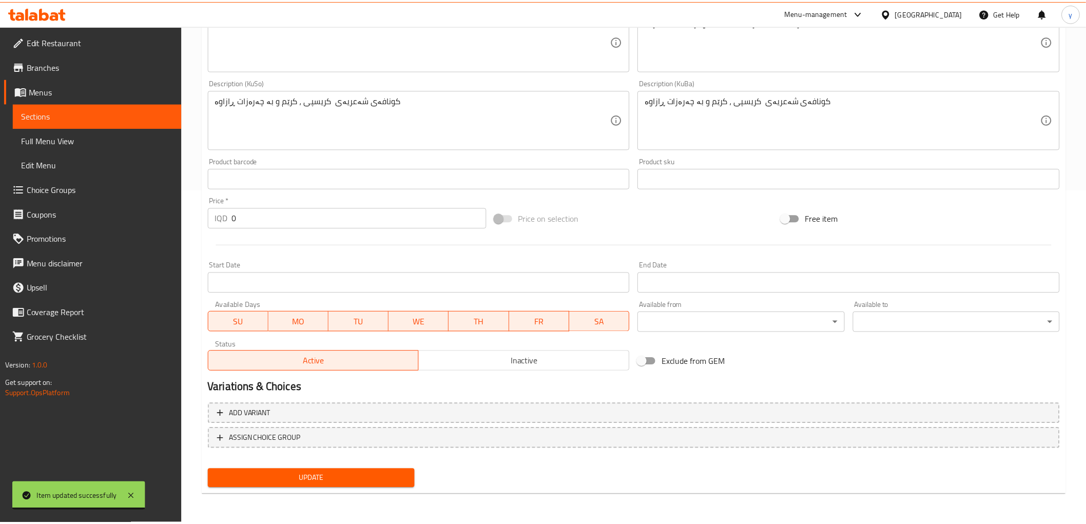
scroll to position [332, 0]
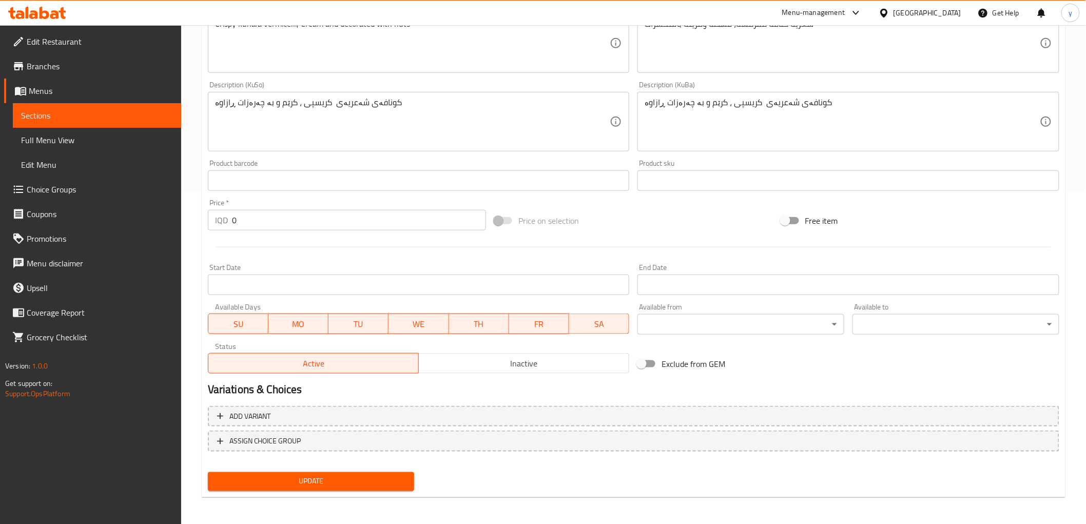
click at [381, 468] on div "Update" at bounding box center [311, 481] width 215 height 27
click at [386, 483] on span "Update" at bounding box center [311, 481] width 190 height 13
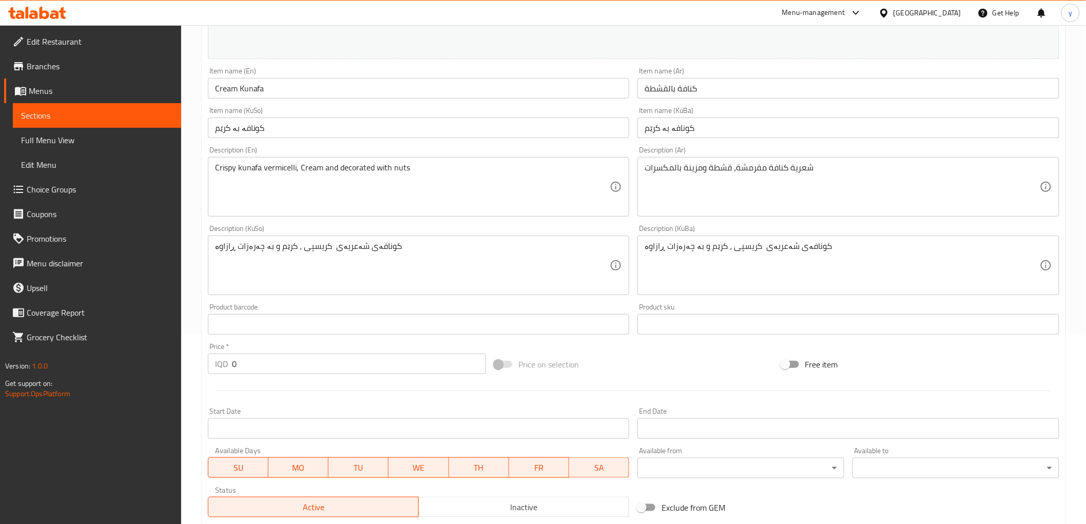
scroll to position [0, 0]
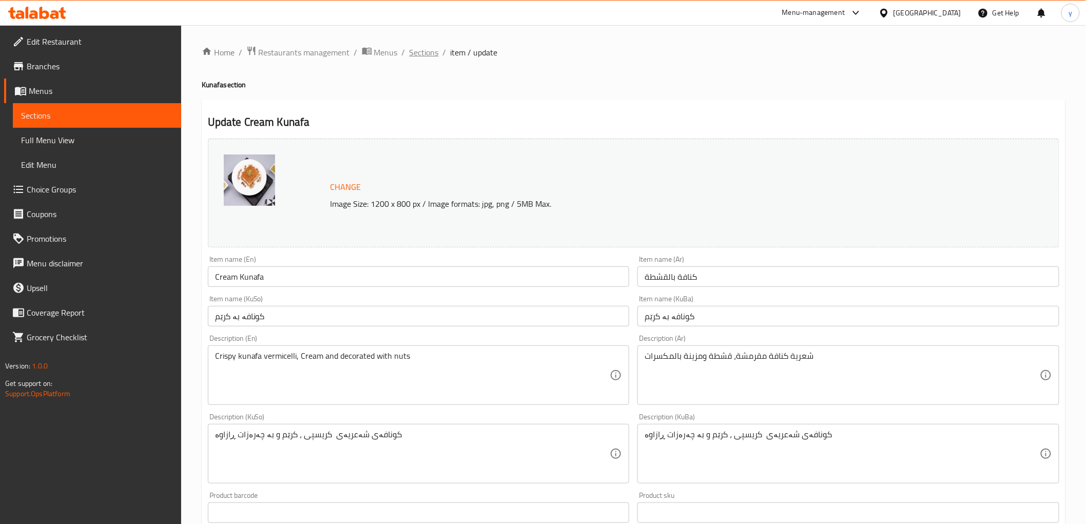
click at [421, 47] on span "Sections" at bounding box center [424, 52] width 29 height 12
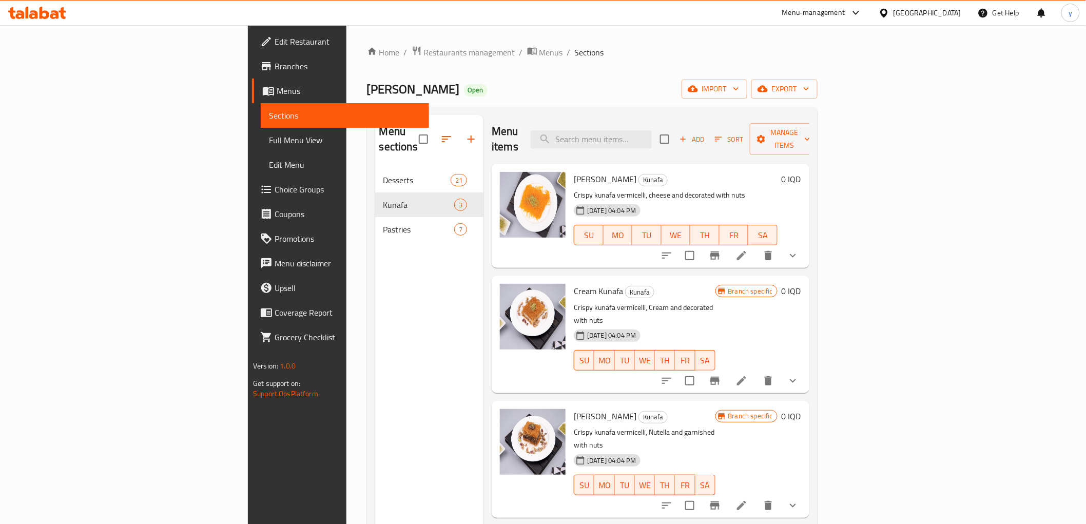
click at [796, 254] on icon "show more" at bounding box center [793, 256] width 6 height 4
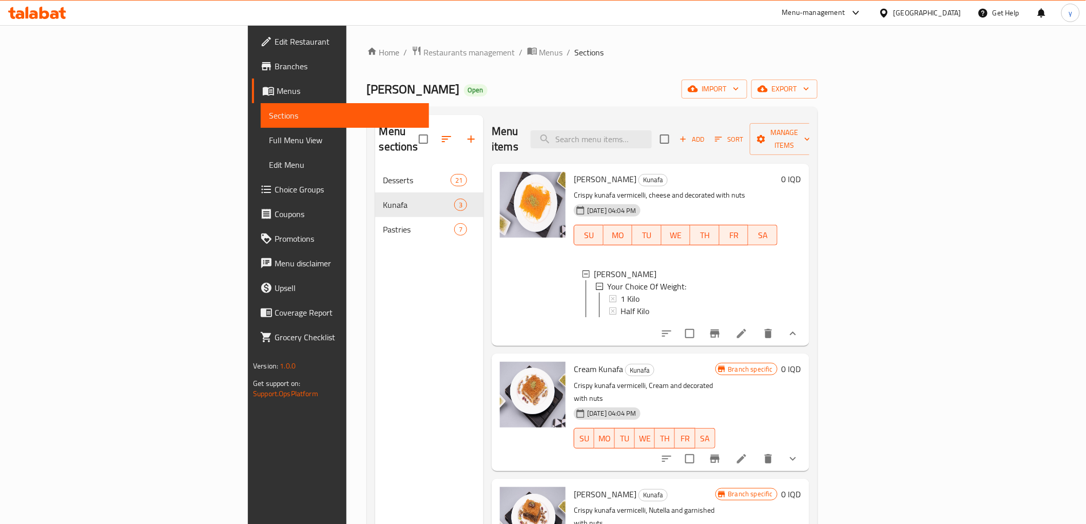
click at [810, 455] on div "Menu items Add Sort Manage items Cheese Kunafa Kunafa Crispy kunafa vermicelli,…" at bounding box center [647, 377] width 326 height 524
click at [799, 453] on icon "show more" at bounding box center [793, 459] width 12 height 12
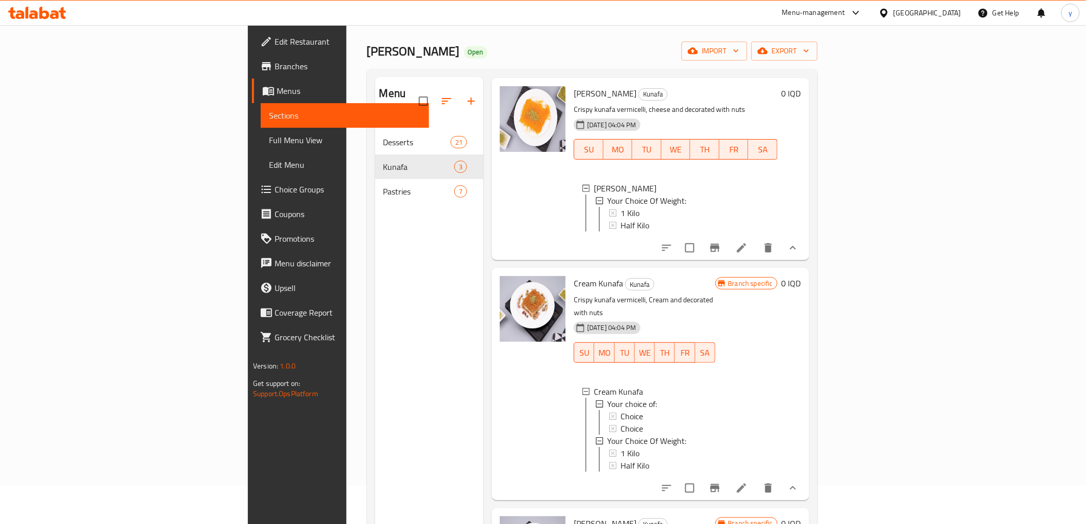
scroll to position [144, 0]
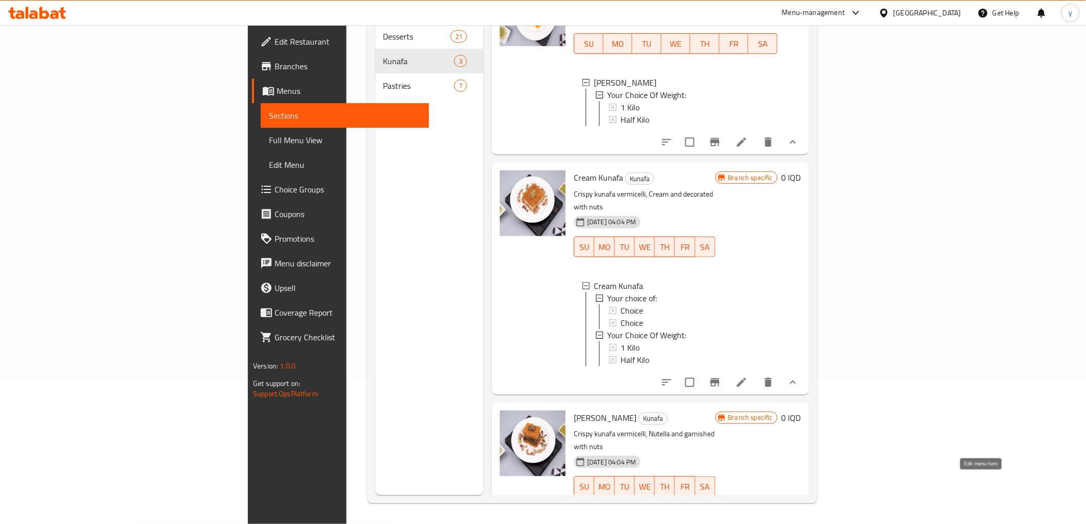
click at [748, 501] on icon at bounding box center [742, 507] width 12 height 12
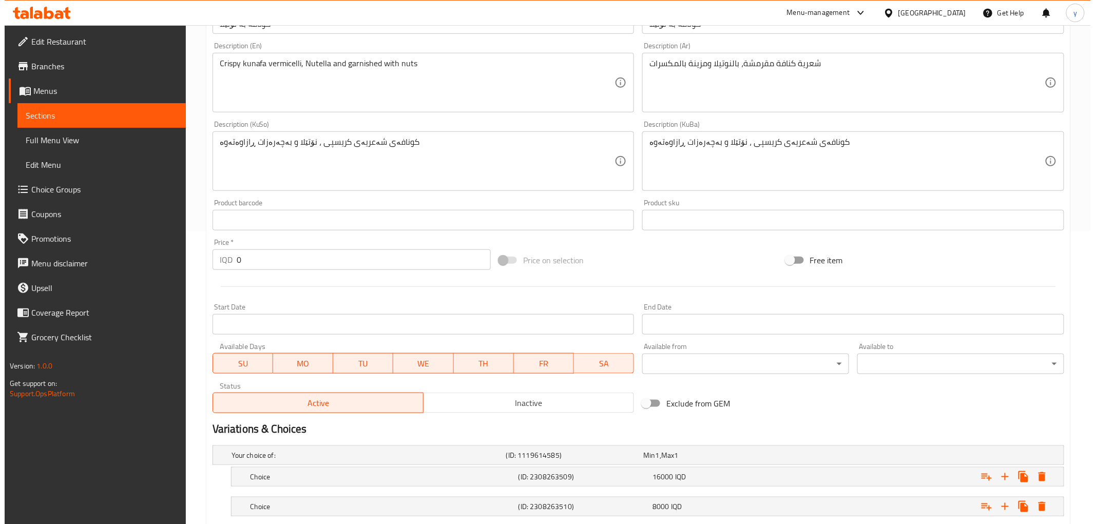
scroll to position [438, 0]
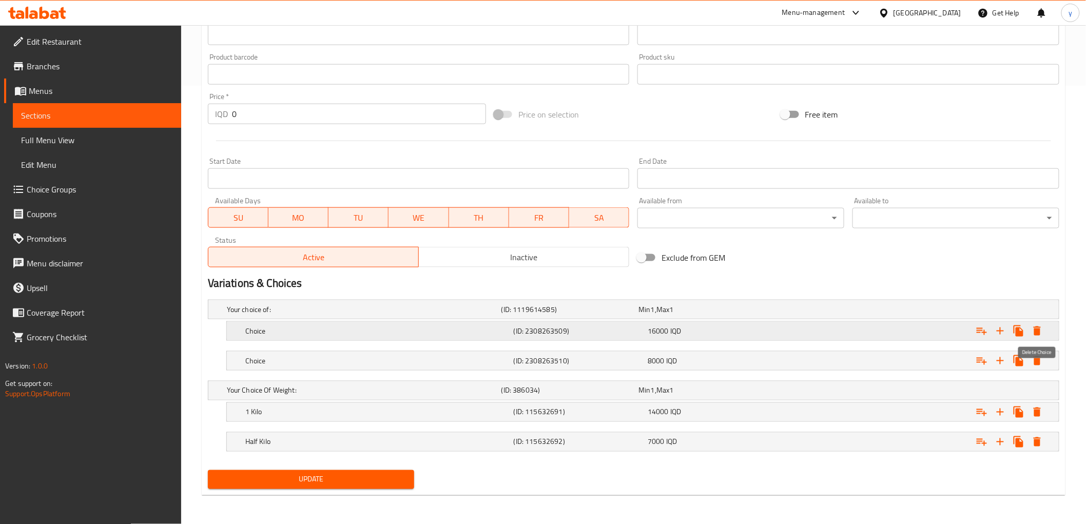
click at [1043, 332] on icon "Expand" at bounding box center [1037, 331] width 12 height 12
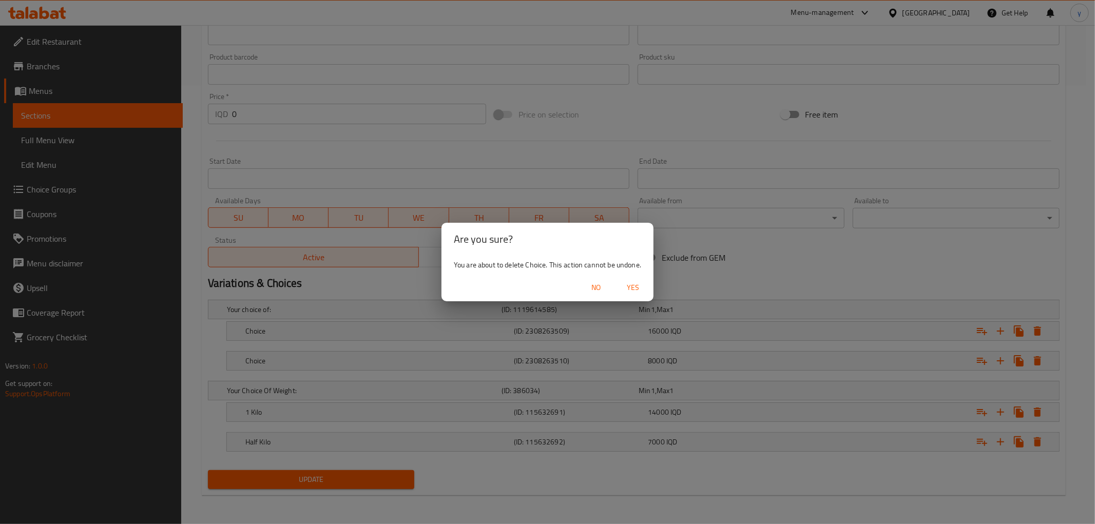
click at [629, 289] on span "Yes" at bounding box center [633, 287] width 25 height 13
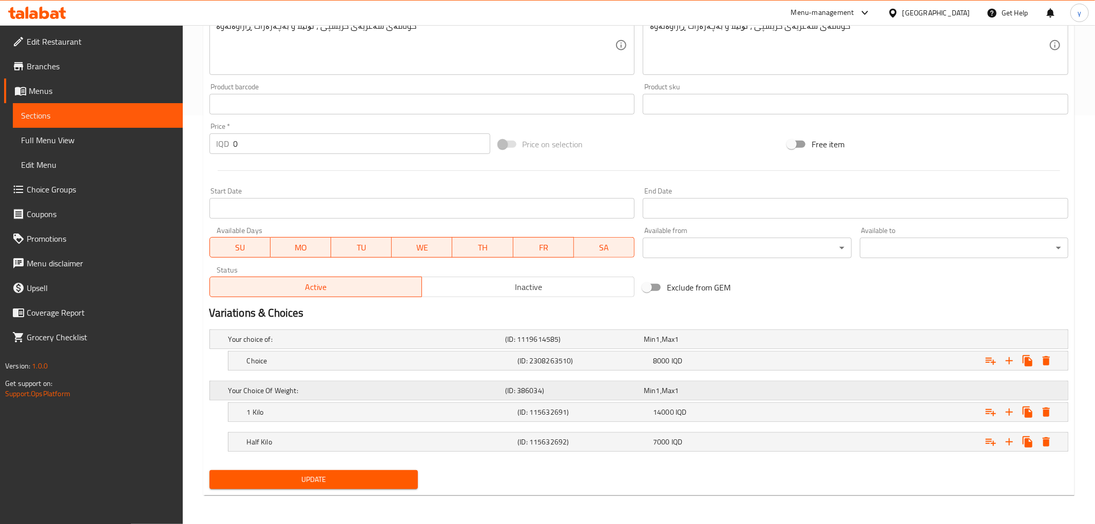
scroll to position [408, 0]
click at [1043, 361] on icon "Expand" at bounding box center [1037, 361] width 12 height 12
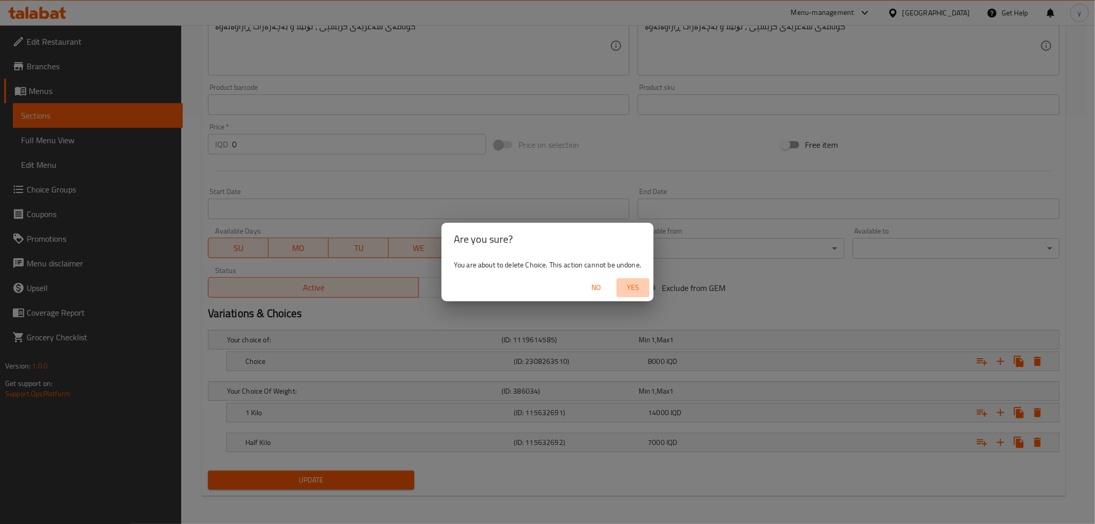
click at [627, 285] on span "Yes" at bounding box center [633, 287] width 25 height 13
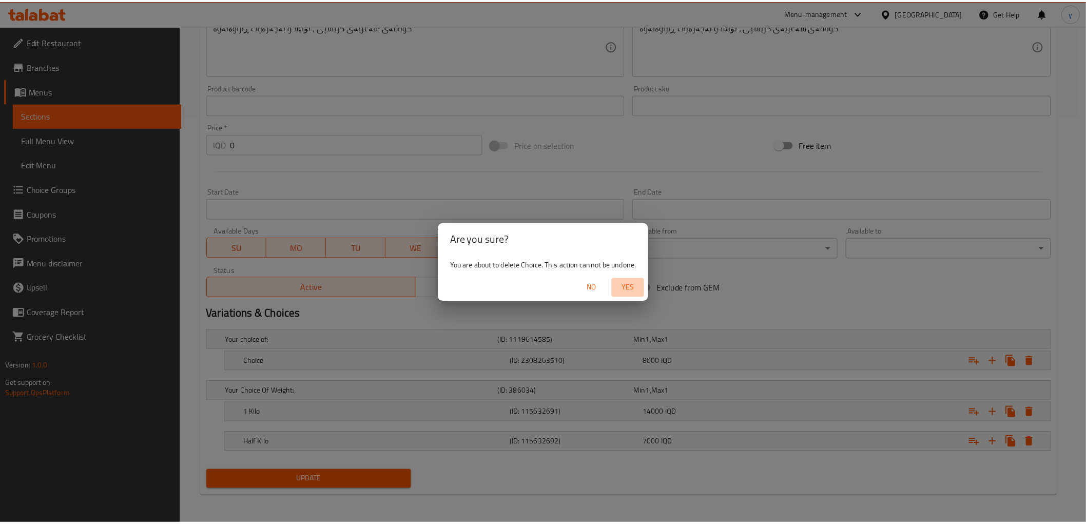
scroll to position [332, 0]
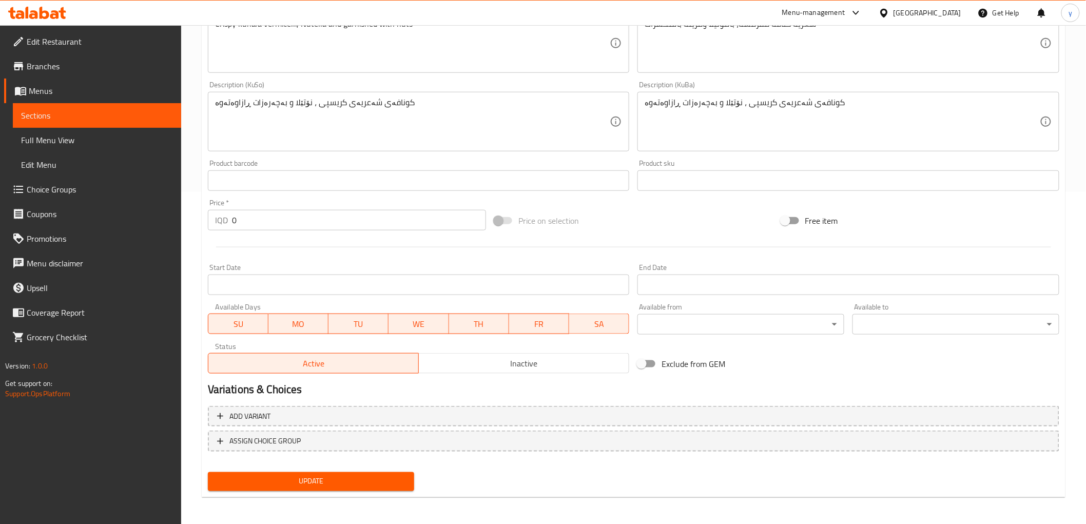
click at [415, 468] on div "Update" at bounding box center [311, 481] width 215 height 27
click at [406, 472] on button "Update" at bounding box center [311, 481] width 207 height 19
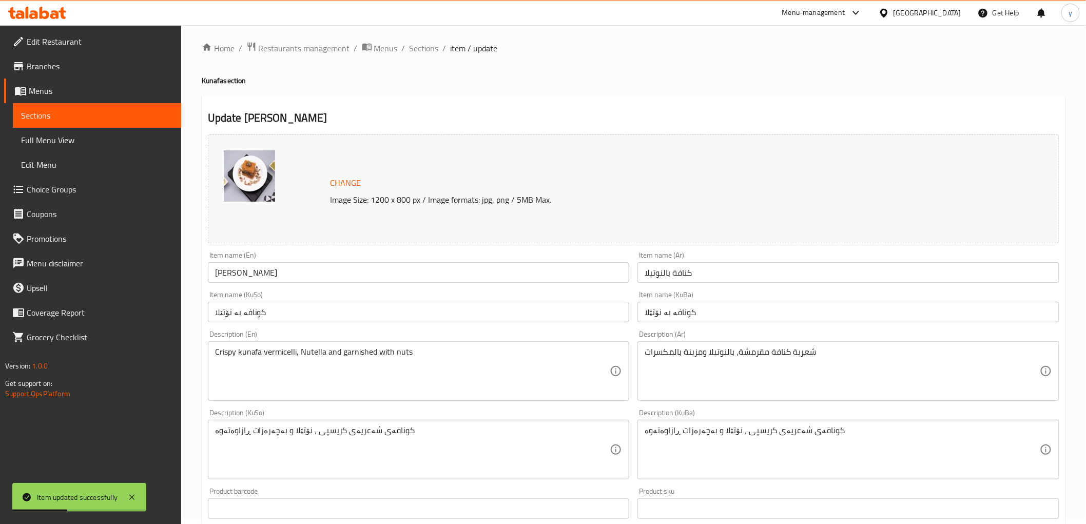
scroll to position [0, 0]
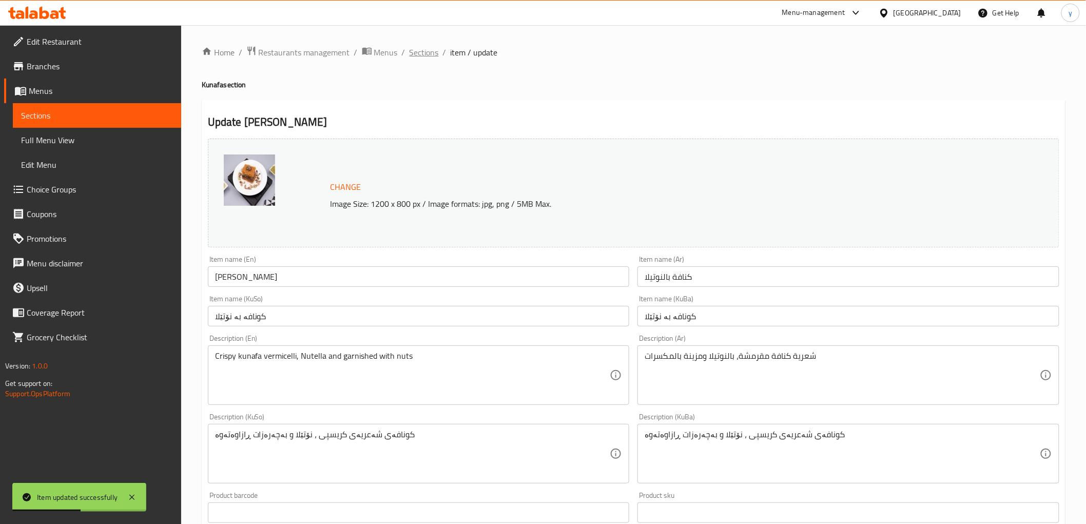
click at [426, 50] on span "Sections" at bounding box center [424, 52] width 29 height 12
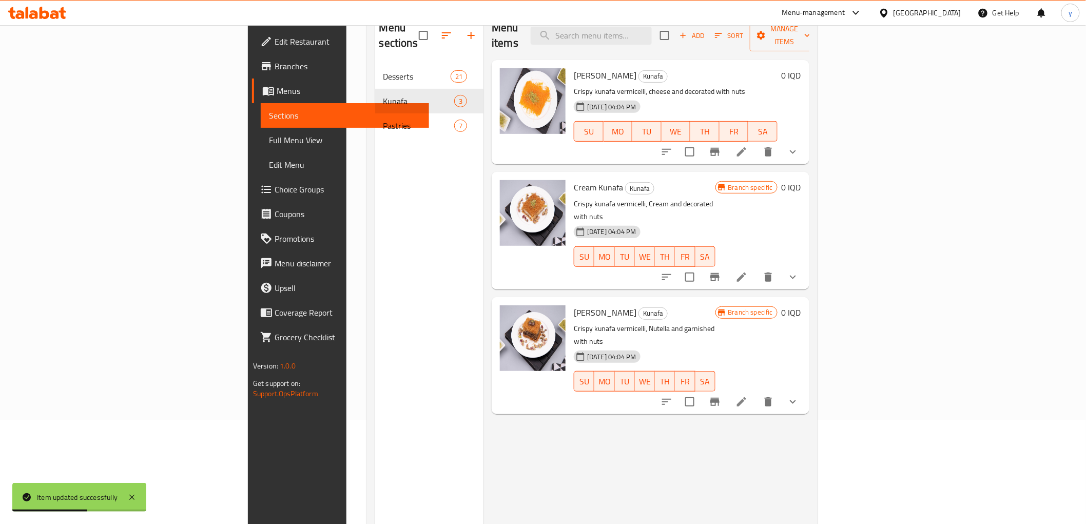
scroll to position [144, 0]
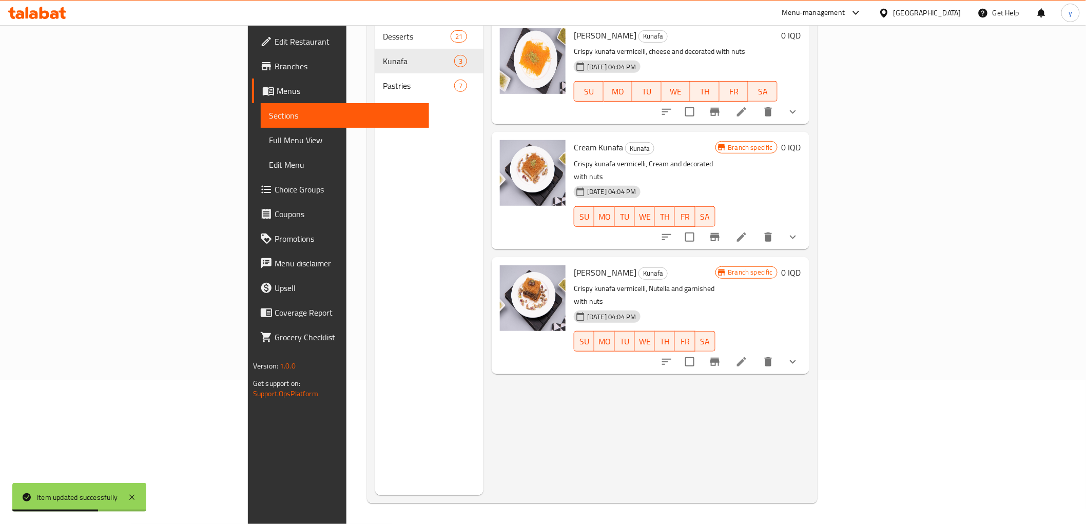
click at [805, 225] on button "show more" at bounding box center [793, 237] width 25 height 25
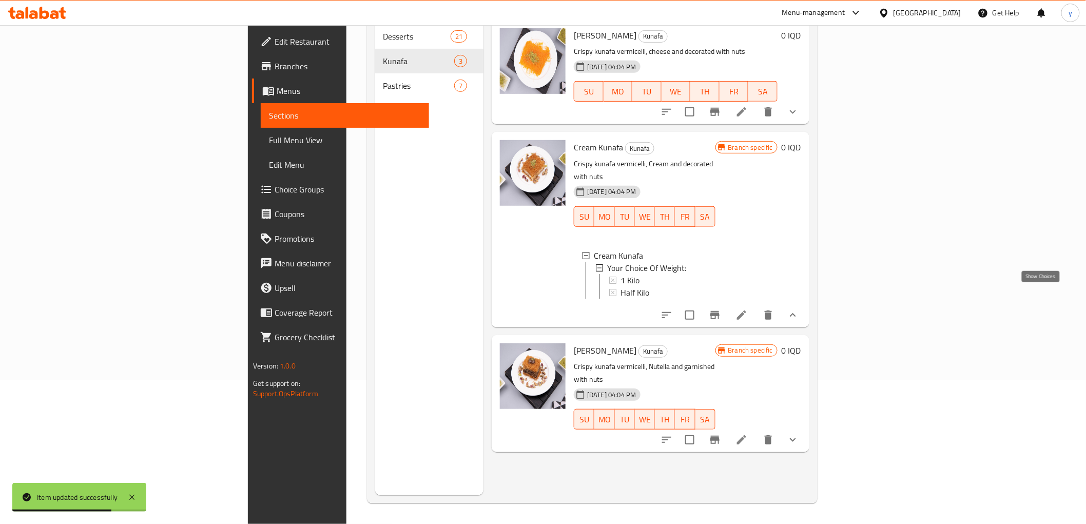
click at [799, 309] on icon "show more" at bounding box center [793, 315] width 12 height 12
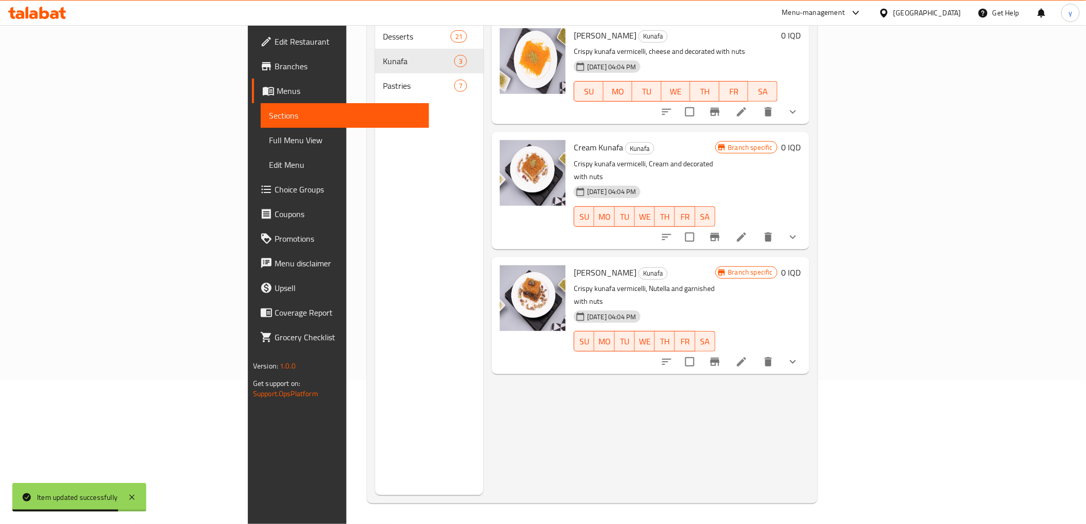
click at [801, 304] on div "Branch specific 0 IQD" at bounding box center [759, 315] width 86 height 101
click at [799, 356] on icon "show more" at bounding box center [793, 362] width 12 height 12
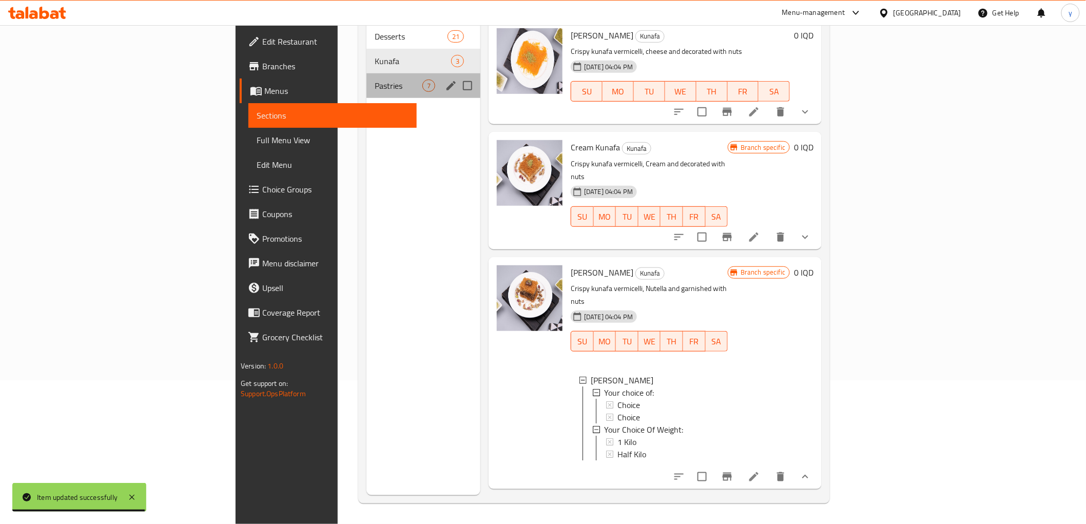
click at [367, 79] on div "Pastries 7" at bounding box center [424, 85] width 114 height 25
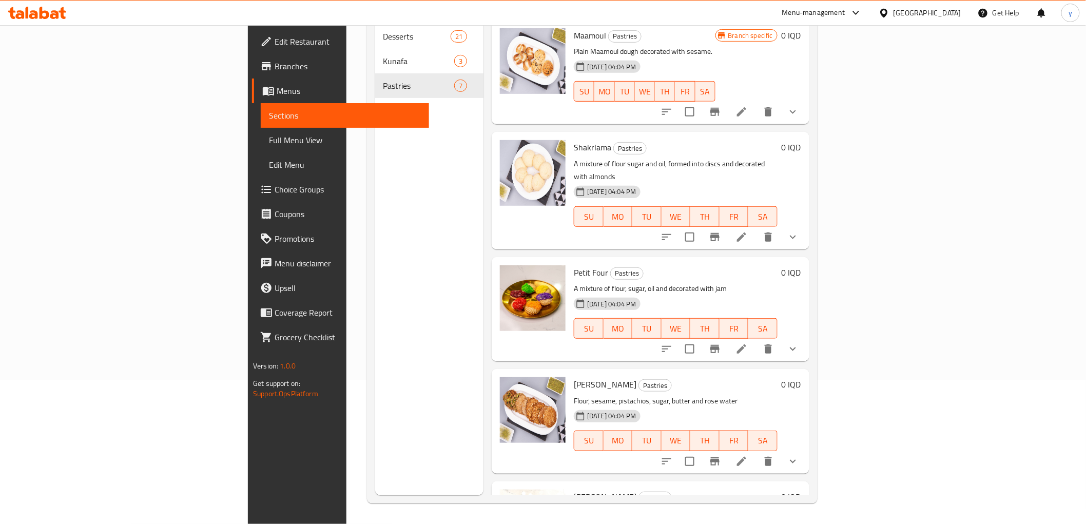
click at [805, 104] on button "show more" at bounding box center [793, 112] width 25 height 25
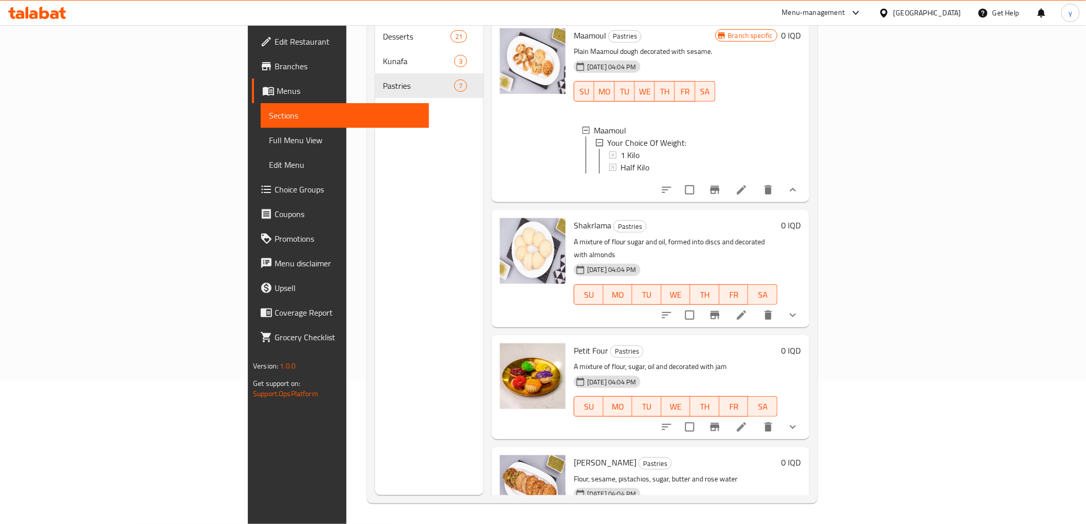
click at [799, 309] on icon "show more" at bounding box center [793, 315] width 12 height 12
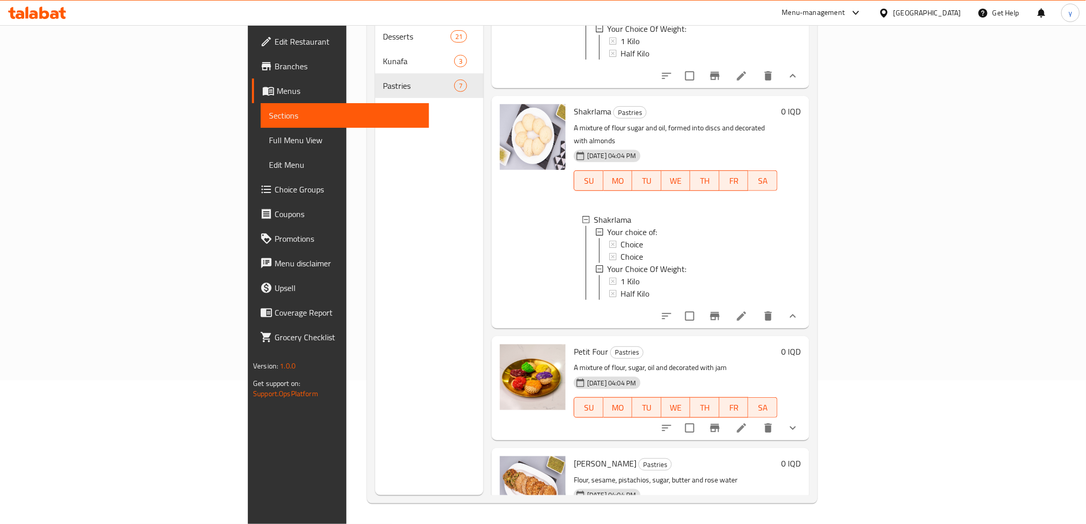
scroll to position [1, 0]
click at [756, 311] on li at bounding box center [741, 316] width 29 height 18
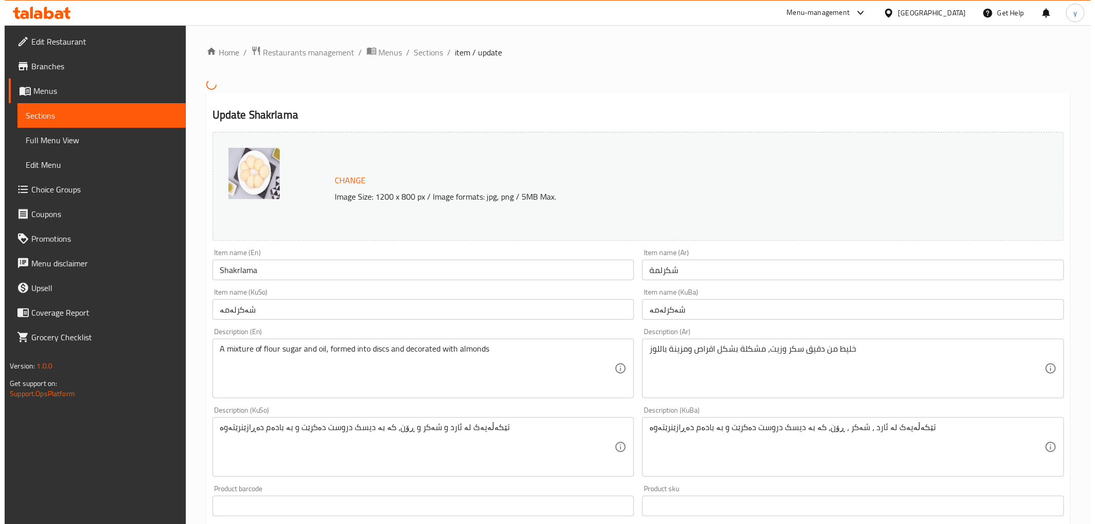
scroll to position [432, 0]
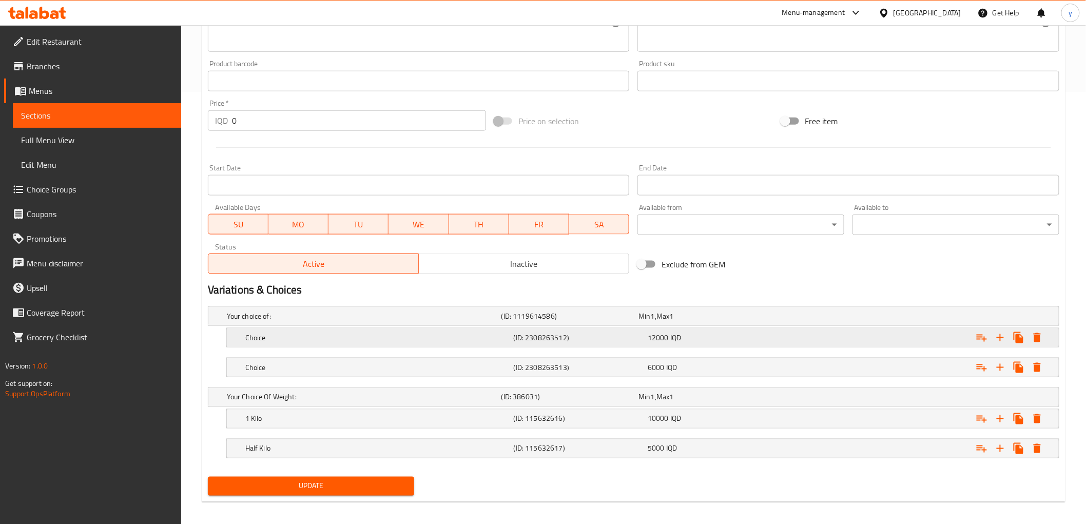
click at [1044, 343] on icon "Expand" at bounding box center [1037, 338] width 12 height 12
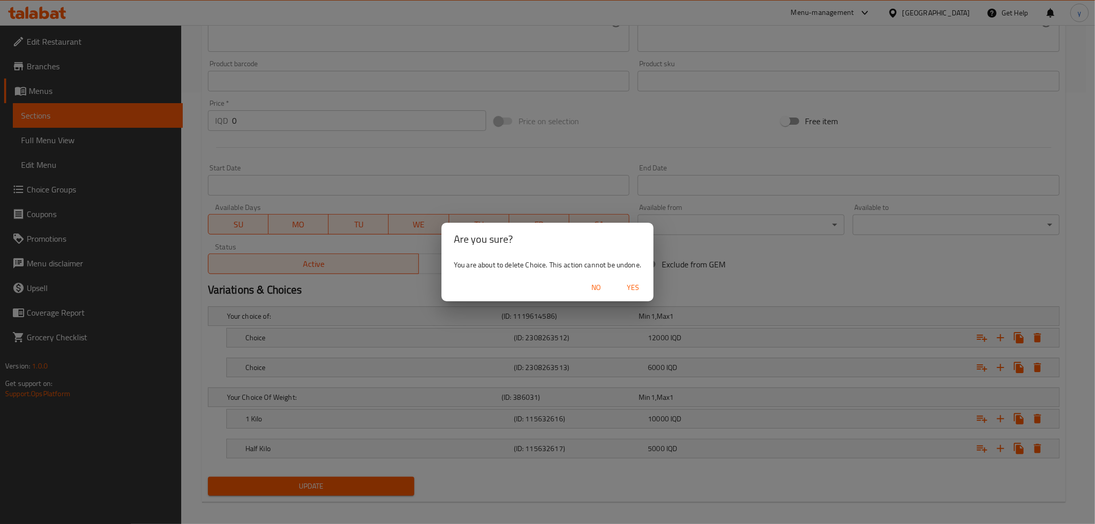
click at [629, 296] on button "Yes" at bounding box center [633, 287] width 33 height 19
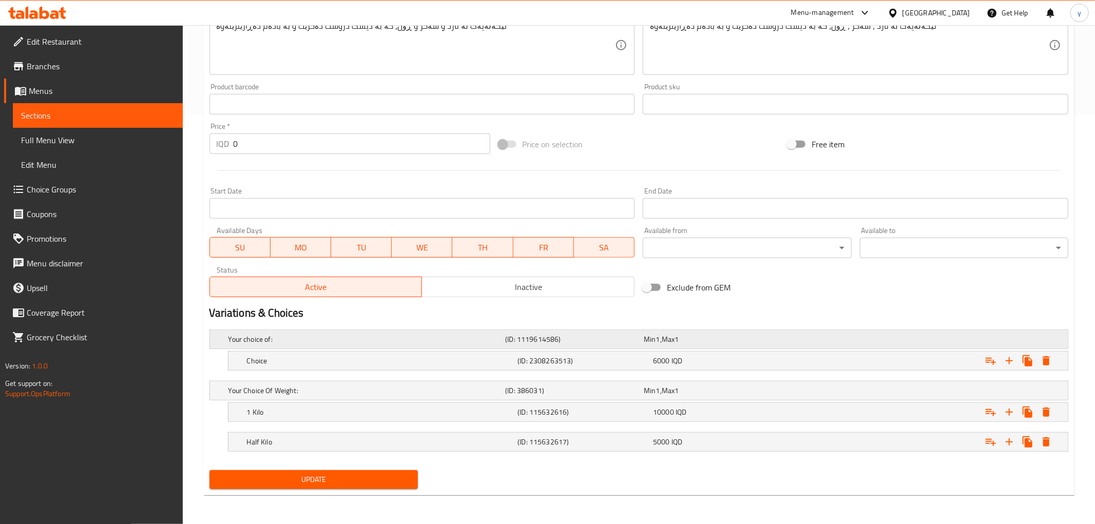
scroll to position [408, 0]
click at [1031, 356] on icon "Expand" at bounding box center [1037, 361] width 12 height 12
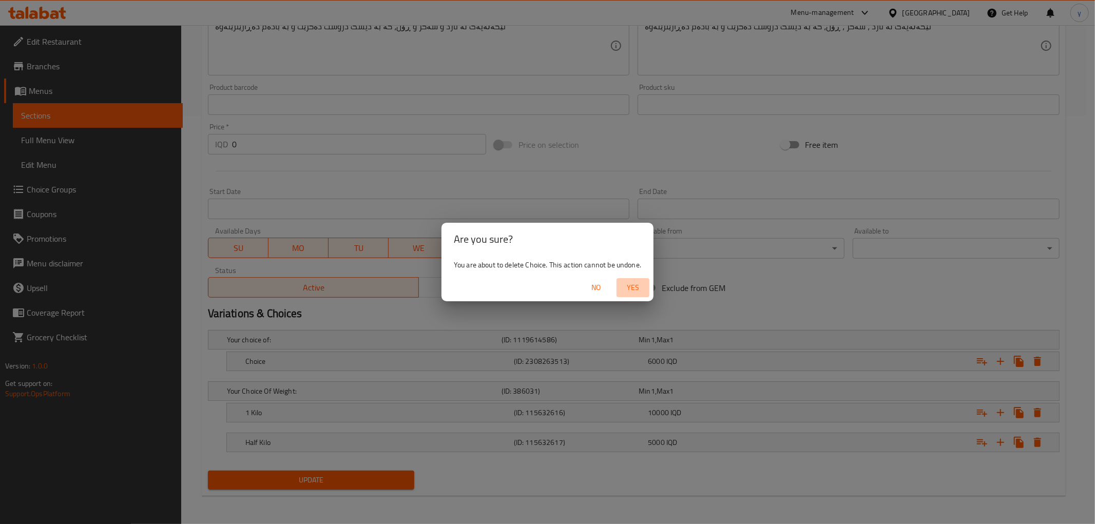
drag, startPoint x: 648, startPoint y: 286, endPoint x: 624, endPoint y: 303, distance: 29.1
click at [647, 286] on button "Yes" at bounding box center [633, 287] width 33 height 19
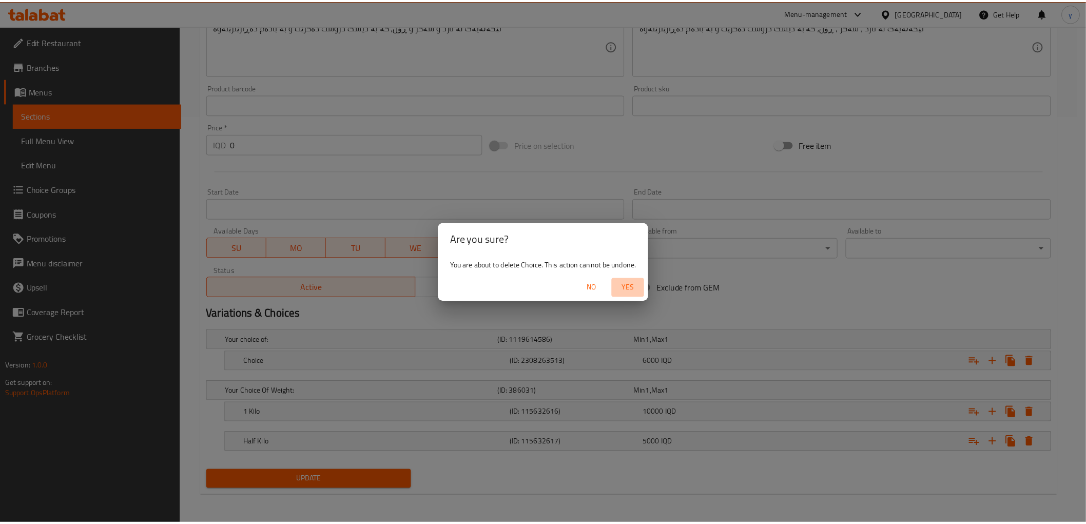
scroll to position [332, 0]
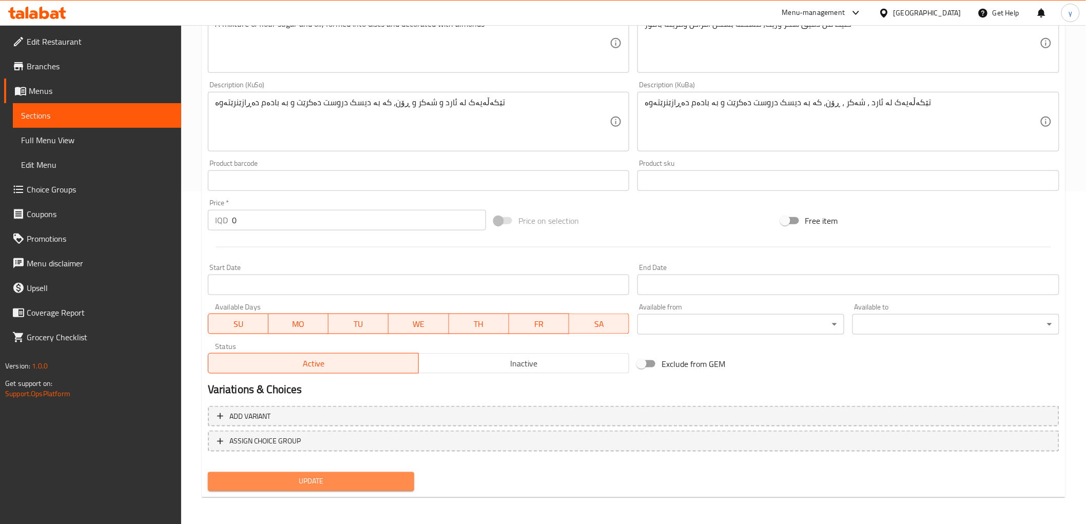
click at [379, 486] on button "Update" at bounding box center [311, 481] width 207 height 19
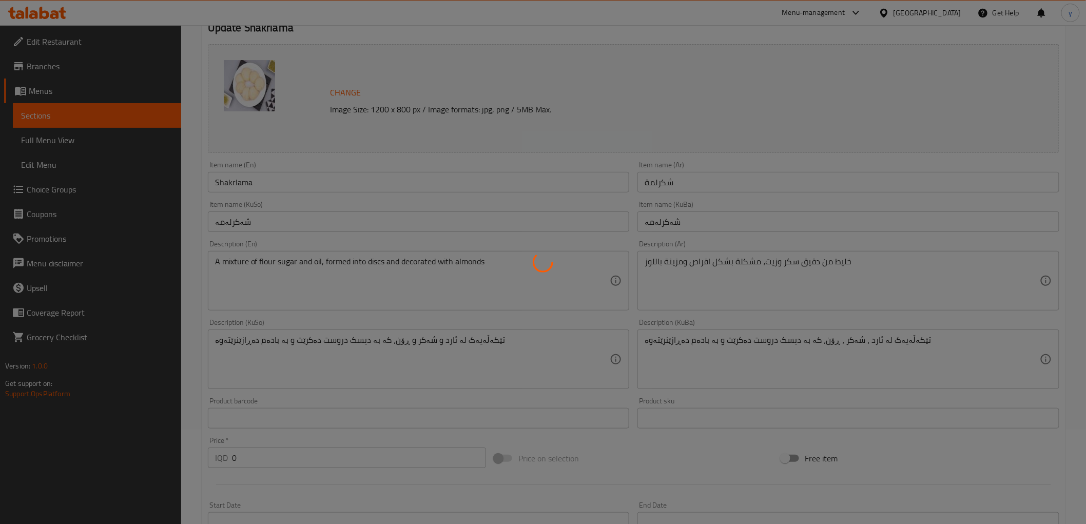
scroll to position [0, 0]
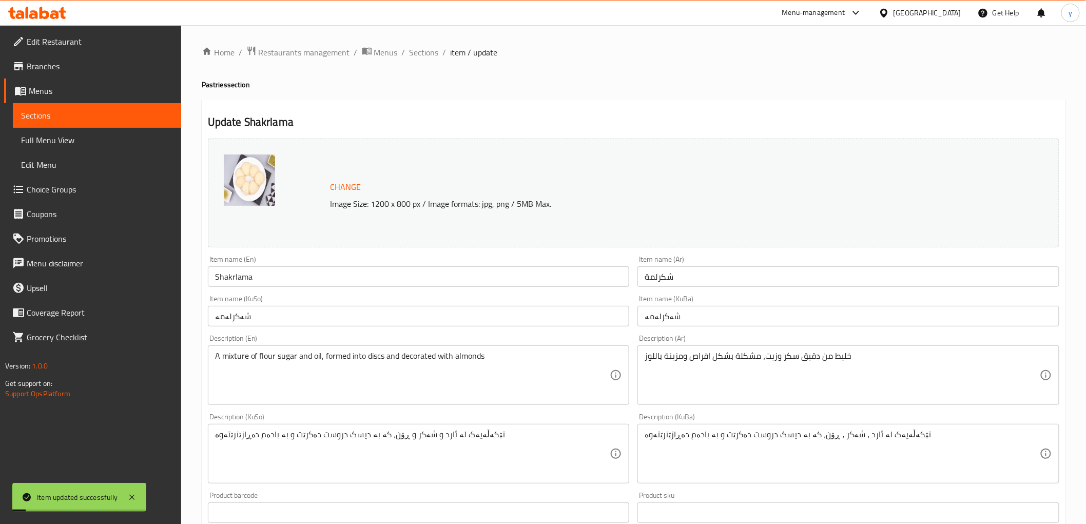
click at [429, 50] on span "Sections" at bounding box center [424, 52] width 29 height 12
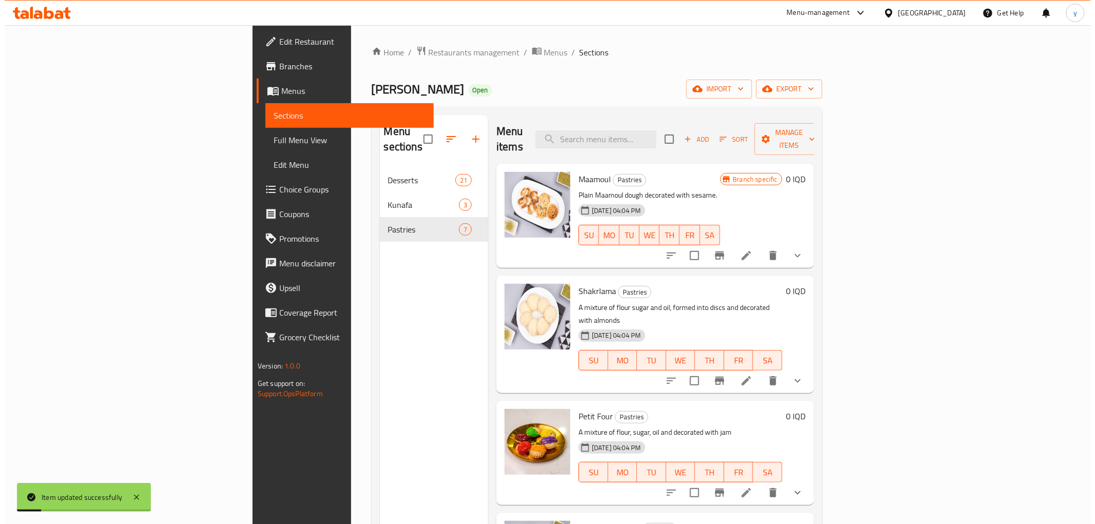
scroll to position [114, 0]
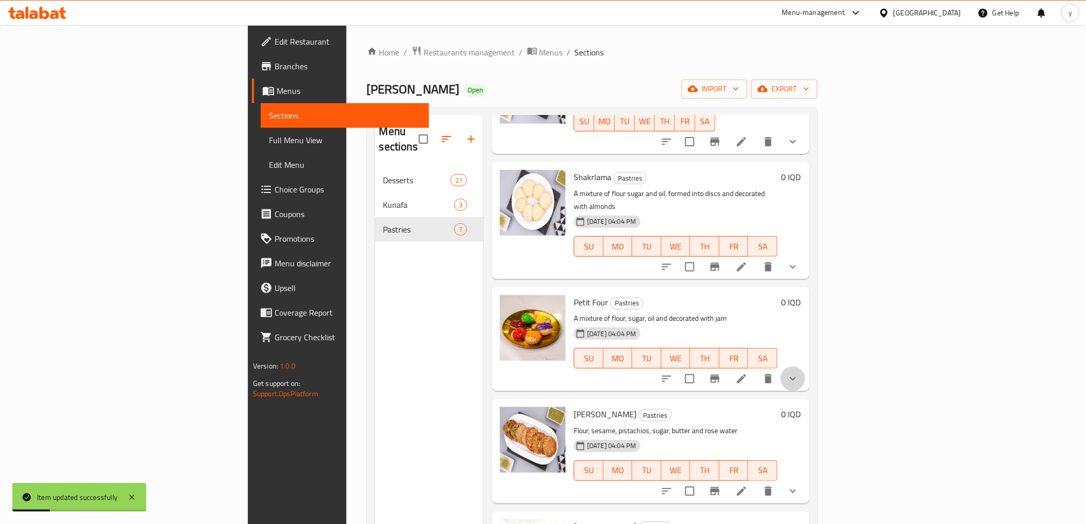
click at [805, 367] on button "show more" at bounding box center [793, 379] width 25 height 25
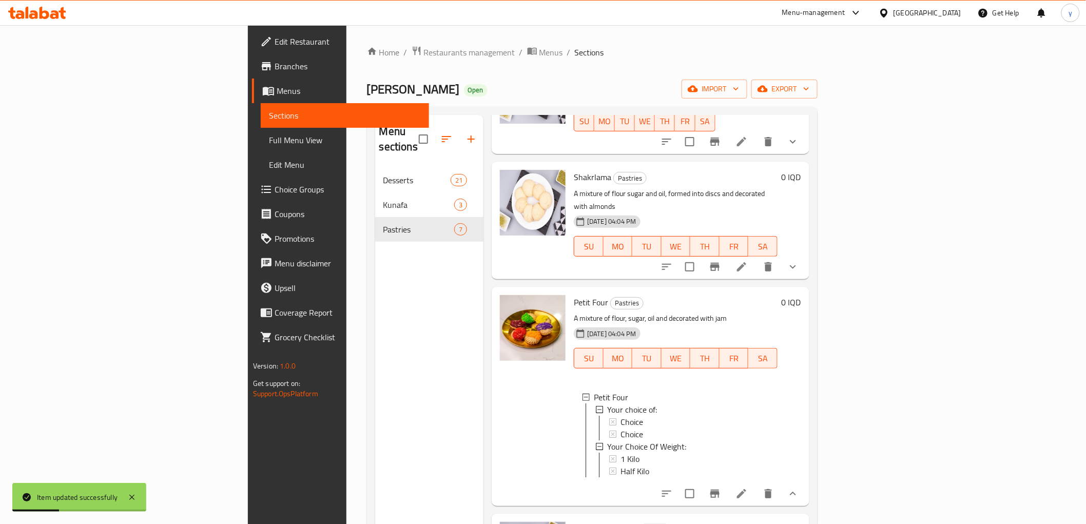
click at [746, 489] on icon at bounding box center [741, 493] width 9 height 9
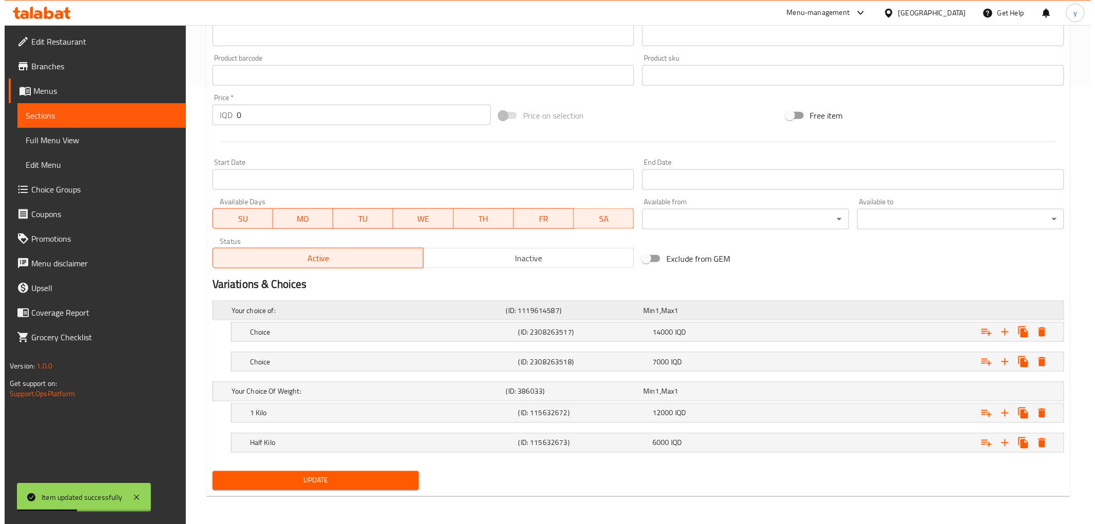
scroll to position [438, 0]
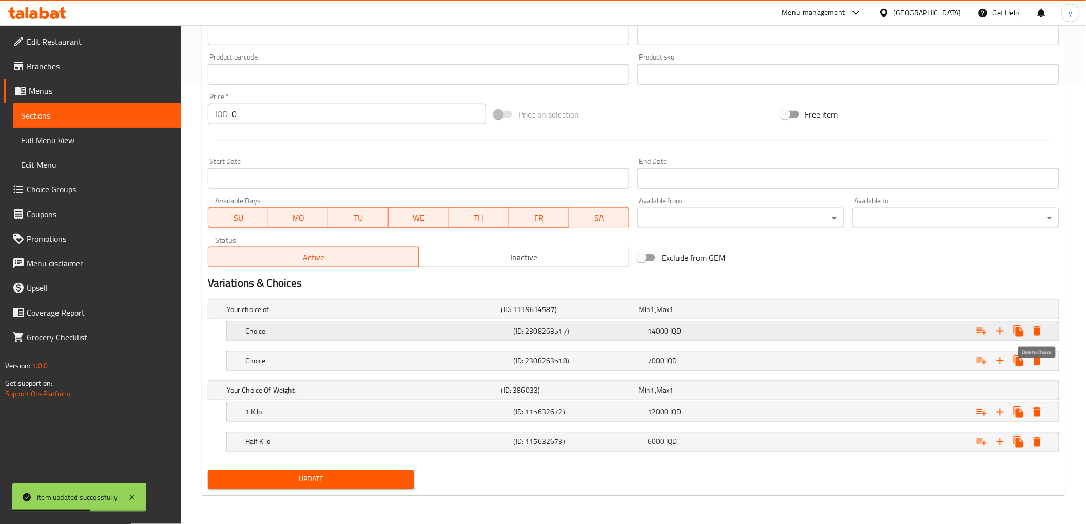
click at [1043, 326] on icon "Expand" at bounding box center [1037, 331] width 12 height 12
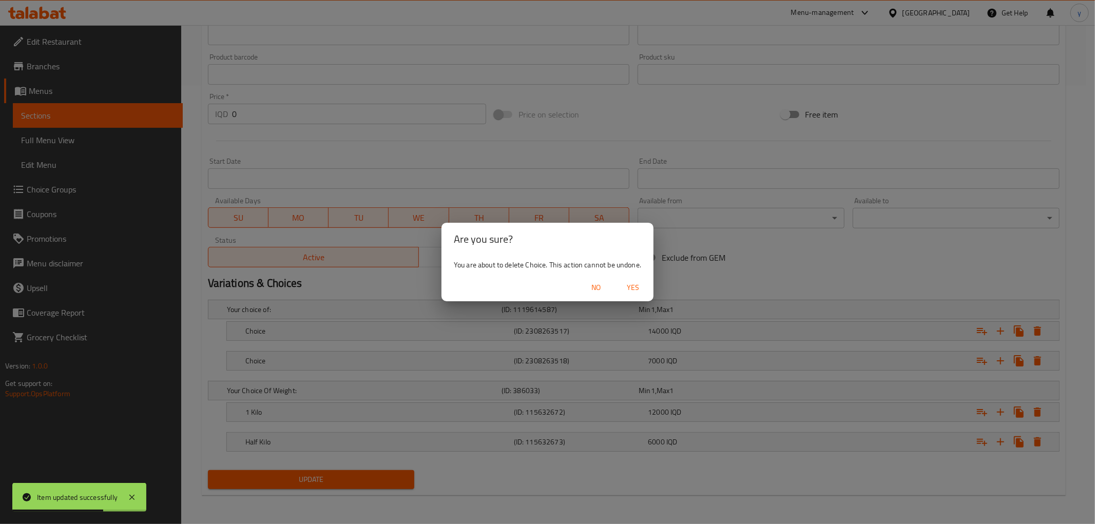
click at [637, 283] on span "Yes" at bounding box center [633, 287] width 25 height 13
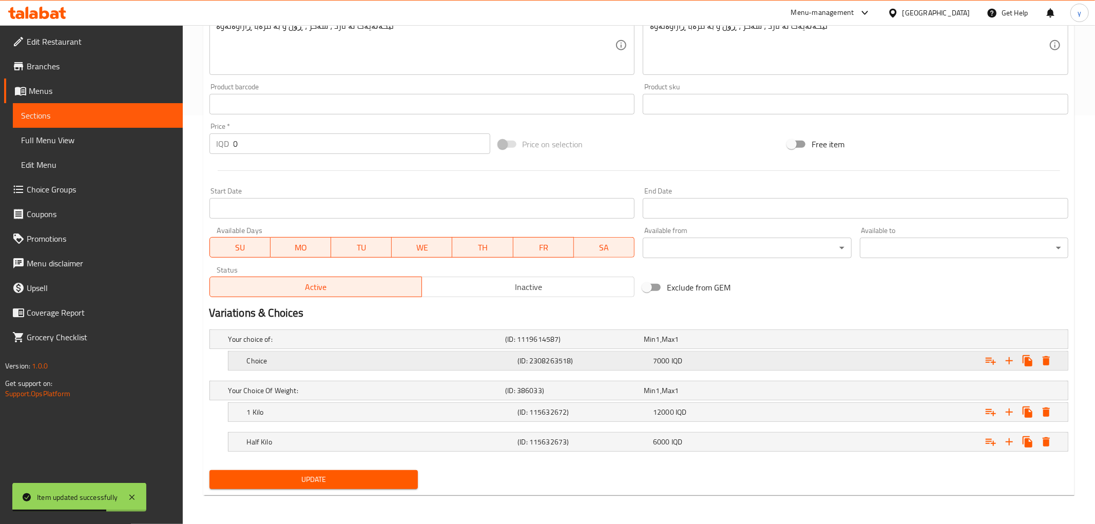
scroll to position [408, 0]
click at [1040, 361] on icon "Expand" at bounding box center [1037, 361] width 7 height 9
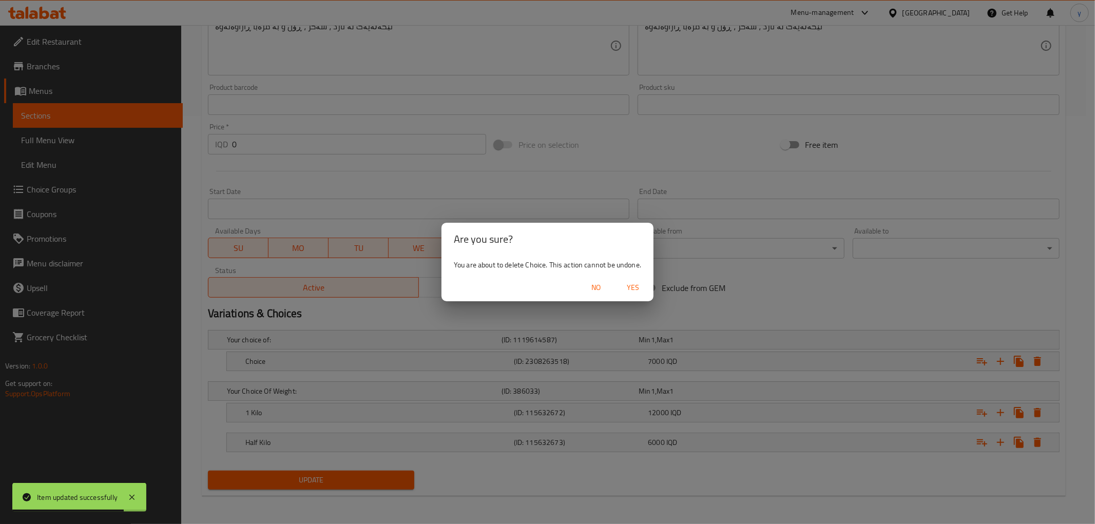
click at [612, 289] on button "No" at bounding box center [596, 287] width 33 height 19
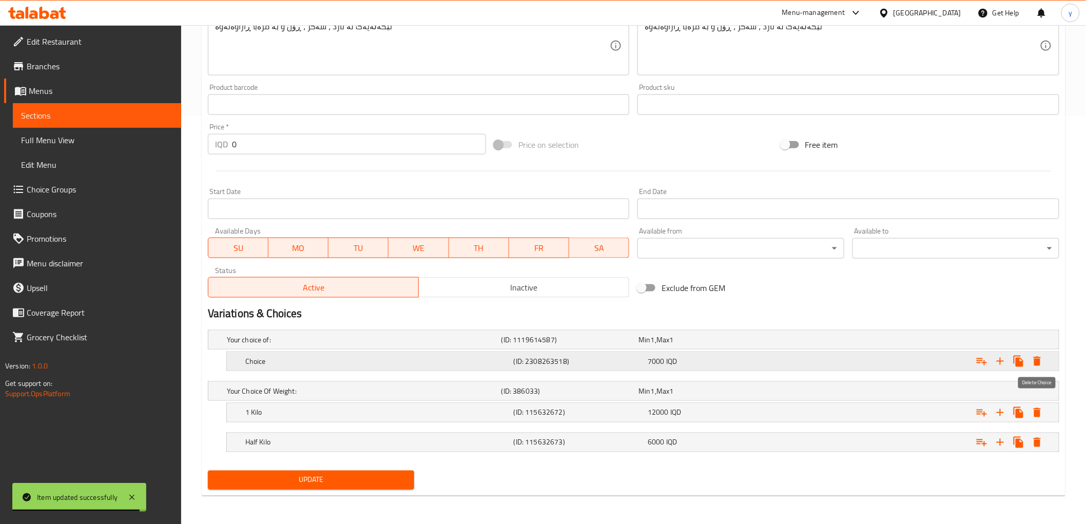
click at [1037, 357] on icon "Expand" at bounding box center [1037, 361] width 7 height 9
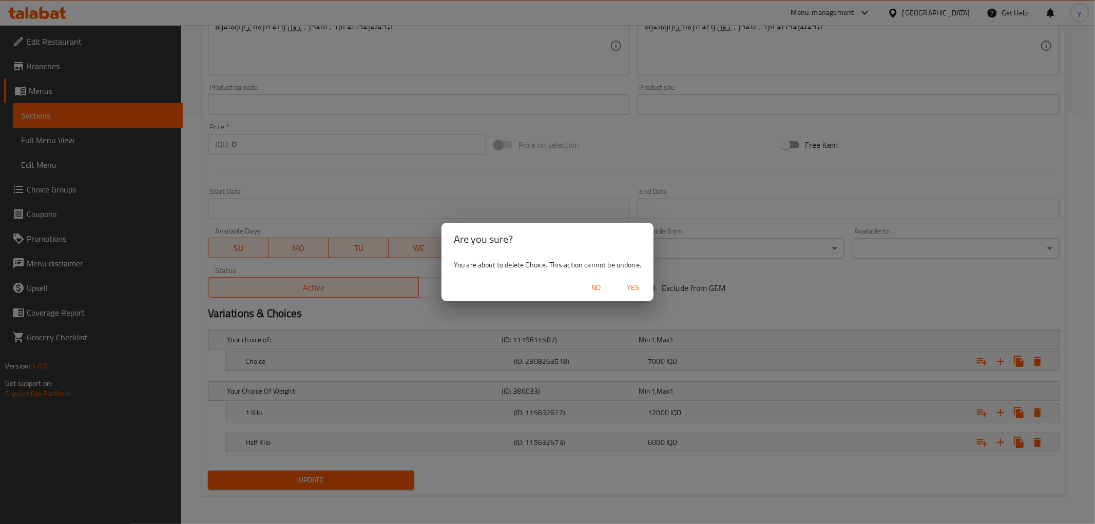
click at [639, 288] on span "Yes" at bounding box center [633, 287] width 25 height 13
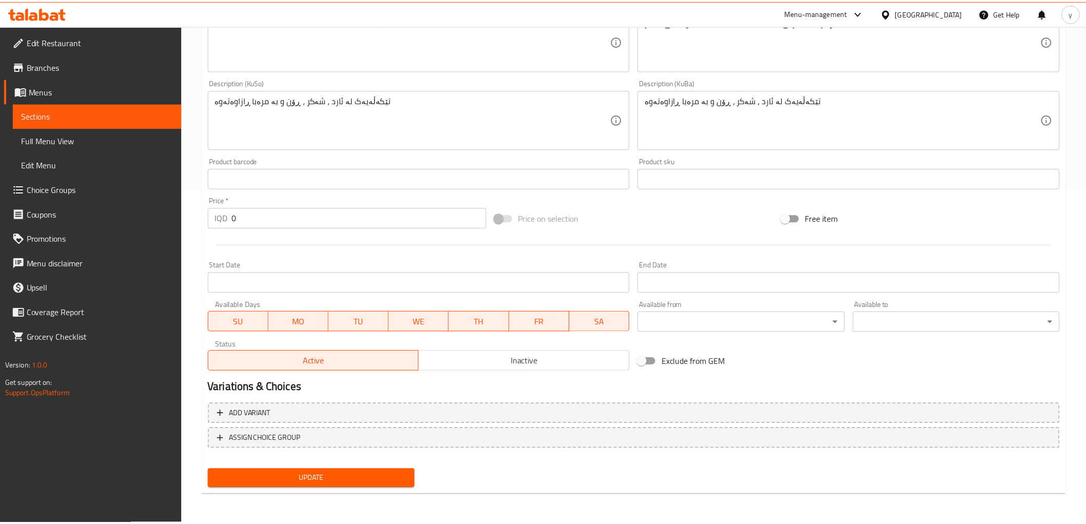
scroll to position [332, 0]
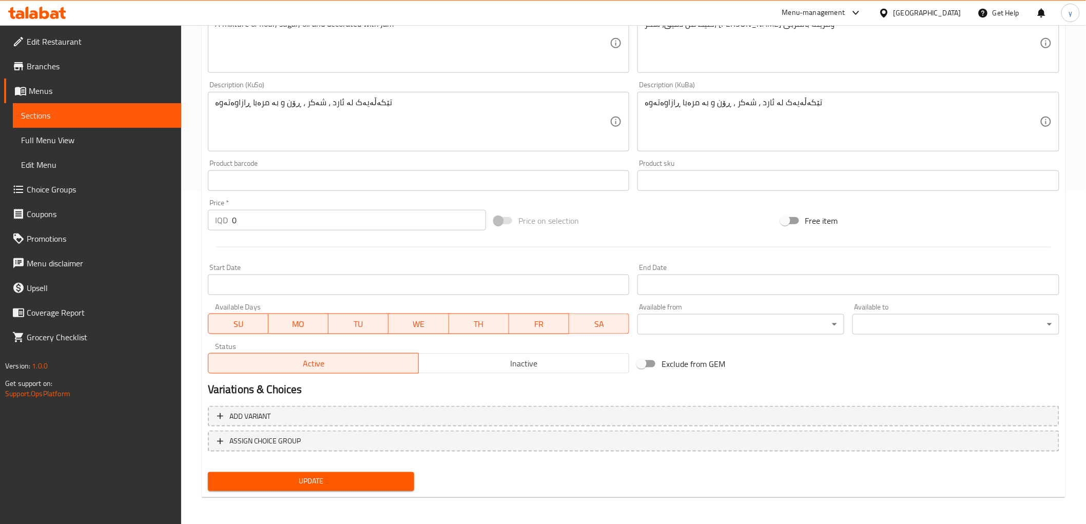
click at [334, 476] on span "Update" at bounding box center [311, 481] width 190 height 13
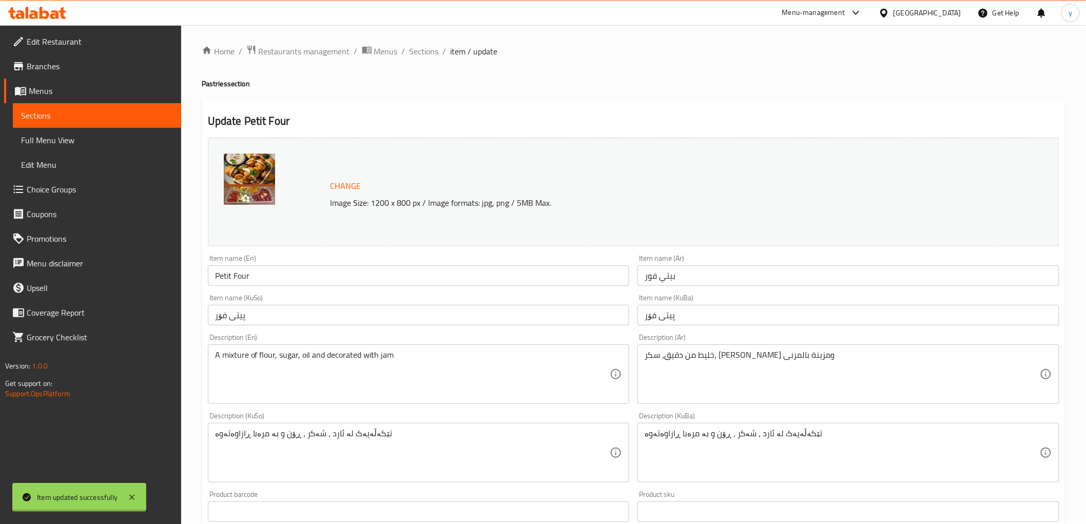
scroll to position [0, 0]
click at [427, 49] on span "Sections" at bounding box center [424, 52] width 29 height 12
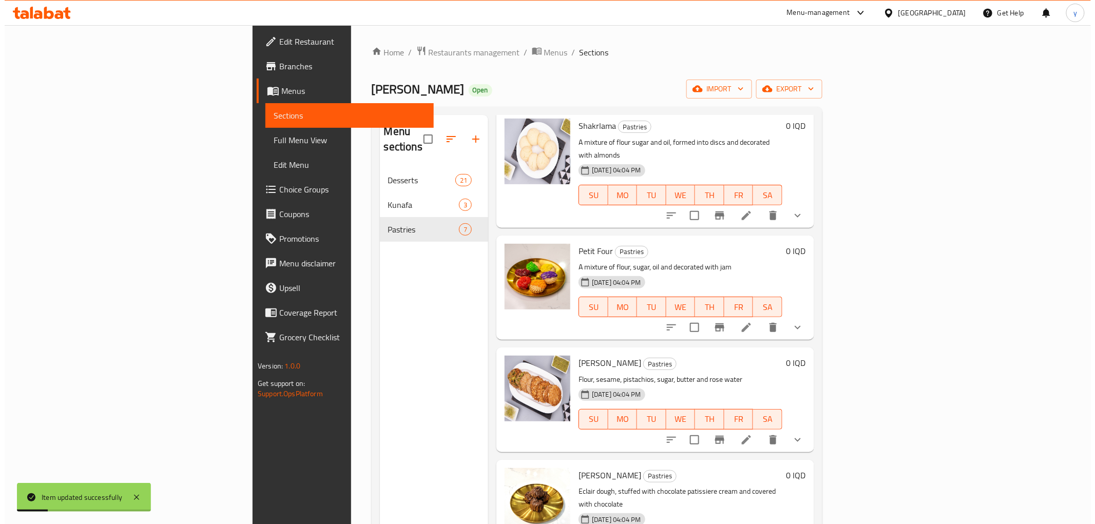
scroll to position [228, 0]
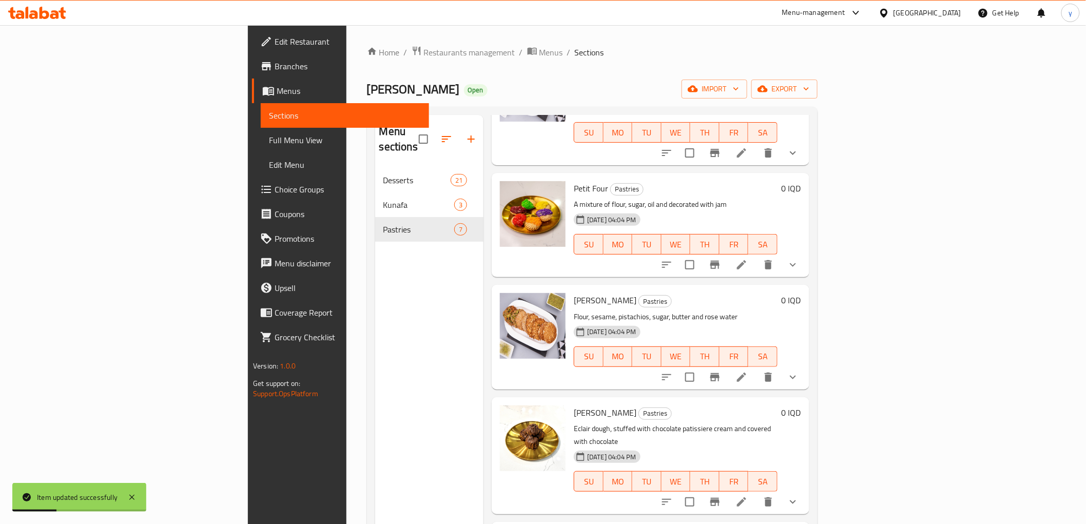
click at [748, 371] on icon at bounding box center [742, 377] width 12 height 12
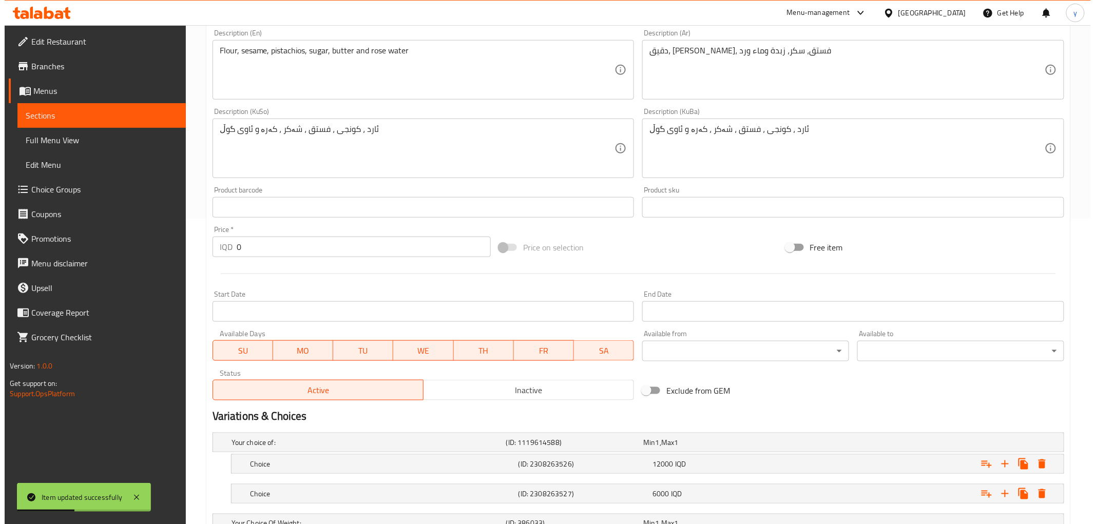
scroll to position [438, 0]
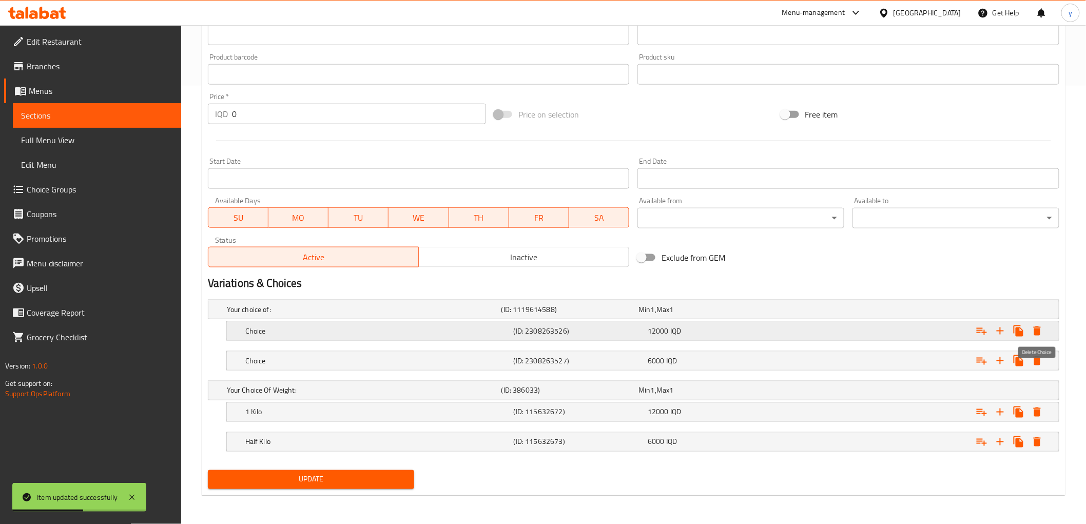
click at [1034, 332] on icon "Expand" at bounding box center [1037, 331] width 12 height 12
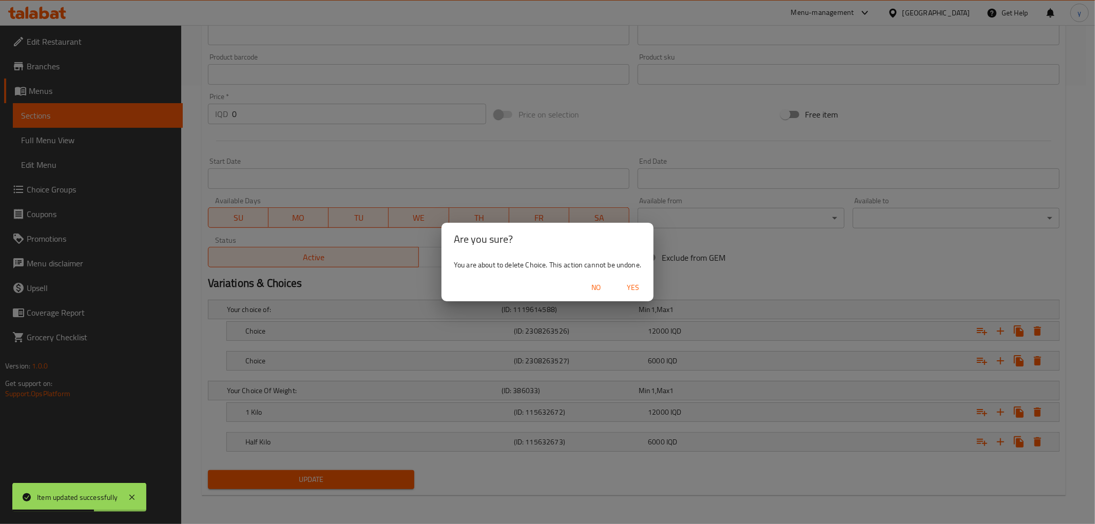
click at [643, 286] on span "Yes" at bounding box center [633, 287] width 25 height 13
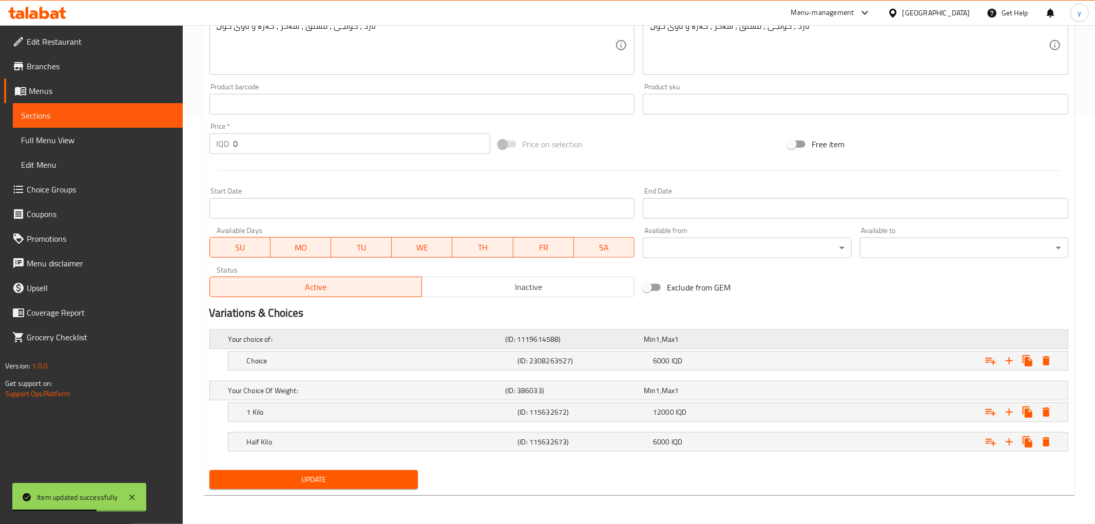
scroll to position [408, 0]
click at [1032, 360] on icon "Expand" at bounding box center [1037, 361] width 12 height 12
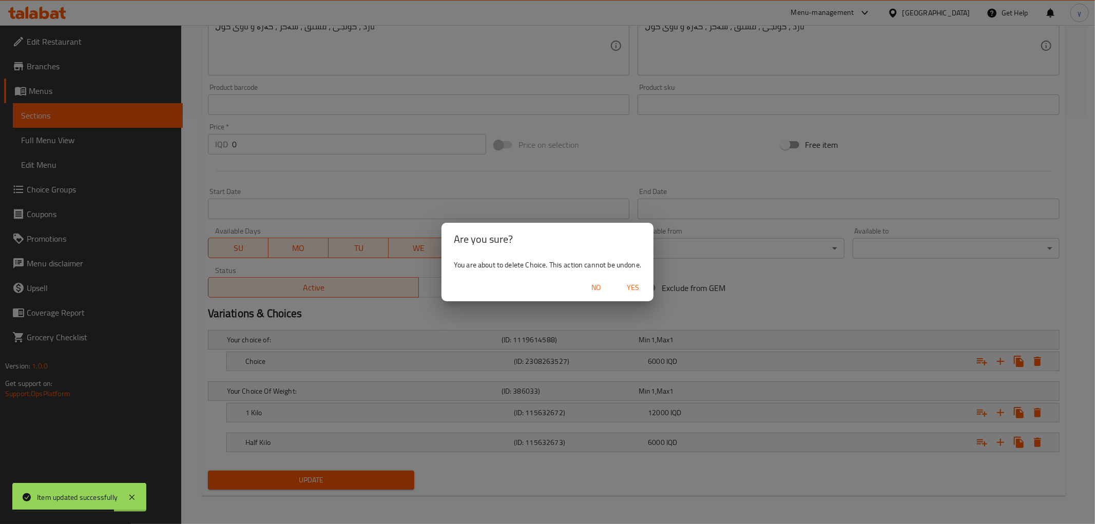
click at [608, 279] on button "No" at bounding box center [596, 287] width 33 height 19
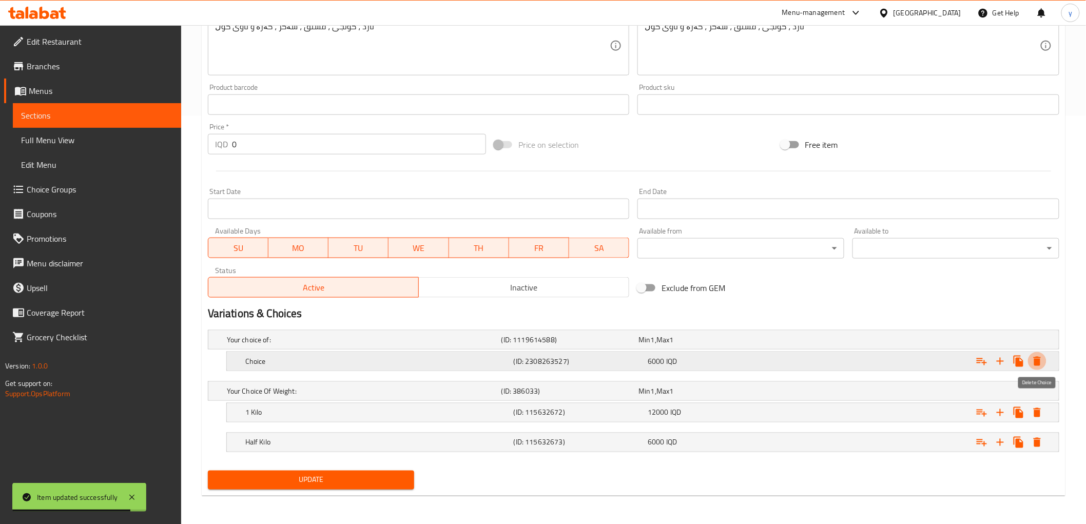
click at [1031, 365] on icon "Expand" at bounding box center [1037, 361] width 12 height 12
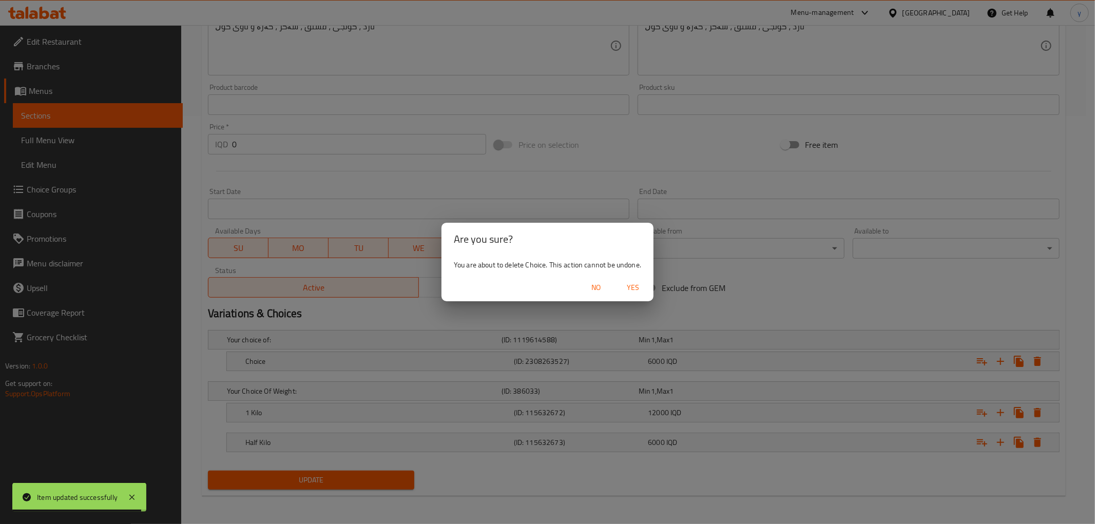
click at [627, 295] on button "Yes" at bounding box center [633, 287] width 33 height 19
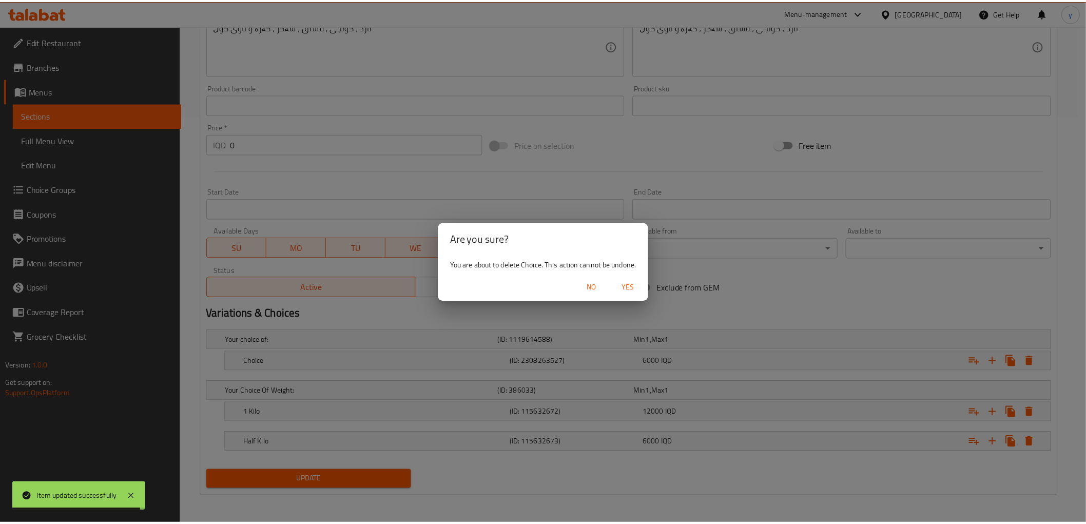
scroll to position [332, 0]
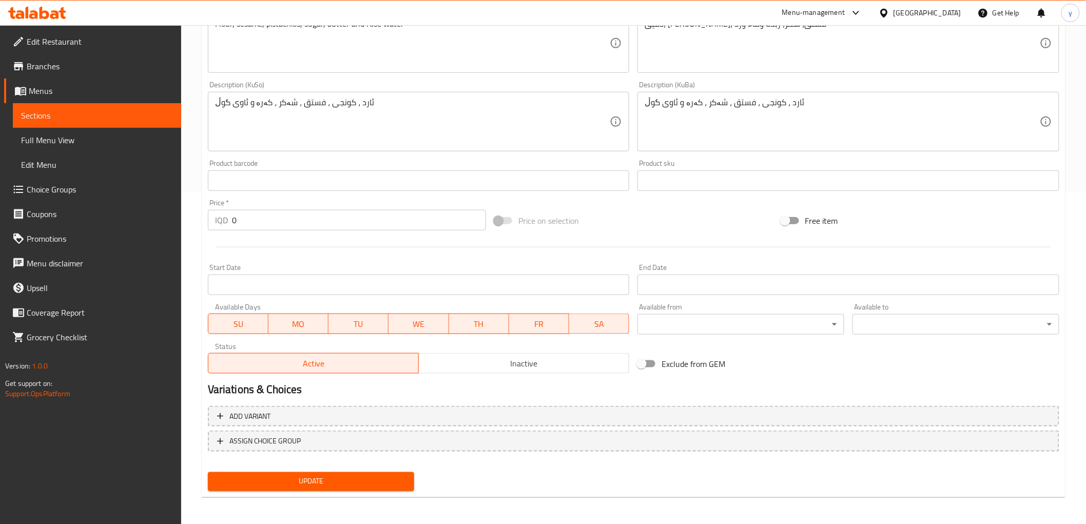
click at [378, 469] on div "Update" at bounding box center [311, 481] width 215 height 27
click at [380, 472] on button "Update" at bounding box center [311, 481] width 207 height 19
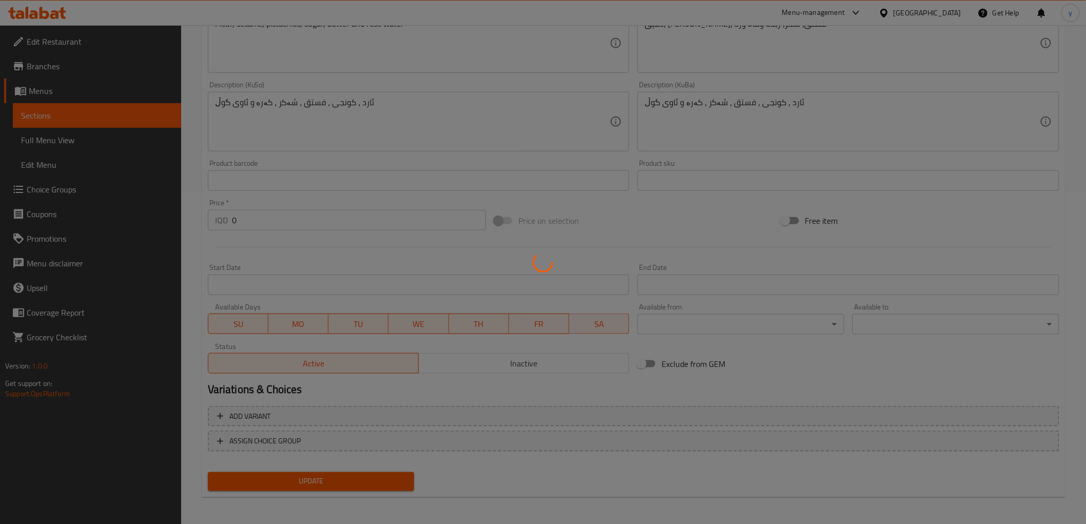
click at [381, 472] on div at bounding box center [543, 262] width 1086 height 524
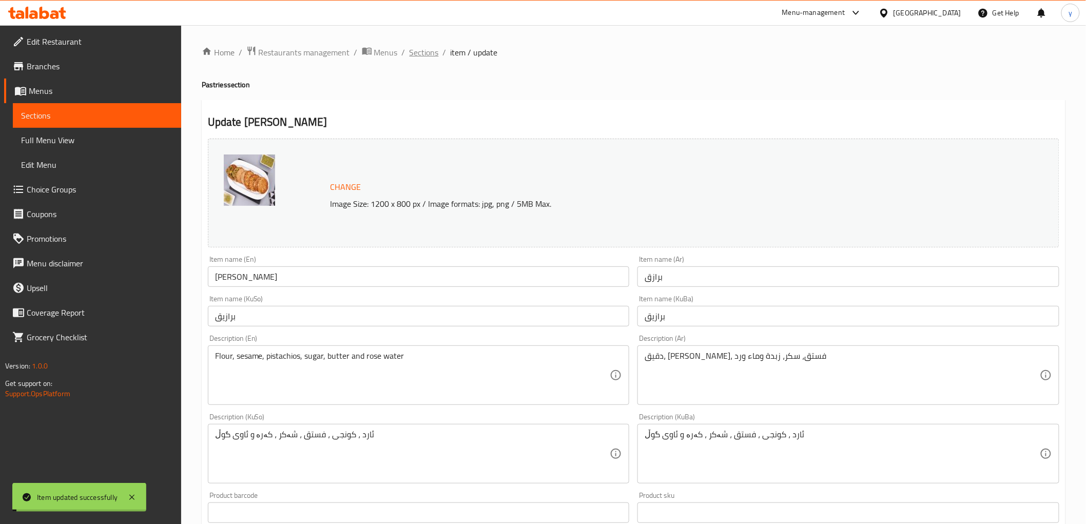
click at [417, 57] on span "Sections" at bounding box center [424, 52] width 29 height 12
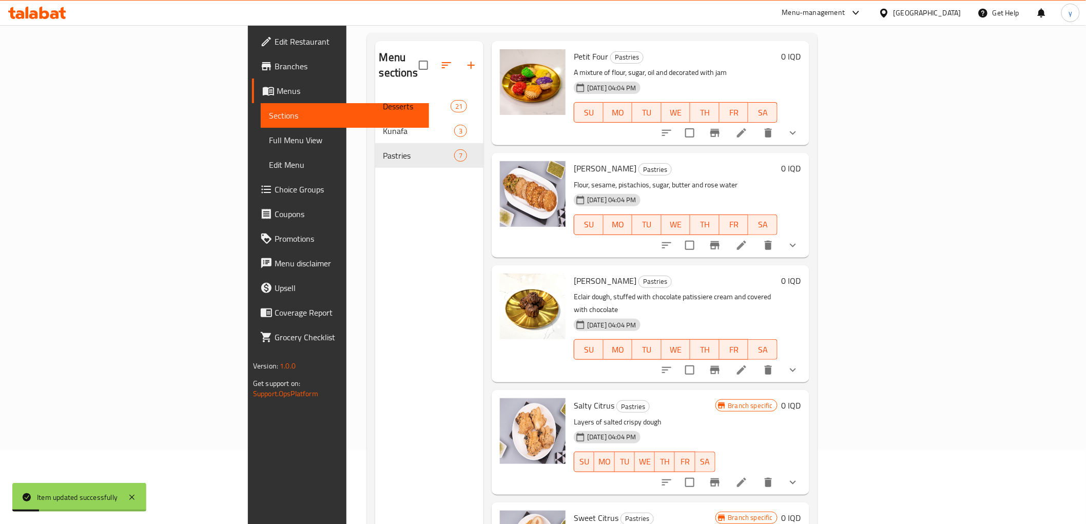
scroll to position [114, 0]
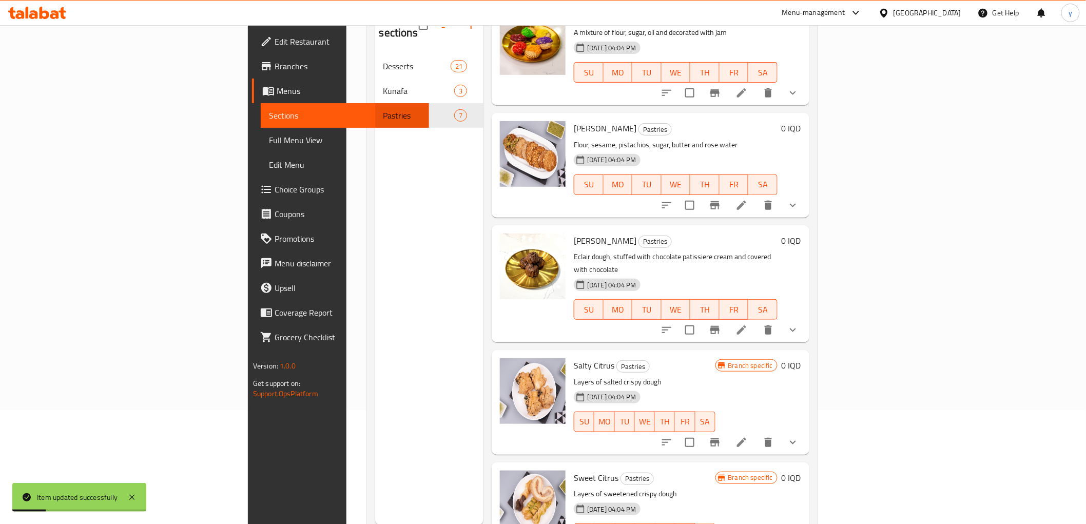
click at [799, 324] on icon "show more" at bounding box center [793, 330] width 12 height 12
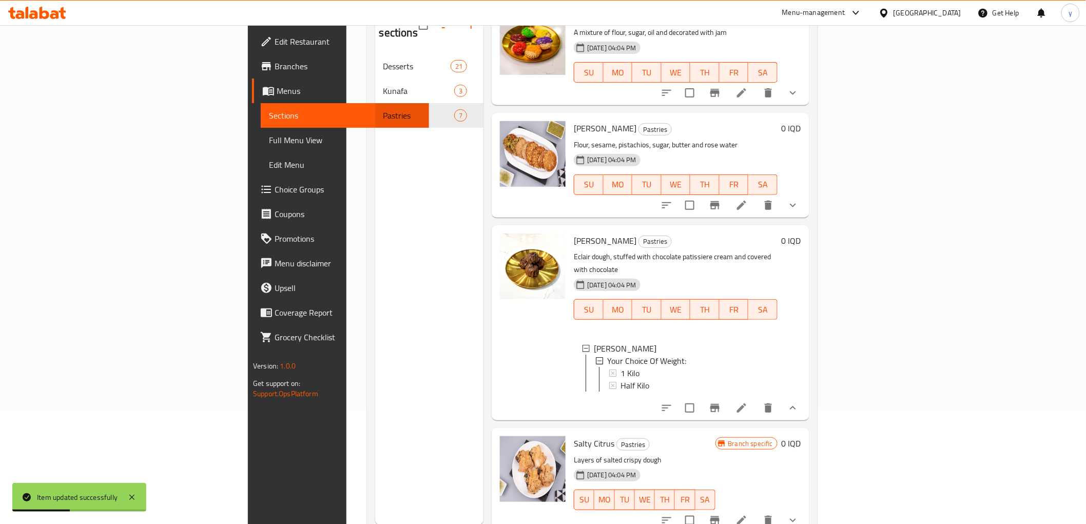
scroll to position [372, 0]
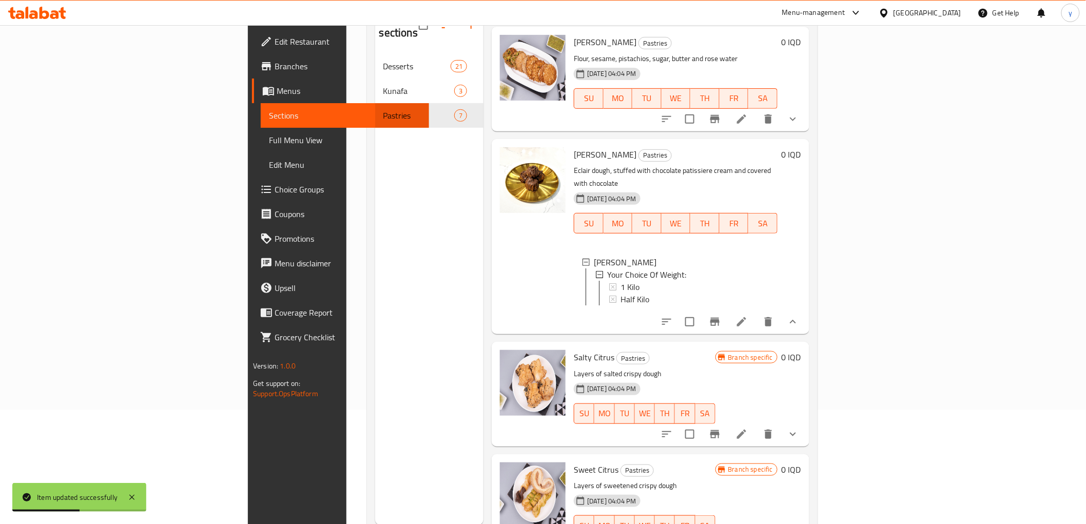
click at [805, 422] on button "show more" at bounding box center [793, 434] width 25 height 25
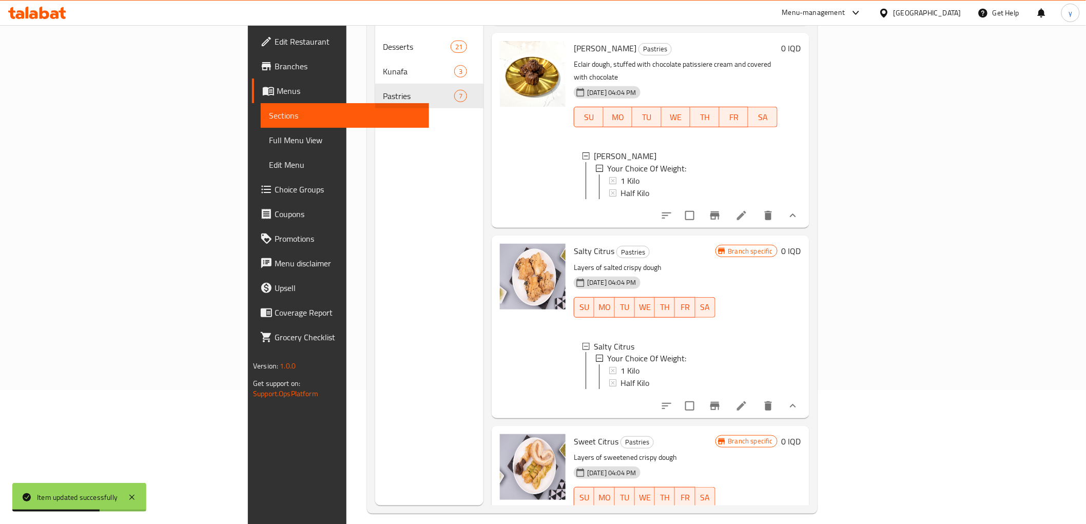
scroll to position [144, 0]
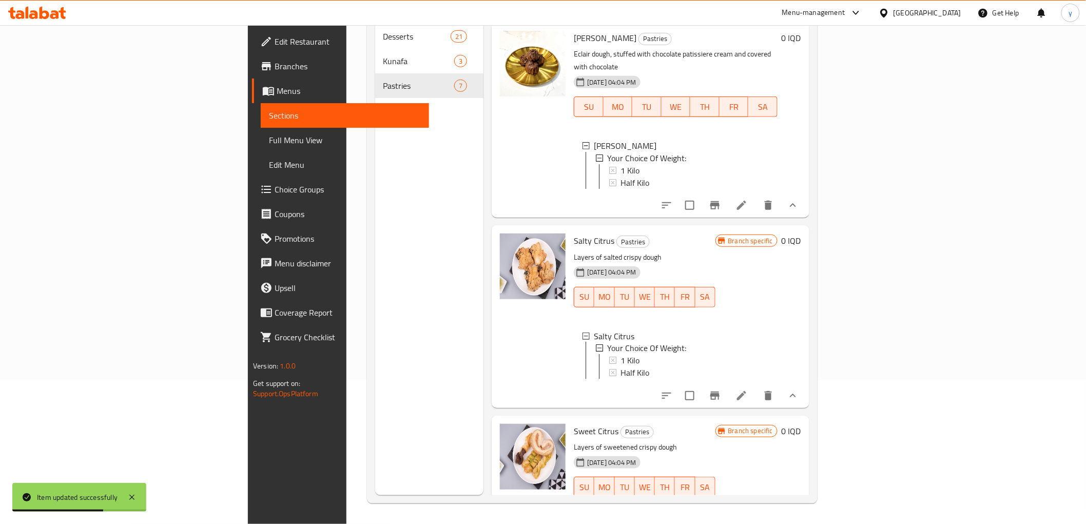
click at [805, 495] on button "show more" at bounding box center [793, 507] width 25 height 25
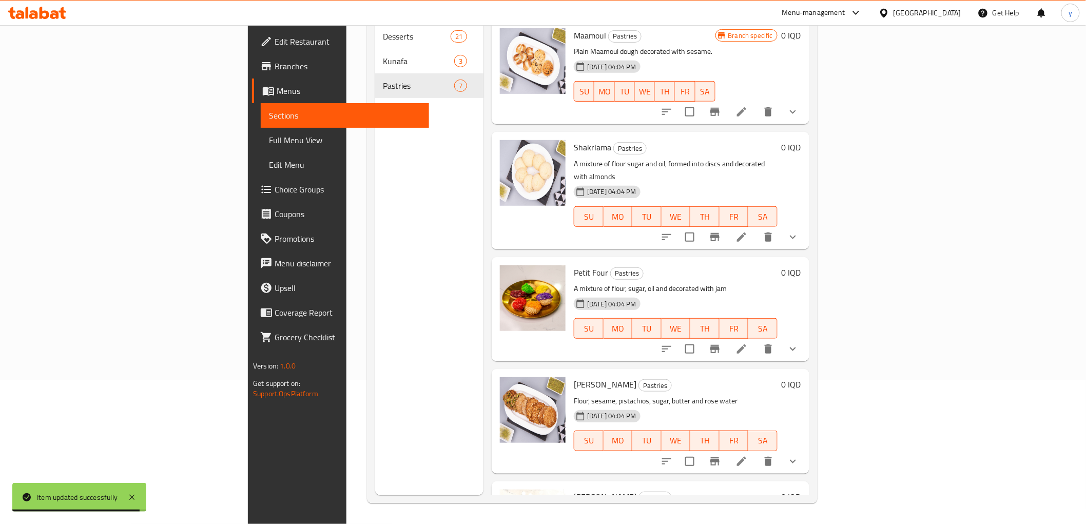
scroll to position [0, 0]
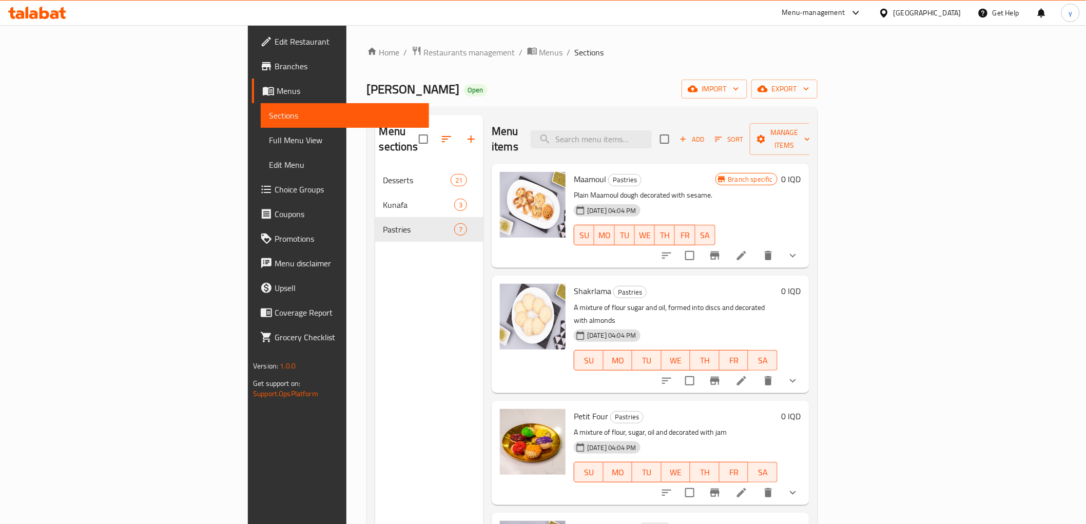
click at [261, 130] on link "Full Menu View" at bounding box center [345, 140] width 168 height 25
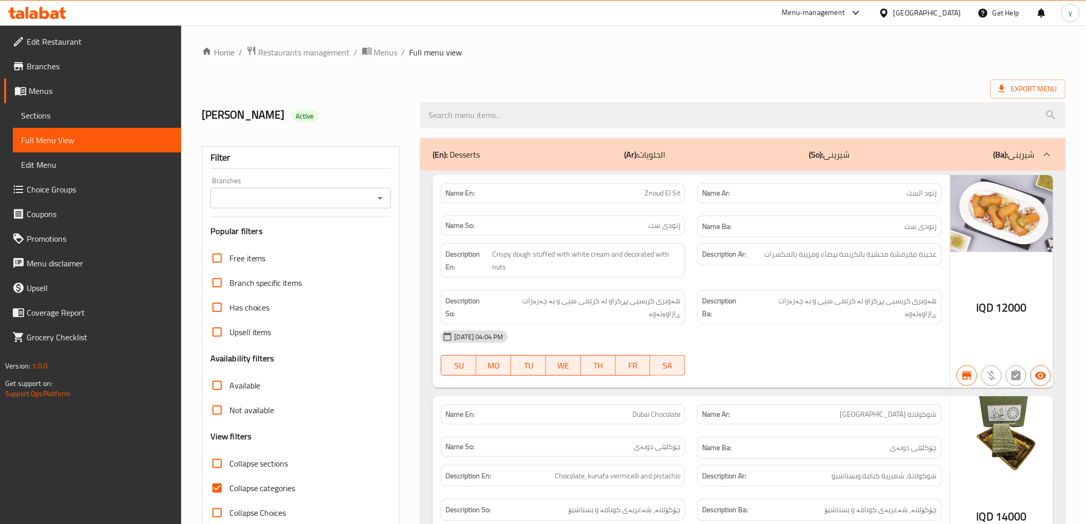
click at [383, 200] on icon "Open" at bounding box center [380, 198] width 12 height 12
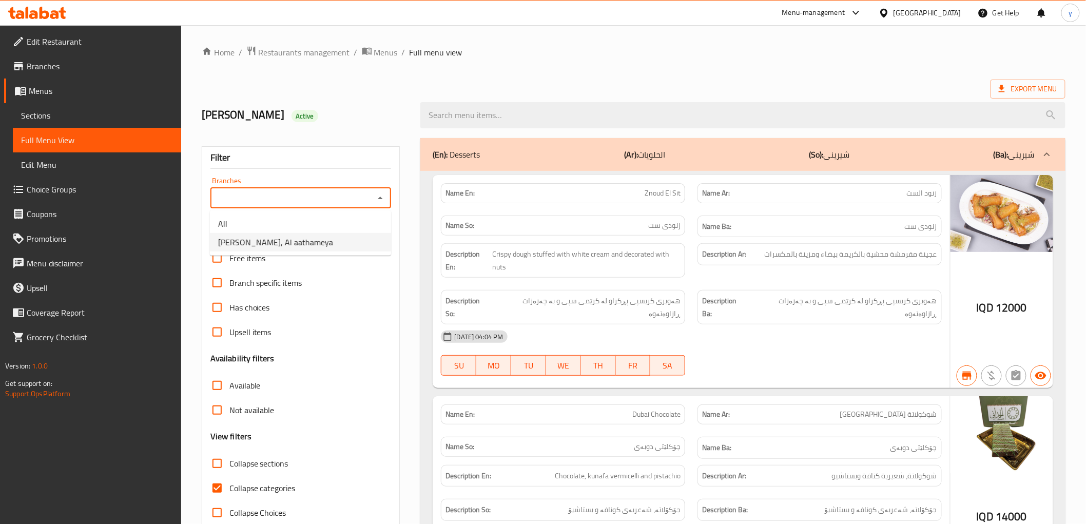
click at [316, 243] on span "Alhamdani Alaseel, Al aathameya" at bounding box center [275, 242] width 115 height 12
type input "Alhamdani Alaseel, Al aathameya"
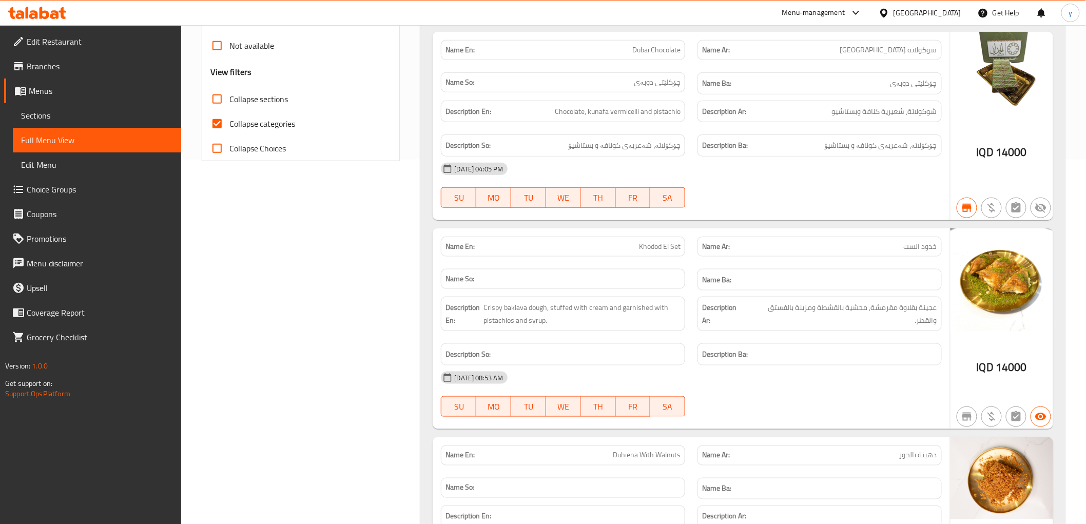
click at [219, 124] on input "Collapse categories" at bounding box center [217, 123] width 25 height 25
checkbox input "false"
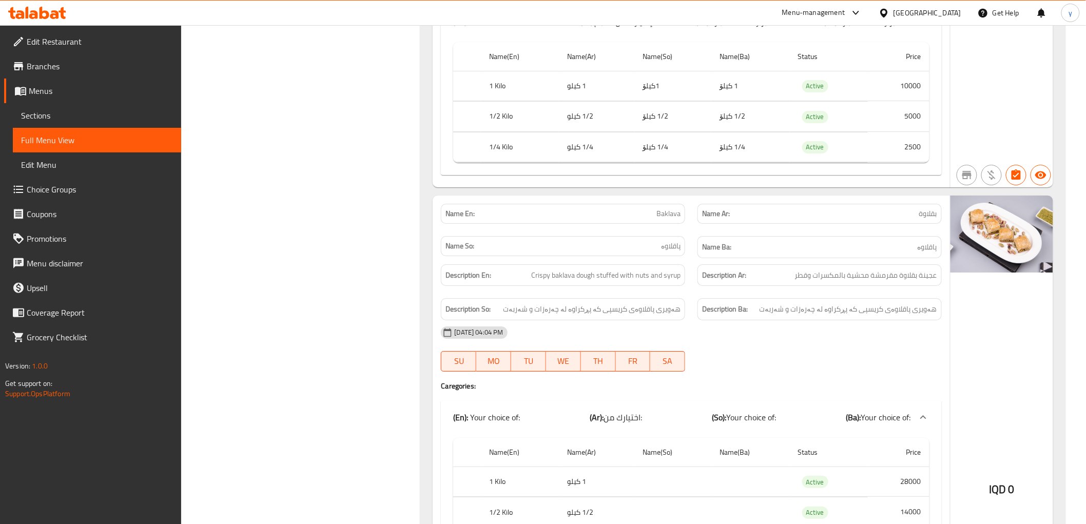
scroll to position [1482, 0]
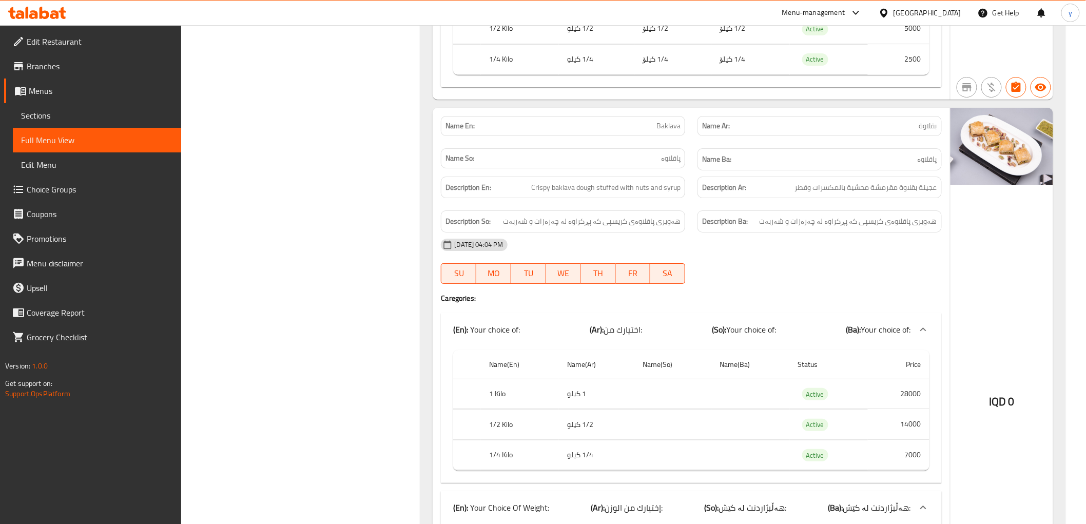
click at [677, 124] on div "Name En: Baklava" at bounding box center [563, 126] width 244 height 20
click at [675, 121] on span "Baklava" at bounding box center [669, 126] width 24 height 11
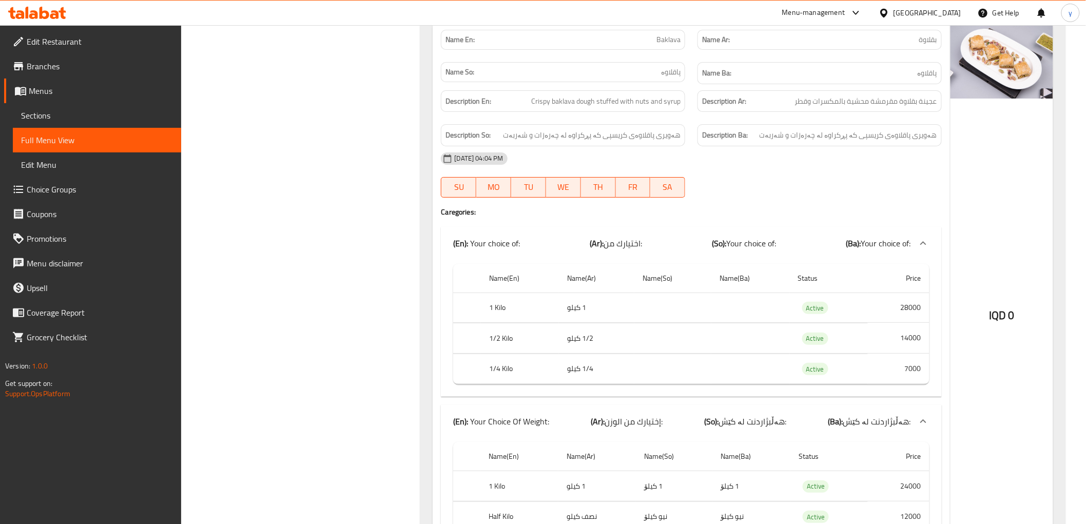
scroll to position [1597, 0]
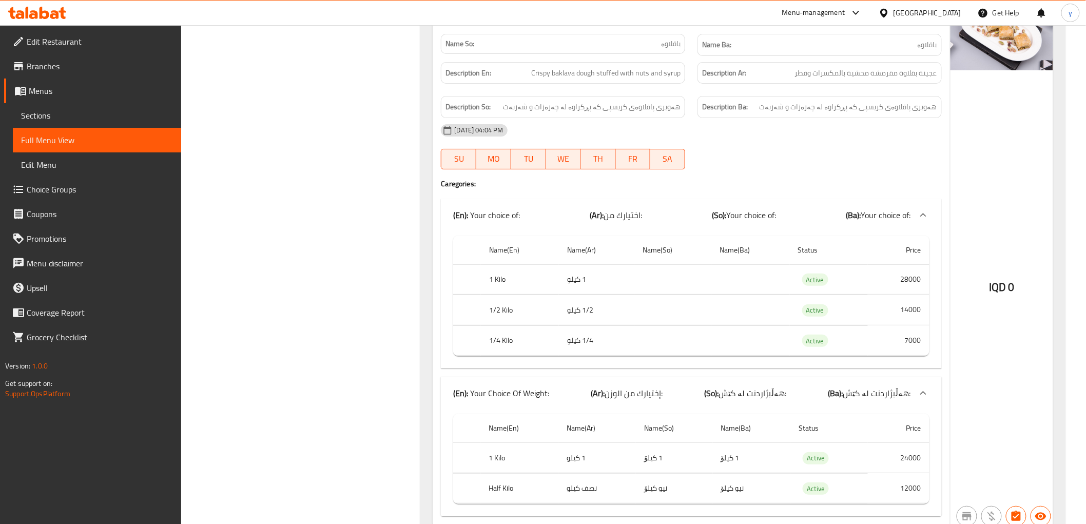
drag, startPoint x: 523, startPoint y: 203, endPoint x: 471, endPoint y: 200, distance: 51.9
click at [486, 209] on div "(En): Your choice of: (Ar): اختيارك من: (So): Your choice of: (Ba): Your choice…" at bounding box center [681, 215] width 457 height 12
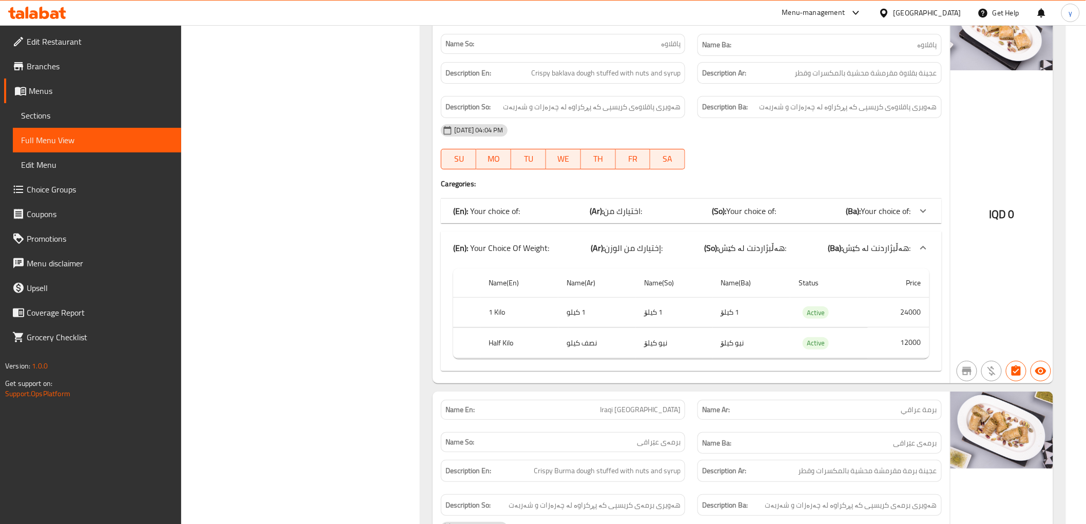
drag, startPoint x: 470, startPoint y: 200, endPoint x: 483, endPoint y: 200, distance: 12.3
click at [483, 205] on p "(En): Your choice of:" at bounding box center [486, 211] width 67 height 12
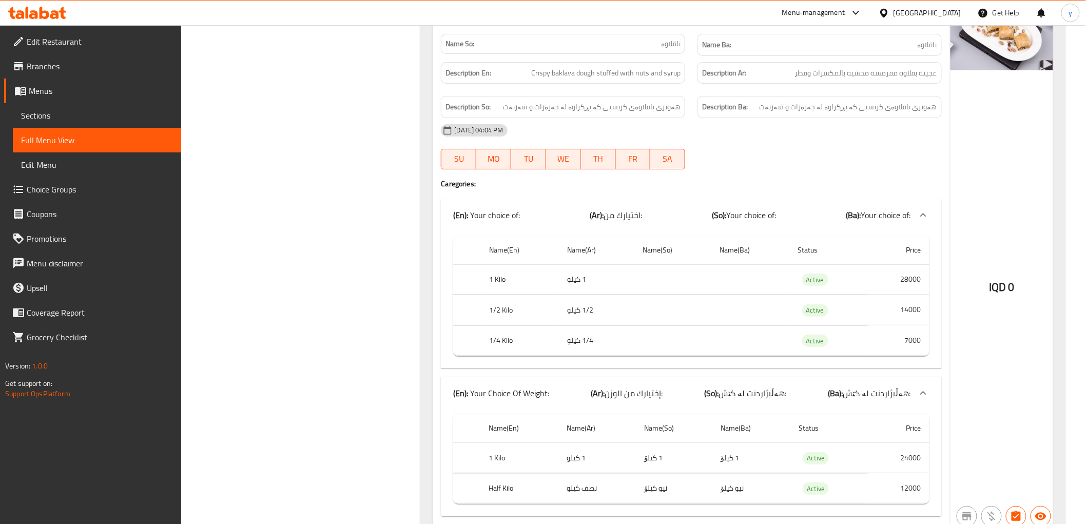
click at [53, 66] on span "Branches" at bounding box center [100, 66] width 146 height 12
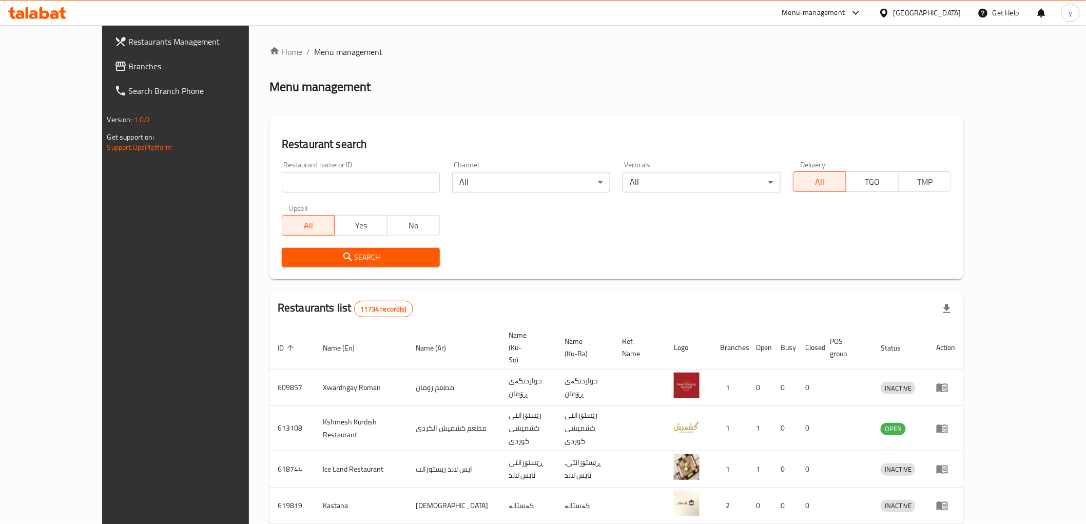
click at [299, 182] on input "search" at bounding box center [361, 182] width 158 height 21
paste input "660596"
type input "660596"
click at [294, 243] on div "Search" at bounding box center [361, 257] width 170 height 31
click at [297, 248] on button "Search" at bounding box center [361, 257] width 158 height 19
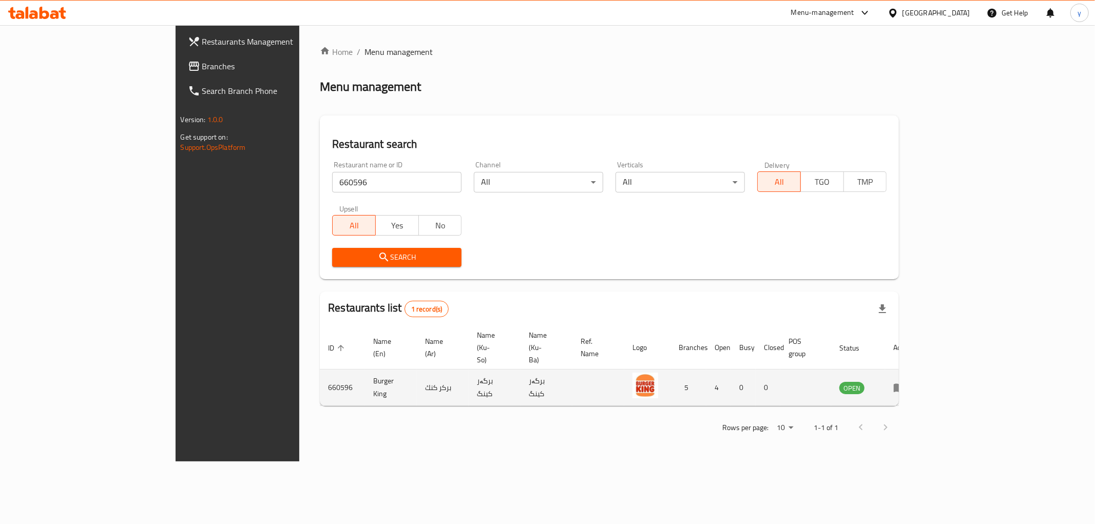
click at [912, 381] on link "enhanced table" at bounding box center [902, 387] width 19 height 12
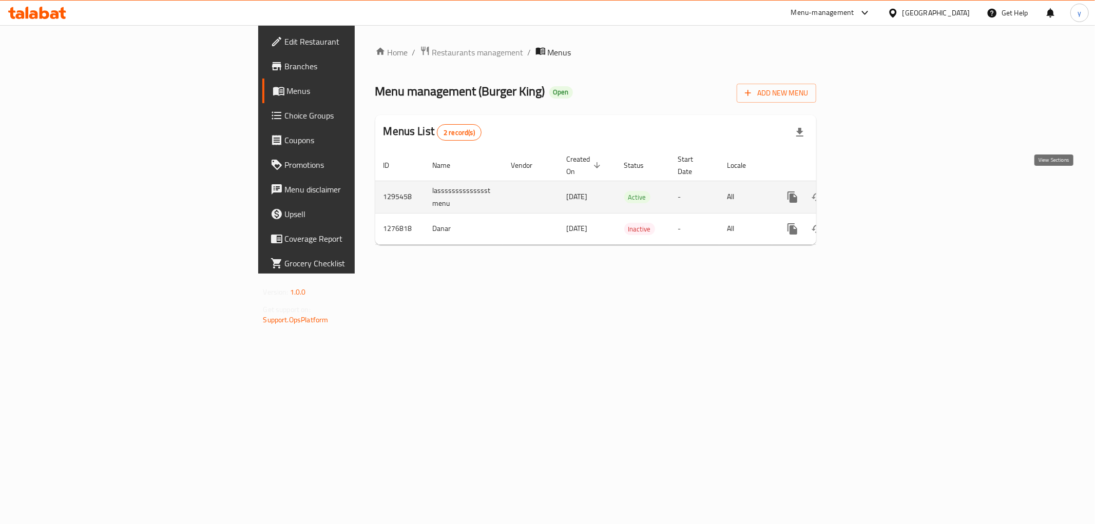
click at [879, 193] on link "enhanced table" at bounding box center [866, 197] width 25 height 25
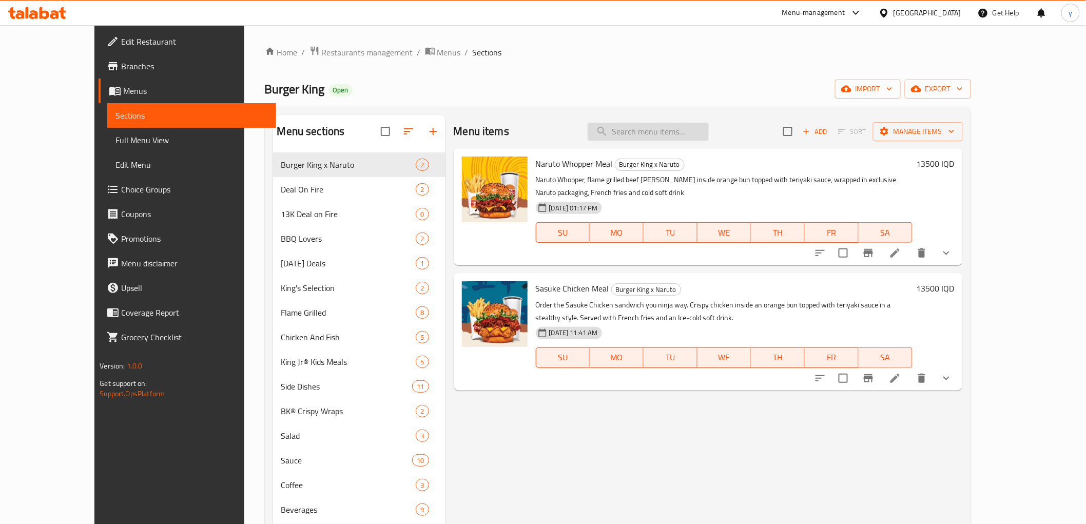
click at [674, 135] on input "search" at bounding box center [648, 132] width 121 height 18
paste input "King's Box"
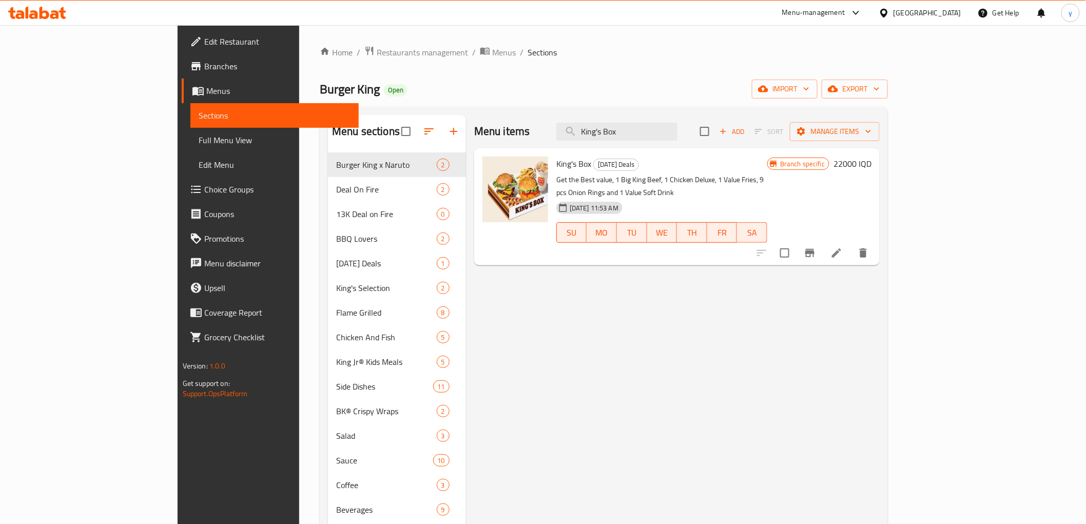
type input "King's Box"
click at [182, 57] on link "Branches" at bounding box center [270, 66] width 177 height 25
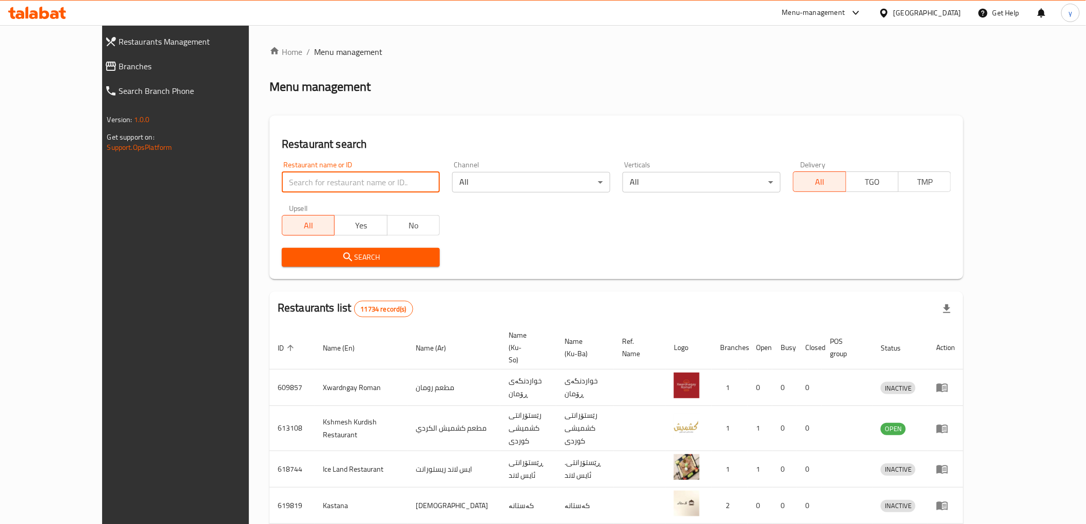
click at [329, 180] on input "search" at bounding box center [361, 182] width 158 height 21
paste input "627182"
type input "627182"
click at [342, 261] on icon "submit" at bounding box center [348, 257] width 12 height 12
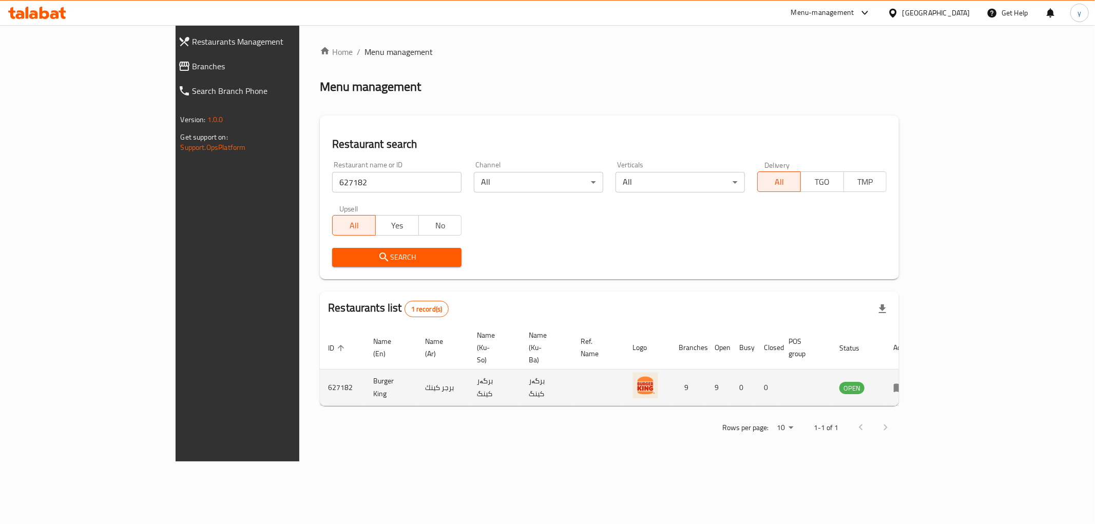
click at [920, 375] on td "enhanced table" at bounding box center [902, 388] width 35 height 36
click at [905, 384] on icon "enhanced table" at bounding box center [899, 388] width 11 height 9
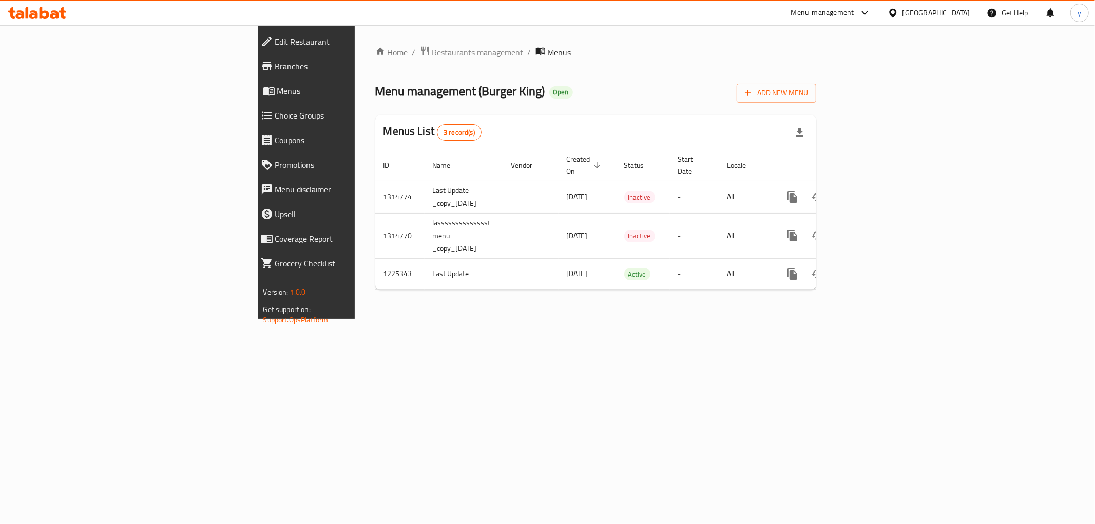
click at [277, 97] on span "Menus" at bounding box center [355, 91] width 156 height 12
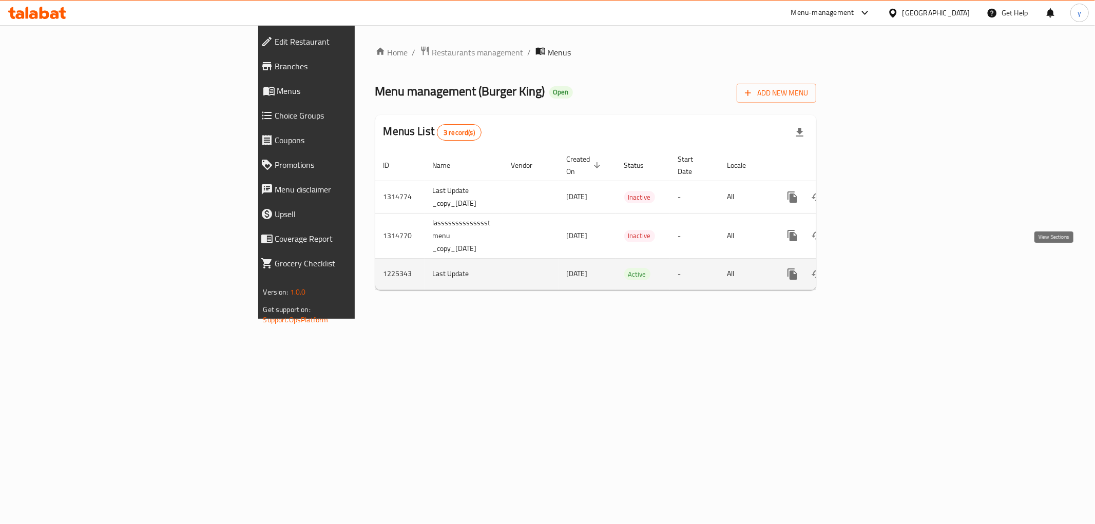
click at [879, 263] on link "enhanced table" at bounding box center [866, 274] width 25 height 25
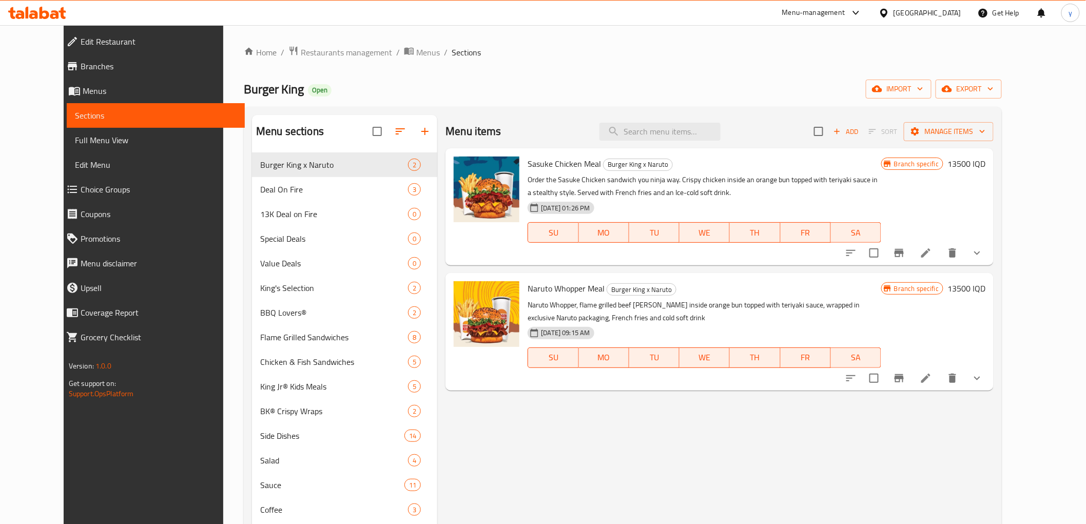
click at [717, 143] on div "Menu items Add Sort Manage items" at bounding box center [720, 131] width 548 height 33
click at [716, 136] on input "search" at bounding box center [660, 132] width 121 height 18
paste input "King's Box"
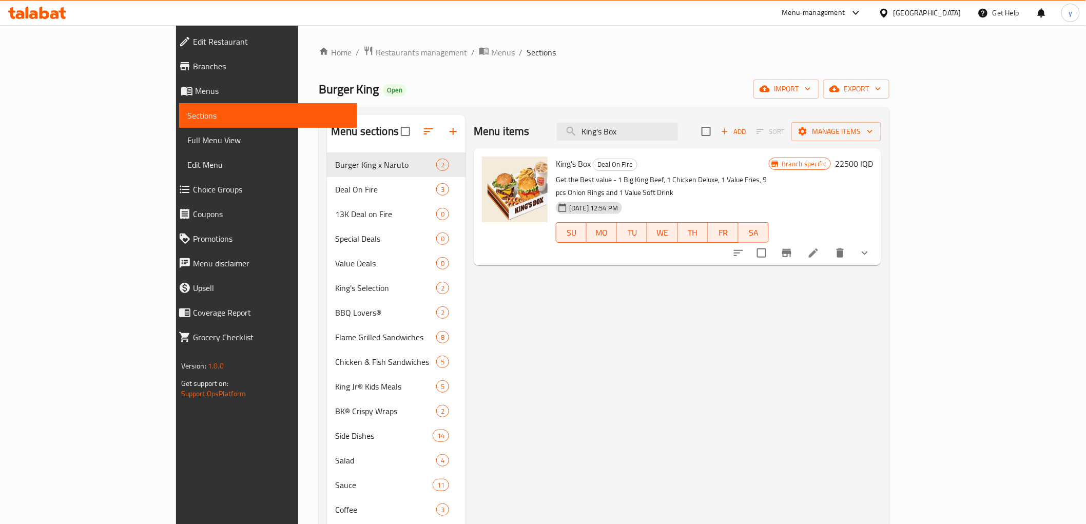
type input "King's Box"
click at [193, 70] on span "Branches" at bounding box center [271, 66] width 156 height 12
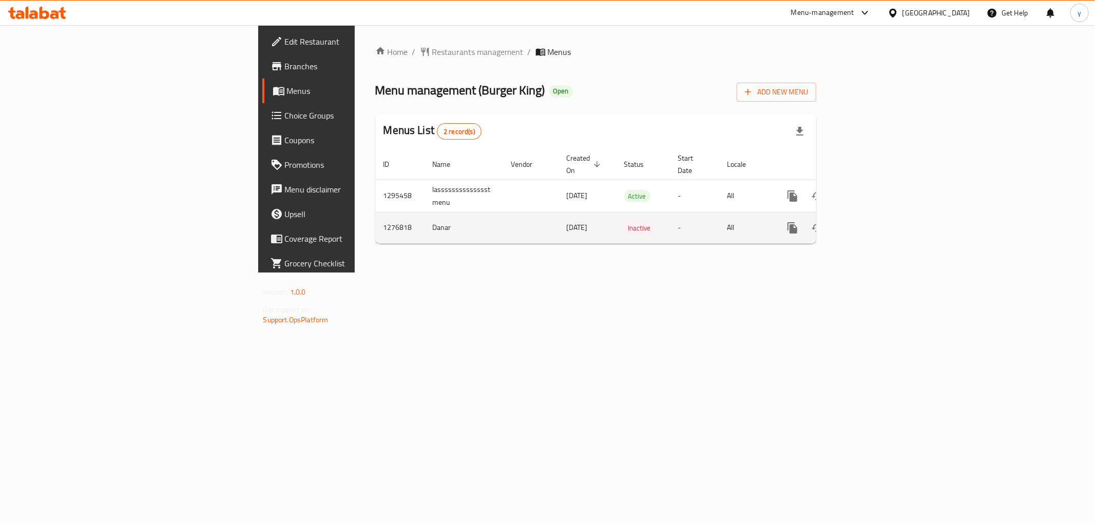
click at [887, 223] on td "enhanced table" at bounding box center [829, 227] width 115 height 31
click at [879, 217] on link "enhanced table" at bounding box center [866, 228] width 25 height 25
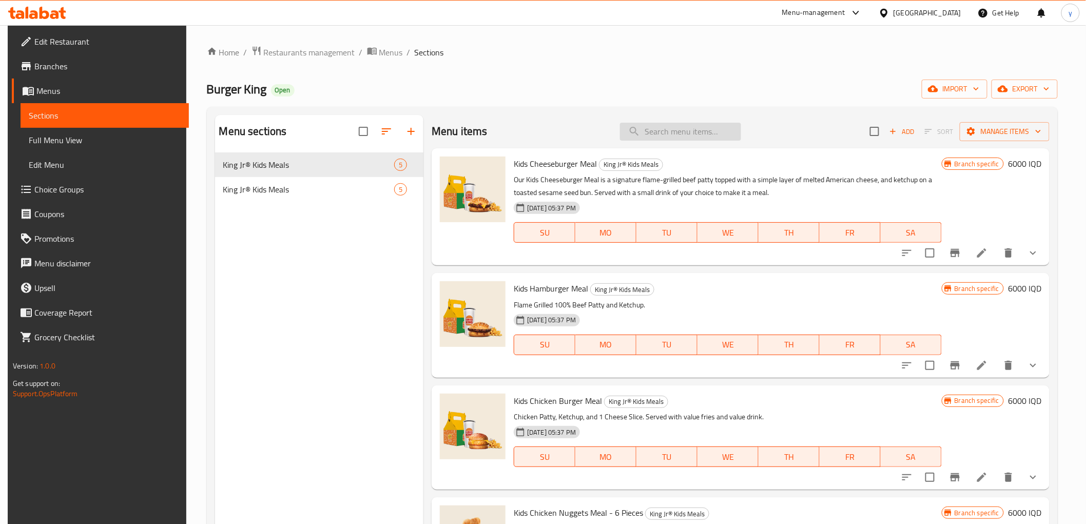
click at [686, 132] on input "search" at bounding box center [680, 132] width 121 height 18
paste input "King's Box"
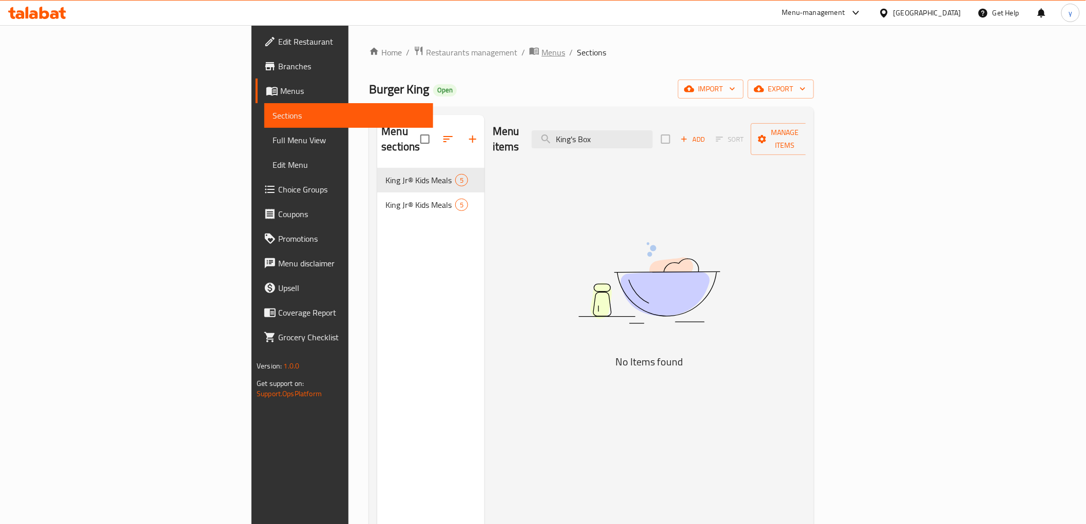
type input "King's Box"
click at [542, 53] on span "Menus" at bounding box center [554, 52] width 24 height 12
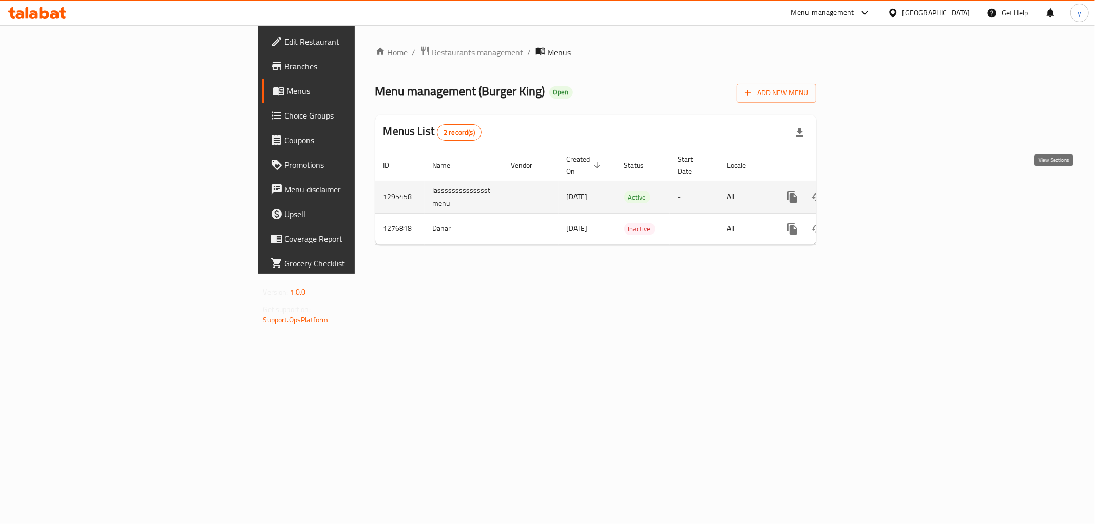
click at [879, 192] on link "enhanced table" at bounding box center [866, 197] width 25 height 25
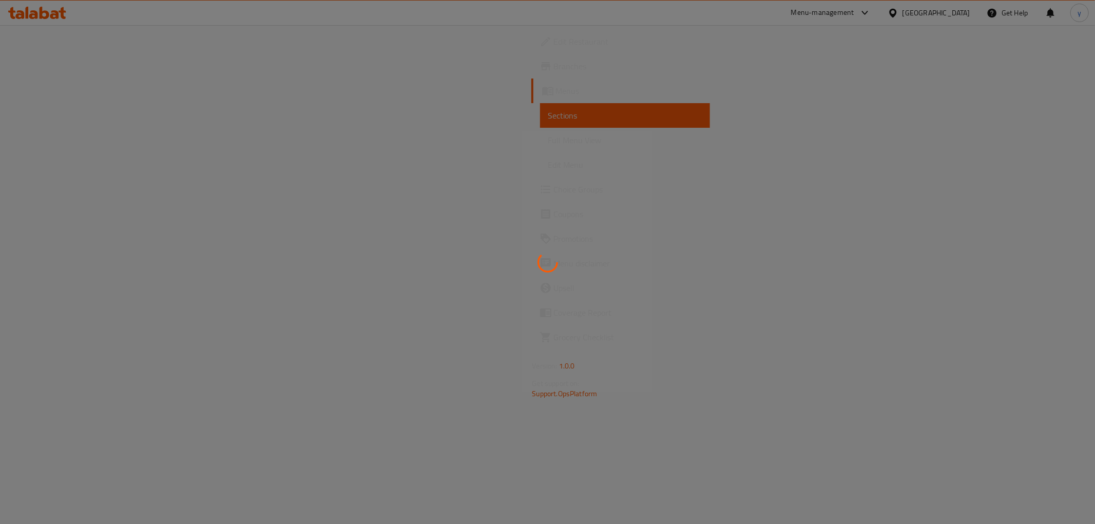
drag, startPoint x: 937, startPoint y: 219, endPoint x: 908, endPoint y: 202, distance: 34.1
drag, startPoint x: 908, startPoint y: 202, endPoint x: 565, endPoint y: 127, distance: 350.5
click at [565, 127] on div at bounding box center [547, 262] width 1095 height 524
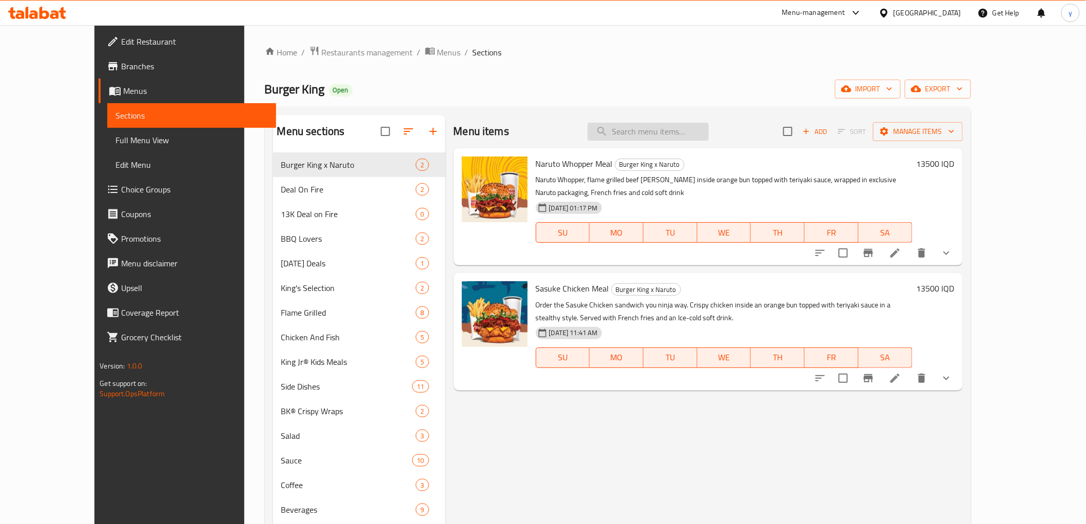
click at [683, 137] on input "search" at bounding box center [648, 132] width 121 height 18
paste input "King's Box"
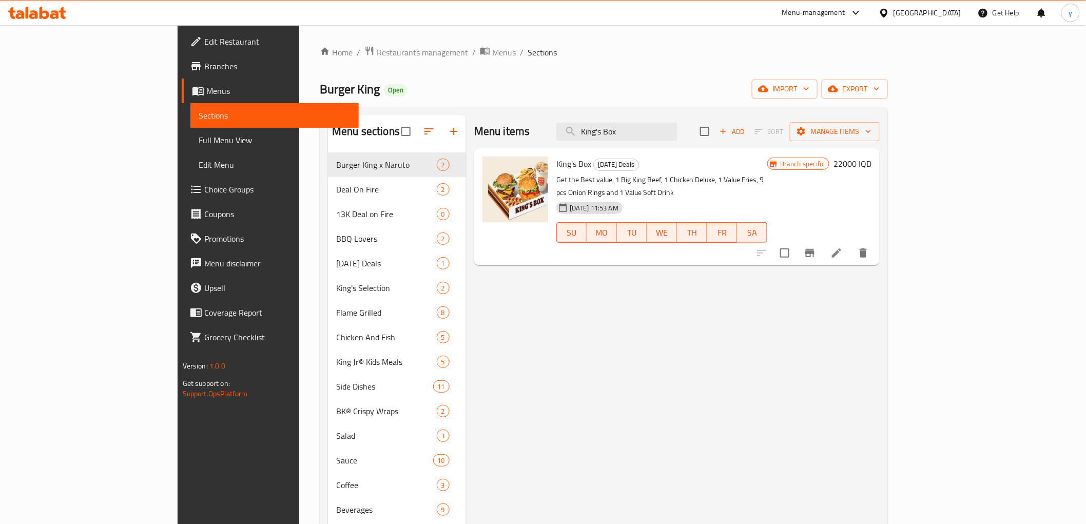
type input "King's Box"
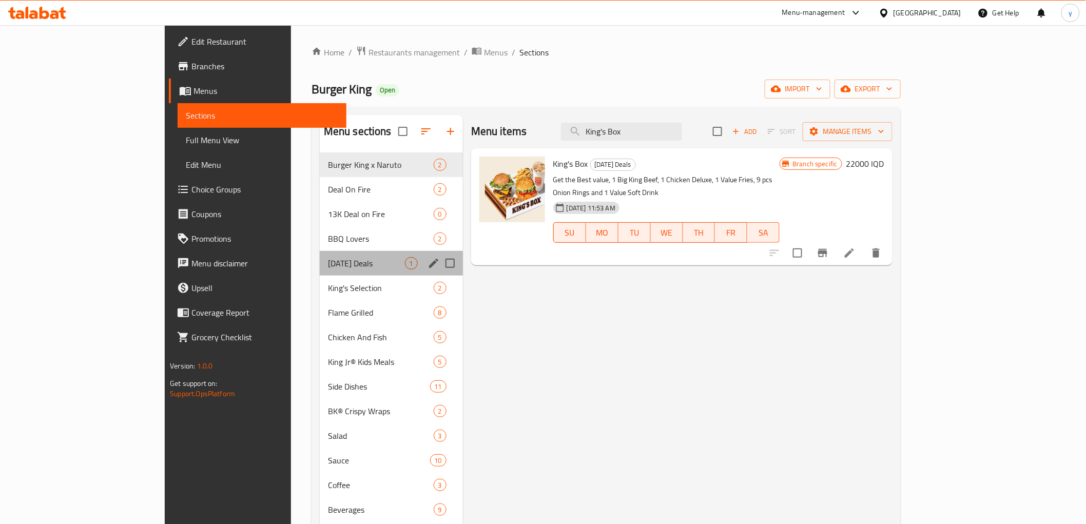
click at [320, 253] on div "[DATE] Deals 1" at bounding box center [391, 263] width 143 height 25
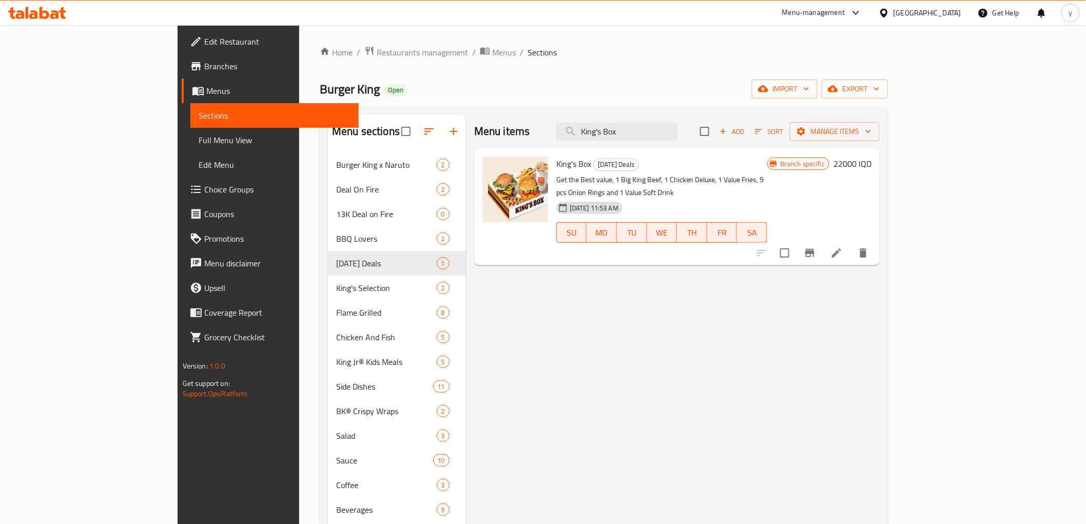
click at [668, 178] on p "Get the Best value, 1 Big King Beef, 1 Chicken Deluxe, 1 Value Fries, 9 pcs Oni…" at bounding box center [661, 187] width 211 height 26
click at [872, 295] on div "Menu items King's Box Add Sort Manage items King's Box [DATE] Deals Get the Bes…" at bounding box center [673, 377] width 414 height 524
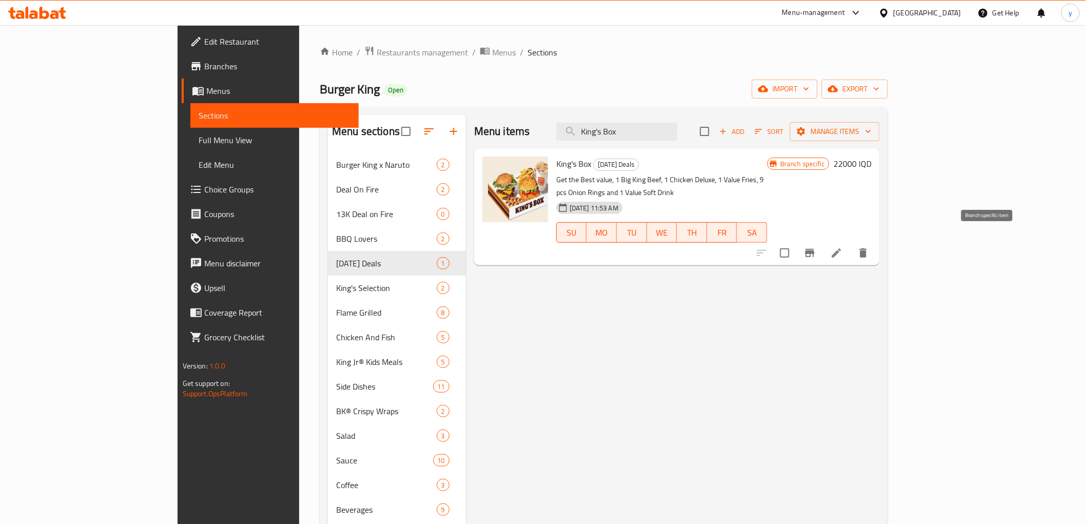
click at [815, 249] on icon "Branch-specific-item" at bounding box center [809, 253] width 9 height 8
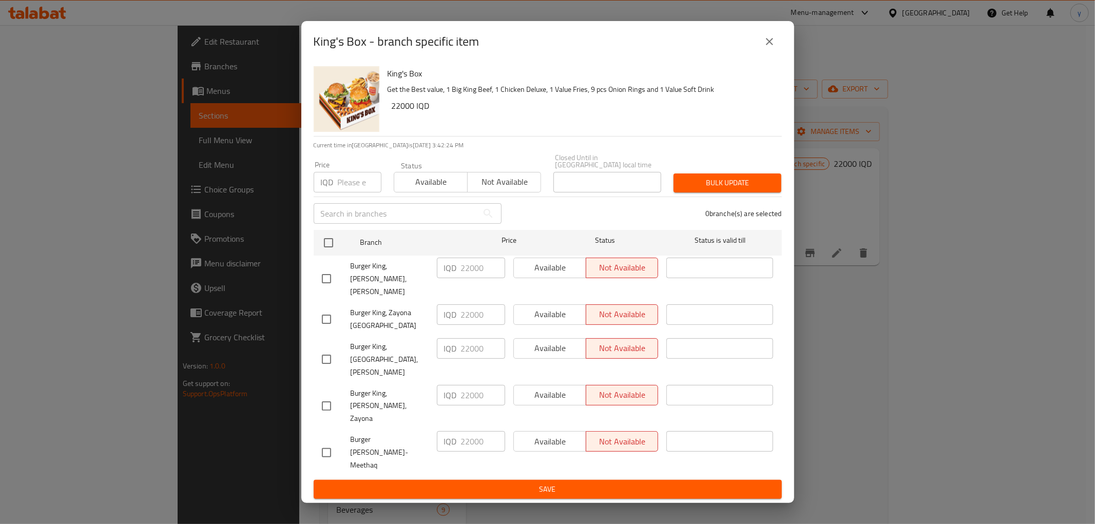
click at [777, 54] on button "close" at bounding box center [769, 41] width 25 height 25
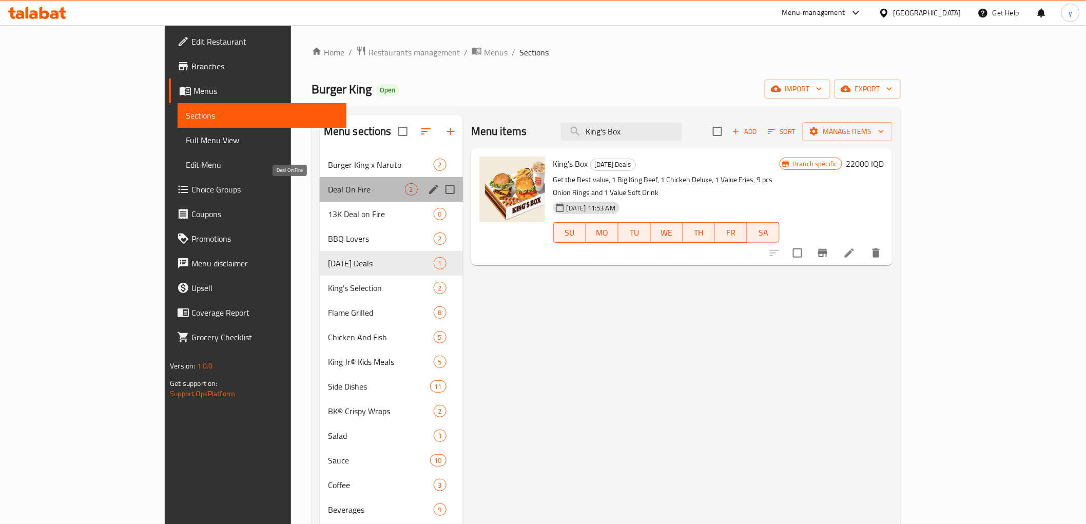
click at [357, 190] on span "Deal On Fire" at bounding box center [366, 189] width 77 height 12
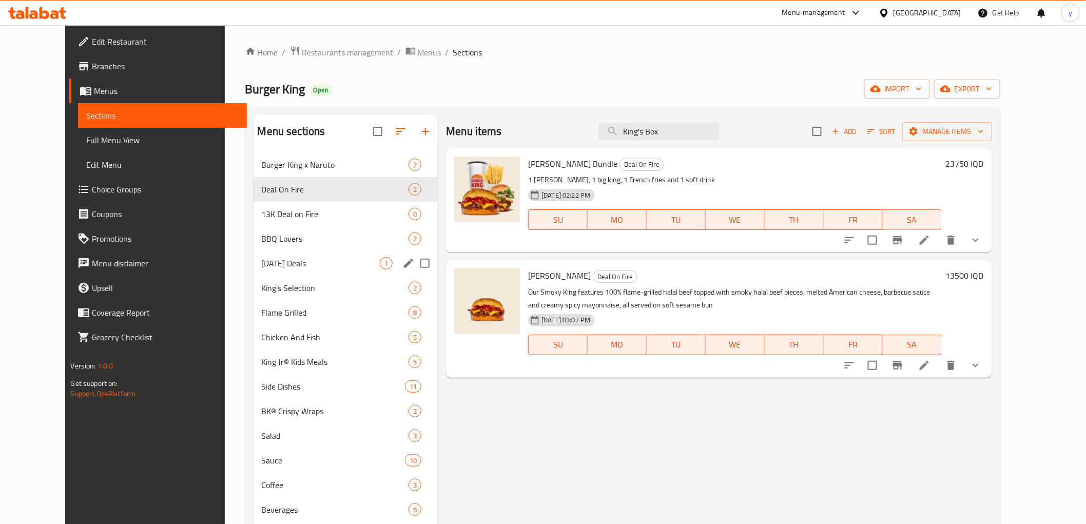
click at [254, 256] on div "[DATE] Deals 1" at bounding box center [346, 263] width 185 height 25
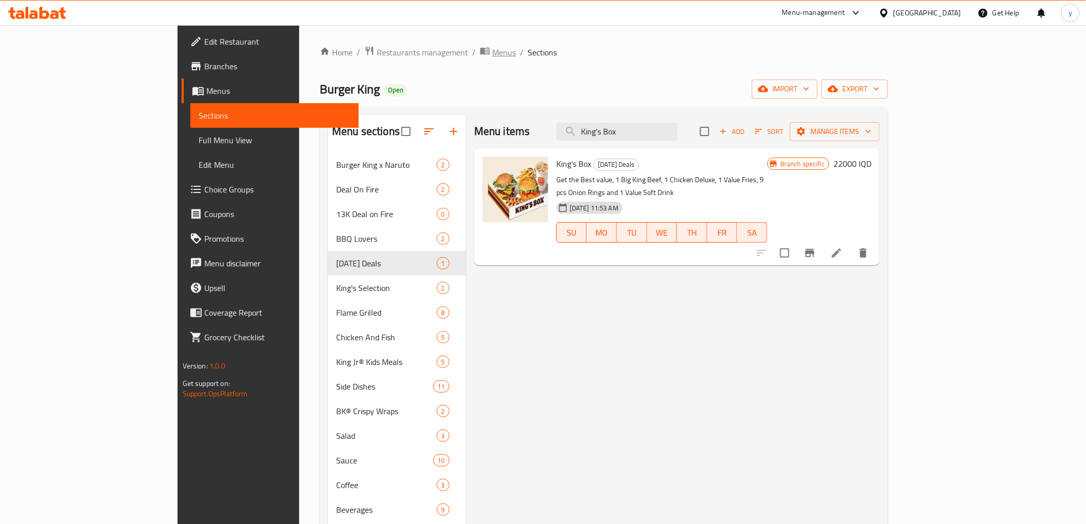
click at [492, 51] on span "Menus" at bounding box center [504, 52] width 24 height 12
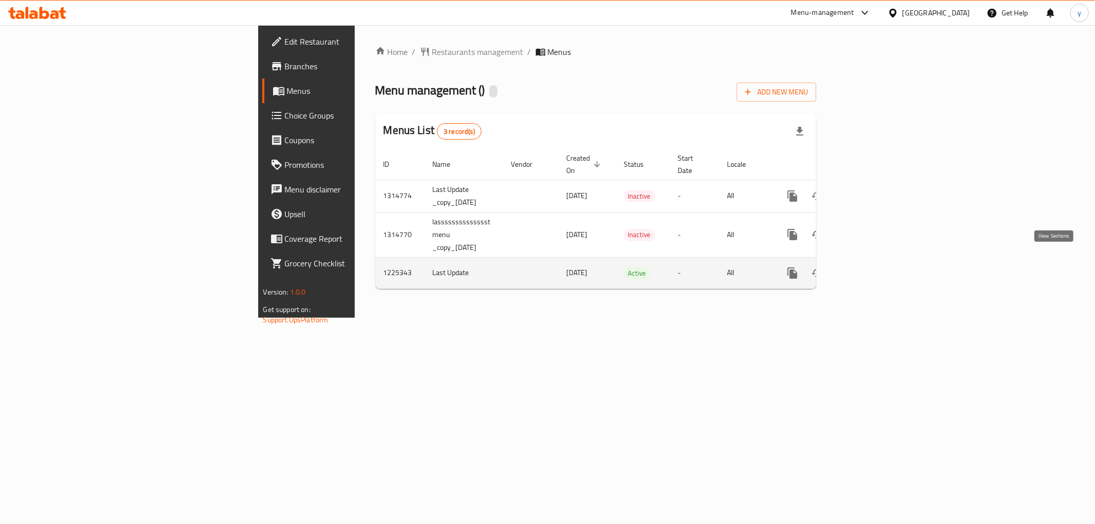
click at [879, 263] on link "enhanced table" at bounding box center [866, 273] width 25 height 25
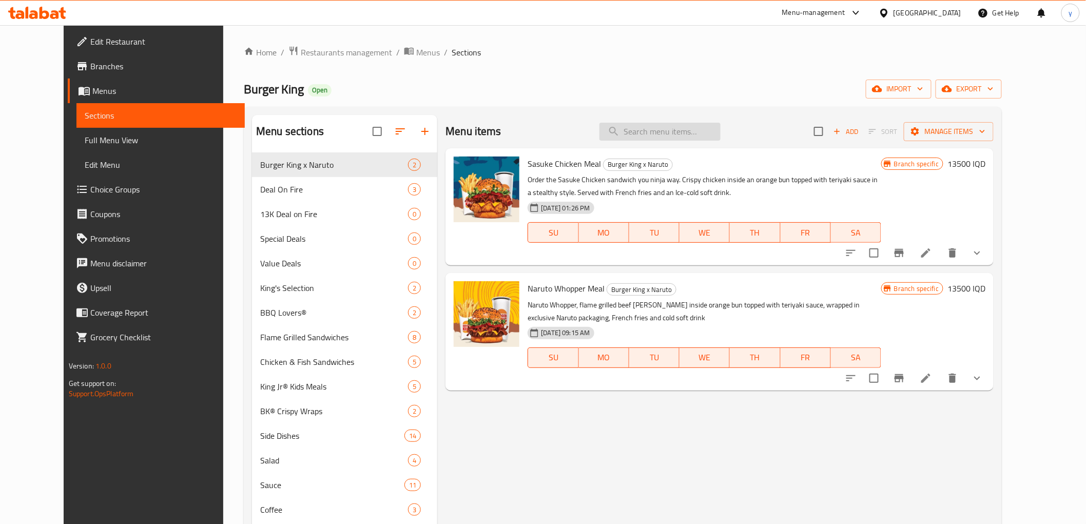
click at [655, 137] on input "search" at bounding box center [660, 132] width 121 height 18
paste input "King's Box"
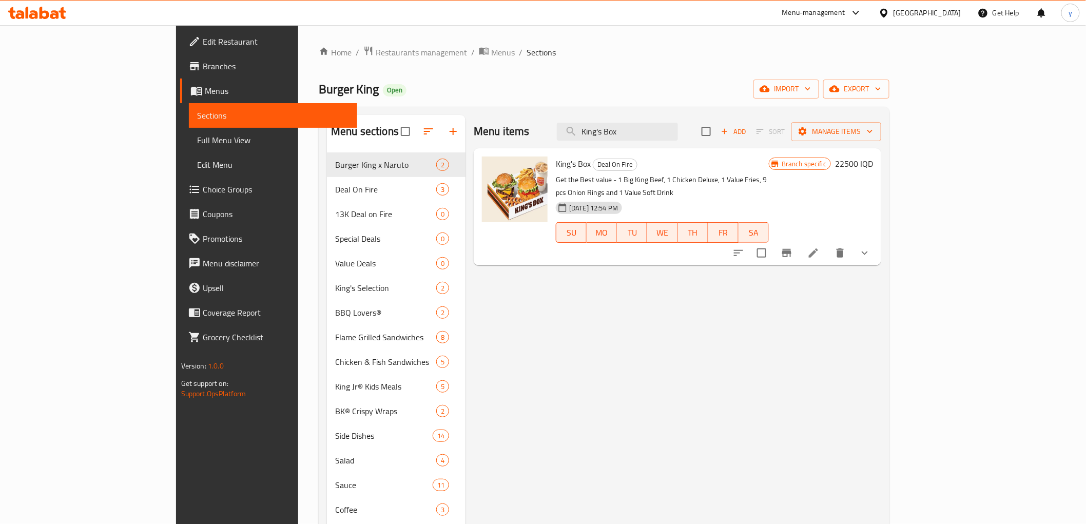
type input "King's Box"
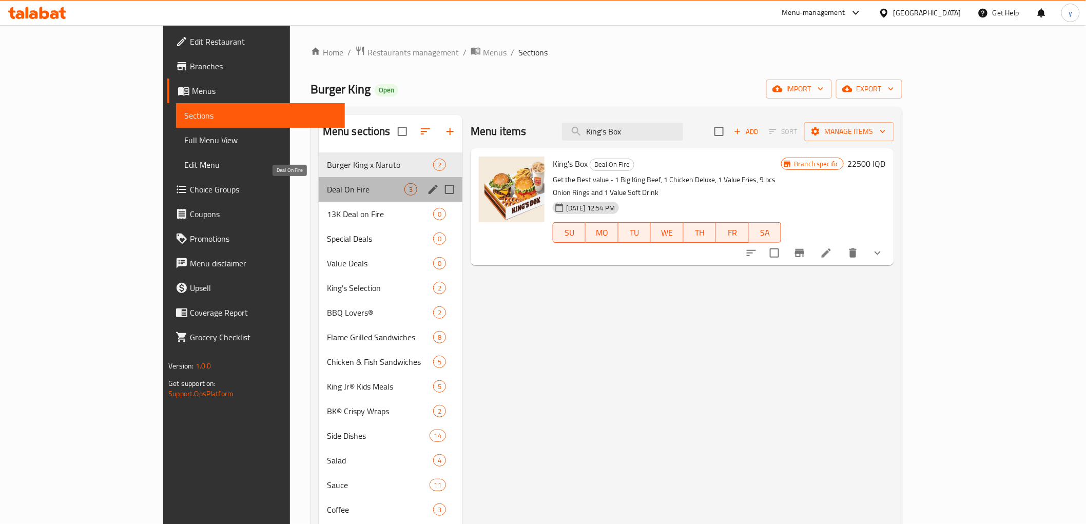
click at [327, 183] on span "Deal On Fire" at bounding box center [366, 189] width 78 height 12
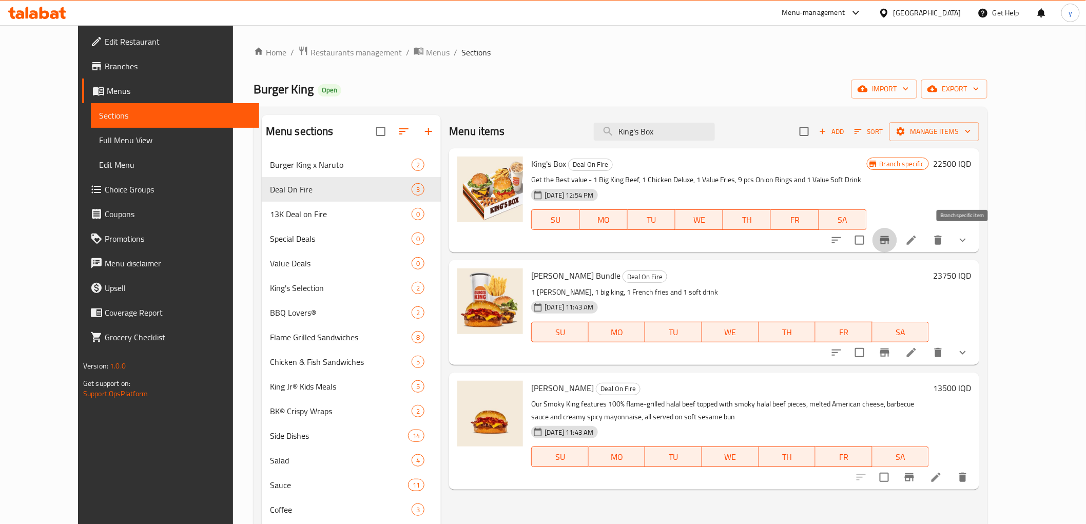
click at [891, 244] on icon "Branch-specific-item" at bounding box center [885, 240] width 12 height 12
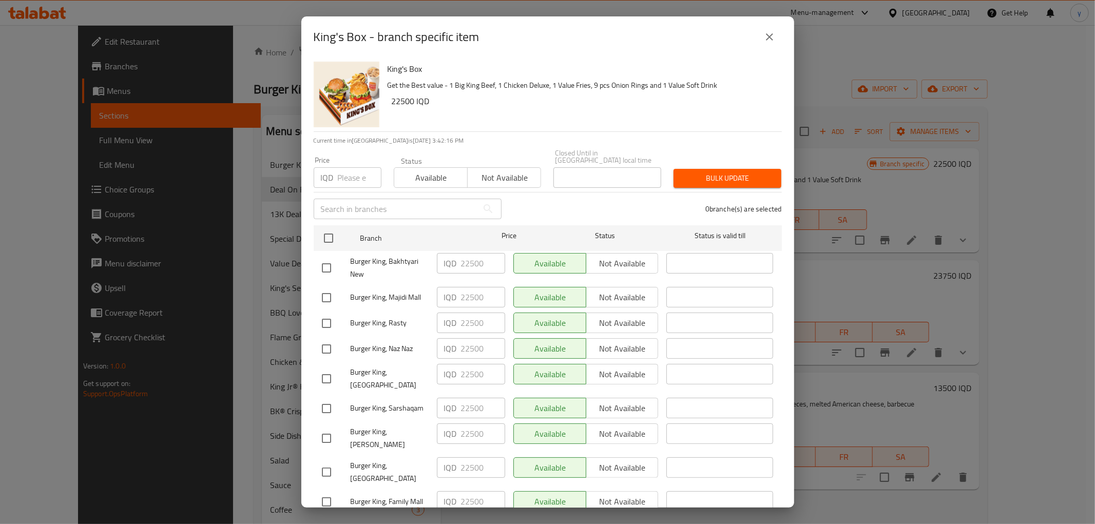
click at [768, 39] on icon "close" at bounding box center [769, 37] width 12 height 12
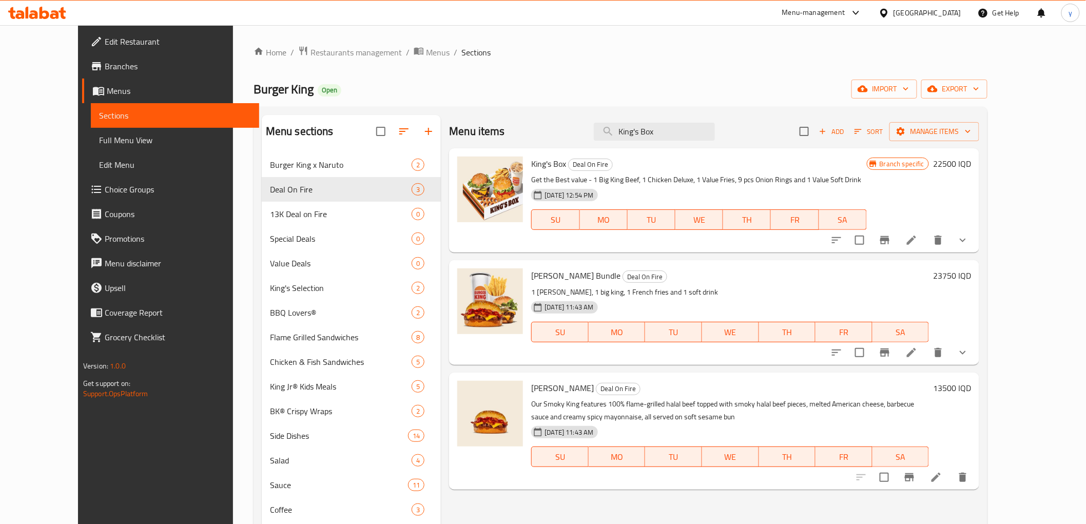
click at [643, 279] on h6 "Smokey King Bundle Deal On Fire" at bounding box center [730, 275] width 398 height 14
click at [426, 46] on span "Menus" at bounding box center [438, 52] width 24 height 12
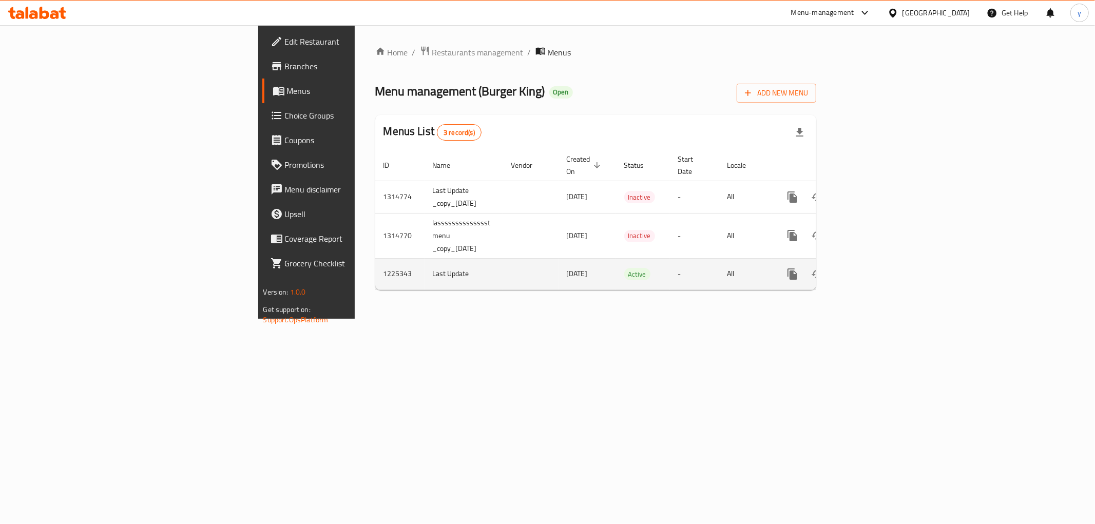
click at [805, 262] on button "more" at bounding box center [792, 274] width 25 height 25
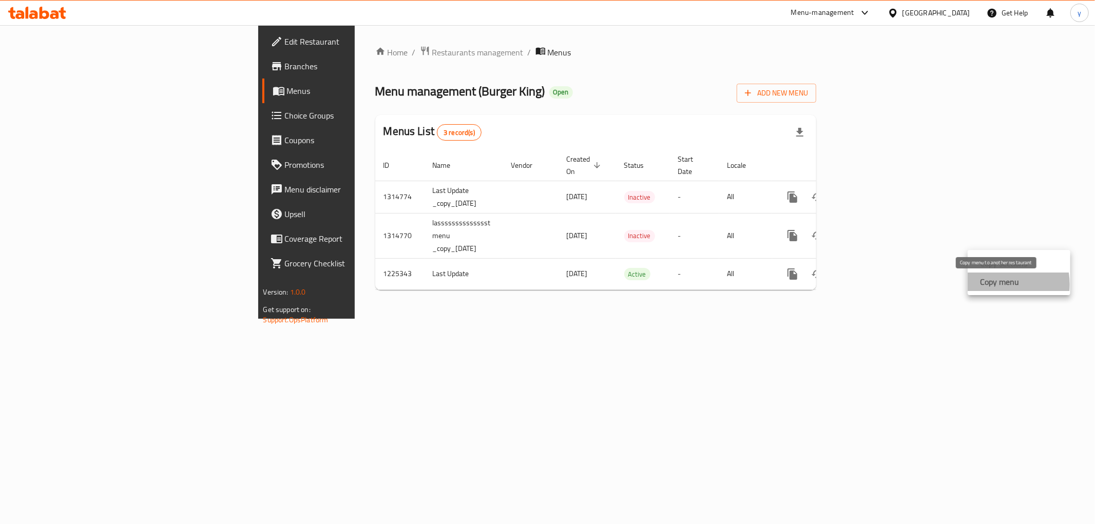
click at [993, 284] on strong "Copy menu" at bounding box center [999, 282] width 39 height 12
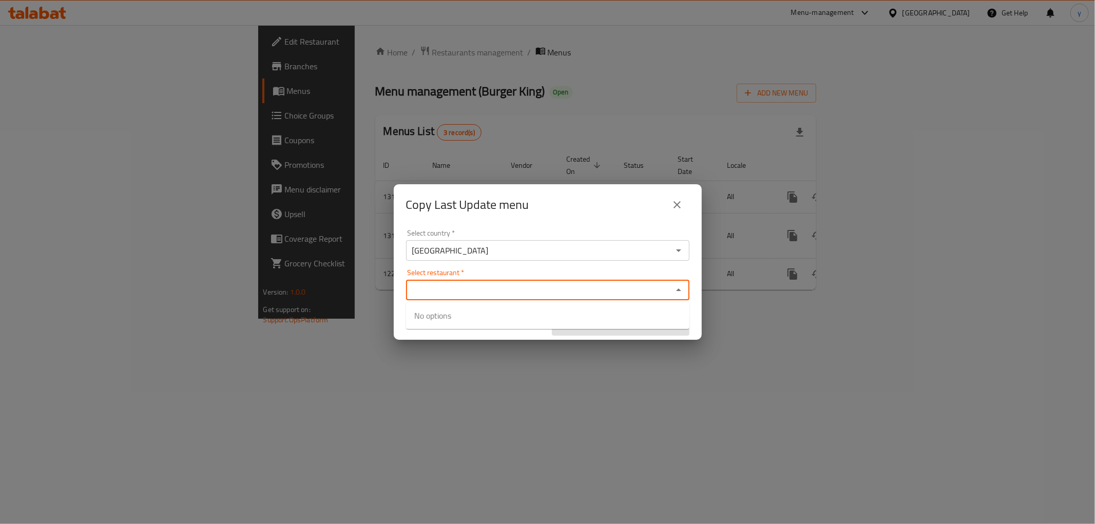
click at [608, 293] on input "Select restaurant   *" at bounding box center [539, 290] width 260 height 14
paste input "660596"
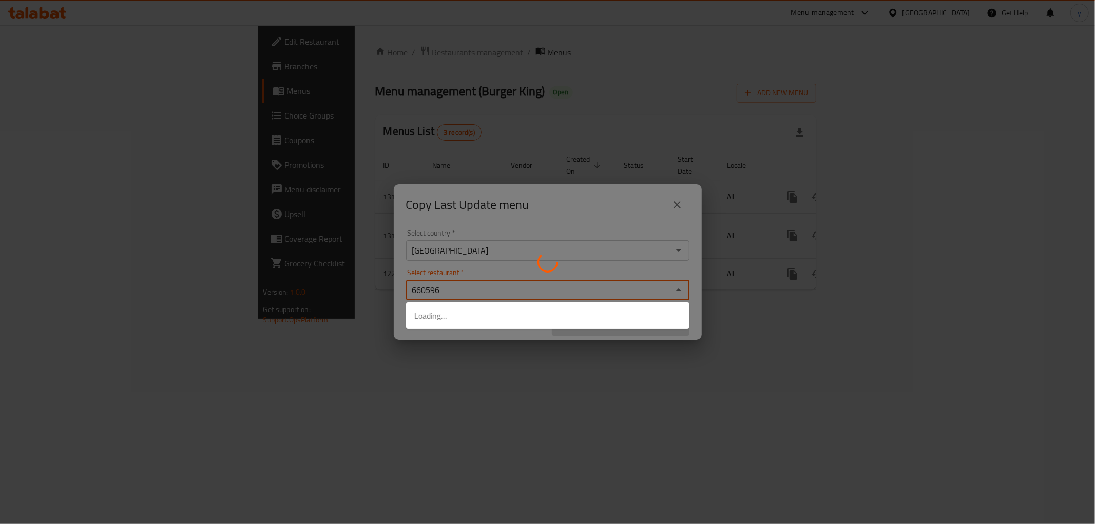
type input "660596"
click at [547, 352] on div at bounding box center [547, 262] width 1095 height 524
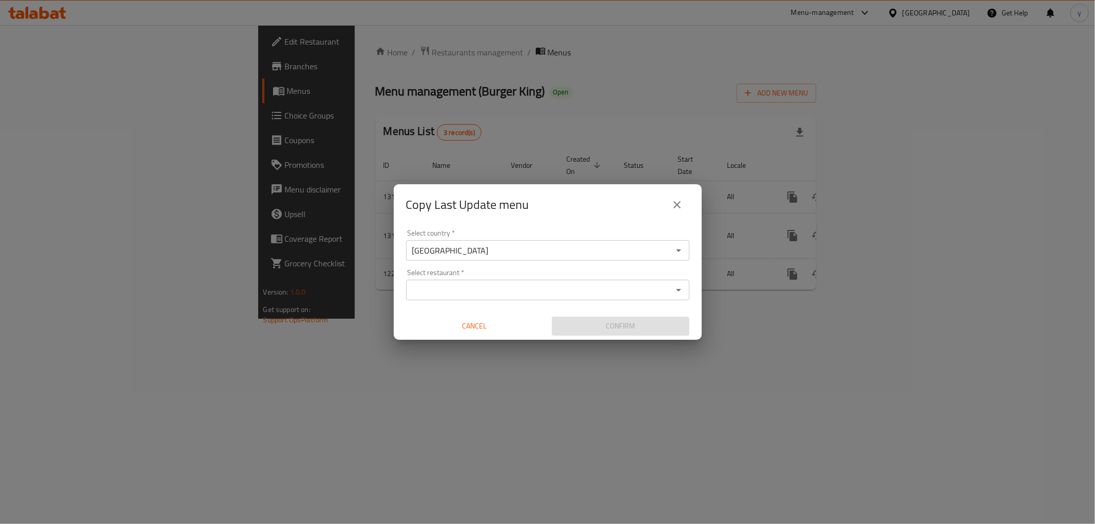
click at [542, 294] on div "Select country   * Iraq Select country * Select restaurant   * Select restauran…" at bounding box center [548, 282] width 308 height 114
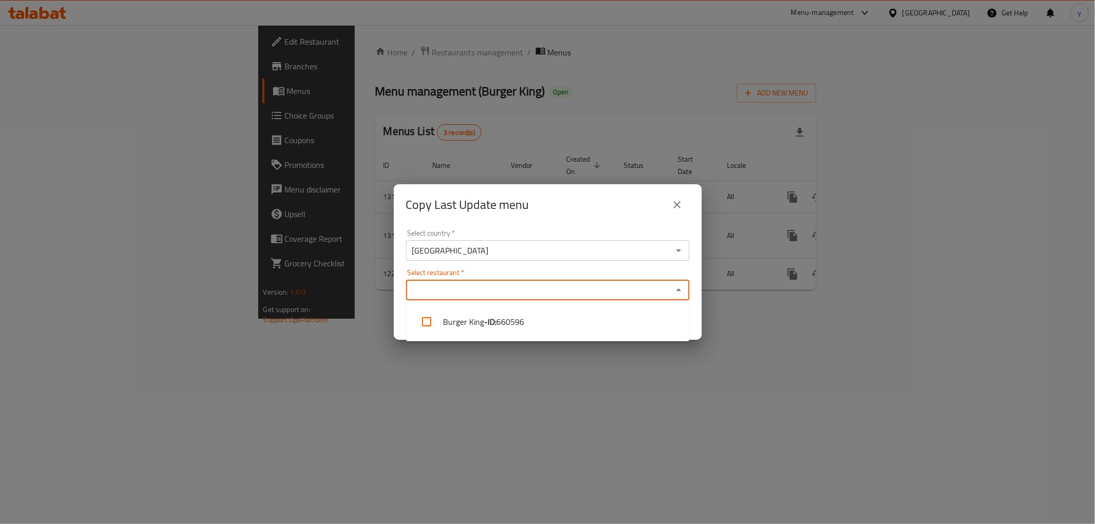
click at [561, 287] on input "Select restaurant   *" at bounding box center [539, 290] width 260 height 14
click at [541, 315] on li "Burger King - ID: 660596" at bounding box center [547, 321] width 283 height 31
checkbox input "true"
click at [513, 358] on div "Copy Last Update menu Select country   * Iraq Select country * Select restauran…" at bounding box center [547, 262] width 1095 height 524
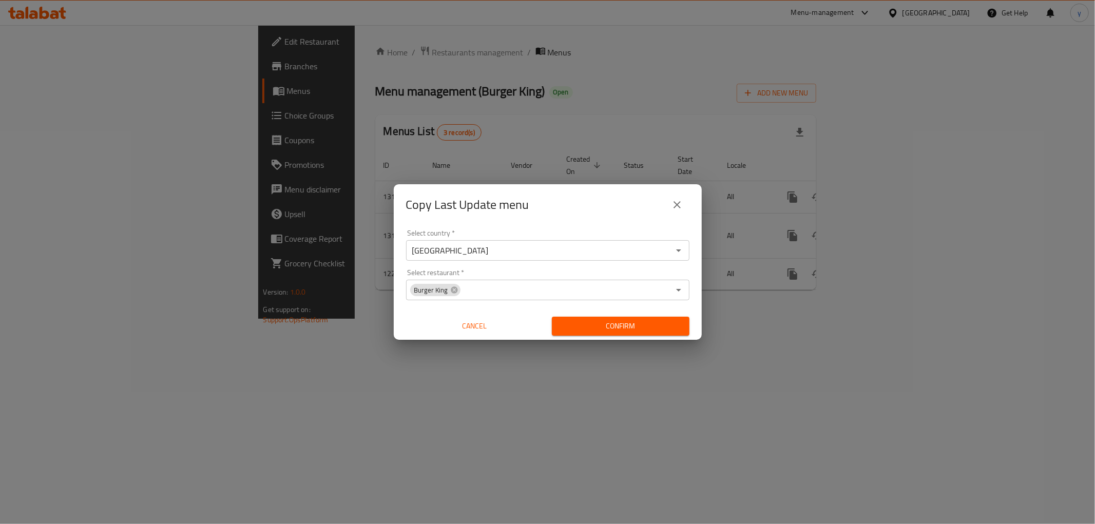
click at [575, 330] on span "Confirm" at bounding box center [620, 326] width 121 height 13
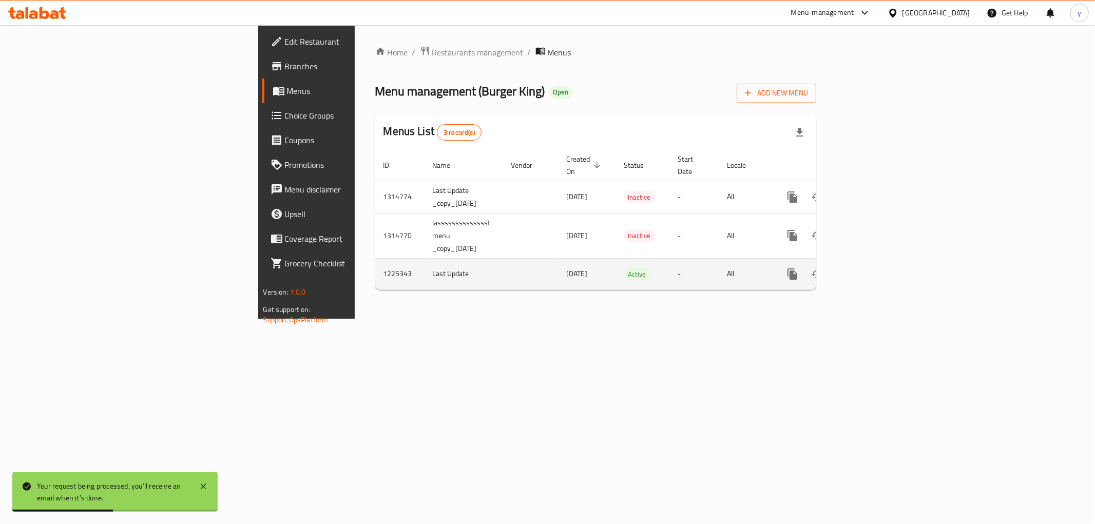
click at [887, 264] on td "enhanced table" at bounding box center [829, 273] width 115 height 31
click at [797, 268] on icon "more" at bounding box center [792, 273] width 10 height 11
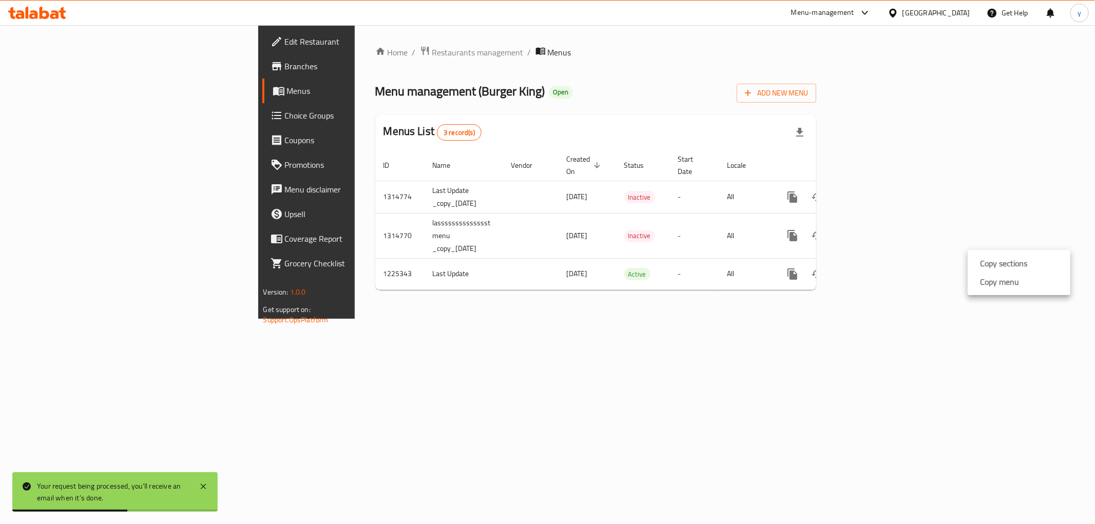
click at [972, 279] on li "Copy menu" at bounding box center [1019, 282] width 103 height 18
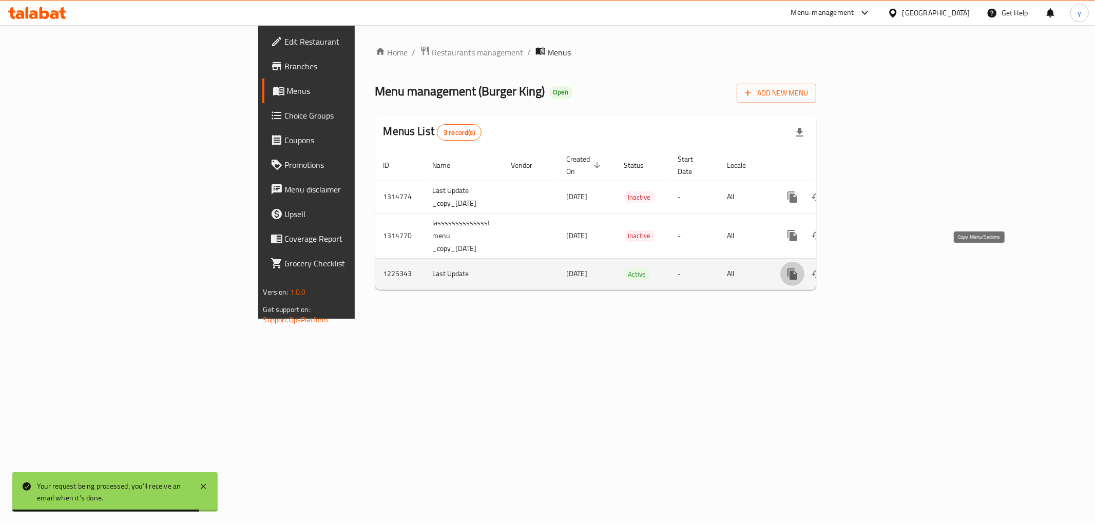
click at [805, 262] on button "more" at bounding box center [792, 274] width 25 height 25
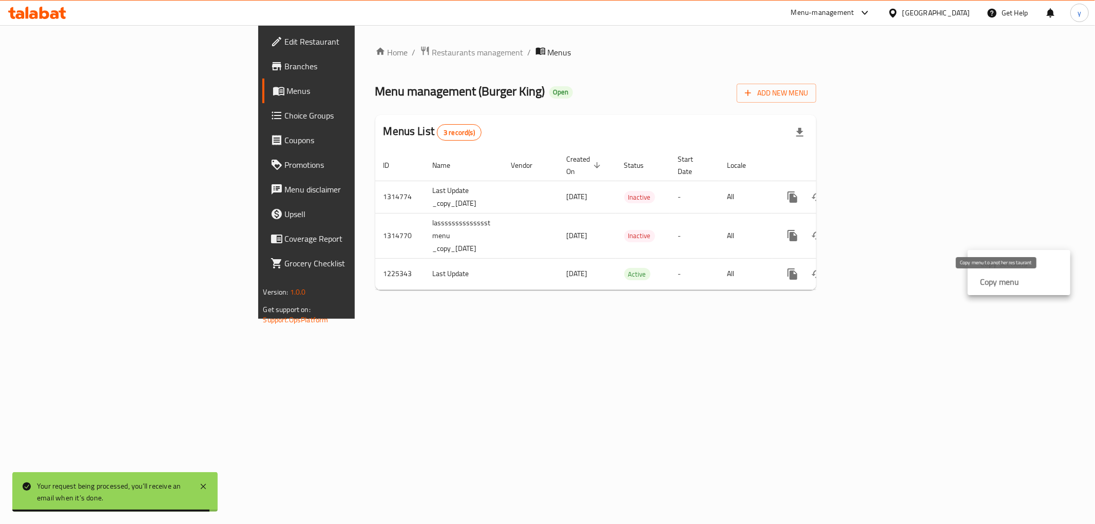
click at [1000, 284] on strong "Copy menu" at bounding box center [999, 282] width 39 height 12
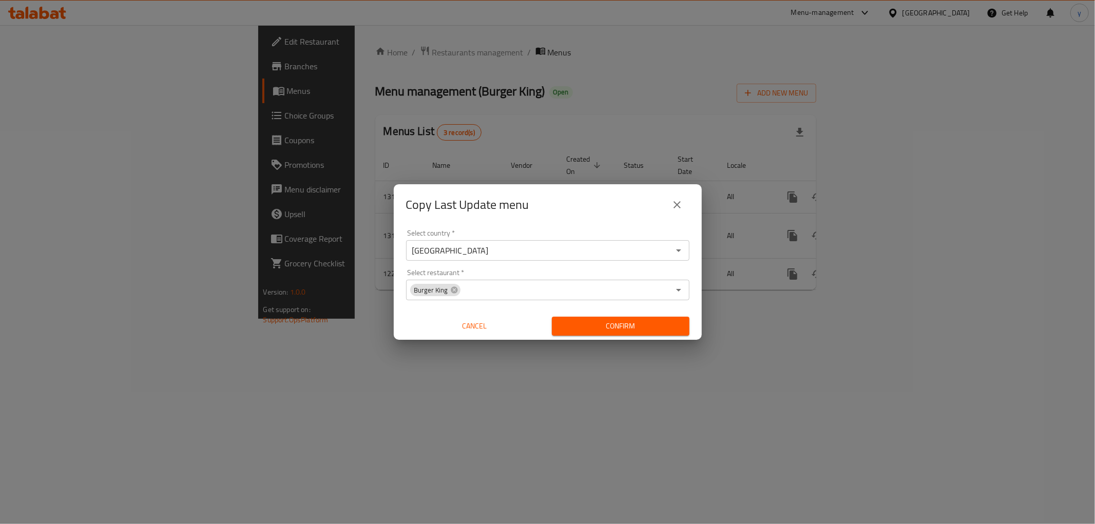
click at [628, 295] on input "Select restaurant   *" at bounding box center [565, 290] width 208 height 14
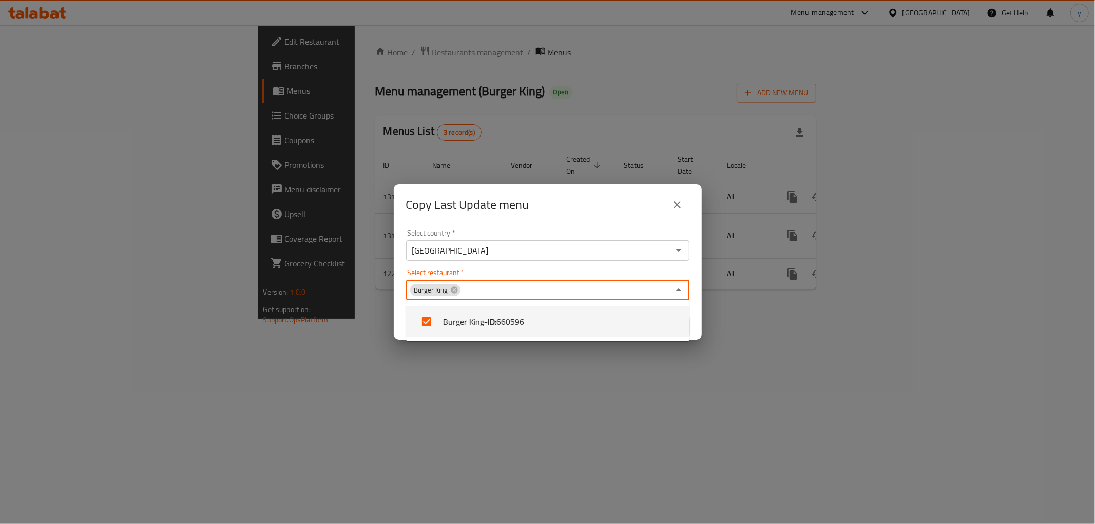
click at [594, 362] on div "Copy Last Update menu Select country   * Iraq Select country * Select restauran…" at bounding box center [547, 262] width 1095 height 524
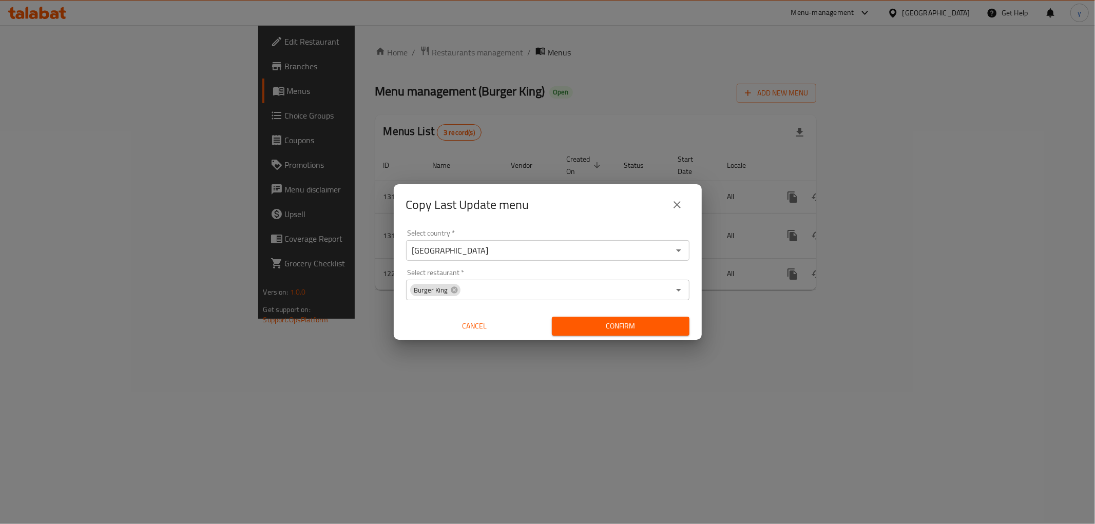
click at [605, 333] on button "Confirm" at bounding box center [621, 326] width 138 height 19
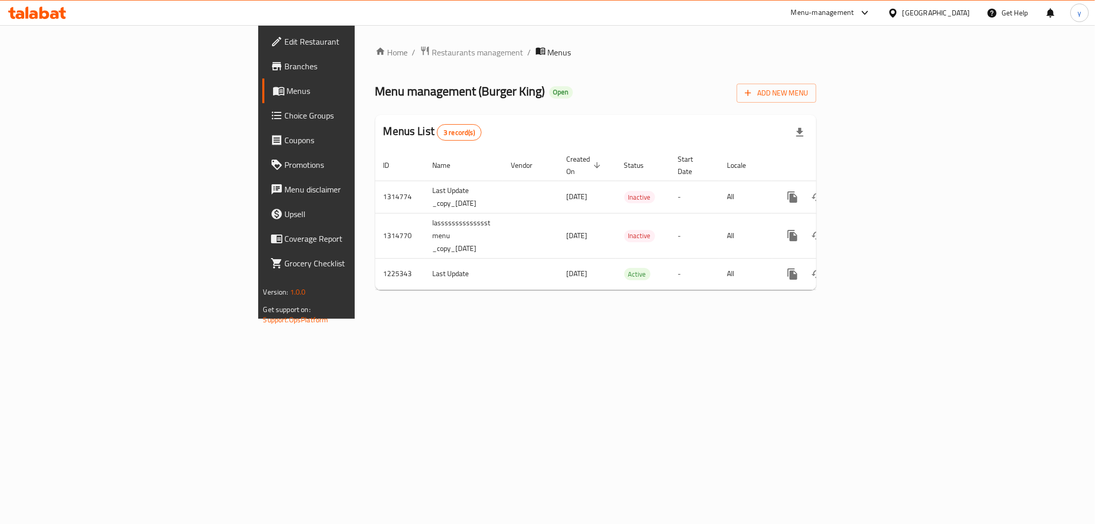
click at [60, 12] on icon at bounding box center [62, 13] width 7 height 12
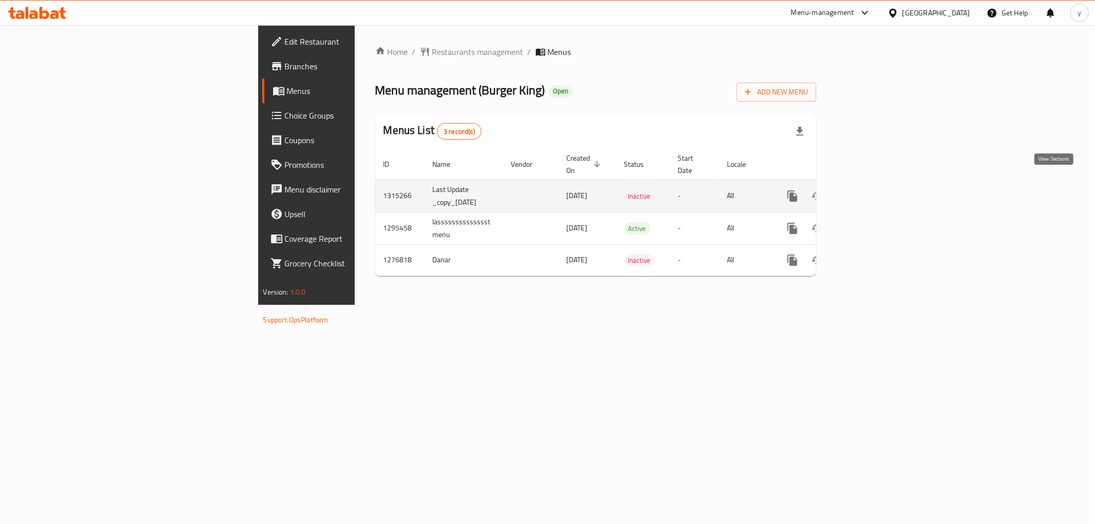
click at [871, 191] on icon "enhanced table" at bounding box center [866, 195] width 9 height 9
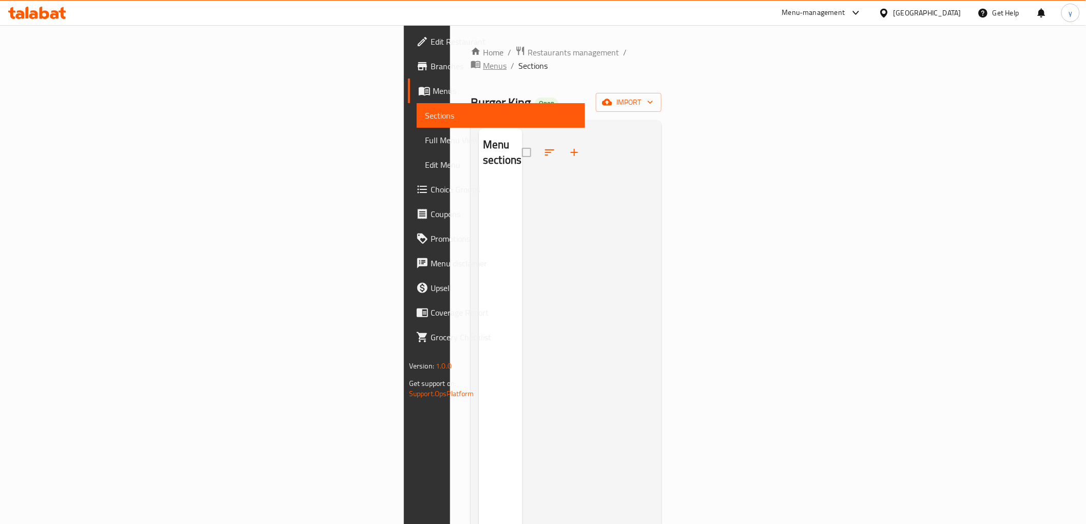
click at [483, 60] on span "Menus" at bounding box center [495, 66] width 24 height 12
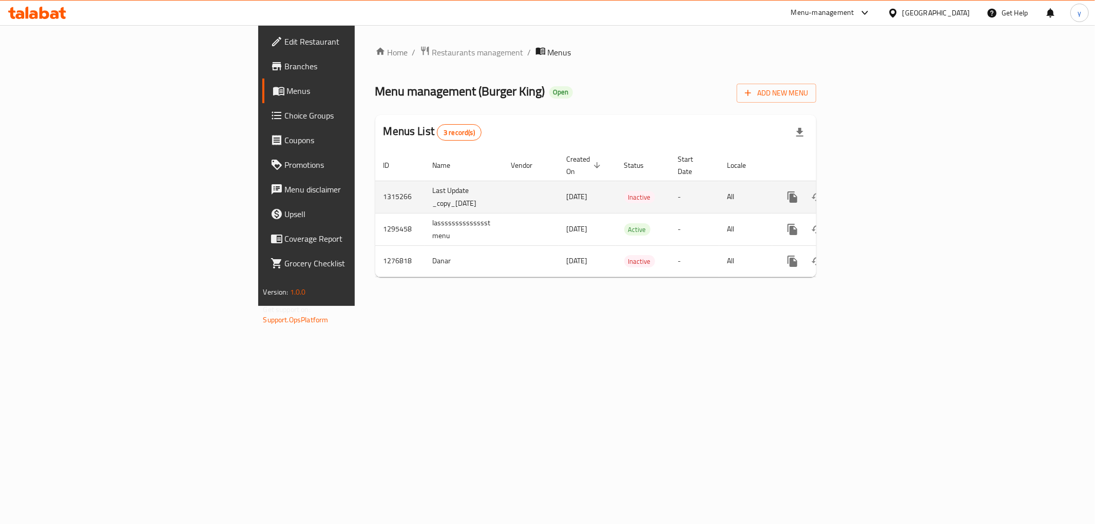
drag, startPoint x: 323, startPoint y: 187, endPoint x: 255, endPoint y: 181, distance: 69.1
click at [425, 181] on td "Last Update _copy_[DATE]" at bounding box center [464, 197] width 79 height 32
copy td "Last Update _copy_[DATE]"
click at [848, 191] on icon "enhanced table" at bounding box center [842, 197] width 12 height 12
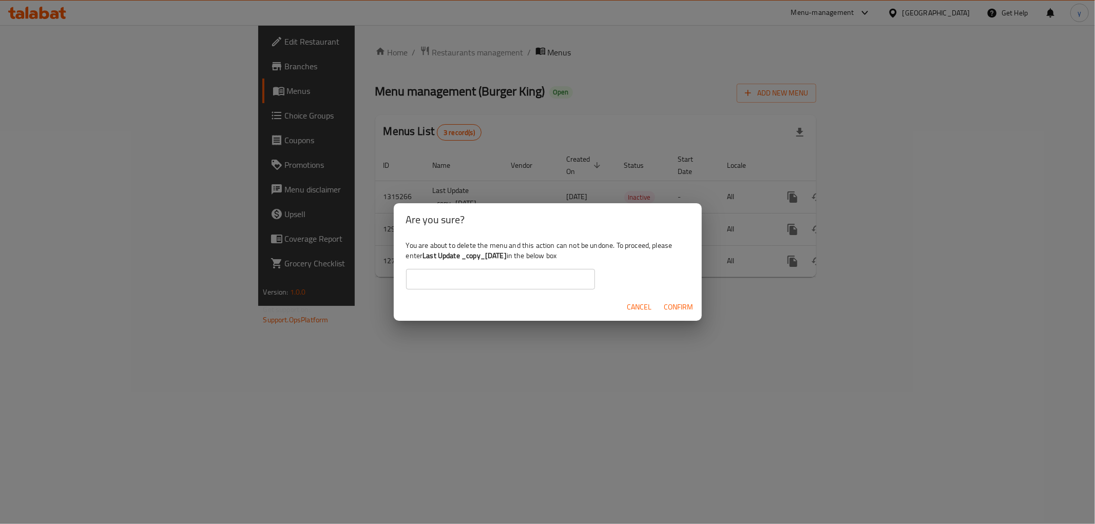
click at [532, 284] on input "text" at bounding box center [500, 279] width 189 height 21
paste input "Last Update _copy_[DATE]"
type input "Last Update _copy_30/09/2025"
drag, startPoint x: 530, startPoint y: 289, endPoint x: 578, endPoint y: 327, distance: 61.0
click at [571, 336] on div "Are you sure? You are about to delete the menu and this action can not be undon…" at bounding box center [547, 262] width 1095 height 524
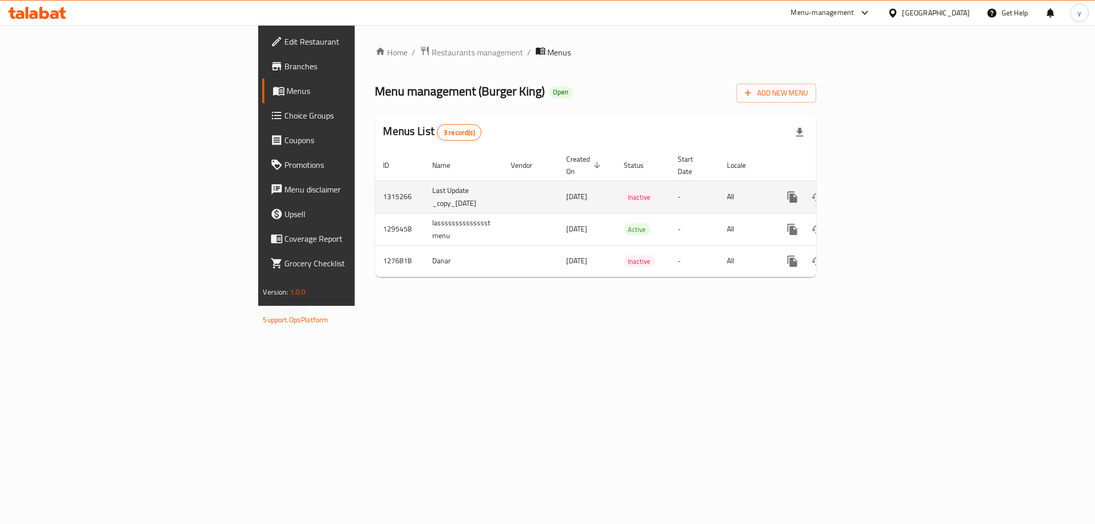
click at [848, 191] on icon "enhanced table" at bounding box center [842, 197] width 12 height 12
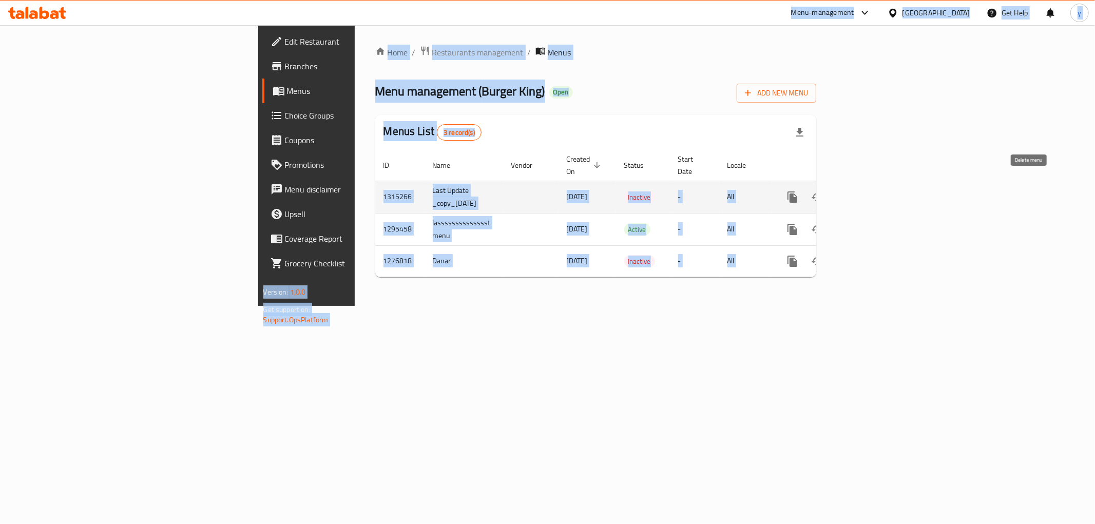
click at [845, 192] on icon "enhanced table" at bounding box center [841, 196] width 7 height 9
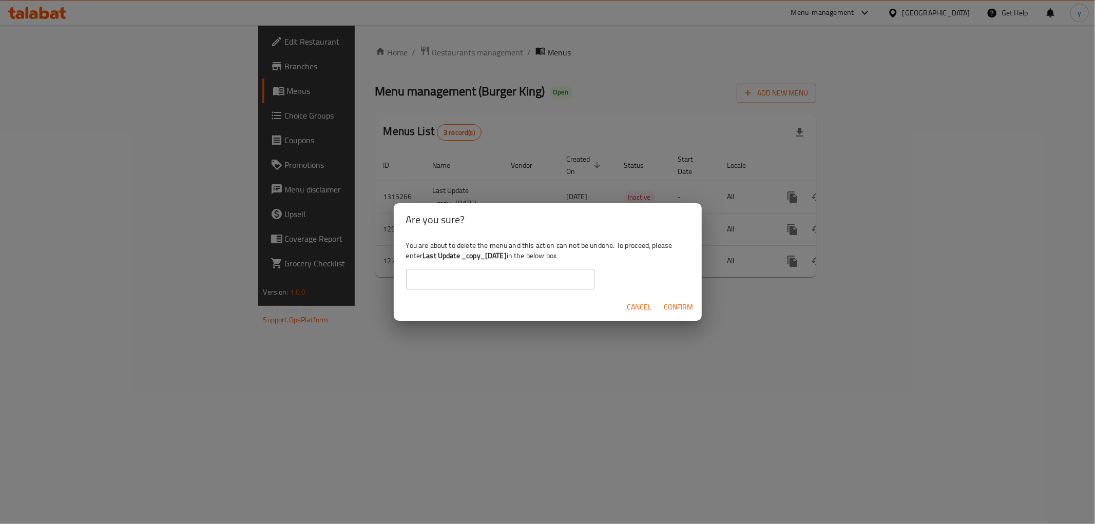
click at [582, 269] on input "text" at bounding box center [500, 279] width 189 height 21
paste input "Last Update _copy_30/09/2025"
type input "Last Update _copy_30/09/2025"
click at [681, 297] on div "Cancel Confirm" at bounding box center [548, 307] width 308 height 27
click at [681, 301] on span "Confirm" at bounding box center [678, 307] width 29 height 13
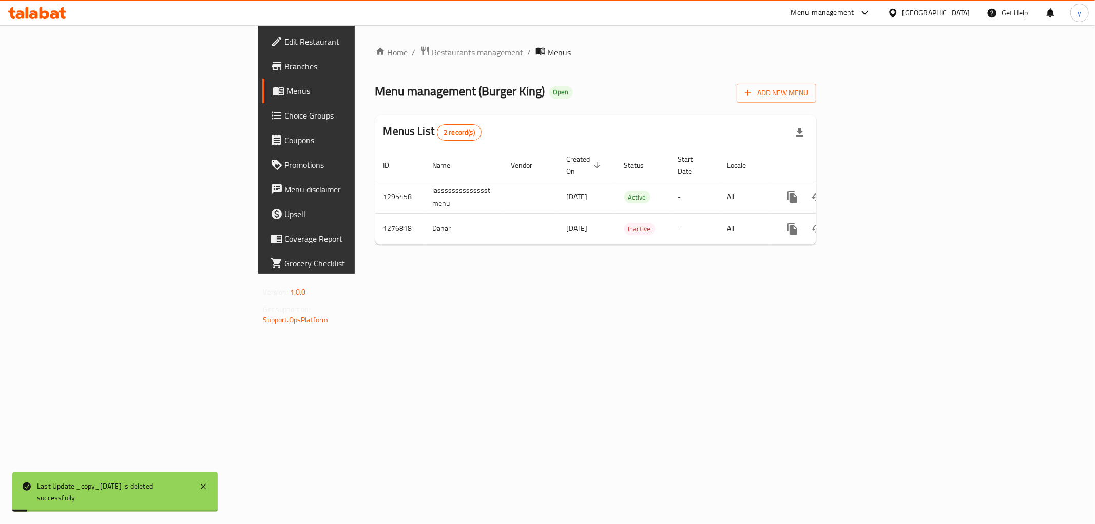
click at [629, 274] on div "Home / Restaurants management / Menus Menu management ( Burger King ) Open Add …" at bounding box center [596, 149] width 483 height 248
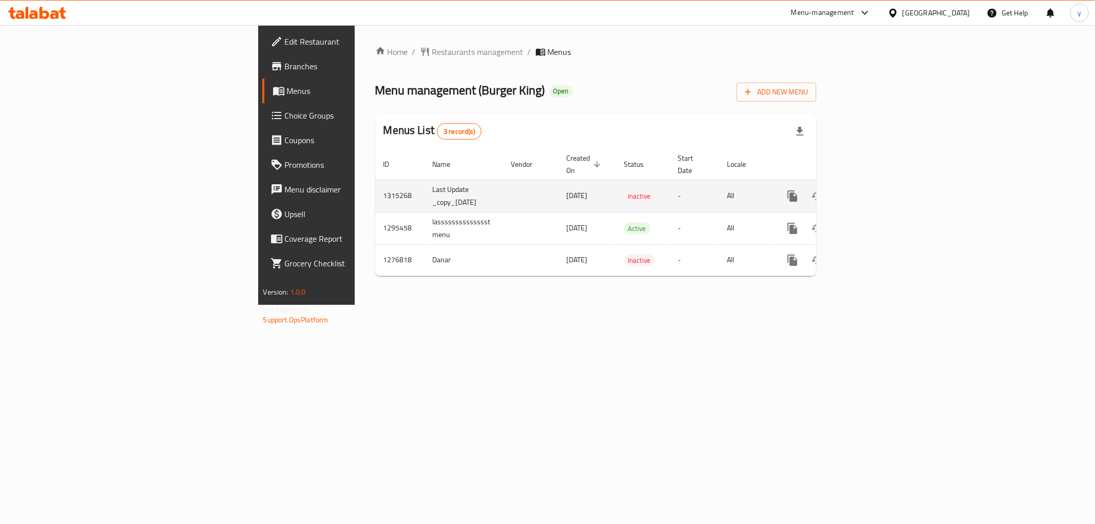
click at [873, 190] on icon "enhanced table" at bounding box center [866, 196] width 12 height 12
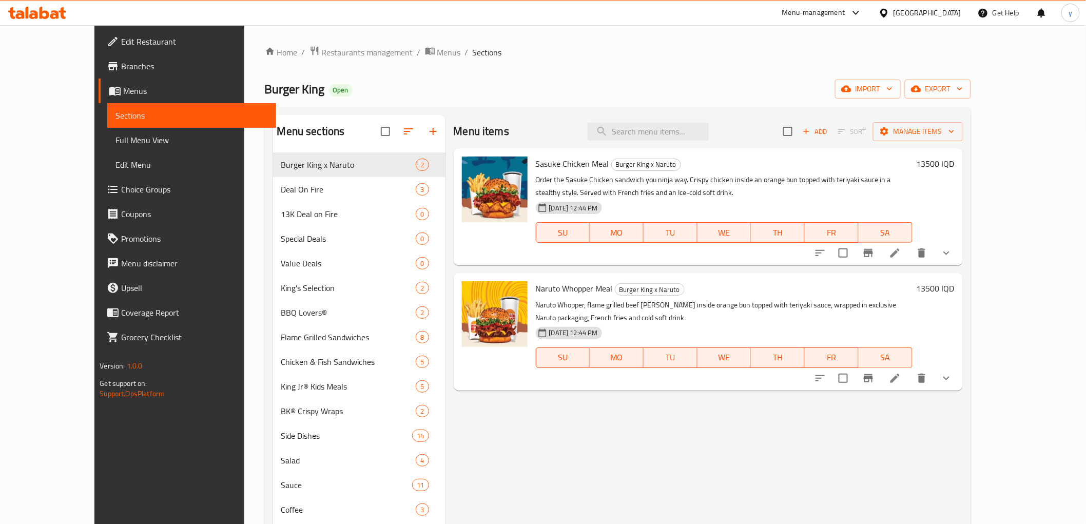
click at [375, 197] on div "Deal On Fire 3" at bounding box center [359, 189] width 172 height 25
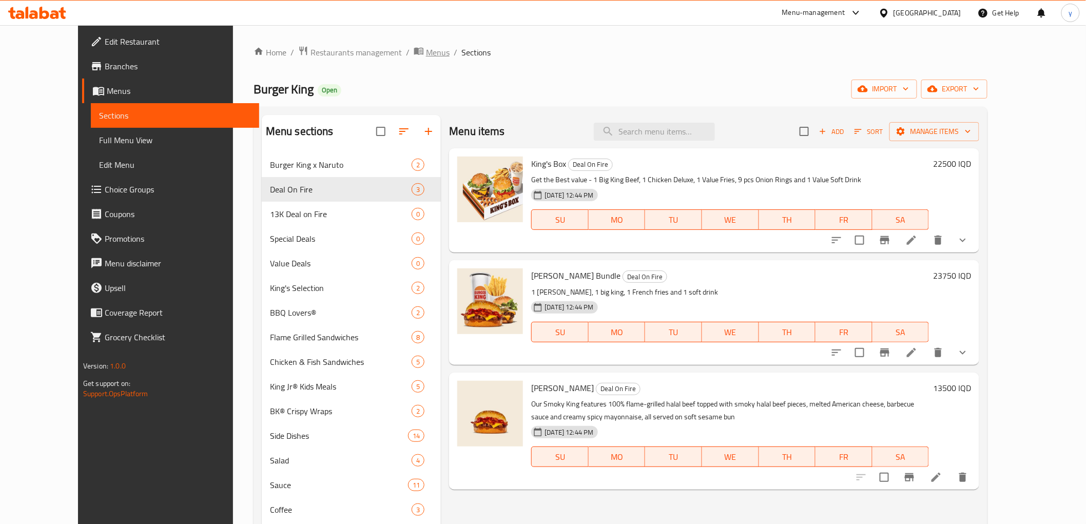
click at [426, 53] on span "Menus" at bounding box center [438, 52] width 24 height 12
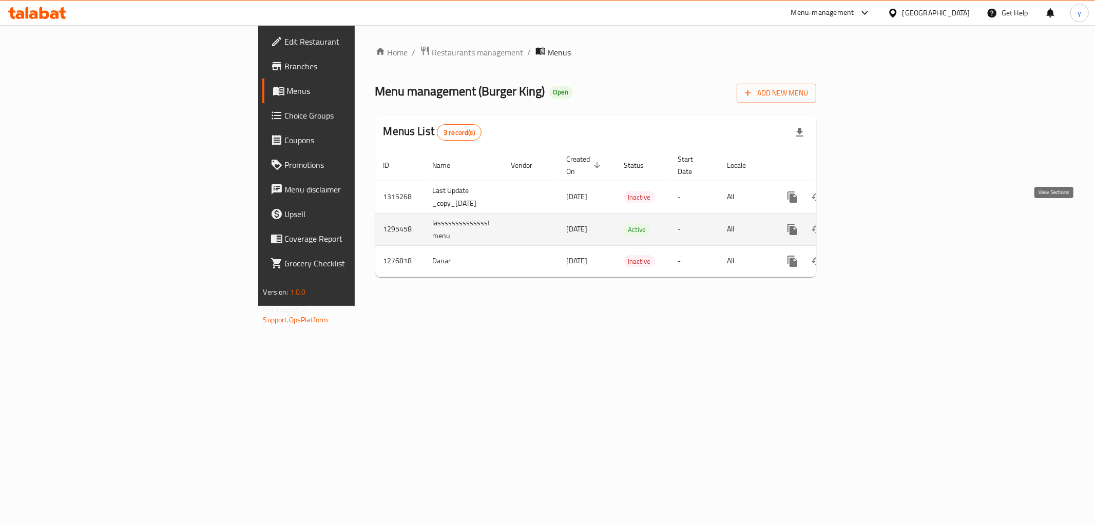
click at [873, 223] on icon "enhanced table" at bounding box center [866, 229] width 12 height 12
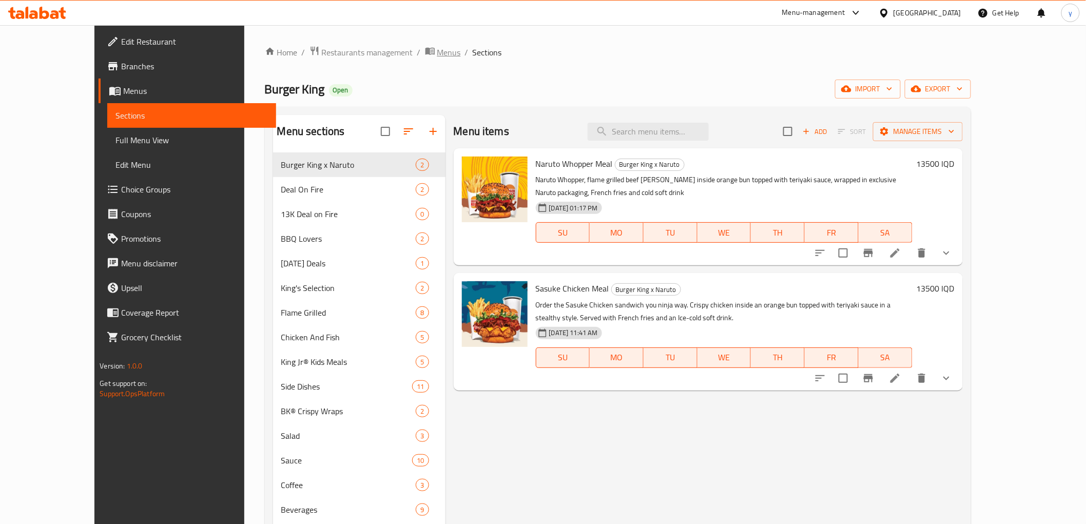
click at [437, 49] on span "Menus" at bounding box center [449, 52] width 24 height 12
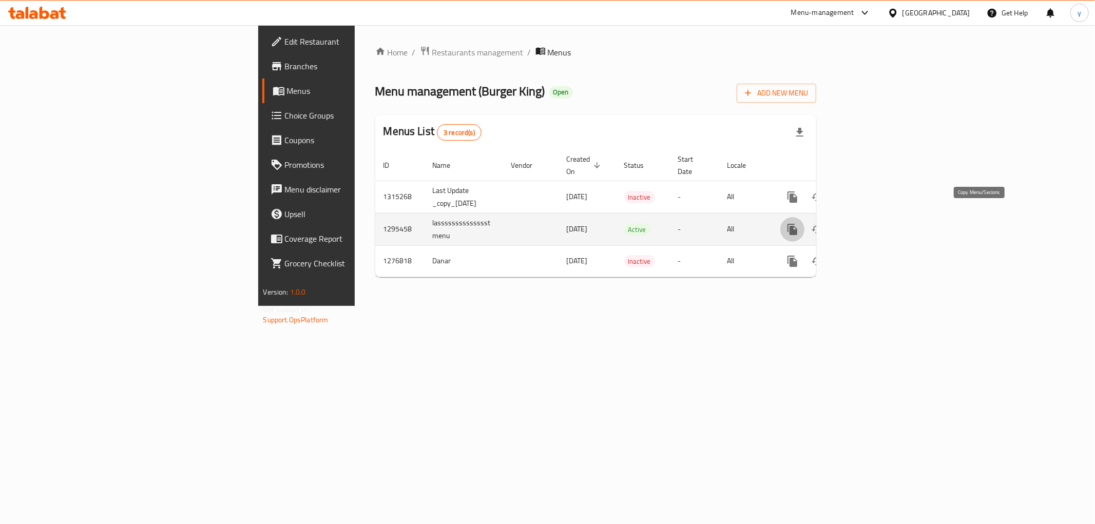
click at [799, 223] on icon "more" at bounding box center [792, 229] width 12 height 12
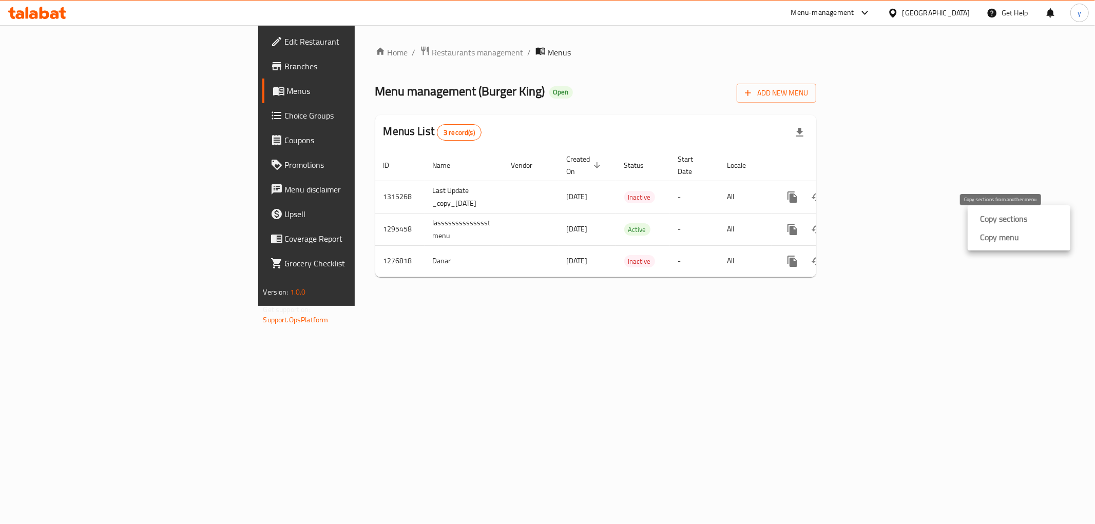
click at [990, 223] on strong "Copy sections" at bounding box center [1003, 219] width 47 height 12
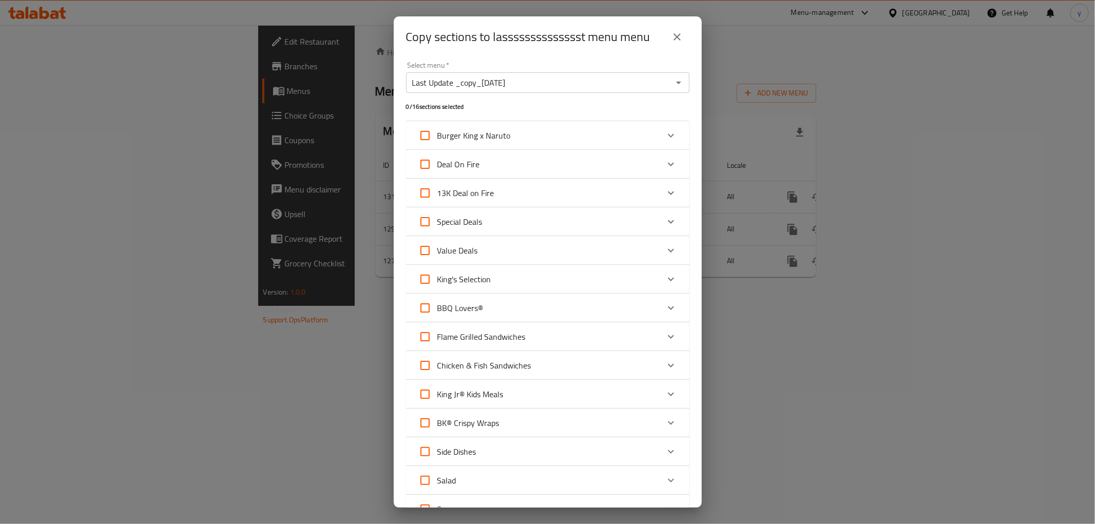
click at [659, 161] on div "Expand" at bounding box center [671, 164] width 25 height 25
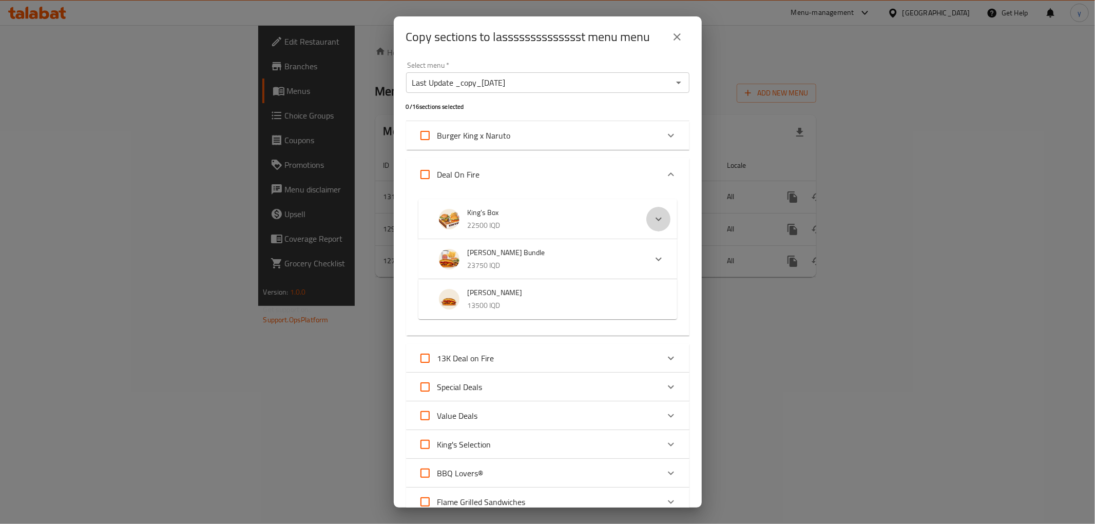
click at [648, 208] on div "Expand" at bounding box center [658, 219] width 25 height 25
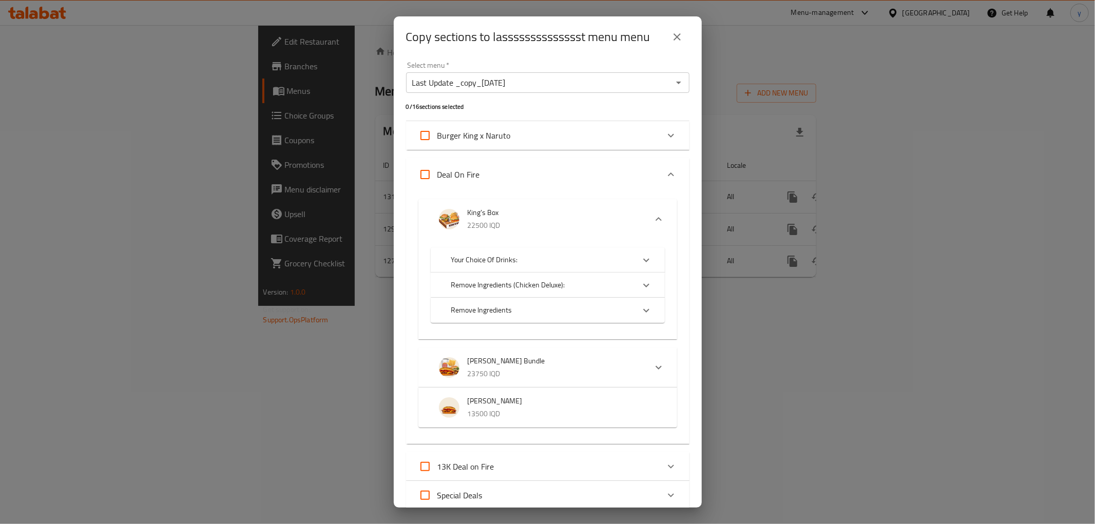
click at [652, 218] on icon "Expand" at bounding box center [658, 219] width 12 height 12
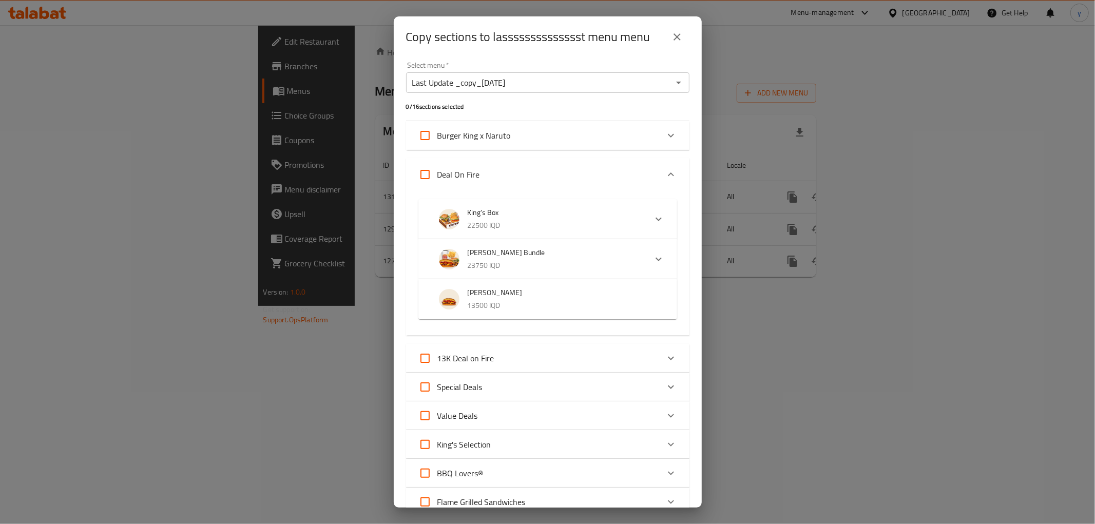
click at [429, 173] on input "Deal On Fire" at bounding box center [425, 174] width 25 height 25
checkbox input "true"
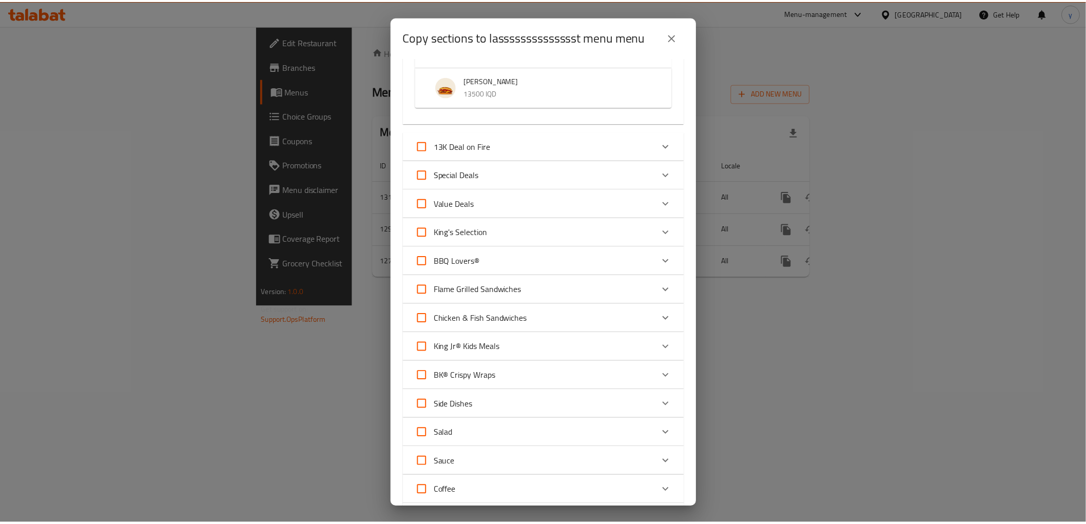
scroll to position [297, 0]
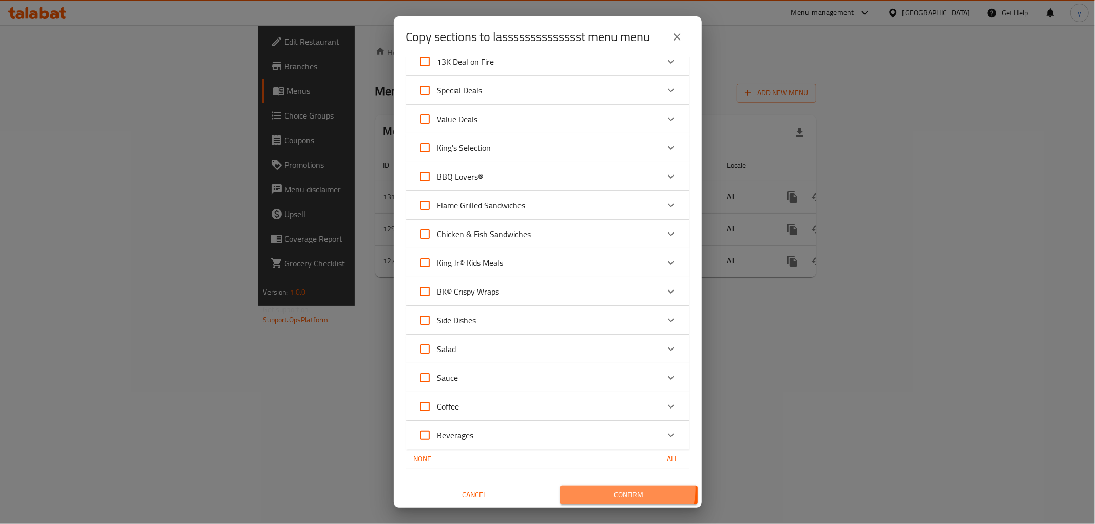
click at [615, 489] on span "Confirm" at bounding box center [628, 495] width 121 height 13
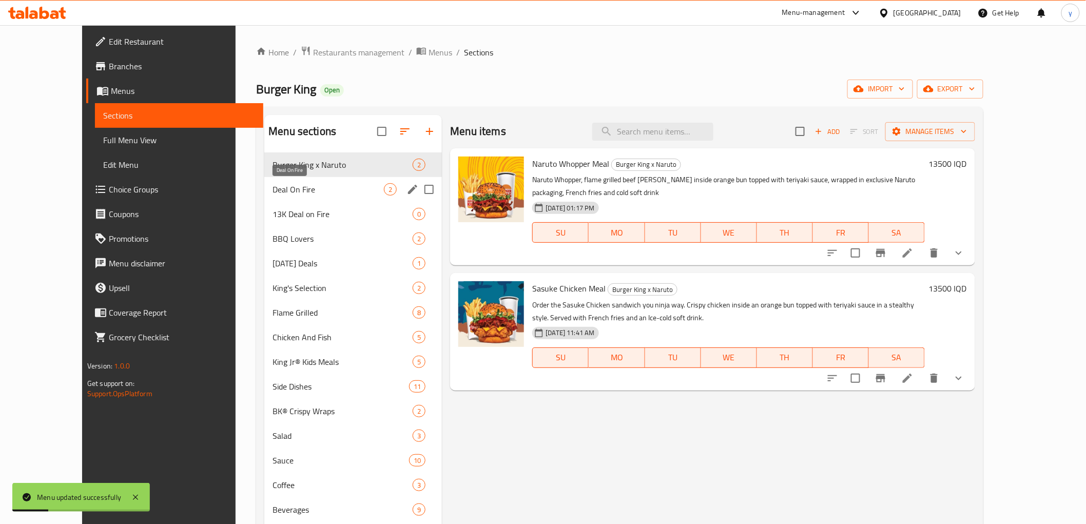
click at [319, 192] on span "Deal On Fire" at bounding box center [328, 189] width 111 height 12
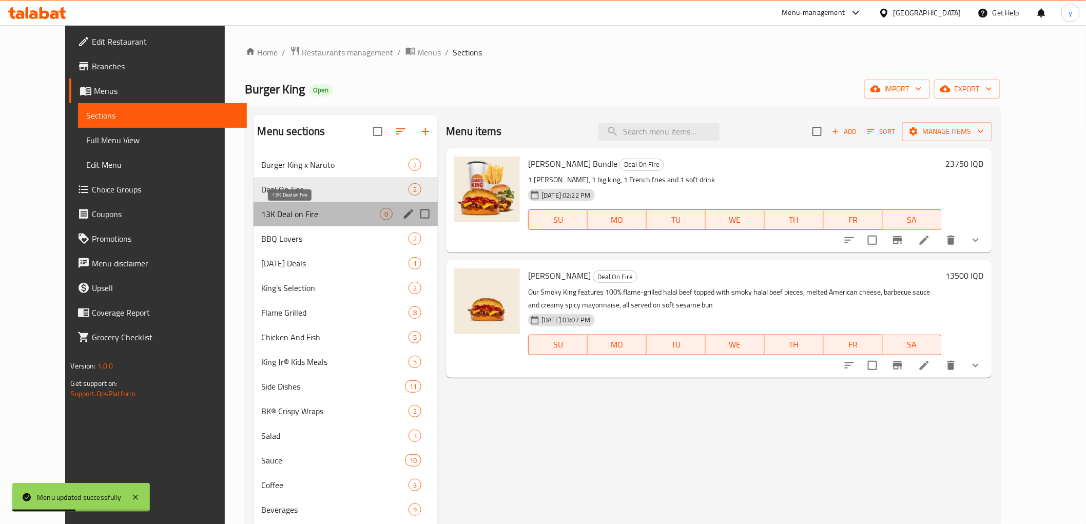
click at [316, 209] on span "13K Deal on Fire" at bounding box center [321, 214] width 119 height 12
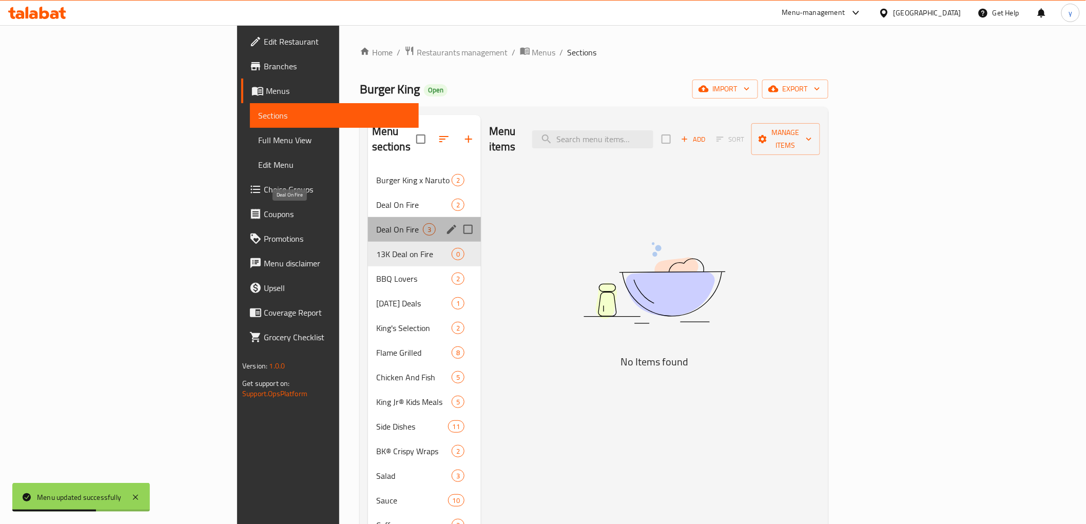
click at [376, 223] on span "Deal On Fire" at bounding box center [399, 229] width 47 height 12
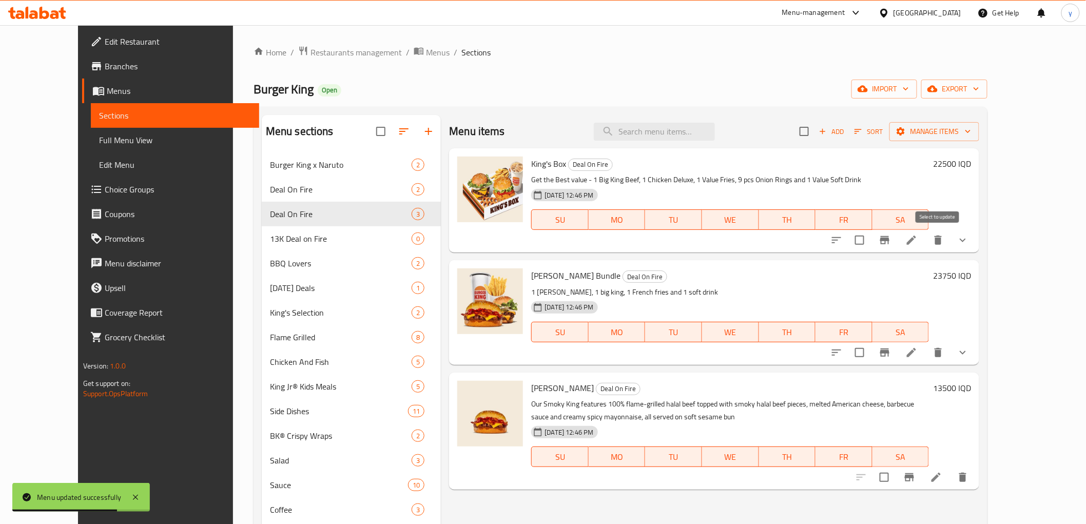
click at [871, 243] on input "checkbox" at bounding box center [860, 240] width 22 height 22
click at [971, 130] on span "Manage items" at bounding box center [934, 131] width 73 height 13
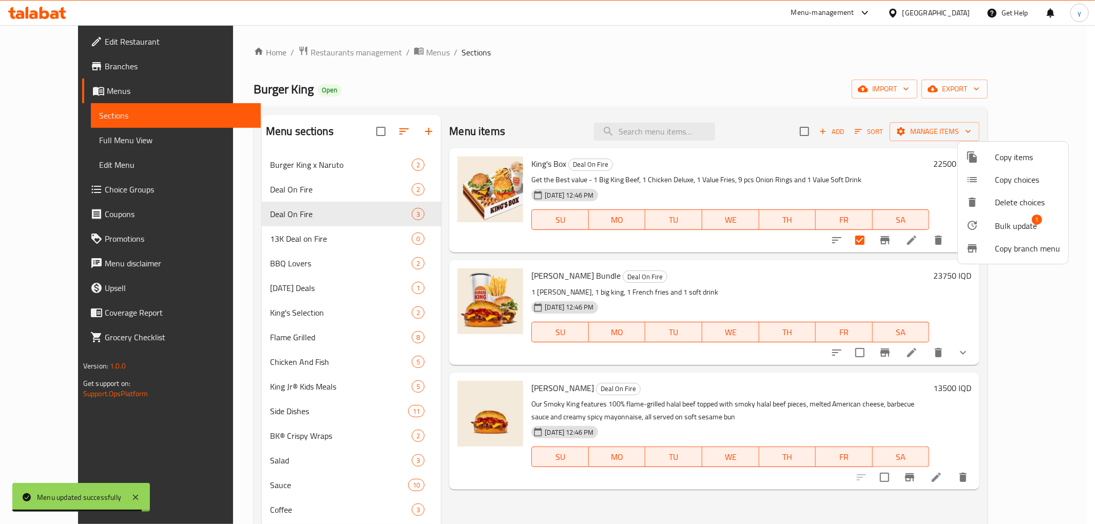
click at [995, 225] on span "Bulk update" at bounding box center [1016, 226] width 42 height 12
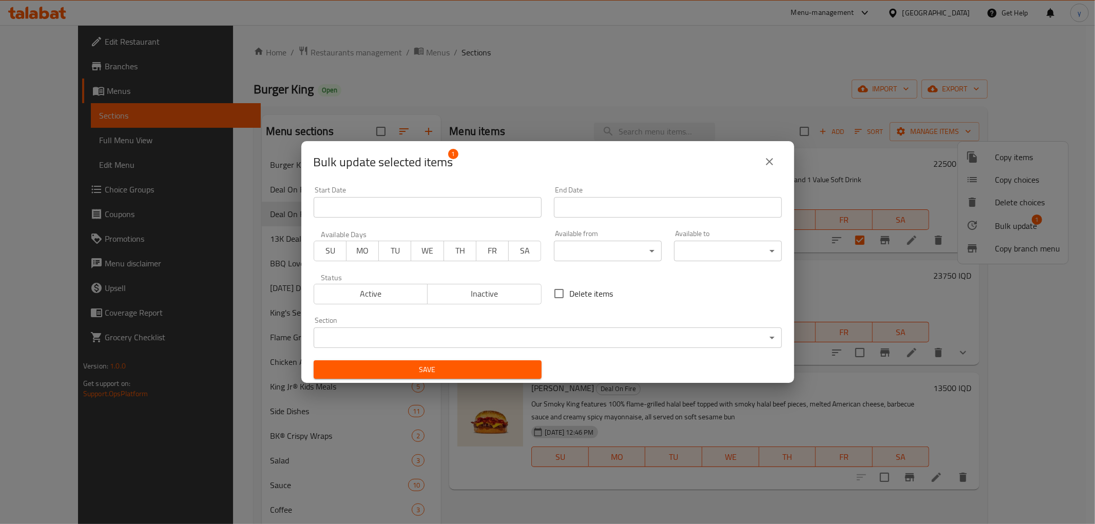
click at [662, 328] on body "​ Menu-management Iraq Get Help y Edit Restaurant Branches Menus Sections Full …" at bounding box center [547, 274] width 1095 height 499
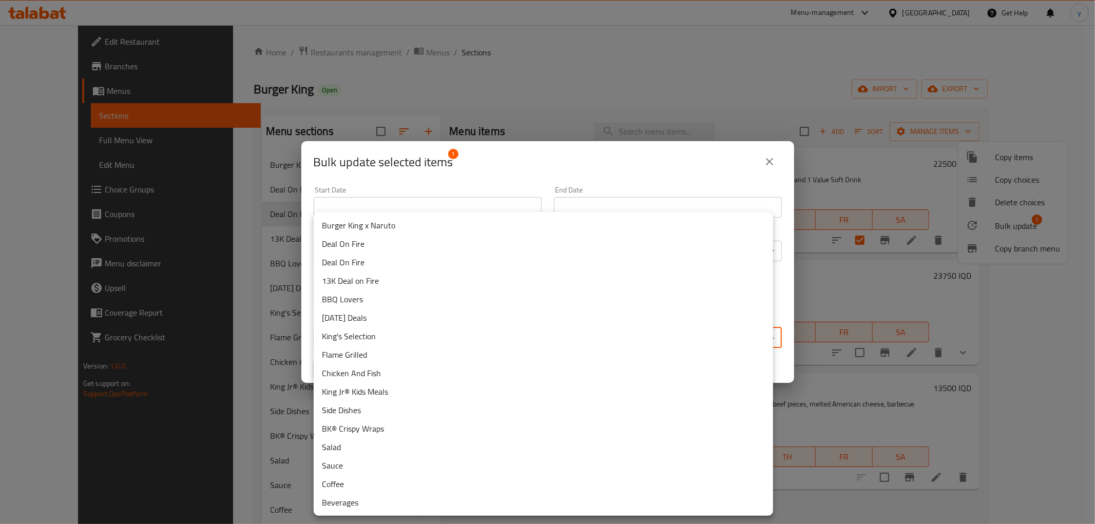
click at [518, 248] on li "Deal On Fire" at bounding box center [543, 244] width 459 height 18
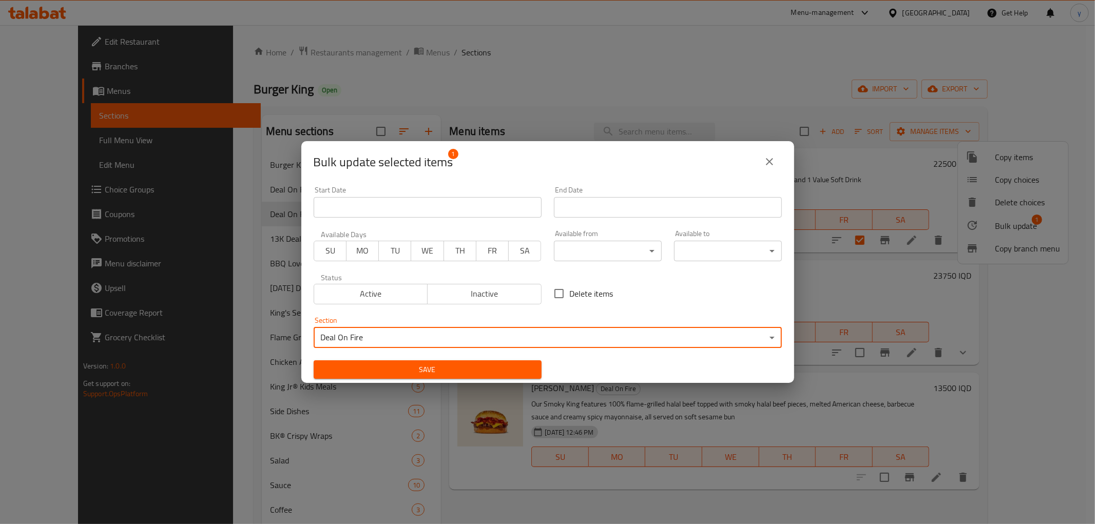
click at [498, 356] on div "Save" at bounding box center [427, 369] width 240 height 31
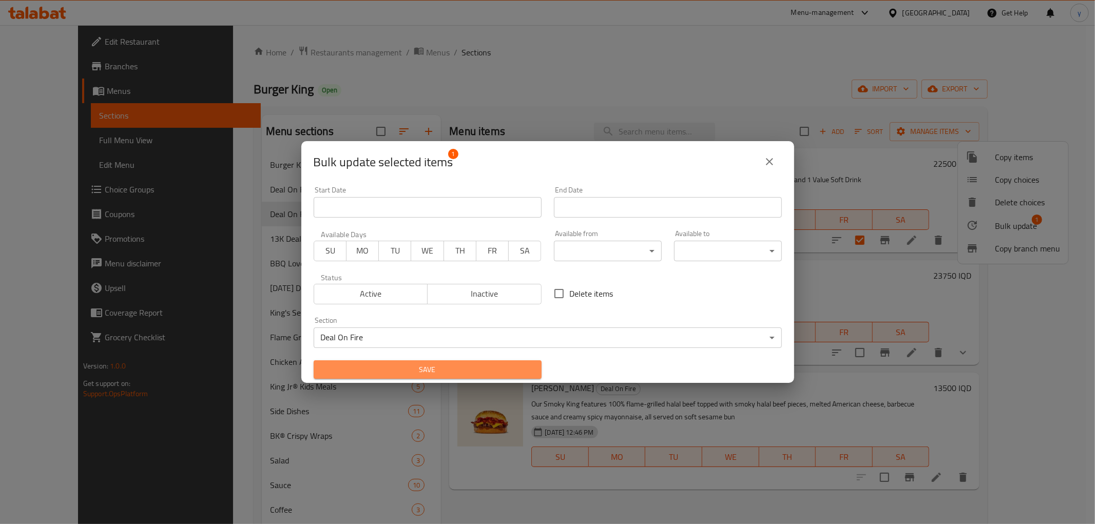
click at [498, 360] on button "Save" at bounding box center [428, 369] width 228 height 19
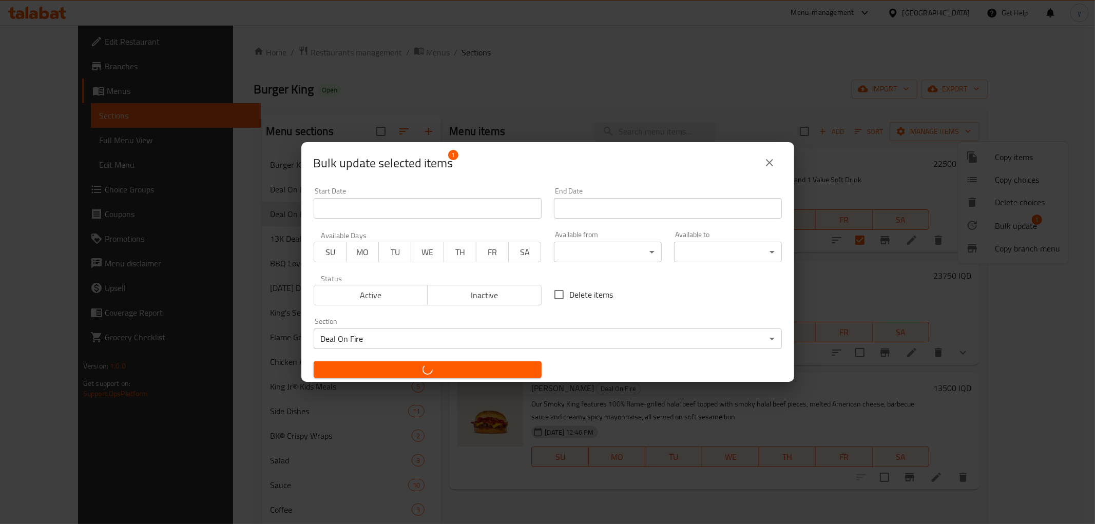
checkbox input "false"
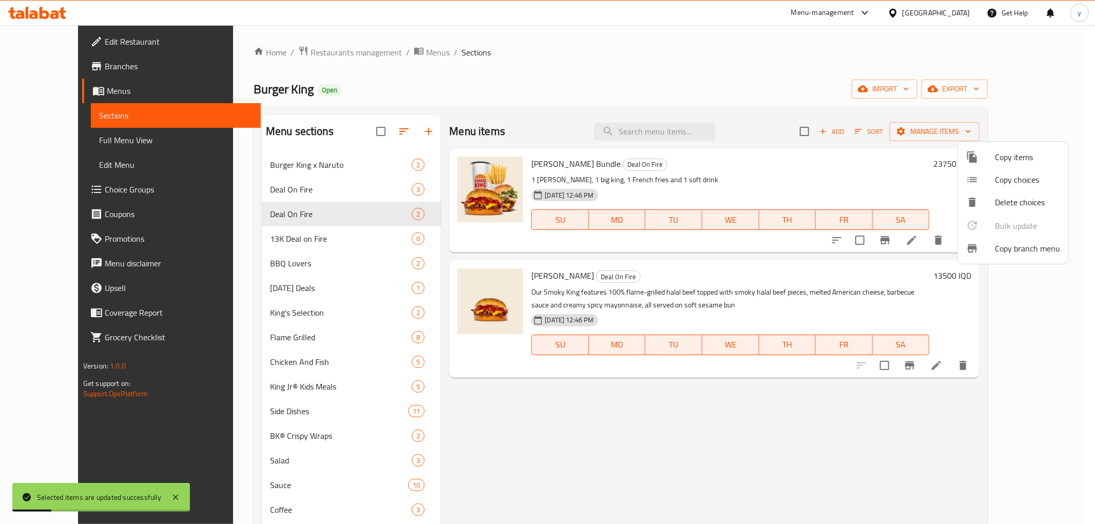
click at [336, 196] on div at bounding box center [547, 262] width 1095 height 524
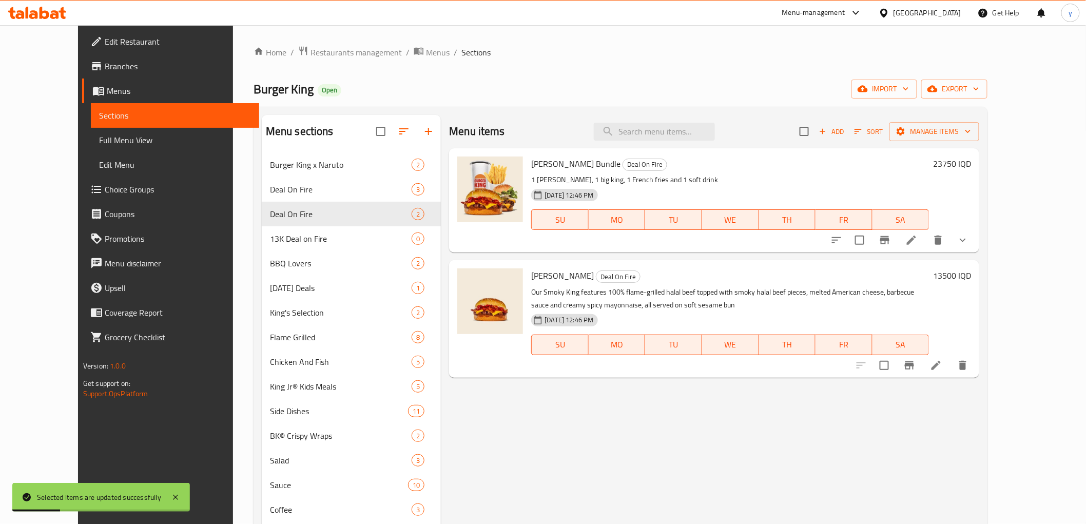
click at [344, 191] on span "Deal On Fire" at bounding box center [341, 189] width 142 height 12
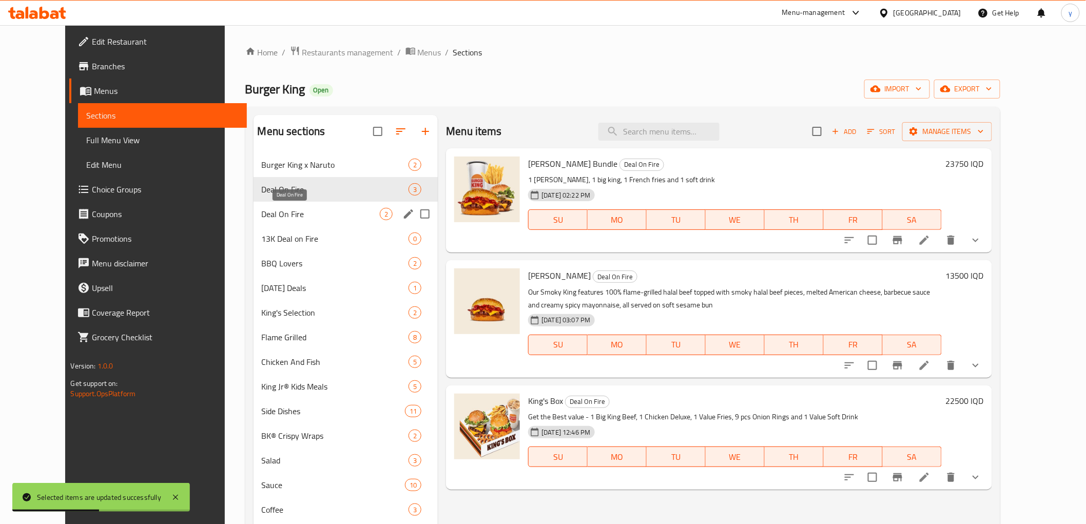
click at [350, 219] on span "Deal On Fire" at bounding box center [321, 214] width 119 height 12
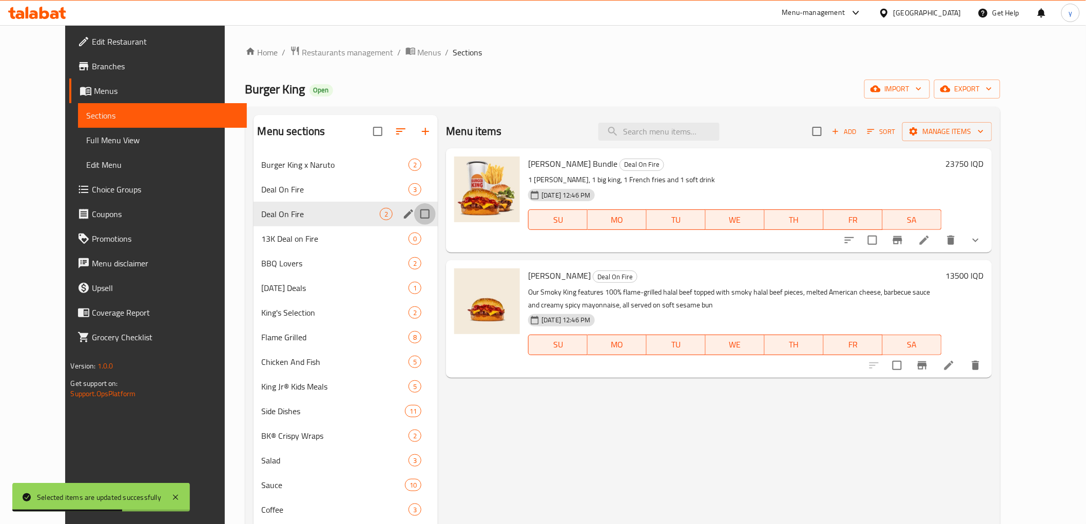
click at [414, 217] on input "Menu sections" at bounding box center [425, 214] width 22 height 22
checkbox input "true"
click at [334, 192] on span "Deal On Fire" at bounding box center [321, 189] width 119 height 12
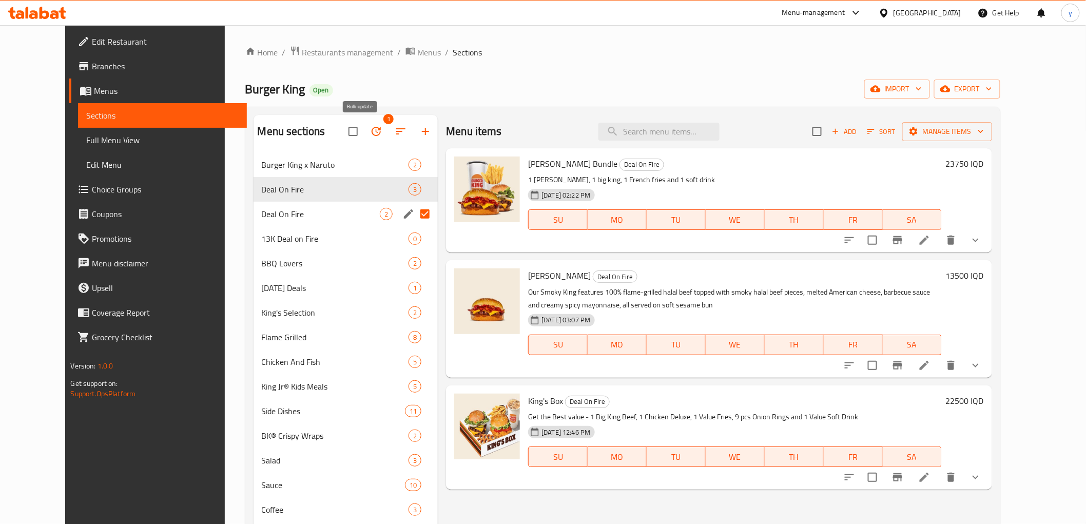
click at [364, 124] on button "button" at bounding box center [376, 131] width 25 height 25
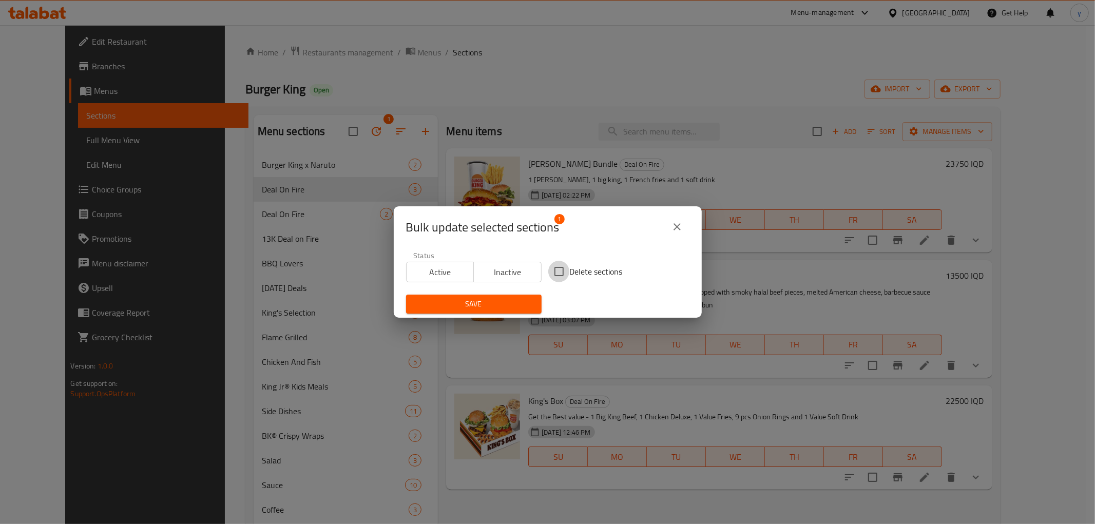
click at [565, 270] on input "Delete sections" at bounding box center [559, 272] width 22 height 22
checkbox input "true"
click at [524, 291] on div "Save" at bounding box center [474, 303] width 148 height 31
click at [524, 296] on button "Save" at bounding box center [474, 304] width 136 height 19
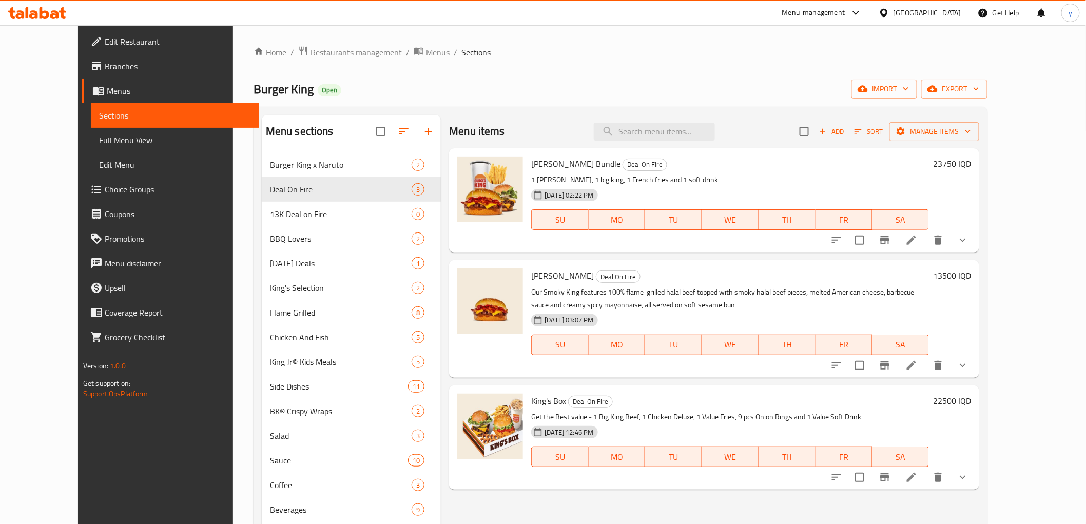
click at [975, 247] on button "show more" at bounding box center [963, 240] width 25 height 25
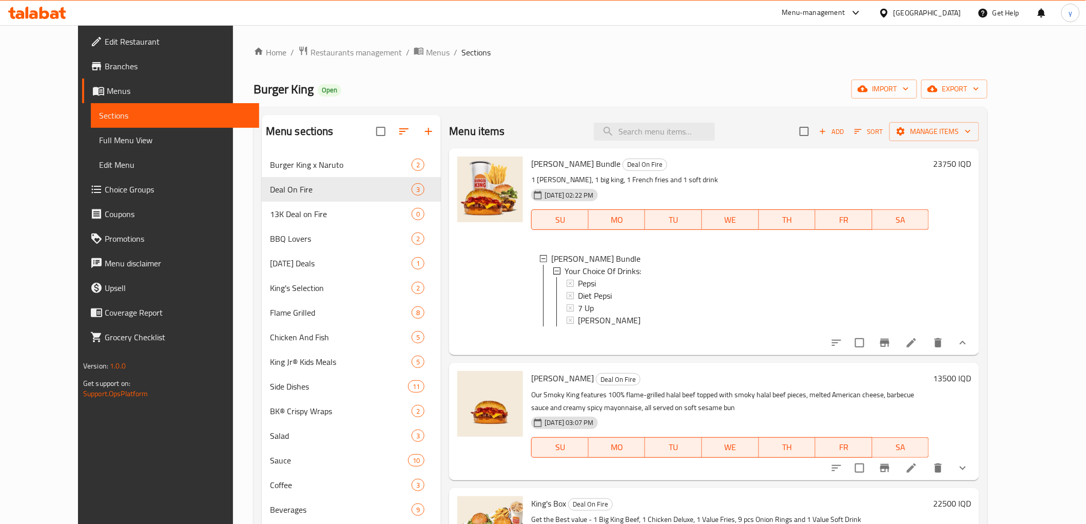
click at [969, 345] on icon "show more" at bounding box center [963, 343] width 12 height 12
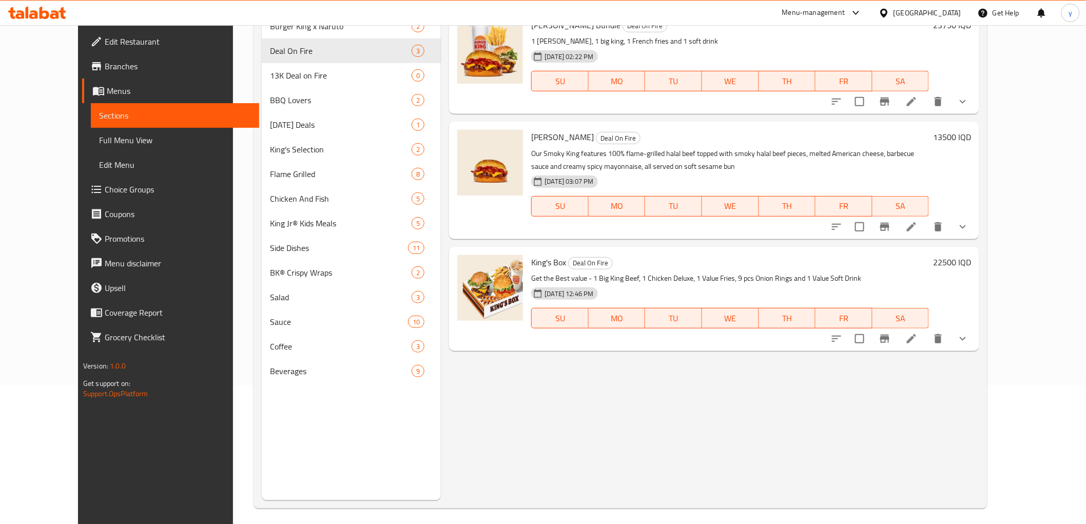
scroll to position [144, 0]
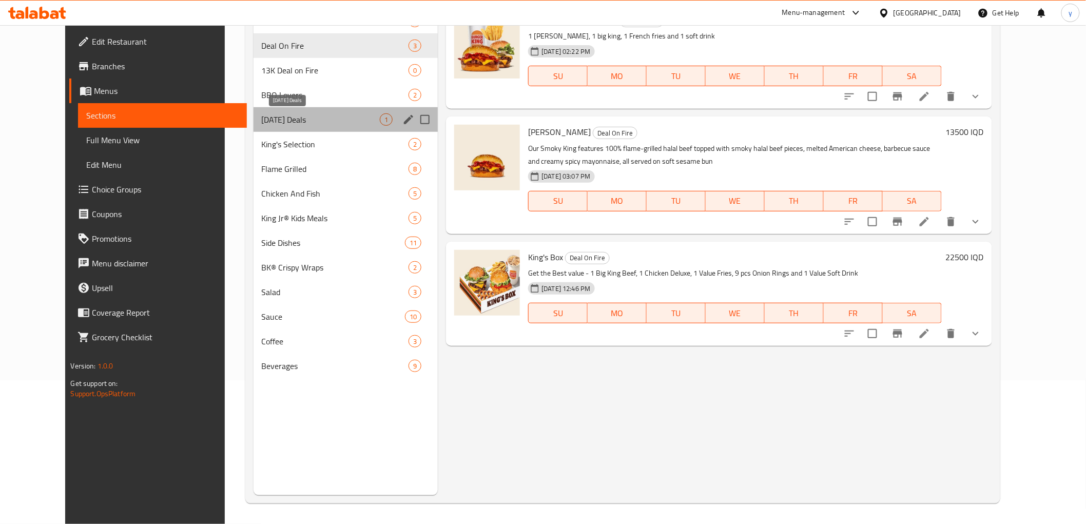
click at [304, 115] on span "[DATE] Deals" at bounding box center [321, 119] width 119 height 12
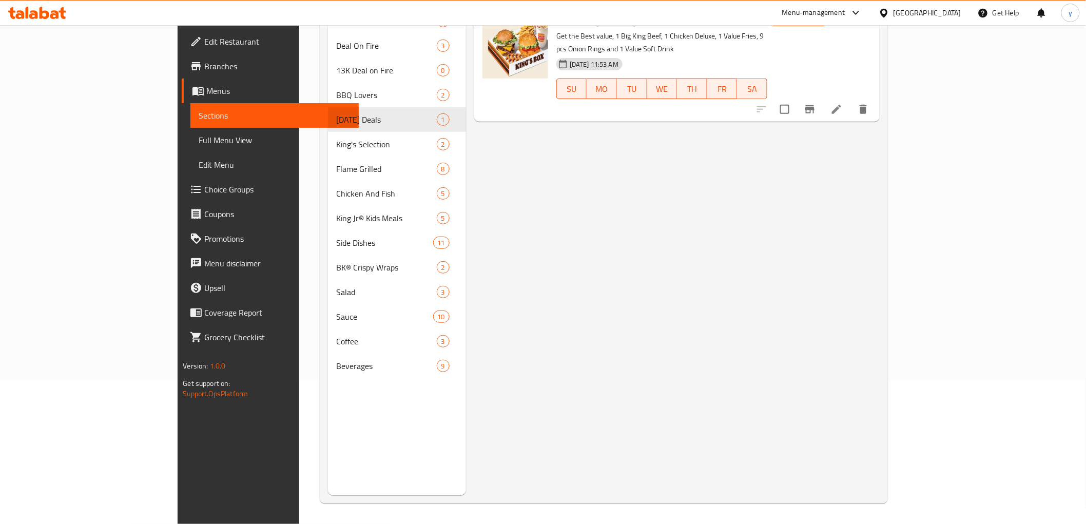
scroll to position [29, 0]
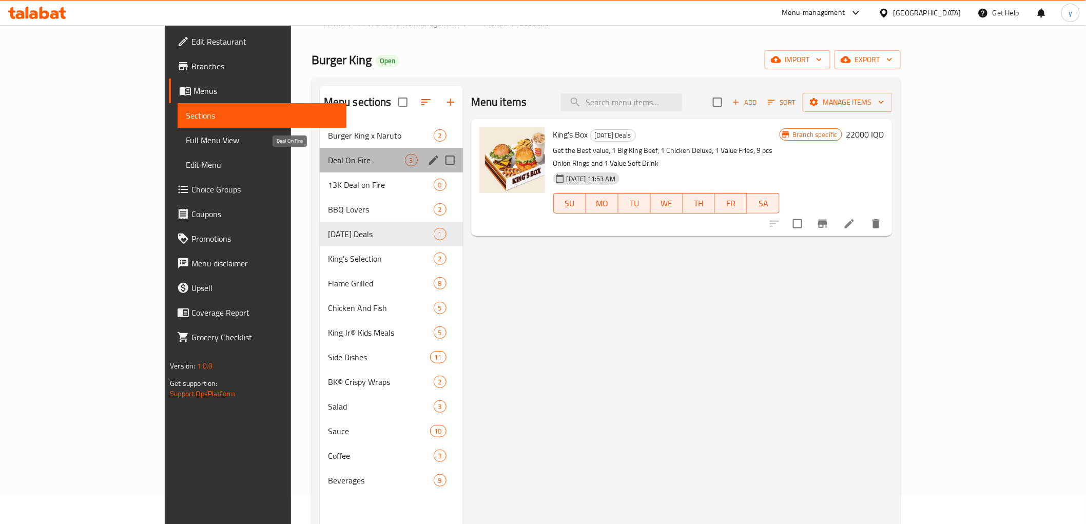
click at [335, 157] on span "Deal On Fire" at bounding box center [366, 160] width 77 height 12
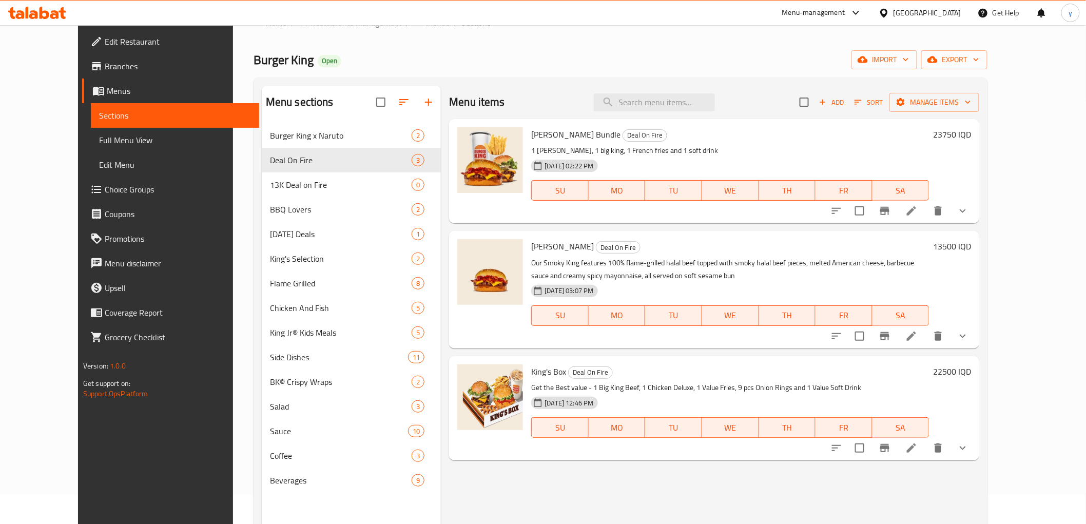
click at [537, 373] on span "King's Box" at bounding box center [548, 371] width 35 height 15
copy h6 "King's Box"
click at [136, 146] on link "Full Menu View" at bounding box center [175, 140] width 168 height 25
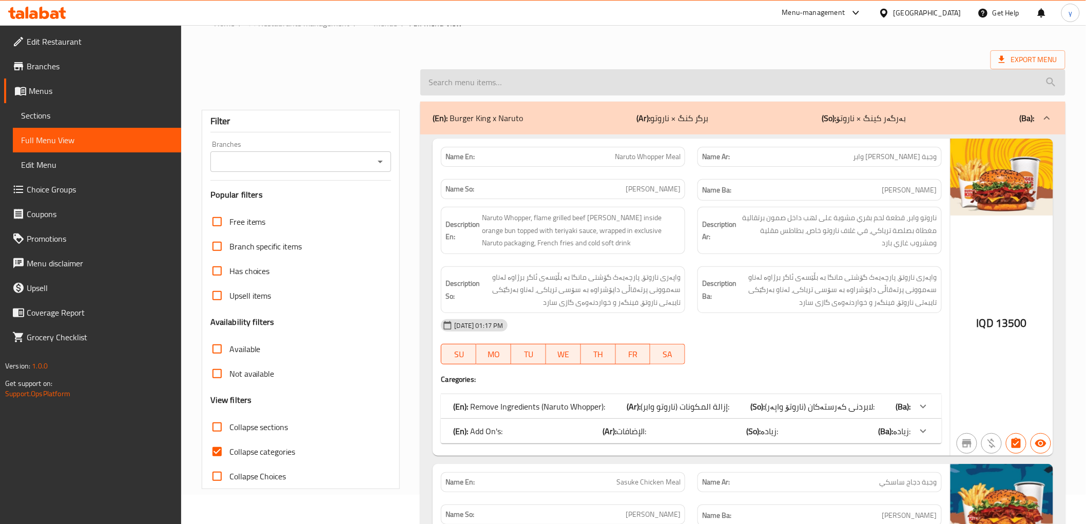
click at [586, 81] on input "search" at bounding box center [742, 82] width 645 height 26
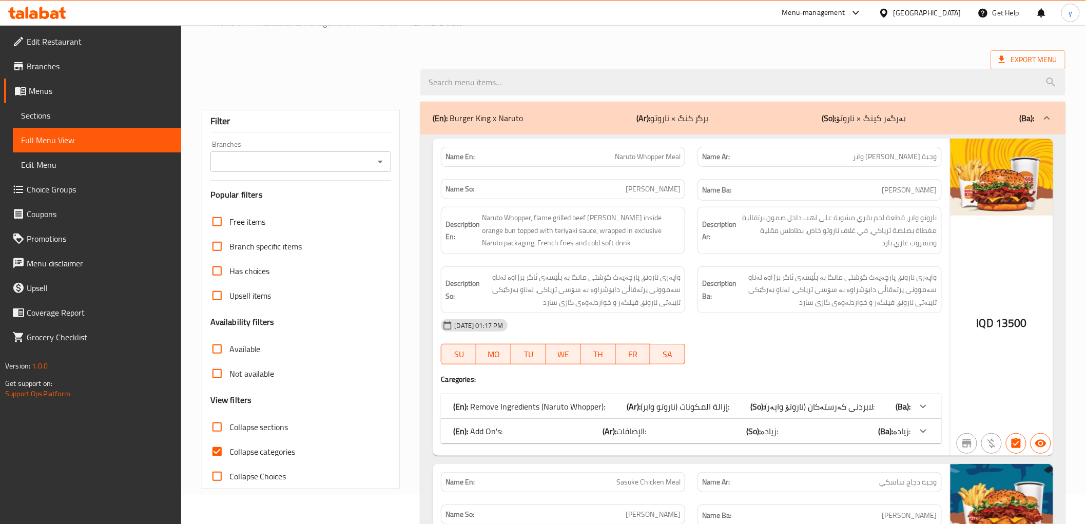
paste input "King's Box"
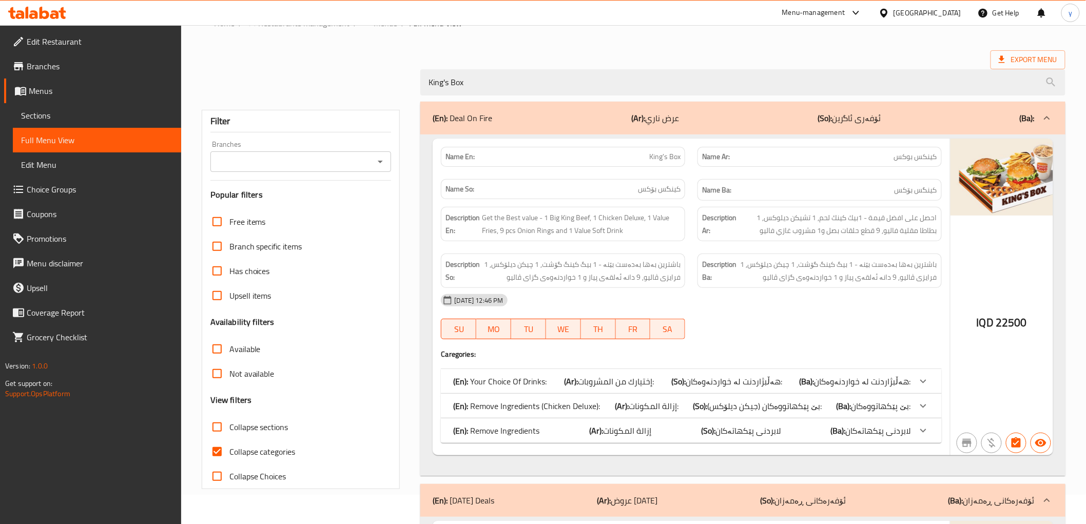
click at [389, 163] on div "Branches" at bounding box center [300, 161] width 181 height 21
type input "King's Box"
click at [386, 165] on icon "Open" at bounding box center [380, 162] width 12 height 12
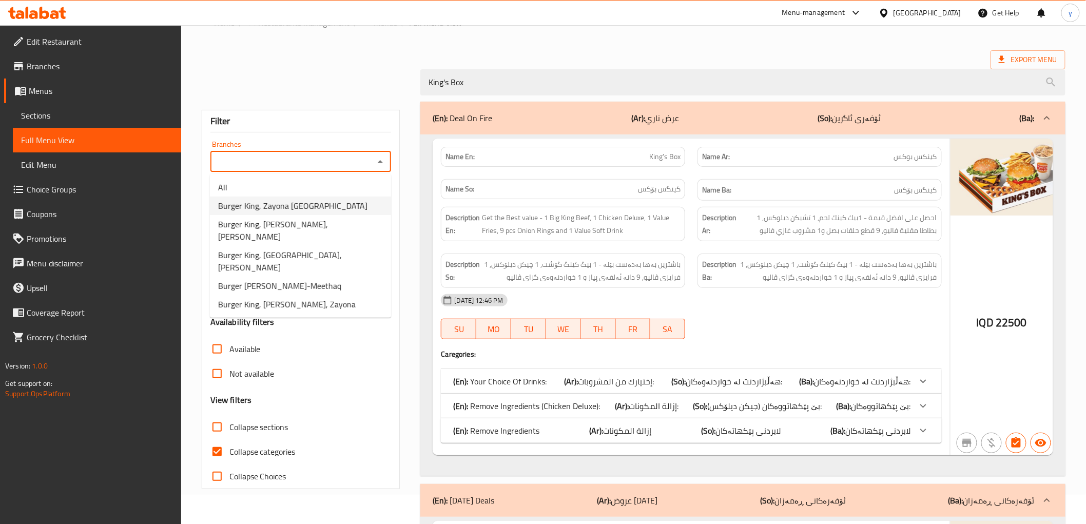
click at [348, 201] on li "Burger King, Zayona Dream City Mall" at bounding box center [300, 206] width 181 height 18
type input "Burger King, Zayona Dream City Mall"
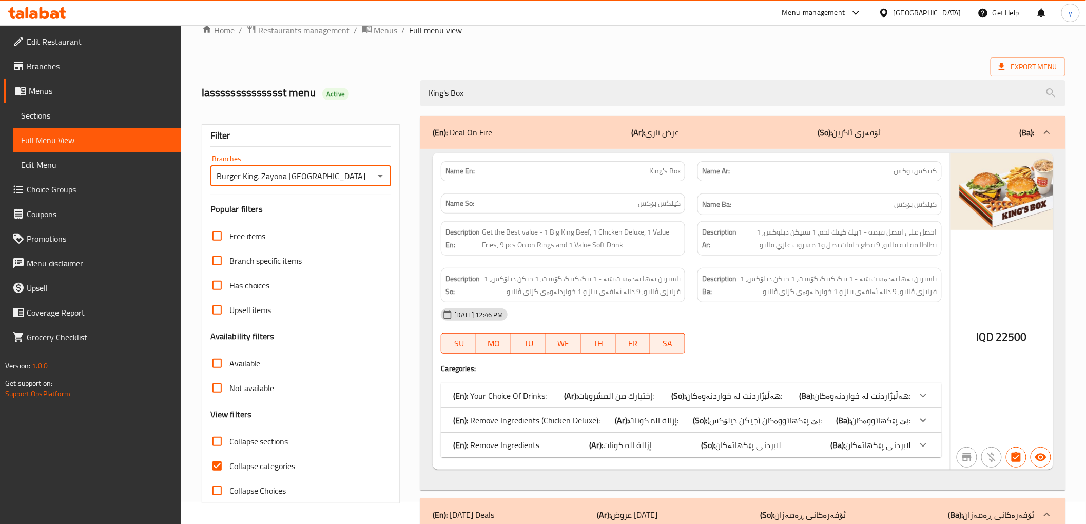
scroll to position [29, 0]
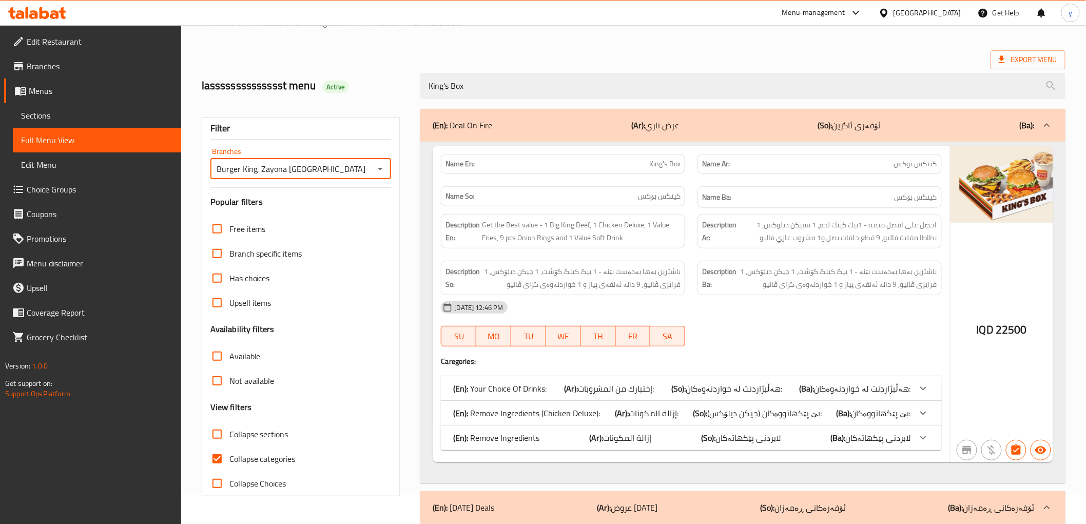
click at [214, 460] on input "Collapse categories" at bounding box center [217, 459] width 25 height 25
checkbox input "false"
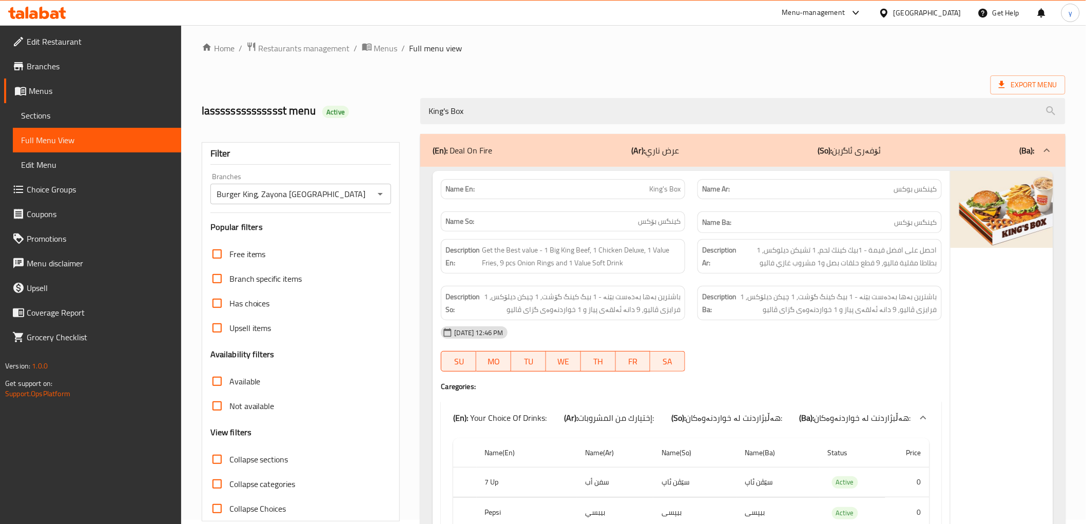
scroll to position [0, 0]
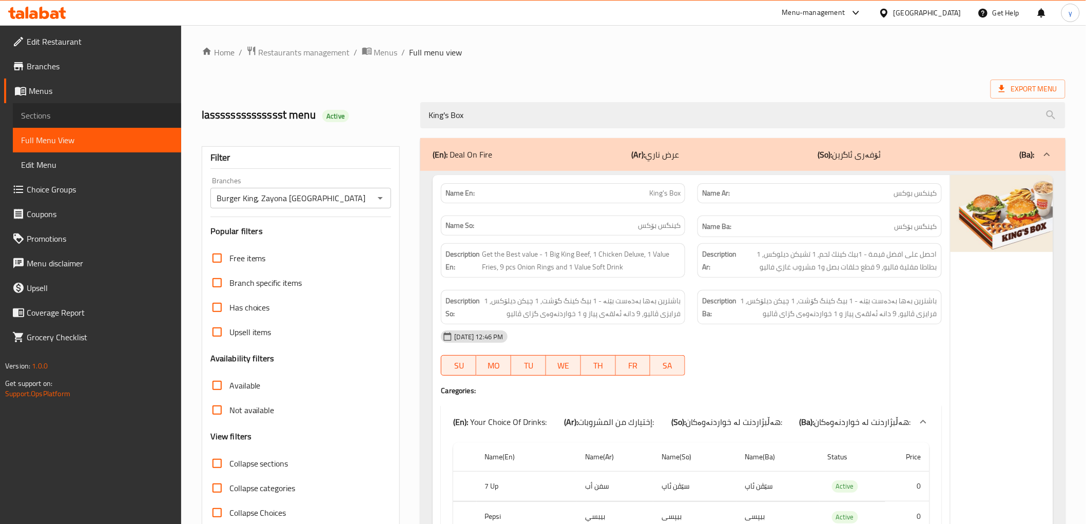
click at [107, 110] on span "Sections" at bounding box center [97, 115] width 152 height 12
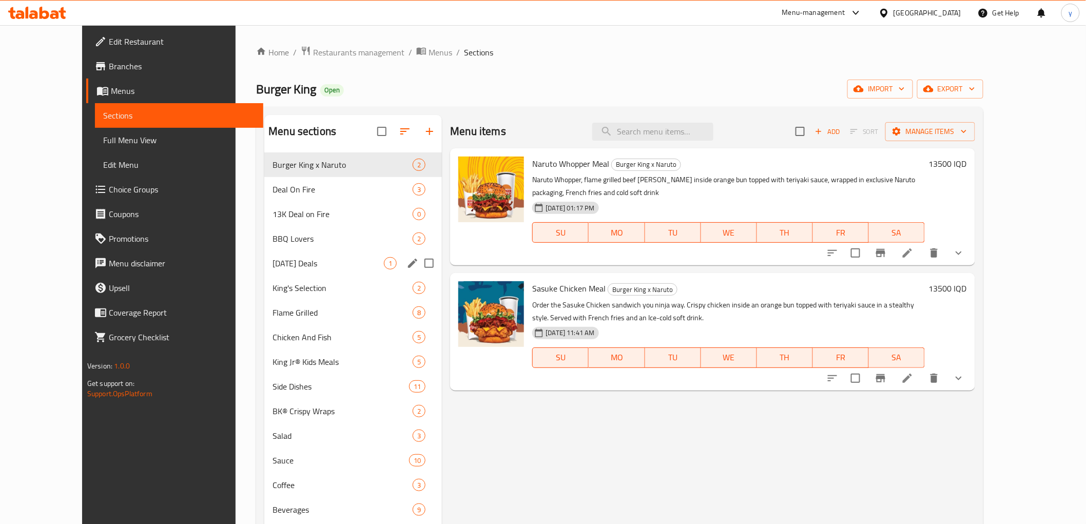
click at [352, 273] on div "[DATE] Deals 1" at bounding box center [353, 263] width 178 height 25
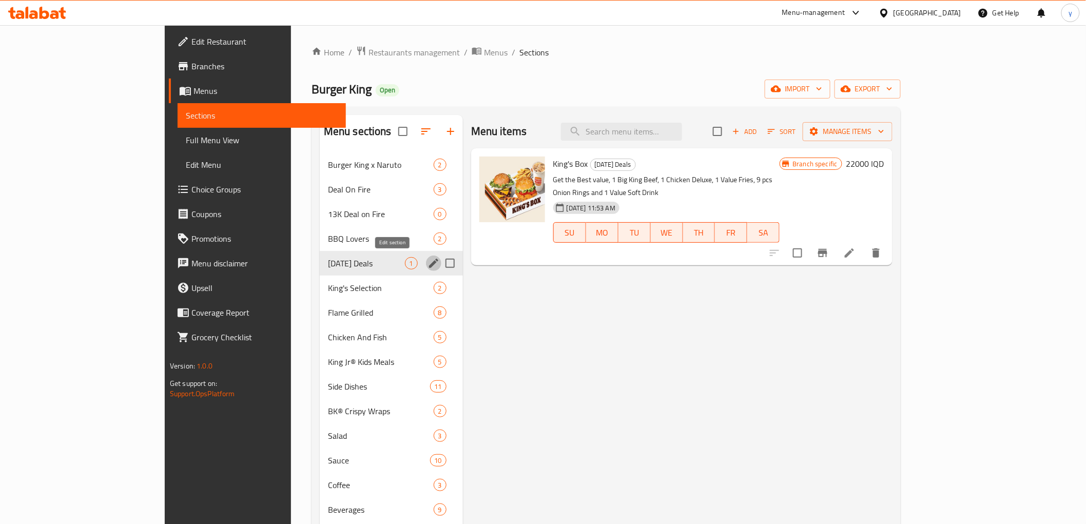
click at [426, 264] on button "edit" at bounding box center [433, 263] width 15 height 15
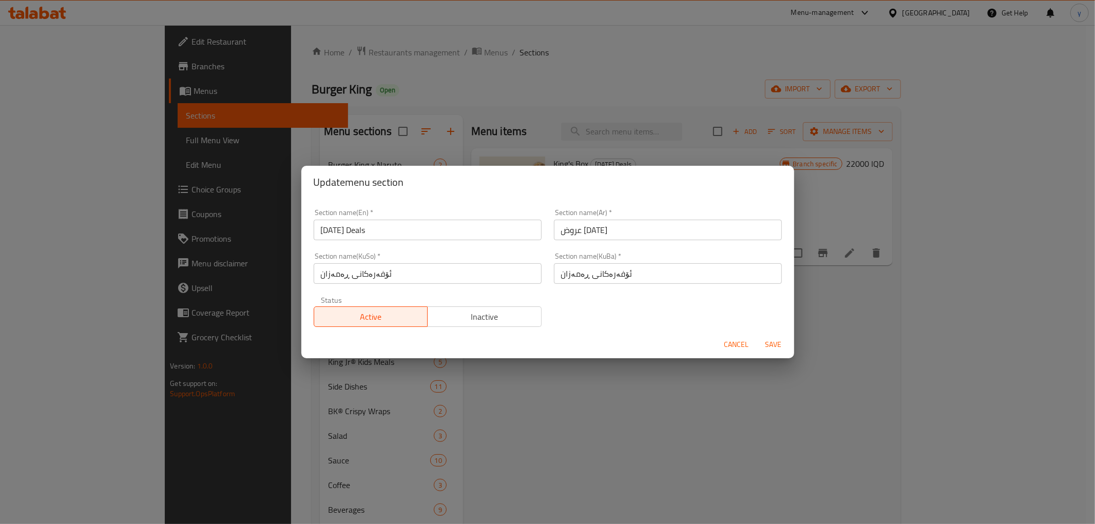
click at [345, 235] on input "[DATE] Deals" at bounding box center [428, 230] width 228 height 21
click at [345, 235] on input "Ramadan Deals" at bounding box center [428, 230] width 228 height 21
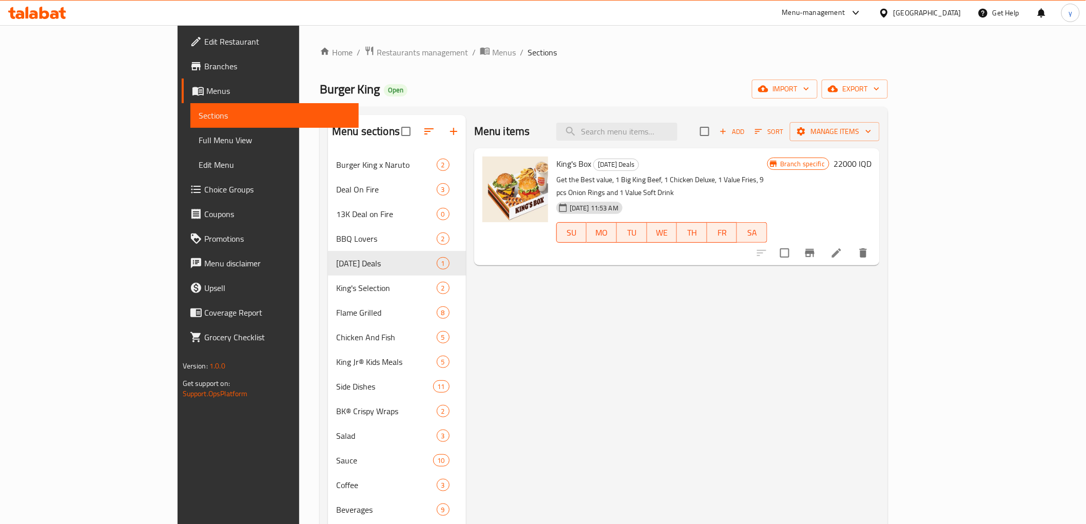
click at [204, 67] on span "Branches" at bounding box center [277, 66] width 146 height 12
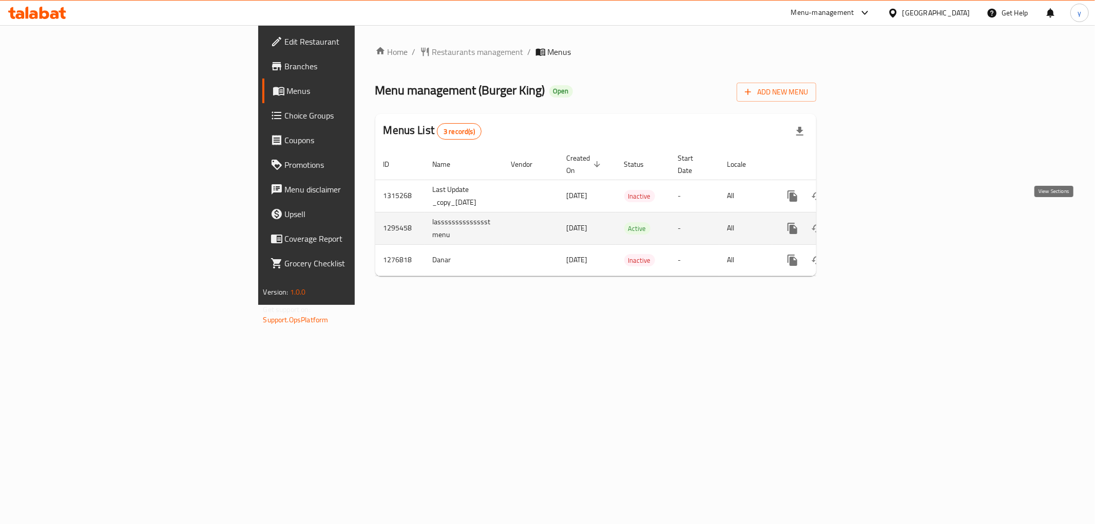
click at [873, 222] on icon "enhanced table" at bounding box center [866, 228] width 12 height 12
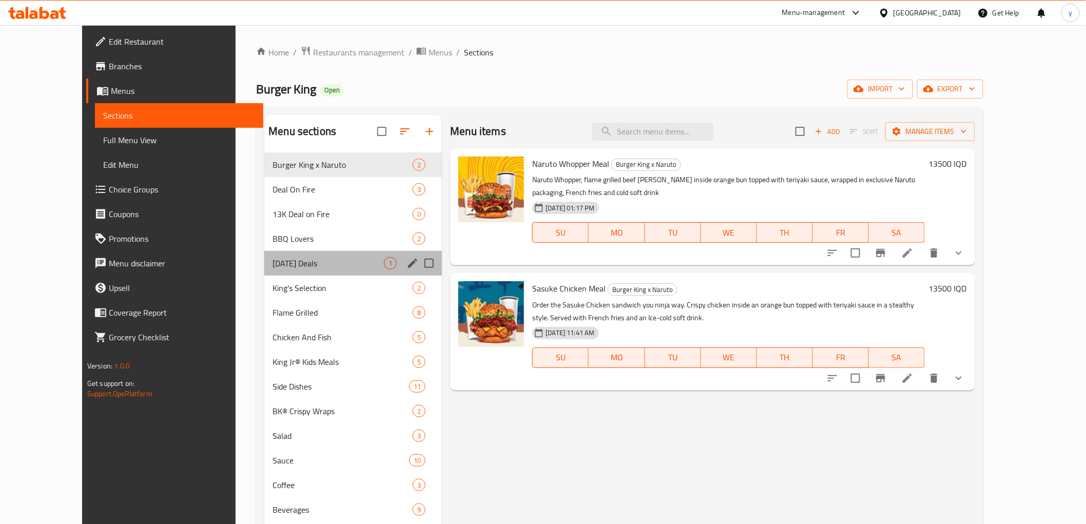
click at [300, 254] on div "[DATE] Deals 1" at bounding box center [353, 263] width 178 height 25
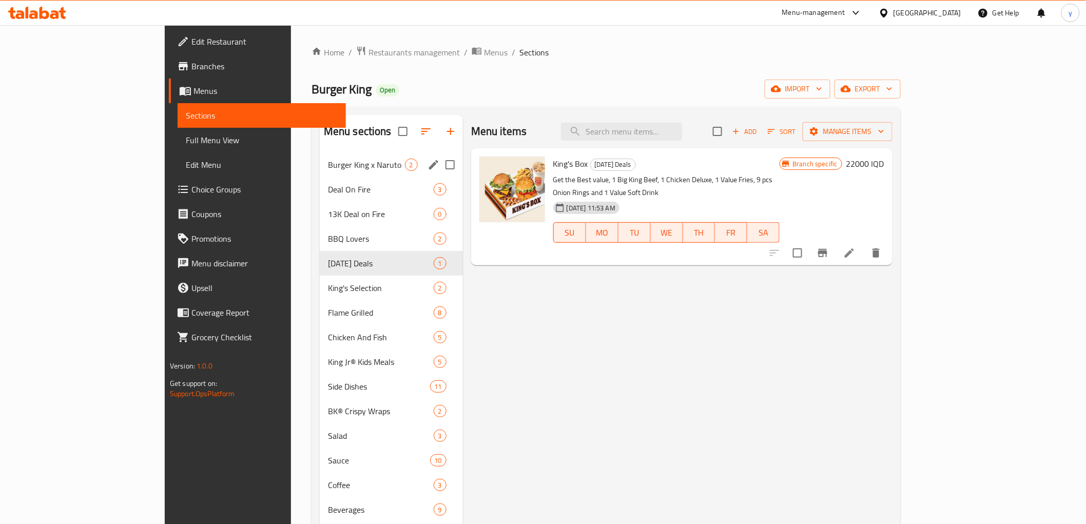
click at [328, 169] on span "Burger King x Naruto" at bounding box center [366, 165] width 77 height 12
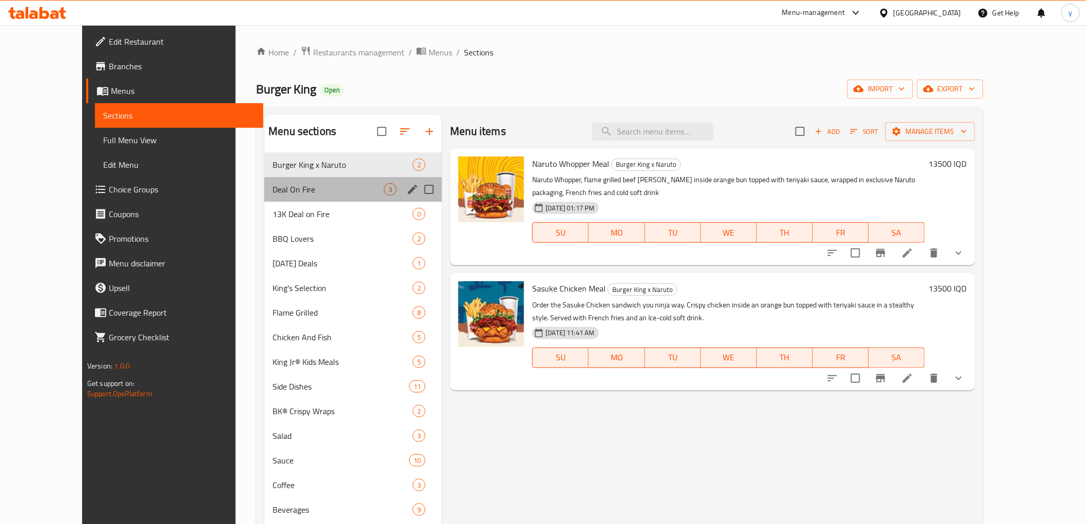
click at [319, 182] on div "Deal On Fire 3" at bounding box center [353, 189] width 178 height 25
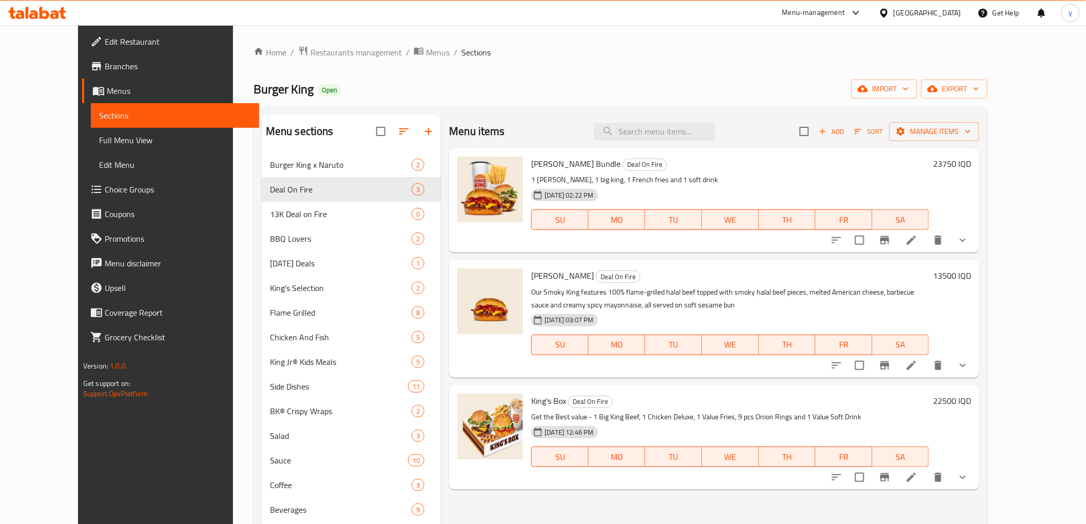
click at [105, 60] on span "Branches" at bounding box center [178, 66] width 146 height 12
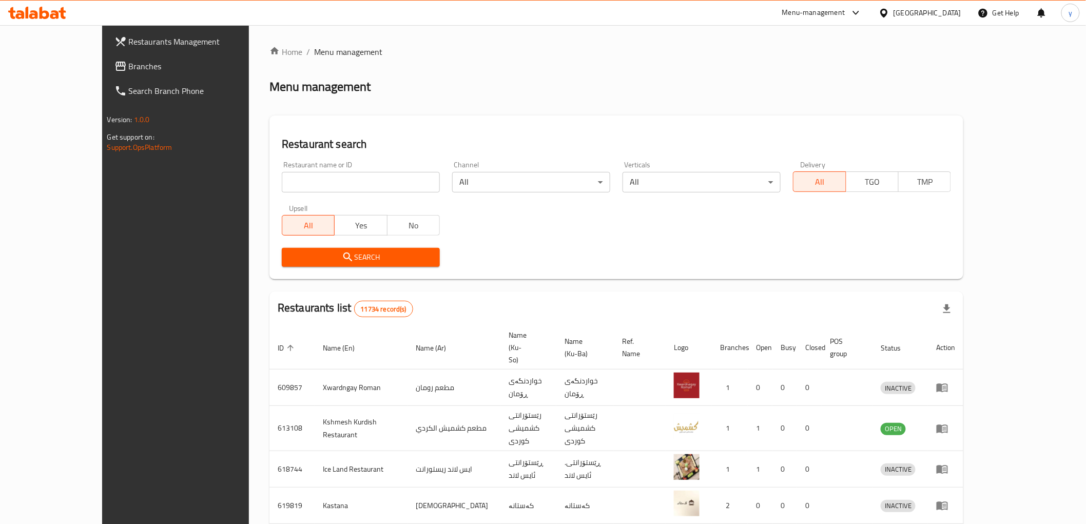
click at [282, 179] on input "search" at bounding box center [361, 182] width 158 height 21
paste input "627492"
type input "627492"
click at [290, 254] on span "Search" at bounding box center [361, 257] width 142 height 13
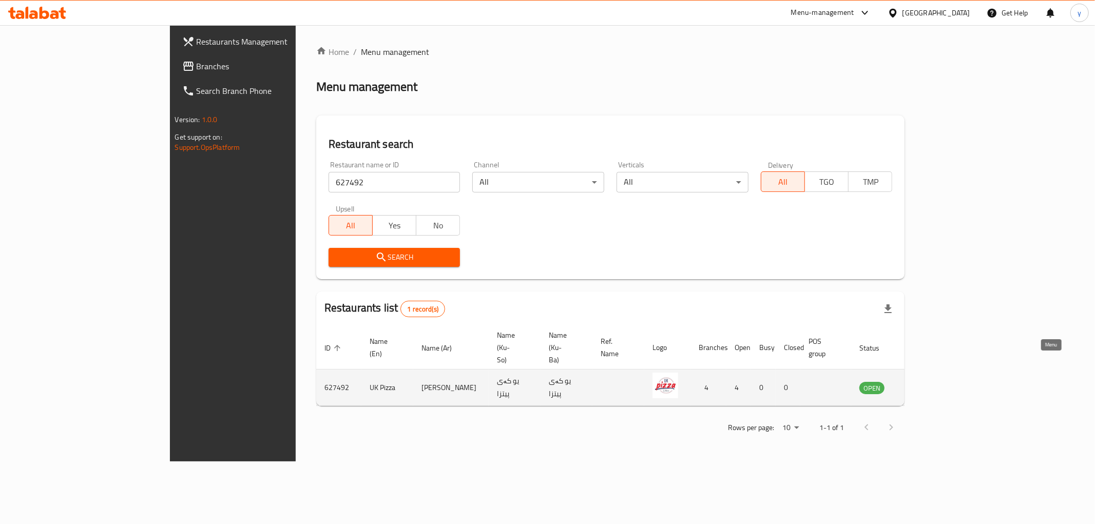
click at [926, 381] on icon "enhanced table" at bounding box center [919, 387] width 12 height 12
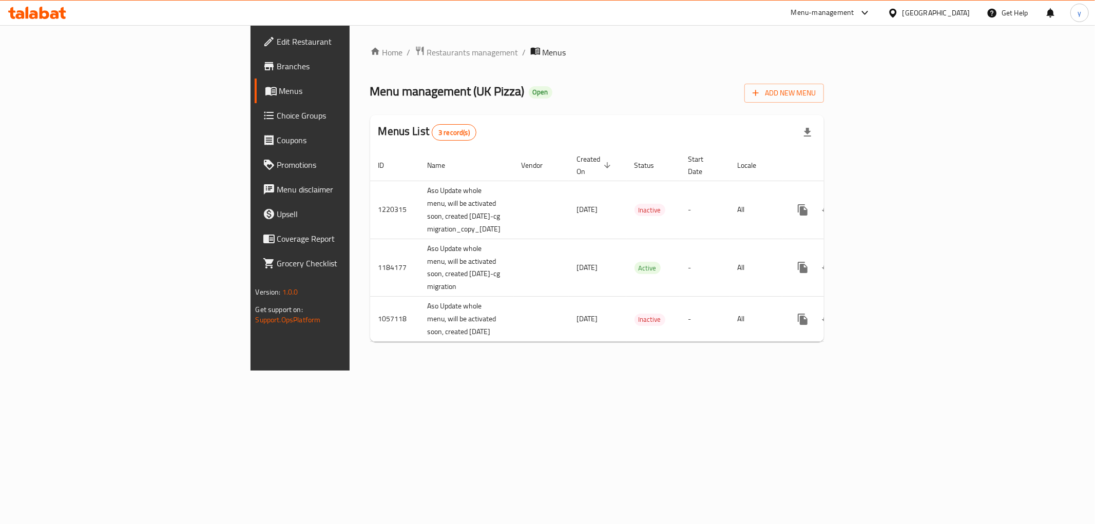
click at [277, 62] on span "Branches" at bounding box center [351, 66] width 148 height 12
